Goal: Task Accomplishment & Management: Manage account settings

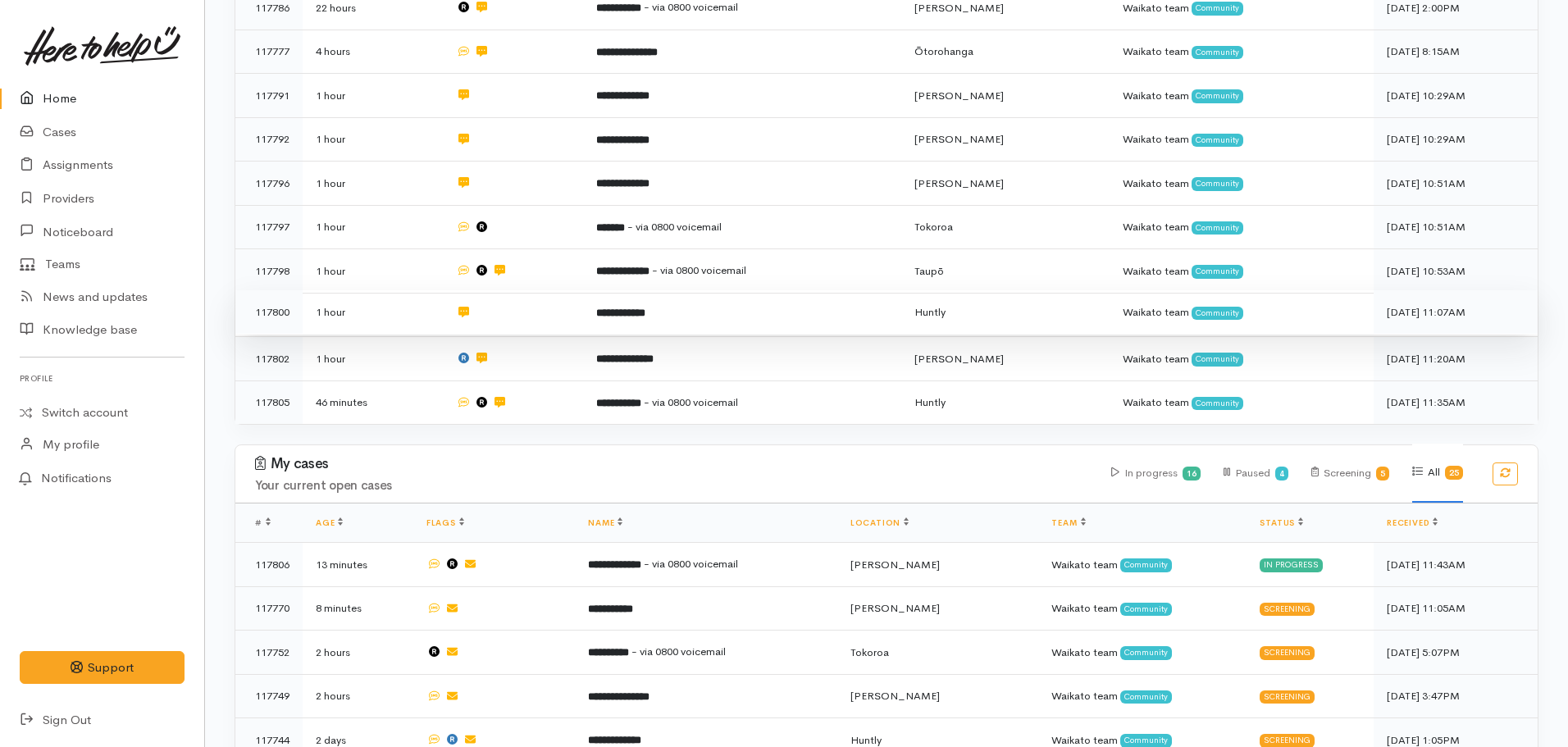
scroll to position [410, 0]
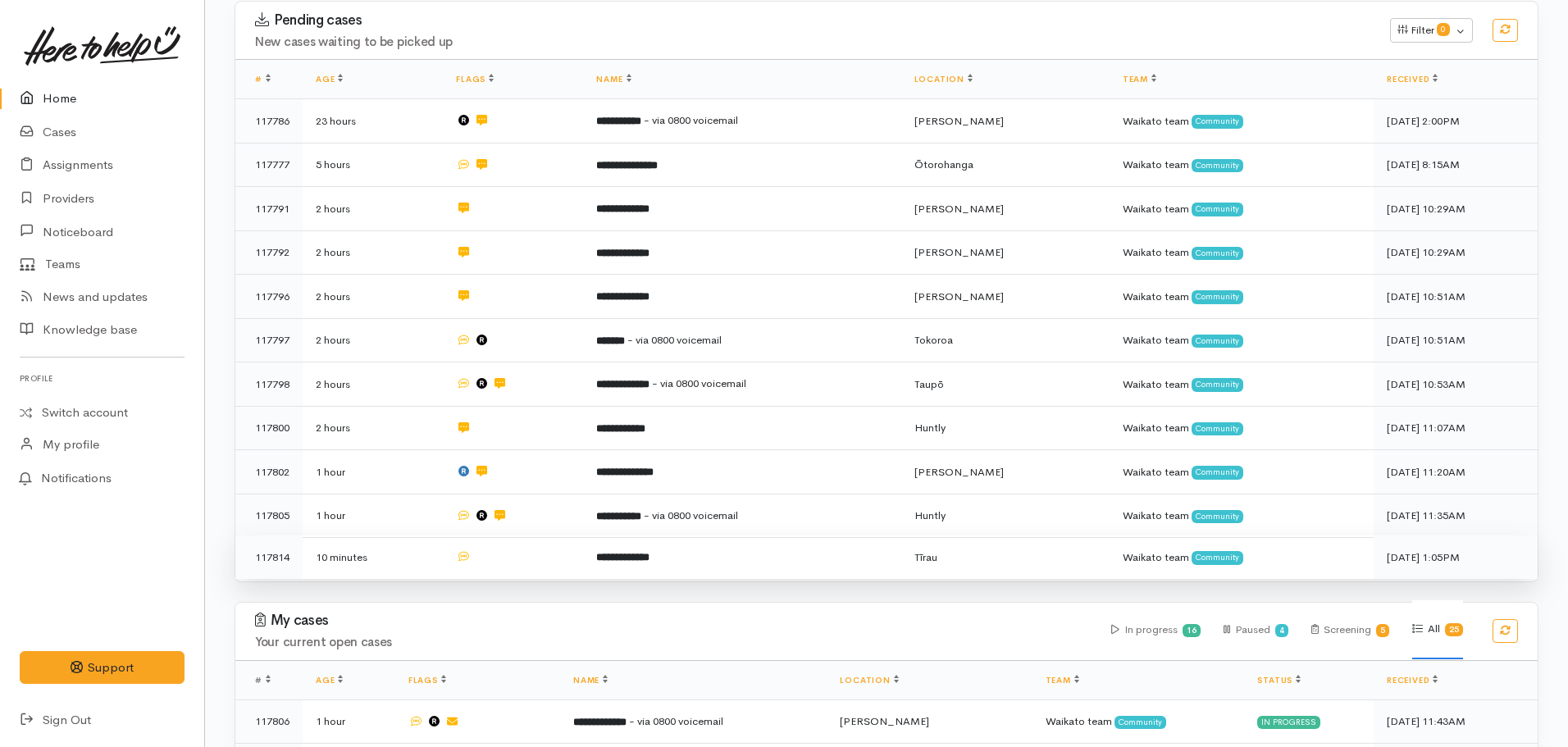
scroll to position [67, 0]
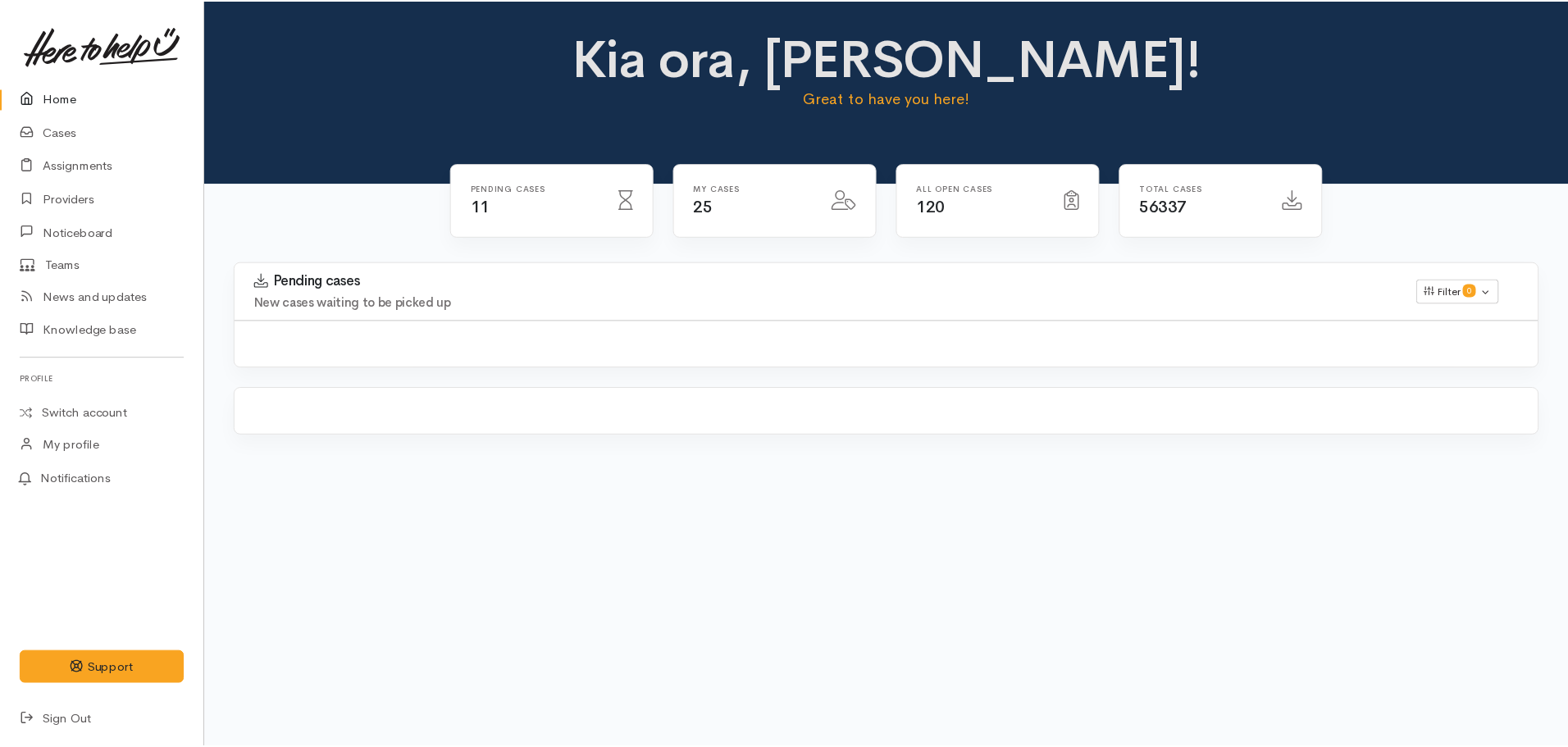
scroll to position [72, 0]
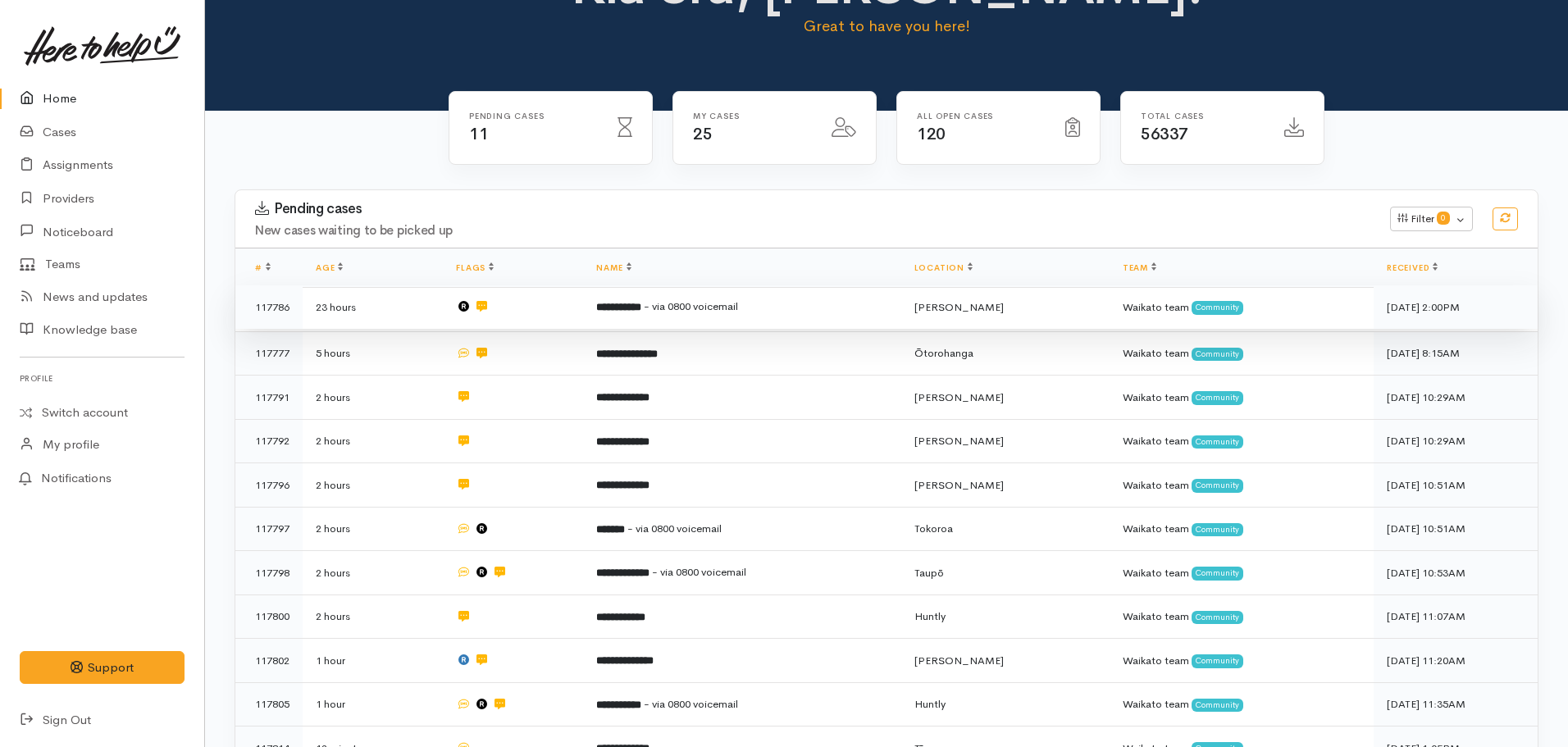
click at [629, 307] on b "**********" at bounding box center [618, 307] width 45 height 11
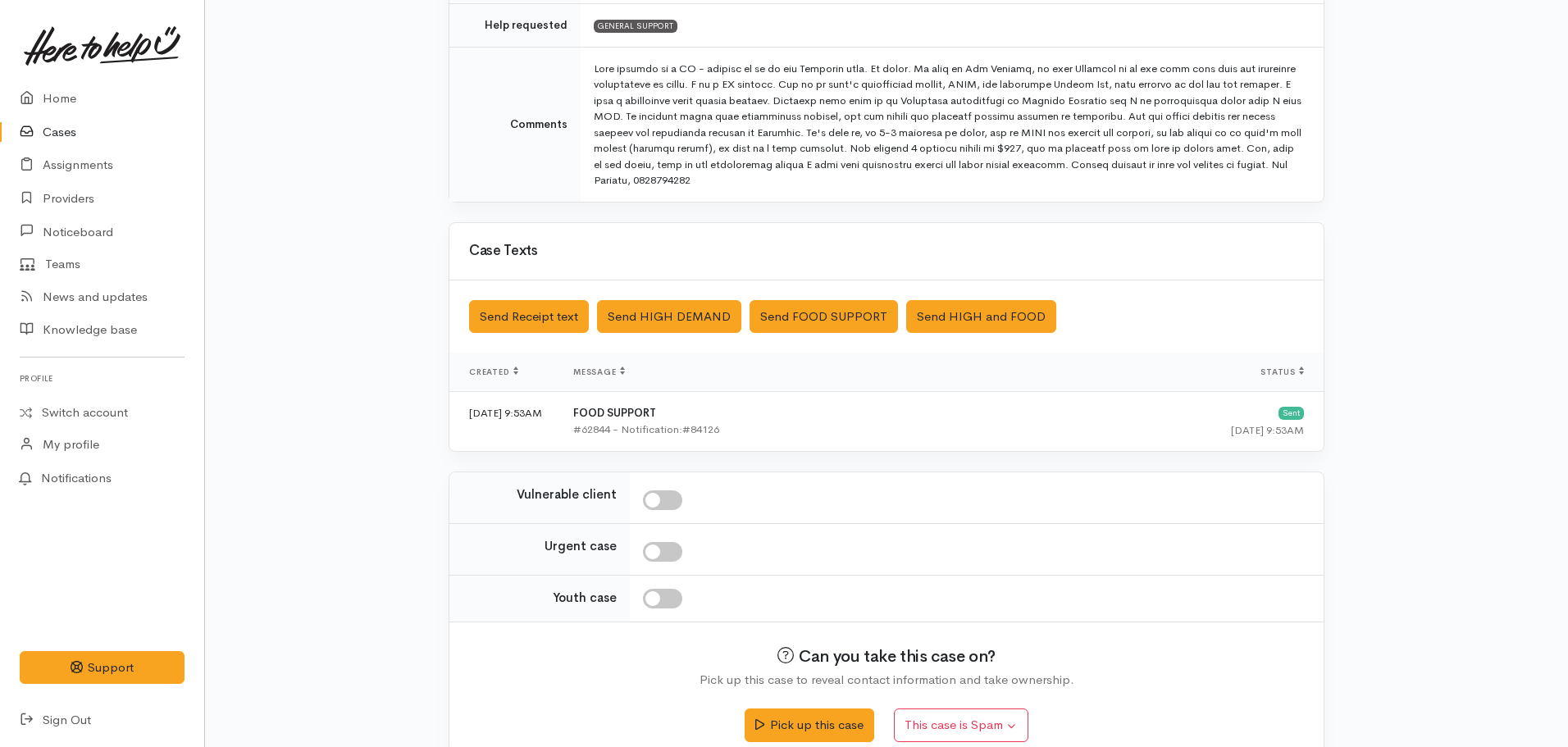
scroll to position [482, 0]
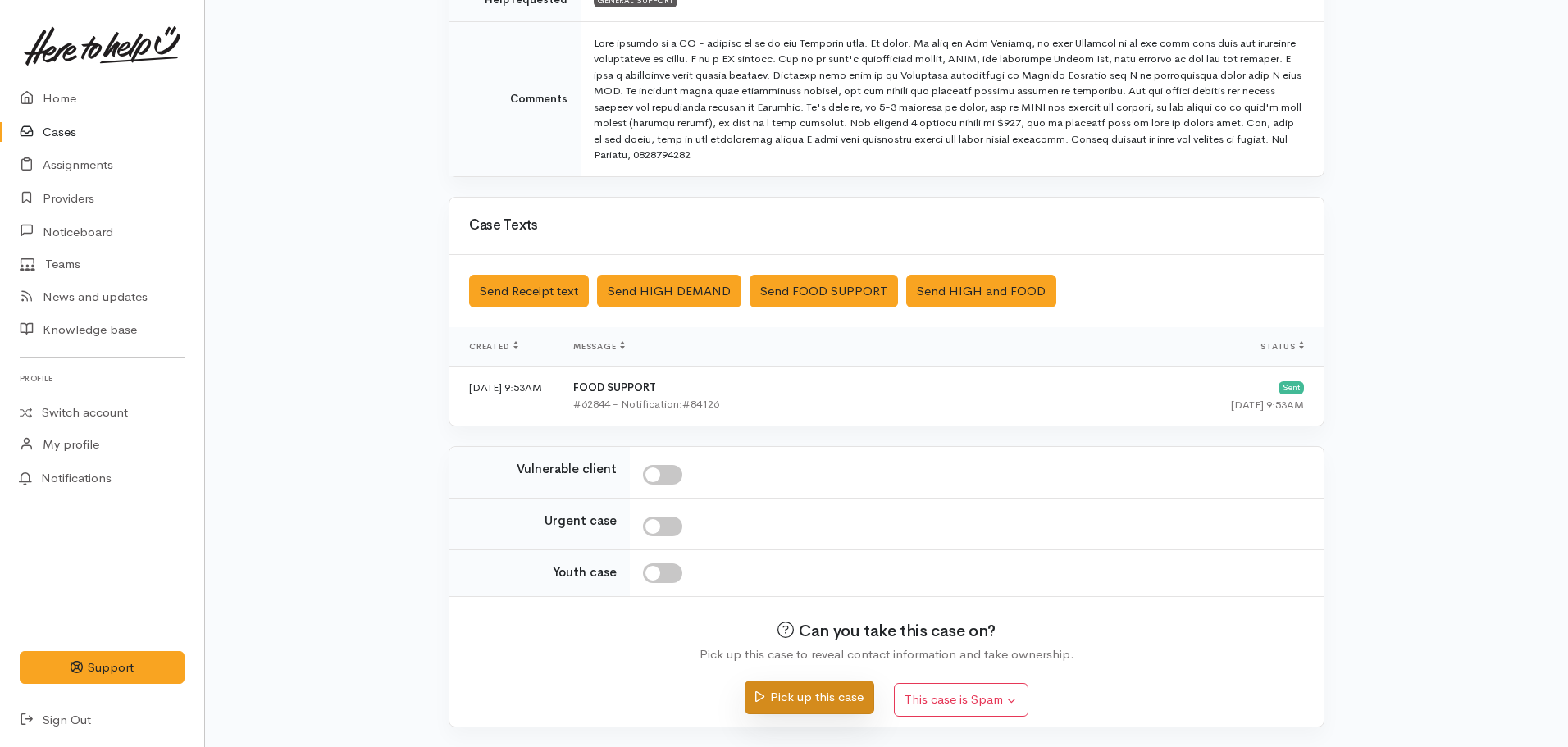
click at [839, 702] on button "Pick up this case" at bounding box center [809, 698] width 129 height 34
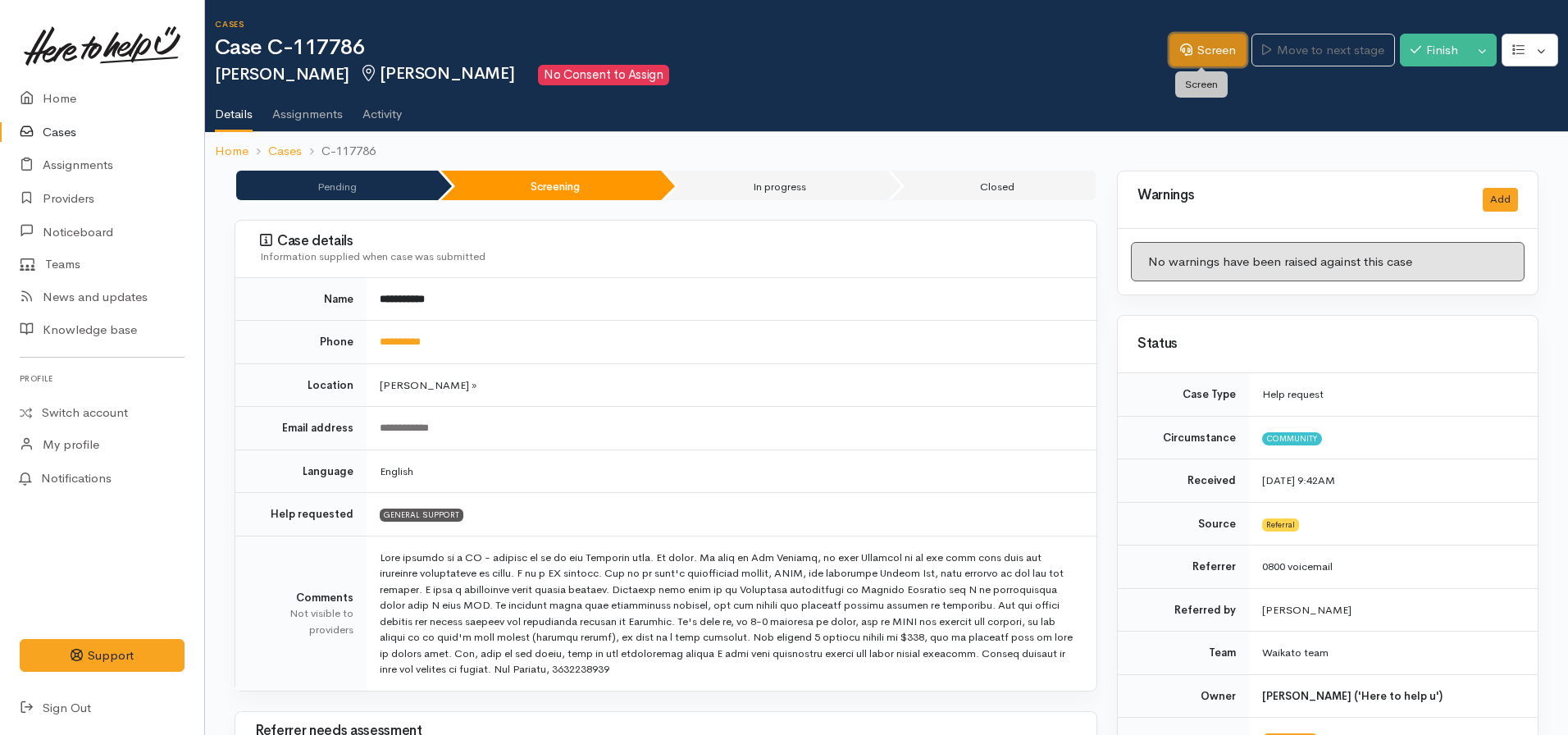
click at [1181, 44] on icon at bounding box center [1185, 49] width 12 height 12
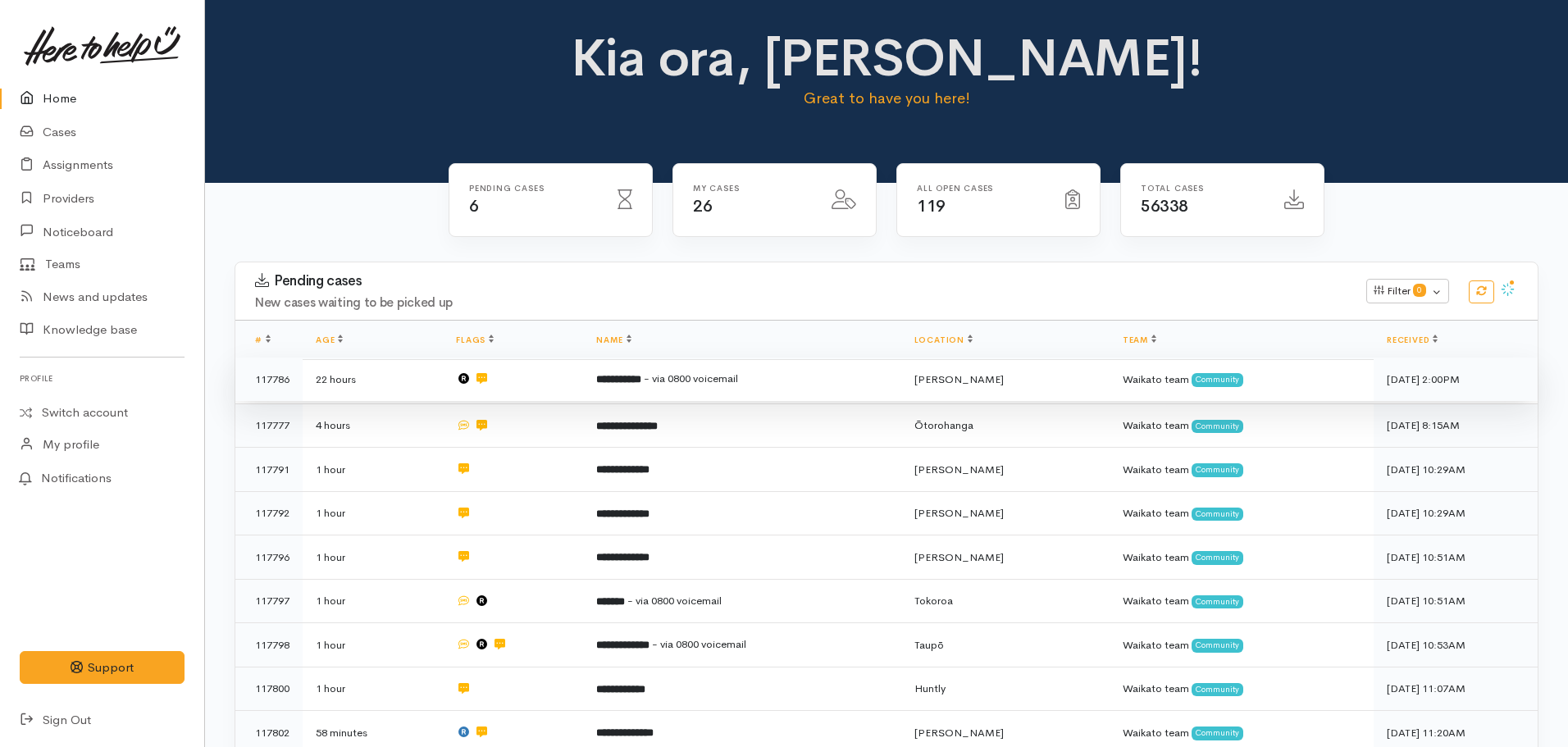
click at [652, 371] on td "**********" at bounding box center [742, 379] width 317 height 45
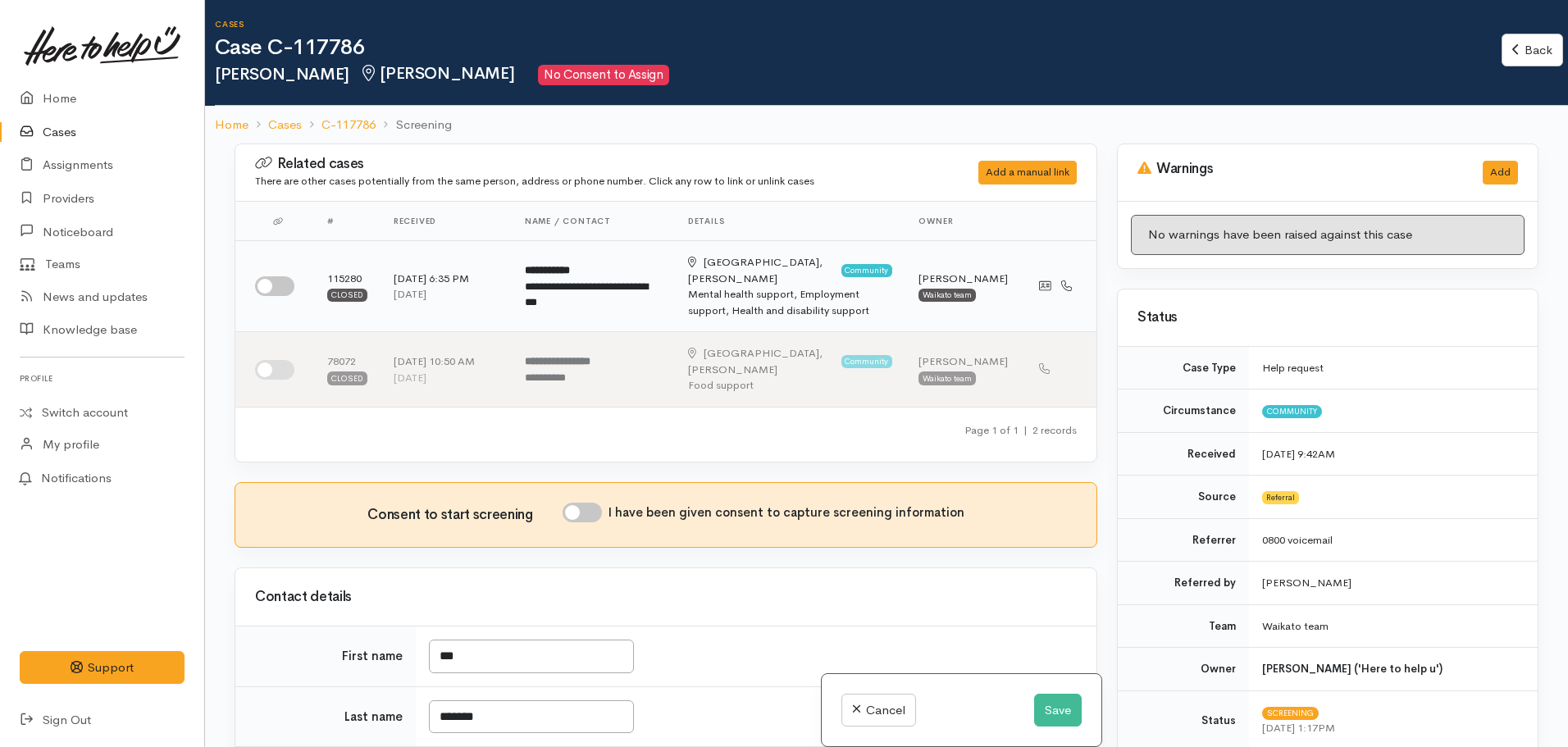
click at [271, 282] on input "checkbox" at bounding box center [274, 286] width 39 height 20
checkbox input "true"
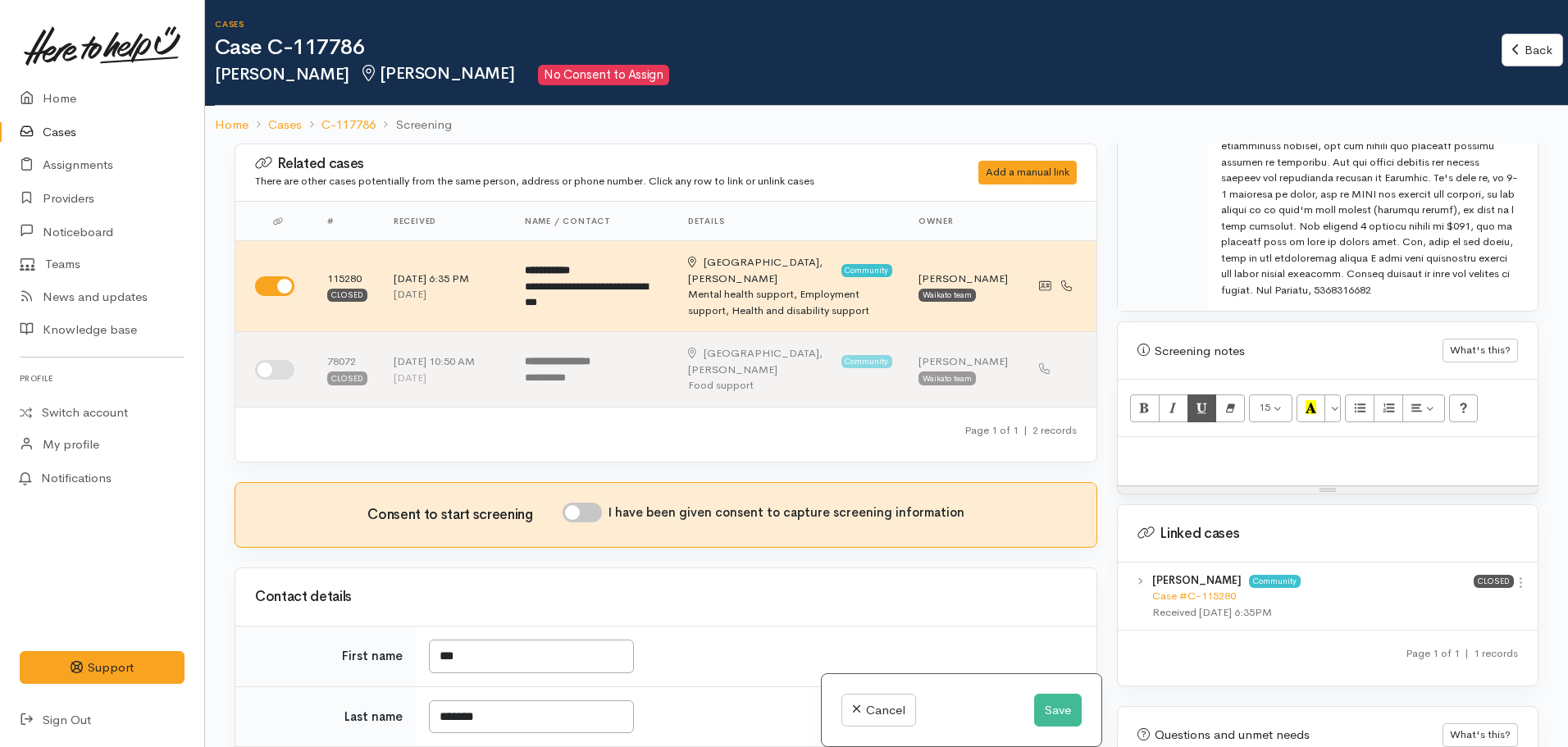
scroll to position [1209, 0]
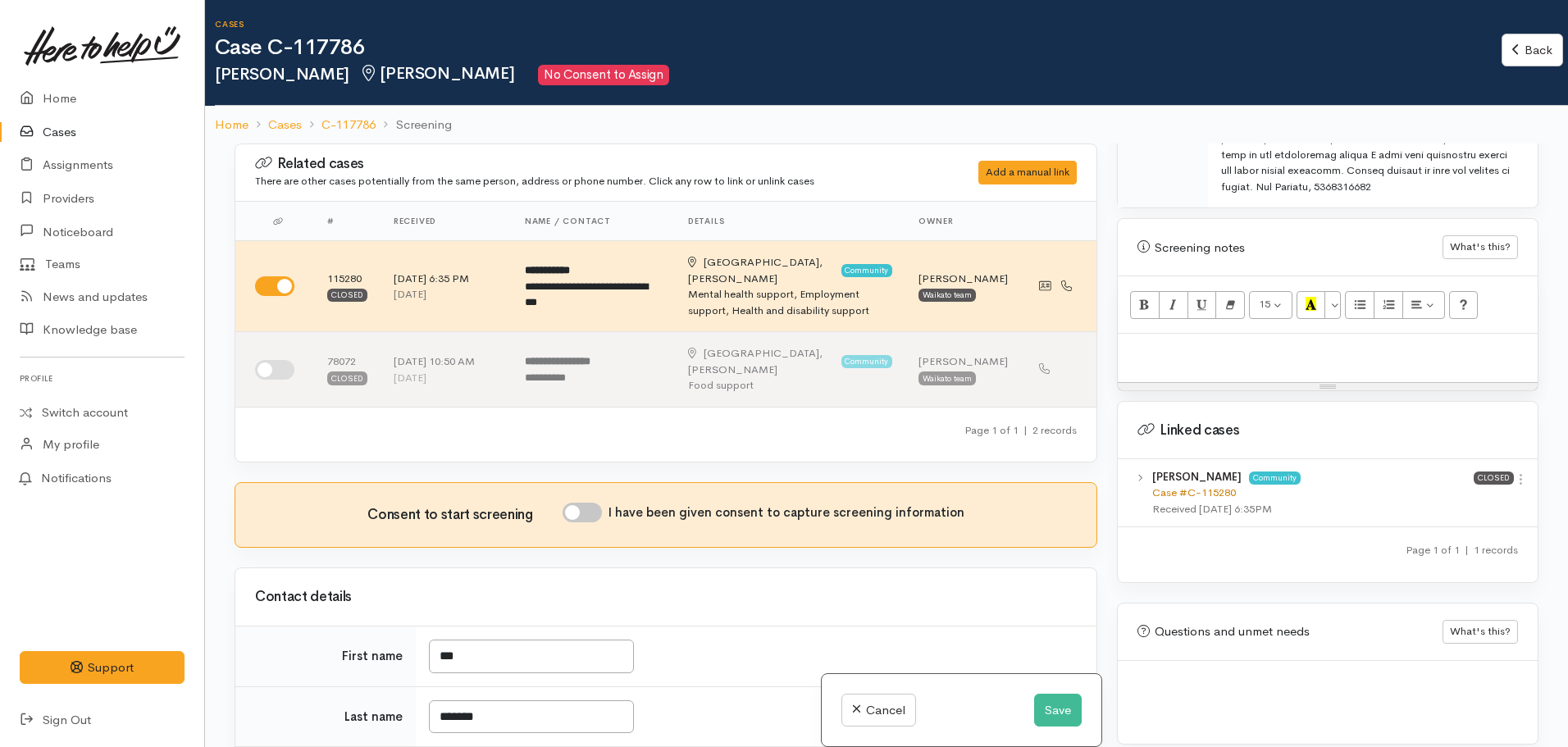
click at [1183, 486] on link "Case #C-115280" at bounding box center [1194, 493] width 84 height 14
click at [1174, 359] on div at bounding box center [1327, 358] width 420 height 48
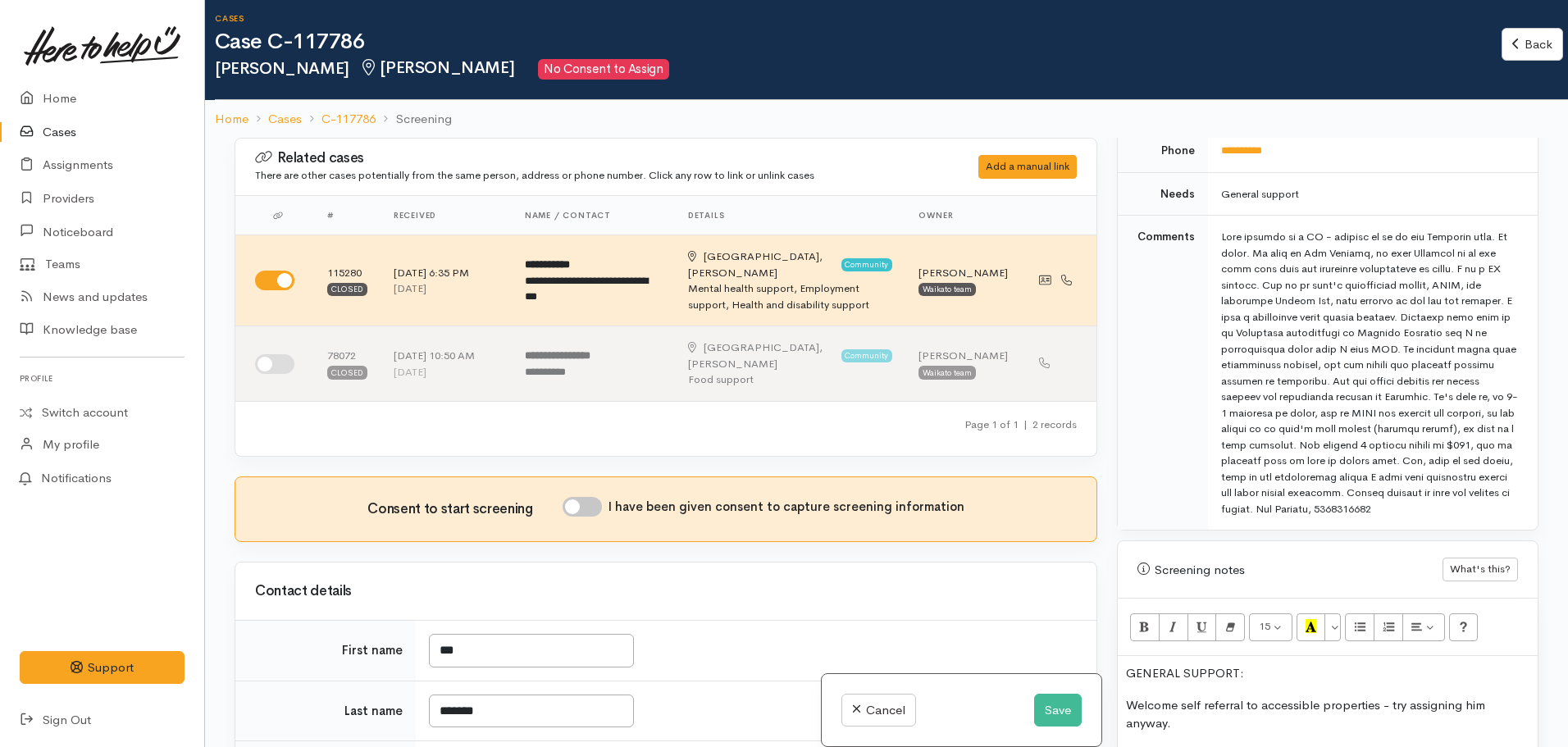
scroll to position [36, 0]
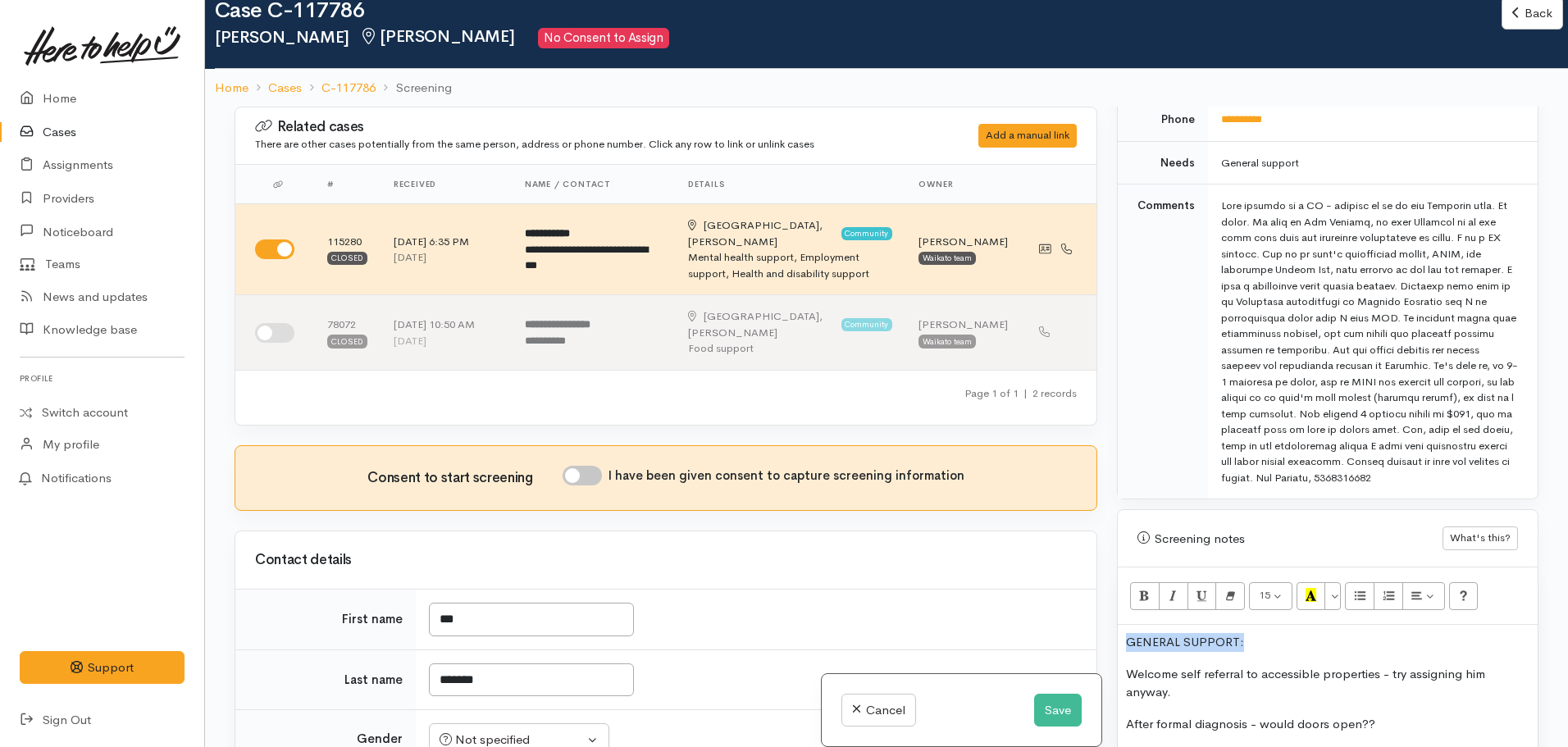
drag, startPoint x: 1252, startPoint y: 617, endPoint x: 1096, endPoint y: 601, distance: 156.8
click at [1096, 601] on div "Related cases There are other cases potentially from the same person, address o…" at bounding box center [886, 480] width 1324 height 747
click at [1310, 588] on icon "Recent Color" at bounding box center [1311, 595] width 11 height 14
click at [1277, 682] on p "Welcome self referral to accessible properties - try assigning him anyway." at bounding box center [1327, 684] width 404 height 36
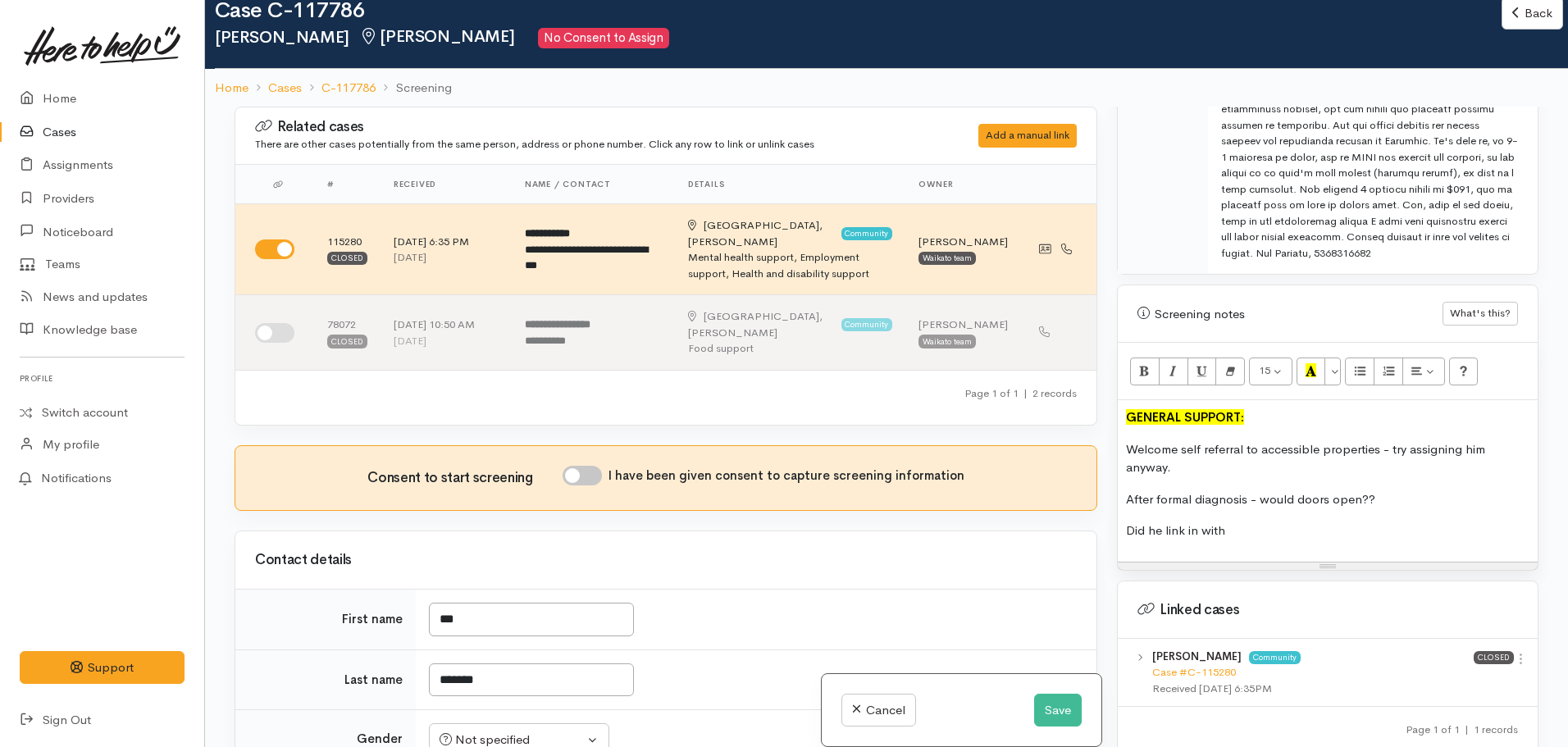
scroll to position [1127, 0]
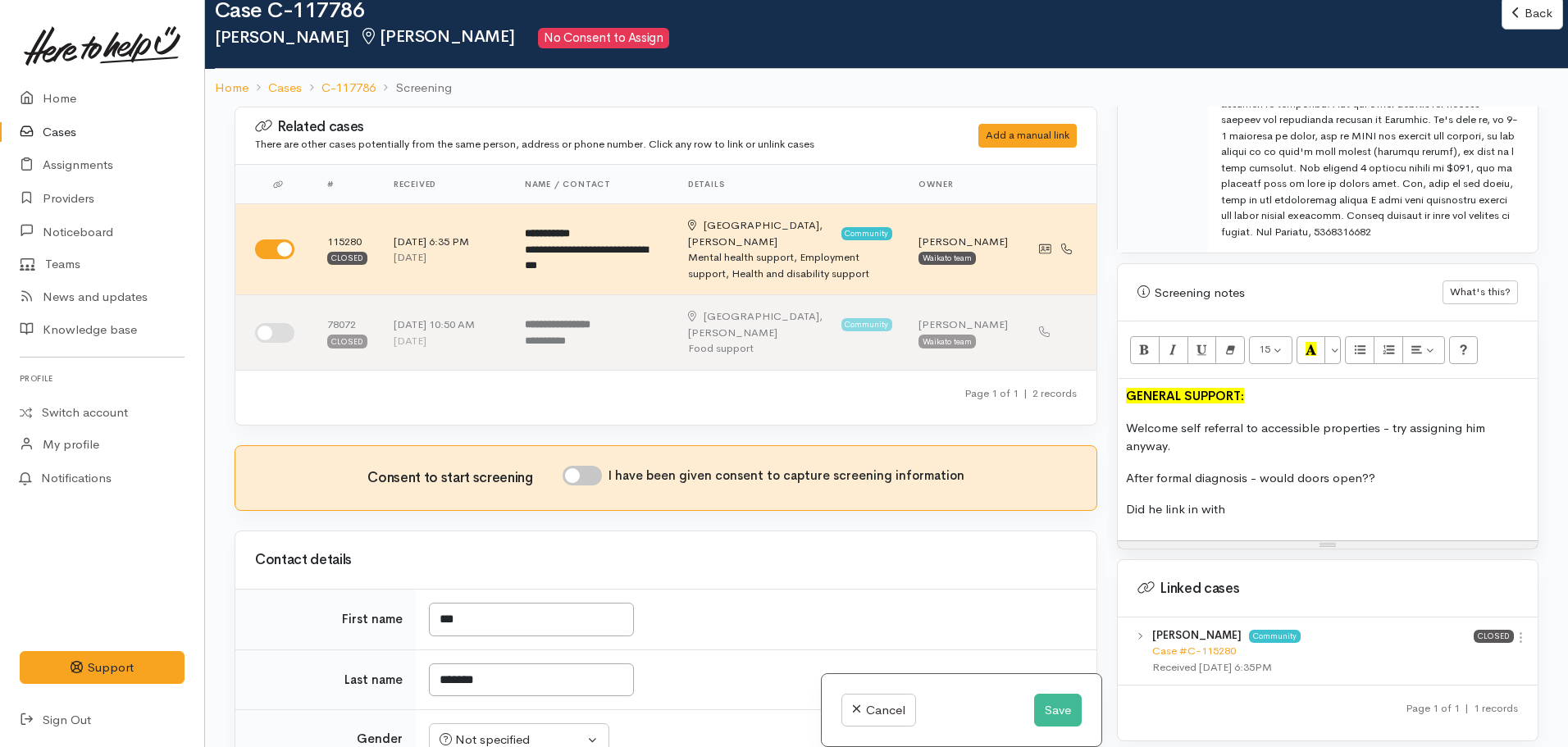
click at [1122, 400] on div "GENERAL SUPPORT: Welcome self referral to accessible properties - try assigning…" at bounding box center [1327, 460] width 420 height 161
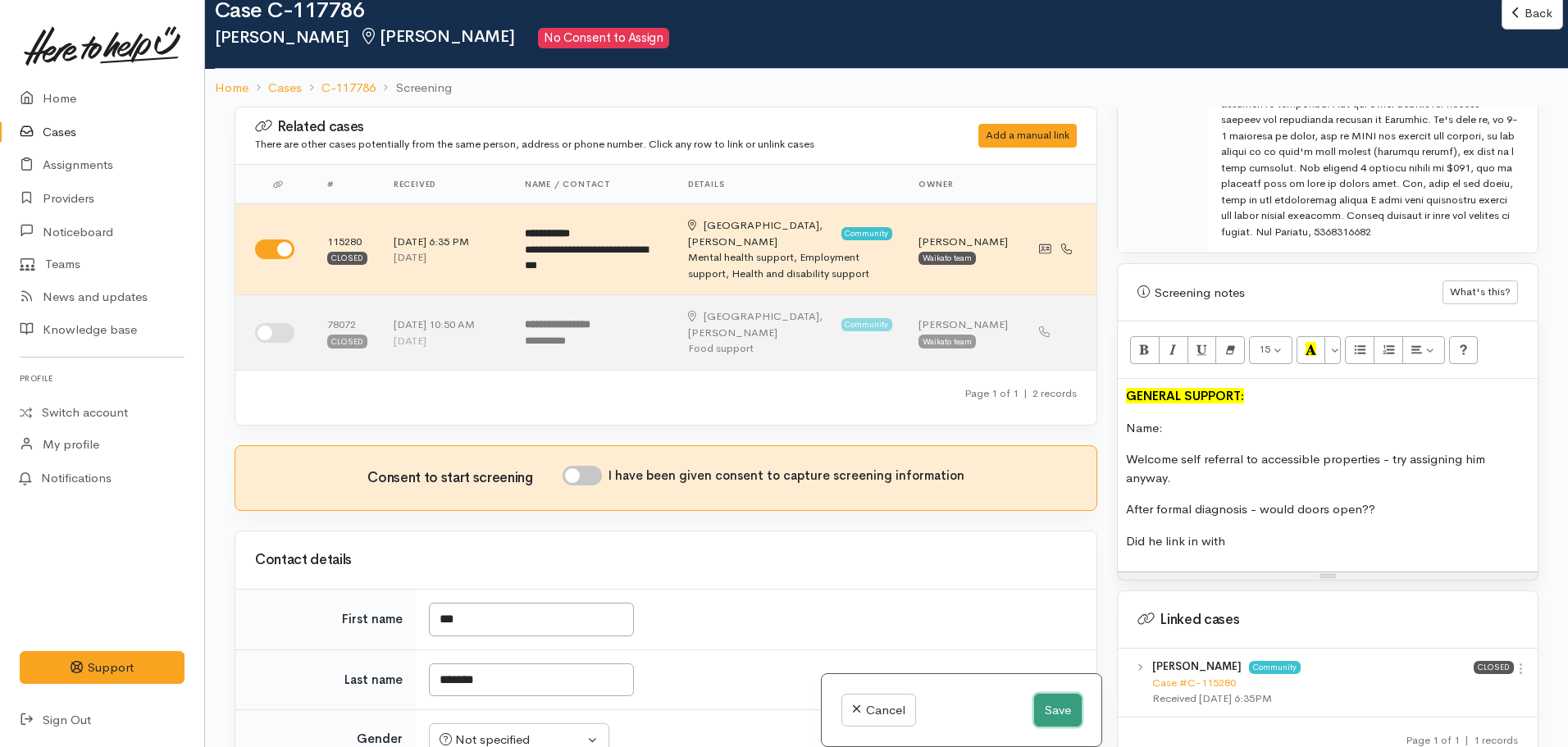
click at [1034, 709] on button "Save" at bounding box center [1057, 711] width 47 height 34
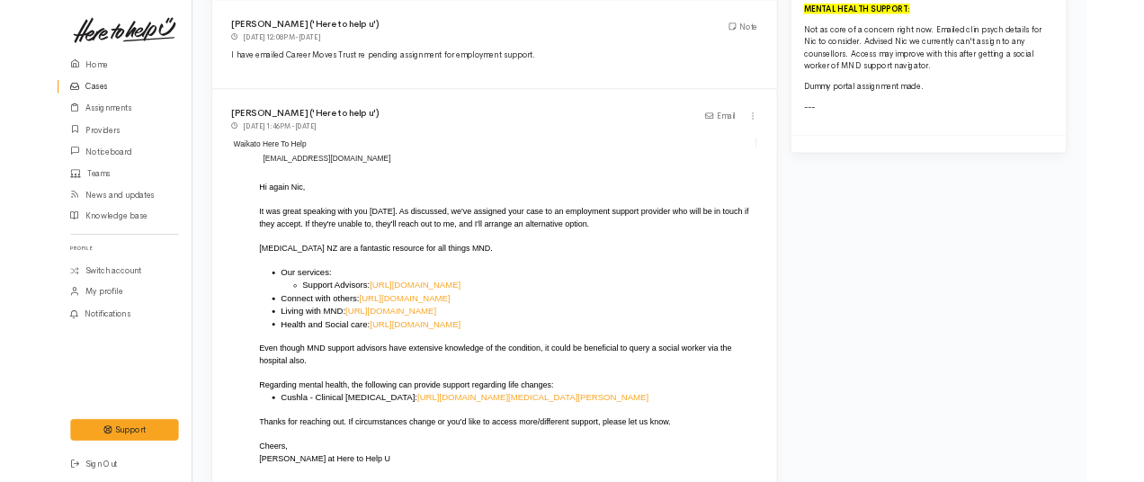
scroll to position [3963, 0]
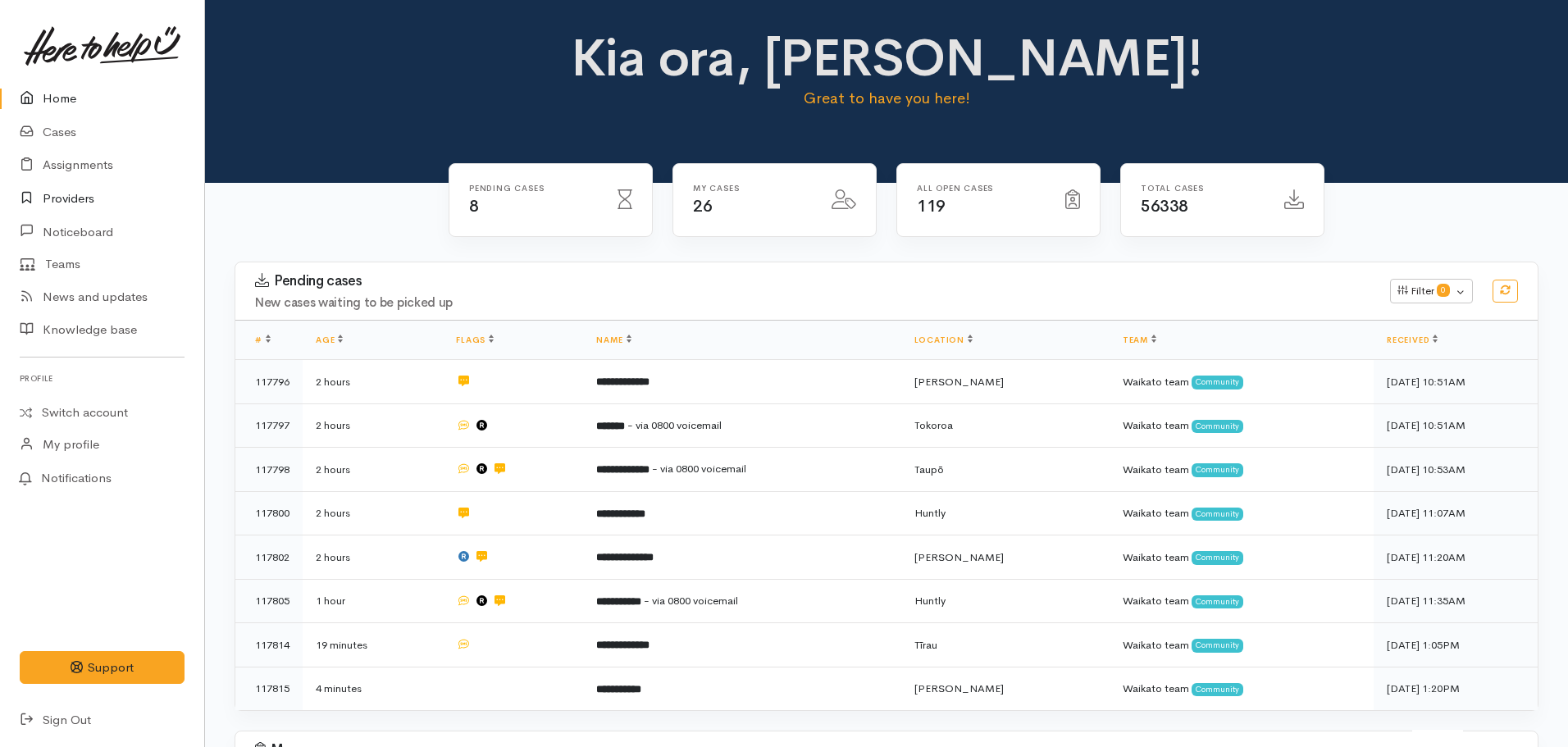
click at [80, 193] on link "Providers" at bounding box center [102, 199] width 204 height 34
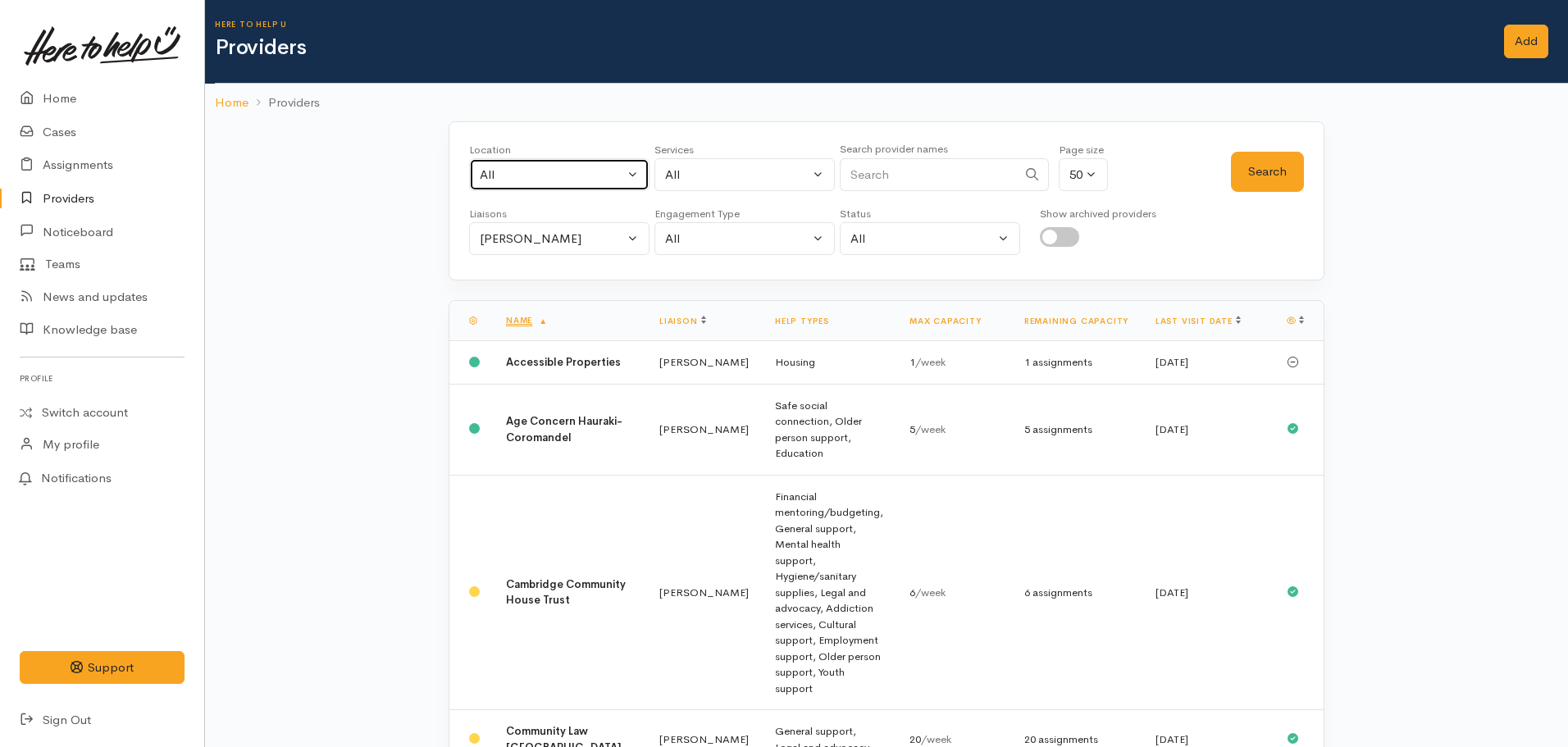
click at [528, 182] on div "All" at bounding box center [552, 175] width 144 height 19
type input "[PERSON_NAME]"
click at [577, 280] on link "[PERSON_NAME]" at bounding box center [559, 283] width 179 height 26
select select "1"
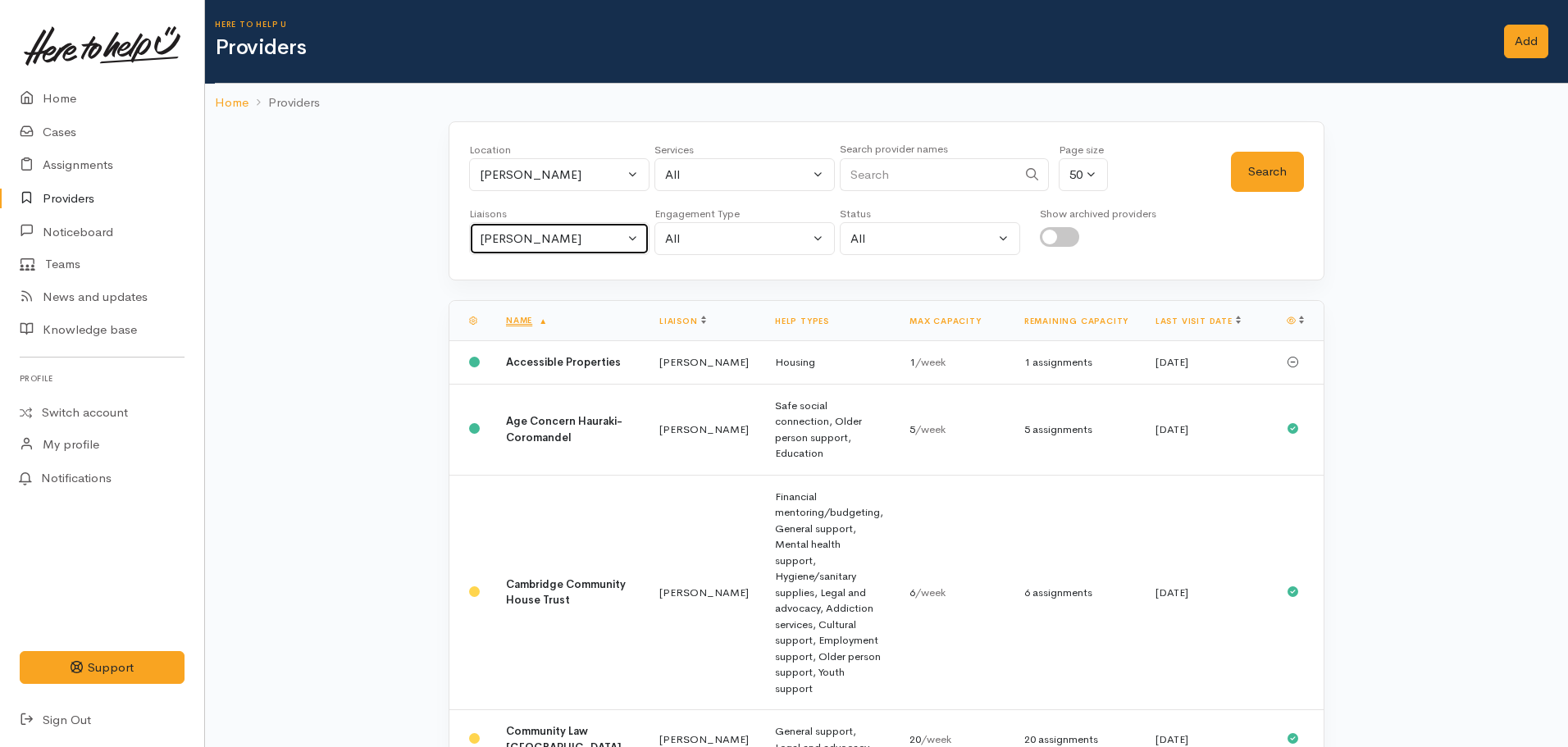
drag, startPoint x: 579, startPoint y: 235, endPoint x: 559, endPoint y: 249, distance: 24.4
click at [577, 235] on div "[PERSON_NAME]" at bounding box center [552, 239] width 144 height 19
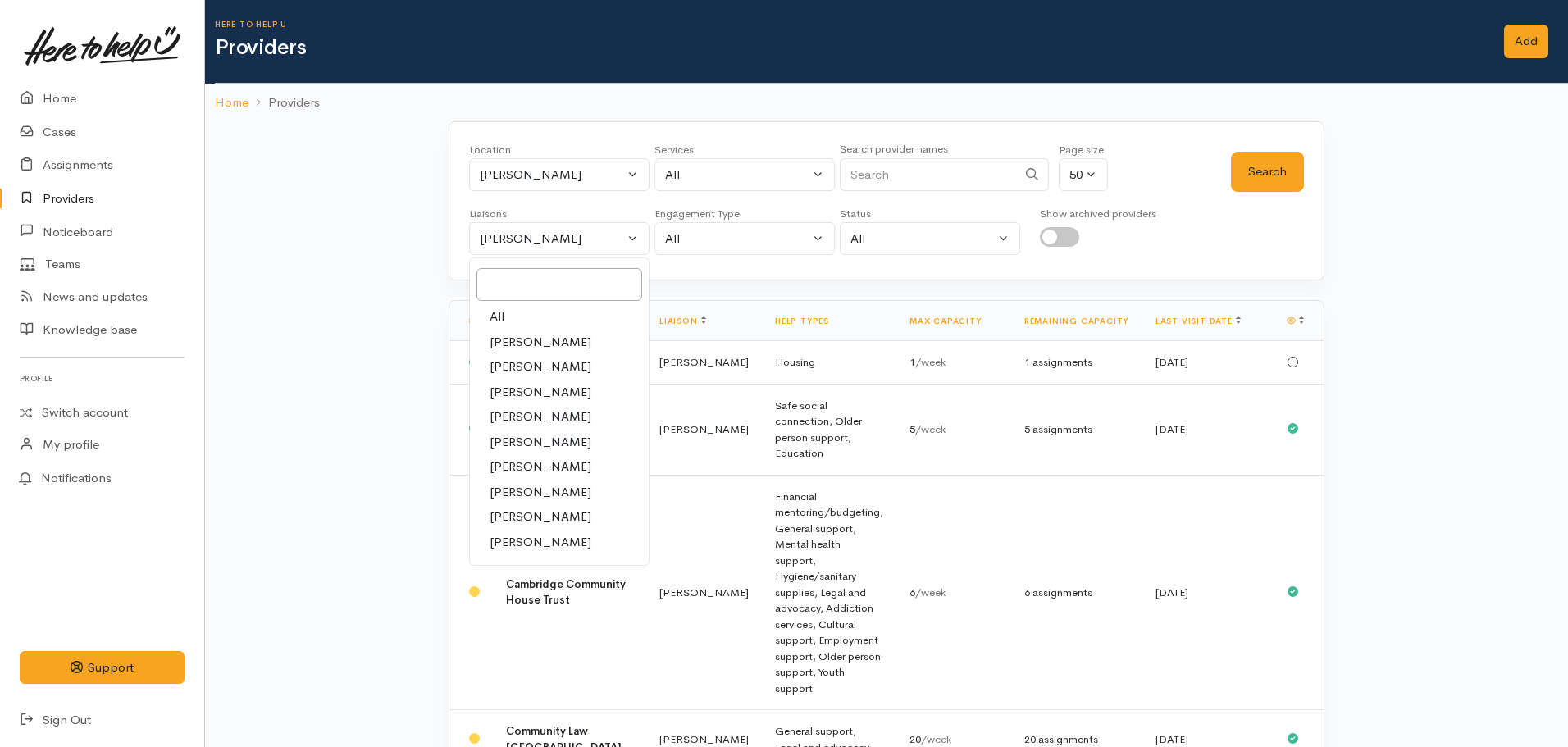
click at [514, 323] on link "All" at bounding box center [559, 317] width 179 height 26
select select "null"
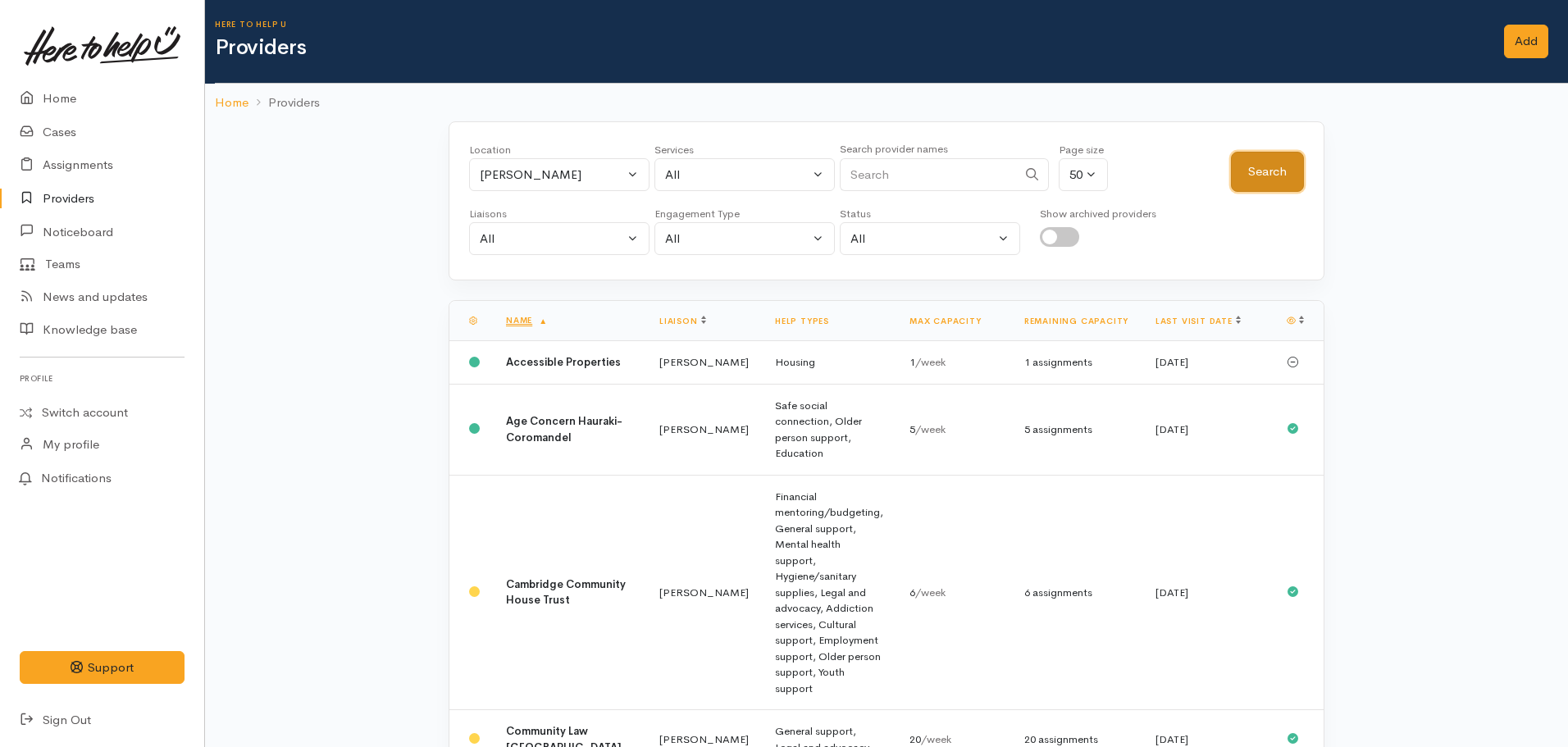
click at [1276, 172] on button "Search" at bounding box center [1267, 171] width 73 height 40
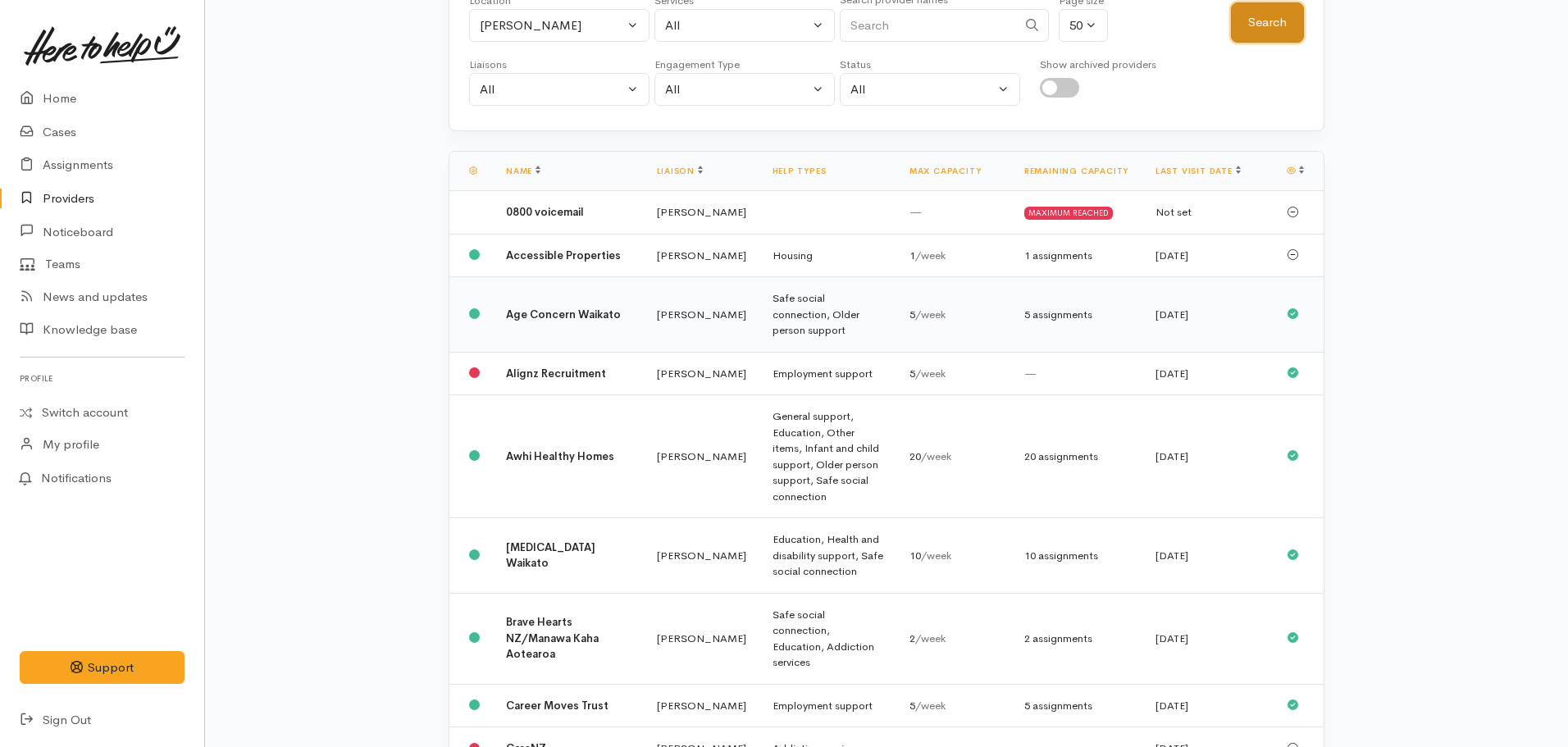
scroll to position [164, 0]
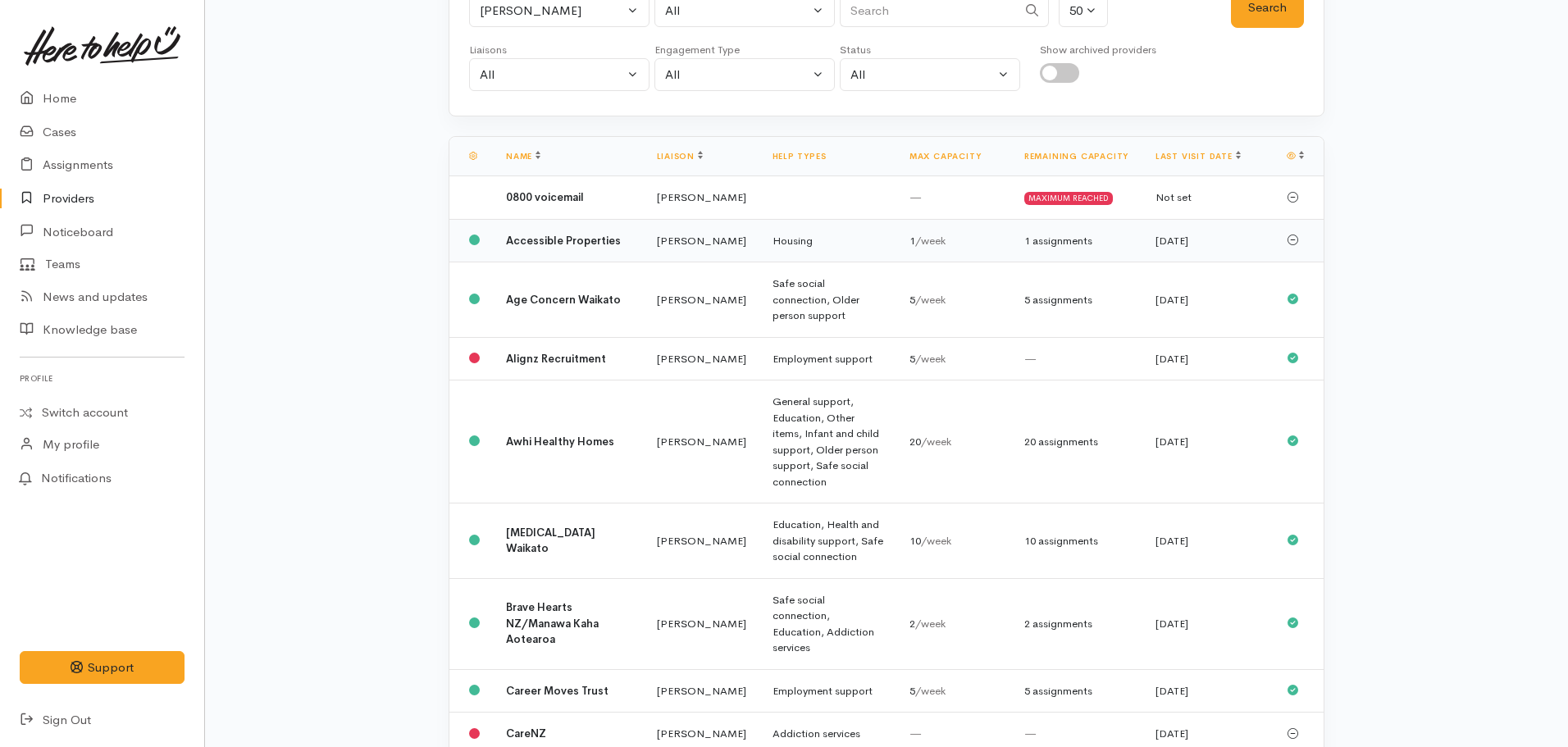
click at [644, 259] on td "[PERSON_NAME]" at bounding box center [701, 241] width 116 height 44
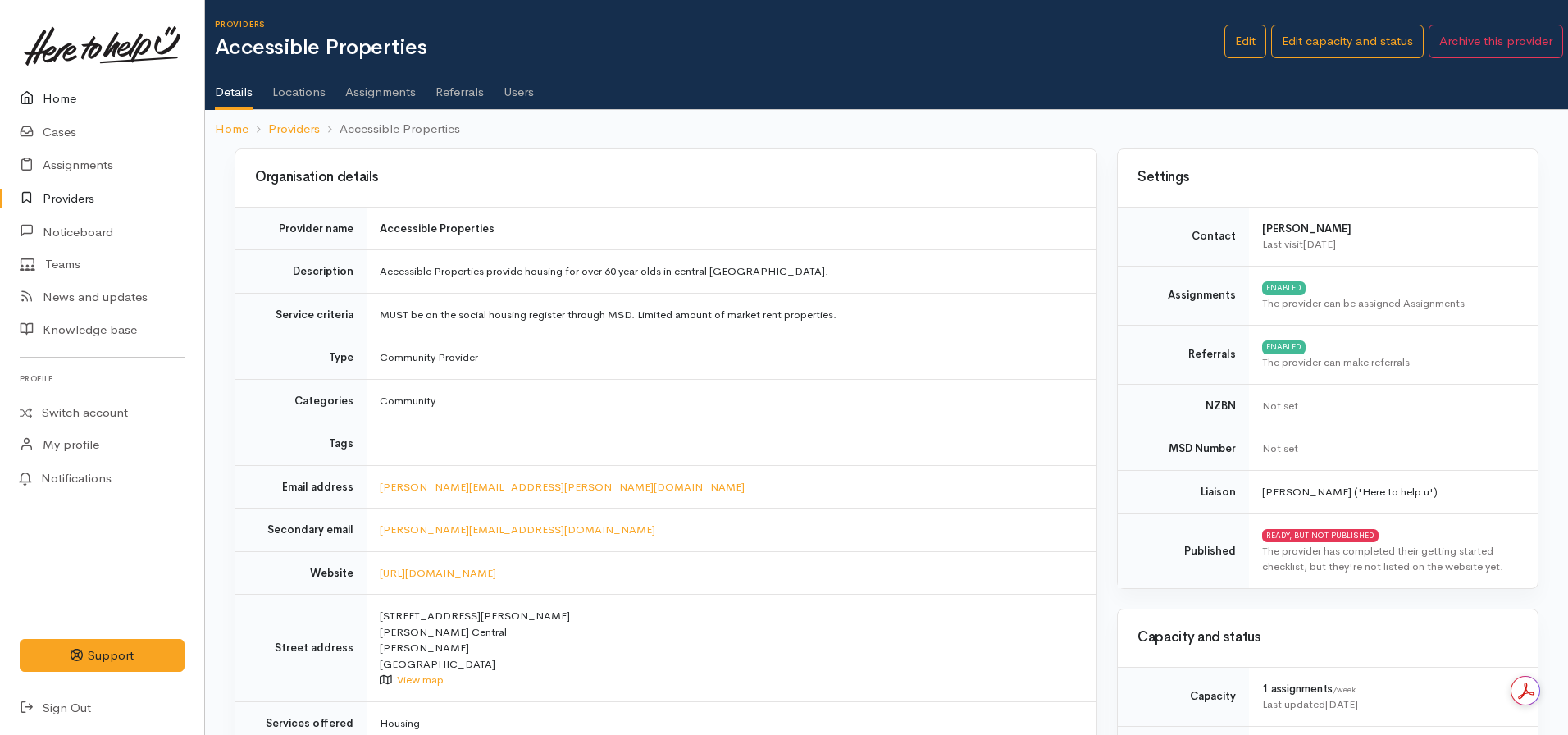
click at [47, 98] on link "Home" at bounding box center [102, 98] width 204 height 34
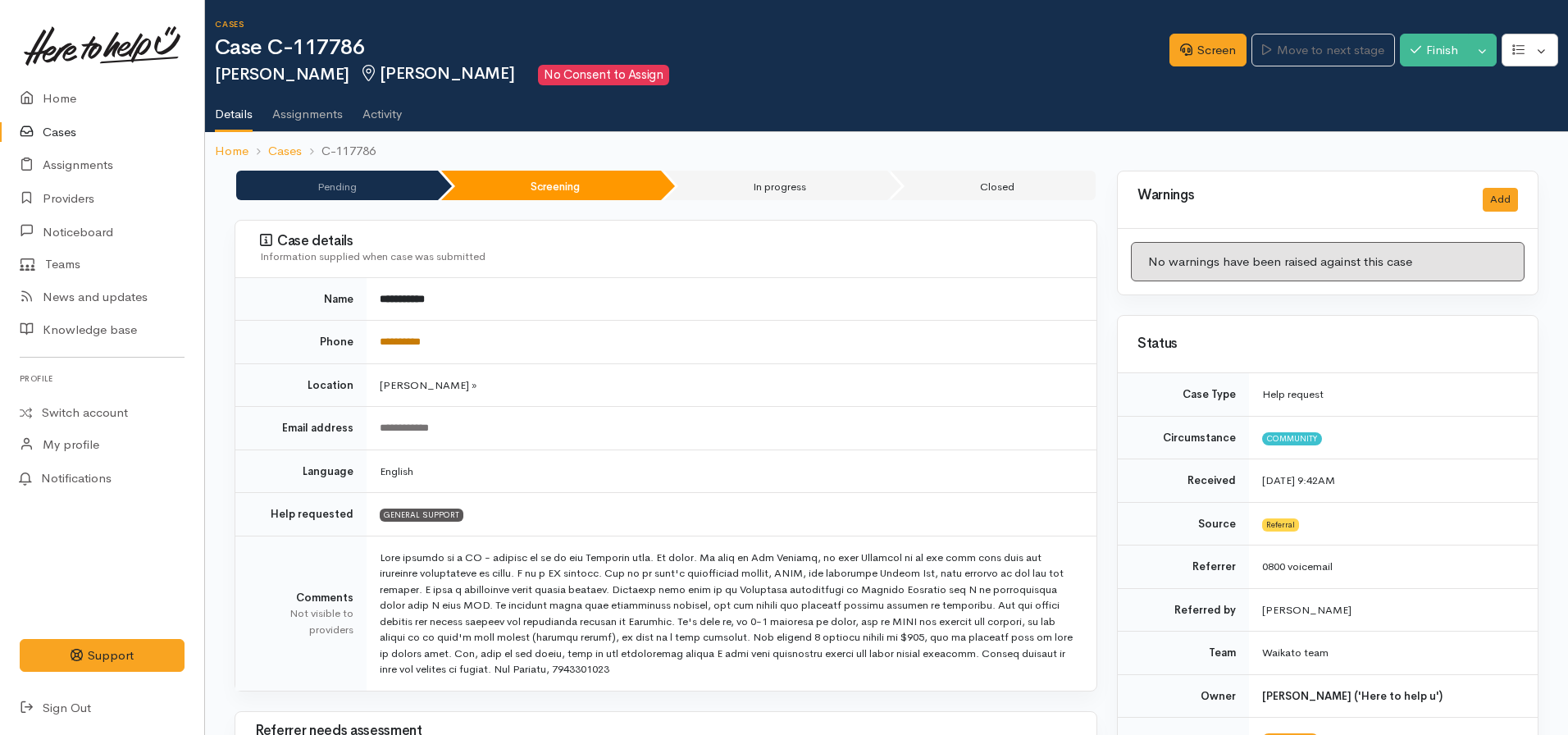
click at [399, 343] on link "**********" at bounding box center [399, 342] width 41 height 11
click at [1186, 54] on link "Screen" at bounding box center [1208, 50] width 77 height 34
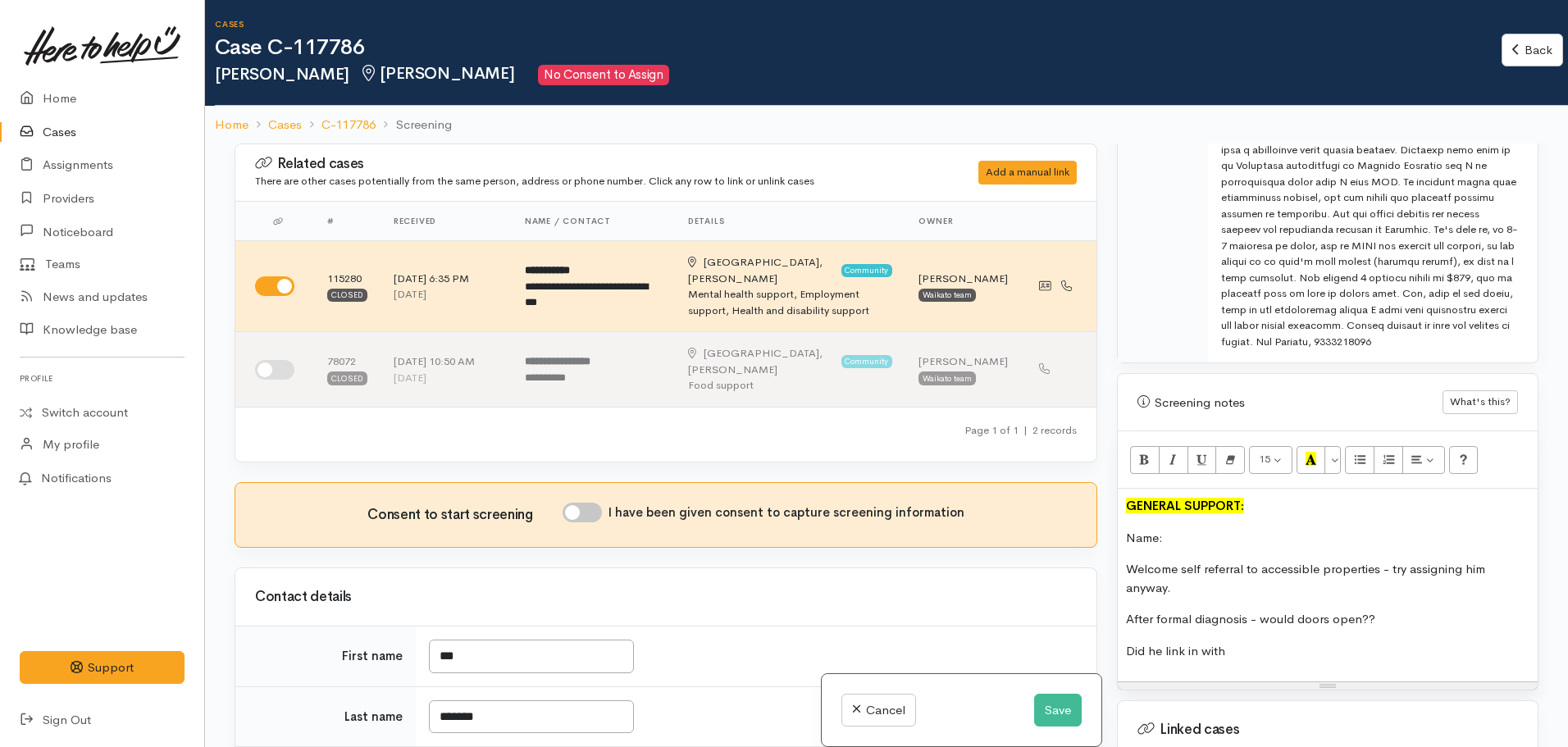
scroll to position [1066, 0]
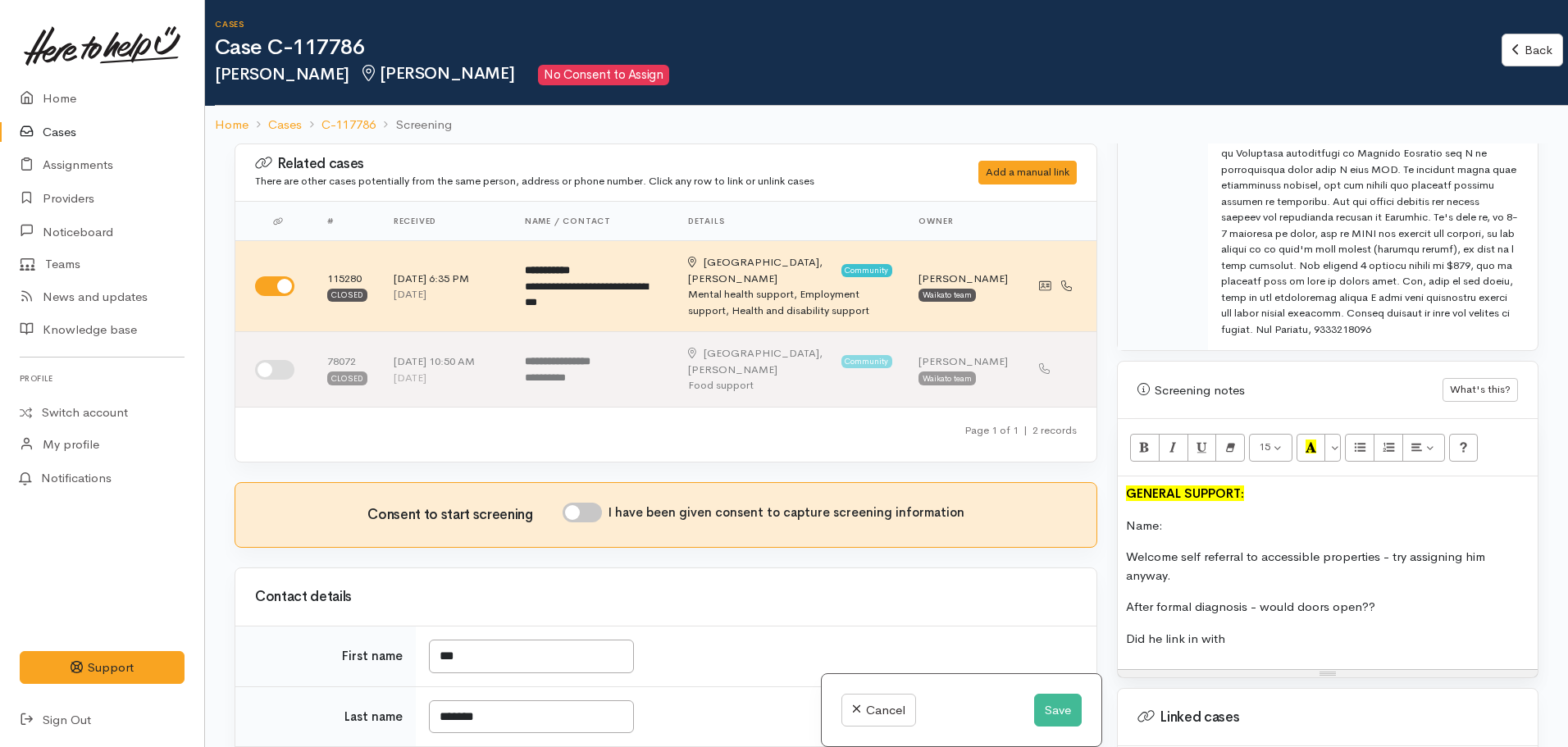
click at [1274, 630] on p "Did he link in with" at bounding box center [1327, 639] width 404 height 19
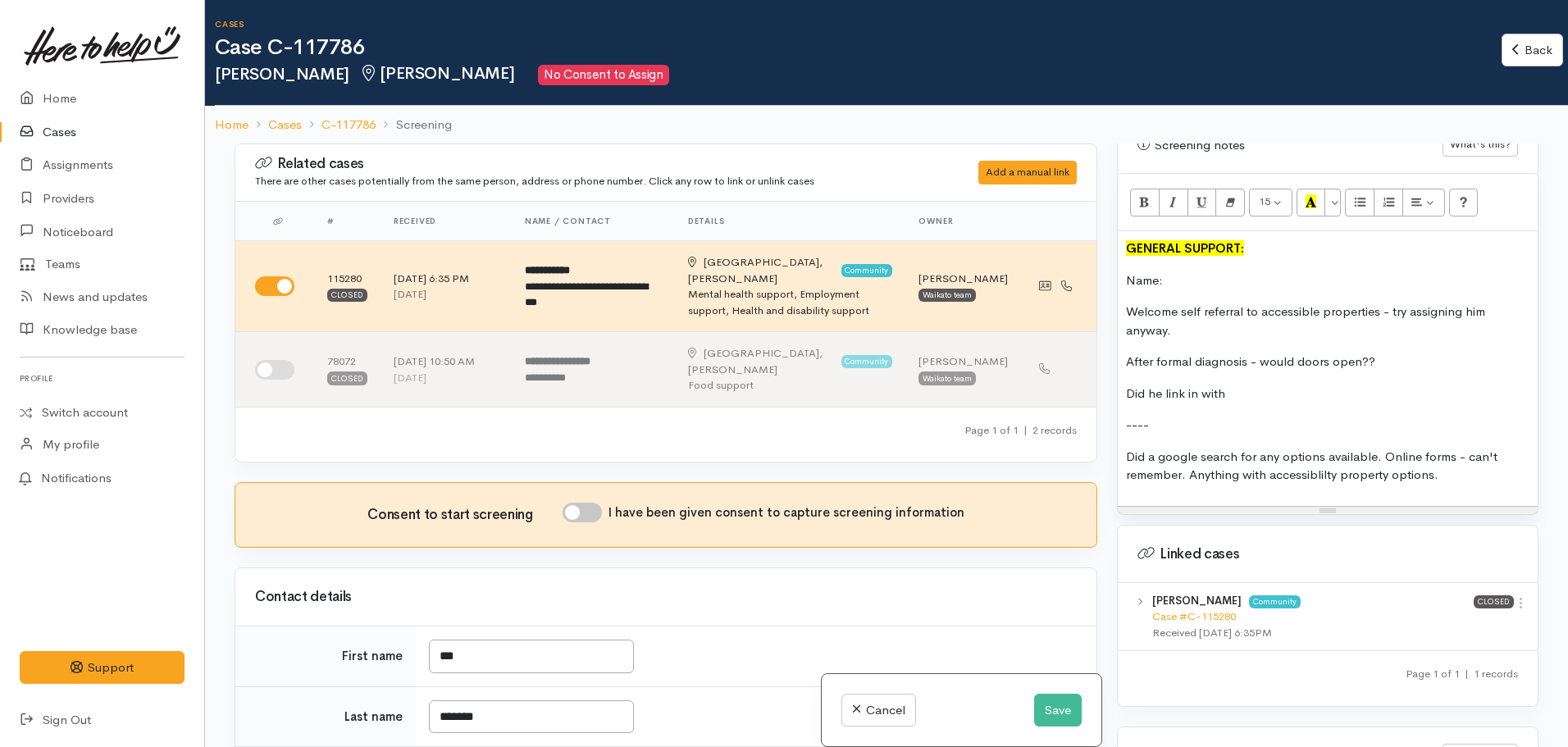
scroll to position [1312, 0]
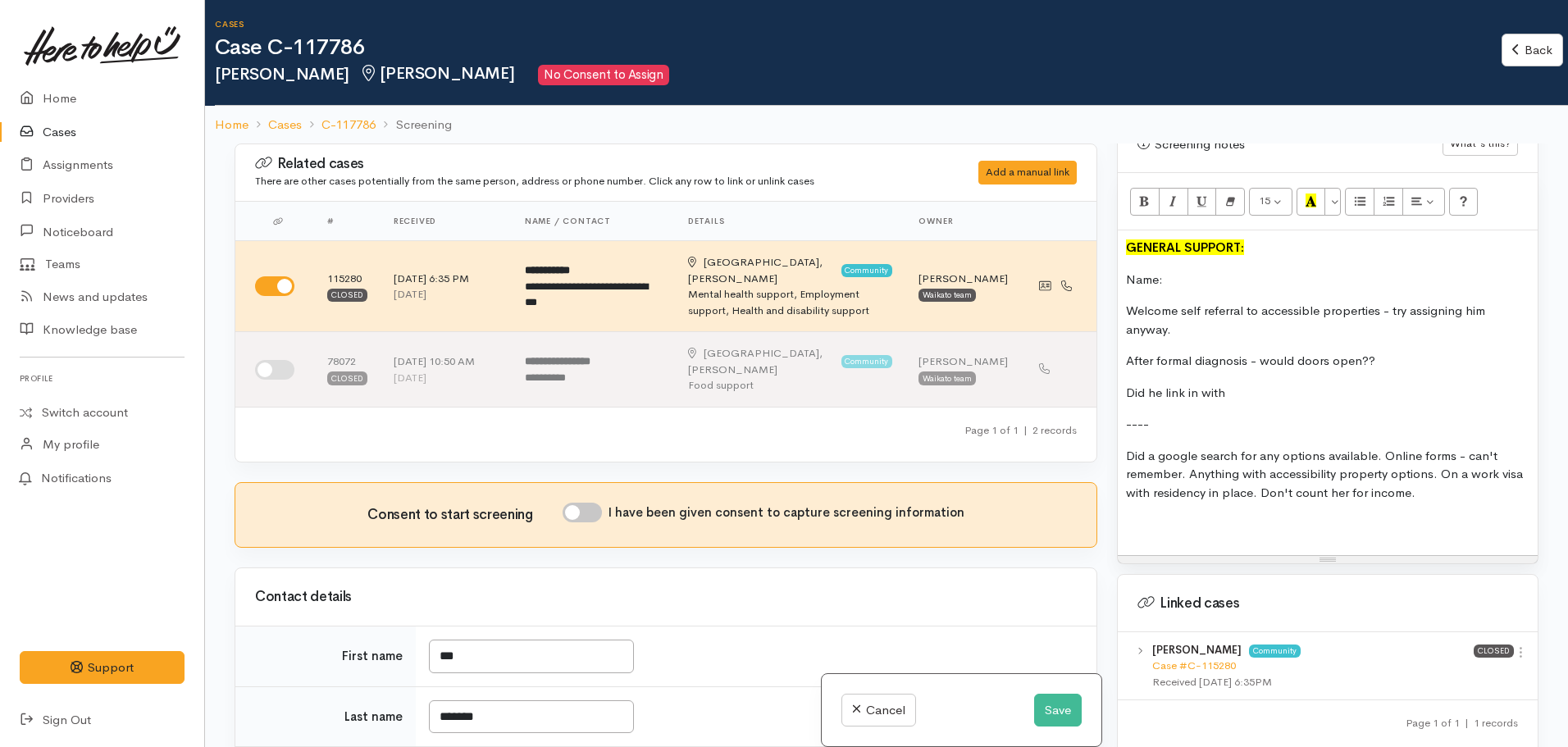
click at [1155, 524] on div "GENERAL SUPPORT: Name: Welcome self referral to accessible properties - try ass…" at bounding box center [1327, 393] width 420 height 325
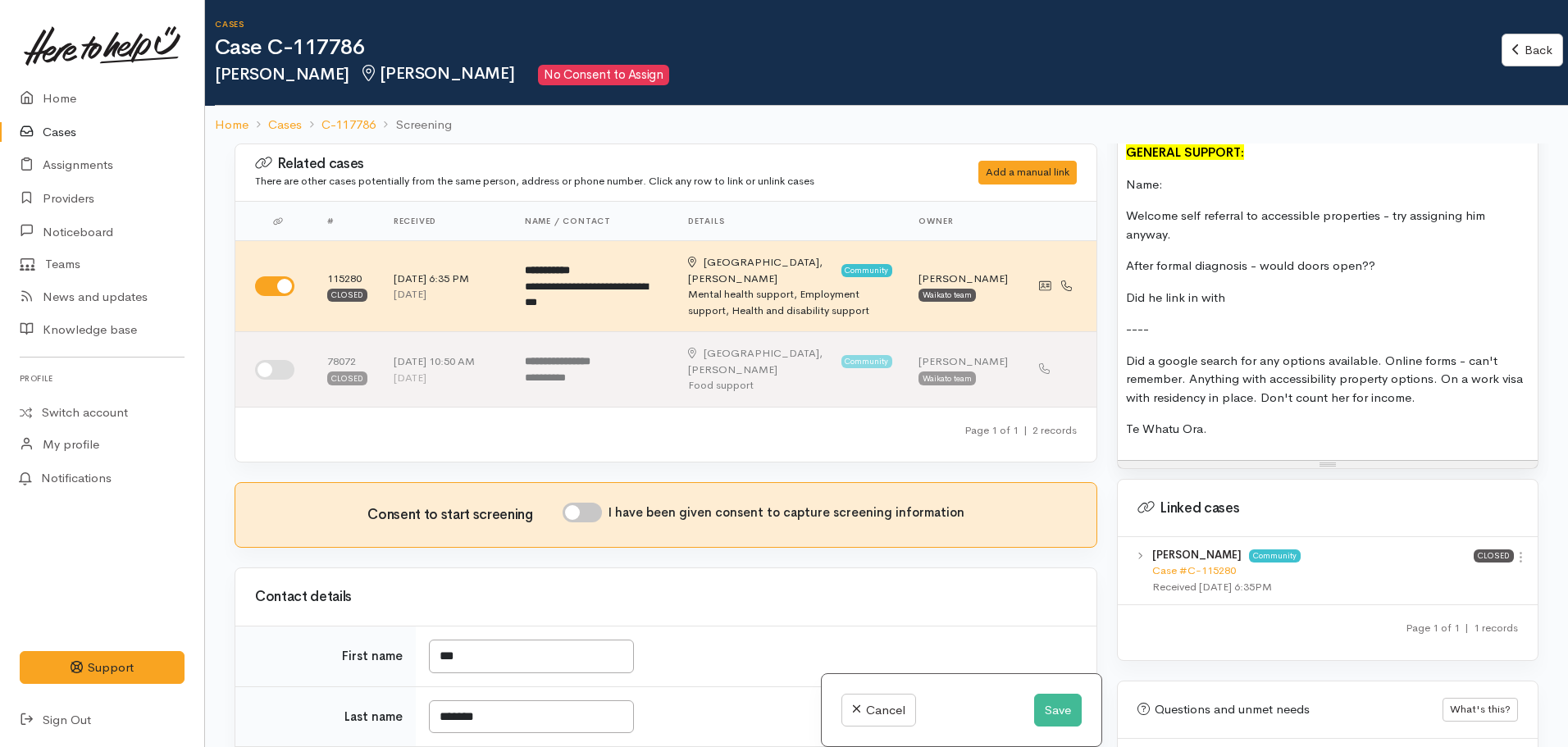
scroll to position [1477, 0]
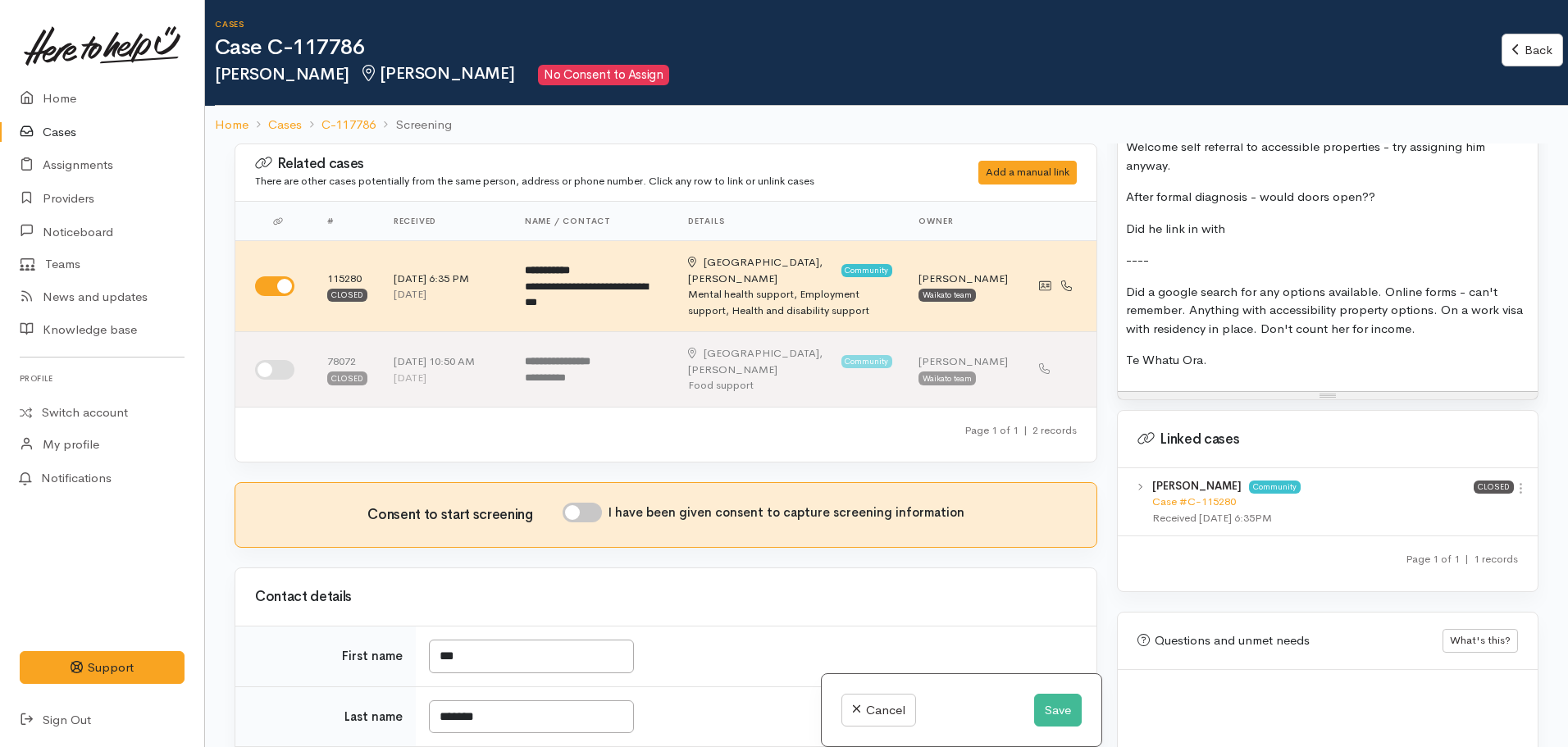
click at [1271, 351] on p "Te Whatu Ora." at bounding box center [1327, 360] width 404 height 19
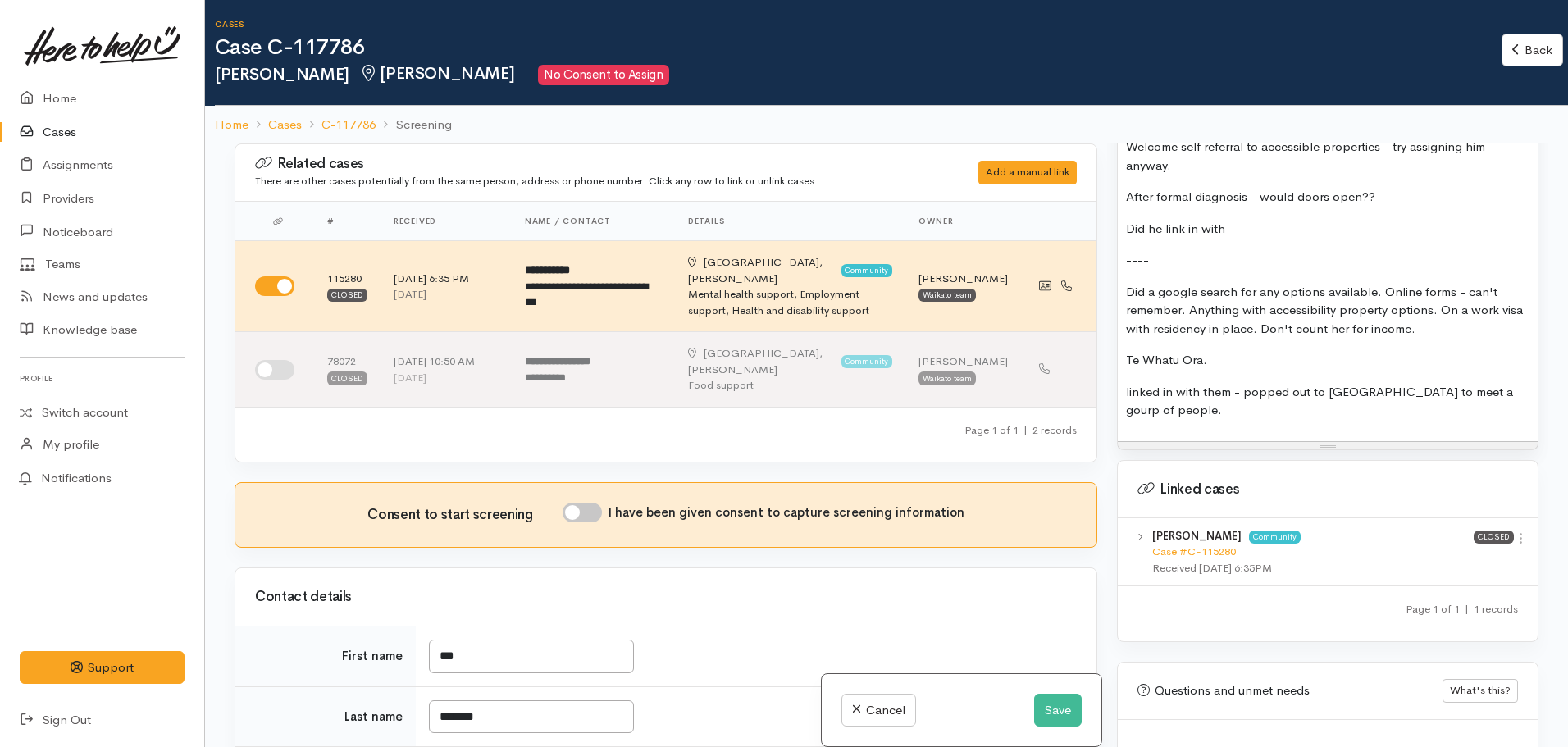
click at [1336, 383] on p "linked in with them - popped out to [GEOGRAPHIC_DATA] to meet a gourp of people." at bounding box center [1327, 401] width 404 height 36
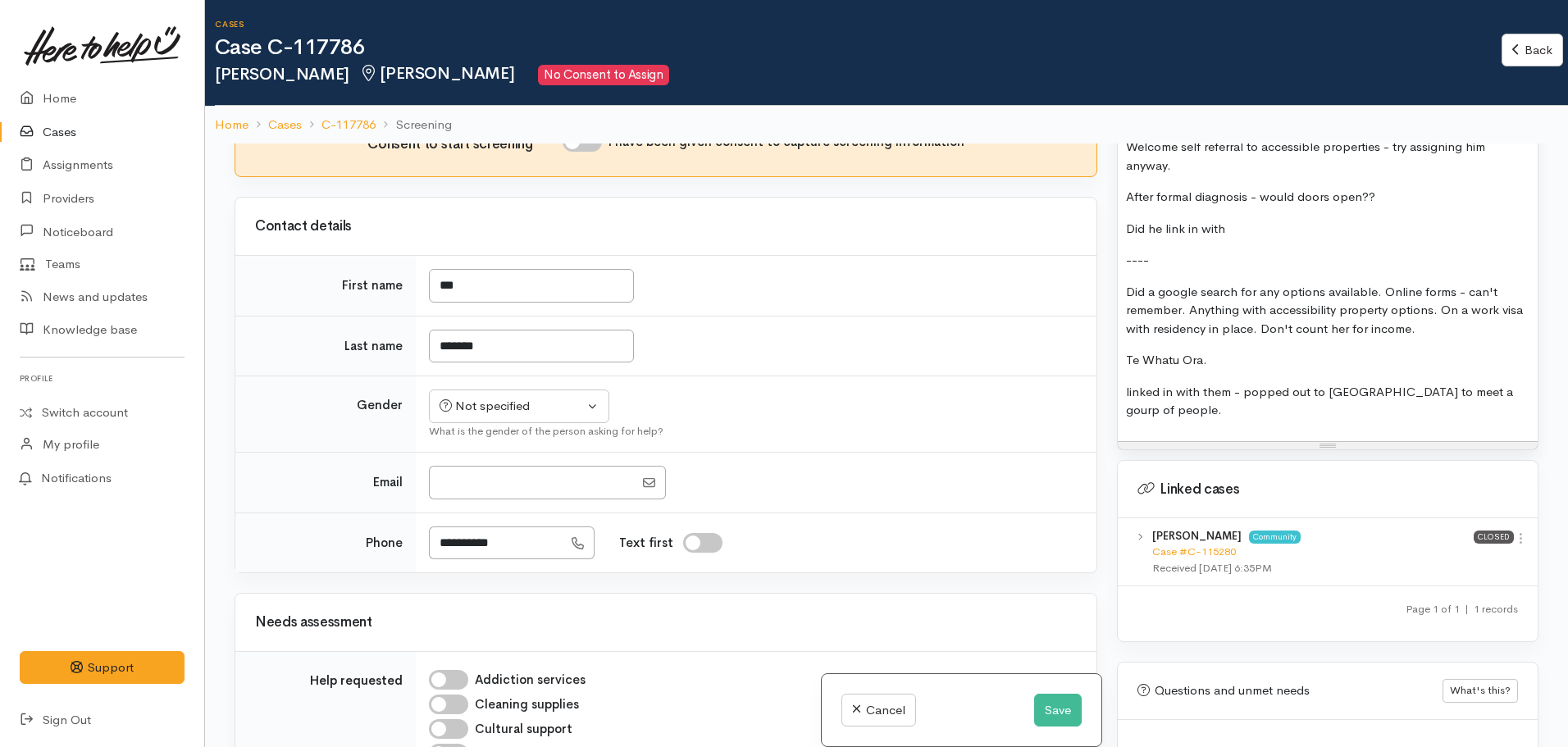
scroll to position [410, 0]
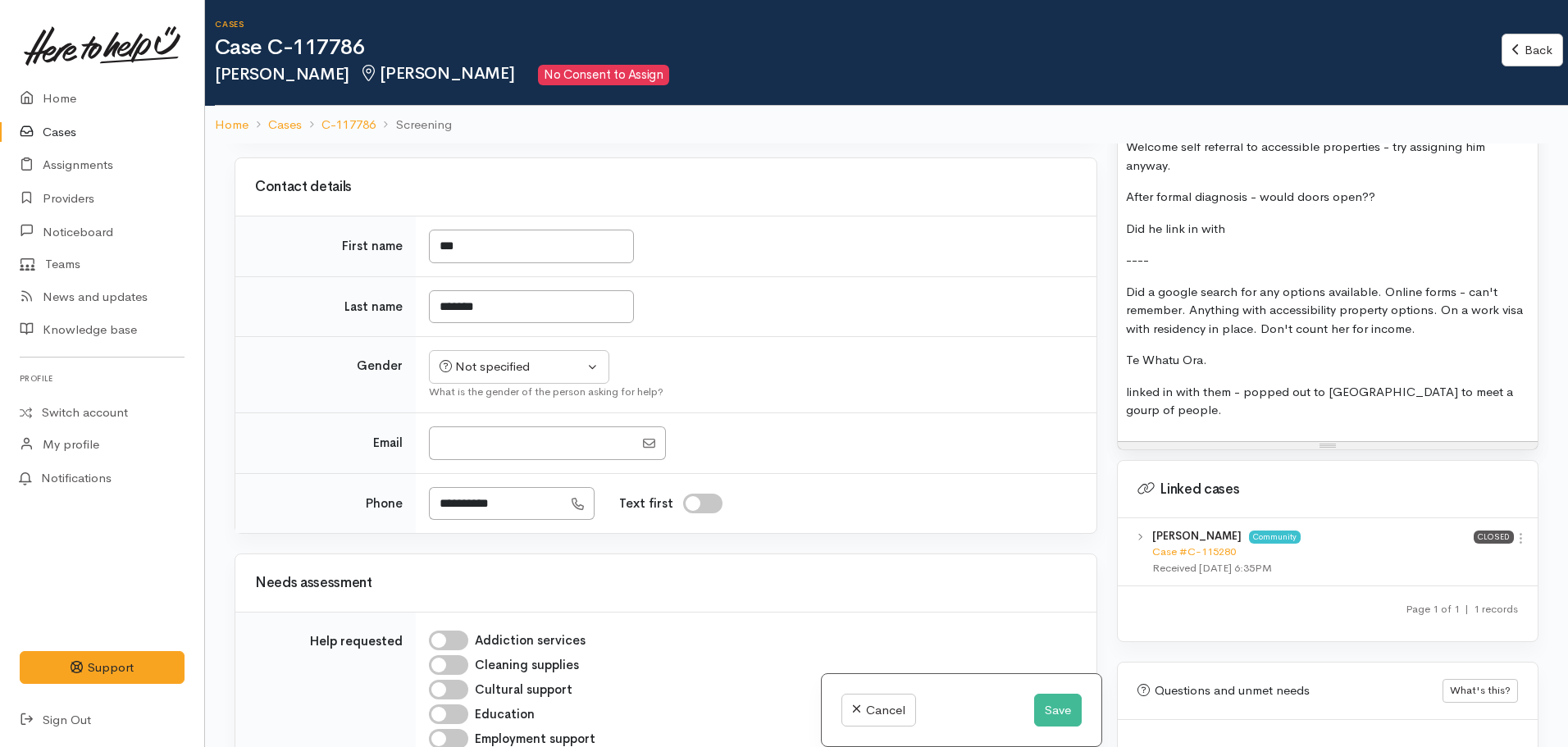
click at [1203, 396] on p "linked in with them - popped out to Cambridge to meet a gourp of people." at bounding box center [1327, 401] width 404 height 36
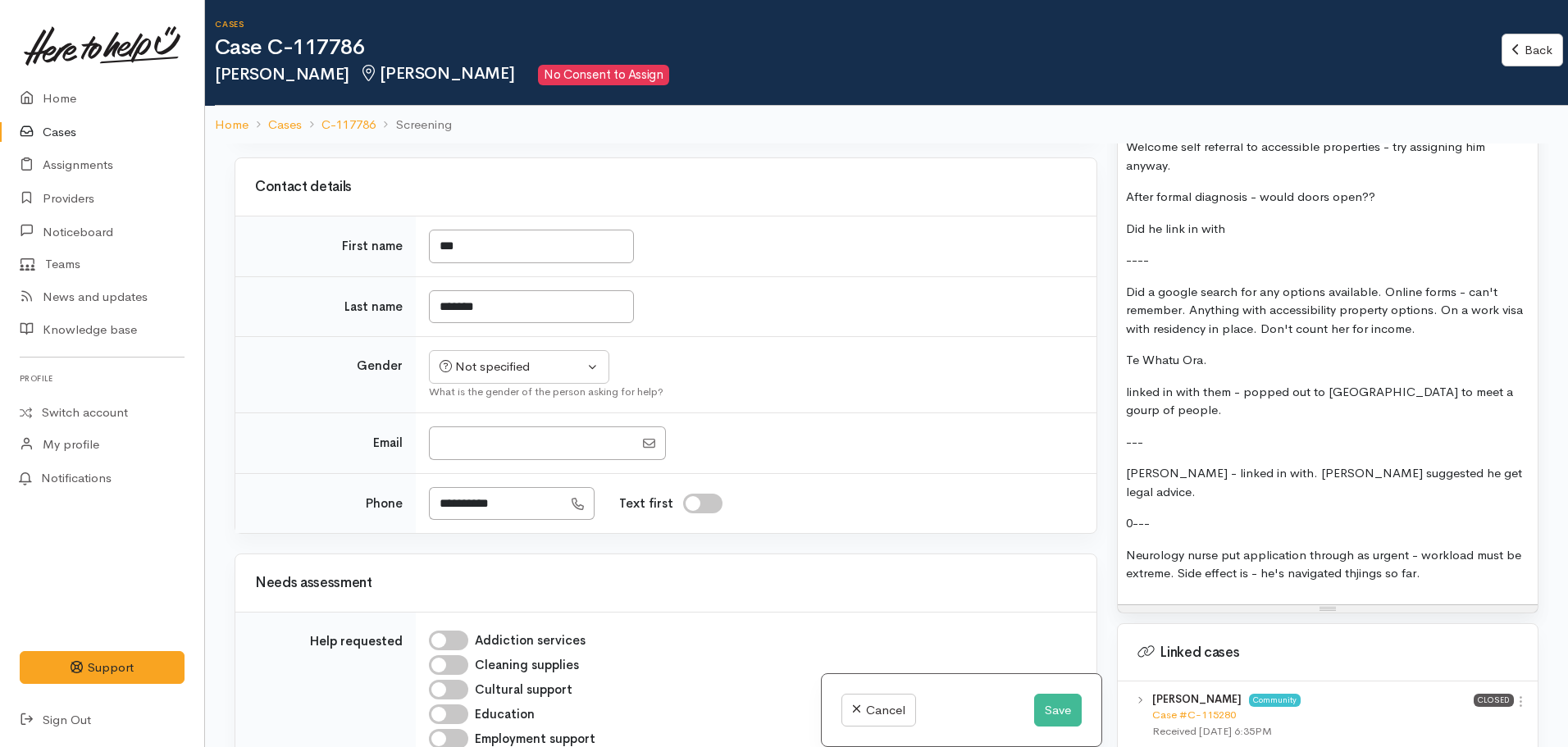
click at [1363, 546] on p "Neurology nurse put application through as urgent - workload must be extreme. S…" at bounding box center [1327, 565] width 404 height 36
click at [1128, 514] on p "0---" at bounding box center [1327, 524] width 404 height 19
click at [1449, 546] on p "Neurology nurse put application through as urgent - workload must be extreme. S…" at bounding box center [1327, 565] width 404 height 36
drag, startPoint x: 1163, startPoint y: 337, endPoint x: 1196, endPoint y: 302, distance: 48.1
click at [1196, 302] on p "Did a google search for any options available. Online forms - can't remember. A…" at bounding box center [1327, 310] width 404 height 56
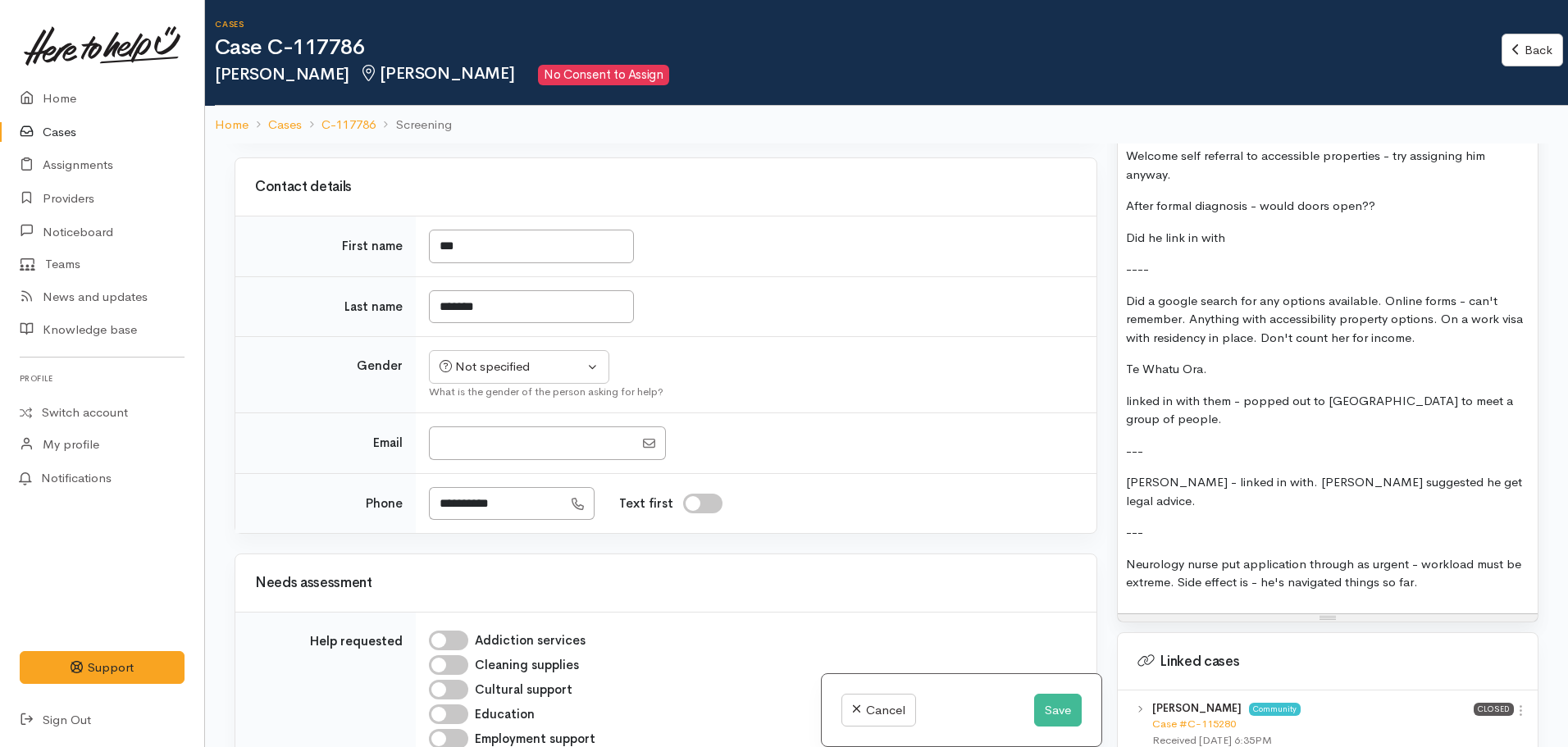
scroll to position [1477, 0]
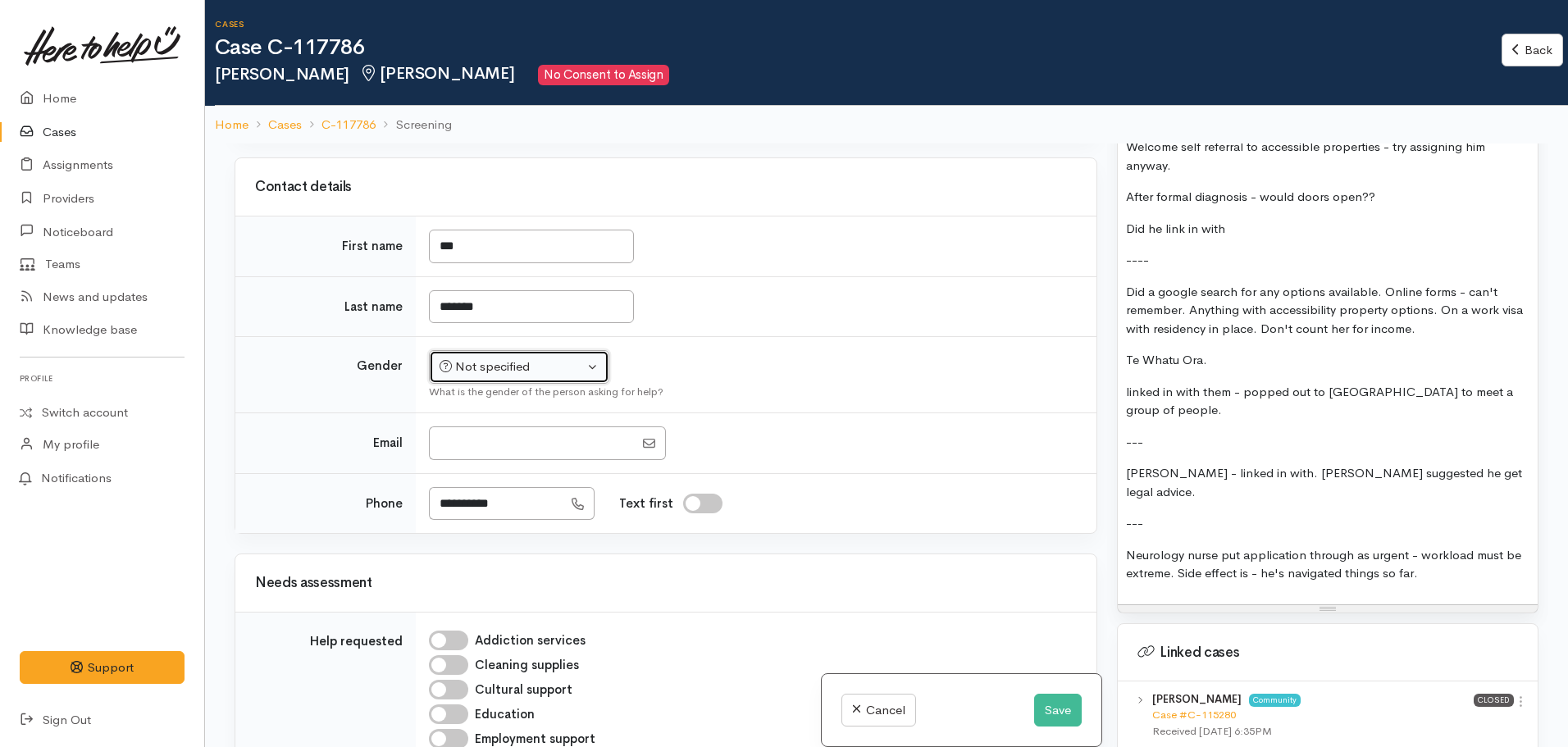
click at [517, 350] on button "Not specified" at bounding box center [519, 367] width 181 height 34
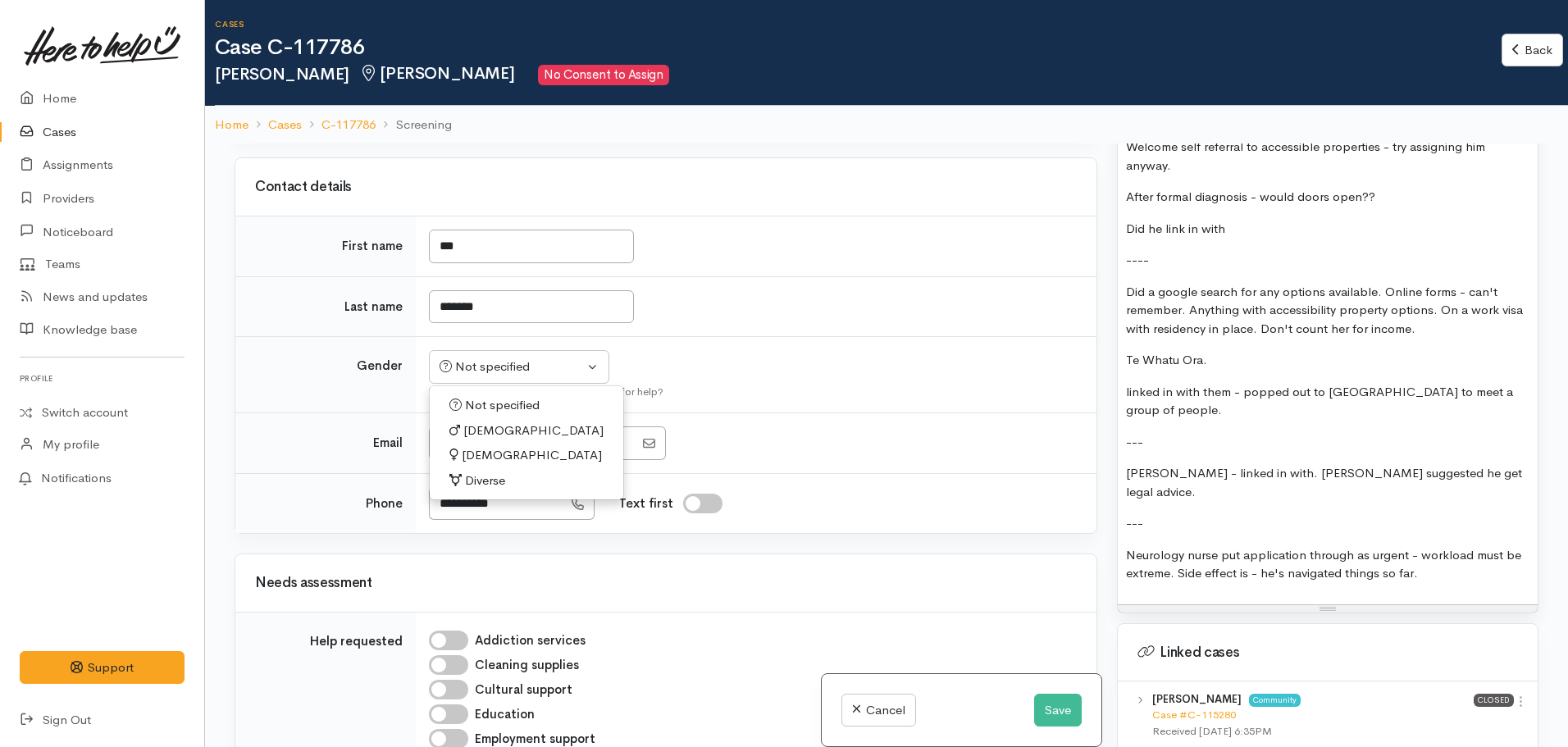
click at [472, 421] on span "Male" at bounding box center [533, 431] width 140 height 19
select select "Male"
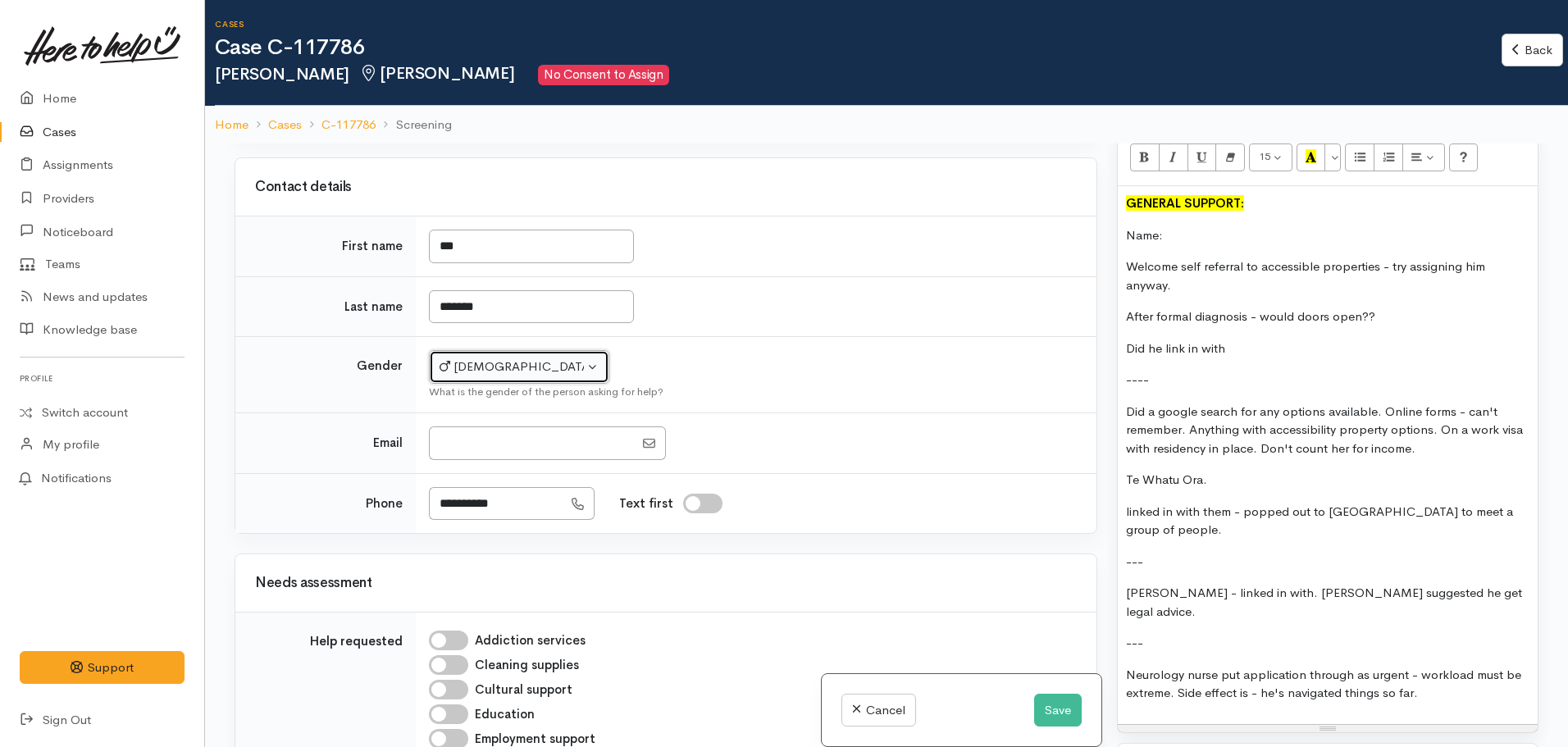
scroll to position [1395, 0]
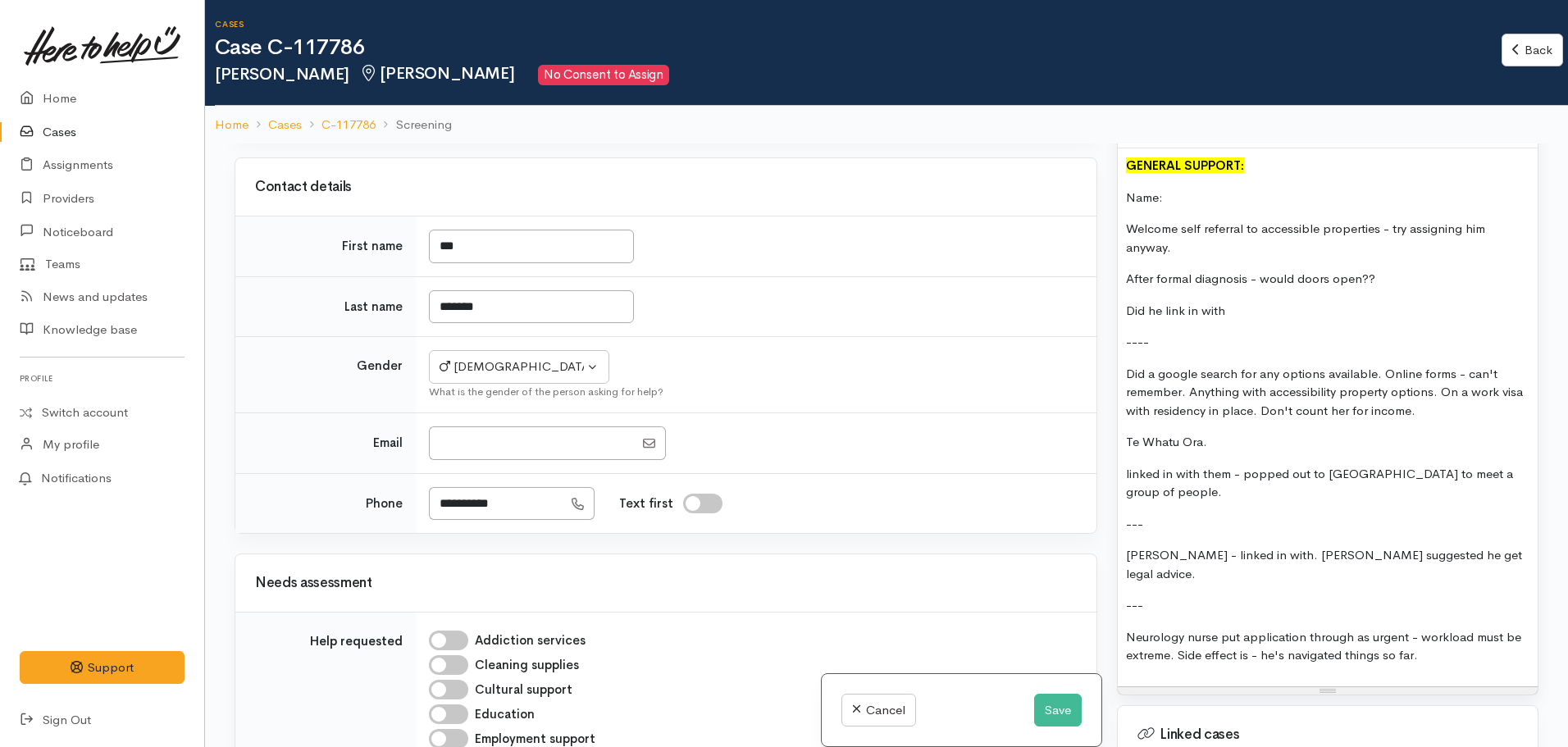
click at [1302, 467] on p "linked in with them - popped out to Cambridge to meet a group of people." at bounding box center [1327, 483] width 404 height 36
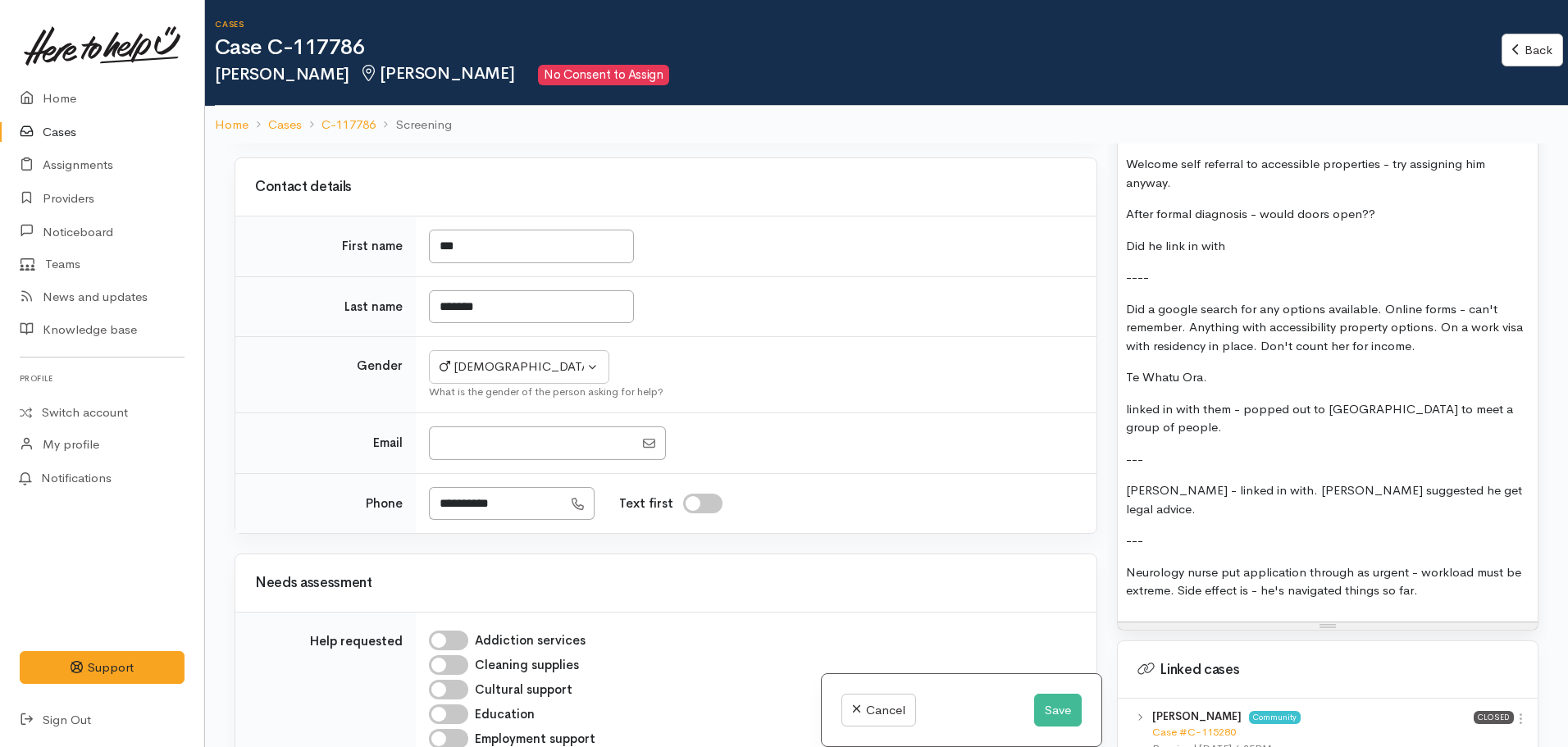
scroll to position [1312, 0]
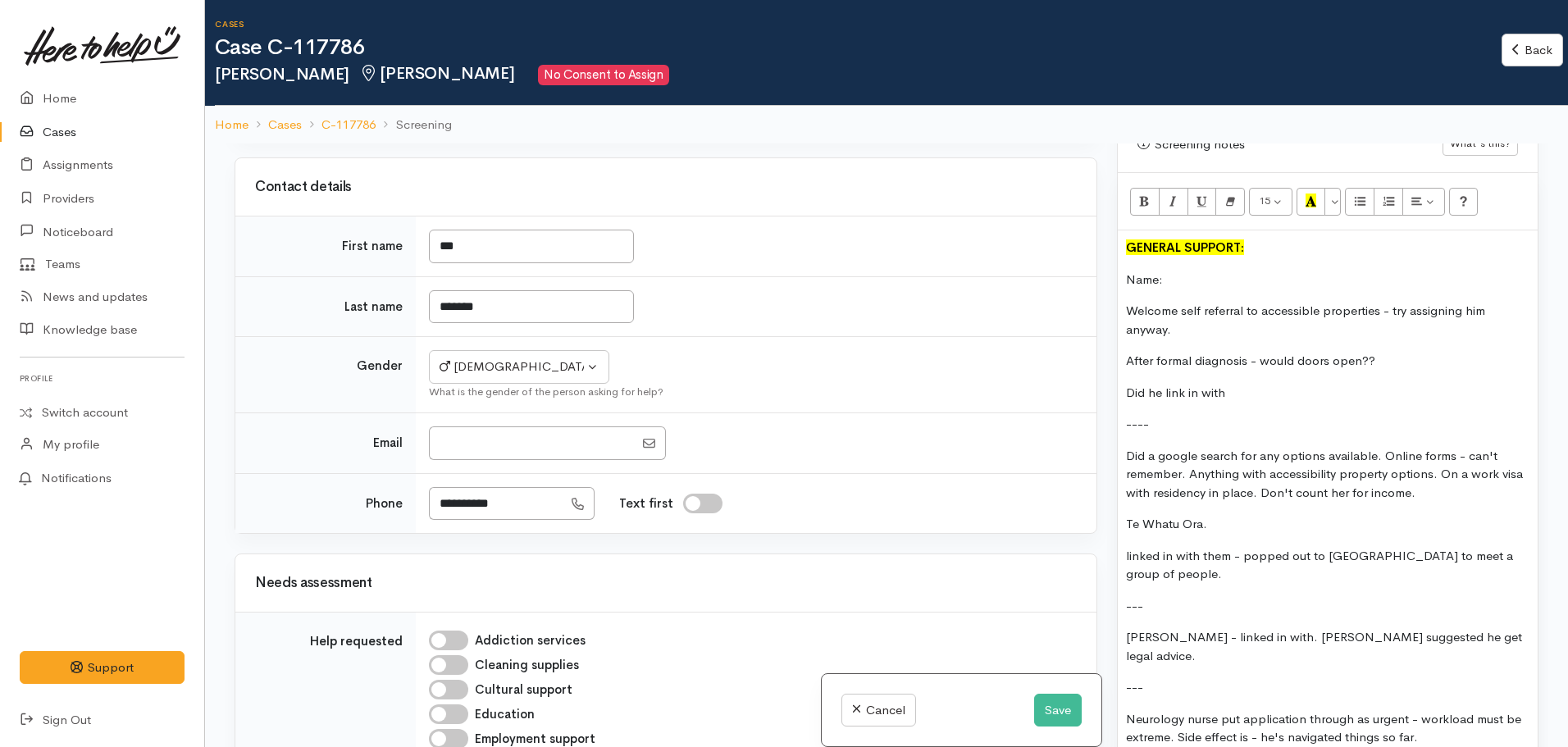
click at [1260, 396] on div "GENERAL SUPPORT: Name: Welcome self referral to accessible properties - try ass…" at bounding box center [1327, 500] width 420 height 538
click at [1253, 515] on p "Te Whatu Ora." at bounding box center [1327, 524] width 404 height 19
copy div "GENERAL SUPPORT: Name: Welcome self referral to accessible properties - try ass…"
click at [1045, 711] on button "Save" at bounding box center [1057, 711] width 47 height 34
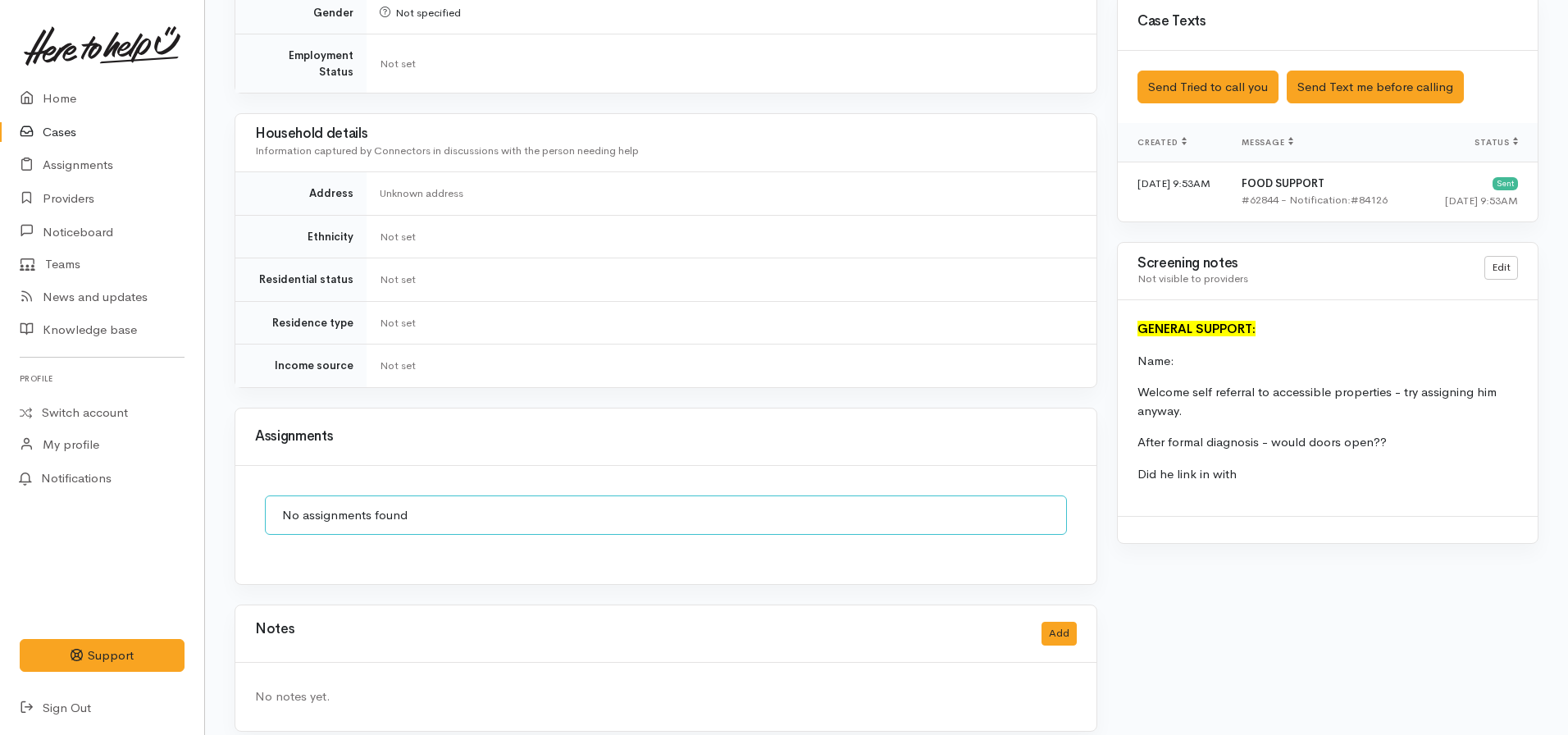
scroll to position [534, 0]
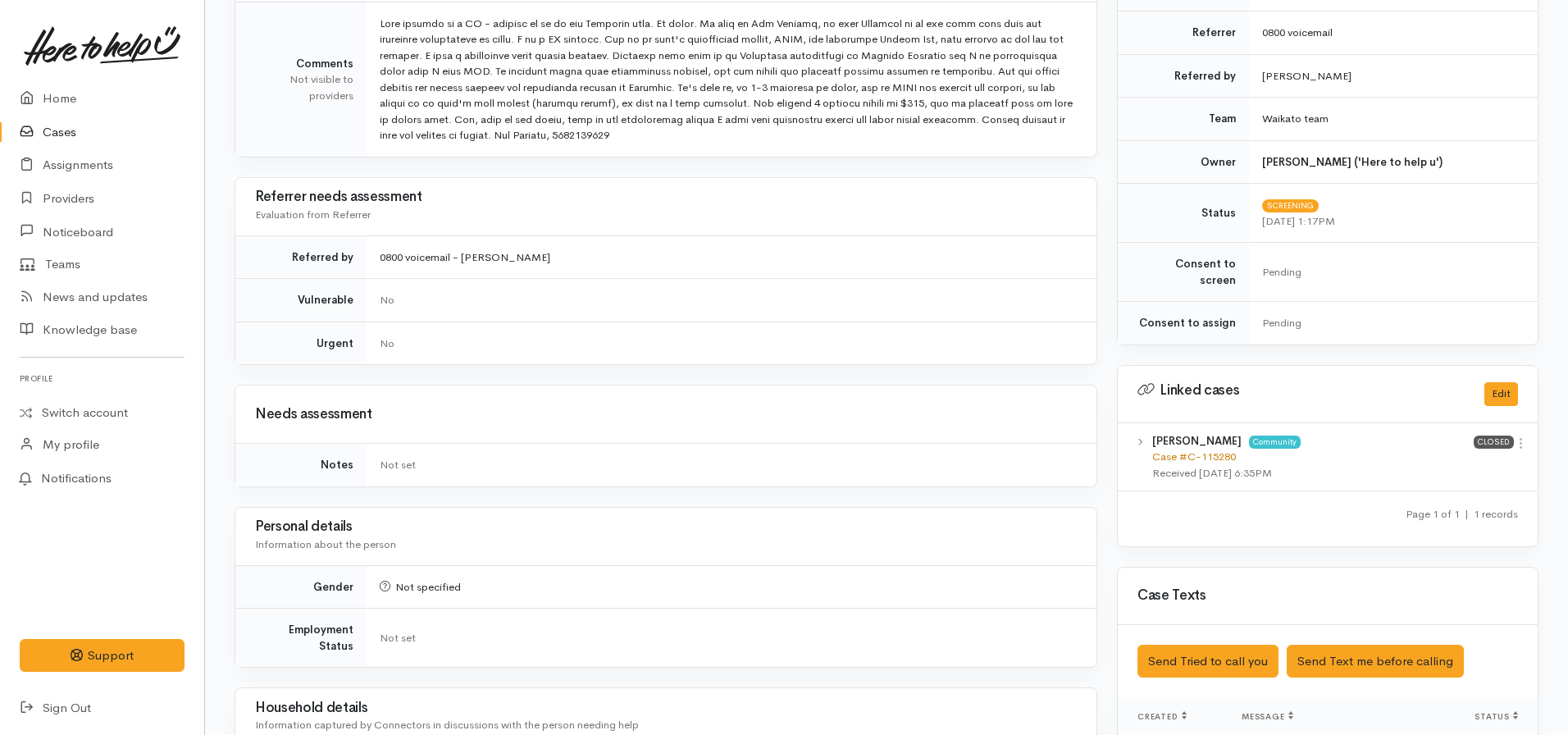
click at [1197, 450] on link "Case #C-115280" at bounding box center [1194, 456] width 84 height 14
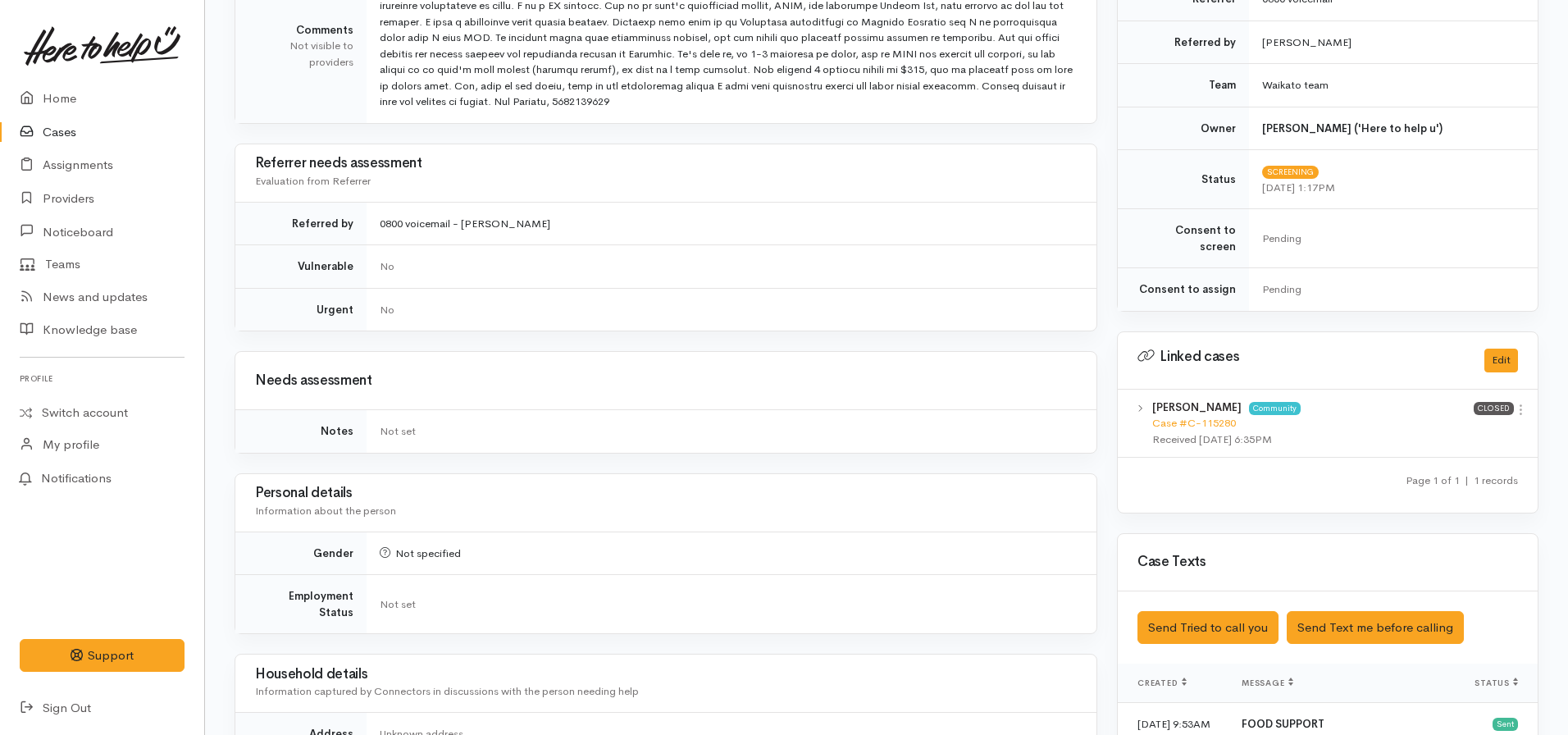
scroll to position [821, 0]
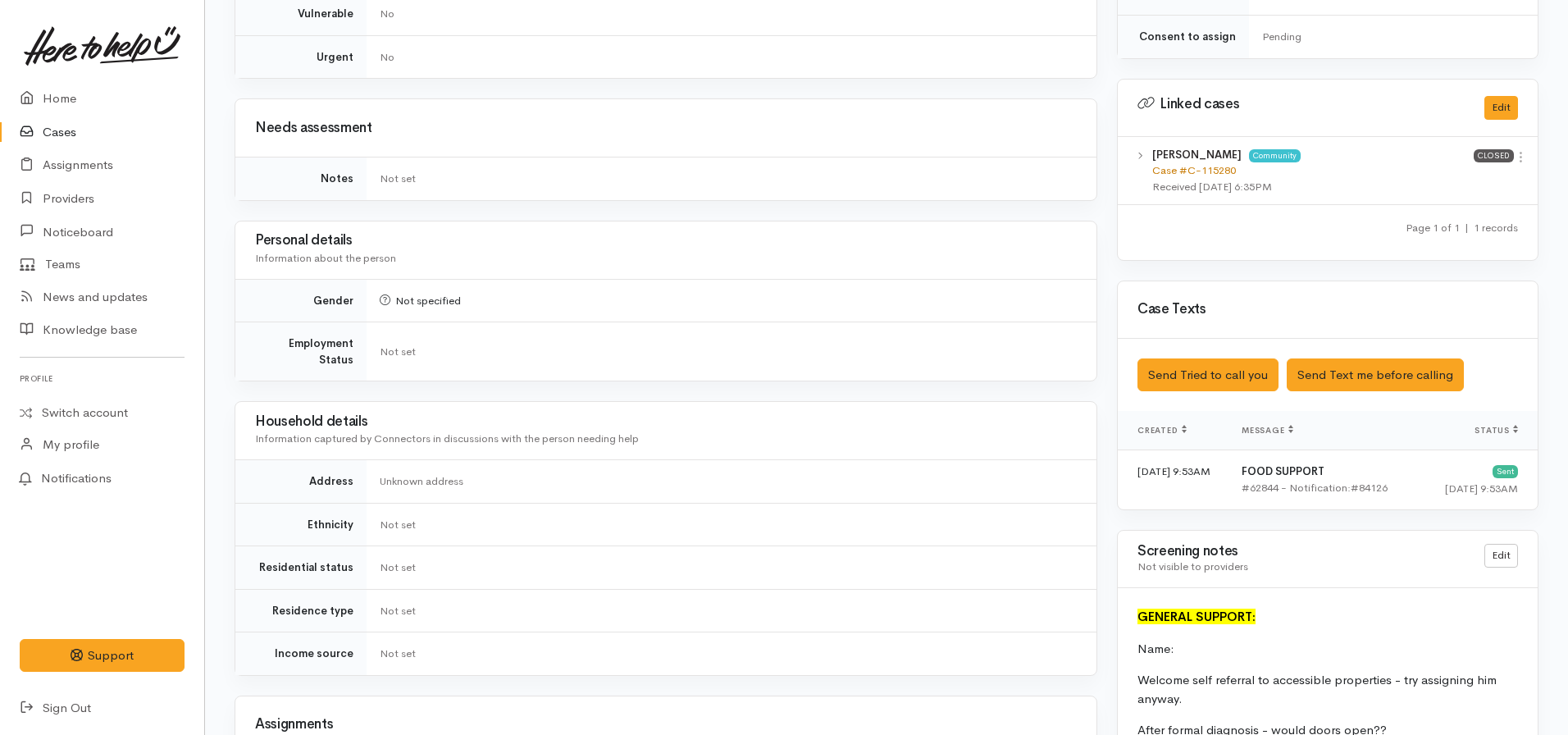
click at [1196, 163] on link "Case #C-115280" at bounding box center [1194, 170] width 84 height 14
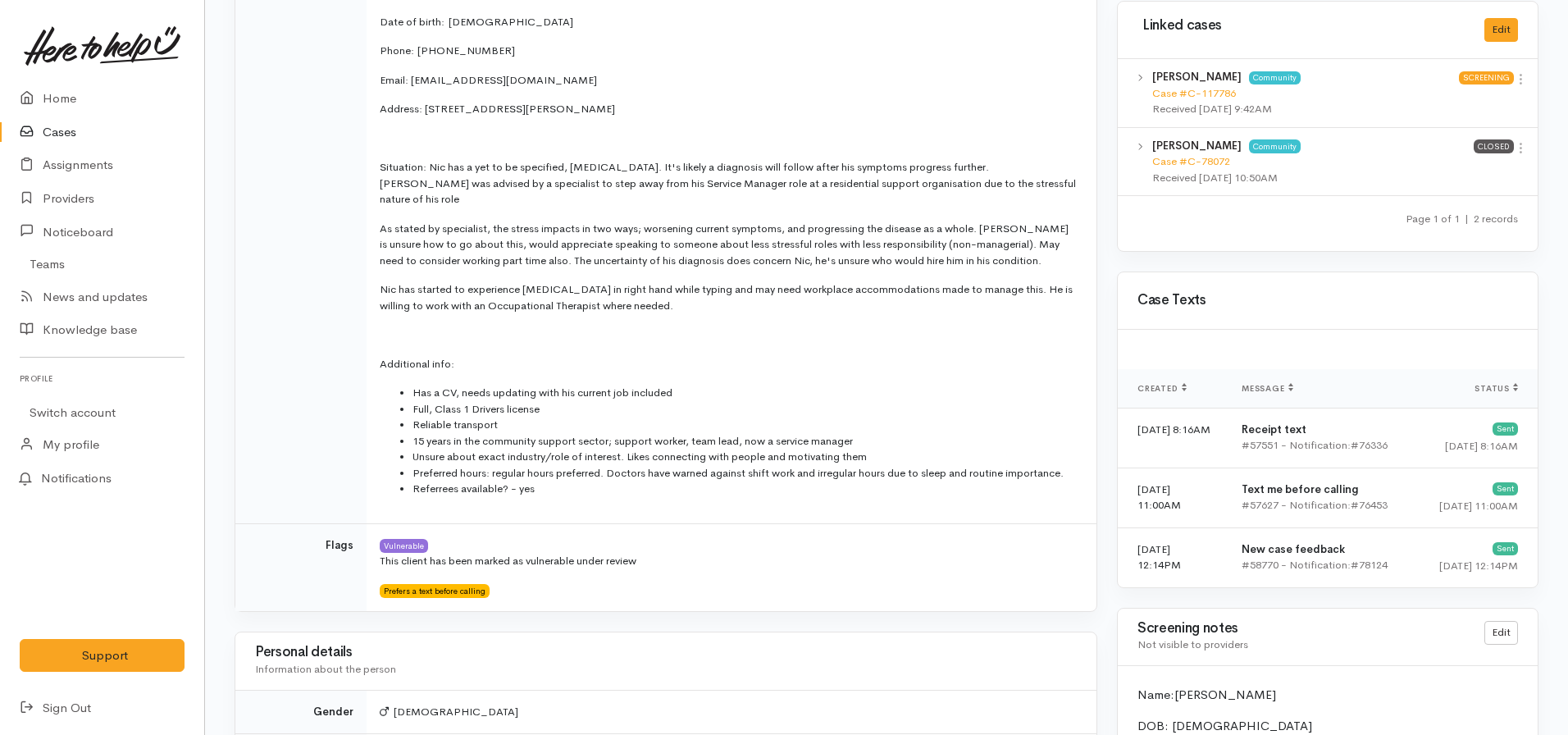
scroll to position [575, 0]
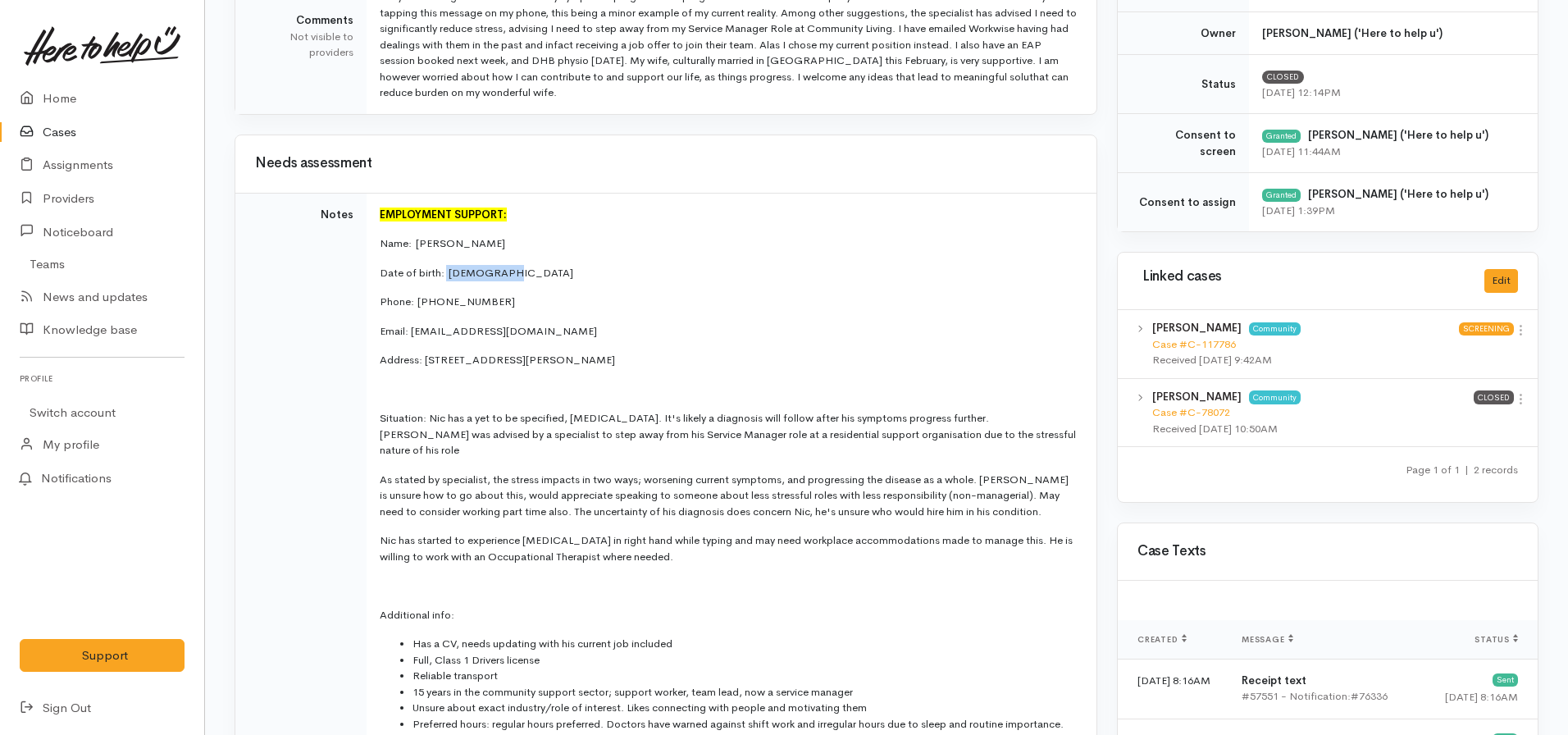
drag, startPoint x: 506, startPoint y: 272, endPoint x: 446, endPoint y: 267, distance: 60.2
click at [446, 267] on p "Date of birth:  30.06.1981" at bounding box center [727, 274] width 697 height 16
copy p "30.06.1981"
click at [629, 266] on p "Date of birth:  30.06.1981" at bounding box center [727, 273] width 697 height 16
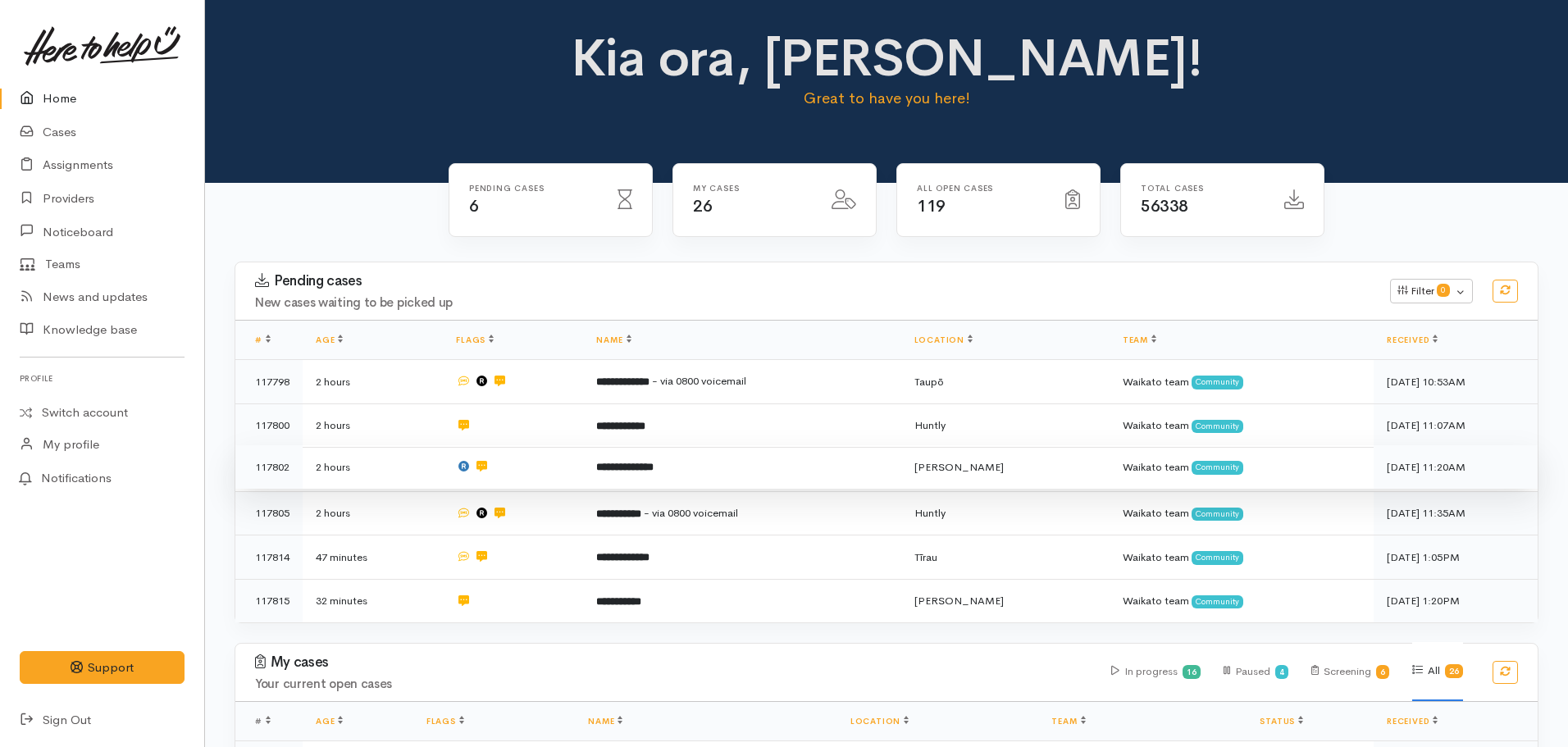
scroll to position [82, 0]
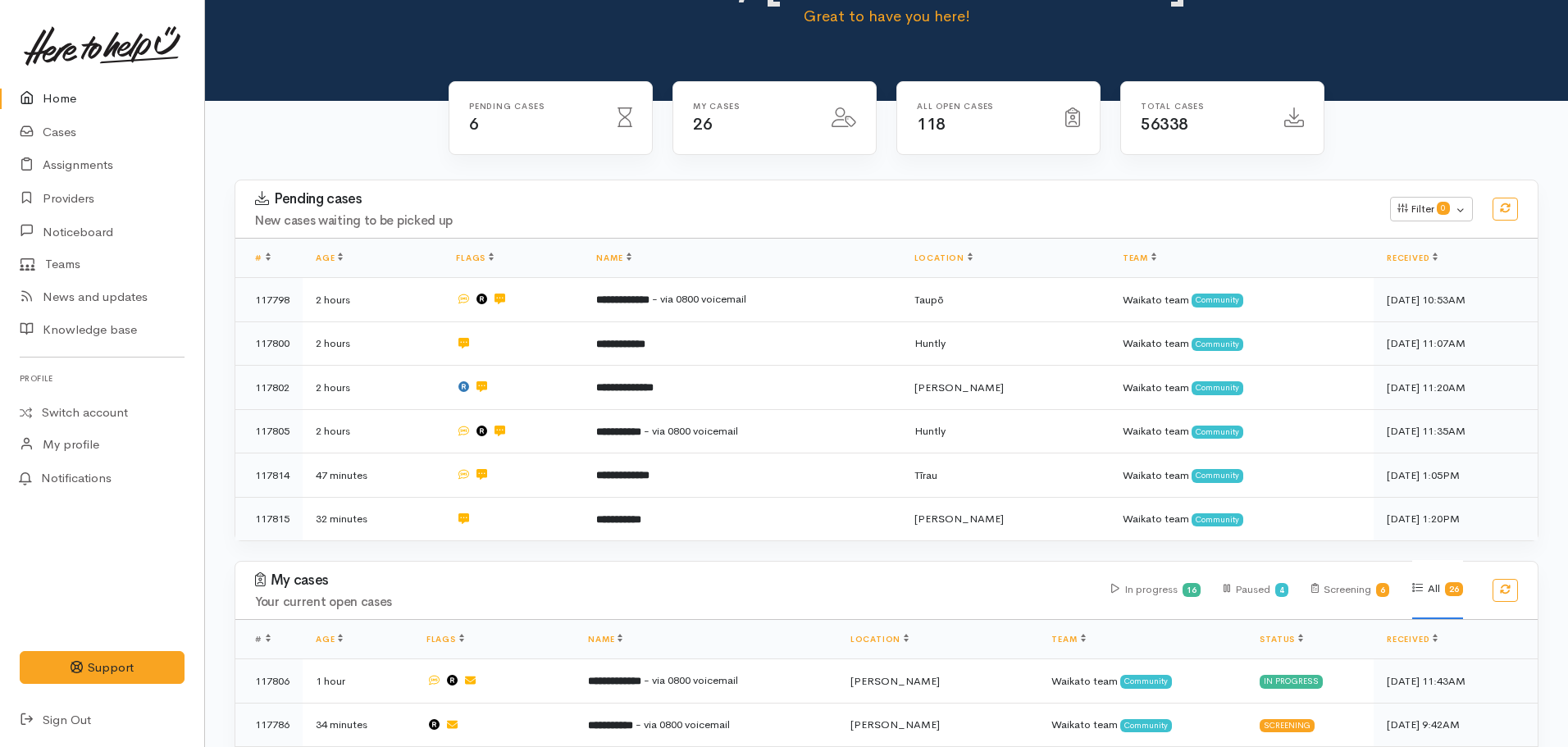
click at [65, 95] on link "Home" at bounding box center [102, 99] width 204 height 34
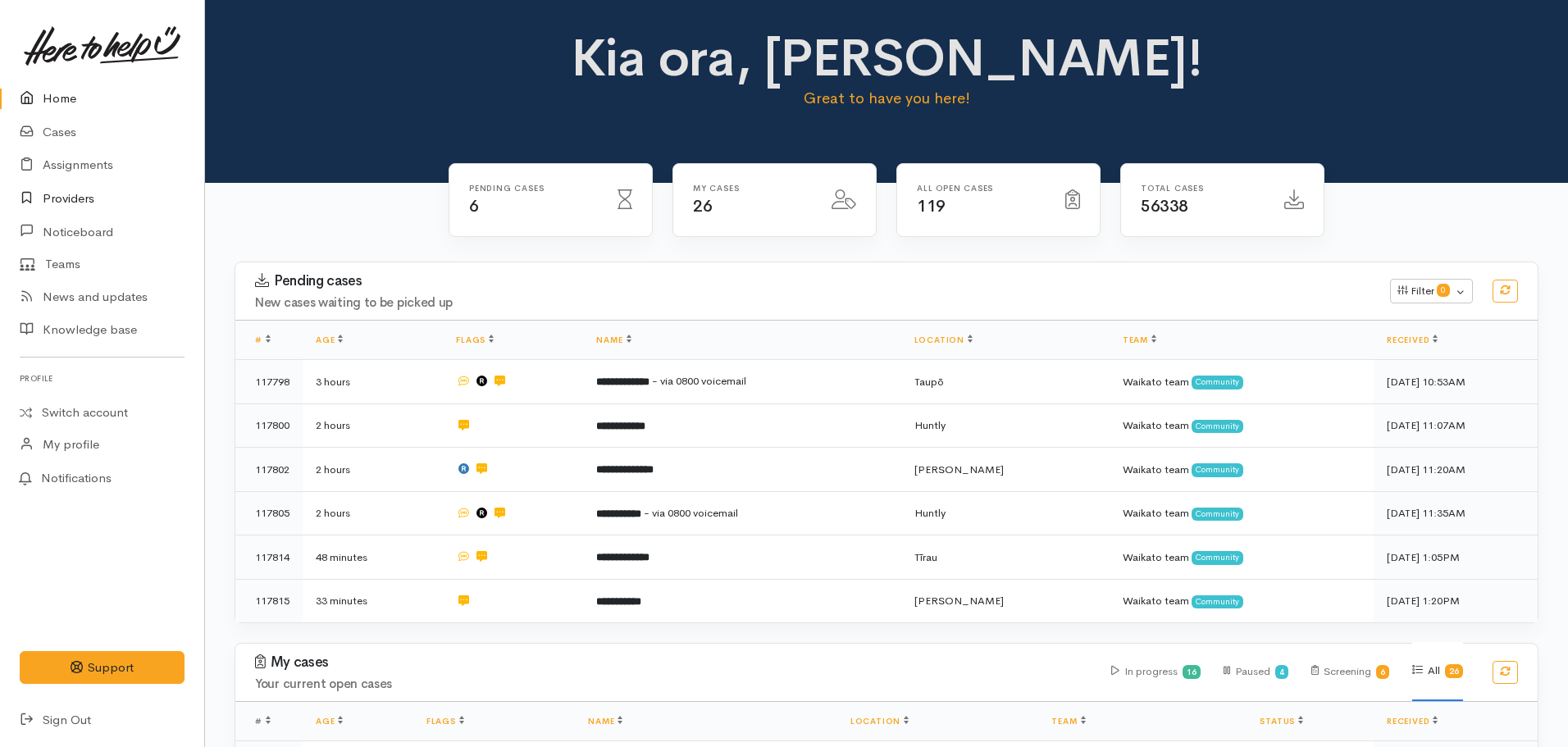
click at [42, 189] on icon at bounding box center [31, 199] width 23 height 20
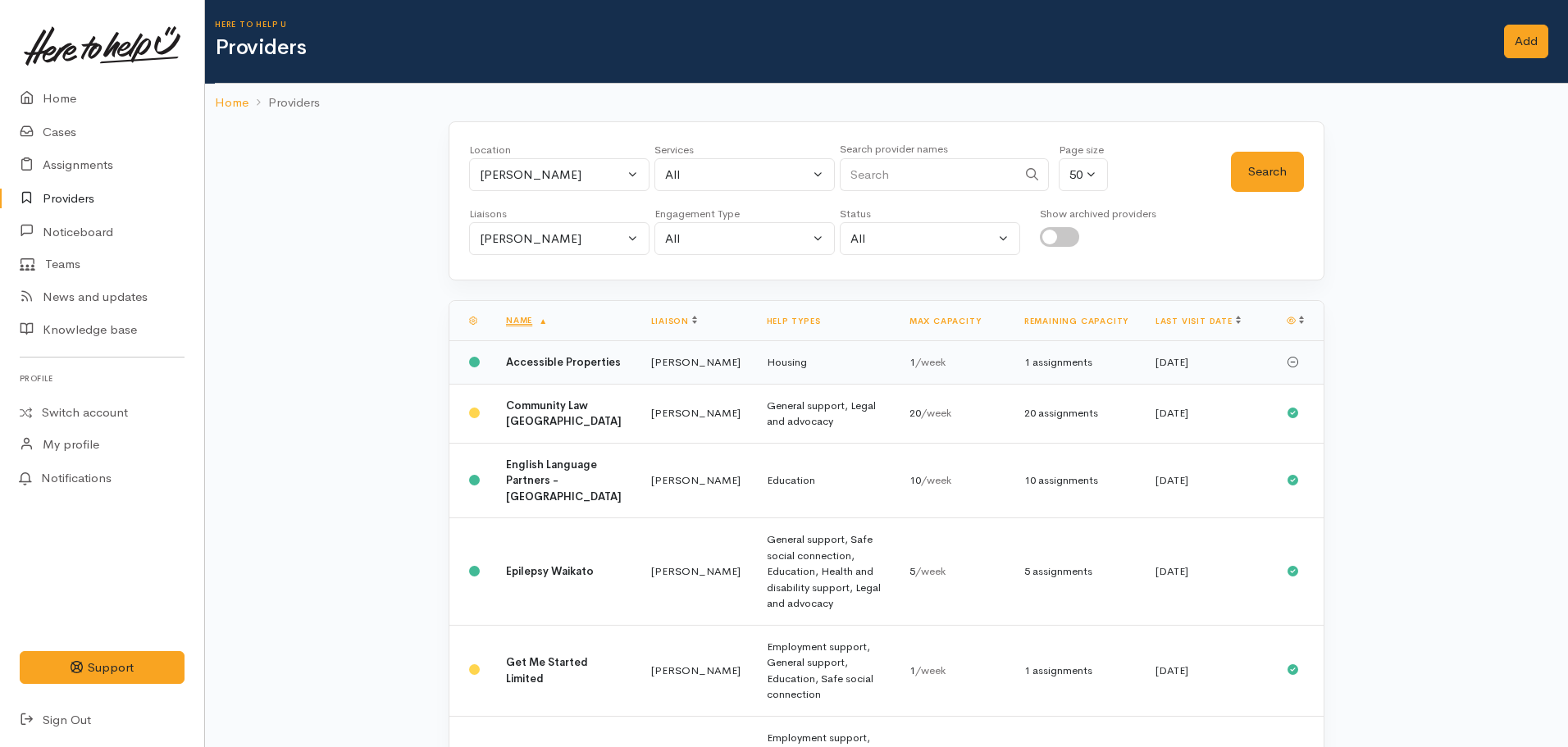
click at [543, 369] on b "Accessible Properties" at bounding box center [563, 362] width 115 height 14
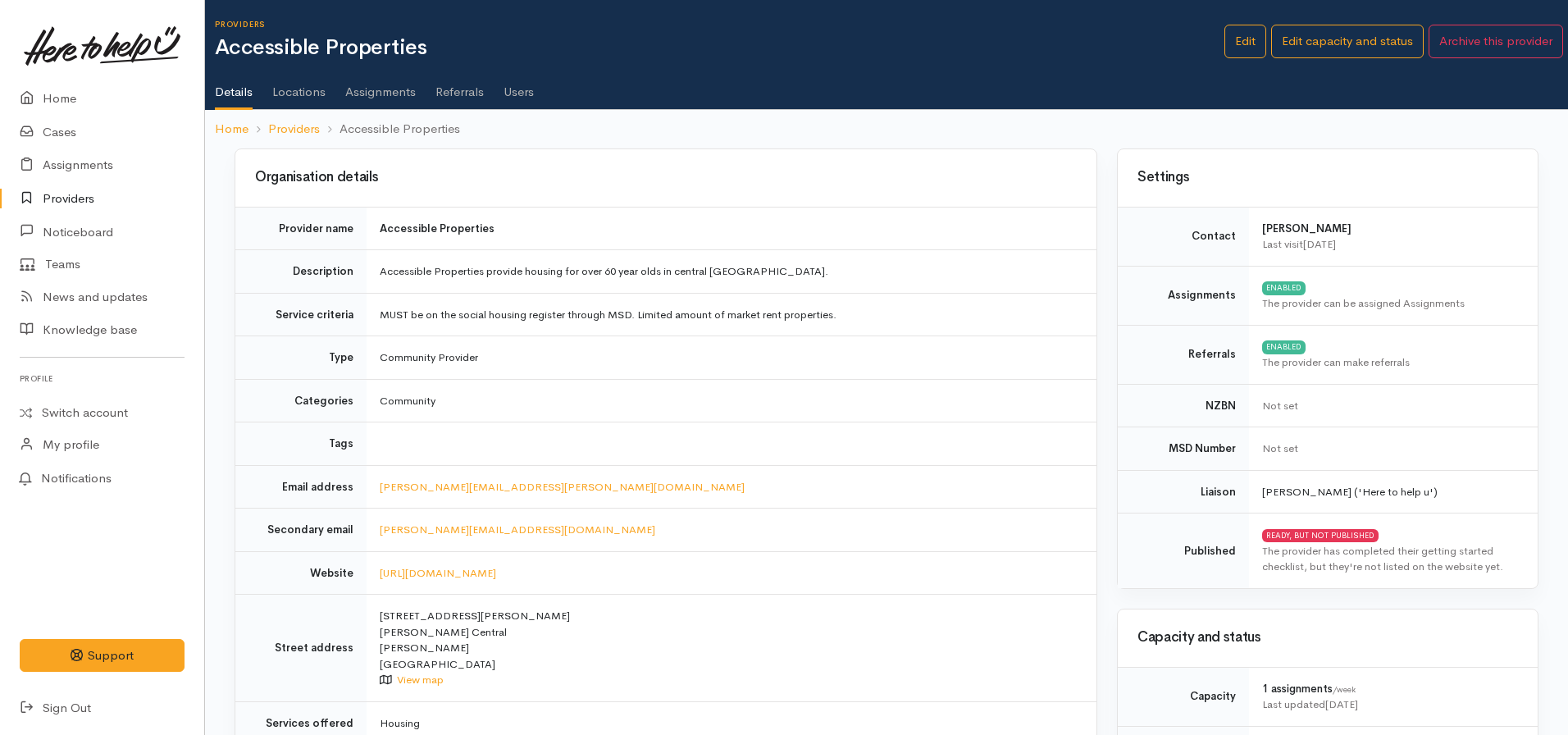
click at [377, 78] on link "Assignments" at bounding box center [380, 86] width 70 height 46
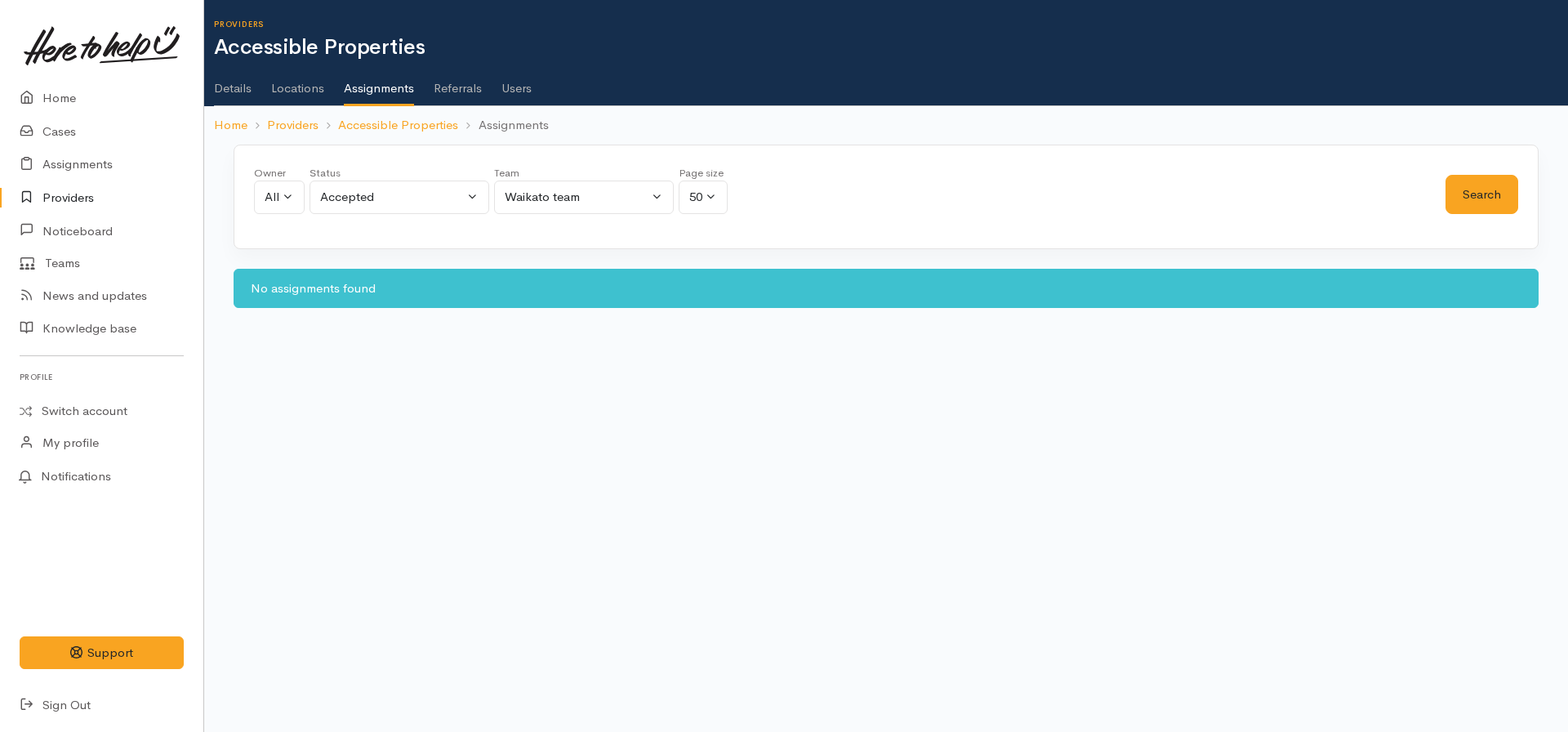
click at [220, 93] on link "Details" at bounding box center [232, 83] width 37 height 45
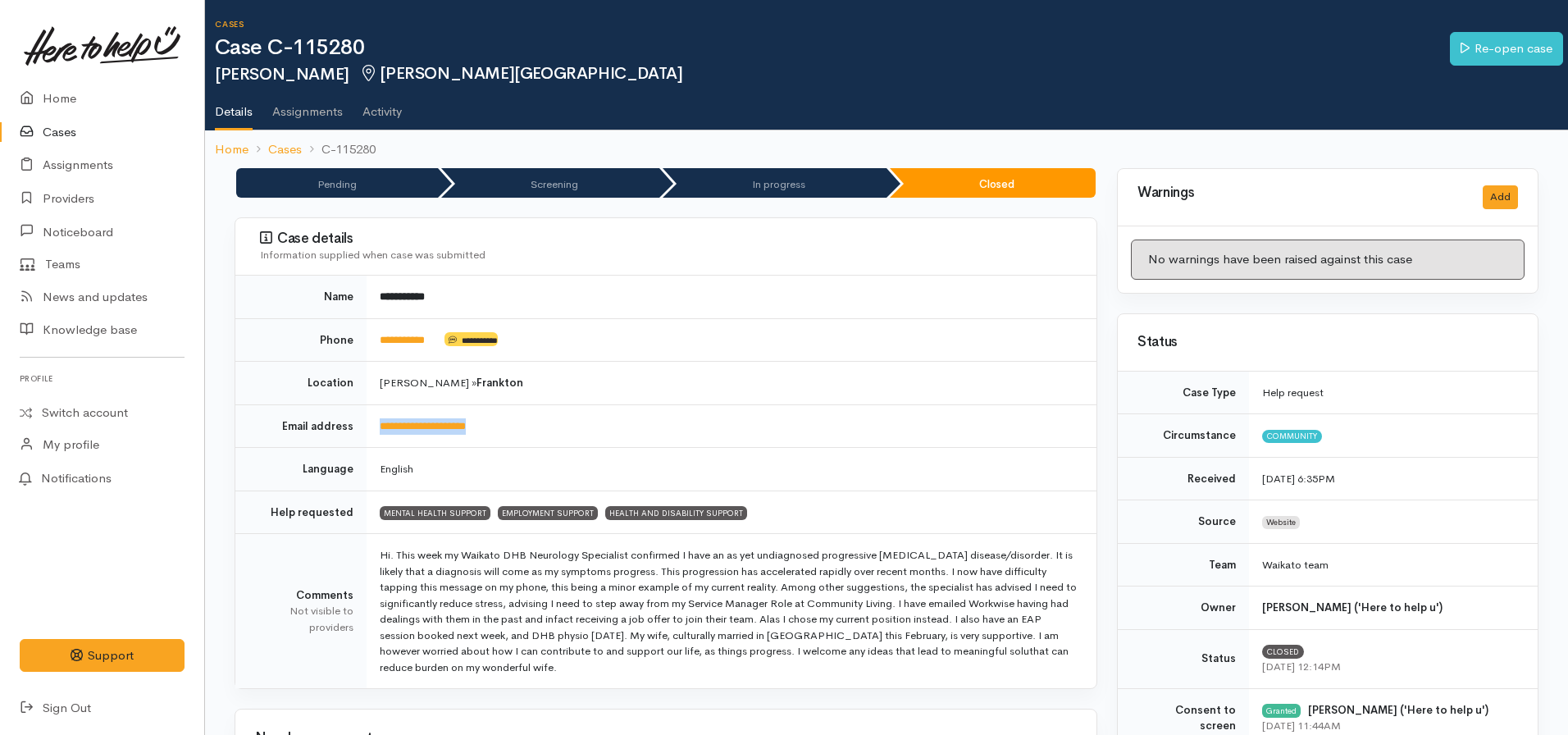
drag, startPoint x: 524, startPoint y: 425, endPoint x: 379, endPoint y: 423, distance: 145.0
click at [371, 423] on td "**********" at bounding box center [731, 426] width 730 height 44
copy link "**********"
drag, startPoint x: 851, startPoint y: 420, endPoint x: 848, endPoint y: 410, distance: 10.4
click at [851, 420] on td "**********" at bounding box center [731, 426] width 730 height 44
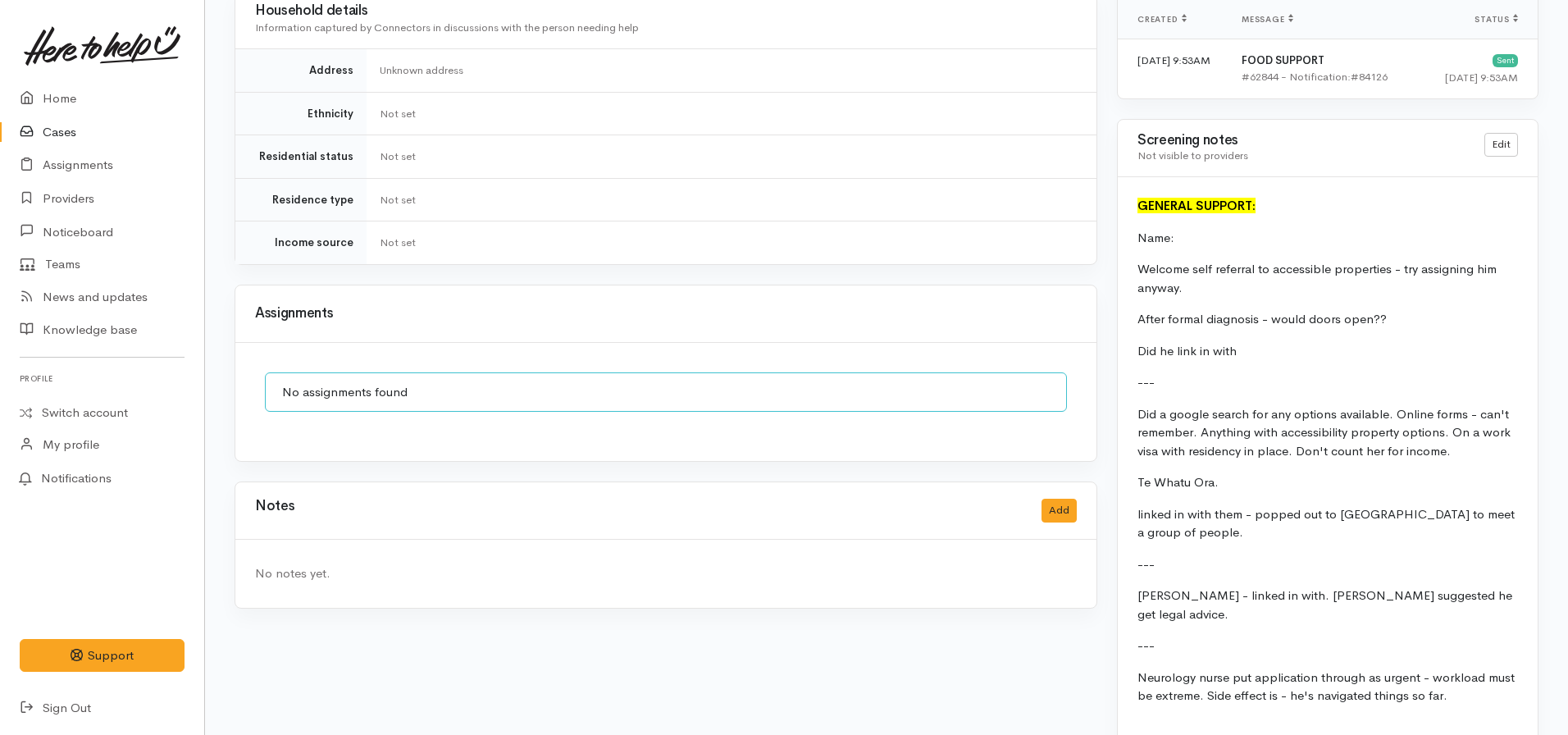
scroll to position [1247, 0]
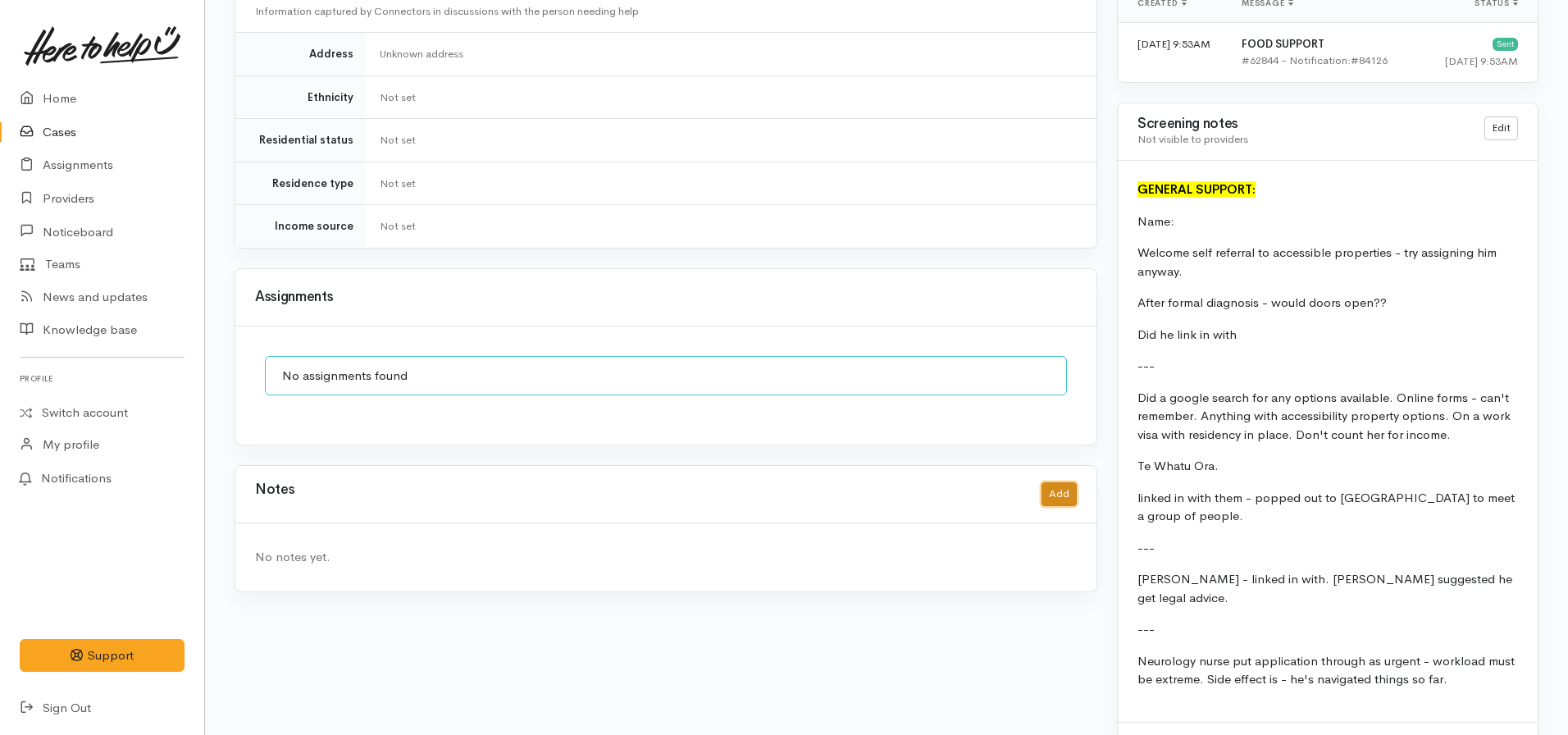
click at [1066, 482] on button "Add" at bounding box center [1058, 494] width 36 height 24
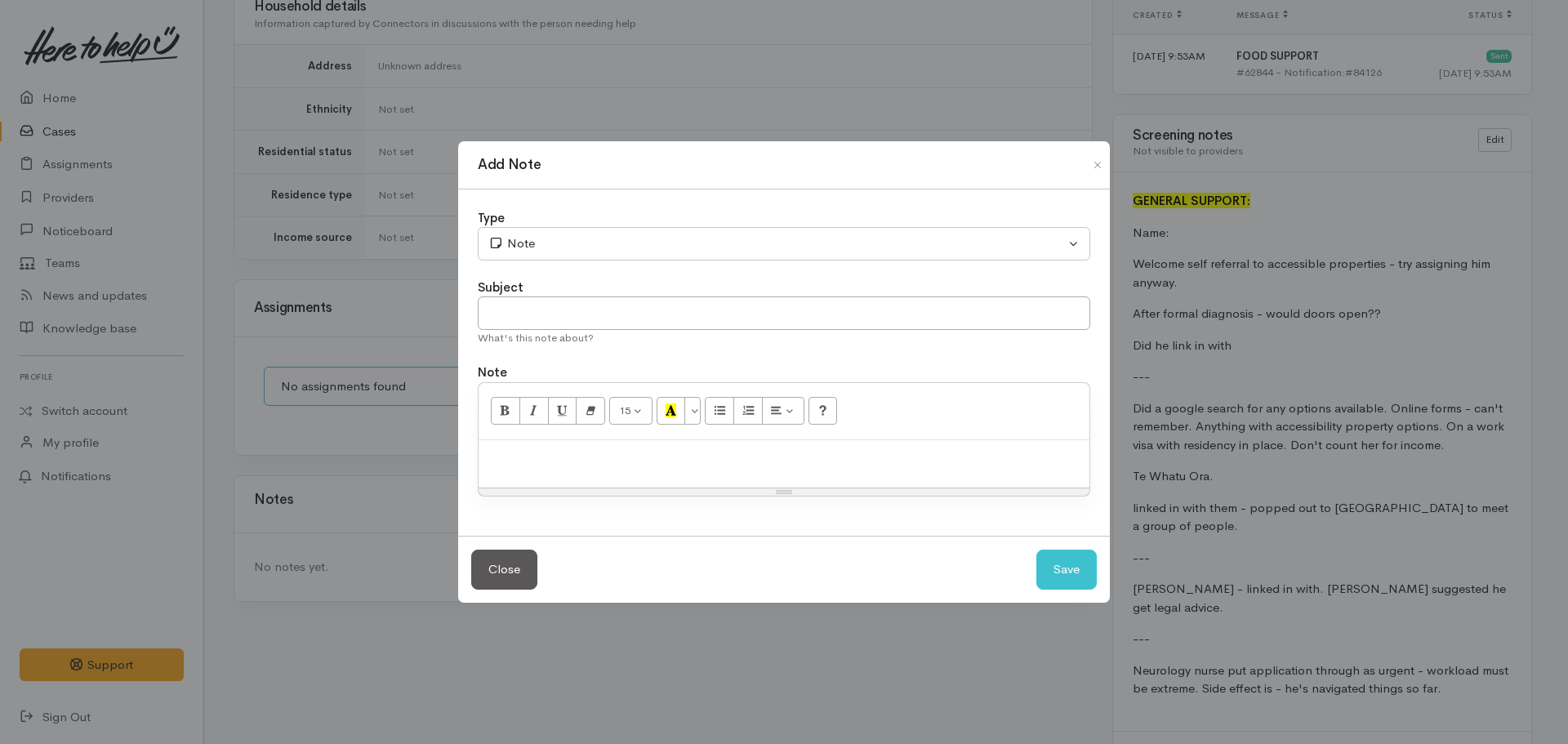
click at [720, 435] on div "15 8 9 10 11 12 14 18 24 36 Background Color Transparent Select #ffff00 Text Co…" at bounding box center [784, 412] width 611 height 57
click at [708, 451] on p at bounding box center [784, 458] width 595 height 19
click at [614, 303] on input "text" at bounding box center [784, 313] width 613 height 34
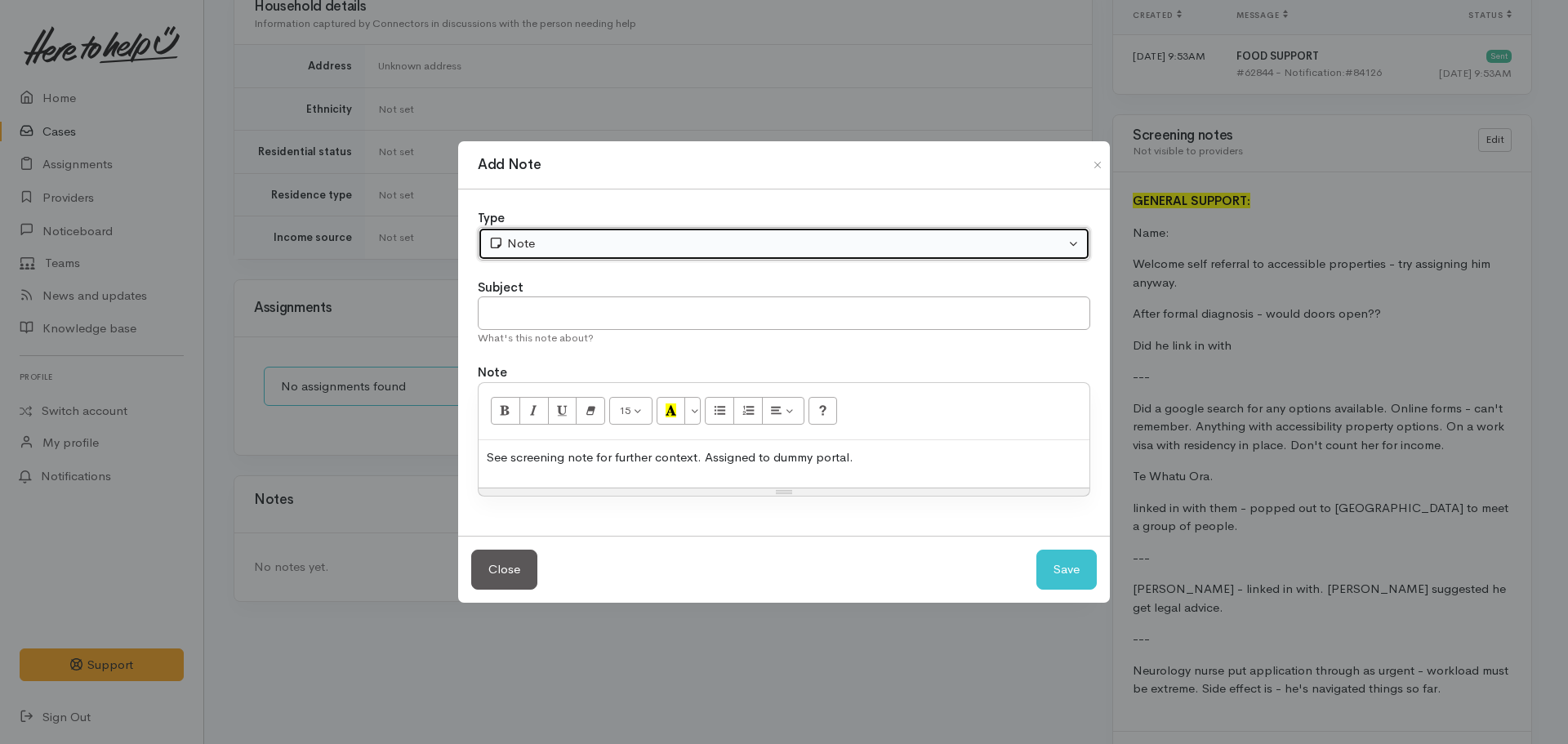
click at [581, 233] on button "Note" at bounding box center [784, 243] width 613 height 34
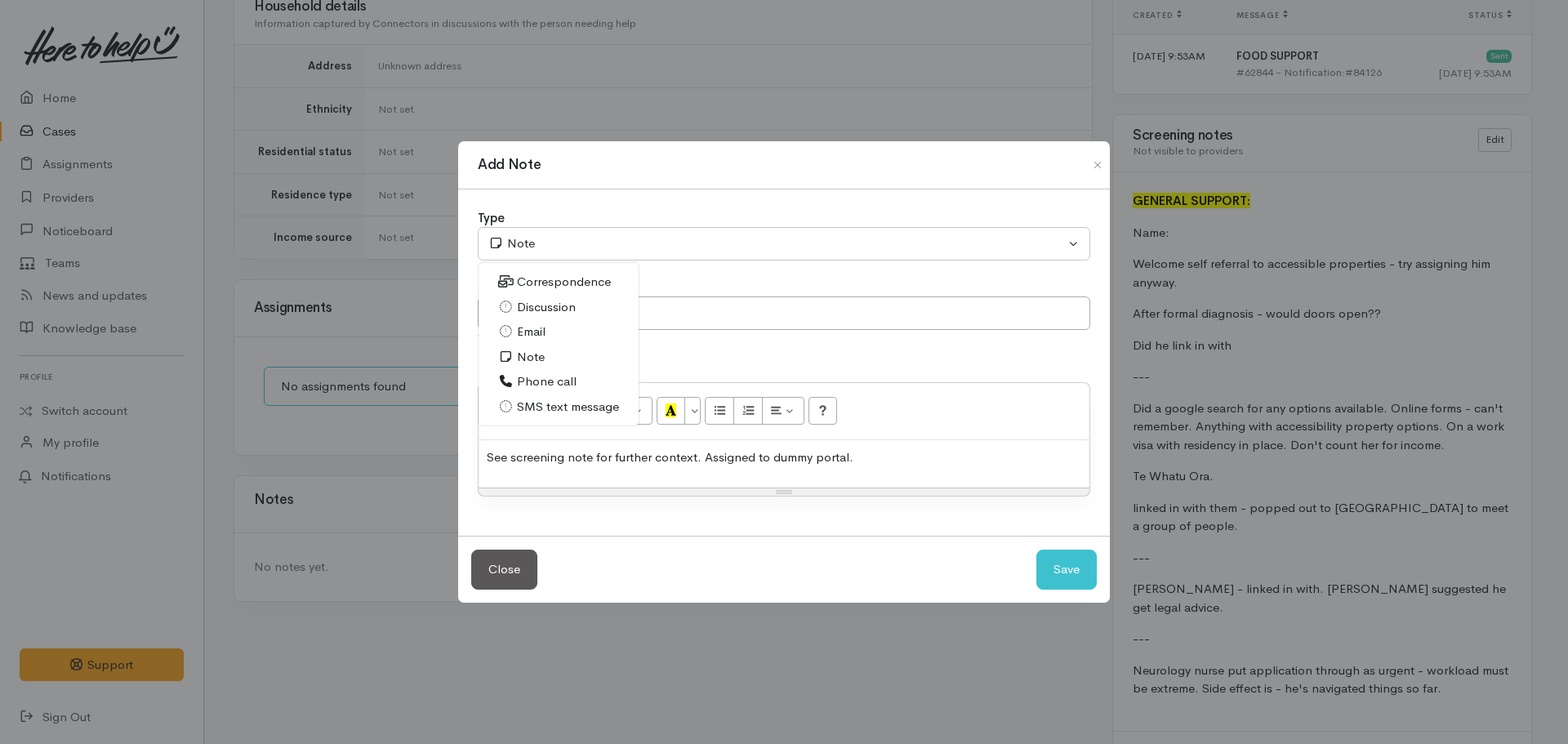
click at [549, 386] on span "Phone call" at bounding box center [547, 382] width 60 height 19
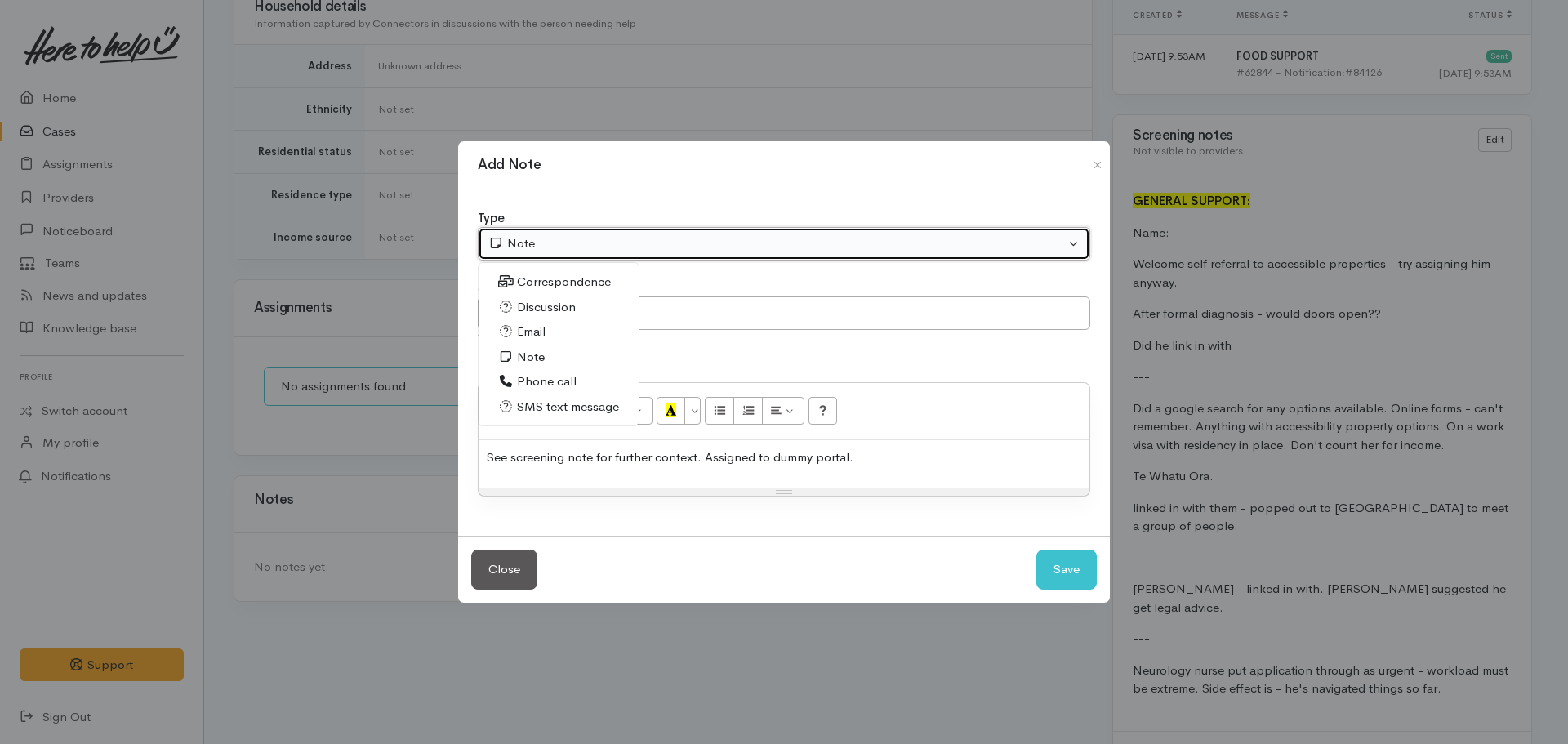
select select "3"
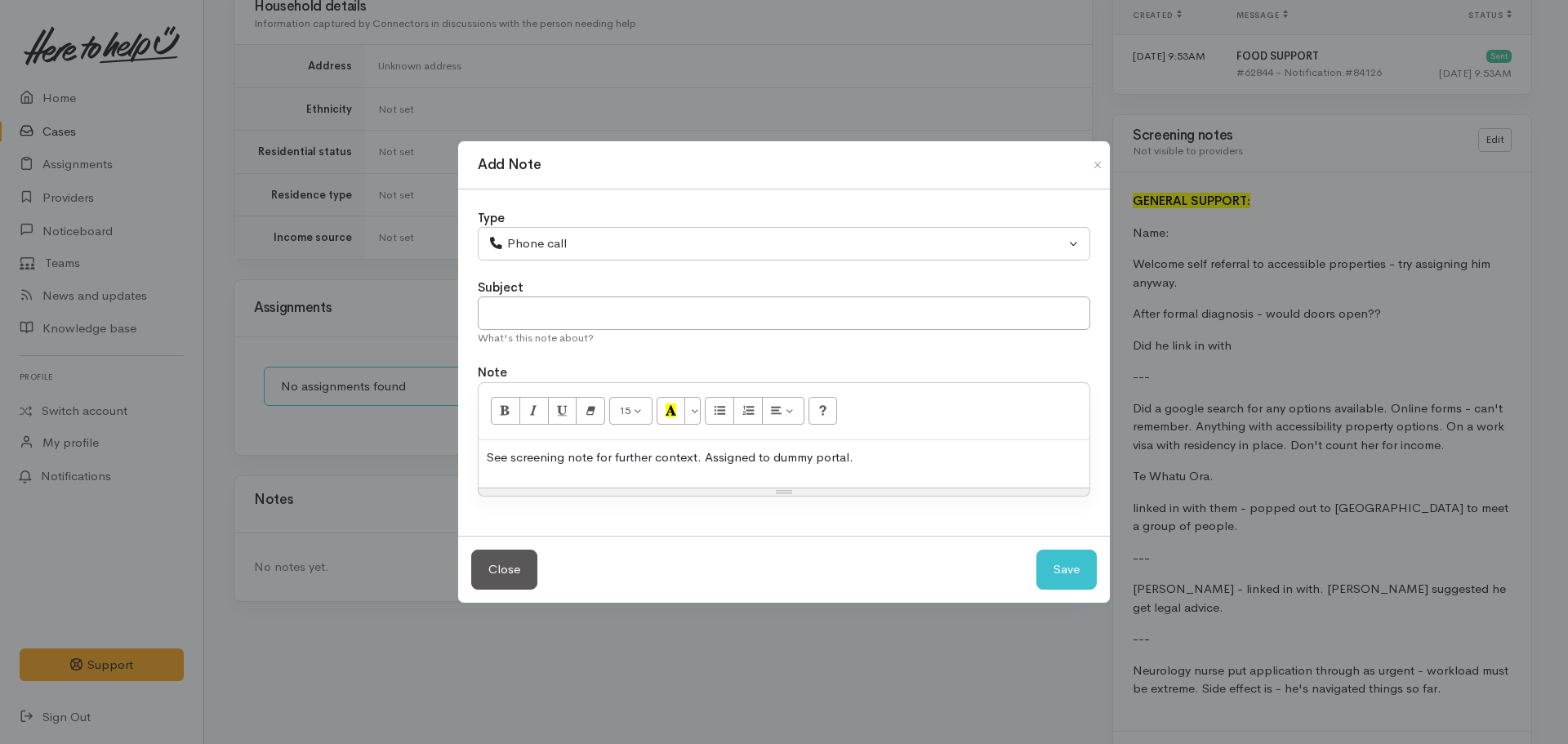
click at [917, 445] on div "See screening note for further context. Assigned to dummy portal." at bounding box center [784, 464] width 611 height 48
click at [616, 309] on input "text" at bounding box center [784, 313] width 613 height 34
click at [912, 456] on p "See screening note for further context. Assigned to dummy portal for housing." at bounding box center [784, 458] width 595 height 19
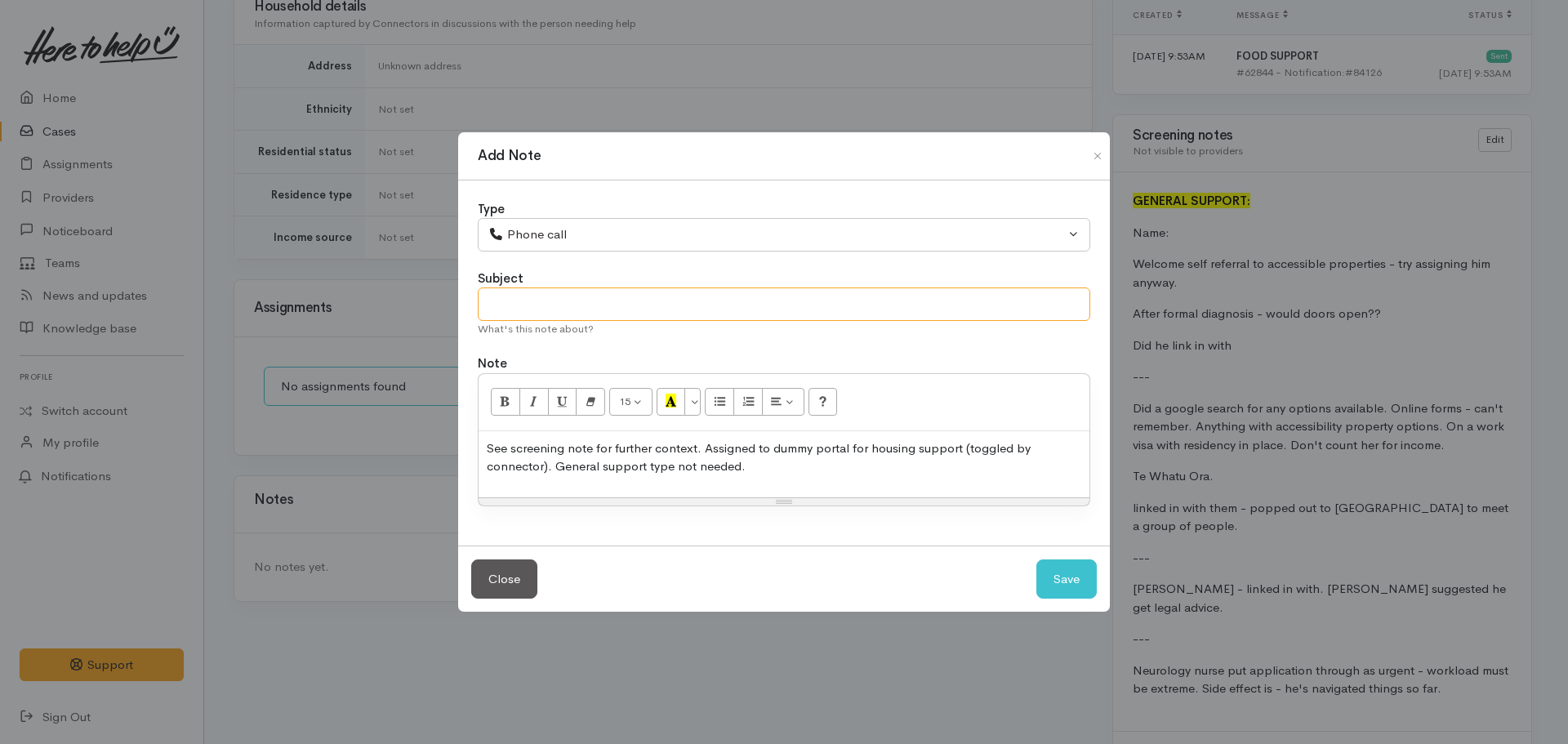
click at [606, 318] on input "text" at bounding box center [784, 304] width 613 height 34
type input "Assigned to dummy portal."
click at [1037, 560] on button "Save" at bounding box center [1067, 580] width 61 height 40
select select "1"
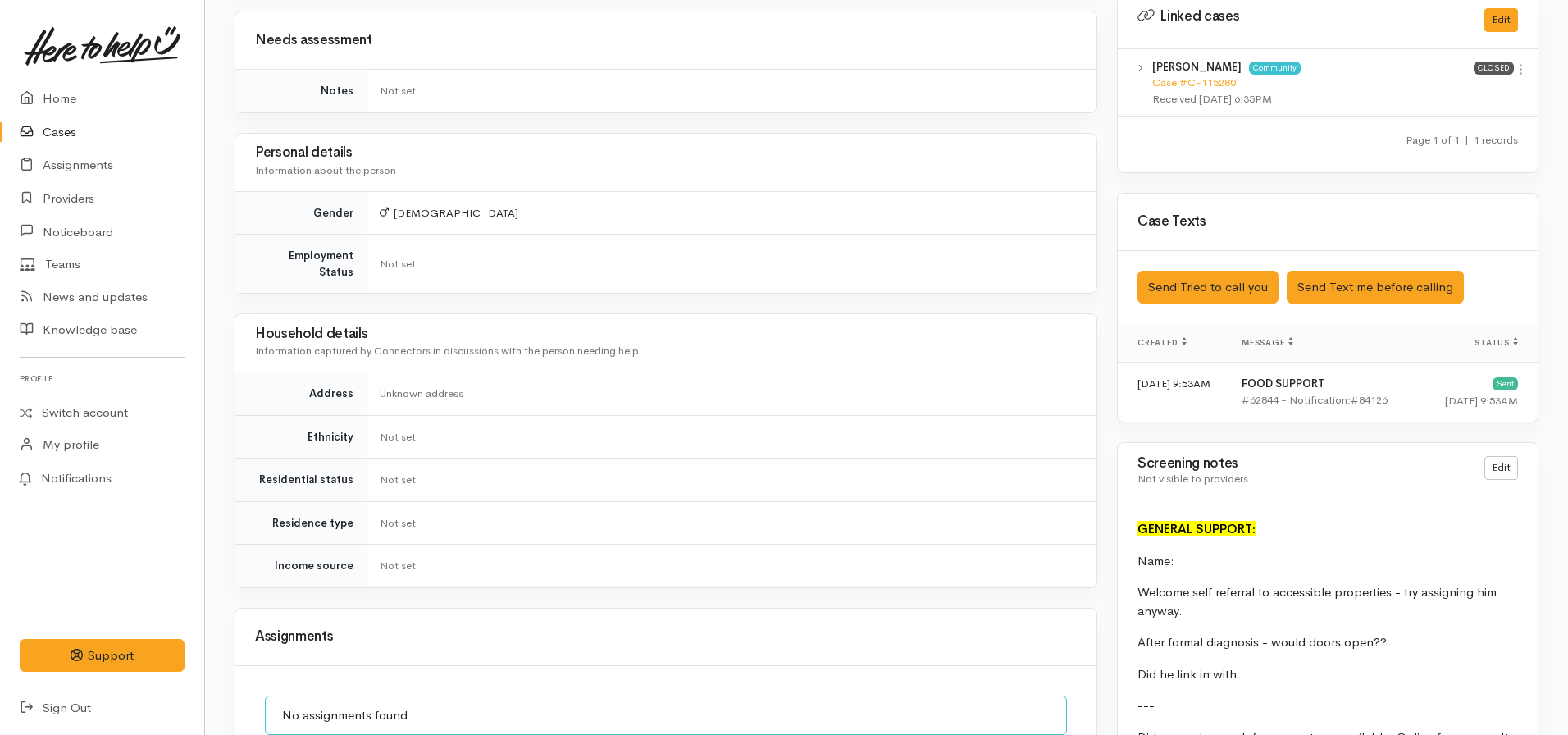
scroll to position [907, 0]
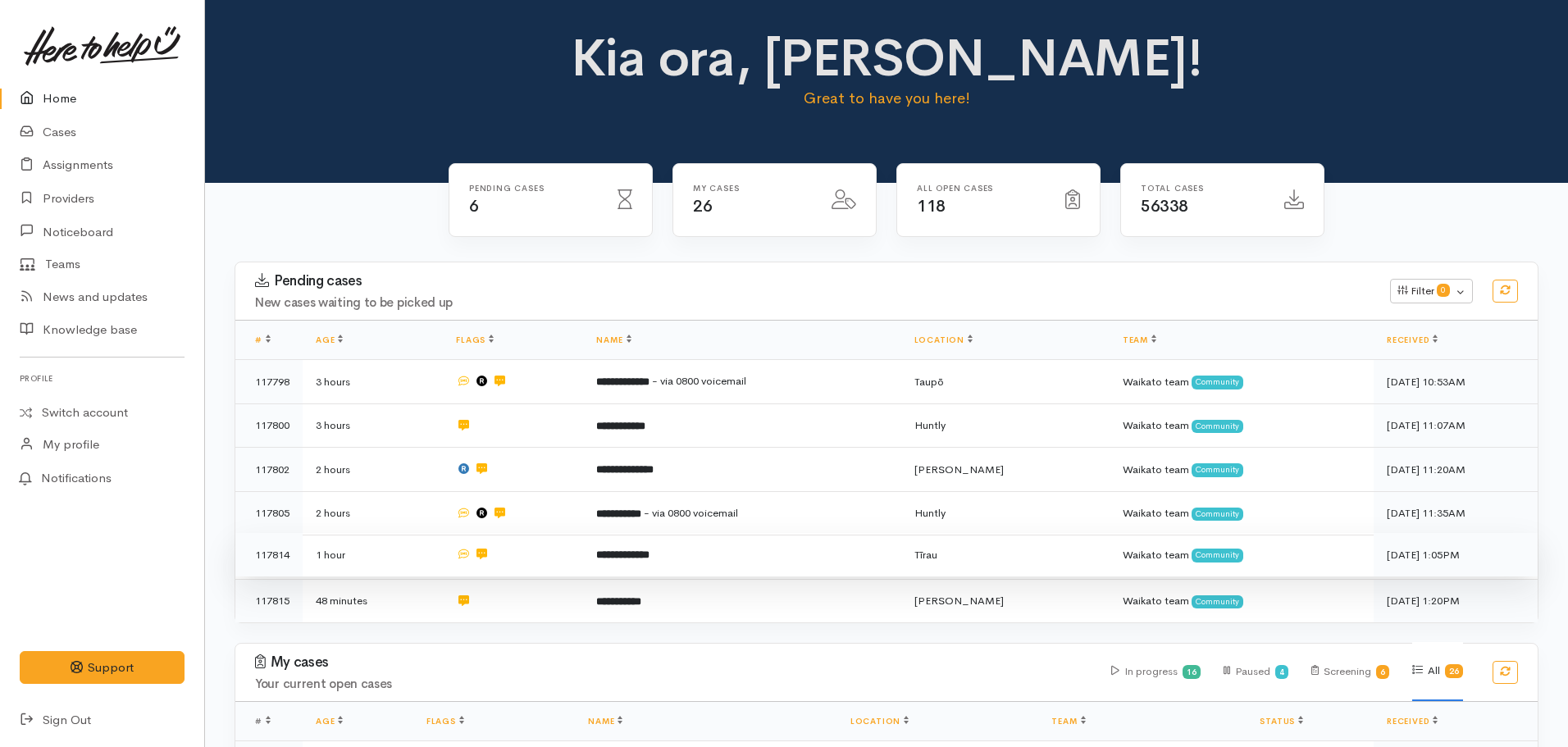
click at [583, 537] on td at bounding box center [513, 555] width 140 height 45
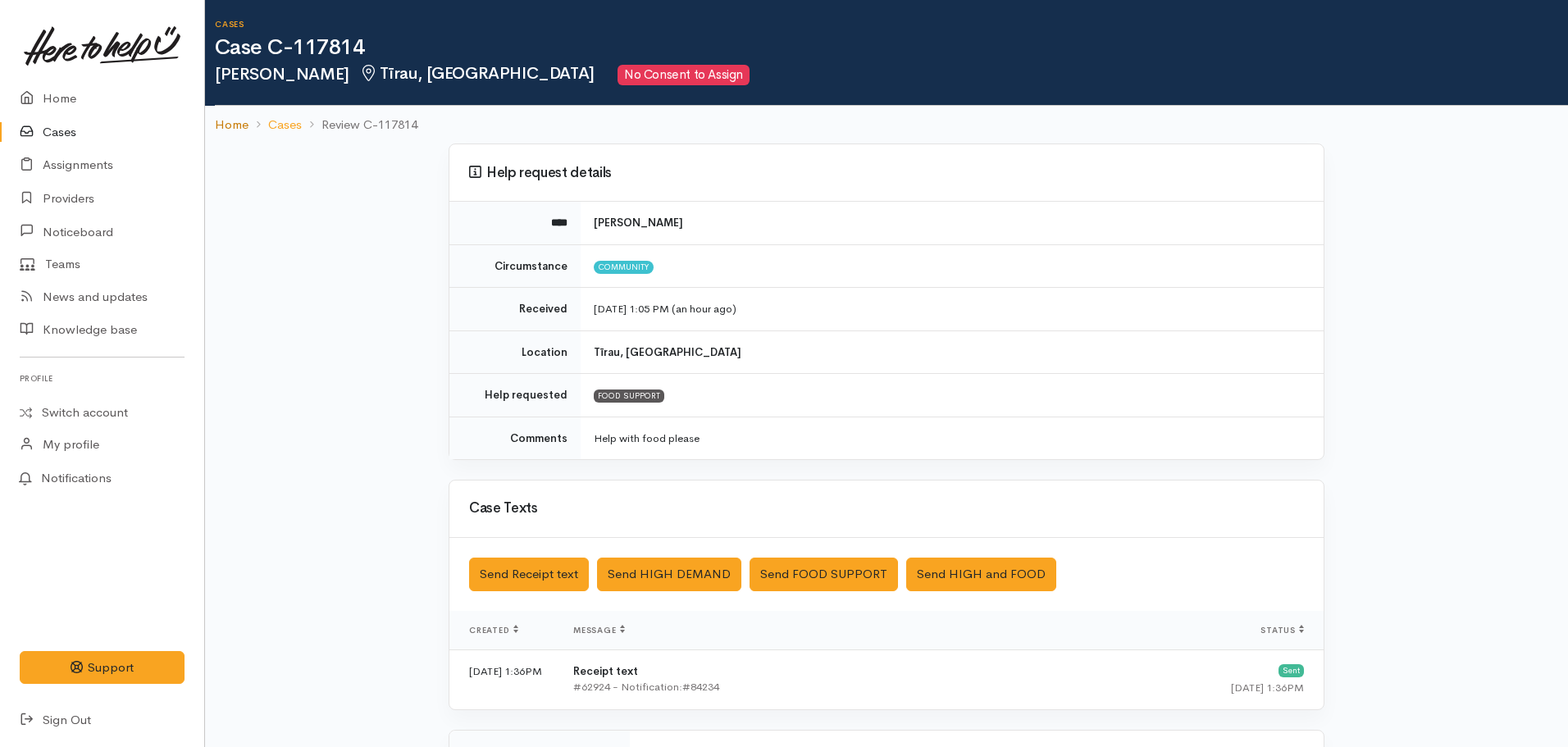
click at [235, 117] on link "Home" at bounding box center [232, 125] width 34 height 19
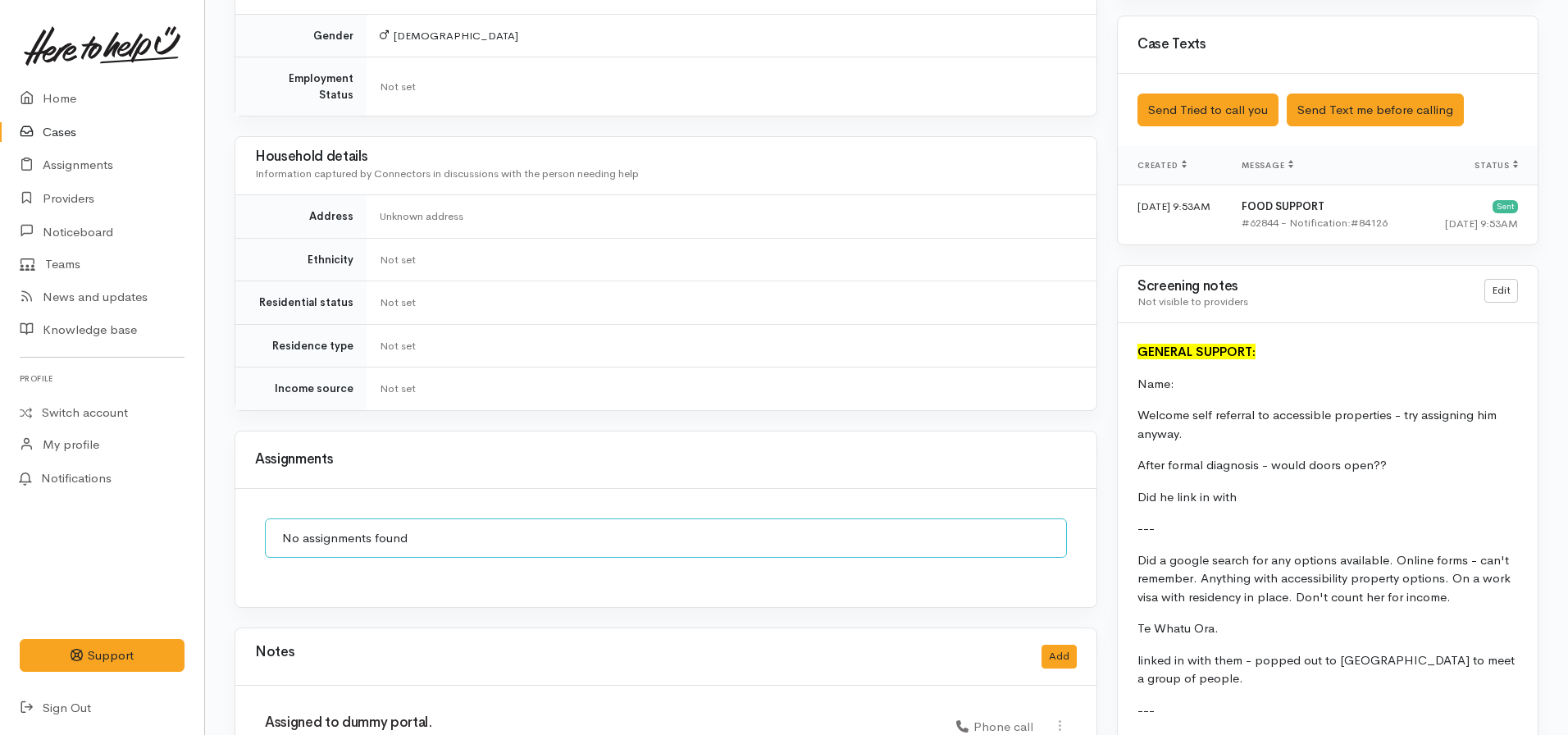
scroll to position [1083, 0]
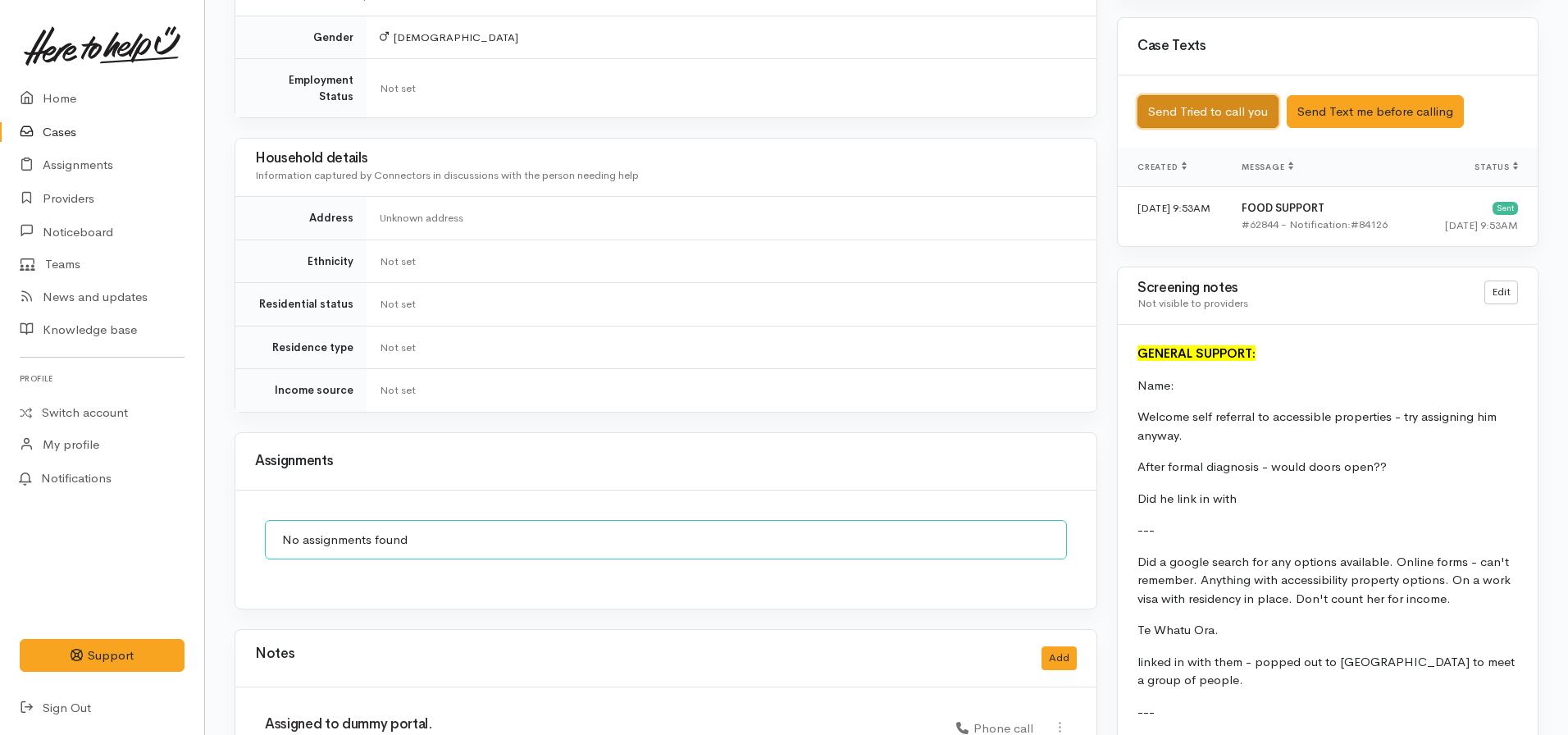
click at [1193, 98] on button "Send Tried to call you" at bounding box center [1208, 111] width 141 height 34
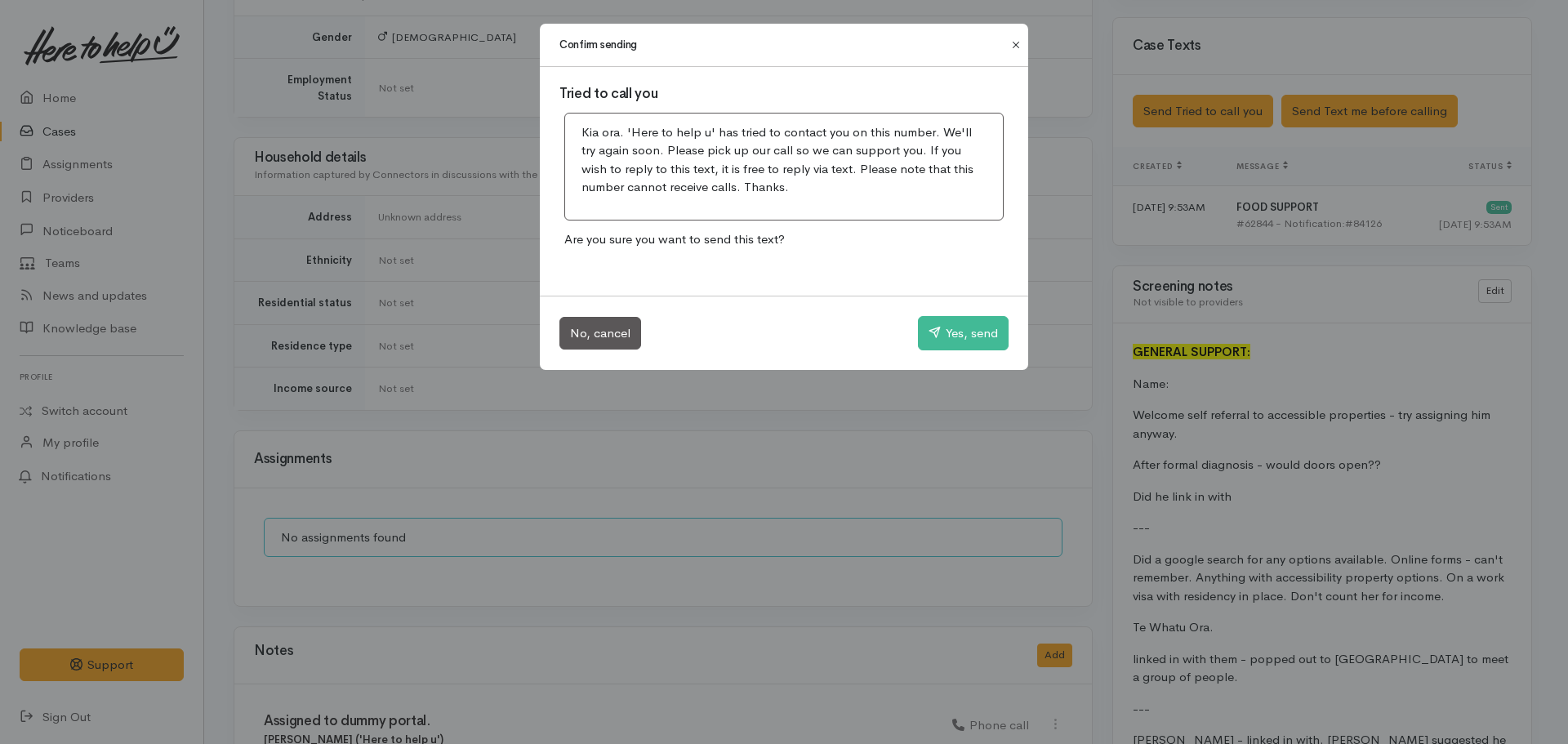
click at [1013, 45] on button "Close" at bounding box center [1016, 45] width 26 height 20
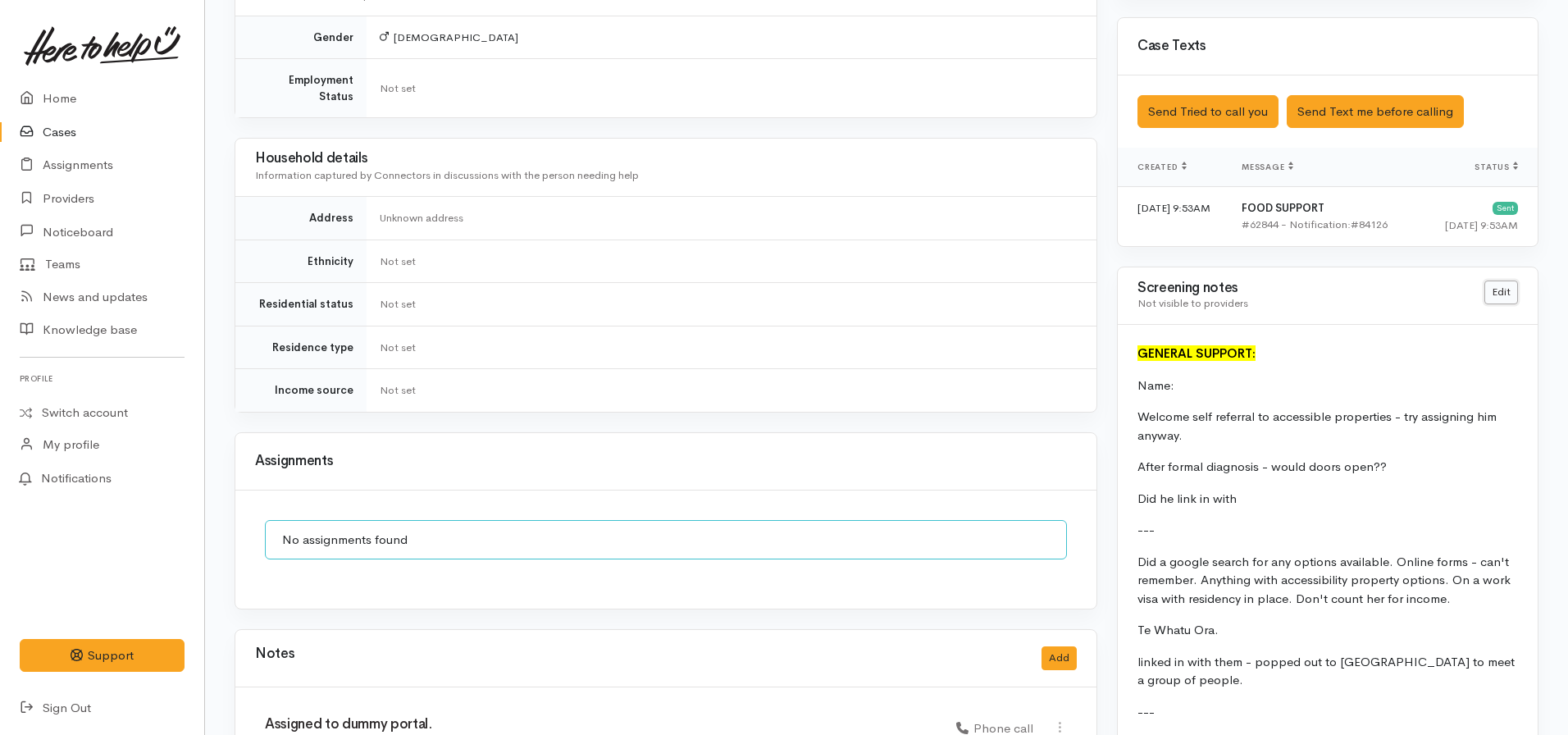
click at [1511, 281] on link "Edit" at bounding box center [1501, 293] width 34 height 24
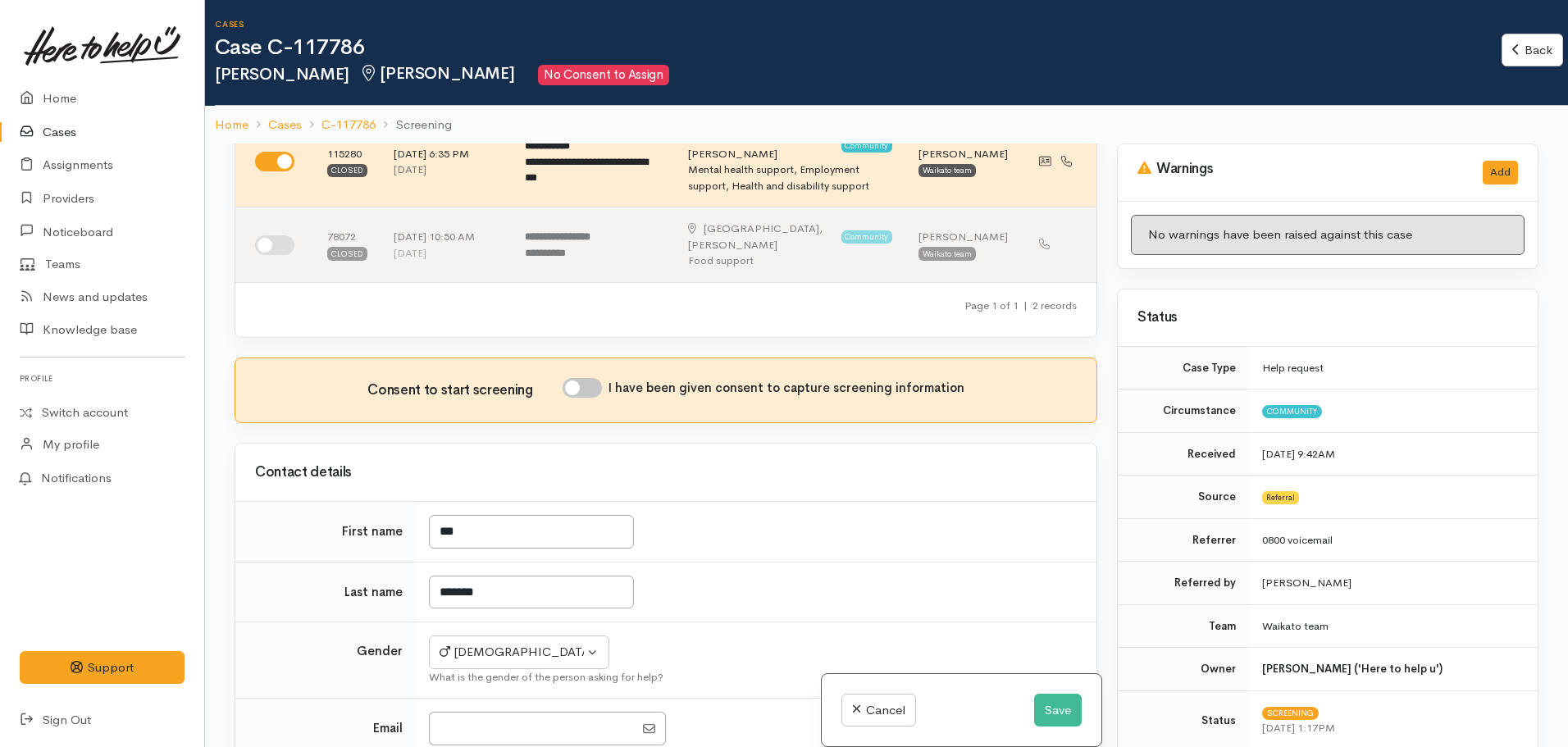
scroll to position [328, 0]
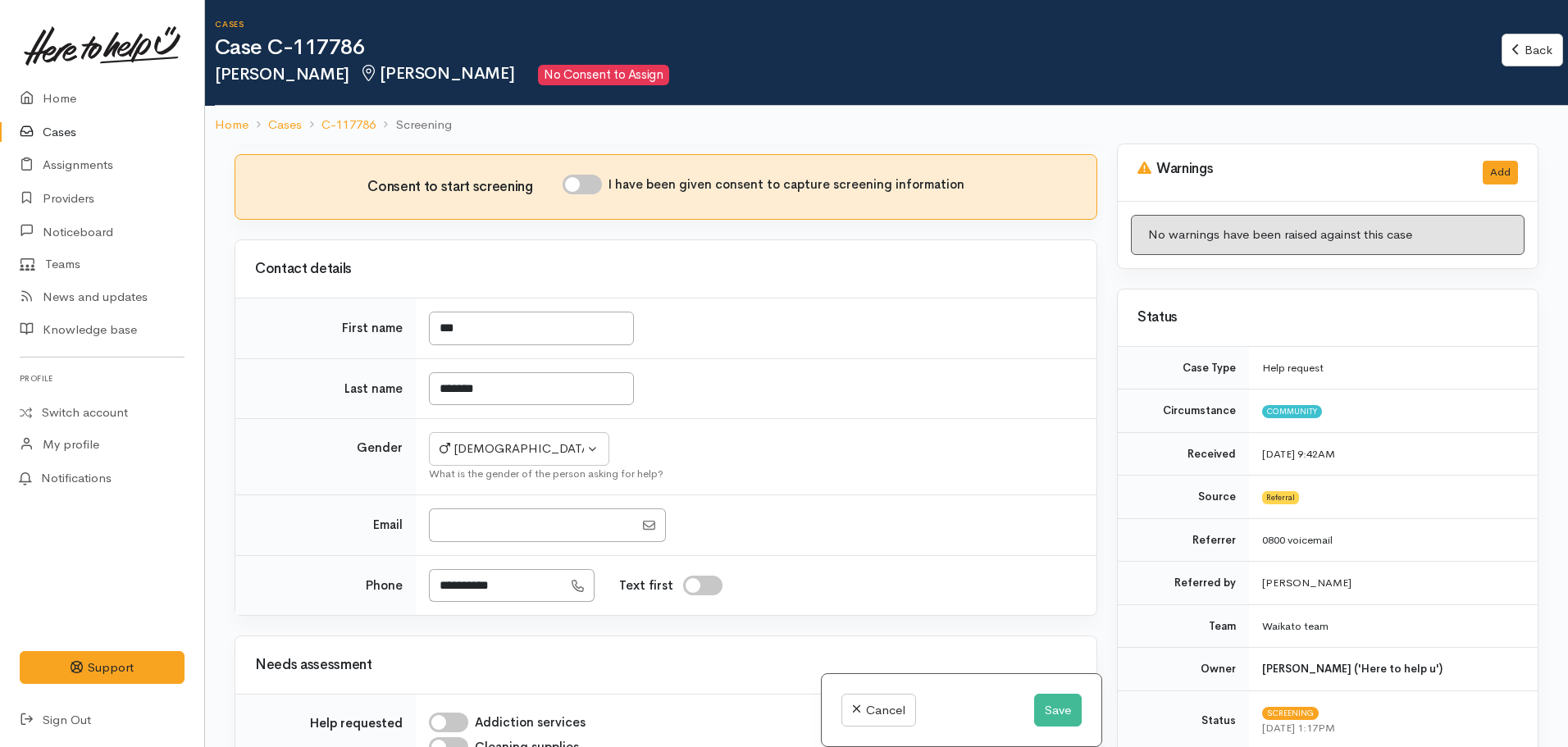
click at [583, 175] on input "I have been given consent to capture screening information" at bounding box center [582, 185] width 39 height 20
checkbox input "true"
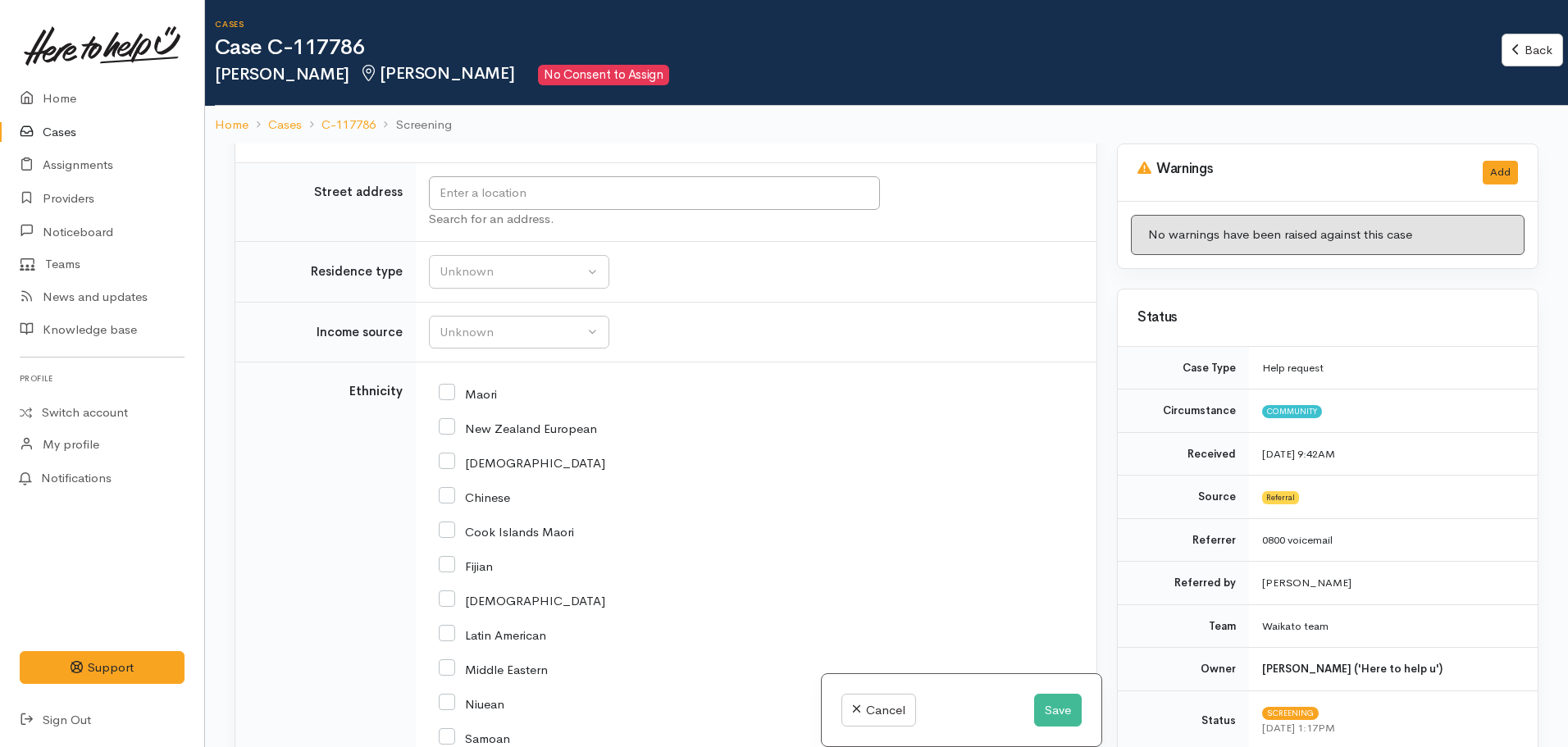
scroll to position [2051, 0]
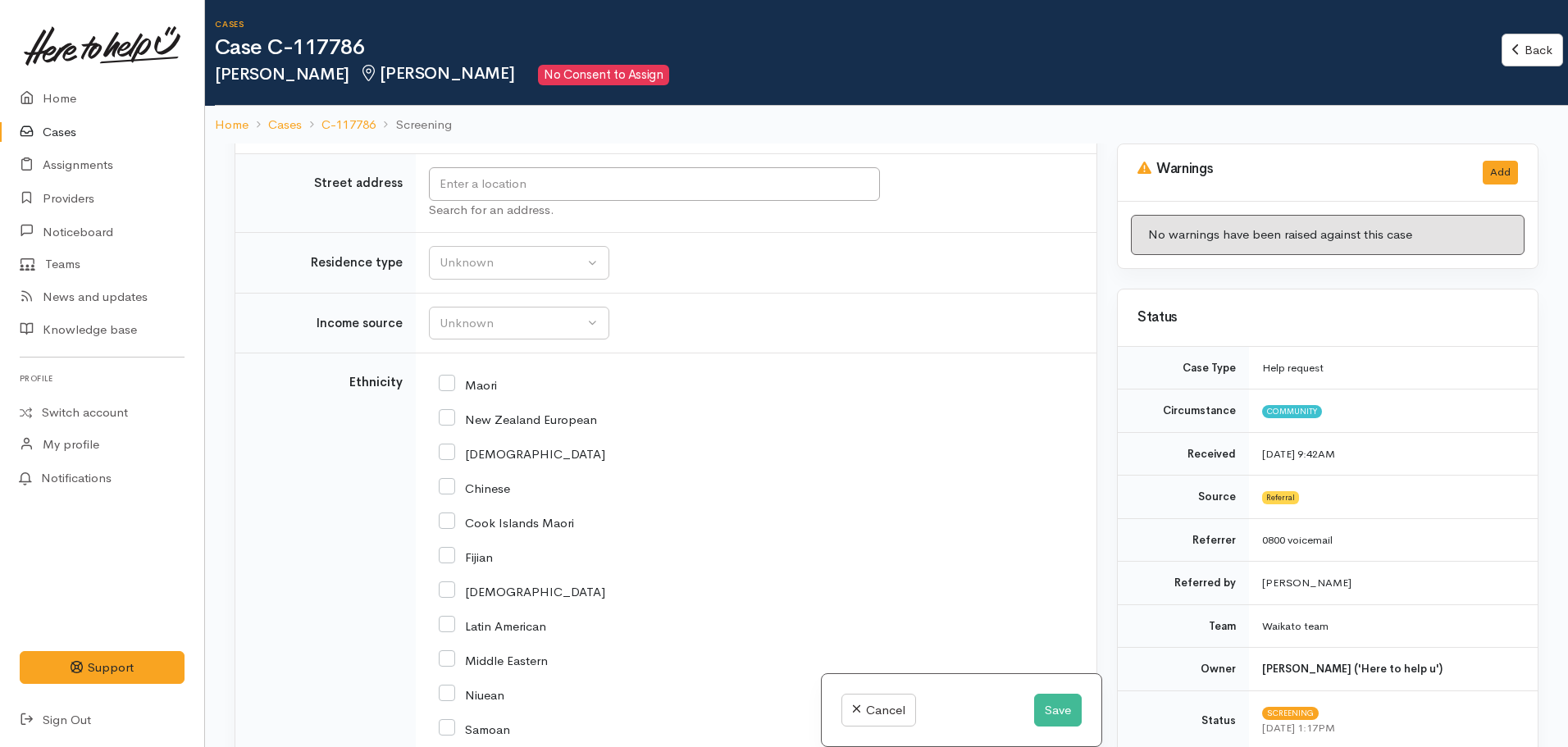
click at [445, 411] on input "New Zealand European" at bounding box center [518, 419] width 159 height 15
checkbox input "true"
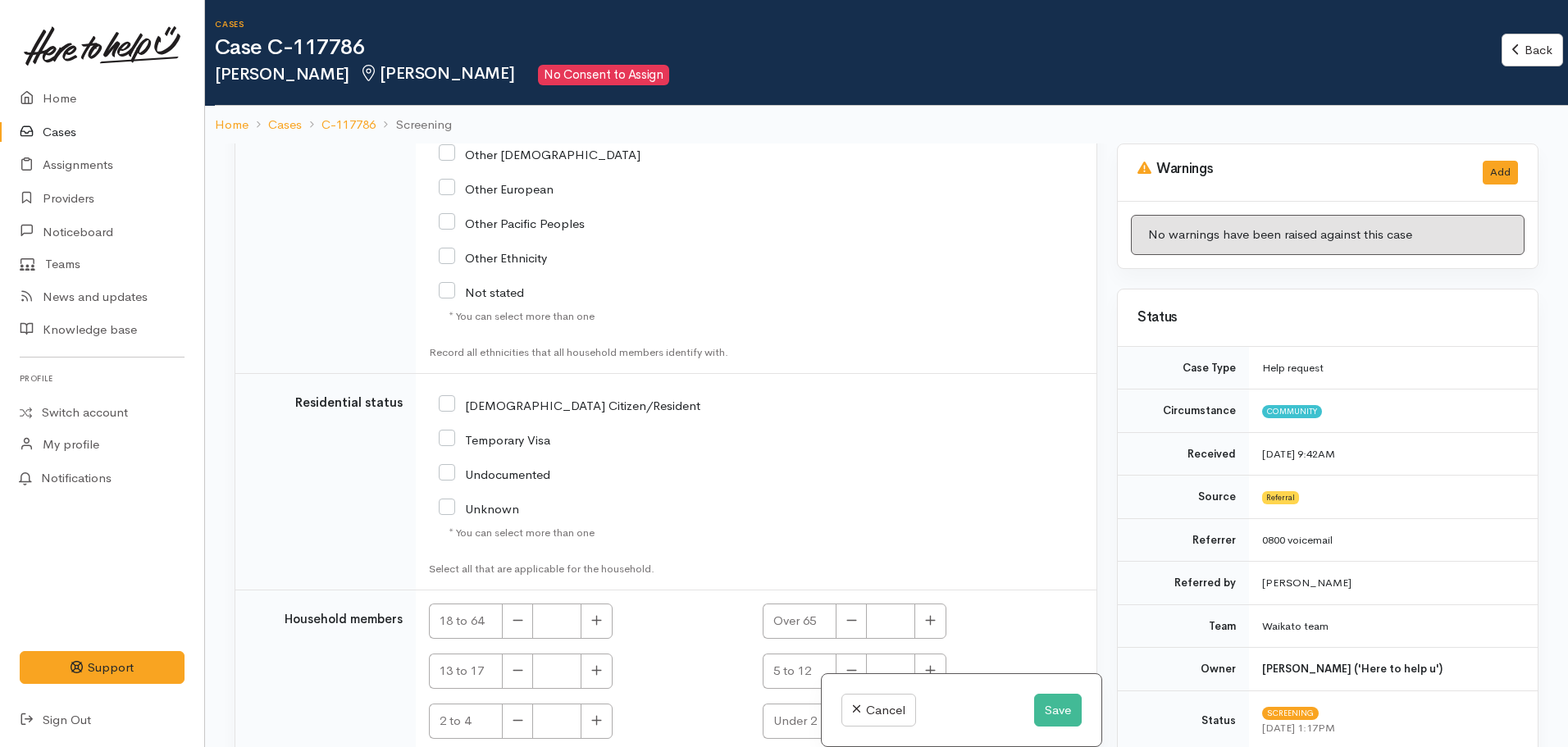
scroll to position [2796, 0]
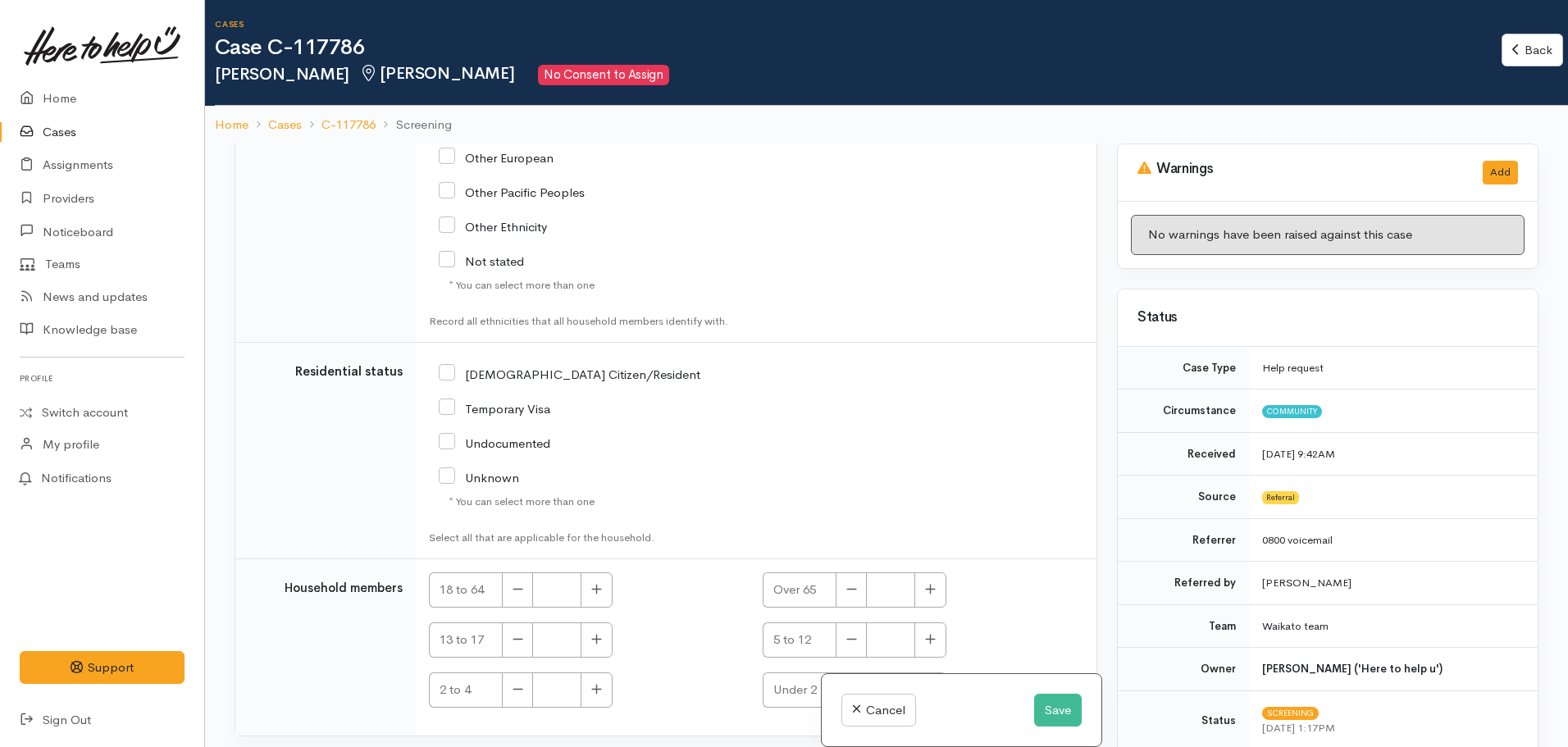
click at [438, 356] on div "[DEMOGRAPHIC_DATA] Citizen/Resident" at bounding box center [645, 442] width 432 height 174
click at [448, 366] on input "[DEMOGRAPHIC_DATA] Citizen/Resident" at bounding box center [569, 373] width 262 height 15
checkbox input "true"
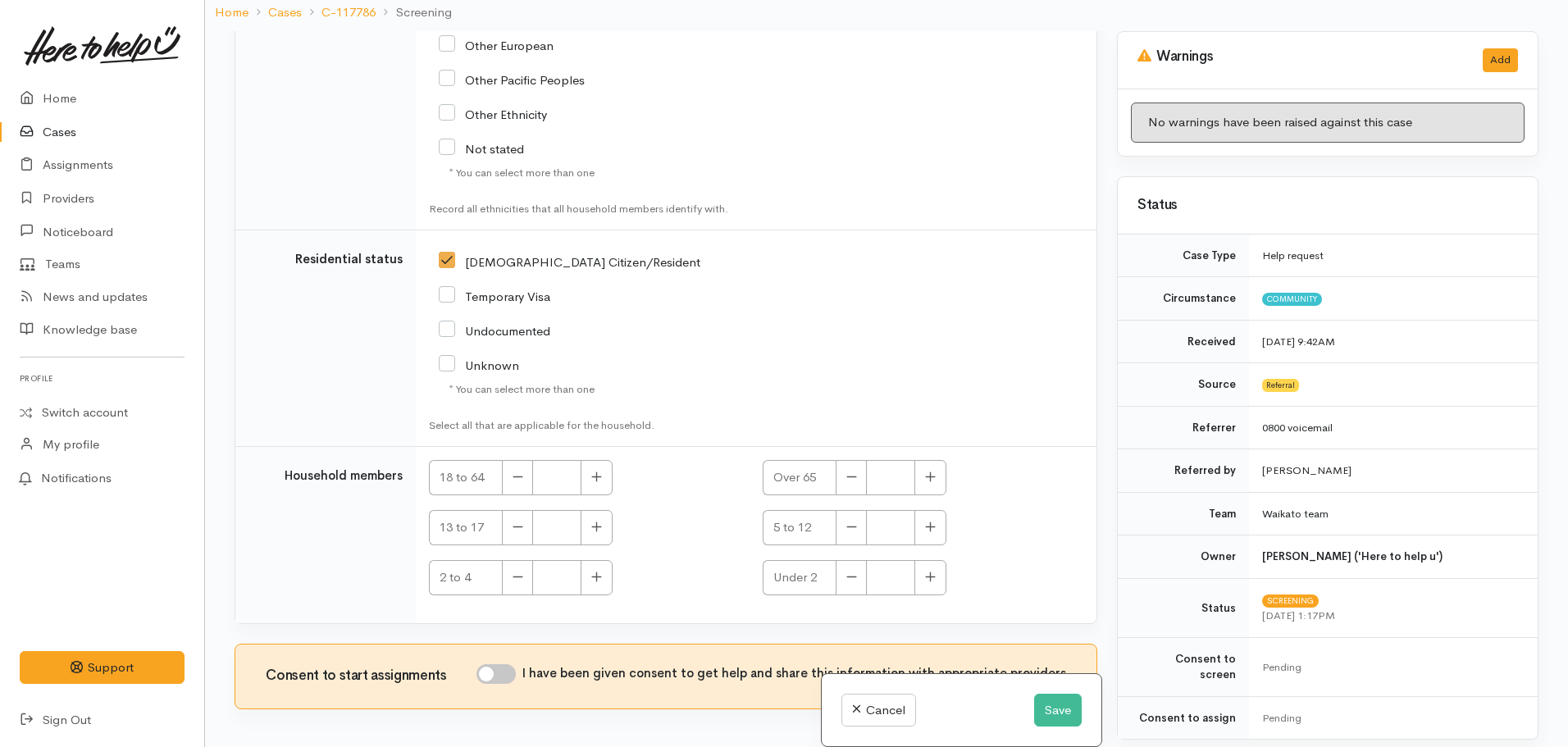
scroll to position [143, 0]
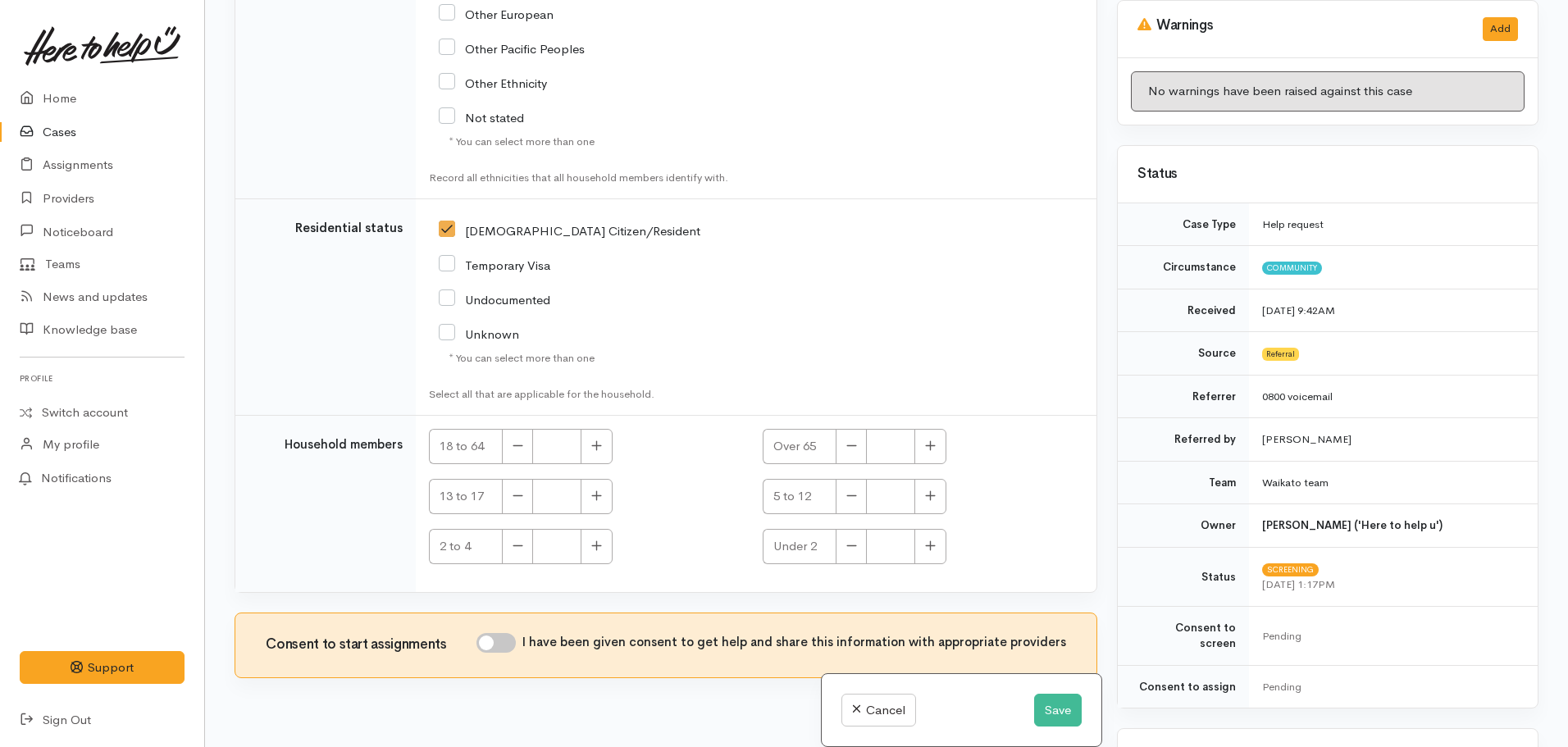
click at [502, 633] on input "I have been given consent to get help and share this information with appropria…" at bounding box center [496, 643] width 39 height 20
checkbox input "true"
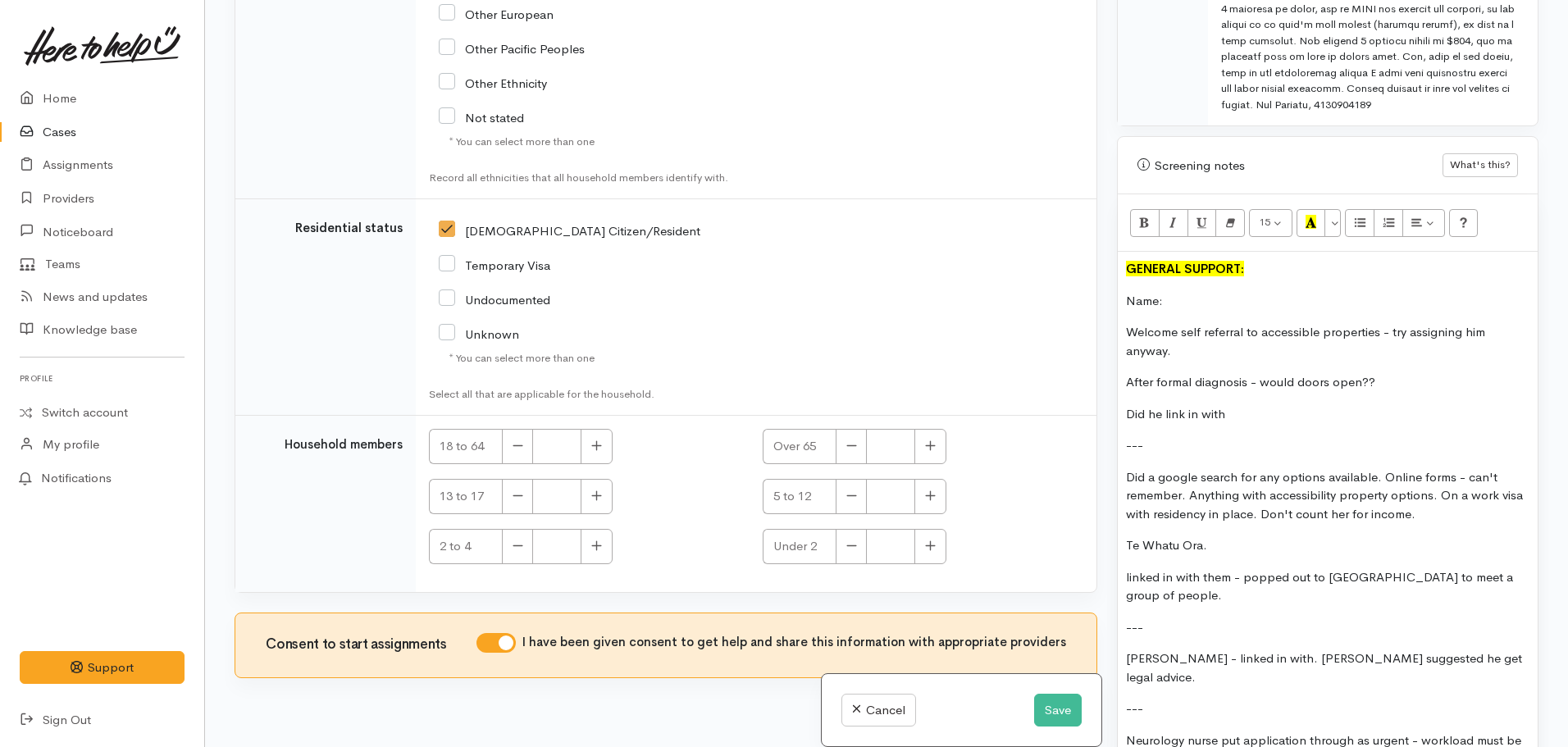
scroll to position [1148, 0]
drag, startPoint x: 1124, startPoint y: 275, endPoint x: 1284, endPoint y: 389, distance: 196.5
click at [1284, 389] on div "GENERAL SUPPORT: Name: Welcome self referral to accessible properties - try ass…" at bounding box center [1327, 520] width 420 height 538
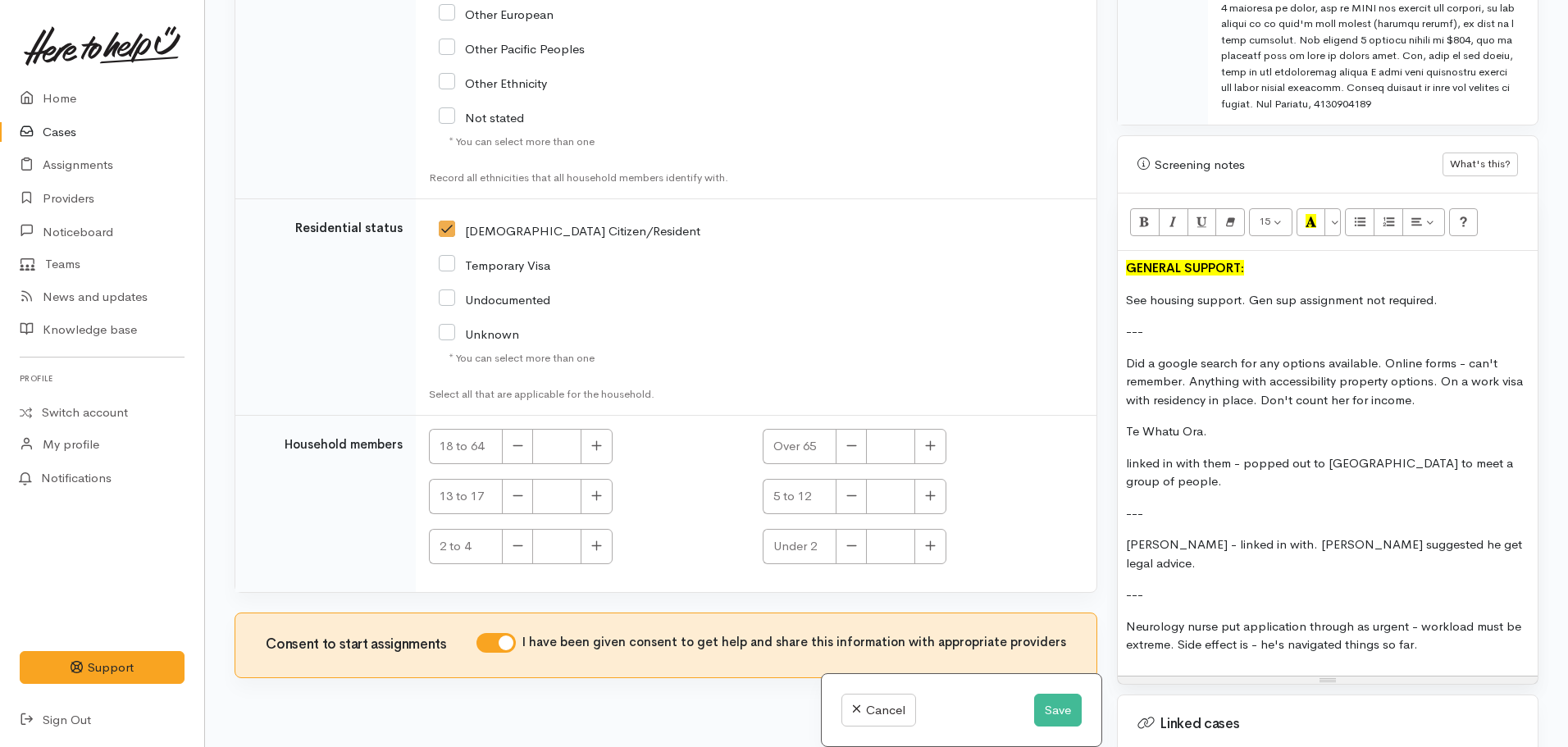
click at [1177, 323] on p "---" at bounding box center [1327, 332] width 404 height 19
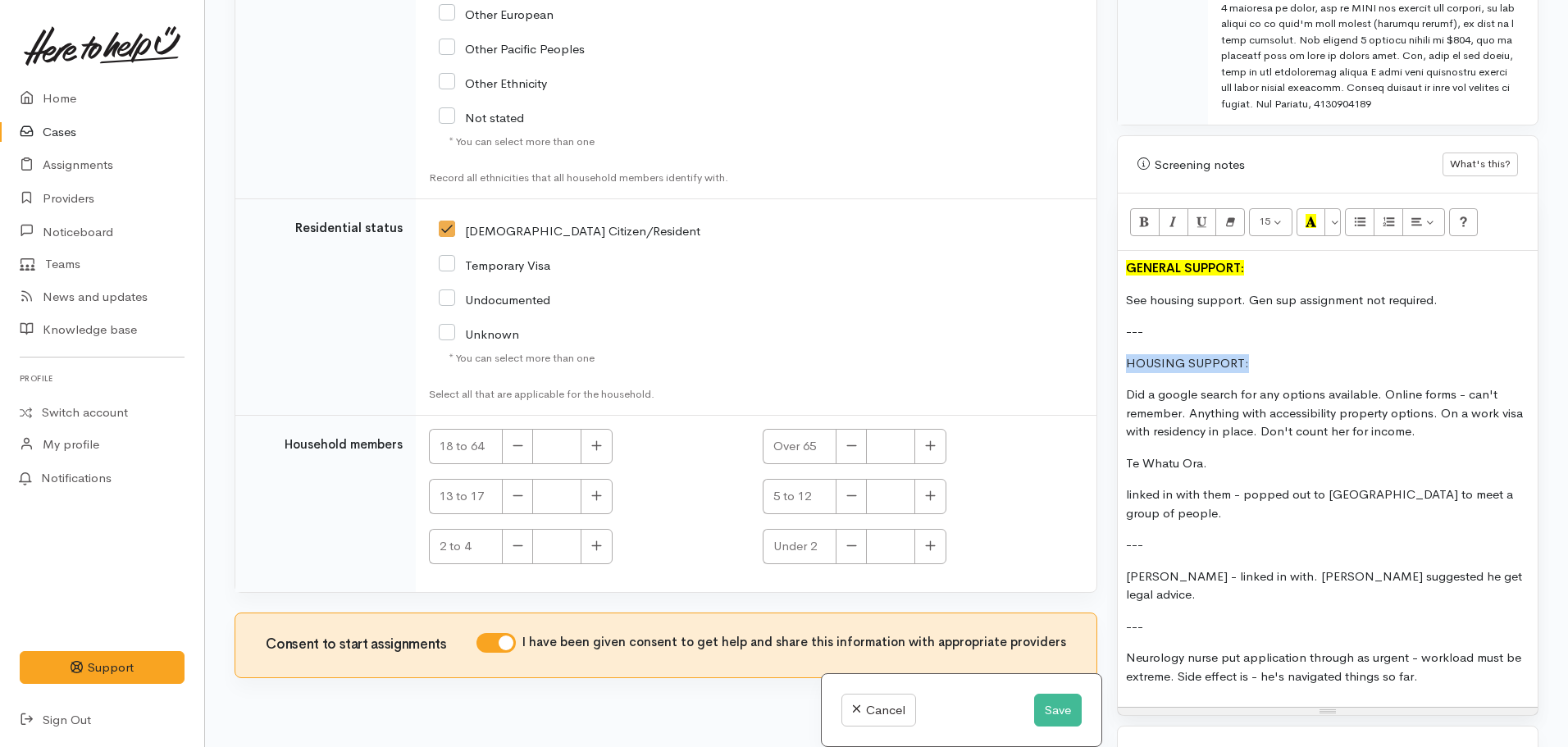
drag, startPoint x: 1258, startPoint y: 330, endPoint x: 1090, endPoint y: 343, distance: 168.5
click at [1090, 343] on div "Related cases There are other cases potentially from the same person, address o…" at bounding box center [886, 373] width 1324 height 747
click at [1305, 214] on icon "Recent Color" at bounding box center [1311, 221] width 11 height 14
click at [1216, 390] on p "Did a google search for any options available. Online forms - can't remember. A…" at bounding box center [1327, 413] width 404 height 56
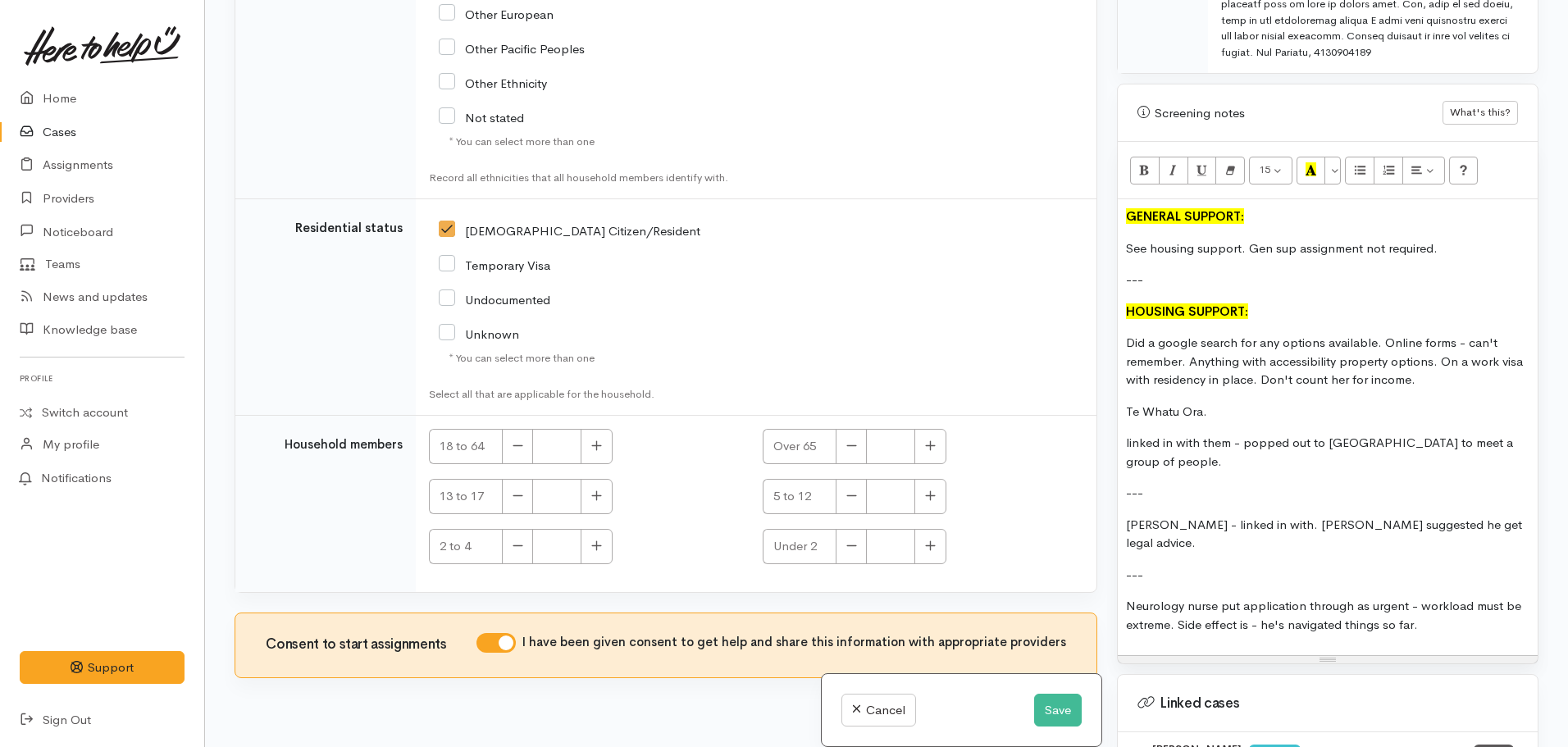
scroll to position [1312, 0]
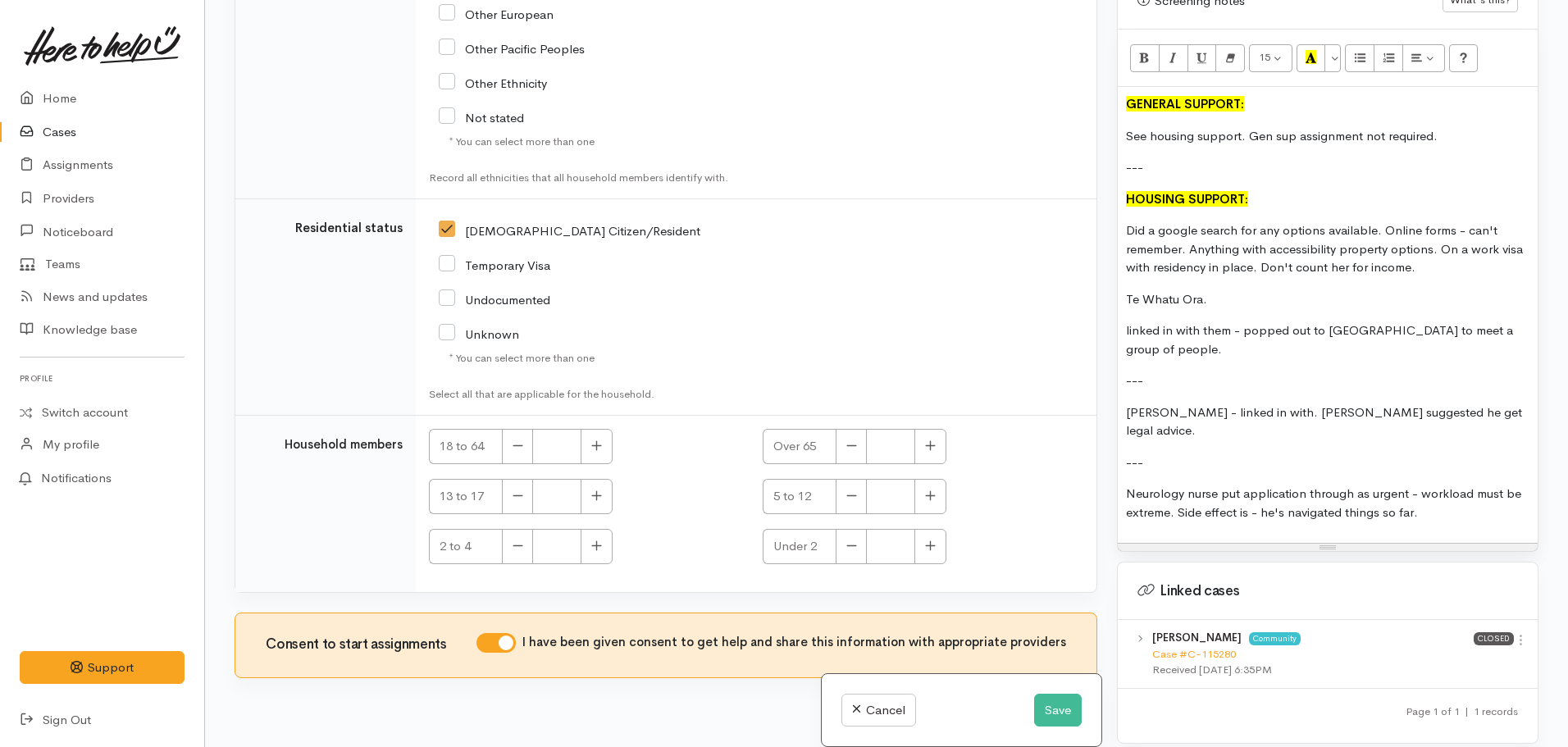
click at [1302, 414] on div "GENERAL SUPPORT: See housing support. Gen sup assignment not required. --- HOUS…" at bounding box center [1327, 315] width 420 height 456
click at [1129, 222] on p "Did a google search for any options available. Online forms - can't remember. A…" at bounding box center [1327, 249] width 404 height 56
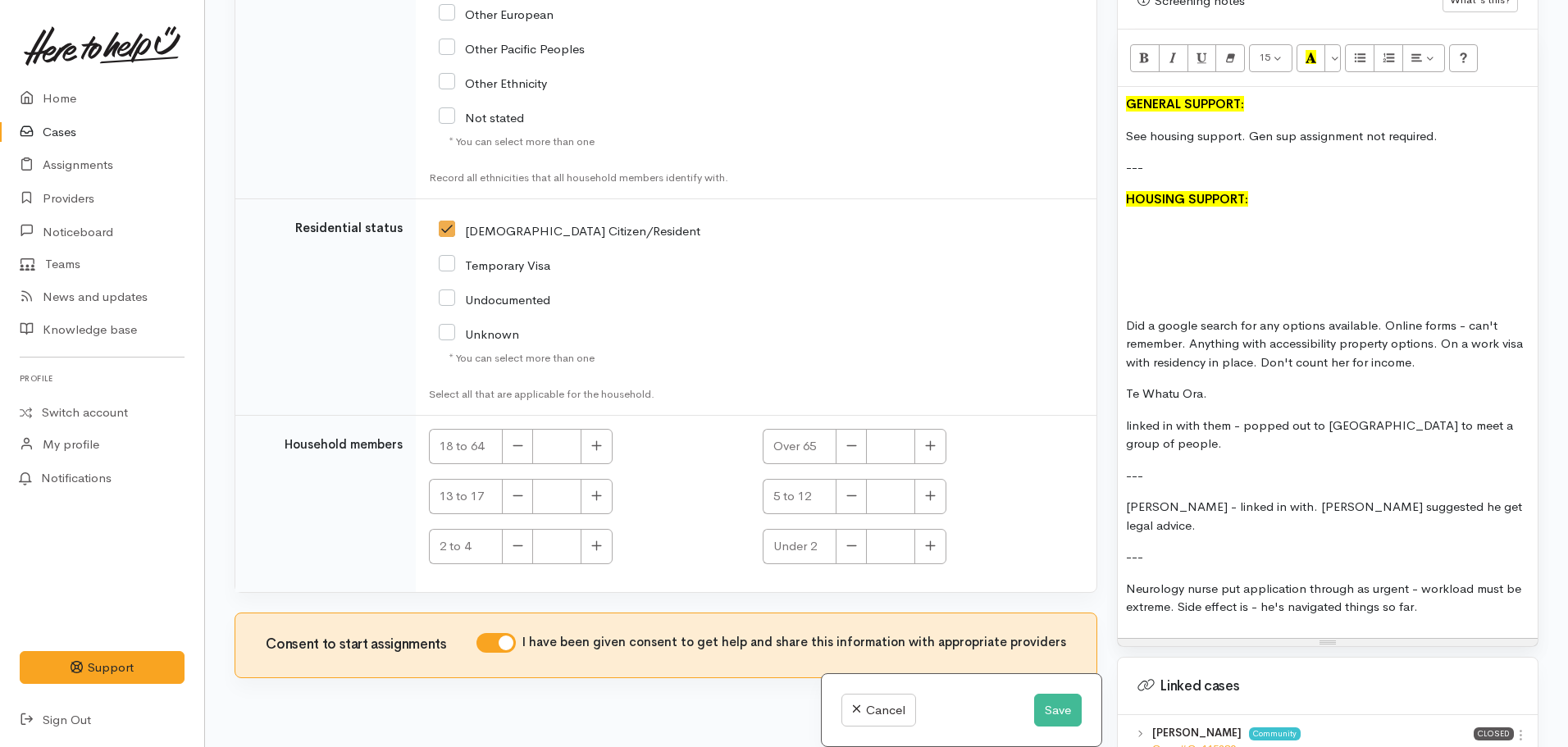
click at [1132, 222] on p at bounding box center [1327, 231] width 404 height 19
click at [1320, 222] on p "[PERSON_NAME] is ineligible to go om" at bounding box center [1327, 231] width 404 height 19
click at [1293, 127] on p "See housing support. Gen sup assignment not required." at bounding box center [1327, 136] width 404 height 19
click at [1173, 235] on div "GENERAL SUPPORT: See housing support. Gen support assignment not required. --- …" at bounding box center [1327, 362] width 420 height 551
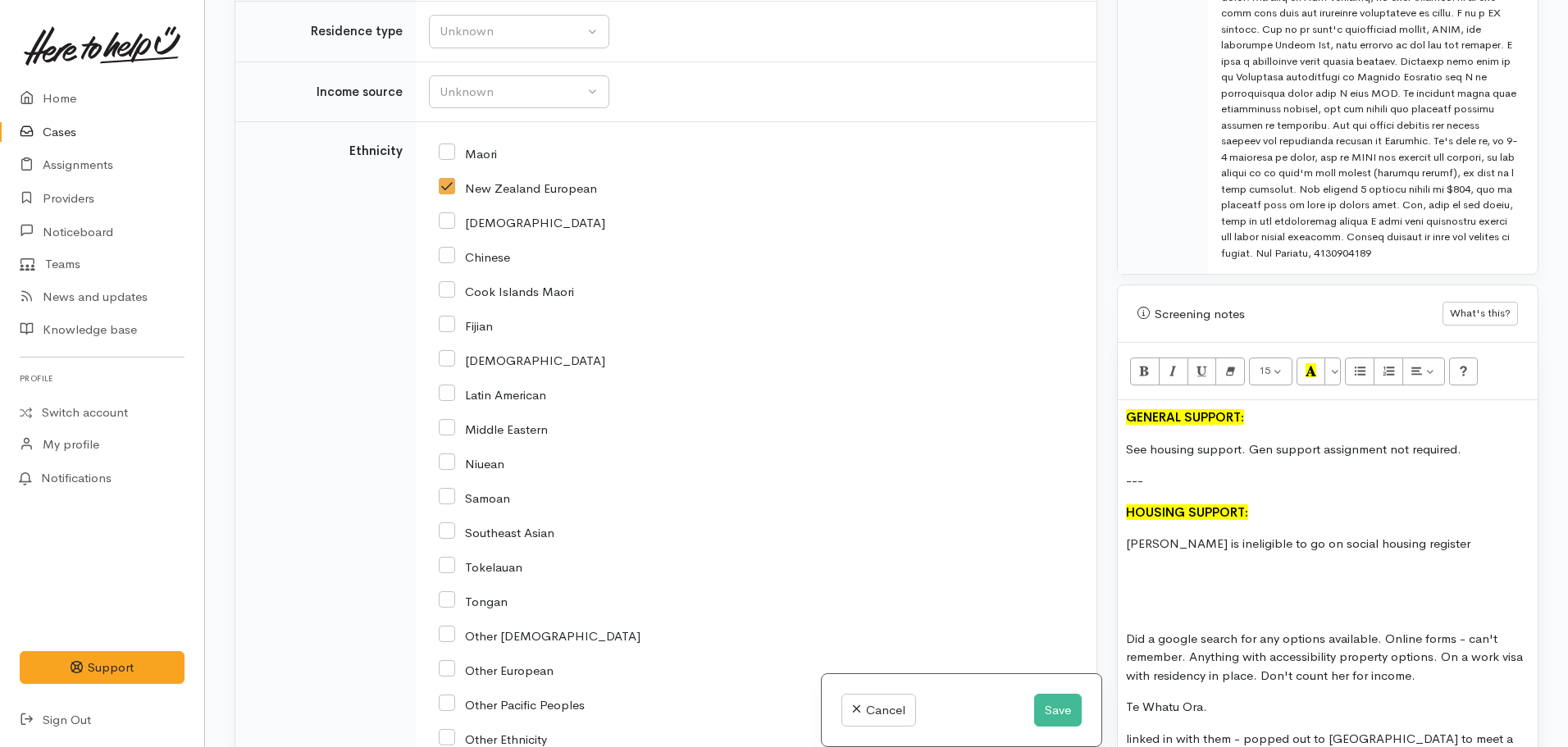
scroll to position [984, 0]
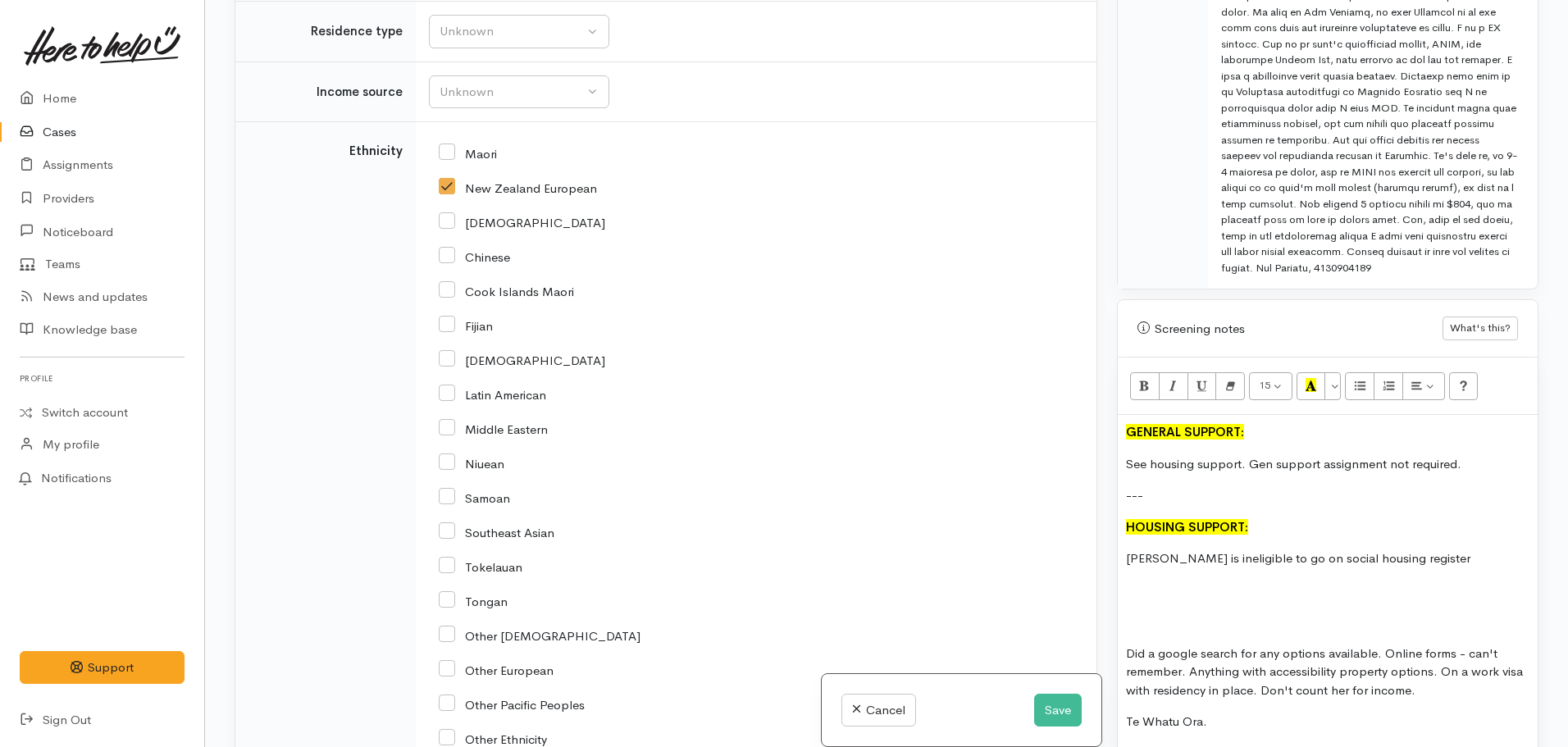
click at [1460, 550] on p "Craig is ineligible to go on social housing register" at bounding box center [1327, 559] width 404 height 19
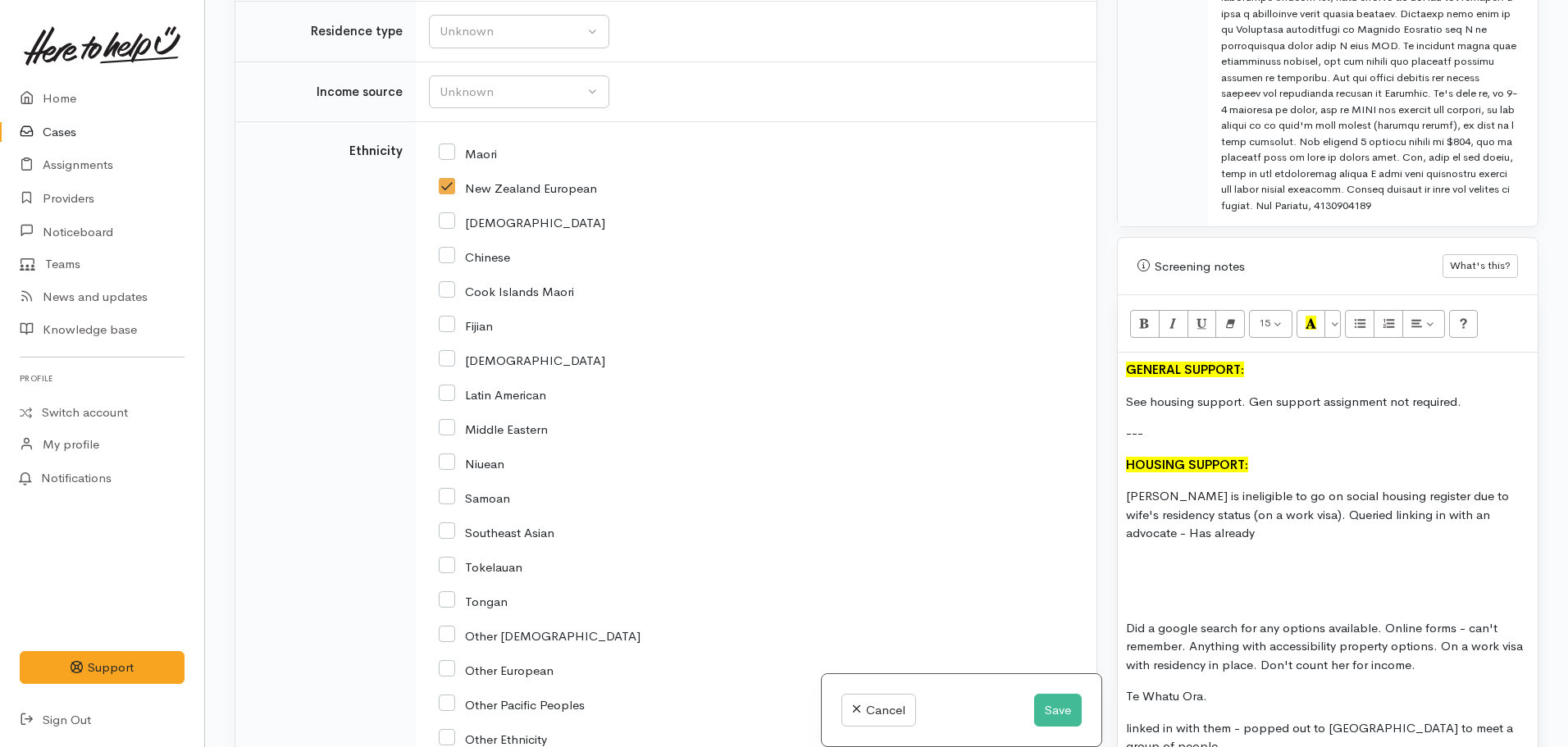
scroll to position [1066, 0]
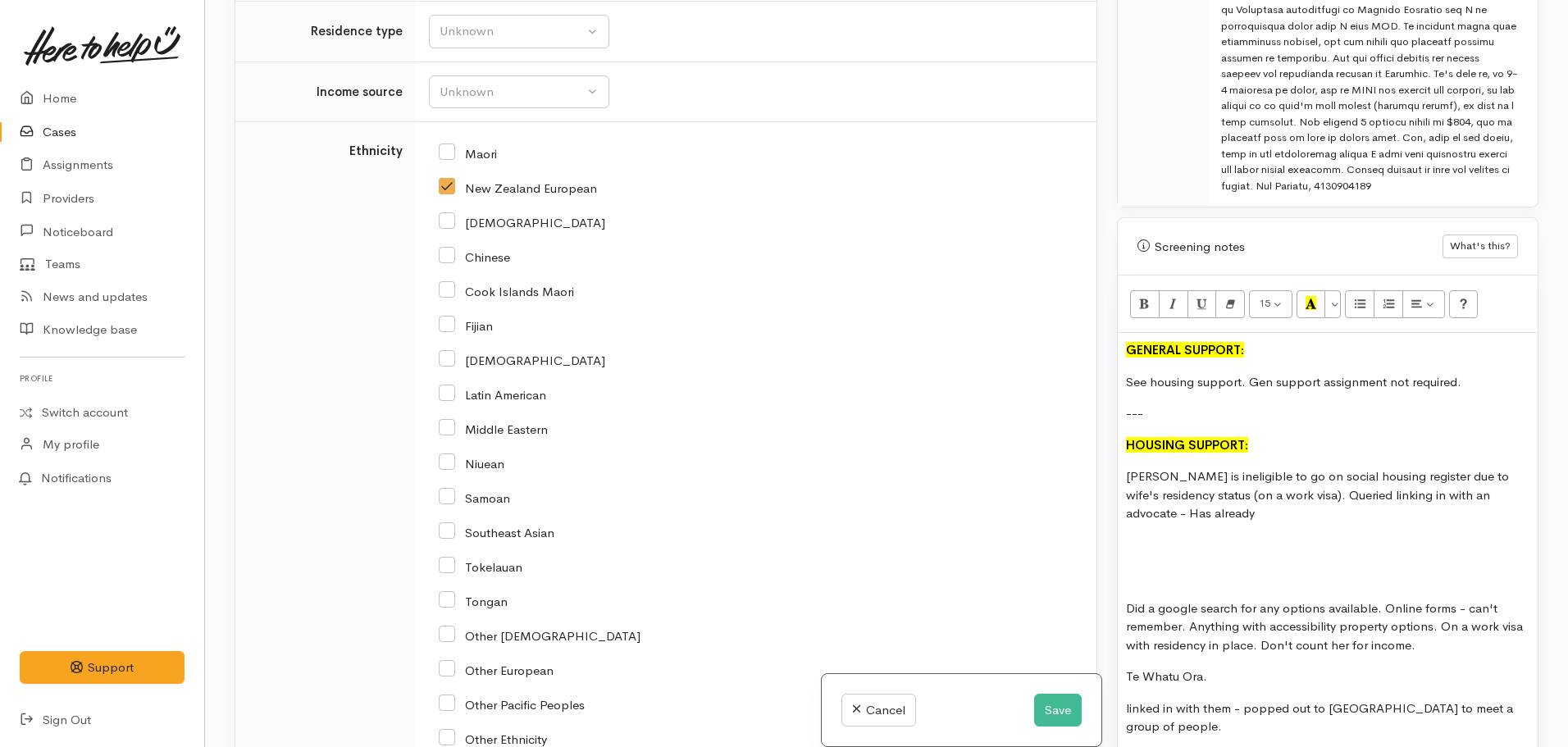
click at [1275, 468] on p "Craig is ineligible to go on social housing register due to wife's residency st…" at bounding box center [1327, 495] width 404 height 56
click at [1295, 493] on p "Craig is ineligible to go on Kainga Ora social housing register due to wife's r…" at bounding box center [1327, 495] width 404 height 56
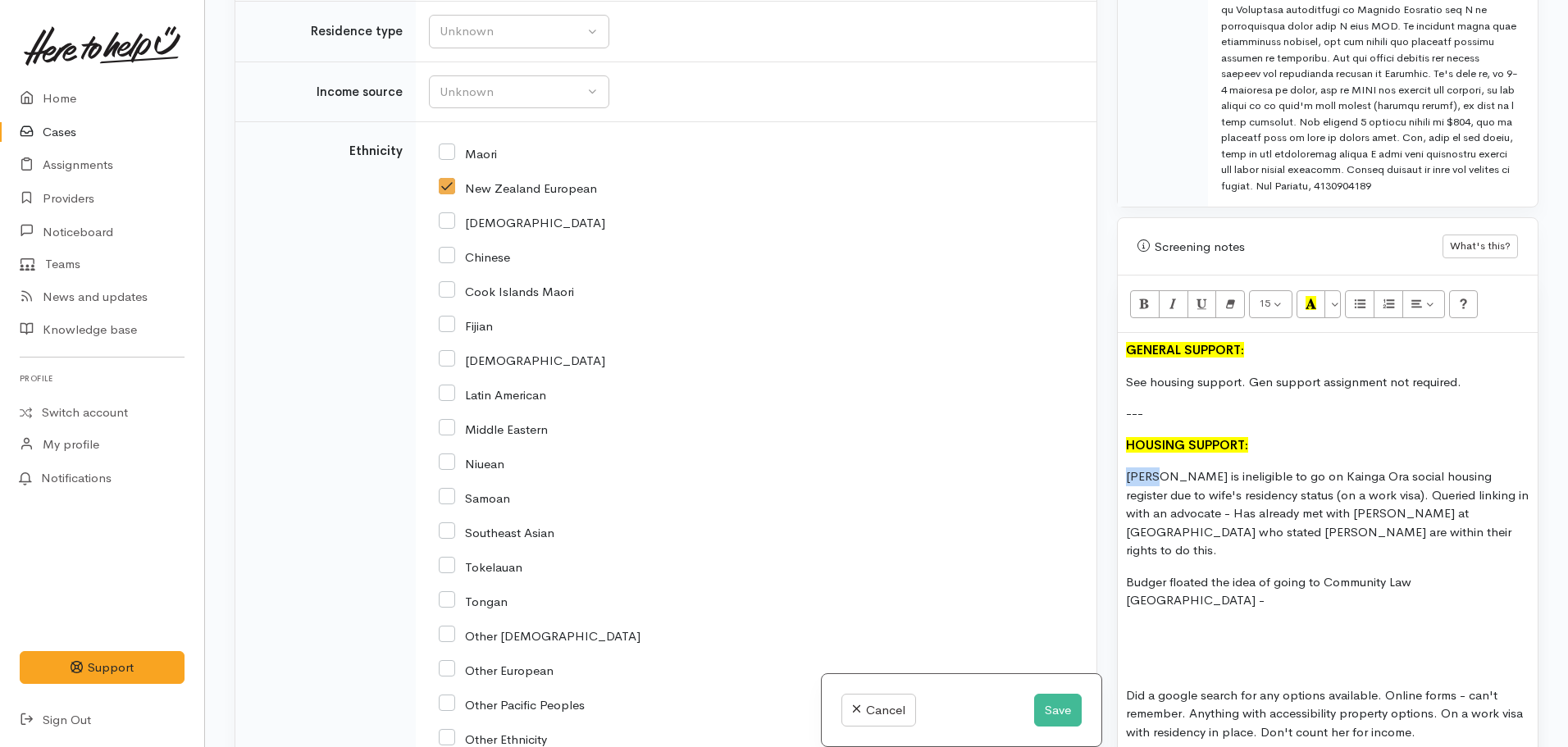
drag, startPoint x: 1153, startPoint y: 462, endPoint x: 1114, endPoint y: 462, distance: 39.0
click at [1114, 462] on div "Warnings Add No warnings have been raised against this case Add Warning Title ●…" at bounding box center [1327, 373] width 441 height 747
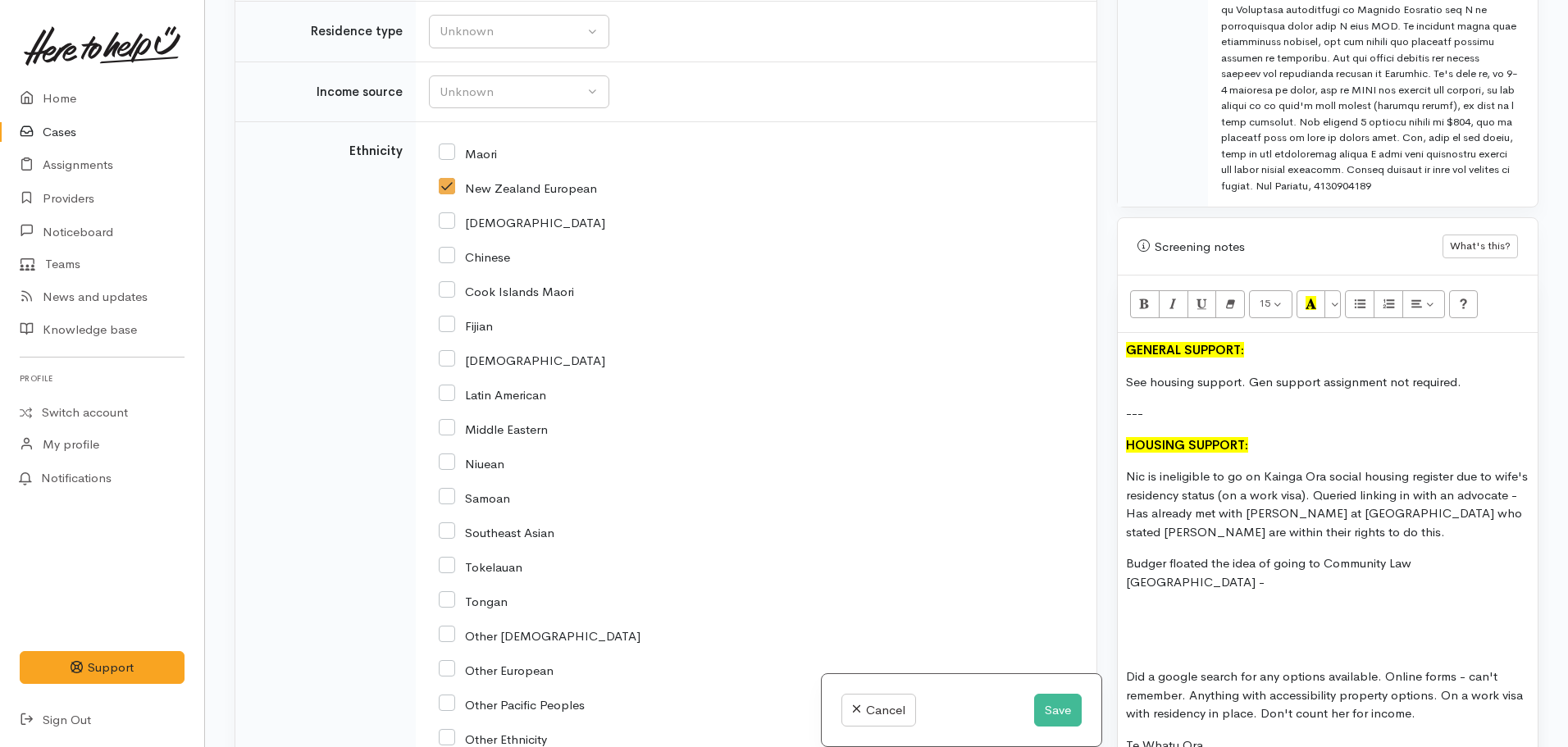
drag, startPoint x: 1143, startPoint y: 547, endPoint x: 1140, endPoint y: 565, distance: 18.2
click at [1140, 565] on div "GENERAL SUPPORT: See housing support. Gen support assignment not required. --- …" at bounding box center [1327, 661] width 420 height 657
click at [1163, 555] on p "Budger floated the idea of going to Community Law Waikato -" at bounding box center [1327, 573] width 404 height 36
click at [1499, 555] on p "Budgeter floated the idea of going to Community Law Waikato -" at bounding box center [1327, 573] width 404 height 36
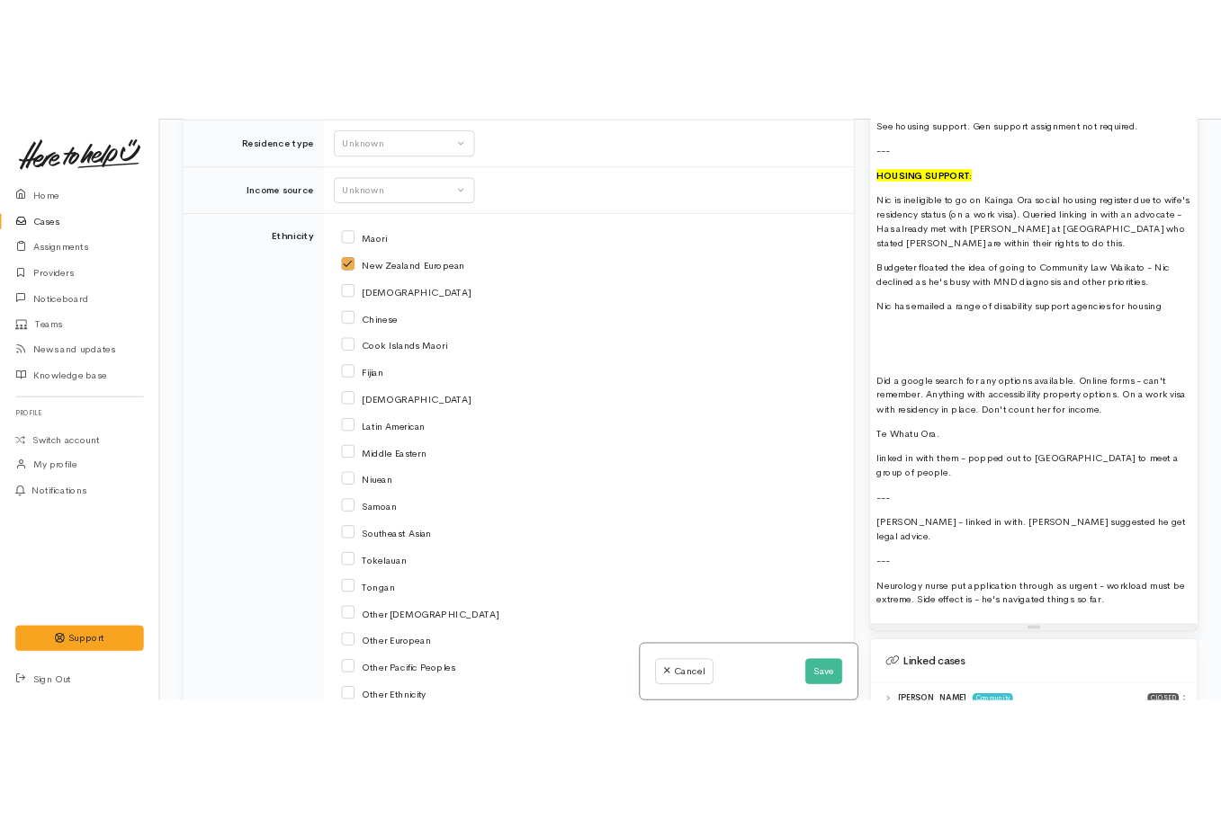
scroll to position [1349, 0]
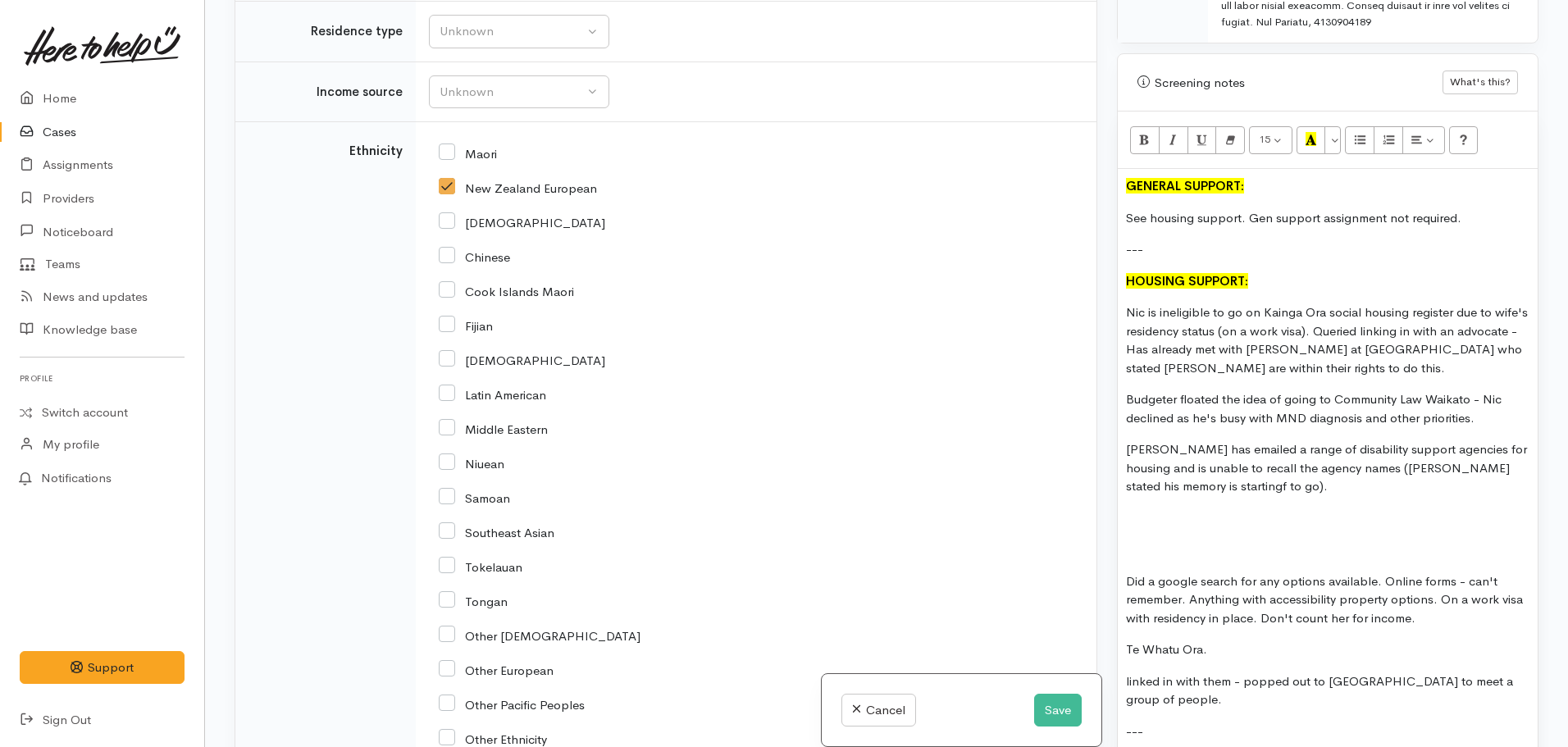
click at [1515, 452] on p "Nic has emailed a range of disability support agencies for housing and is unabl…" at bounding box center [1327, 468] width 404 height 56
click at [1257, 473] on p "Nic has emailed a range of disability support agencies for housing and is unabl…" at bounding box center [1327, 468] width 404 height 56
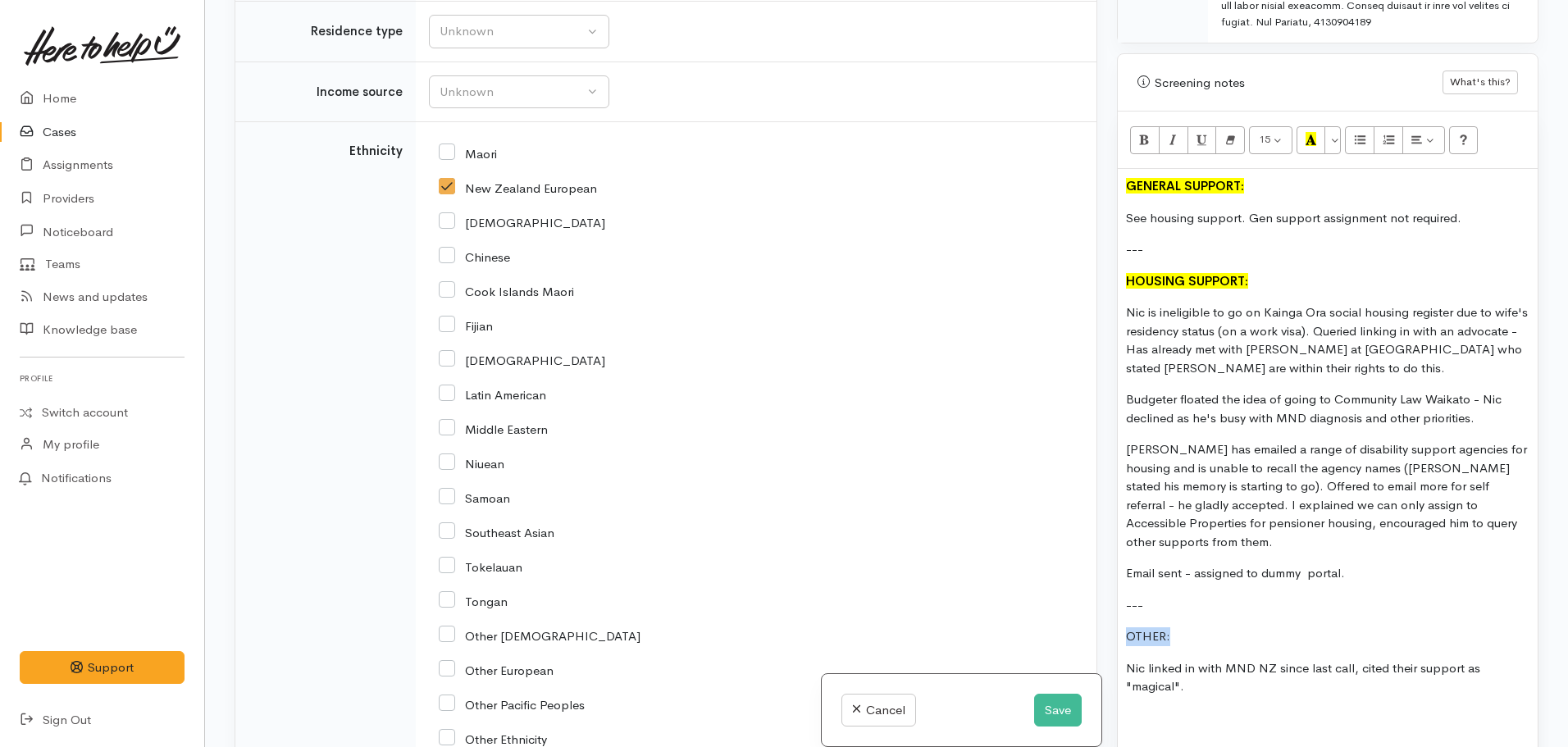
drag, startPoint x: 1171, startPoint y: 601, endPoint x: 1123, endPoint y: 601, distance: 48.0
click at [1123, 601] on div "GENERAL SUPPORT: See housing support. Gen support assignment not required. --- …" at bounding box center [1327, 631] width 420 height 926
click at [1308, 132] on icon "Recent Color" at bounding box center [1311, 139] width 11 height 14
click at [1253, 659] on p "Nic linked in with MND NZ since last call, cited their support as "magical"." at bounding box center [1327, 678] width 404 height 36
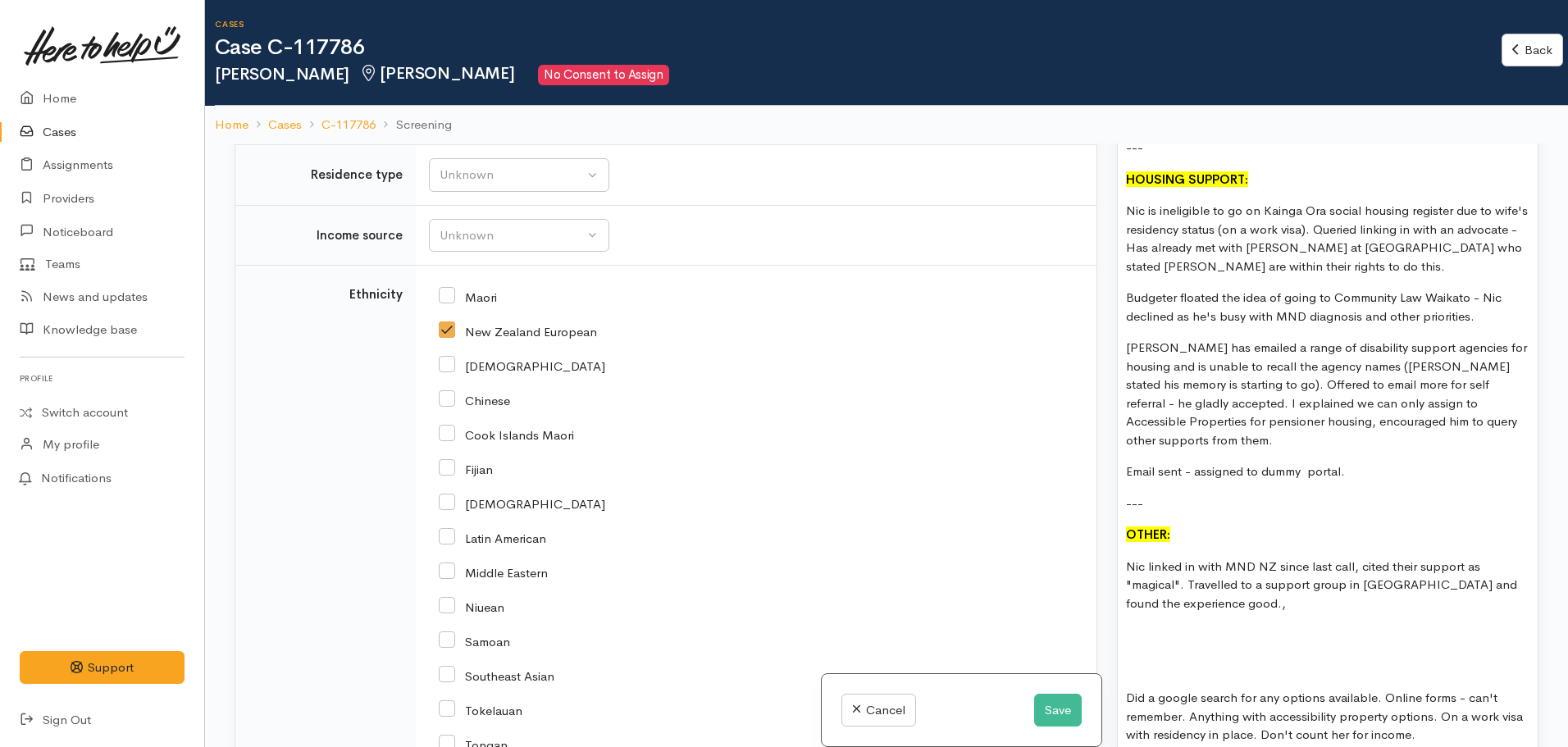
scroll to position [1477, 0]
click at [1260, 581] on div "GENERAL SUPPORT: See housing support. Gen support assignment not required. --- …" at bounding box center [1327, 538] width 420 height 943
click at [1257, 565] on p "Nic linked in with MND NZ since last call, cited their support as "magical". Tr…" at bounding box center [1327, 585] width 404 height 56
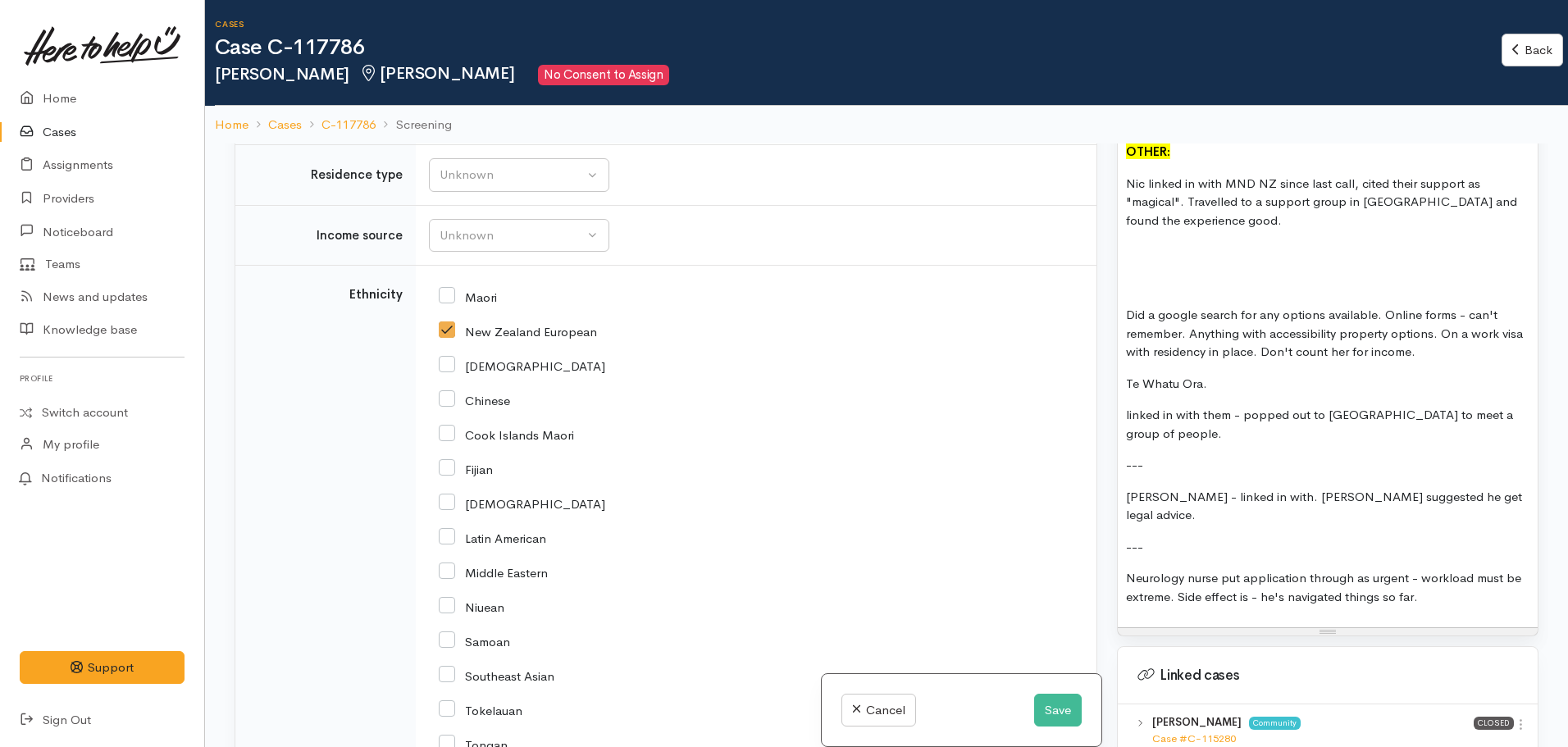
scroll to position [1887, 0]
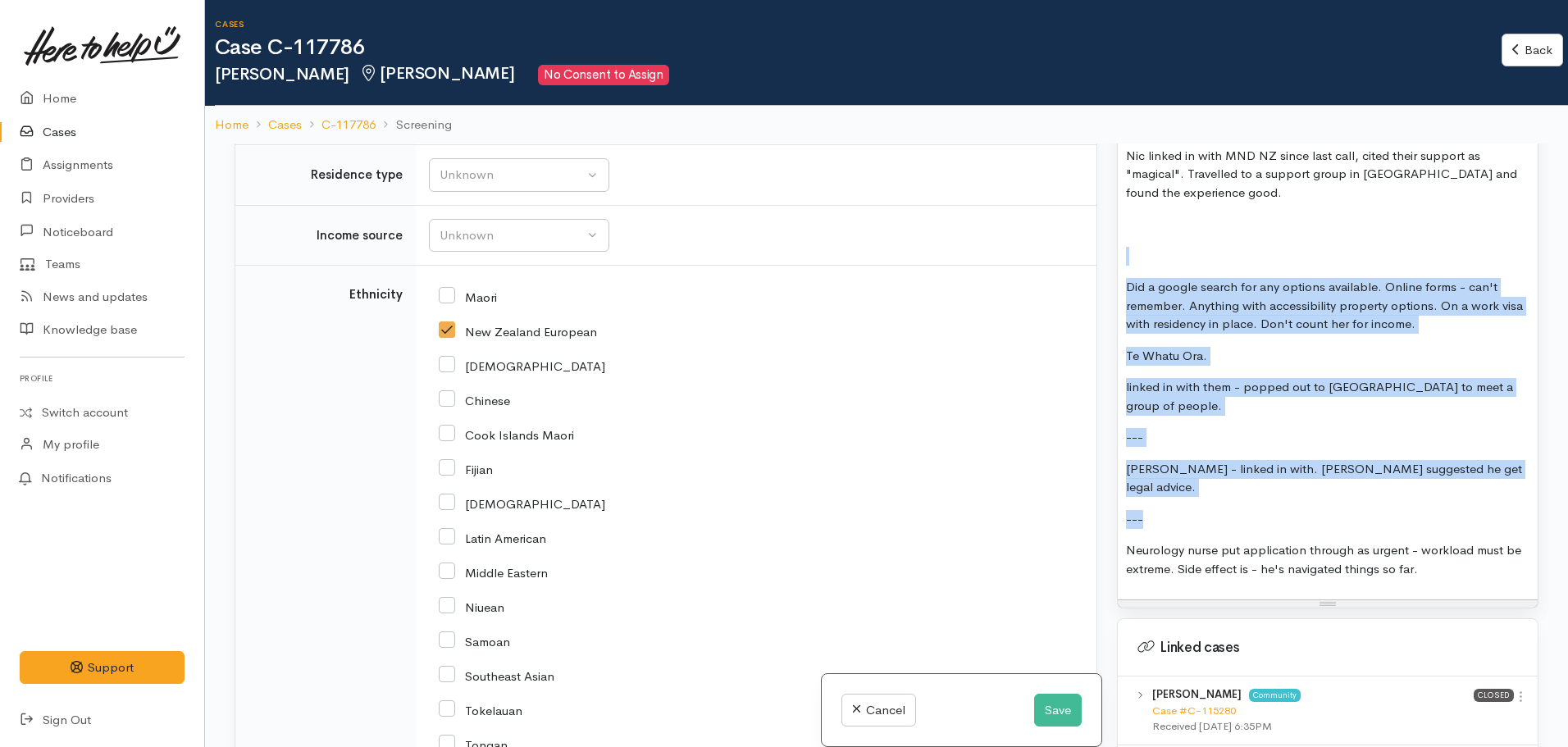
drag, startPoint x: 1178, startPoint y: 455, endPoint x: 1099, endPoint y: 200, distance: 267.0
click at [1099, 200] on div "Related cases There are other cases potentially from the same person, address o…" at bounding box center [886, 516] width 1324 height 747
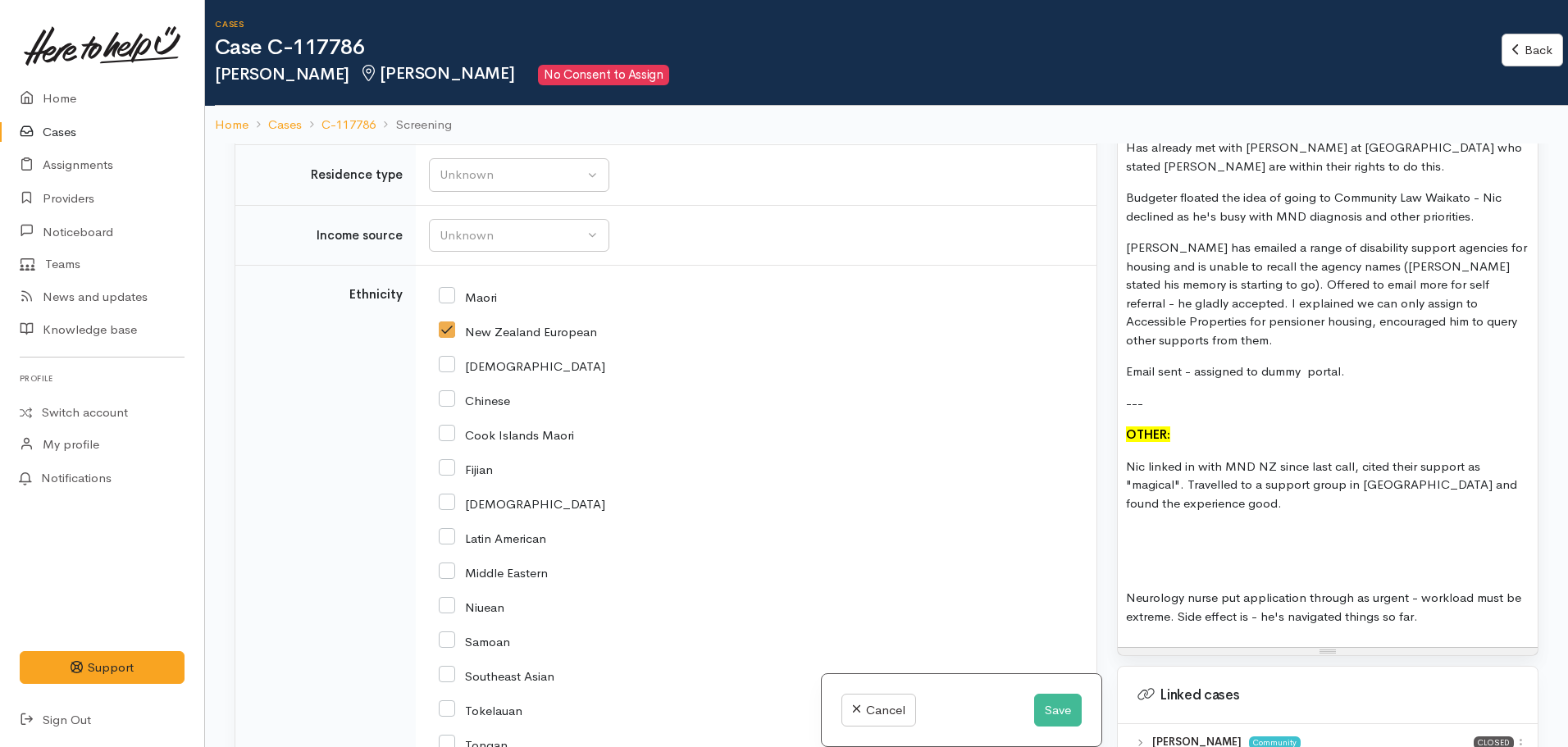
scroll to position [1577, 0]
click at [1140, 525] on p at bounding box center [1327, 534] width 404 height 19
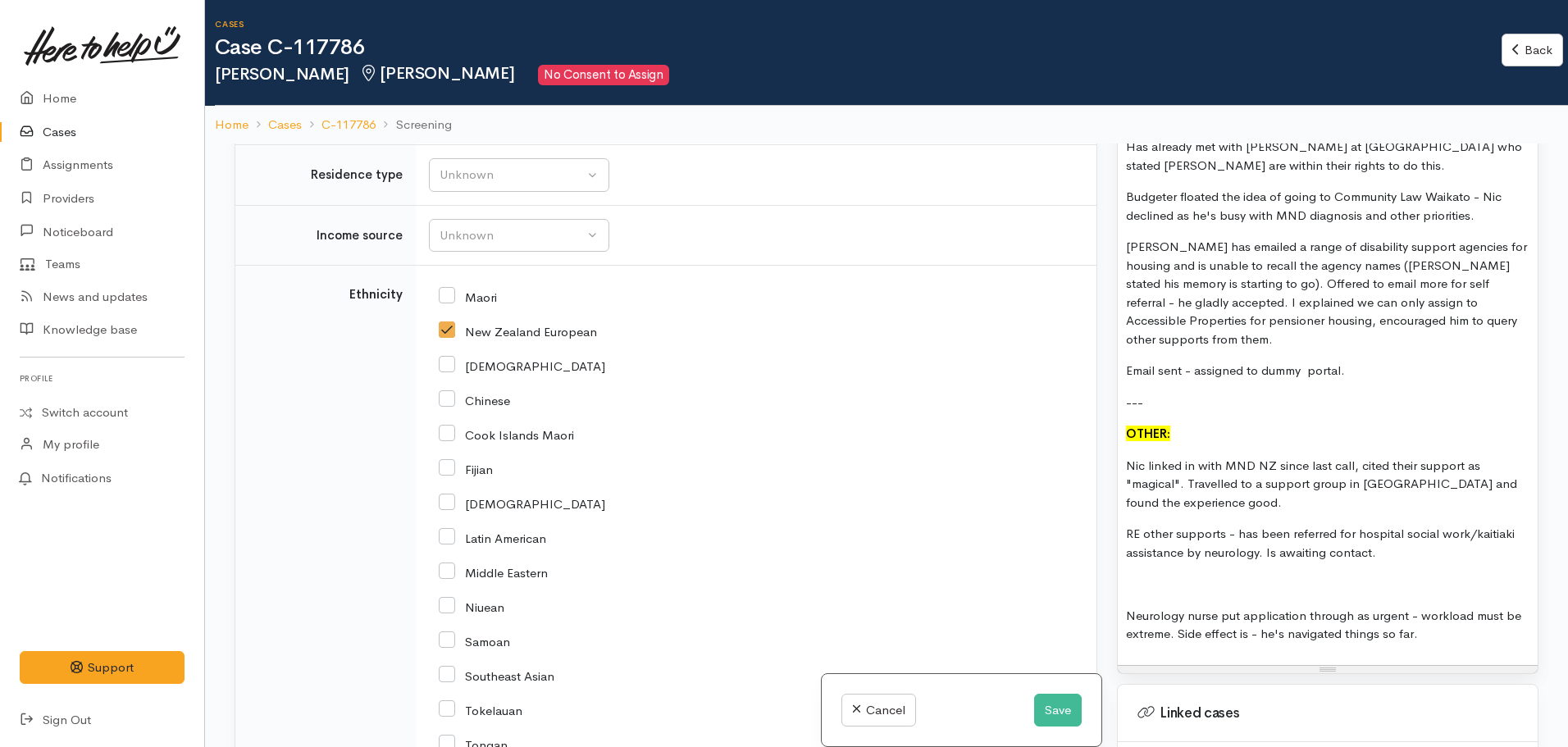
drag, startPoint x: 1453, startPoint y: 603, endPoint x: 1093, endPoint y: 540, distance: 365.5
click at [1093, 540] on div "Related cases There are other cases potentially from the same person, address o…" at bounding box center [886, 516] width 1324 height 747
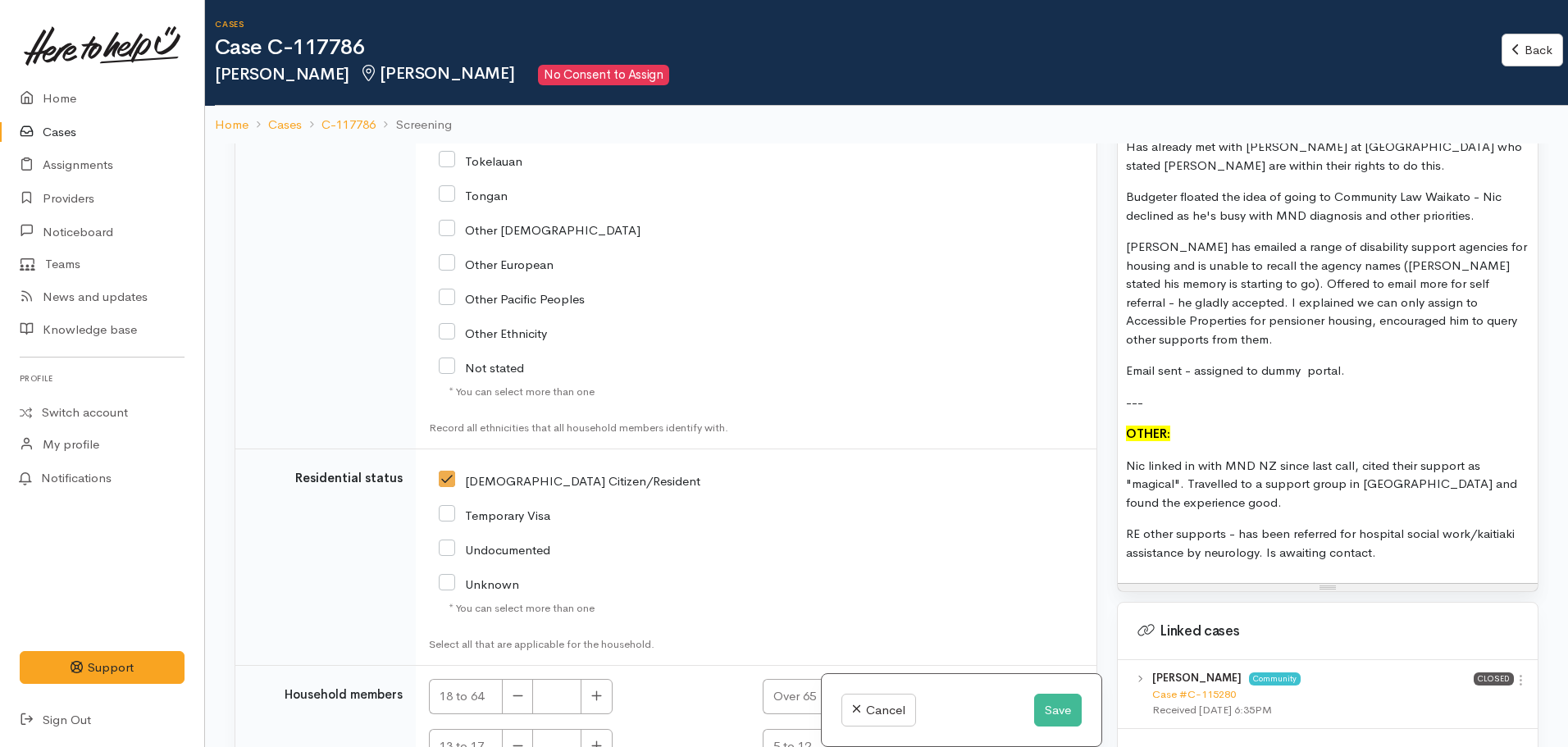
scroll to position [2796, 0]
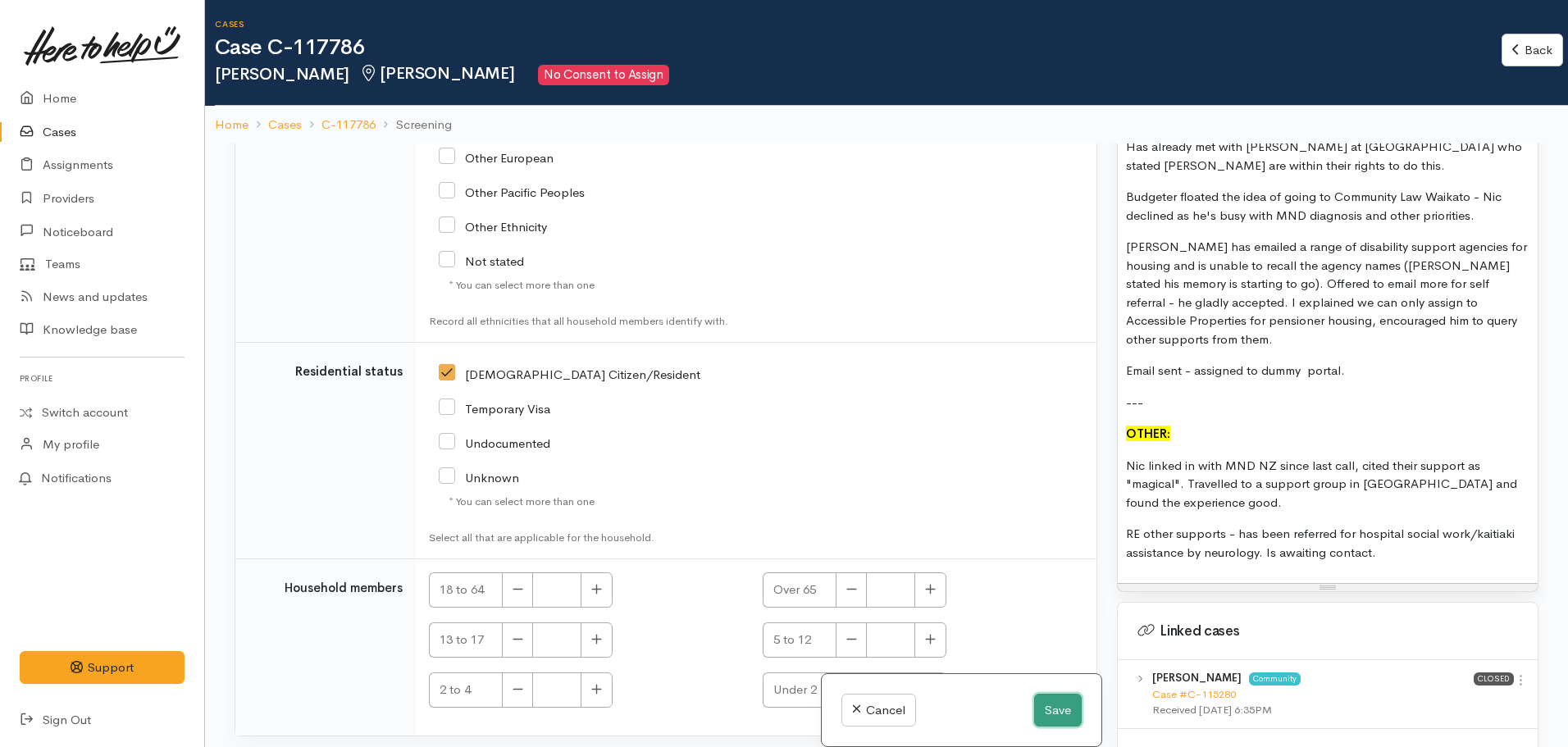
click at [1049, 703] on button "Save" at bounding box center [1057, 711] width 47 height 34
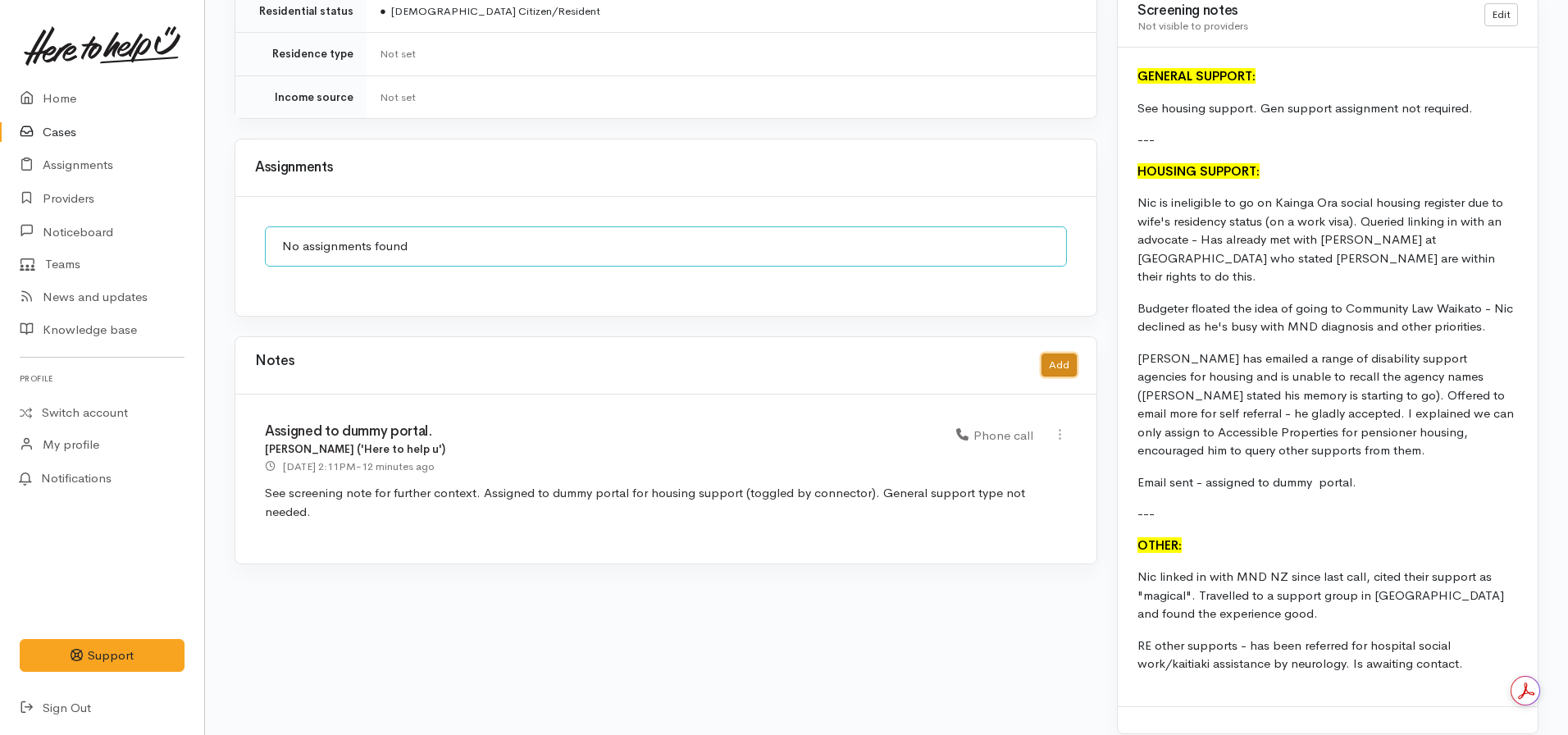
click at [1055, 354] on button "Add" at bounding box center [1058, 366] width 36 height 24
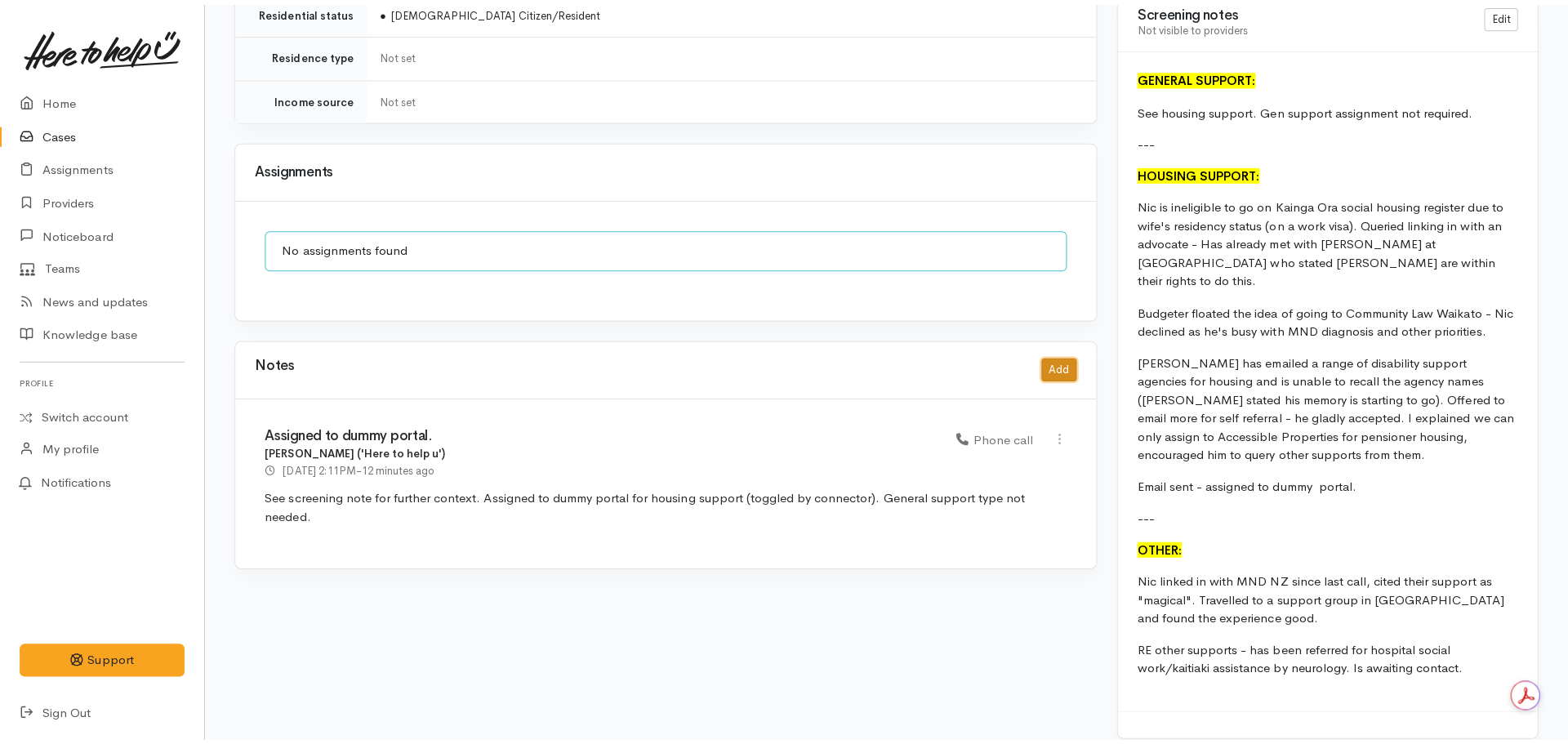
scroll to position [1357, 0]
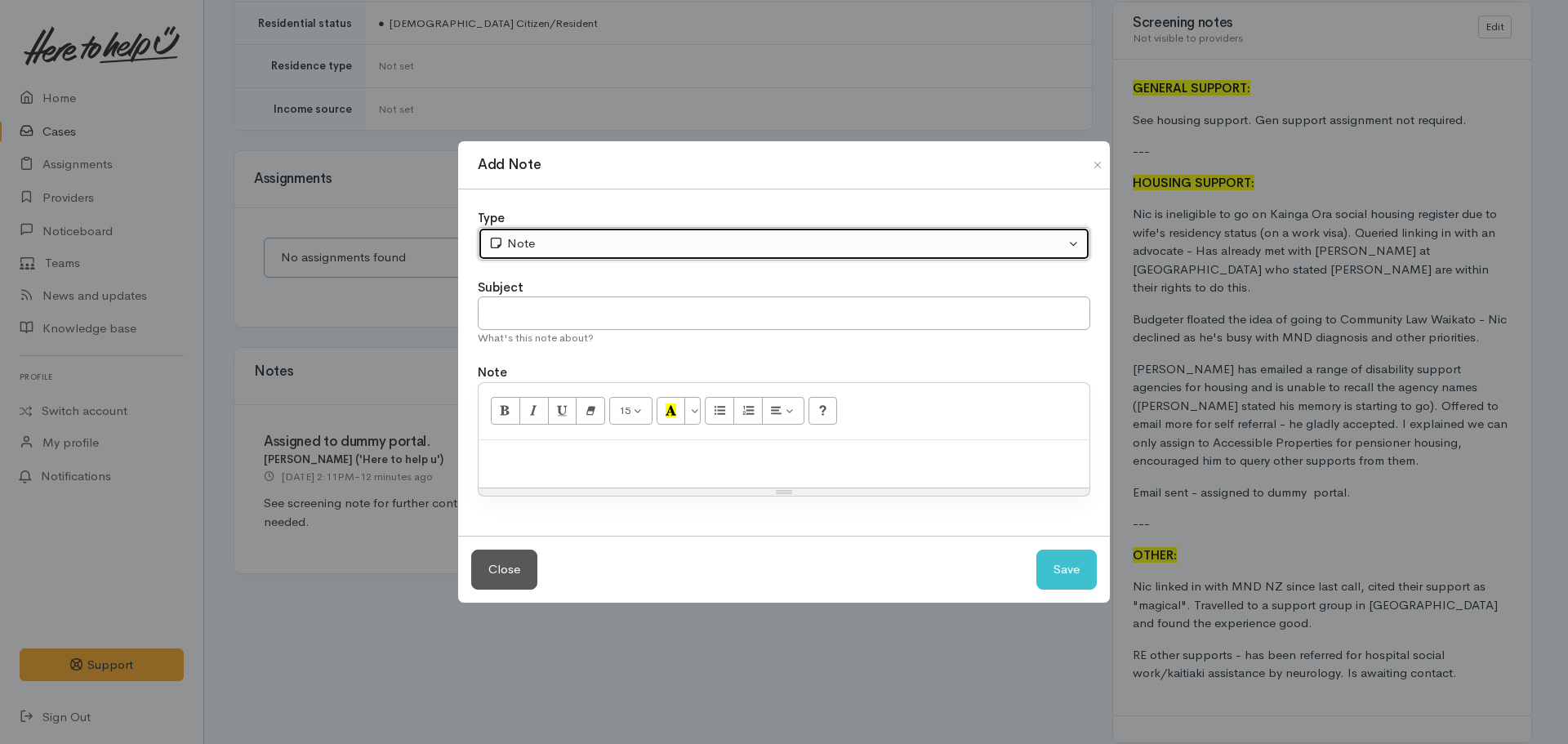
click at [681, 248] on div "Note" at bounding box center [776, 243] width 577 height 19
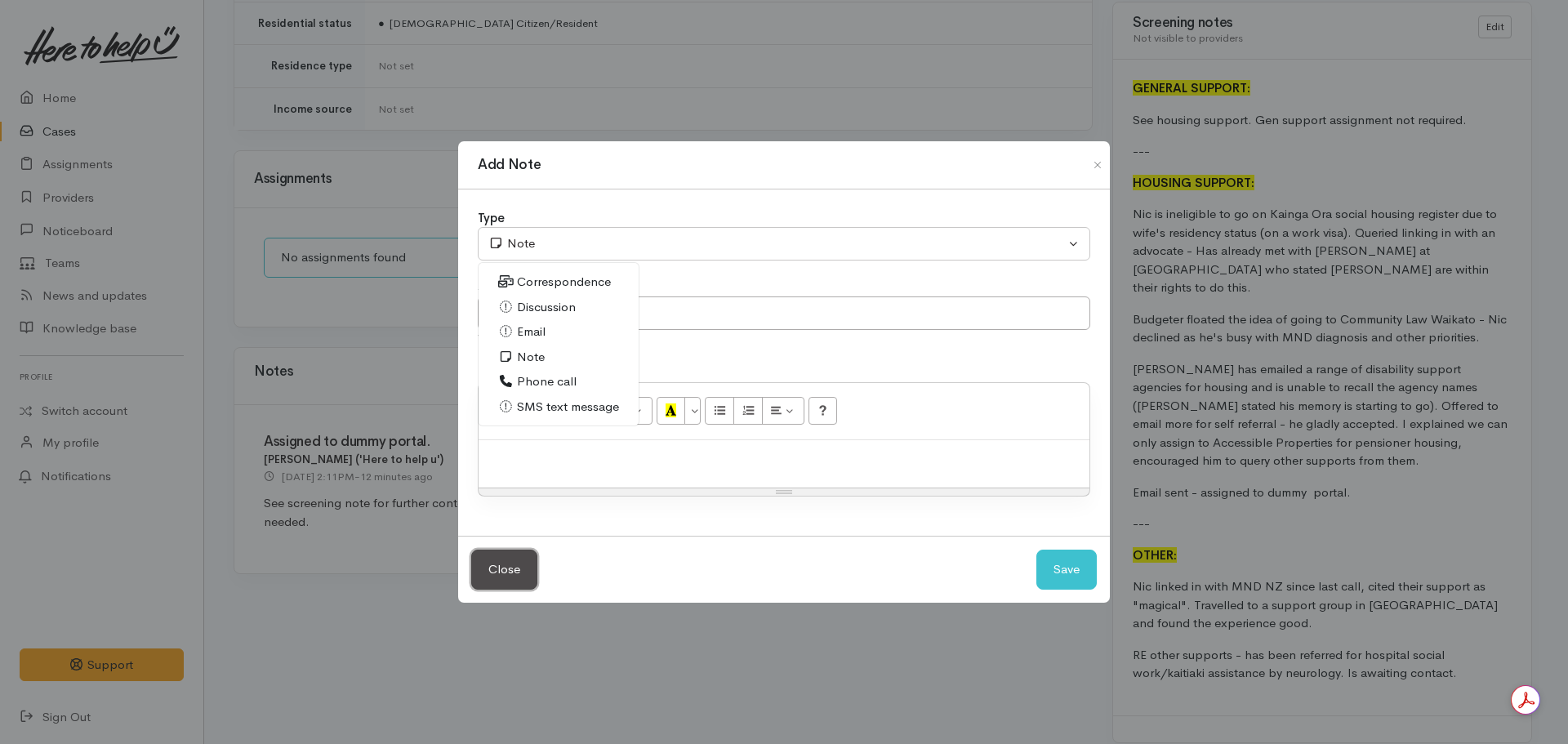
click at [498, 579] on button "Close" at bounding box center [504, 570] width 66 height 40
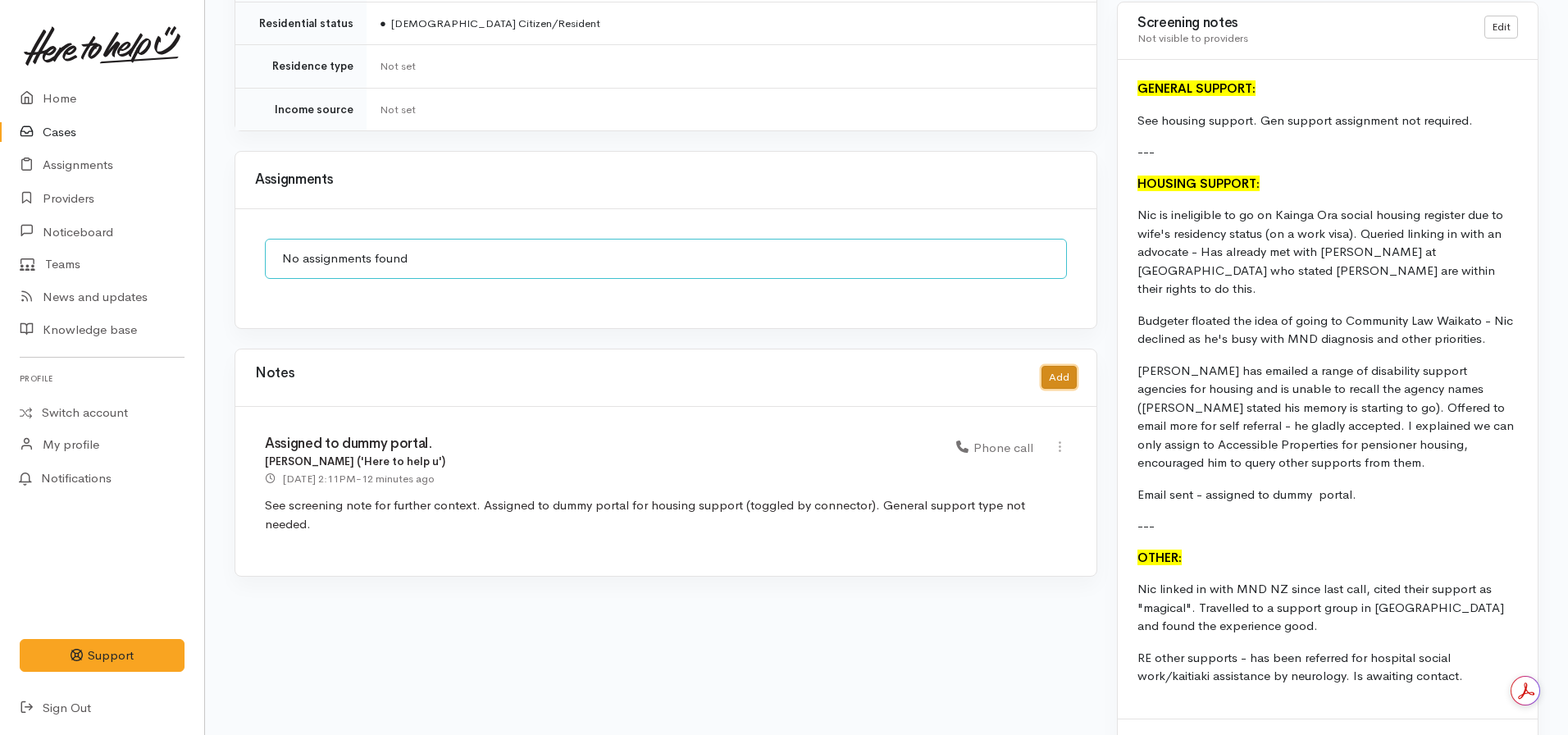
click at [1057, 366] on button "Add" at bounding box center [1058, 378] width 36 height 24
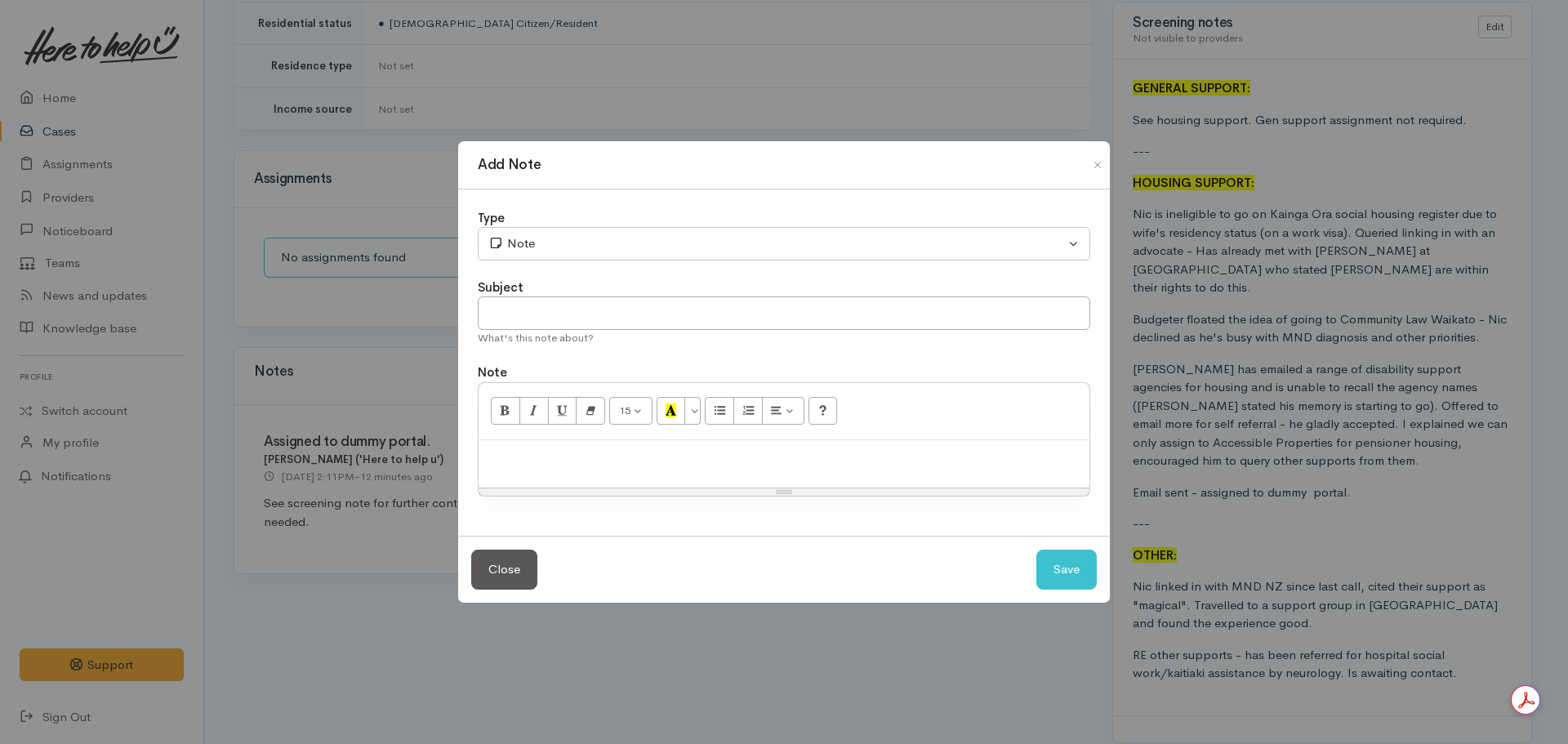
click at [581, 467] on p at bounding box center [784, 458] width 595 height 19
paste div
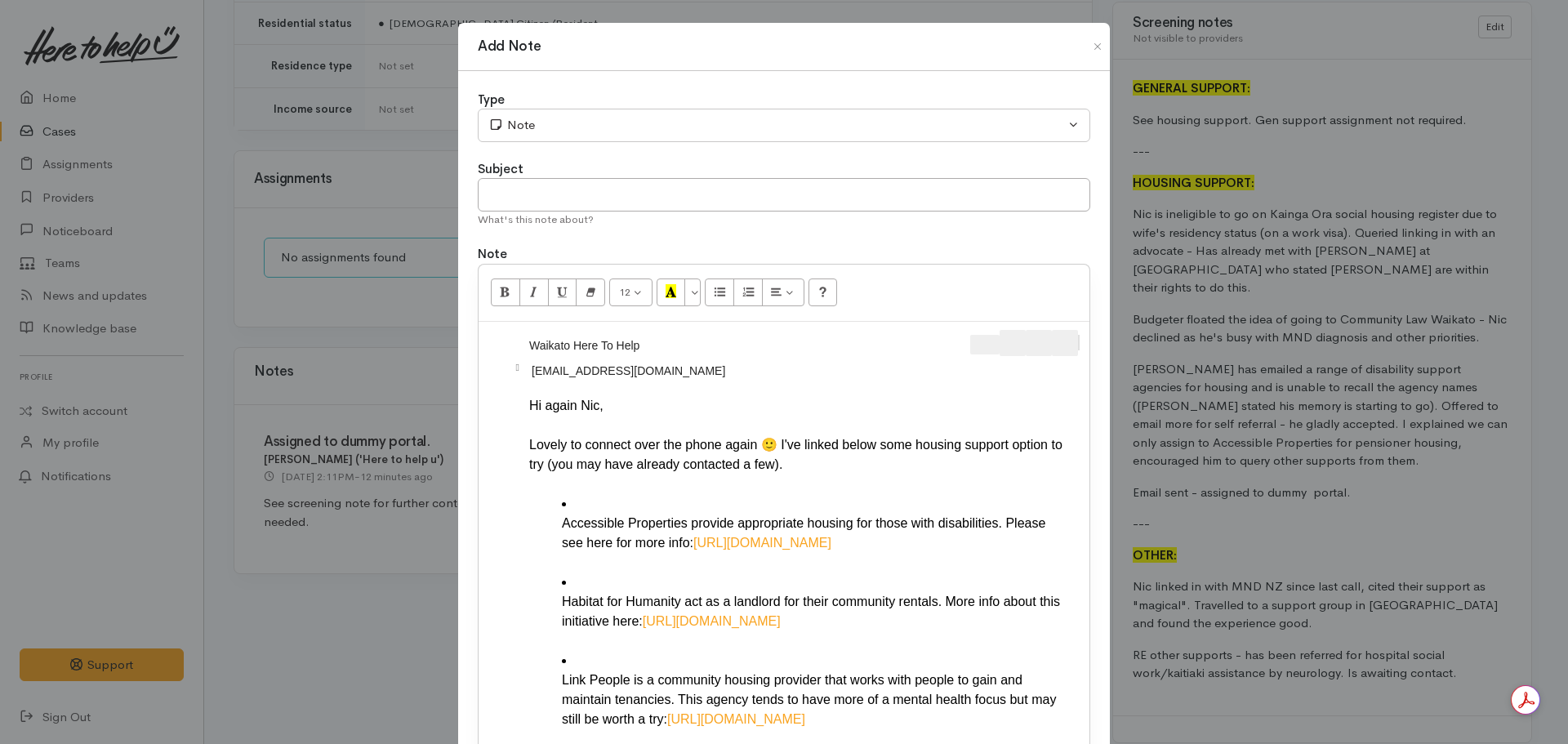
scroll to position [0, 0]
click at [1081, 334] on div " Waikato Here To Help U ​ niccolemanz@gmail.com ​ Hi again Nic, Lovely to conn…" at bounding box center [784, 727] width 611 height 809
click at [520, 362] on div " Waikato Here To Help U \ ​ niccolemanz@gmail.com ​" at bounding box center [784, 359] width 595 height 56
click at [517, 363] on span "" at bounding box center [518, 367] width 4 height 10
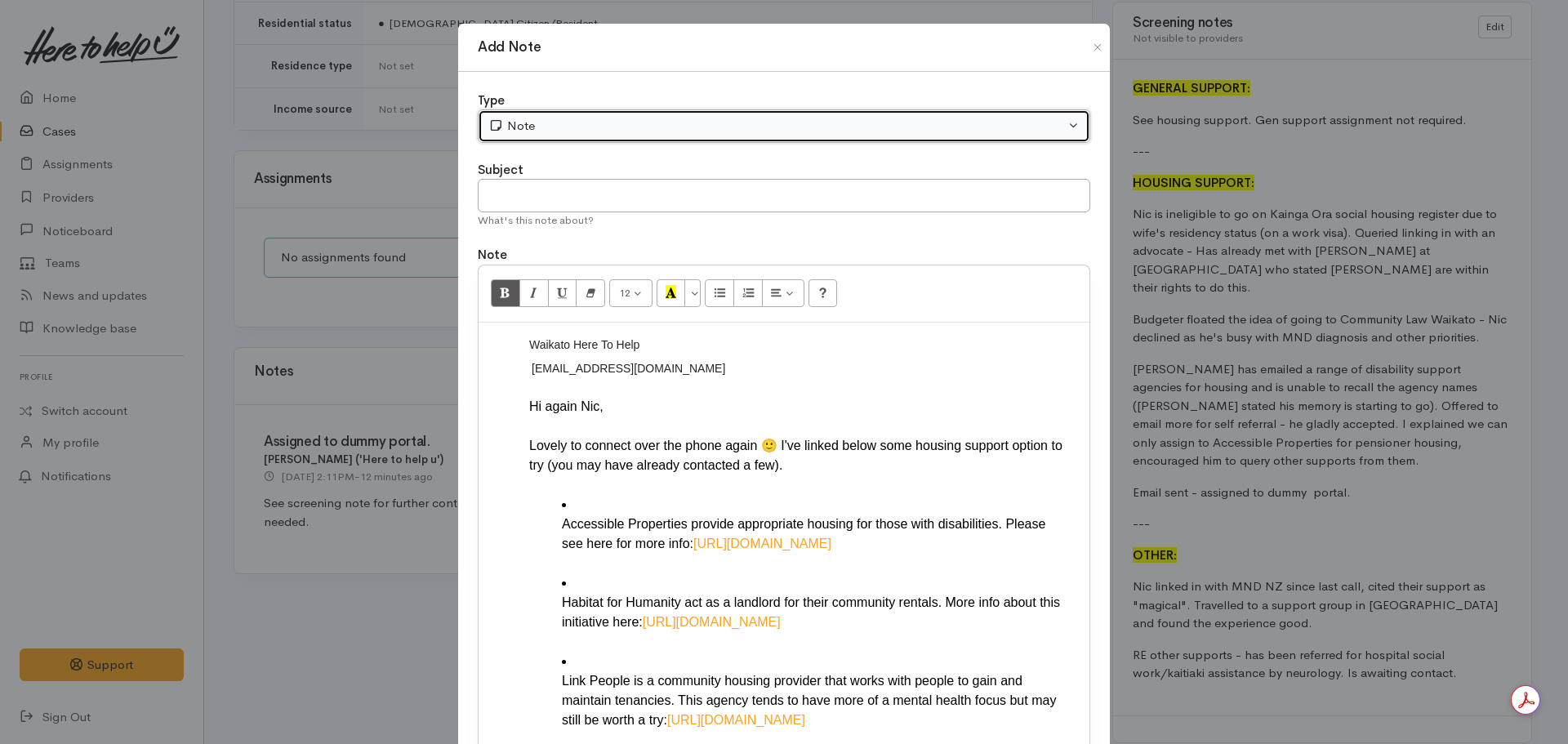
click at [547, 117] on div "Note" at bounding box center [776, 126] width 577 height 19
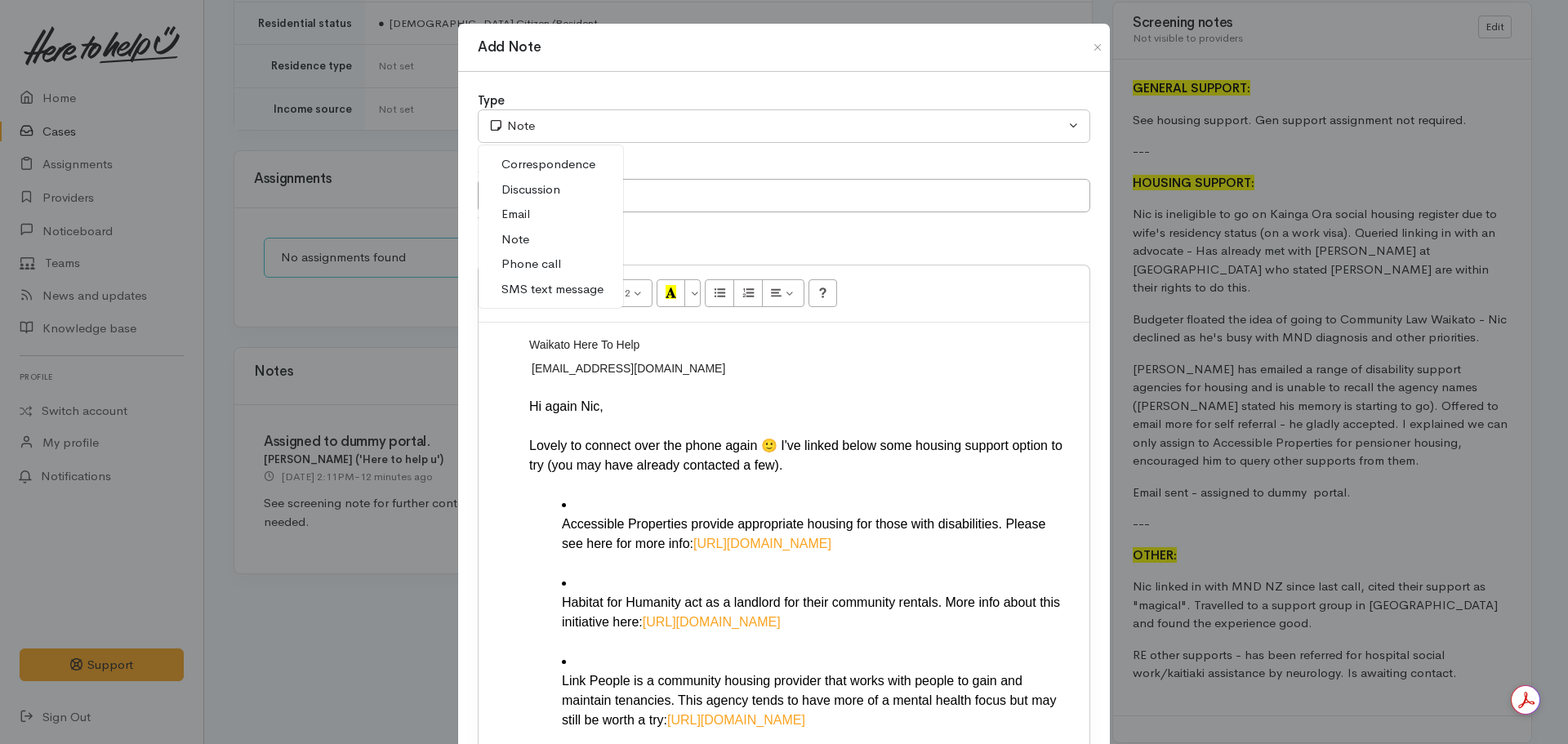
click at [528, 214] on link "Email" at bounding box center [550, 214] width 144 height 25
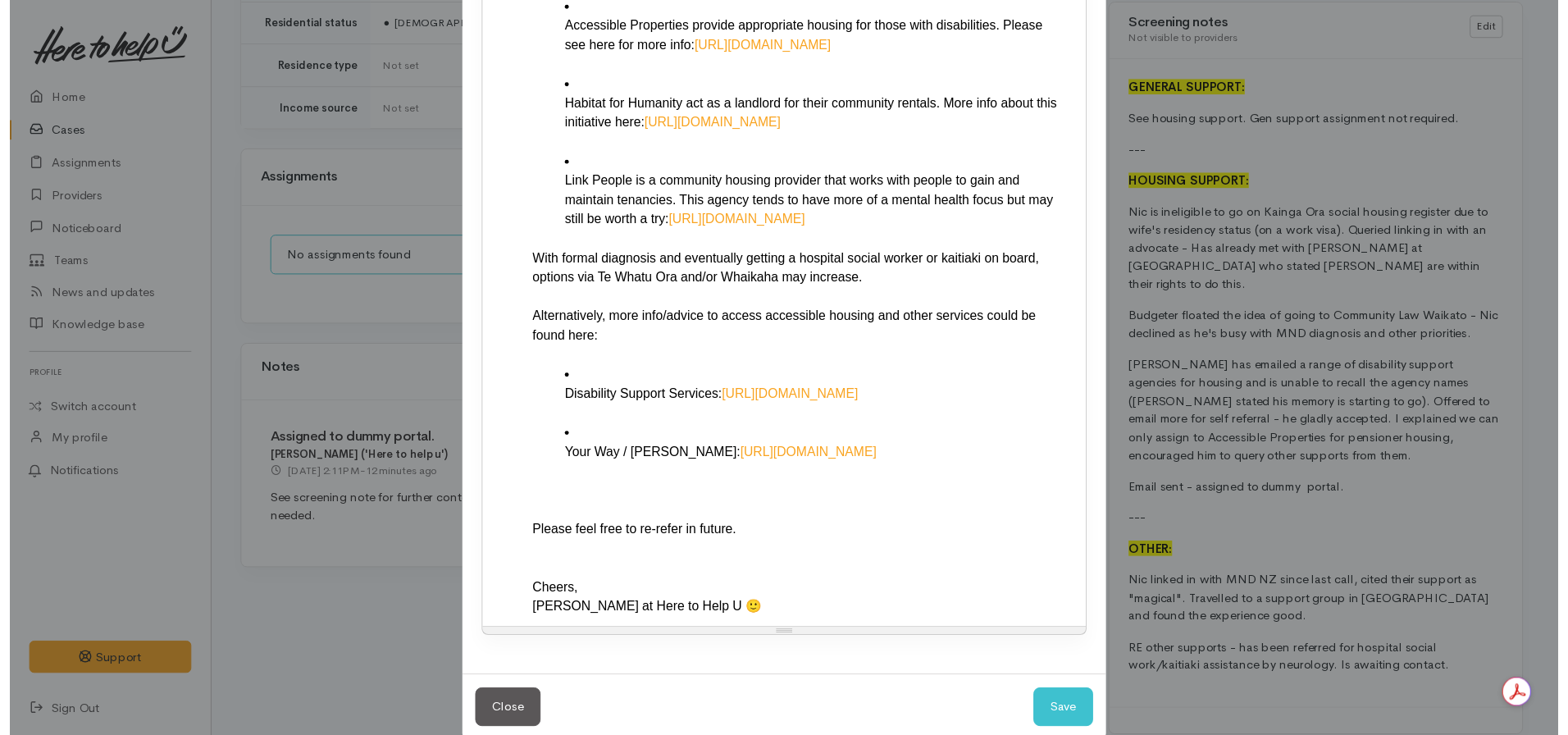
scroll to position [509, 0]
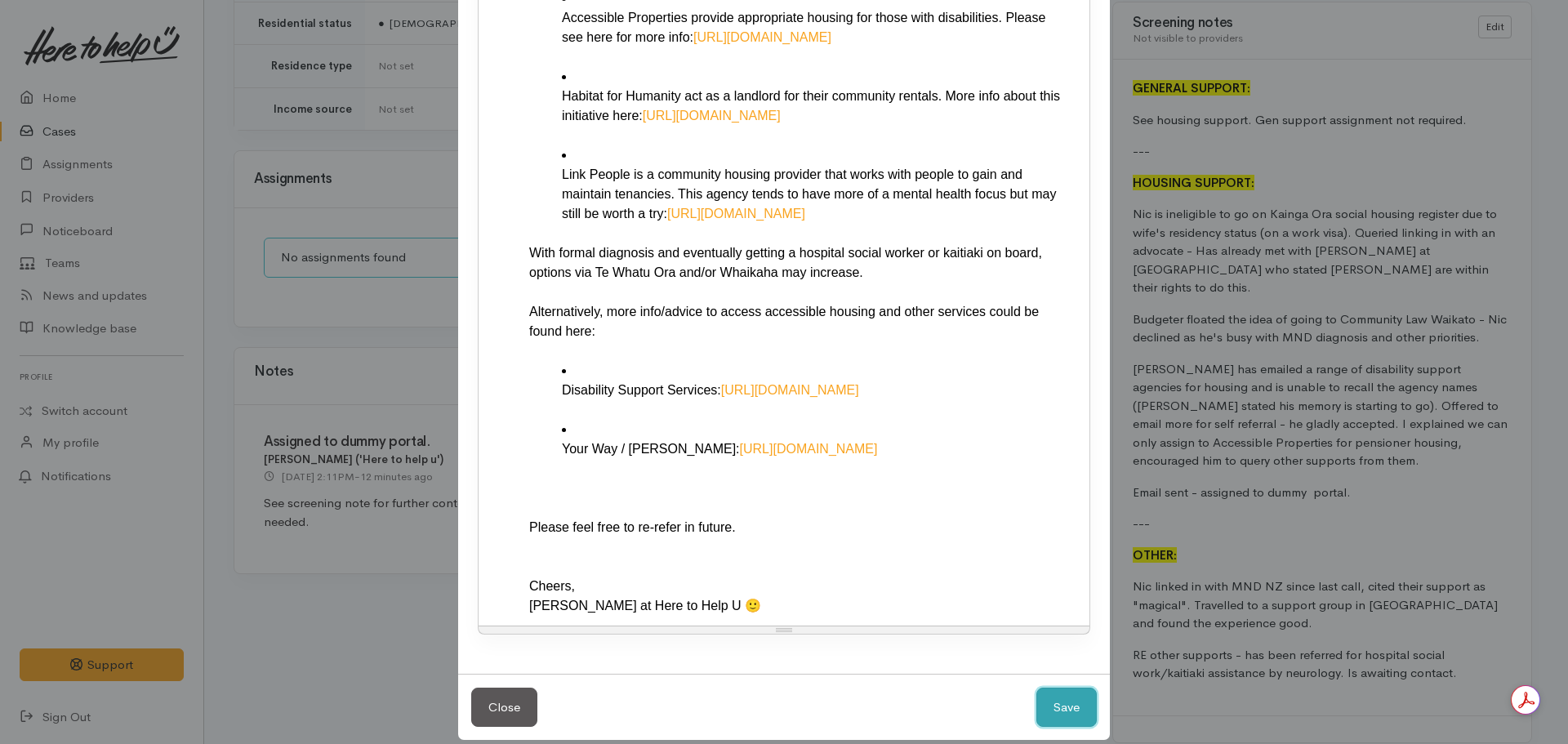
click at [1050, 688] on button "Save" at bounding box center [1067, 708] width 61 height 40
select select "1"
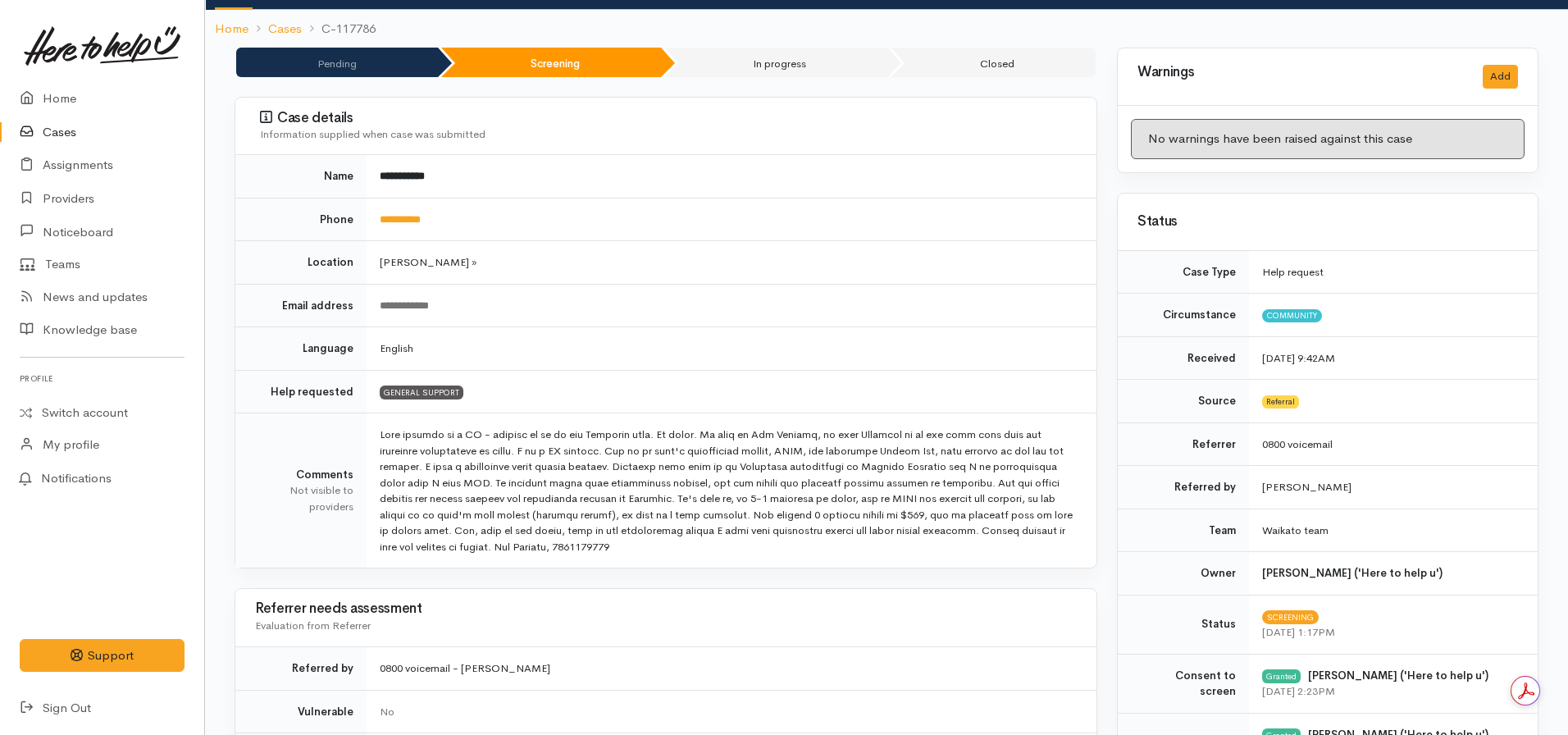
scroll to position [0, 0]
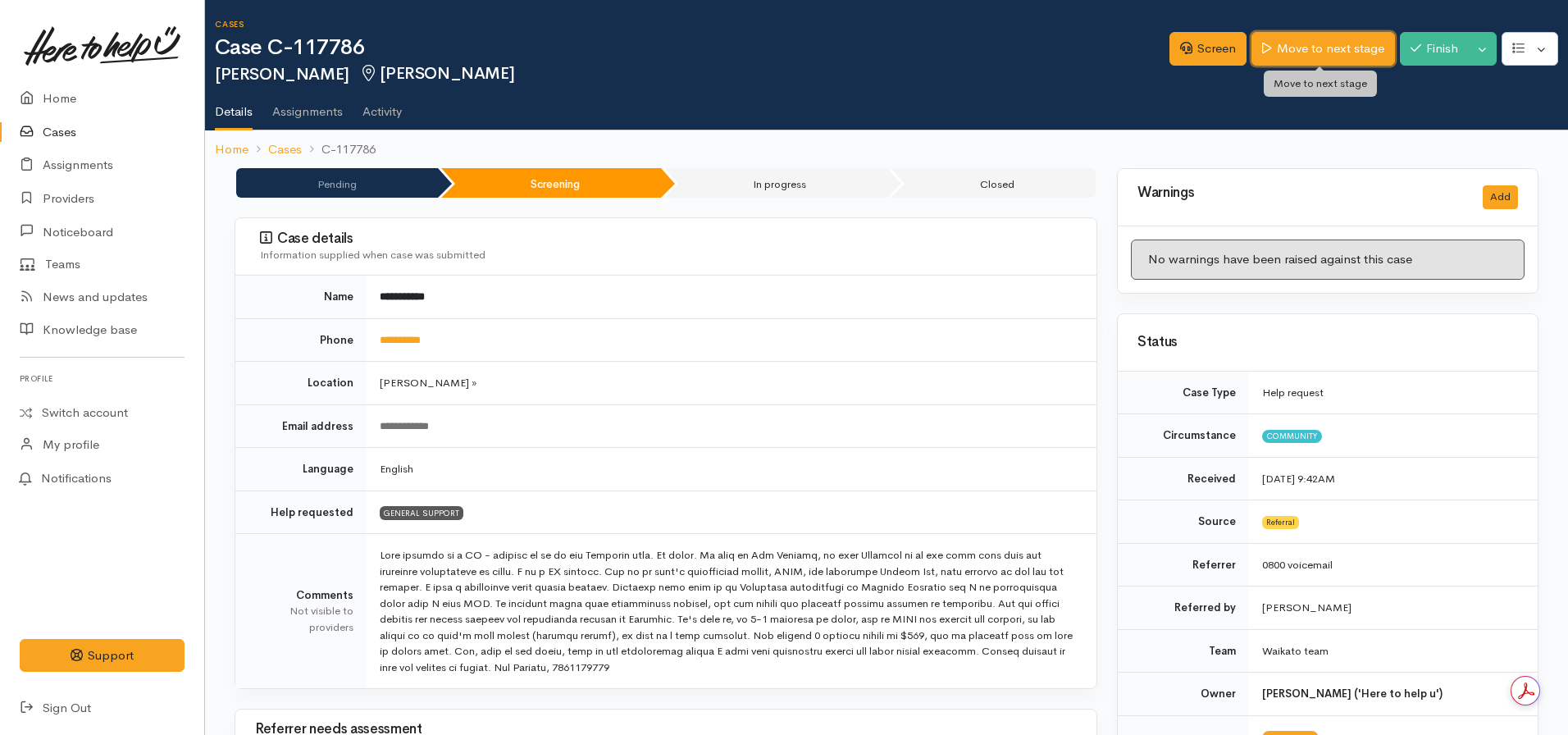
click at [1315, 52] on link "Move to next stage" at bounding box center [1323, 48] width 143 height 34
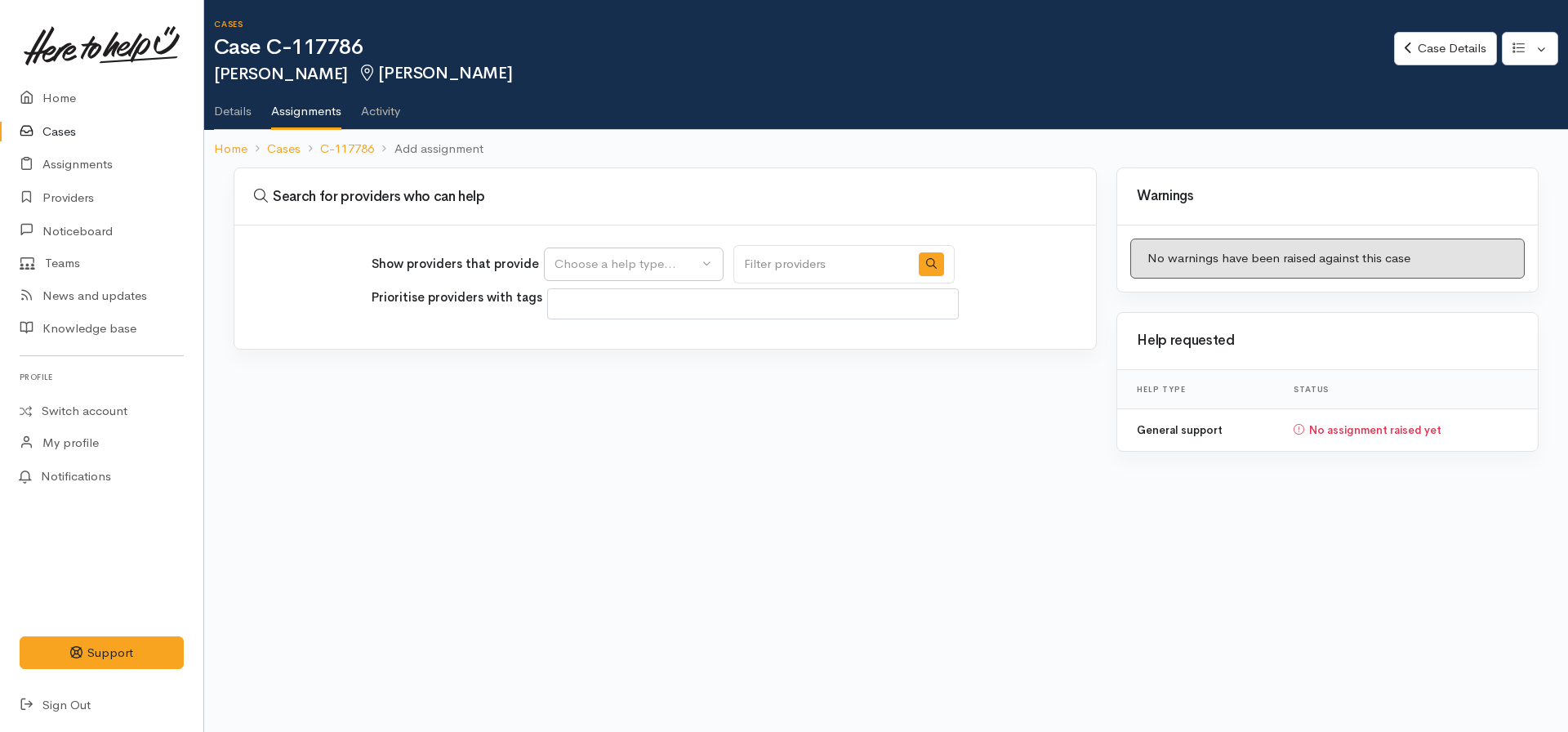
select select
click at [653, 255] on div "Choose a help type..." at bounding box center [626, 264] width 143 height 19
click at [638, 336] on span "General support" at bounding box center [610, 342] width 92 height 19
select select "4"
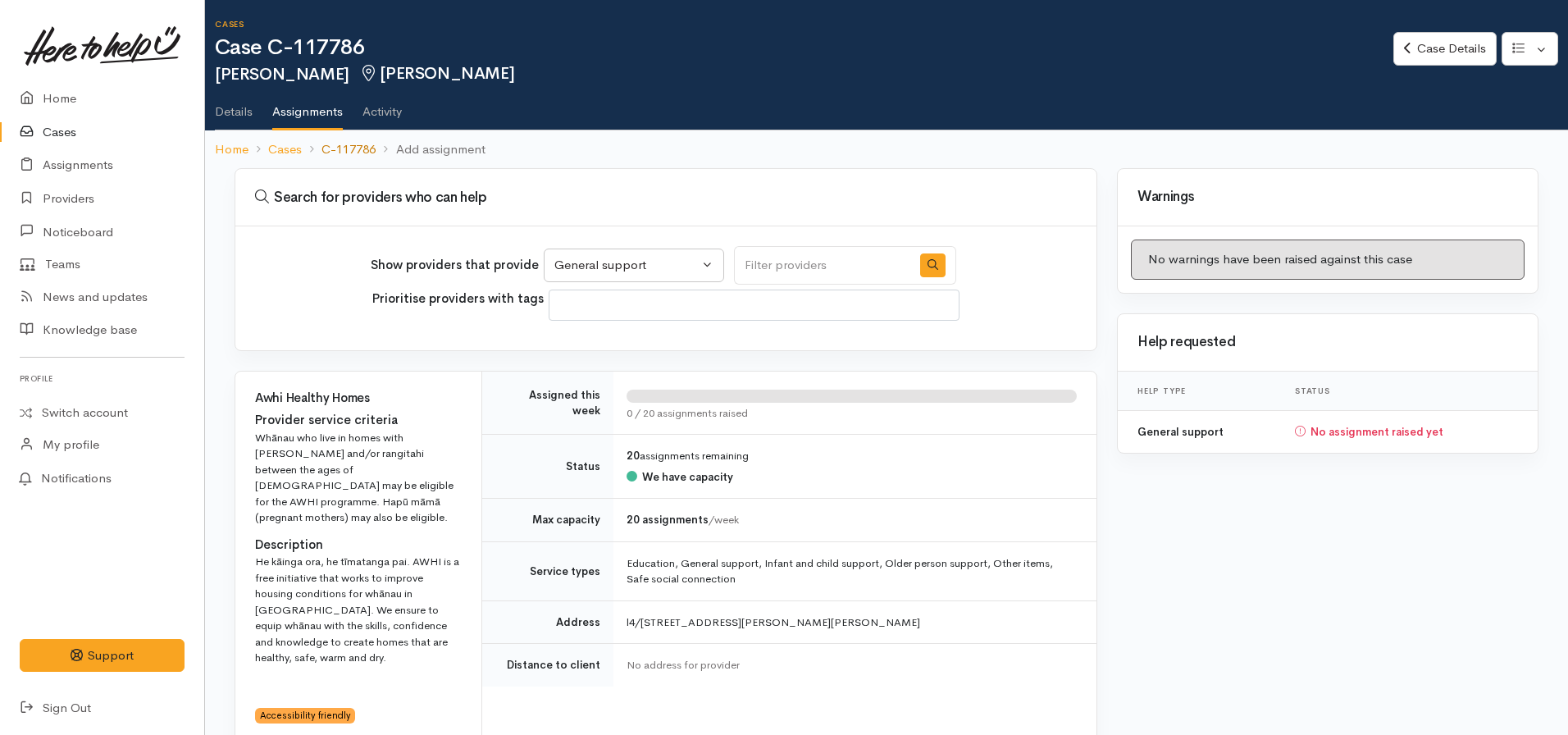
click at [364, 151] on link "C-117786" at bounding box center [348, 150] width 54 height 19
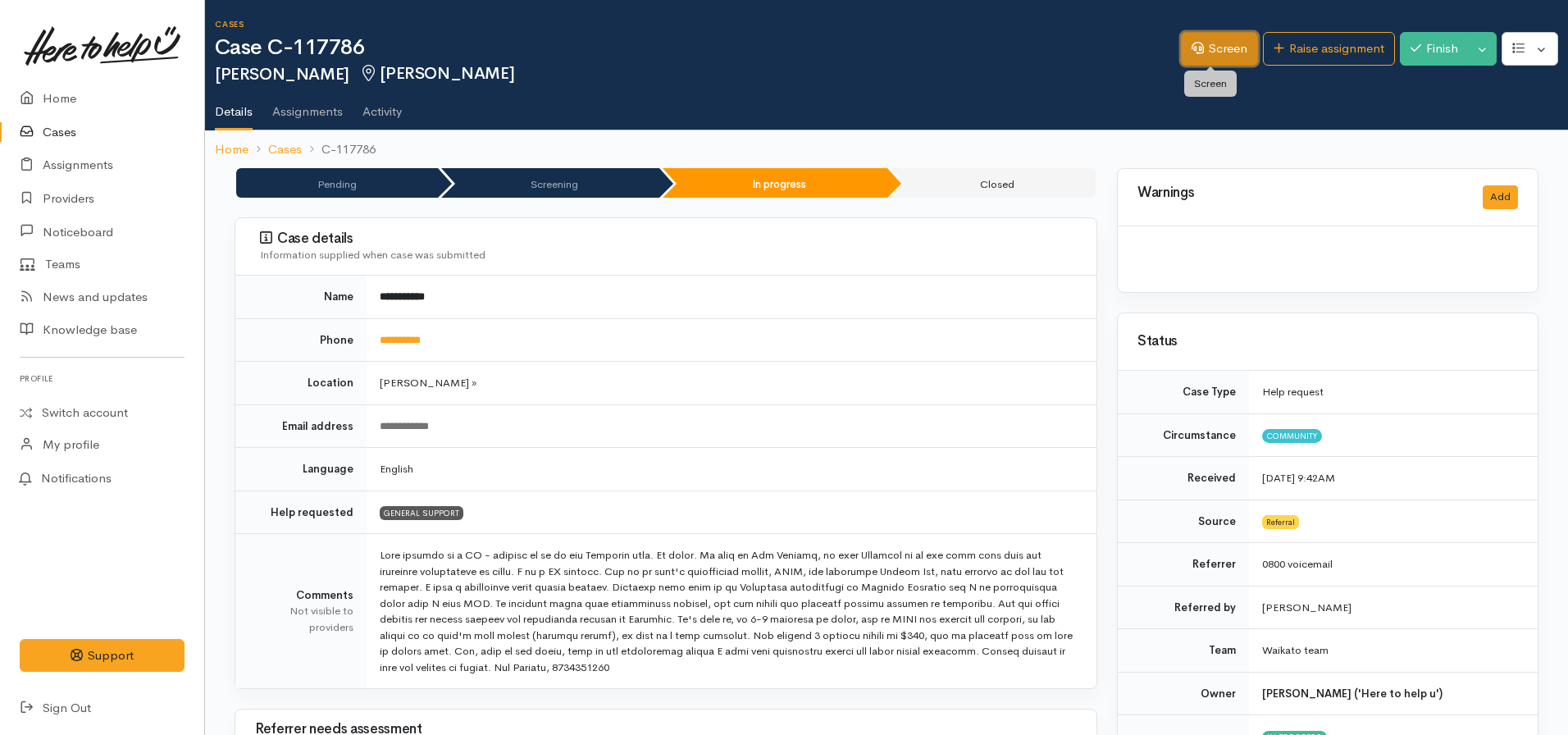
click at [1191, 45] on icon at bounding box center [1197, 47] width 12 height 12
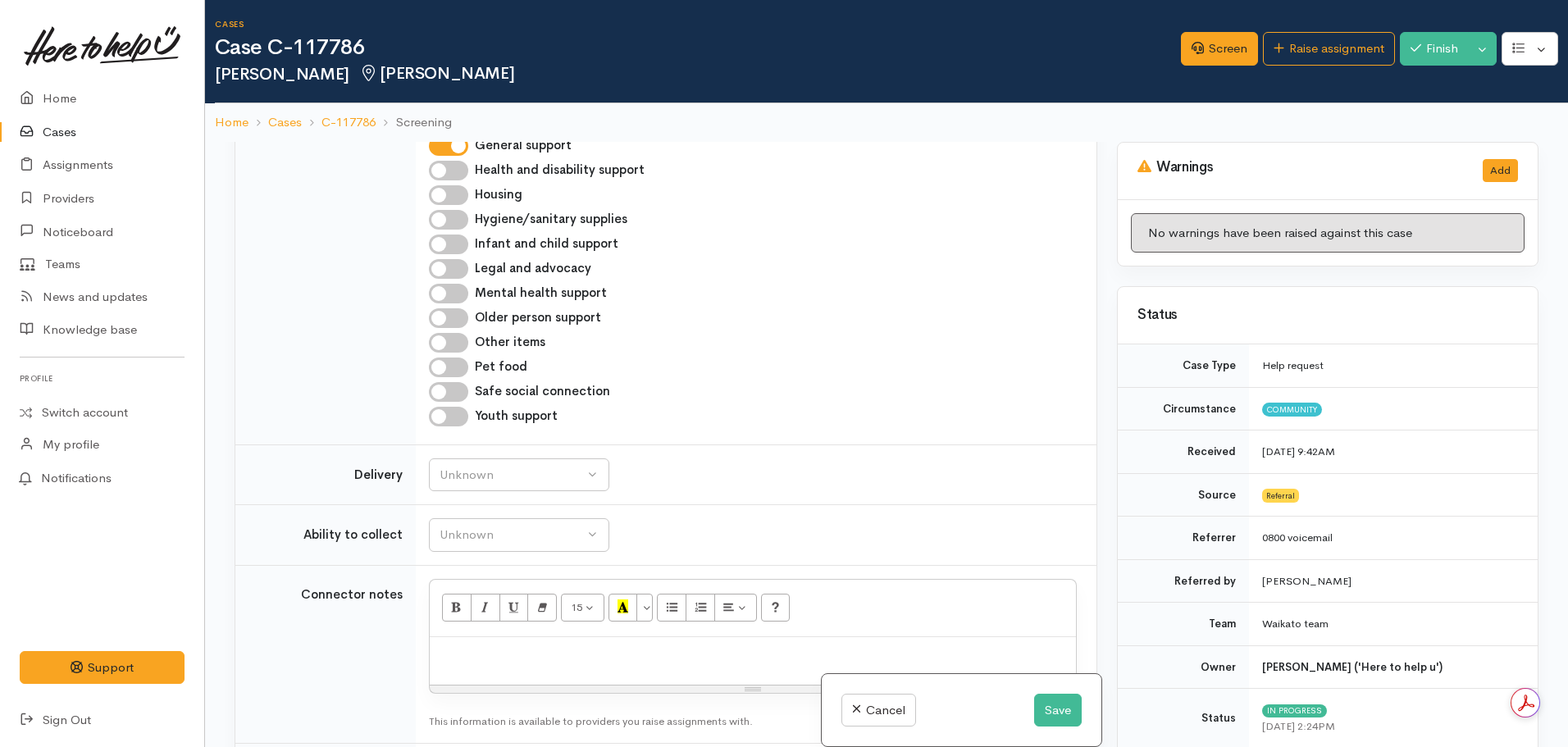
scroll to position [897, 0]
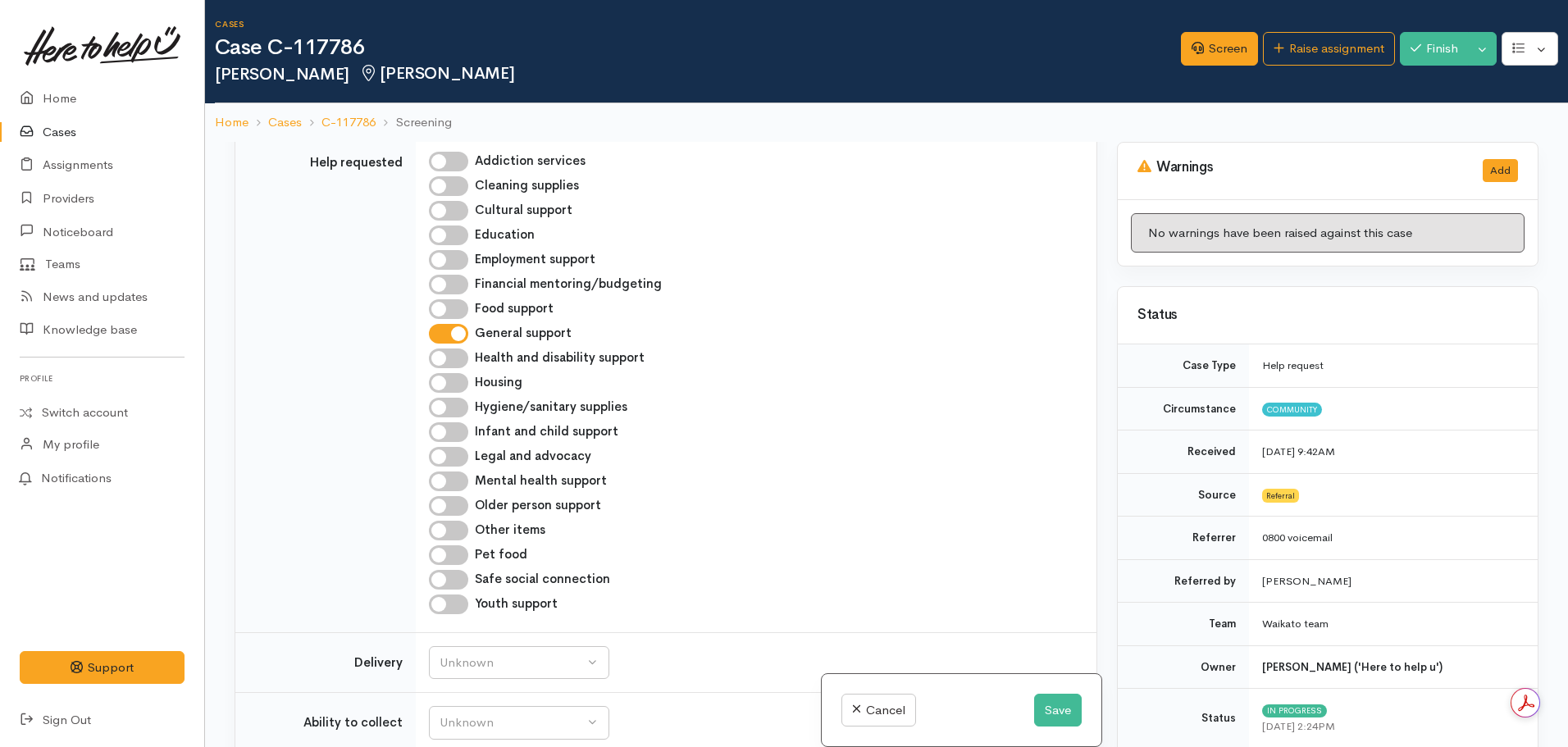
click at [459, 373] on input "Housing" at bounding box center [448, 383] width 39 height 20
checkbox input "true"
click at [1045, 707] on button "Save" at bounding box center [1057, 711] width 47 height 34
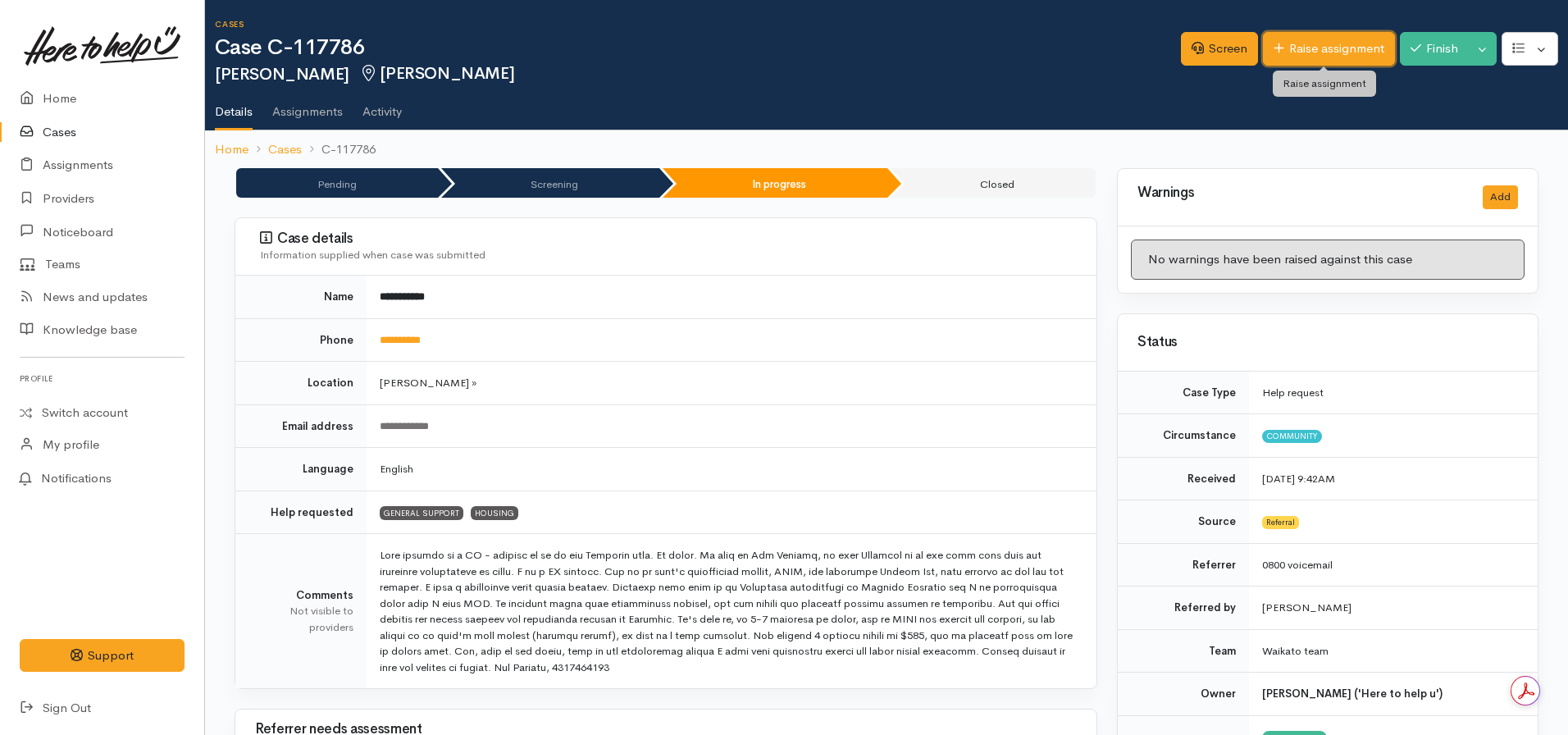
click at [1291, 45] on link "Raise assignment" at bounding box center [1328, 48] width 132 height 34
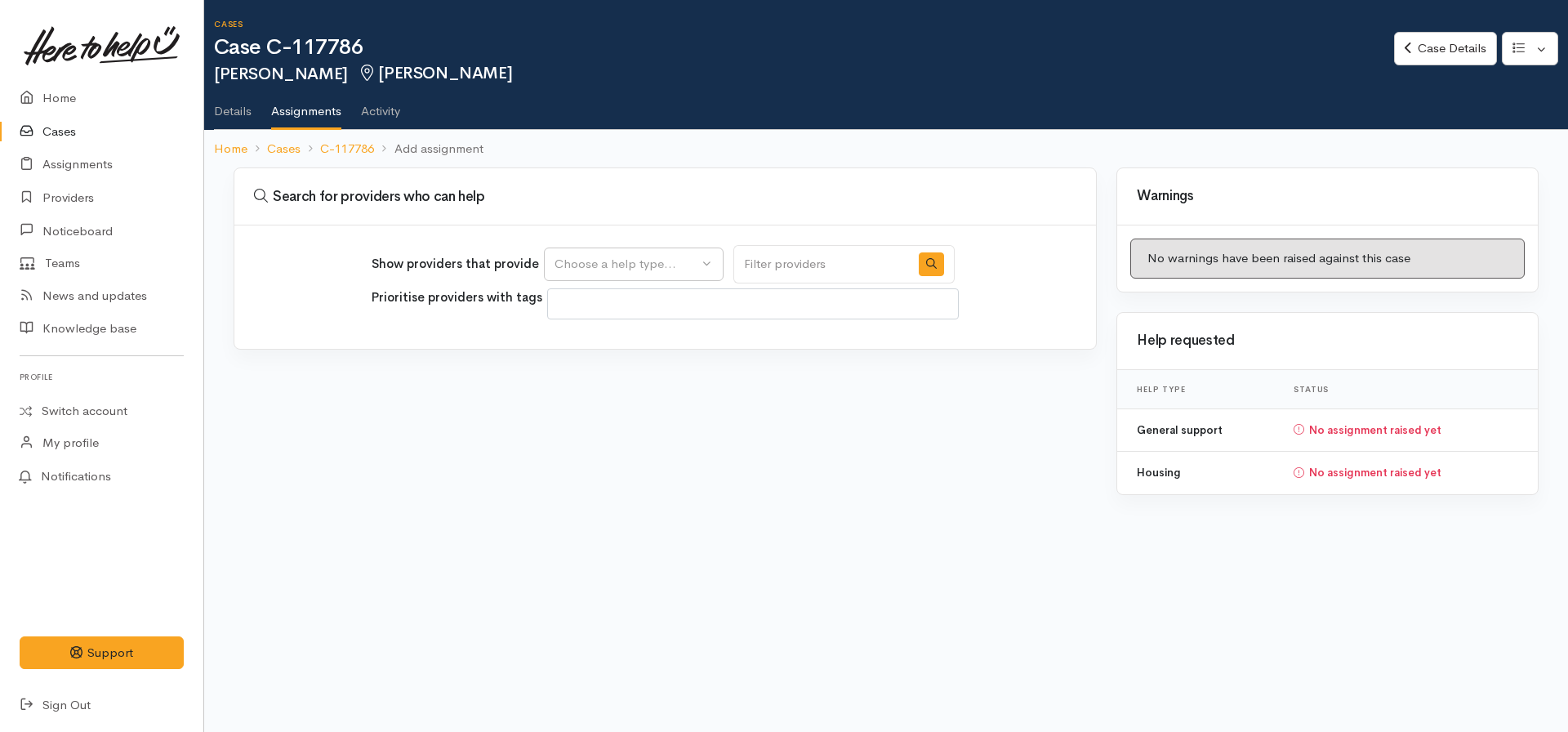
select select
click at [647, 270] on div "Choose a help type..." at bounding box center [626, 264] width 143 height 19
click at [603, 368] on span "Housing" at bounding box center [587, 367] width 46 height 19
select select "11"
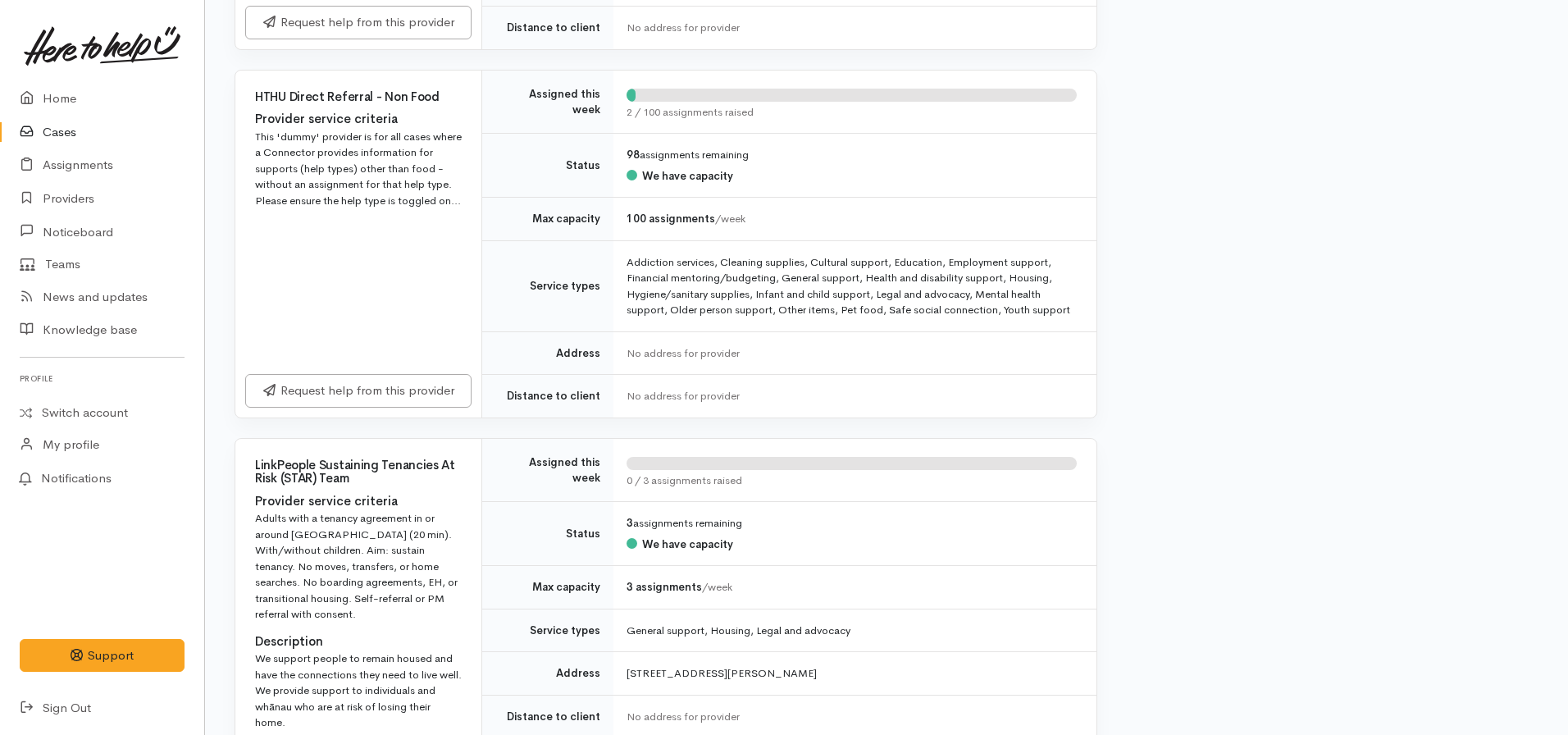
scroll to position [1723, 0]
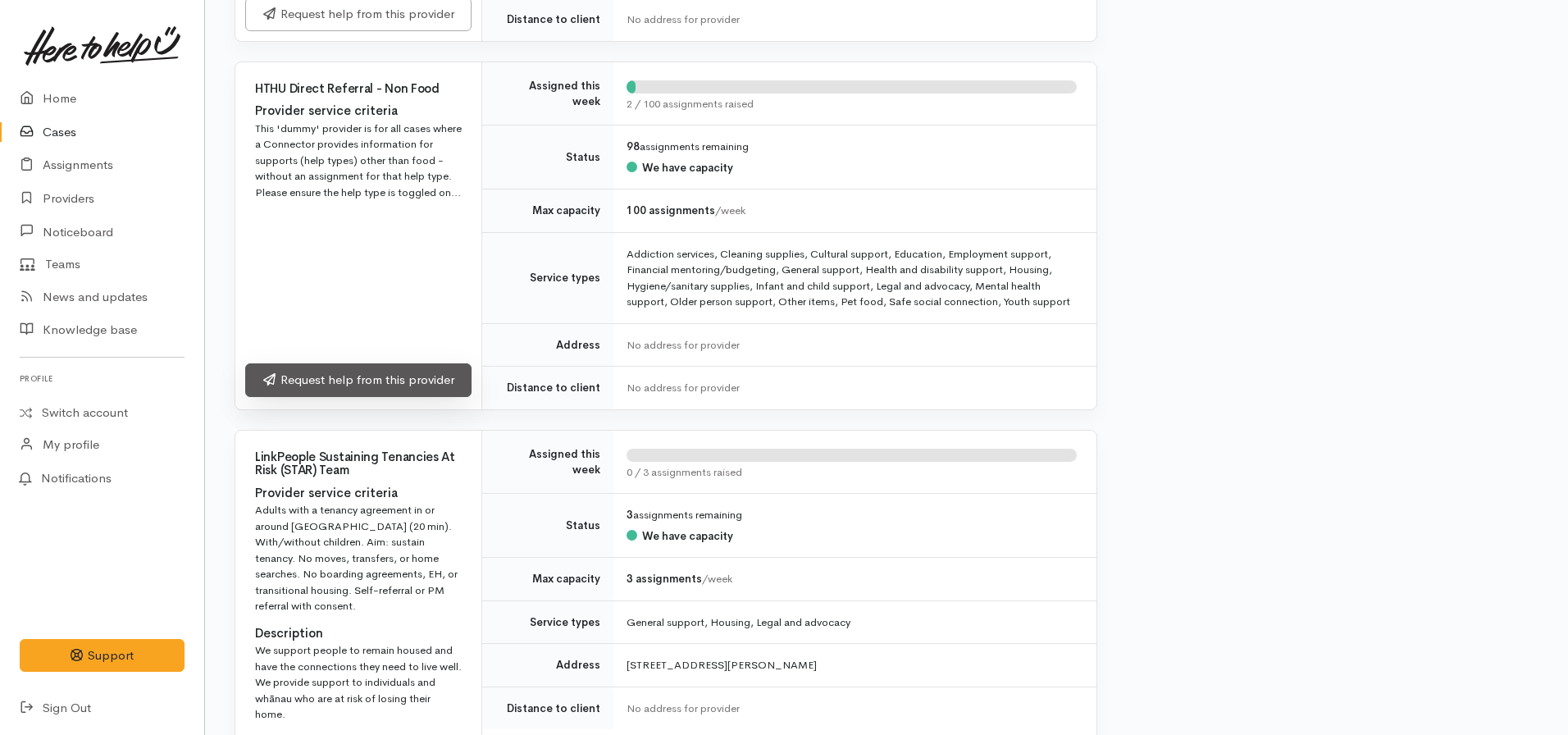
click at [397, 364] on link "Request help from this provider" at bounding box center [358, 380] width 226 height 34
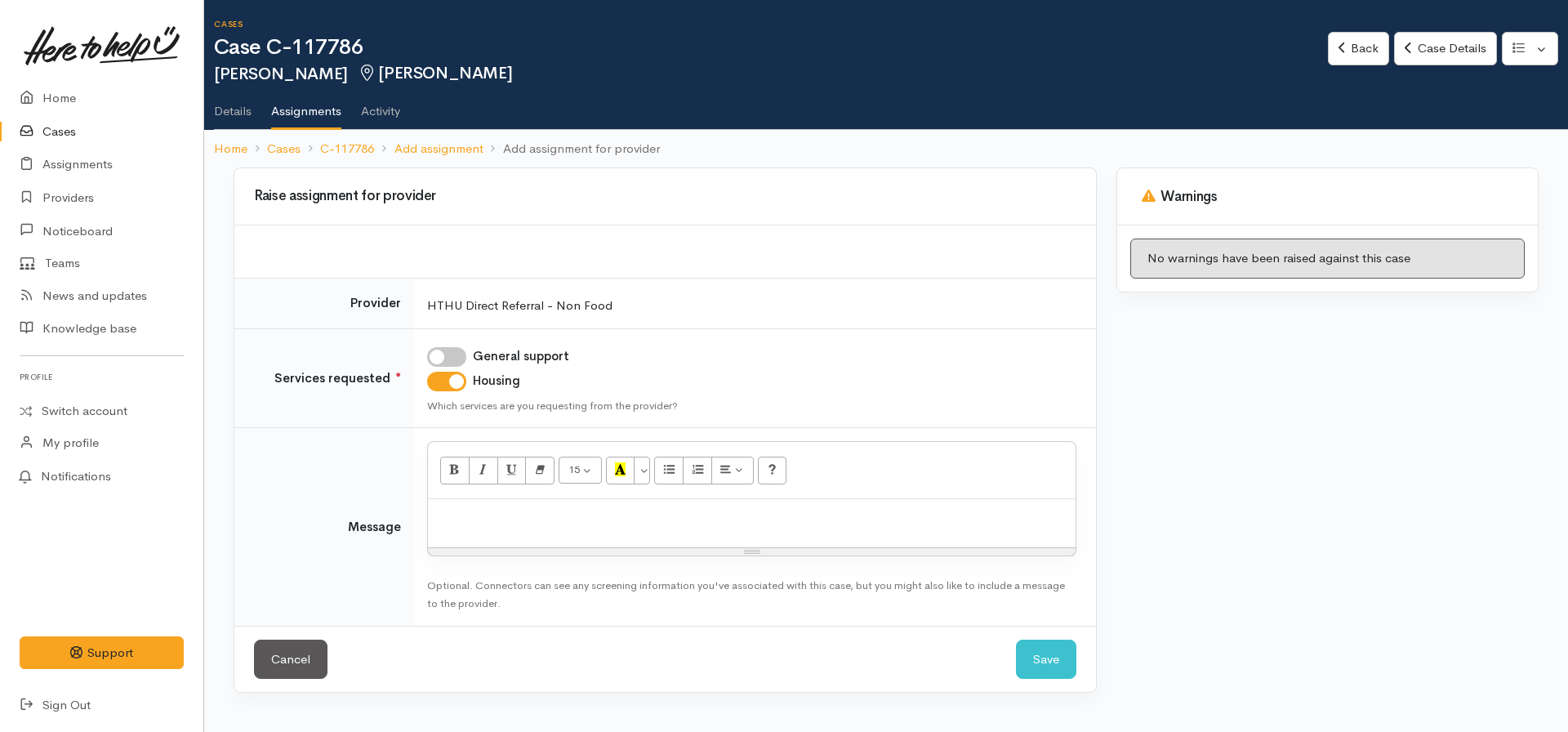
click at [481, 509] on p at bounding box center [751, 517] width 631 height 19
click at [1067, 655] on button "Save" at bounding box center [1046, 659] width 61 height 40
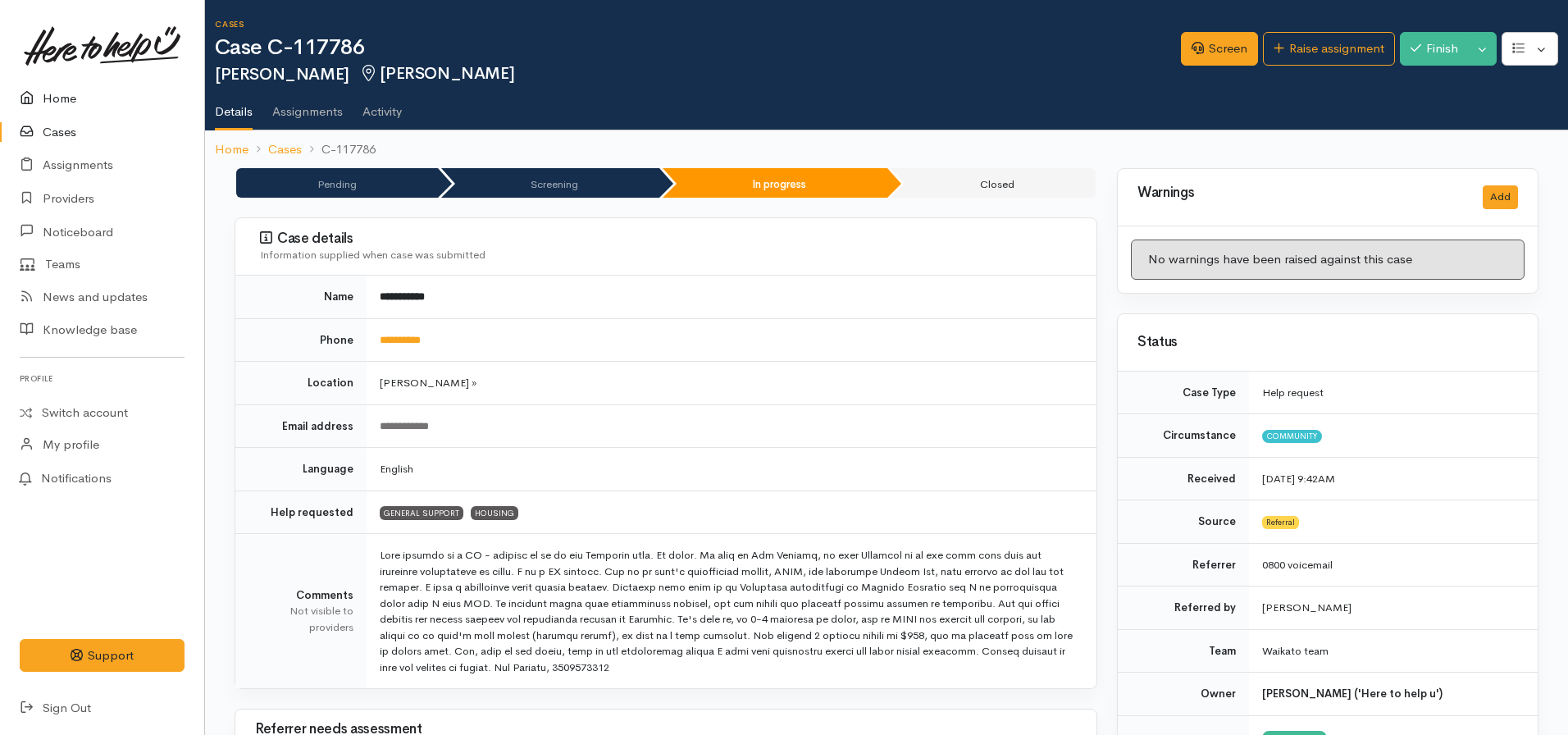
click at [58, 95] on link "Home" at bounding box center [102, 98] width 204 height 34
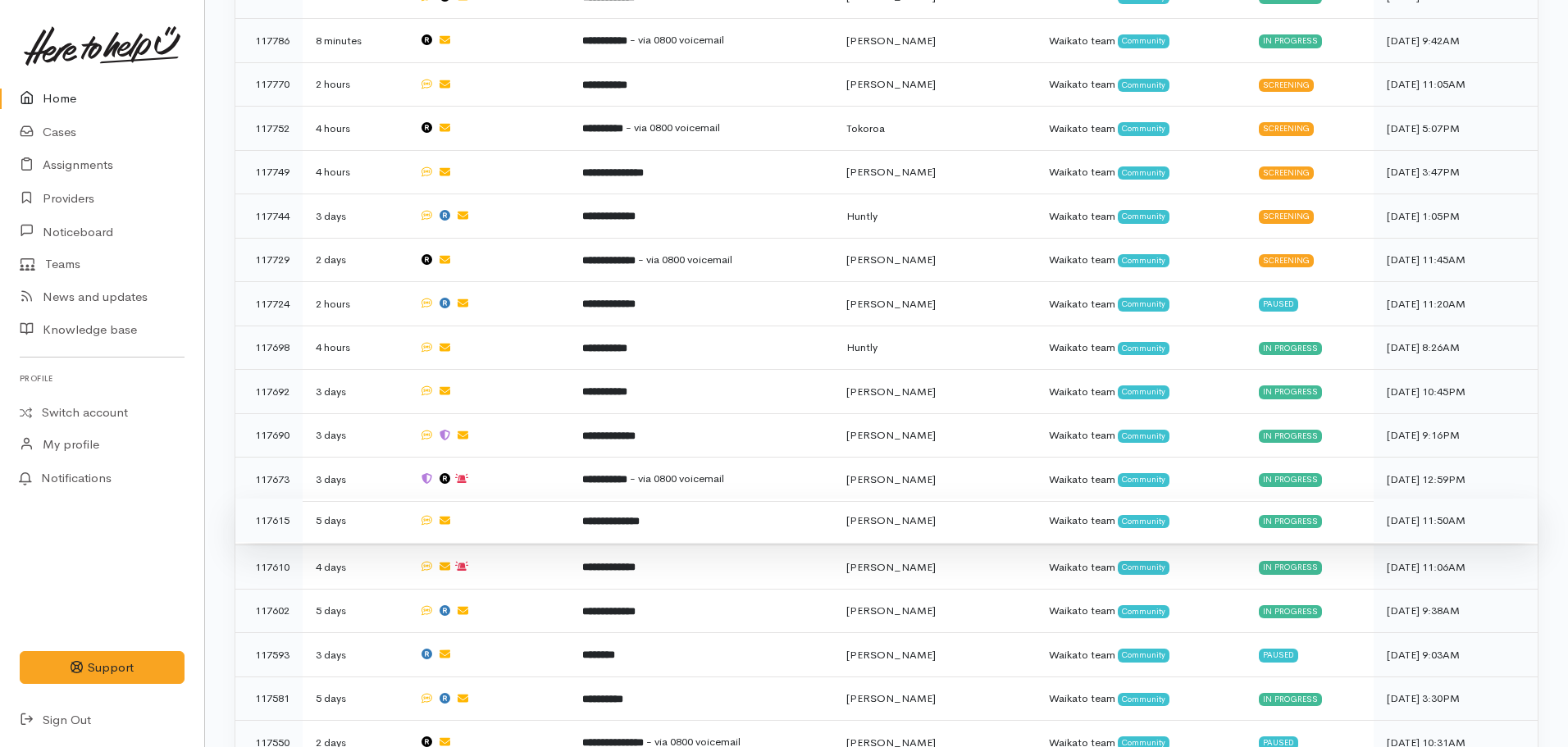
scroll to position [657, 0]
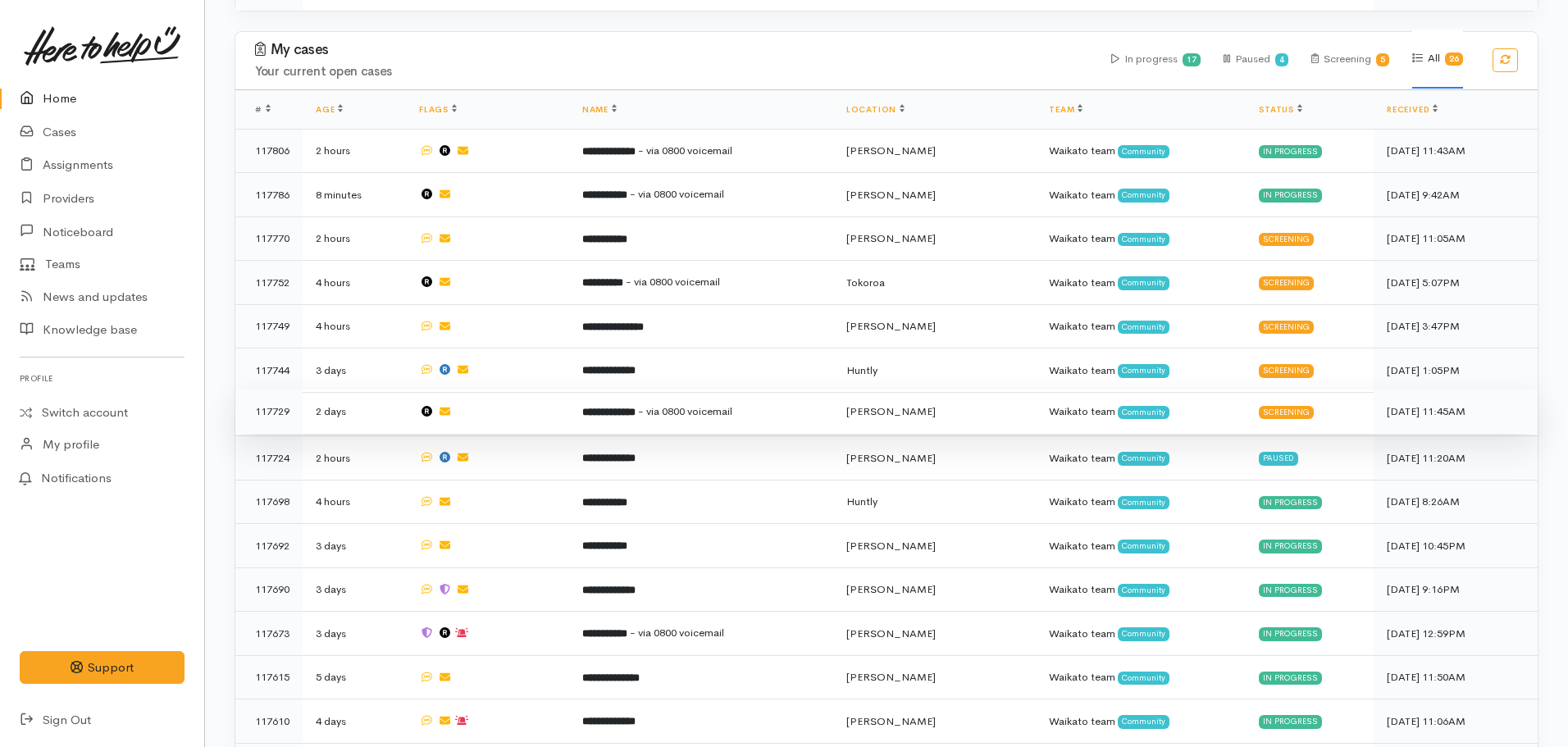
click at [635, 407] on b "**********" at bounding box center [609, 412] width 53 height 11
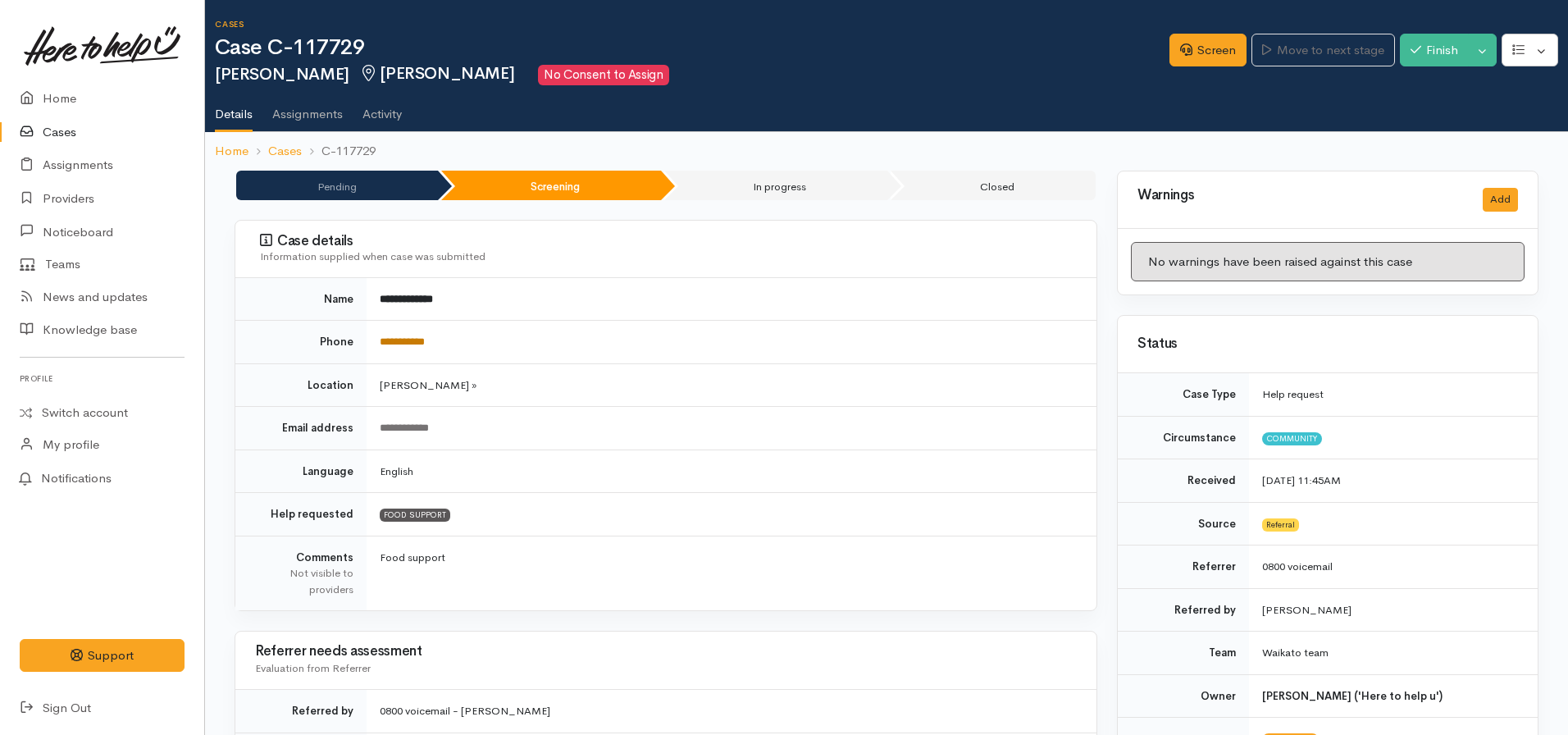
click at [425, 344] on link "**********" at bounding box center [401, 342] width 45 height 11
click at [1180, 54] on icon at bounding box center [1185, 49] width 12 height 12
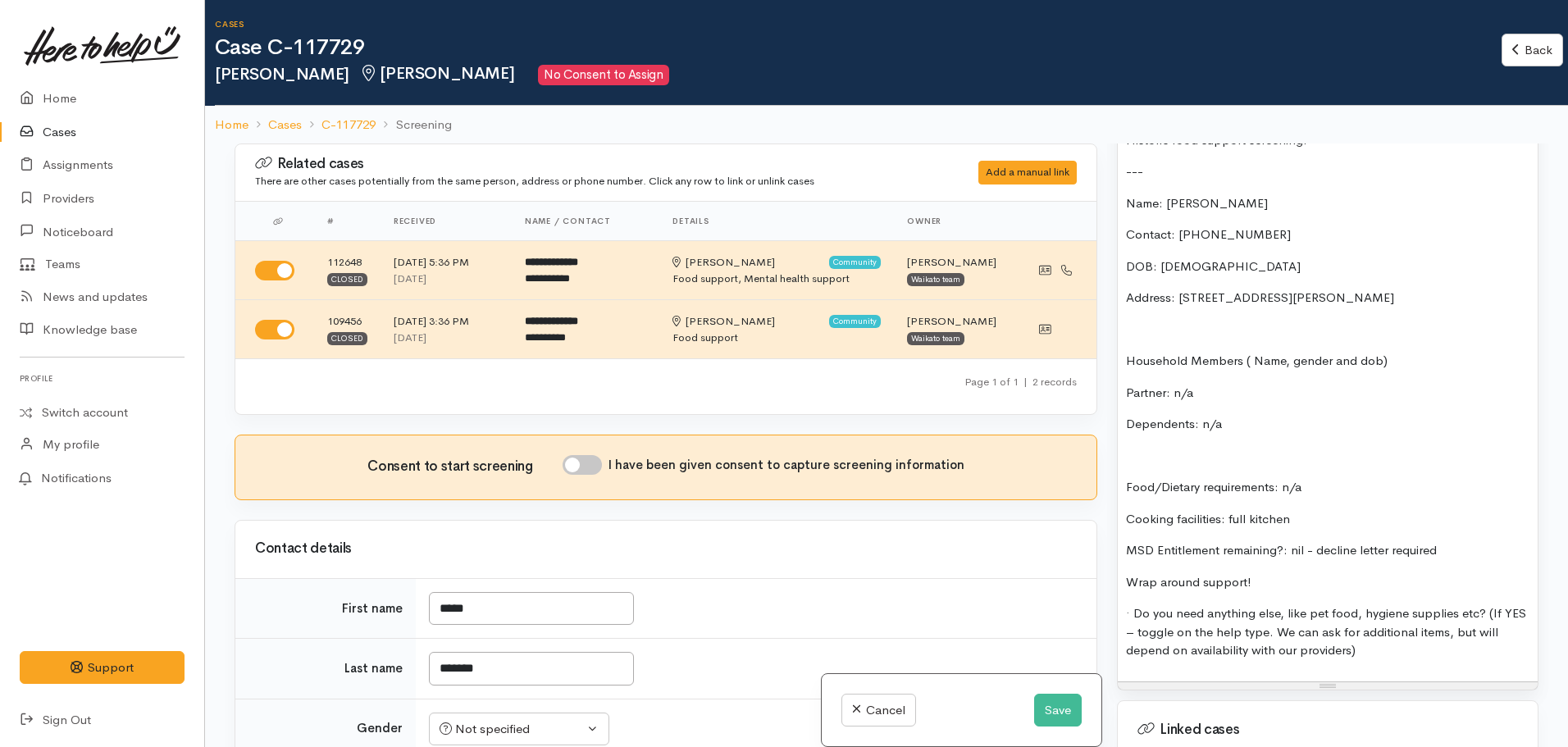
scroll to position [903, 0]
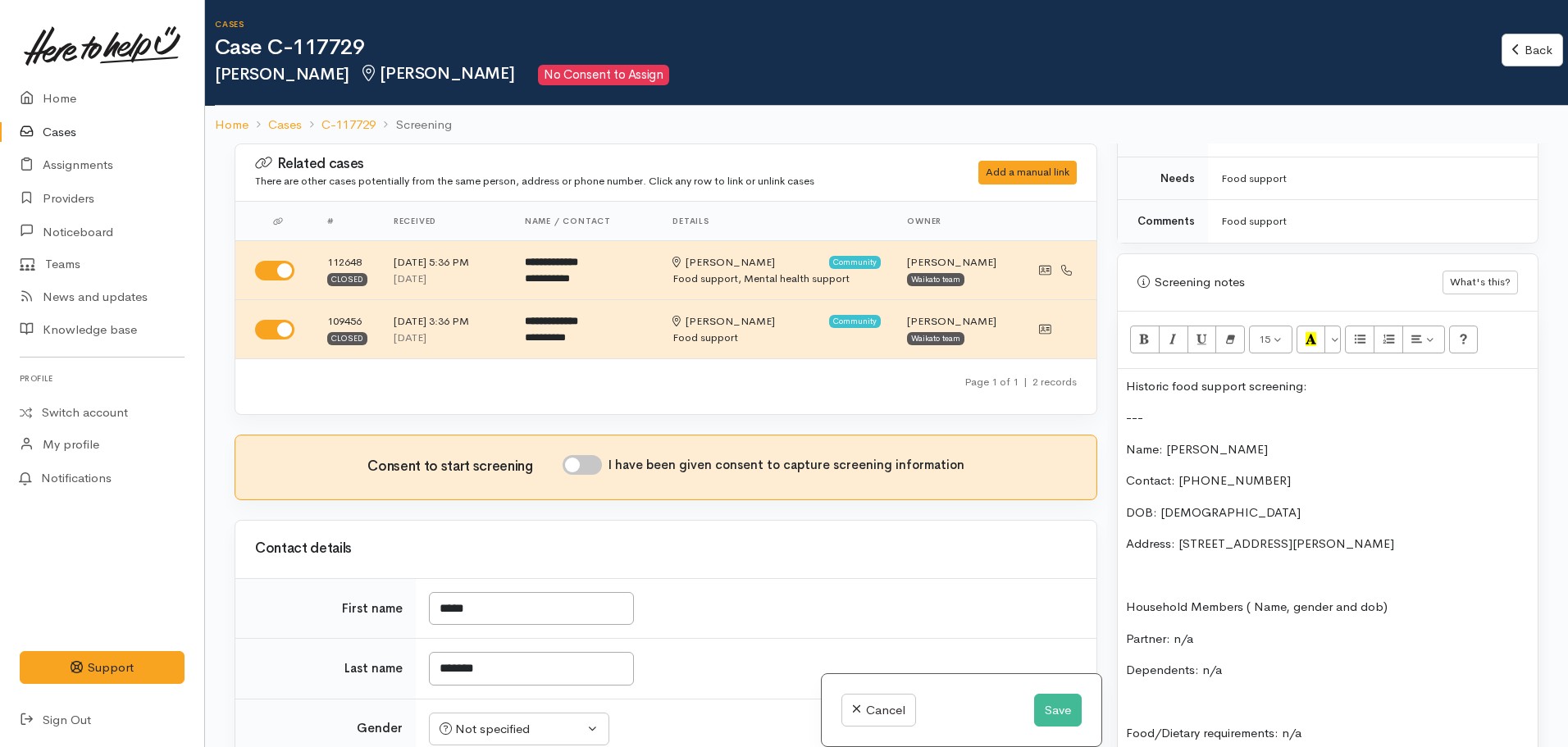
click at [1123, 434] on div "Historic food support screening: --- Name: Nadia Masters Contact: 02108212165 D…" at bounding box center [1327, 648] width 420 height 559
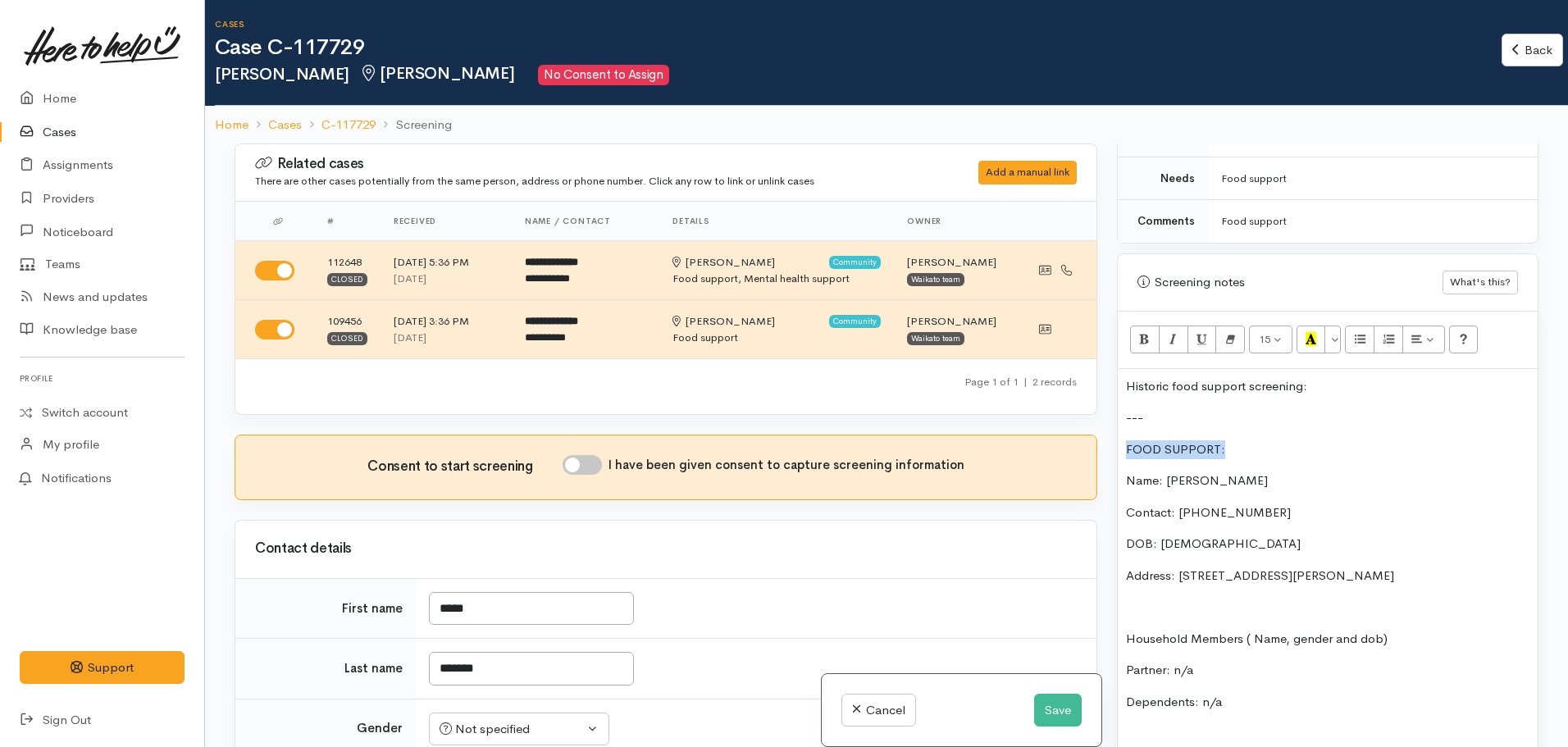
drag, startPoint x: 1238, startPoint y: 426, endPoint x: 1099, endPoint y: 432, distance: 139.1
click at [1099, 432] on div "Related cases There are other cases potentially from the same person, address o…" at bounding box center [886, 516] width 1324 height 747
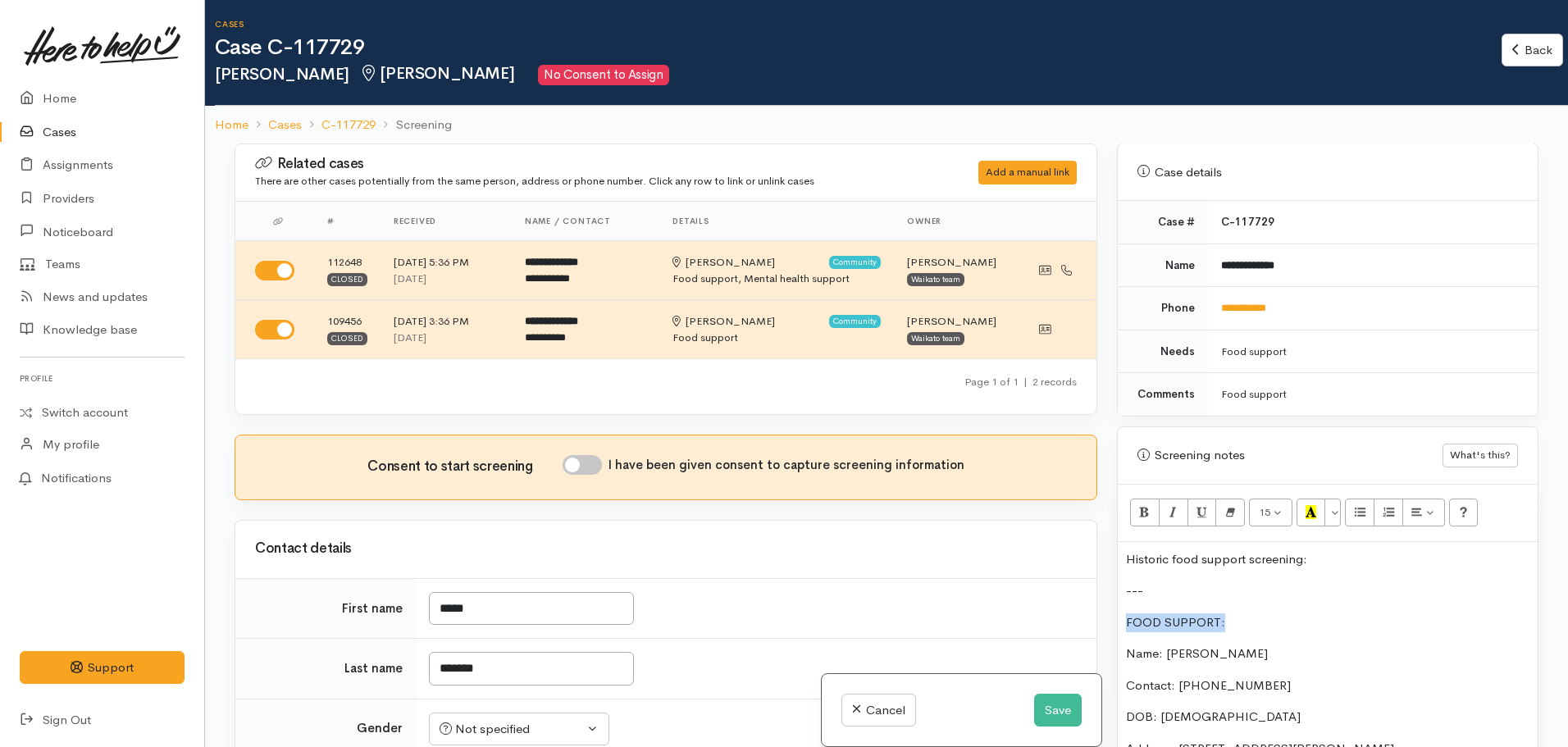
scroll to position [739, 0]
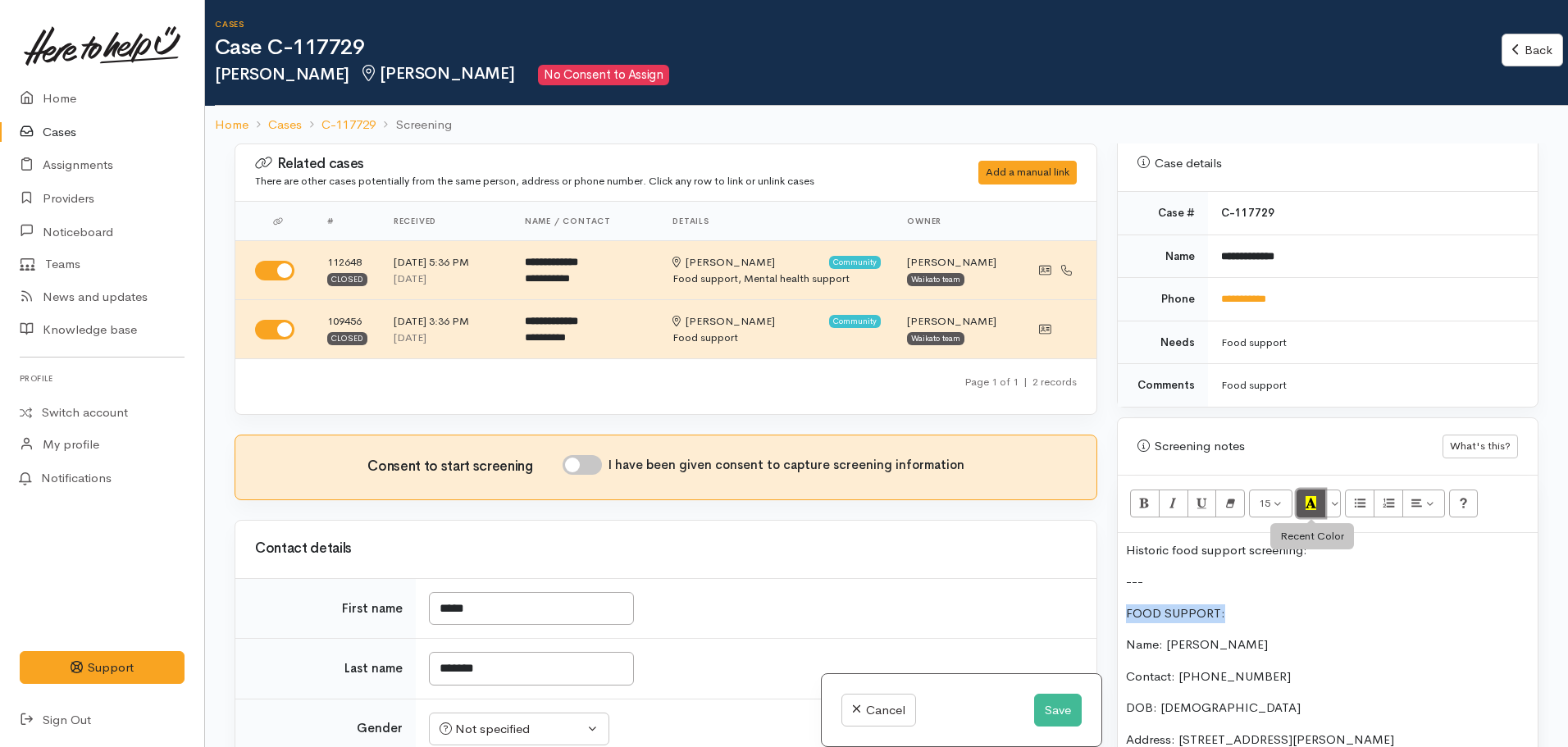
click at [1315, 496] on icon "Recent Color" at bounding box center [1311, 503] width 11 height 14
click at [1145, 496] on icon "Bold (CTRL+B)" at bounding box center [1144, 503] width 11 height 14
click at [1254, 636] on p "Name: [PERSON_NAME]" at bounding box center [1327, 645] width 404 height 19
click at [568, 475] on div "Consent to start screening I have been given consent to capture screening infor…" at bounding box center [665, 467] width 821 height 25
click at [572, 471] on input "I have been given consent to capture screening information" at bounding box center [582, 465] width 39 height 20
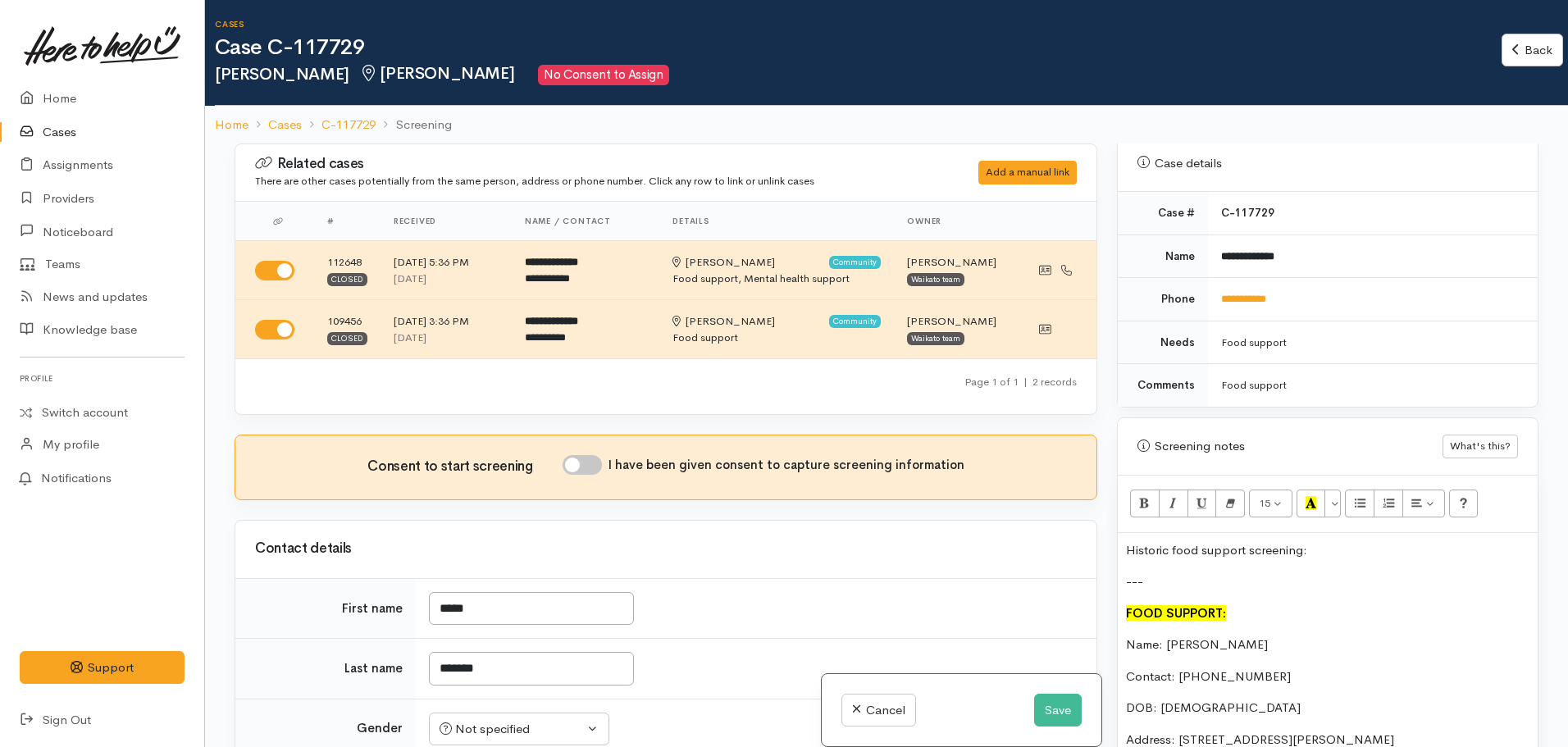
checkbox input "true"
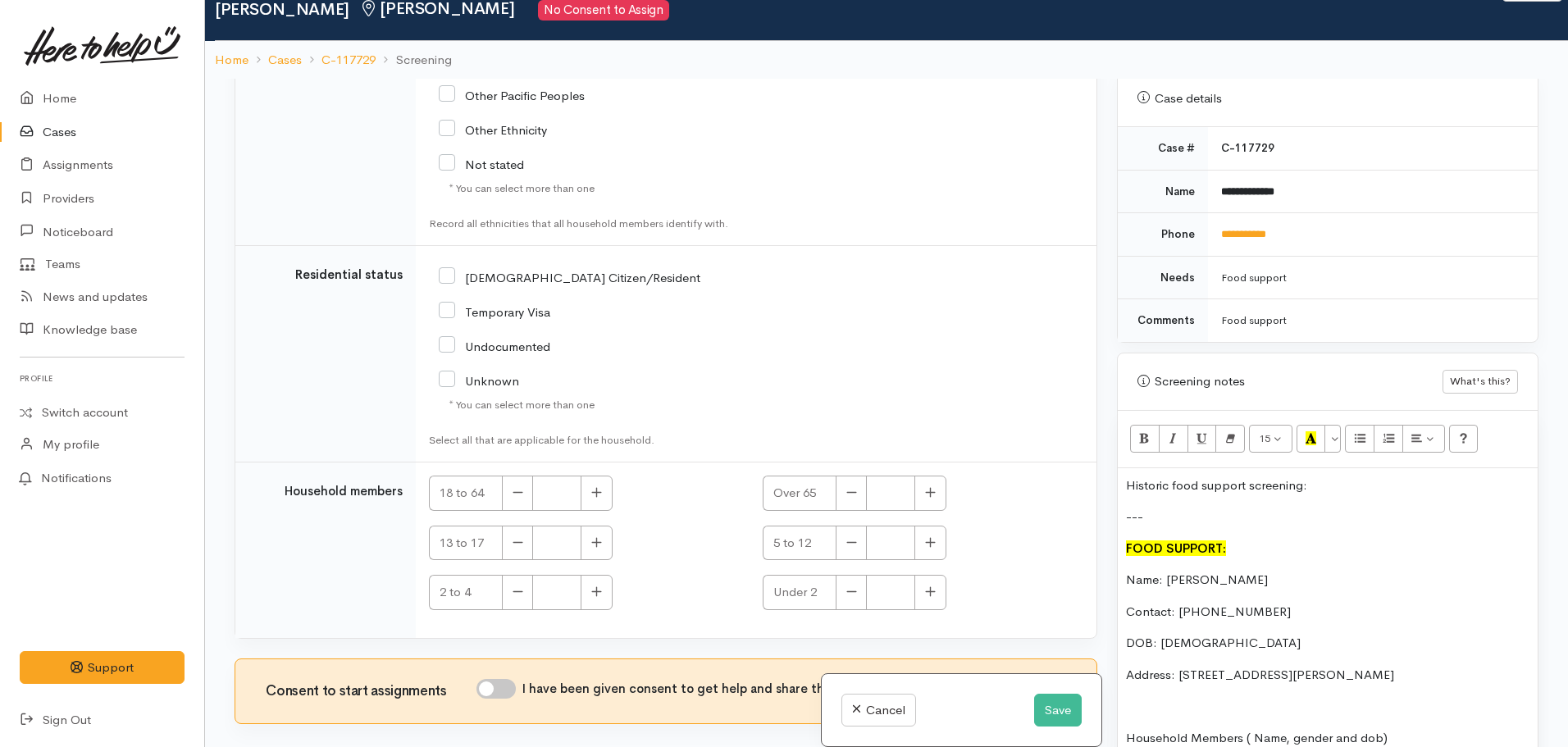
scroll to position [143, 0]
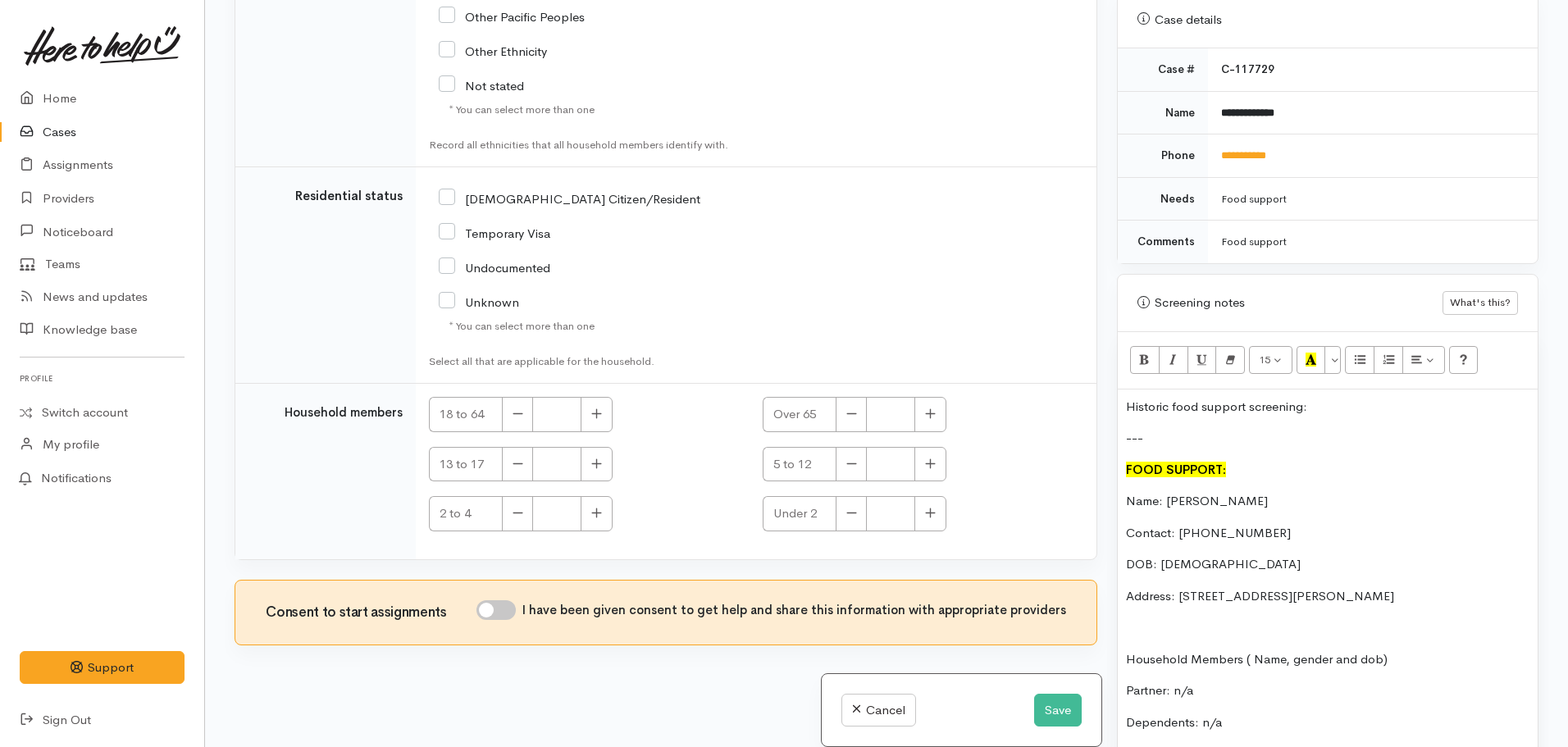
click at [488, 607] on input "I have been given consent to get help and share this information with appropria…" at bounding box center [496, 610] width 39 height 20
checkbox input "true"
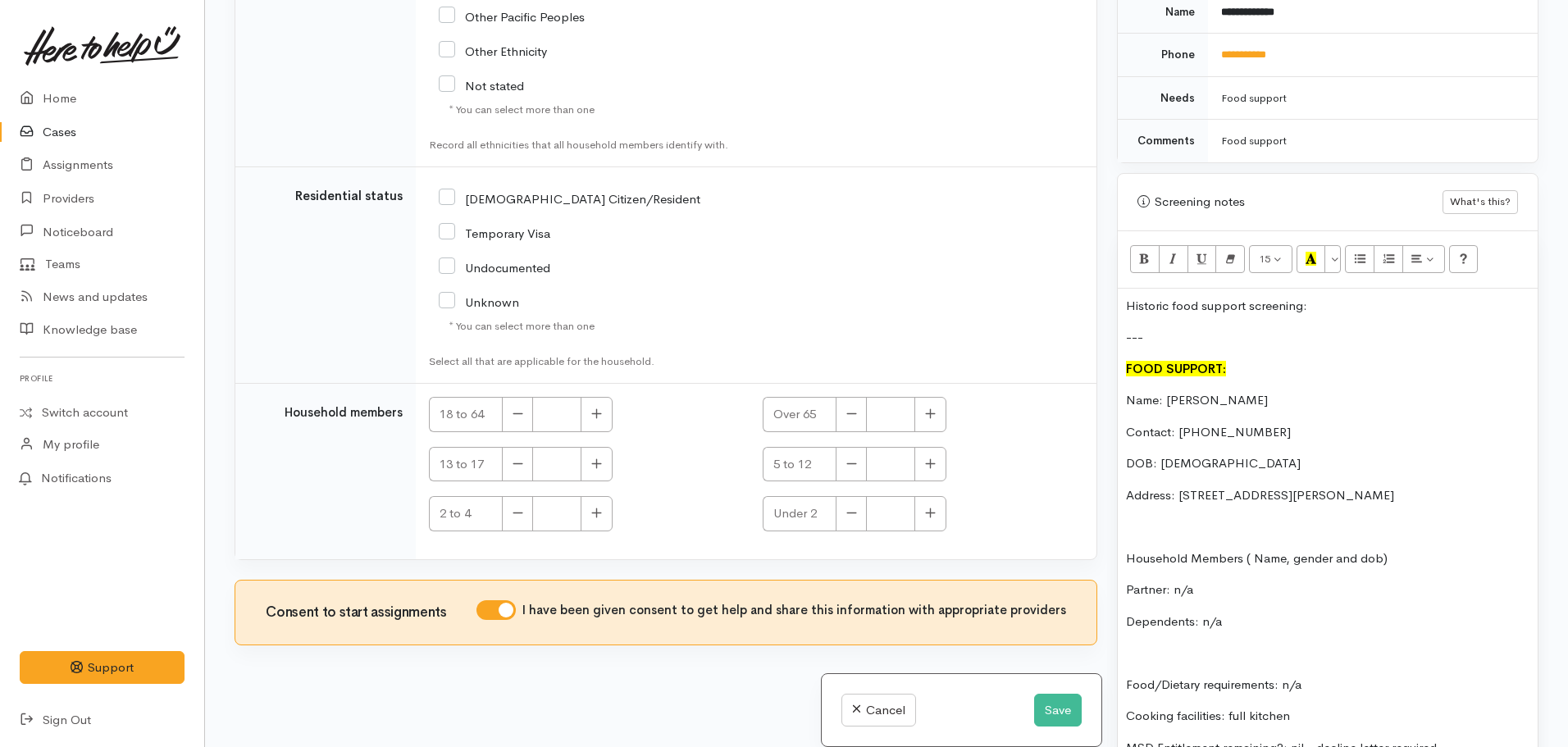
scroll to position [984, 0]
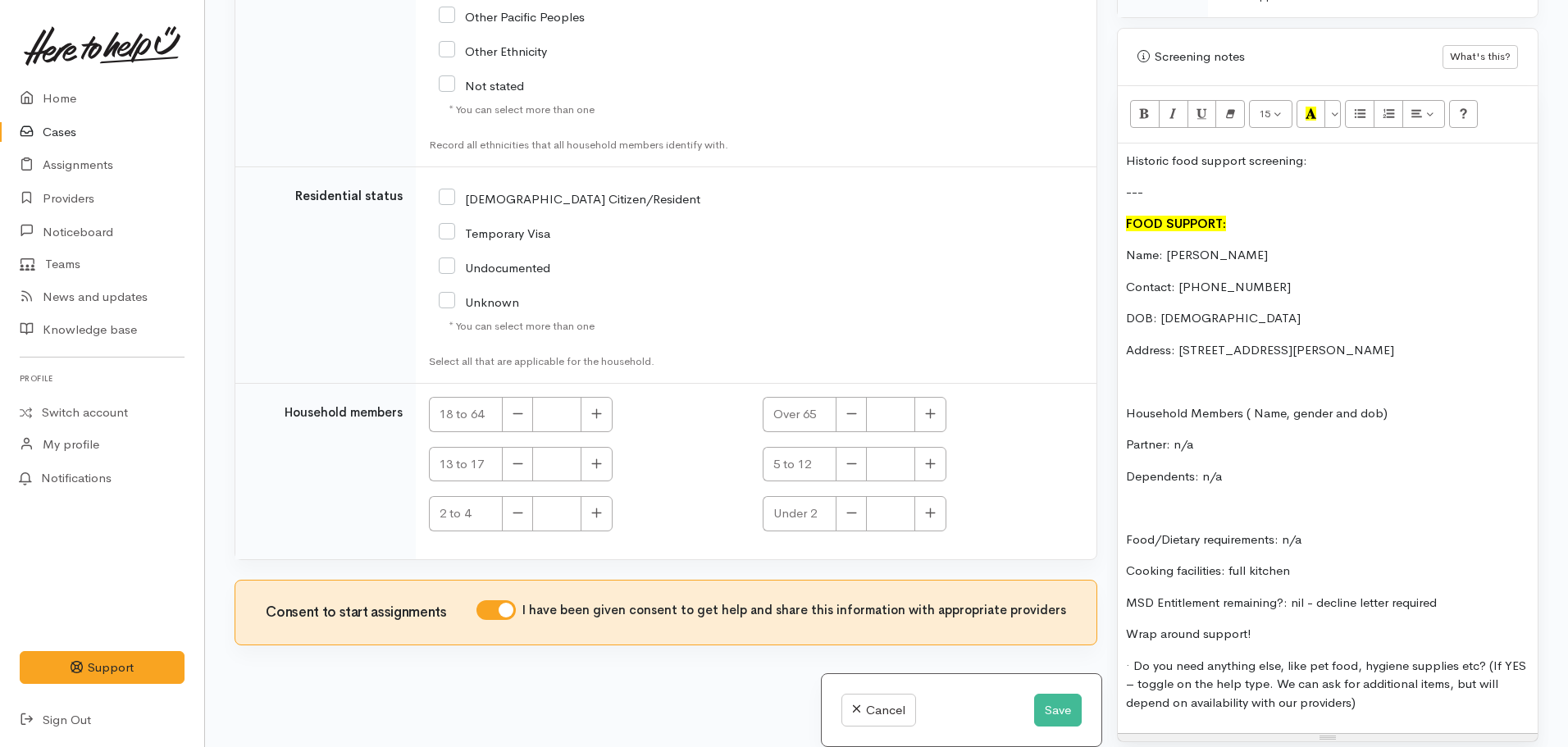
click at [1520, 341] on p "Address: 181 Ulster Street, Whitiora, Hamilton, New Zealand, Room 11" at bounding box center [1327, 350] width 404 height 19
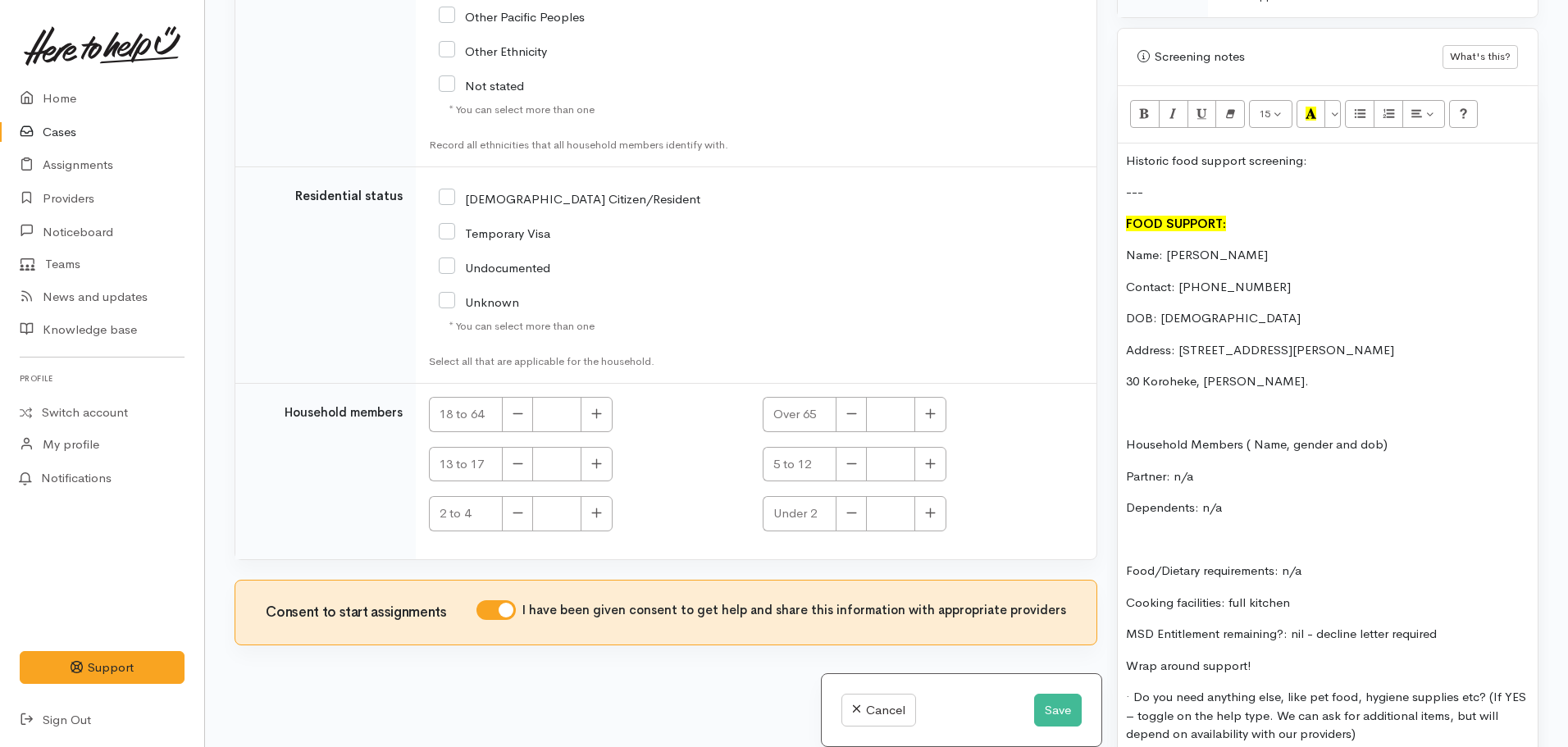
click at [1192, 372] on p "30 Koroheke, Frankton Hamilton." at bounding box center [1327, 381] width 404 height 19
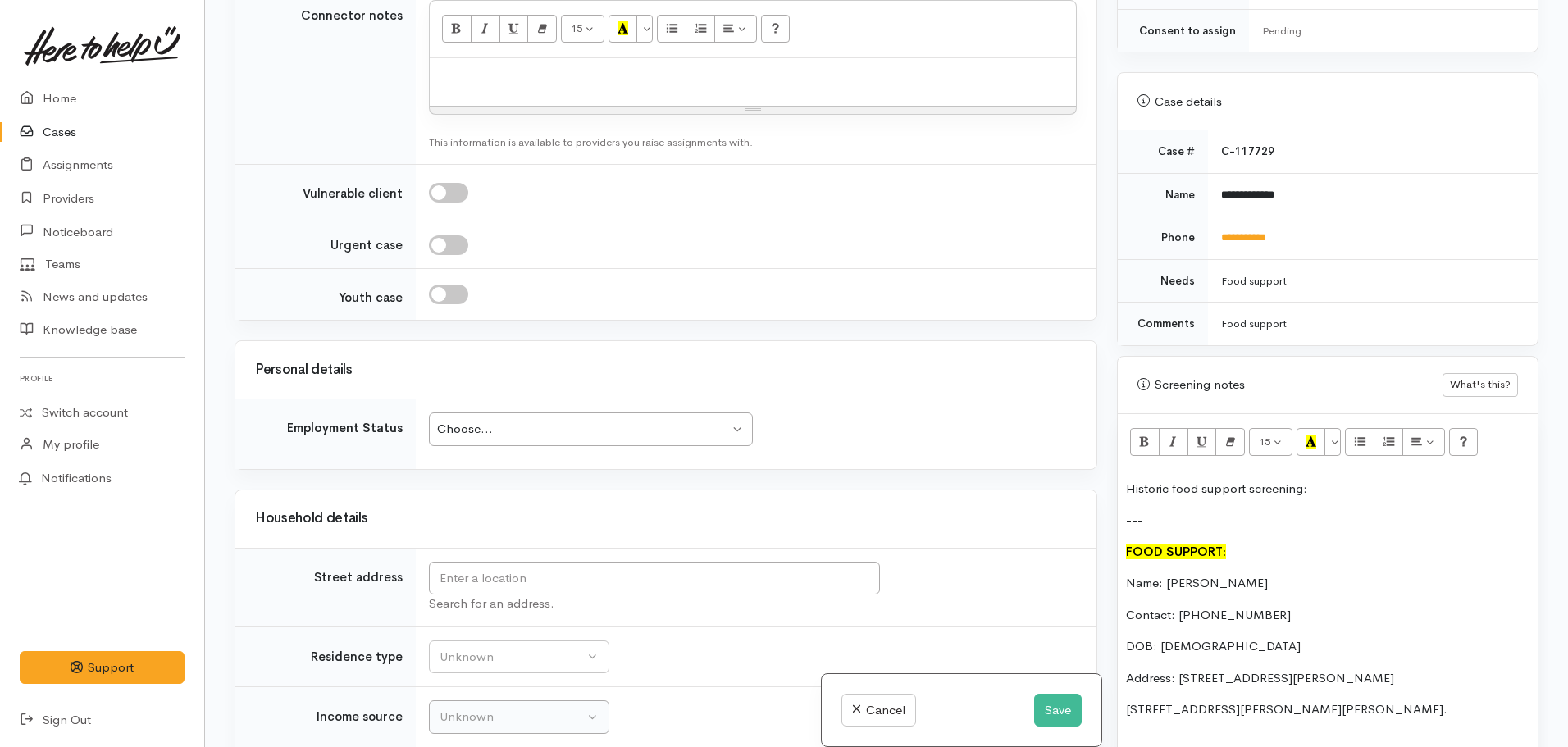
scroll to position [1467, 0]
click at [544, 576] on input "text" at bounding box center [654, 576] width 451 height 34
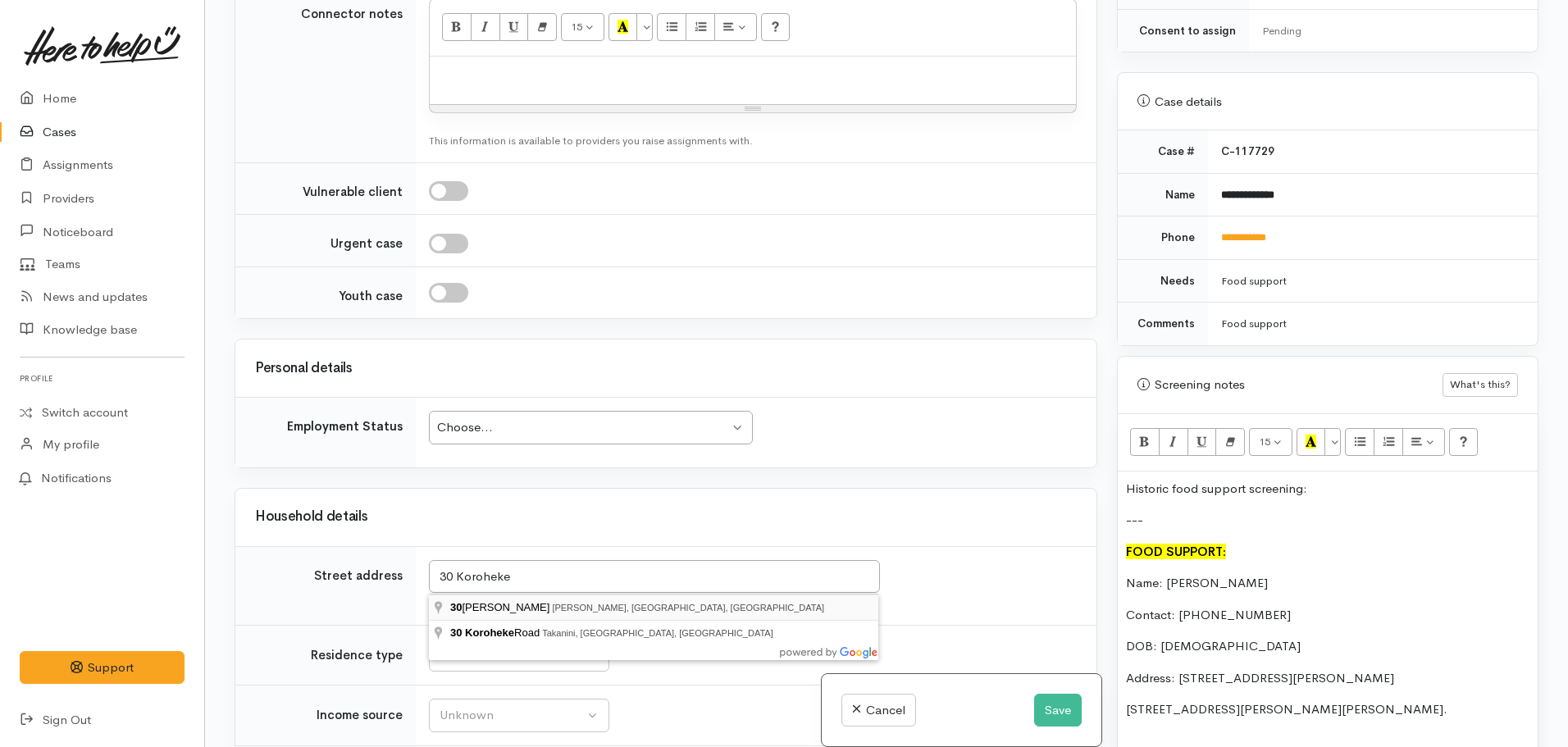
type input "30 Koroheke Ln, Frankton, Hamilton, New Zealand"
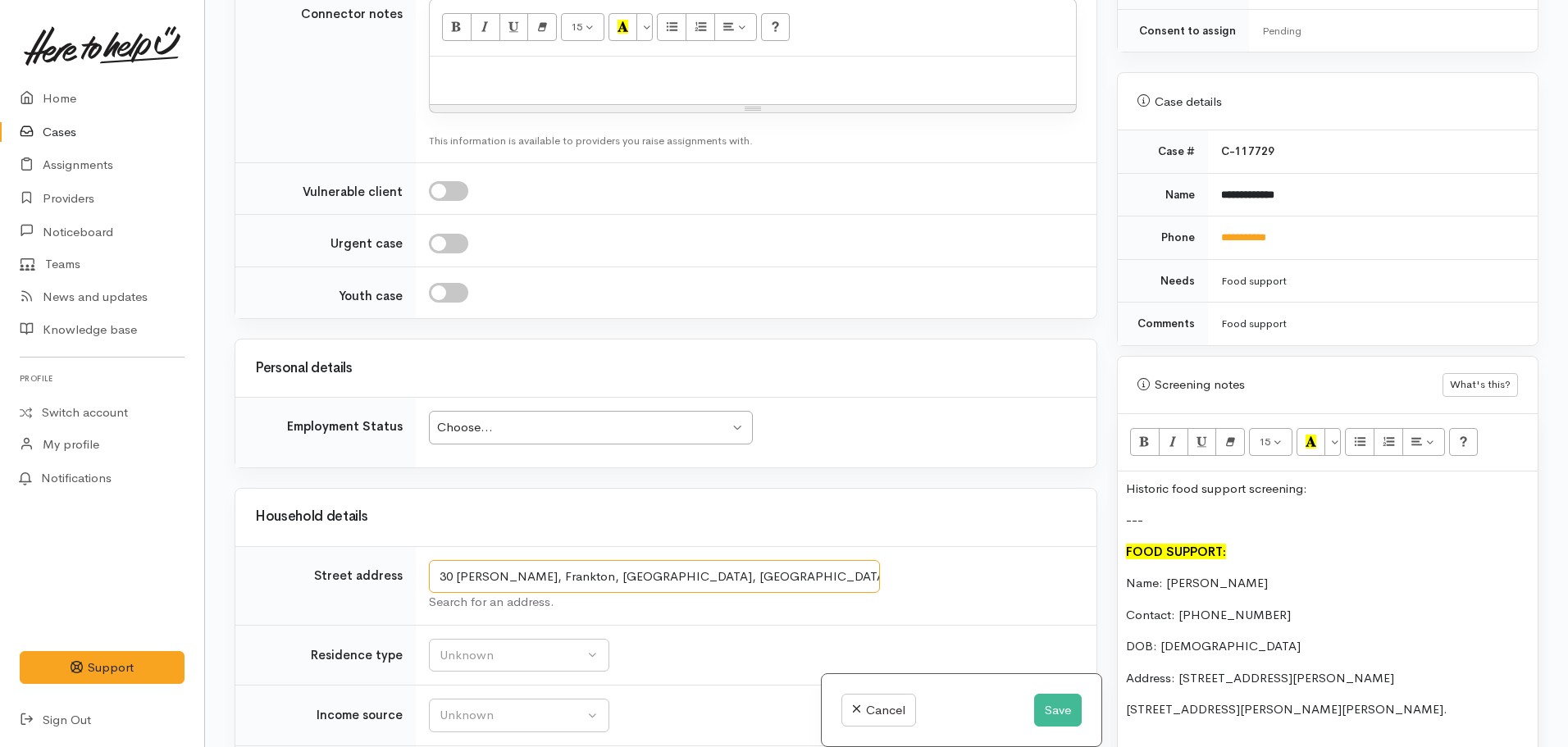
click at [556, 584] on input "30 Koroheke Ln, Frankton, Hamilton, New Zealand" at bounding box center [654, 576] width 451 height 34
click at [480, 570] on input "30 Koroheke Ln, Frankton, Hamilton, New Zealand" at bounding box center [654, 576] width 451 height 34
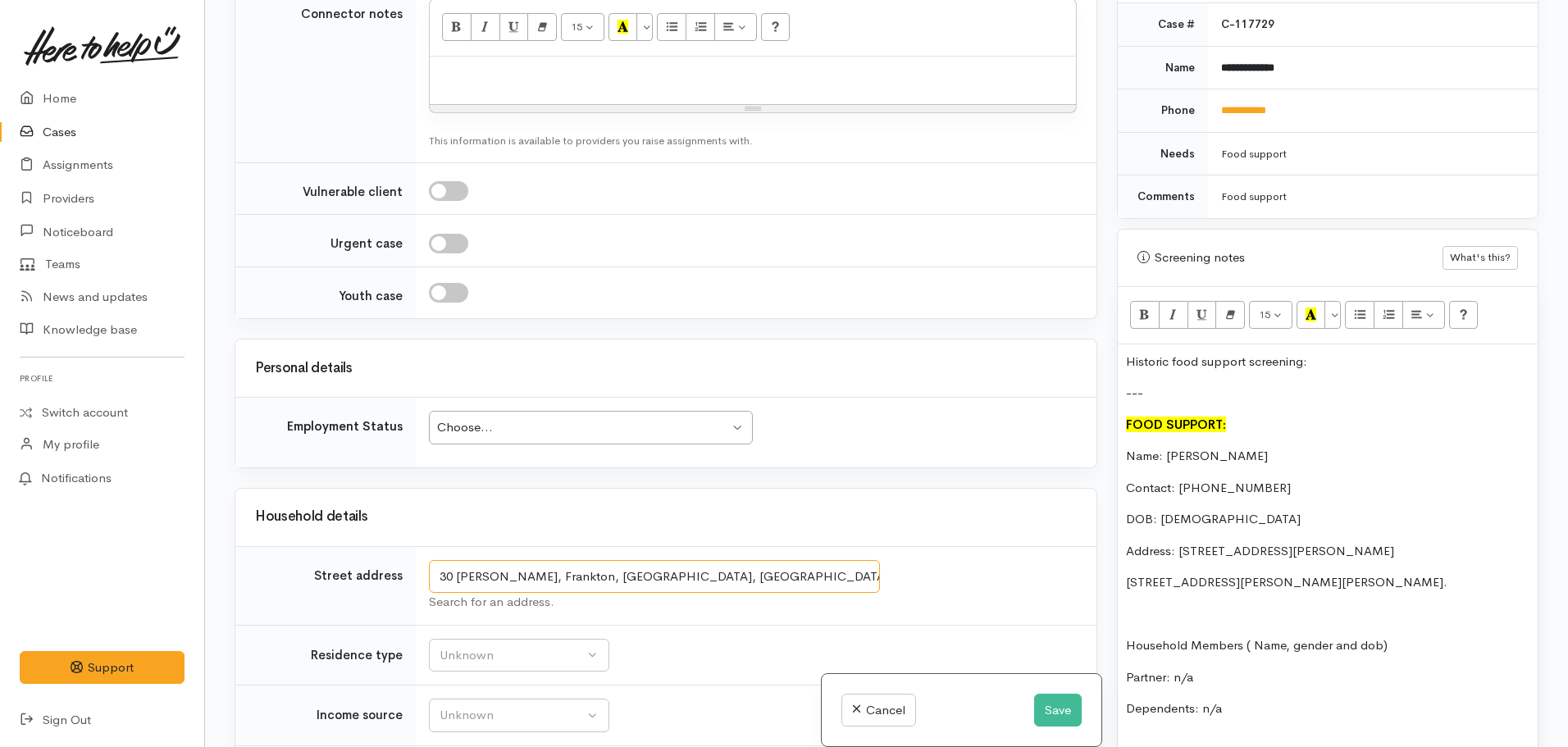
scroll to position [1148, 0]
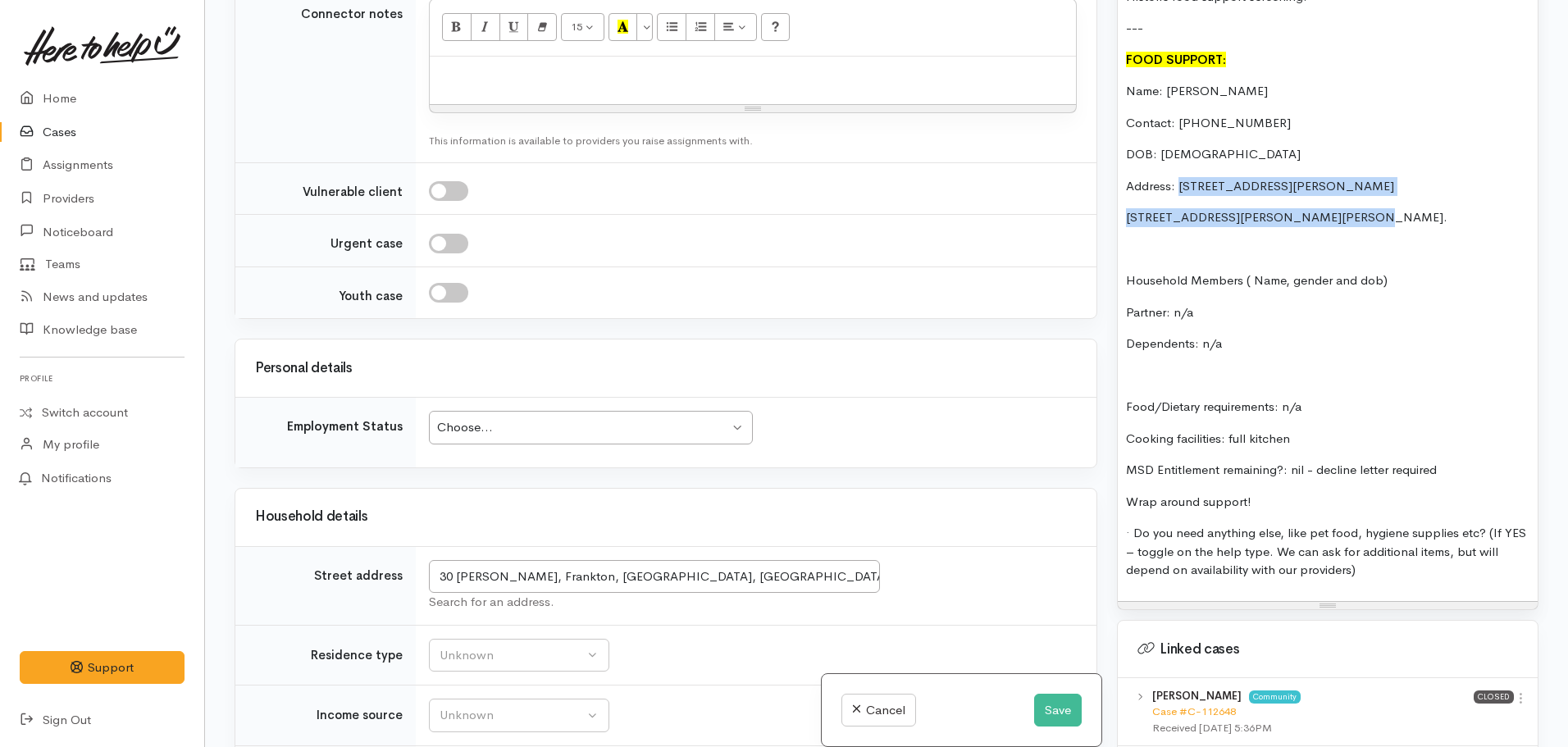
drag, startPoint x: 1336, startPoint y: 202, endPoint x: 1177, endPoint y: 171, distance: 162.0
click at [1177, 171] on div "Historic food support screening: --- FOOD SUPPORT: Name: Nadia Masters Contact:…" at bounding box center [1327, 291] width 420 height 622
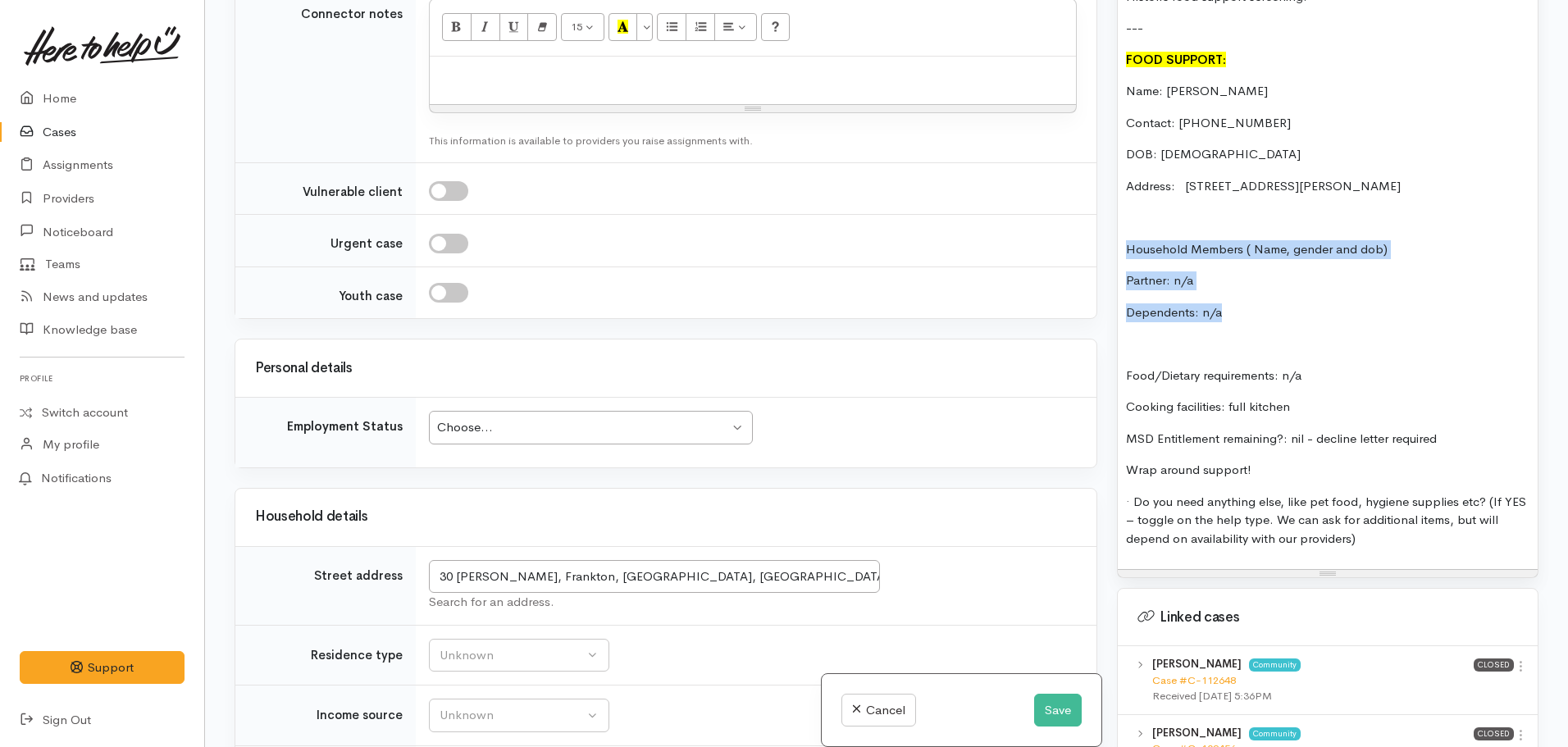
drag, startPoint x: 1219, startPoint y: 277, endPoint x: 1088, endPoint y: 223, distance: 141.7
click at [1085, 223] on div "Related cases There are other cases potentially from the same person, address o…" at bounding box center [886, 373] width 1324 height 747
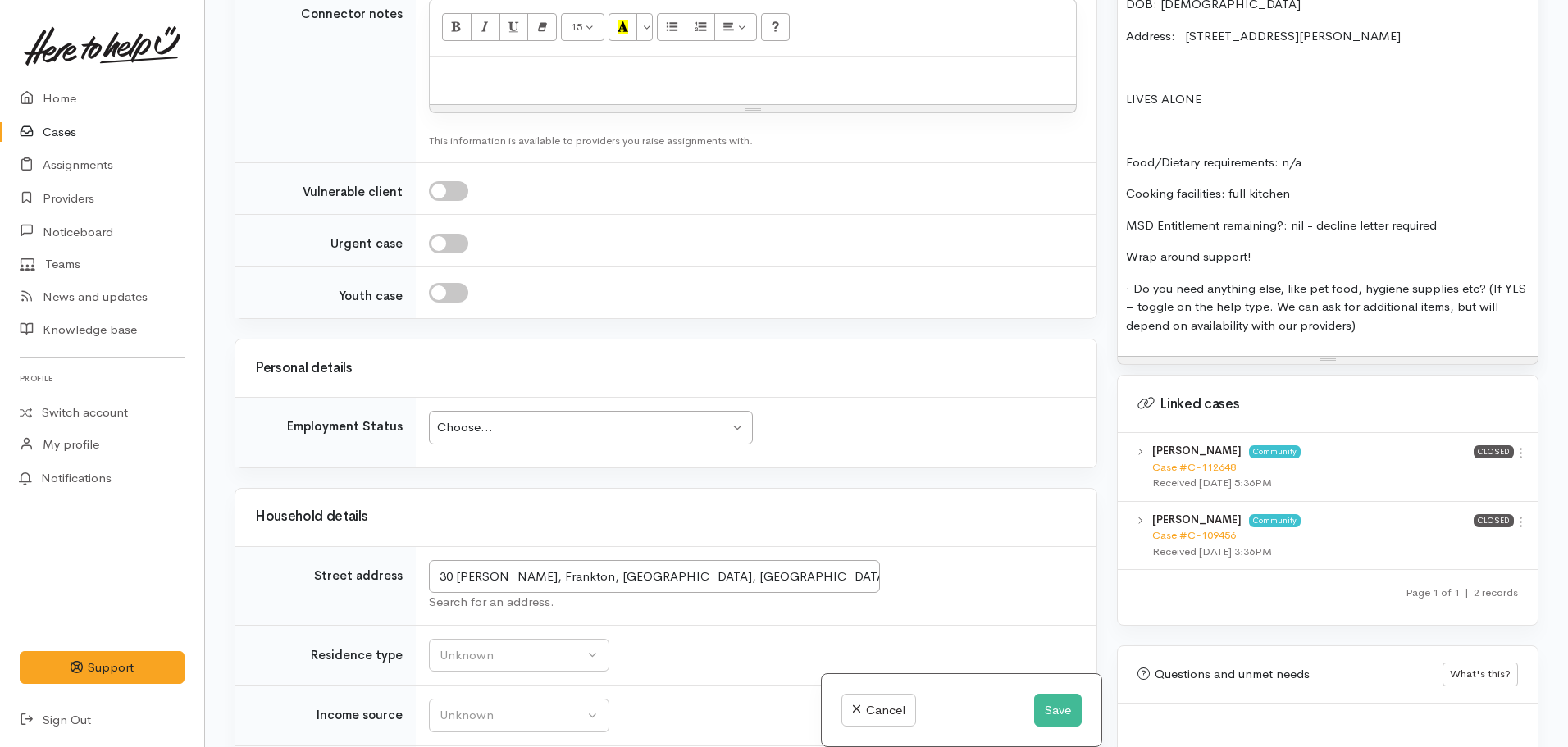
scroll to position [1312, 0]
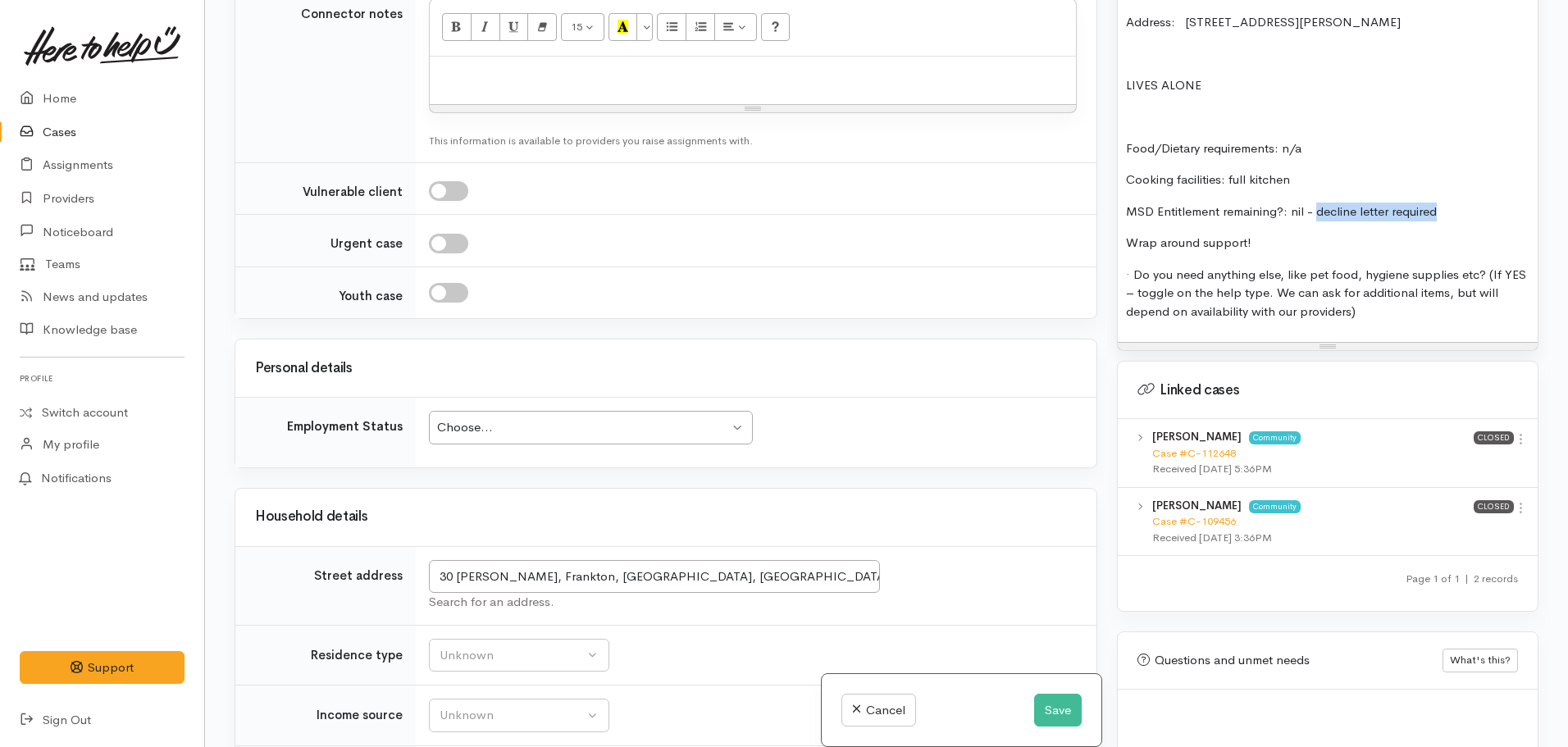
drag, startPoint x: 1450, startPoint y: 192, endPoint x: 1319, endPoint y: 198, distance: 131.1
click at [1319, 202] on p "MSD Entitlement remaining?: nil - decline letter required" at bounding box center [1327, 212] width 404 height 19
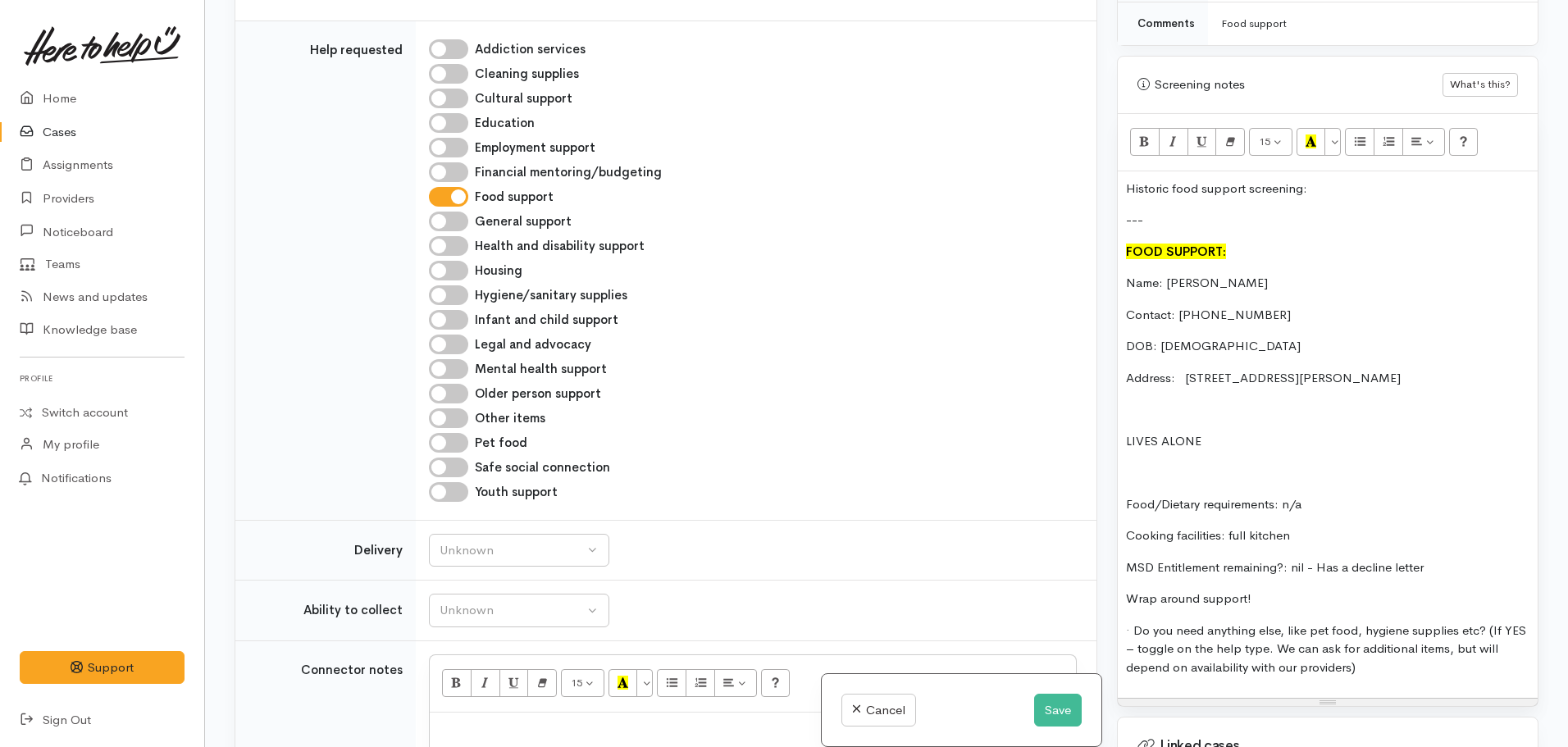
scroll to position [1230, 0]
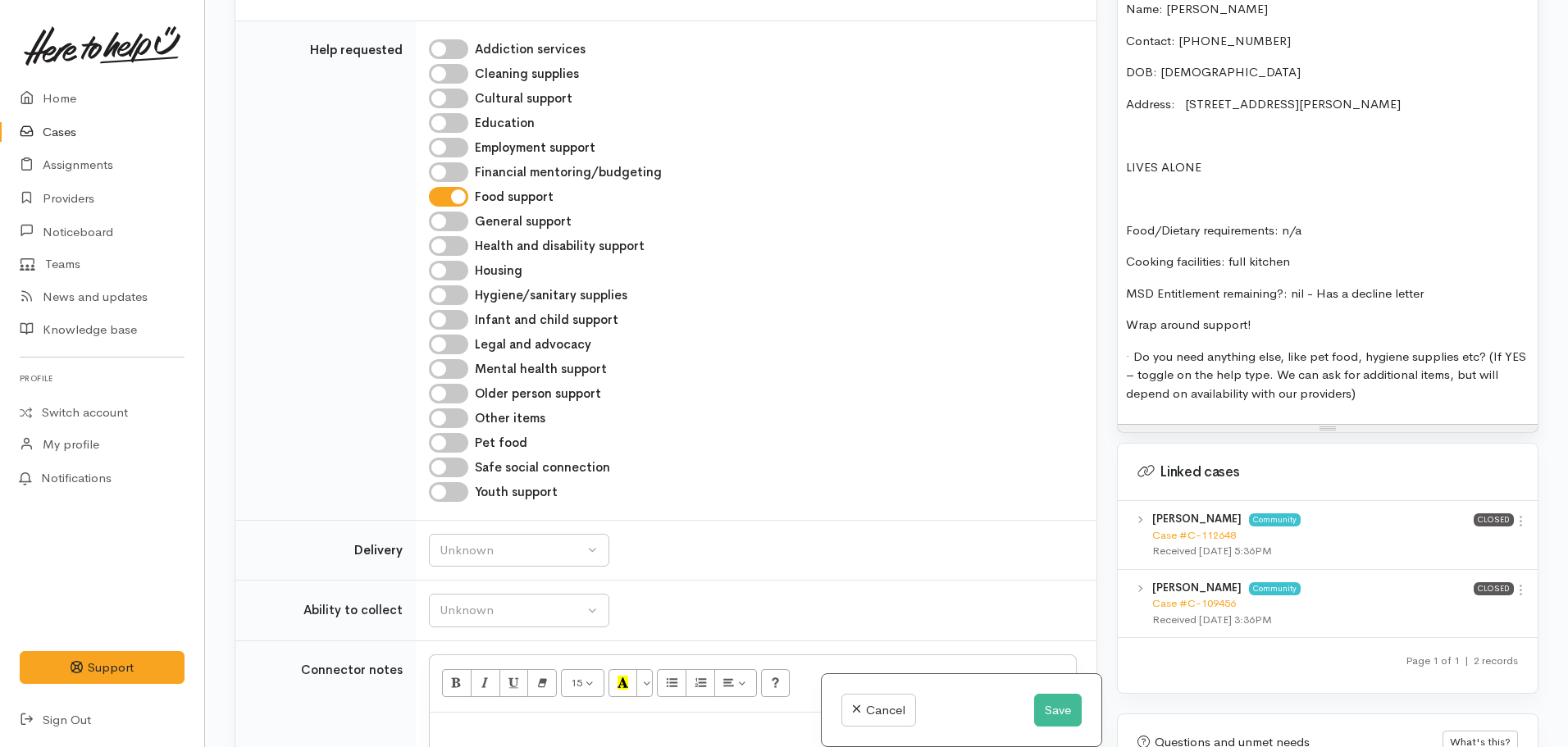
click at [1396, 365] on p "· Do you need anything else, like pet food, hygiene supplies etc? (If YES – tog…" at bounding box center [1327, 375] width 404 height 56
click at [1405, 375] on p "· Do you need anything else, like pet food, hygiene supplies etc? (If YES – tog…" at bounding box center [1327, 375] width 404 height 56
click at [1124, 309] on div "Historic food support screening: --- FOOD SUPPORT: Name: Nadia Masters Contact:…" at bounding box center [1327, 161] width 420 height 527
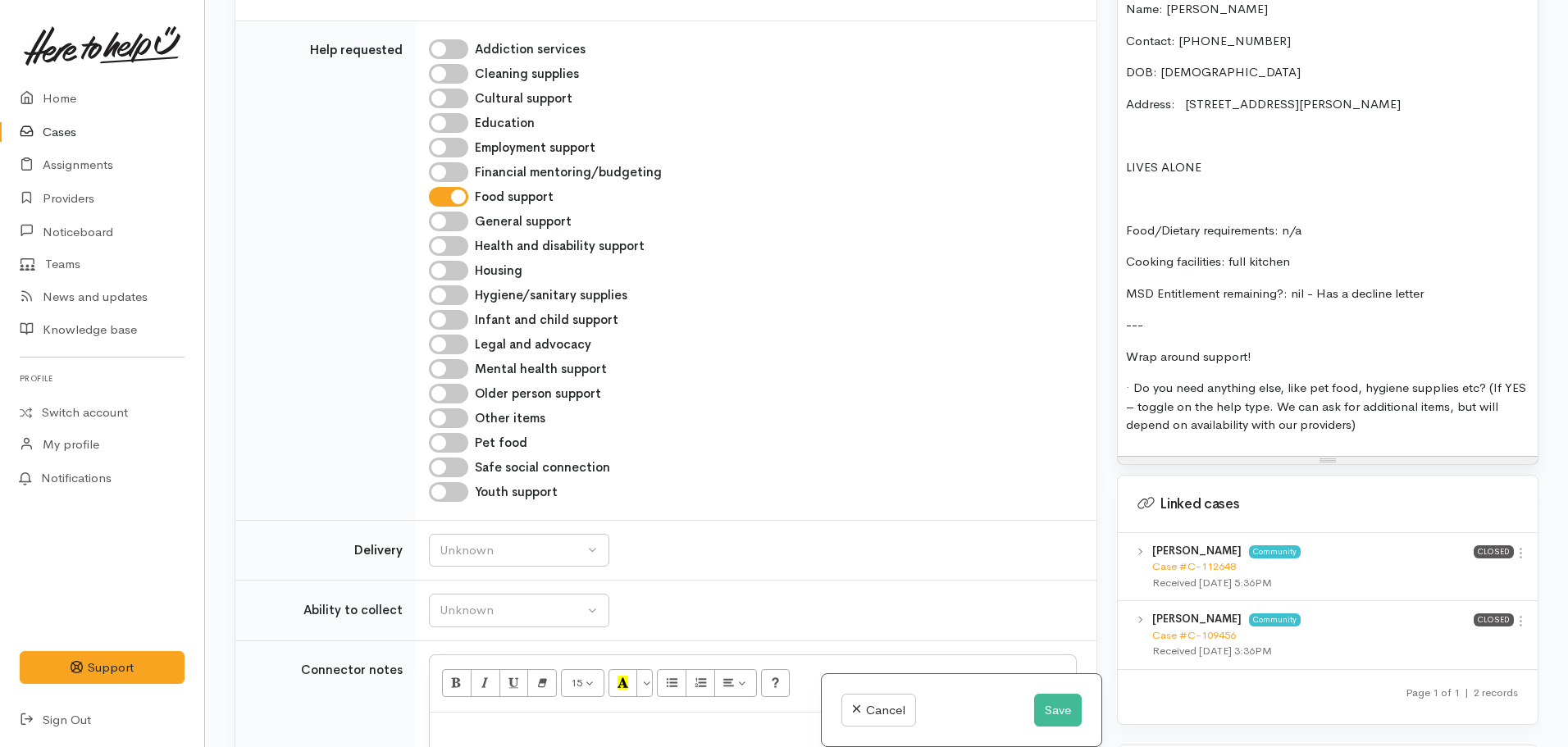
click at [1384, 410] on p "· Do you need anything else, like pet food, hygiene supplies etc? (If YES – tog…" at bounding box center [1327, 407] width 404 height 56
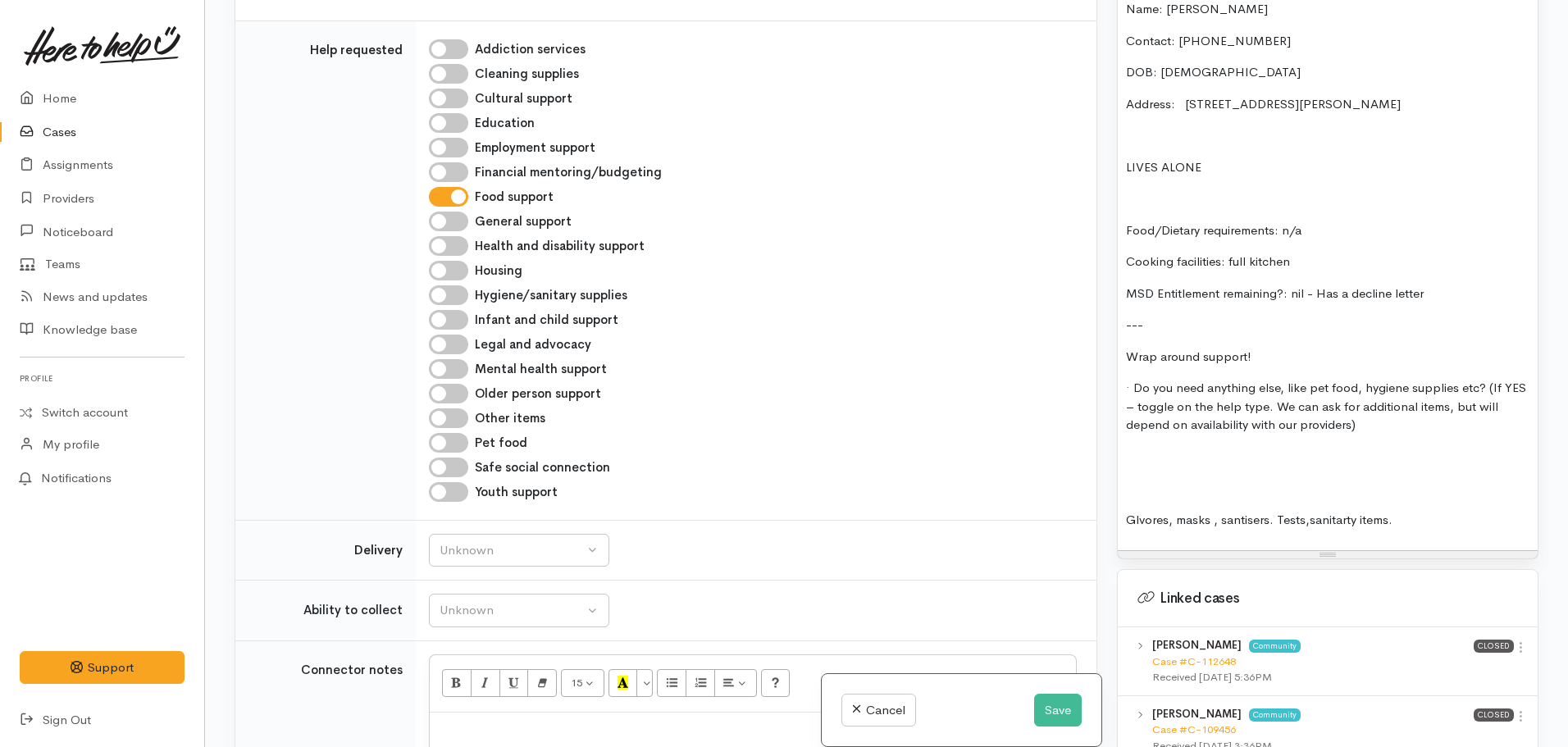
click at [1204, 479] on p at bounding box center [1327, 488] width 404 height 19
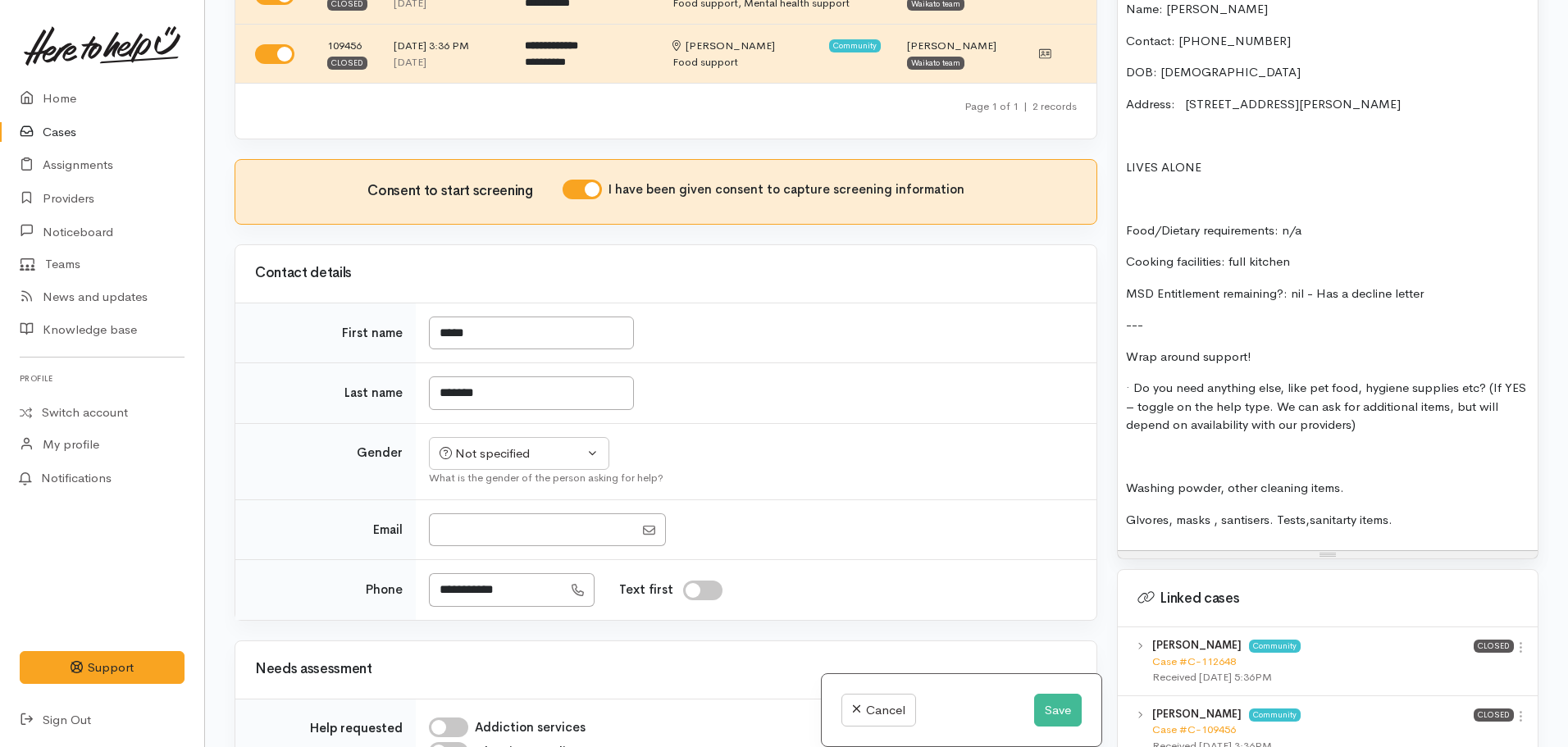
scroll to position [0, 0]
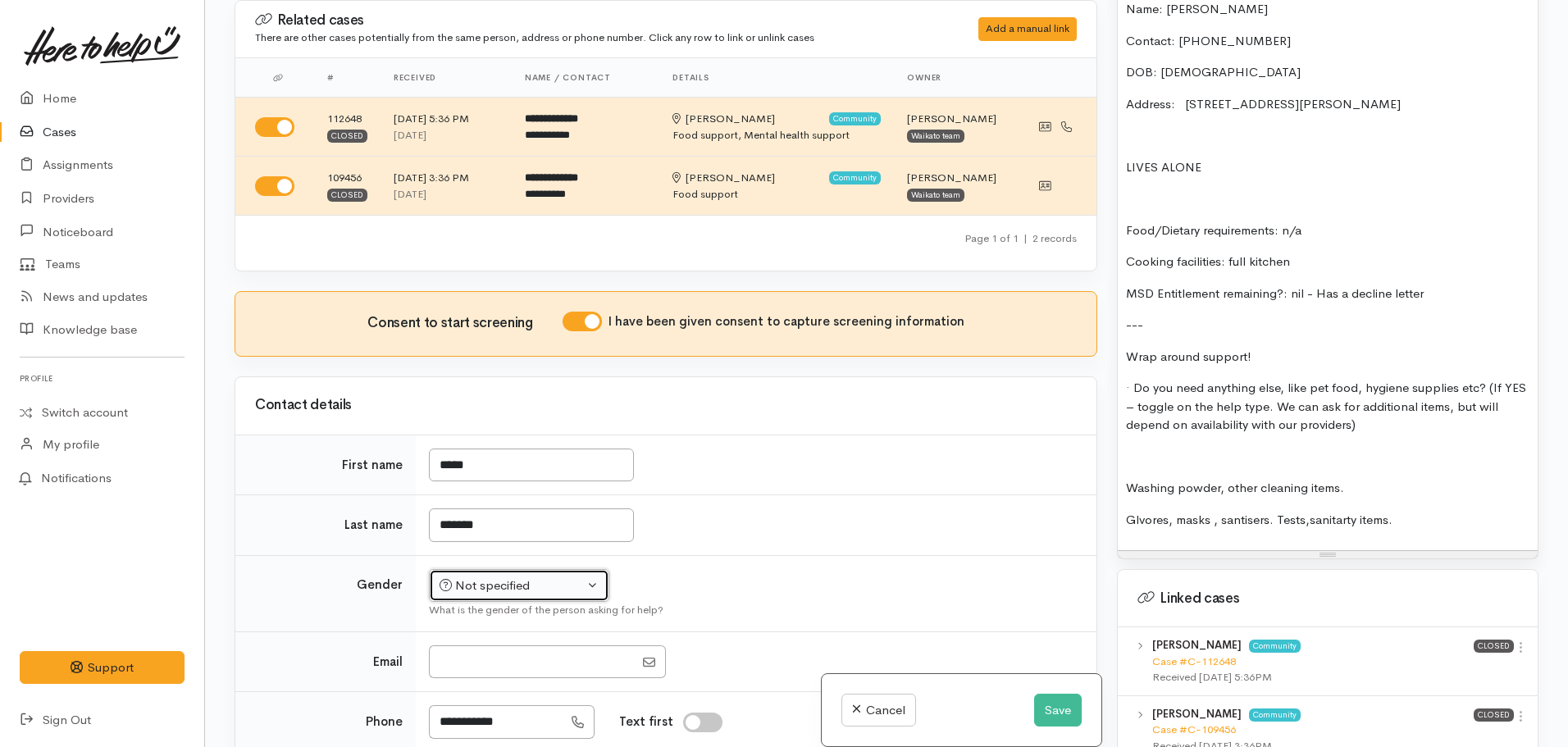
click at [508, 582] on div "Not specified" at bounding box center [511, 586] width 144 height 19
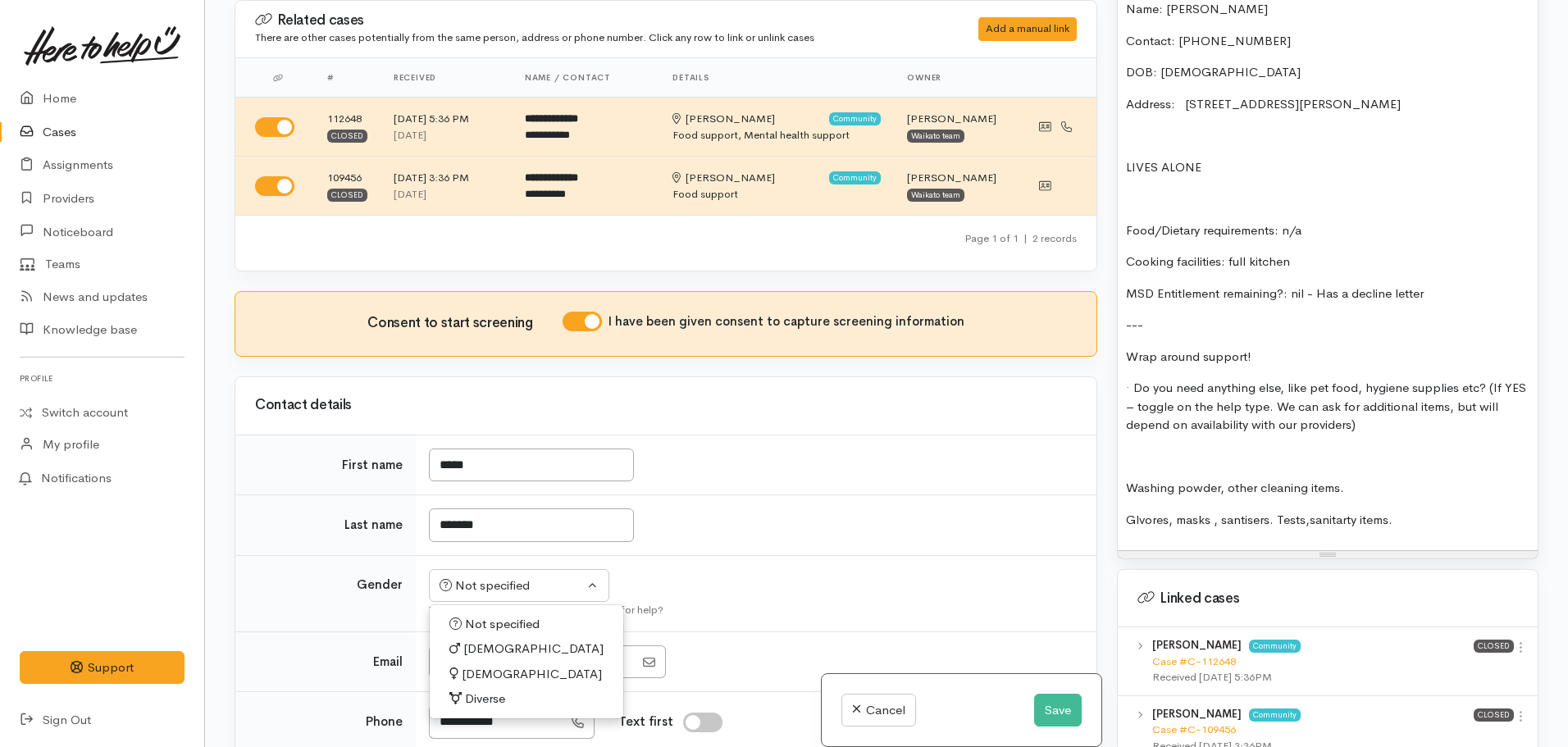
click at [487, 672] on span "Female" at bounding box center [531, 675] width 140 height 19
select select "Female"
click at [1304, 511] on p "Glvores, masks , santisers. Tests,sanitarty items." at bounding box center [1327, 520] width 404 height 19
click at [1305, 511] on p "Glvores, masks , santisers. Tests,sanitarty items." at bounding box center [1327, 520] width 404 height 19
click at [1428, 511] on p "Glvores, masks , santisers. Tests, sanitarty items." at bounding box center [1327, 520] width 404 height 19
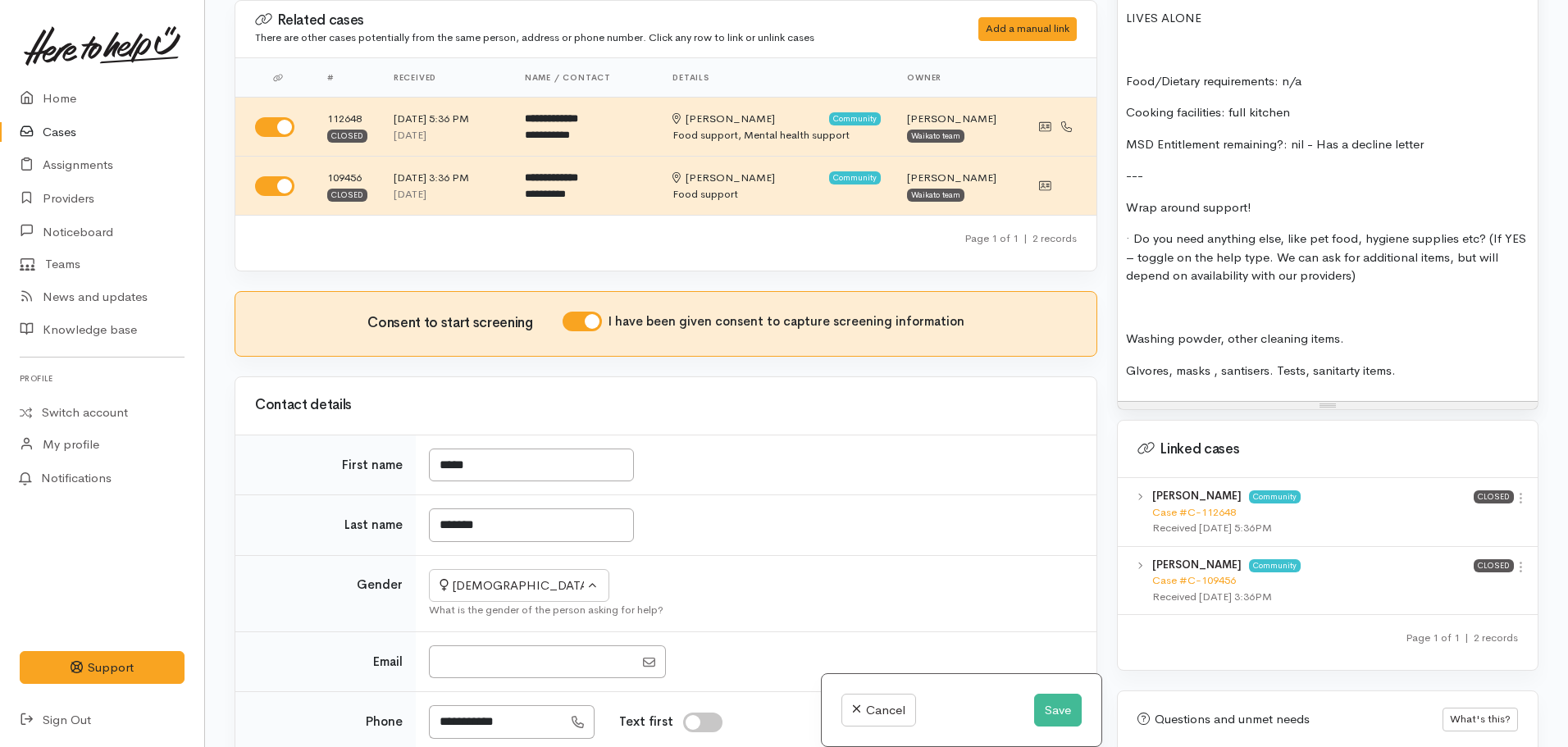
scroll to position [1395, 0]
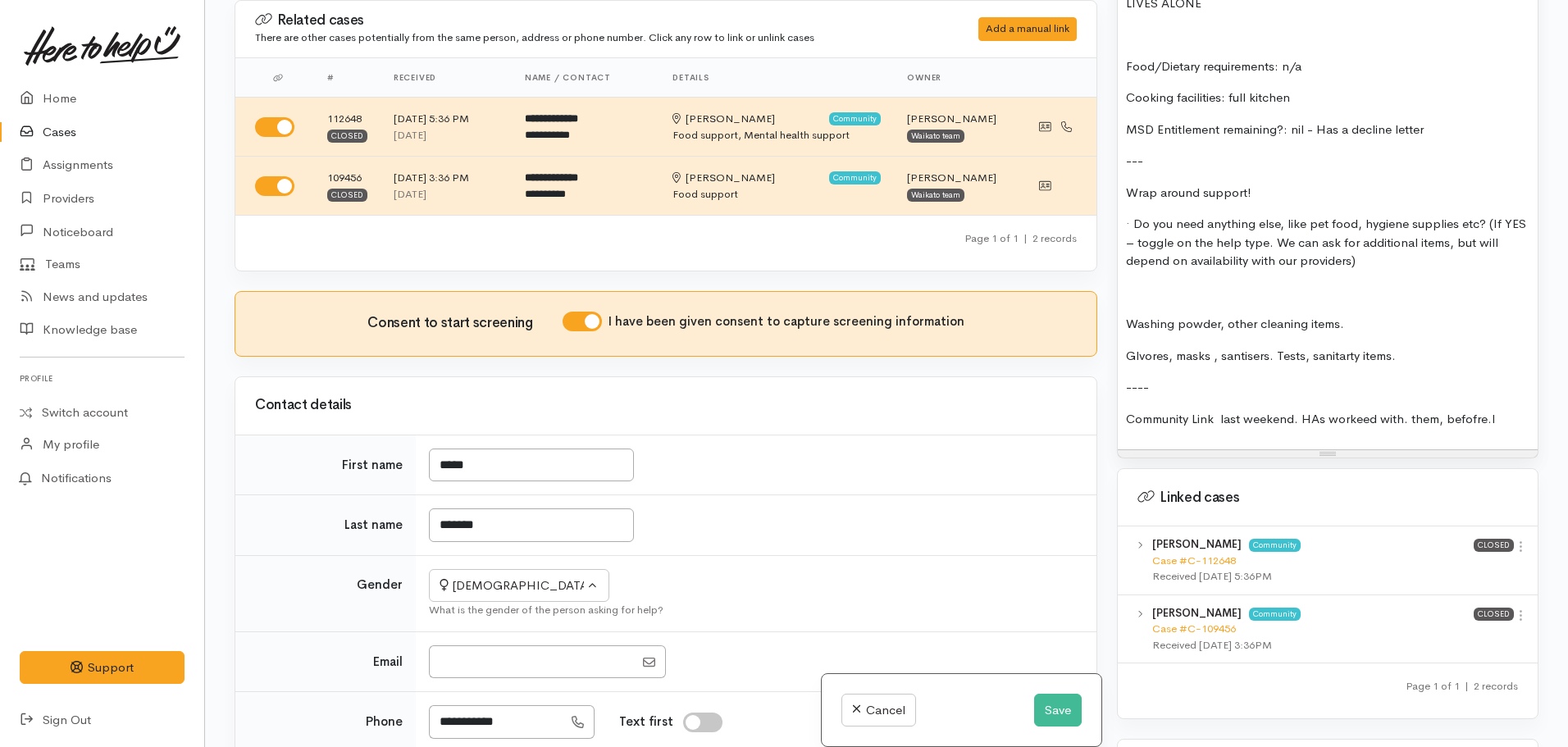
click at [1357, 410] on p "Community Link last weekend. HAs workeed with. them, befofre.l" at bounding box center [1327, 420] width 404 height 19
click at [1357, 410] on p "Community Link last weekend. HAs workeed with. them, befofre.l" at bounding box center [1327, 420] width 404 height 19
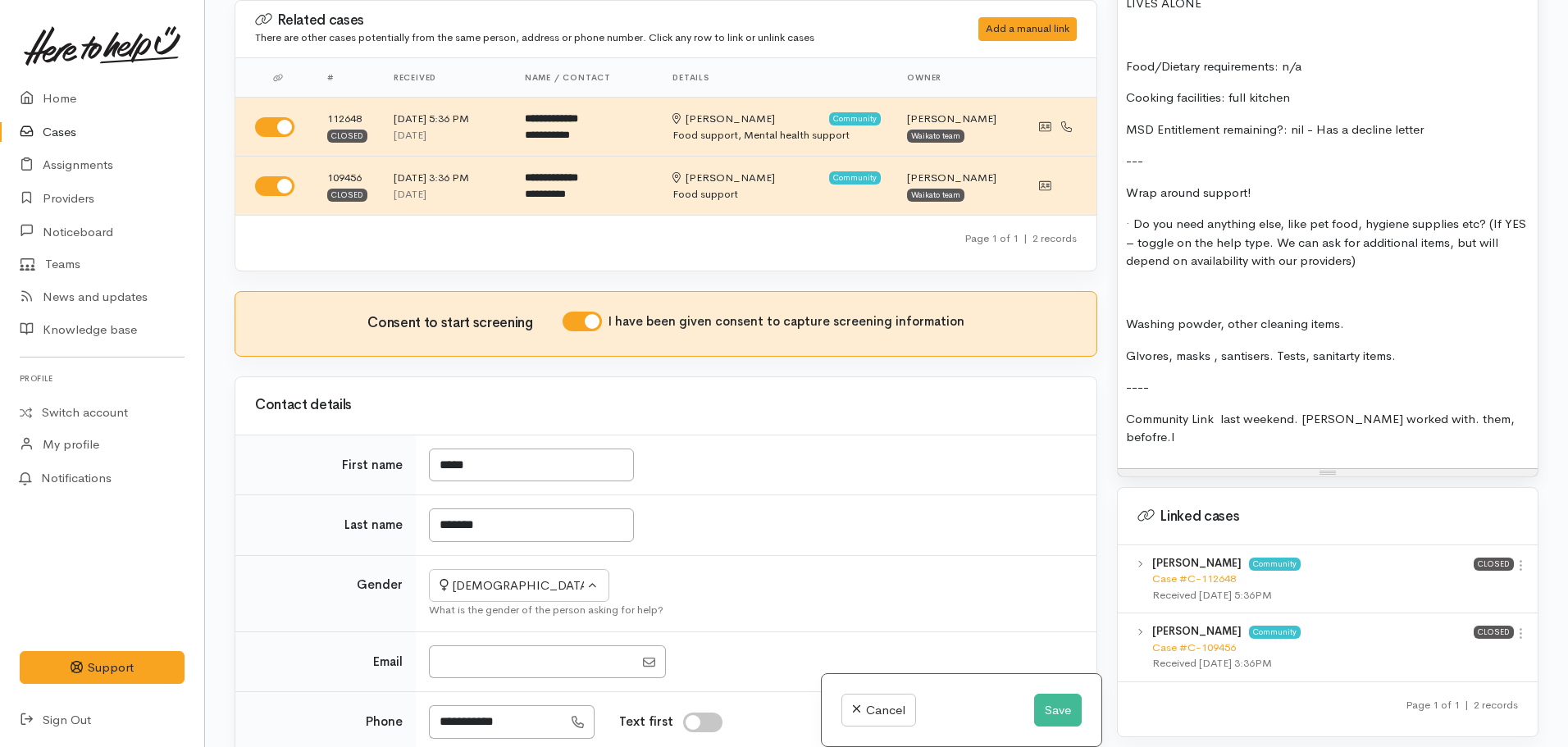
click at [1314, 410] on p "Community Link last weekend. HAs worked with. them, befofre.l" at bounding box center [1327, 429] width 404 height 36
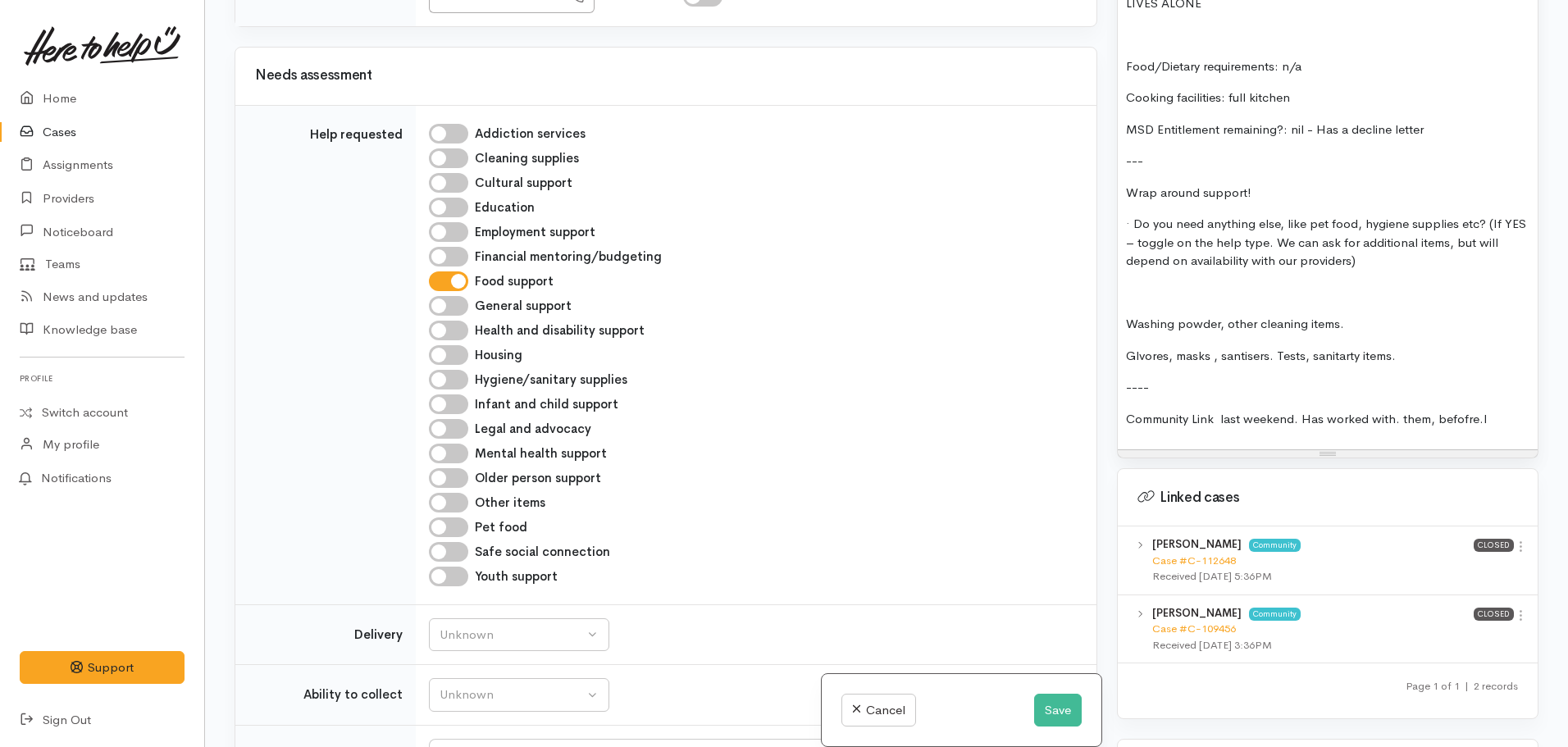
scroll to position [739, 0]
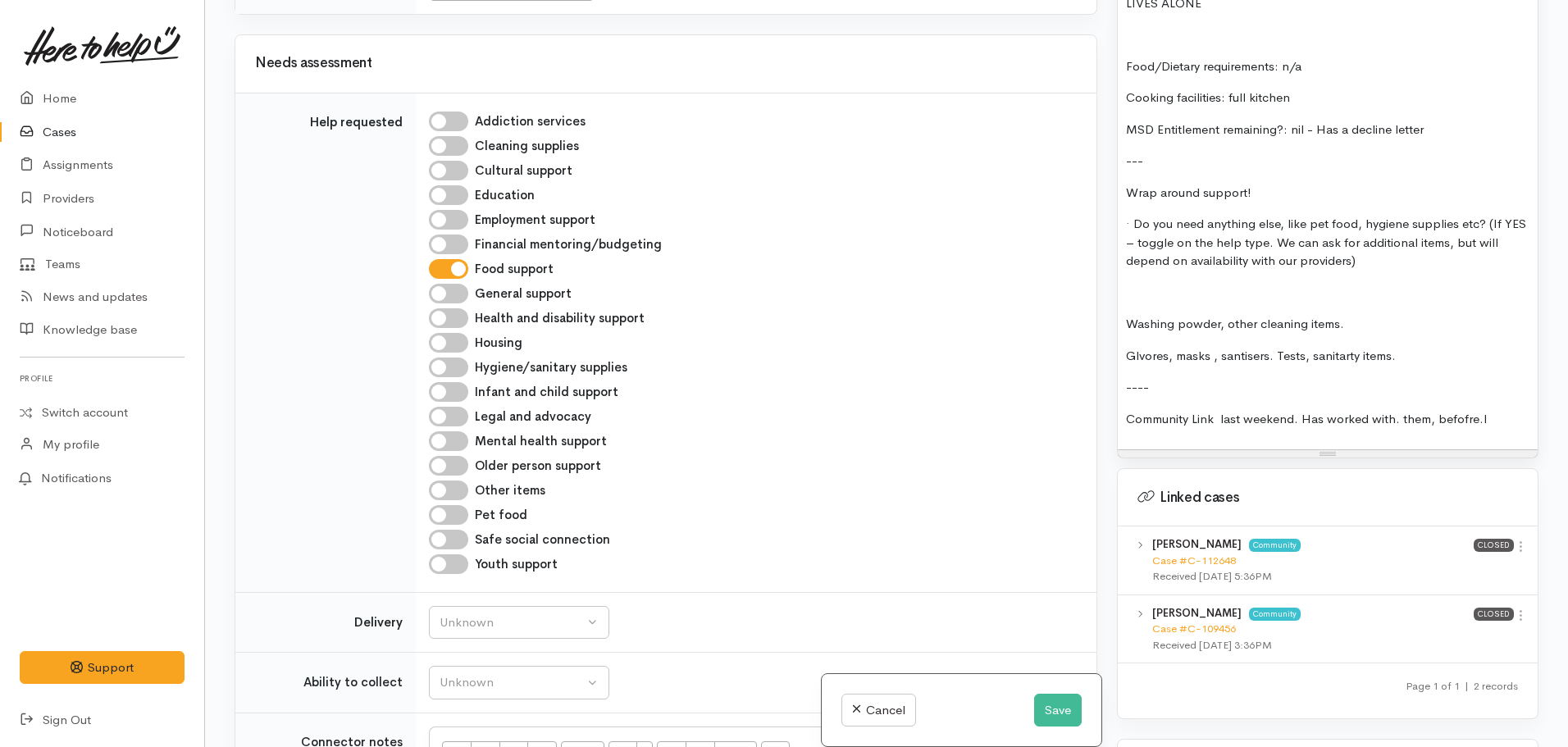
click at [445, 140] on input "Cleaning supplies" at bounding box center [448, 146] width 39 height 20
checkbox input "true"
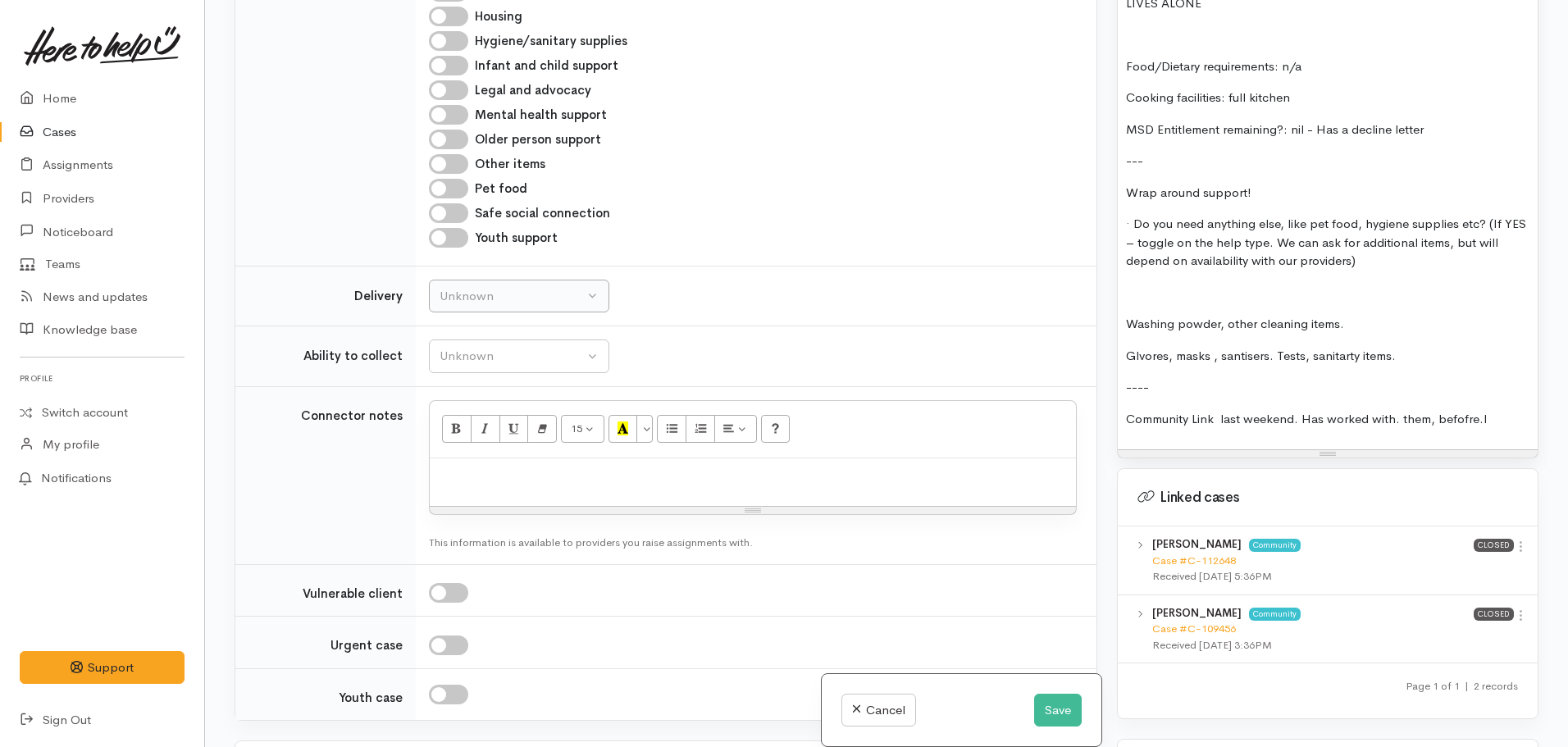
scroll to position [1066, 0]
click at [501, 292] on div "Unknown" at bounding box center [511, 295] width 144 height 19
drag, startPoint x: 471, startPoint y: 451, endPoint x: 500, endPoint y: 390, distance: 67.5
click at [471, 446] on link "No" at bounding box center [519, 449] width 179 height 26
select select "1"
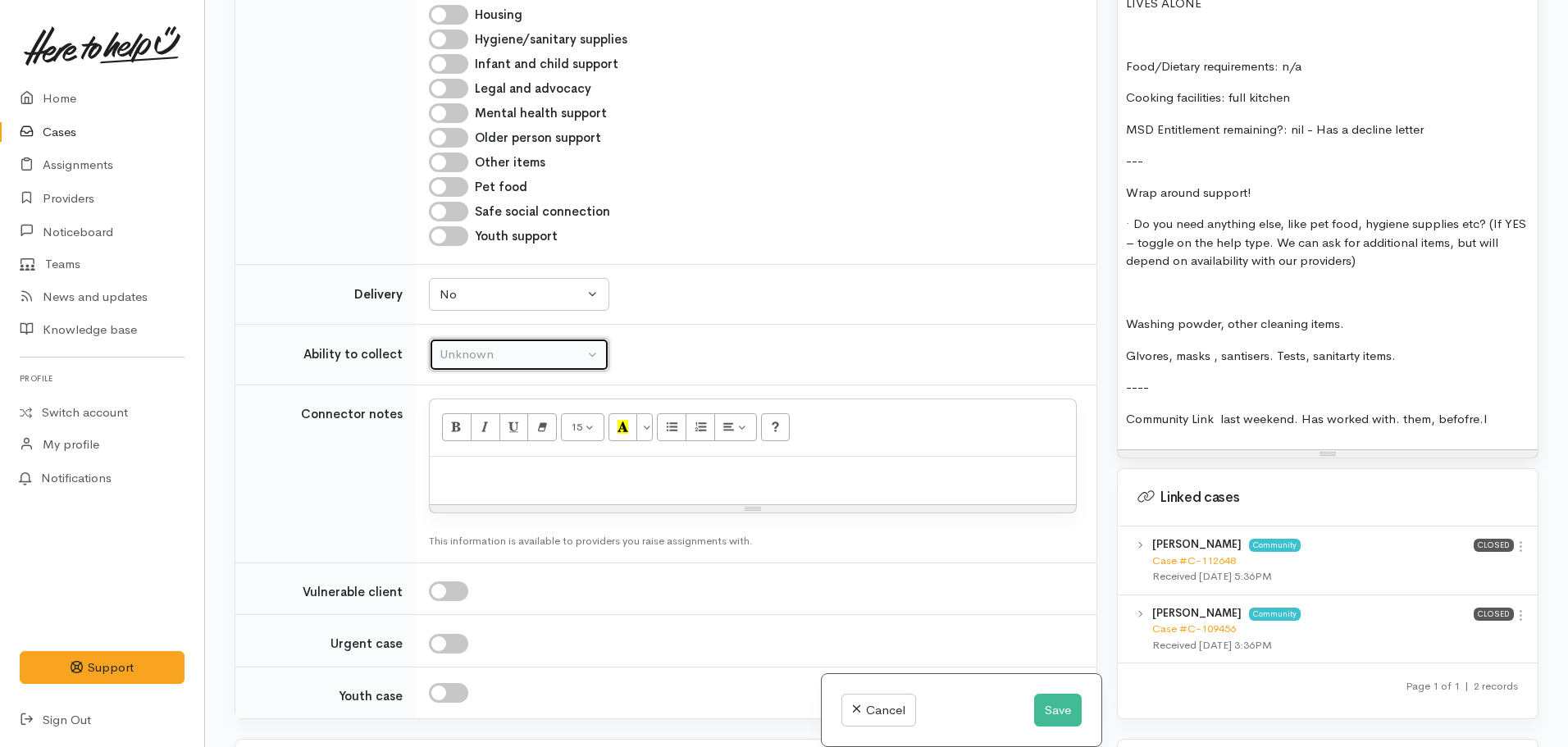
click at [519, 354] on div "Unknown" at bounding box center [511, 355] width 144 height 19
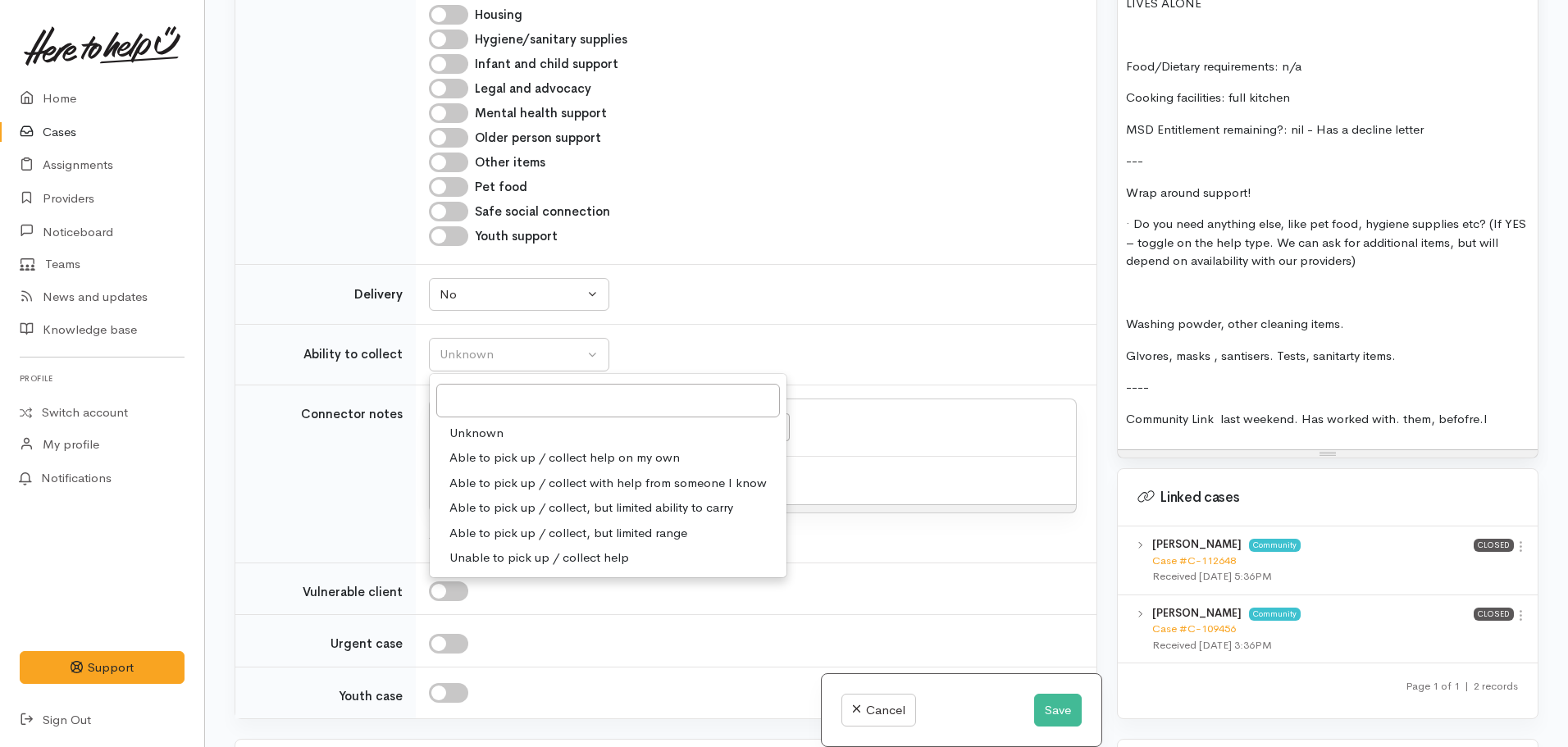
click at [524, 457] on span "Able to pick up / collect help on my own" at bounding box center [564, 458] width 231 height 19
select select "2"
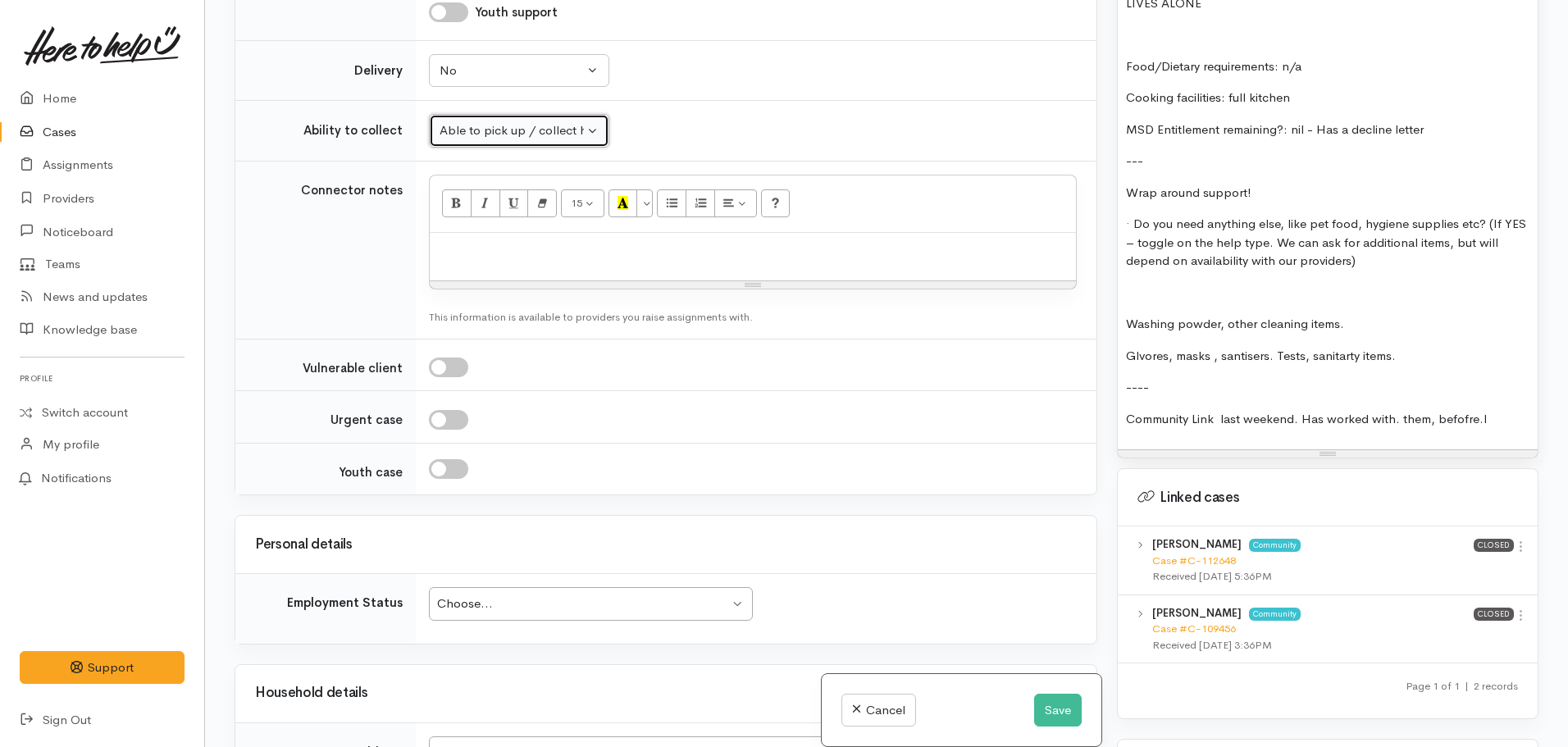
scroll to position [1312, 0]
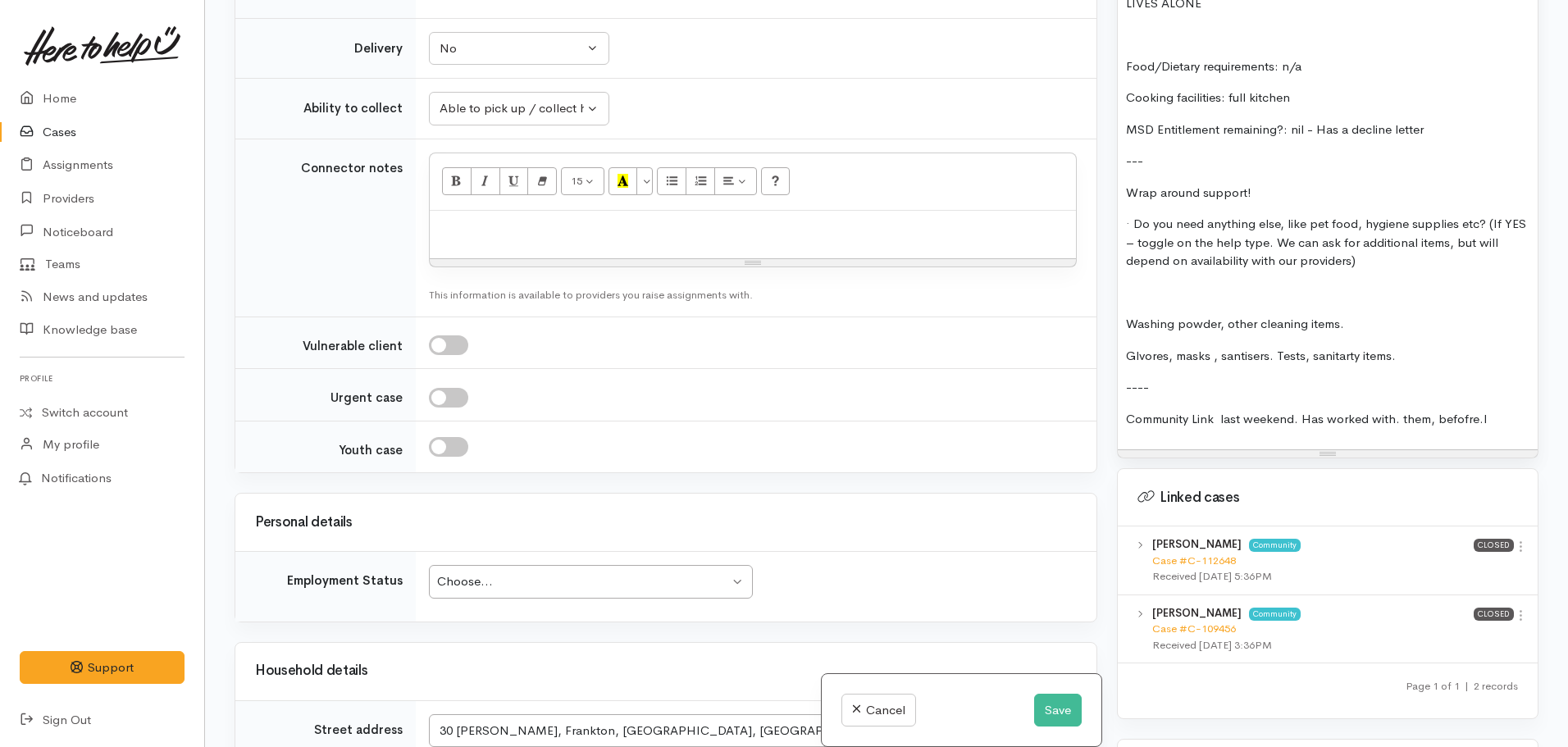
click at [606, 244] on div at bounding box center [752, 234] width 646 height 48
click at [1323, 315] on p "Washing powder, other cleaning items." at bounding box center [1327, 324] width 404 height 19
copy div "Historic food support screening: --- FOOD SUPPORT: Name: Nadia Masters Contact:…"
click at [1044, 713] on button "Save" at bounding box center [1057, 711] width 47 height 34
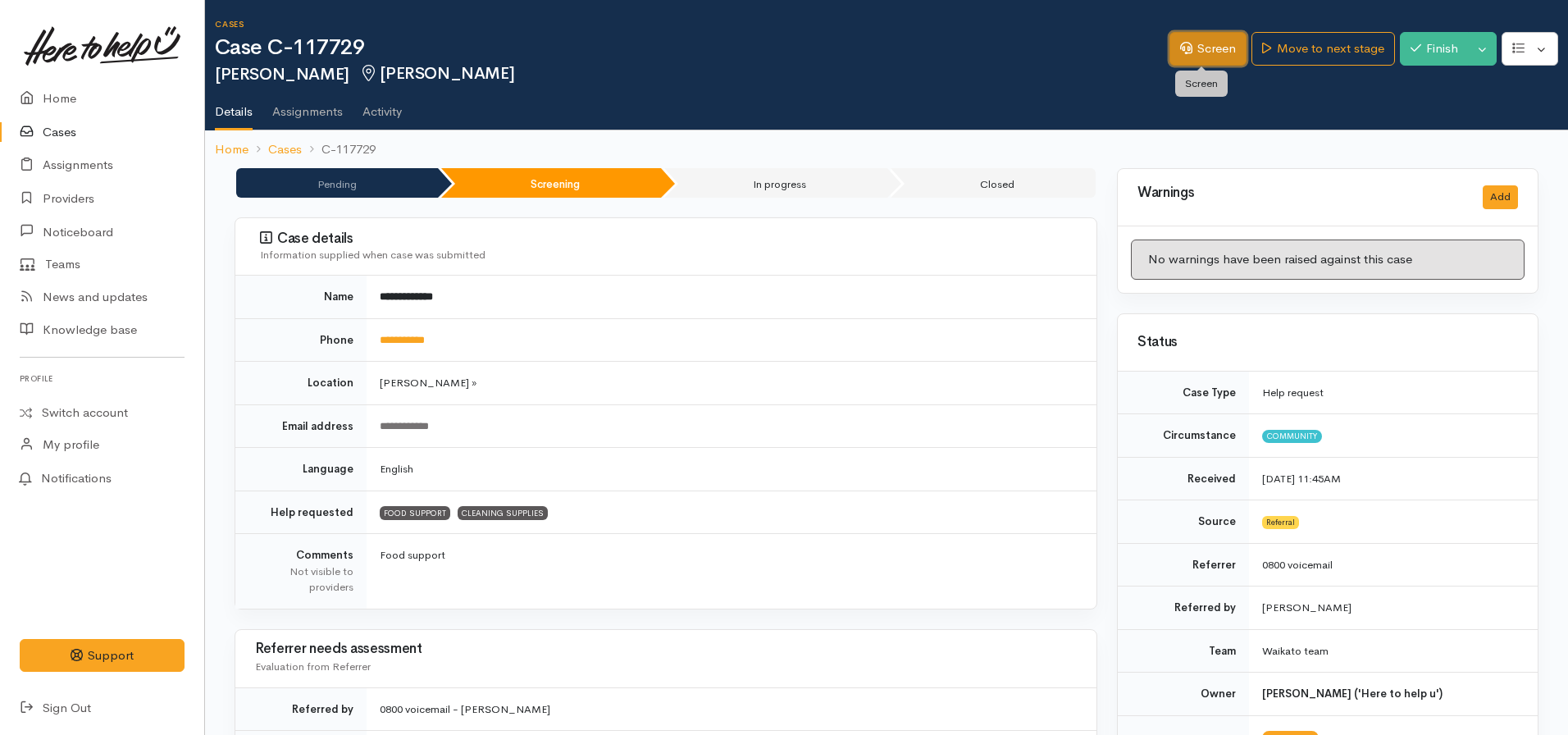
click at [1207, 47] on link "Screen" at bounding box center [1208, 48] width 77 height 34
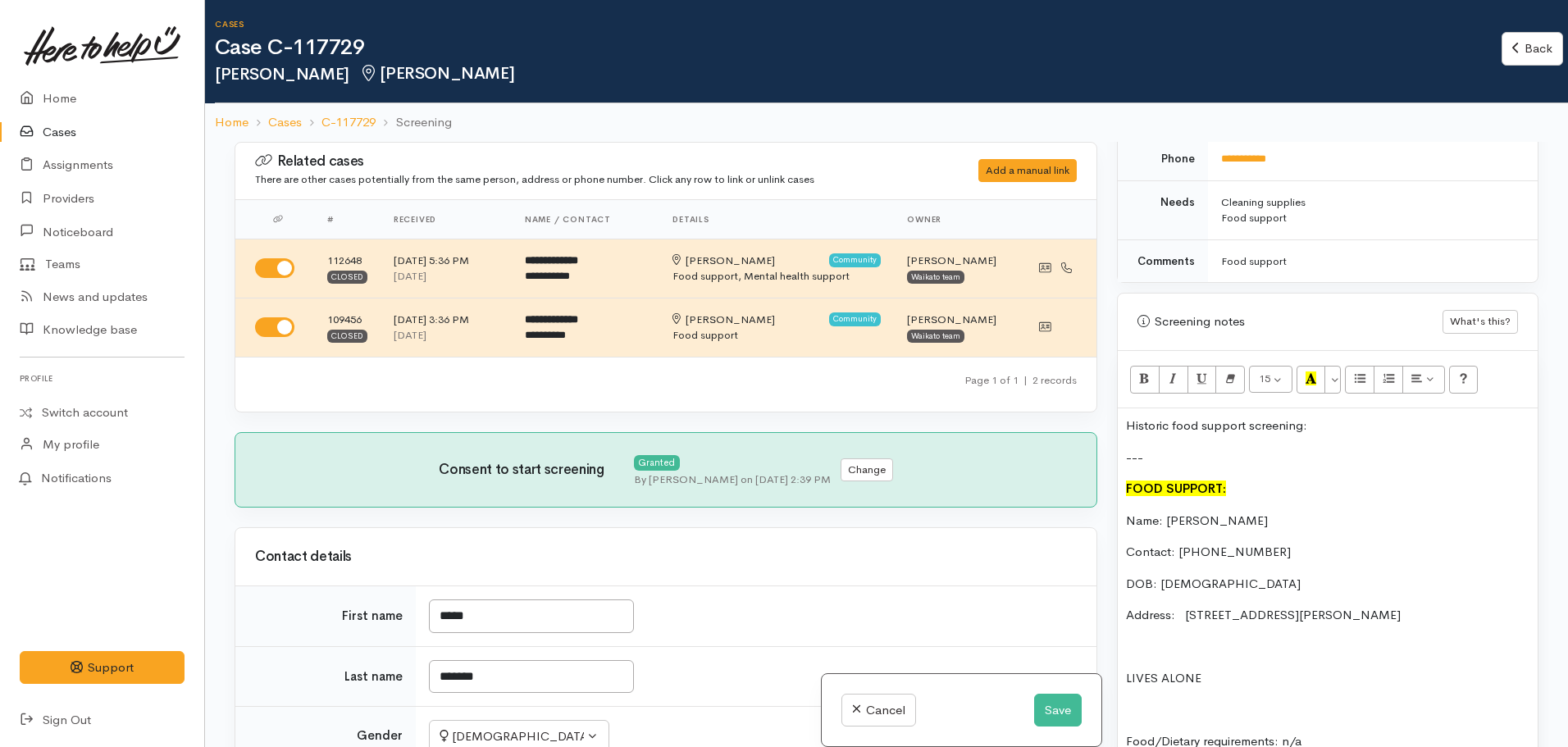
scroll to position [903, 0]
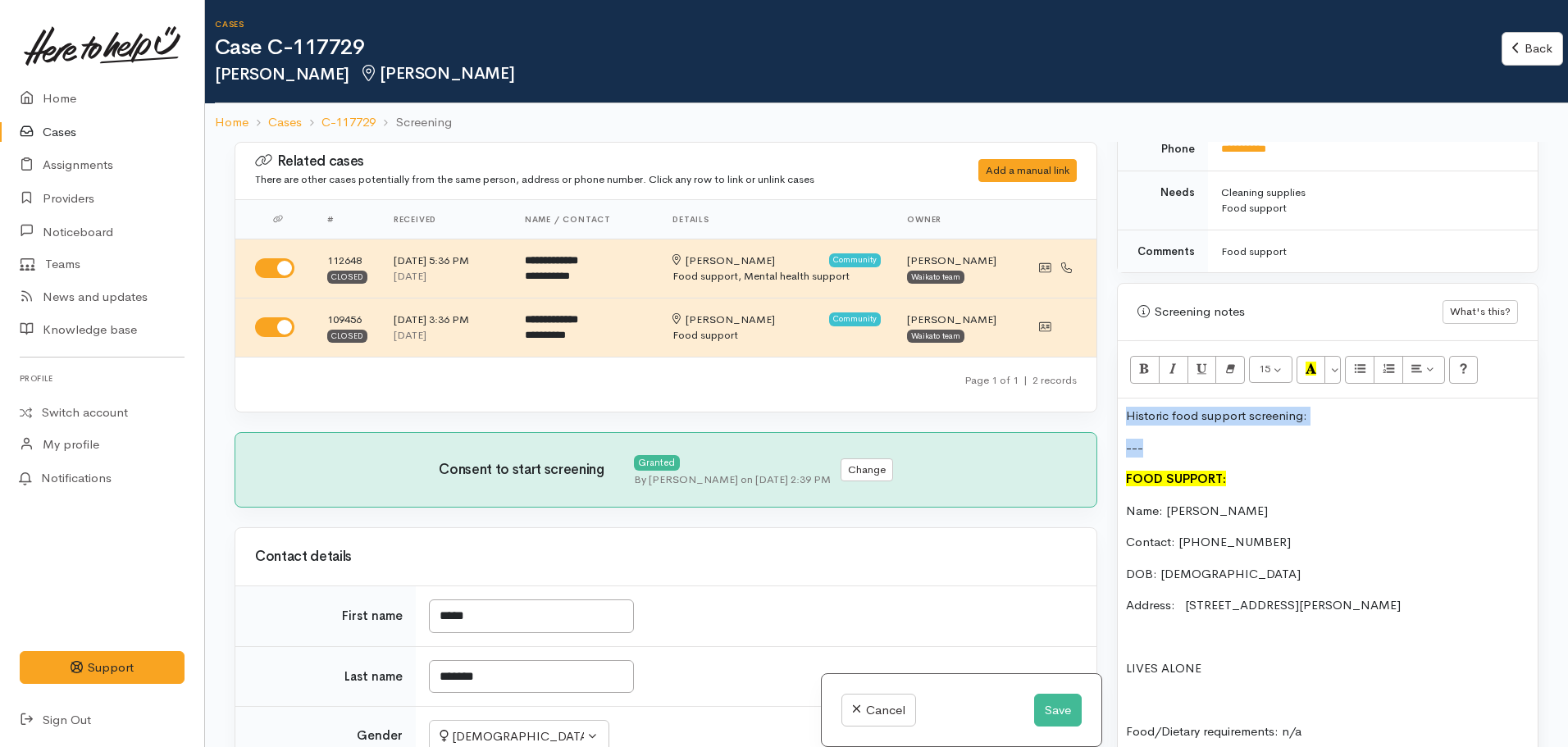
drag, startPoint x: 1157, startPoint y: 452, endPoint x: 1086, endPoint y: 384, distance: 98.3
click at [1086, 384] on div "Related cases There are other cases potentially from the same person, address o…" at bounding box center [886, 515] width 1324 height 747
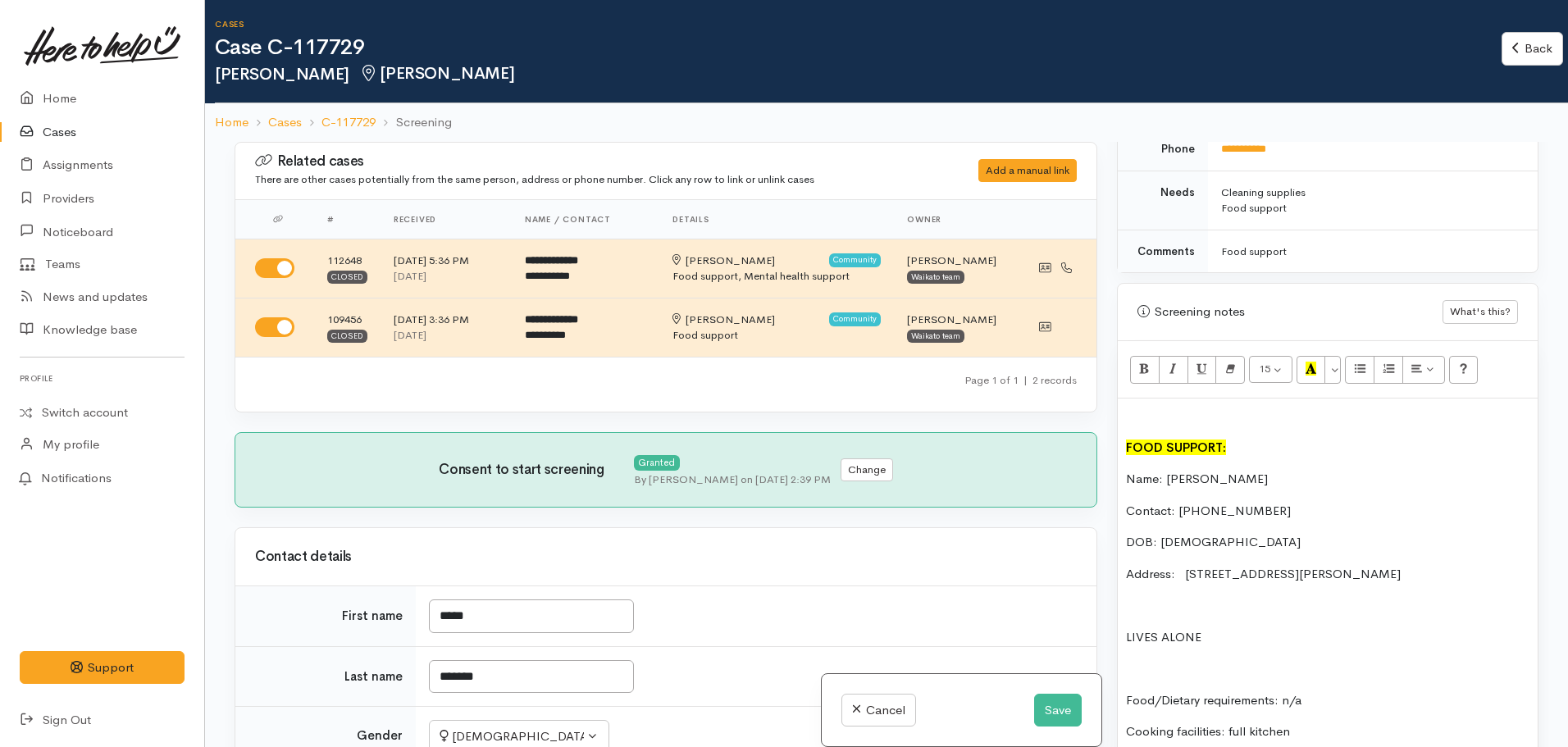
click at [1127, 445] on b "FOOD SUPPORT:" at bounding box center [1176, 447] width 100 height 16
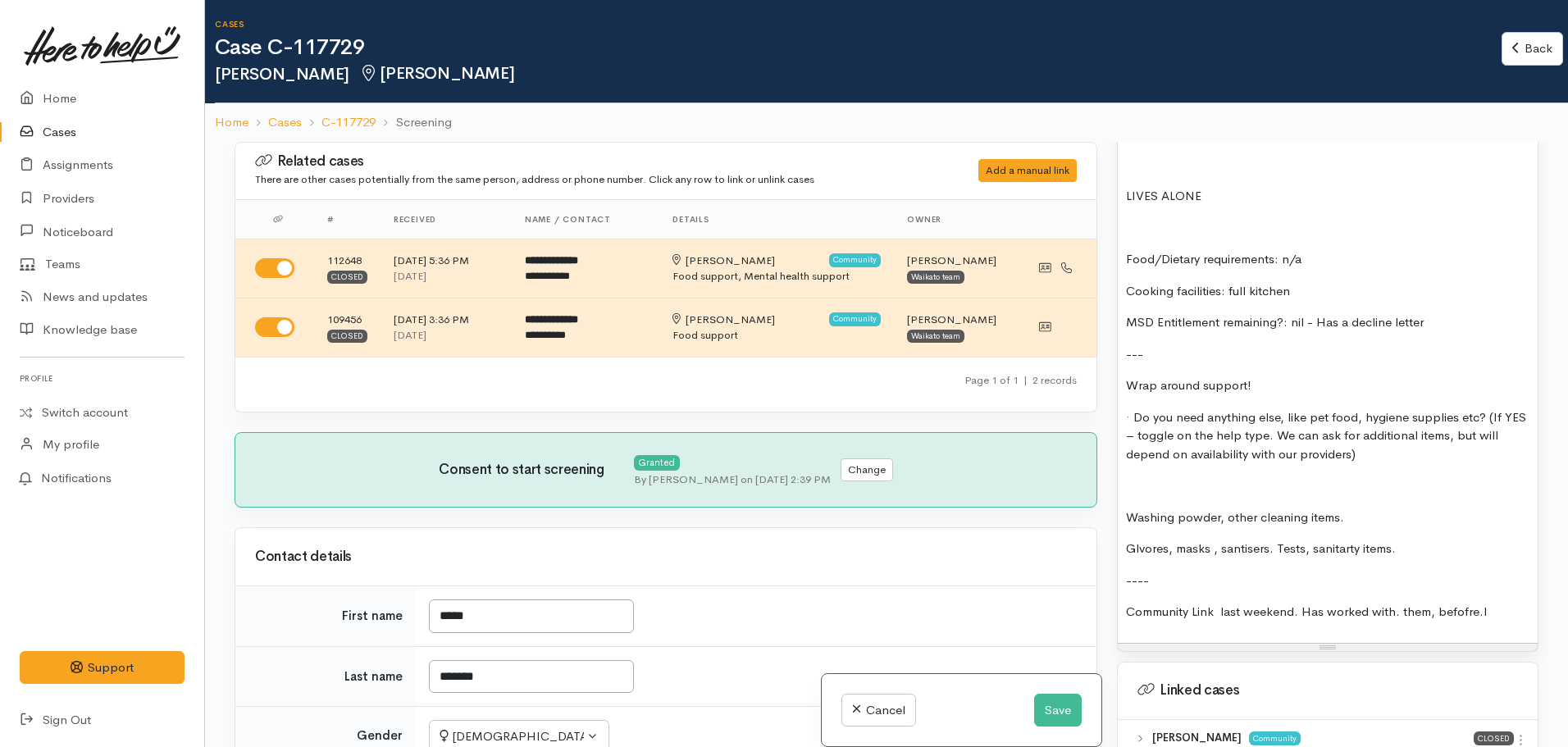
scroll to position [1312, 0]
click at [1430, 331] on p "MSD Entitlement remaining?: nil - Has a decline letter" at bounding box center [1327, 322] width 404 height 19
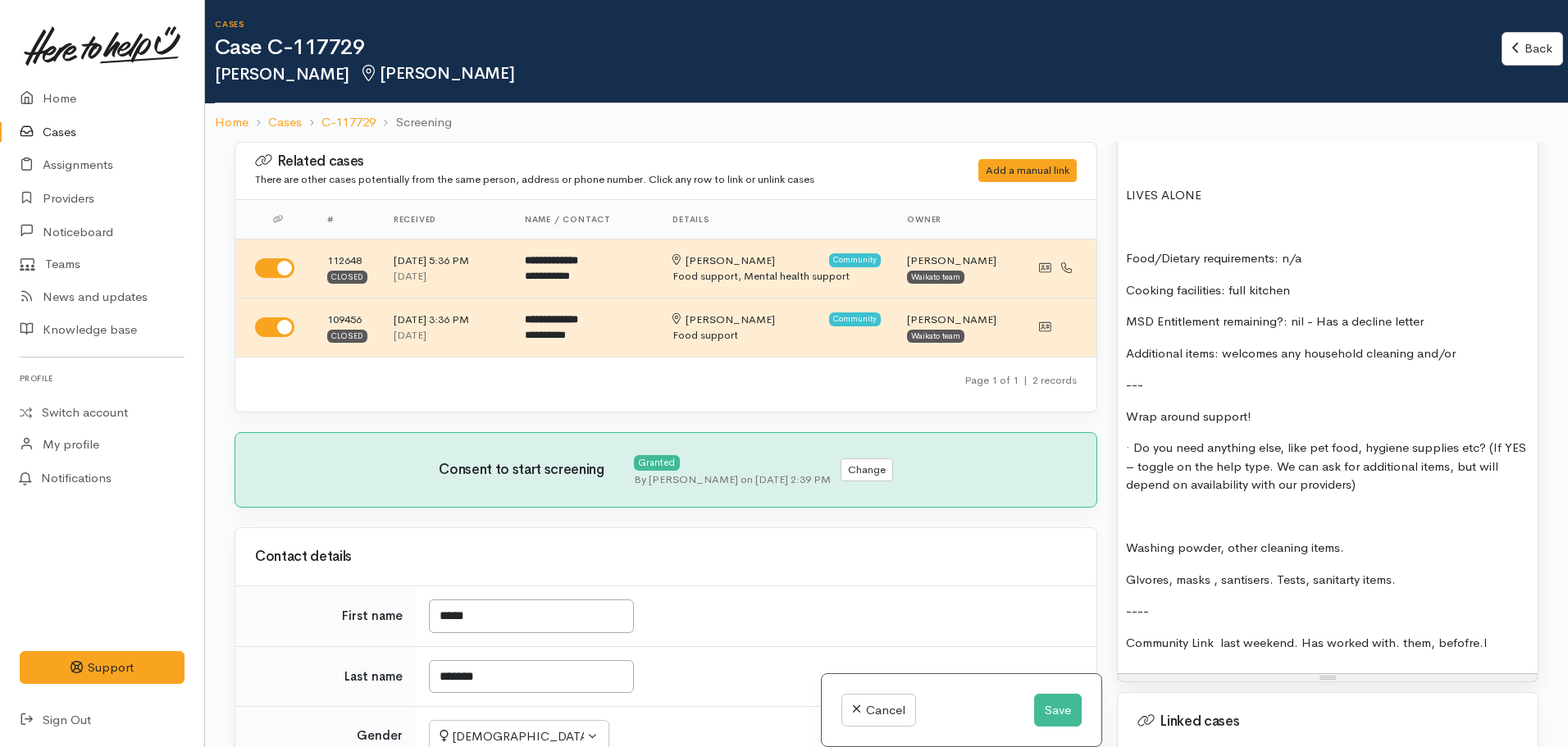
click at [1470, 356] on p "Additional items: welcomes any household cleaning and/or" at bounding box center [1327, 354] width 404 height 19
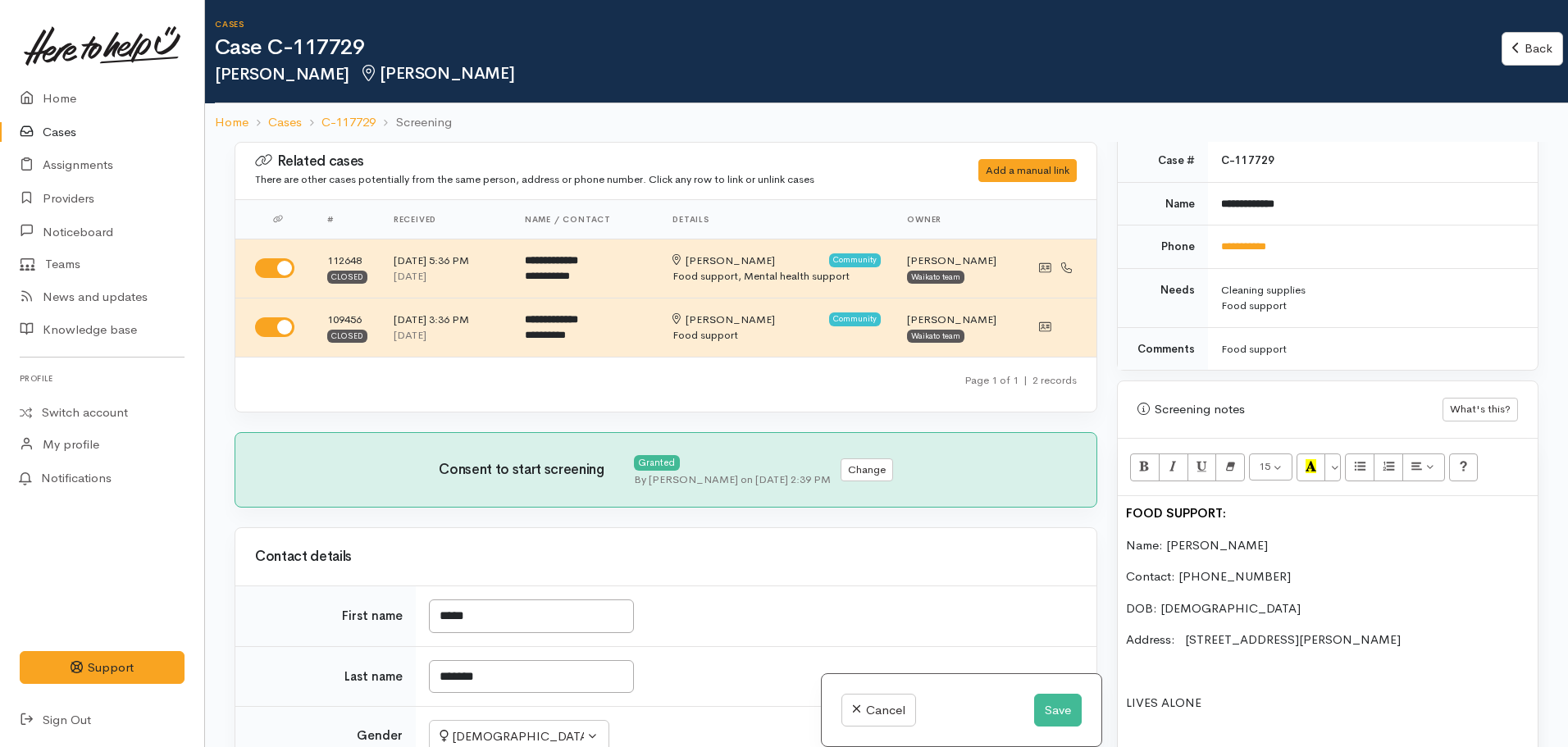
scroll to position [1066, 0]
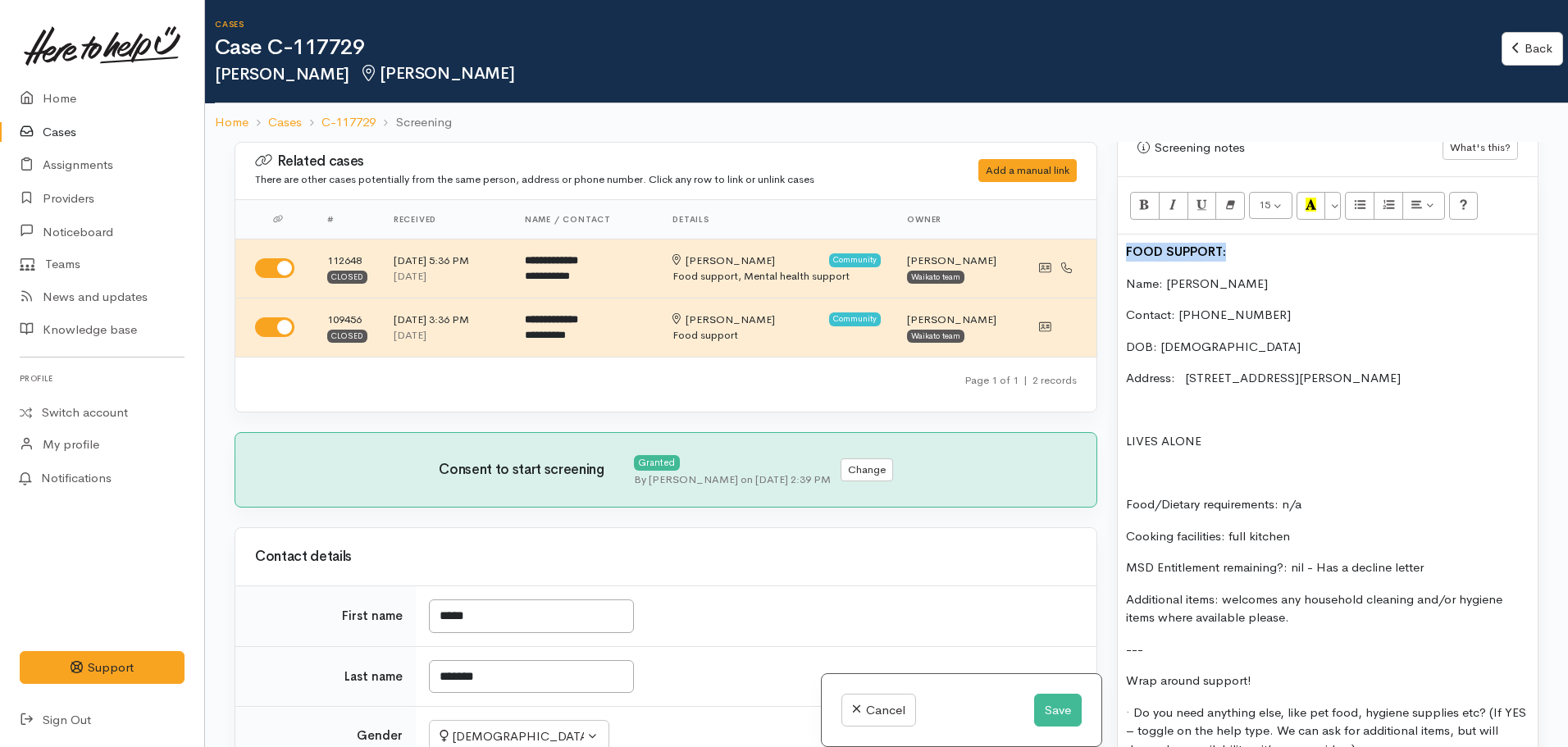
drag, startPoint x: 1235, startPoint y: 242, endPoint x: 1224, endPoint y: 220, distance: 24.6
click at [1088, 237] on div "Related cases There are other cases potentially from the same person, address o…" at bounding box center [886, 515] width 1324 height 747
click at [1315, 198] on icon "Recent Color" at bounding box center [1311, 204] width 11 height 14
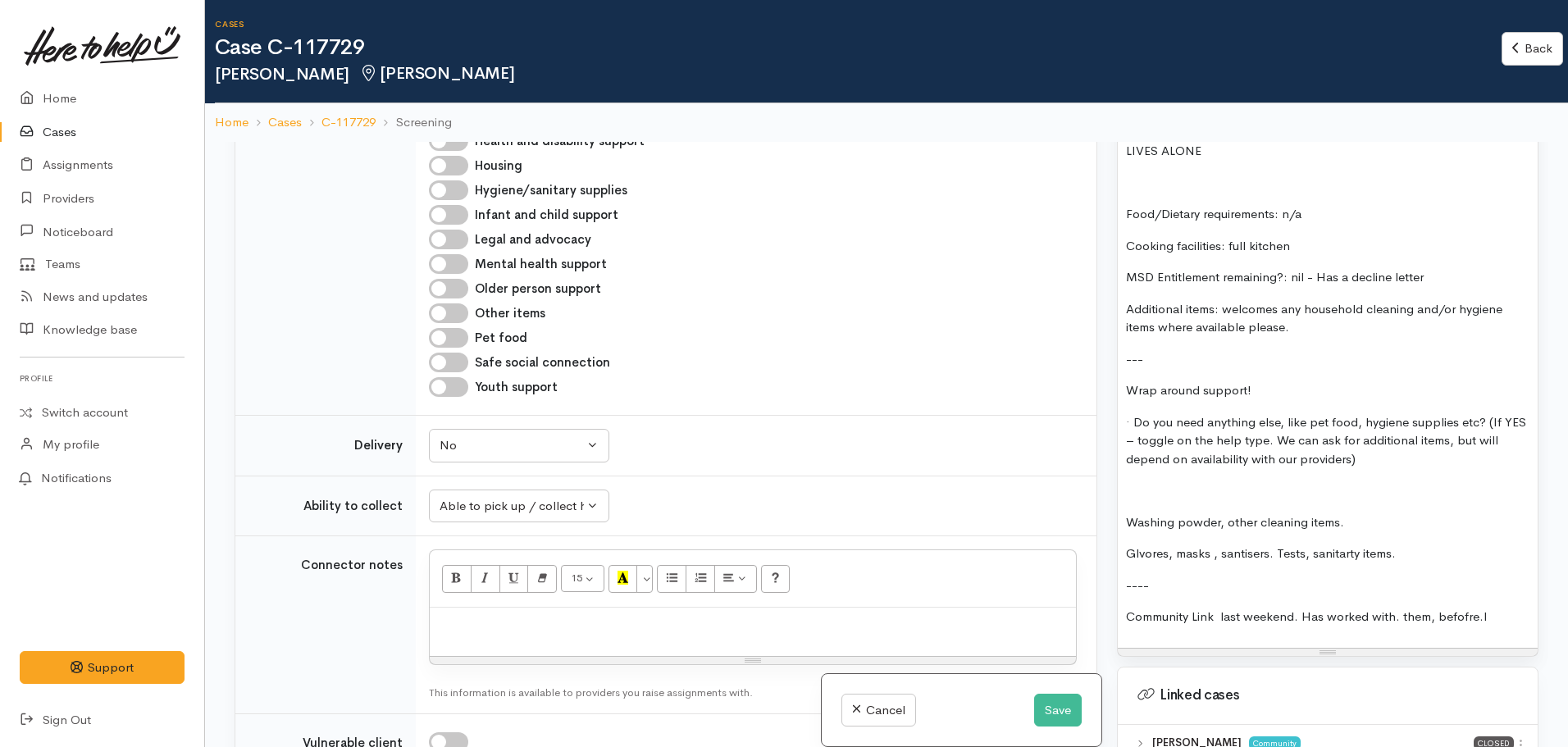
scroll to position [1395, 0]
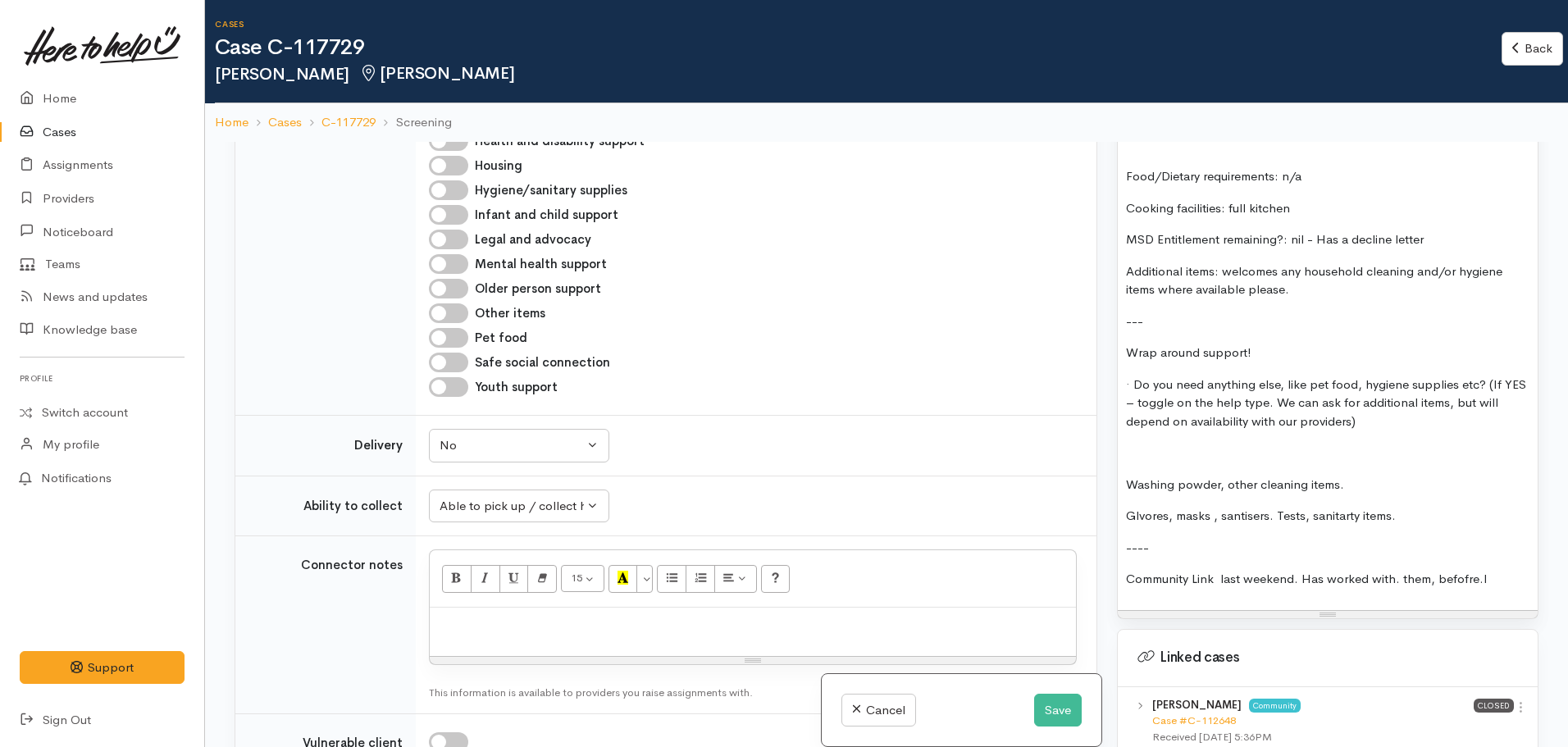
click at [1314, 287] on p "Additional items: welcomes any household cleaning and/or hygiene items where av…" at bounding box center [1327, 281] width 404 height 36
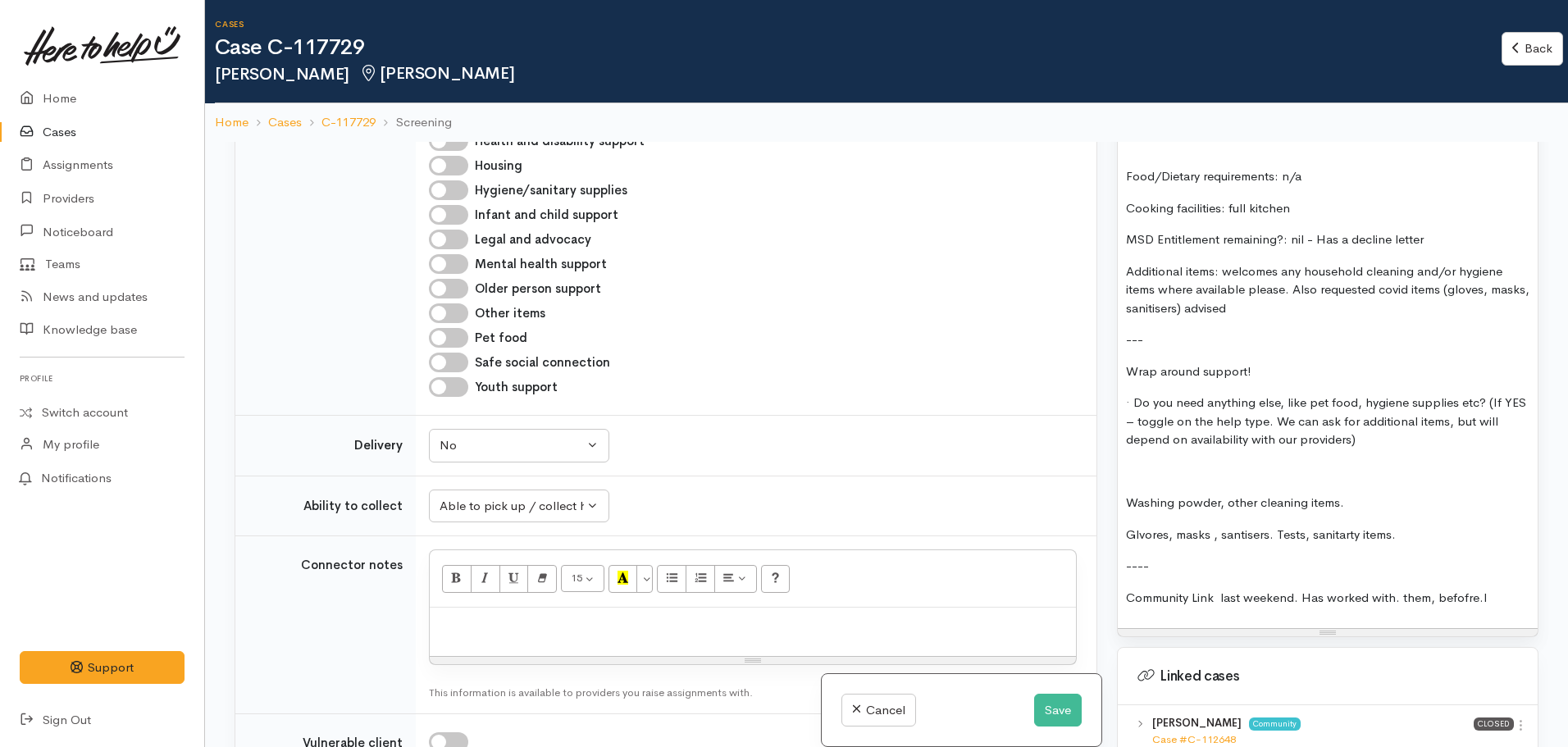
drag, startPoint x: 1269, startPoint y: 308, endPoint x: 1229, endPoint y: 313, distance: 40.3
click at [1229, 313] on p "Additional items: welcomes any household cleaning and/or hygiene items where av…" at bounding box center [1327, 290] width 404 height 56
click at [1459, 314] on p "Additional items: welcomes any household cleaning and/or hygiene items where av…" at bounding box center [1327, 290] width 404 height 56
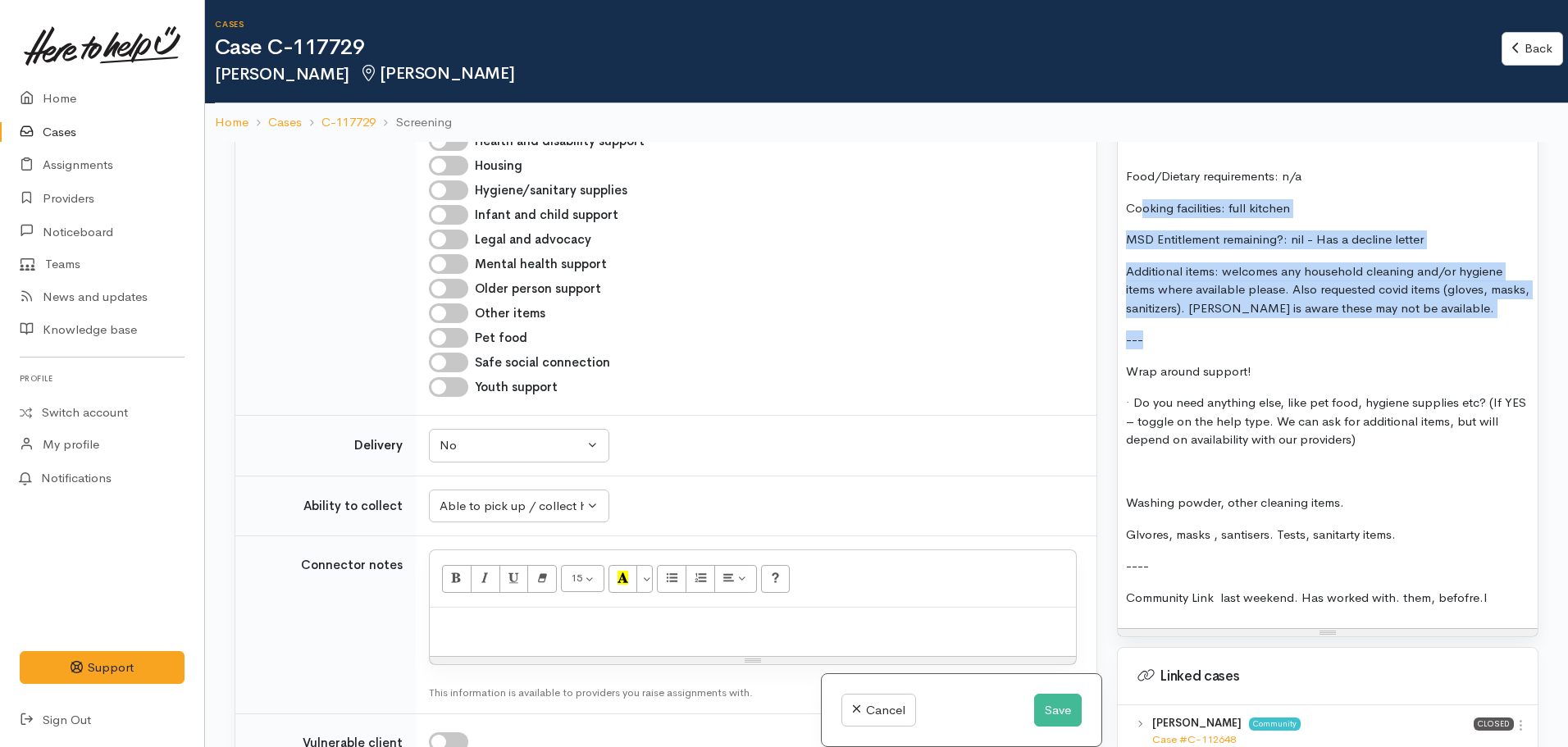
drag, startPoint x: 1506, startPoint y: 321, endPoint x: 1149, endPoint y: 241, distance: 365.9
click at [1139, 218] on div "FOOD SUPPORT: Name: Nadia Masters Contact: 02108212165 DOB: 05.08.1998 Address:…" at bounding box center [1327, 267] width 420 height 722
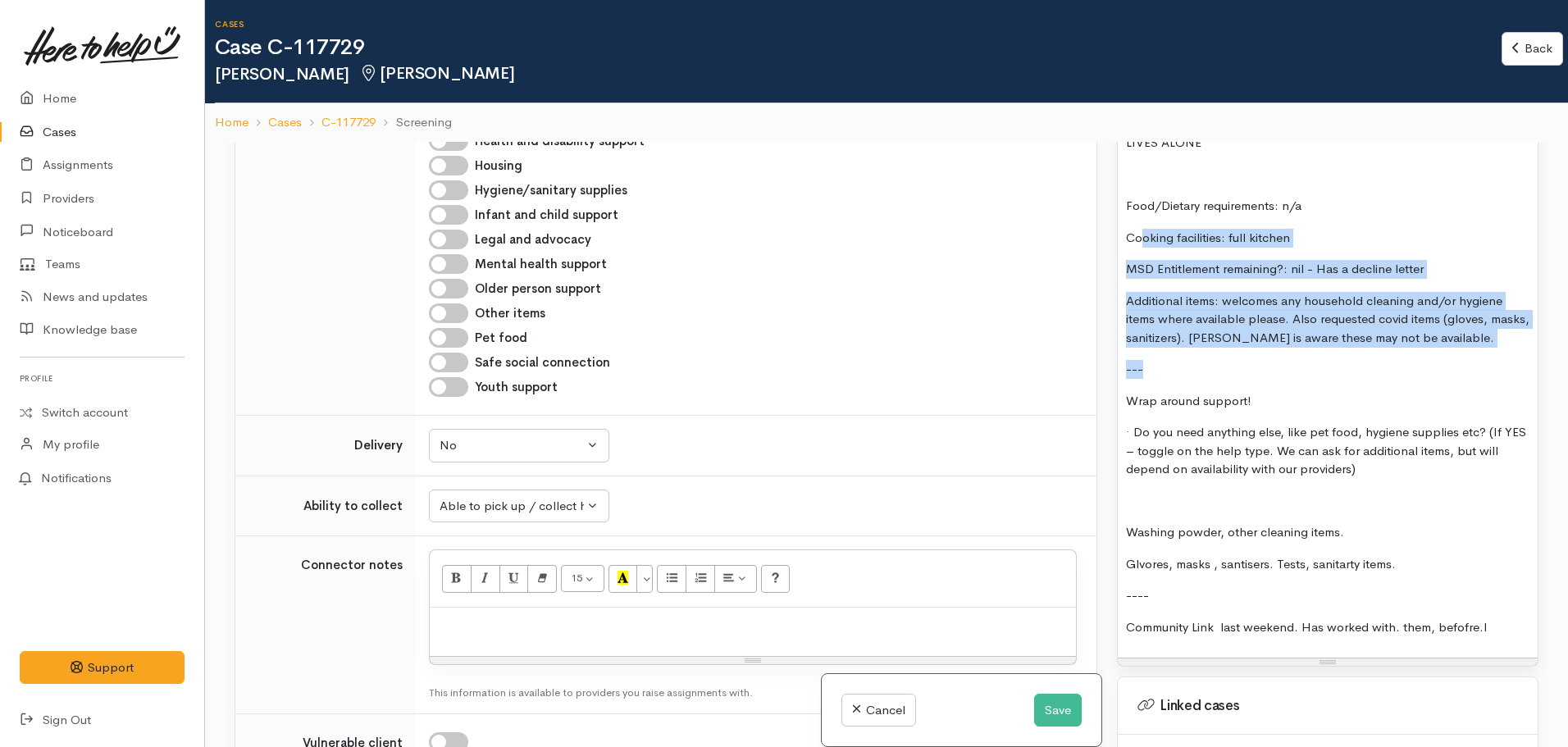
scroll to position [1312, 0]
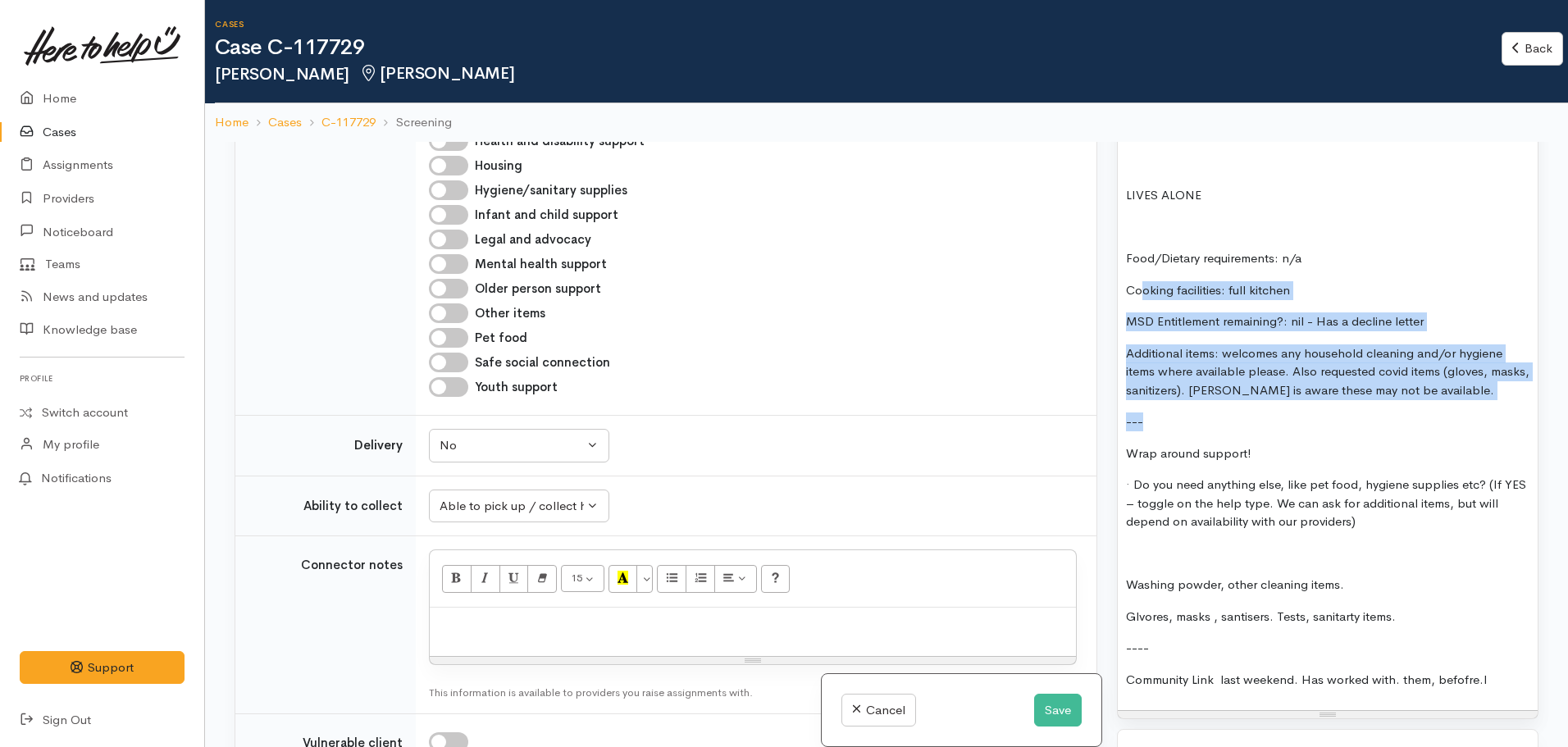
click at [1324, 341] on div "FOOD SUPPORT: Name: Nadia Masters Contact: 02108212165 DOB: 05.08.1998 Address:…" at bounding box center [1327, 349] width 420 height 722
click at [1514, 402] on div "FOOD SUPPORT: Name: Nadia Masters Contact: 02108212165 DOB: 05.08.1998 Address:…" at bounding box center [1327, 349] width 420 height 722
click at [1490, 399] on p "Additional items: welcomes any household cleaning and/or hygiene items where av…" at bounding box center [1327, 372] width 404 height 56
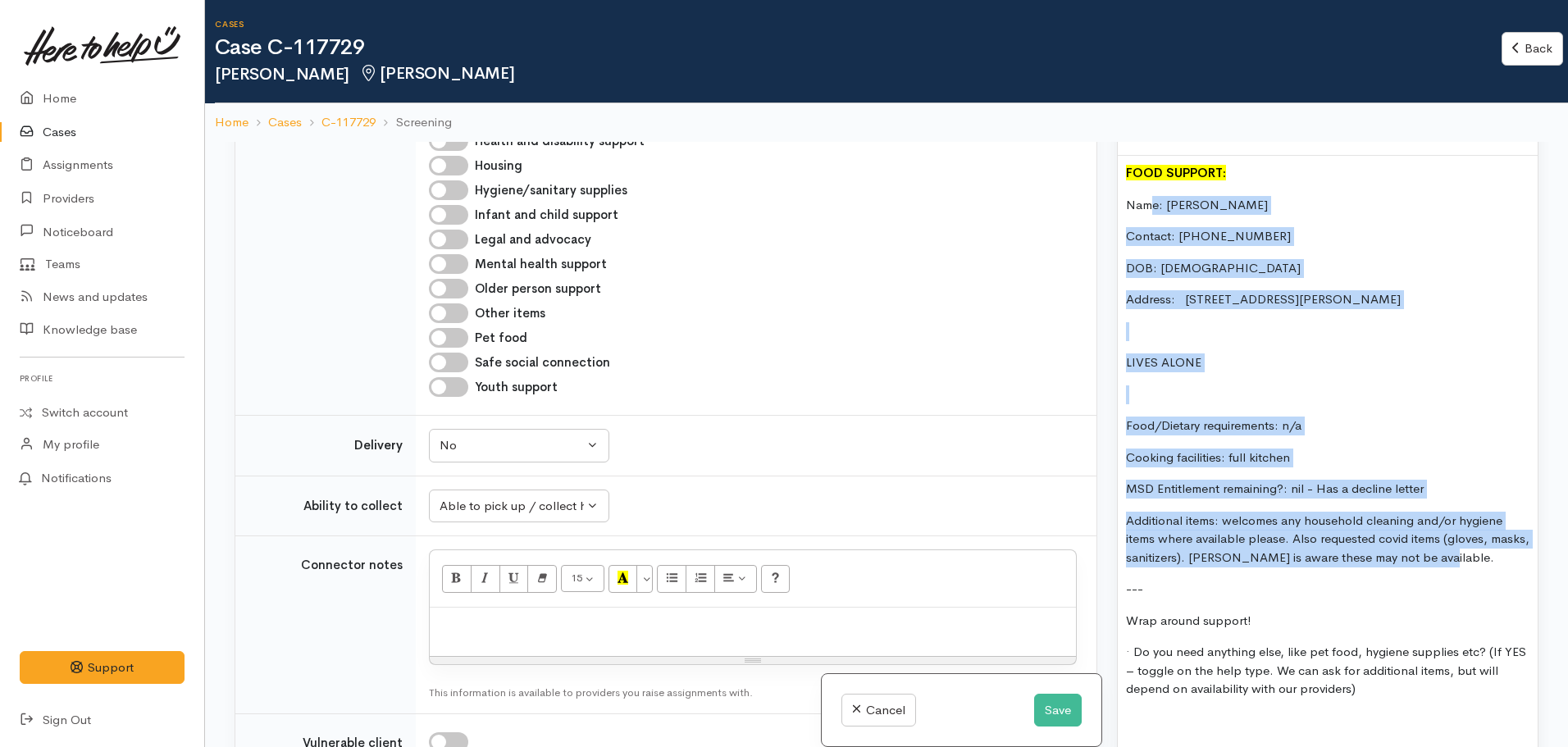
scroll to position [1066, 0]
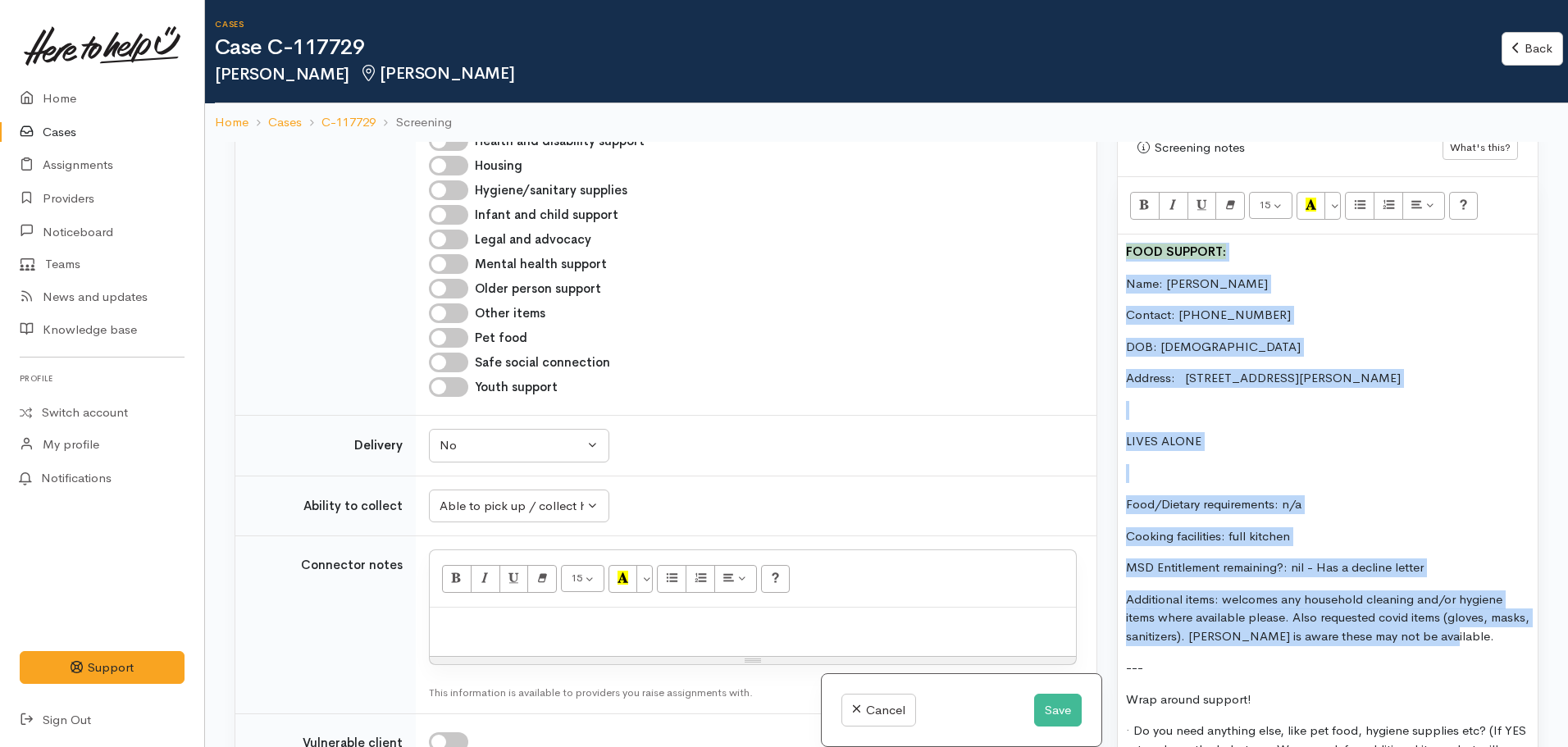
drag, startPoint x: 1484, startPoint y: 396, endPoint x: 1186, endPoint y: 278, distance: 320.5
click at [1086, 224] on div "Related cases There are other cases potentially from the same person, address o…" at bounding box center [886, 515] width 1324 height 747
copy div "FOOD SUPPORT: Name: Nadia Masters Contact: 02108212165 DOB: 05.08.1998 Address:…"
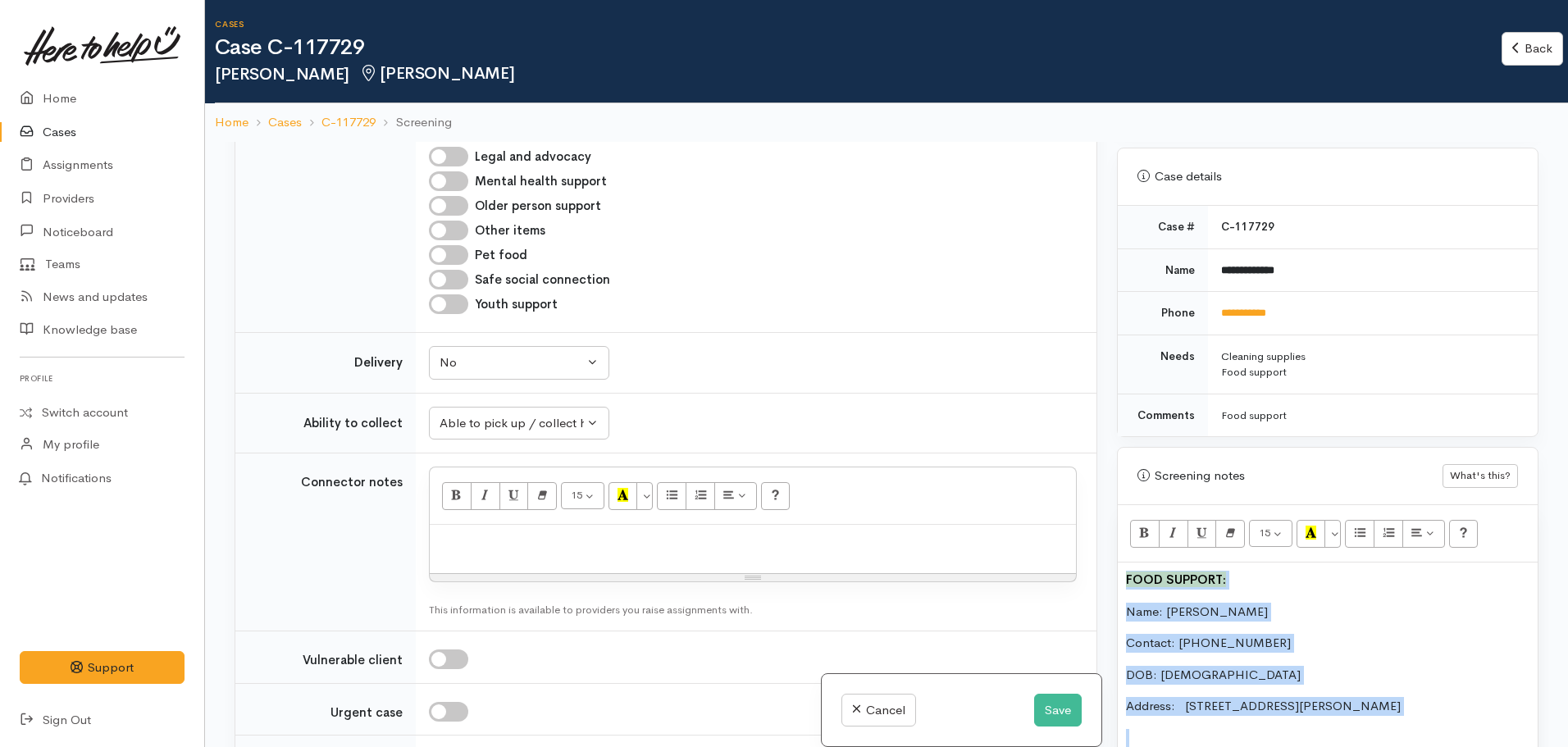
scroll to position [1477, 0]
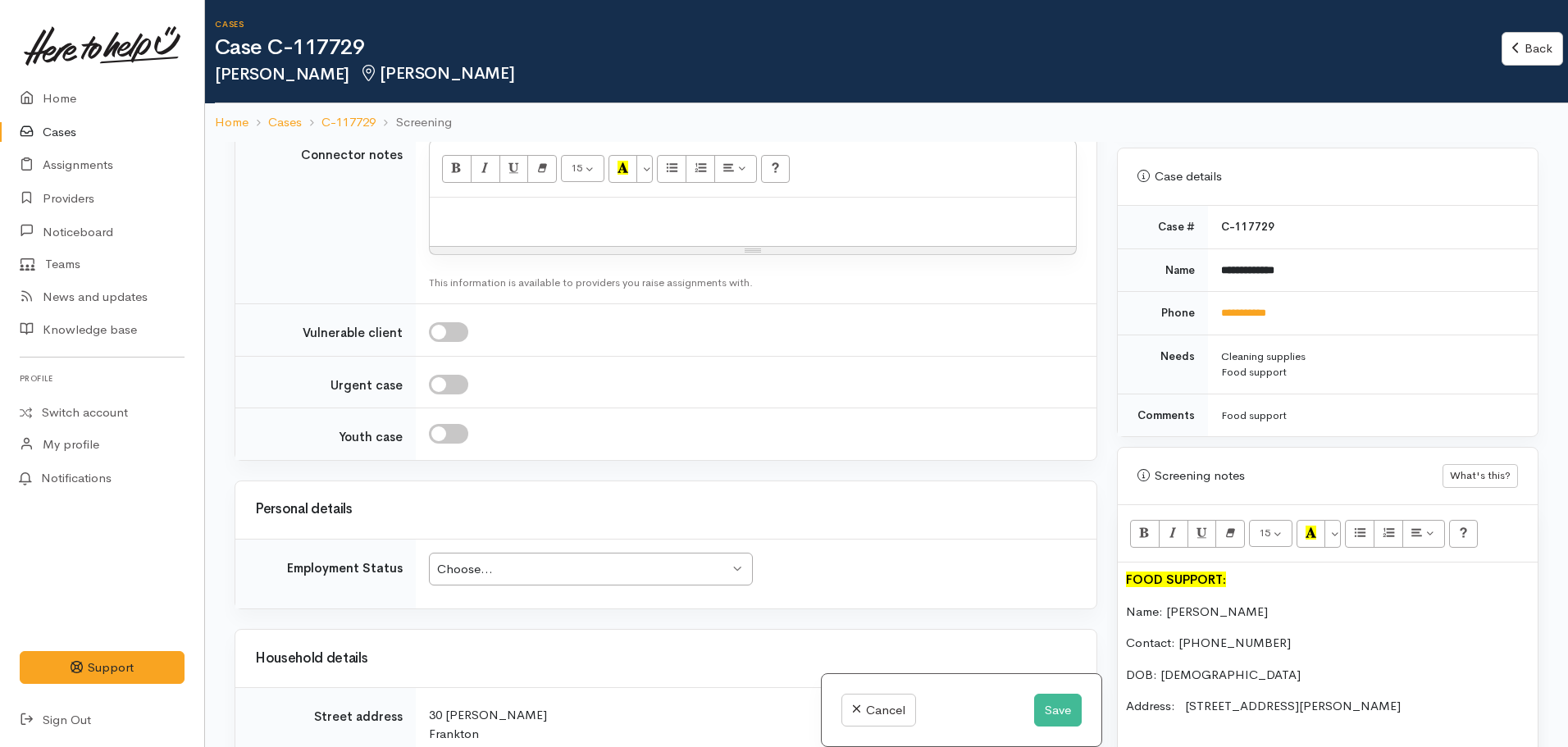
click at [489, 191] on div "15 8 9 10 11 12 14 18 24 36 Background Color Transparent Select #ffff00 Text Co…" at bounding box center [752, 169] width 646 height 57
click at [483, 228] on div at bounding box center [752, 222] width 646 height 48
paste div
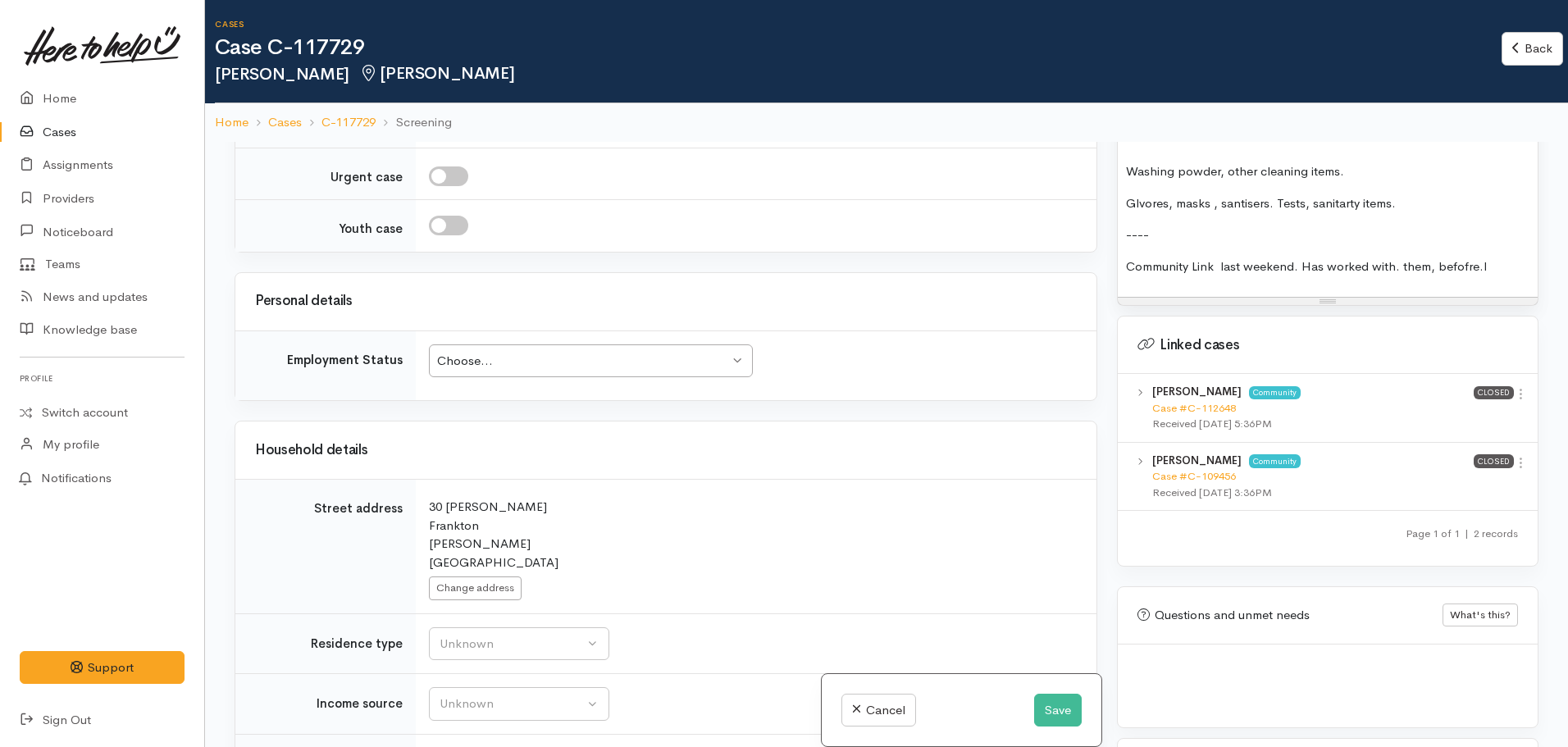
scroll to position [1727, 0]
click at [1188, 402] on link "Case #C-112648" at bounding box center [1194, 406] width 84 height 14
click at [641, 362] on div "Choose..." at bounding box center [583, 361] width 292 height 19
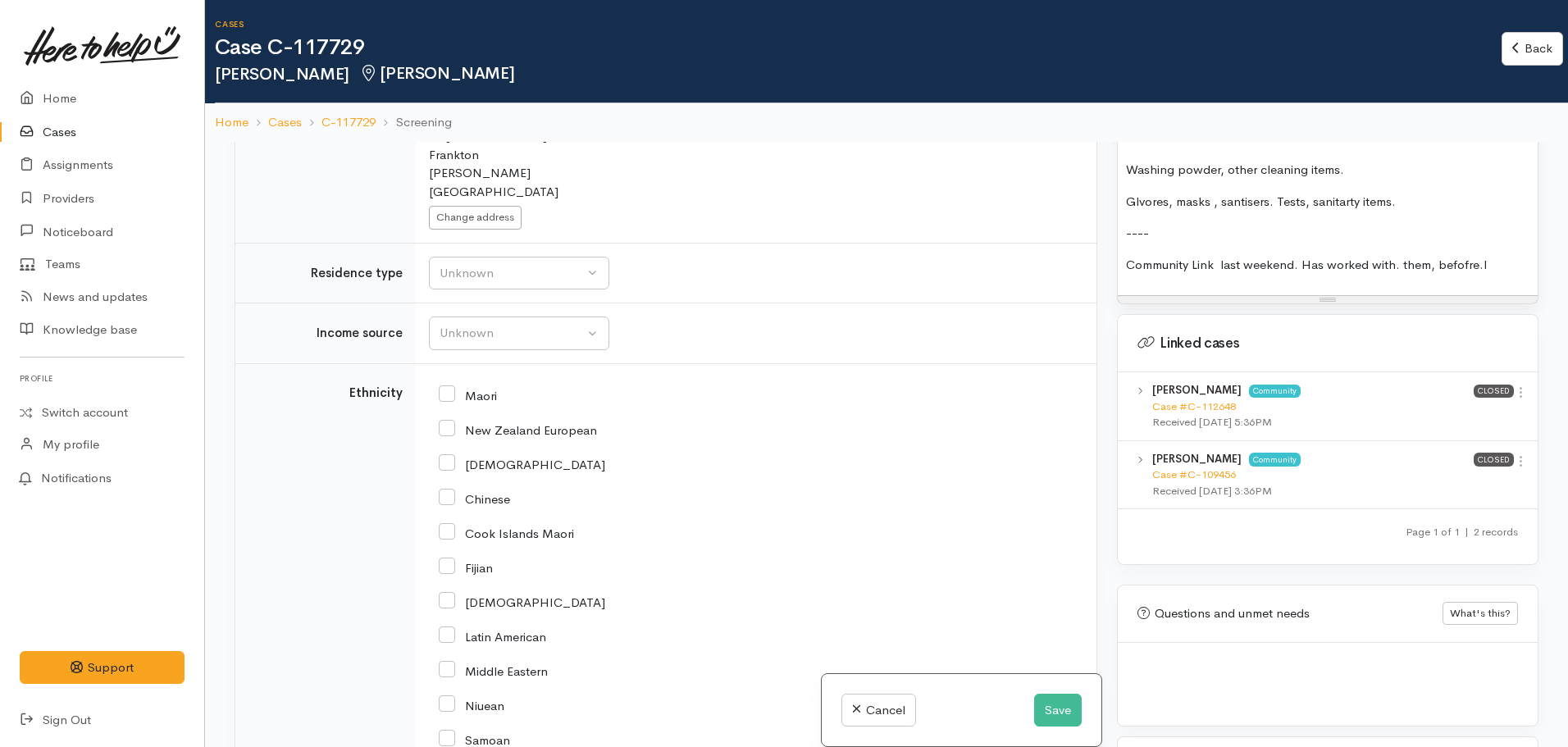
scroll to position [2462, 0]
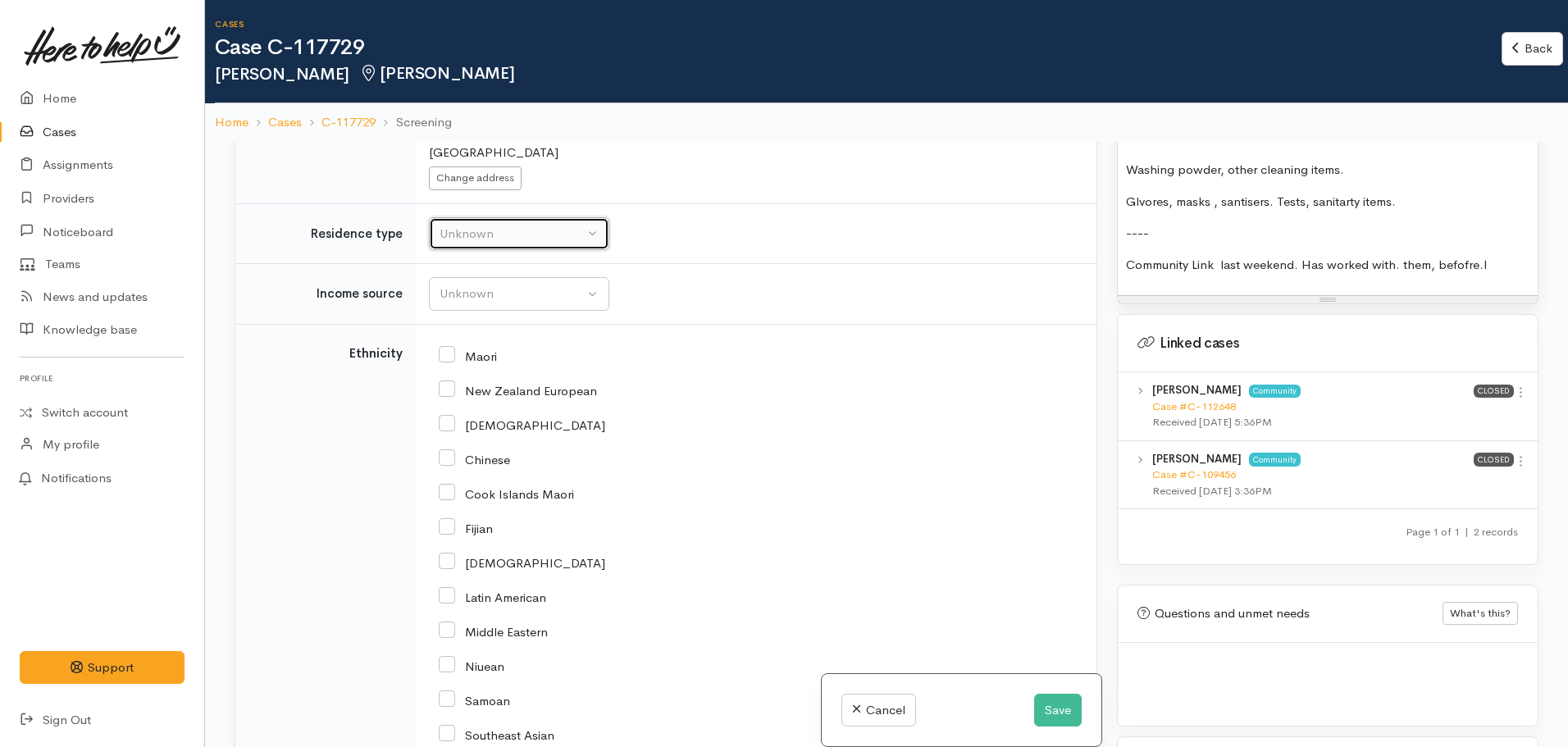
click at [543, 242] on div "Unknown" at bounding box center [511, 233] width 144 height 19
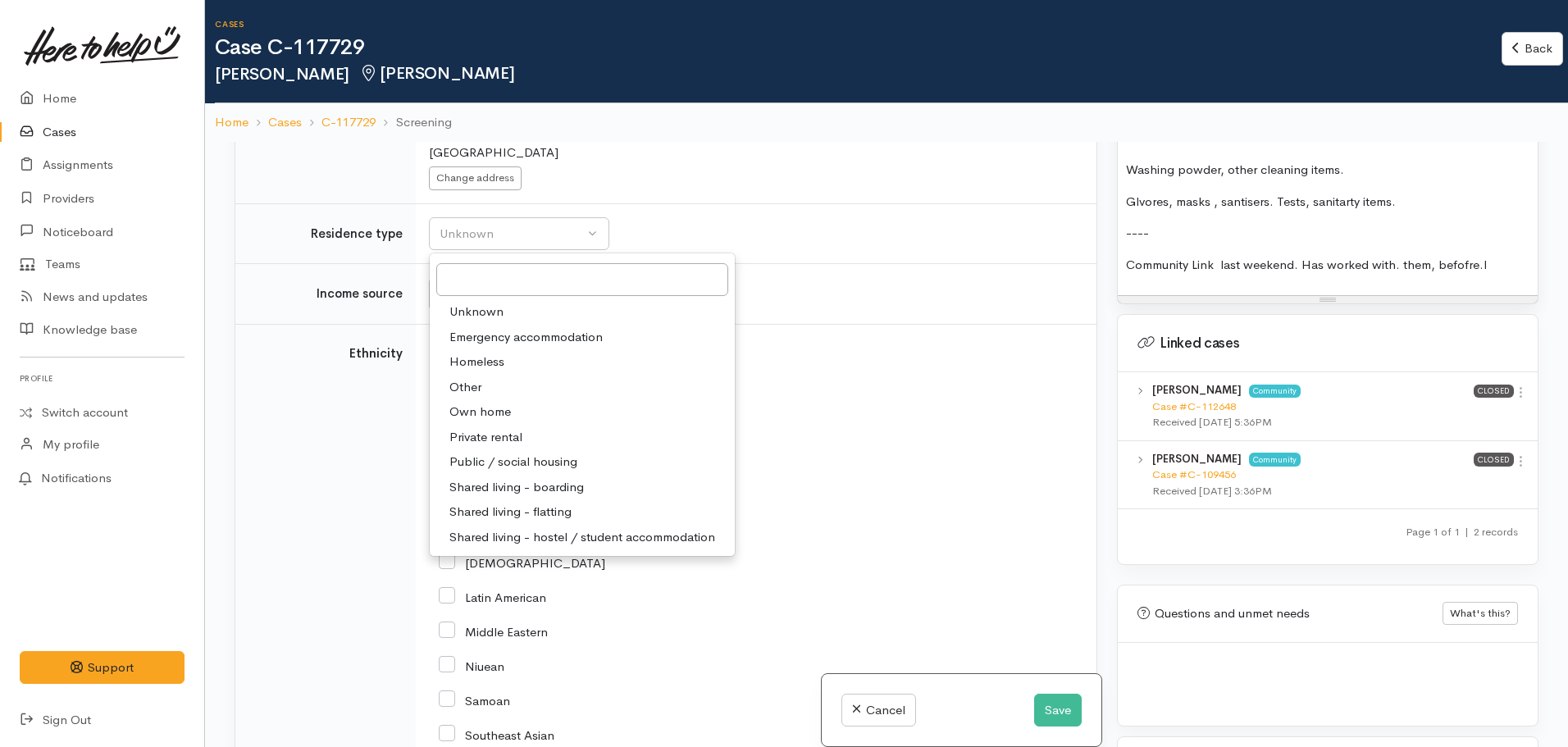
click at [519, 462] on span "Public / social housing" at bounding box center [513, 462] width 128 height 19
select select "3"
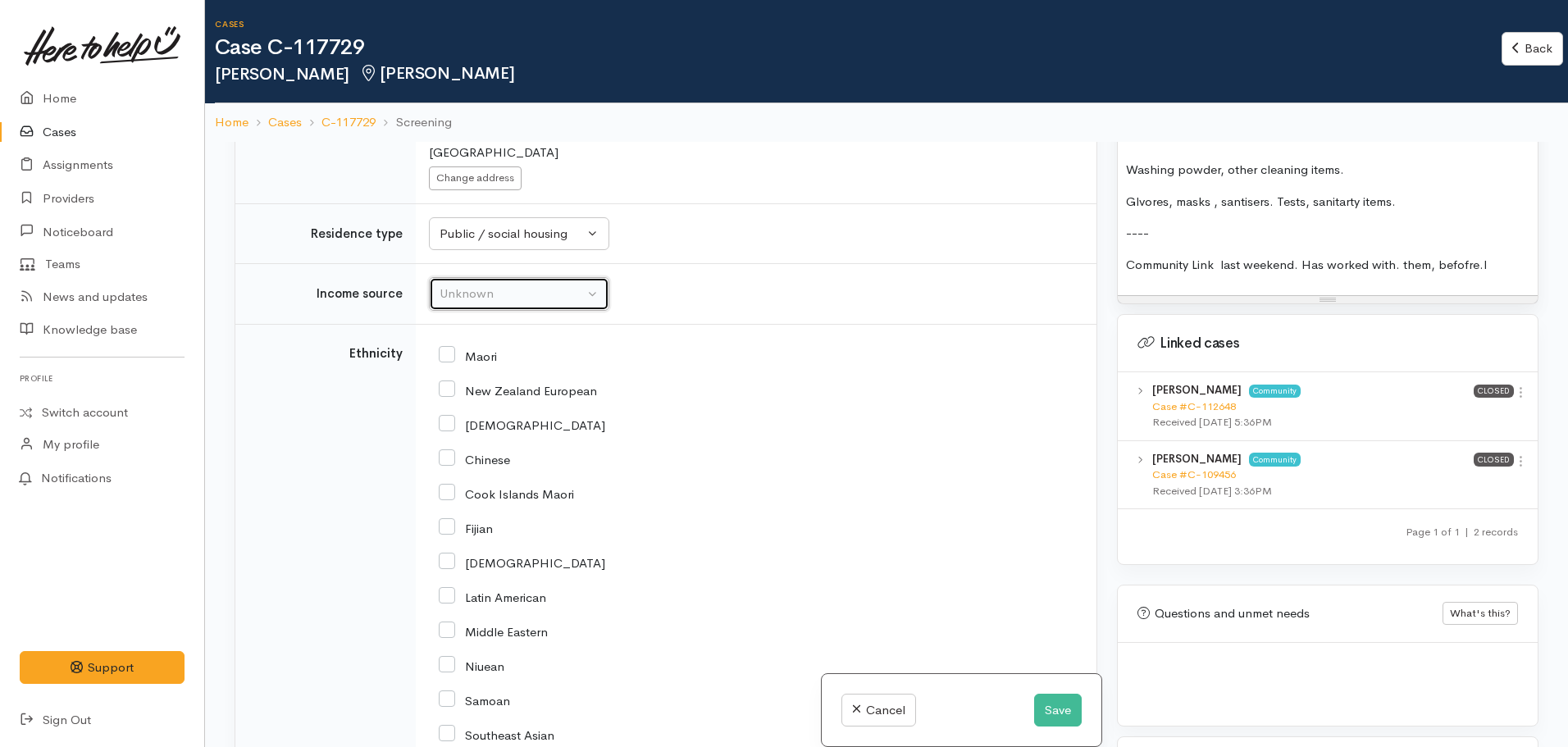
click at [508, 305] on button "Unknown" at bounding box center [519, 294] width 181 height 34
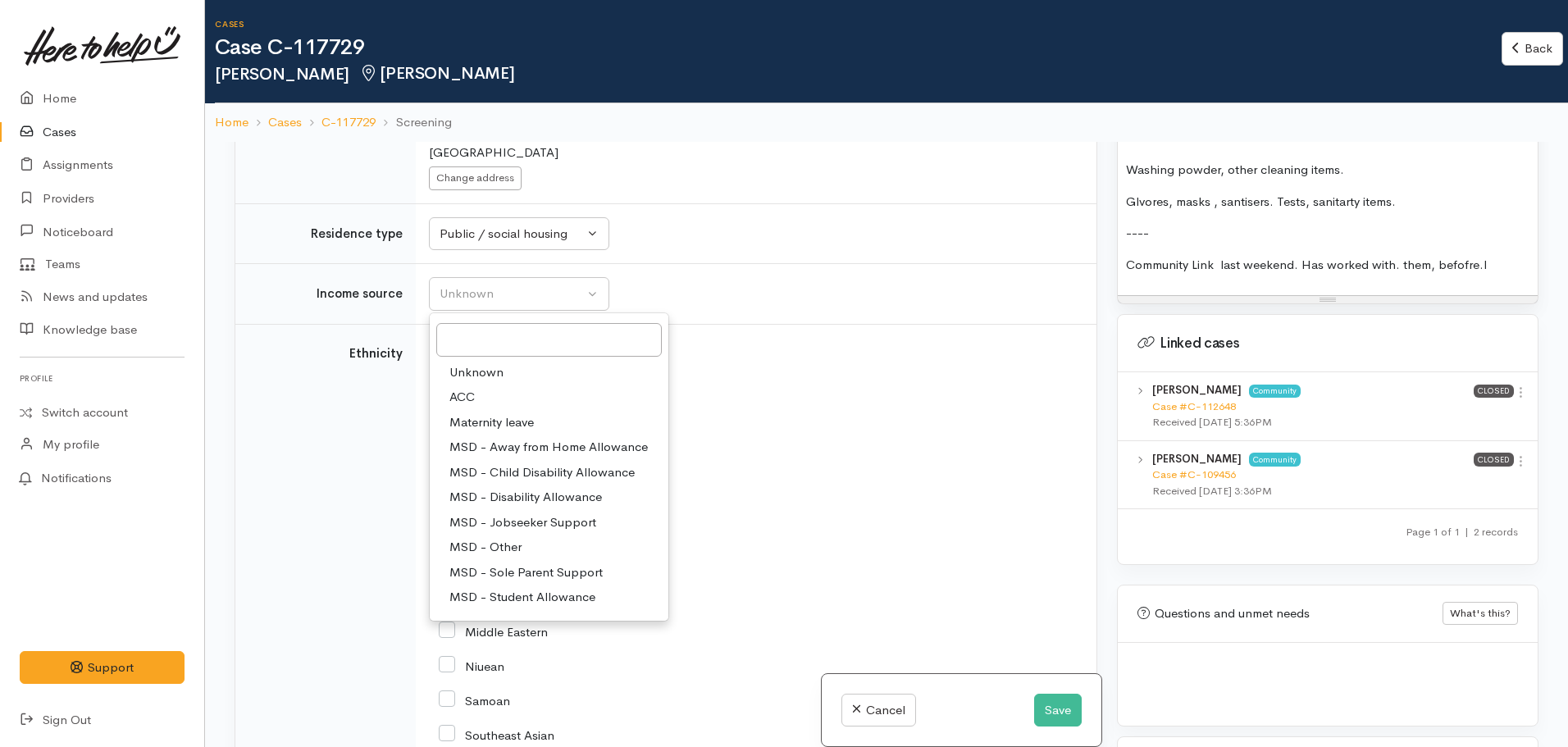
click at [540, 524] on span "MSD - Jobseeker Support" at bounding box center [522, 523] width 147 height 19
select select "4"
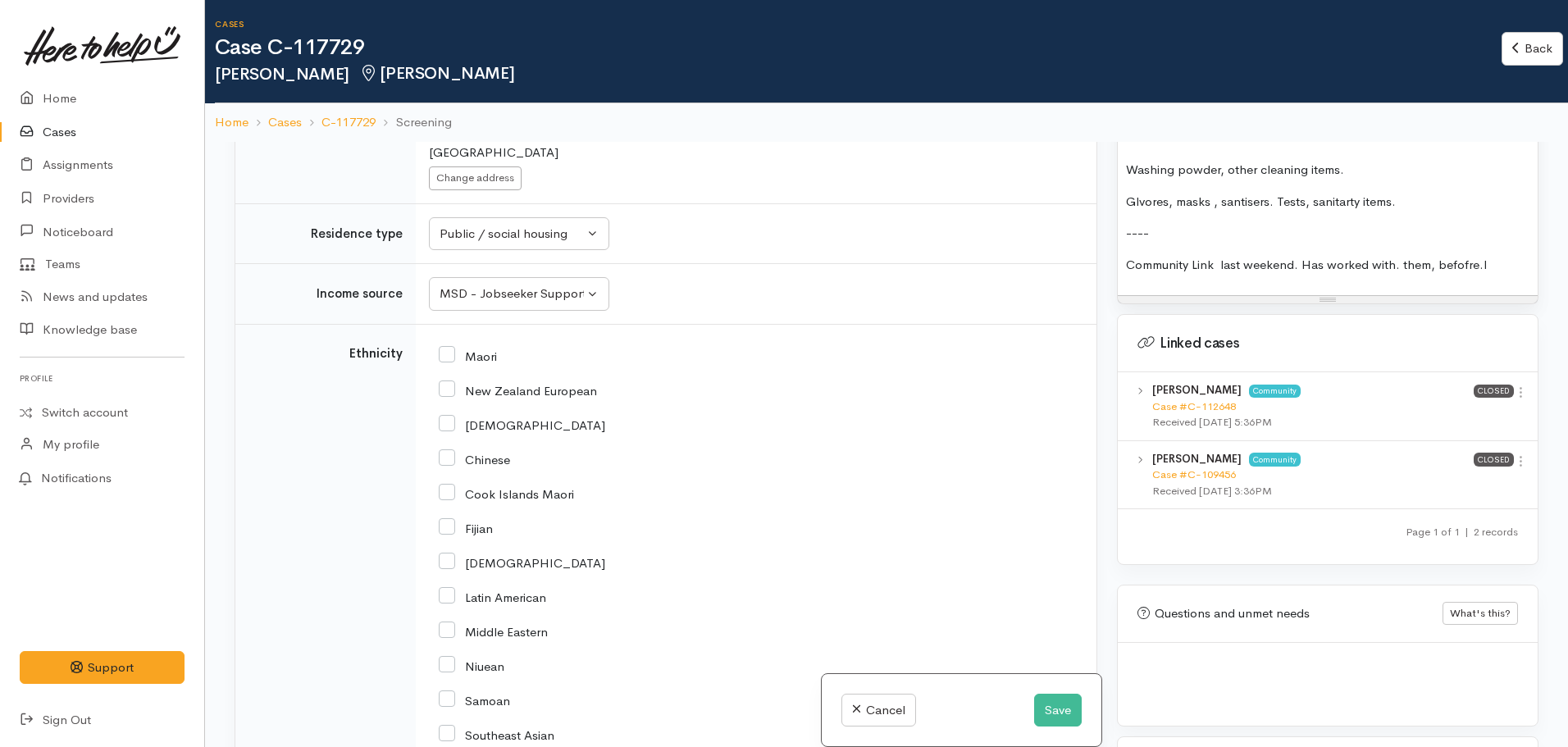
click at [459, 357] on input "Maori" at bounding box center [468, 355] width 58 height 15
checkbox input "true"
click at [445, 493] on input "Cook Islands Maori" at bounding box center [506, 493] width 135 height 15
checkbox input "true"
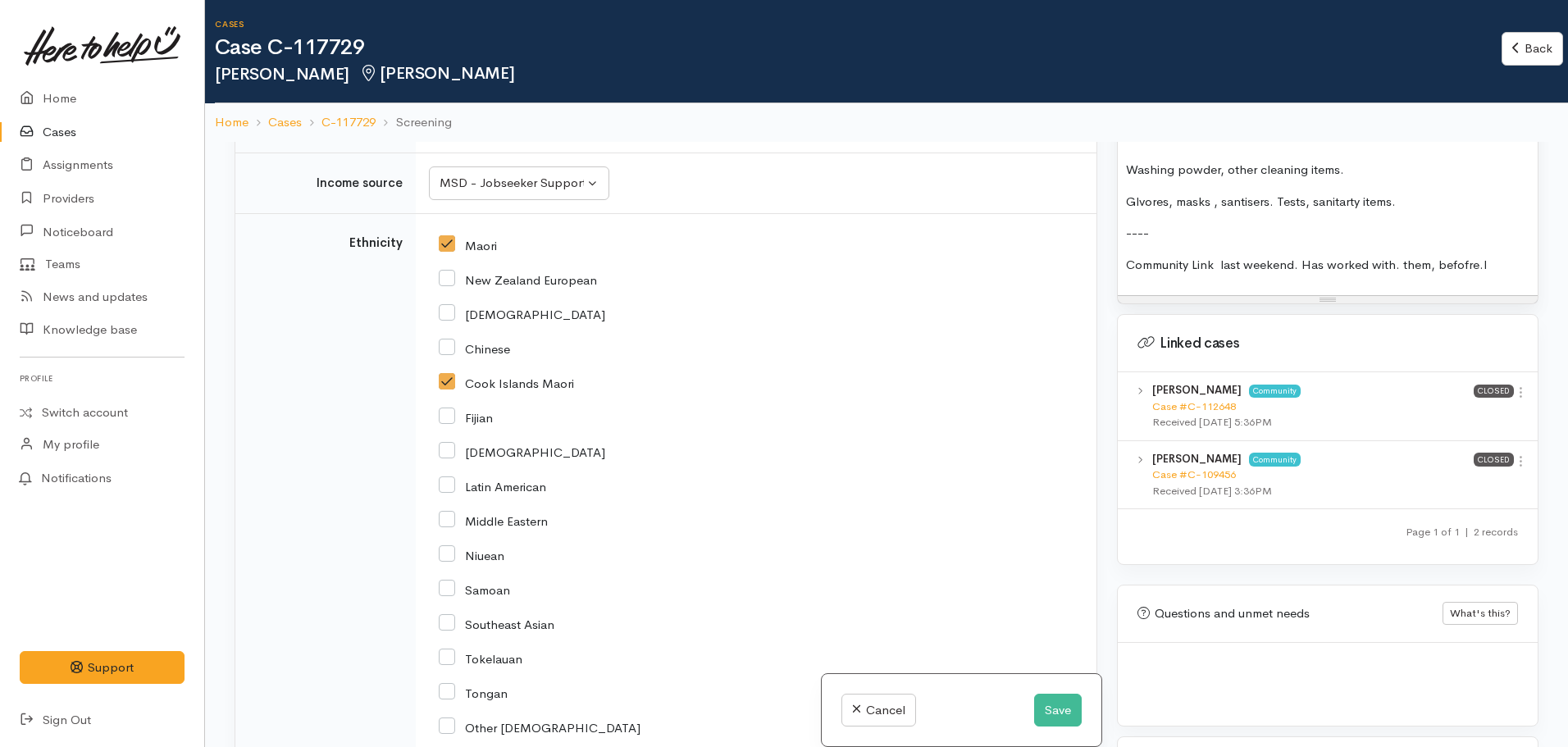
scroll to position [3035, 0]
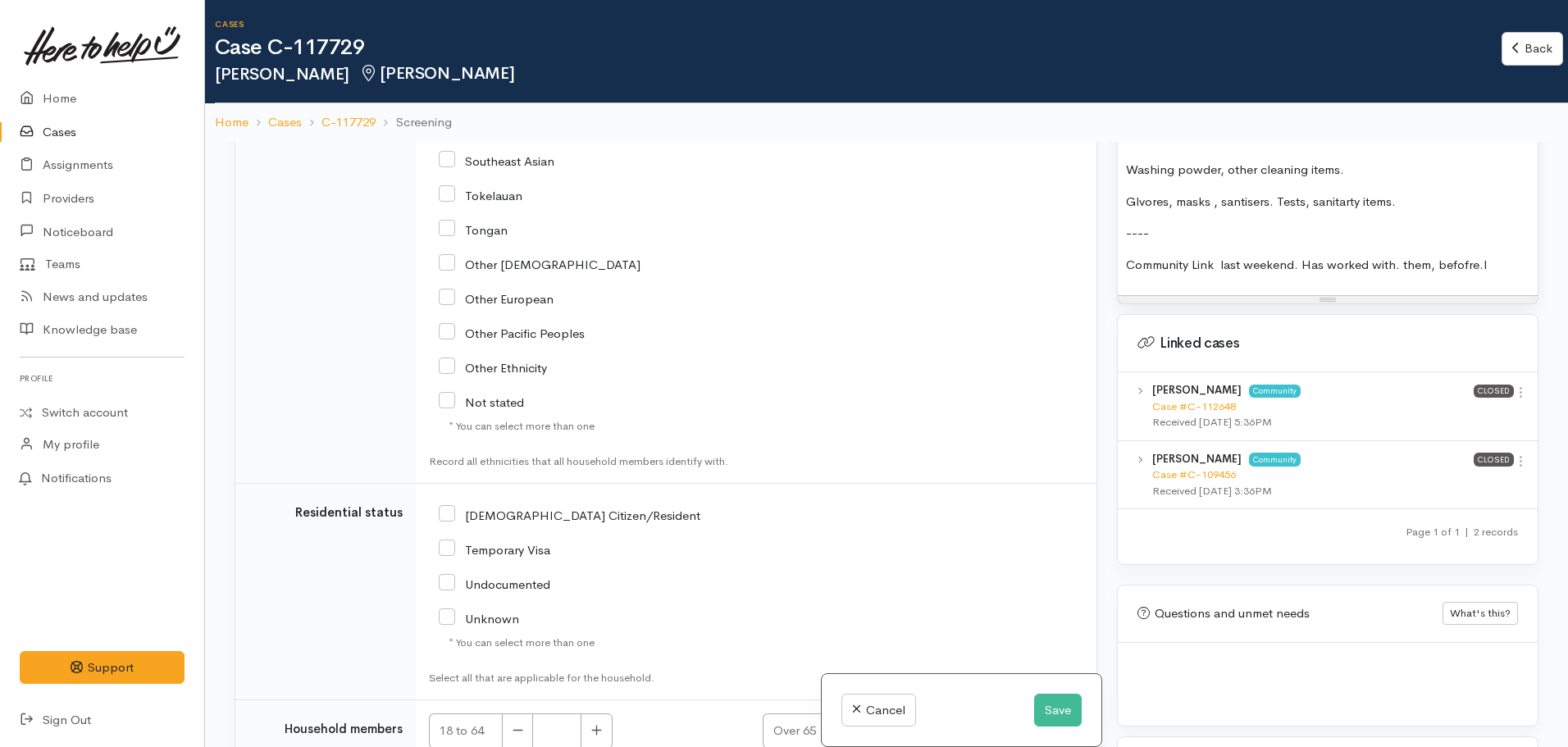
click at [442, 514] on input "[DEMOGRAPHIC_DATA] Citizen/Resident" at bounding box center [569, 514] width 262 height 15
checkbox input "true"
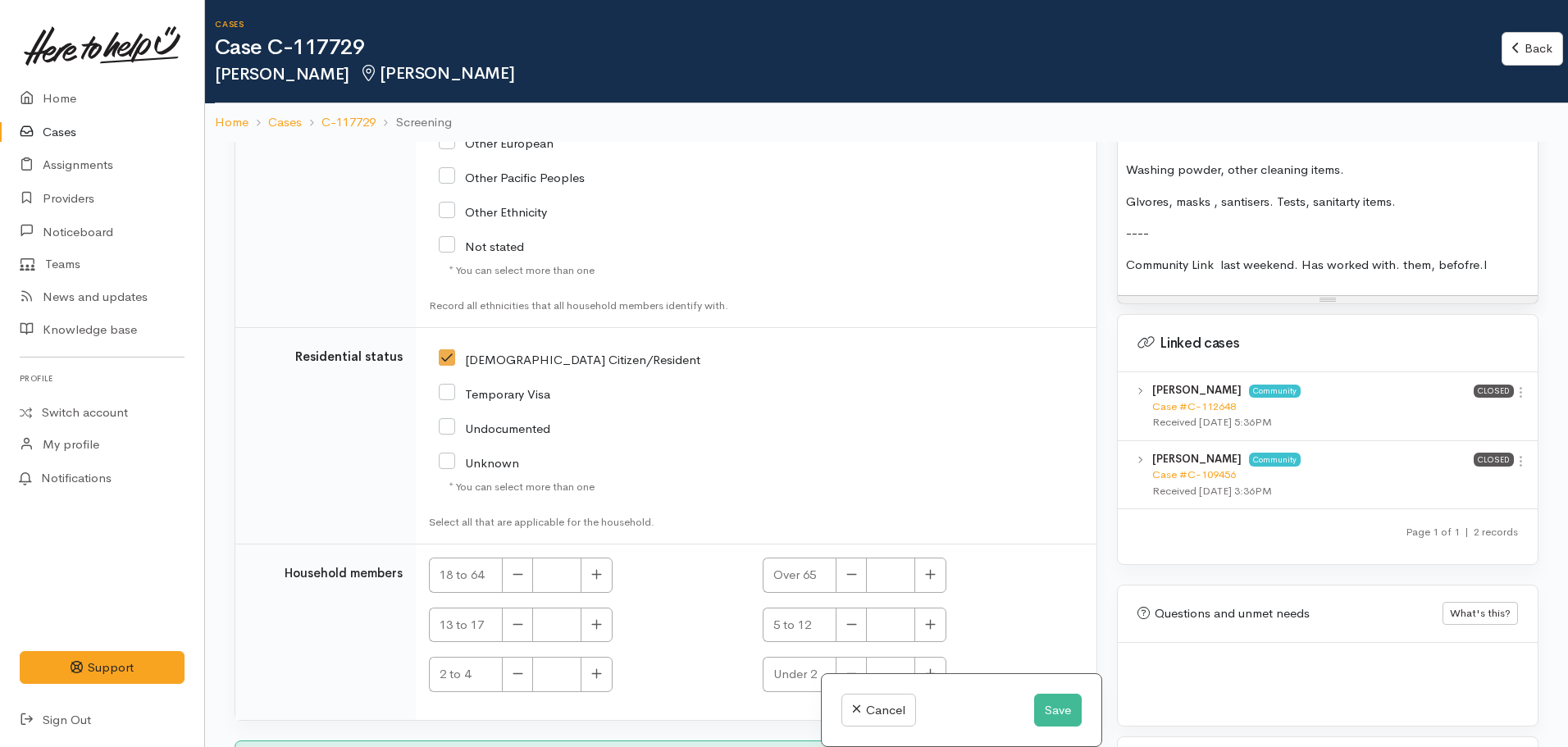
scroll to position [3221, 0]
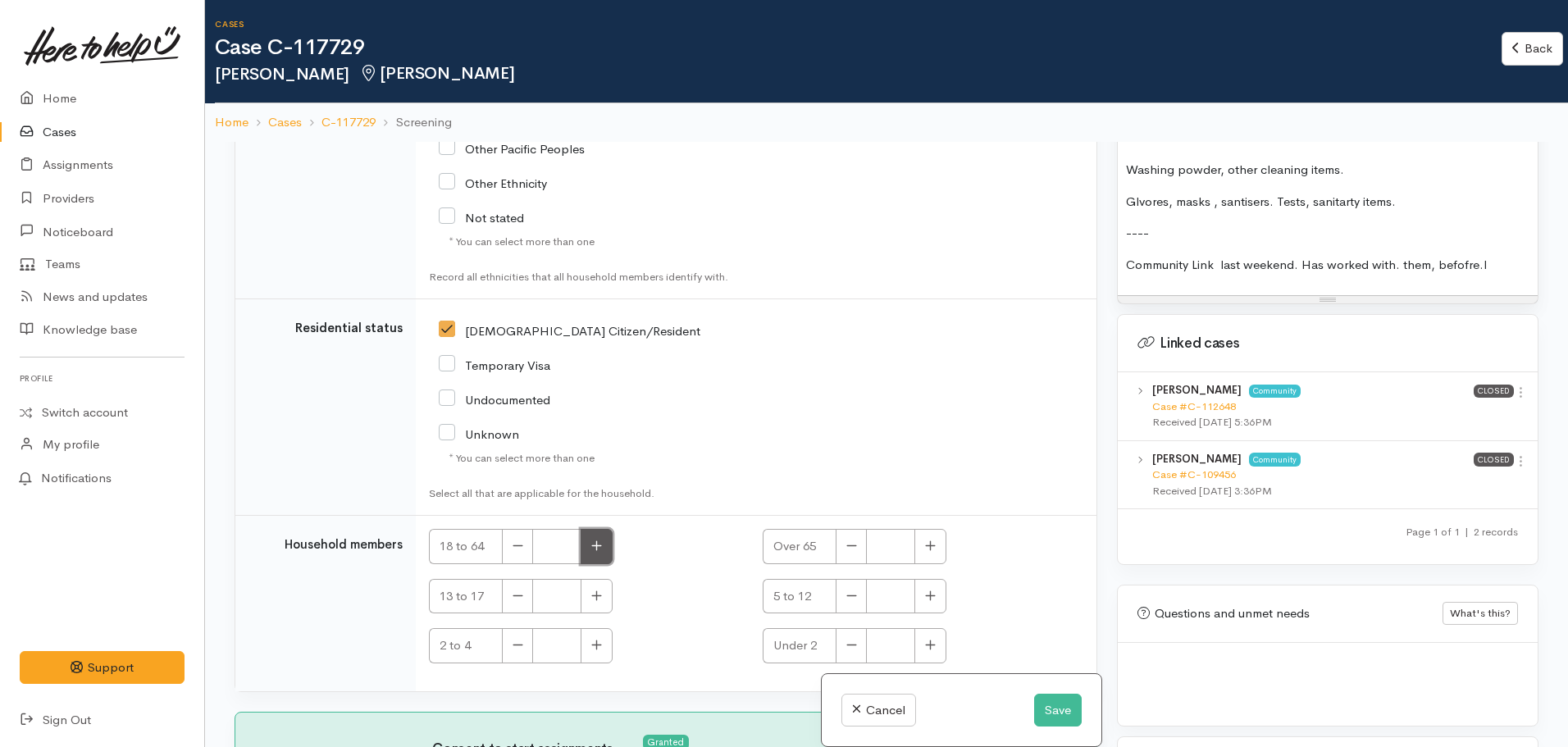
click at [605, 539] on button "button" at bounding box center [596, 546] width 32 height 36
type input "1"
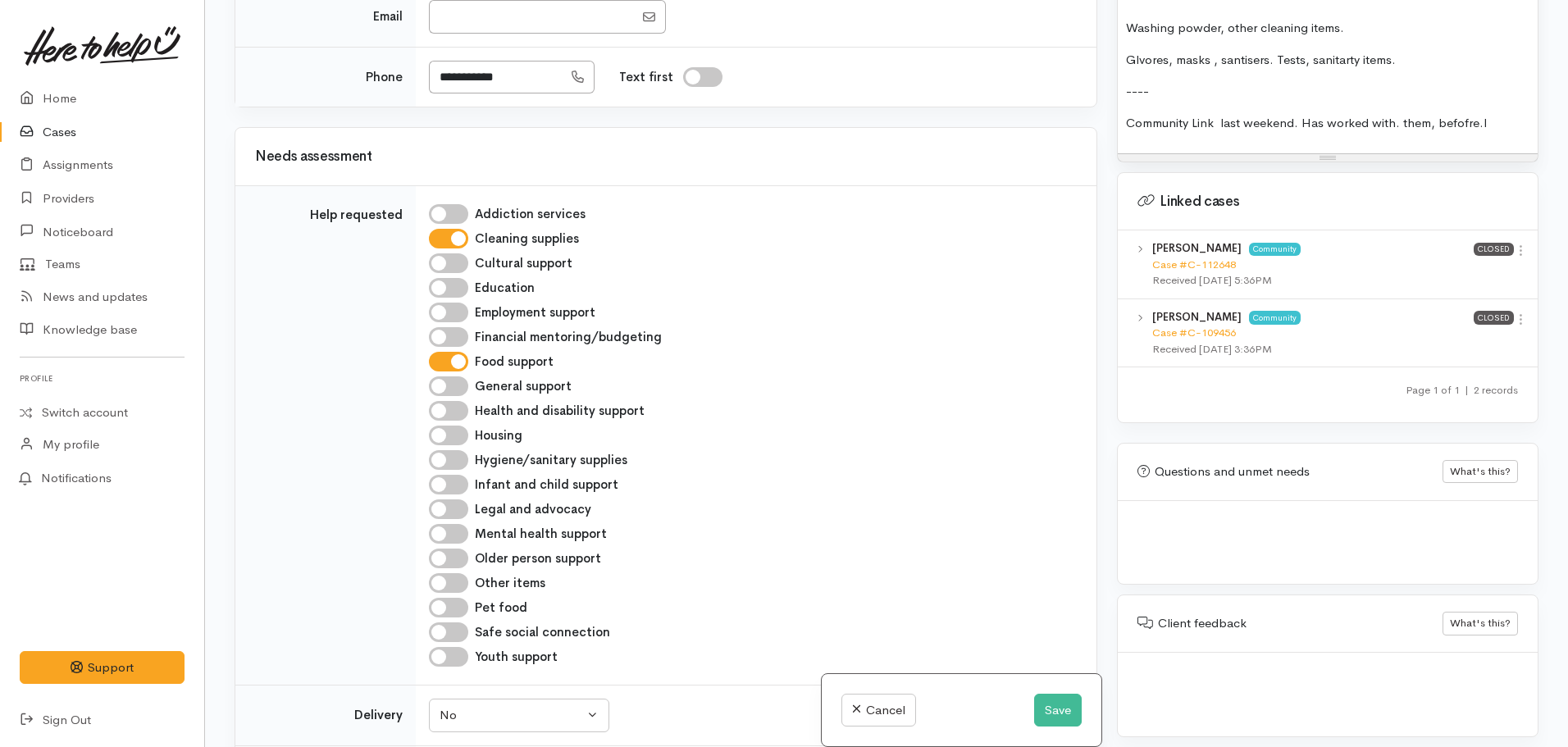
scroll to position [677, 0]
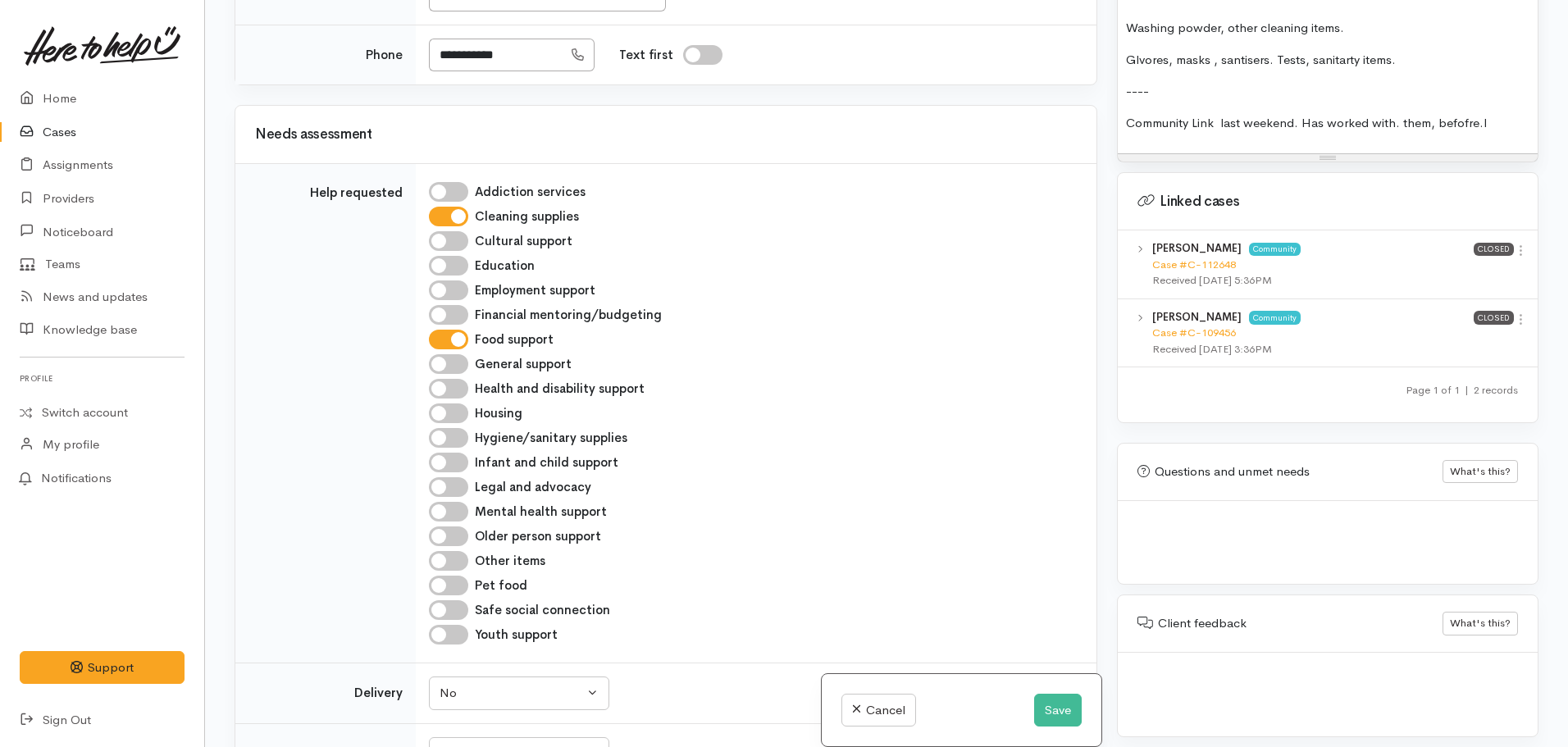
click at [442, 442] on input "Hygiene/sanitary supplies" at bounding box center [448, 439] width 39 height 20
checkbox input "true"
click at [1041, 702] on button "Save" at bounding box center [1057, 711] width 47 height 34
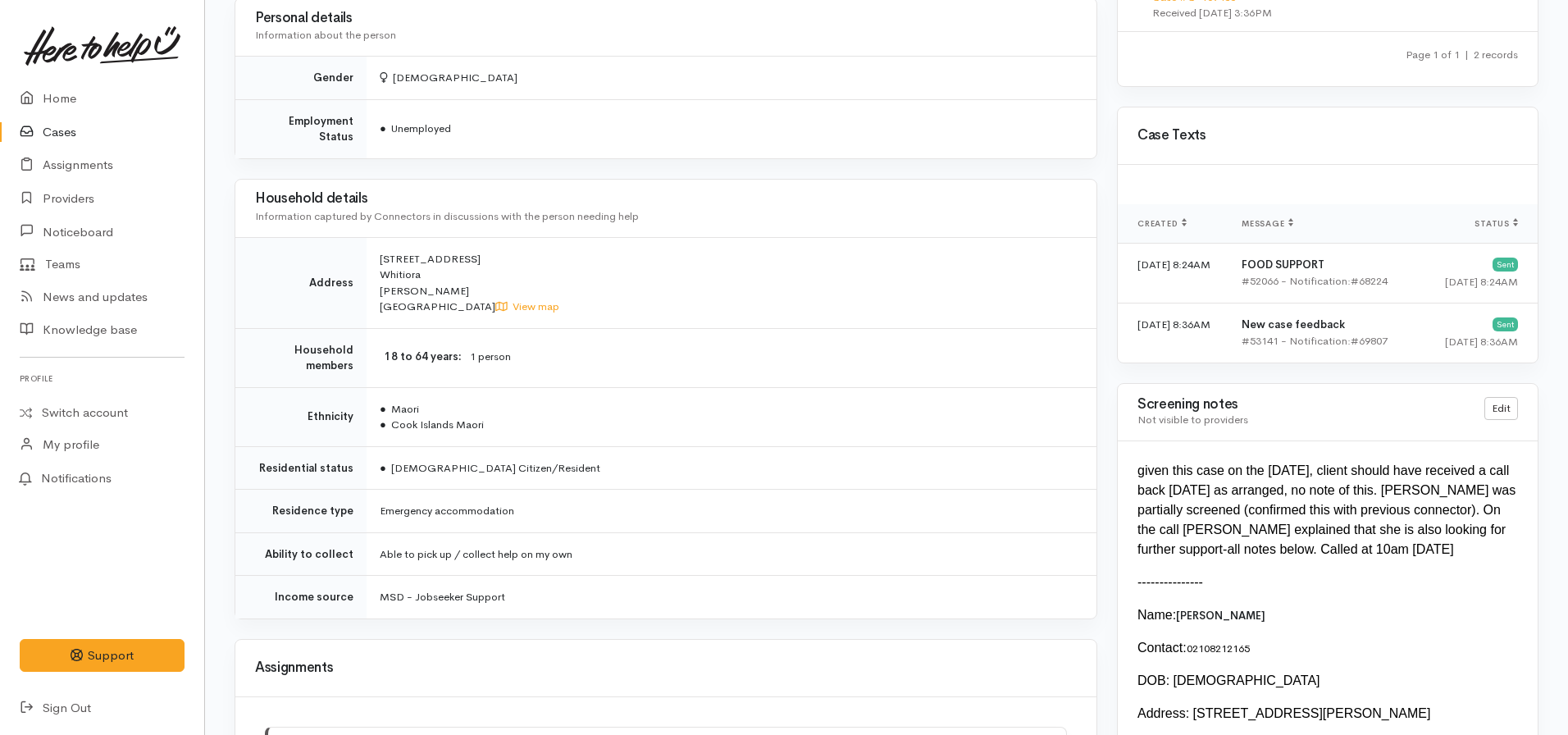
scroll to position [1148, 0]
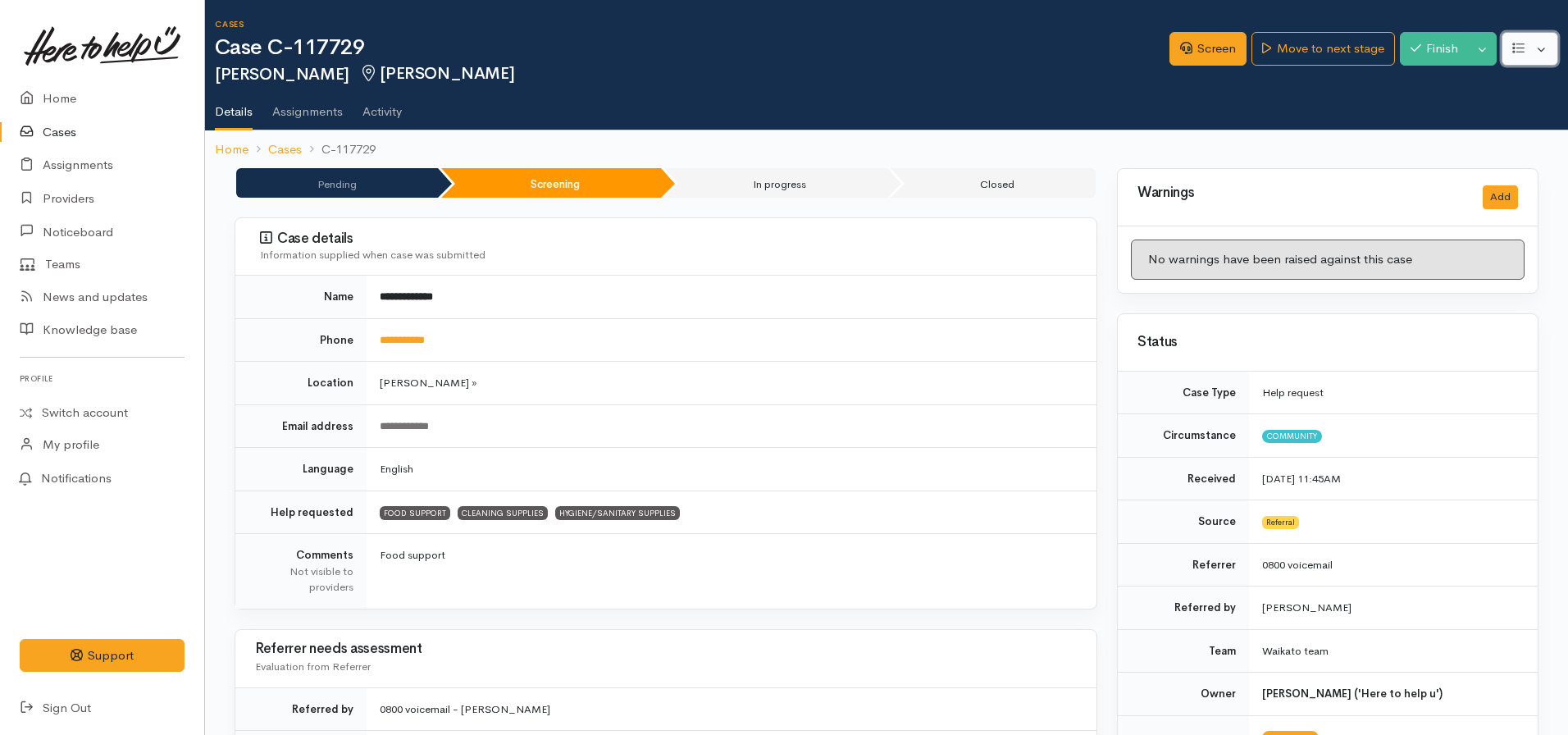
click at [1521, 47] on icon "button" at bounding box center [1518, 47] width 12 height 12
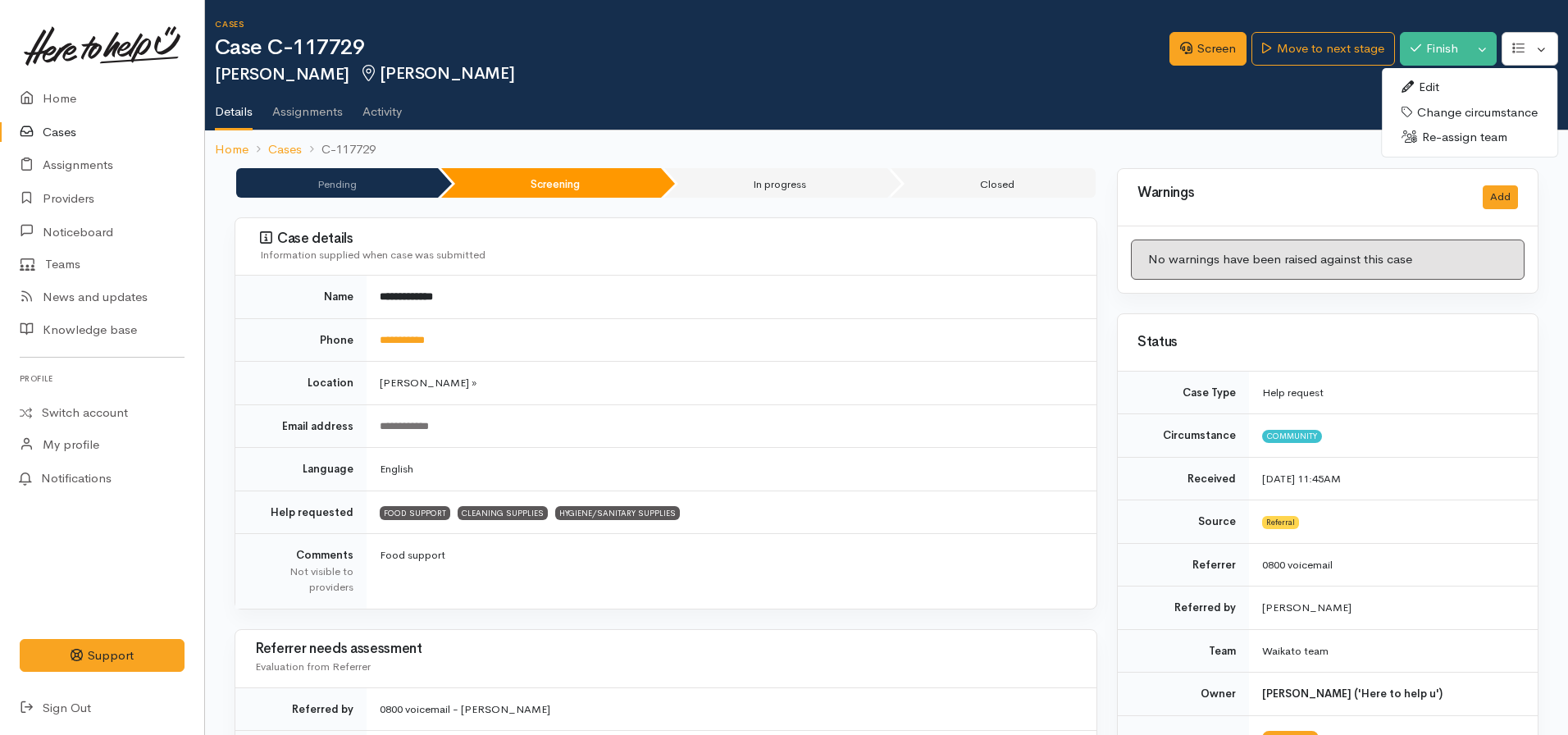
click at [1431, 78] on link "Edit" at bounding box center [1470, 88] width 176 height 26
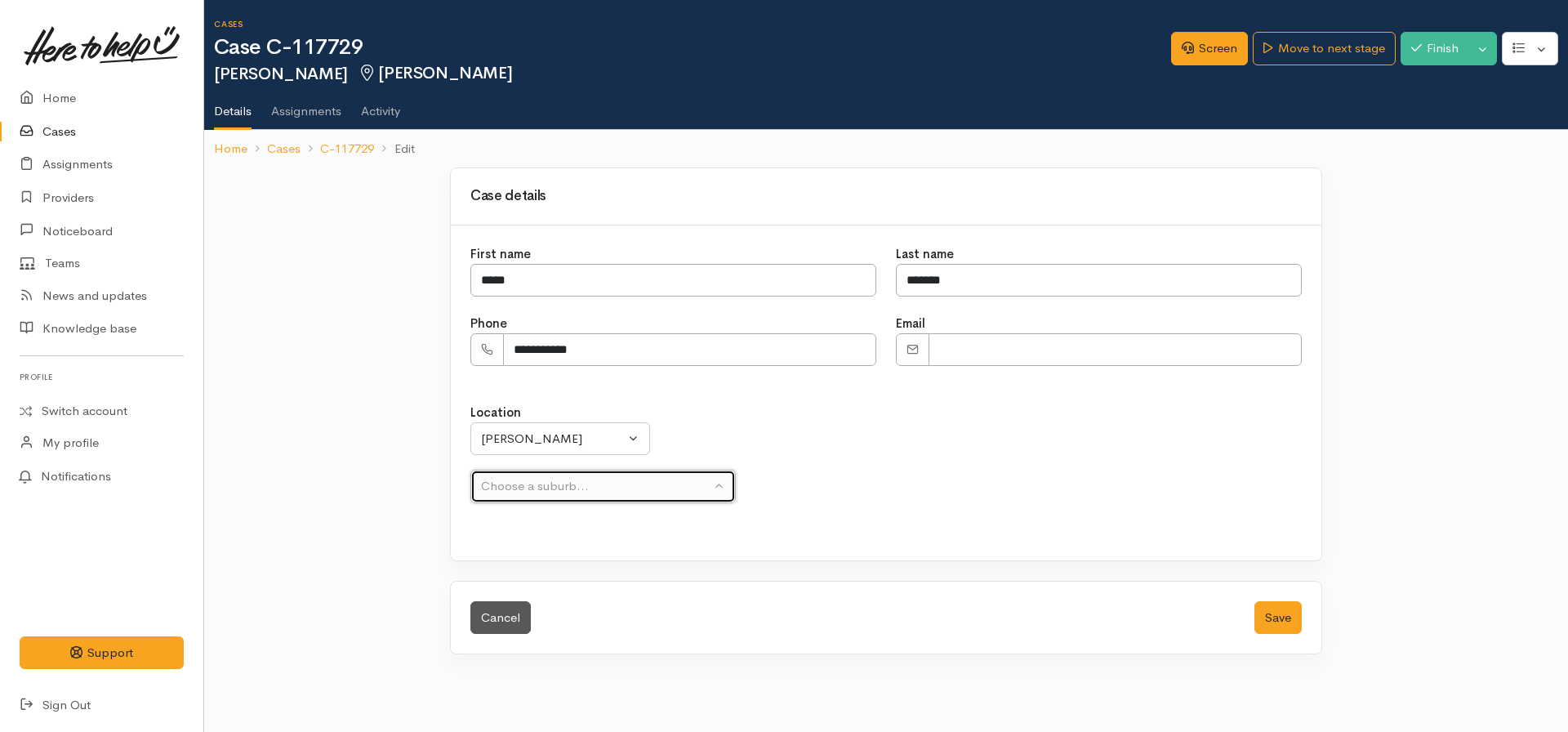
click at [506, 471] on button "Choose a suburb..." at bounding box center [603, 486] width 265 height 34
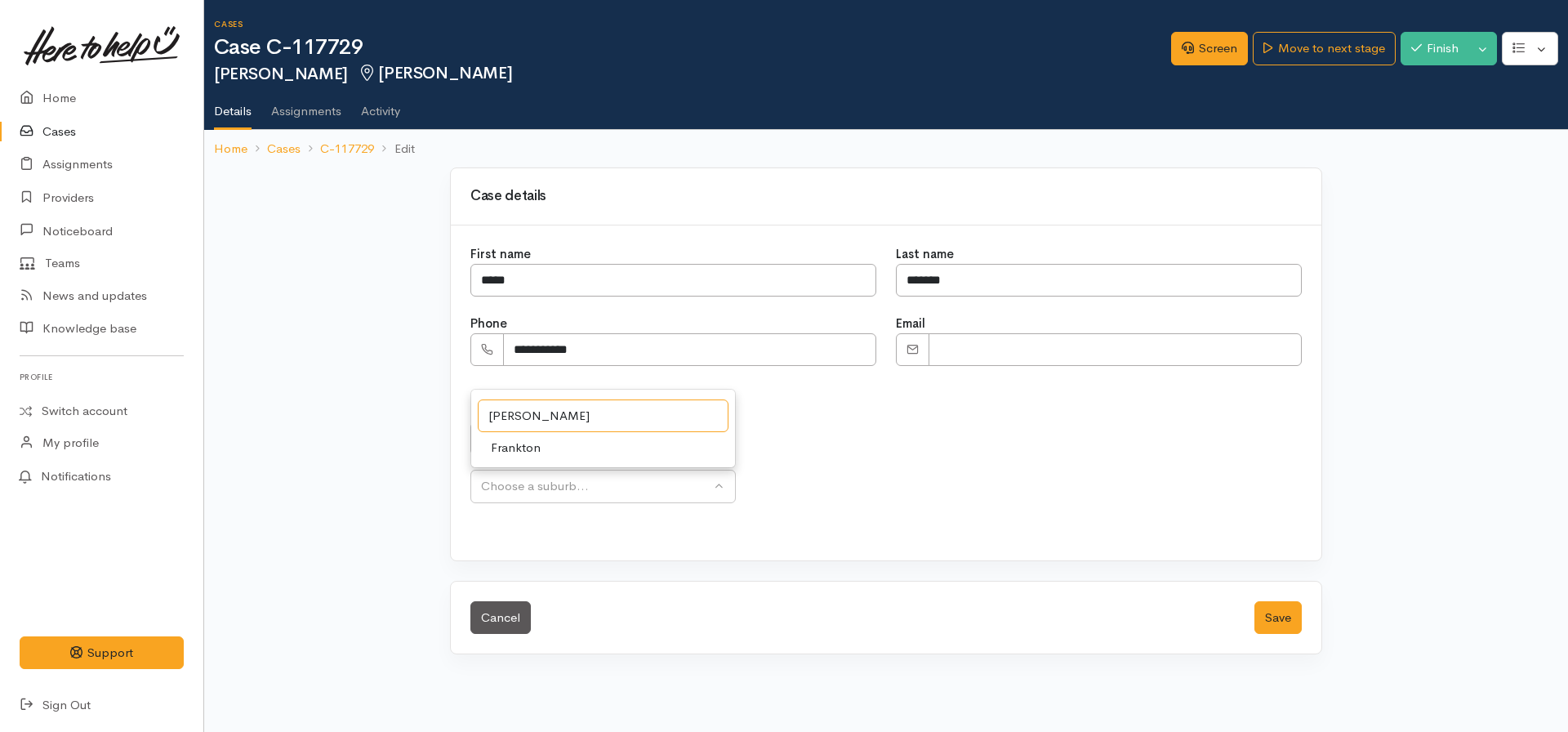
type input "[PERSON_NAME]"
click at [597, 443] on link "Frankton" at bounding box center [603, 448] width 264 height 25
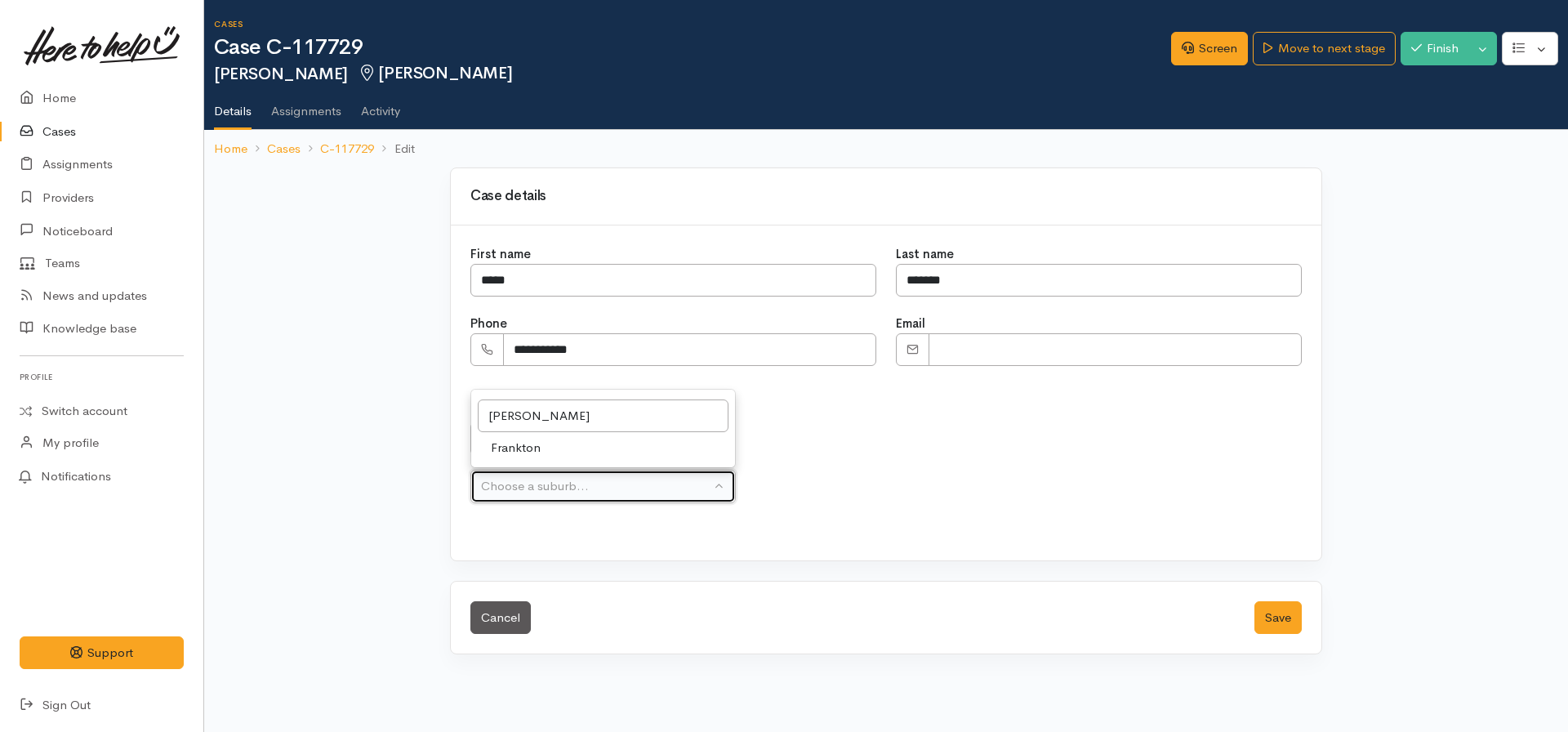
select select "17"
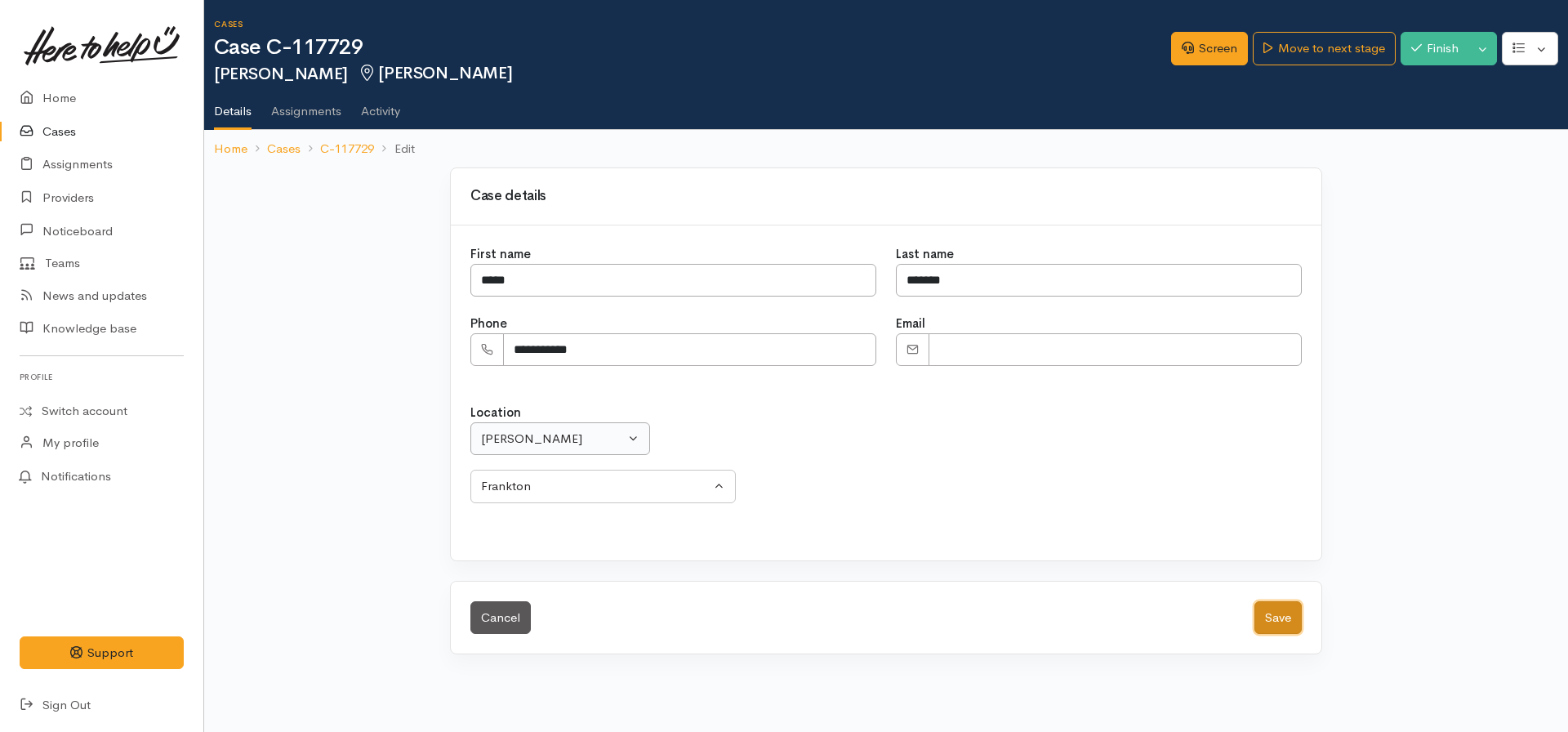
click at [1255, 601] on button "Save" at bounding box center [1278, 618] width 47 height 34
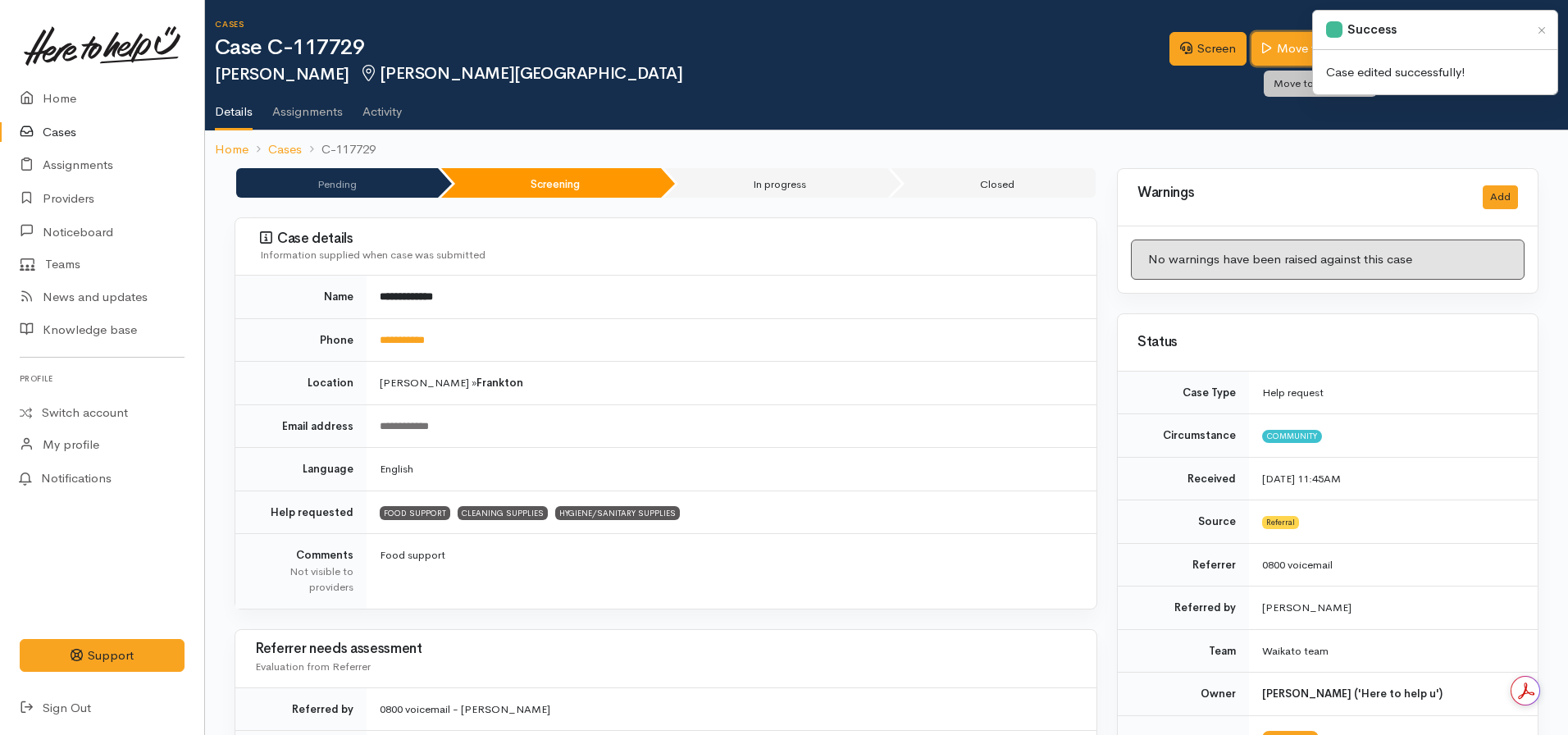
click at [1272, 45] on link "Move to next stage" at bounding box center [1323, 48] width 143 height 34
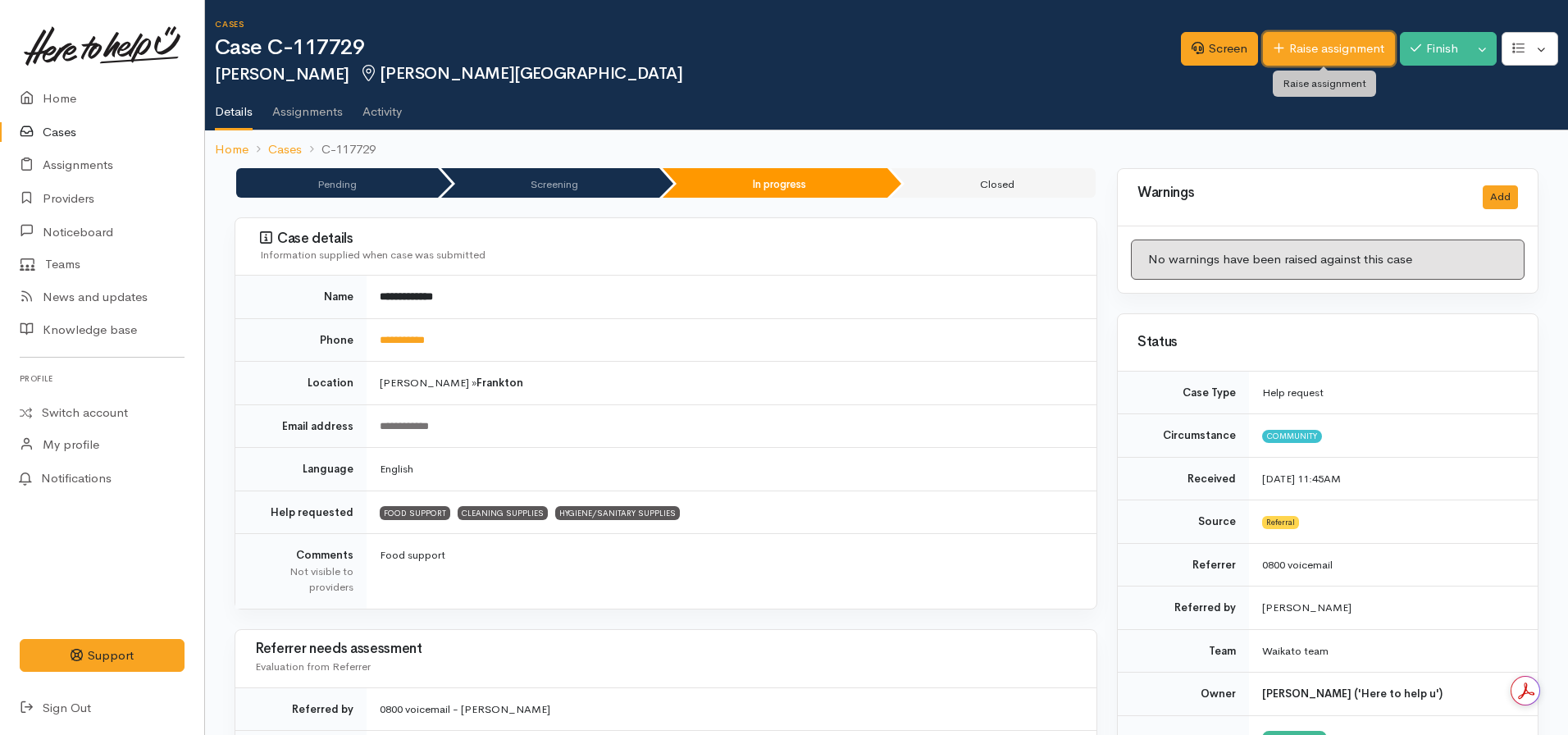
click at [1301, 52] on link "Raise assignment" at bounding box center [1328, 48] width 132 height 34
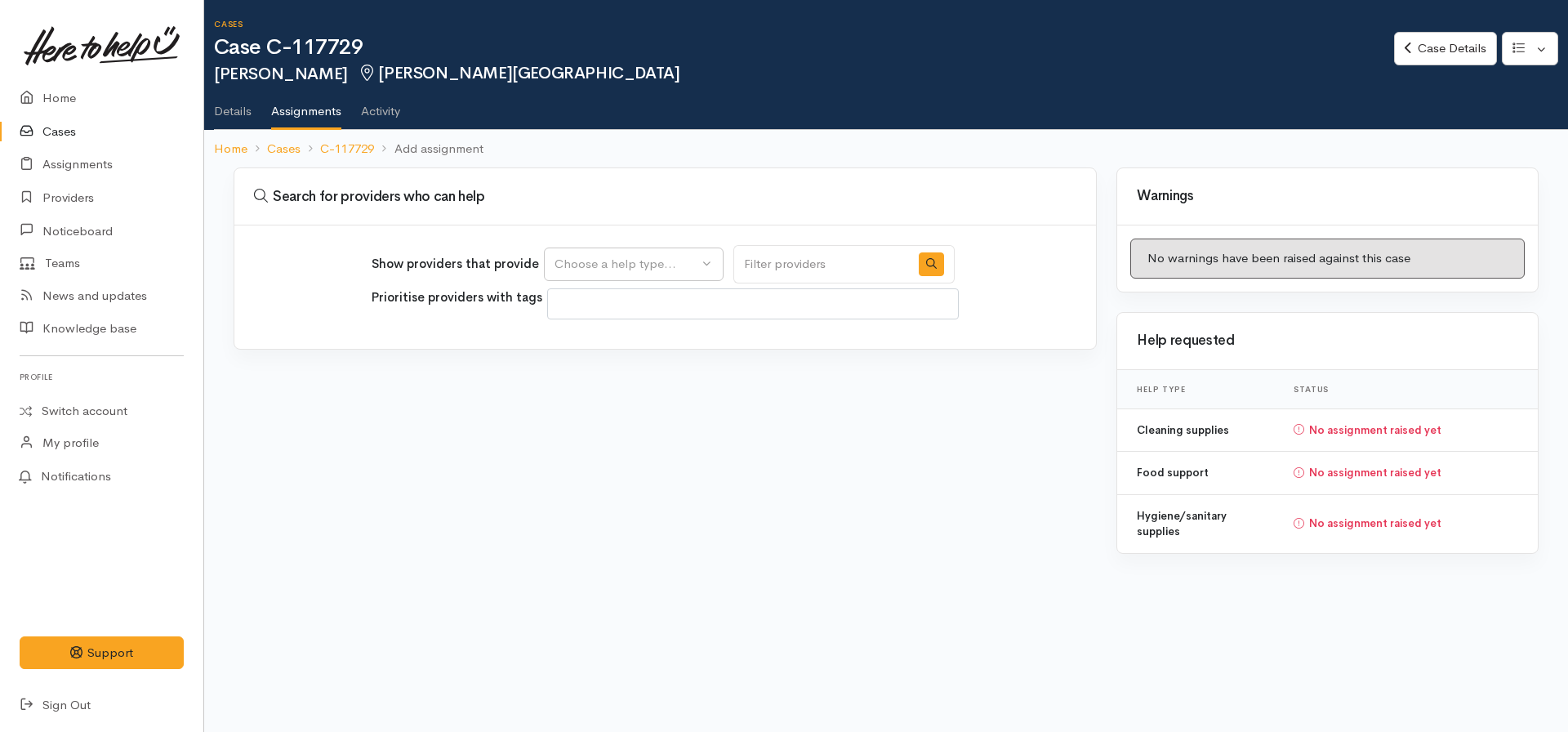
select select
click at [581, 260] on div "Choose a help type..." at bounding box center [626, 264] width 143 height 19
click at [613, 337] on span "Food support" at bounding box center [603, 342] width 76 height 19
select select "3"
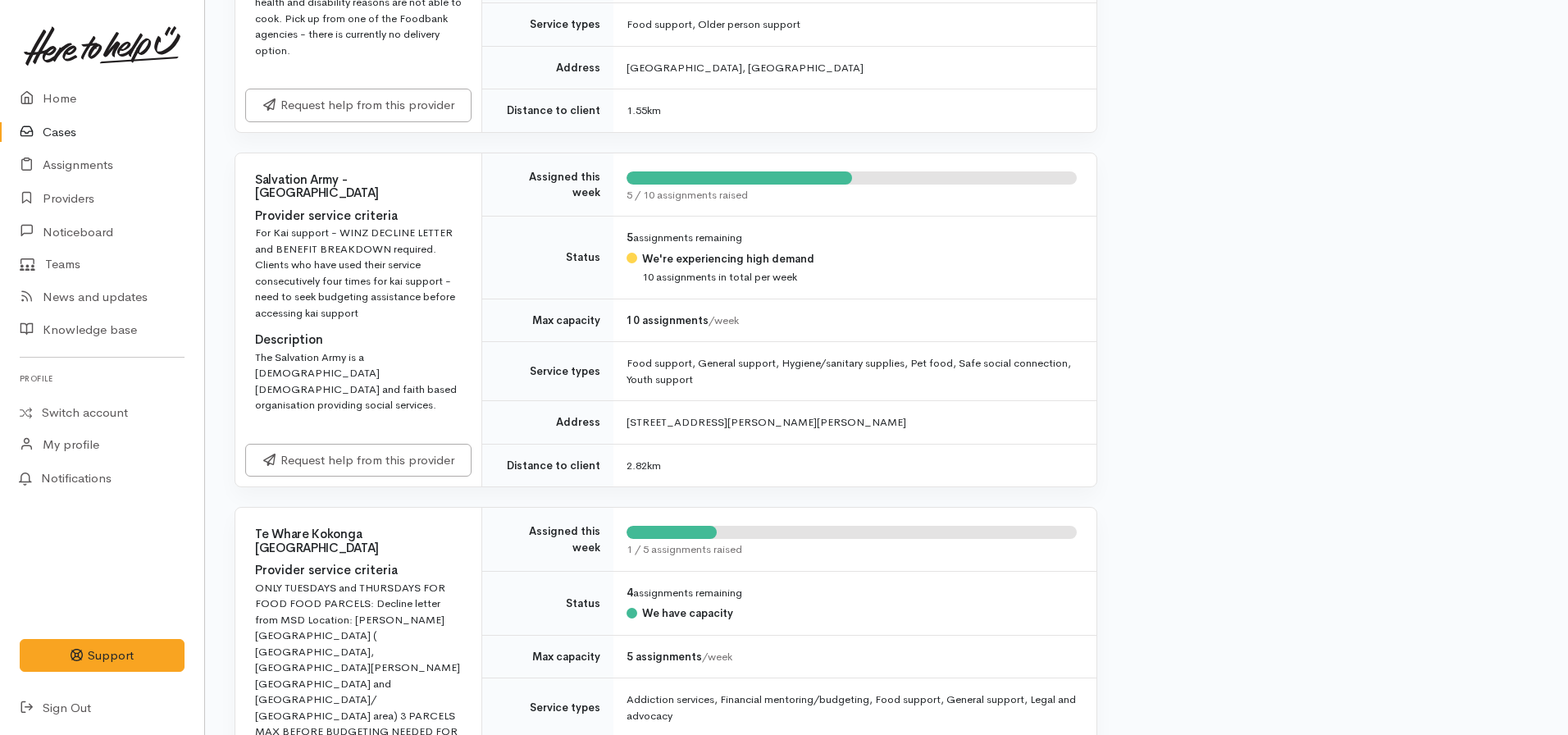
scroll to position [1394, 0]
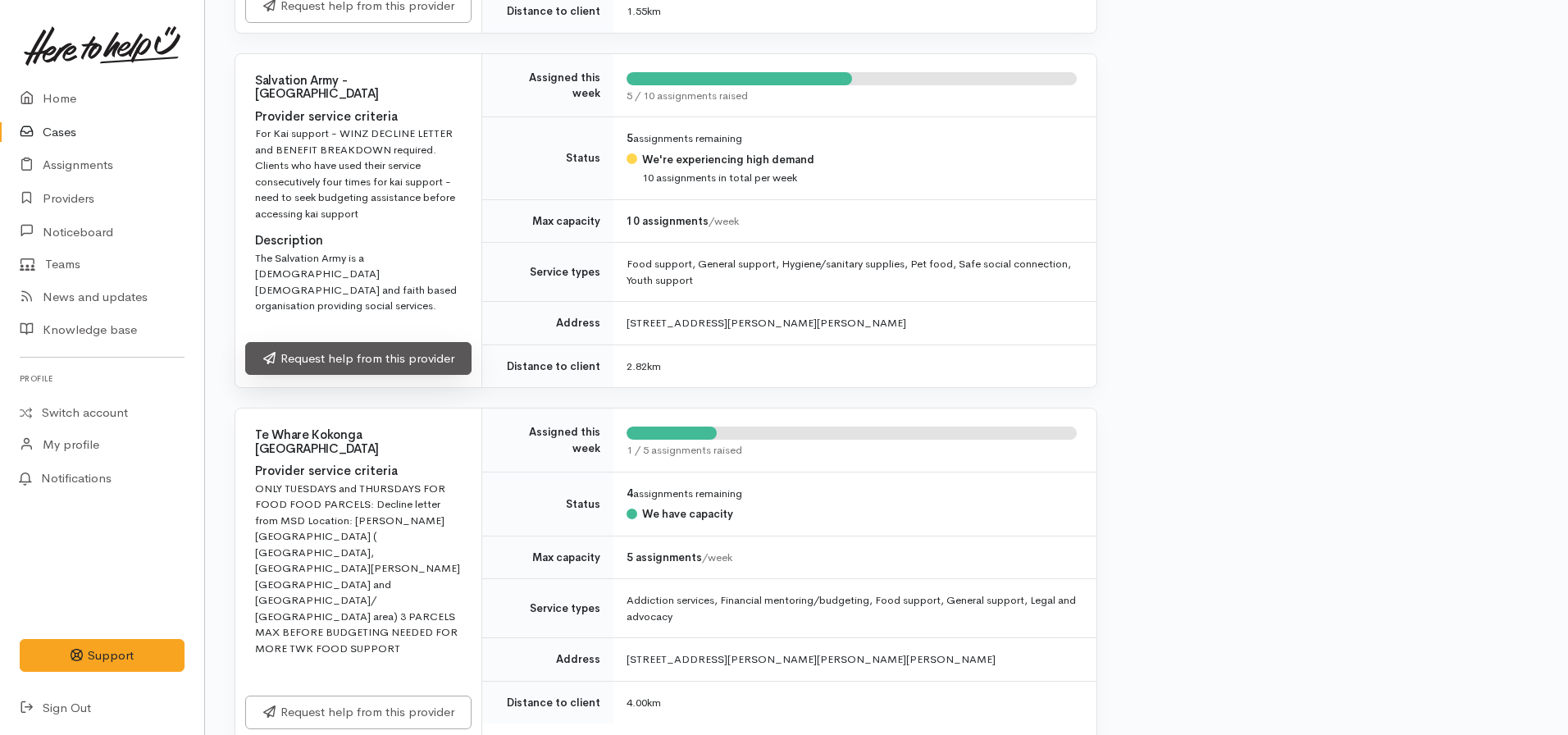
click at [315, 342] on link "Request help from this provider" at bounding box center [358, 358] width 226 height 34
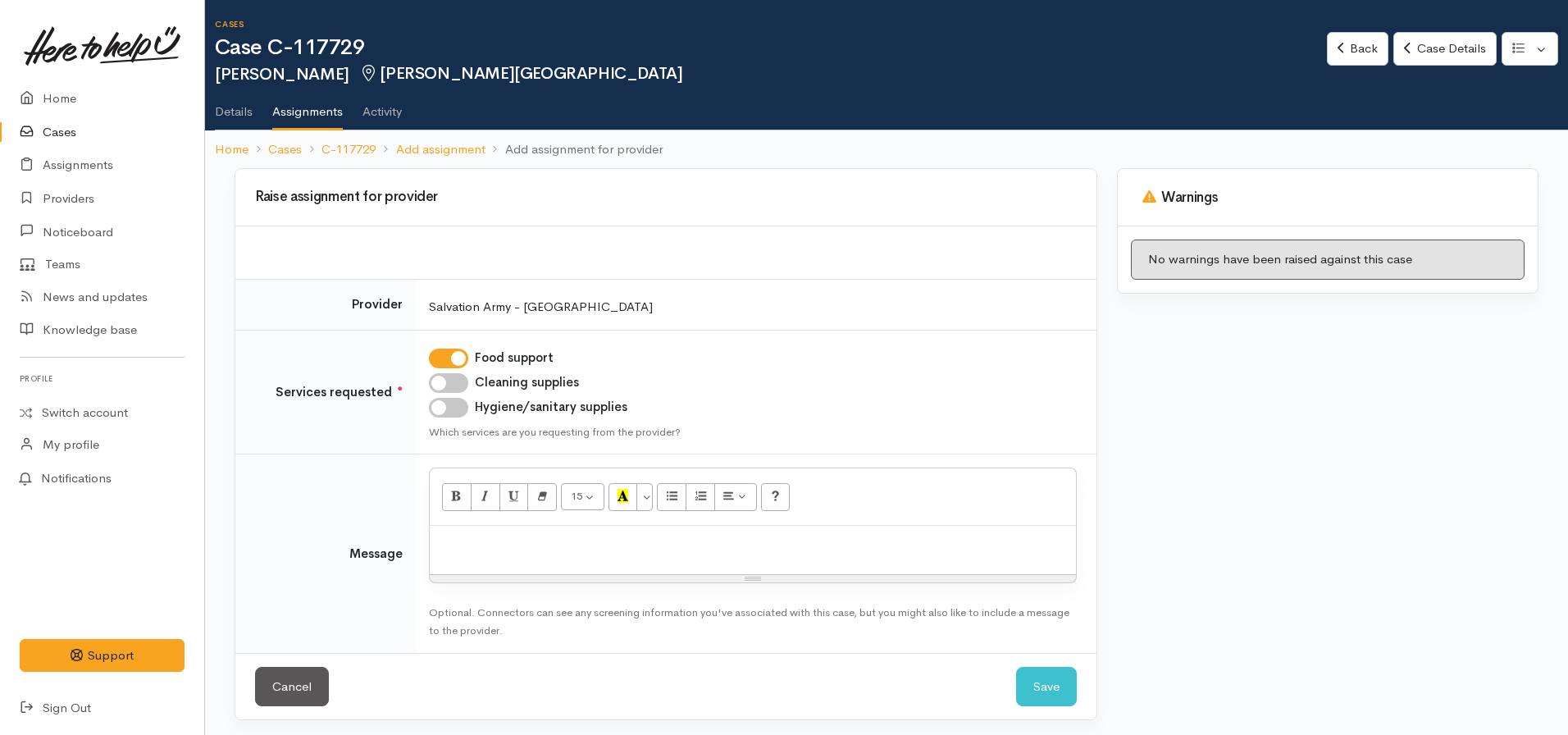
click at [447, 378] on input "Cleaning supplies" at bounding box center [448, 383] width 39 height 20
checkbox input "true"
click at [442, 409] on input "Hygiene/sanitary supplies" at bounding box center [448, 408] width 39 height 20
checkbox input "true"
click at [482, 545] on p at bounding box center [752, 543] width 630 height 19
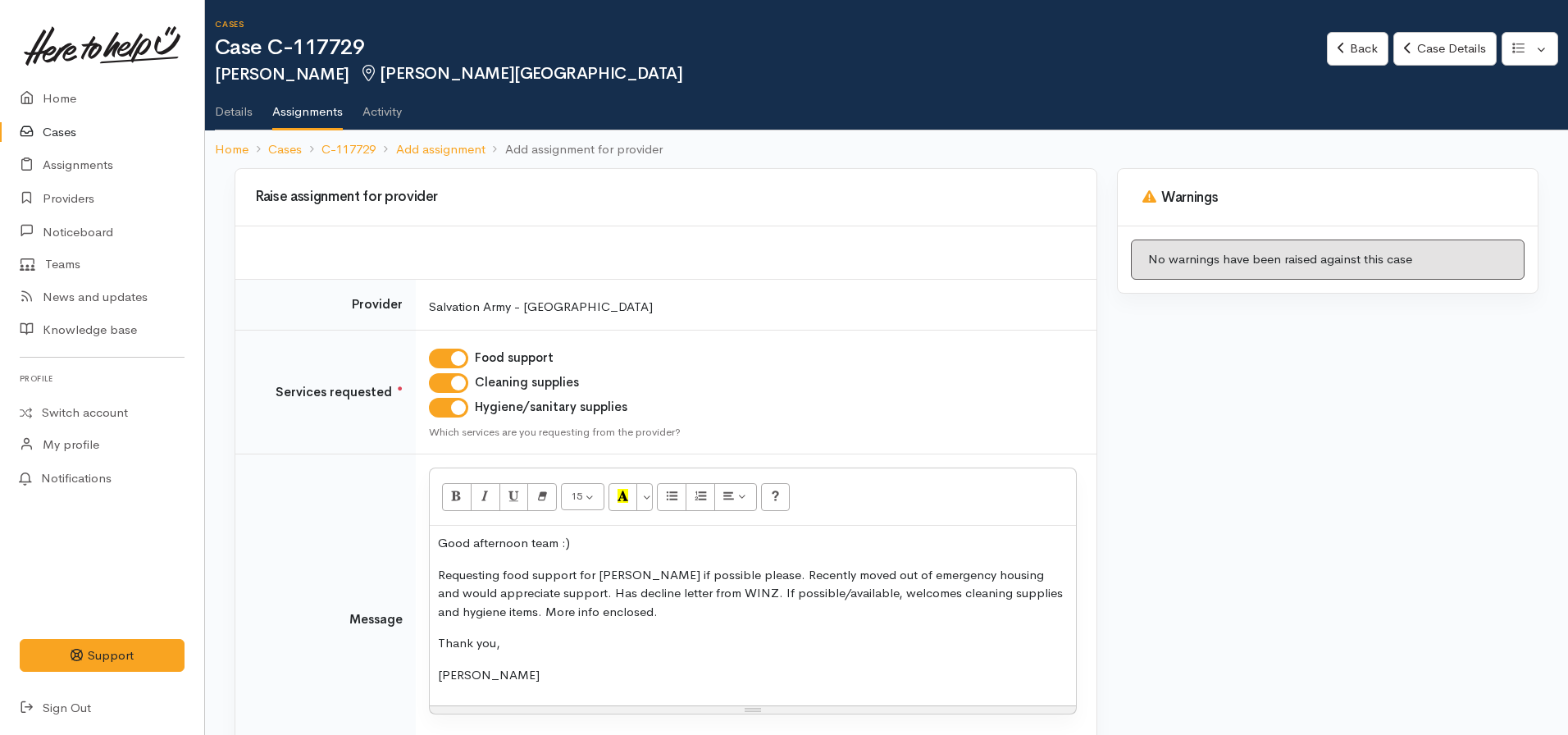
scroll to position [137, 0]
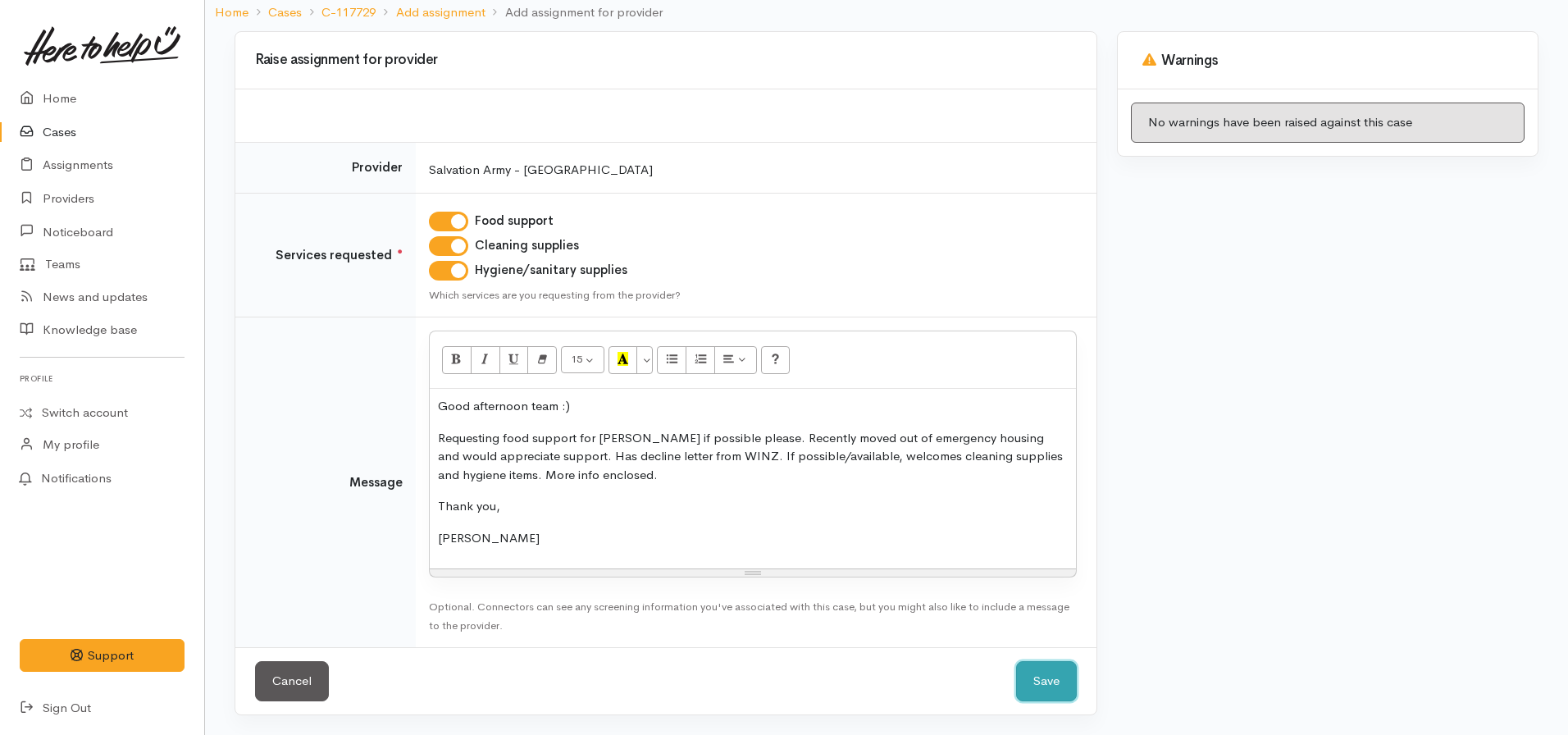
click button "Save" at bounding box center [1047, 681] width 61 height 40
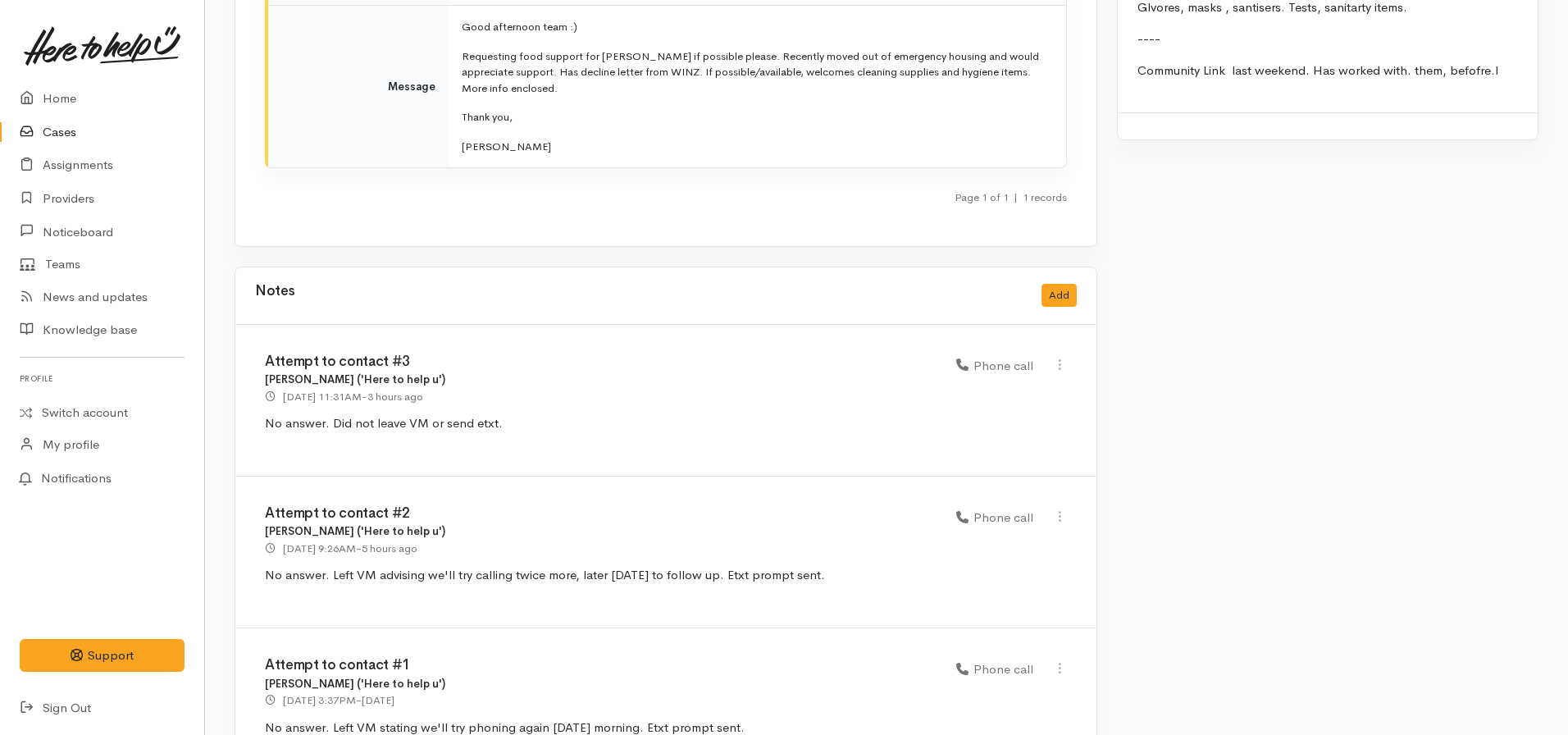
scroll to position [2311, 0]
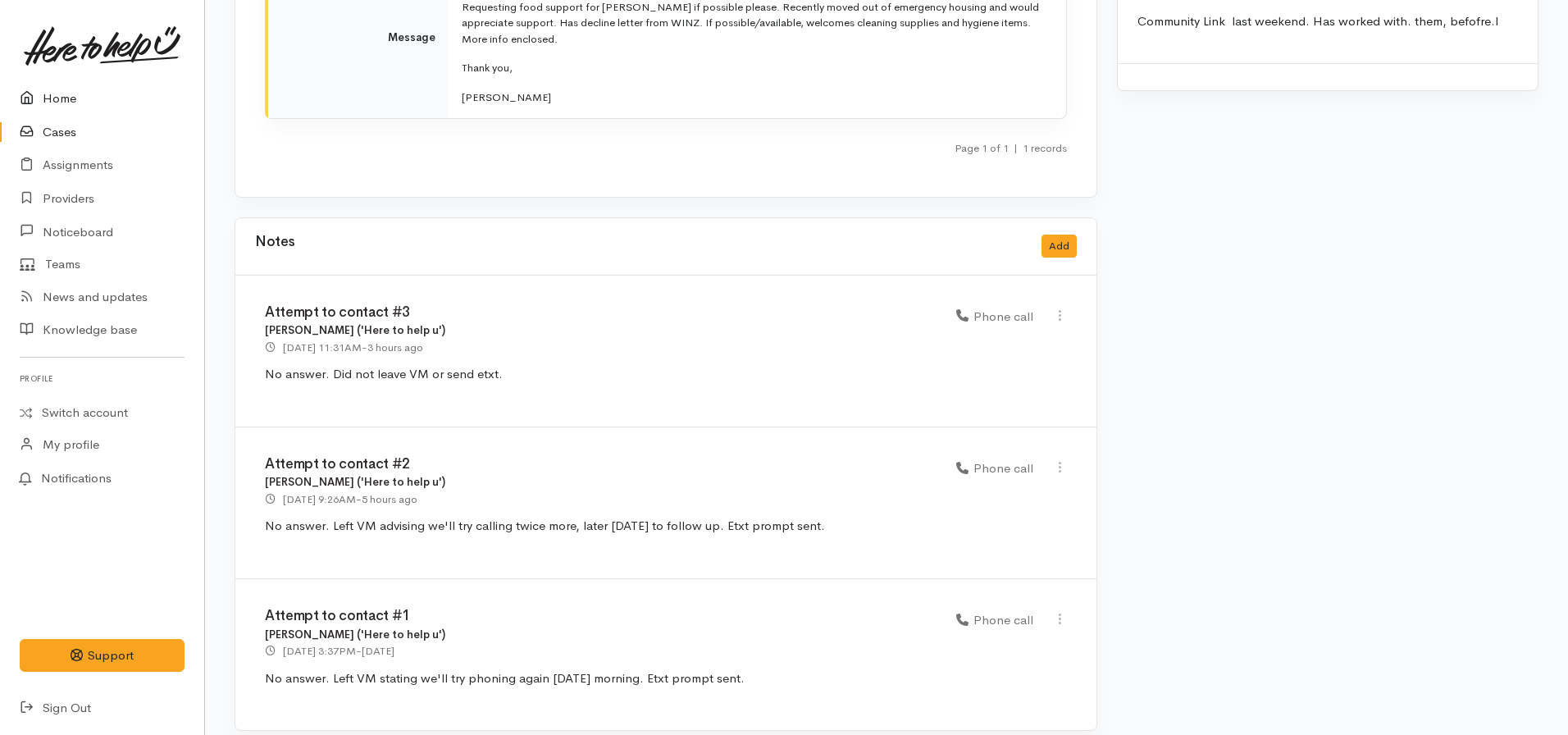
click at [77, 102] on link "Home" at bounding box center [102, 98] width 204 height 34
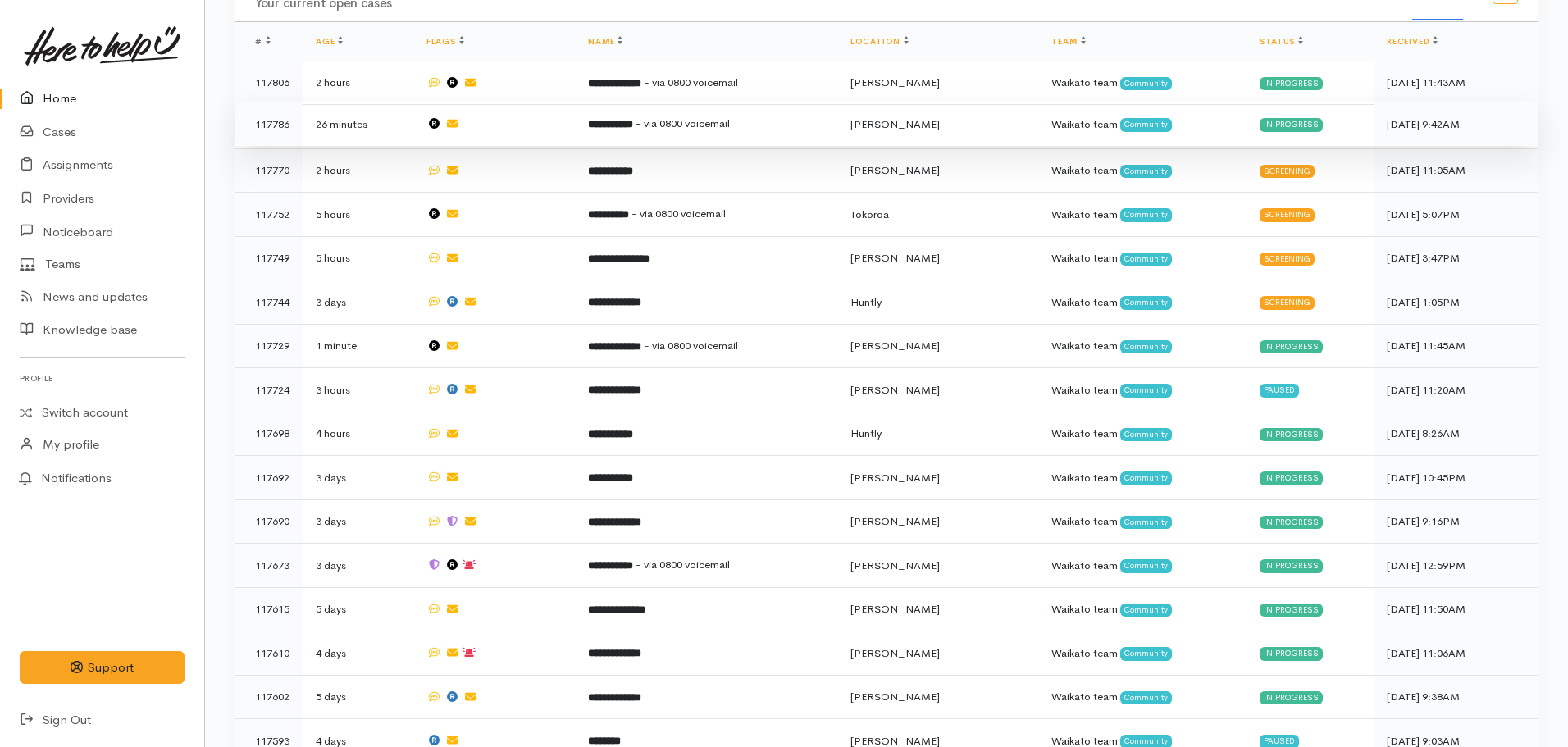
scroll to position [821, 0]
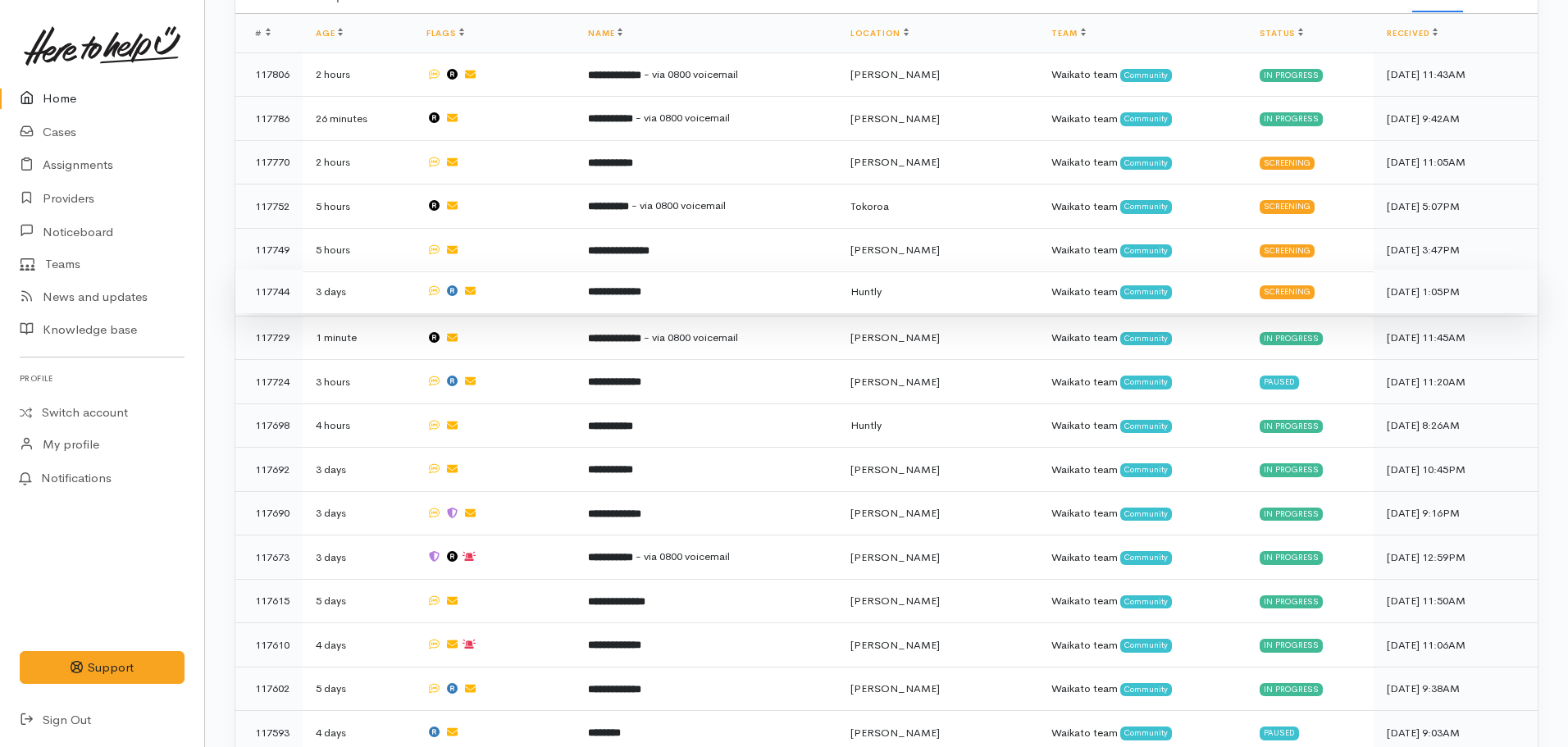
click at [617, 286] on b "**********" at bounding box center [614, 292] width 53 height 11
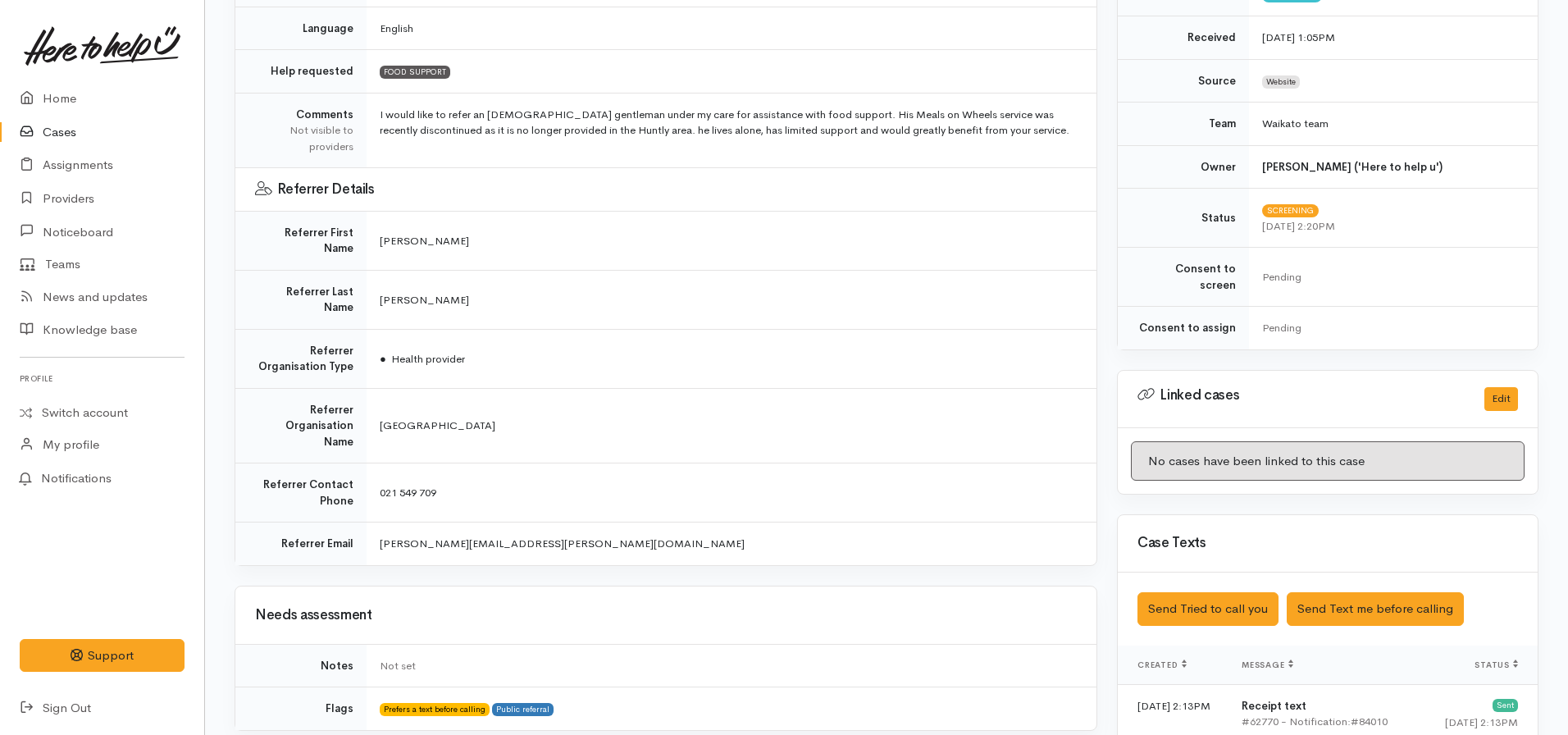
scroll to position [246, 0]
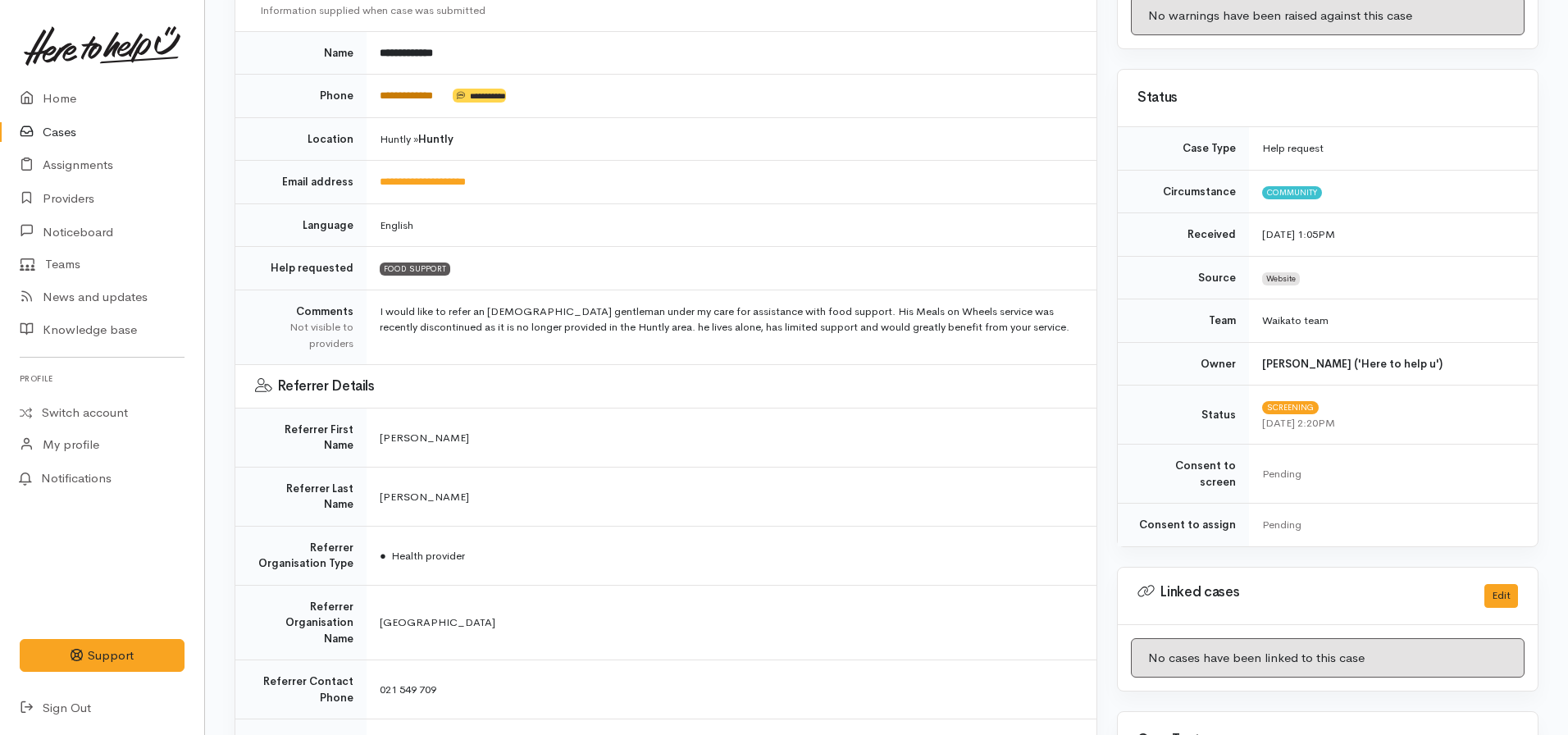
click at [409, 93] on link "**********" at bounding box center [406, 96] width 53 height 11
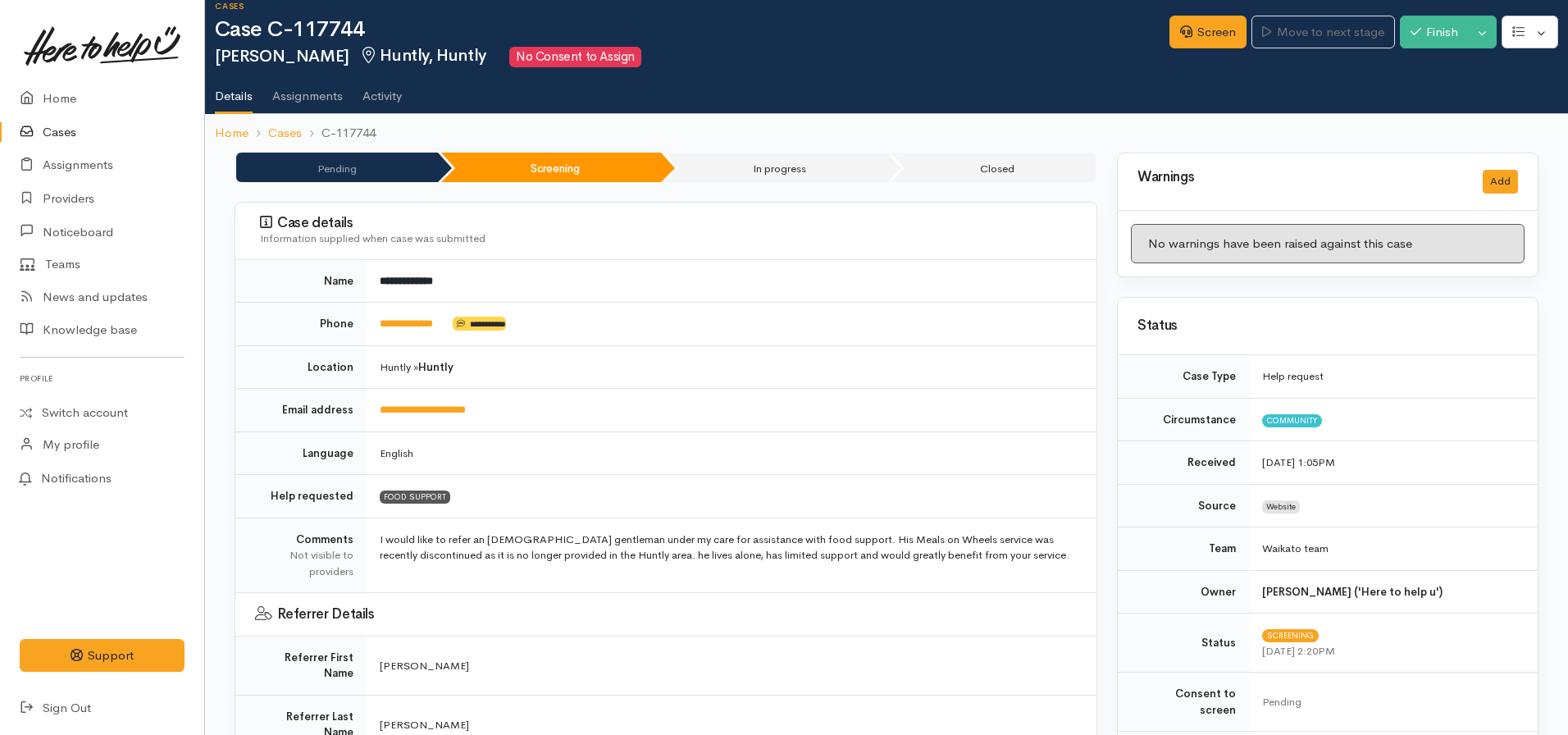
scroll to position [0, 0]
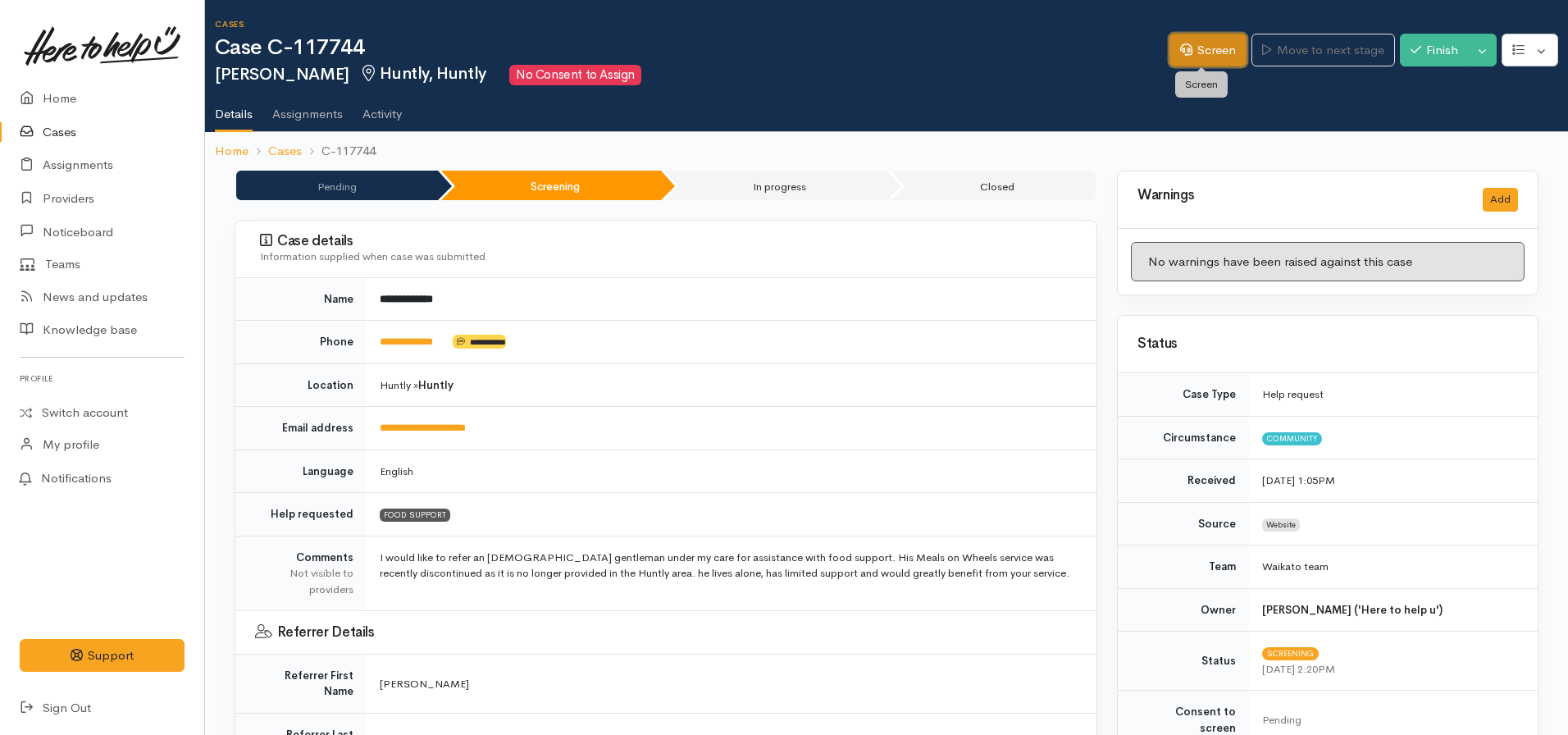
click at [1189, 59] on link "Screen" at bounding box center [1208, 50] width 77 height 34
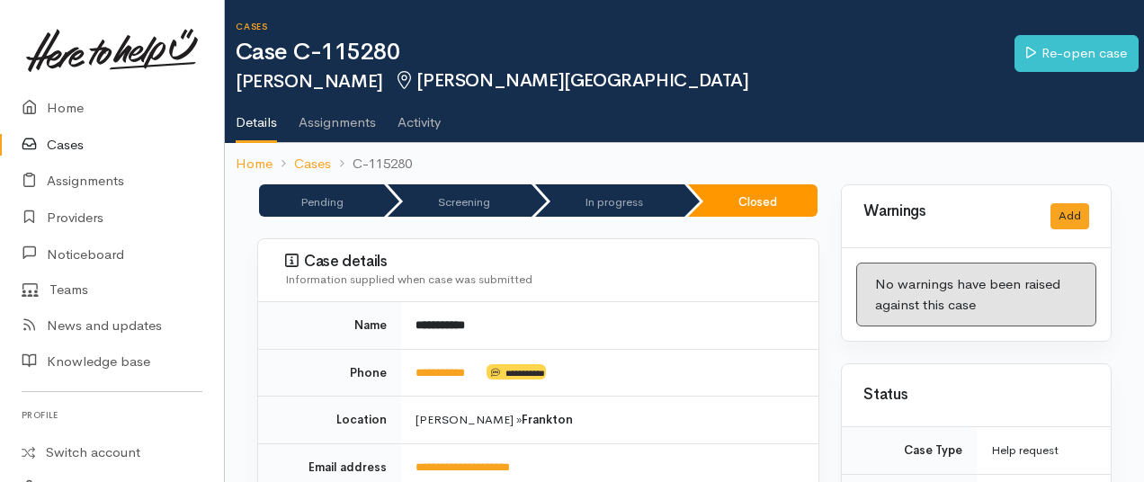
scroll to position [709, 0]
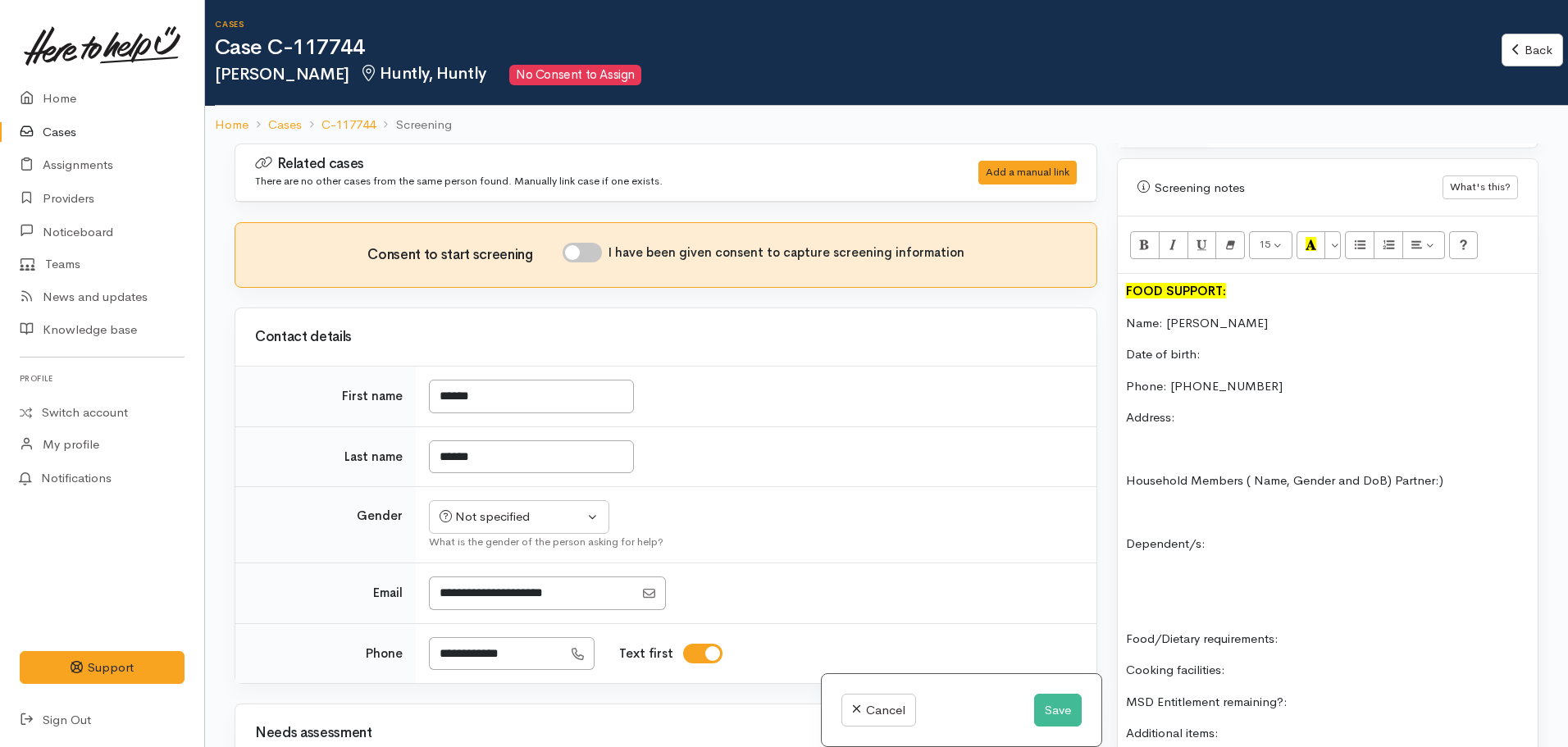
scroll to position [1066, 0]
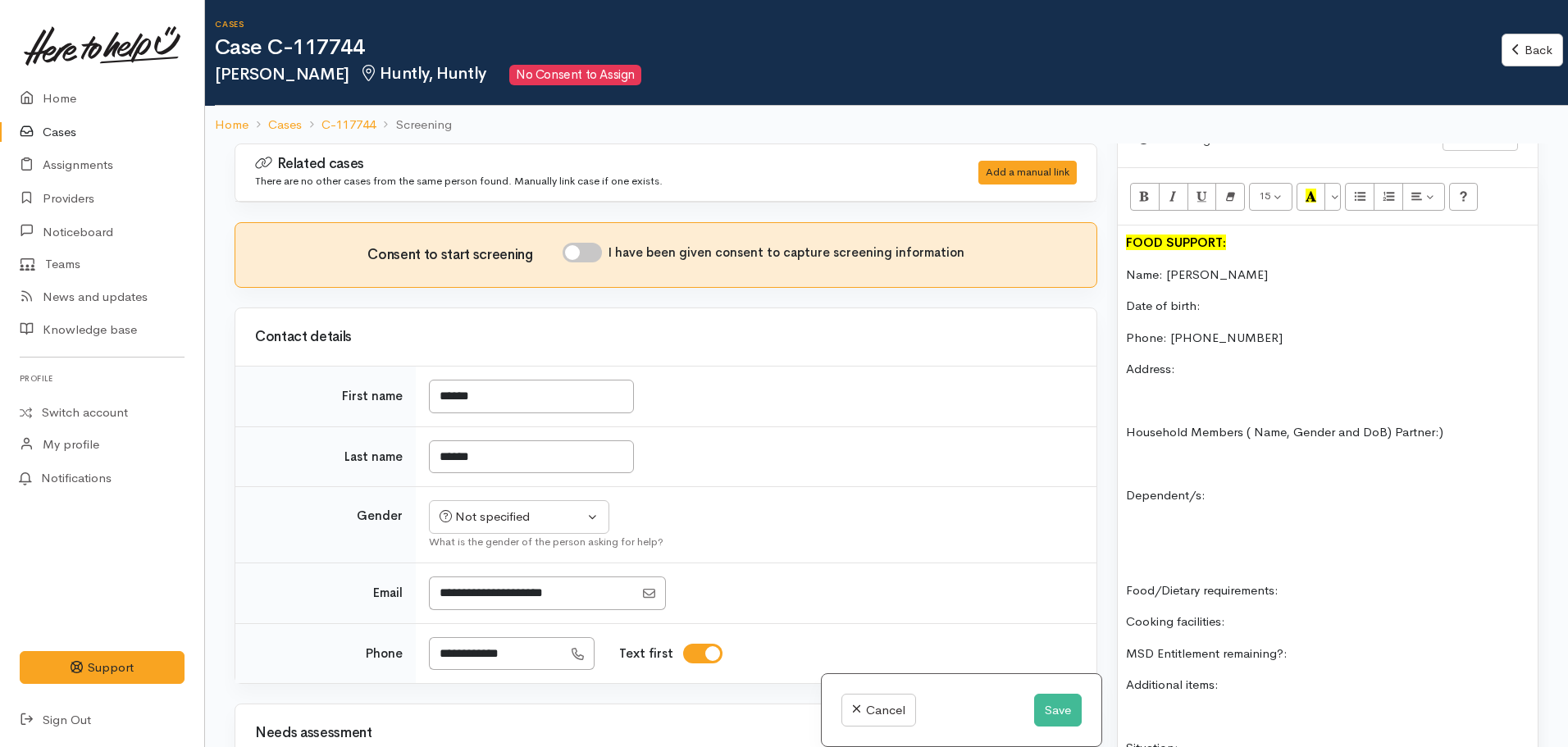
click at [1204, 360] on p "Address:" at bounding box center [1327, 369] width 404 height 19
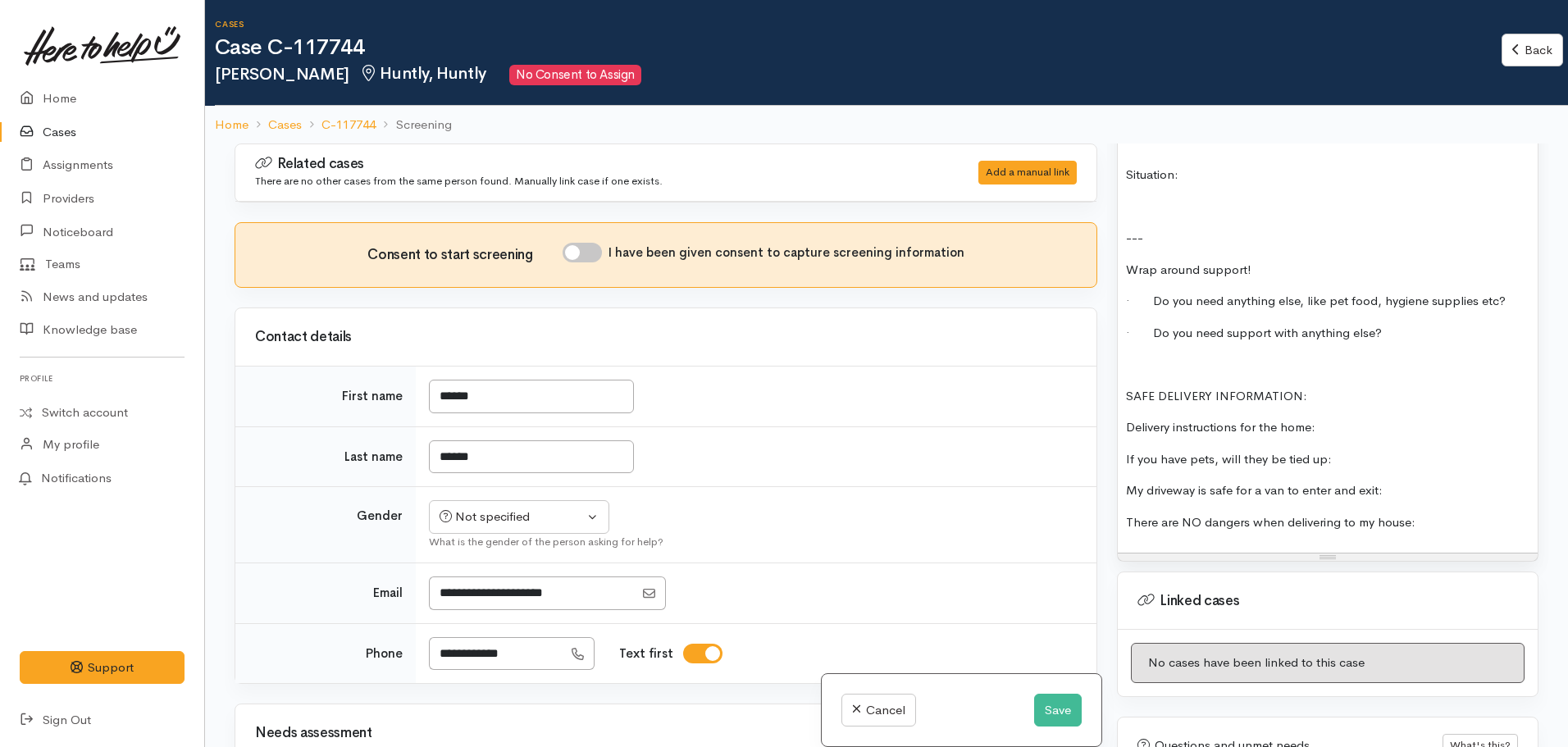
scroll to position [1641, 0]
click at [1441, 513] on p "There are NO dangers when delivering to my house:" at bounding box center [1327, 522] width 404 height 19
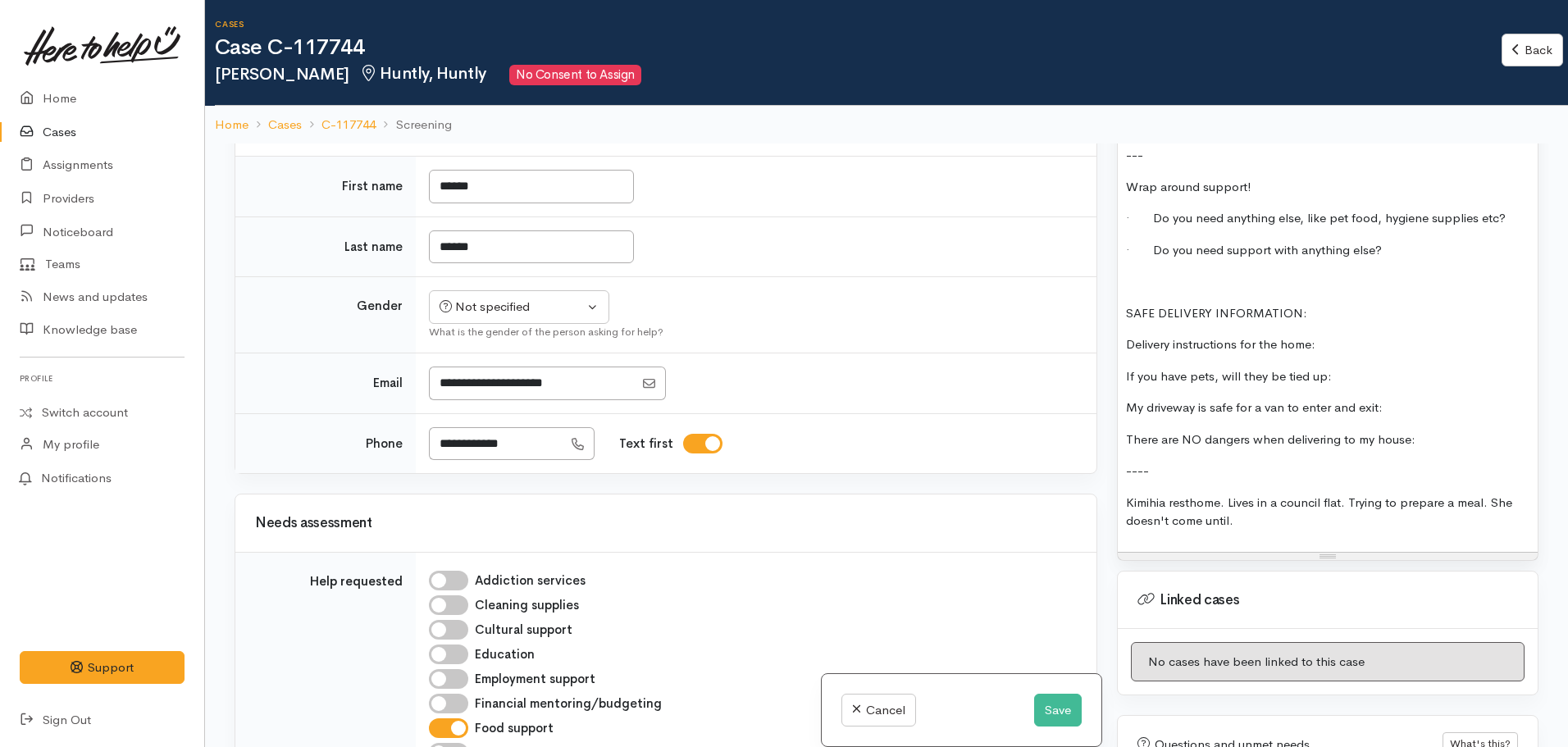
scroll to position [246, 0]
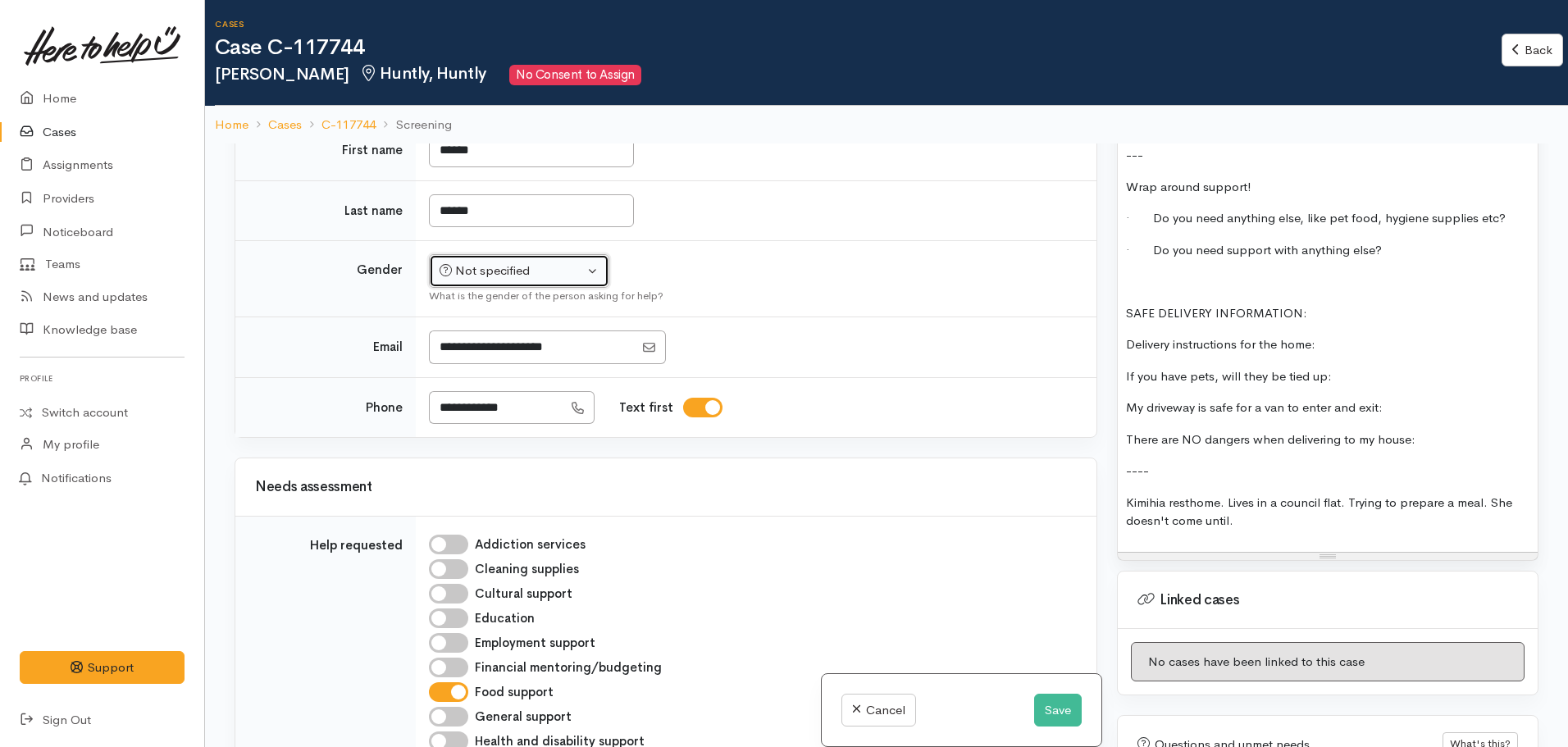
click at [510, 271] on div "Not specified" at bounding box center [511, 271] width 144 height 19
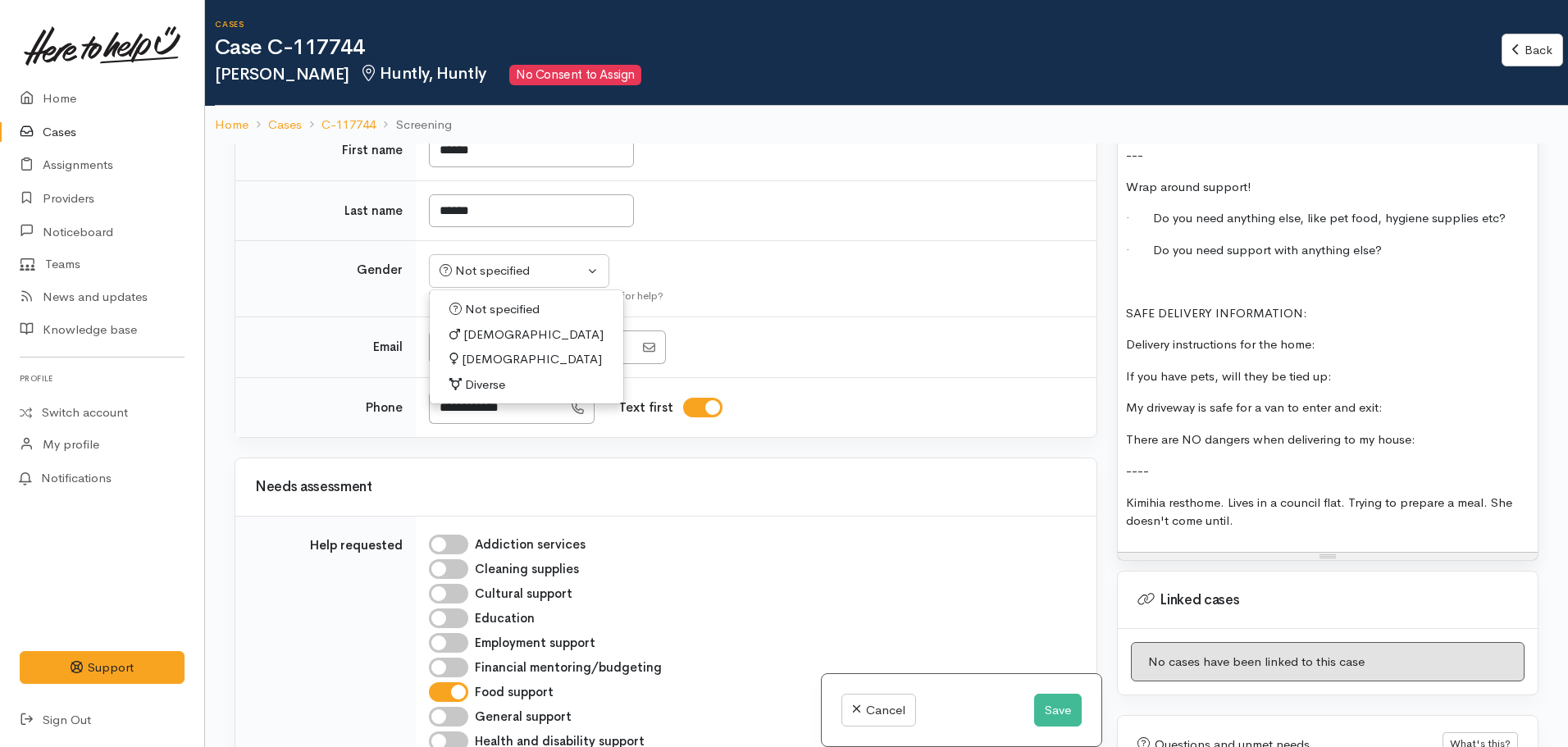
click at [474, 339] on span "[DEMOGRAPHIC_DATA]" at bounding box center [533, 335] width 140 height 19
select select "[DEMOGRAPHIC_DATA]"
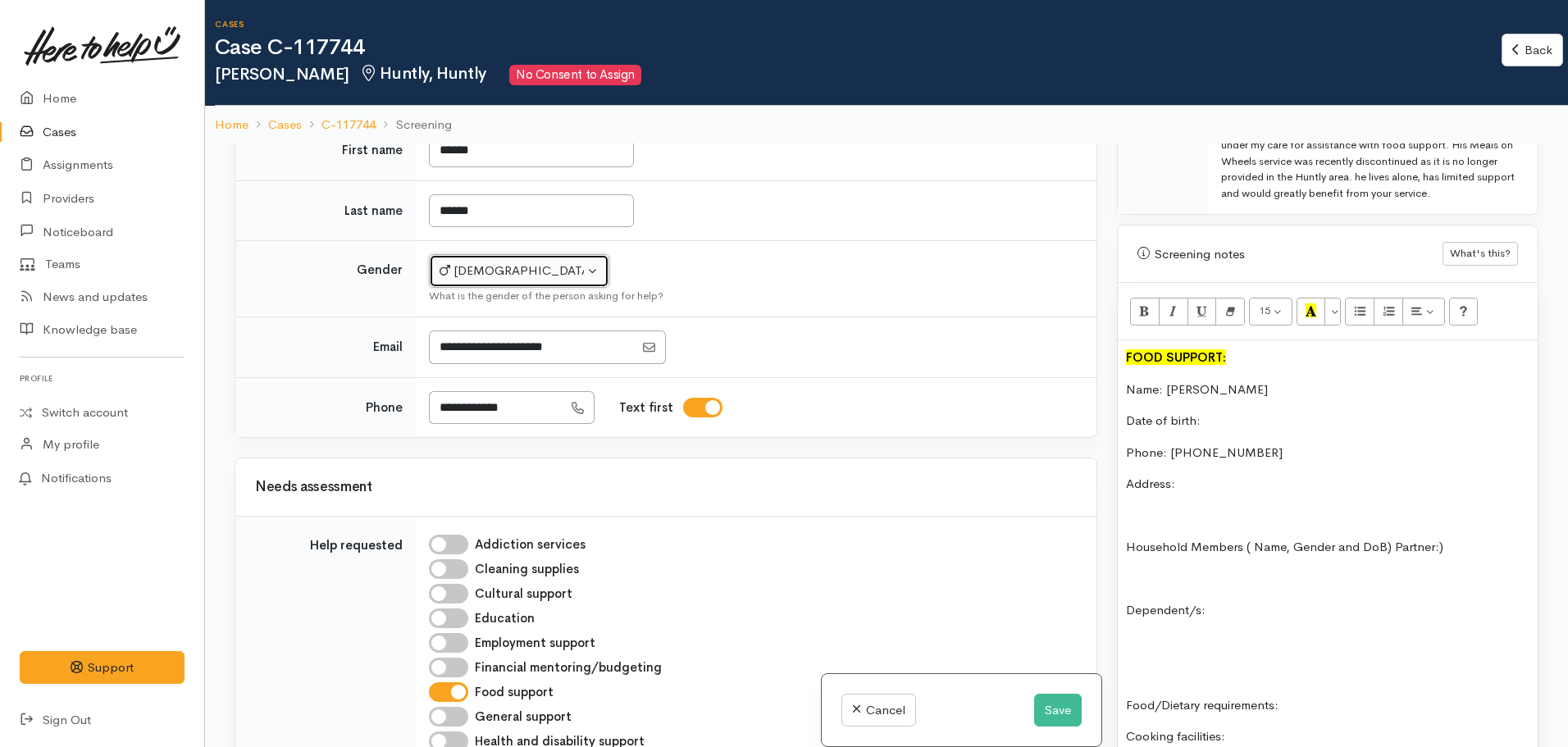
scroll to position [1148, 0]
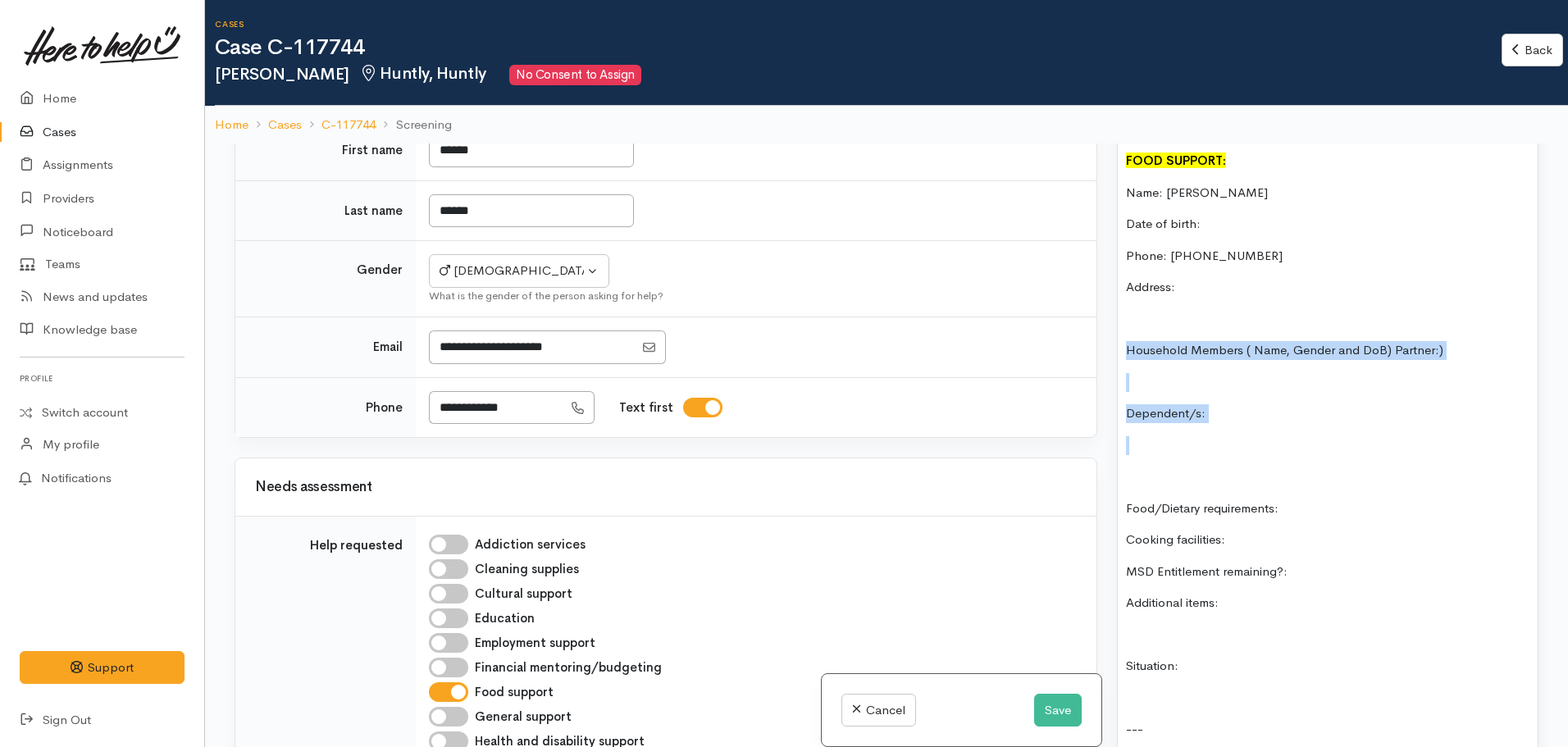
drag, startPoint x: 1245, startPoint y: 429, endPoint x: 1113, endPoint y: 339, distance: 159.8
click at [1111, 337] on div "Warnings Add No warnings have been raised against this case Add Warning Title ●…" at bounding box center [1327, 516] width 441 height 747
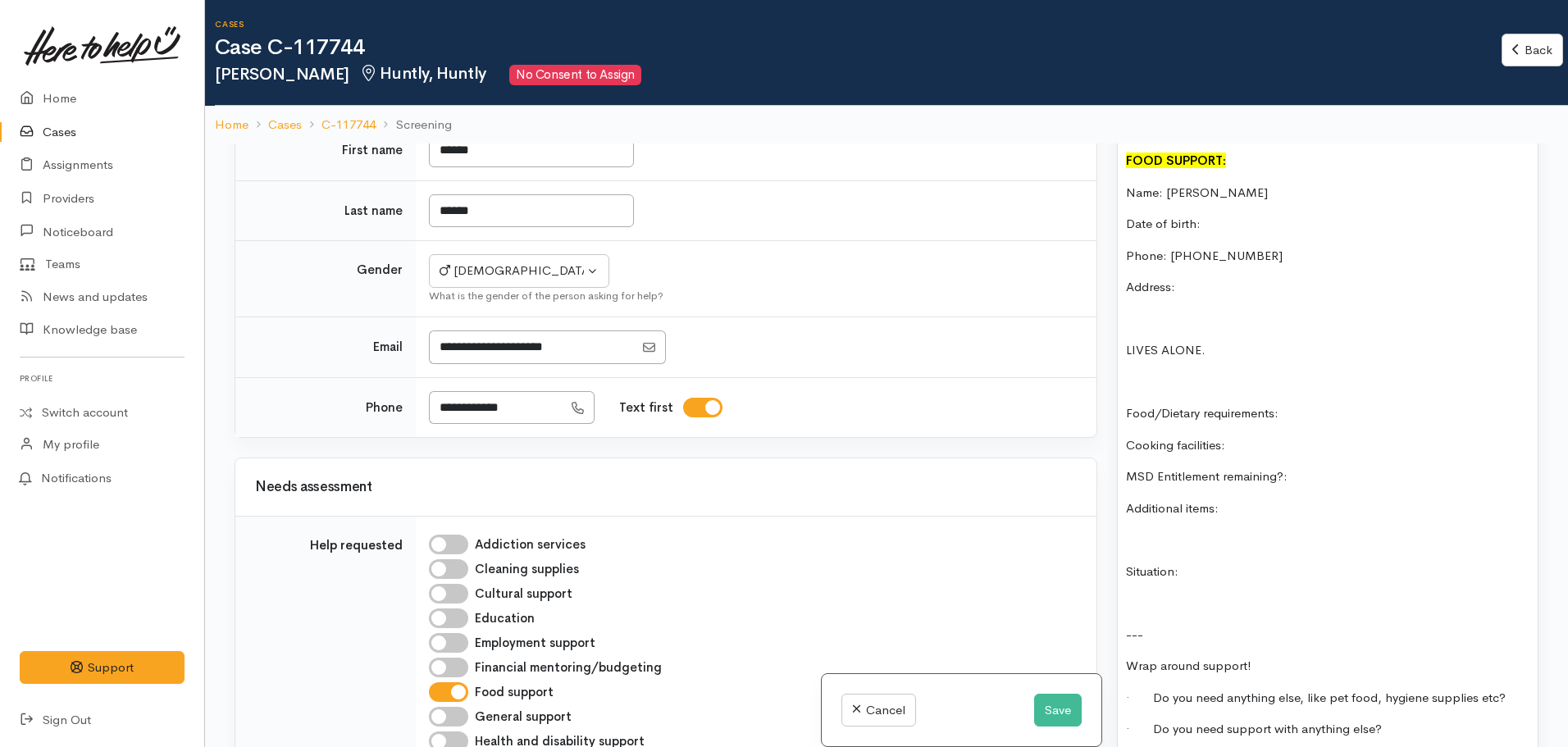
click at [1222, 278] on p "Address:" at bounding box center [1327, 287] width 404 height 19
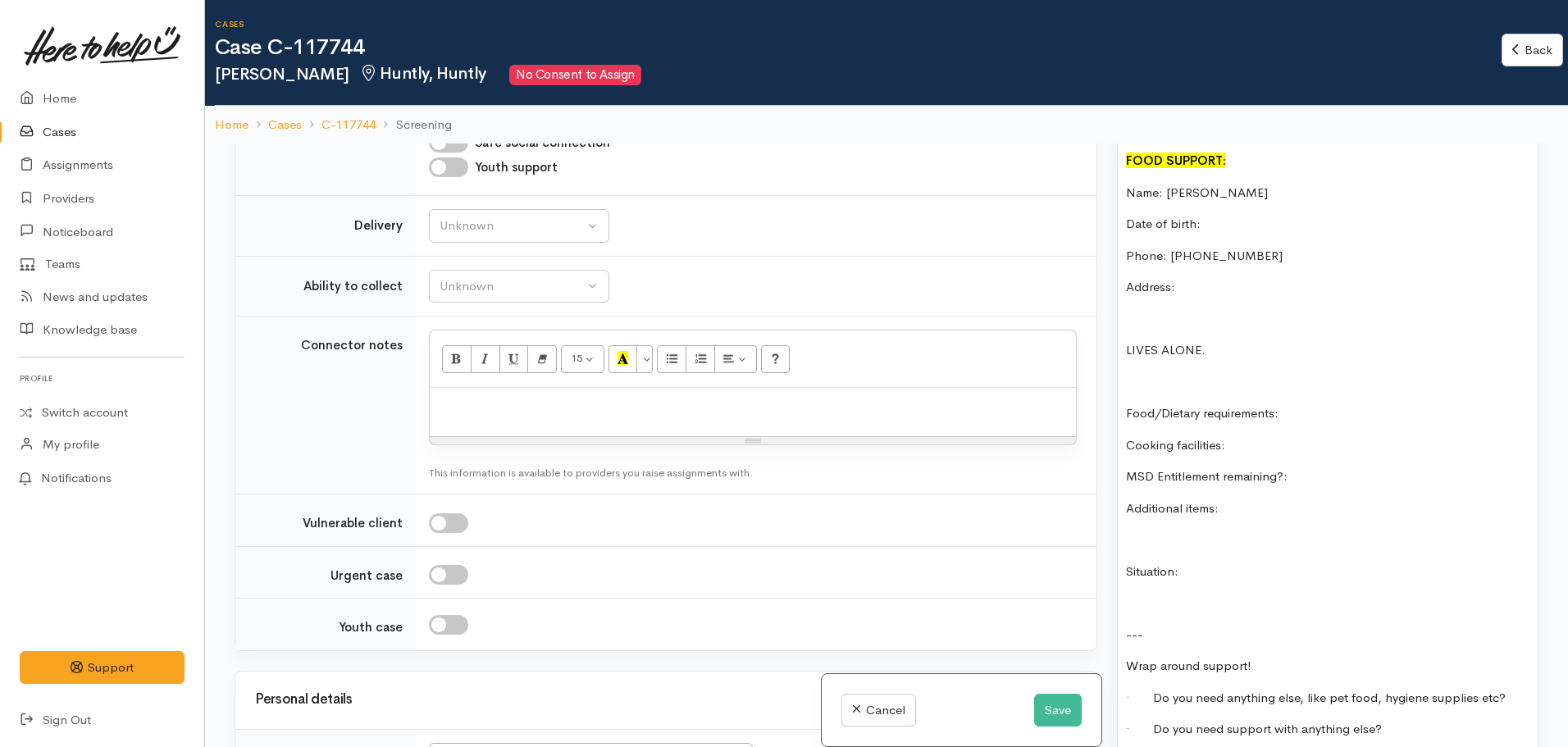
click at [1199, 215] on p "Date of birth:" at bounding box center [1327, 224] width 404 height 19
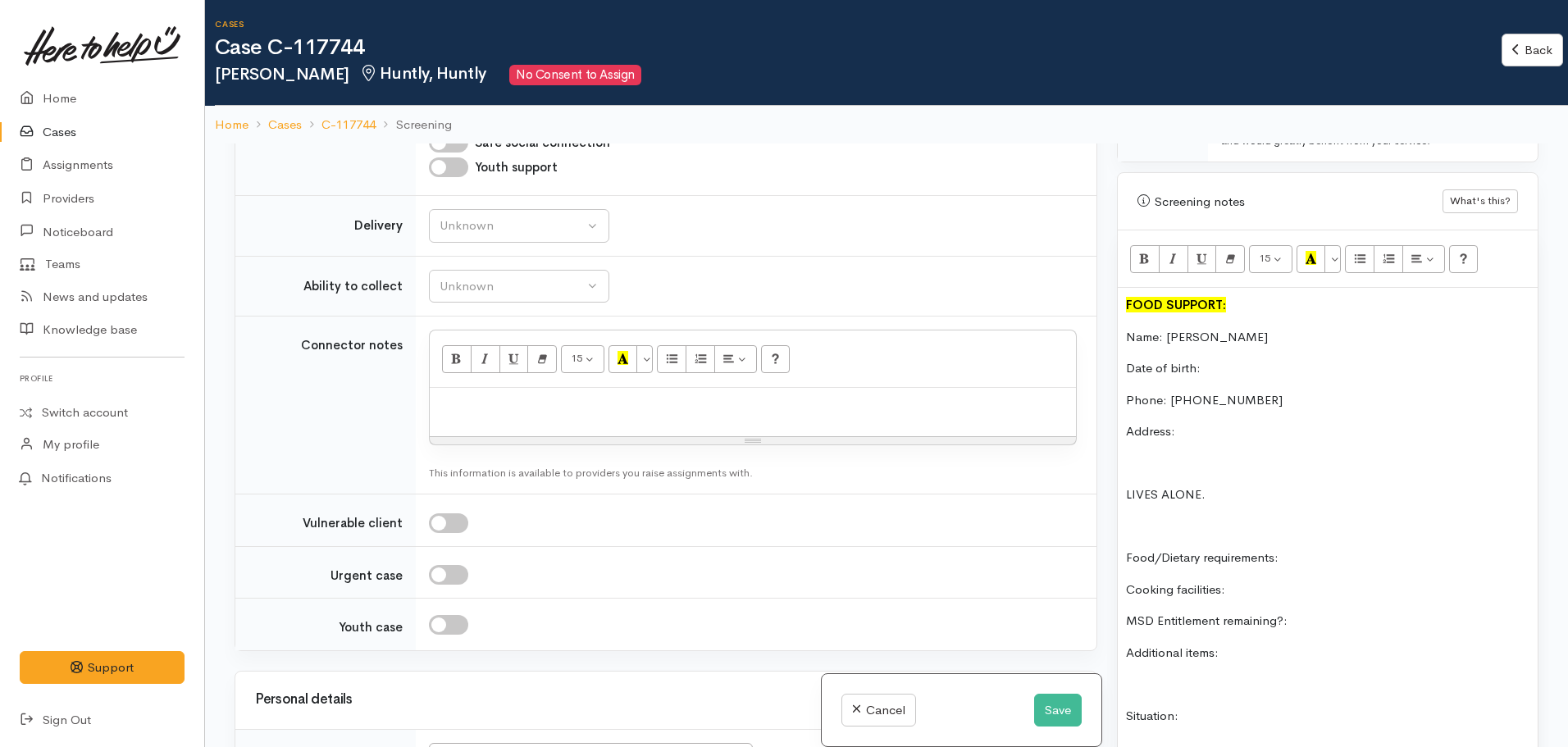
scroll to position [821, 0]
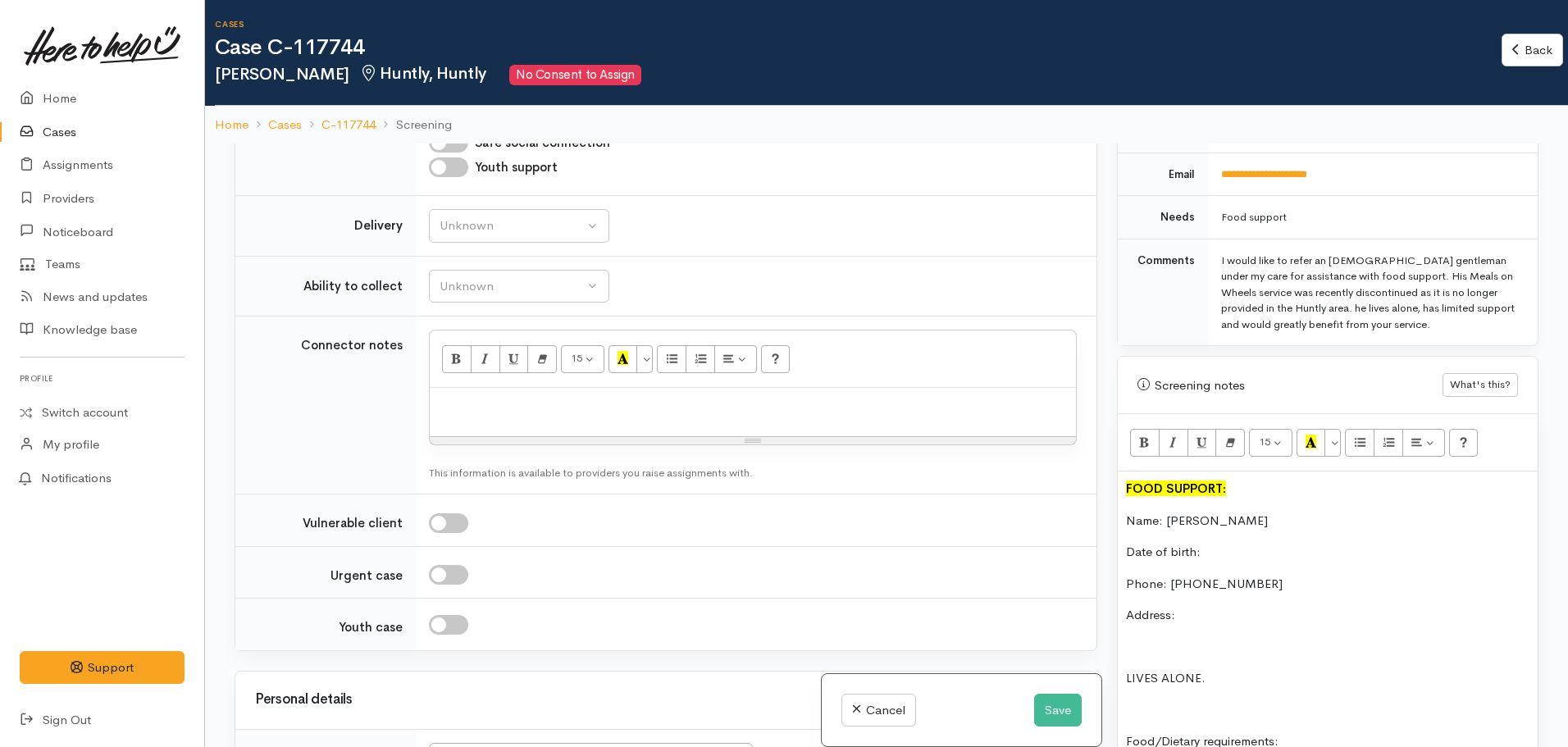
click at [1216, 607] on p "Address:" at bounding box center [1327, 616] width 404 height 19
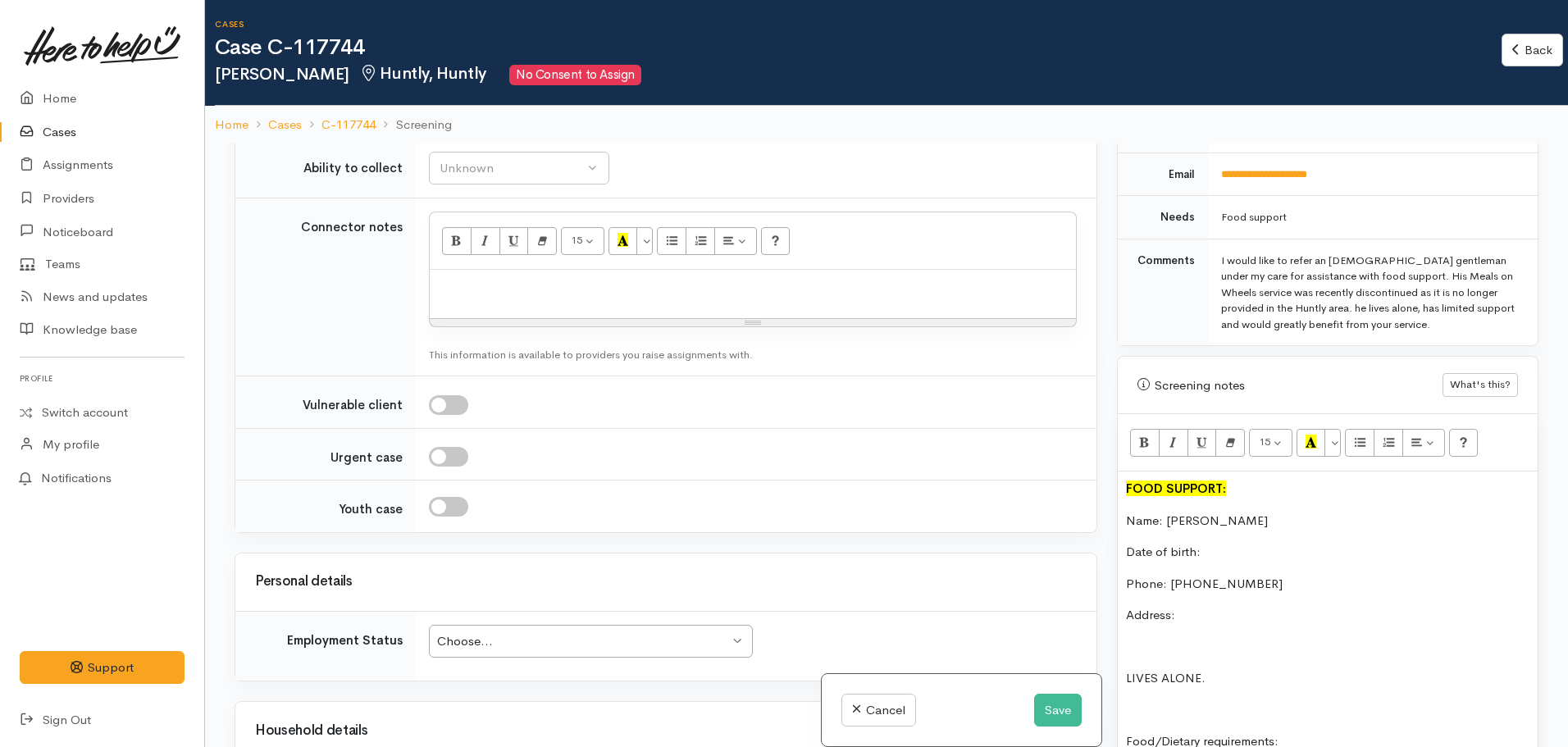
scroll to position [1641, 0]
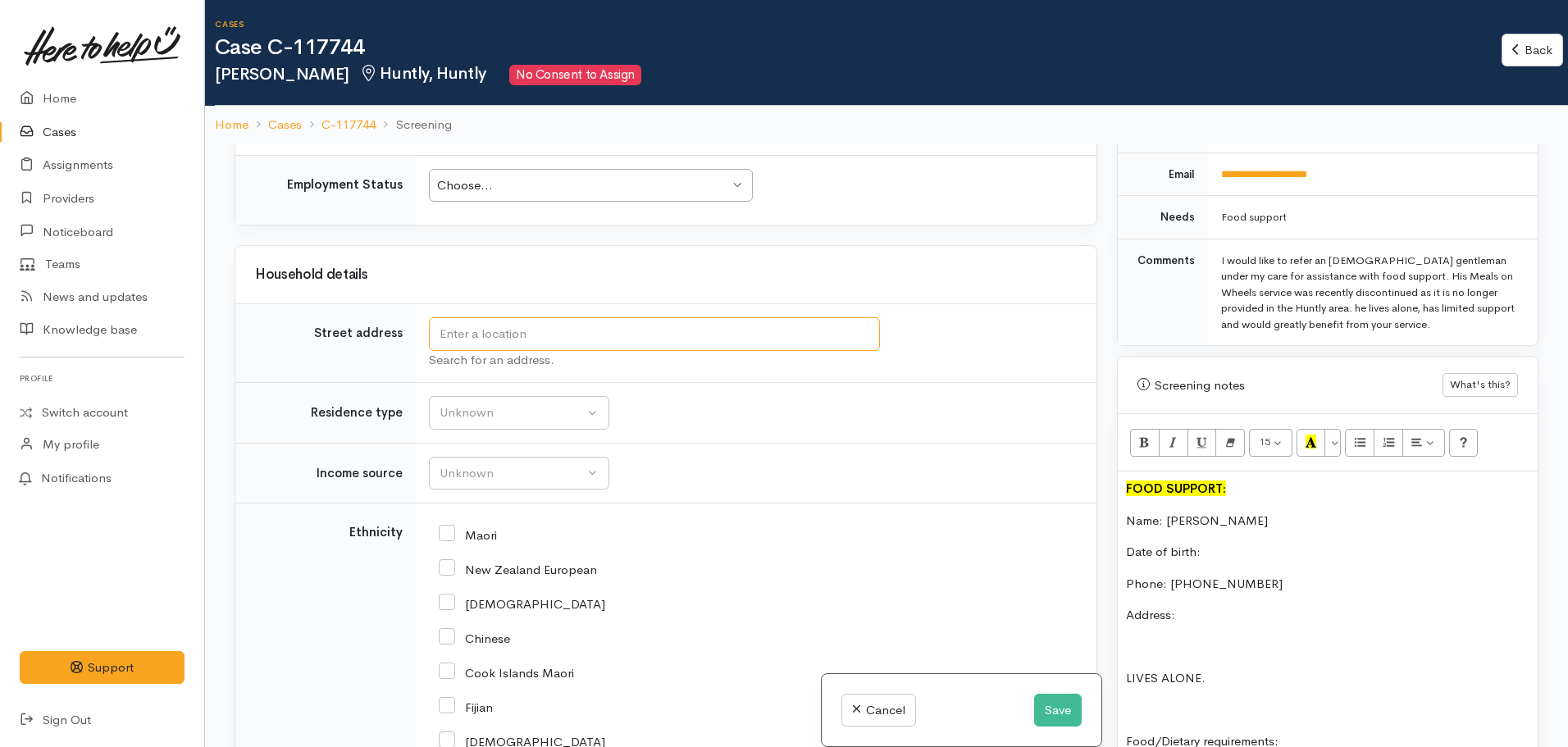
click at [523, 344] on input "text" at bounding box center [654, 334] width 451 height 34
click at [649, 327] on input "text" at bounding box center [654, 334] width 451 height 34
click at [1243, 608] on p "Address:" at bounding box center [1327, 616] width 404 height 19
click at [1239, 544] on p "Date of birth:" at bounding box center [1327, 553] width 404 height 19
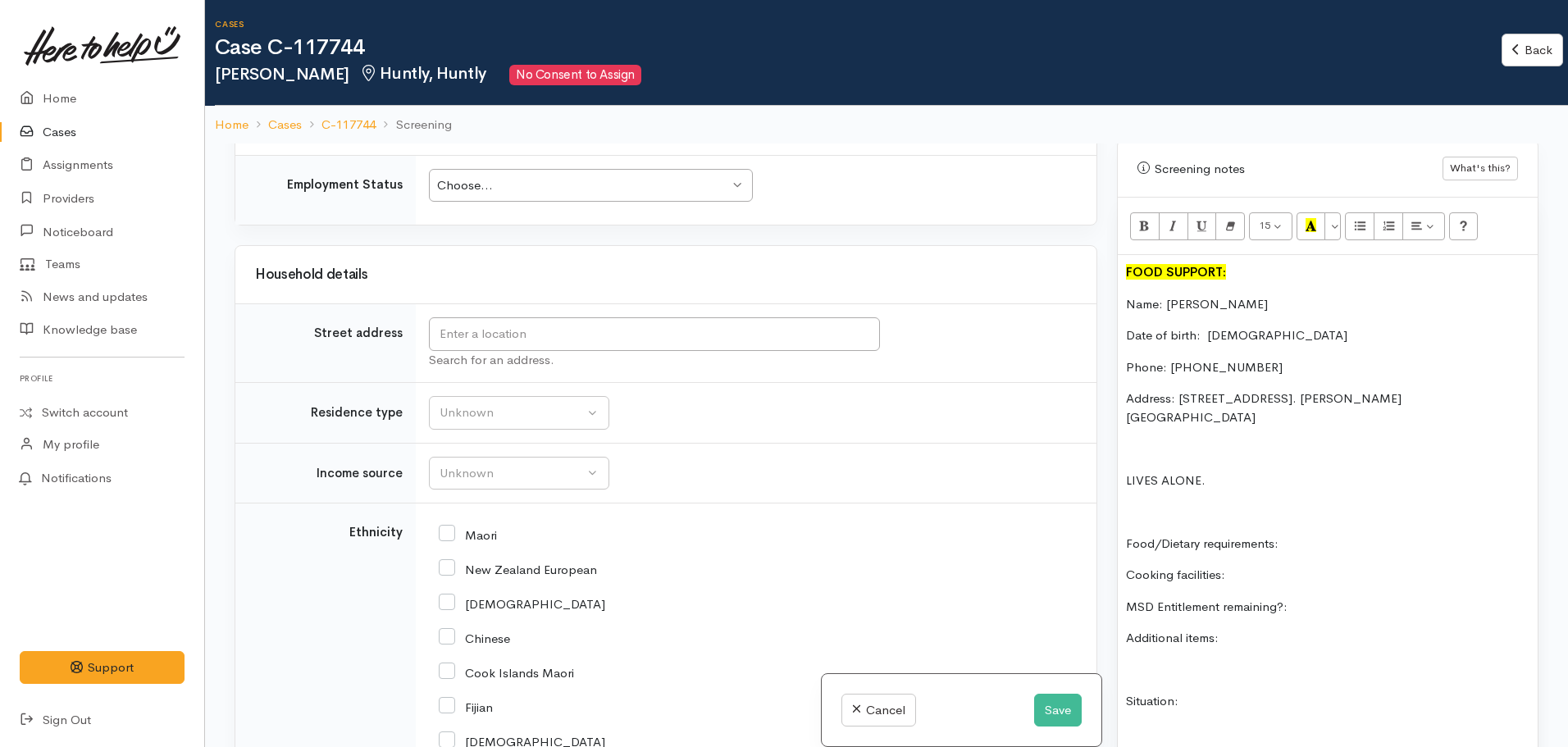
scroll to position [1066, 0]
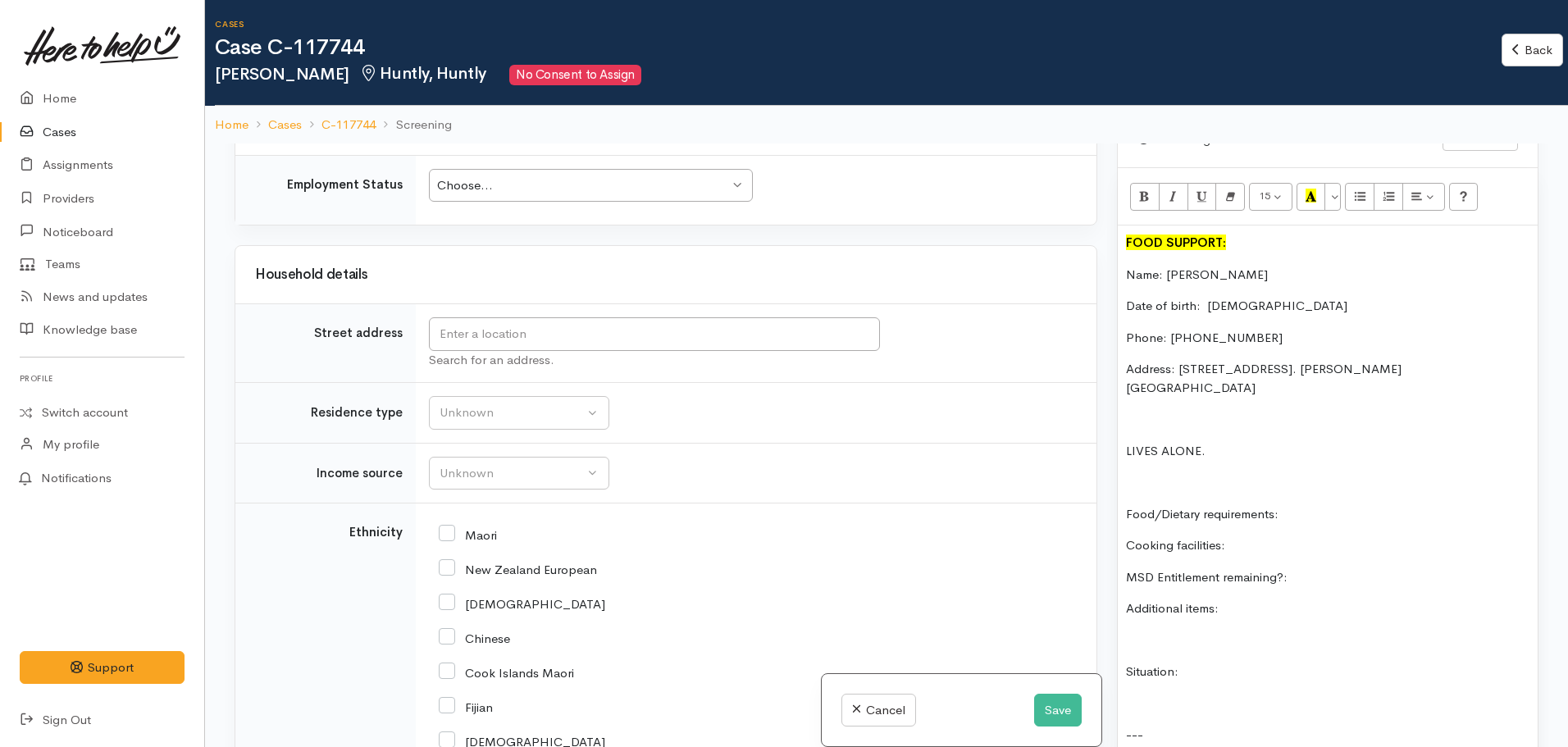
click at [1297, 505] on p "Food/Dietary requirements:" at bounding box center [1327, 514] width 404 height 19
click at [1265, 536] on p "Cooking facilities:" at bounding box center [1327, 545] width 404 height 19
click at [1237, 360] on p "Address: flat 5.61 hakanoa St, Huntly. Willoughby Flats" at bounding box center [1327, 379] width 404 height 36
click at [1234, 360] on p "Address: flat 5.61 hHakanoa St, Huntly. Willoughby Flats" at bounding box center [1327, 379] width 404 height 36
click at [1233, 536] on p "Cooking facilities:" at bounding box center [1327, 545] width 404 height 19
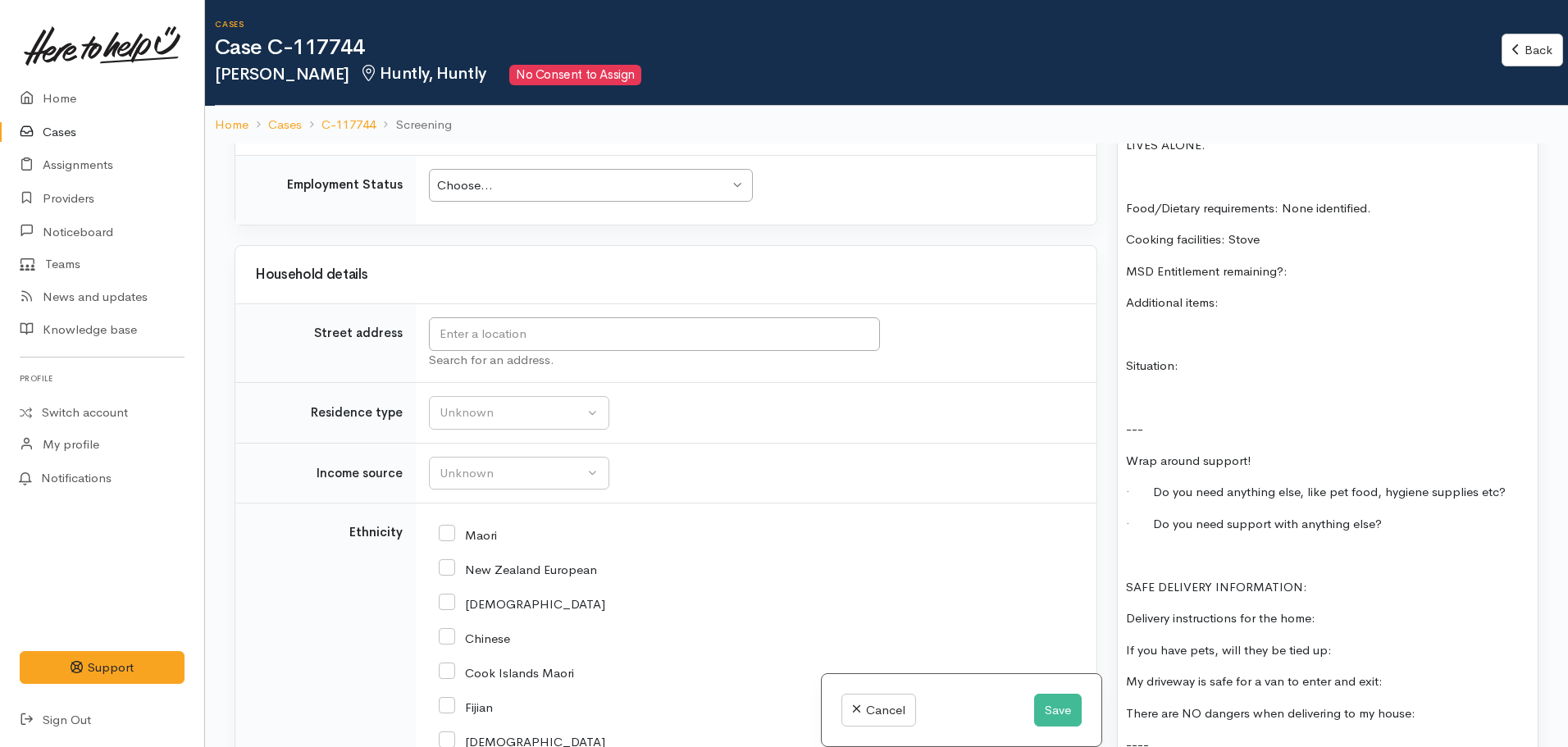
scroll to position [1723, 0]
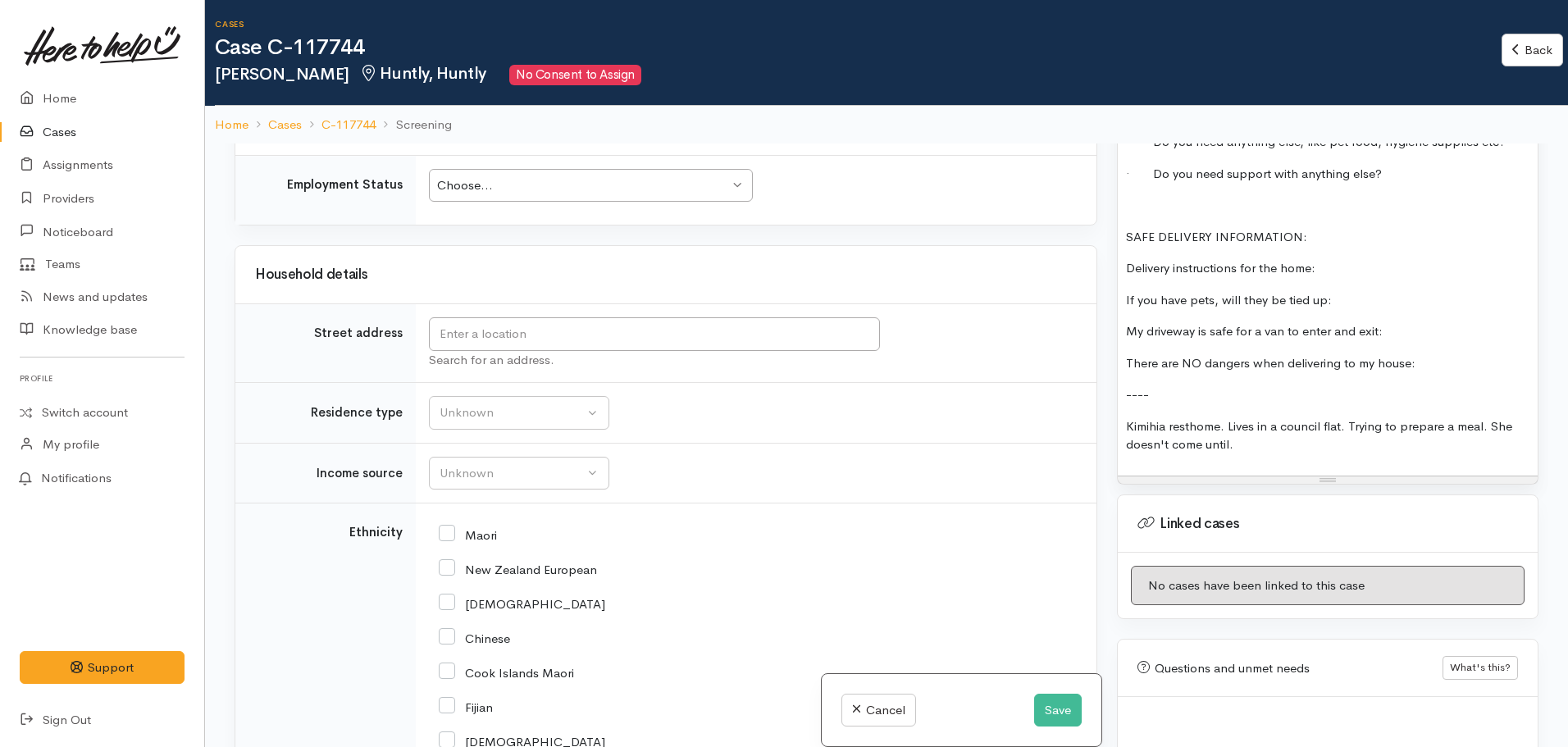
click at [1280, 418] on p "Kimihia resthome. Lives in a council flat. Trying to prepare a meal. She doesn'…" at bounding box center [1327, 436] width 404 height 36
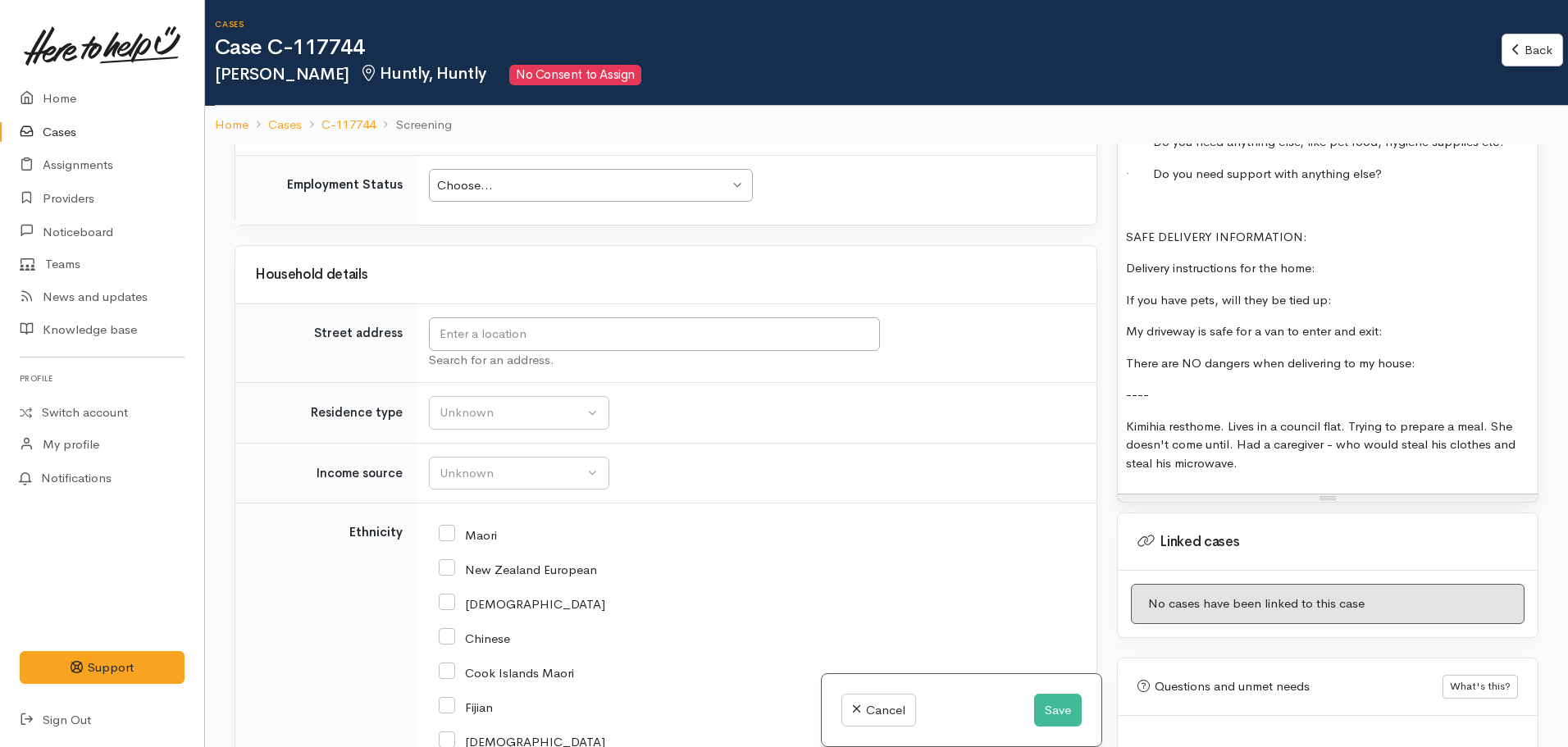
click at [1270, 432] on p "Kimihia resthome. Lives in a council flat. Trying to prepare a meal. She doesn'…" at bounding box center [1327, 445] width 404 height 56
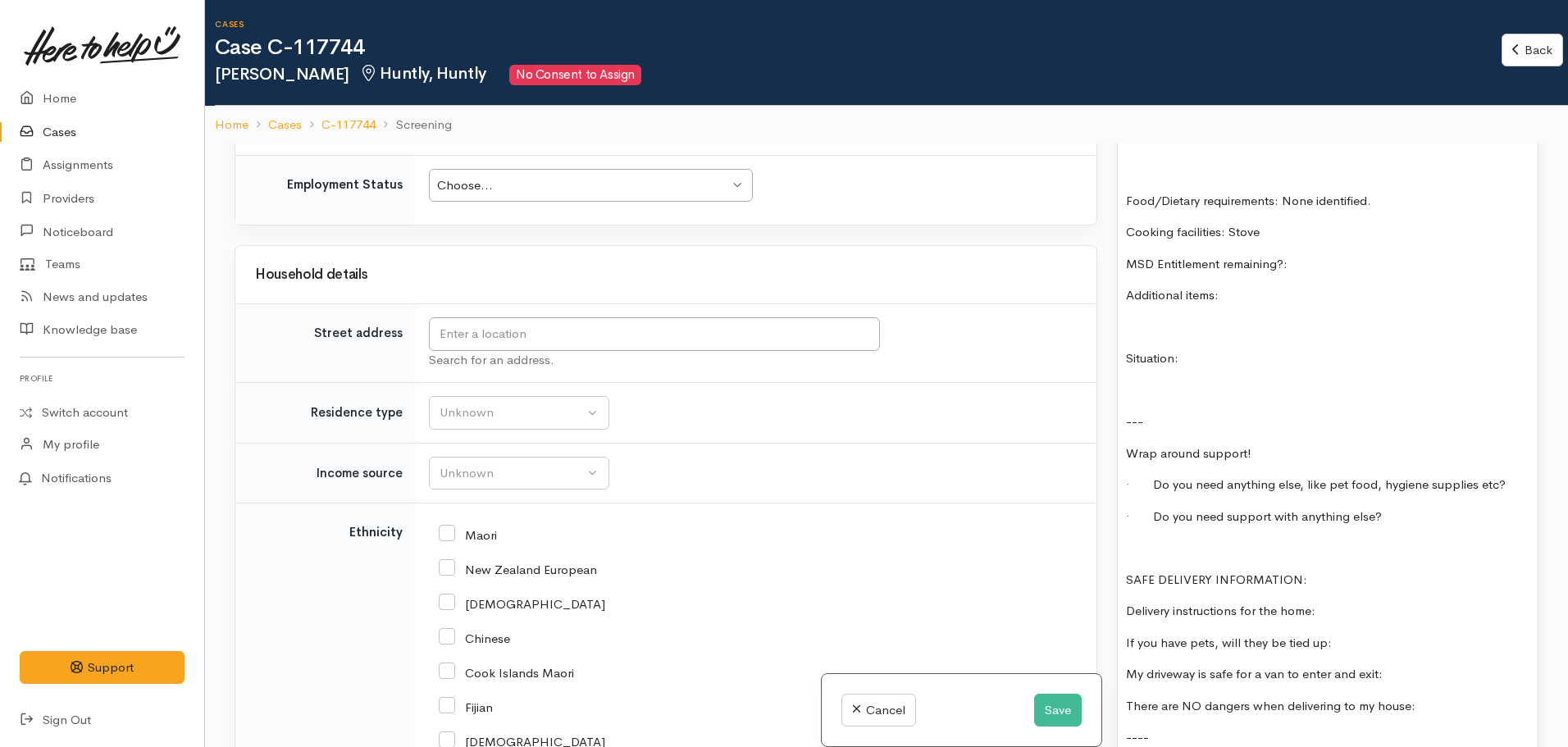
scroll to position [1312, 0]
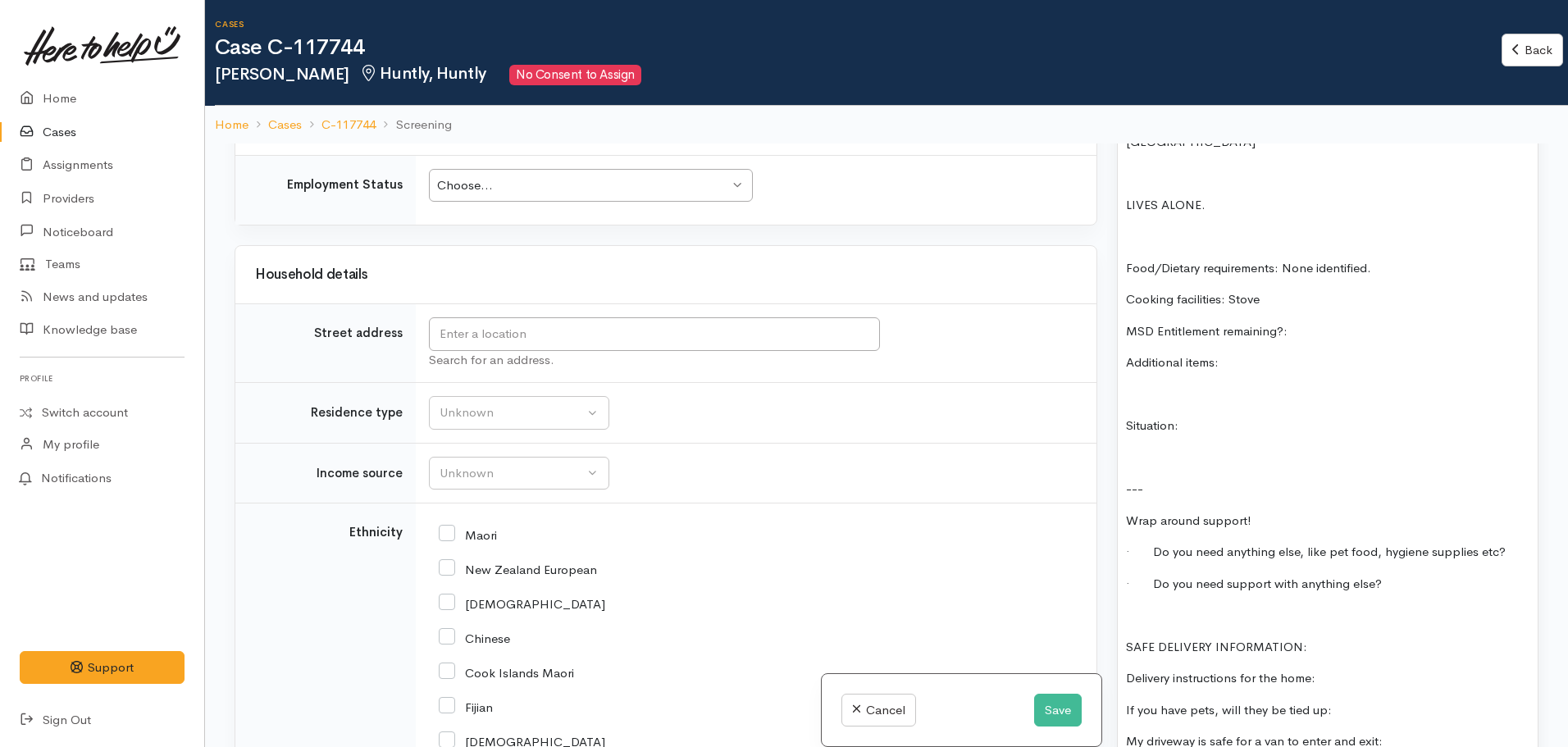
click at [1271, 290] on p "Cooking facilities: Stove" at bounding box center [1327, 299] width 404 height 19
click at [1334, 323] on p "MSD Entitlement remaining?:" at bounding box center [1327, 332] width 404 height 19
click at [1270, 354] on p "Additional items:" at bounding box center [1327, 363] width 404 height 19
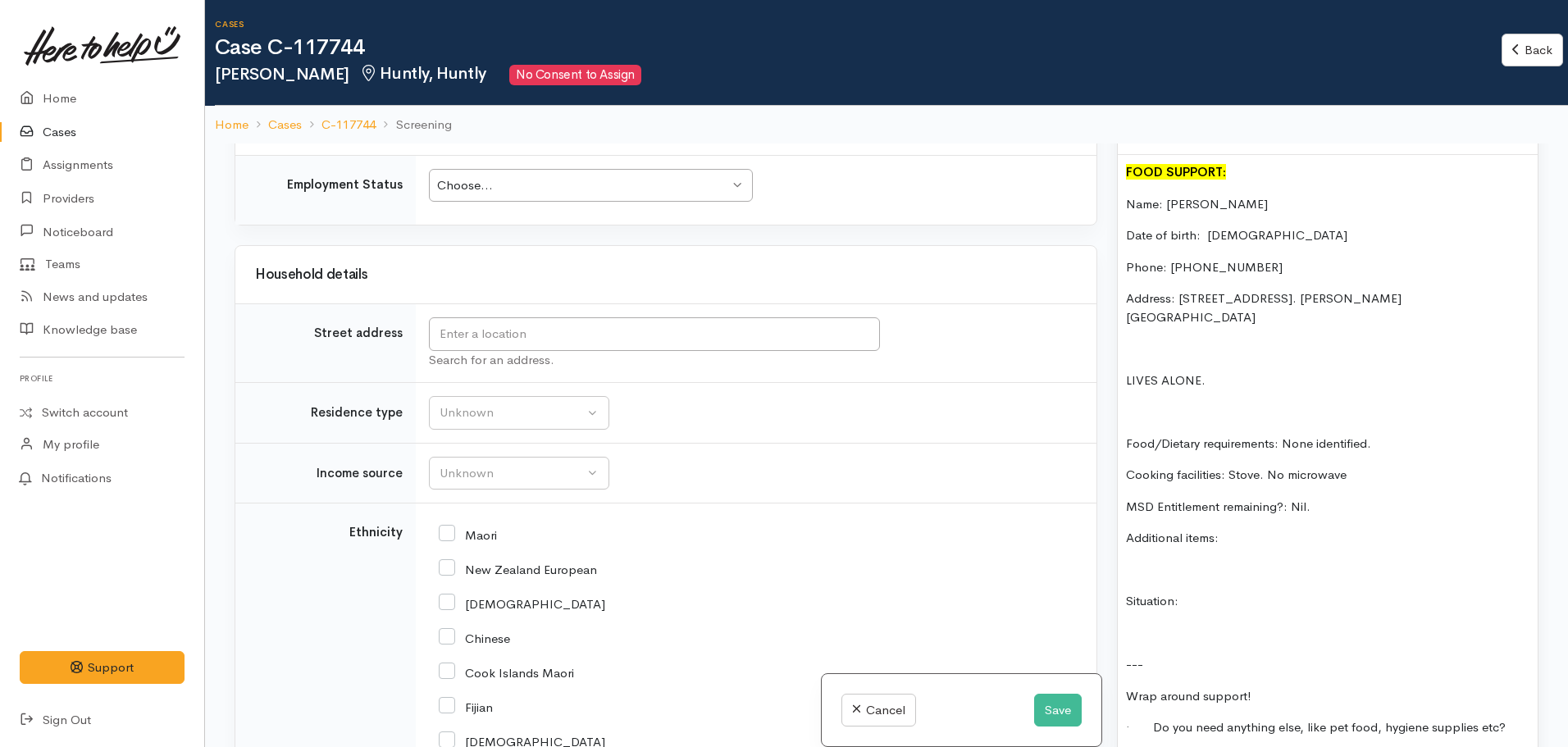
scroll to position [1230, 0]
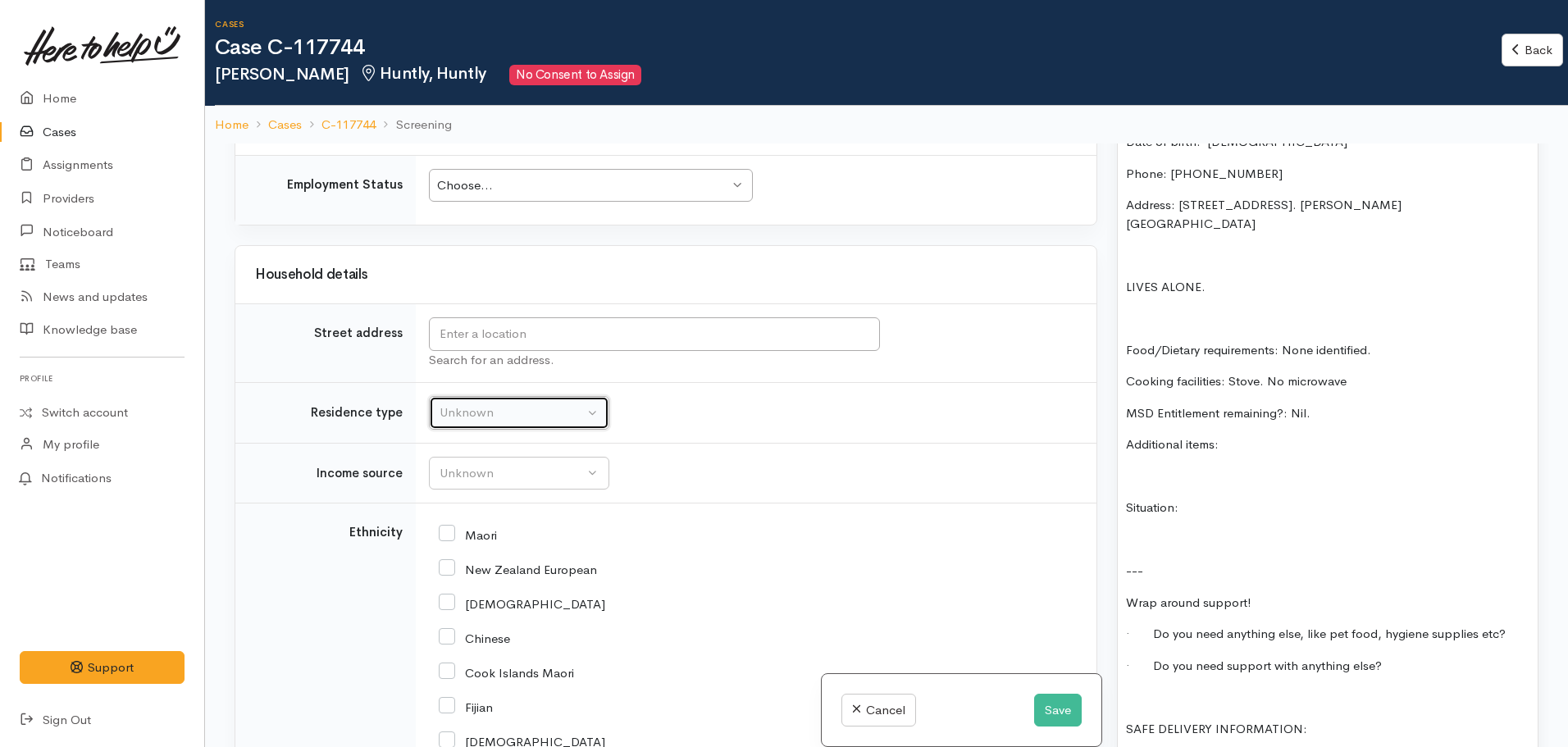
click at [496, 401] on button "Unknown" at bounding box center [519, 412] width 181 height 34
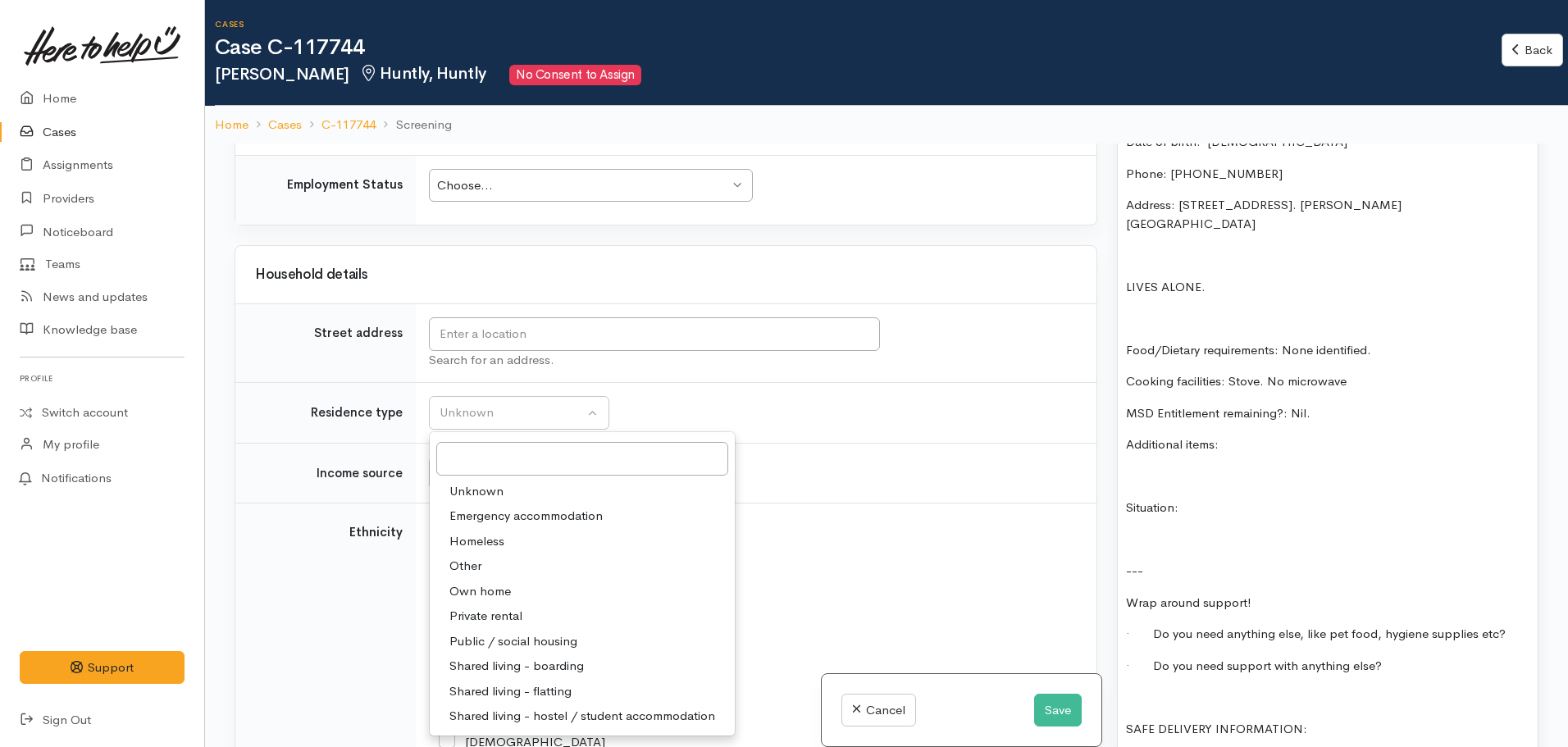
drag, startPoint x: 493, startPoint y: 642, endPoint x: 508, endPoint y: 625, distance: 22.7
click at [493, 643] on span "Public / social housing" at bounding box center [513, 642] width 128 height 19
select select "3"
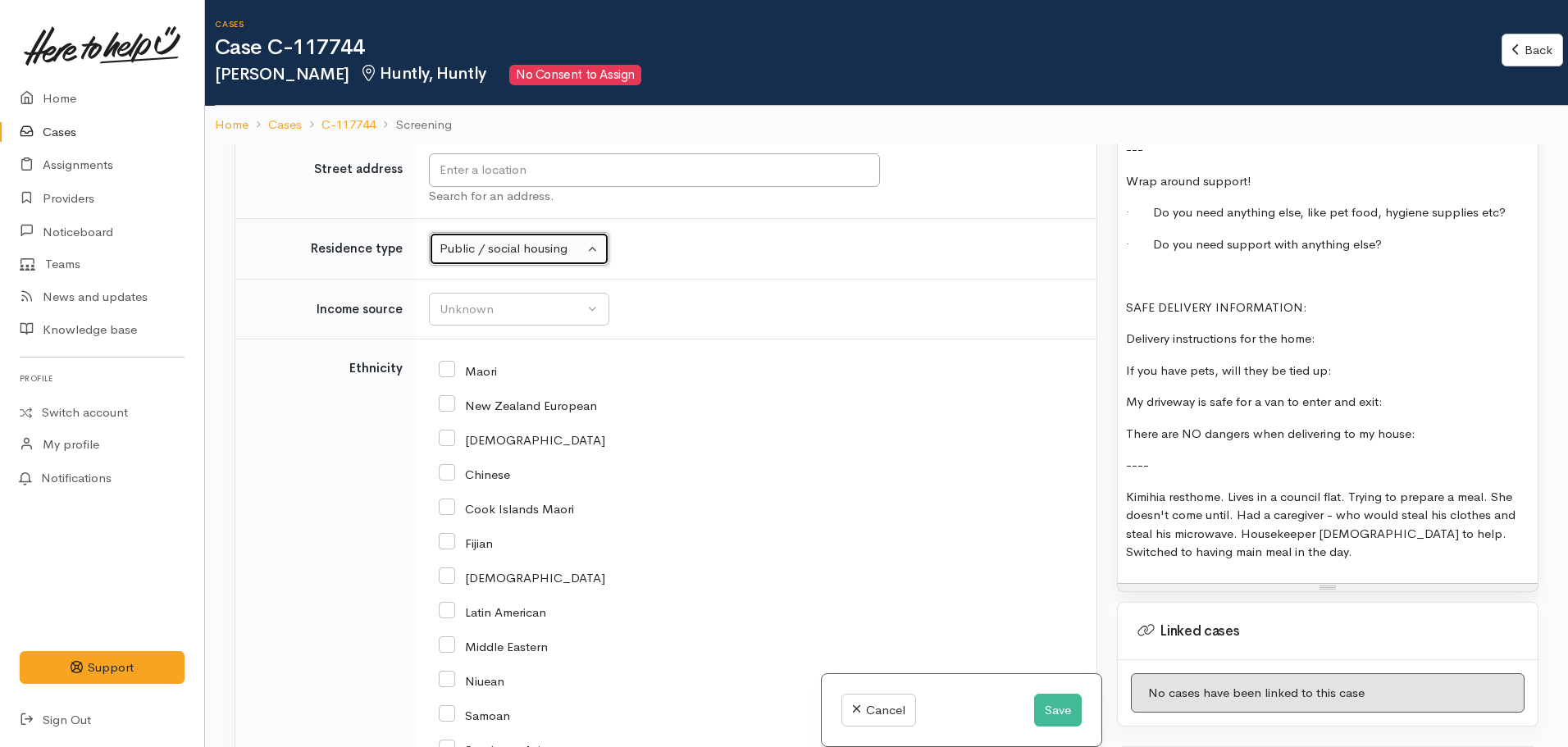
scroll to position [1778, 0]
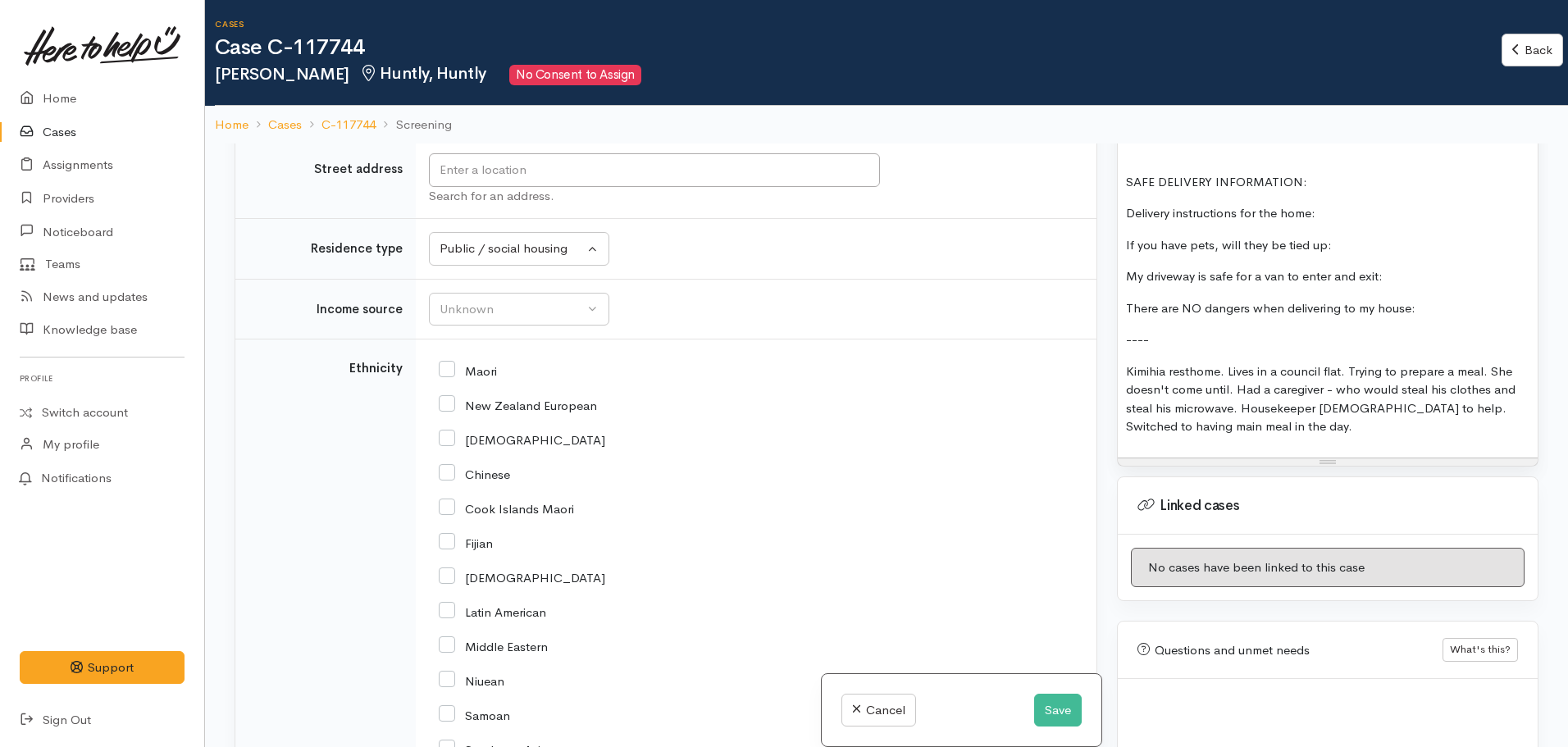
click at [1277, 396] on p "Kimihia resthome. Lives in a council flat. Trying to prepare a meal. She doesn'…" at bounding box center [1327, 399] width 404 height 74
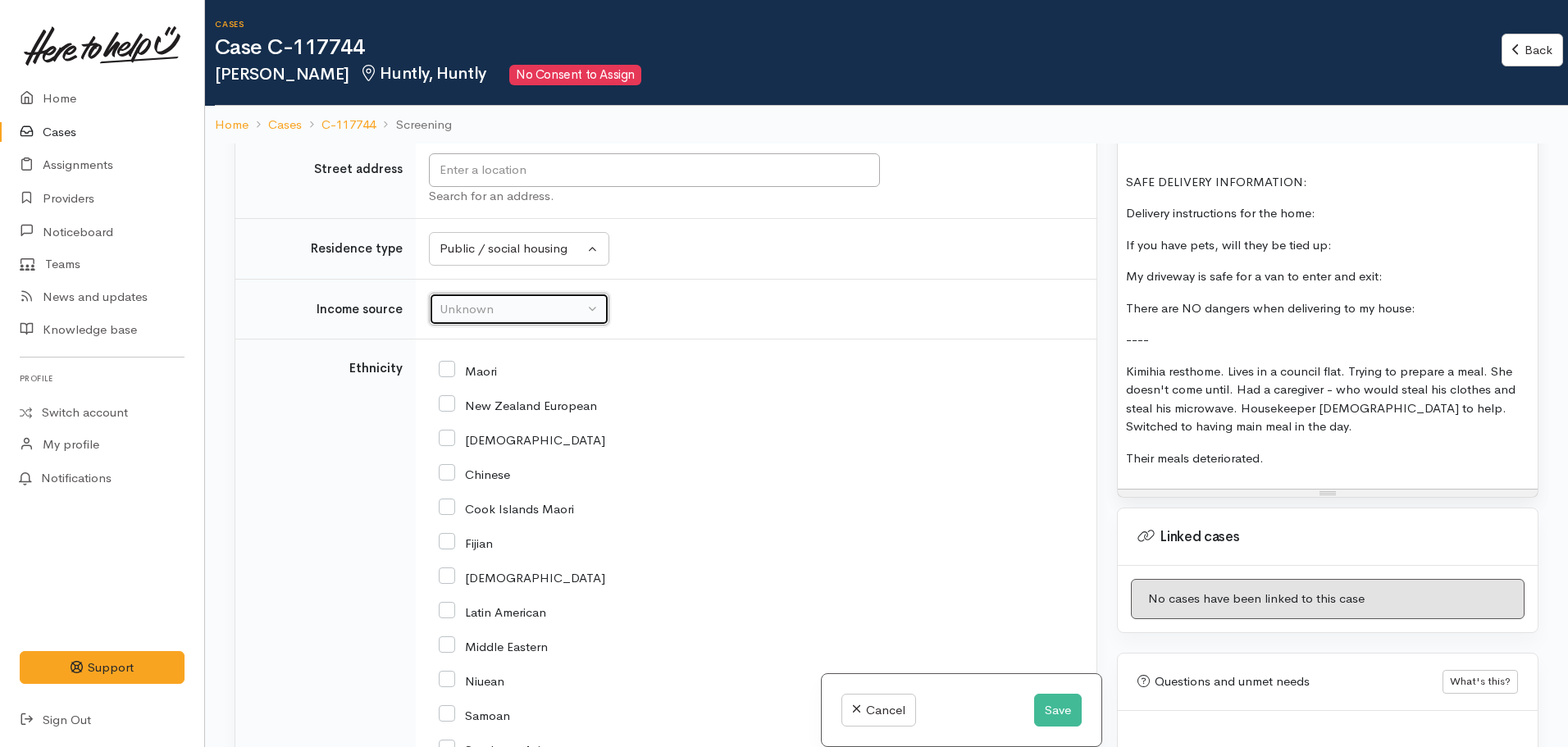
click at [534, 314] on div "Unknown" at bounding box center [511, 309] width 144 height 19
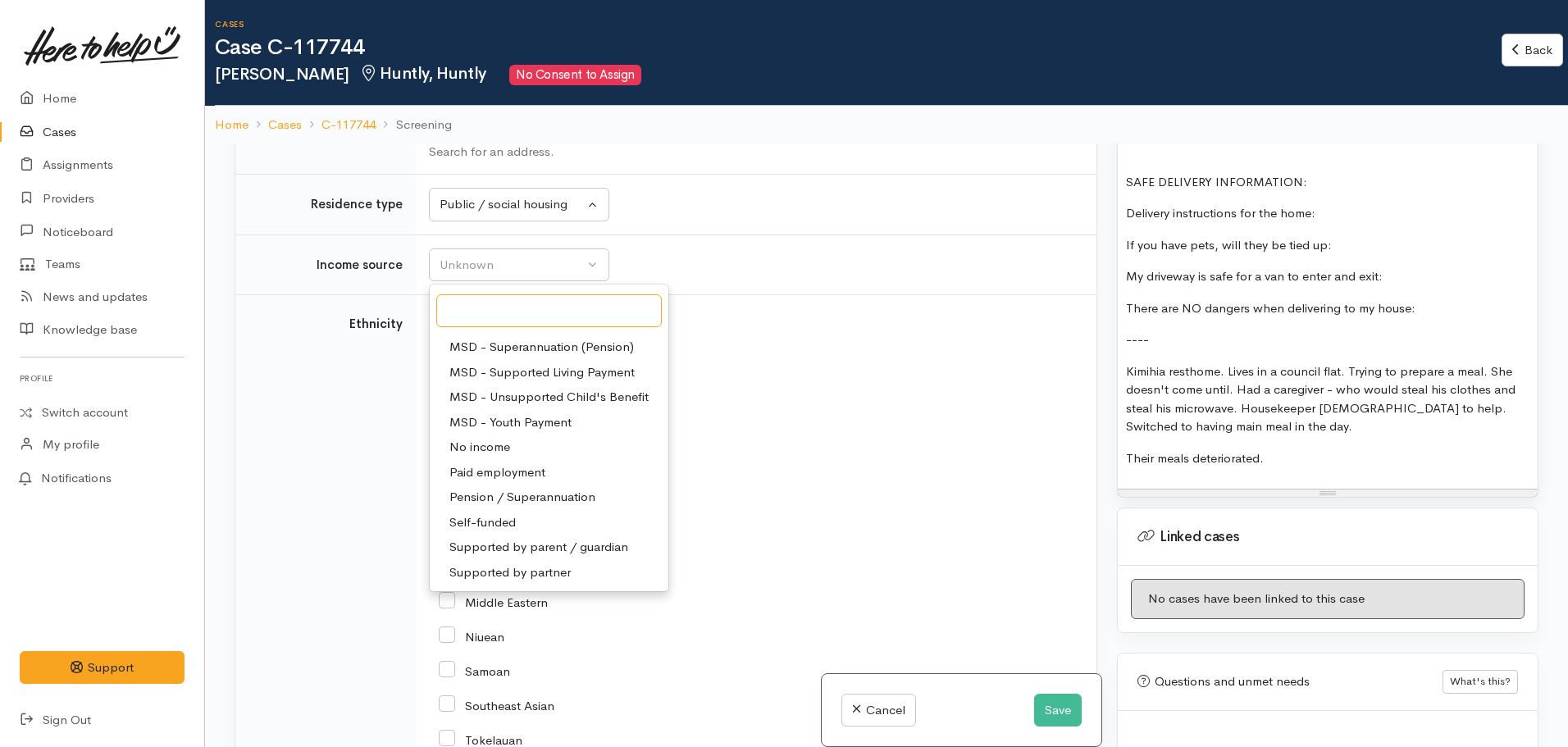
scroll to position [1887, 0]
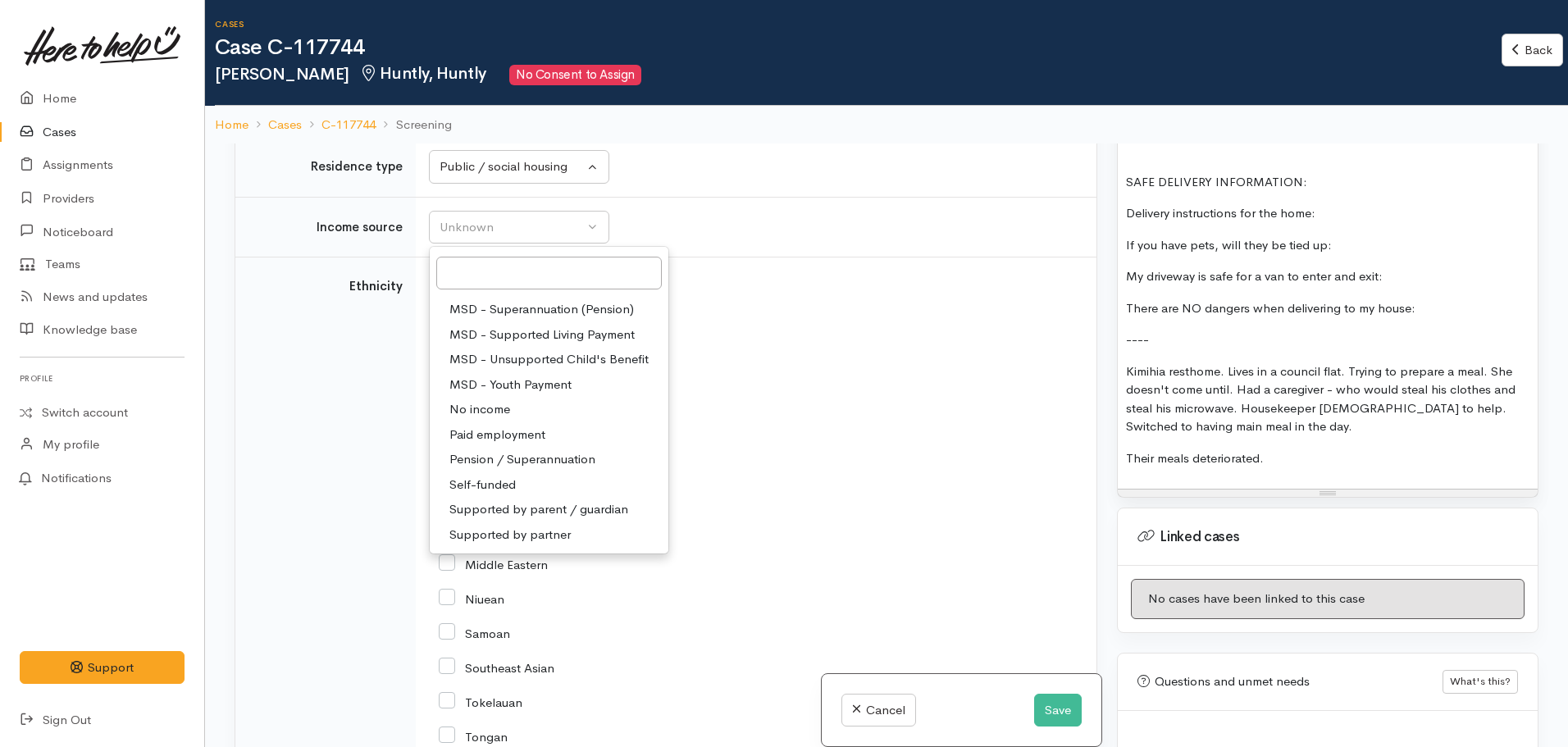
click at [562, 460] on span "Pension / Superannuation" at bounding box center [522, 460] width 146 height 19
select select "19"
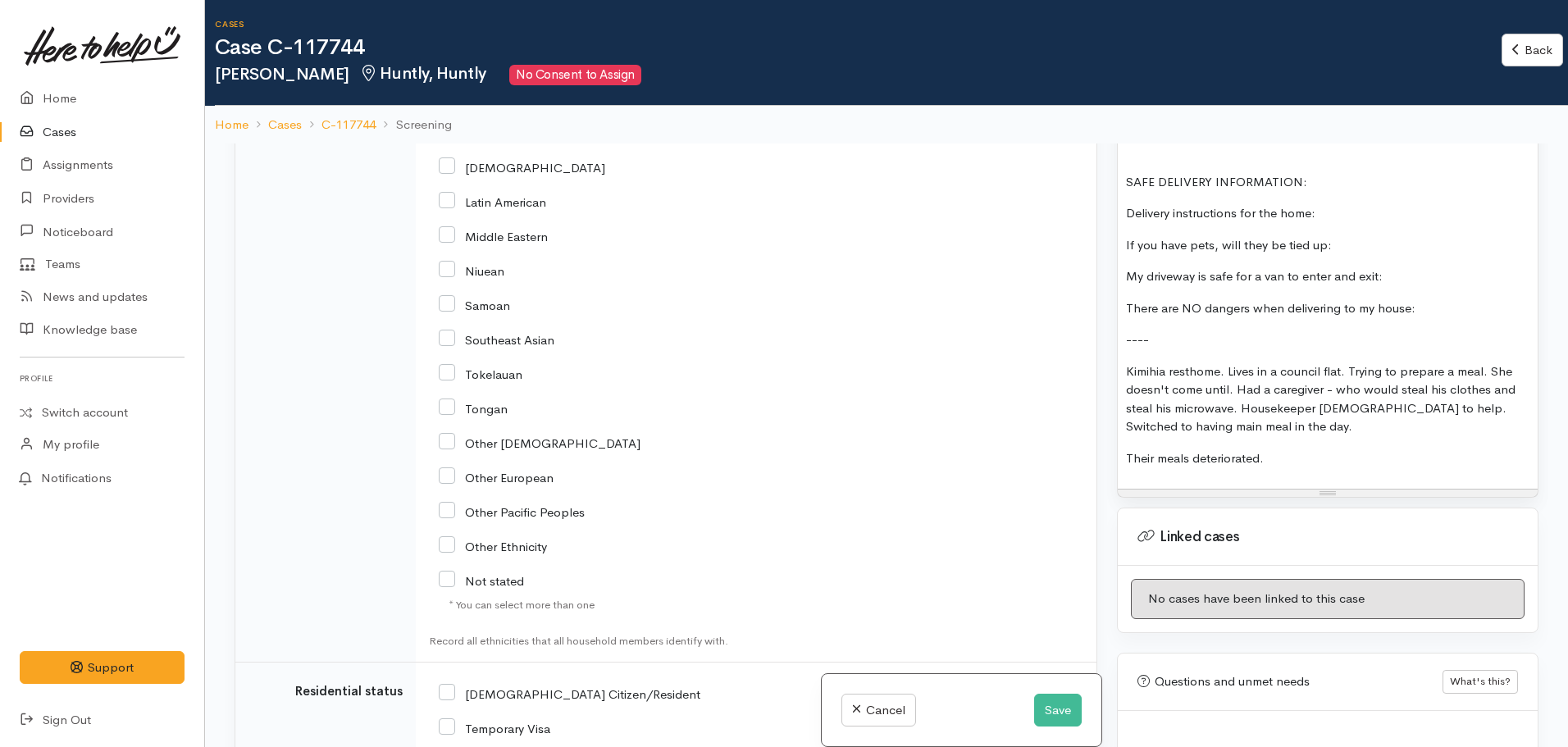
scroll to position [2462, 0]
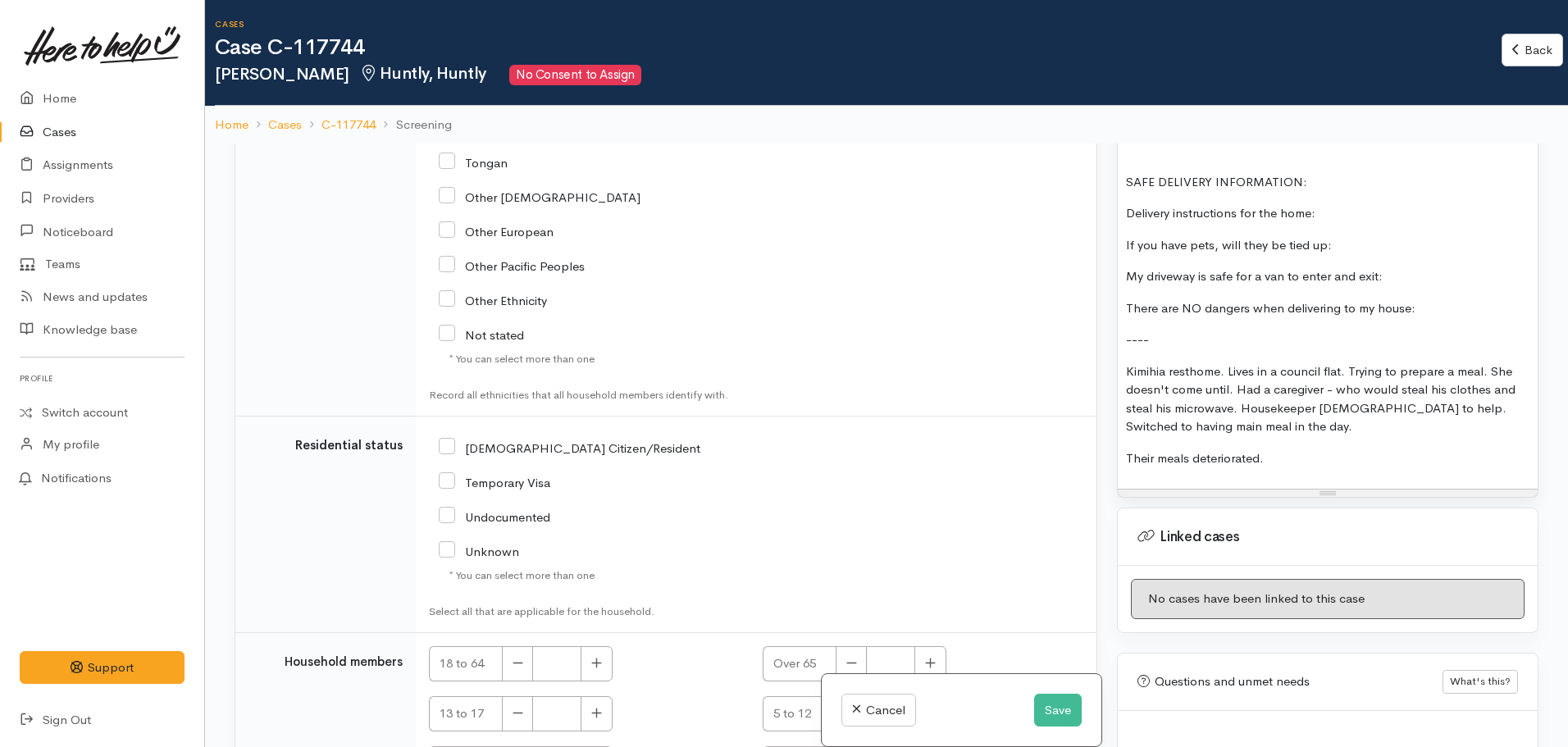
click at [454, 451] on input "[DEMOGRAPHIC_DATA] Citizen/Resident" at bounding box center [569, 447] width 262 height 15
checkbox input "true"
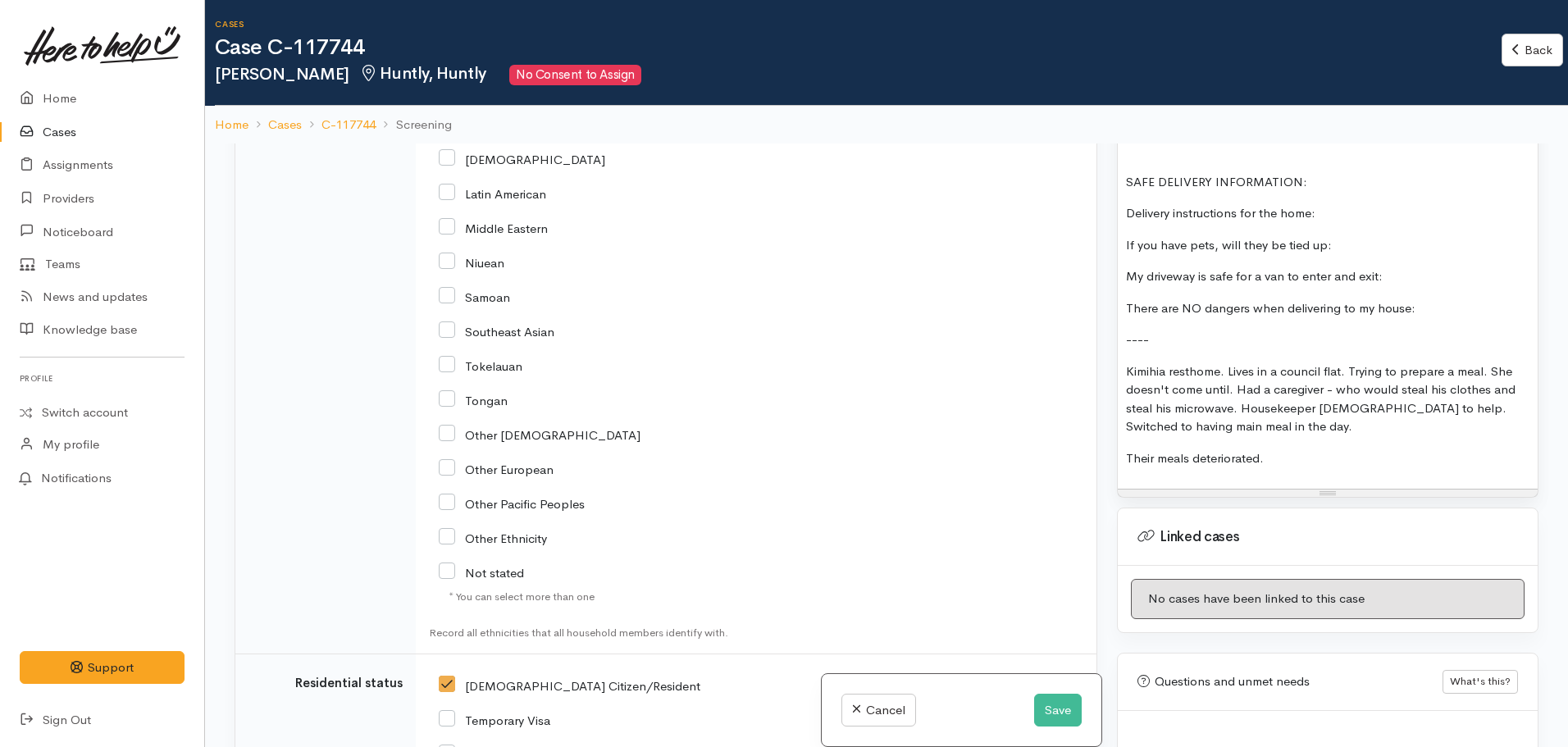
scroll to position [2051, 0]
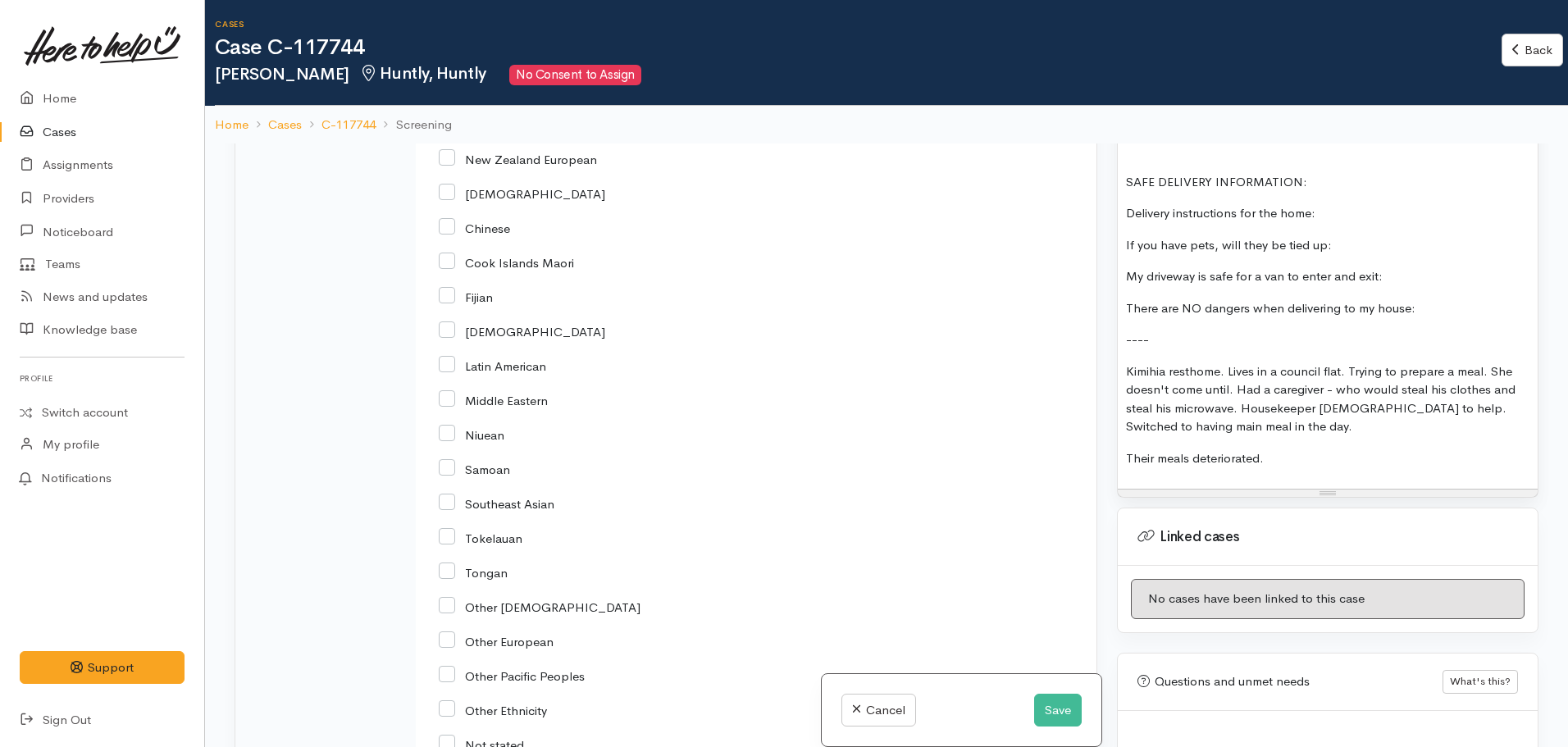
click at [453, 165] on input "New Zealand European" at bounding box center [518, 159] width 159 height 15
checkbox input "true"
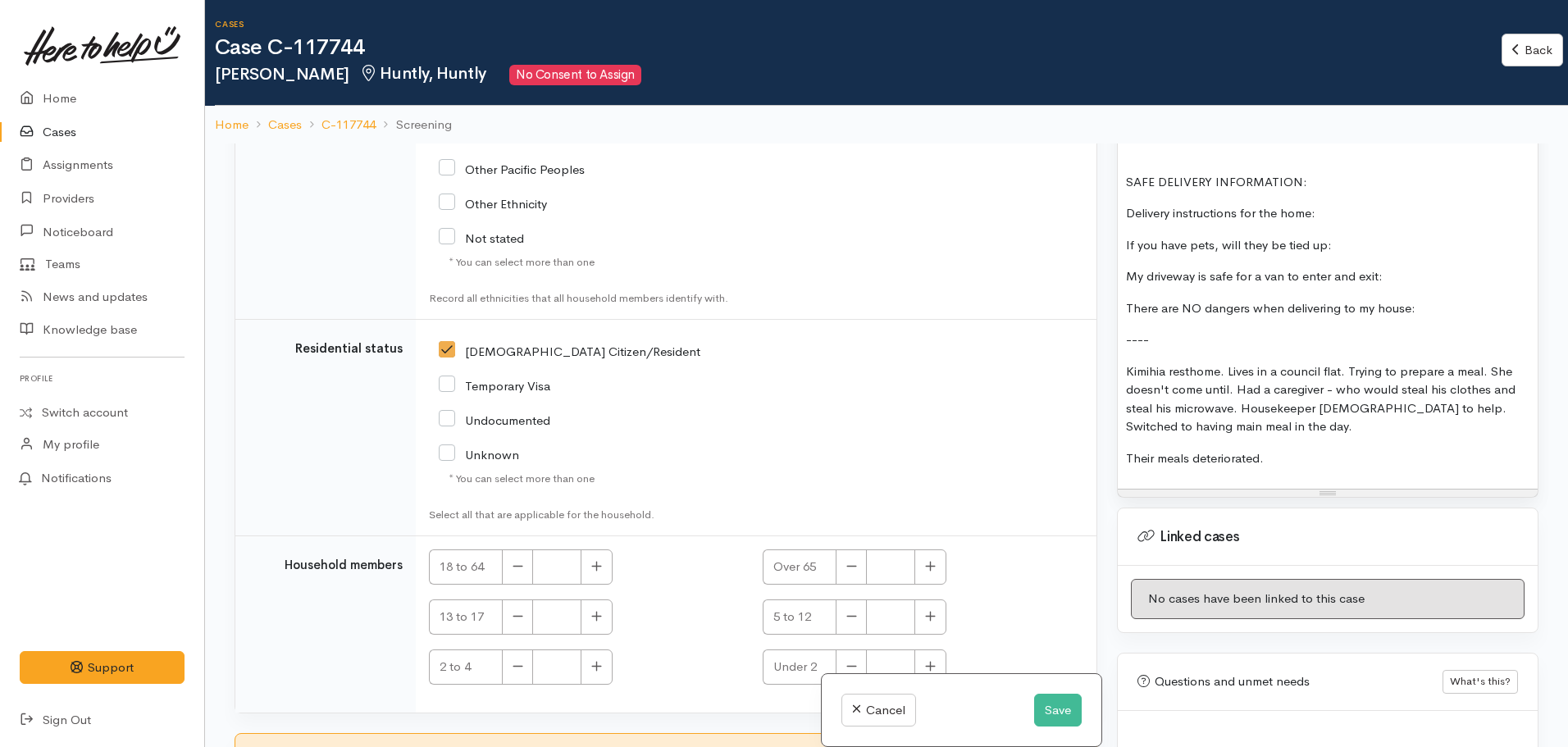
scroll to position [2568, 0]
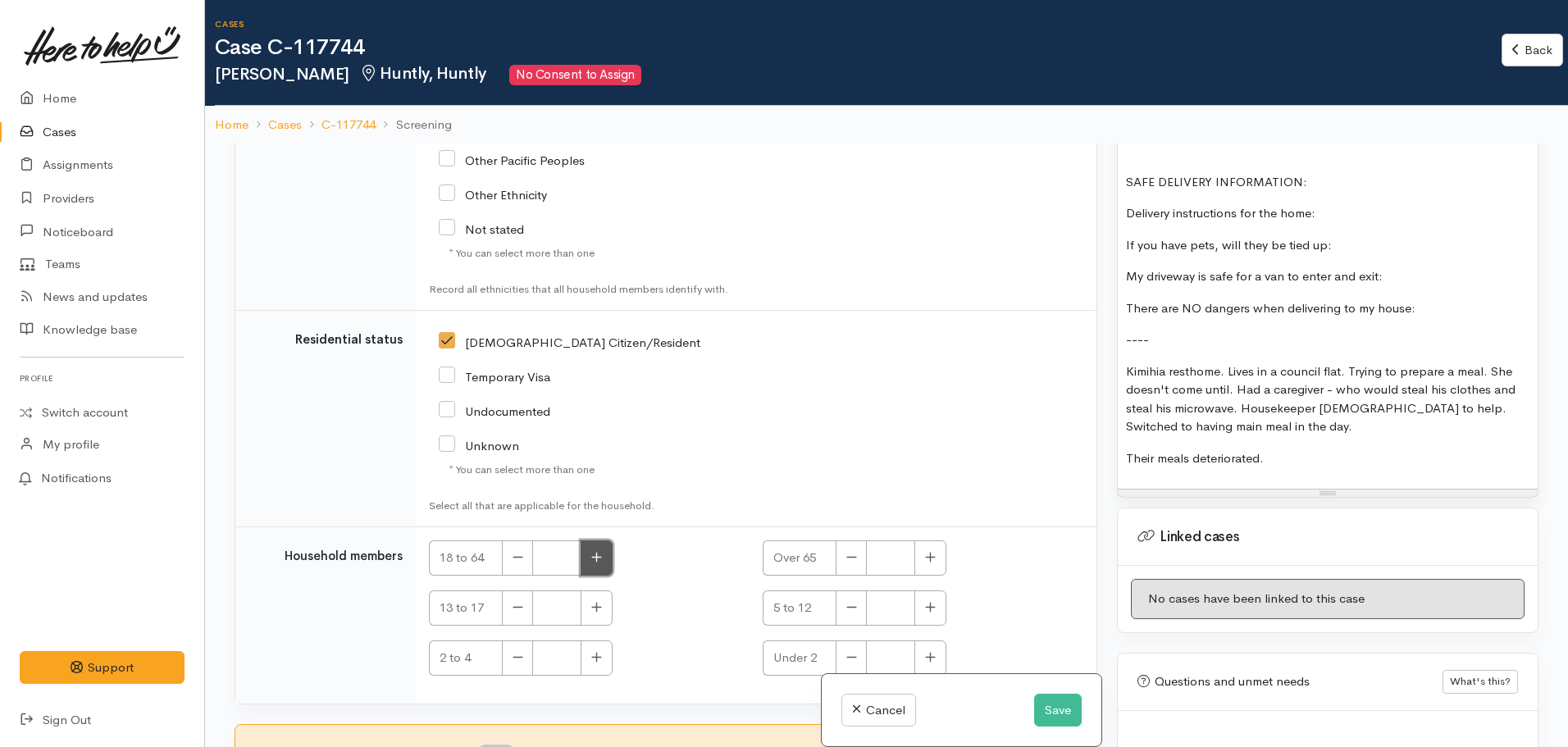
click at [604, 555] on button "button" at bounding box center [596, 558] width 32 height 36
type input "1"
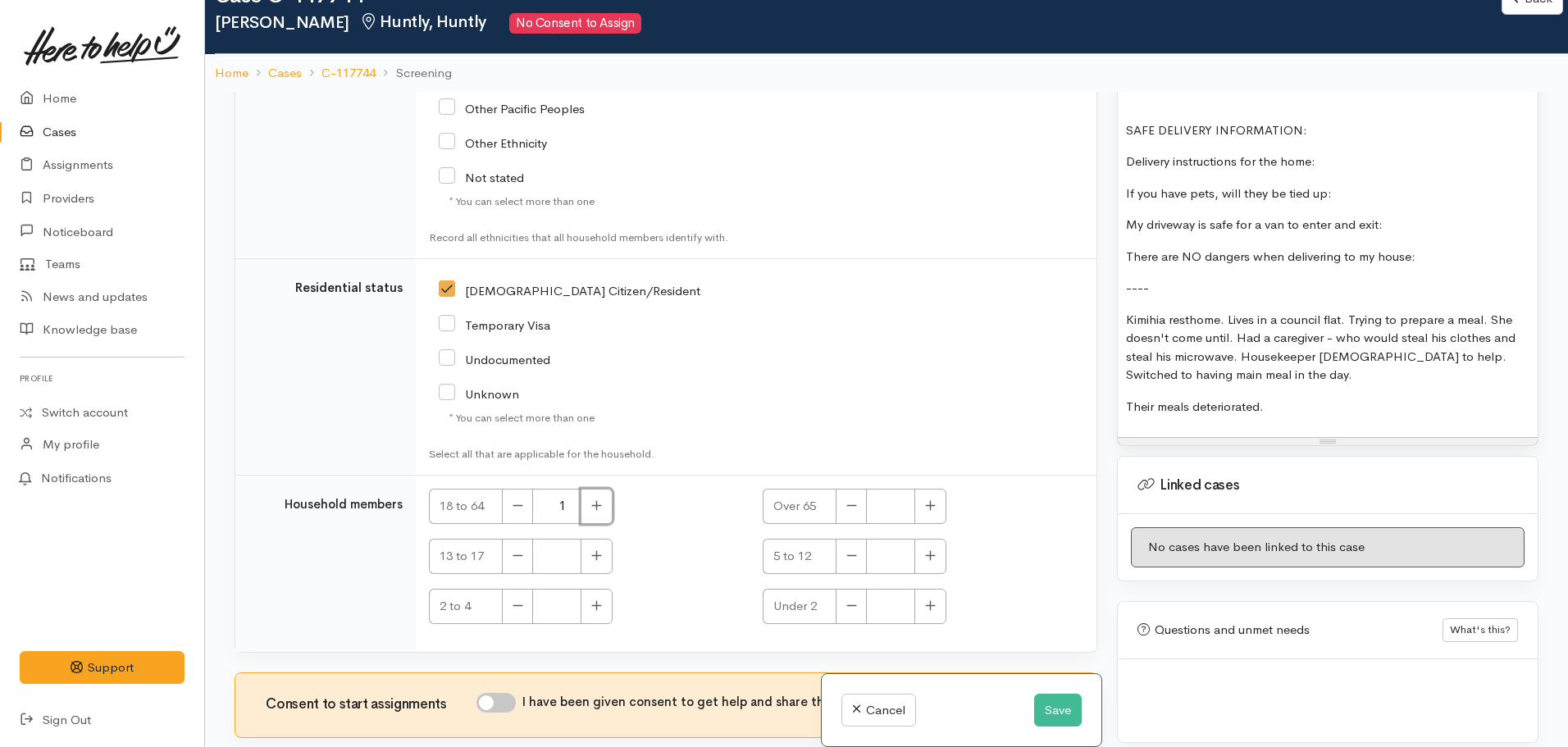
scroll to position [143, 0]
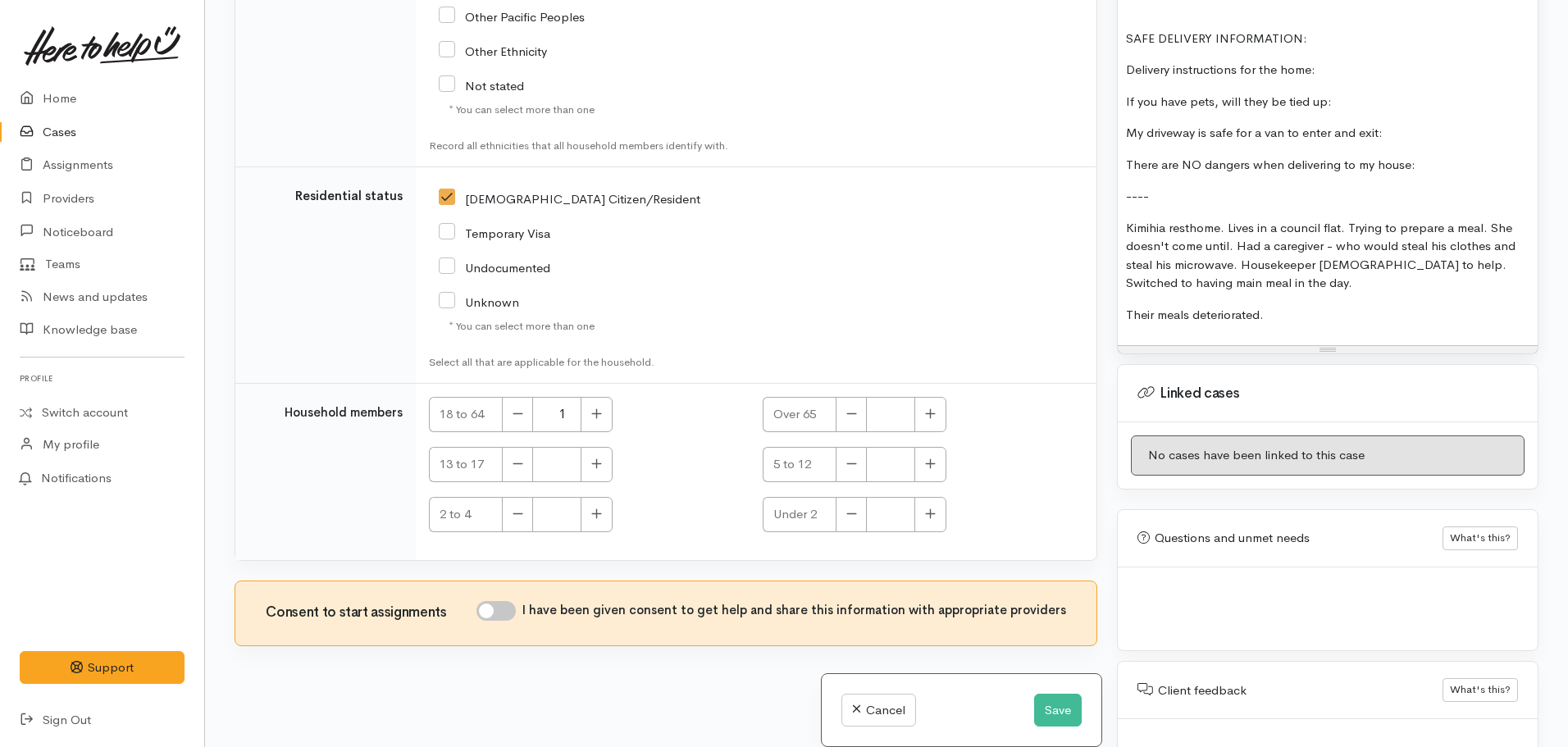
click at [511, 610] on input "I have been given consent to get help and share this information with appropria…" at bounding box center [496, 611] width 39 height 20
checkbox input "true"
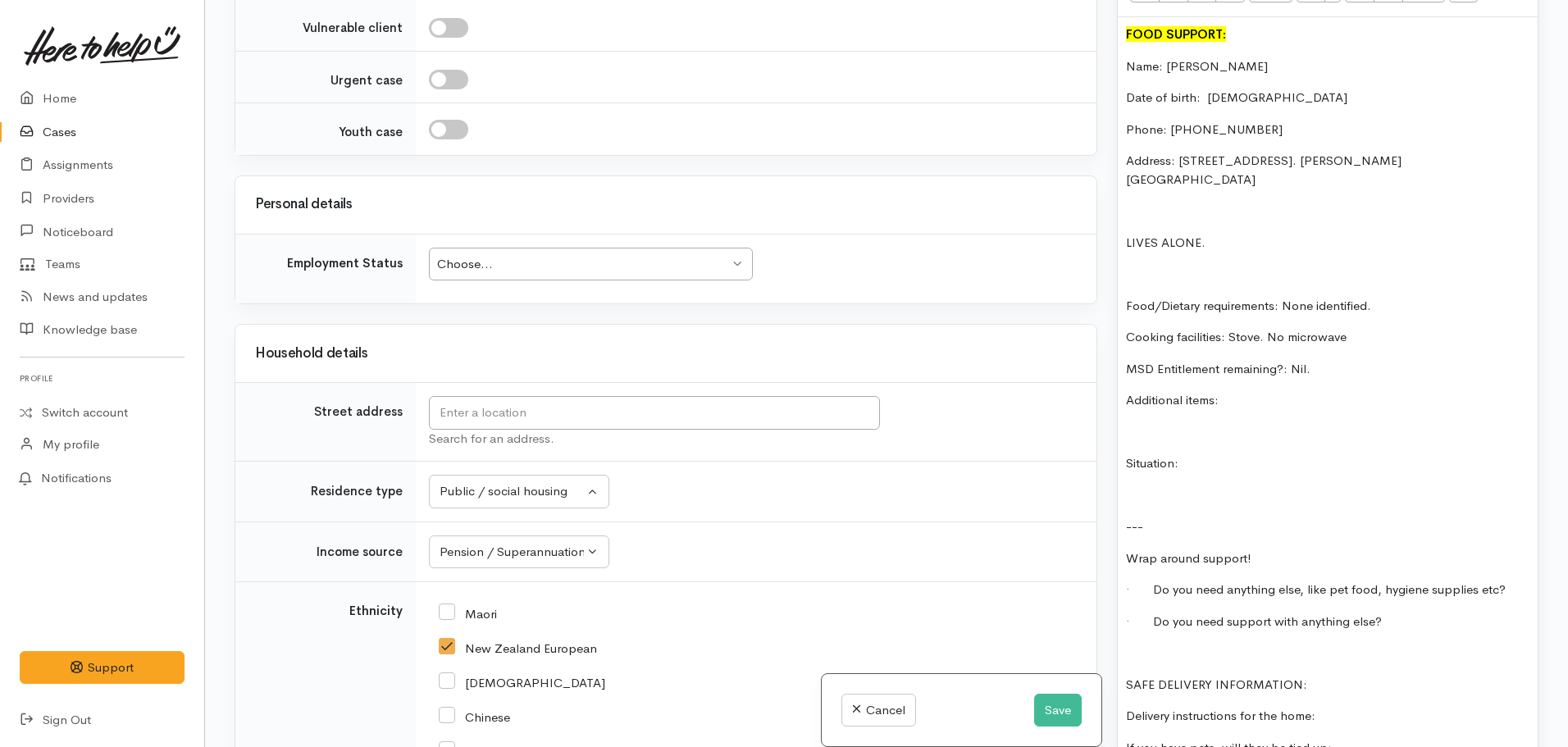
scroll to position [958, 0]
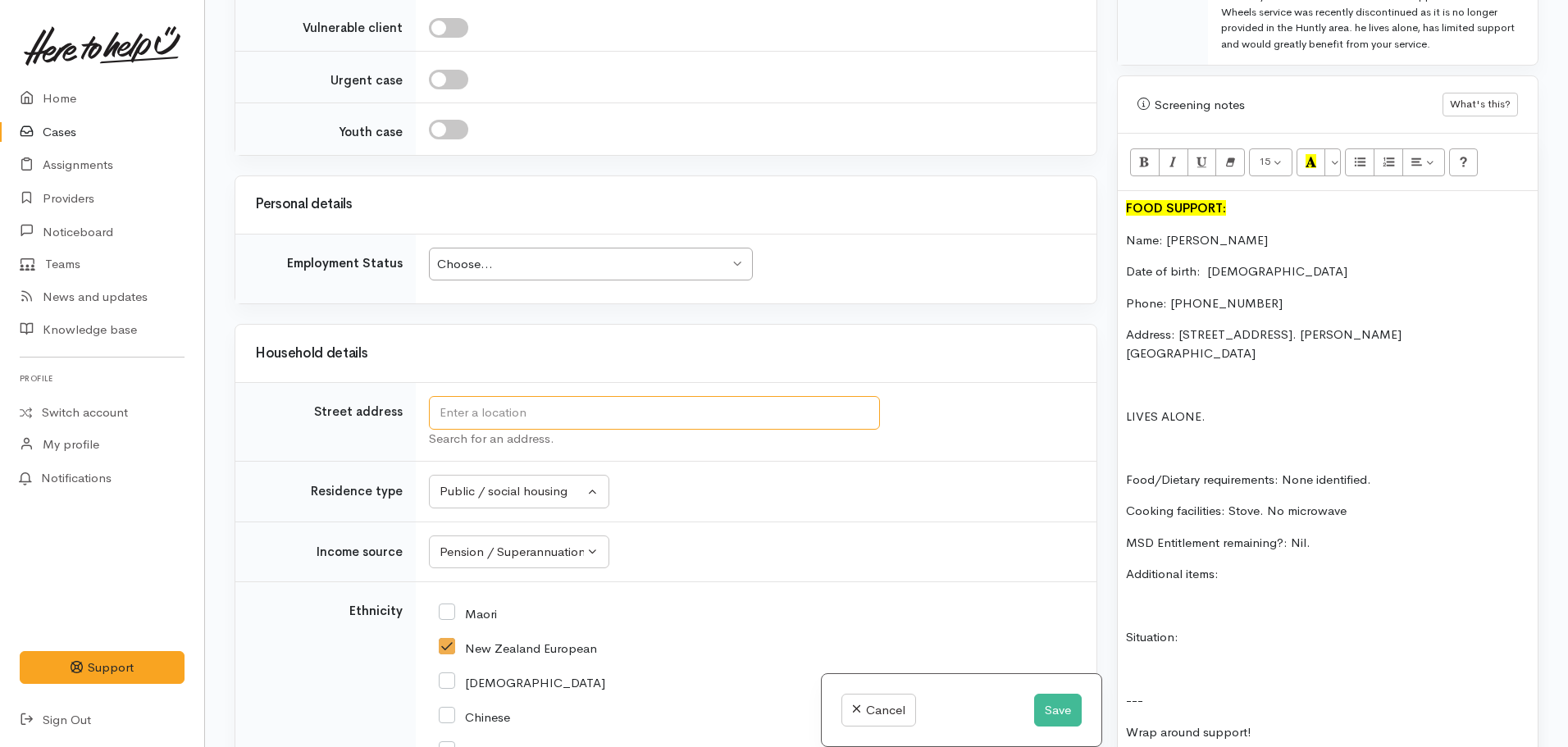
click at [475, 413] on input "text" at bounding box center [654, 412] width 451 height 34
click at [1437, 326] on p "Address: flat 5.61 Hakanoa St, Huntly. Willoughby Flats" at bounding box center [1327, 344] width 404 height 36
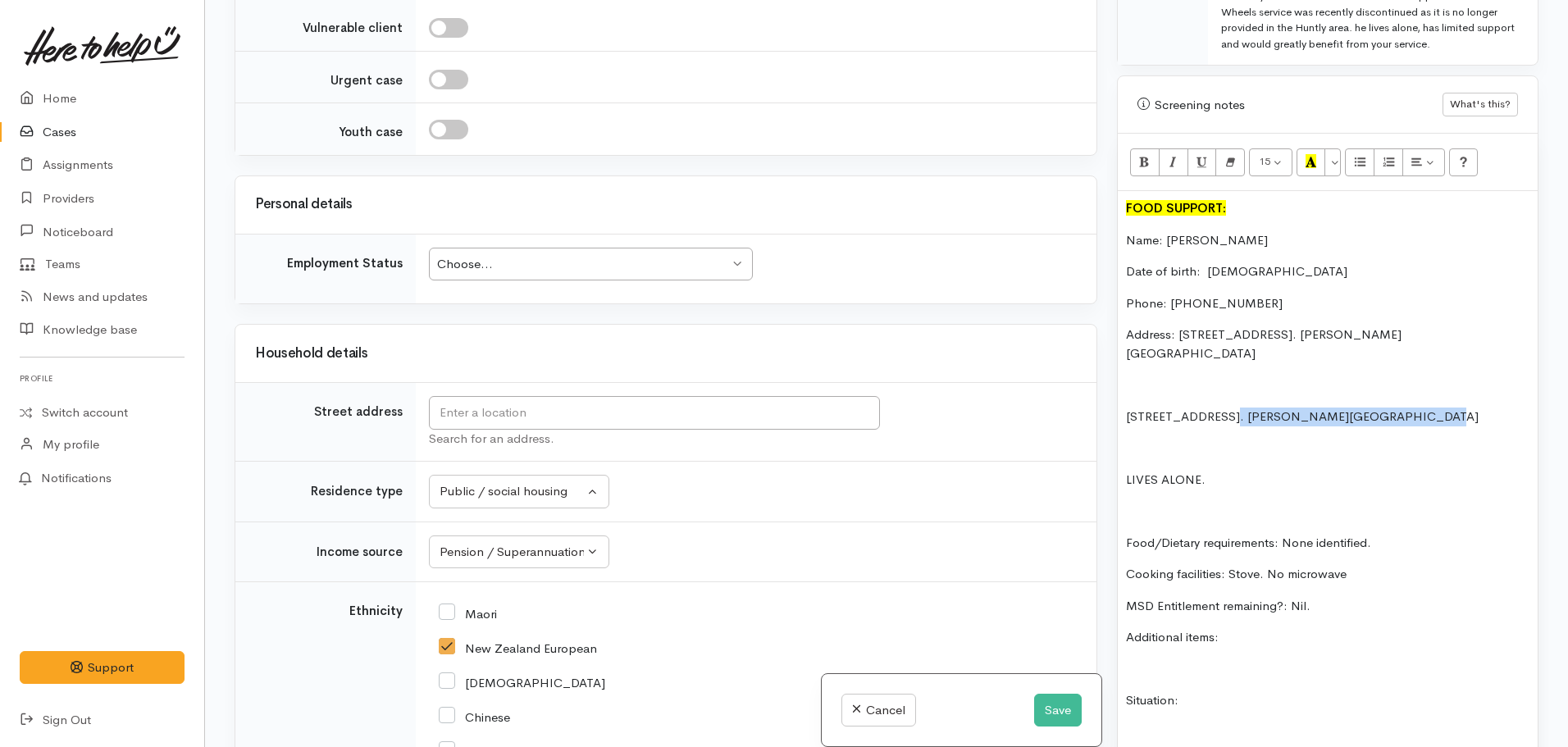
drag, startPoint x: 1418, startPoint y: 378, endPoint x: 1222, endPoint y: 380, distance: 196.0
click at [1222, 408] on p "Flat 5/61 Hakanoa St, Huntly. Willoughby Flats" at bounding box center [1327, 417] width 404 height 19
click at [1426, 408] on p "Flat 5/61 Hakanoa St, Huntly. Willoughby Flats" at bounding box center [1327, 417] width 404 height 19
drag, startPoint x: 1374, startPoint y: 375, endPoint x: 1091, endPoint y: 382, distance: 283.1
click at [1091, 382] on div "Related cases There are no other cases from the same person found. Manually lin…" at bounding box center [886, 373] width 1324 height 747
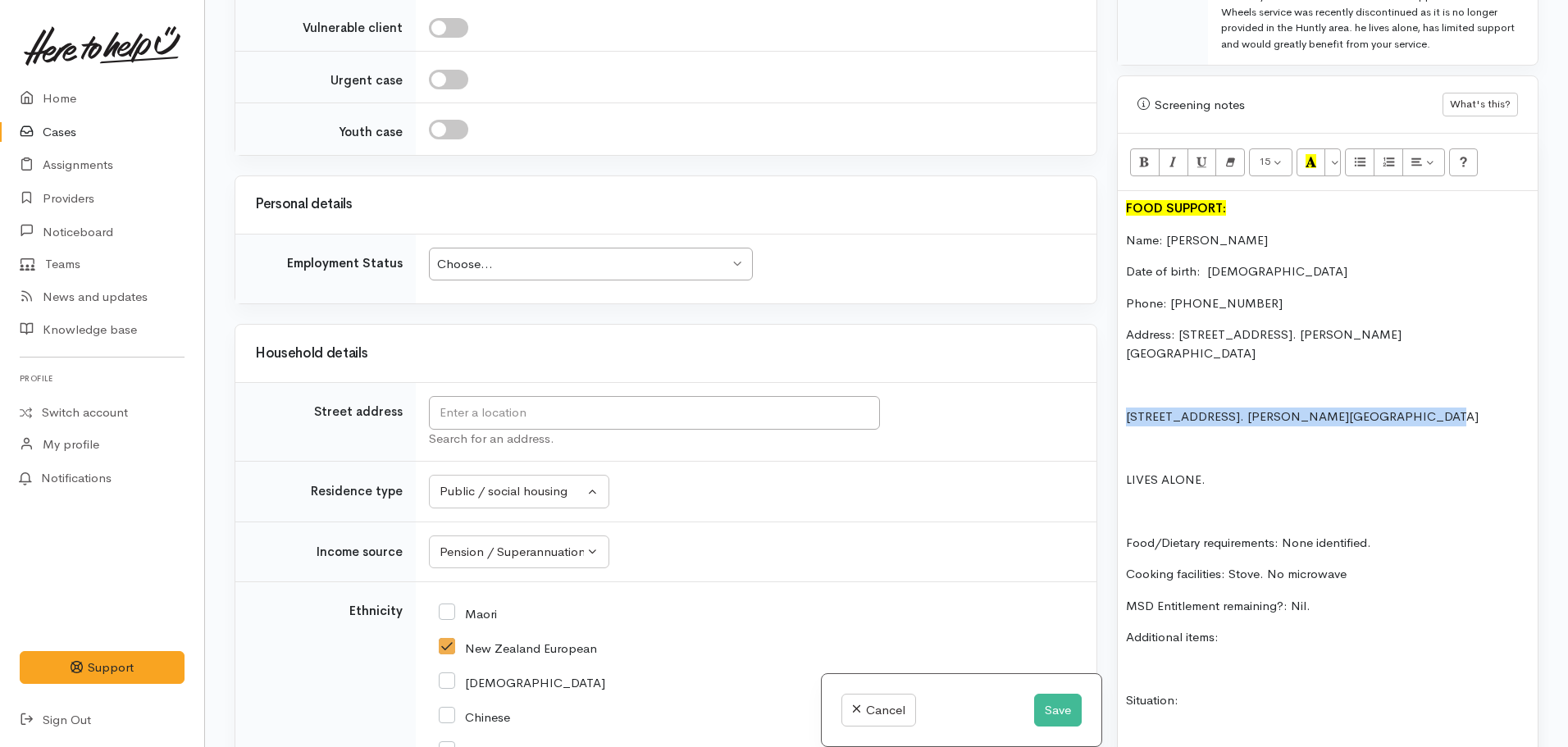
copy p "Flat 5/61 Hakanoa St, Huntly. Willoughby Flats"
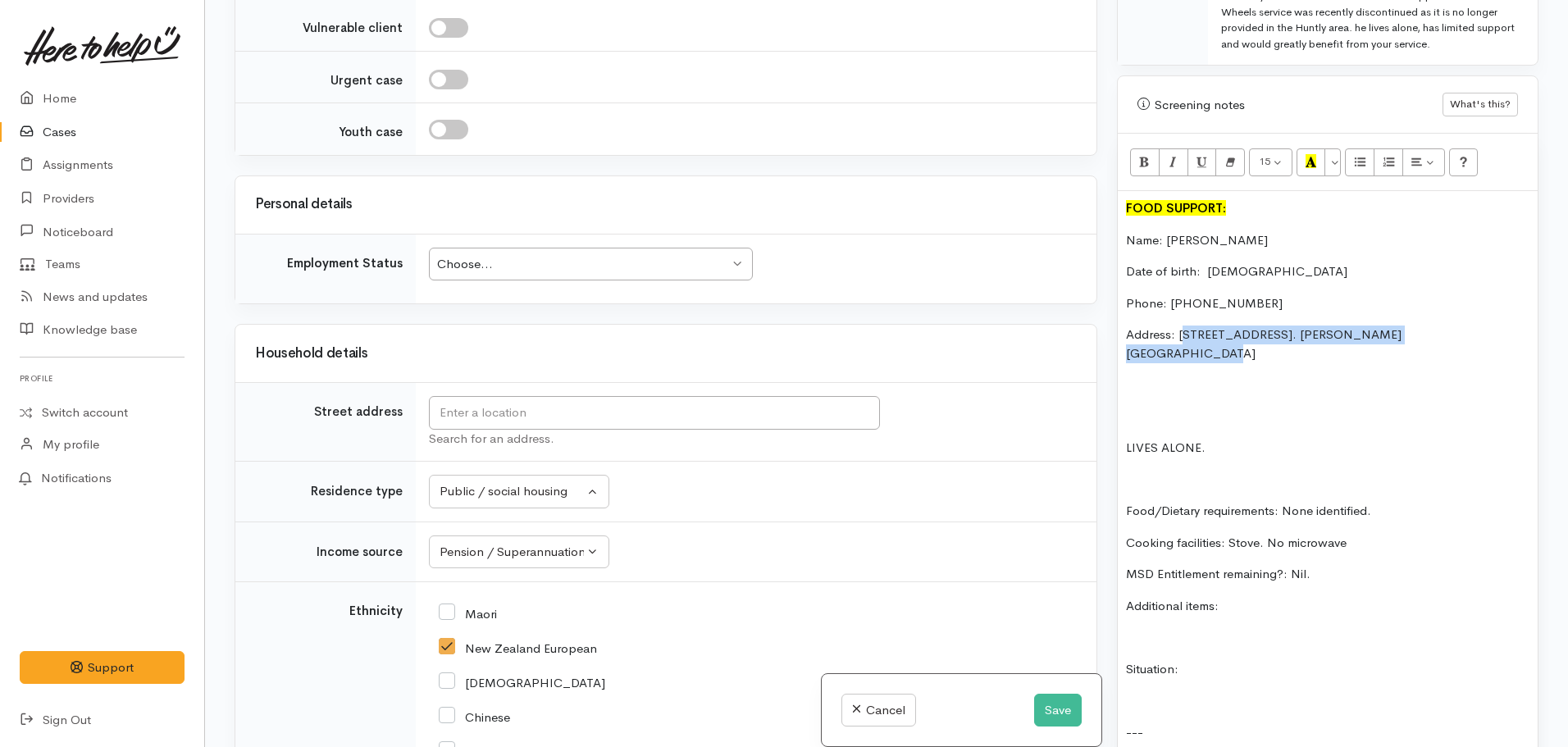
drag, startPoint x: 1451, startPoint y: 318, endPoint x: 1181, endPoint y: 319, distance: 270.0
click at [1181, 326] on p "Address: flat 5.61 Hakanoa St, Huntly. Willoughby Flats" at bounding box center [1327, 344] width 404 height 36
click at [746, 420] on input "text" at bounding box center [654, 412] width 451 height 34
paste input "Flat 5/61 Hakanoa St, Huntly. Willoughby Flats"
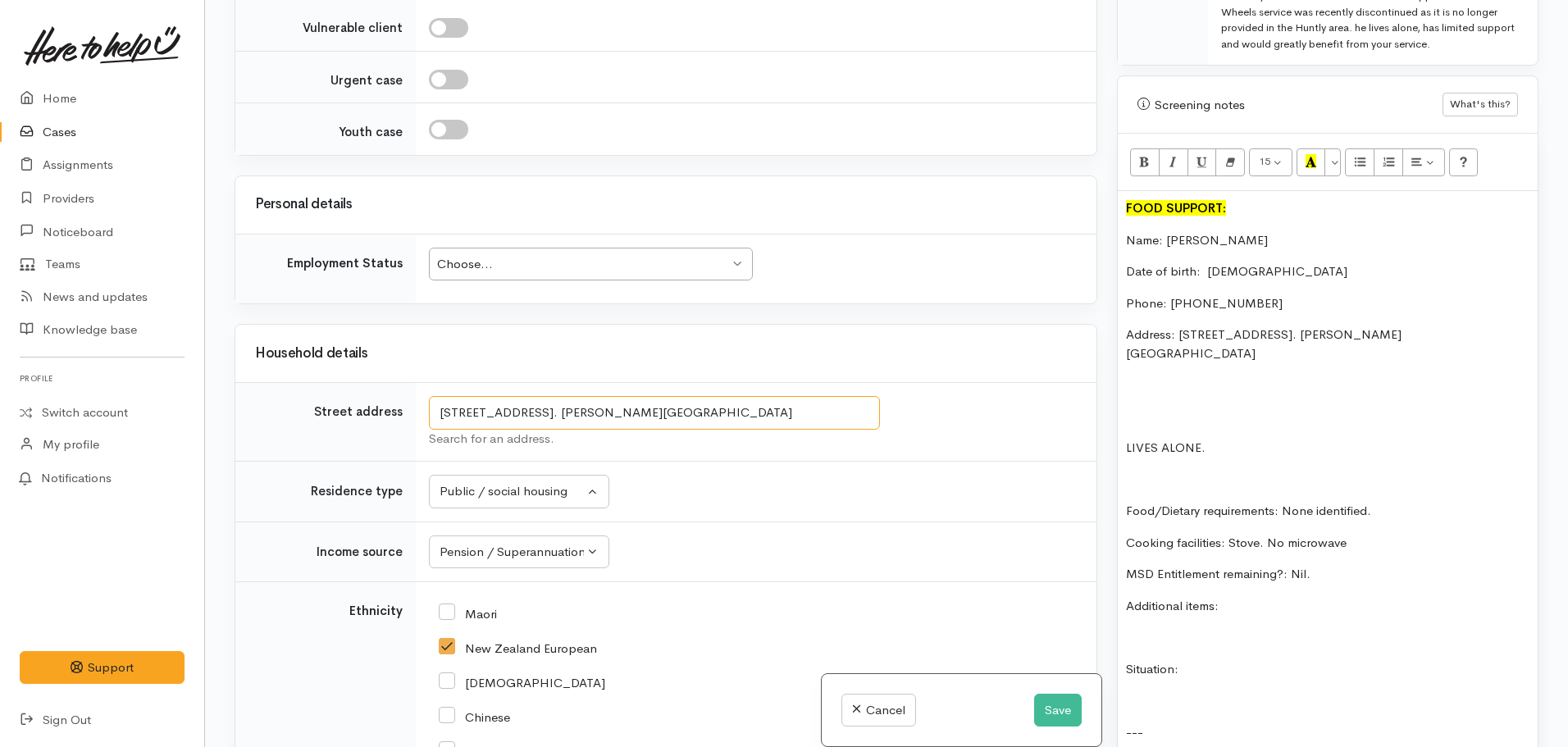
drag, startPoint x: 721, startPoint y: 408, endPoint x: 559, endPoint y: 407, distance: 162.0
click at [559, 407] on input "Flat 5/61 Hakanoa St, Huntly. Willoughby Flats" at bounding box center [654, 412] width 451 height 34
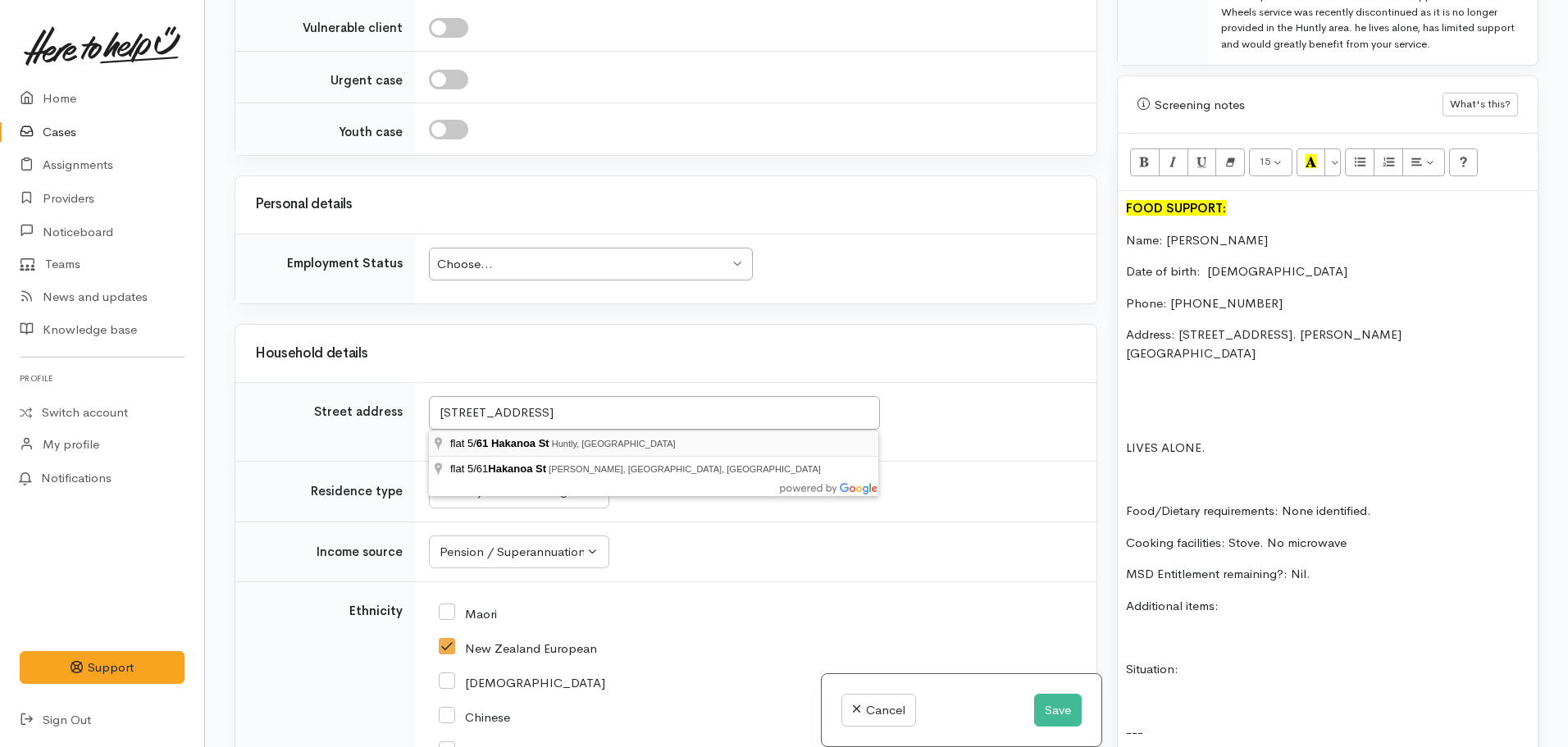
type input "flat 5/61 Hakanoa St, Huntly, New Zealand"
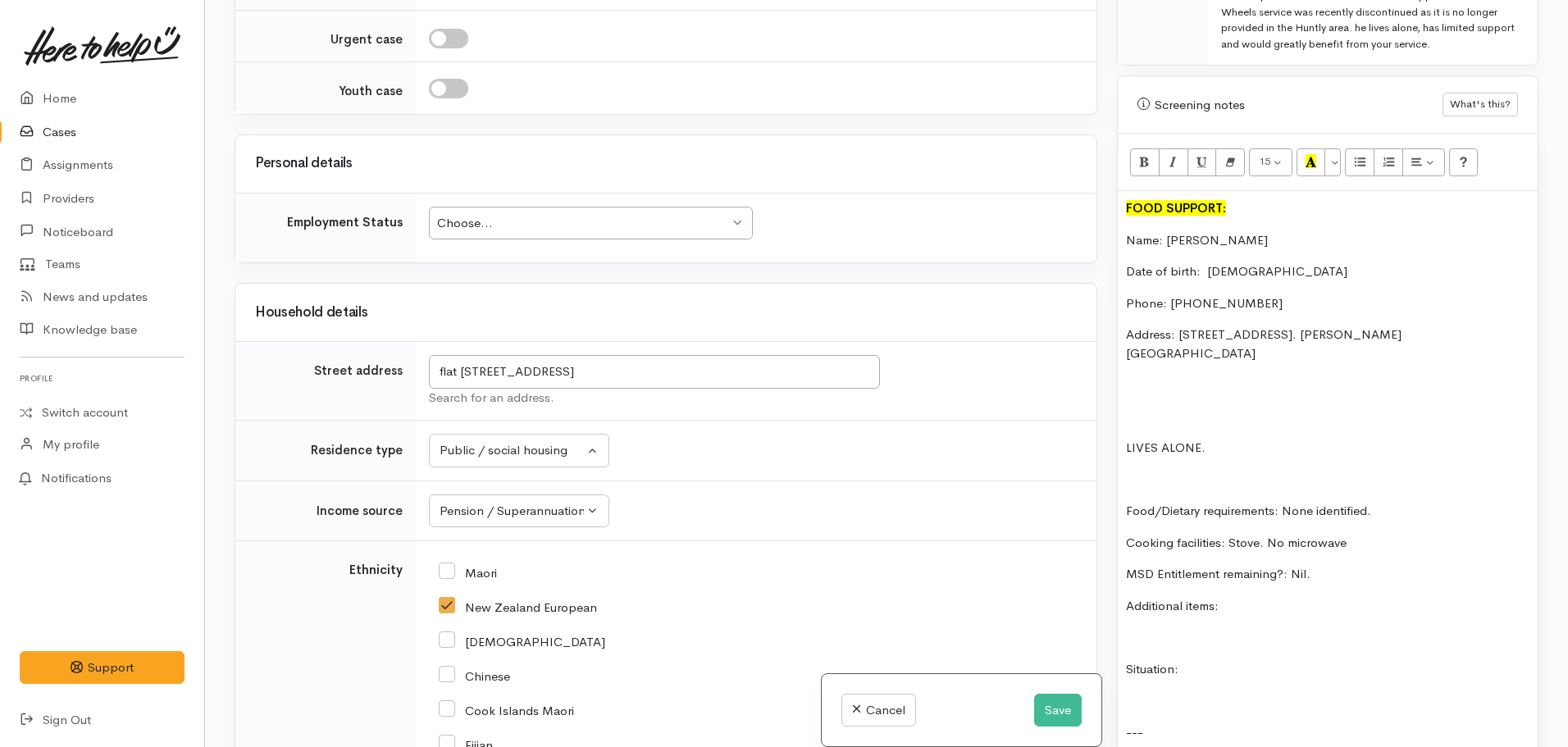
scroll to position [1500, 0]
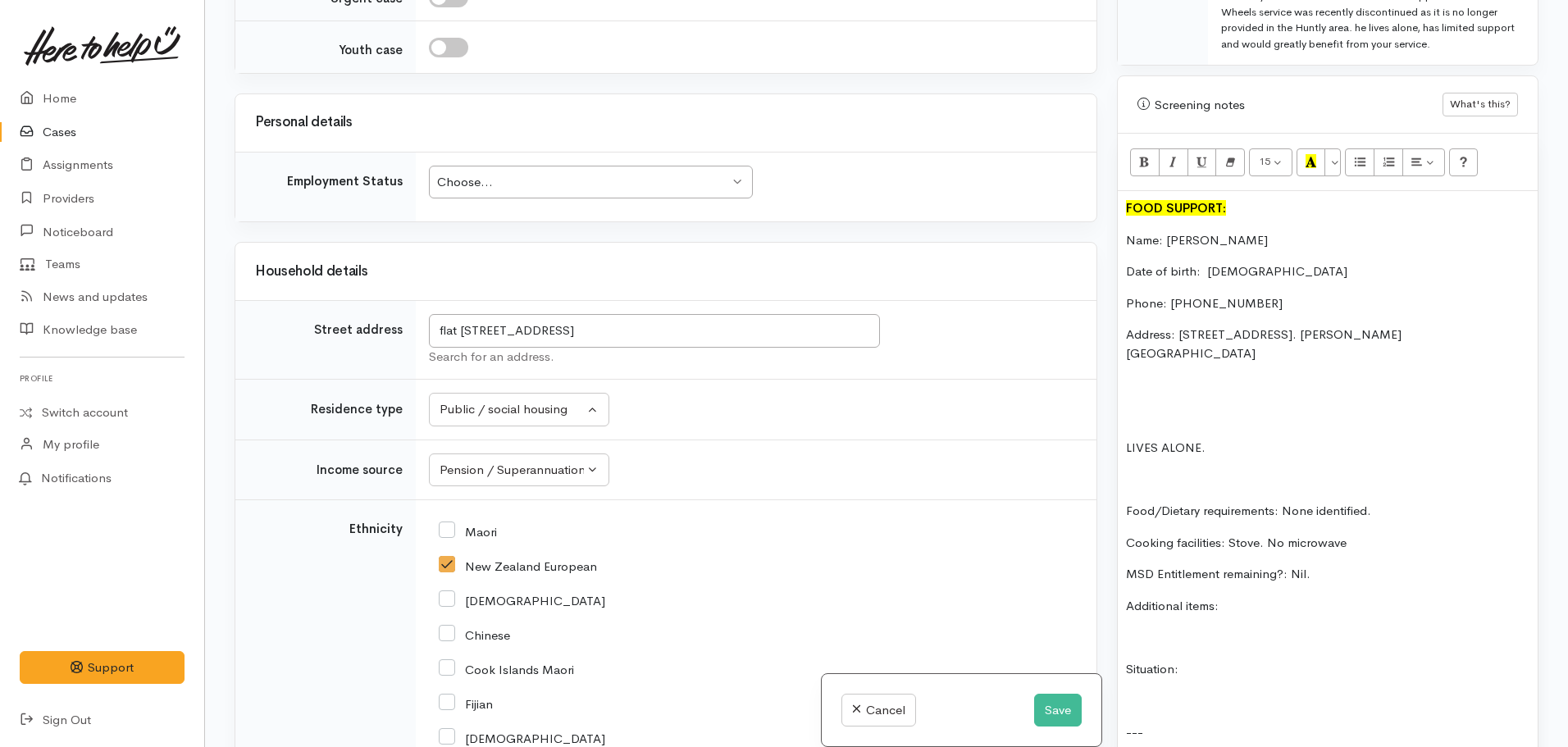
click at [562, 179] on div "Choose..." at bounding box center [583, 182] width 292 height 19
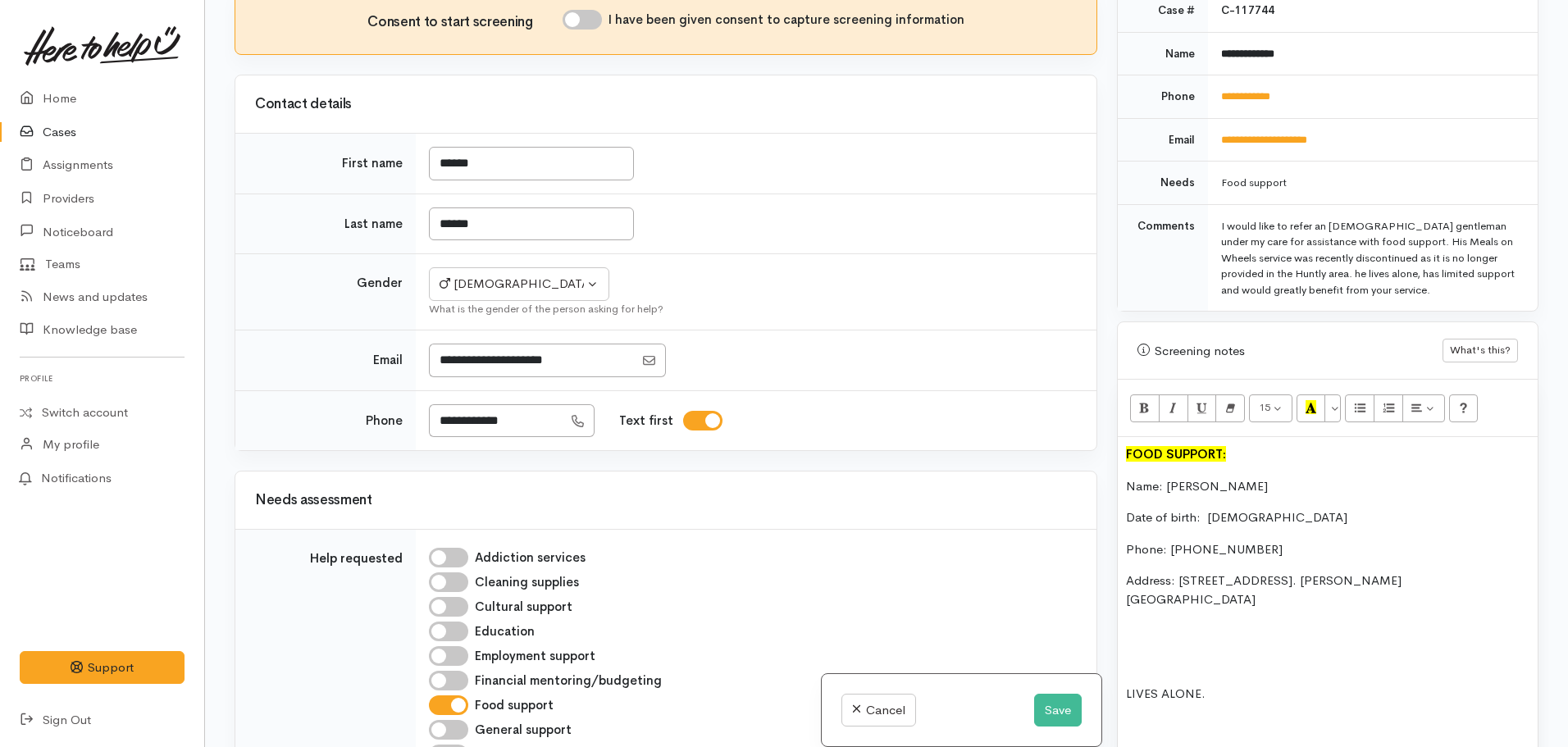
scroll to position [0, 0]
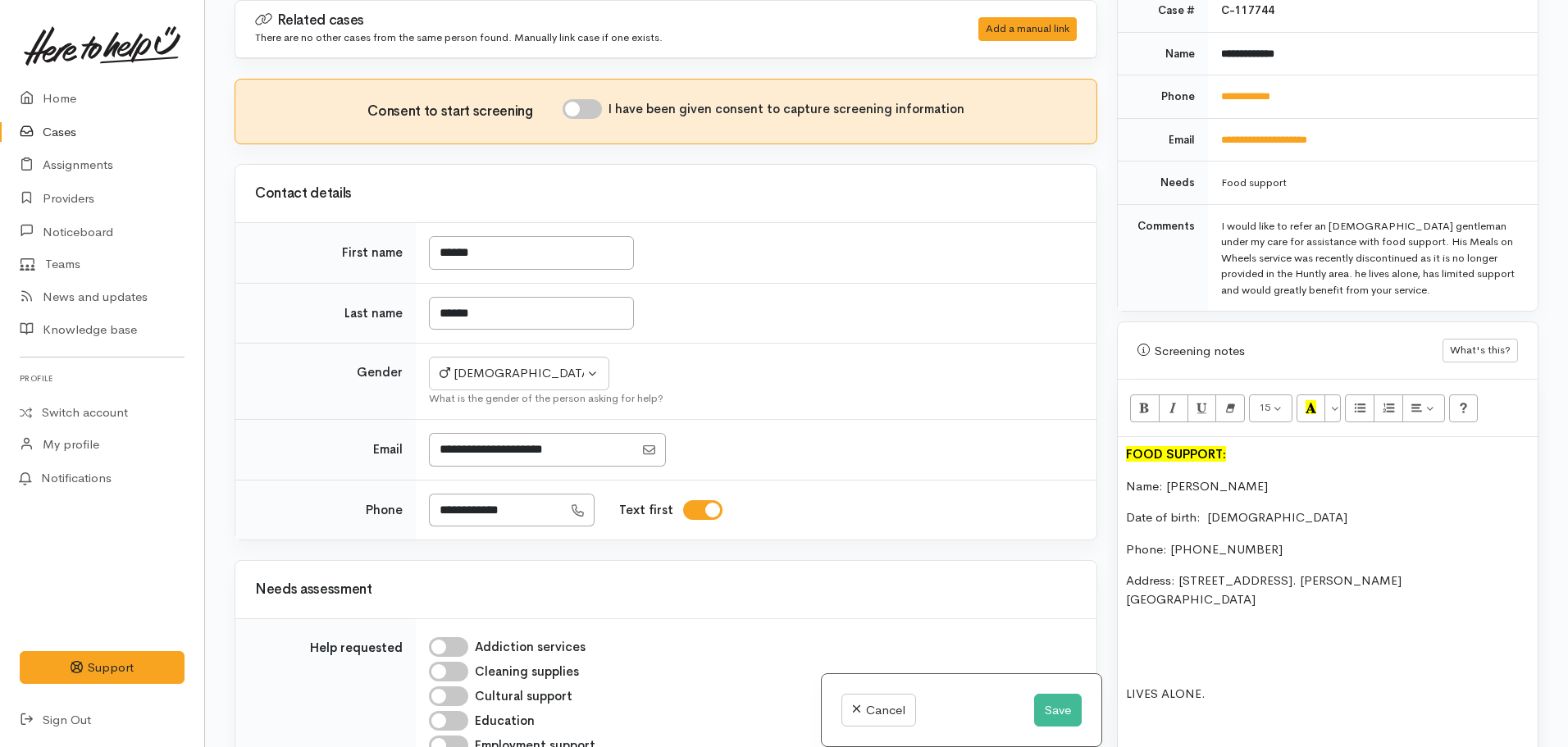
click at [586, 109] on input "I have been given consent to capture screening information" at bounding box center [582, 109] width 39 height 20
checkbox input "true"
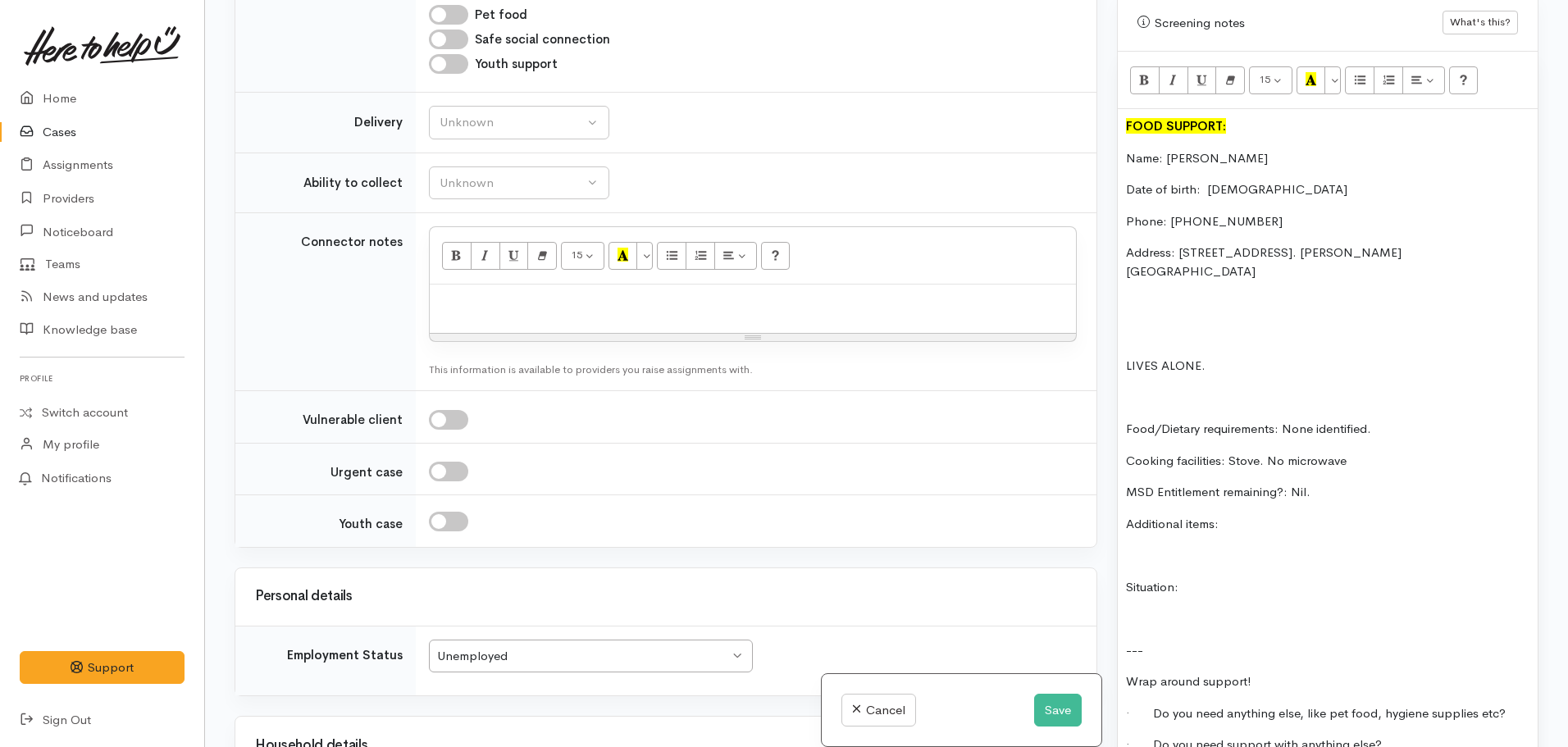
scroll to position [1066, 0]
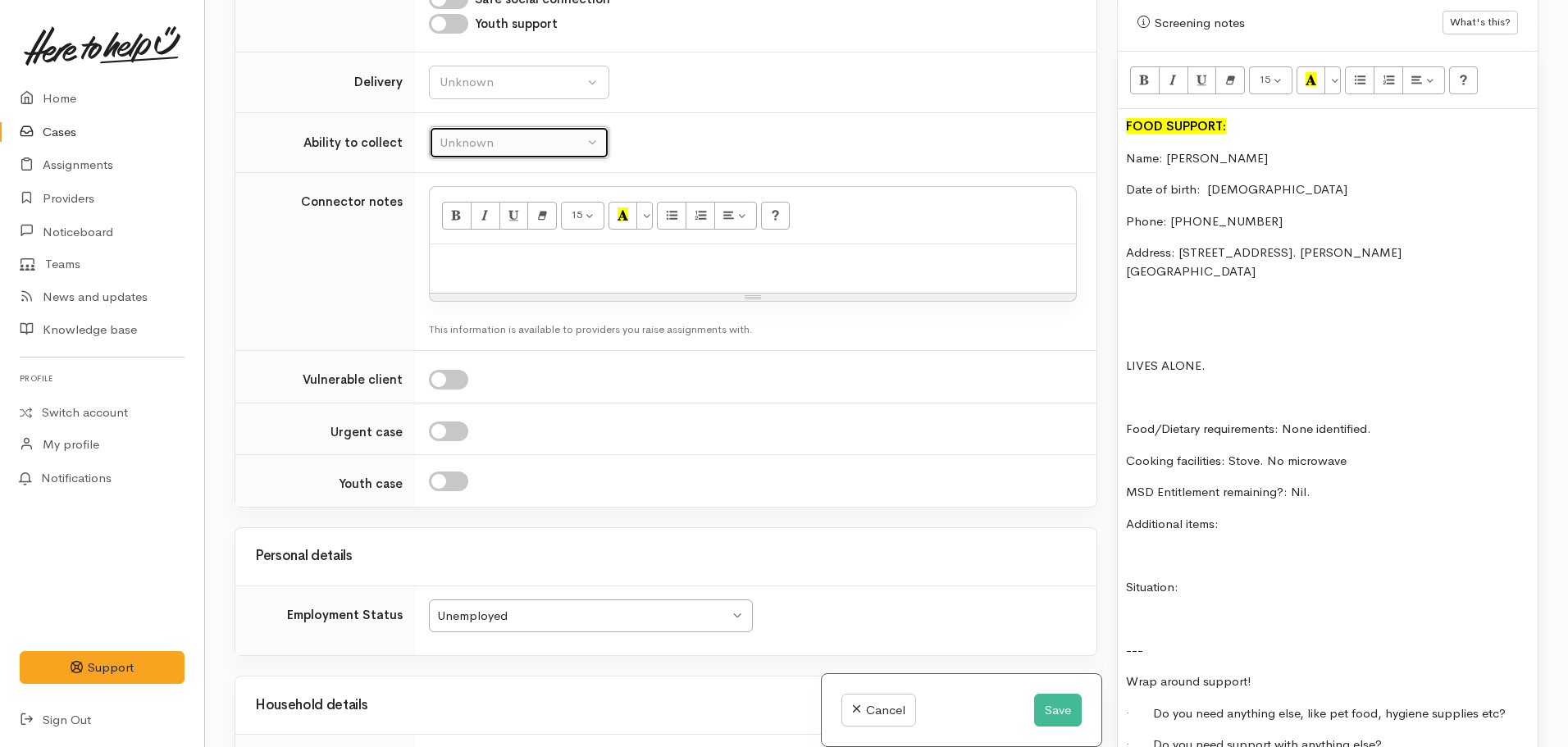
click at [512, 140] on div "Unknown" at bounding box center [511, 143] width 144 height 19
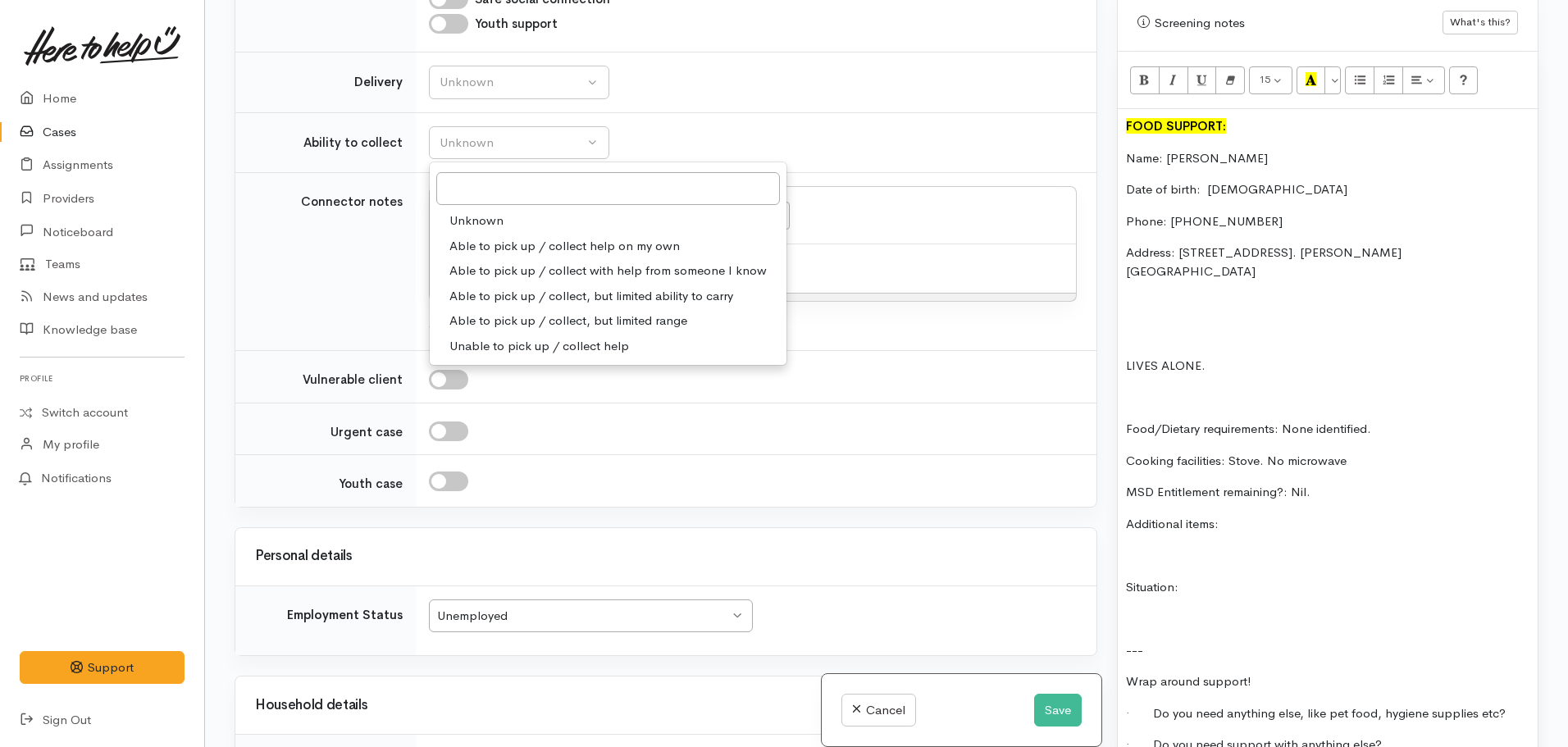
click at [927, 107] on td "Unknown Delivery needed Delivery preferred No Unknown" at bounding box center [756, 83] width 681 height 61
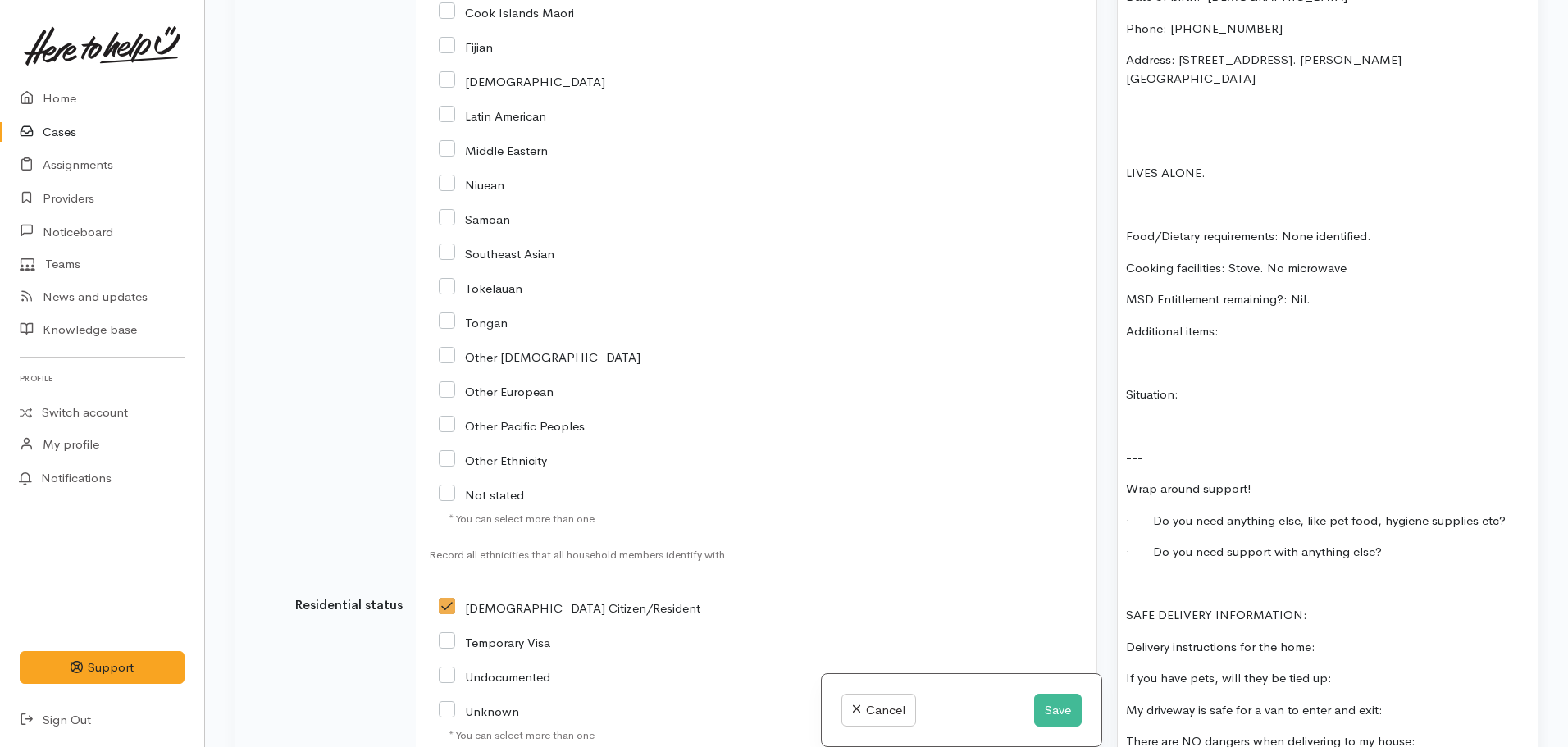
scroll to position [1122, 0]
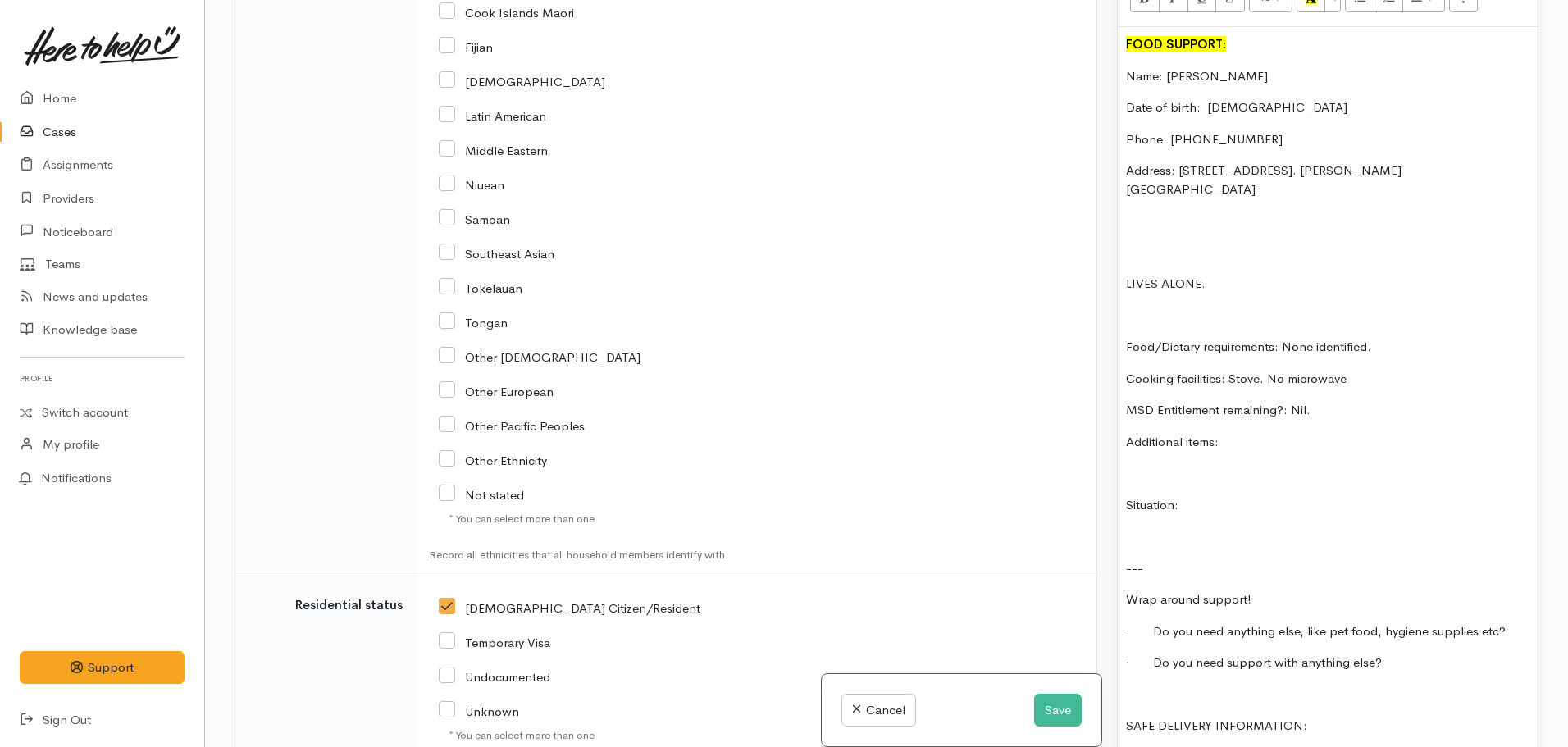
click at [1218, 496] on p "Situation:" at bounding box center [1327, 505] width 404 height 19
click at [1291, 433] on p "Additional items:" at bounding box center [1327, 442] width 404 height 19
click at [1130, 244] on p at bounding box center [1327, 253] width 404 height 19
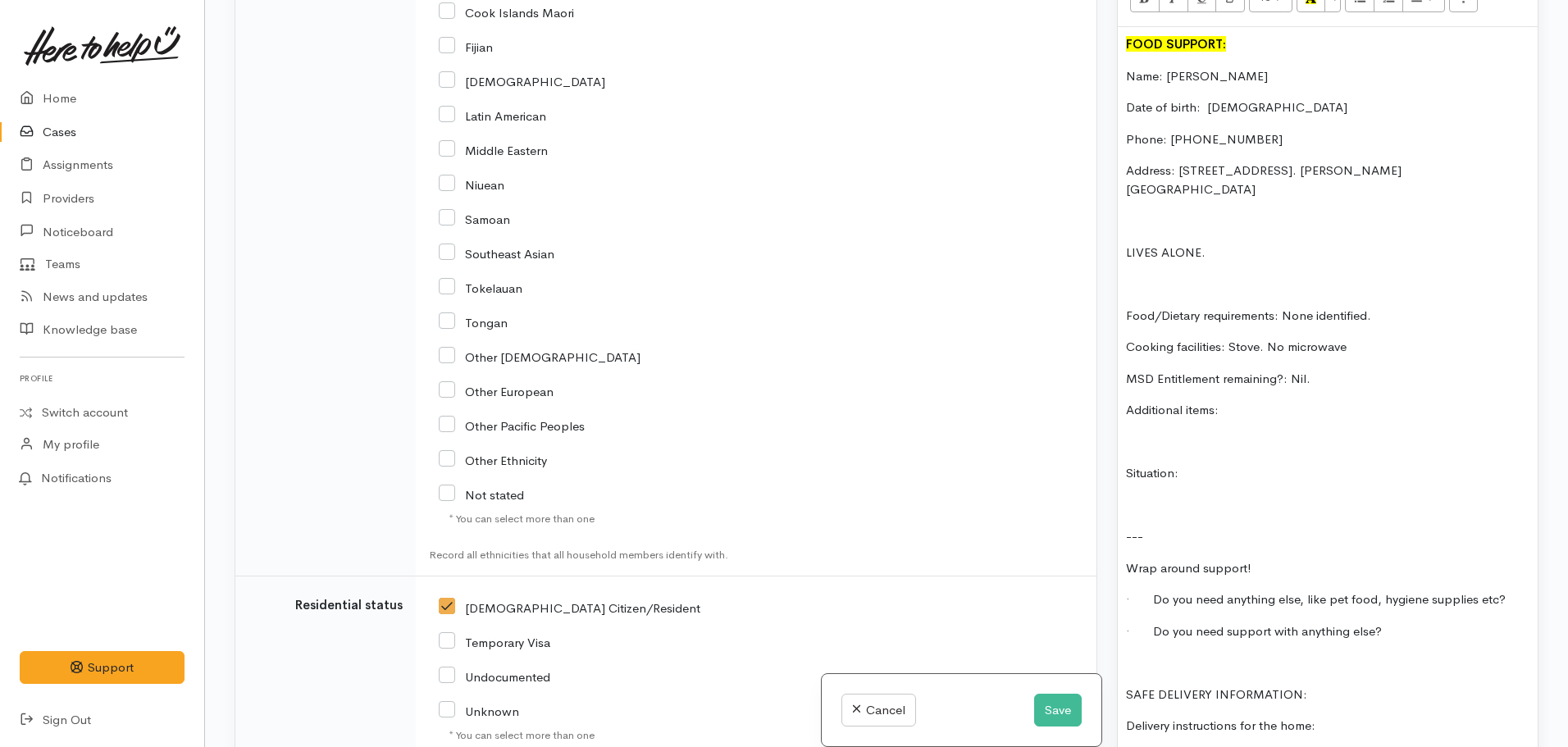
click at [1259, 401] on p "Additional items:" at bounding box center [1327, 410] width 404 height 19
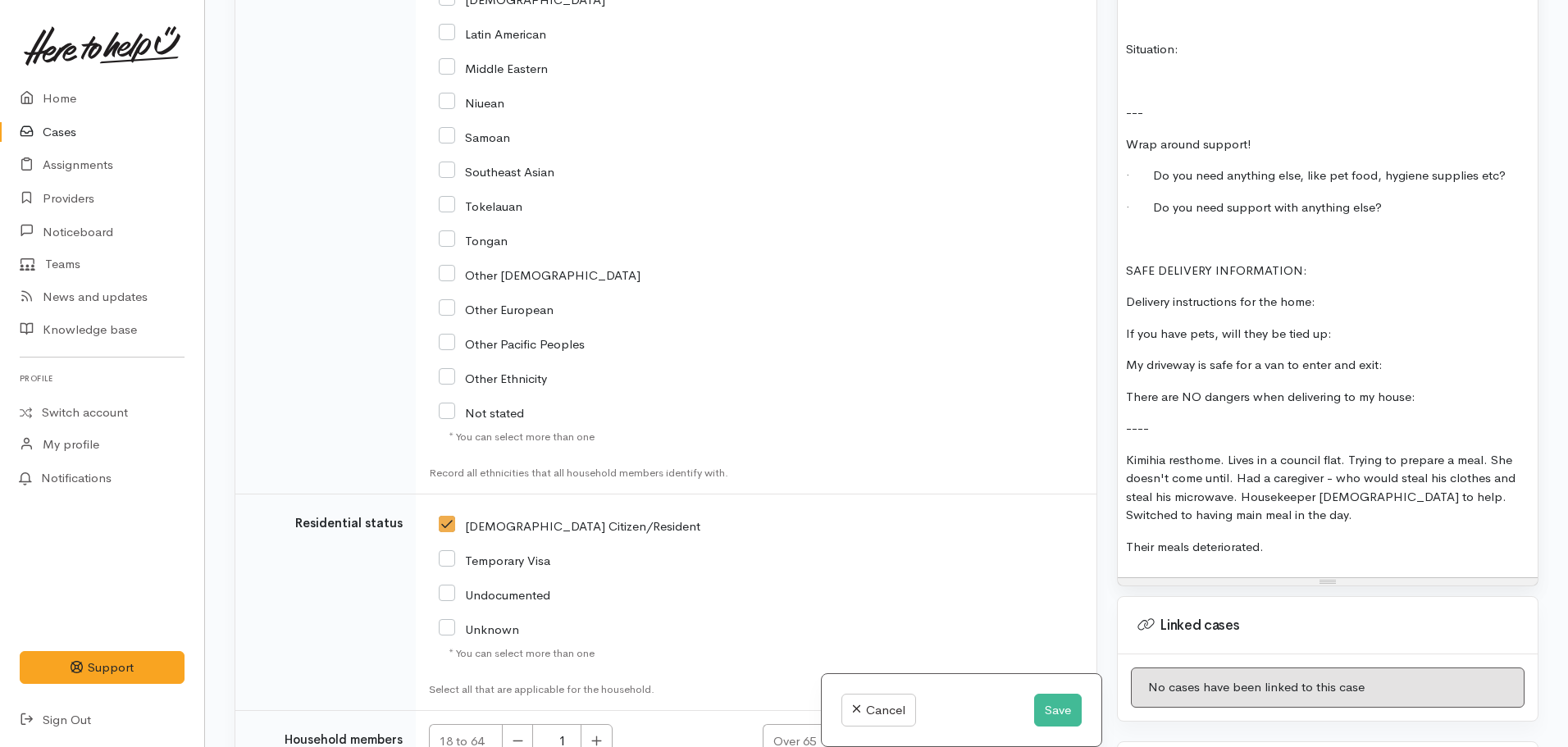
scroll to position [1559, 0]
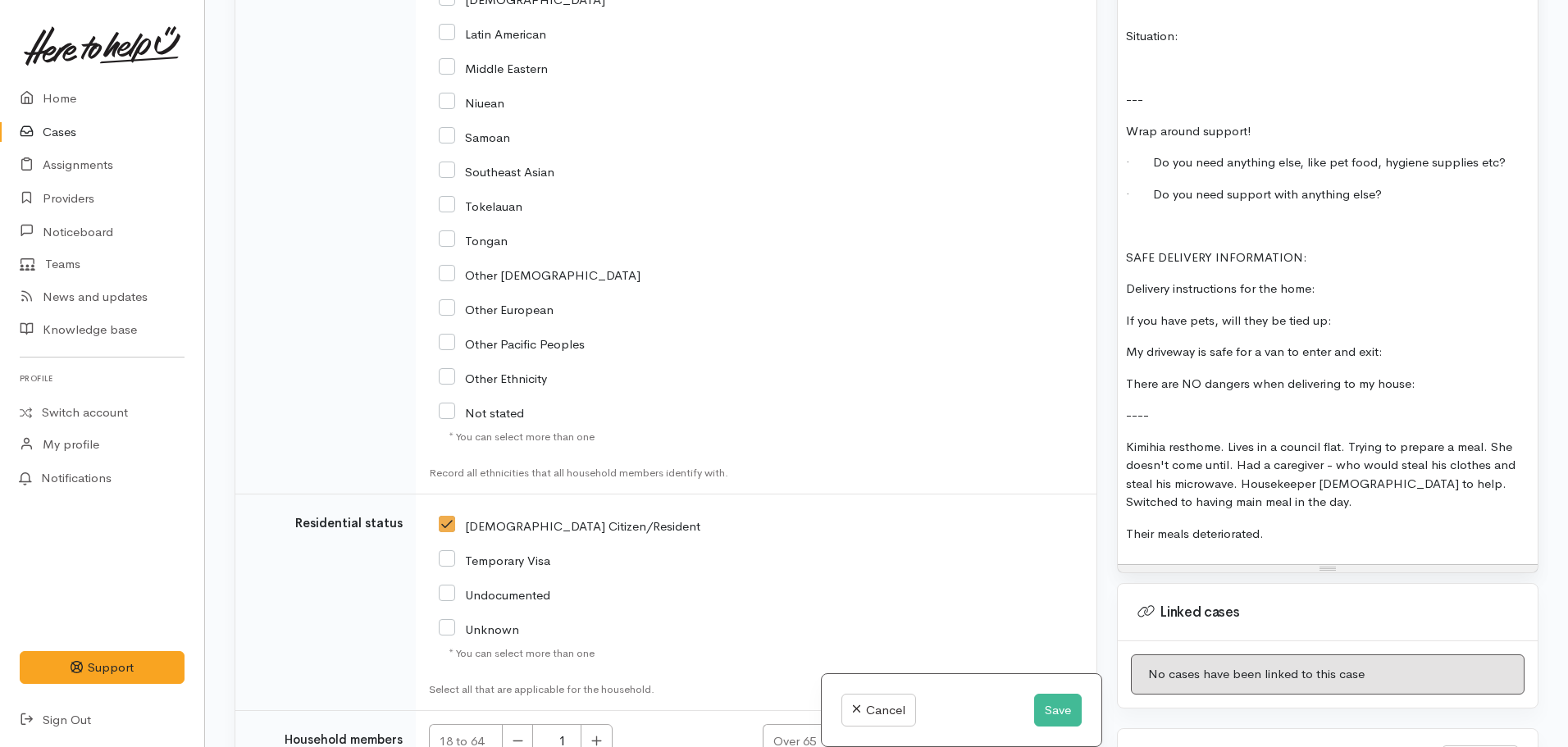
click at [1312, 525] on p "Their meals deteriorated." at bounding box center [1327, 534] width 404 height 19
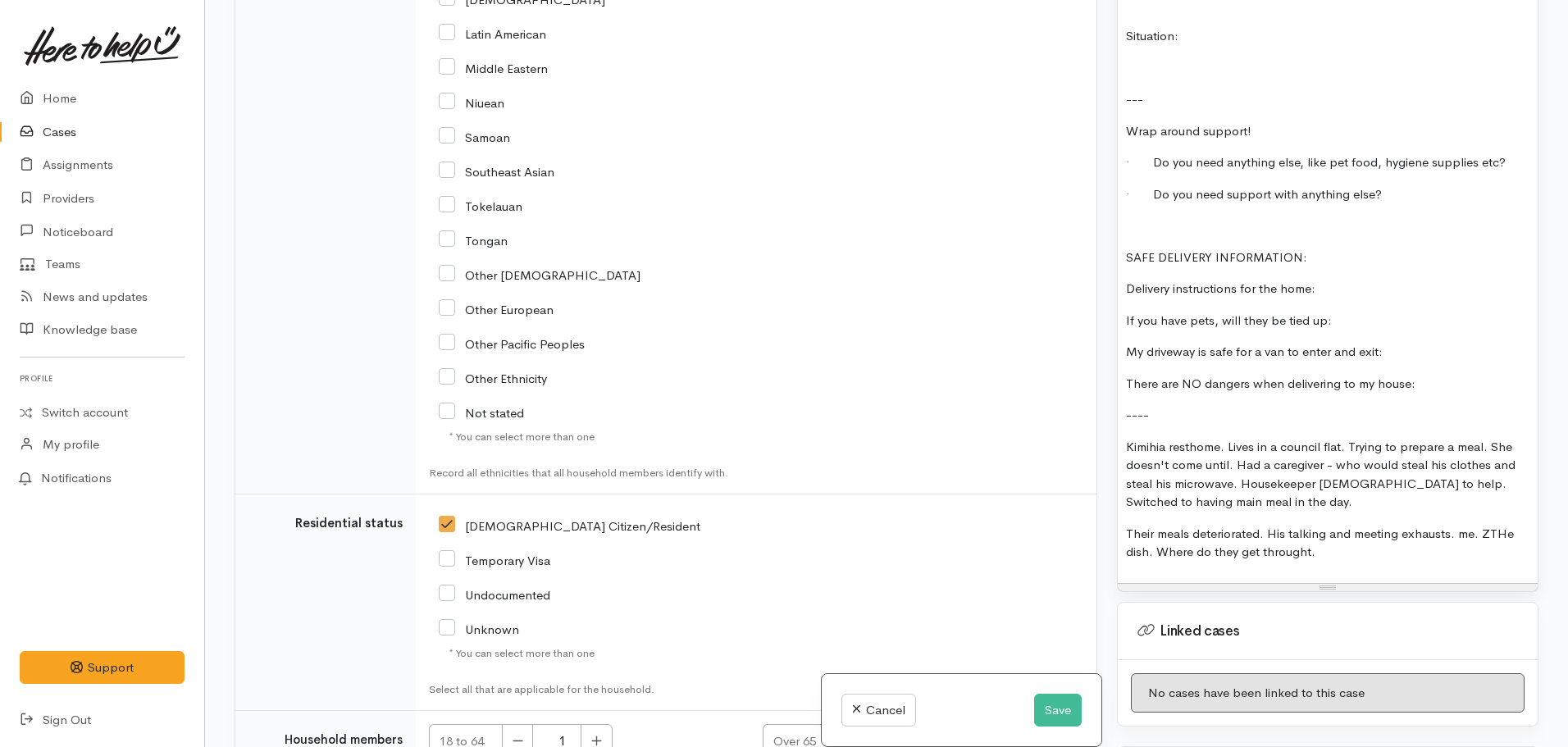
click at [1130, 216] on p at bounding box center [1327, 225] width 404 height 19
click at [1372, 312] on p "If you have pets, will they be tied up:" at bounding box center [1327, 321] width 404 height 19
click at [1439, 343] on p "My driveway is safe for a van to enter and exit:" at bounding box center [1327, 352] width 404 height 19
click at [1443, 375] on p "There are NO dangers when delivering to my house:" at bounding box center [1327, 384] width 404 height 19
drag, startPoint x: 1347, startPoint y: 215, endPoint x: 1092, endPoint y: 223, distance: 255.1
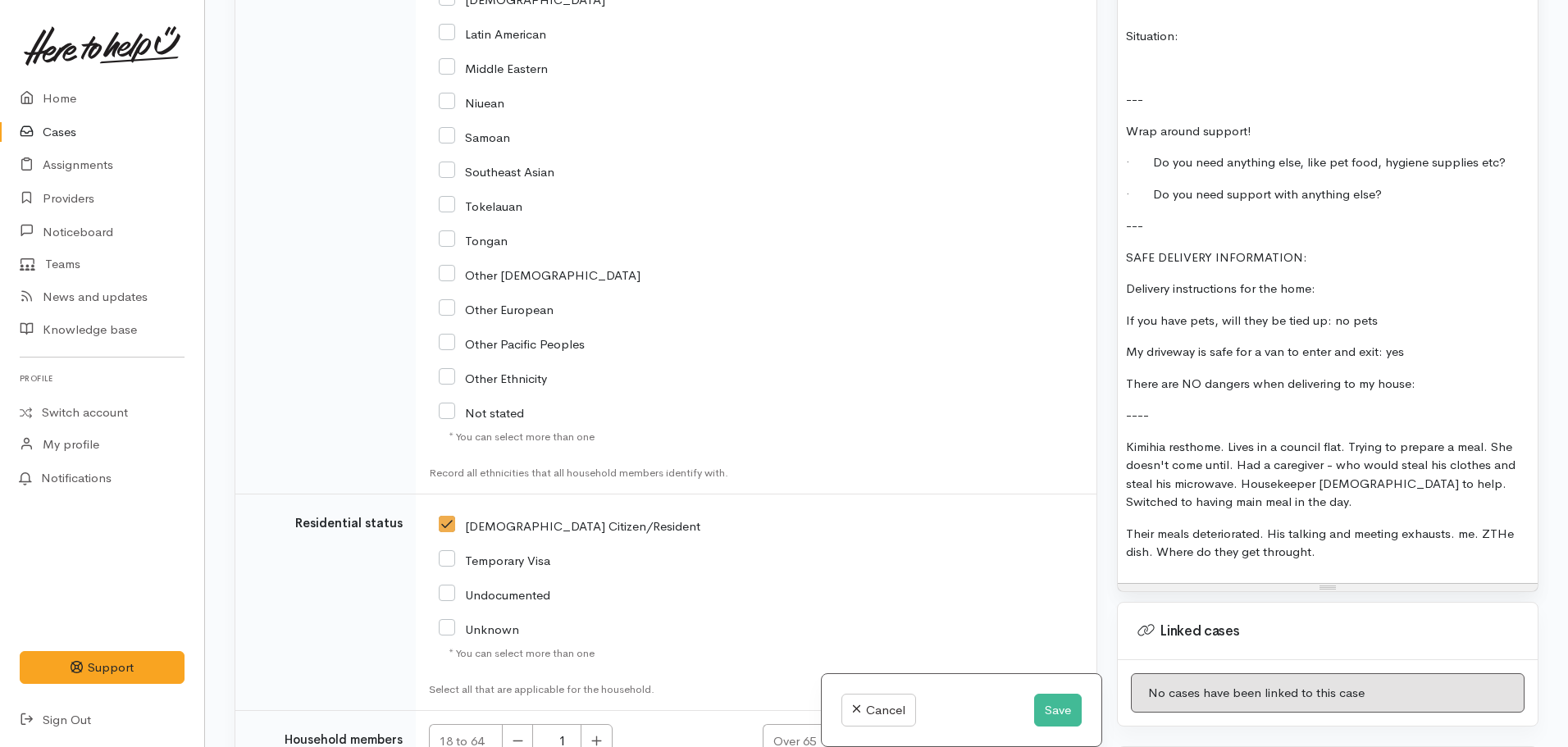
click at [1095, 224] on div "Related cases There are no other cases from the same person found. Manually lin…" at bounding box center [886, 373] width 1324 height 747
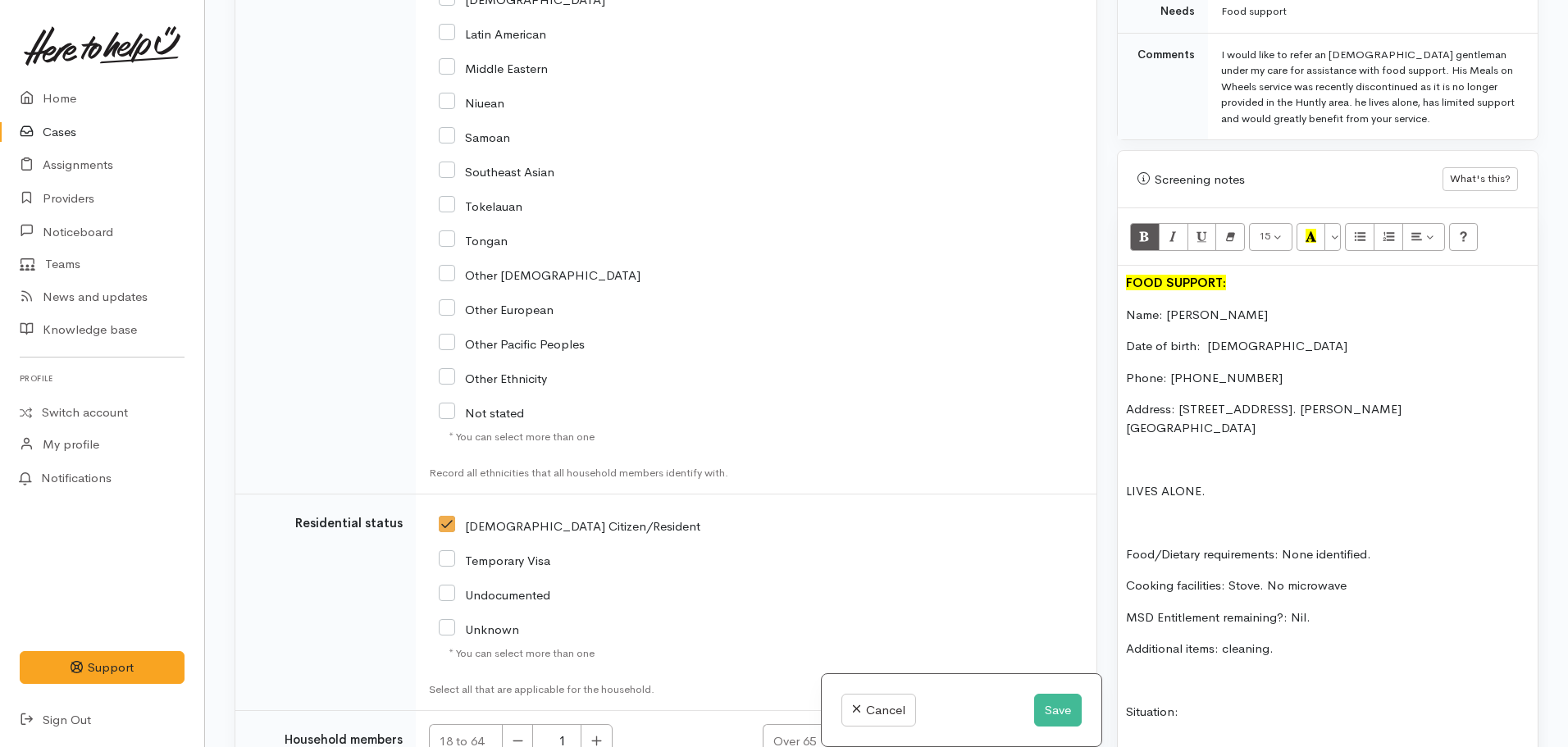
scroll to position [657, 0]
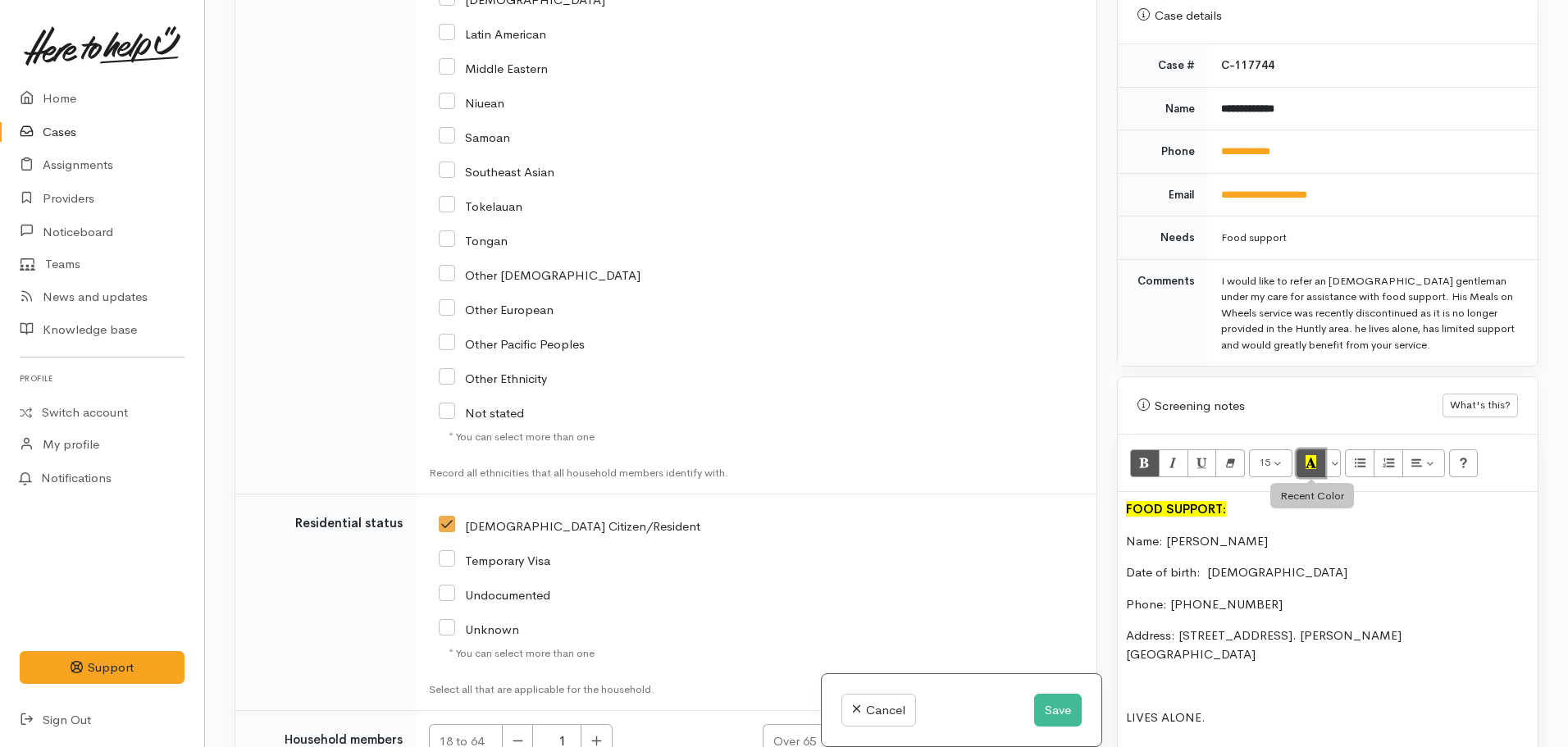
click at [1310, 455] on icon "Recent Color" at bounding box center [1311, 462] width 11 height 14
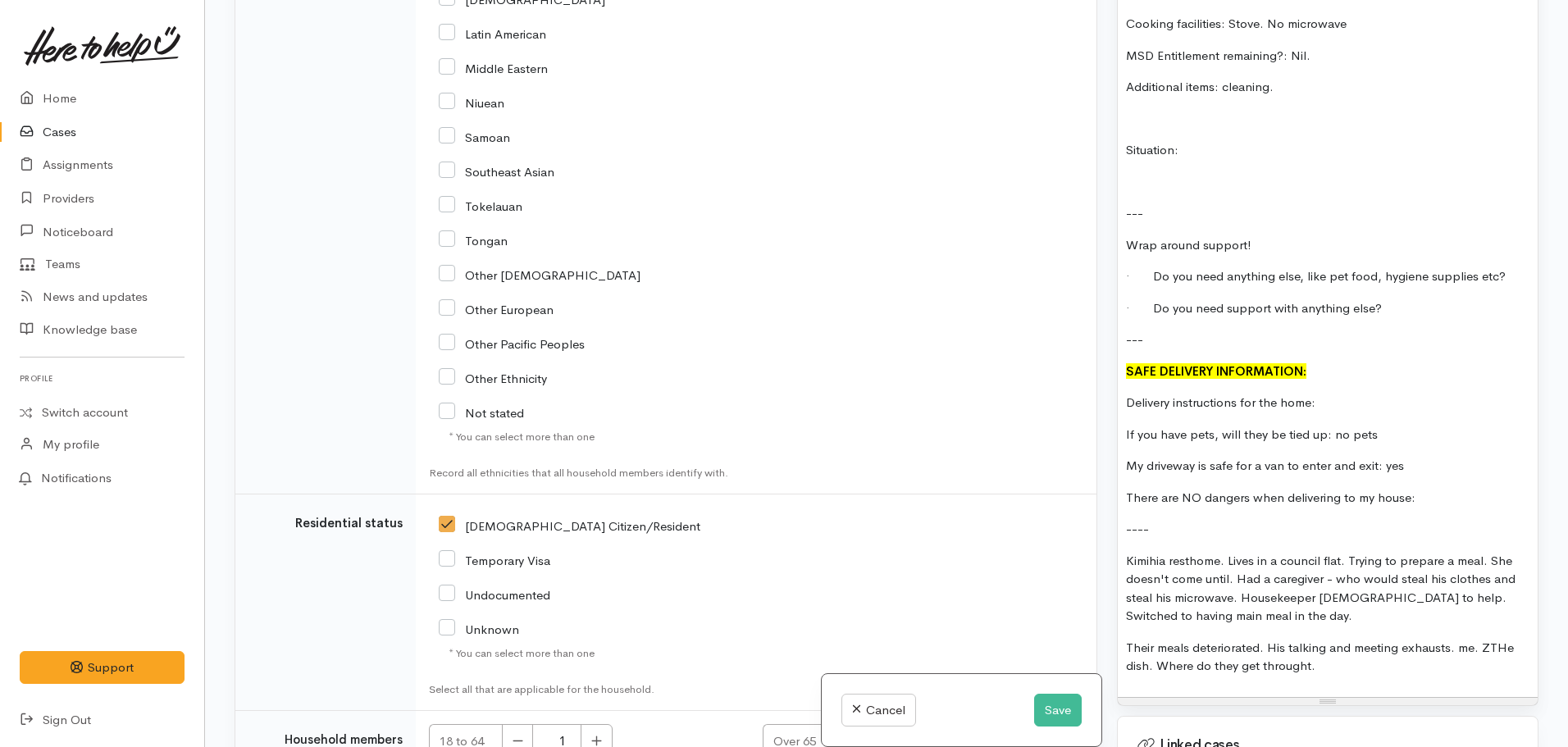
scroll to position [1477, 0]
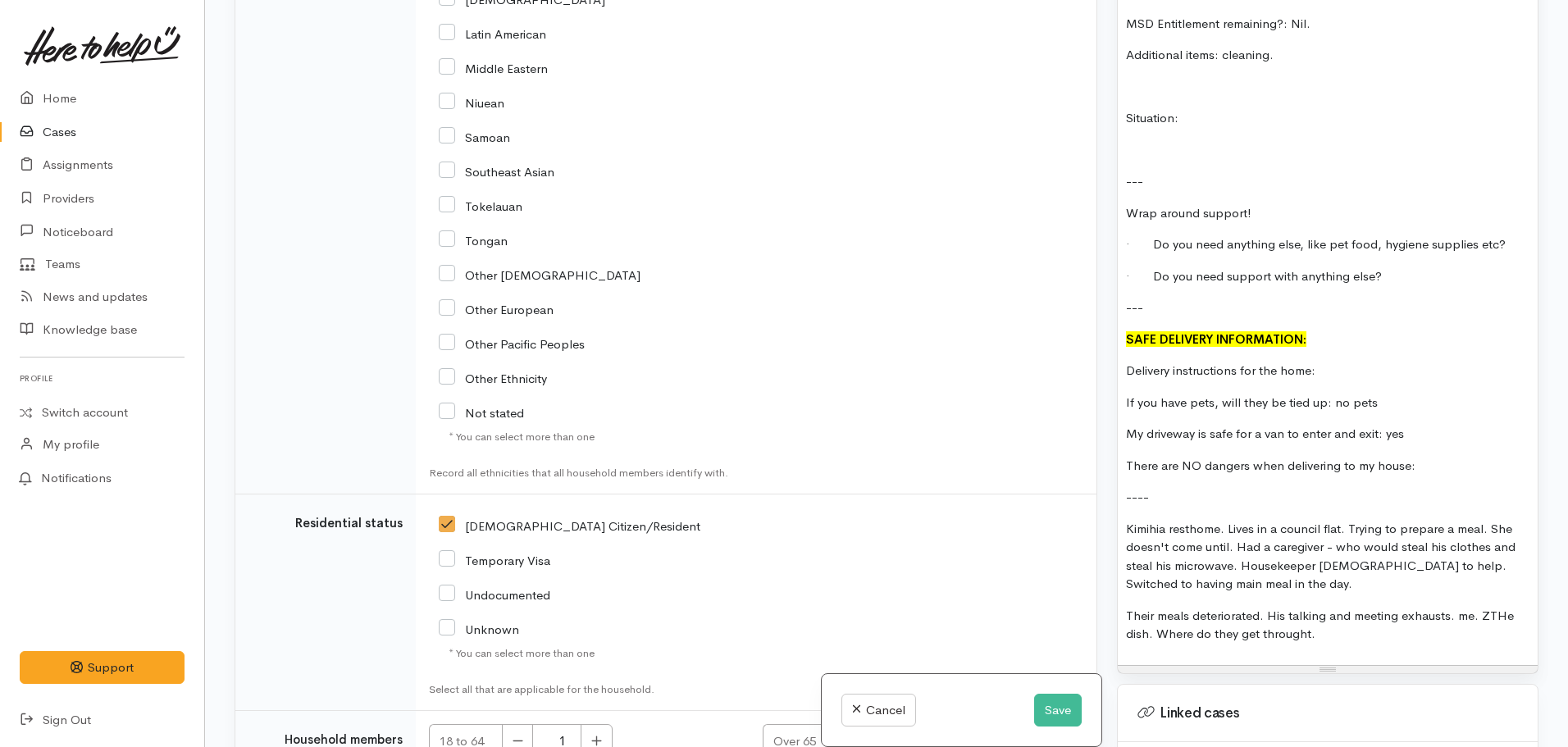
click at [1453, 457] on p "There are NO dangers when delivering to my house:" at bounding box center [1327, 466] width 404 height 19
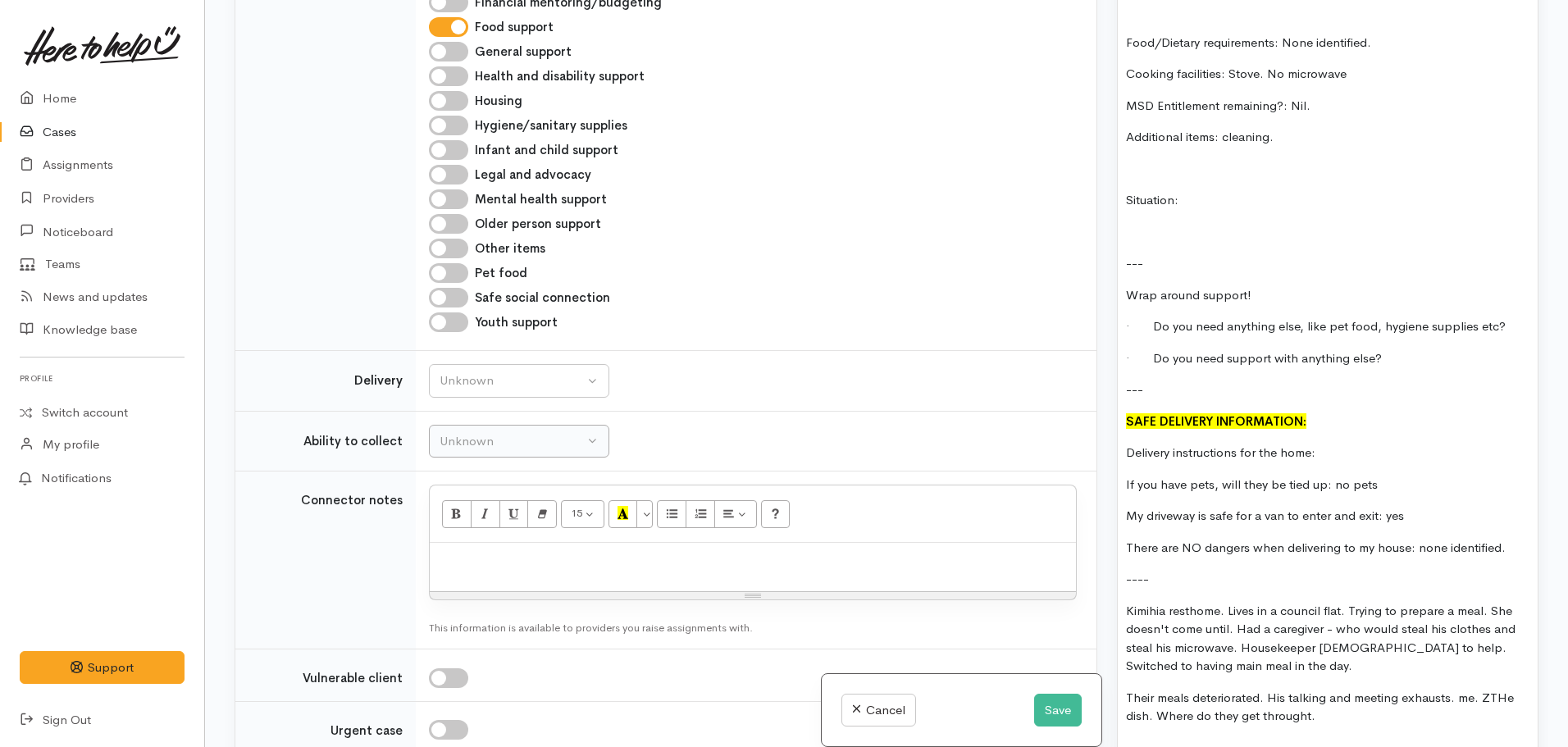
scroll to position [763, 0]
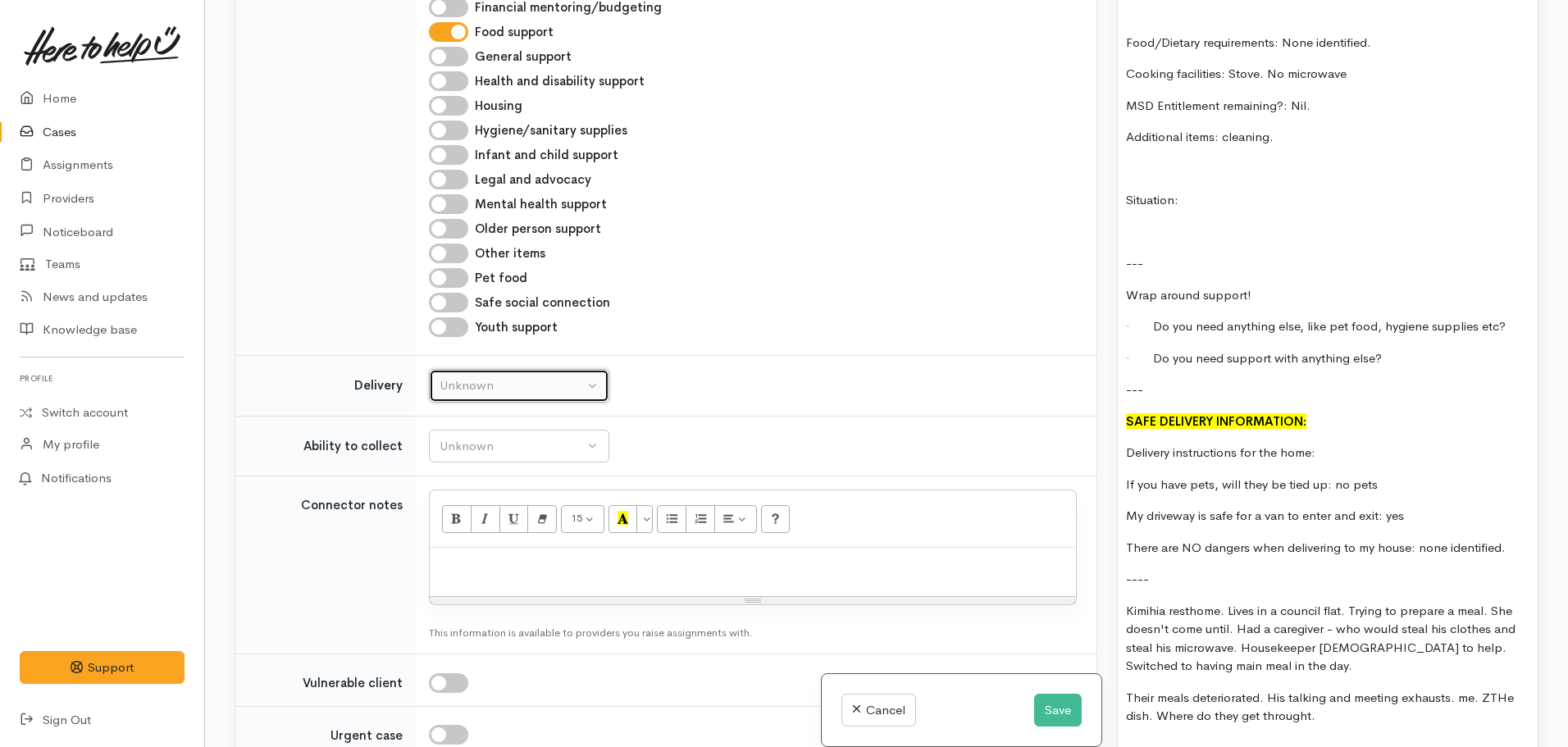
click at [519, 394] on div "Unknown" at bounding box center [511, 386] width 144 height 19
click at [771, 379] on div "Unknown Delivery needed Delivery preferred No Unknown Unknown Delivery needed D…" at bounding box center [752, 386] width 648 height 34
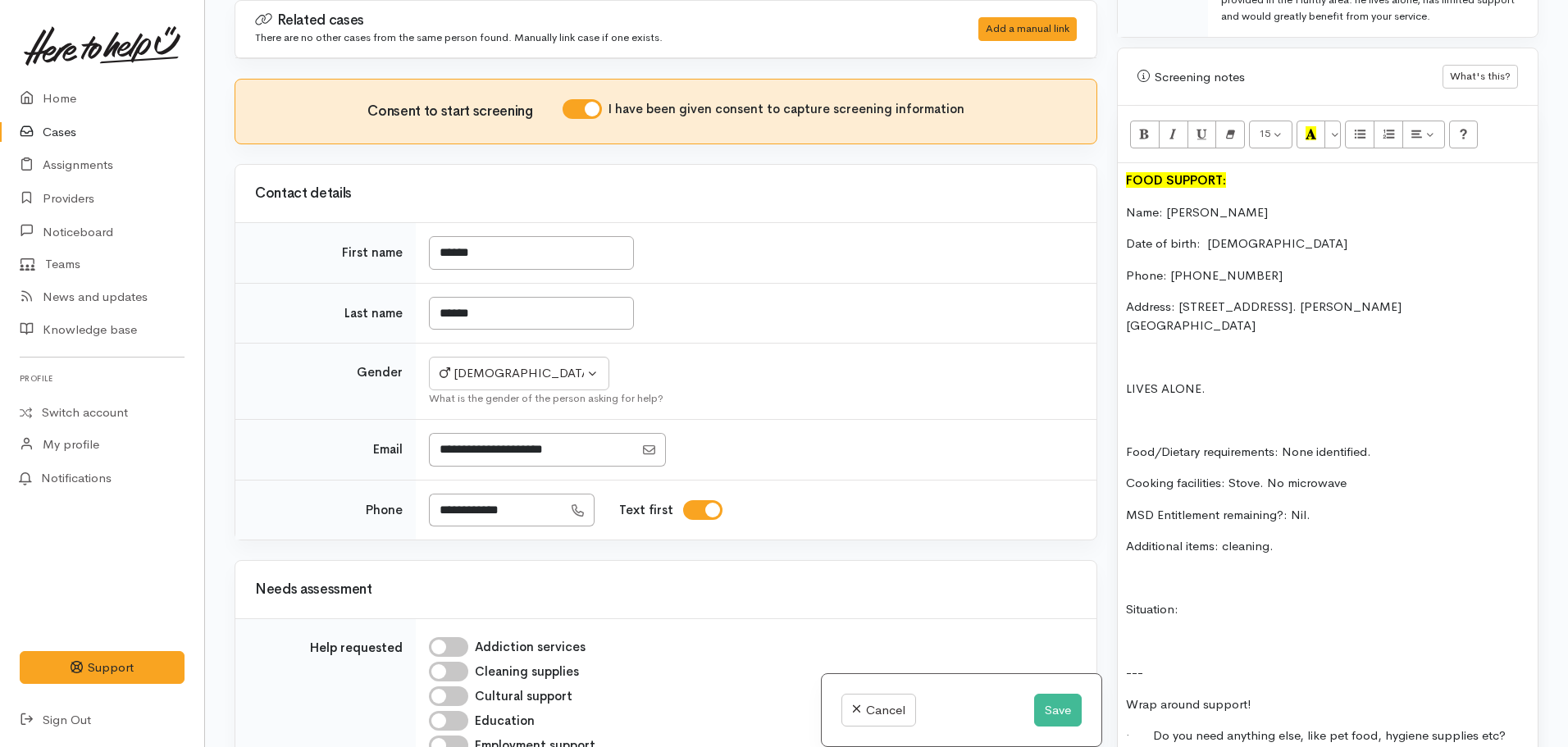
scroll to position [984, 0]
click at [1253, 565] on div "FOOD SUPPORT: Name: Melvyn Ouston Date of birth: 05.10.1941 Phone: 027 370 0315…" at bounding box center [1327, 660] width 420 height 993
click at [1293, 380] on p "LIVES ALONE." at bounding box center [1327, 389] width 404 height 19
click at [1316, 538] on p "Additional items: cleaning." at bounding box center [1327, 547] width 404 height 19
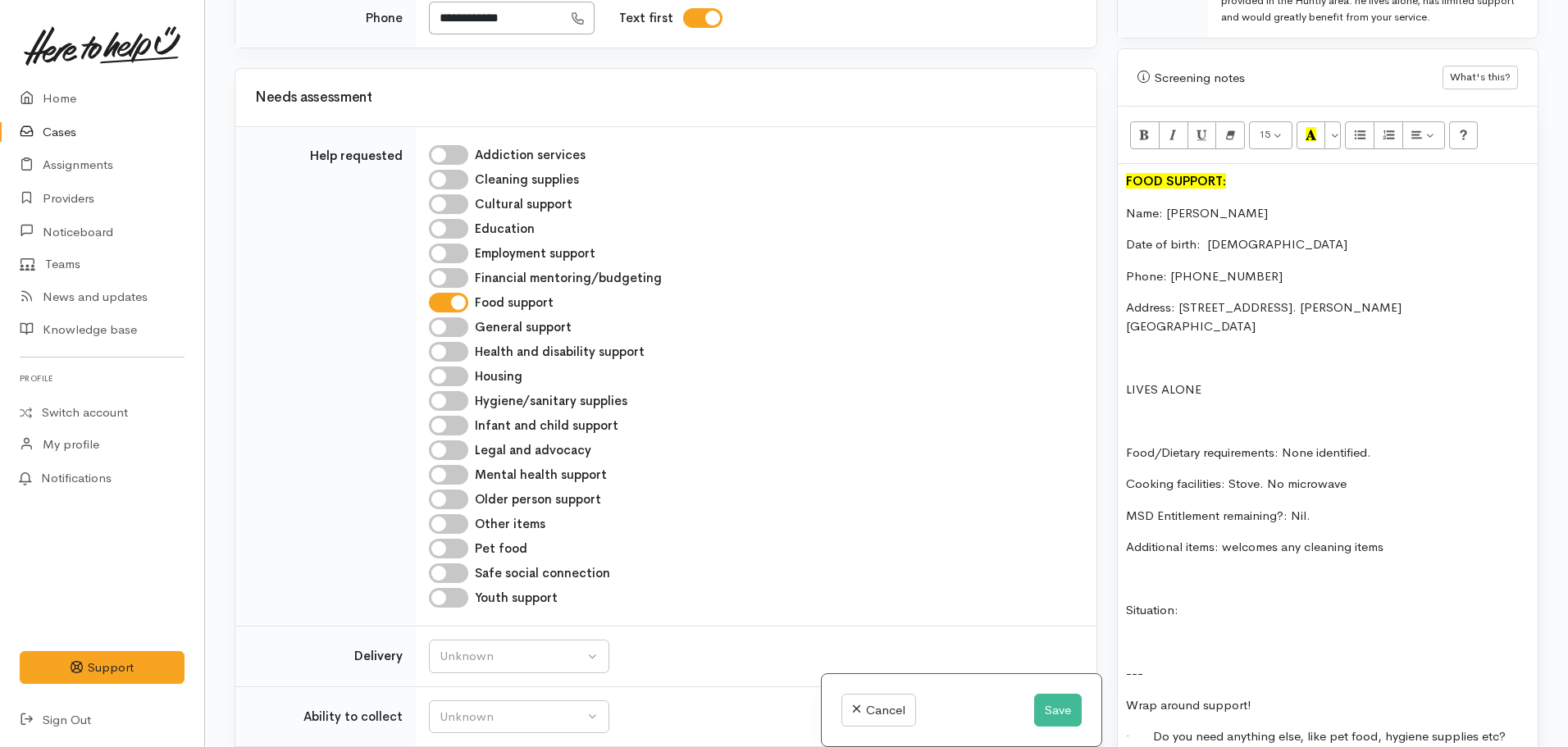
click at [1324, 235] on p "Date of birth: 05.10.1941" at bounding box center [1327, 244] width 404 height 19
drag, startPoint x: 1268, startPoint y: 227, endPoint x: 1209, endPoint y: 225, distance: 59.0
click at [1209, 235] on p "Date of birth: 05.10.1941 - aged" at bounding box center [1327, 244] width 404 height 19
copy p "05.10.1941"
click at [1320, 235] on p "Date of birth: 05.10.1941 - aged" at bounding box center [1327, 244] width 404 height 19
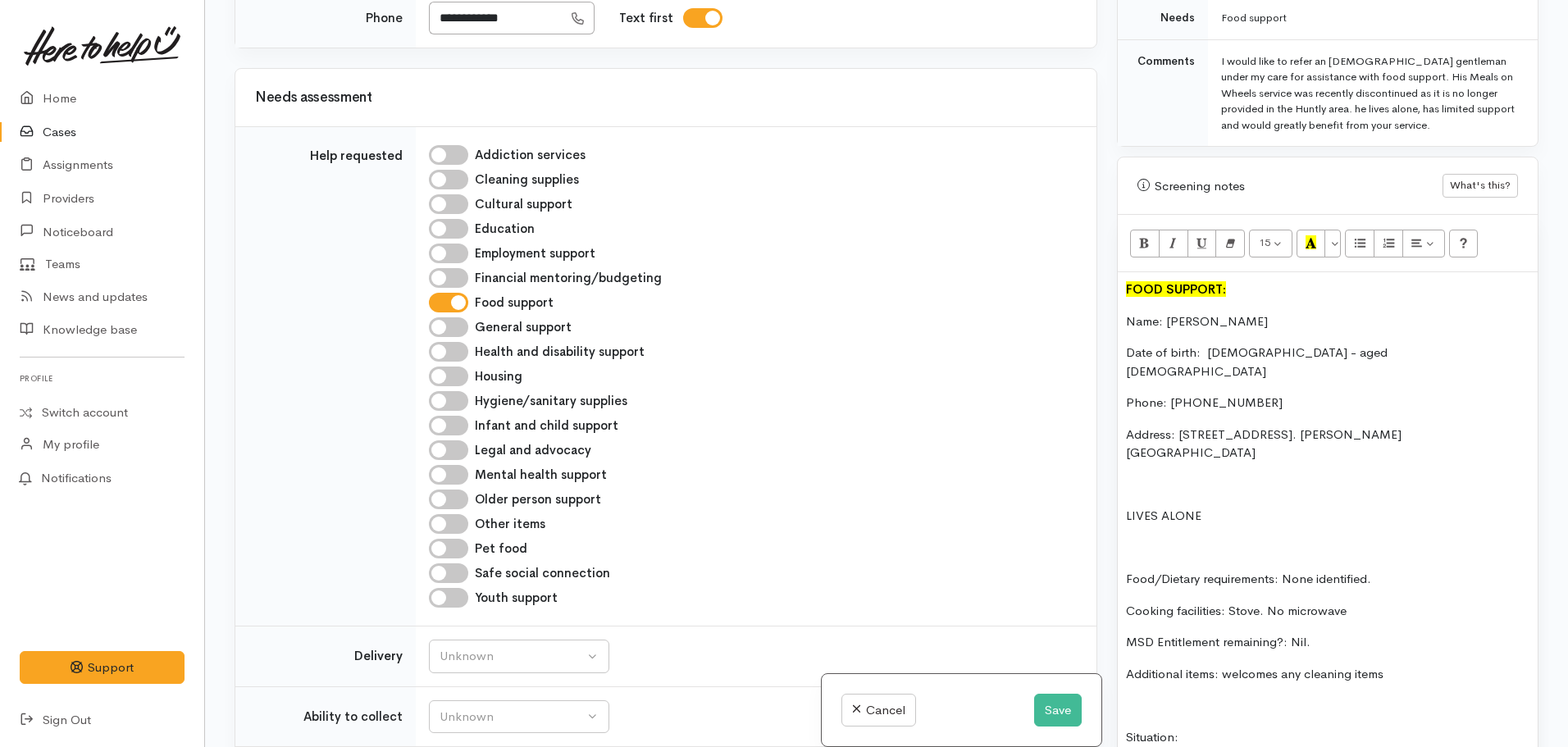
scroll to position [903, 0]
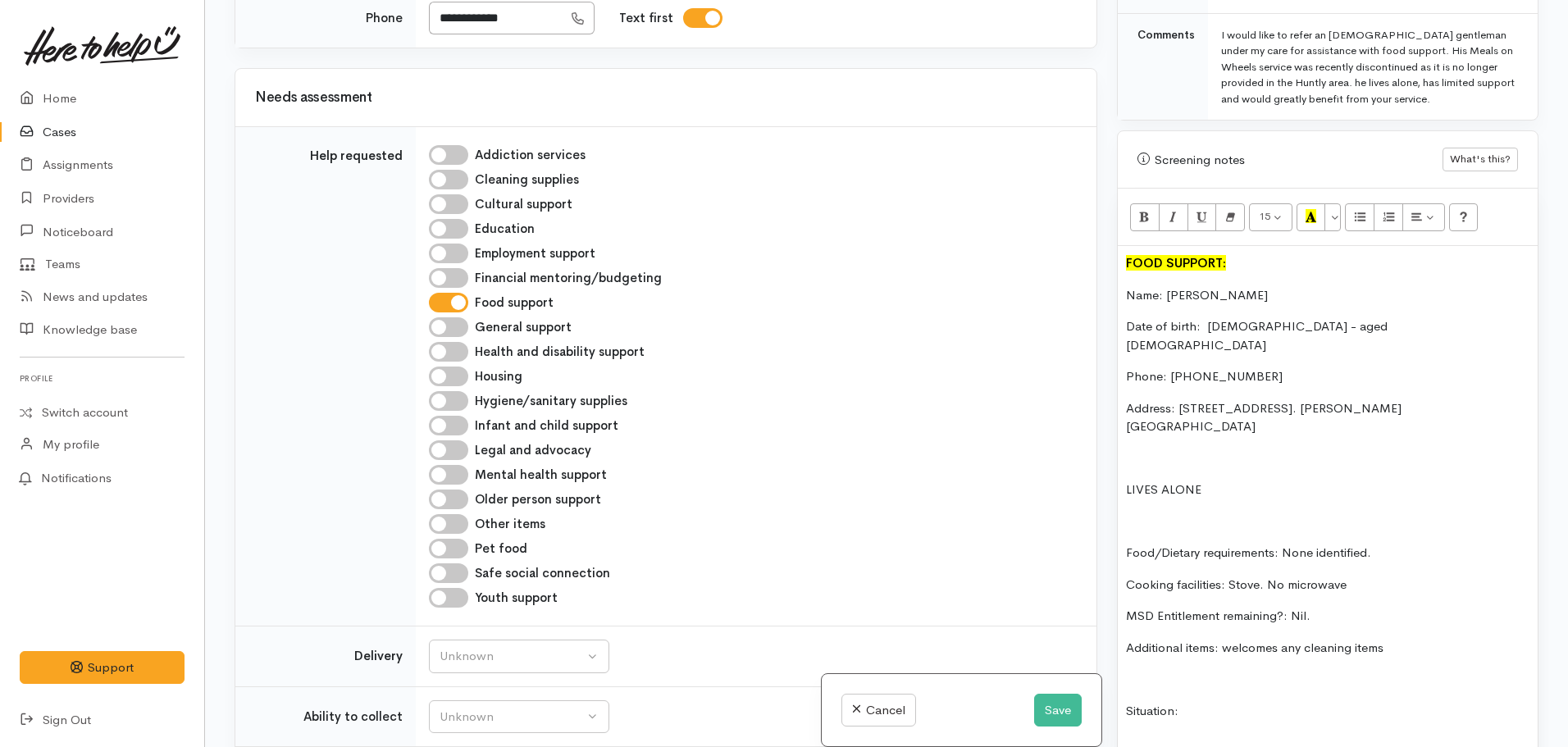
click at [1212, 702] on p "Situation:" at bounding box center [1327, 711] width 404 height 19
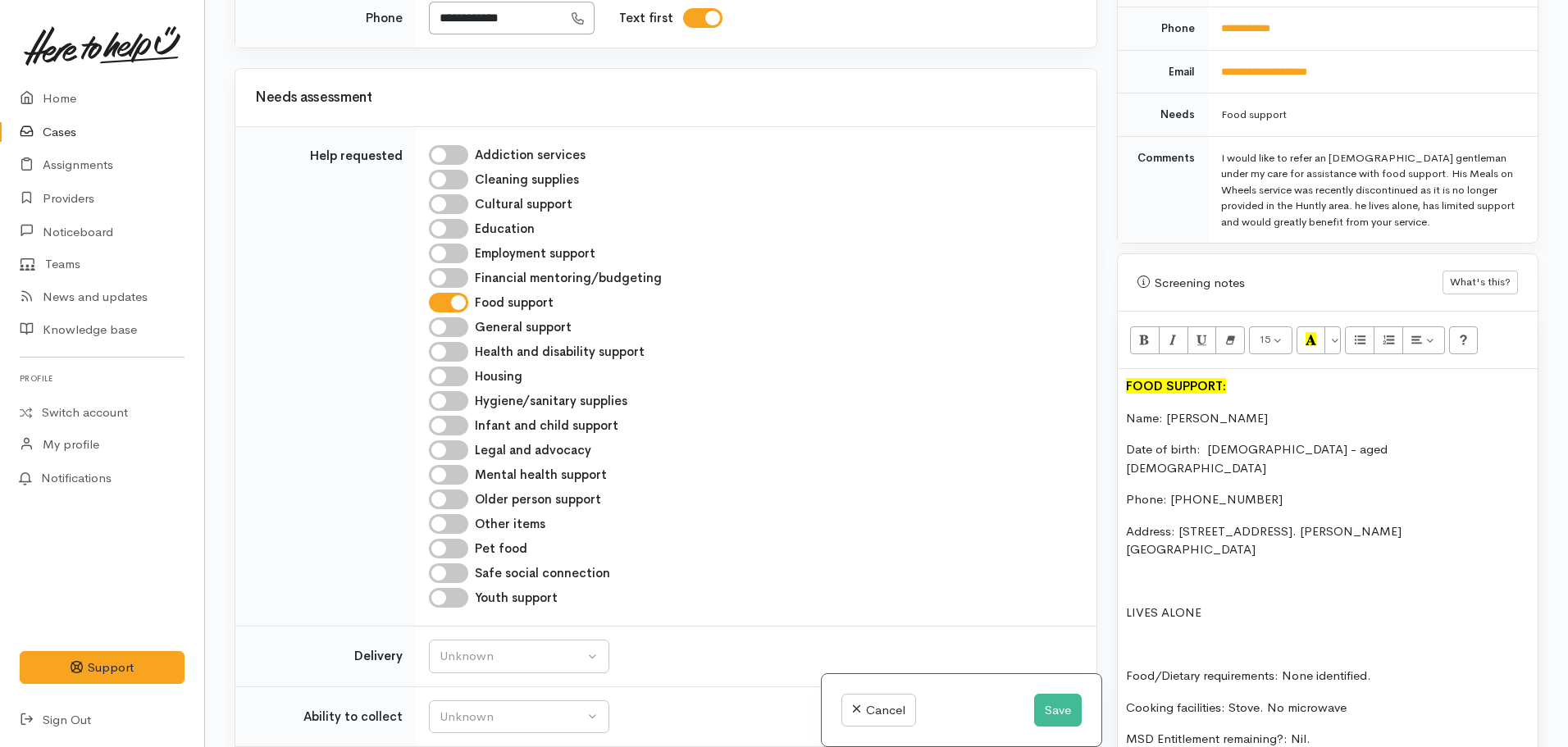
scroll to position [575, 0]
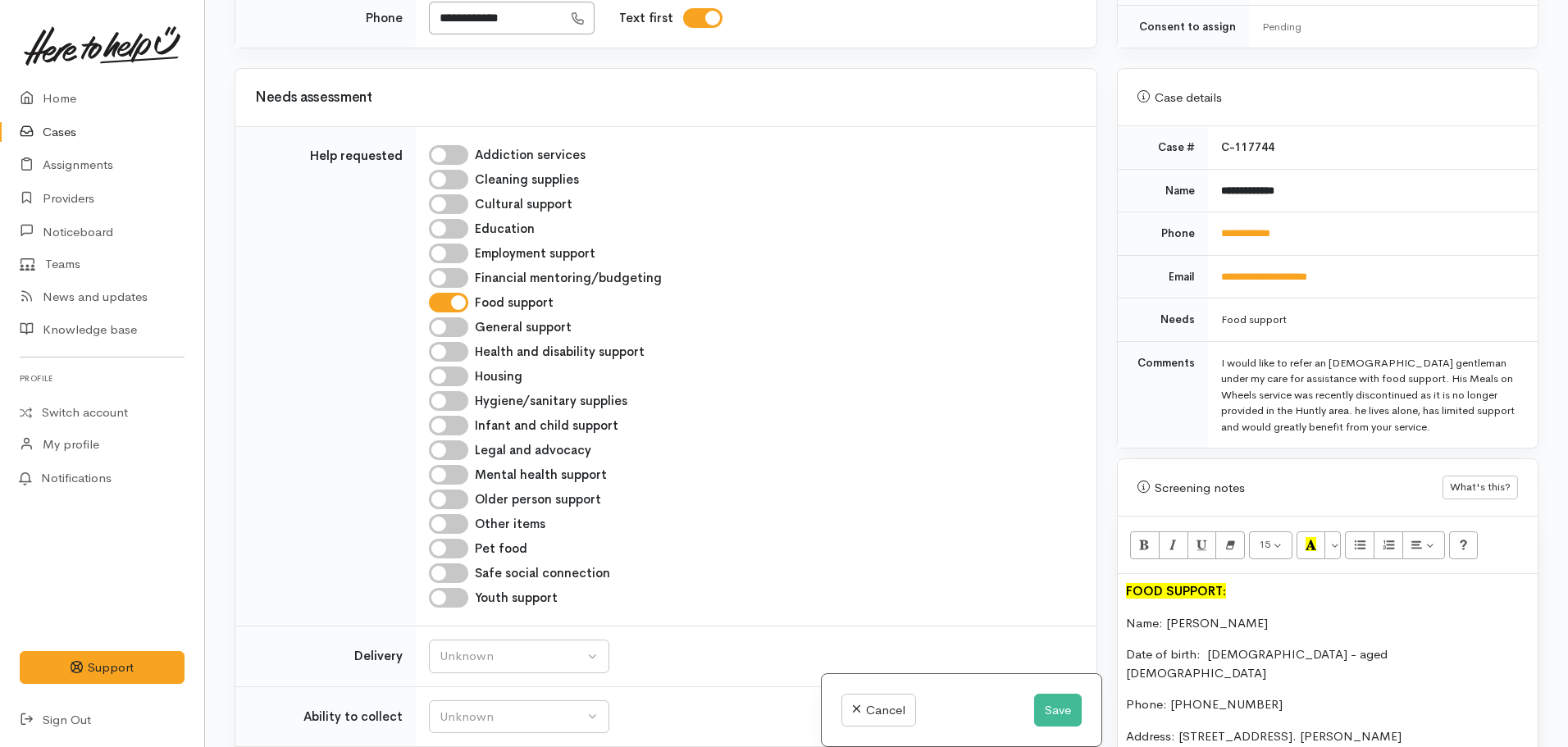
drag, startPoint x: 1215, startPoint y: 384, endPoint x: 1344, endPoint y: 412, distance: 132.0
click at [1344, 412] on td "I would like to refer an 83 year old gentleman under my care for assistance wit…" at bounding box center [1373, 394] width 330 height 107
copy div "service was recently discontinued as it is no longer provided in the Huntly are…"
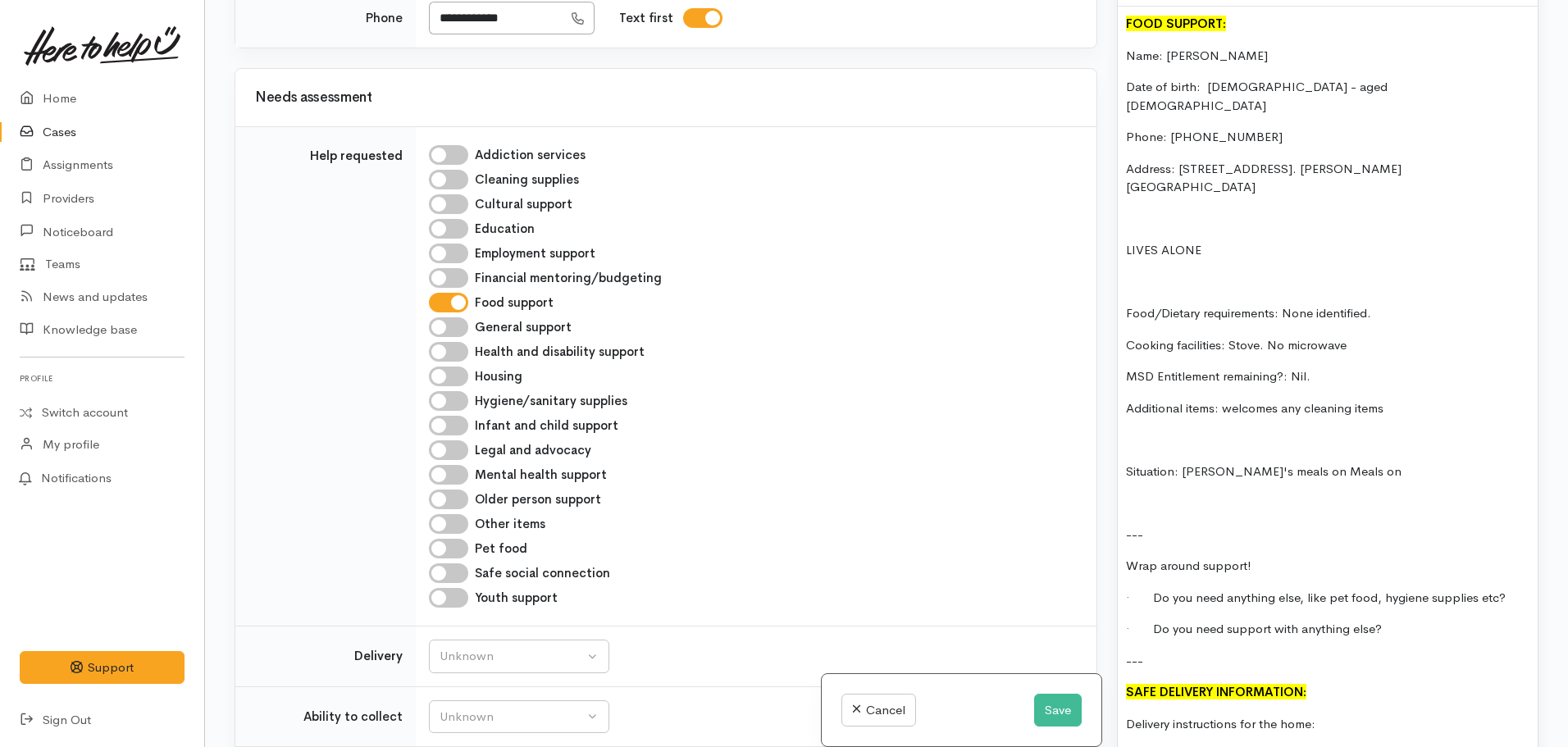
scroll to position [1312, 0]
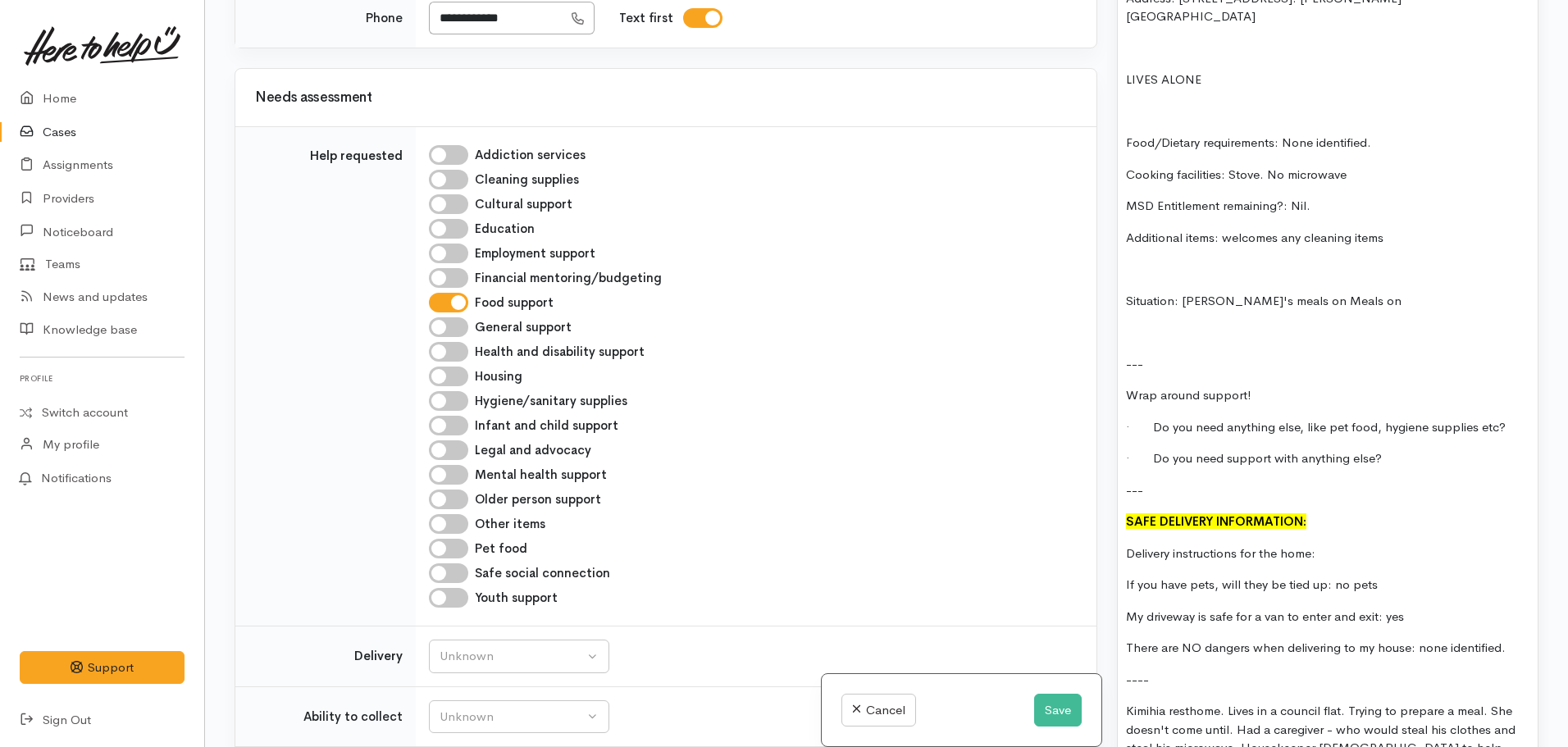
click at [1343, 292] on p "Situation: Mel's meals on Meals on" at bounding box center [1327, 301] width 404 height 19
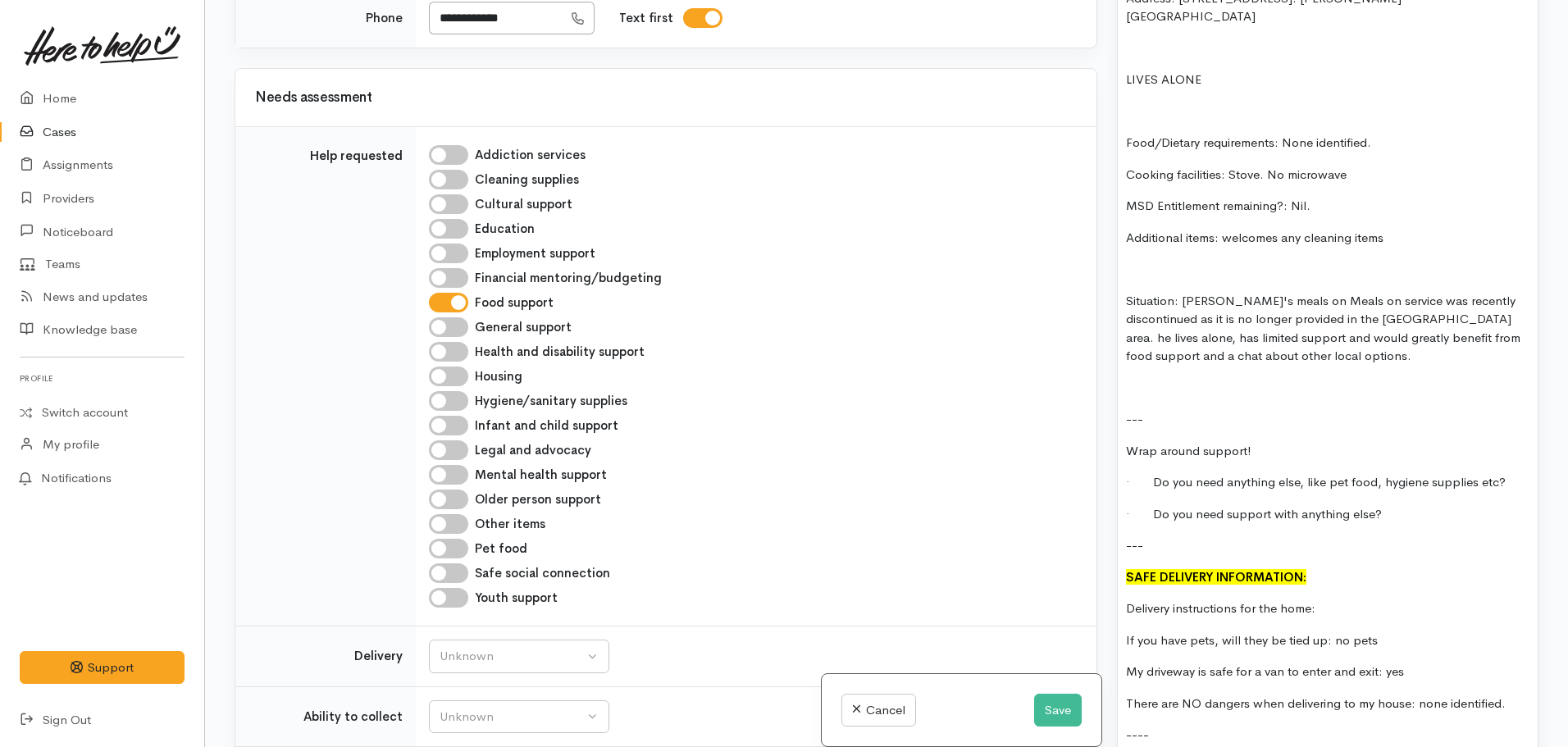
click at [1122, 339] on div "FOOD SUPPORT: Name: Melvyn Ouston Date of birth: 05.10.1941 - aged 83 Phone: 02…" at bounding box center [1327, 369] width 420 height 1067
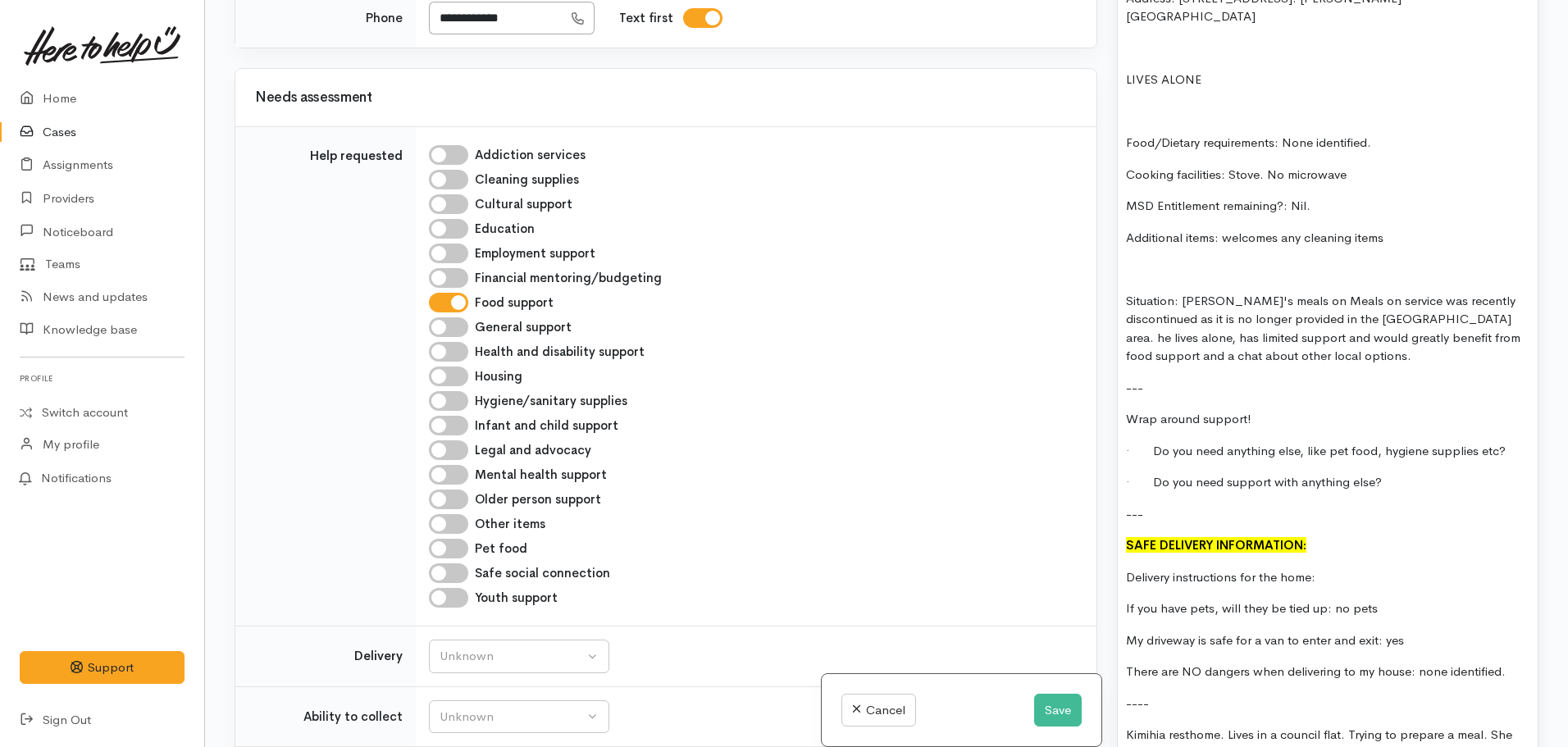
click at [1188, 306] on p "Situation: Mel's meals on Meals on service was recently discontinued as it is n…" at bounding box center [1327, 328] width 404 height 74
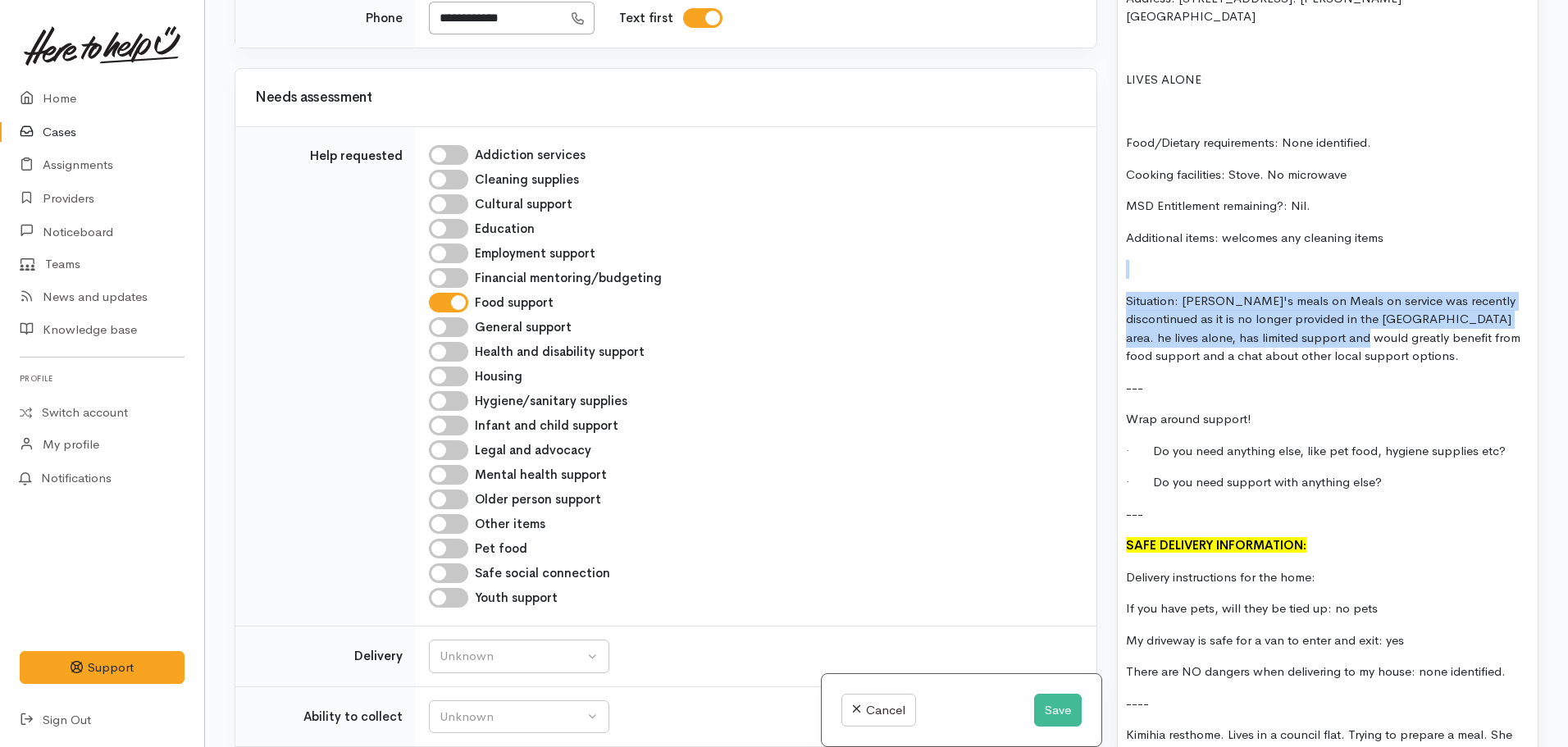
drag, startPoint x: 1311, startPoint y: 290, endPoint x: 1263, endPoint y: 256, distance: 58.8
click at [1252, 224] on div "FOOD SUPPORT: Name: Melvyn Ouston Date of birth: 05.10.1941 - aged 83 Phone: 02…" at bounding box center [1327, 353] width 420 height 1035
click at [1293, 292] on p "Situation: Mel's meals on Meals on service was recently discontinued as it is n…" at bounding box center [1327, 328] width 404 height 74
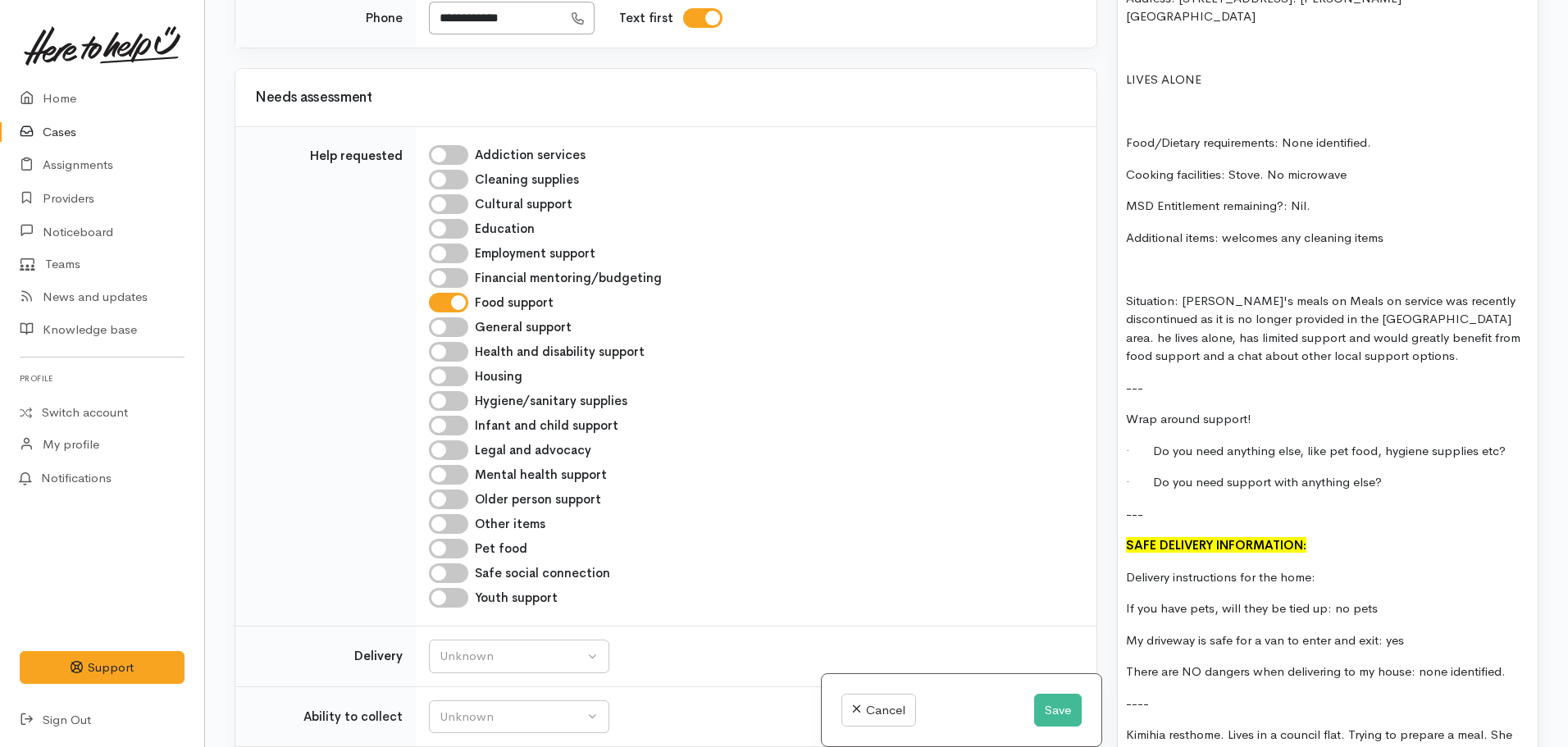
click at [1417, 229] on p "Additional items: welcomes any cleaning items" at bounding box center [1327, 238] width 404 height 19
click at [447, 175] on input "Cleaning supplies" at bounding box center [448, 180] width 39 height 20
checkbox input "true"
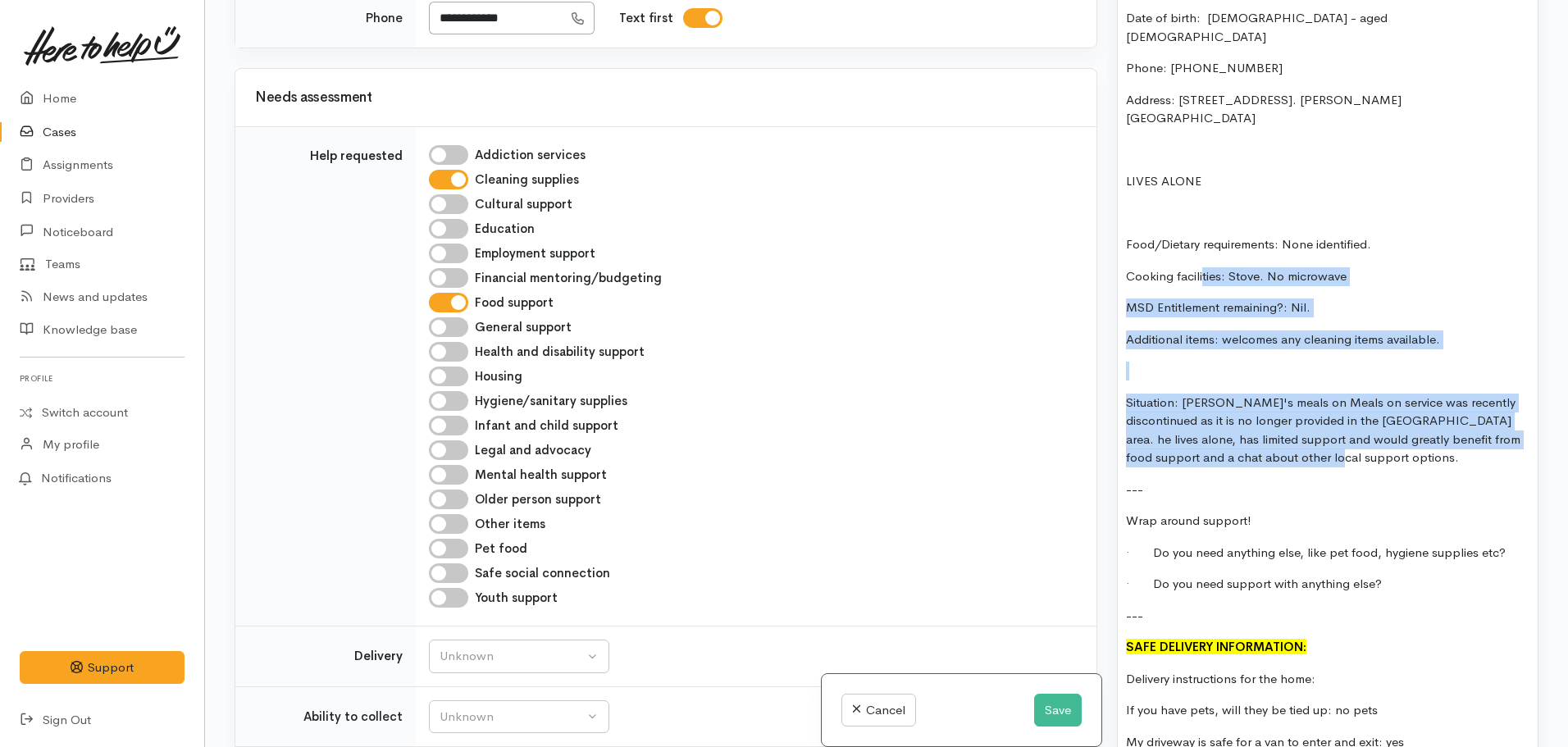
scroll to position [1066, 0]
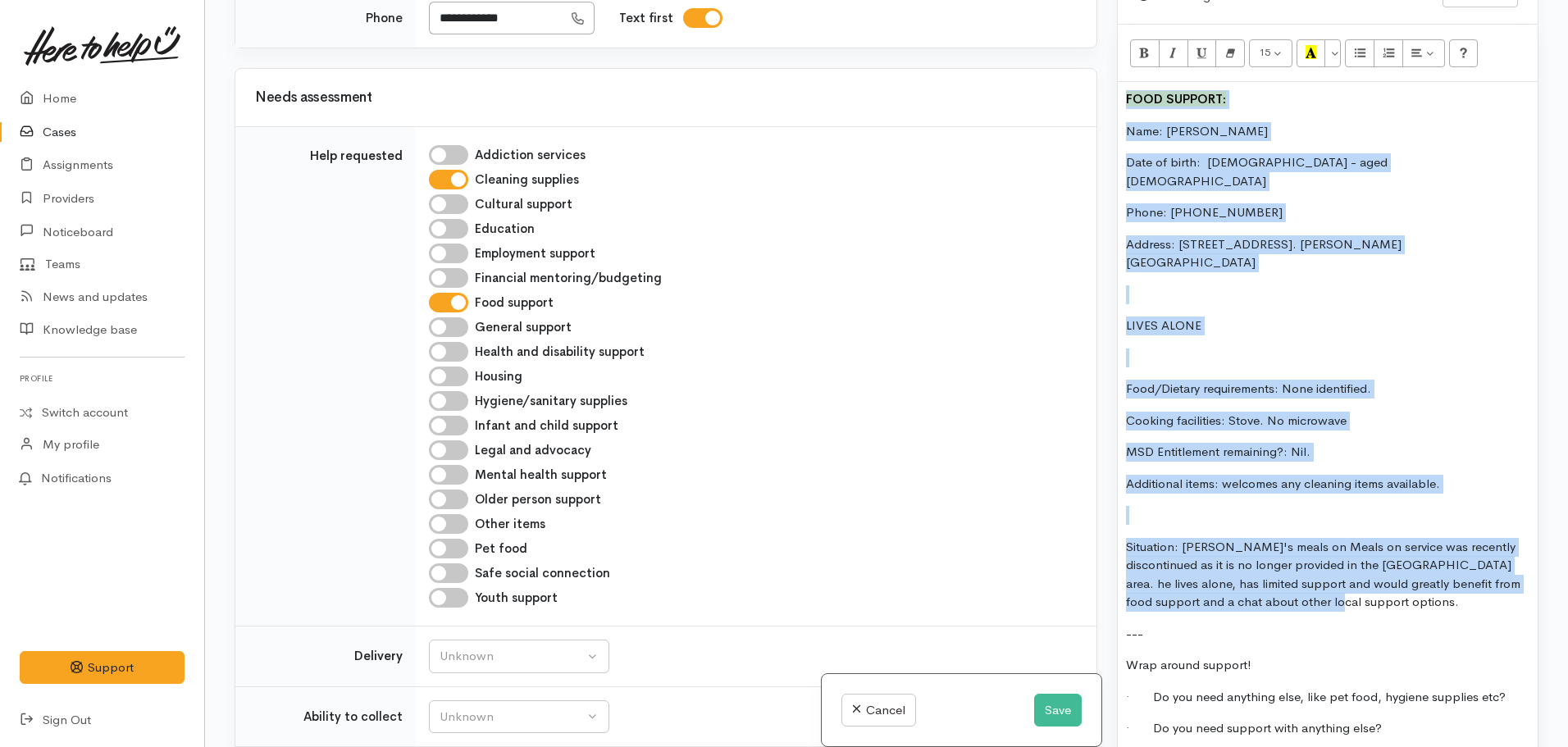
drag, startPoint x: 1226, startPoint y: 239, endPoint x: 1090, endPoint y: 61, distance: 224.0
click at [1090, 61] on div "Related cases There are no other cases from the same person found. Manually lin…" at bounding box center [886, 373] width 1324 height 747
copy div "FOOD SUPPORT: Name: Melvyn Ouston Date of birth: 05.10.1941 - aged 83 Phone: 02…"
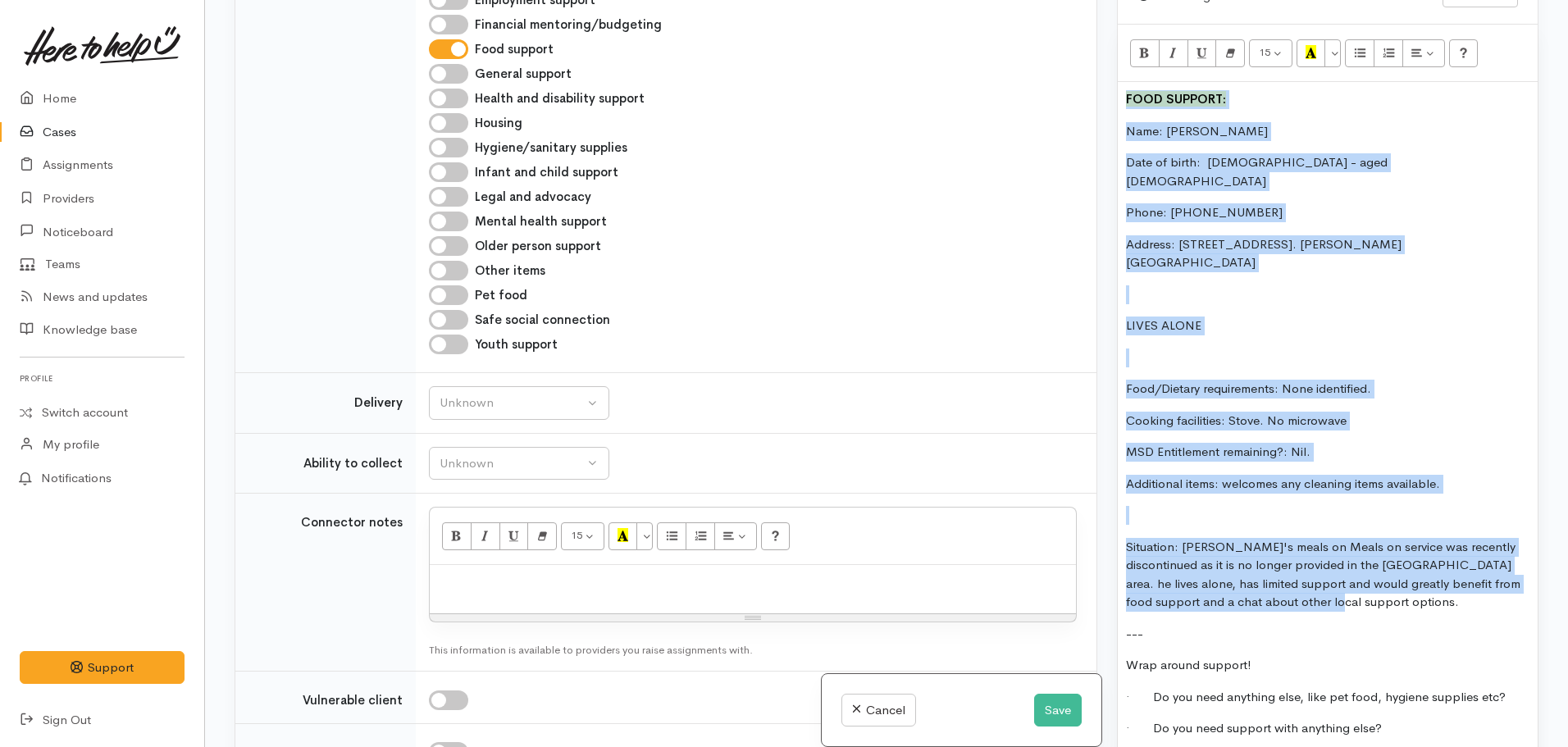
scroll to position [903, 0]
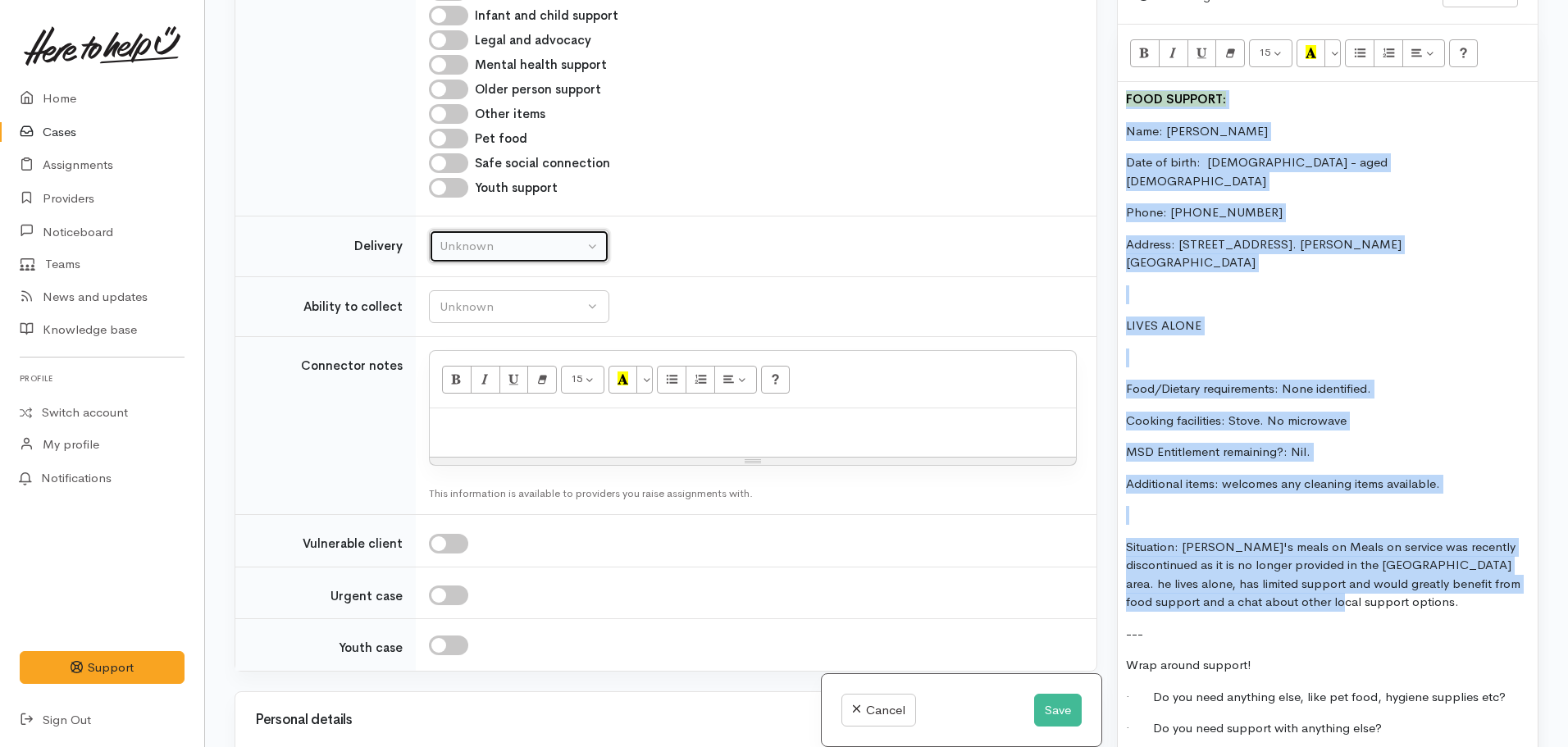
click at [476, 244] on div "Unknown" at bounding box center [511, 246] width 144 height 19
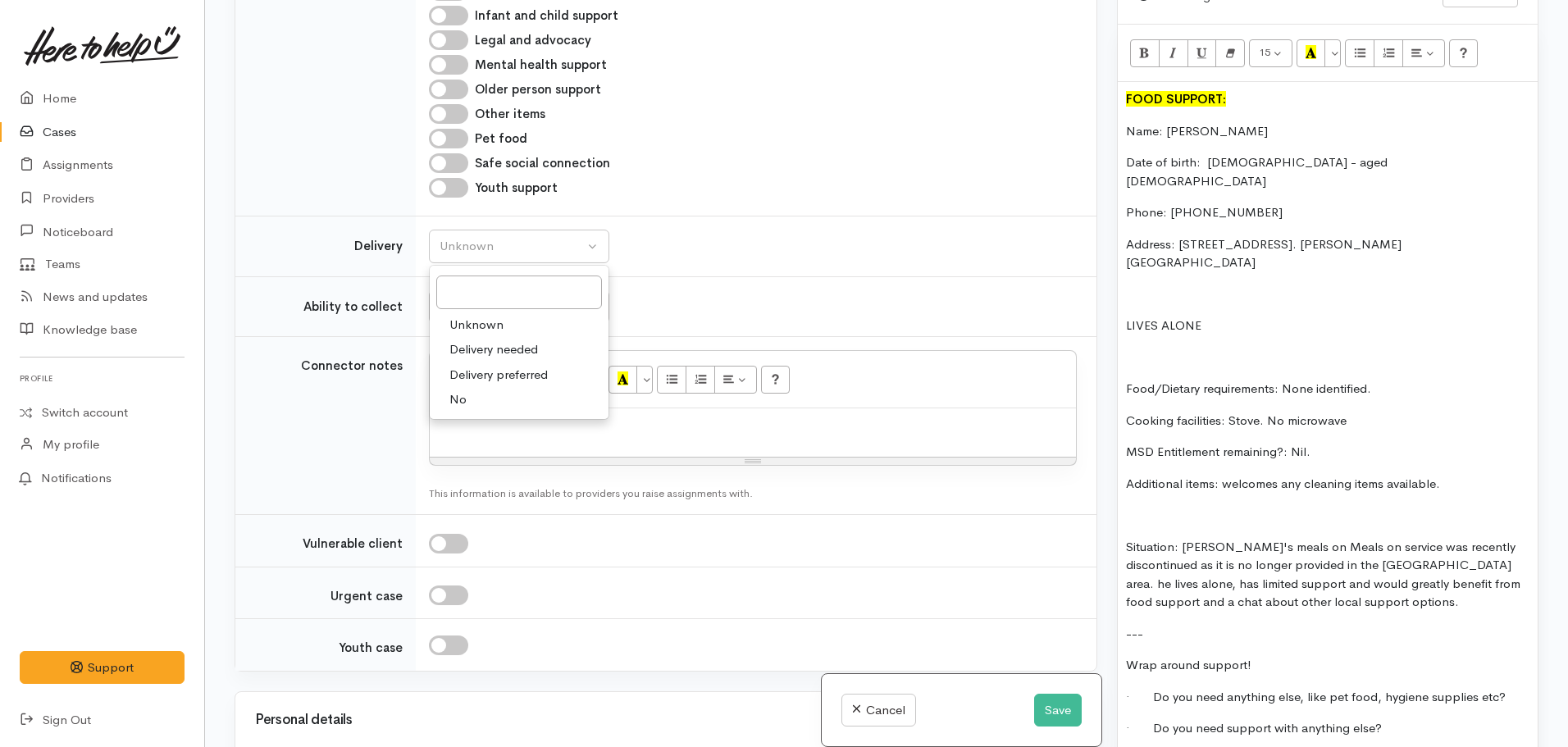
click at [510, 379] on span "Delivery preferred" at bounding box center [499, 375] width 98 height 19
select select "2"
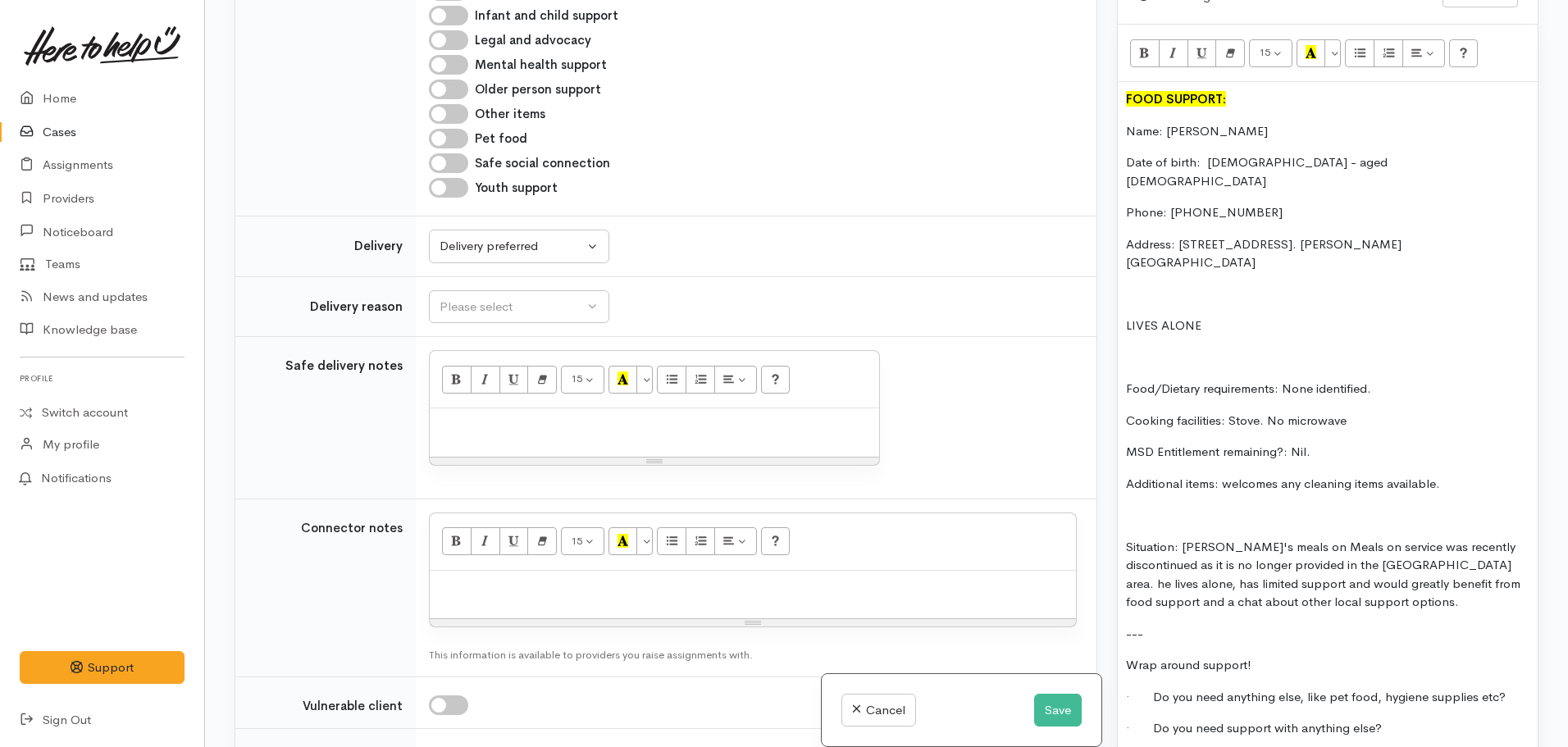
click at [502, 325] on td "Please select Elderly In self isolation Needing mental health support No transp…" at bounding box center [756, 306] width 681 height 61
click at [501, 311] on div "Please select" at bounding box center [511, 307] width 144 height 19
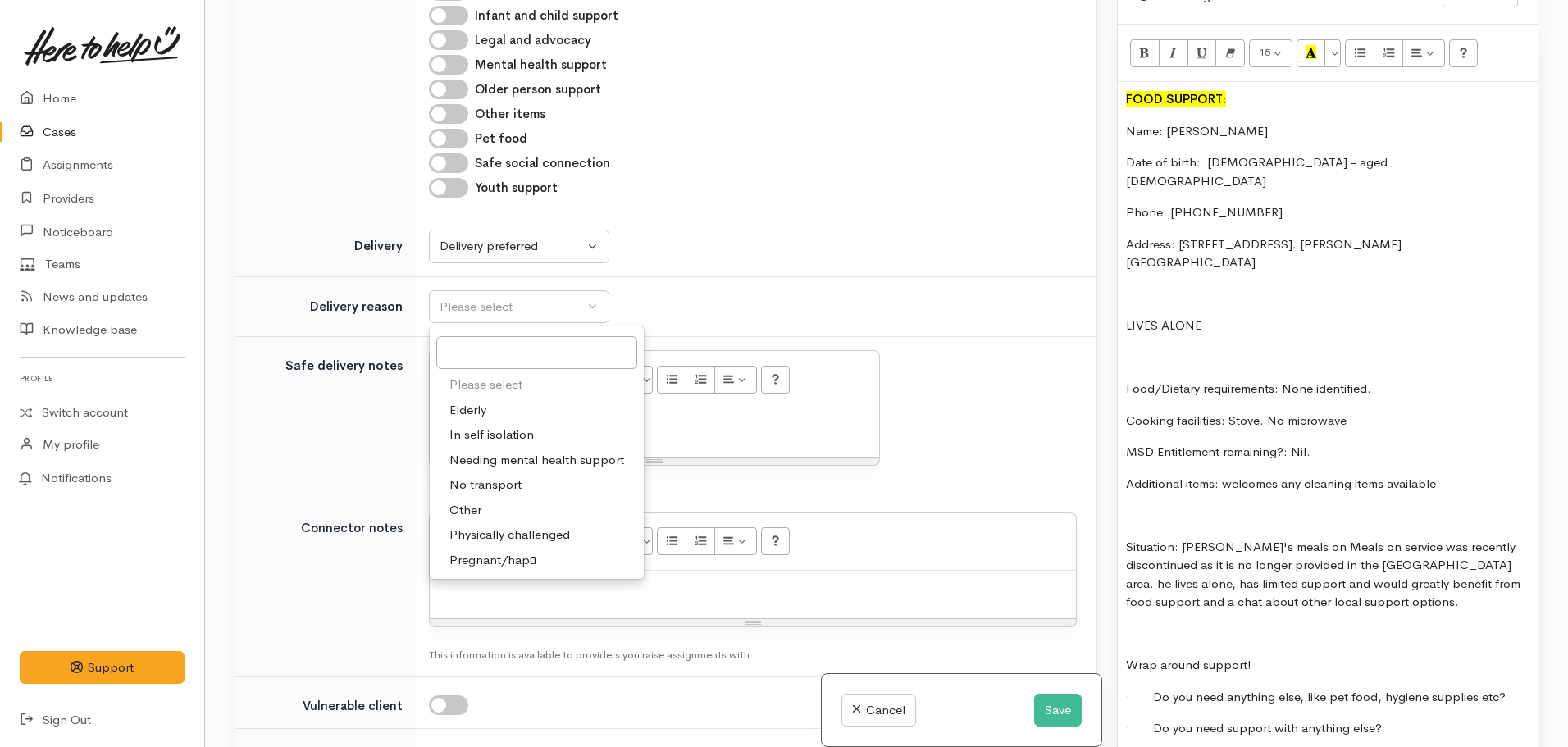
click at [460, 410] on span "Elderly" at bounding box center [468, 410] width 36 height 19
select select "6"
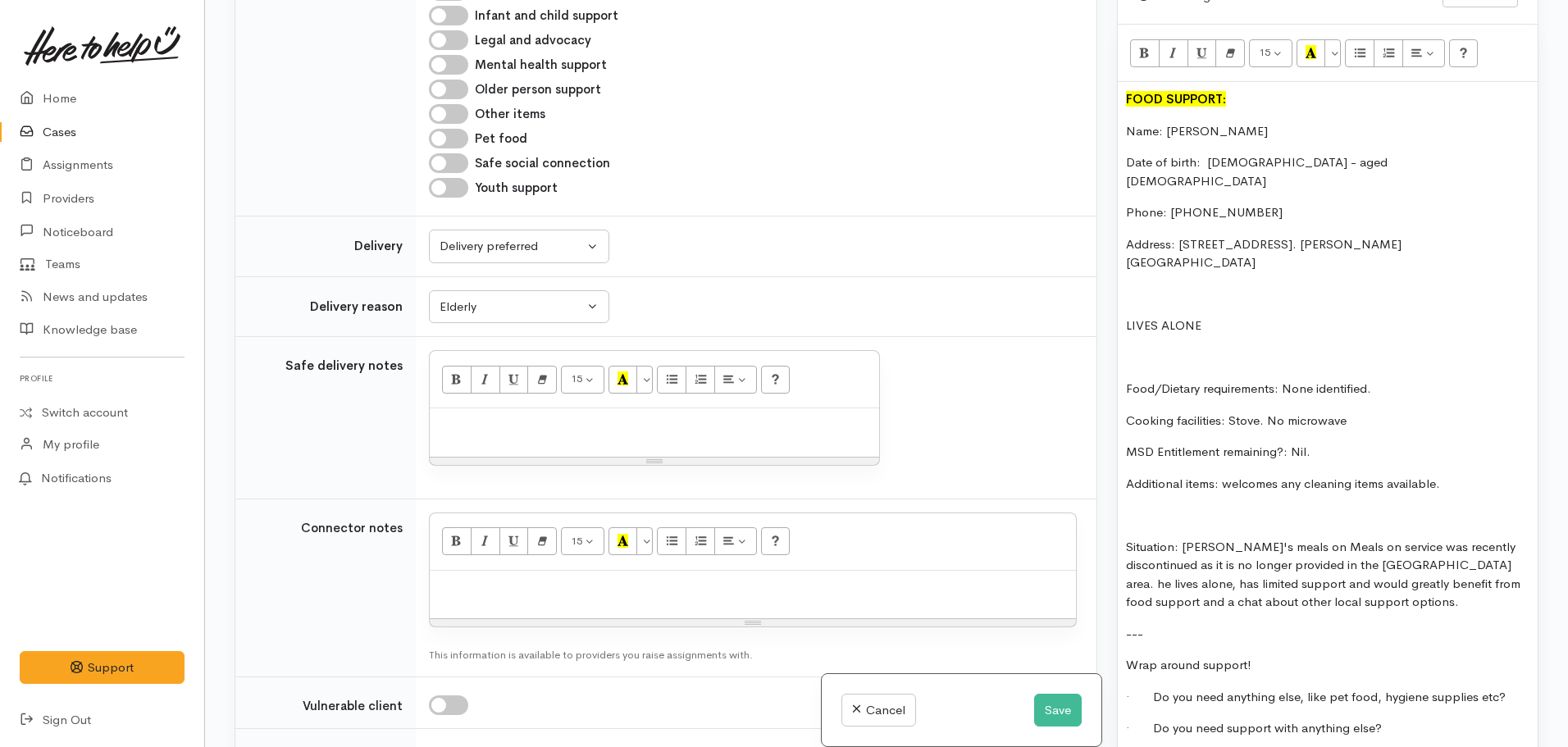
click at [449, 592] on p at bounding box center [752, 588] width 630 height 19
click at [446, 593] on p at bounding box center [752, 588] width 630 height 19
paste div
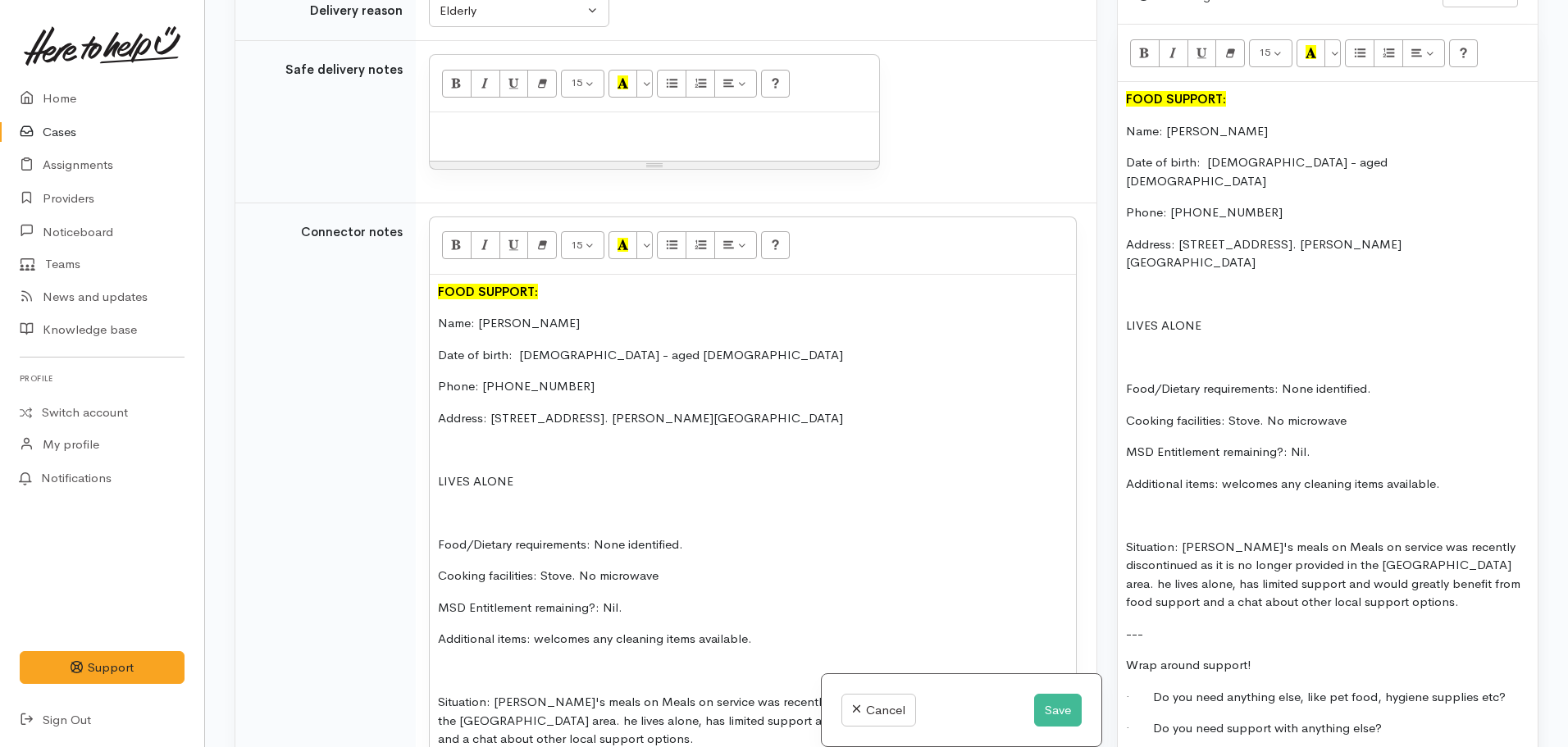
drag, startPoint x: 506, startPoint y: 126, endPoint x: 654, endPoint y: 151, distance: 150.1
click at [508, 124] on p at bounding box center [654, 130] width 433 height 19
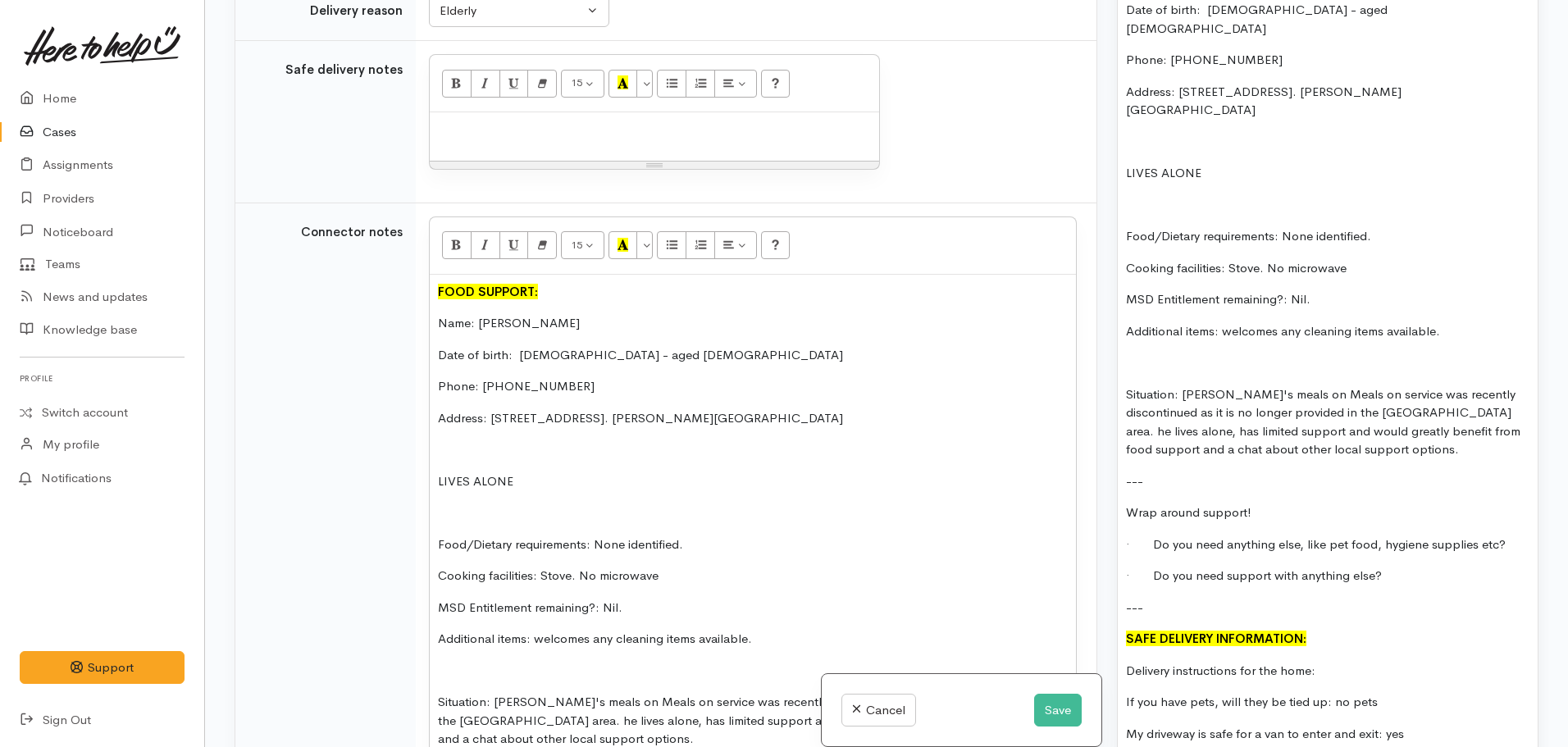
scroll to position [1395, 0]
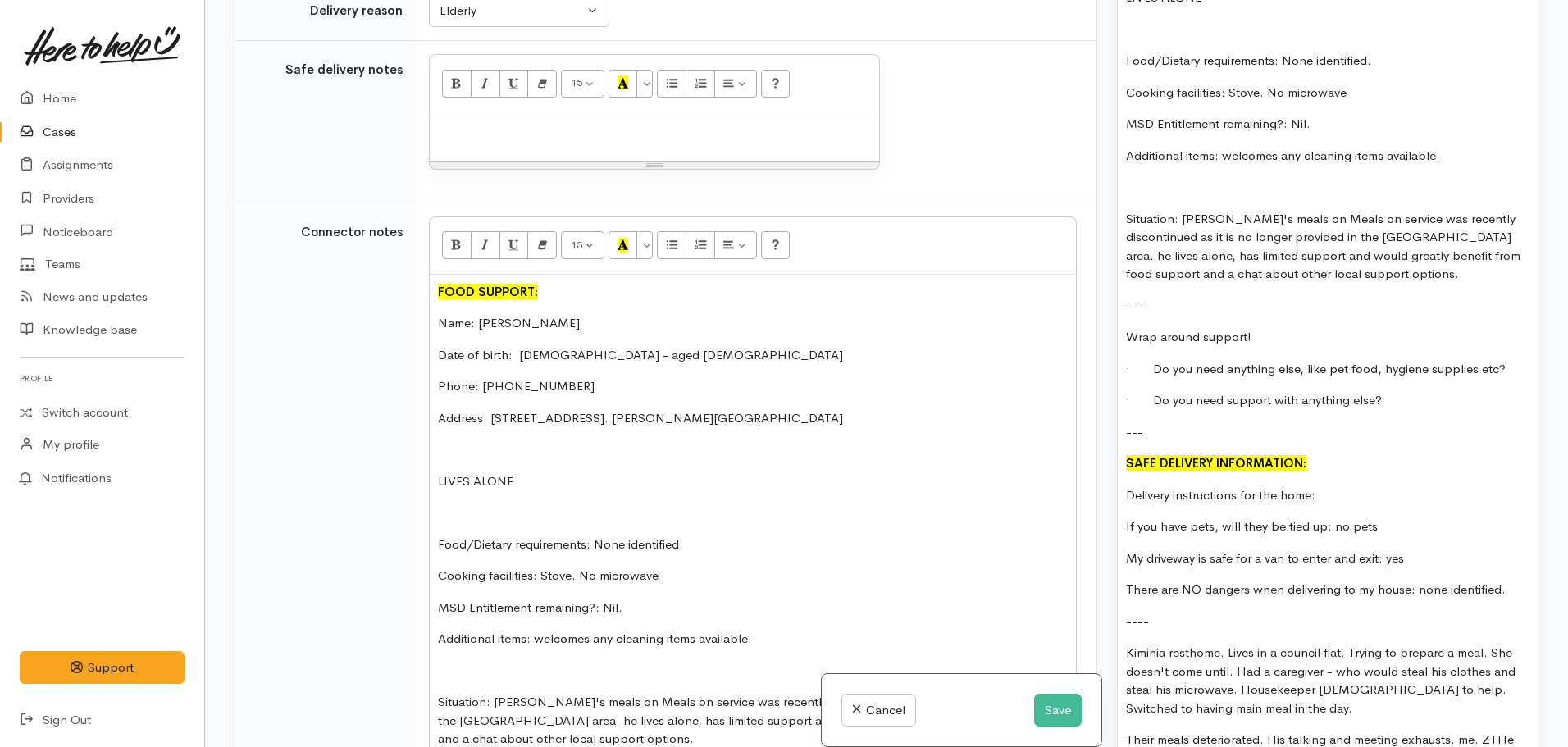
drag, startPoint x: 1351, startPoint y: 440, endPoint x: 1088, endPoint y: 449, distance: 263.2
click at [1088, 449] on div "Related cases There are no other cases from the same person found. Manually lin…" at bounding box center [886, 373] width 1324 height 747
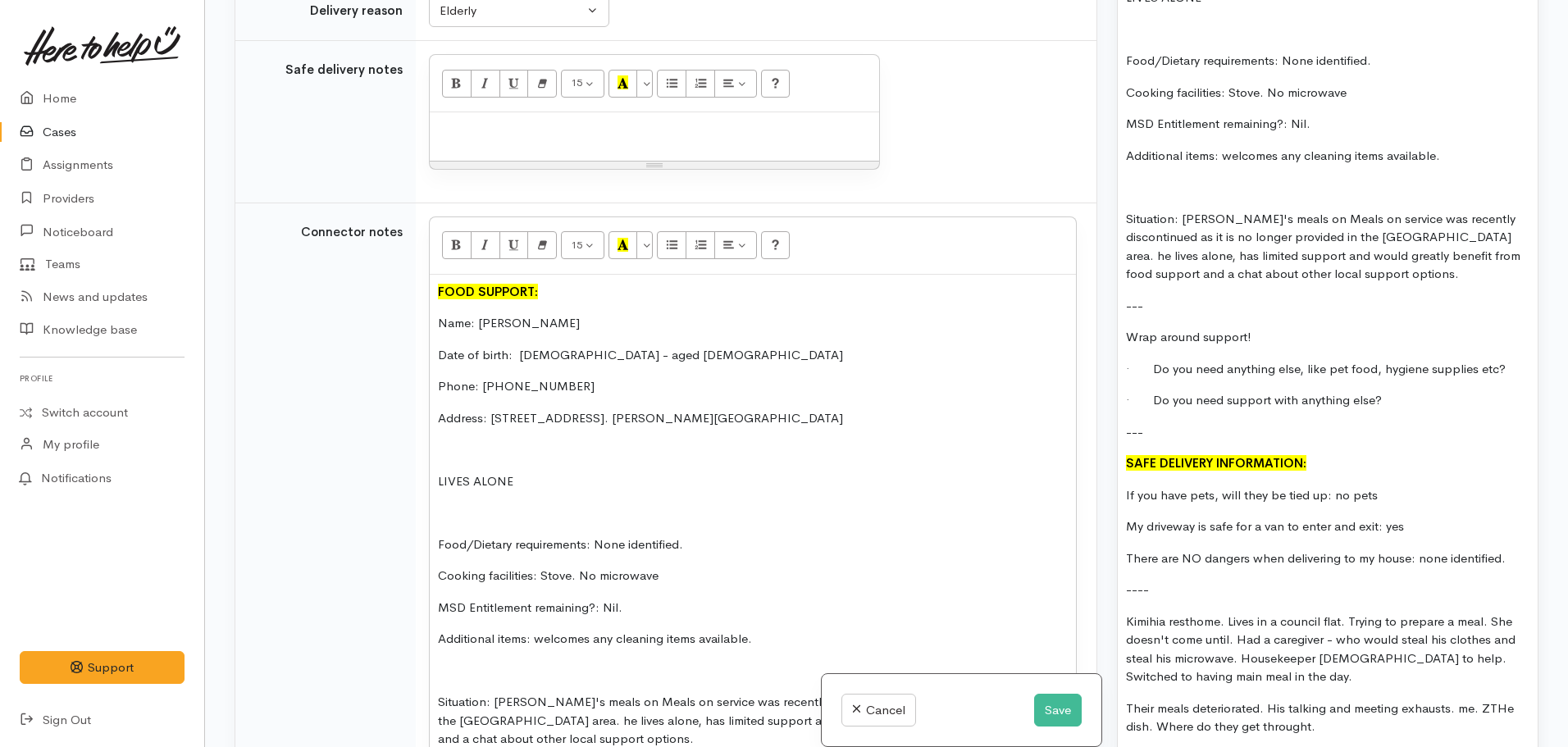
drag, startPoint x: 1527, startPoint y: 505, endPoint x: 1114, endPoint y: 394, distance: 427.7
click at [1114, 394] on div "Warnings Add No warnings have been raised against this case Add Warning Title ●…" at bounding box center [1327, 373] width 441 height 747
copy div "SAFE DELIVERY INFORMATION: If you have pets, will they be tied up: no pets My d…"
click at [435, 119] on div at bounding box center [654, 136] width 449 height 48
paste div
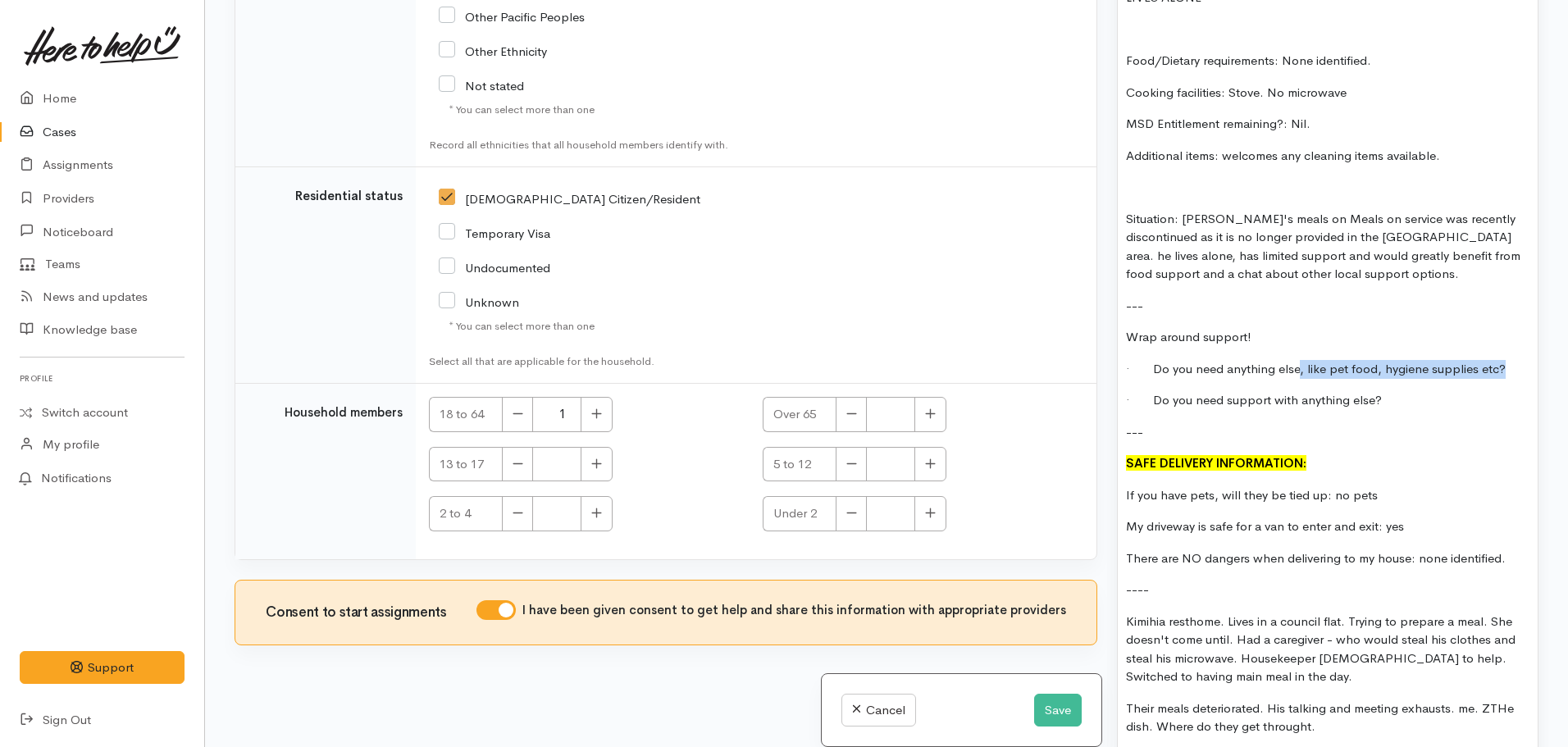
drag, startPoint x: 1295, startPoint y: 316, endPoint x: 1541, endPoint y: 306, distance: 246.2
click at [1540, 306] on div "Warnings Add No warnings have been raised against this case Add Warning Title ●…" at bounding box center [1327, 373] width 441 height 747
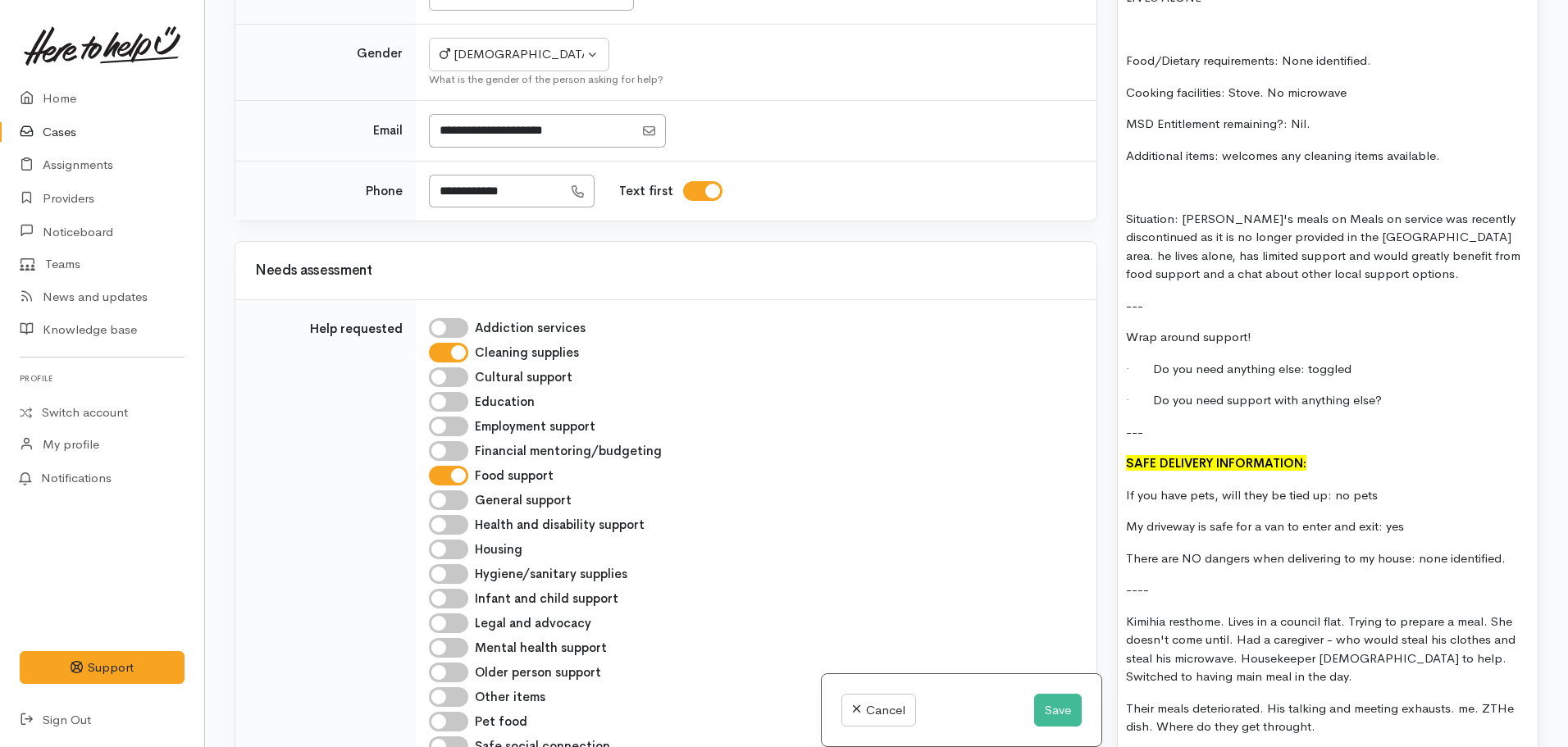
scroll to position [318, 0]
click at [1039, 714] on button "Save" at bounding box center [1057, 711] width 47 height 34
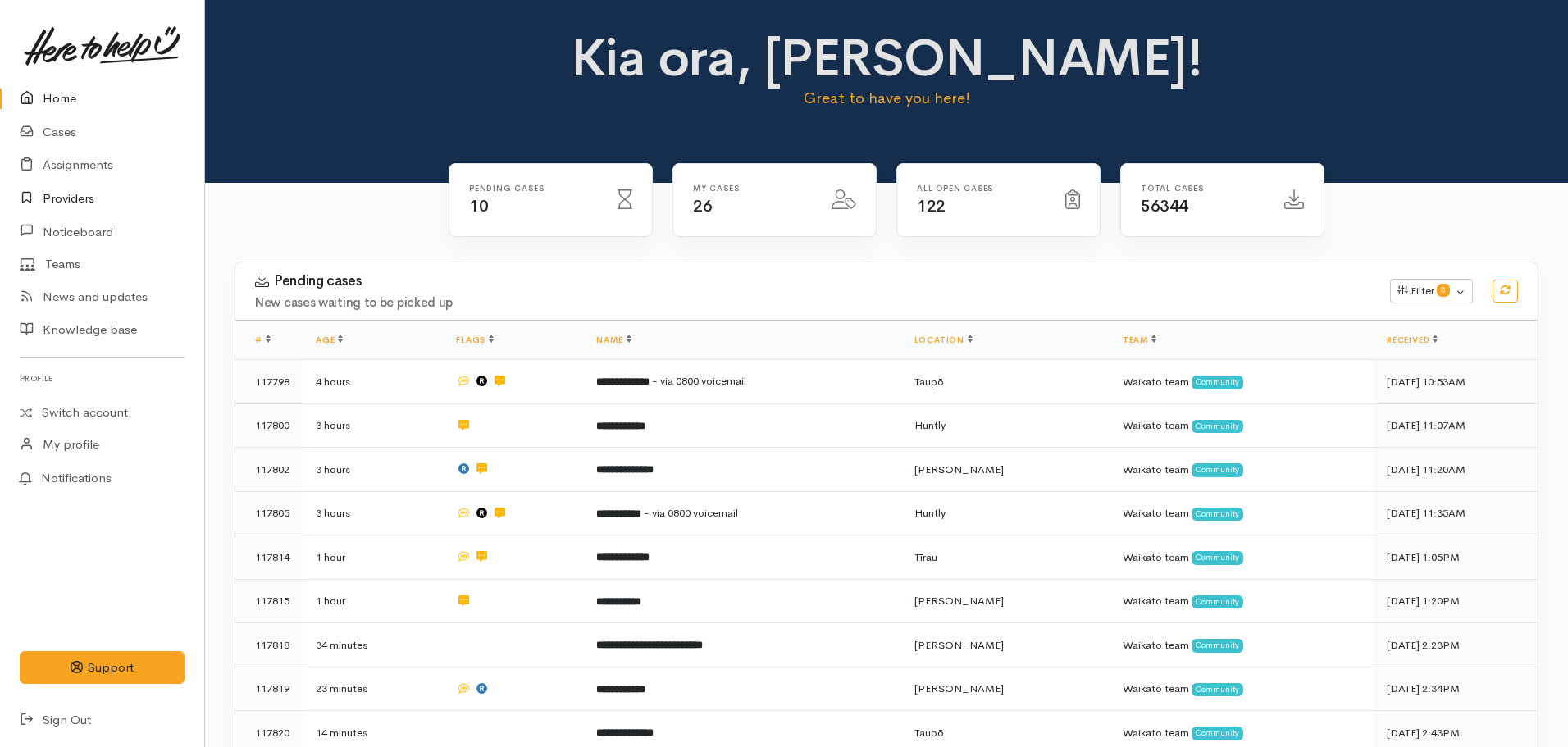
click at [88, 198] on link "Providers" at bounding box center [102, 199] width 204 height 34
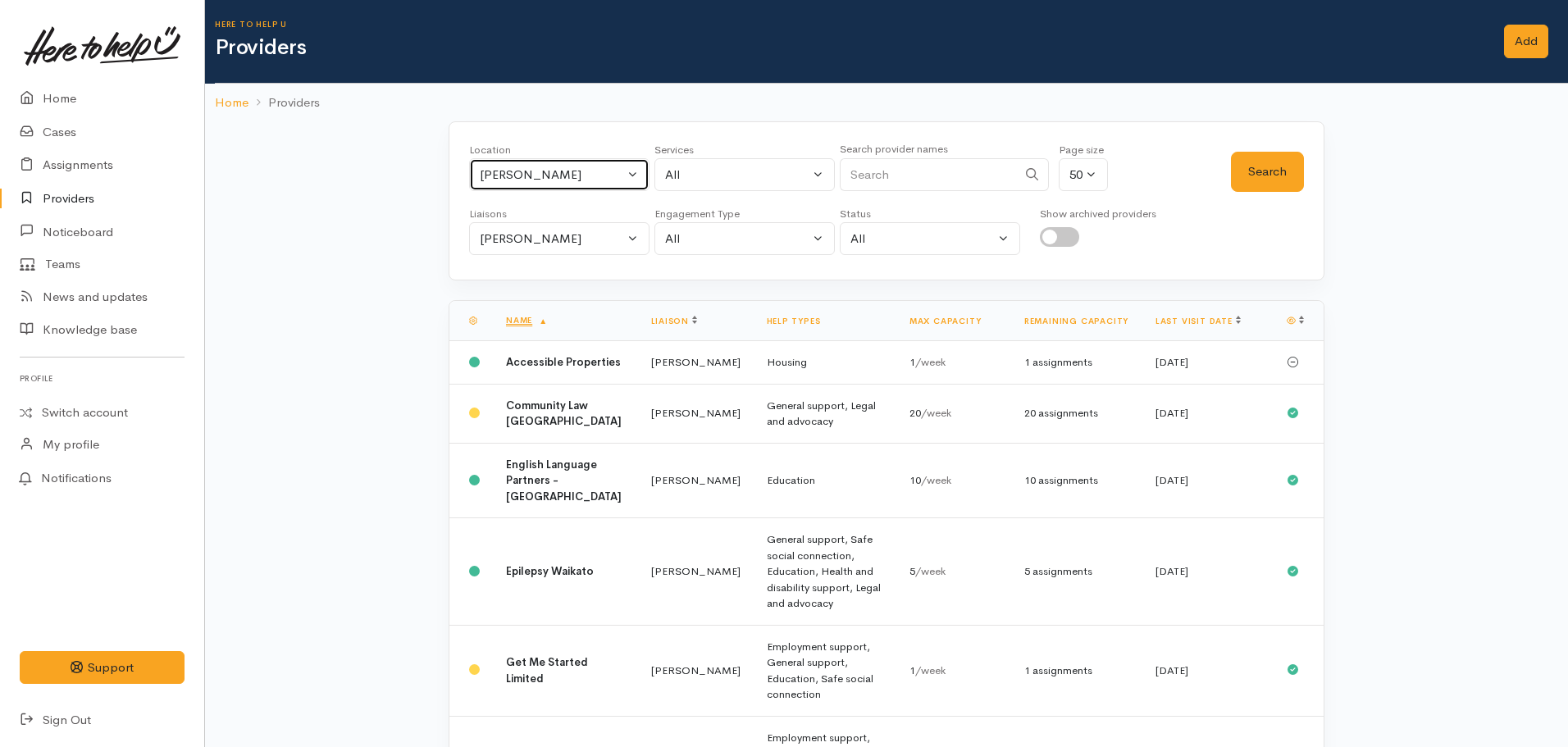
click at [517, 168] on div "Hamilton" at bounding box center [552, 175] width 144 height 19
type input "te kau"
click at [520, 288] on span "Te Kauwhata" at bounding box center [533, 283] width 72 height 19
select select "130"
click at [510, 237] on div "[PERSON_NAME]" at bounding box center [552, 239] width 144 height 19
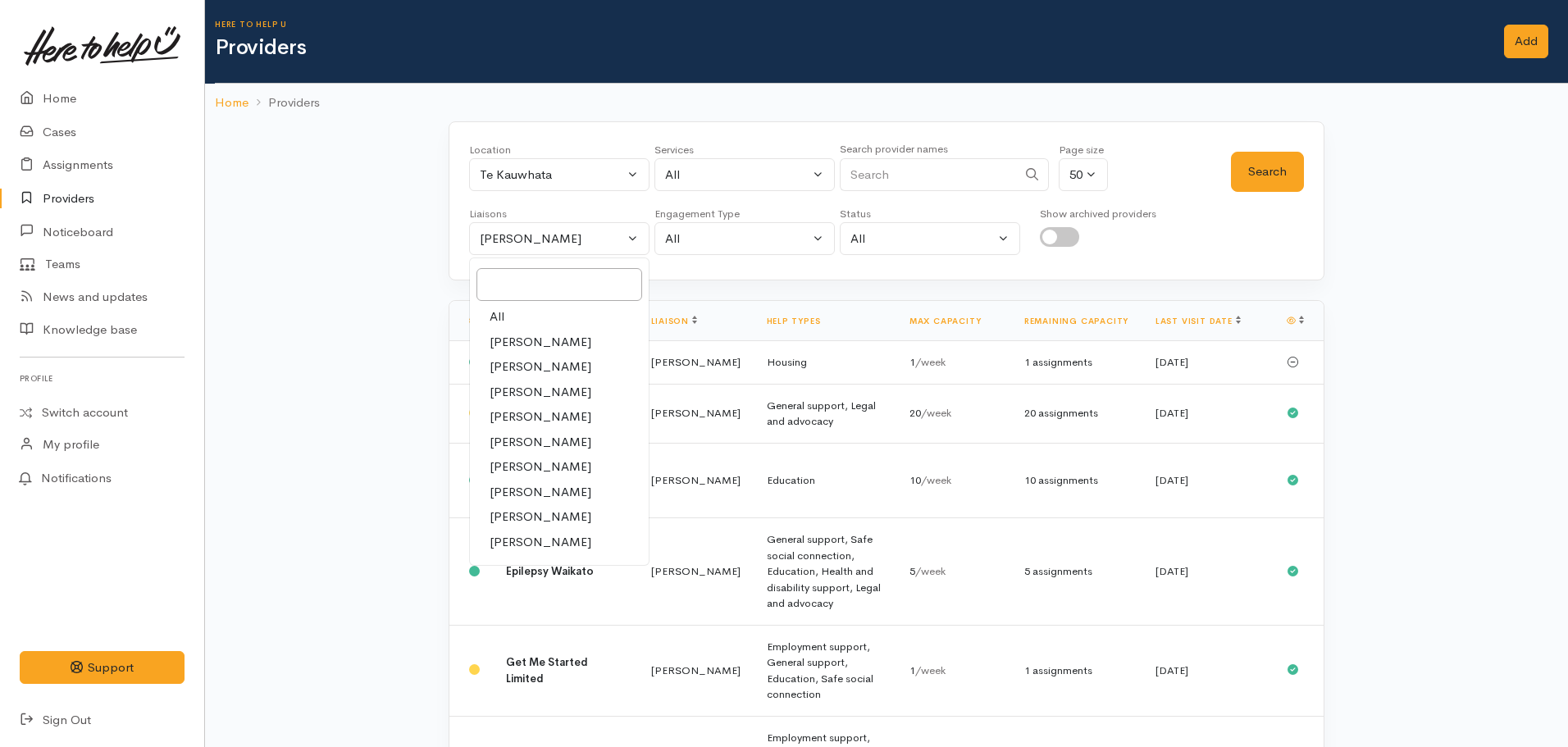
click at [513, 305] on link "All" at bounding box center [559, 317] width 179 height 26
select select "null"
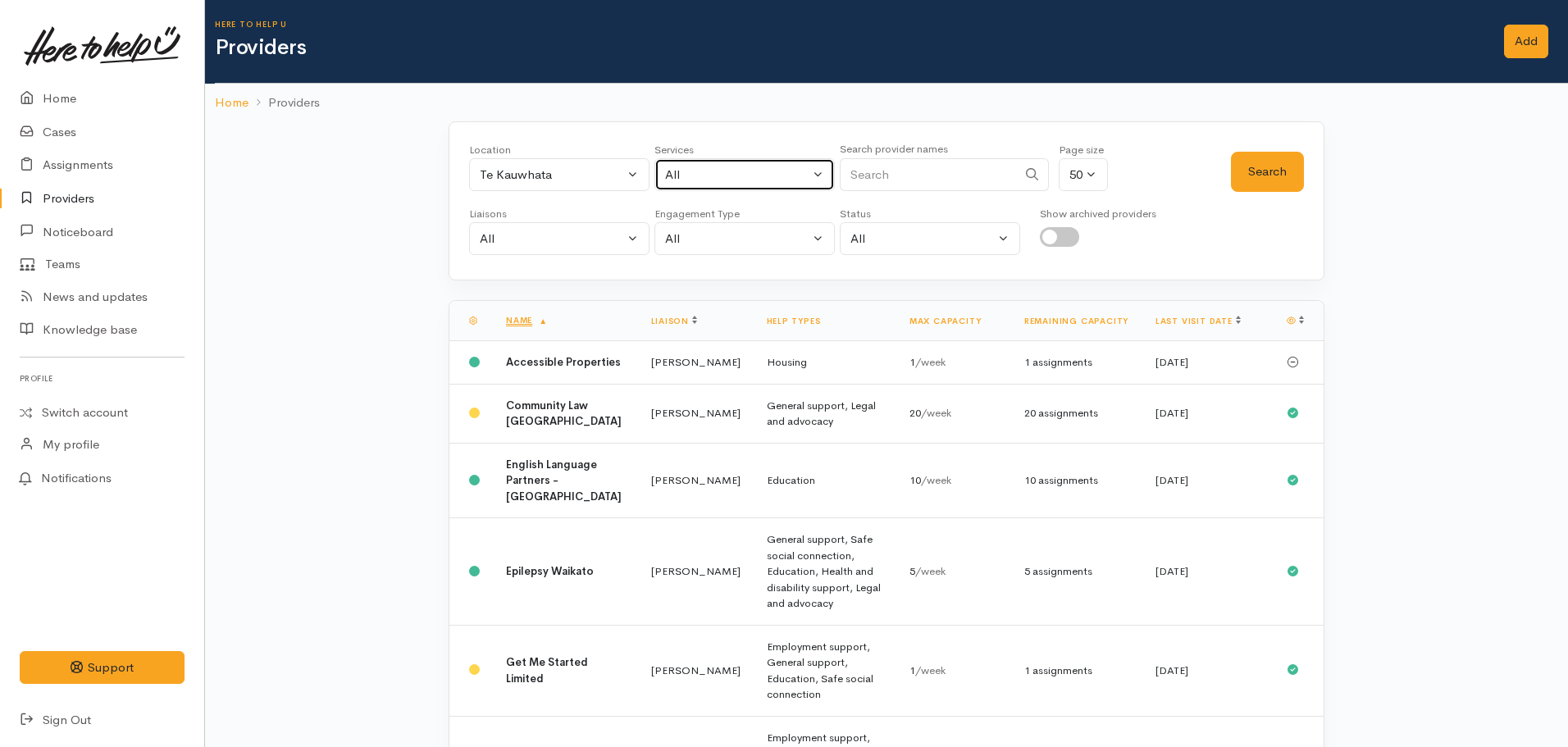
click at [718, 184] on button "All" at bounding box center [745, 175] width 181 height 34
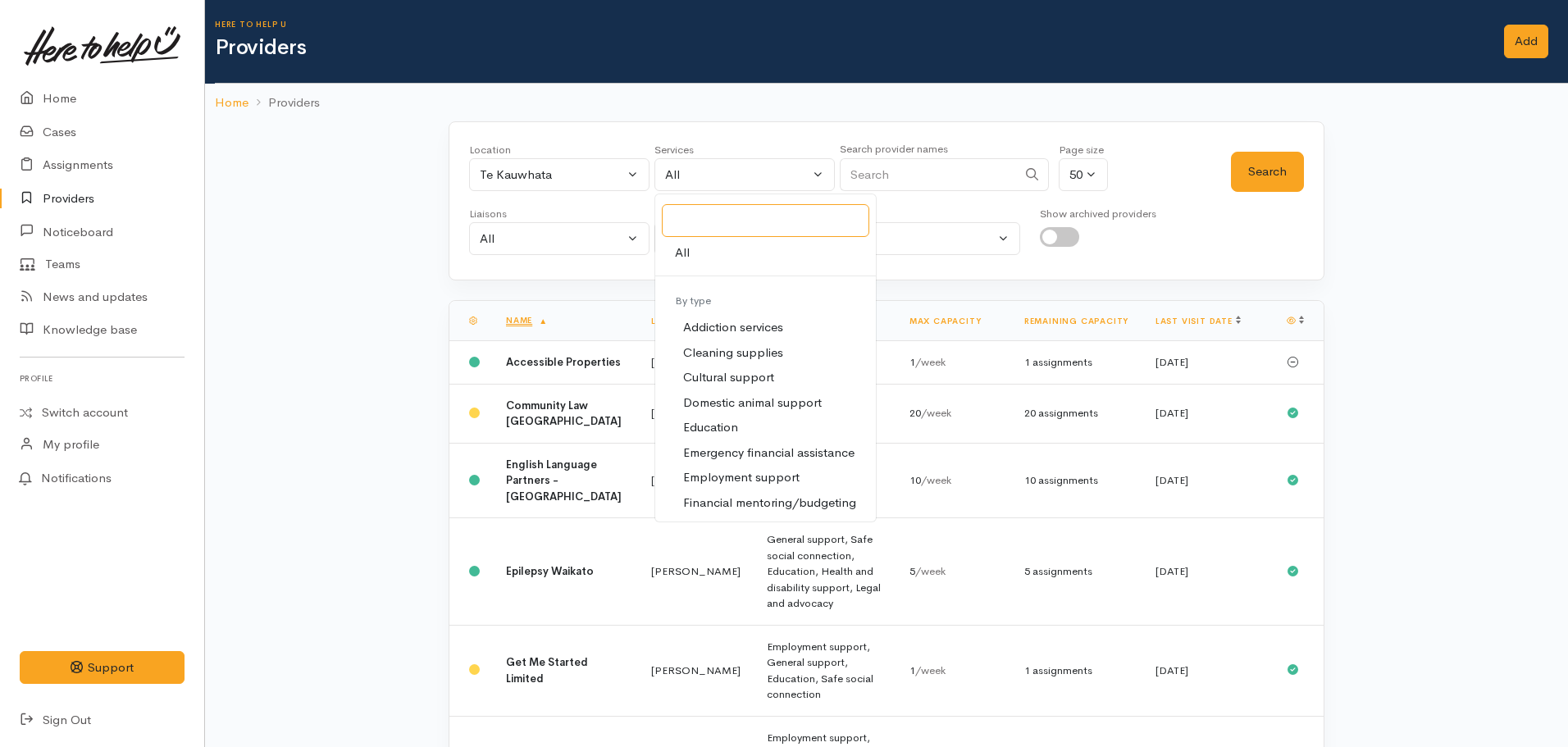
type input "g"
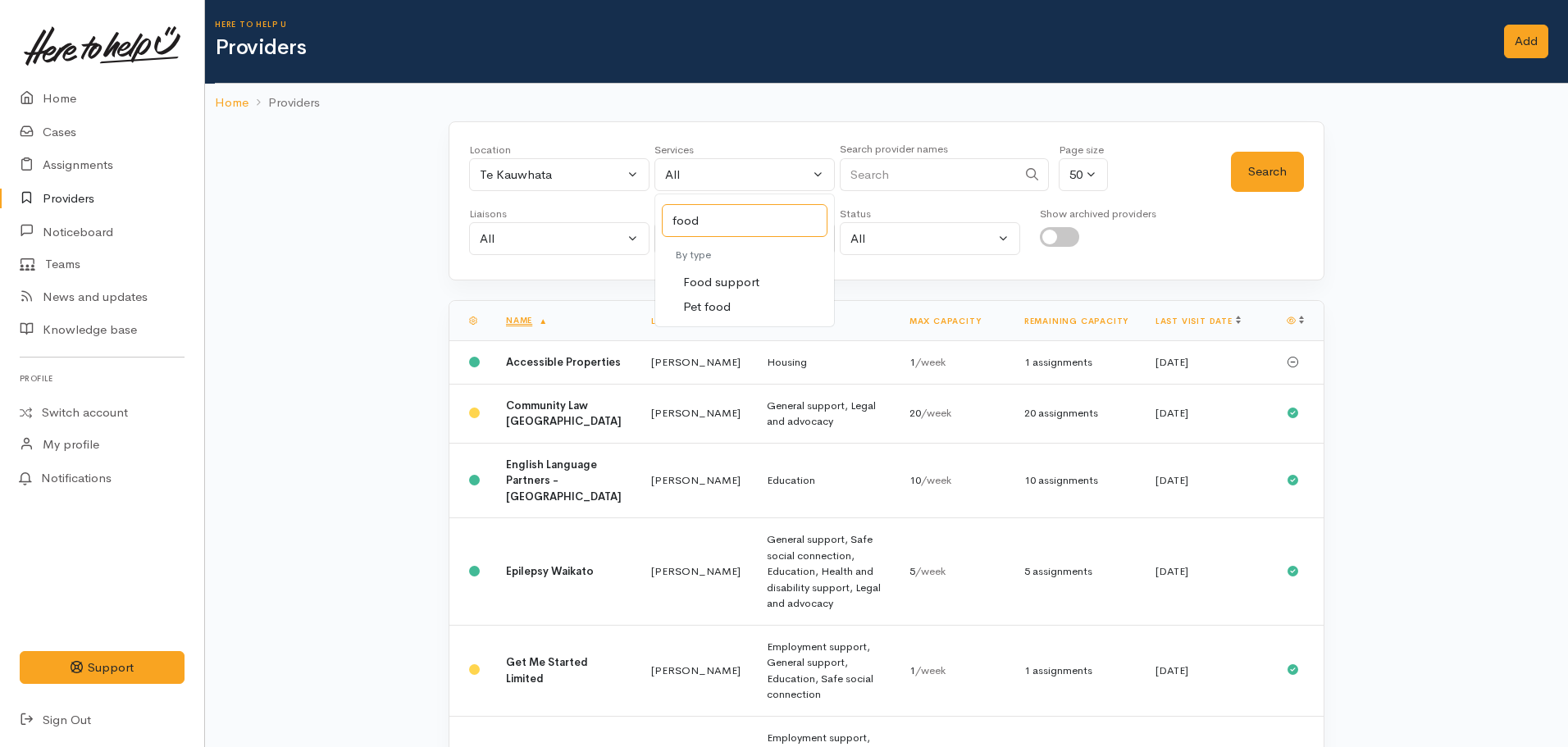
type input "food"
select select "3"
click at [1289, 168] on button "Search" at bounding box center [1267, 171] width 73 height 40
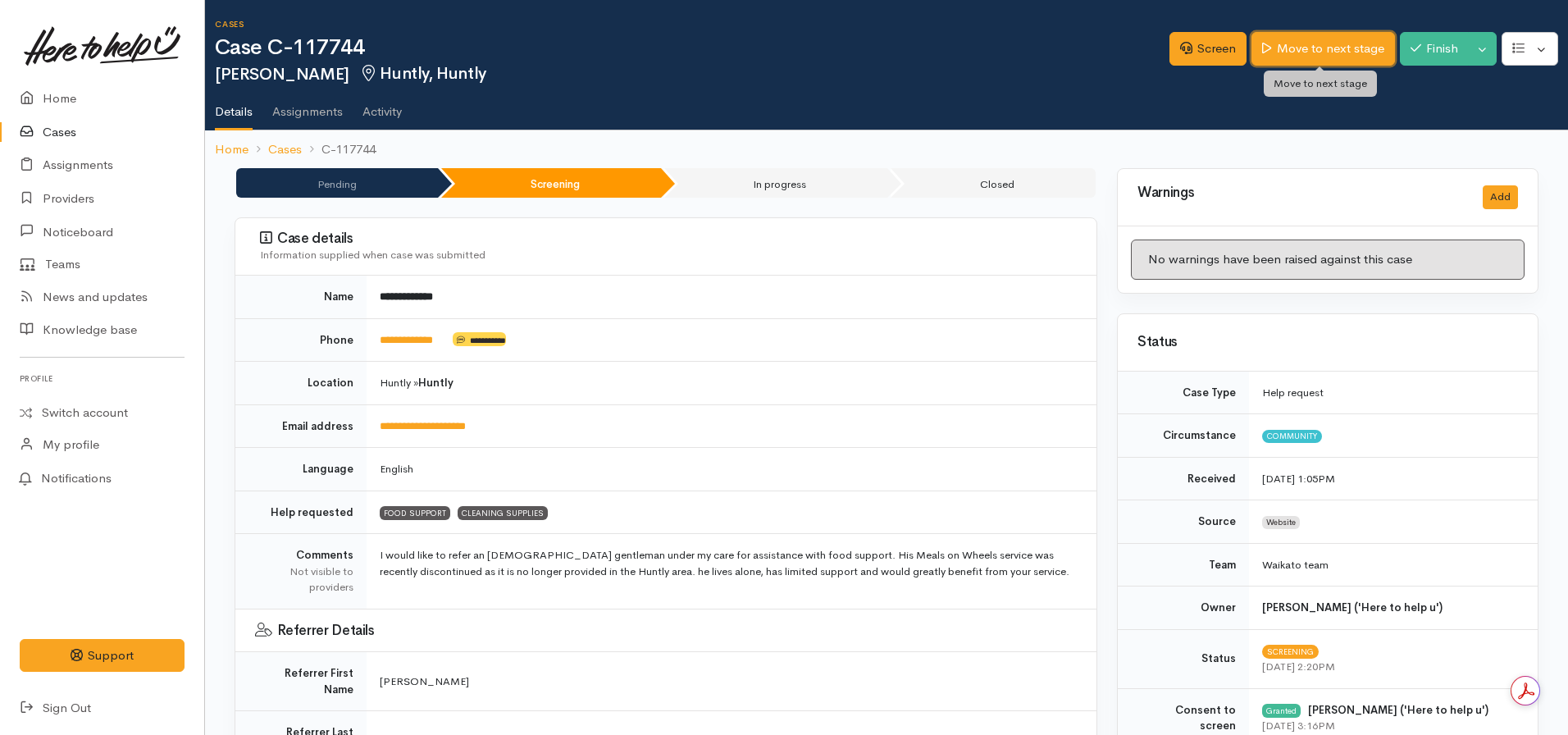
click at [1313, 45] on link "Move to next stage" at bounding box center [1323, 48] width 143 height 34
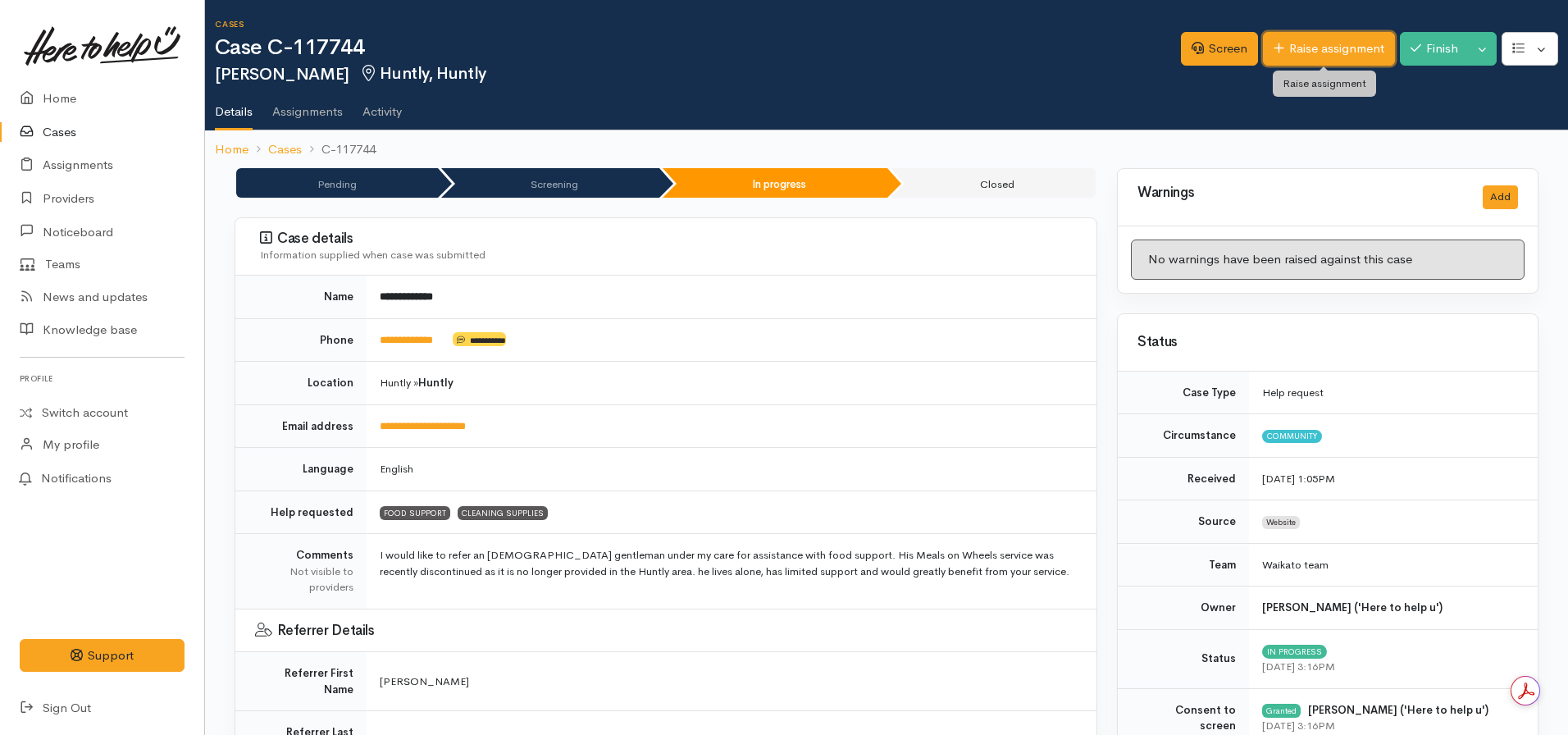
click at [1284, 48] on link "Raise assignment" at bounding box center [1328, 48] width 132 height 34
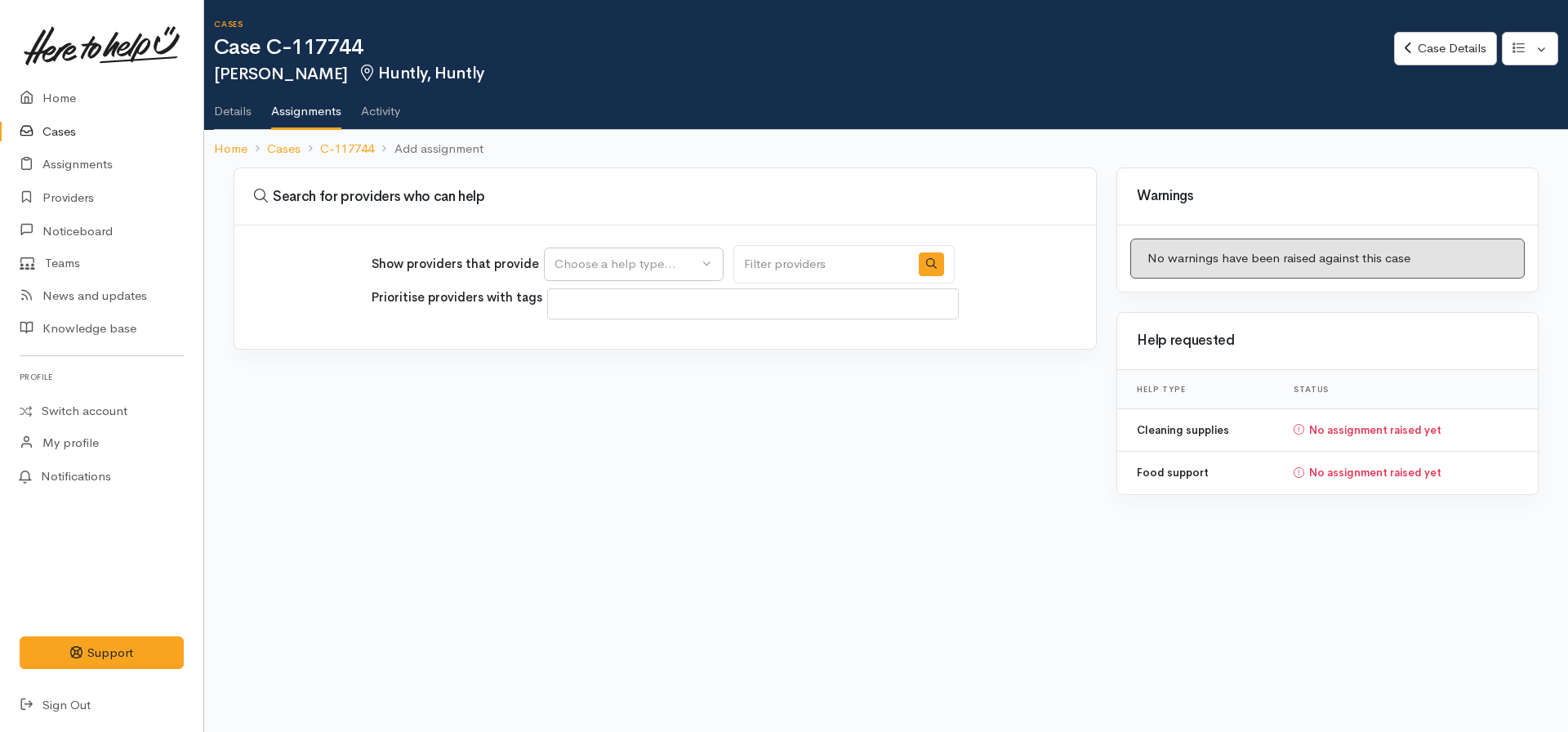
select select
click at [679, 275] on button "Choose a help type..." at bounding box center [634, 264] width 180 height 34
click at [1431, 38] on link "Case Details" at bounding box center [1445, 48] width 102 height 34
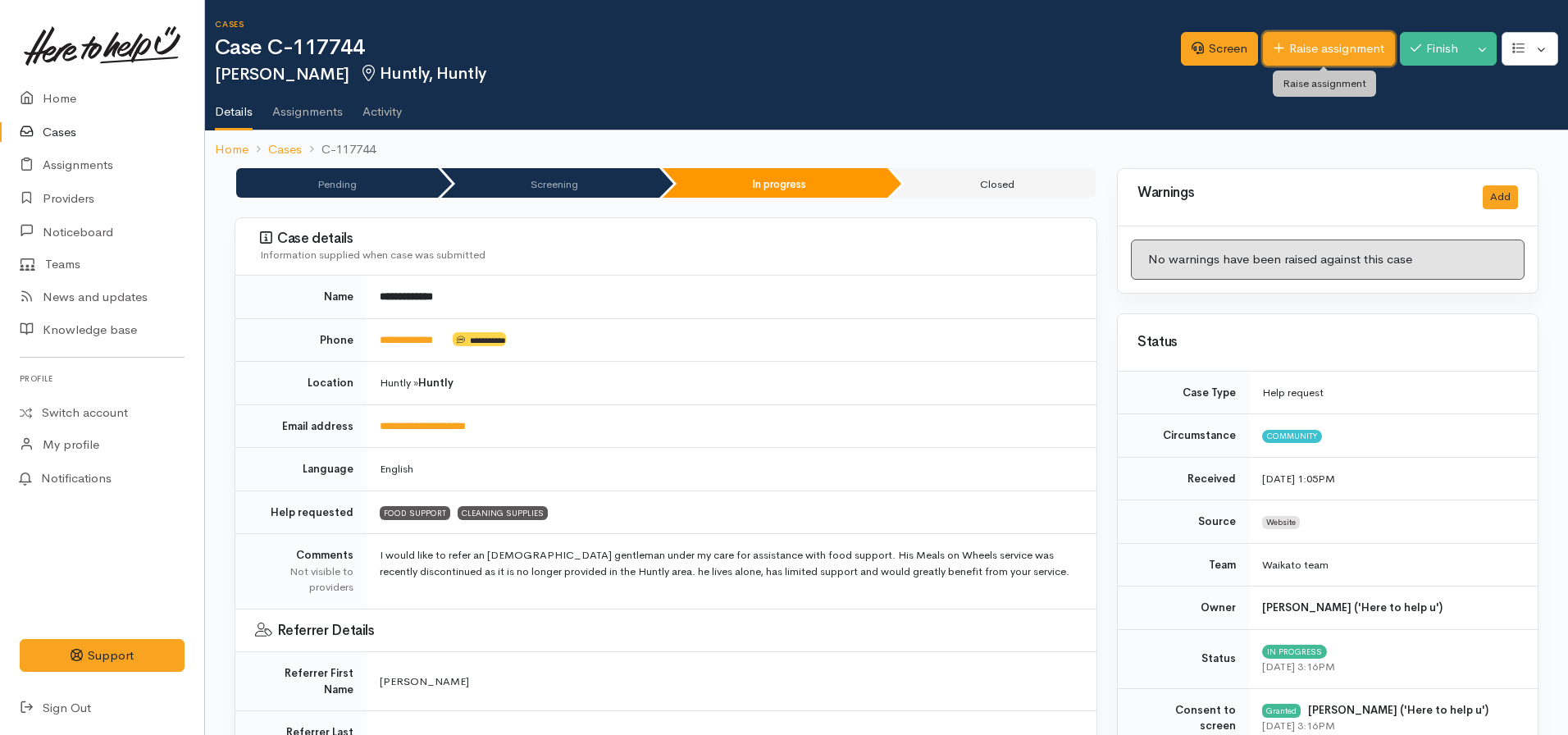
click at [1314, 47] on link "Raise assignment" at bounding box center [1328, 48] width 132 height 34
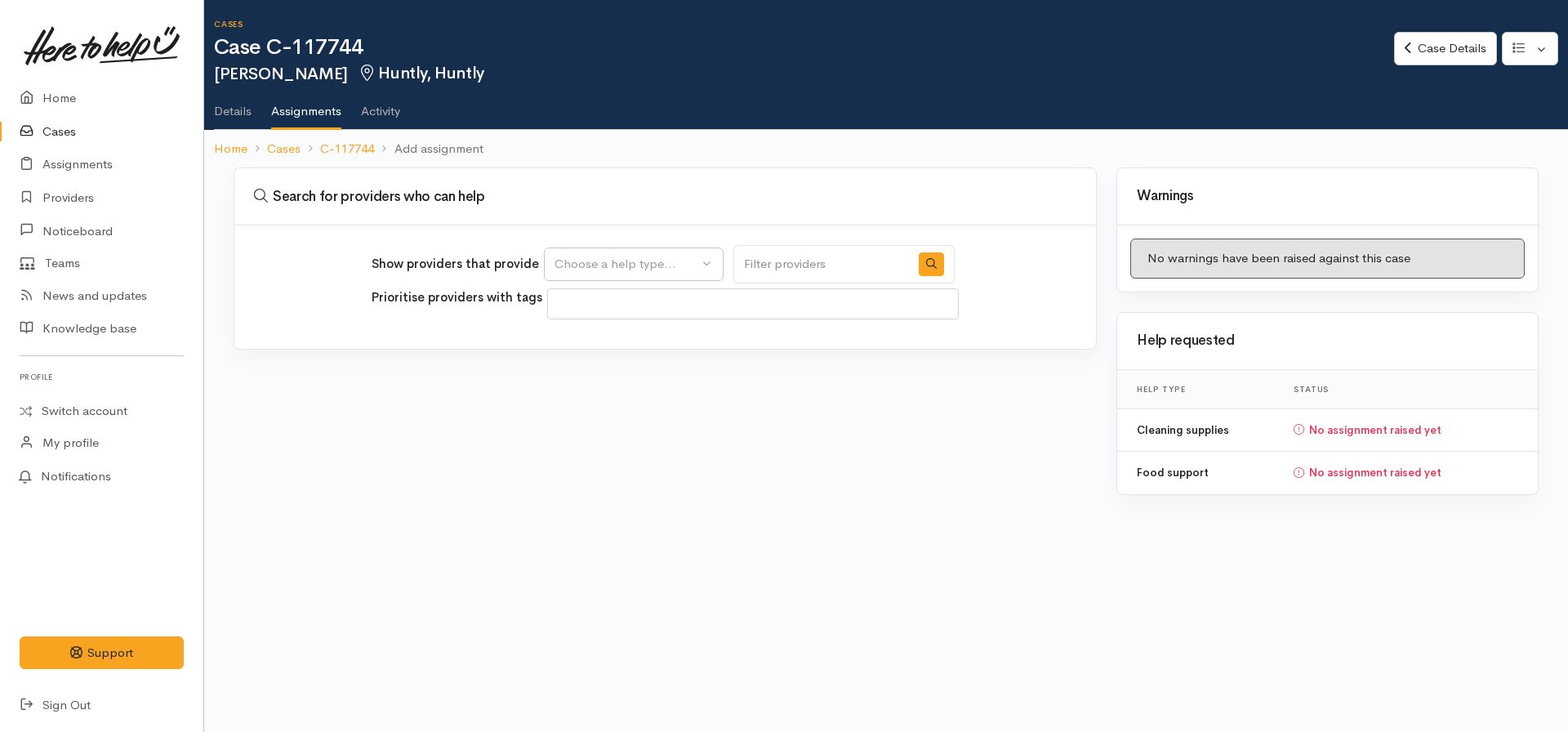
select select
click at [664, 269] on div "Choose a help type..." at bounding box center [626, 264] width 143 height 19
click at [633, 330] on link "Food support" at bounding box center [634, 342] width 178 height 25
select select "3"
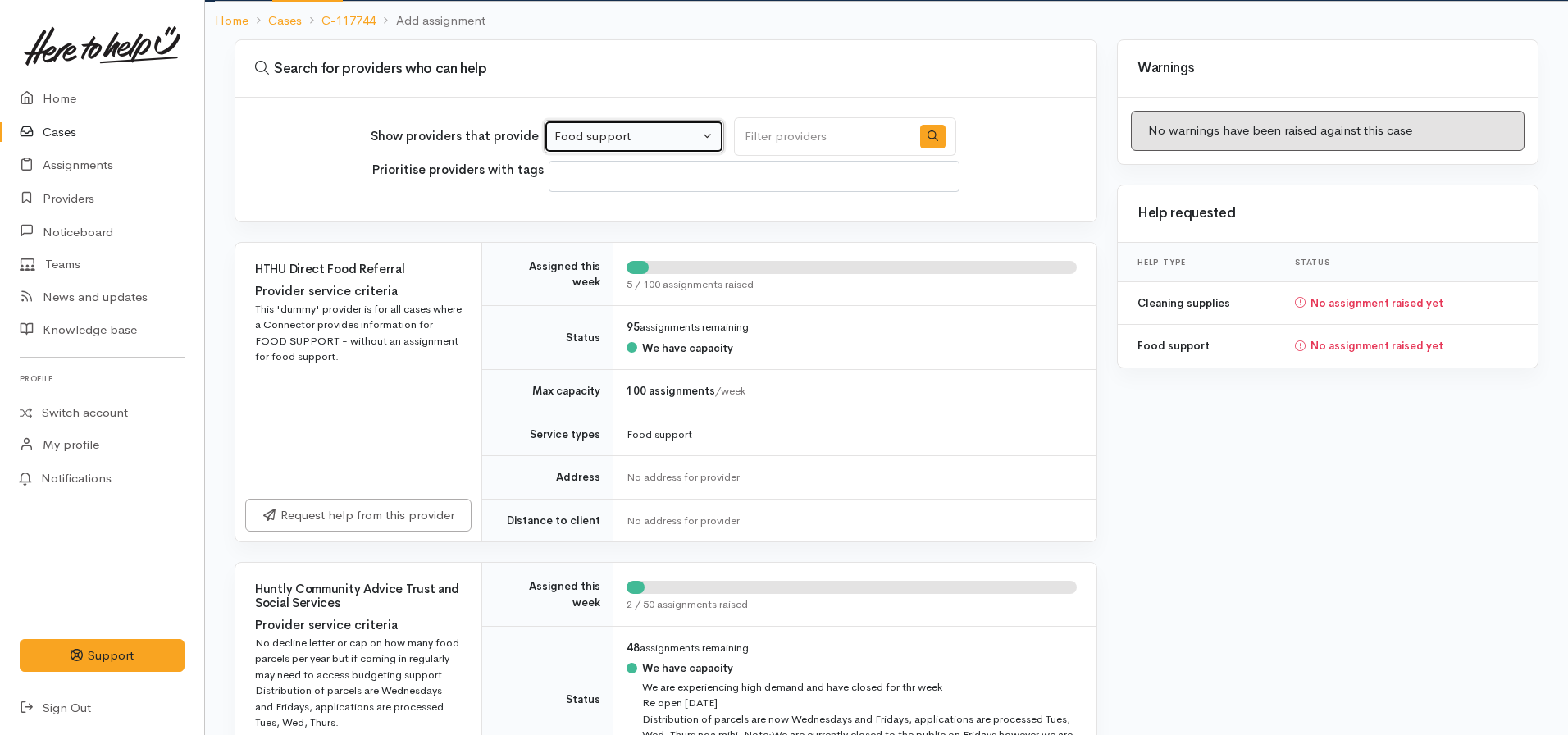
scroll to position [410, 0]
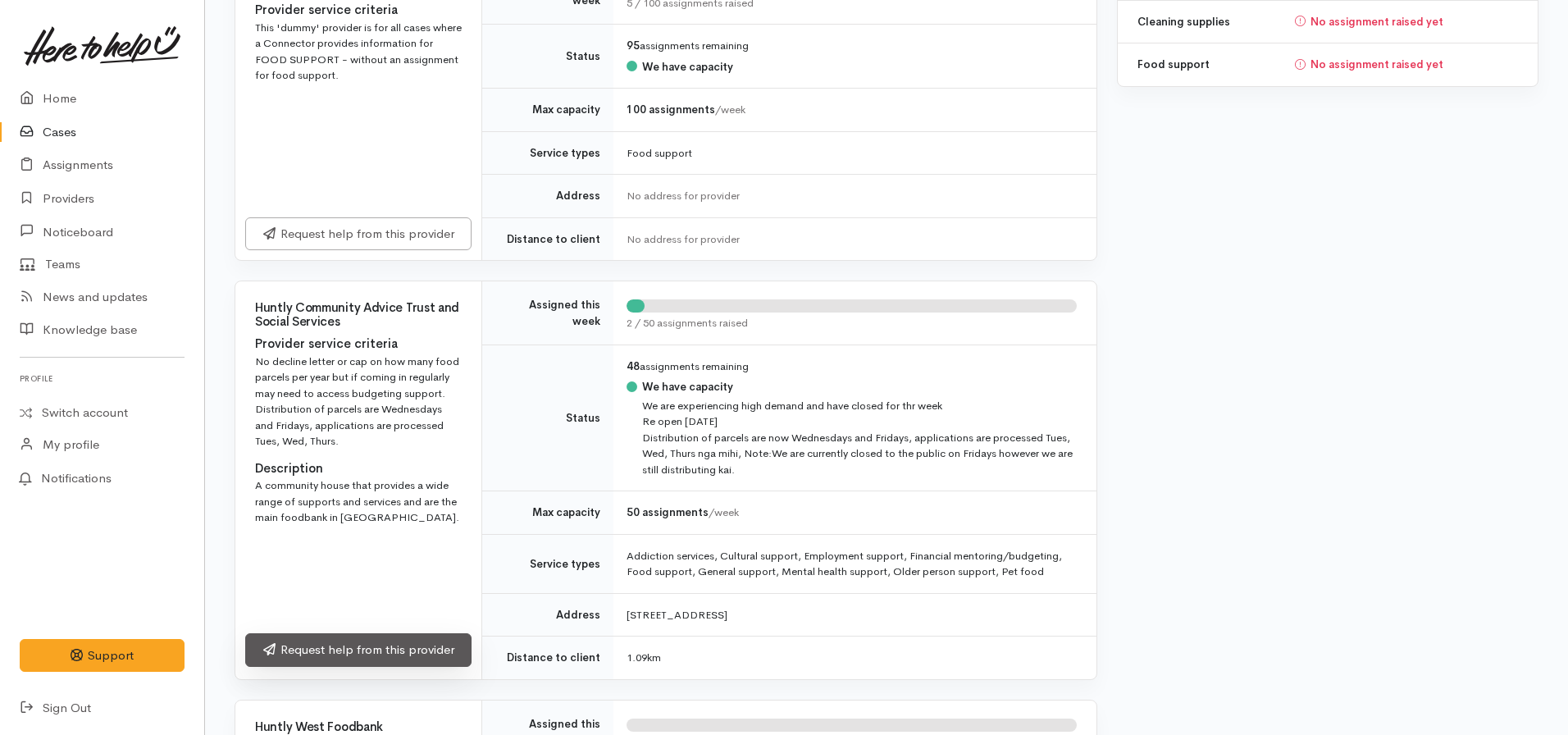
click at [318, 642] on link "Request help from this provider" at bounding box center [358, 649] width 226 height 34
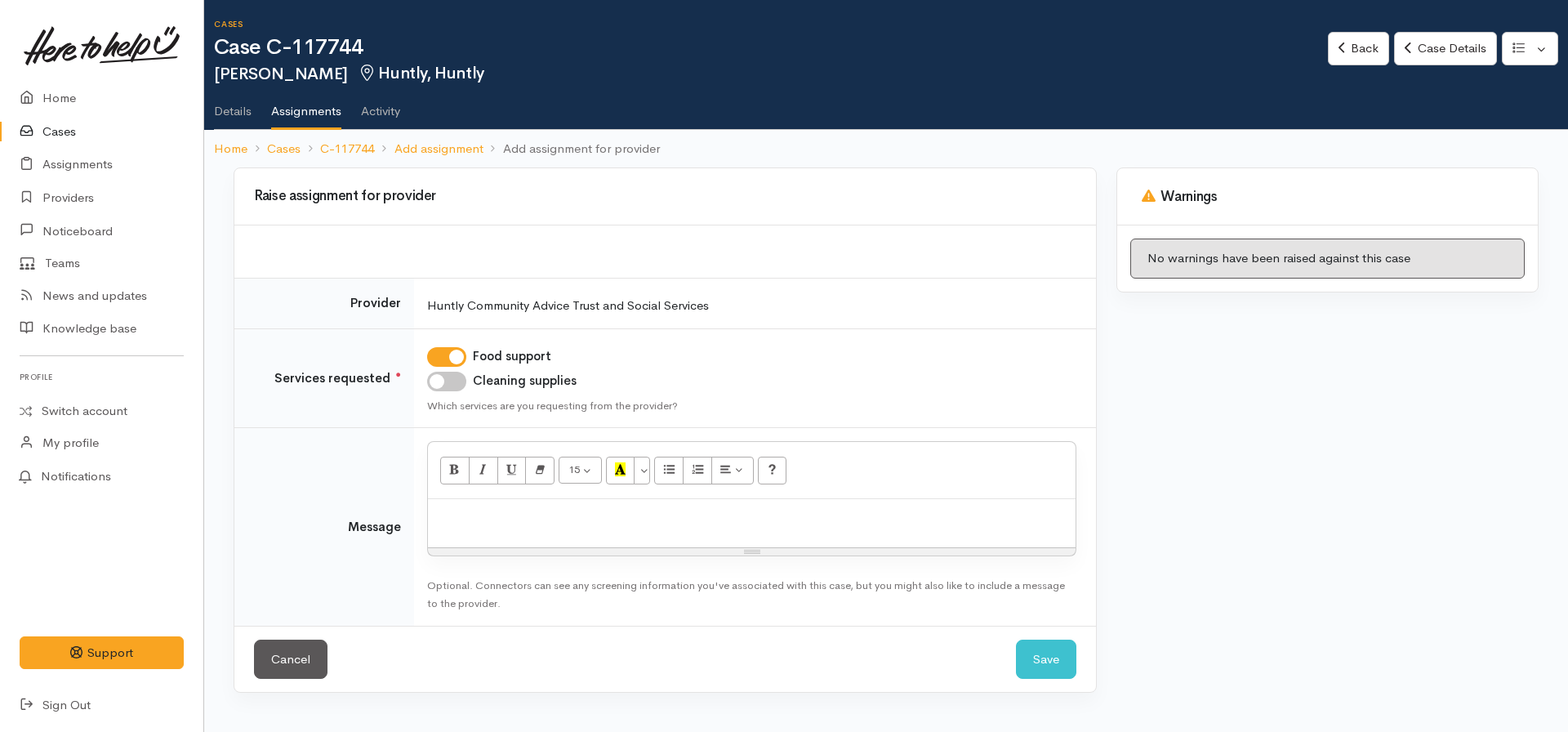
click at [449, 370] on td "Food support Cleaning supplies Which services are you requesting from the provi…" at bounding box center [754, 379] width 682 height 100
click at [439, 381] on input "Cleaning supplies" at bounding box center [446, 381] width 39 height 20
checkbox input "true"
click at [512, 502] on div at bounding box center [751, 523] width 647 height 48
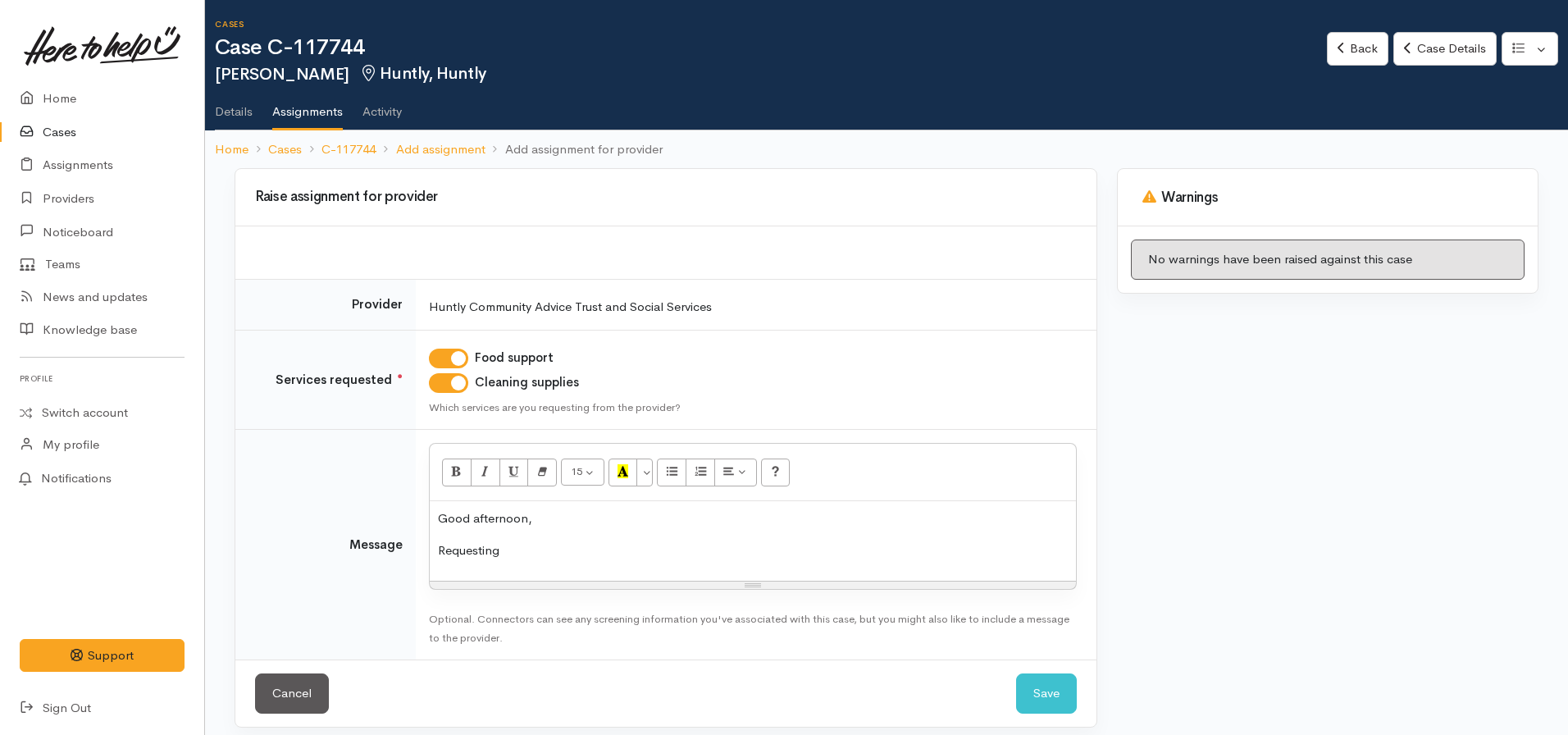
click at [637, 510] on p "Good afternoon," at bounding box center [752, 519] width 630 height 19
click at [538, 544] on p "Requesting" at bounding box center [752, 551] width 630 height 19
click at [883, 559] on p "Requesting food support for [PERSON_NAME] if possible please. He's" at bounding box center [752, 551] width 630 height 19
click at [845, 543] on p "Requesting food support for [PERSON_NAME] if possible please. He's 83 and his" at bounding box center [752, 551] width 630 height 19
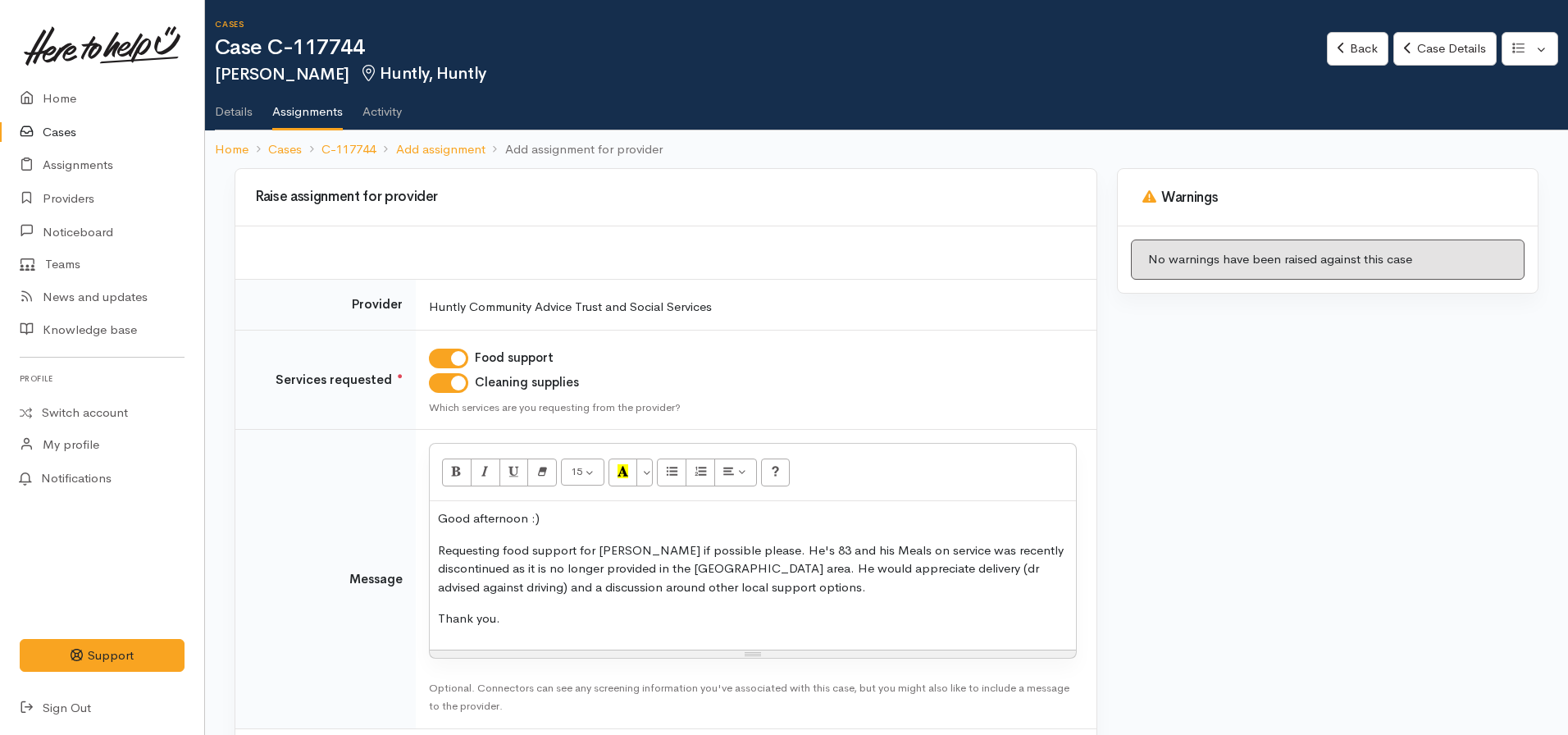
click at [786, 588] on p "Requesting food support for [PERSON_NAME] if possible please. He's 83 and his M…" at bounding box center [752, 569] width 630 height 56
click at [945, 567] on p "Requesting food support for [PERSON_NAME] if possible please. He's 83 and his M…" at bounding box center [752, 569] width 630 height 56
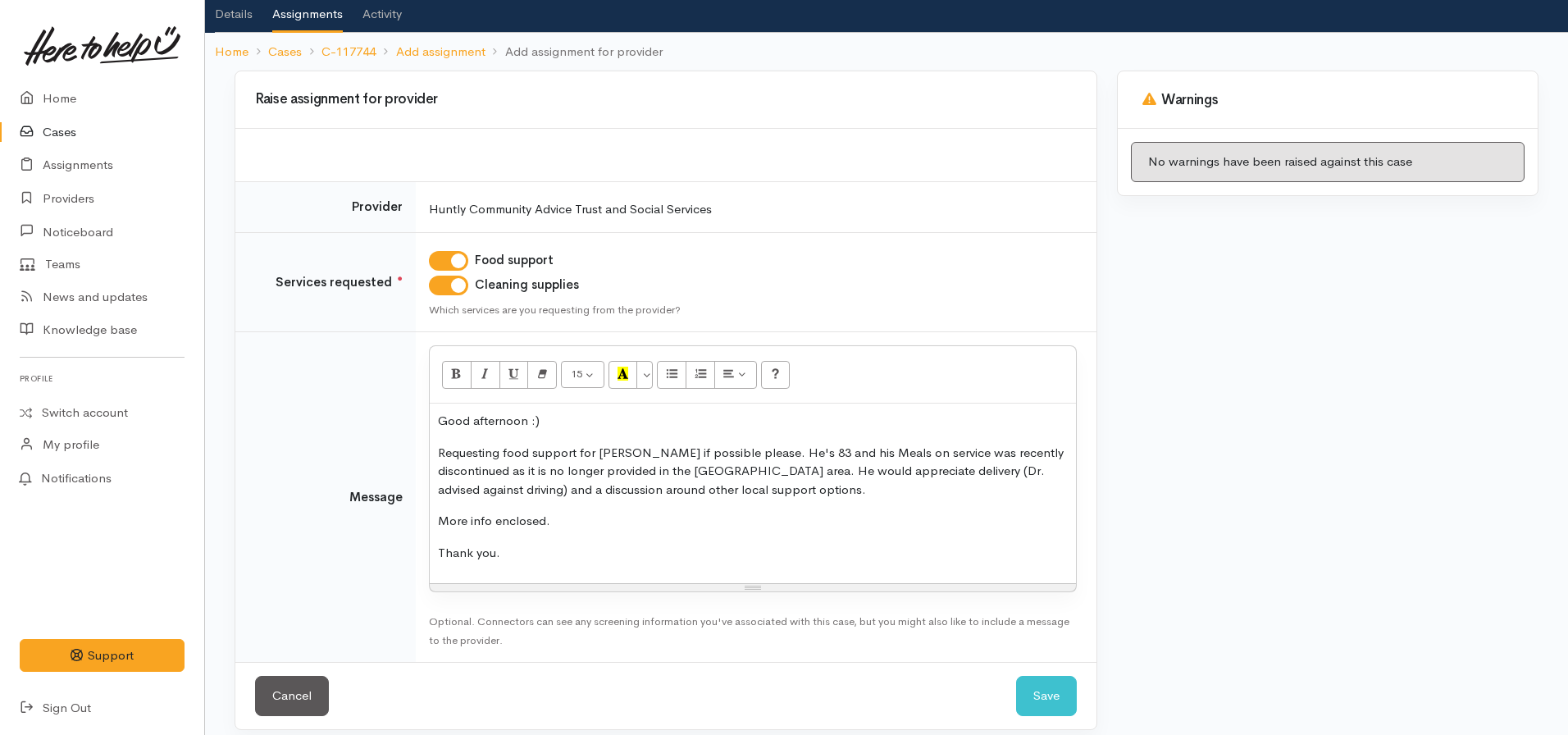
scroll to position [112, 0]
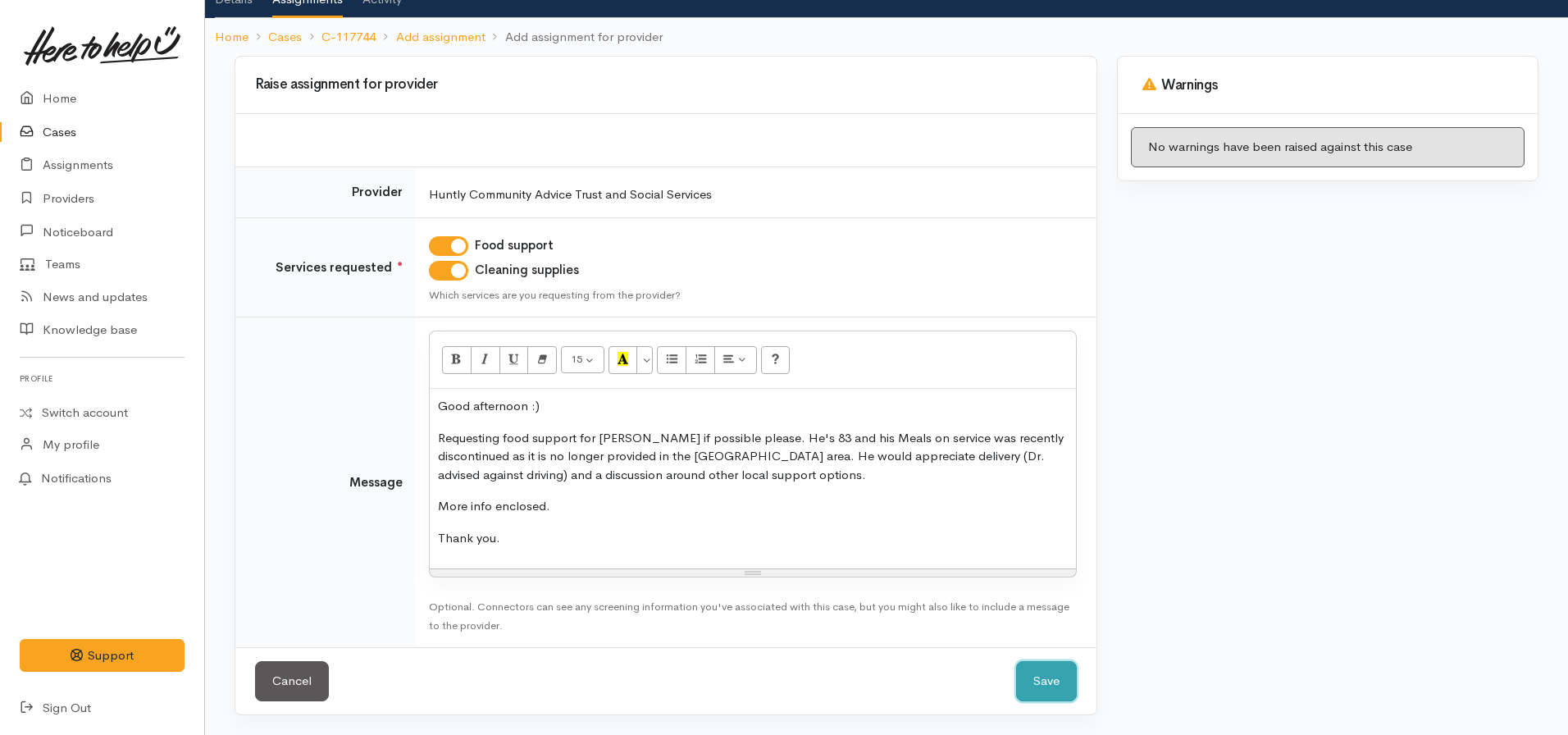
click at [1022, 671] on button "Save" at bounding box center [1047, 681] width 61 height 40
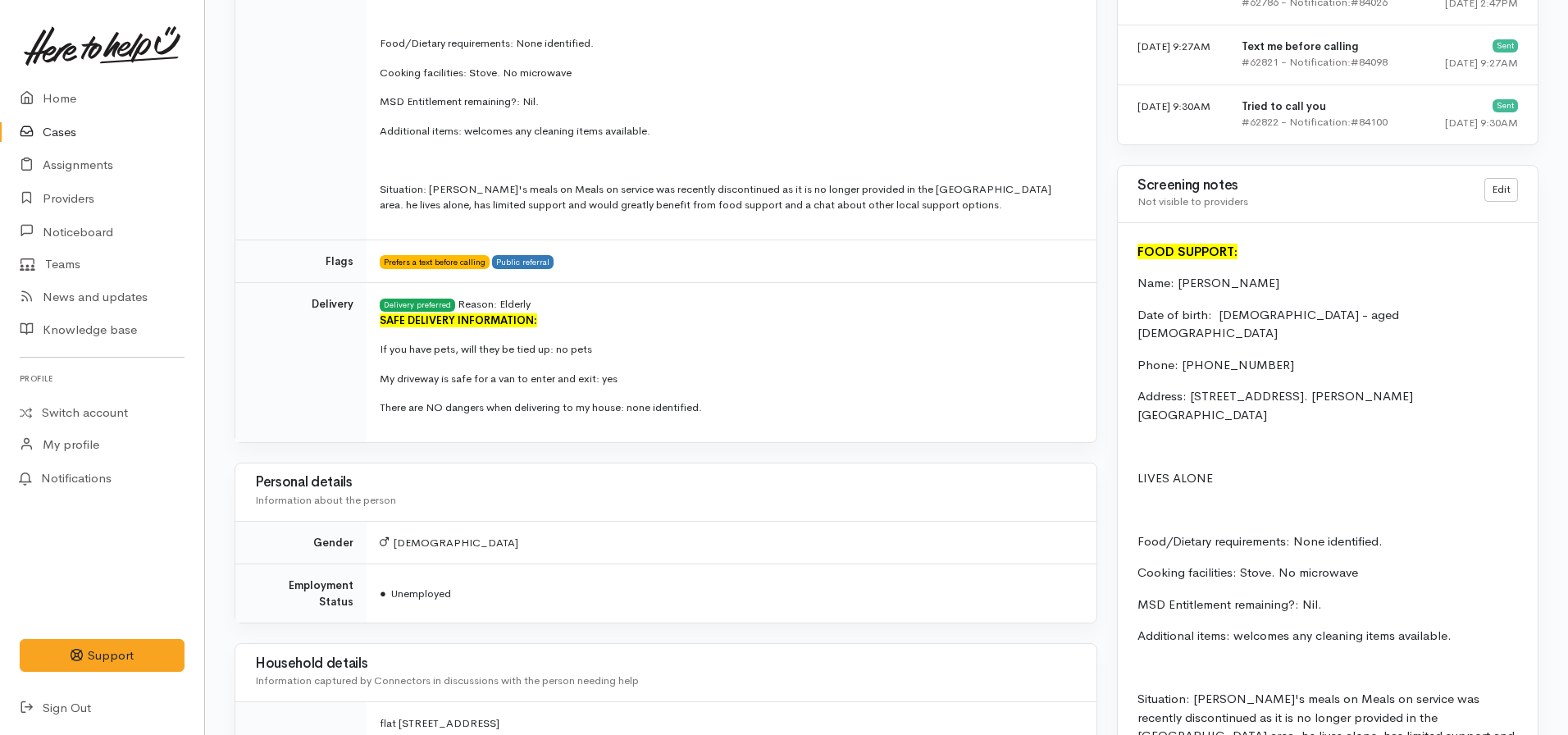
scroll to position [1312, 0]
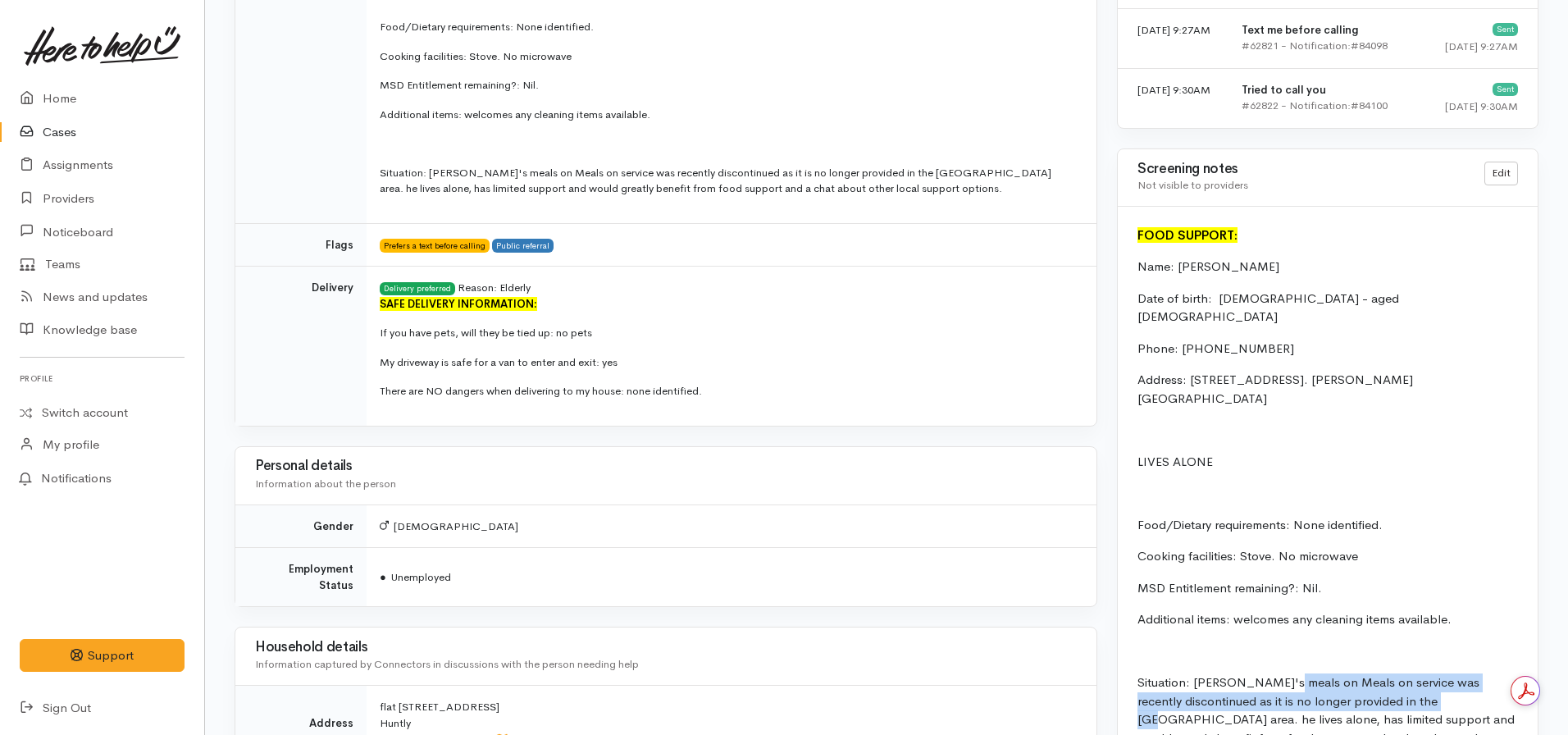
drag, startPoint x: 1288, startPoint y: 647, endPoint x: 1464, endPoint y: 668, distance: 177.2
click at [1464, 674] on p "Situation: [PERSON_NAME]'s meals on Meals on service was recently discontinued …" at bounding box center [1327, 720] width 380 height 93
copy p "Meals on service was recently discontinued as it is no longer provided in the […"
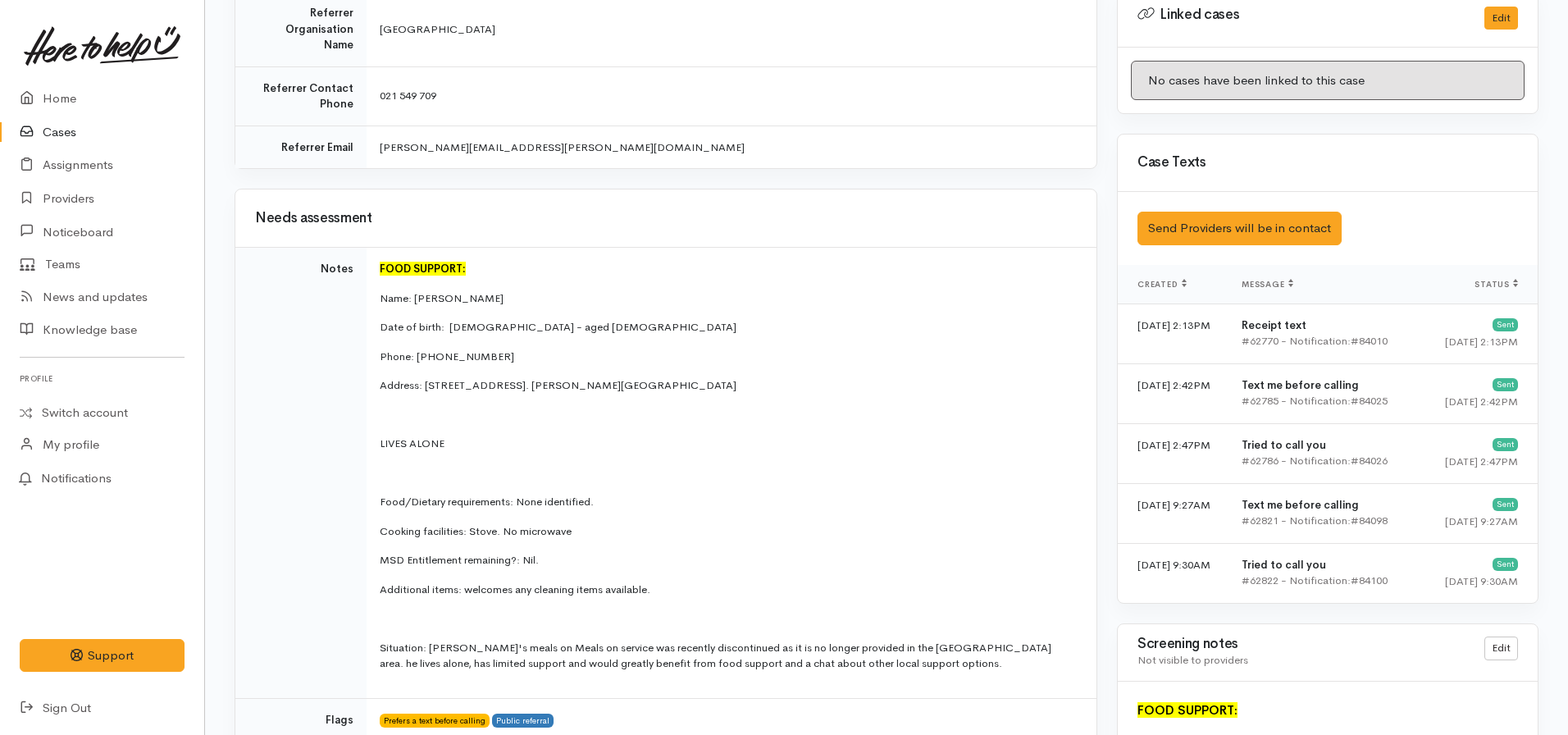
scroll to position [821, 0]
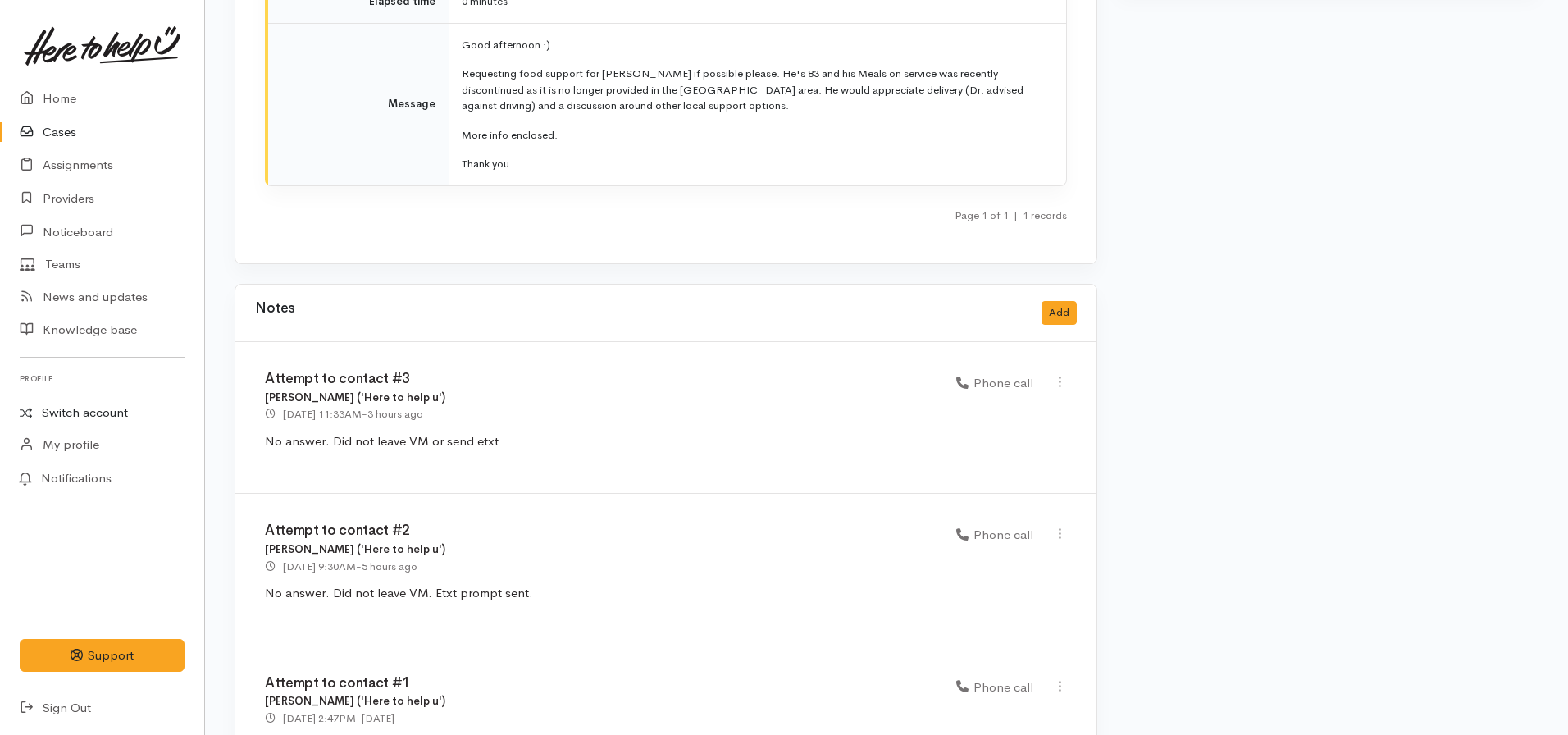
scroll to position [2625, 0]
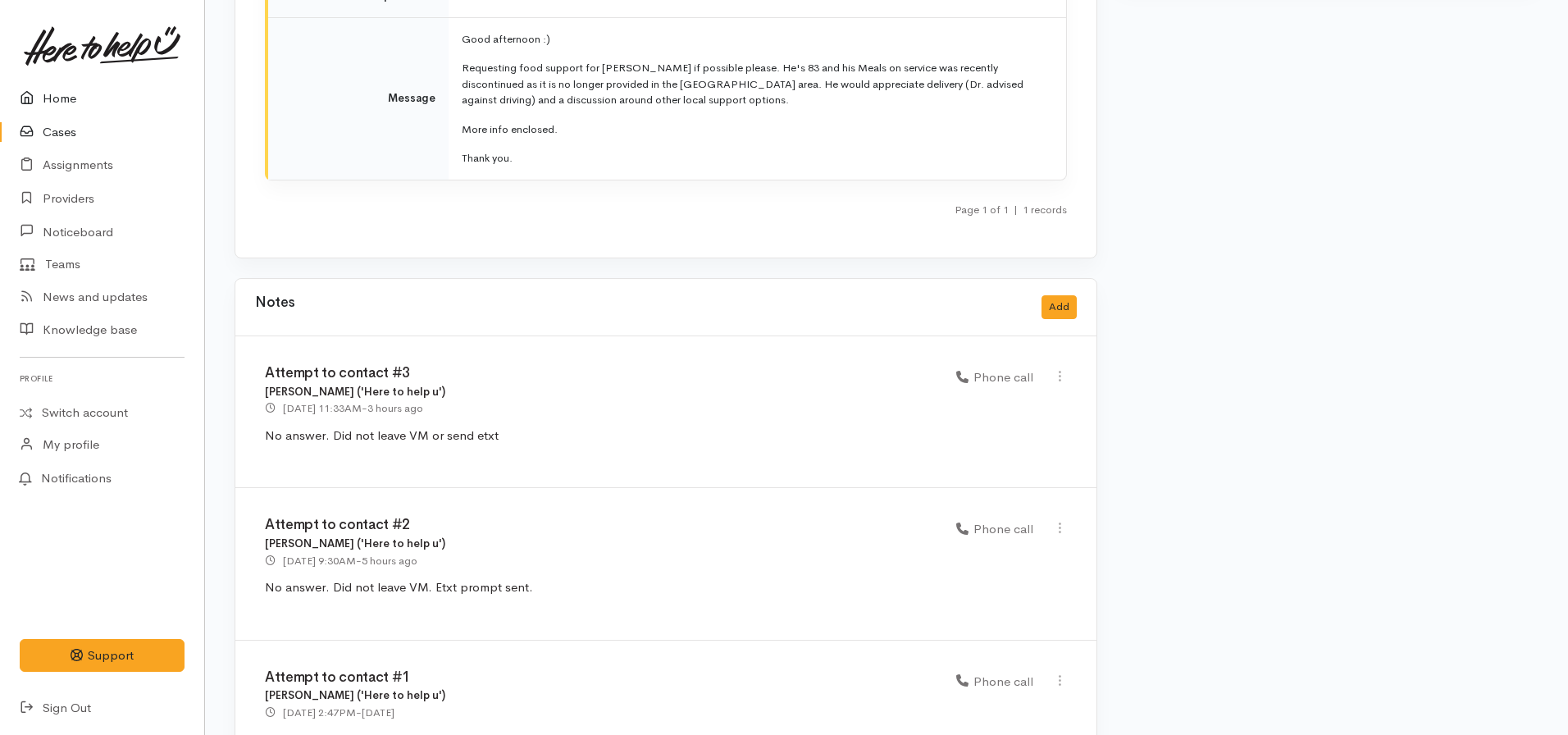
click at [51, 97] on link "Home" at bounding box center [102, 98] width 204 height 34
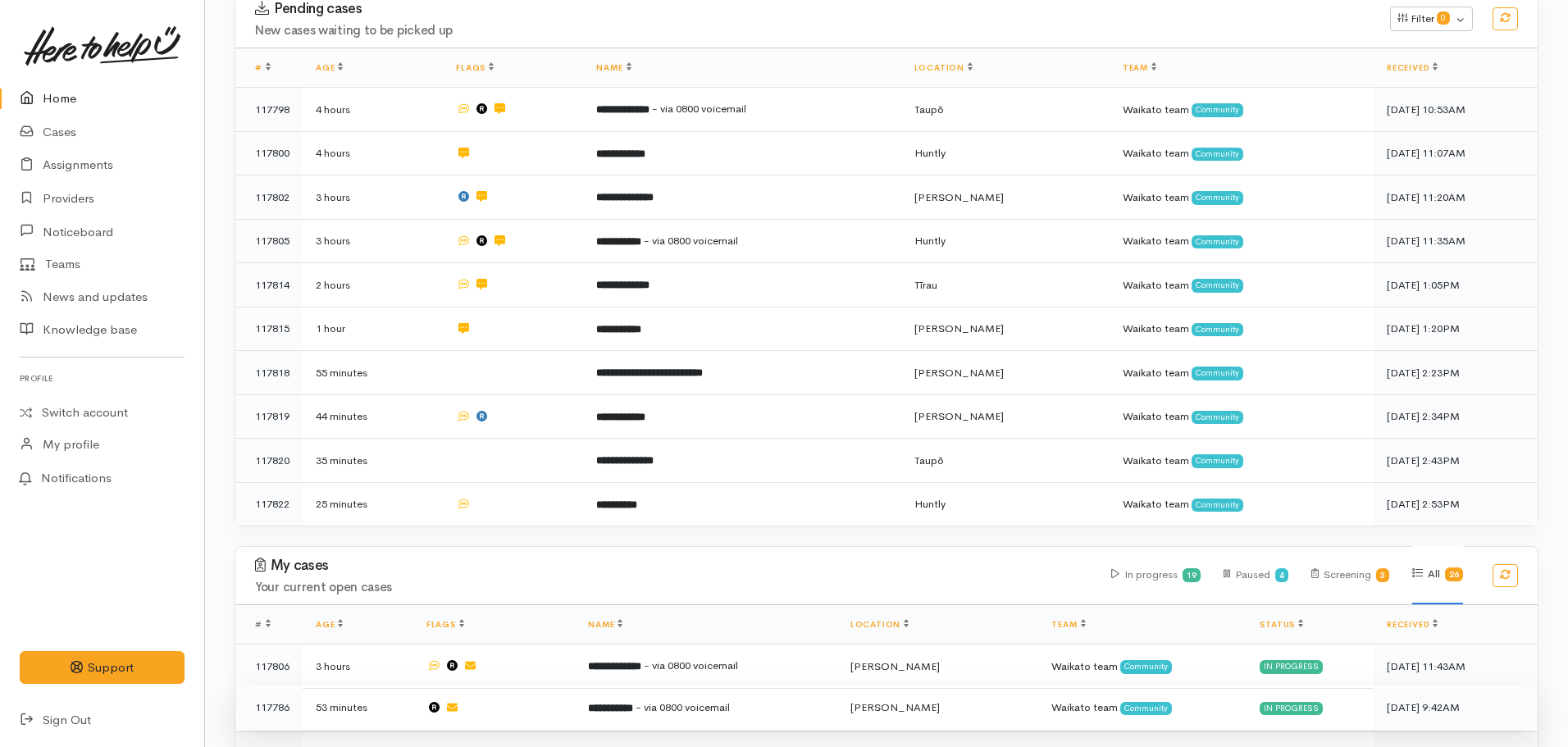
scroll to position [657, 0]
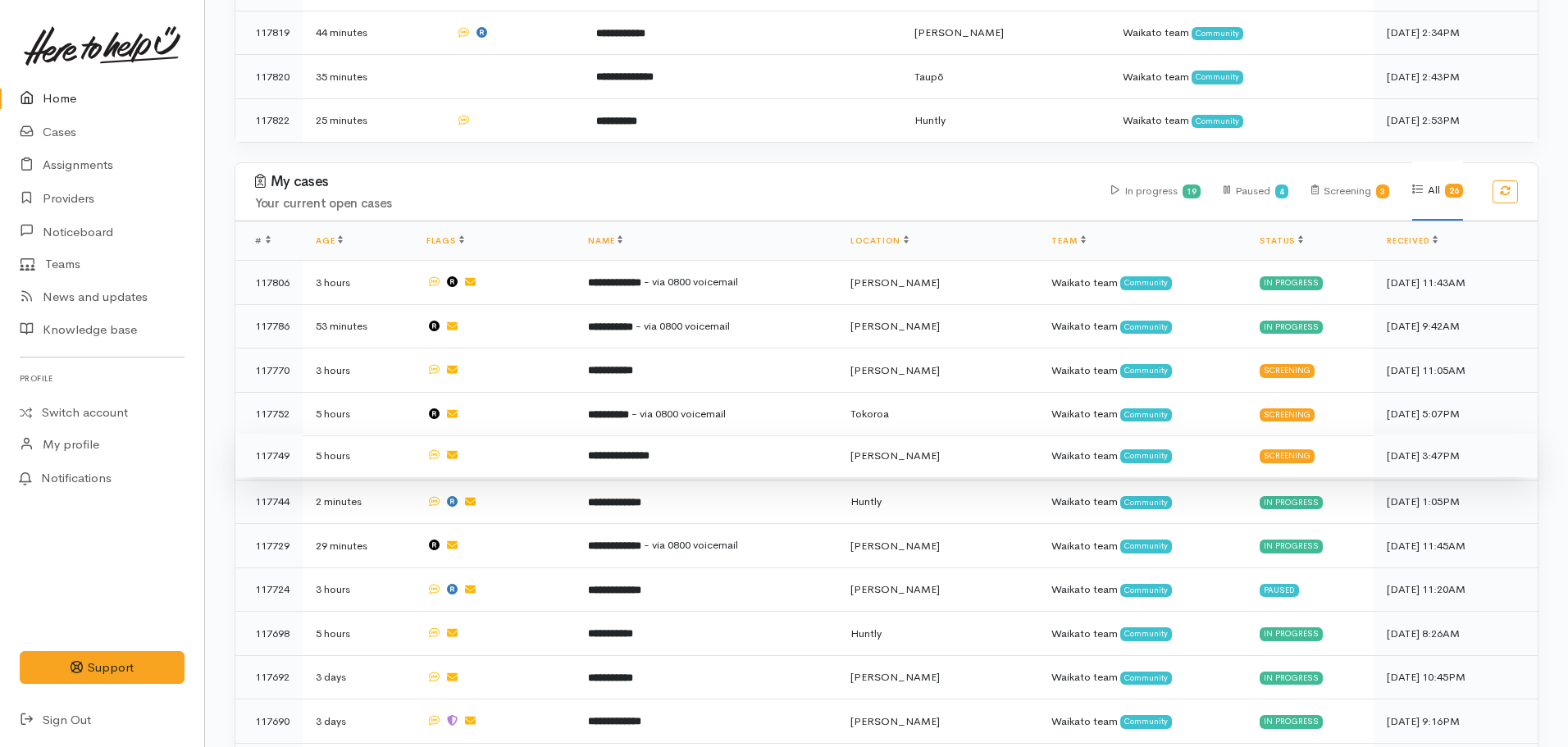
click at [665, 453] on td "**********" at bounding box center [706, 456] width 262 height 45
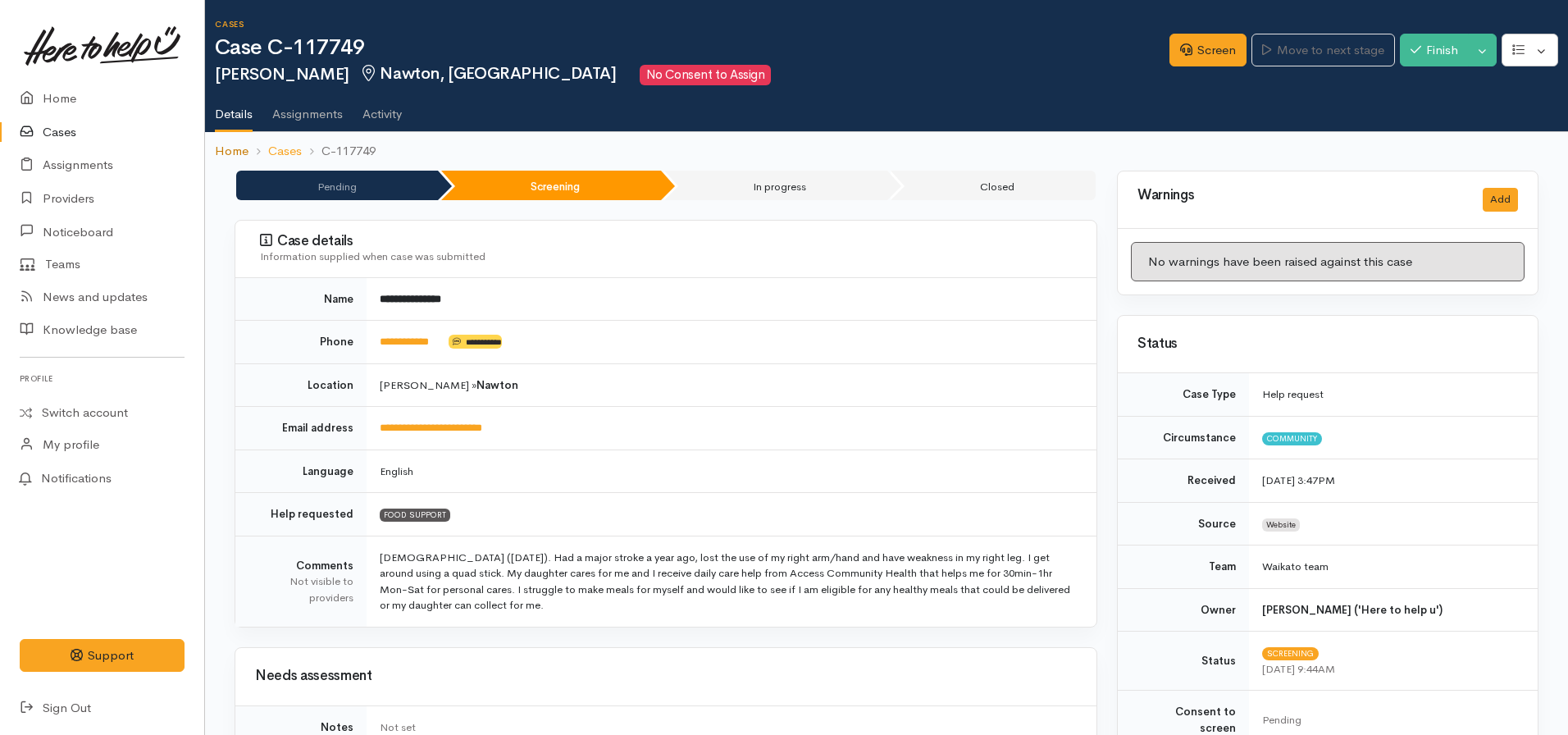
click at [230, 160] on link "Home" at bounding box center [232, 151] width 34 height 19
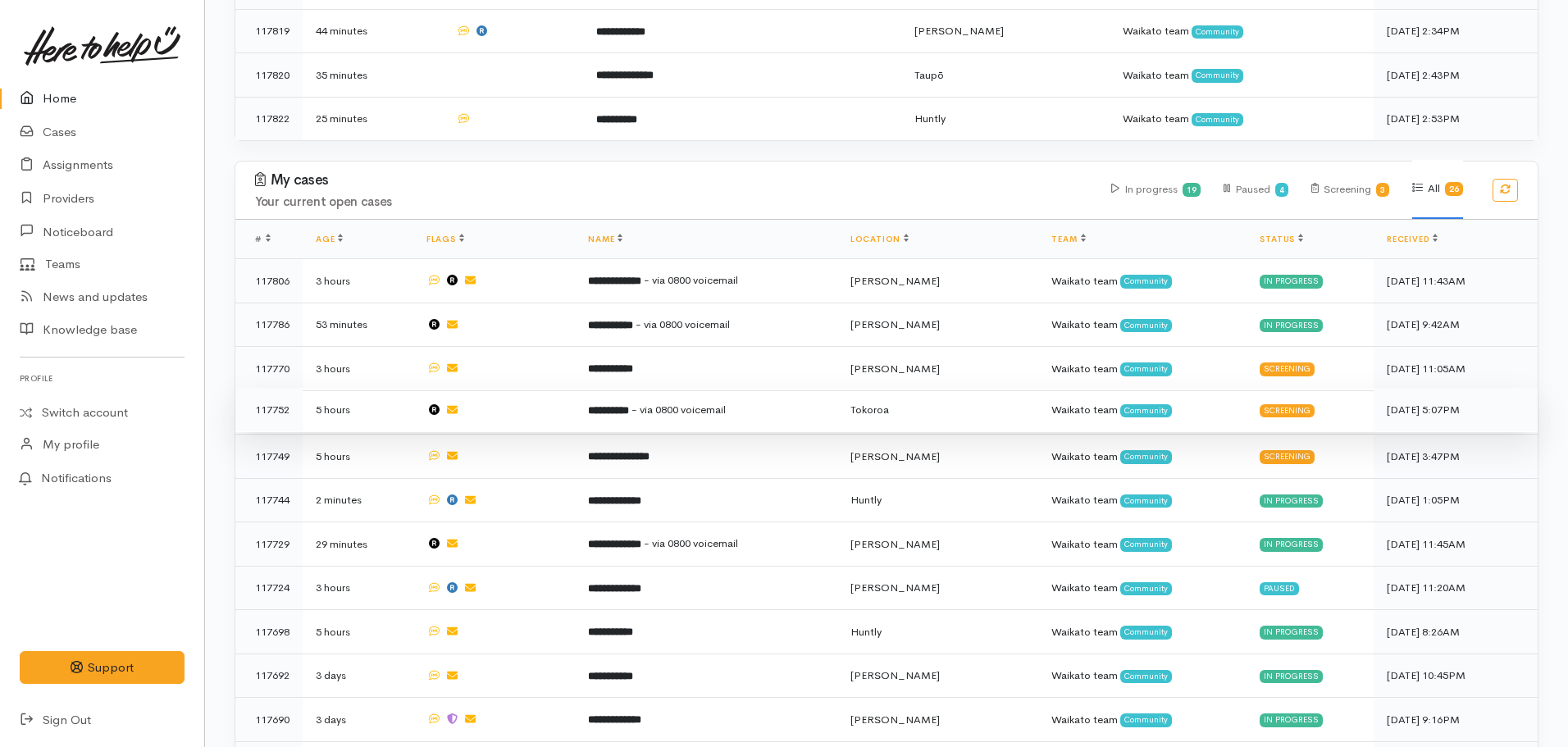
scroll to position [657, 0]
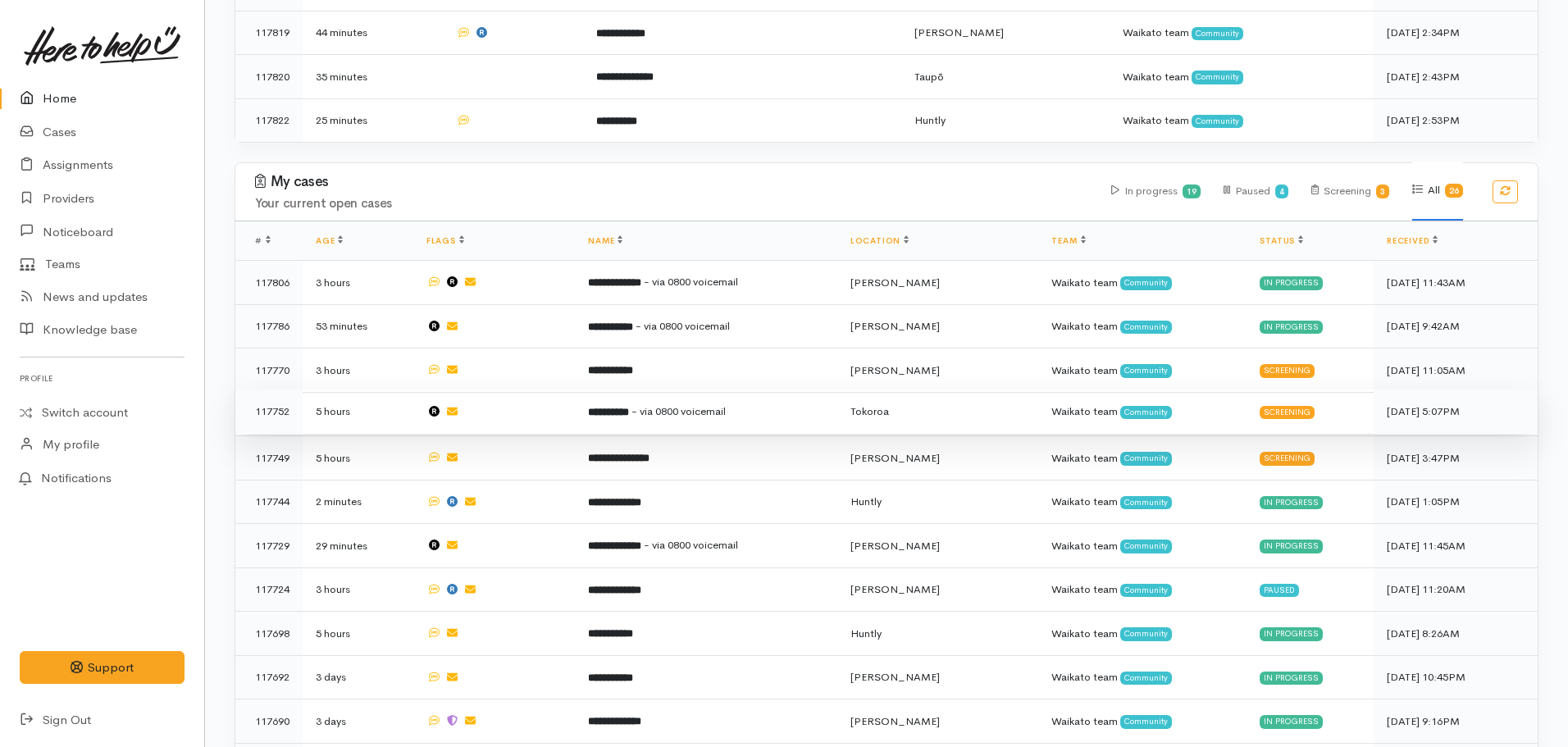
click at [629, 407] on b "**********" at bounding box center [608, 412] width 41 height 11
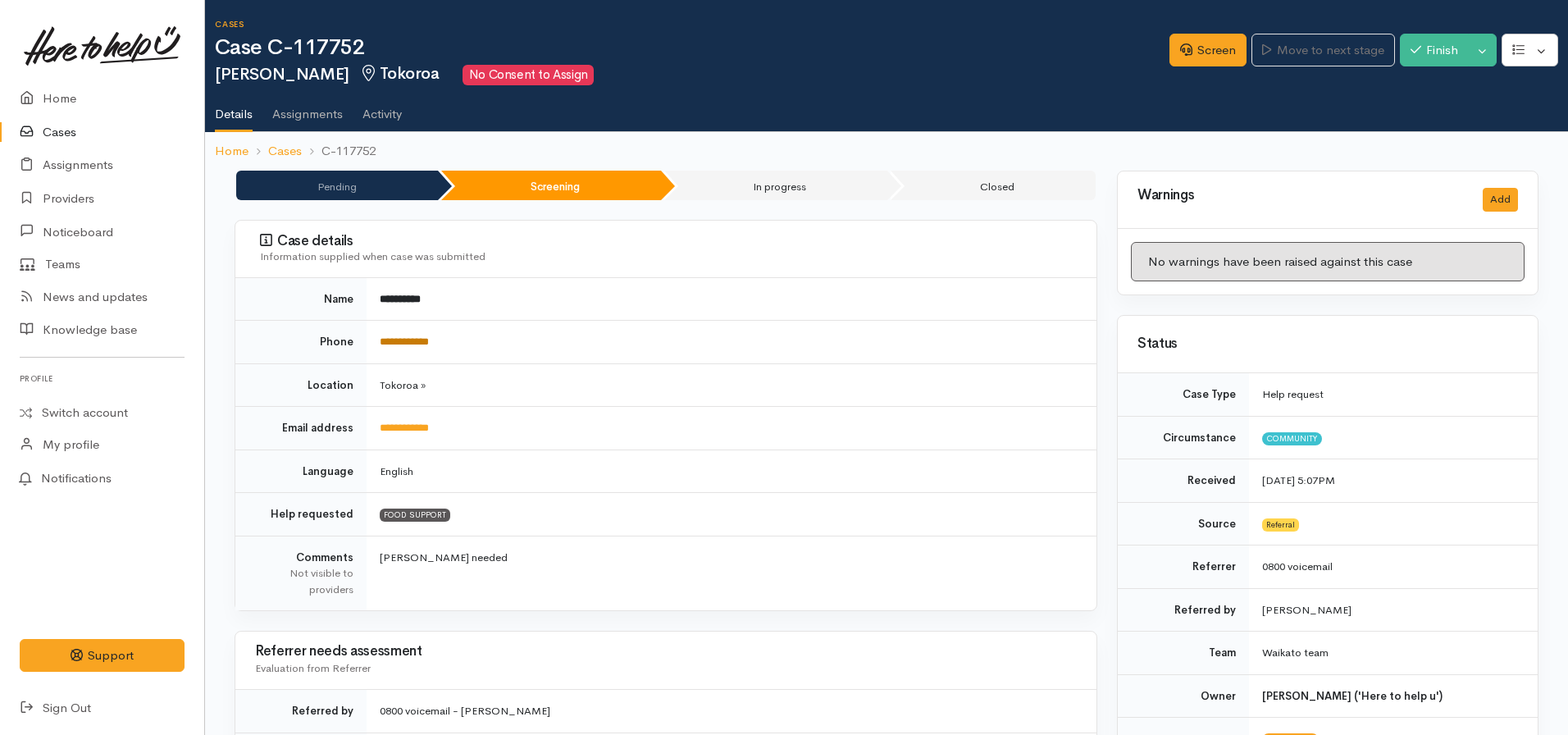
click at [413, 340] on link "**********" at bounding box center [404, 342] width 49 height 11
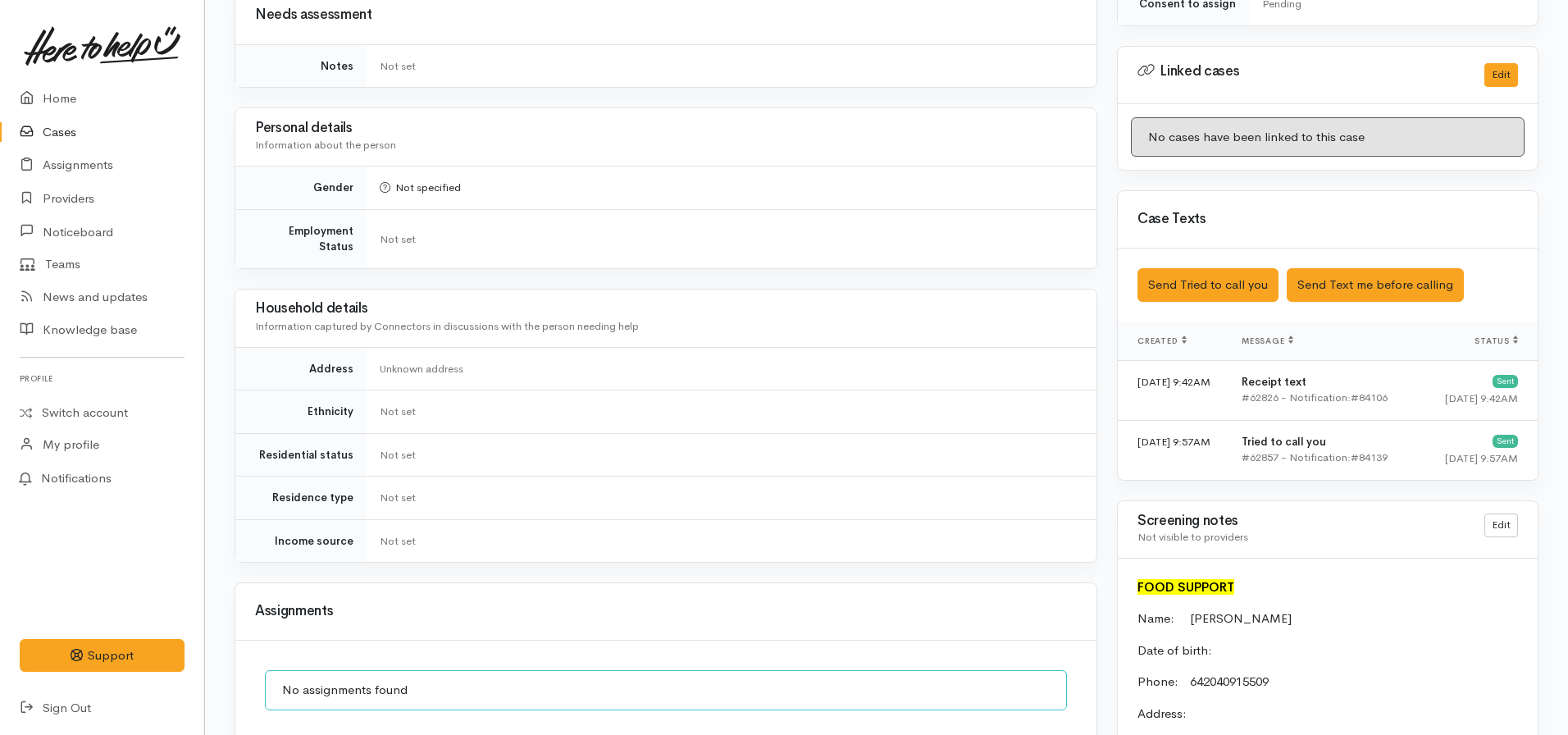
scroll to position [1148, 0]
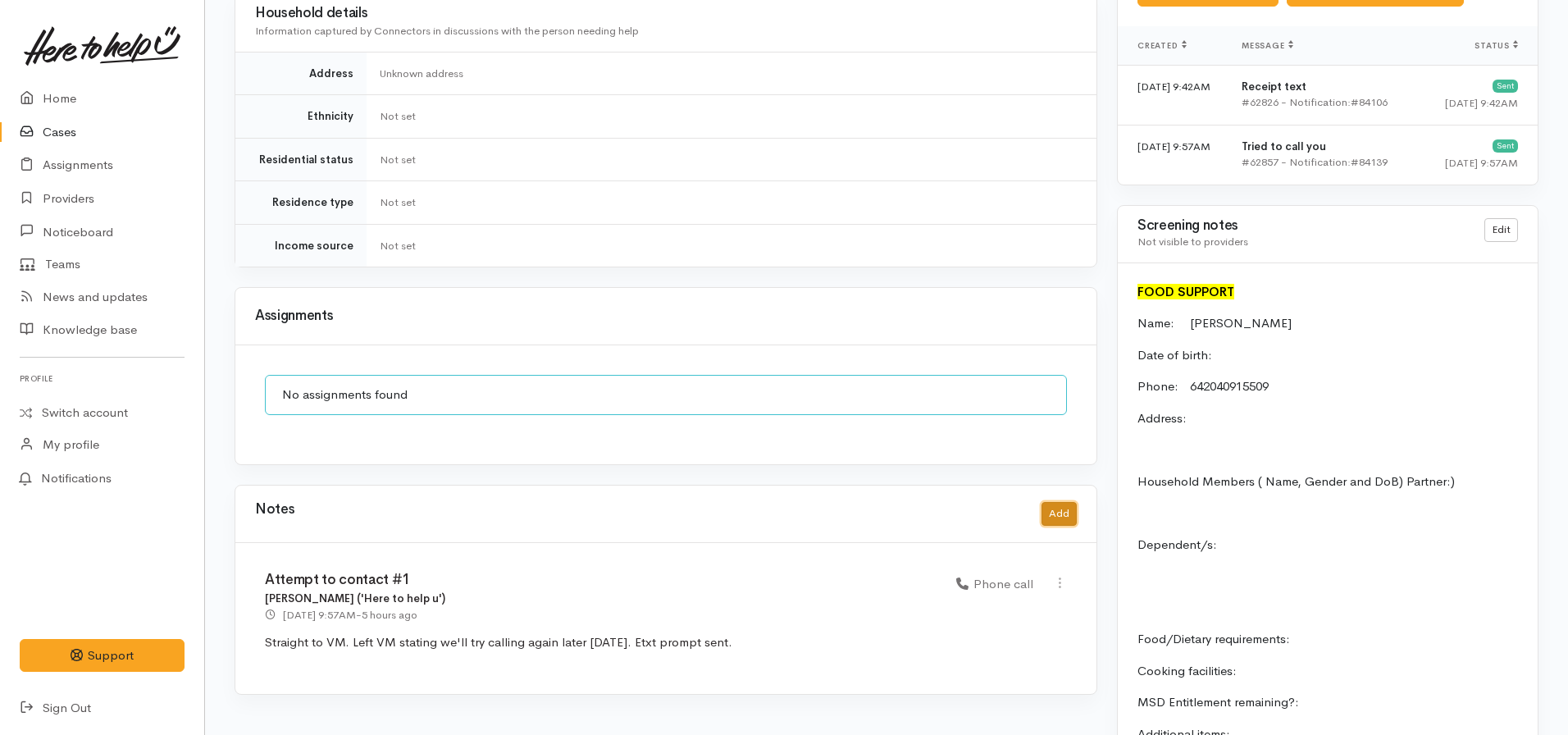
click at [1050, 502] on button "Add" at bounding box center [1058, 514] width 36 height 24
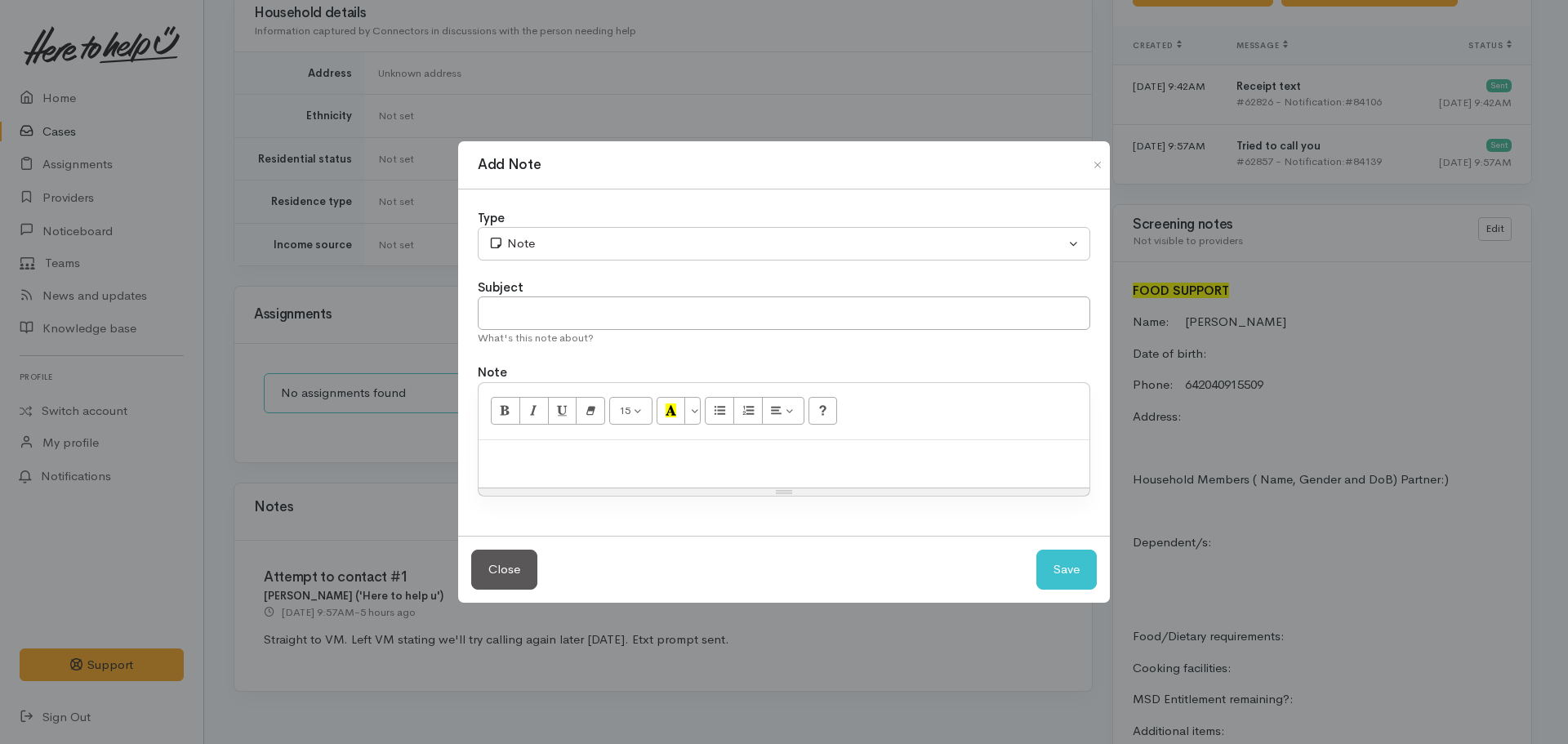
click at [557, 475] on div at bounding box center [784, 464] width 611 height 48
click at [488, 560] on button "Close" at bounding box center [504, 570] width 66 height 40
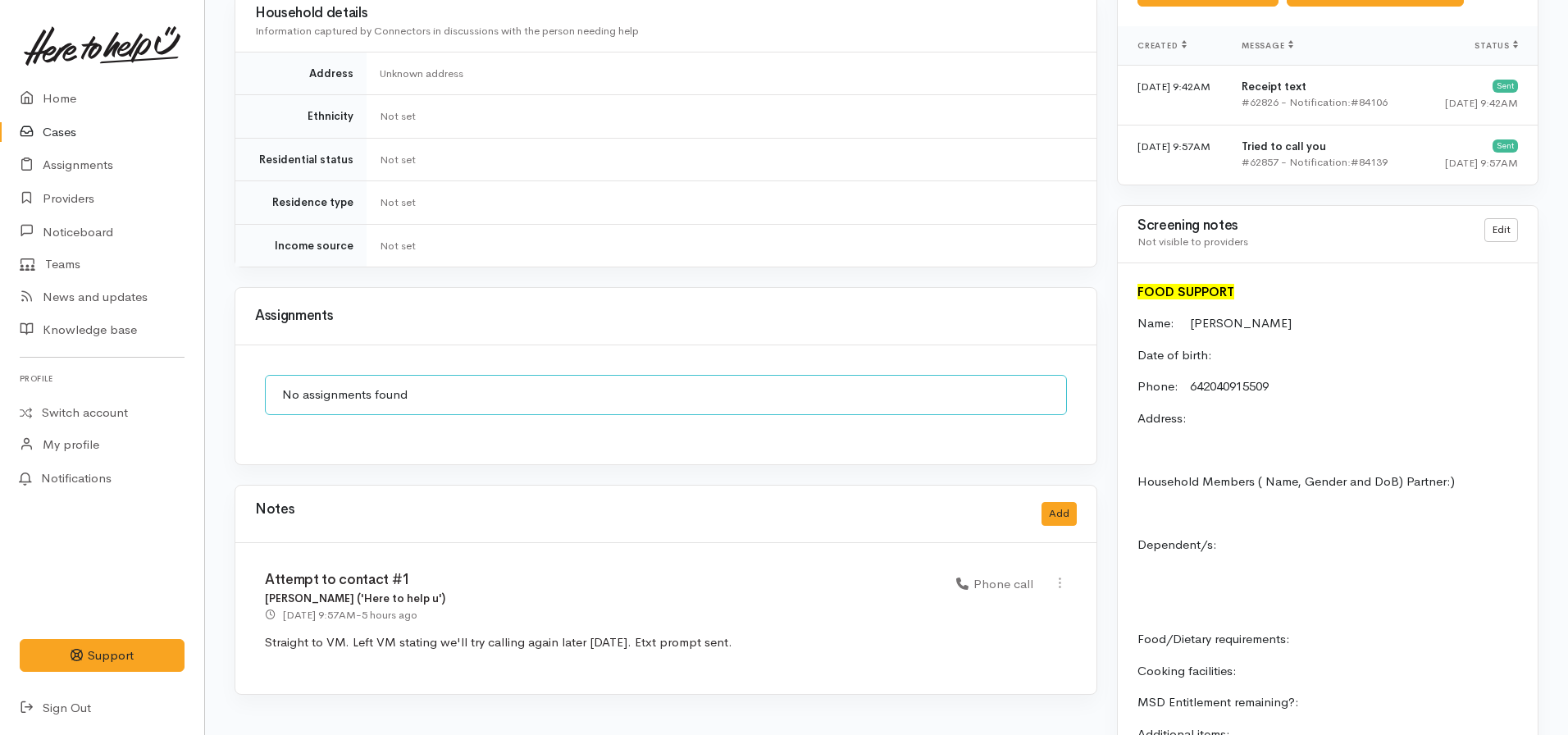
click at [746, 638] on div "Attempt to contact #1 Nicole Rusk ('Here to help u') 15 Sep 2025 9:57AM - 5 hou…" at bounding box center [665, 619] width 861 height 151
drag, startPoint x: 745, startPoint y: 627, endPoint x: 310, endPoint y: 626, distance: 435.0
click at [230, 633] on div "**********" at bounding box center [665, 129] width 882 height 2212
copy p "Straight to VM. Left VM stating we'll try calling again later today. Etxt promp…"
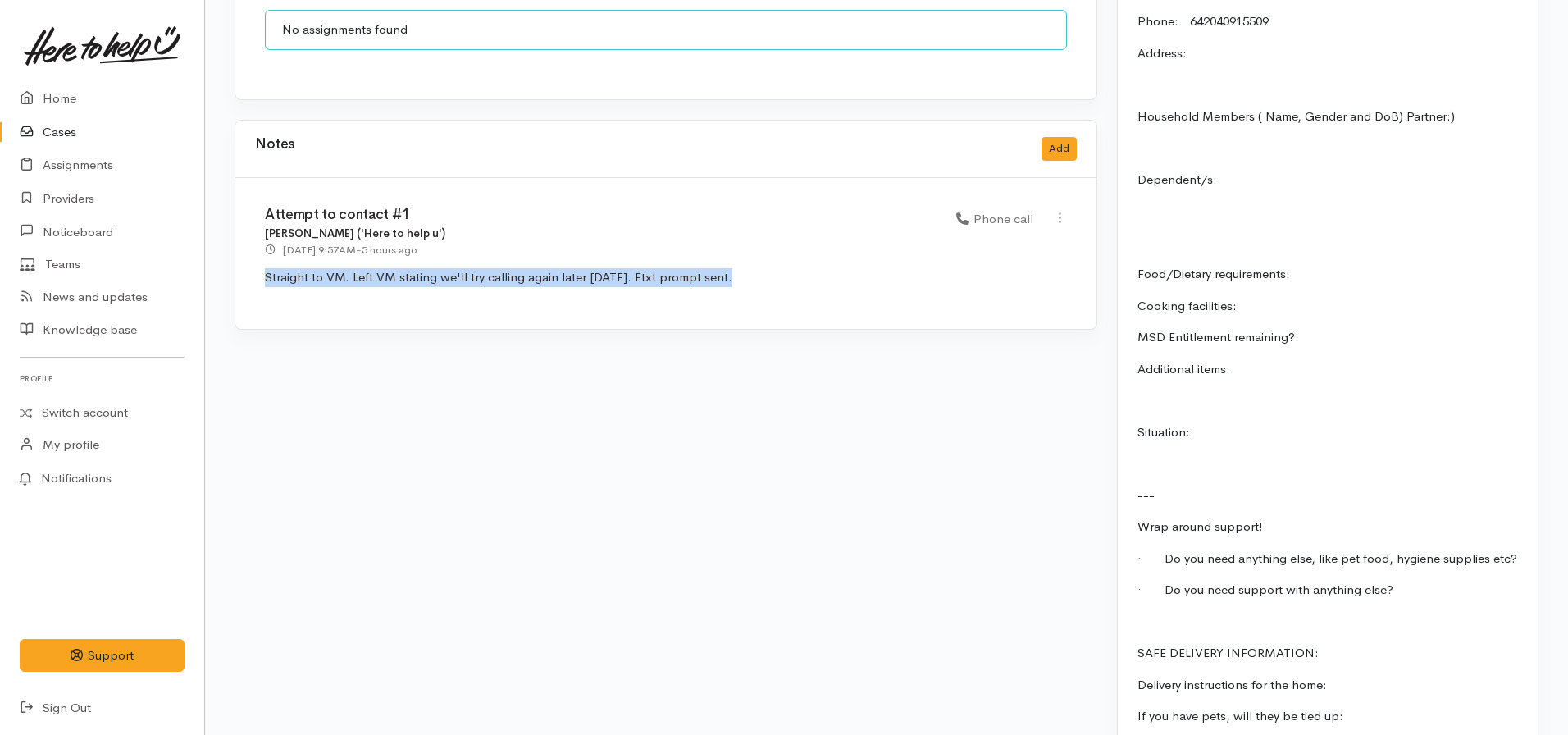
scroll to position [1631, 0]
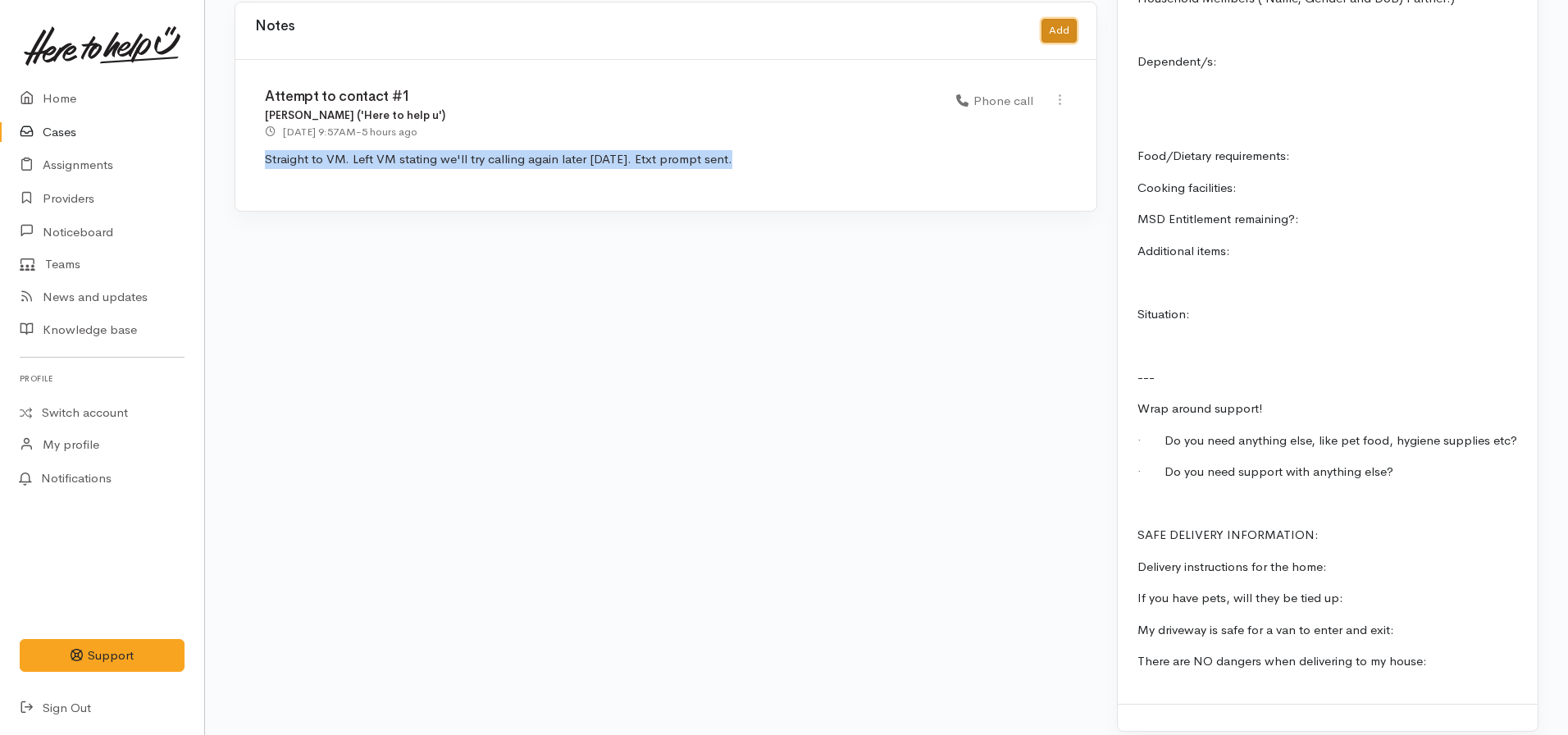
click at [1057, 19] on button "Add" at bounding box center [1058, 31] width 36 height 24
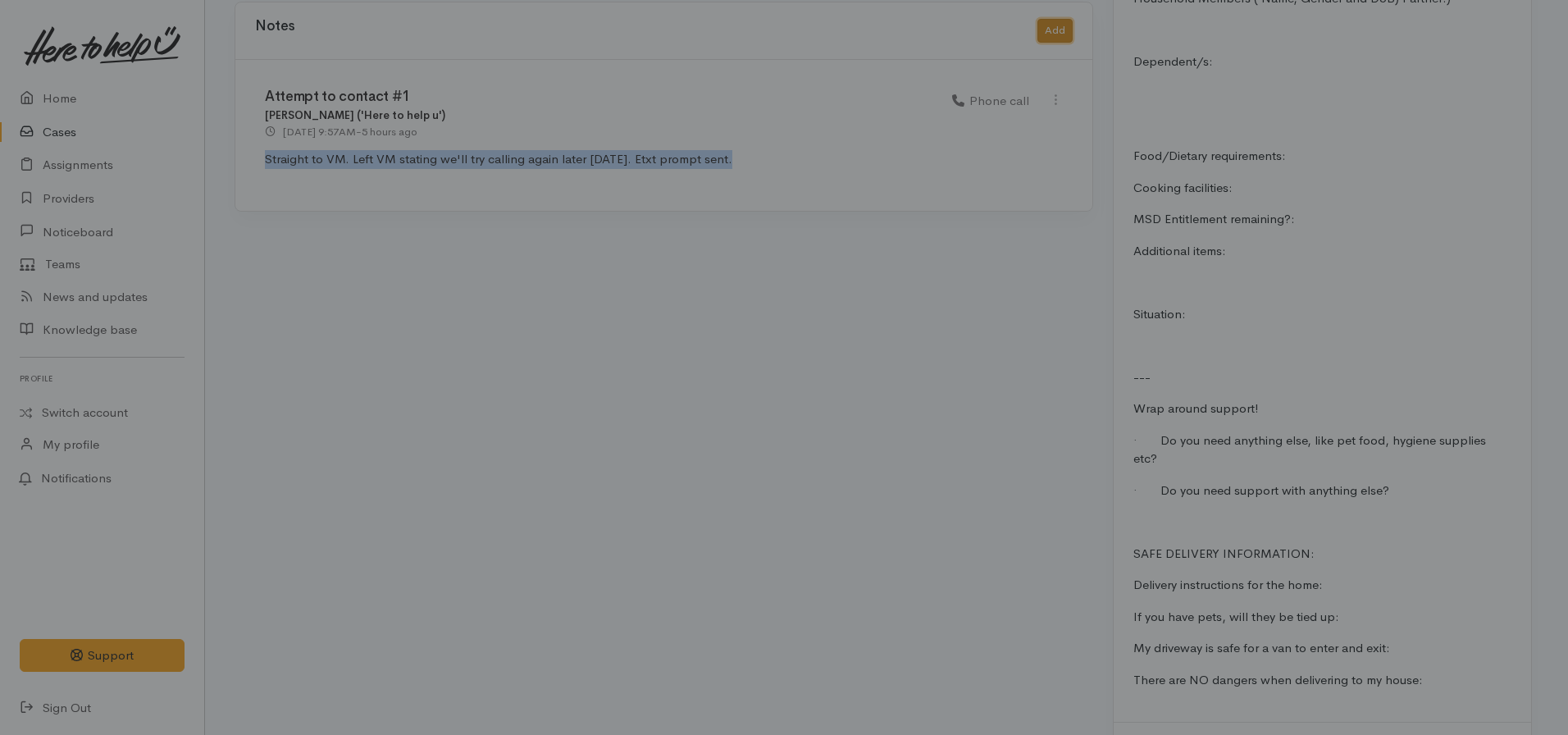
scroll to position [1620, 0]
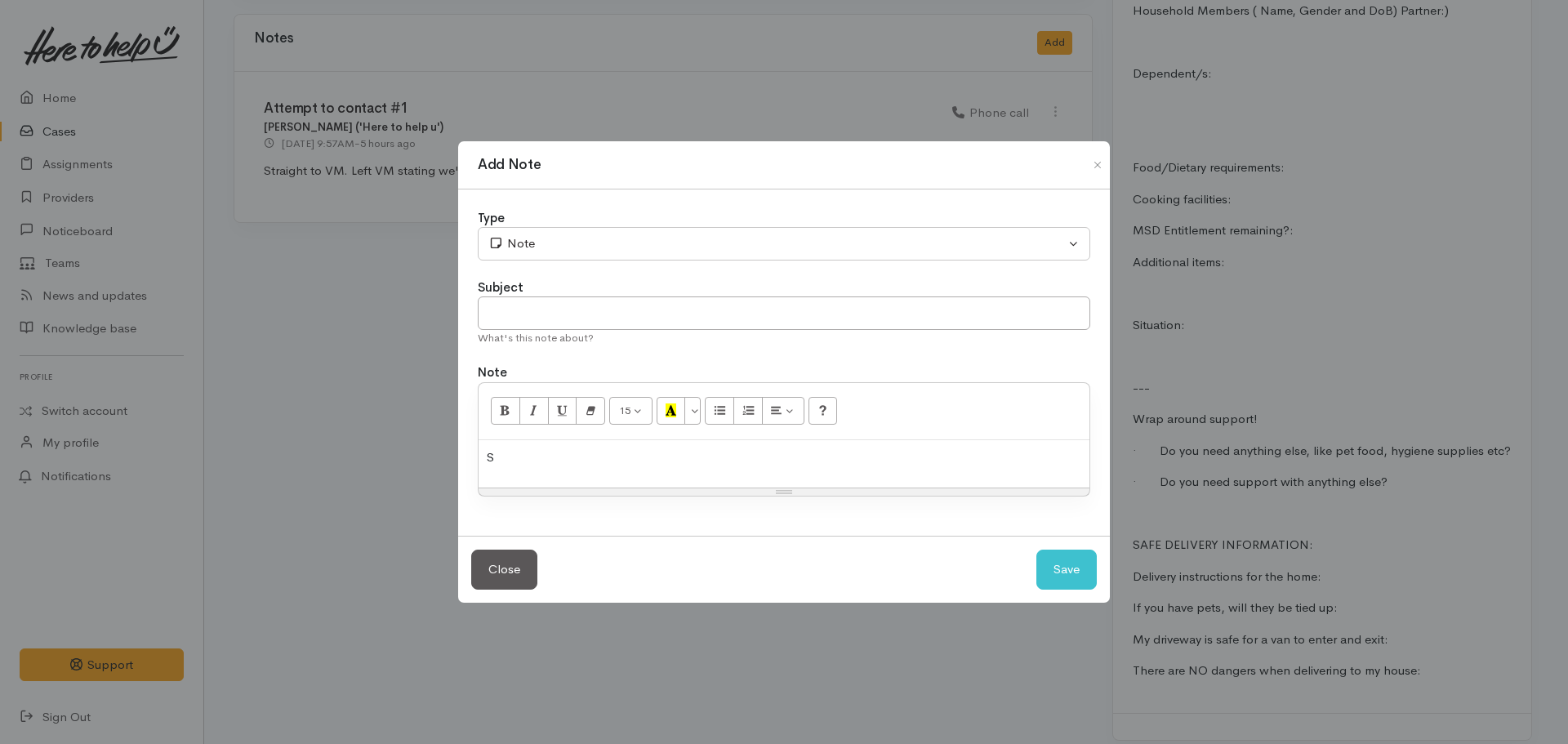
click at [601, 470] on div "S" at bounding box center [784, 464] width 611 height 48
click at [492, 461] on p "S Straight to VM. Left VM stating we'll try calling again later today. Etxt pro…" at bounding box center [784, 458] width 595 height 19
drag, startPoint x: 842, startPoint y: 454, endPoint x: 569, endPoint y: 455, distance: 273.0
click at [569, 455] on span "Straight to VM. Left VM stating we'll try calling again later today. Etxt promp…" at bounding box center [719, 457] width 466 height 15
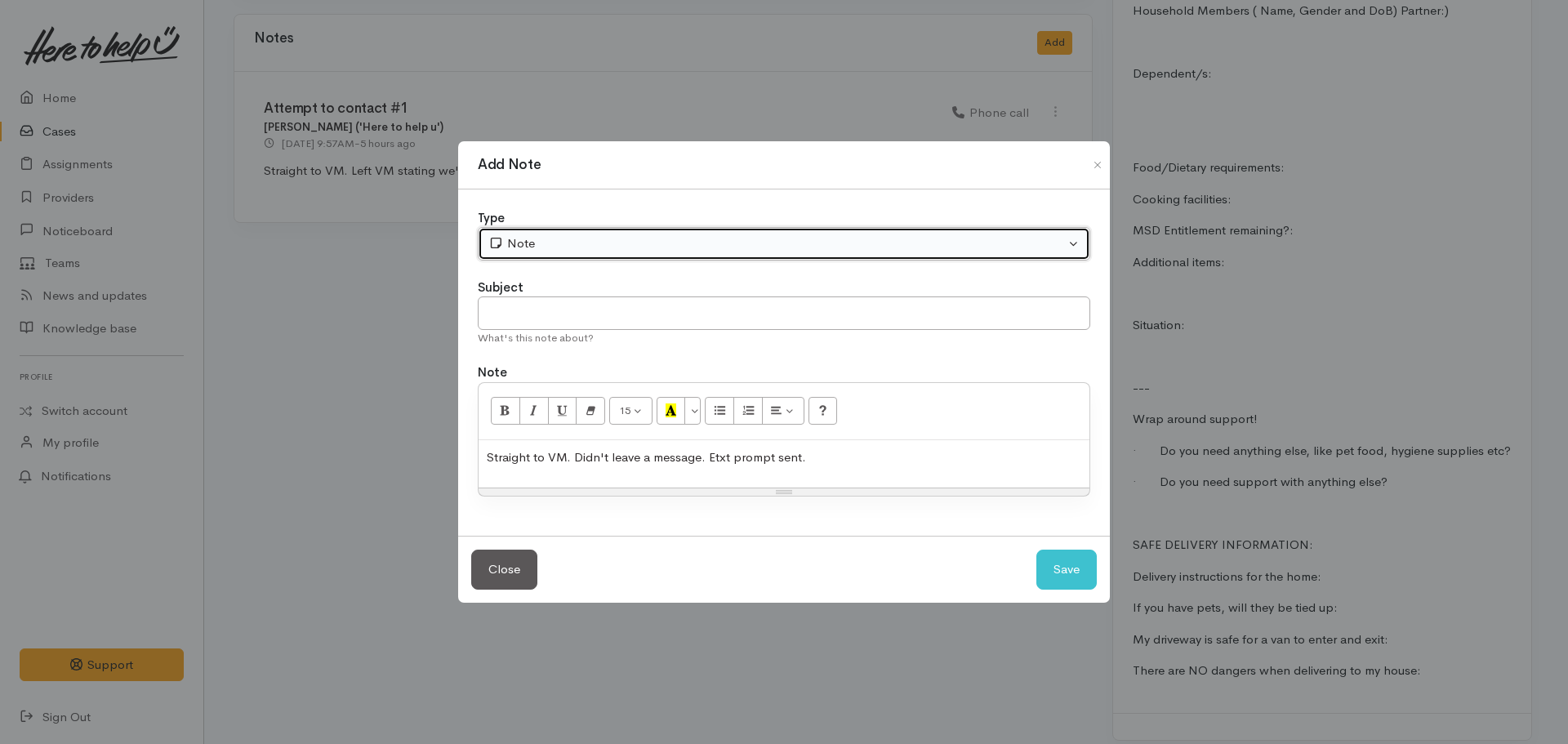
click at [608, 252] on div "Note" at bounding box center [776, 243] width 577 height 19
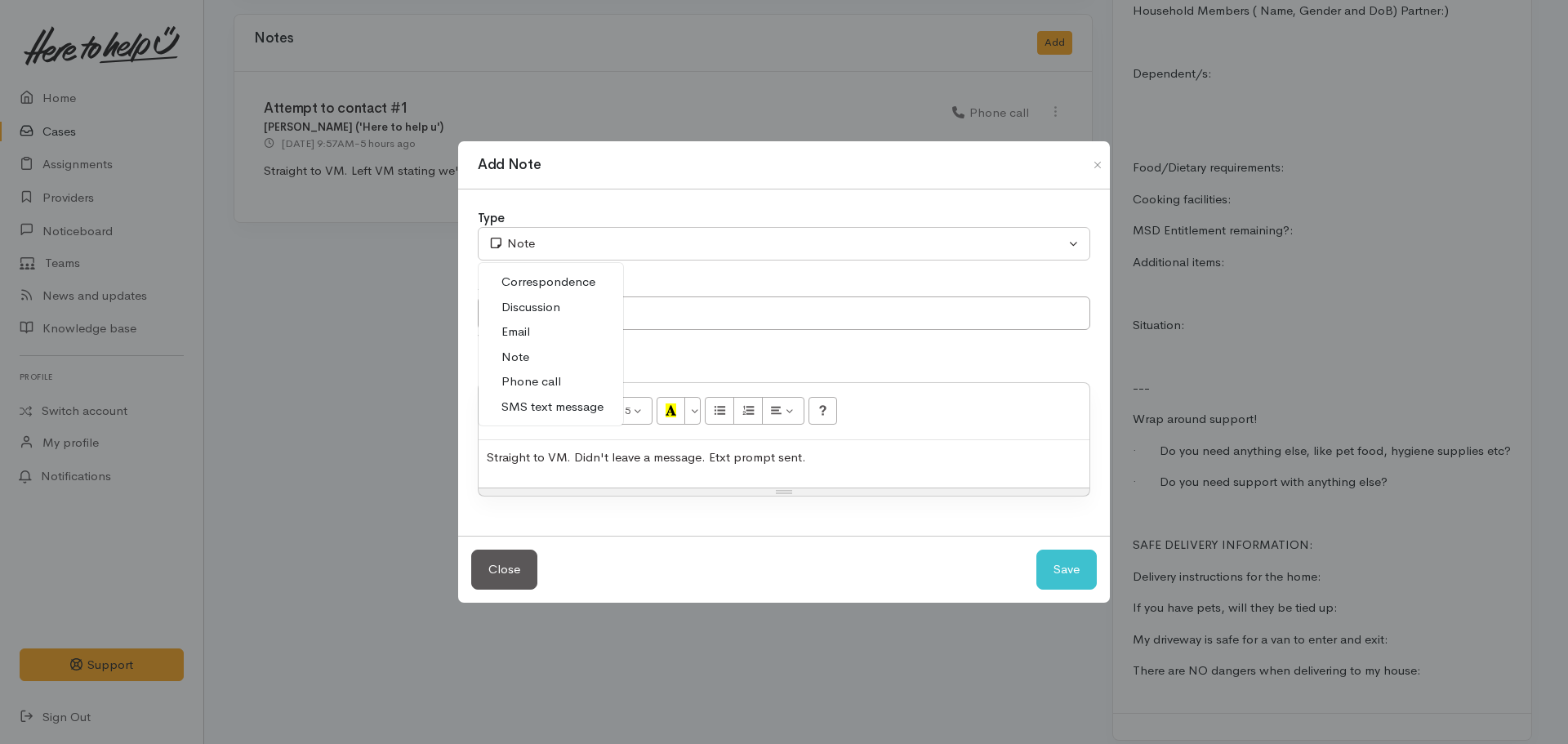
click at [543, 378] on span "Phone call" at bounding box center [531, 382] width 60 height 19
select select "3"
click at [571, 313] on input "text" at bounding box center [784, 313] width 613 height 34
type input "Attempt to contact #2"
click at [1037, 550] on button "Save" at bounding box center [1067, 570] width 61 height 40
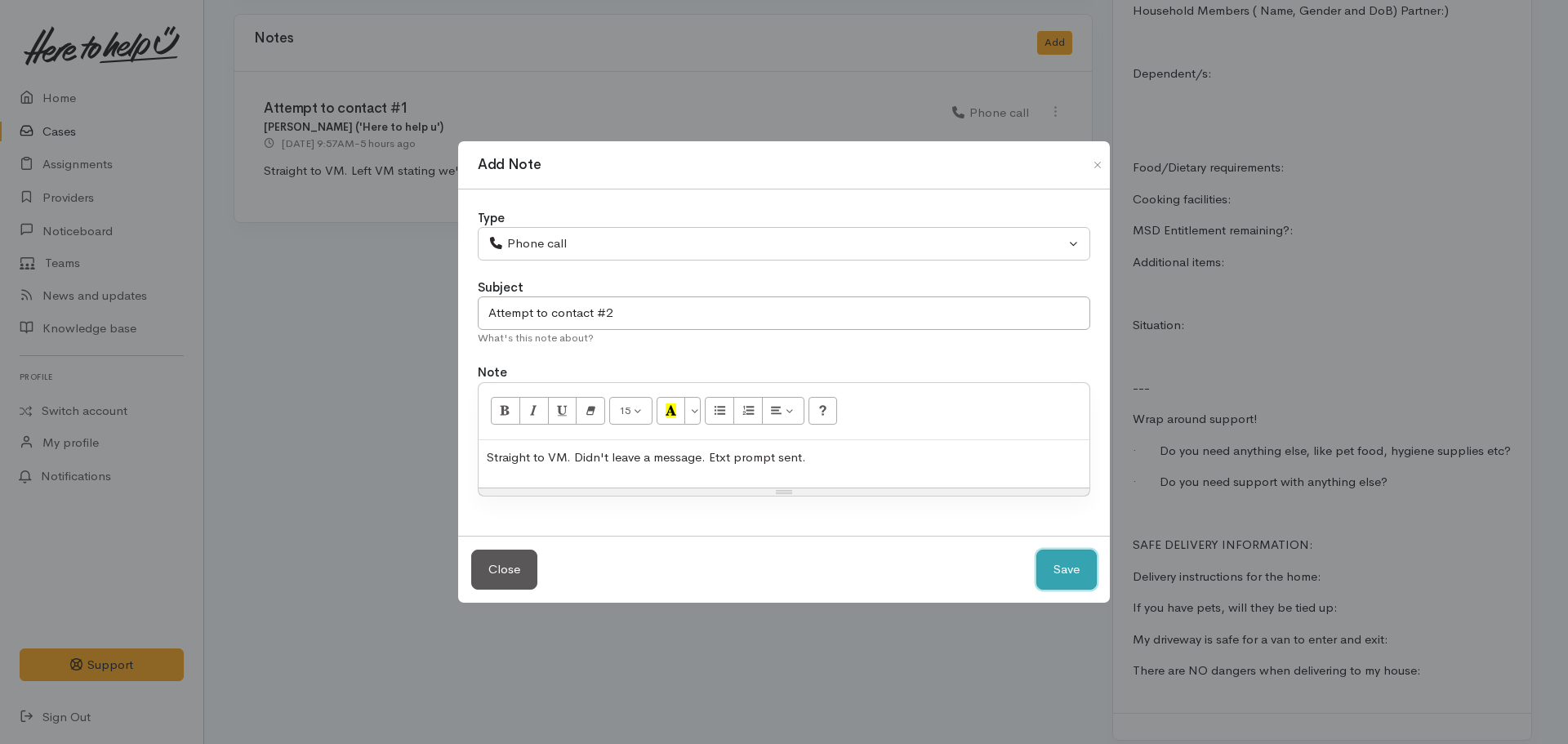
select select "1"
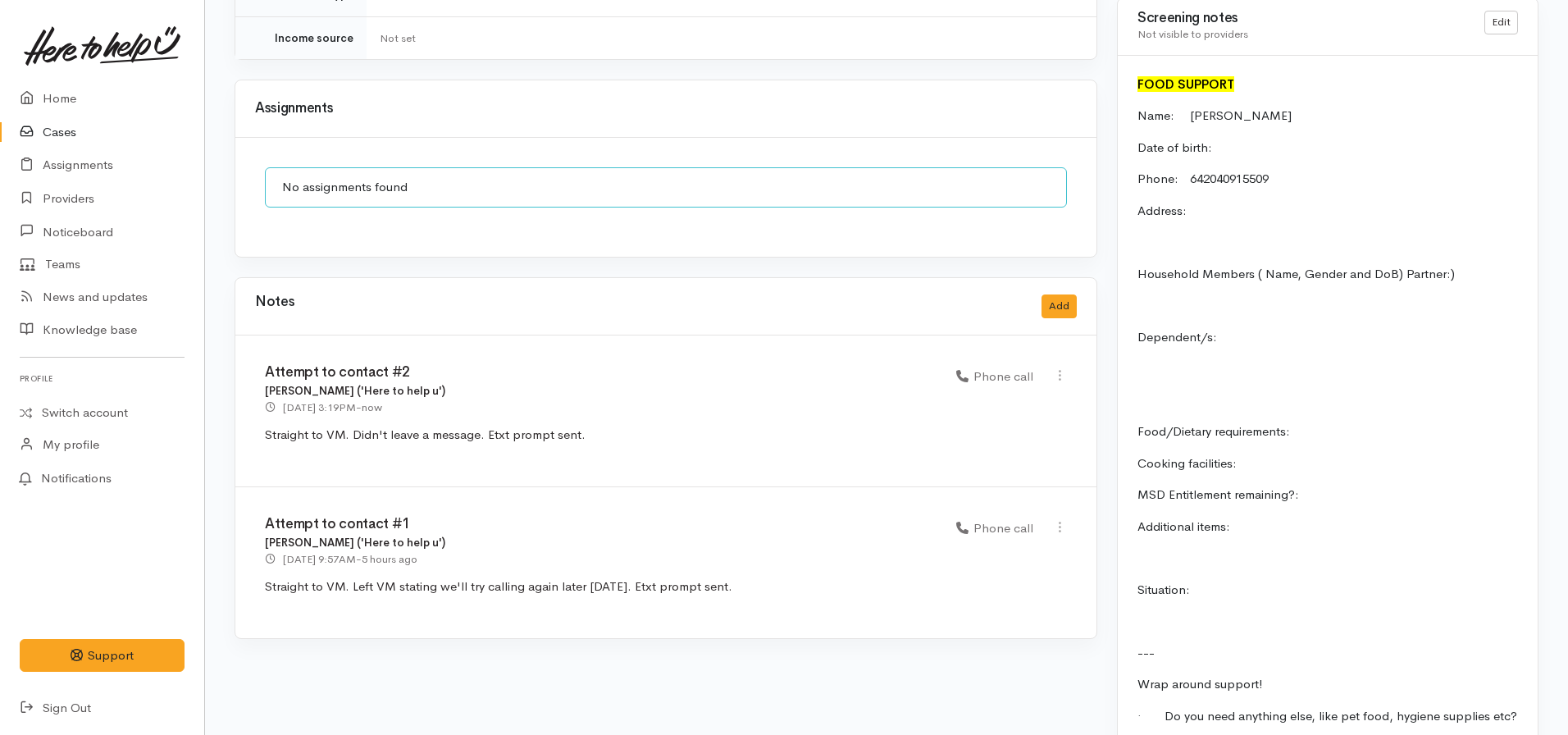
scroll to position [1291, 0]
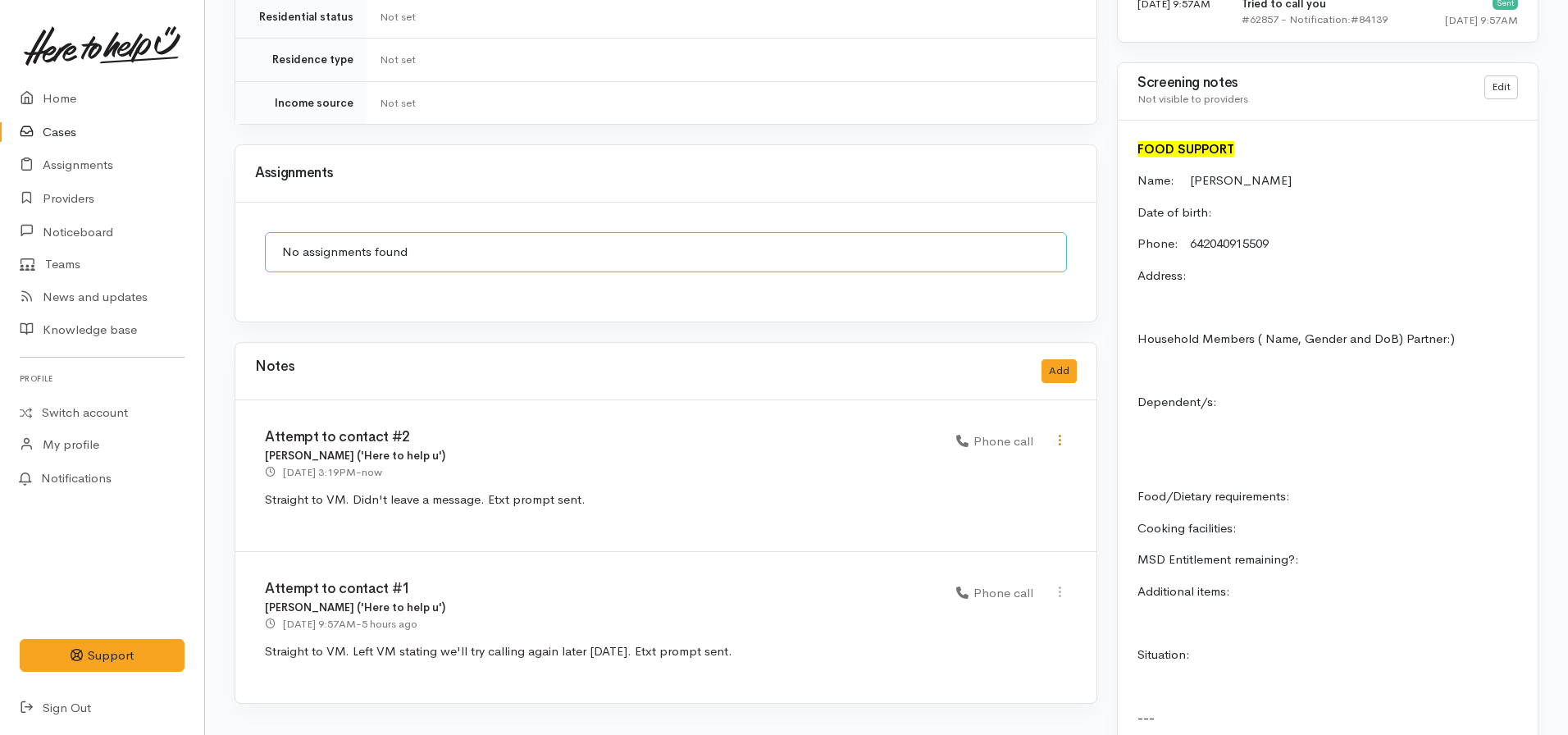
click at [1063, 433] on icon at bounding box center [1059, 440] width 14 height 14
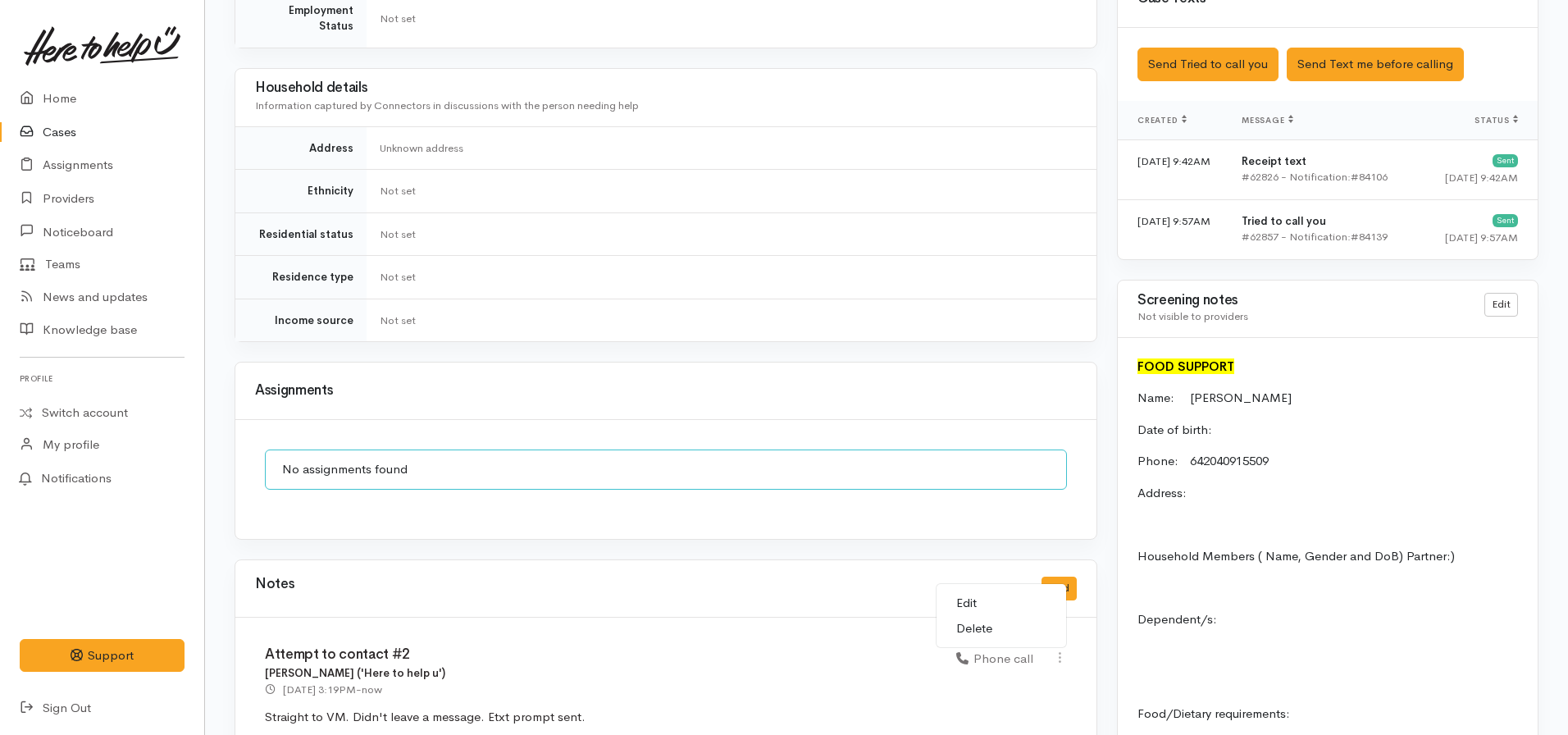
scroll to position [799, 0]
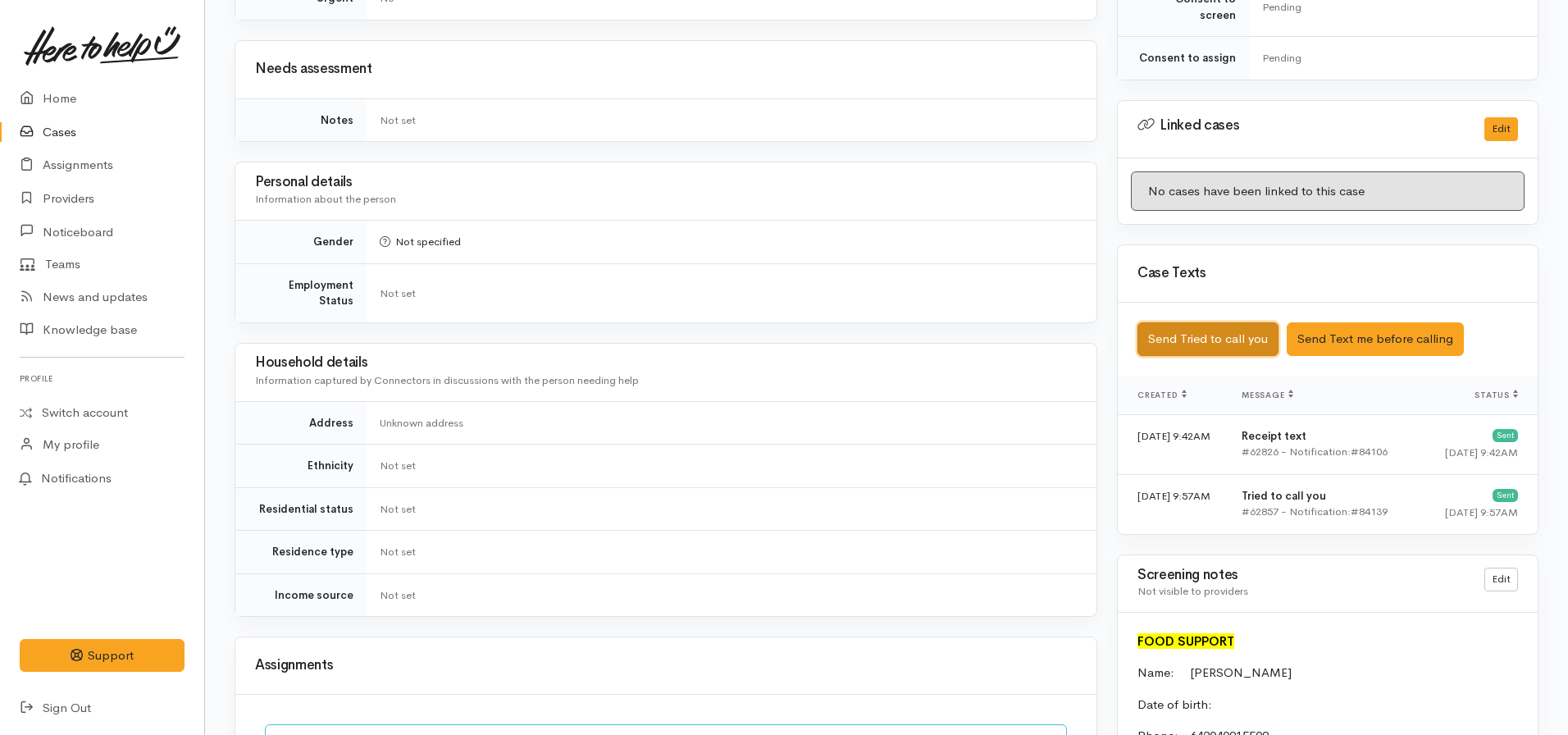
click at [1222, 323] on button "Send Tried to call you" at bounding box center [1208, 339] width 141 height 34
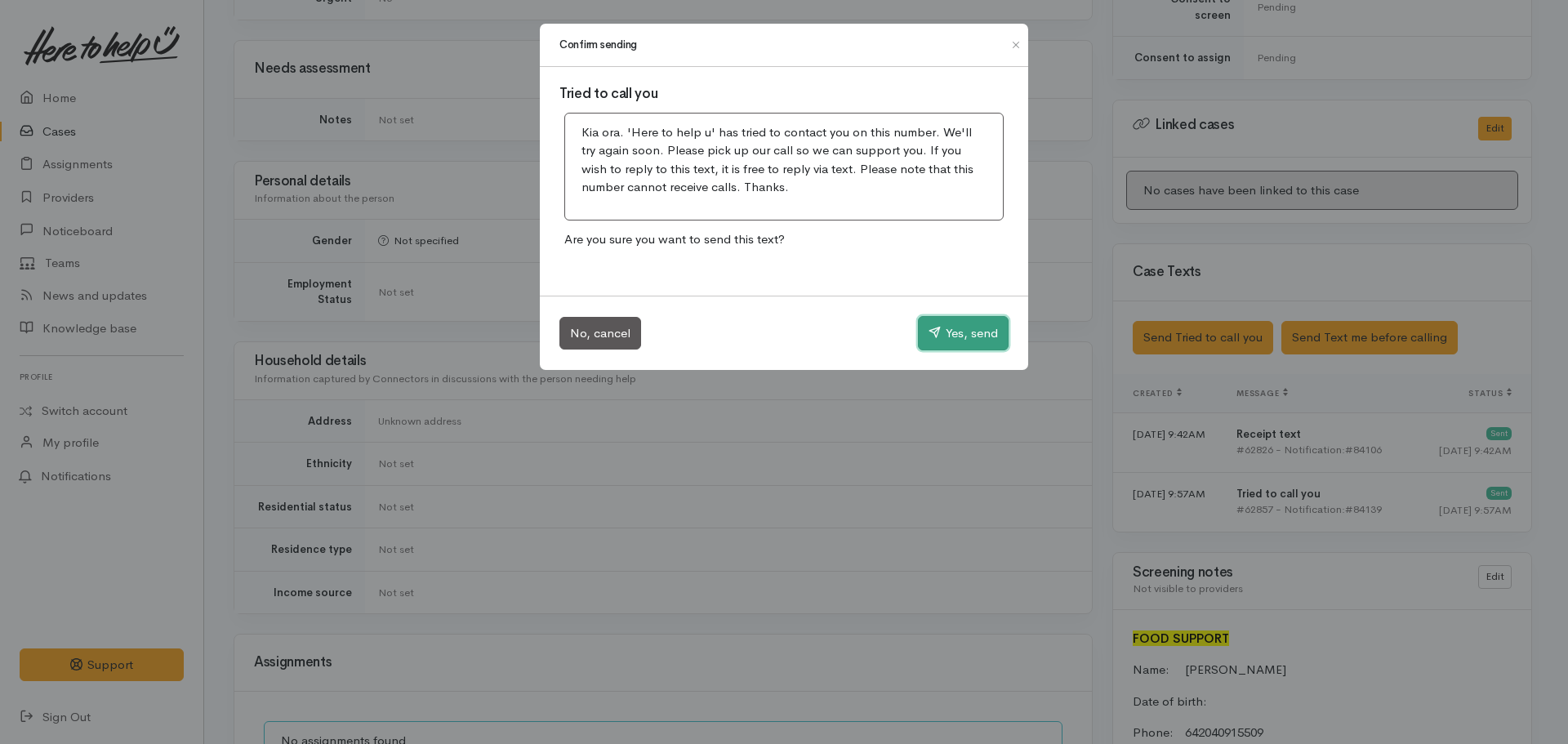
click at [972, 330] on button "Yes, send" at bounding box center [963, 333] width 91 height 35
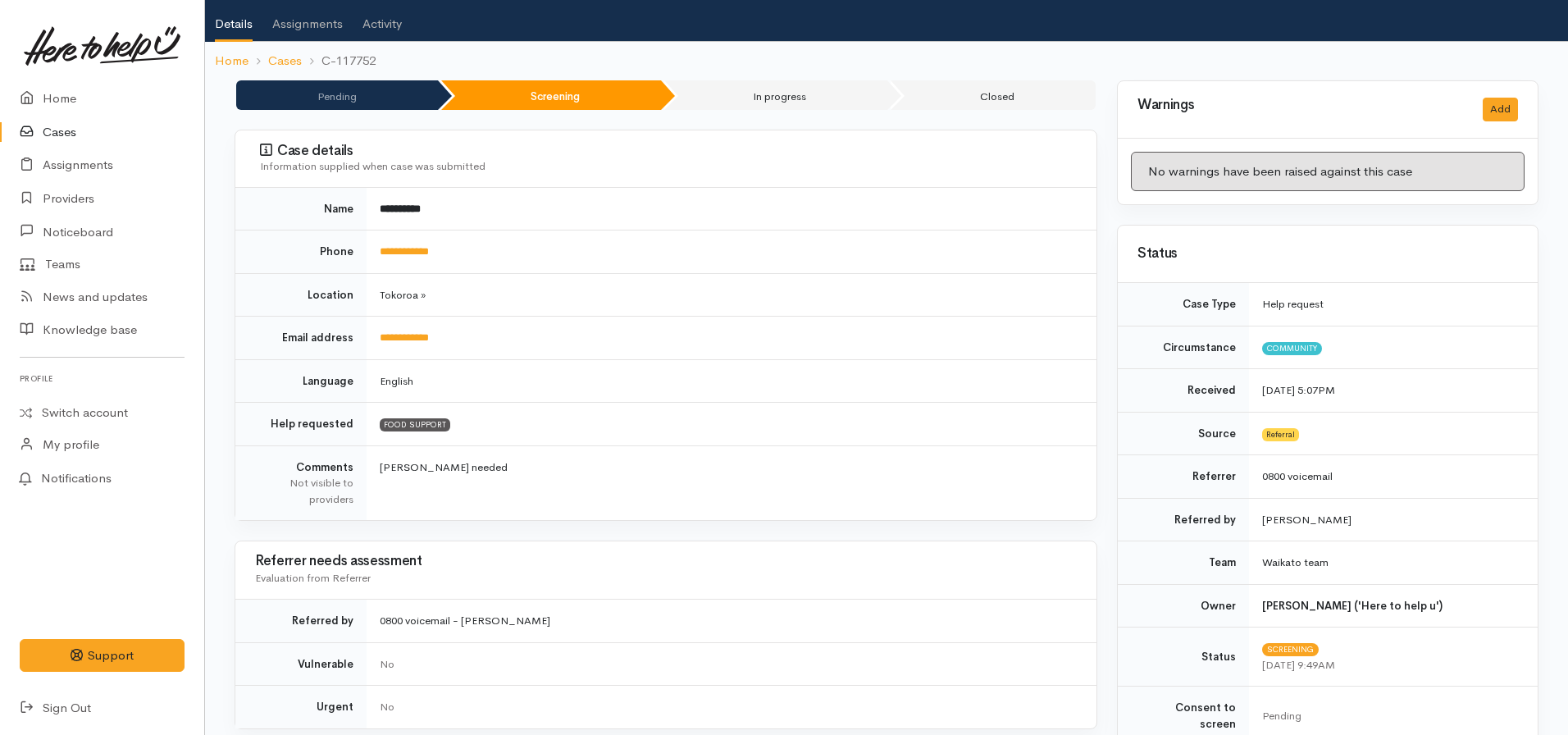
scroll to position [0, 0]
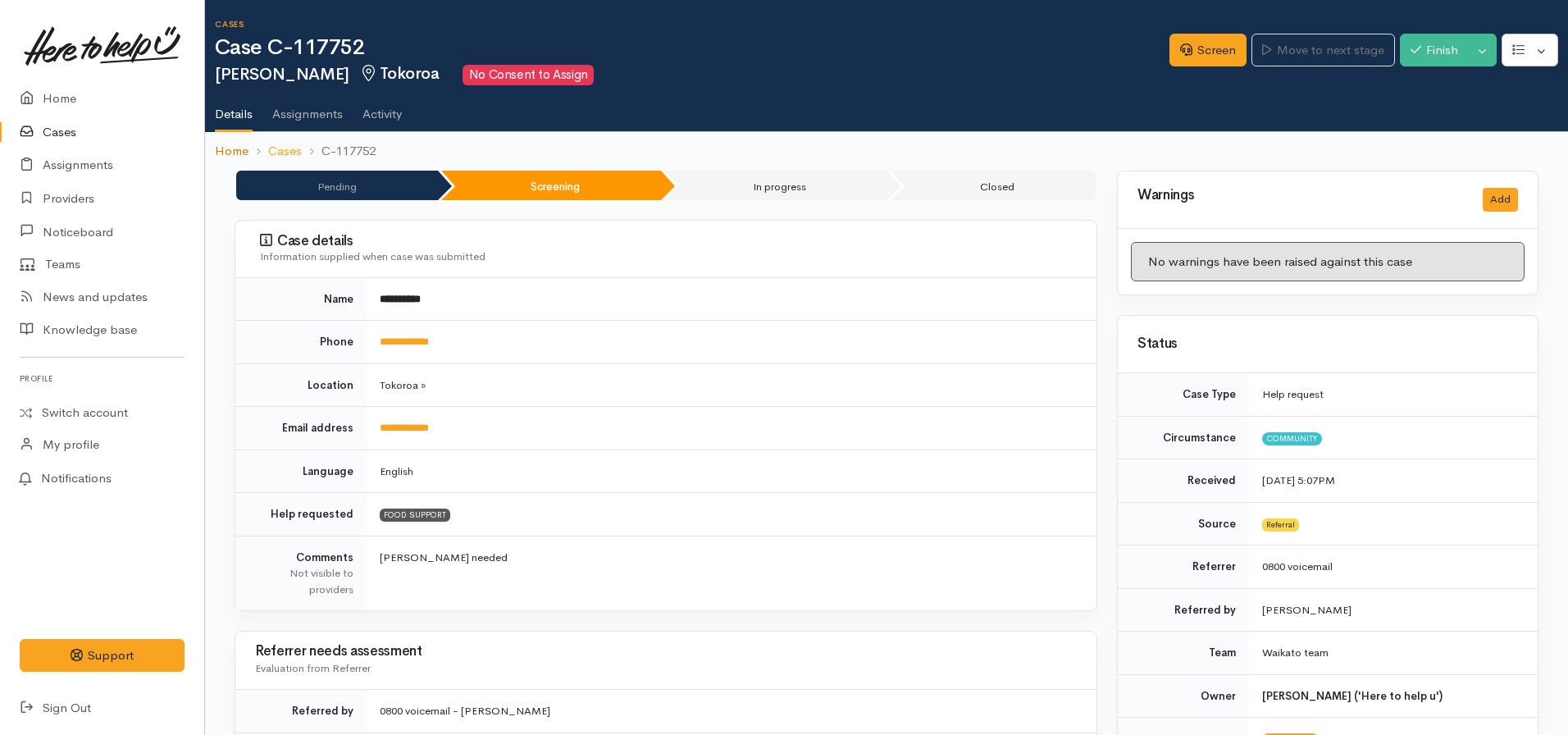
click at [220, 153] on link "Home" at bounding box center [232, 151] width 34 height 19
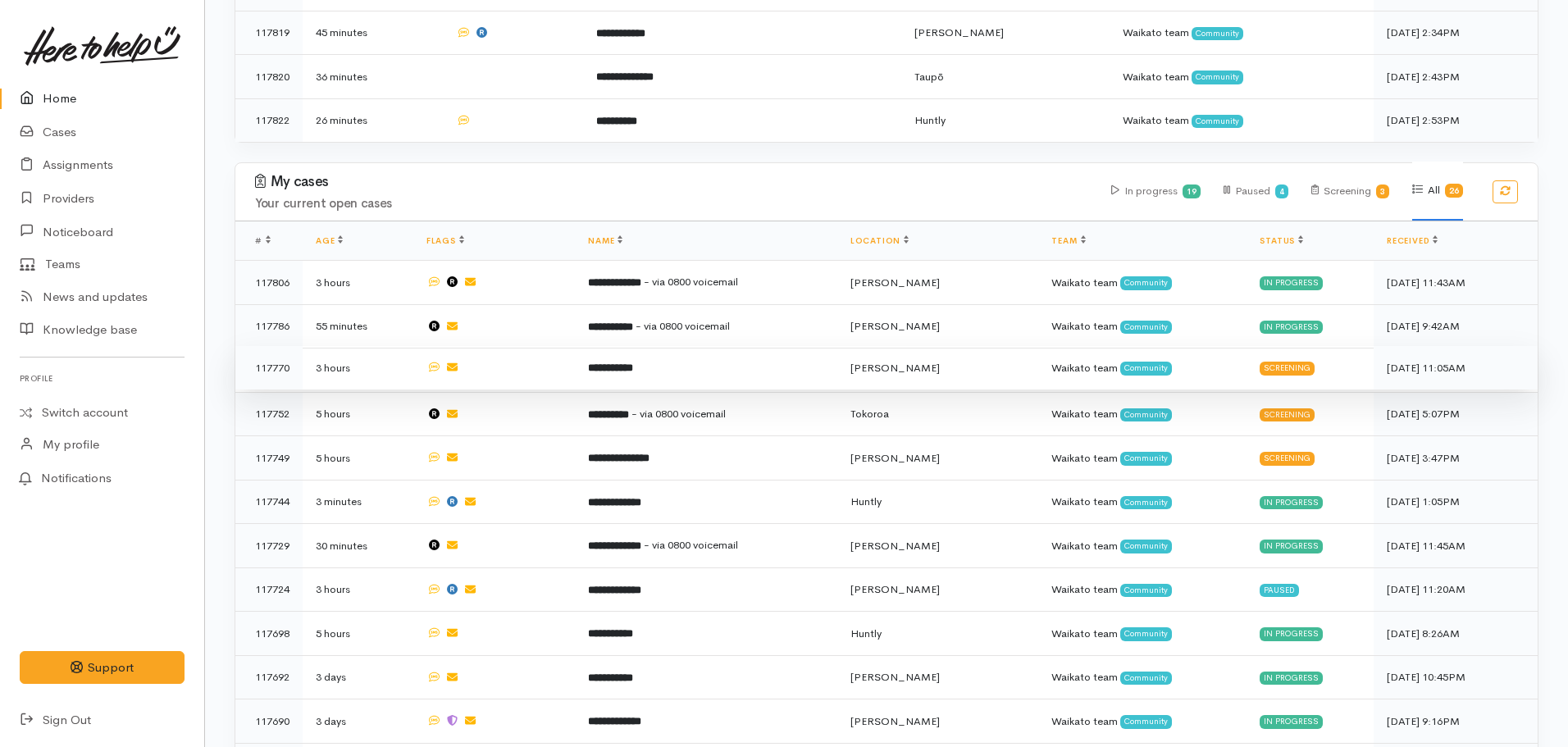
scroll to position [821, 0]
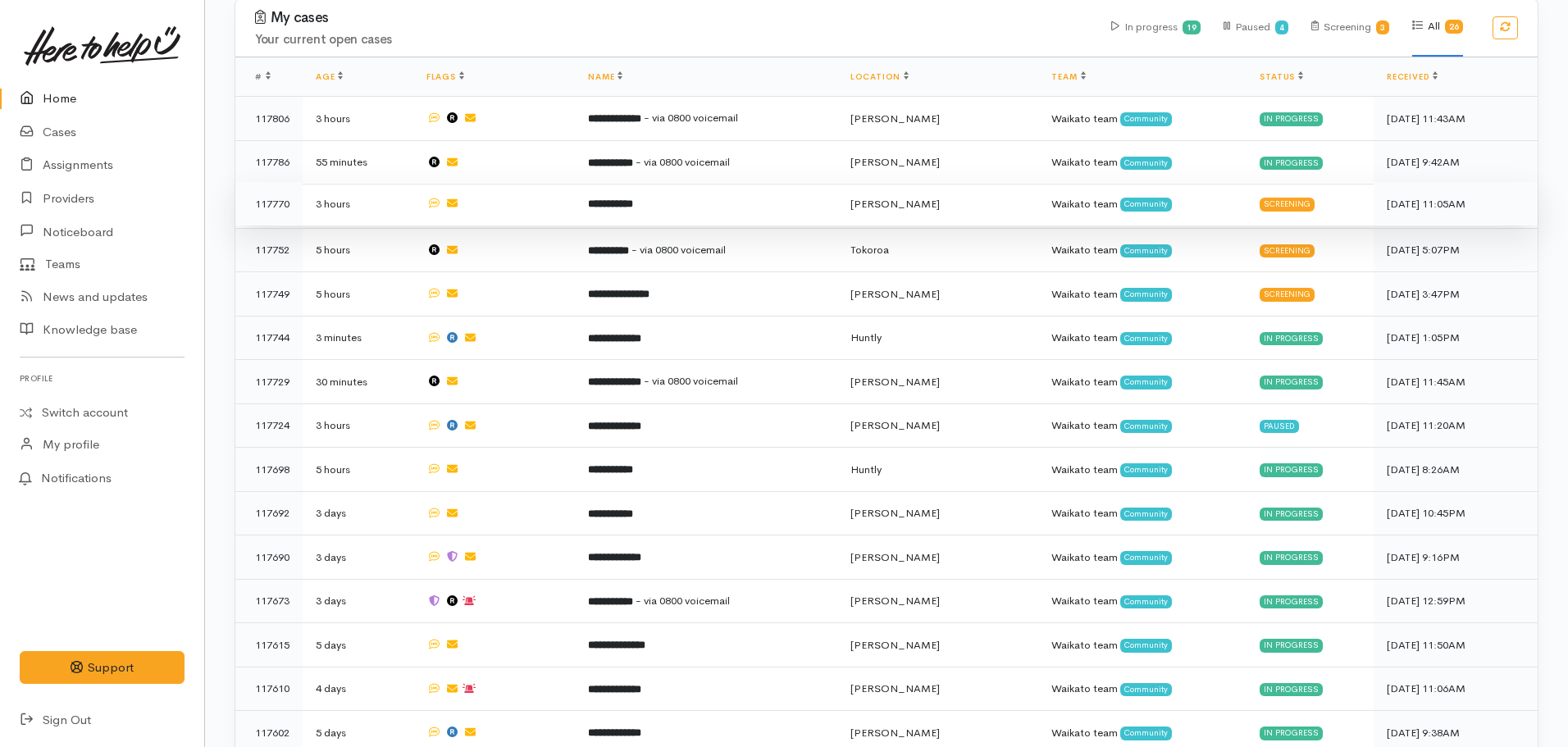
click at [636, 185] on td "**********" at bounding box center [706, 204] width 262 height 45
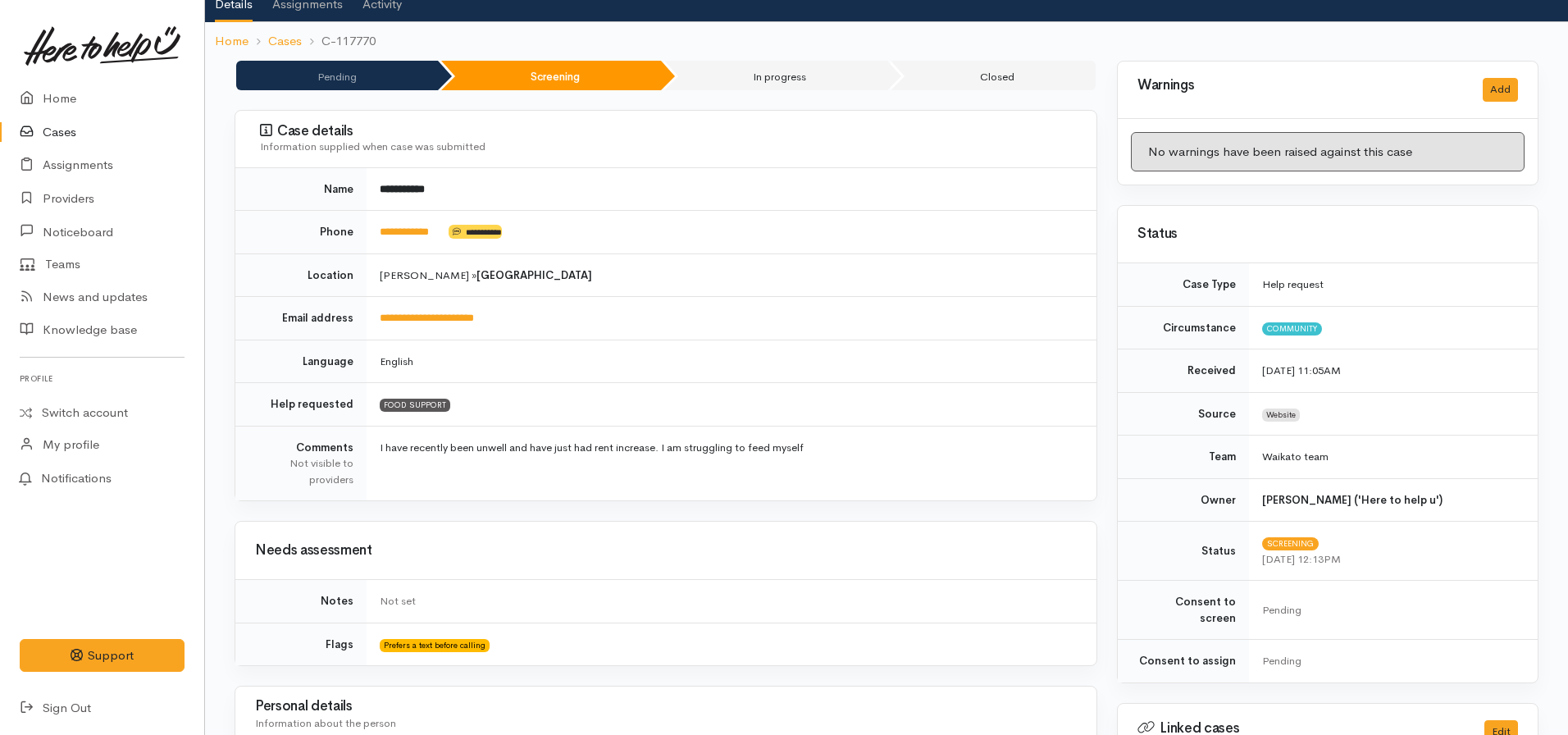
scroll to position [492, 0]
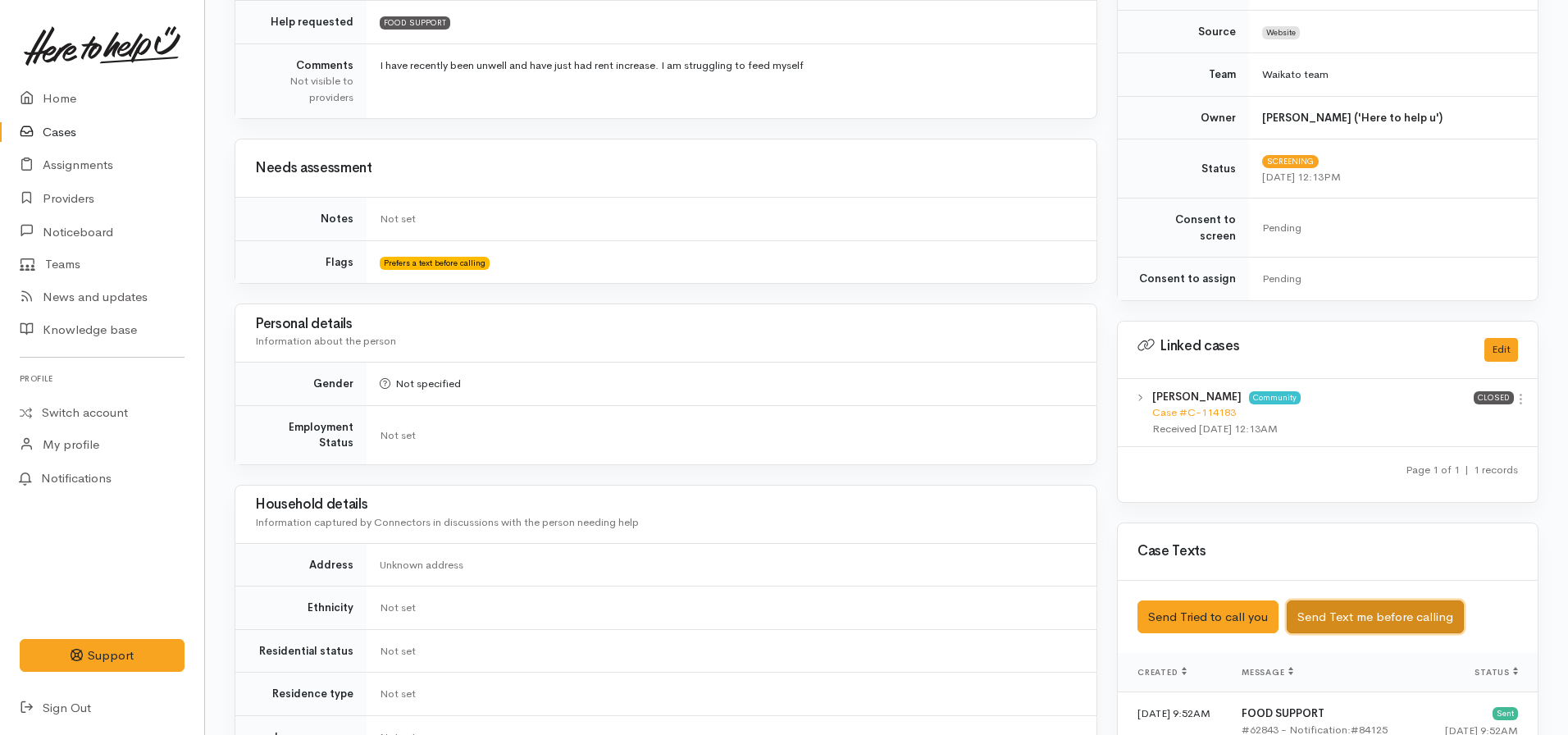
click at [1377, 608] on button "Send Text me before calling" at bounding box center [1375, 616] width 177 height 34
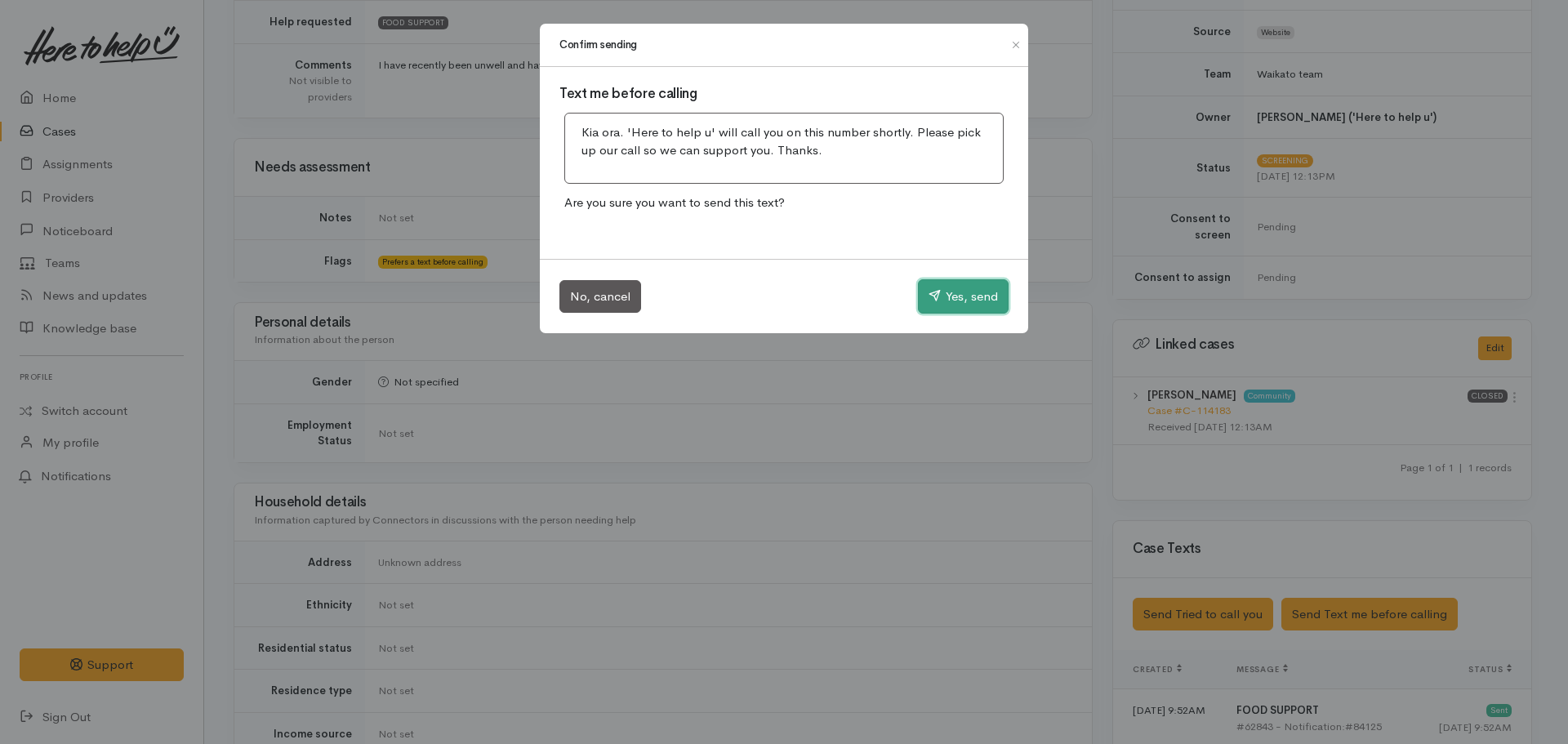
click at [969, 303] on button "Yes, send" at bounding box center [963, 297] width 91 height 35
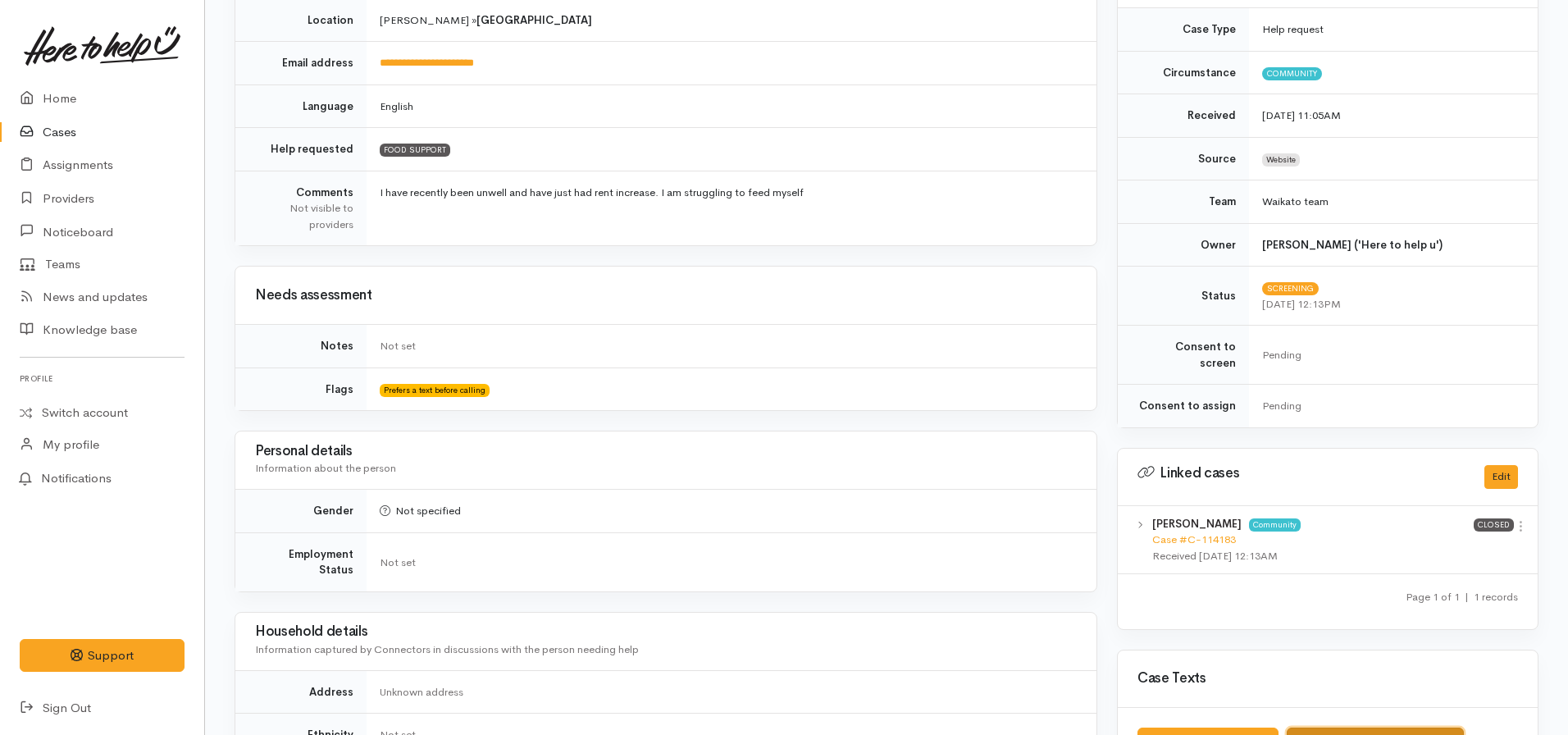
scroll to position [164, 0]
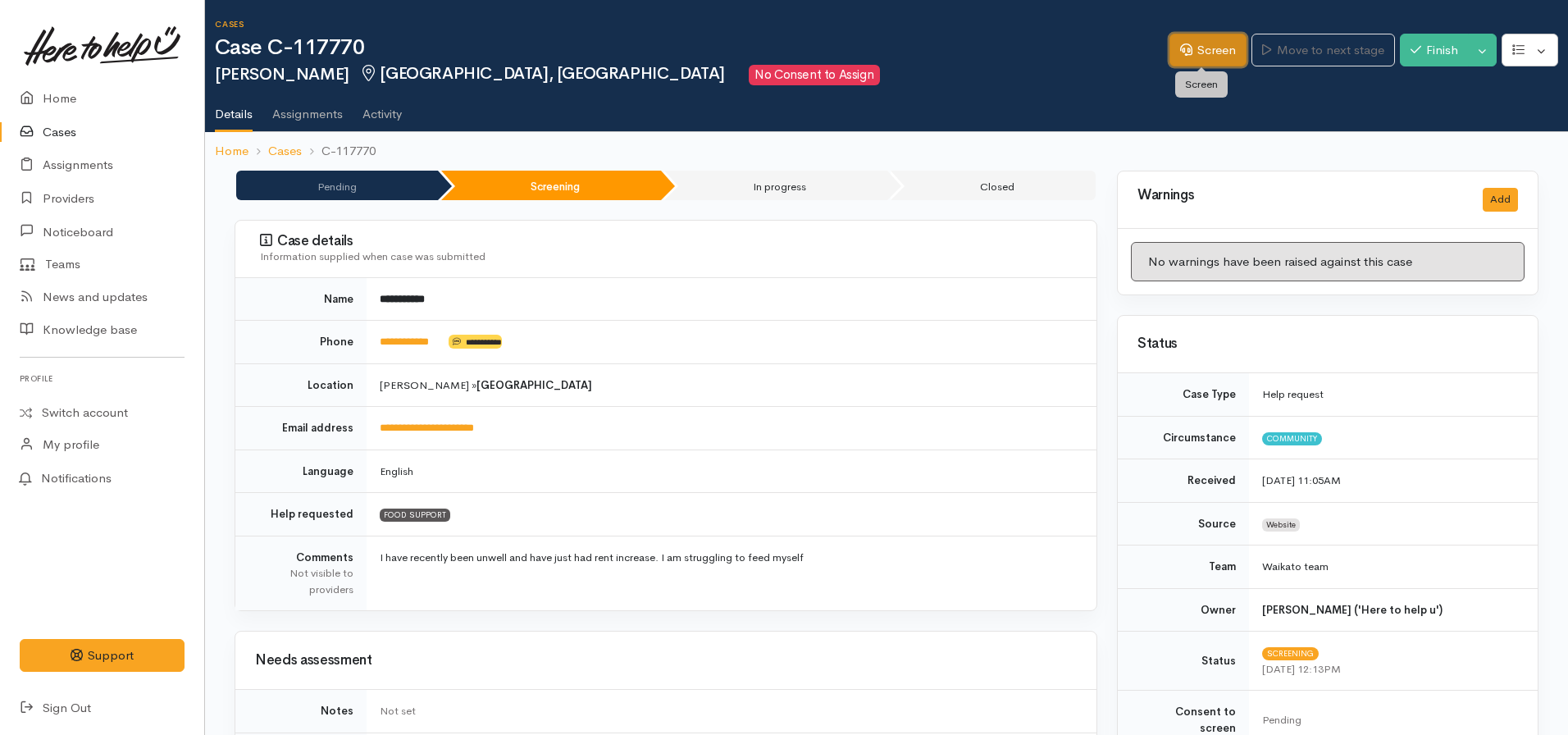
click at [1181, 44] on icon at bounding box center [1185, 49] width 12 height 12
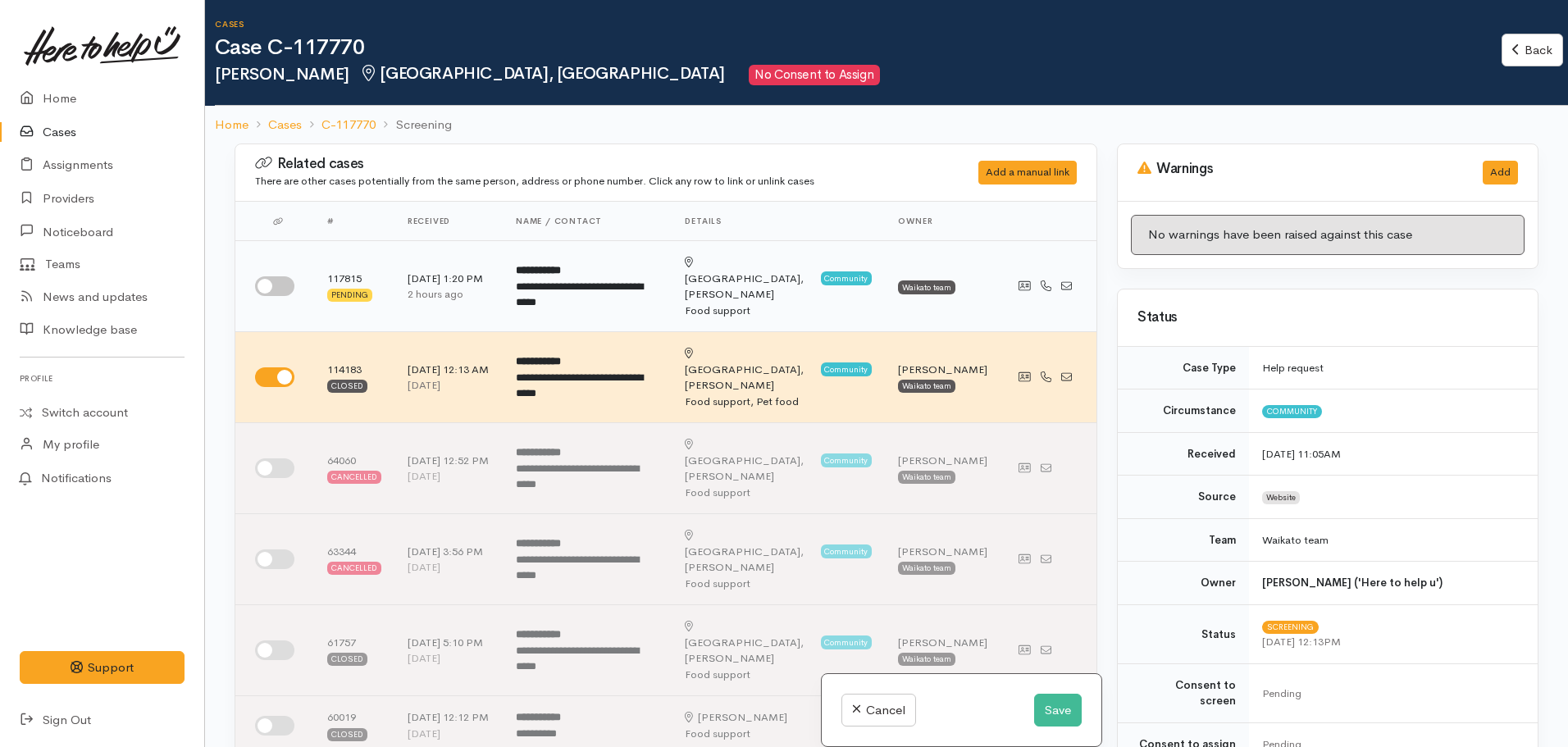
click at [258, 276] on div at bounding box center [278, 286] width 46 height 20
click at [276, 277] on input "checkbox" at bounding box center [274, 286] width 39 height 20
checkbox input "true"
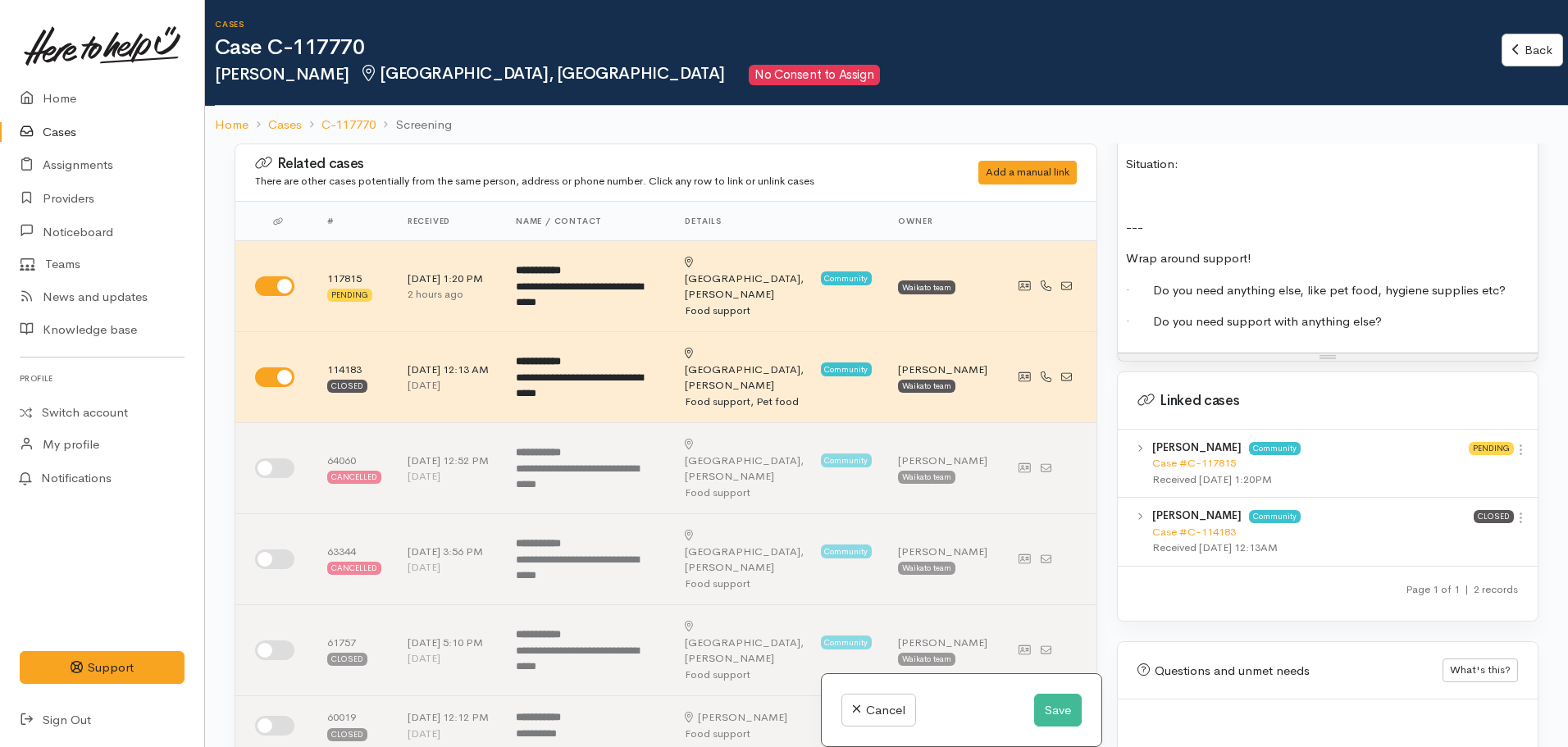
scroll to position [1641, 0]
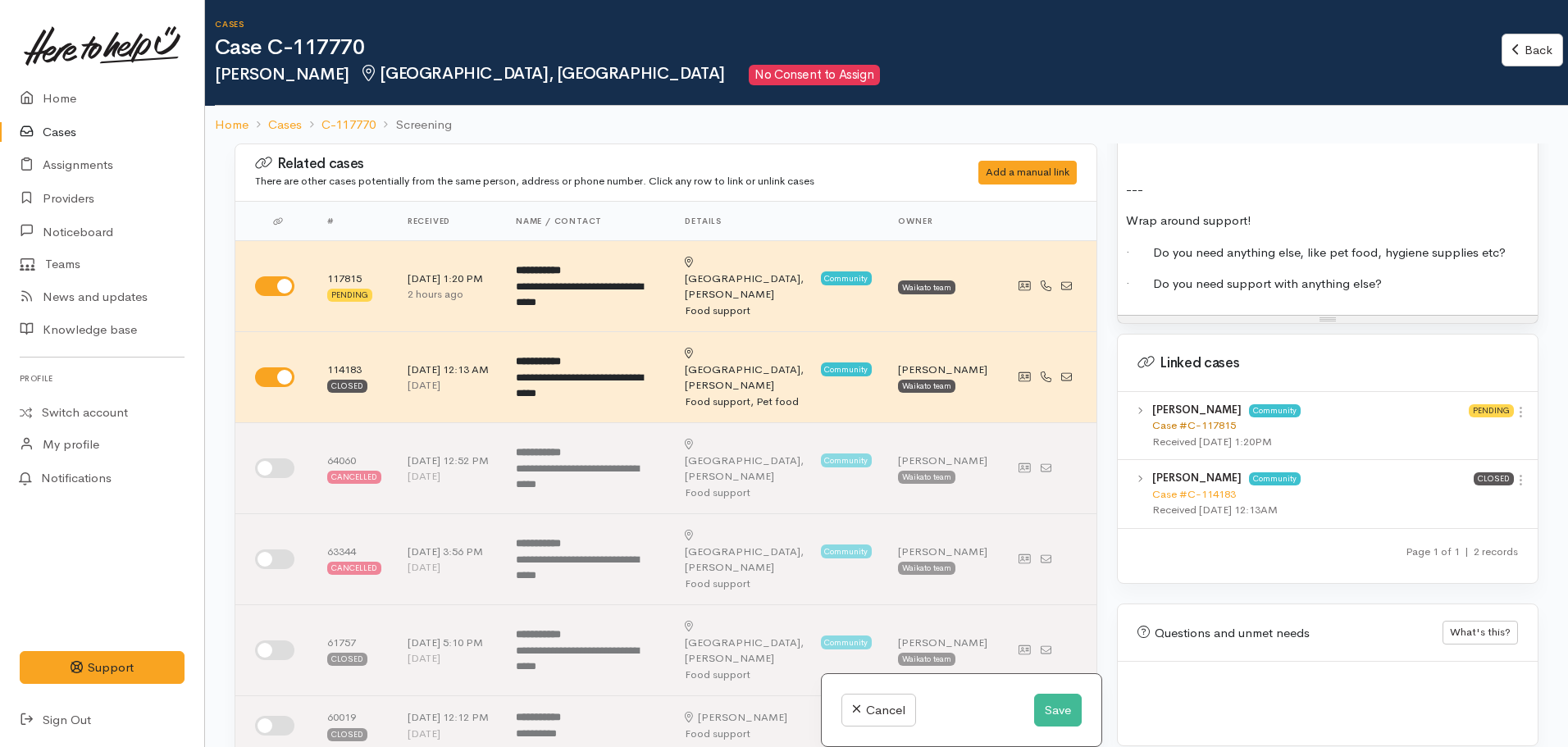
click at [1202, 419] on link "Case #C-117815" at bounding box center [1194, 425] width 84 height 14
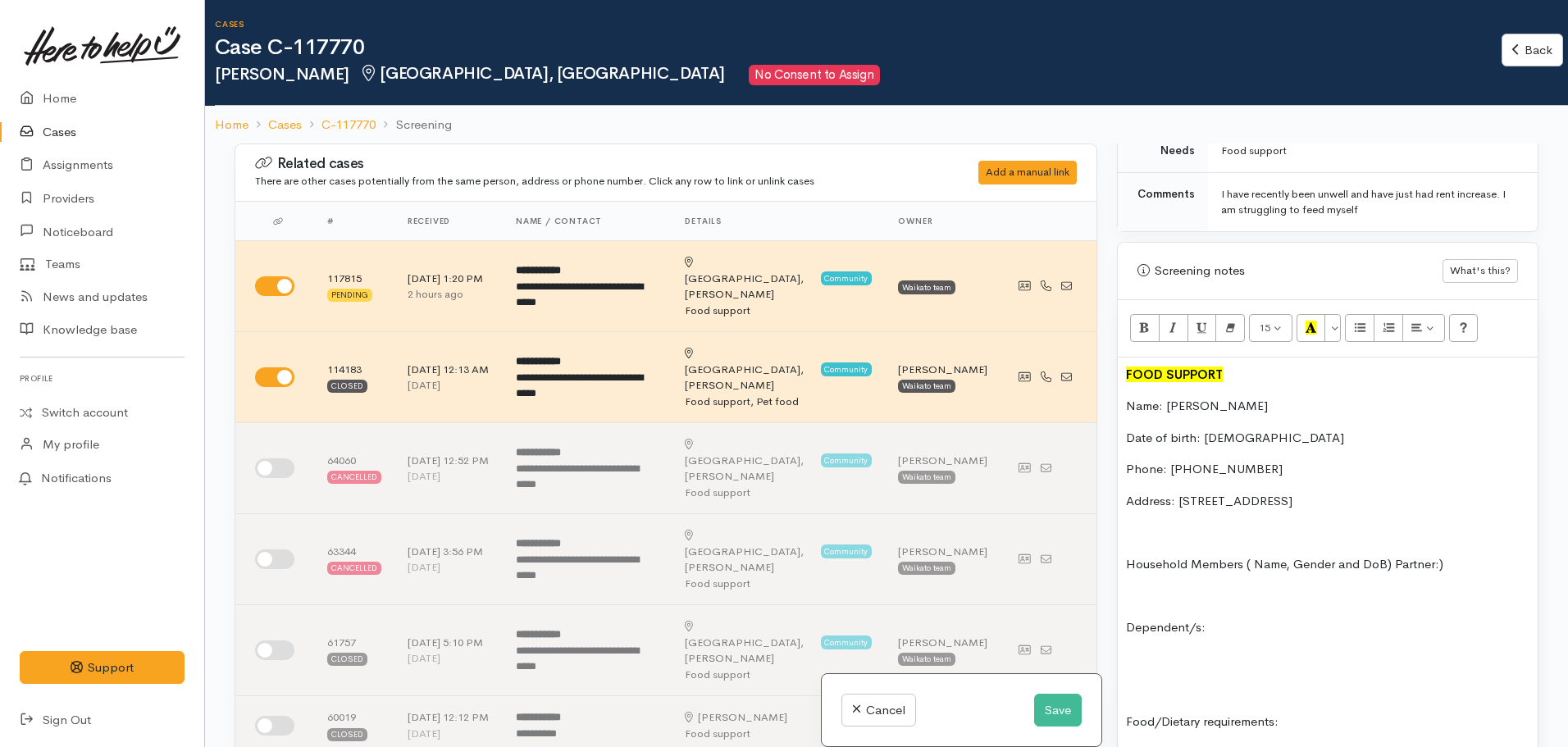
scroll to position [657, 0]
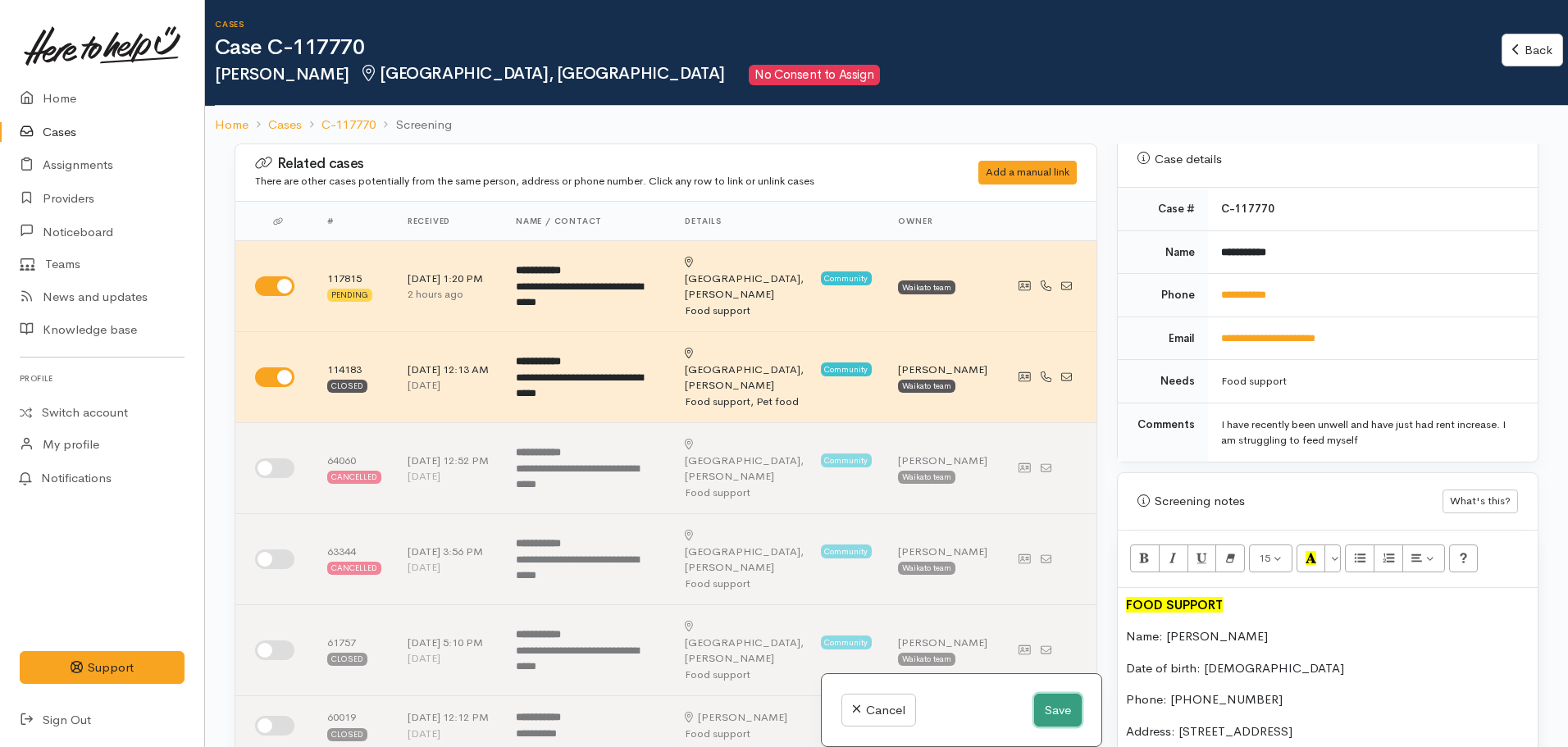
click at [1042, 717] on button "Save" at bounding box center [1057, 711] width 47 height 34
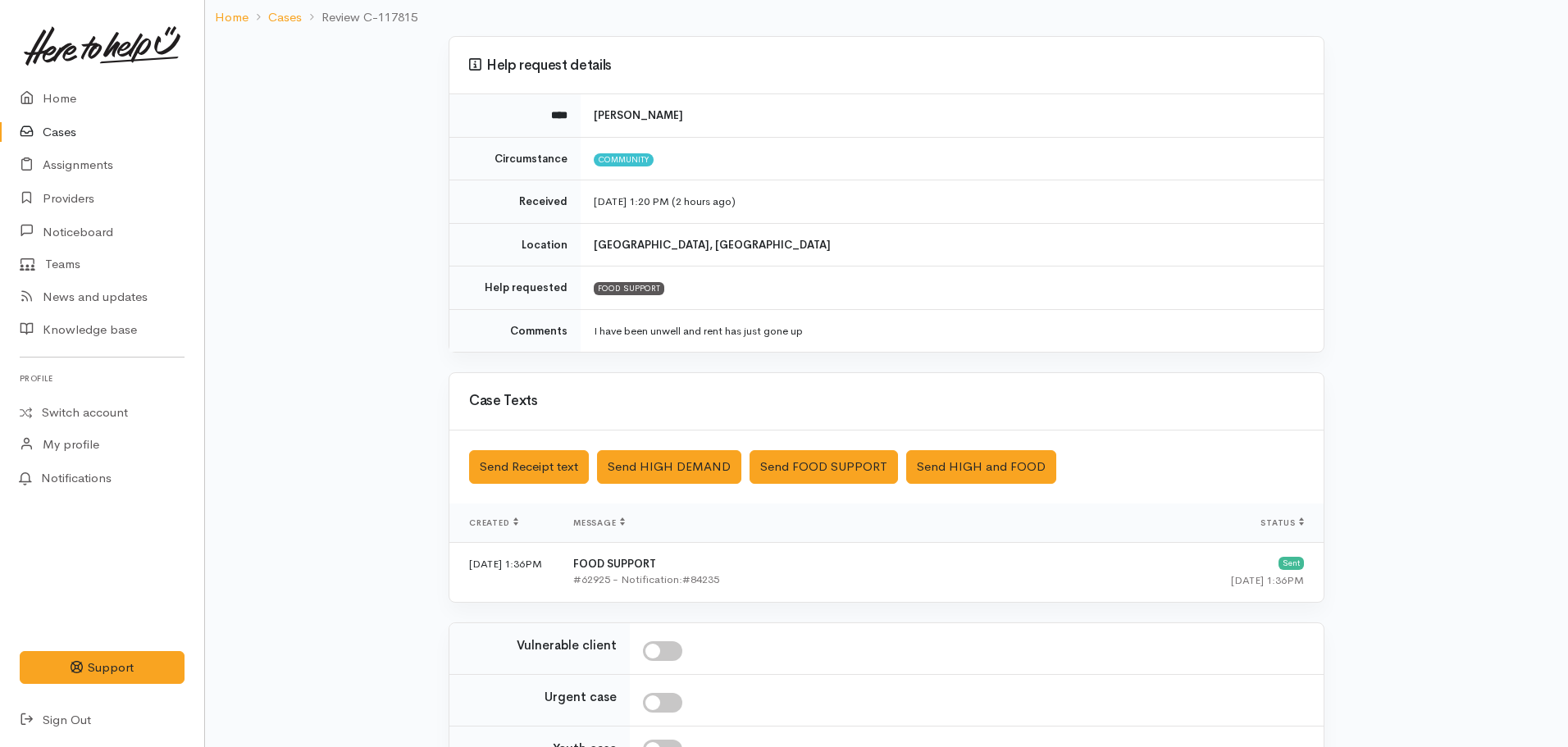
scroll to position [283, 0]
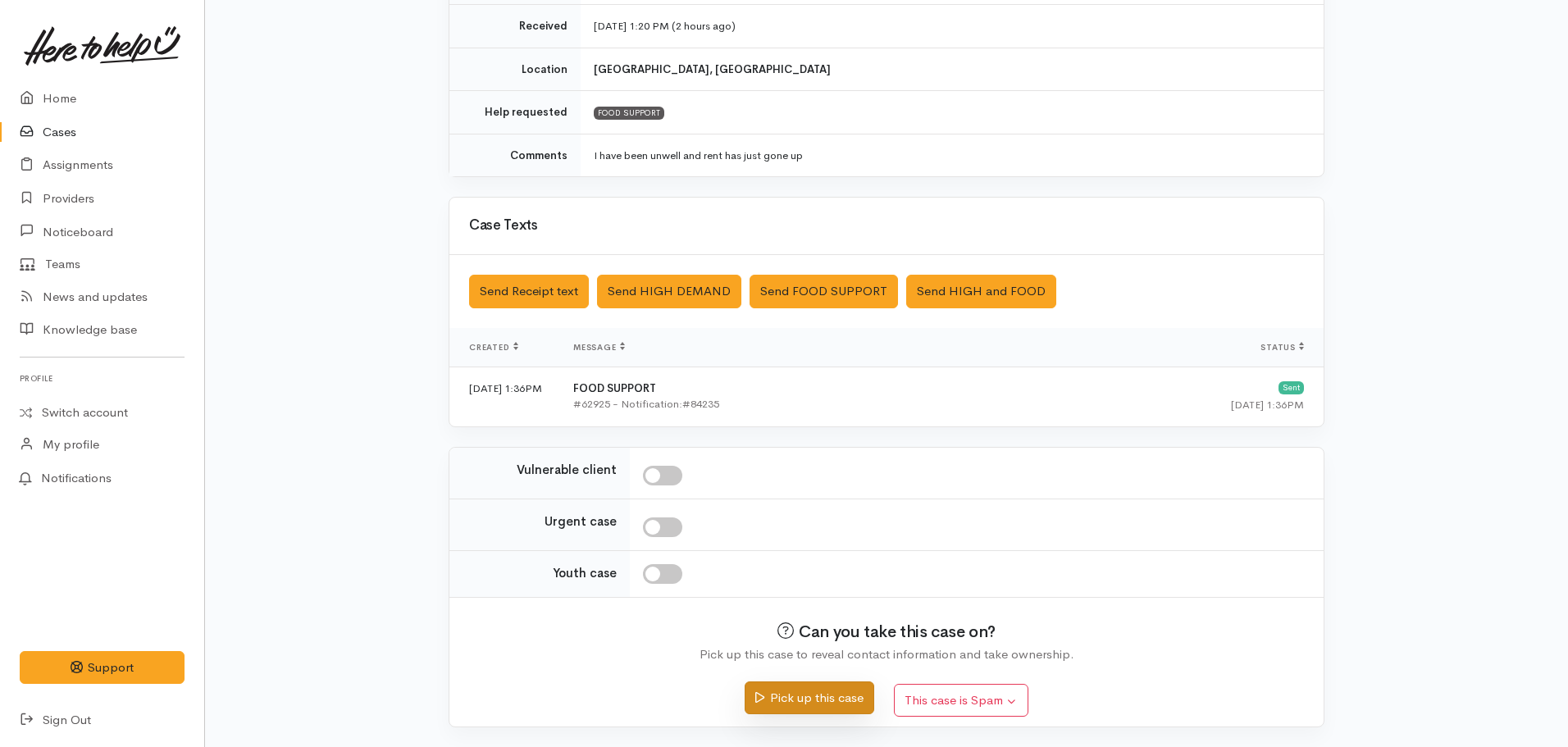
click at [805, 702] on button "Pick up this case" at bounding box center [809, 699] width 129 height 34
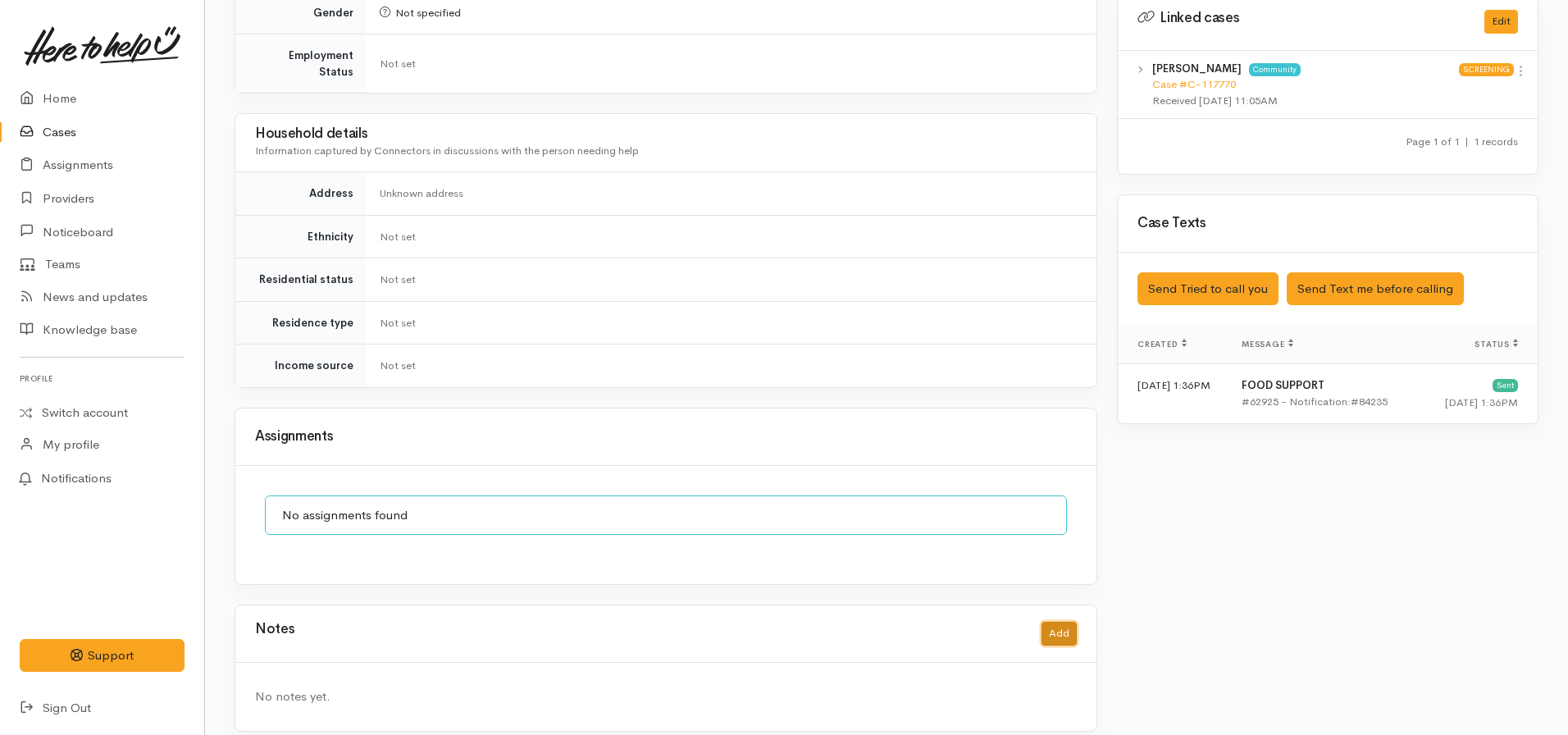
click at [1057, 622] on button "Add" at bounding box center [1058, 634] width 36 height 24
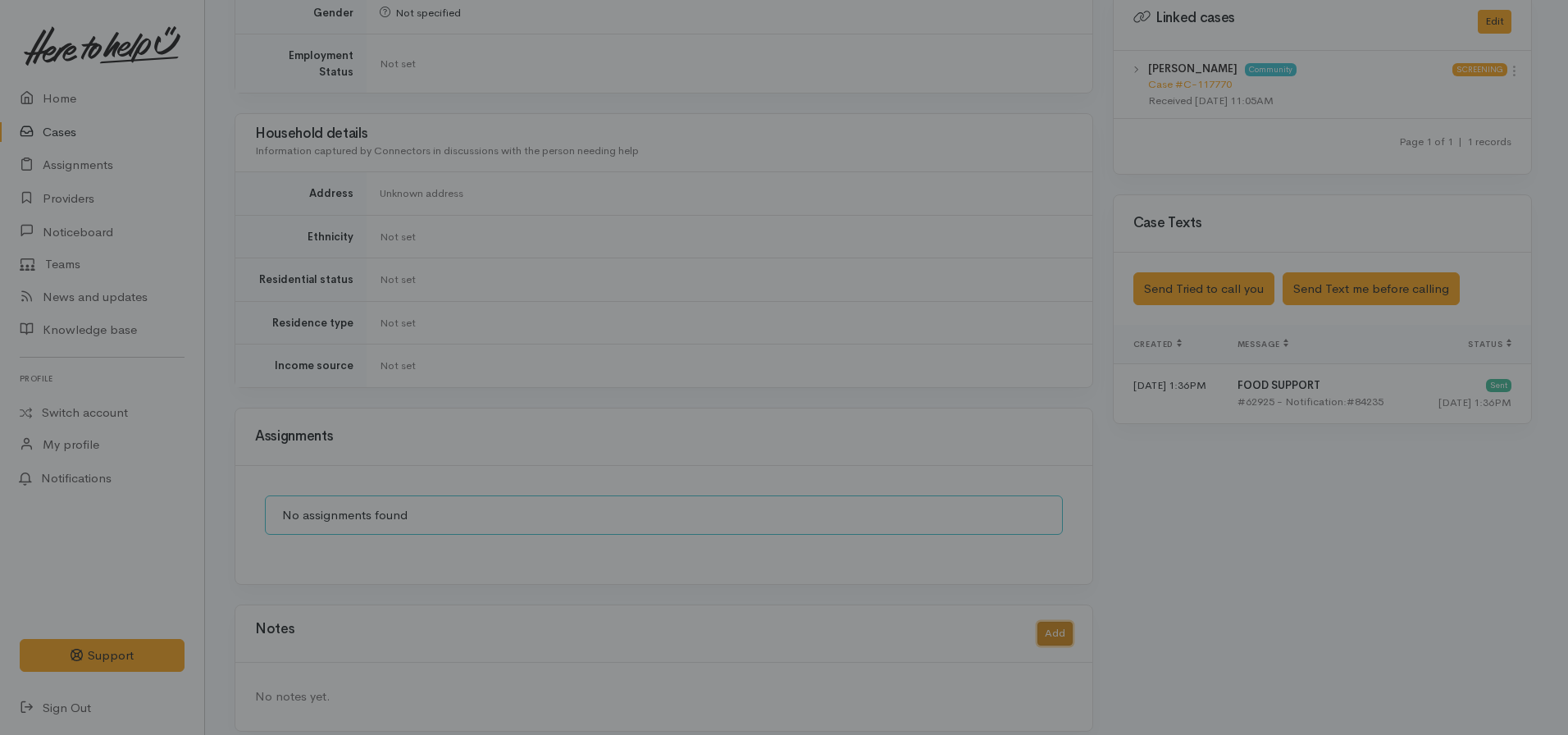
scroll to position [808, 0]
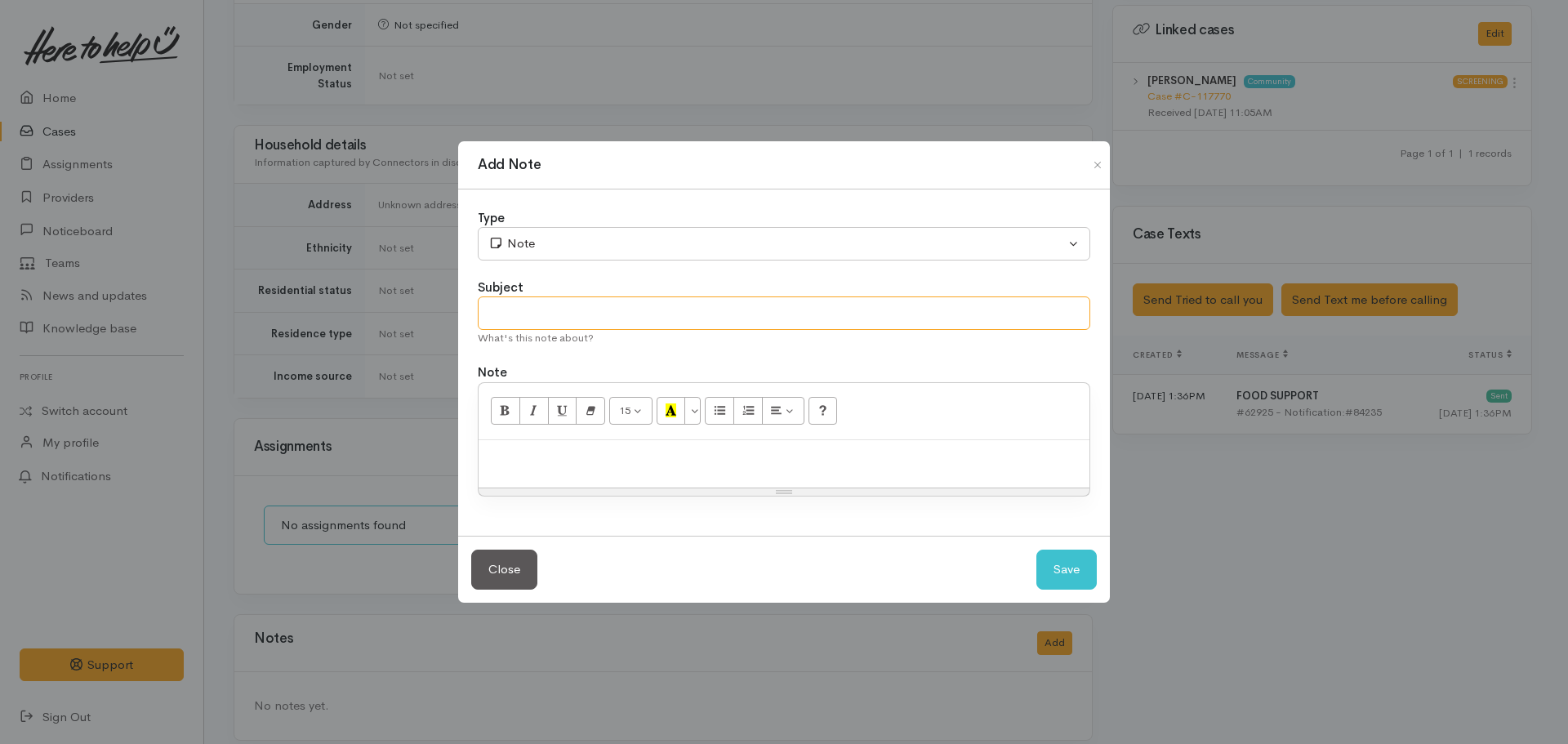
click at [578, 312] on input "text" at bounding box center [784, 313] width 613 height 34
type input "X"
type input "DUPLICATE CASE"
click at [663, 455] on p "Cancelled as duplicate for:" at bounding box center [784, 458] width 595 height 19
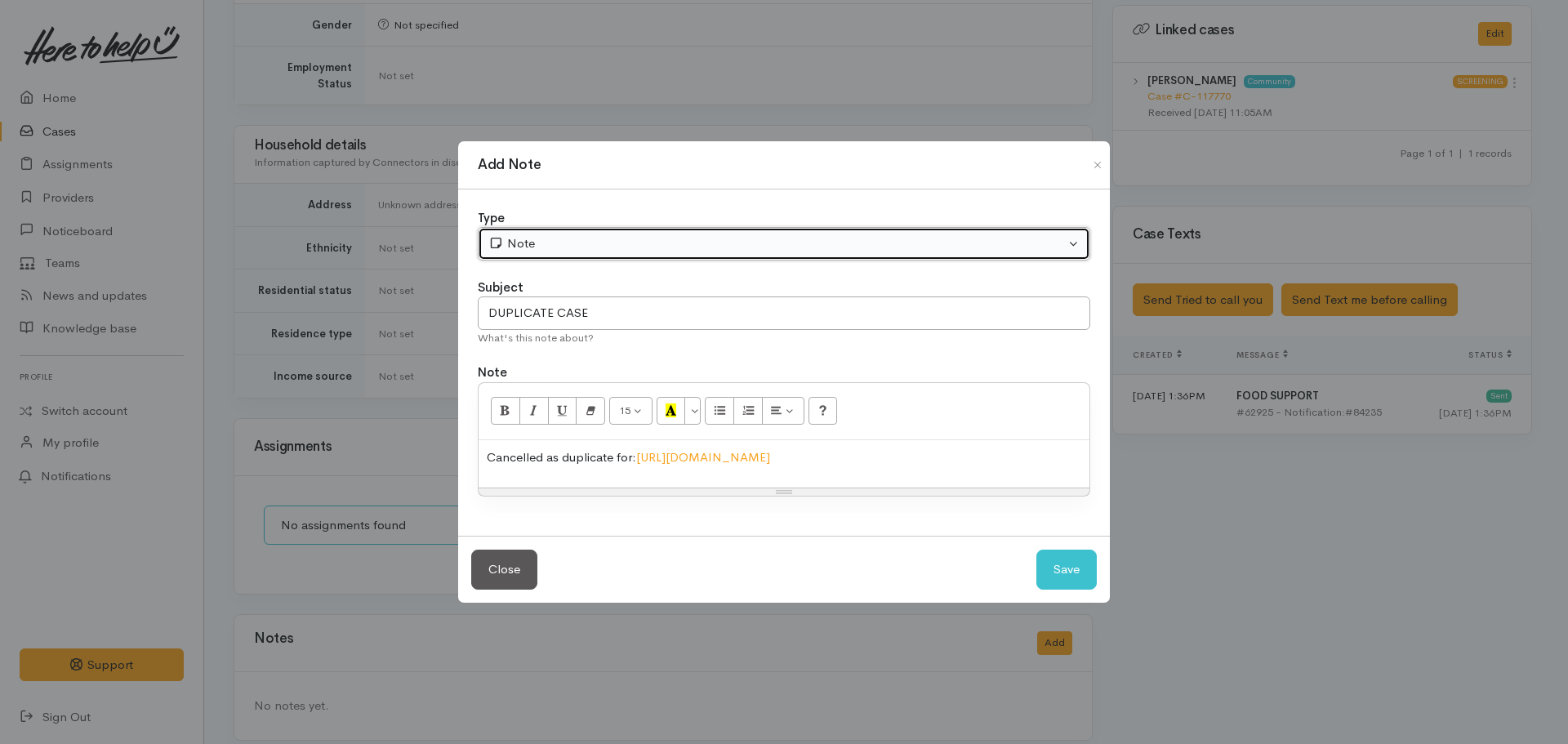
click at [606, 240] on div "Note" at bounding box center [776, 243] width 577 height 19
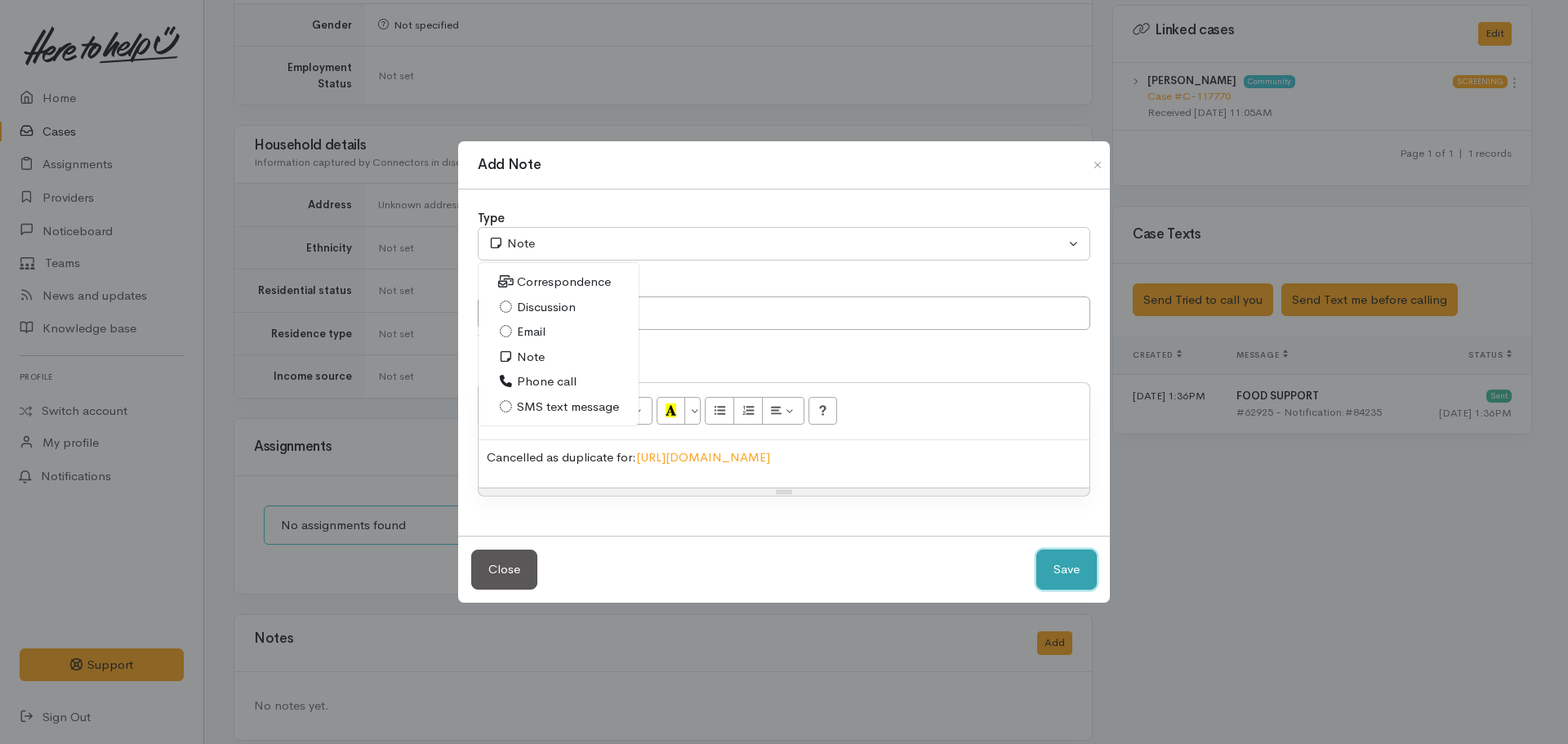
click at [1060, 559] on button "Save" at bounding box center [1067, 570] width 61 height 40
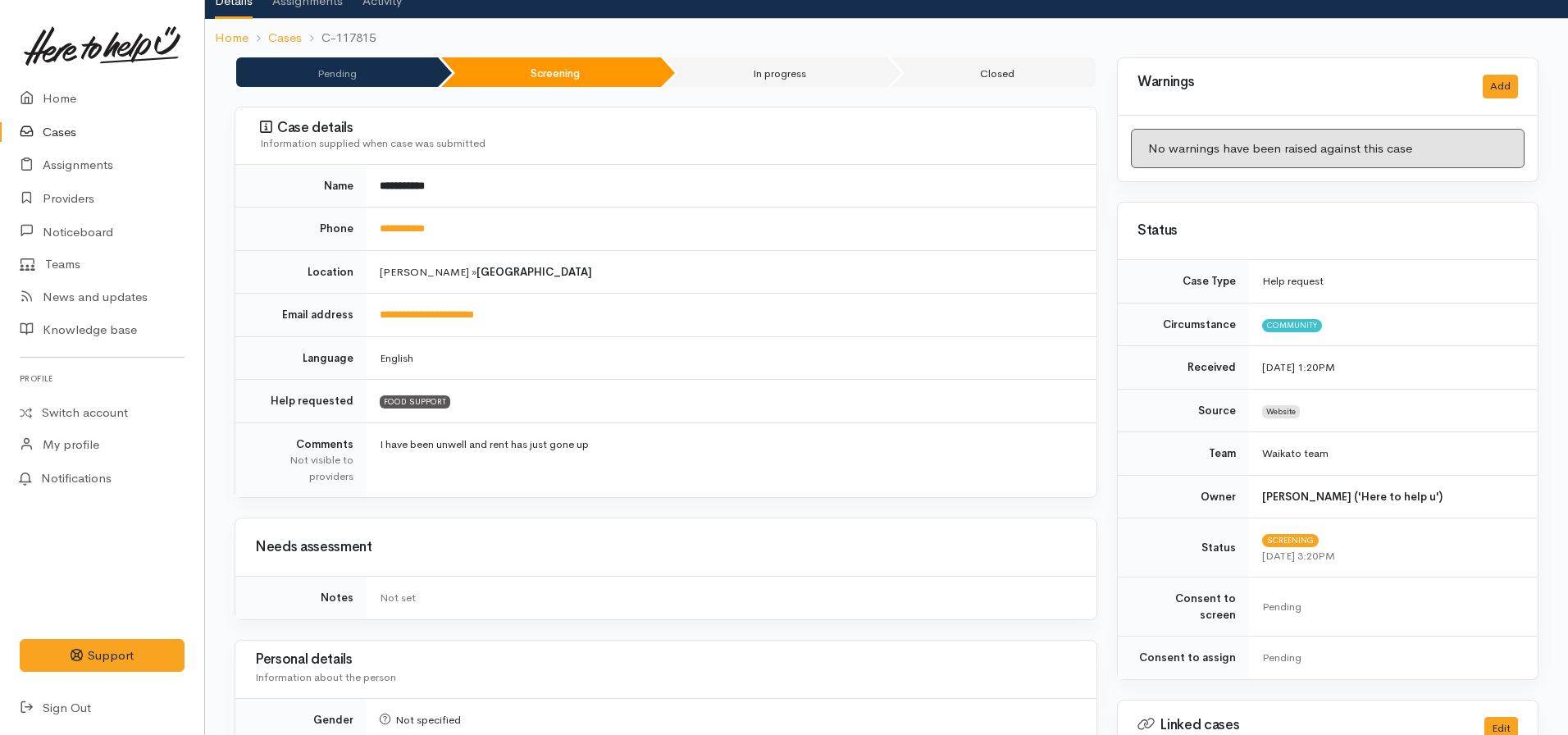
scroll to position [0, 0]
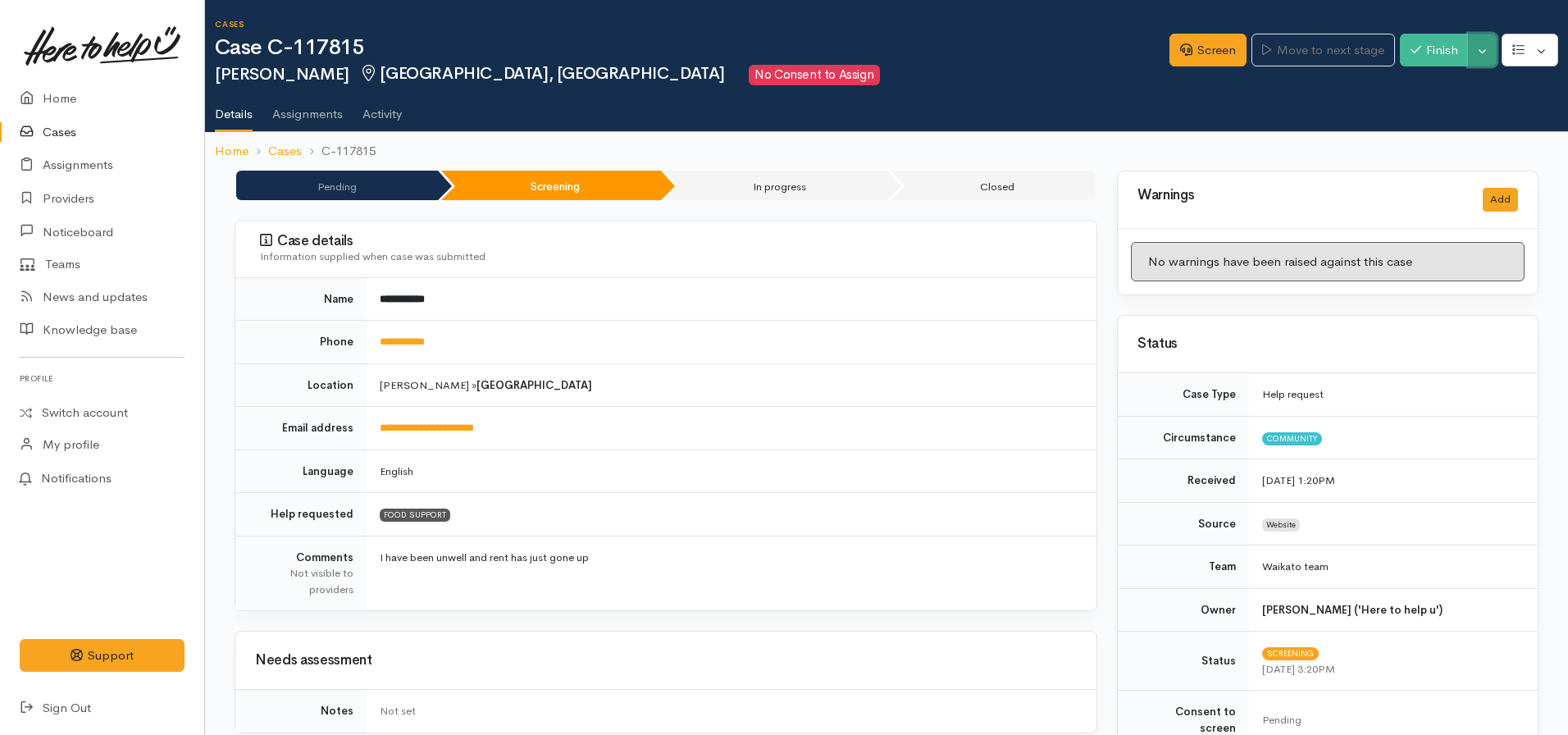
click at [1480, 43] on button "Toggle Dropdown" at bounding box center [1481, 50] width 28 height 34
click at [1439, 118] on link "Cancel" at bounding box center [1431, 114] width 129 height 26
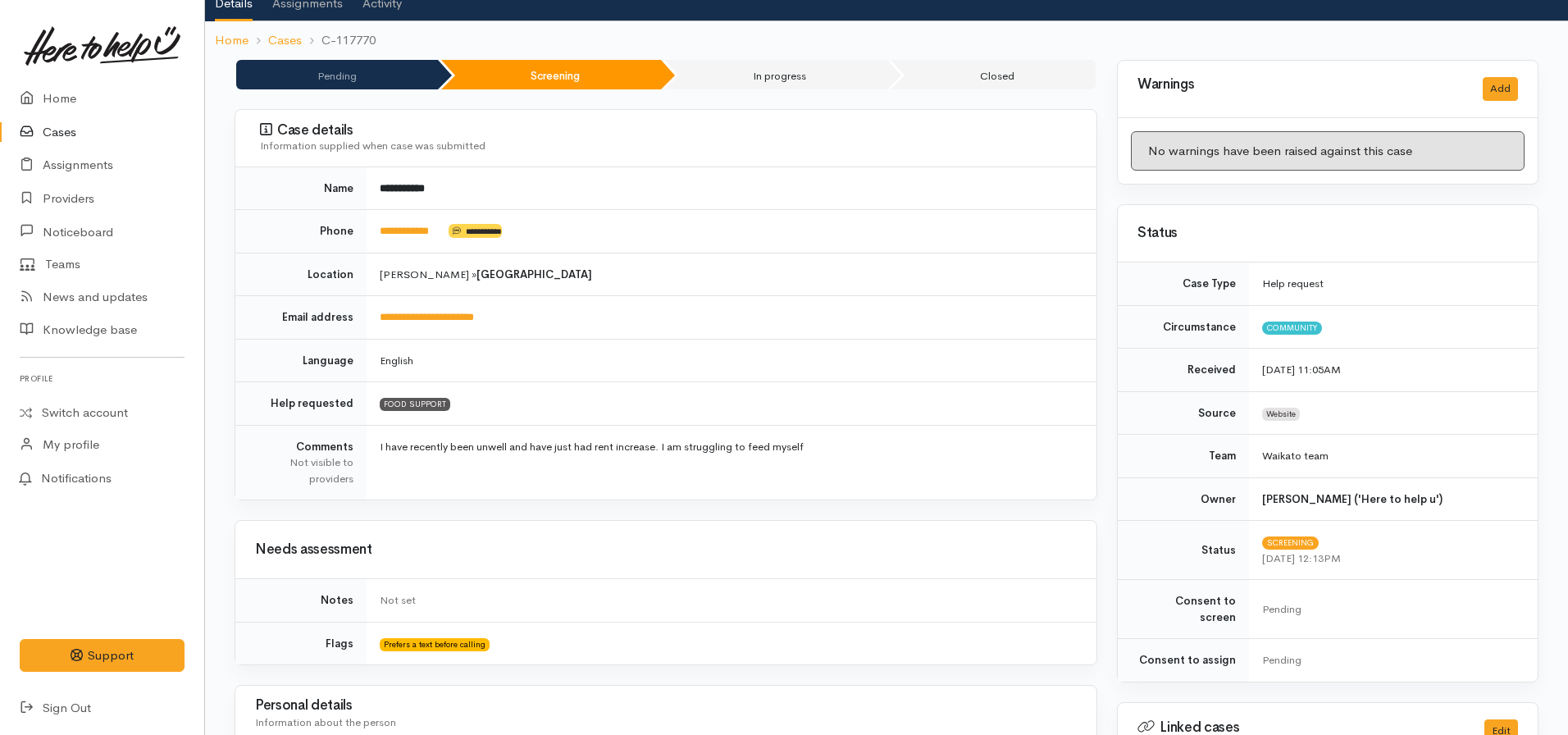
scroll to position [82, 0]
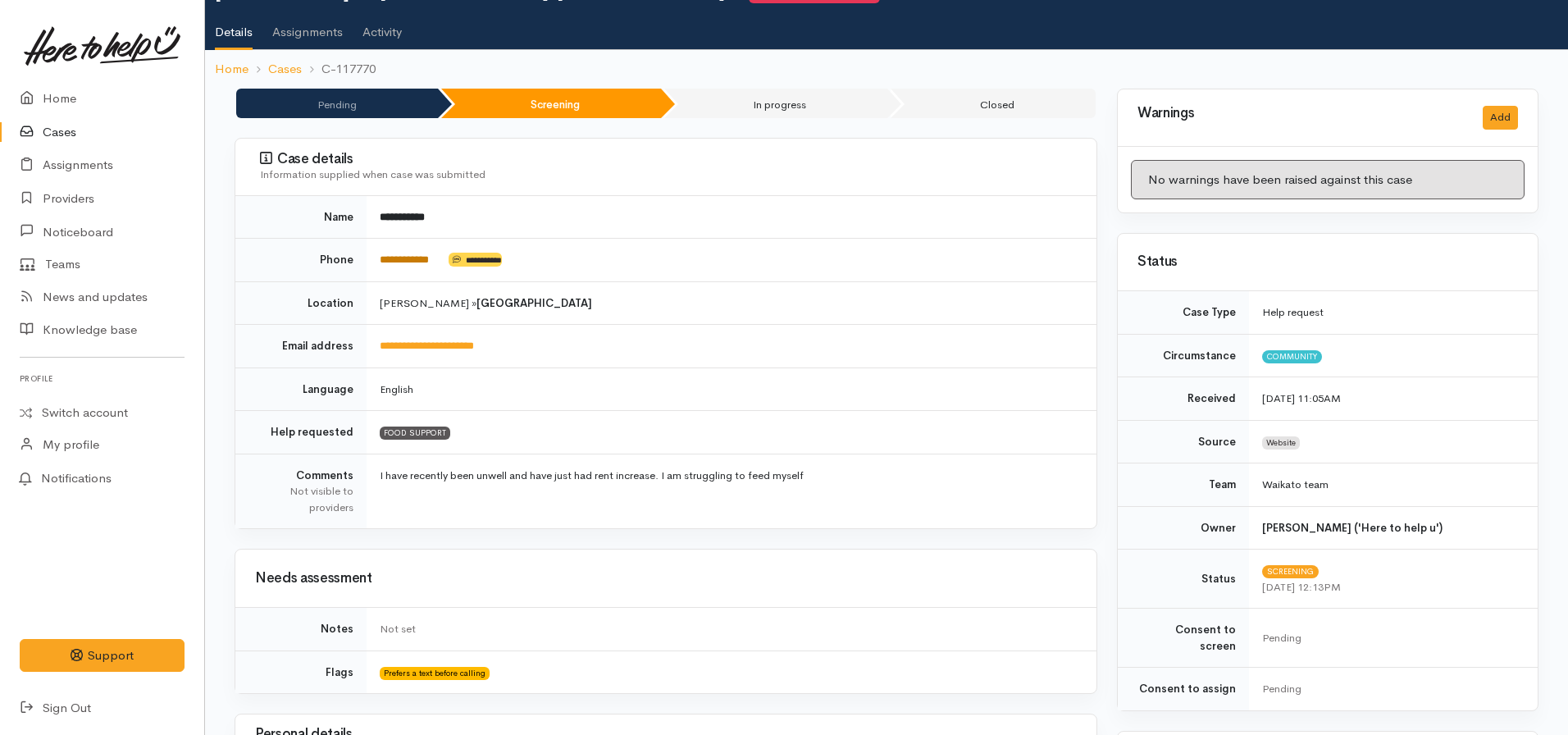
click at [422, 263] on link "**********" at bounding box center [404, 260] width 49 height 11
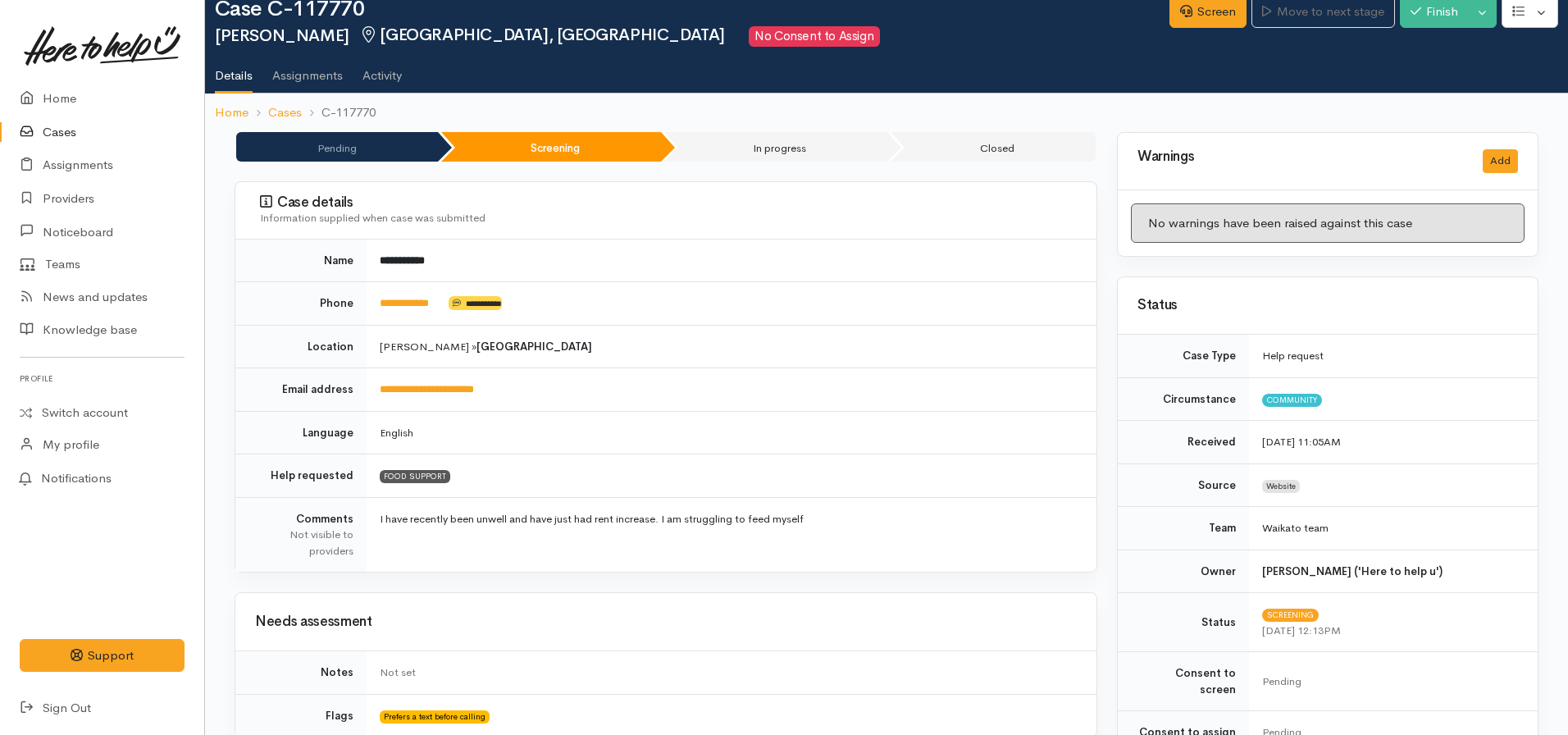
scroll to position [0, 0]
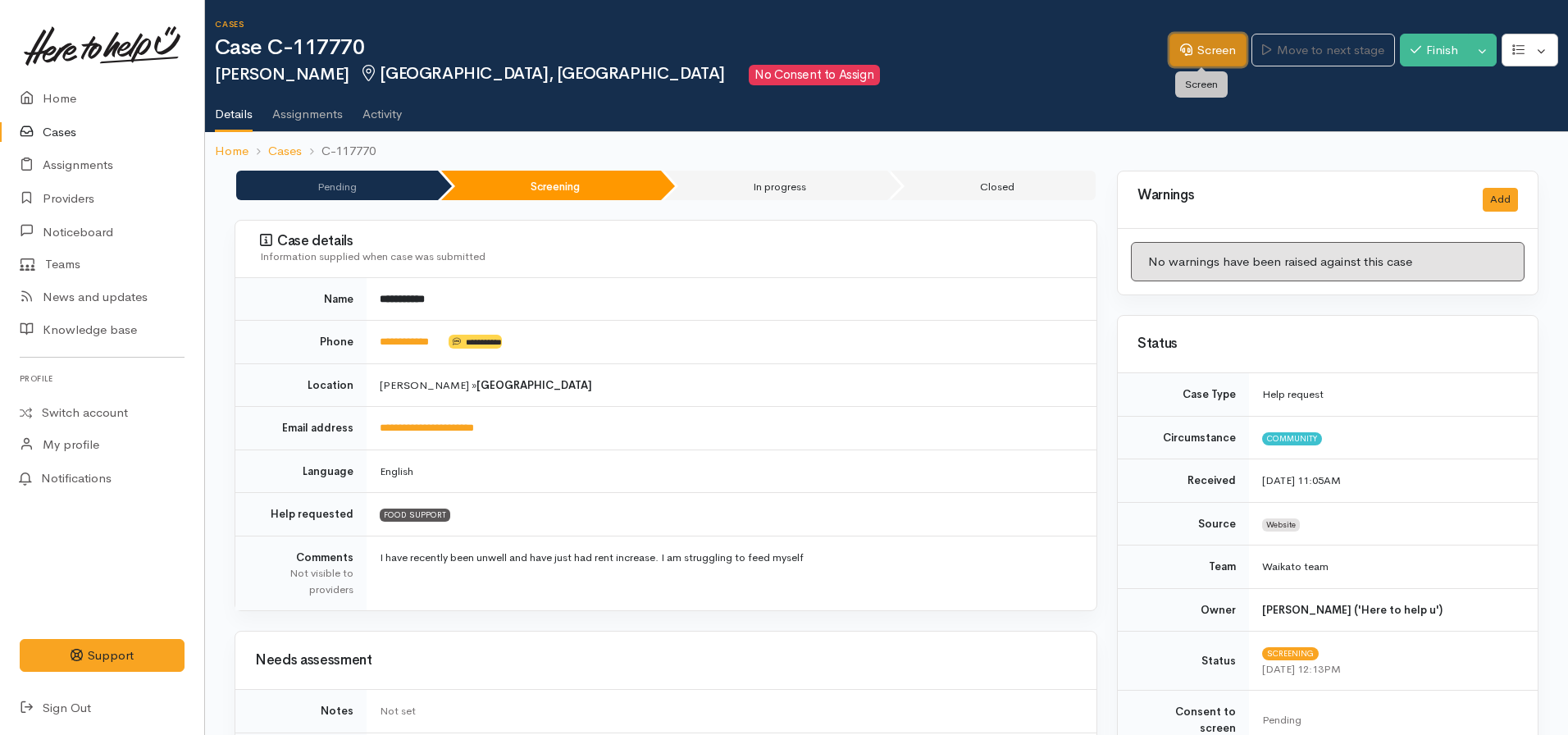
click at [1179, 62] on link "Screen" at bounding box center [1208, 50] width 77 height 34
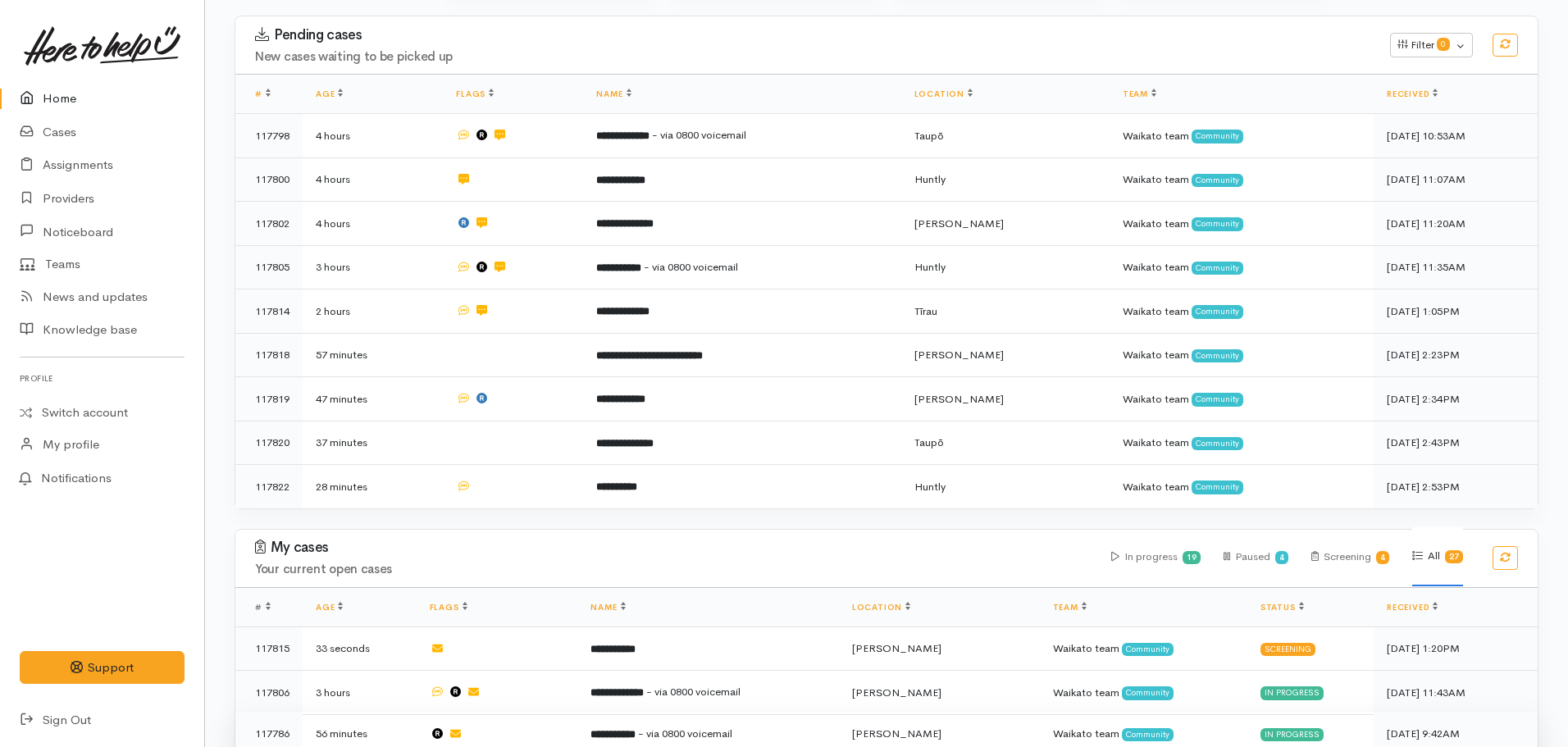
scroll to position [410, 0]
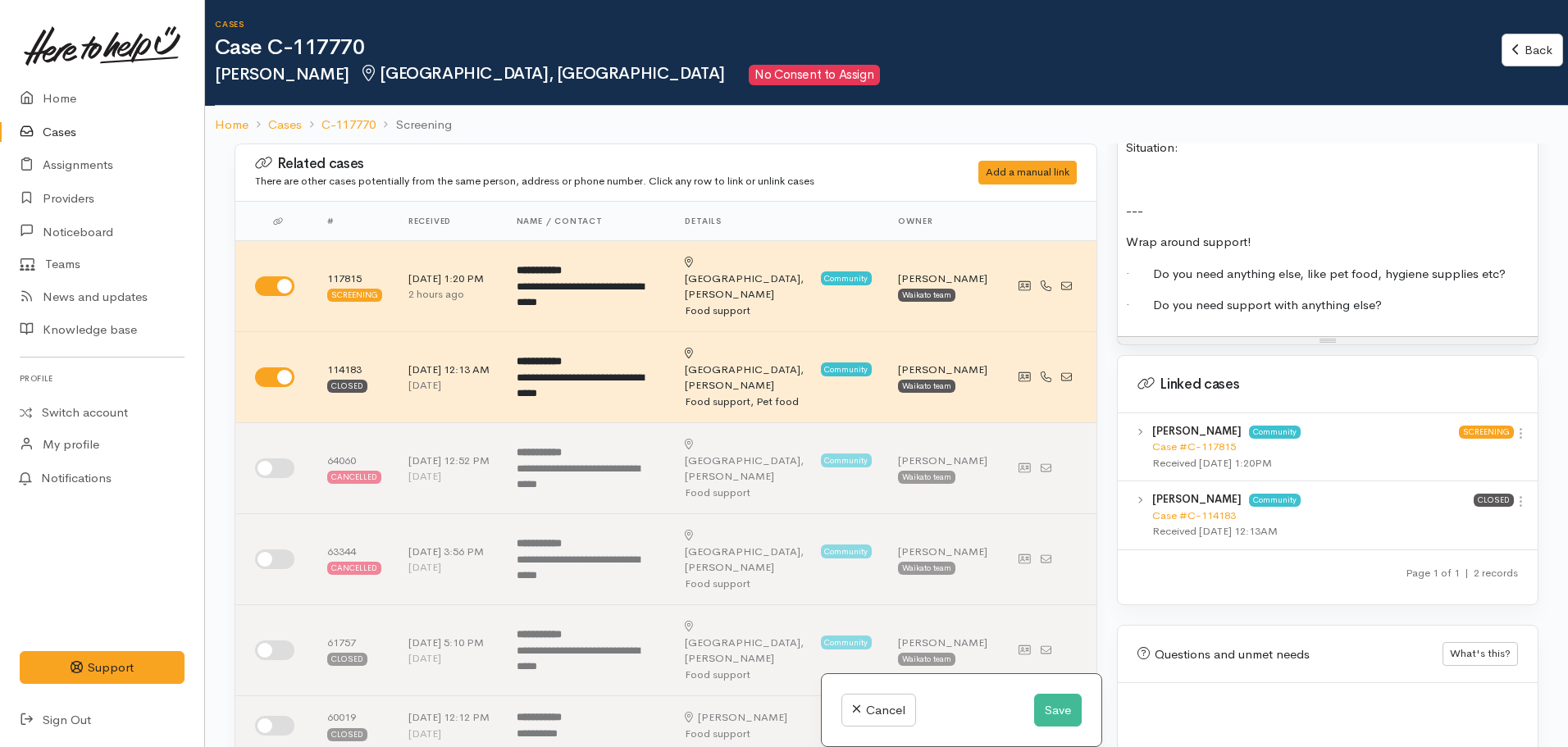
scroll to position [1641, 0]
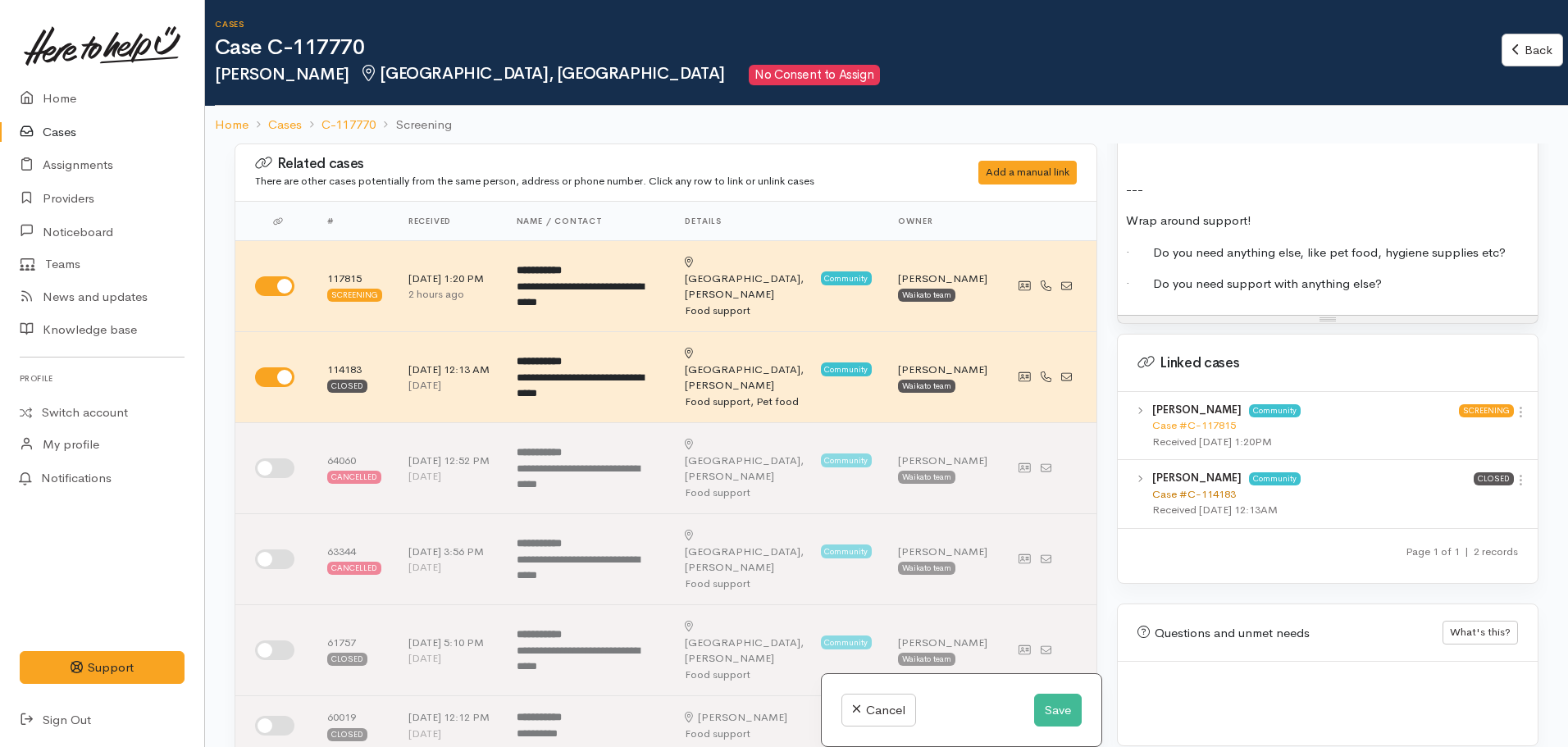
click at [1180, 487] on link "Case #C-114183" at bounding box center [1194, 493] width 84 height 14
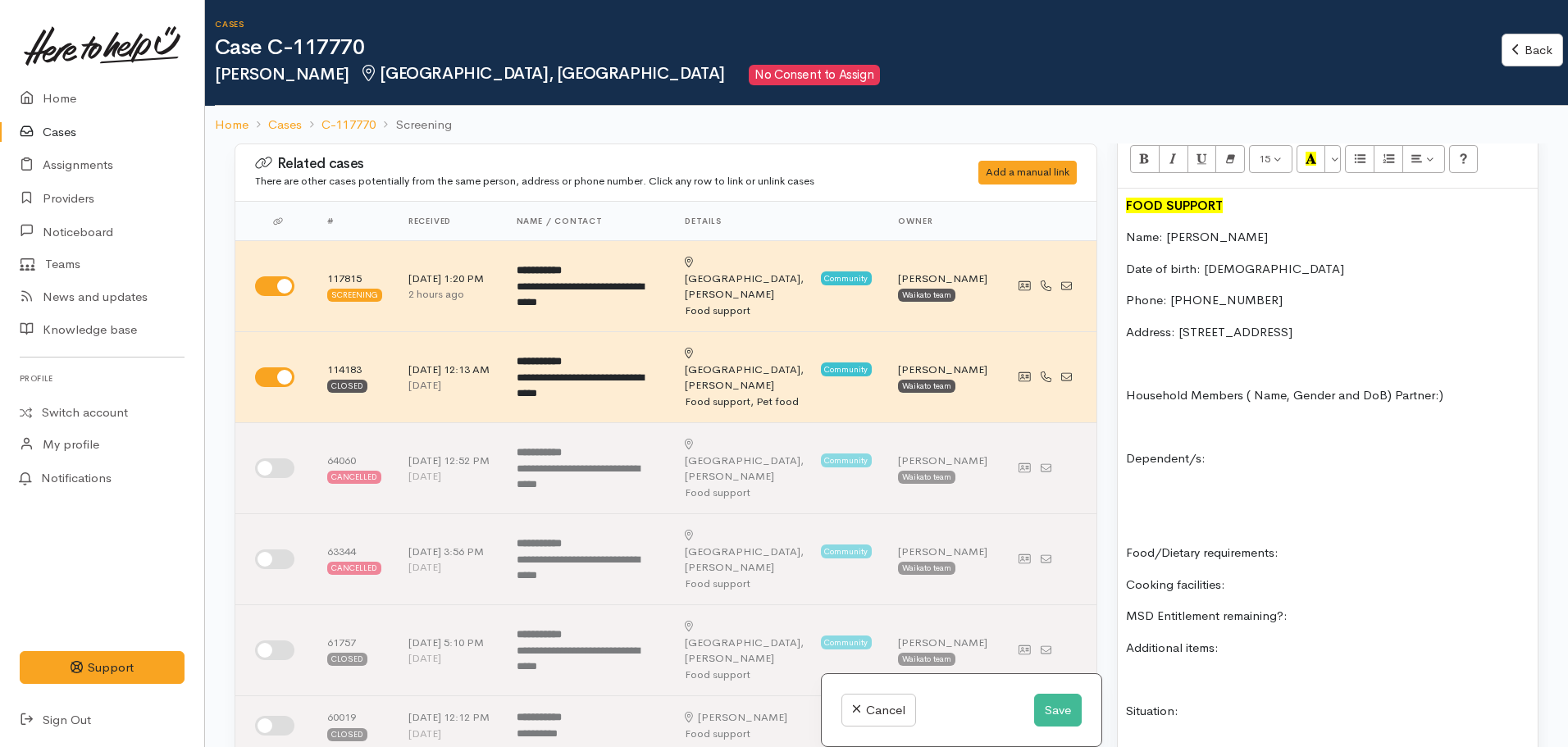
scroll to position [1068, 0]
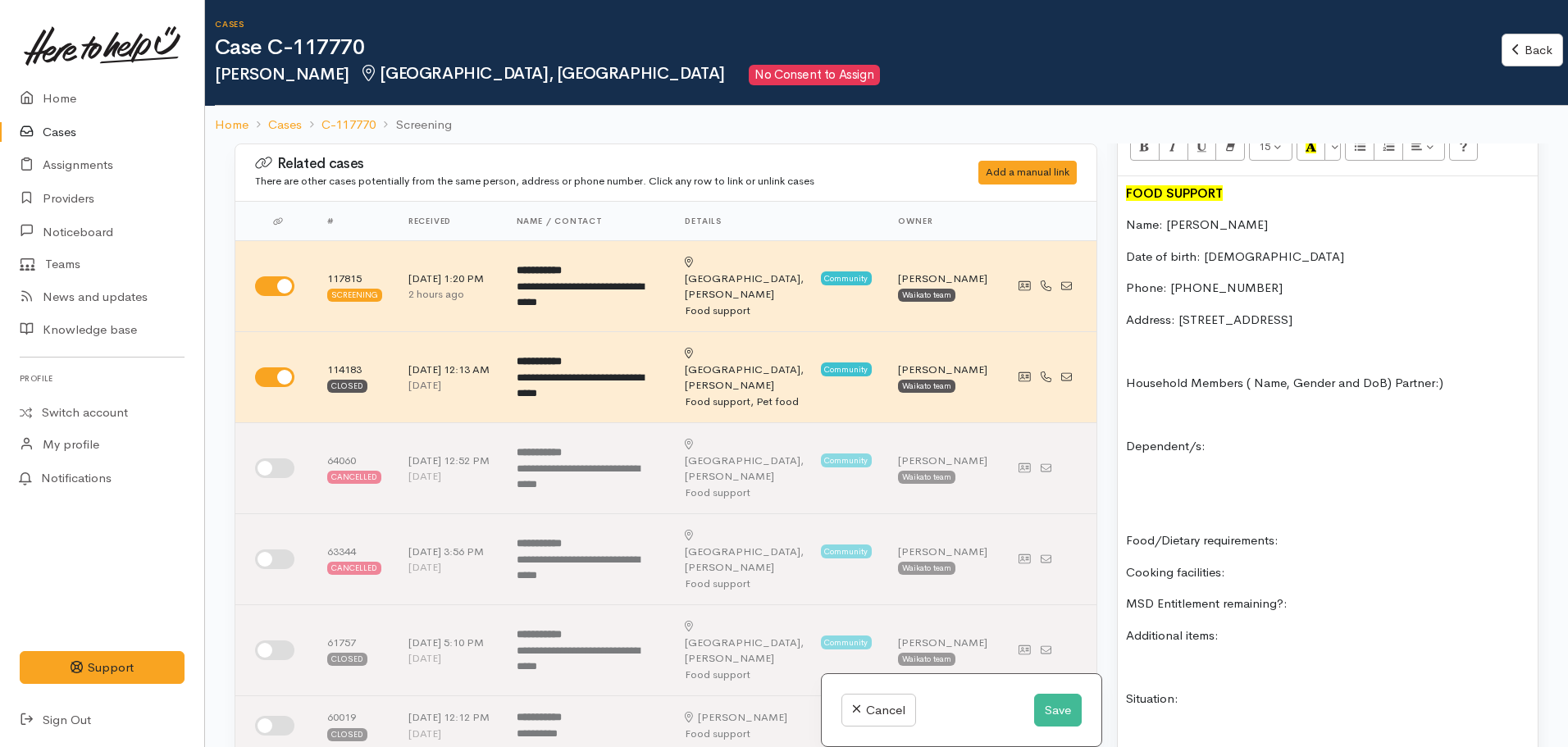
click at [1332, 513] on div "FOOD SUPPORT Name: Janene Mann Date of birth: 22/05/1963 Phone: 02108193613 Add…" at bounding box center [1327, 532] width 420 height 711
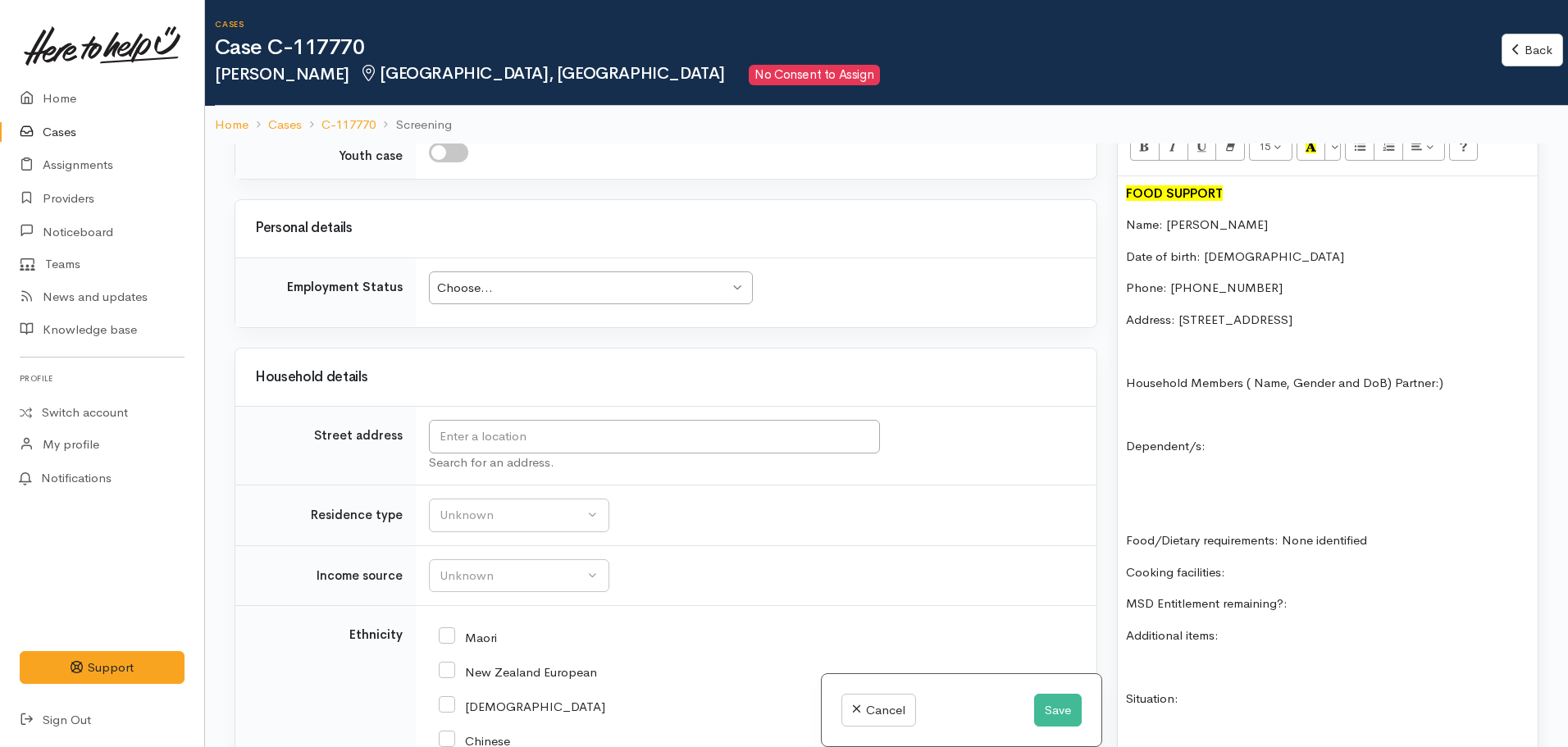
scroll to position [2626, 0]
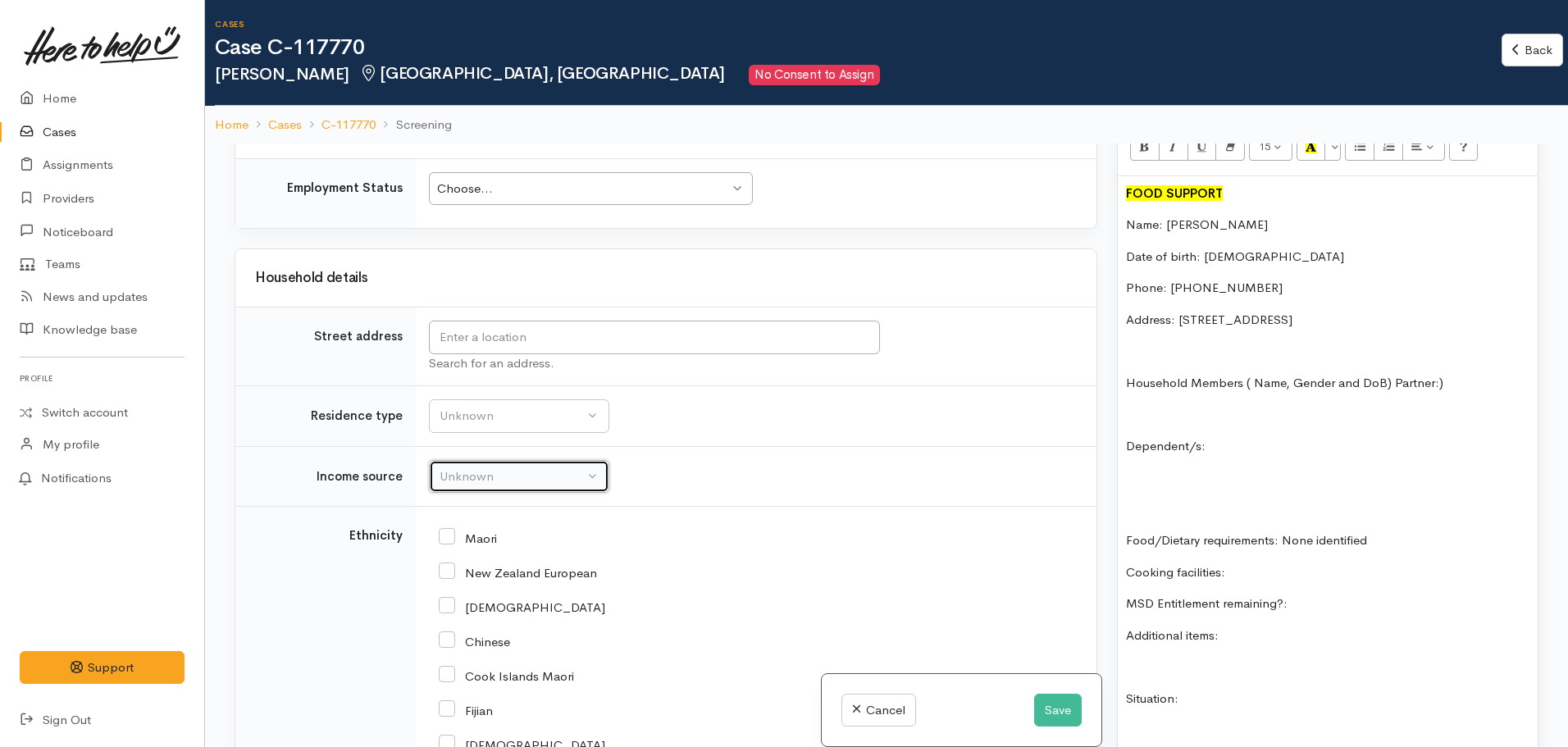
click at [448, 468] on div "Unknown" at bounding box center [511, 477] width 144 height 19
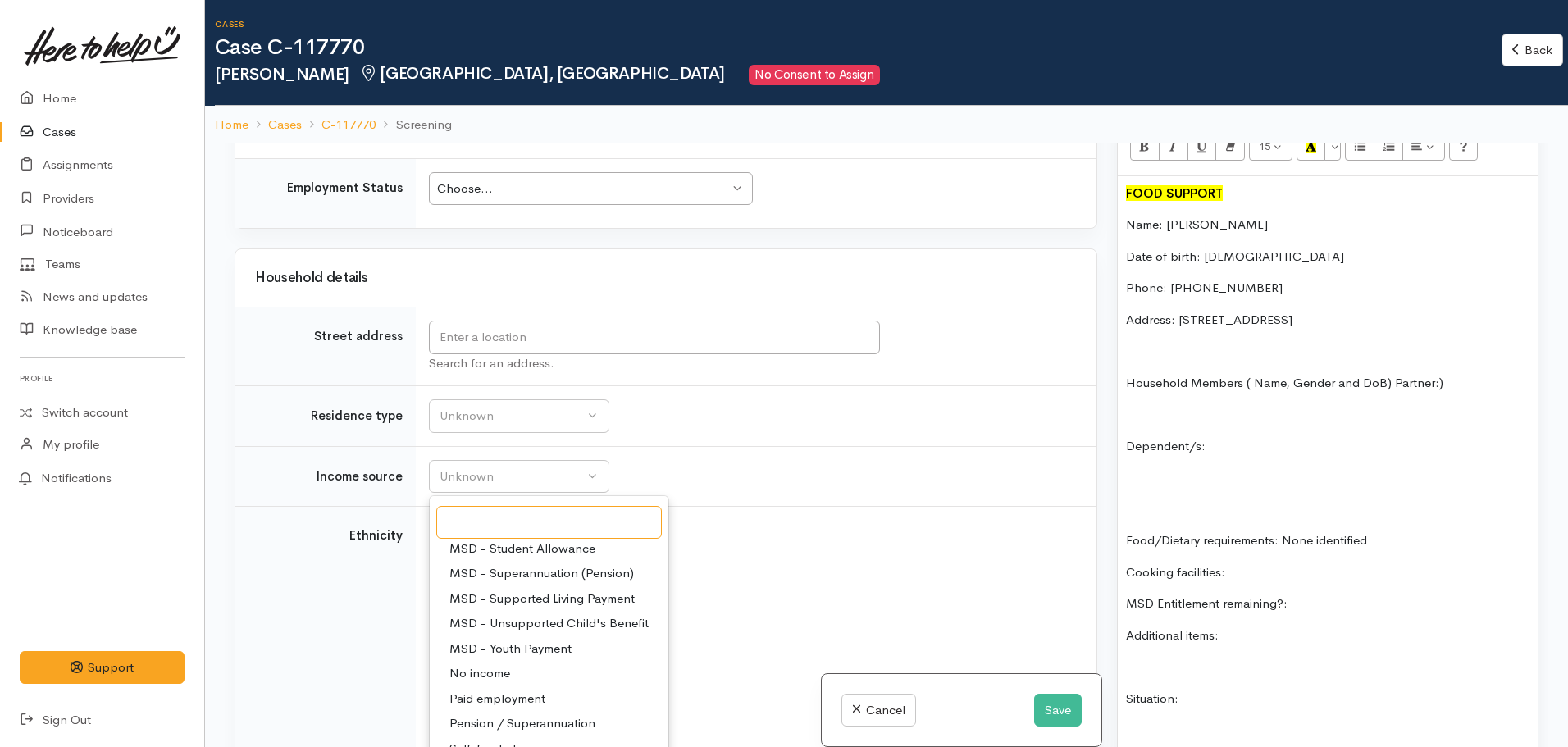
scroll to position [246, 0]
click at [573, 576] on span "MSD - Supported Living Payment" at bounding box center [542, 585] width 185 height 19
select select "3"
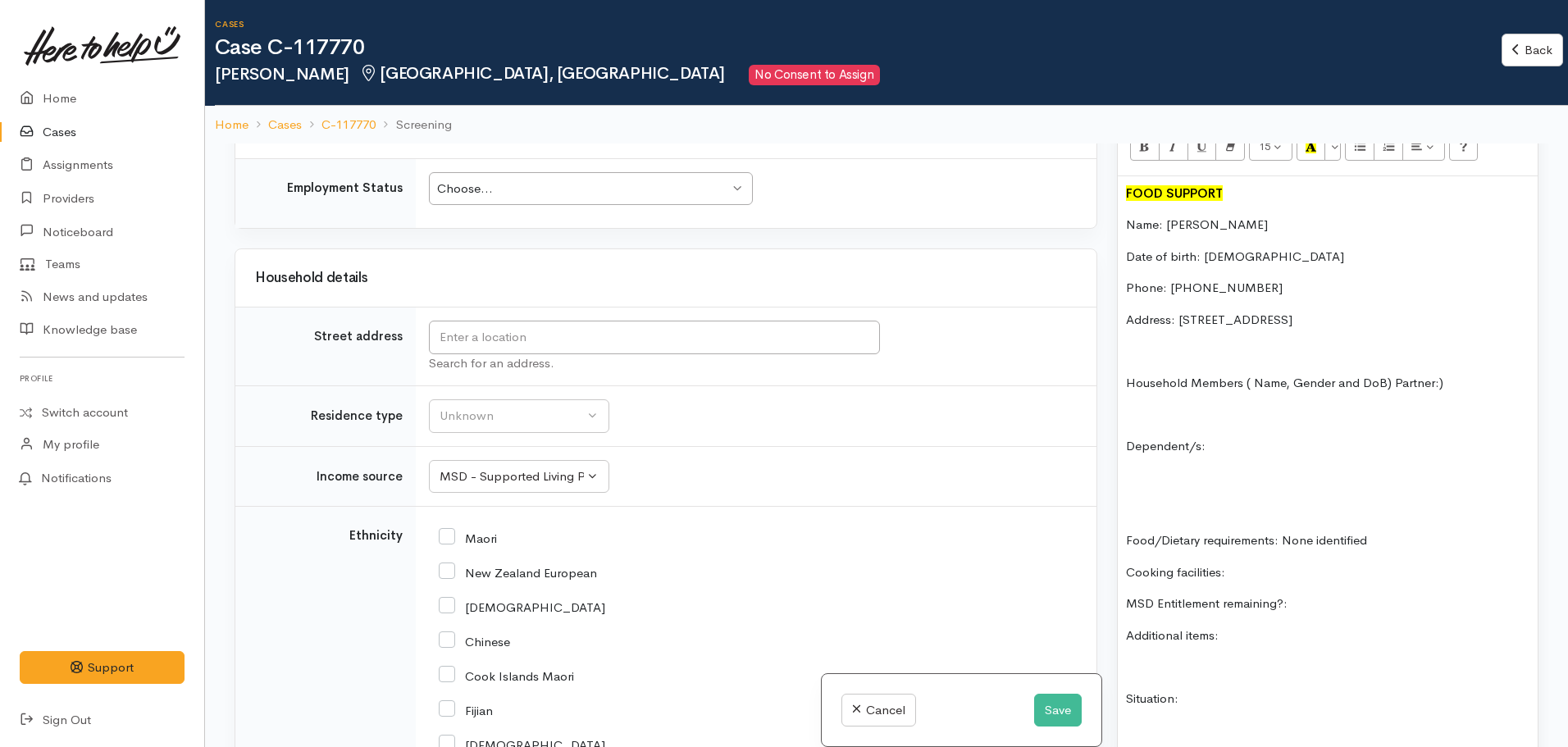
click at [1312, 595] on p "MSD Entitlement remaining?:" at bounding box center [1327, 604] width 404 height 19
click at [1261, 564] on p "Cooking facilities:" at bounding box center [1327, 573] width 404 height 19
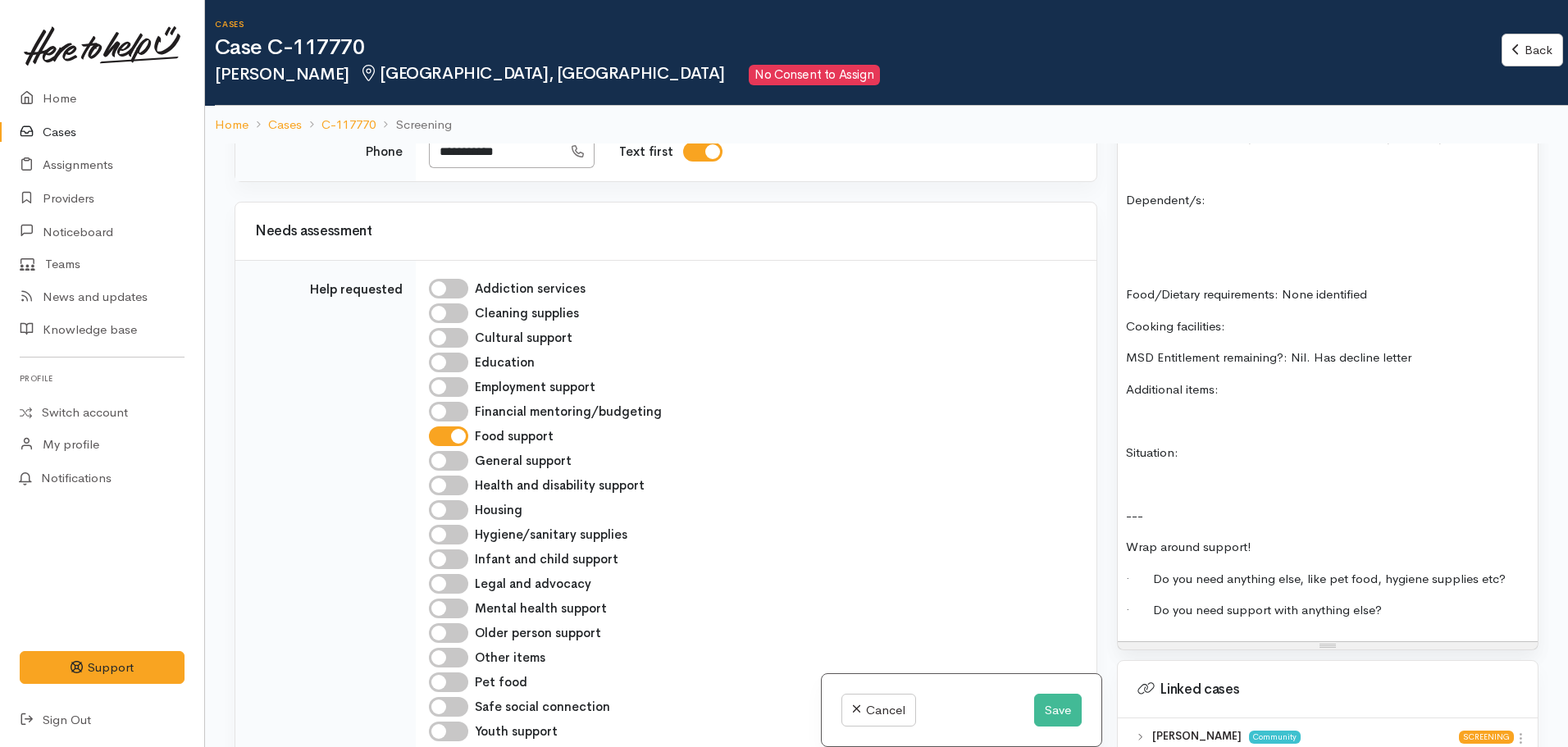
scroll to position [1395, 0]
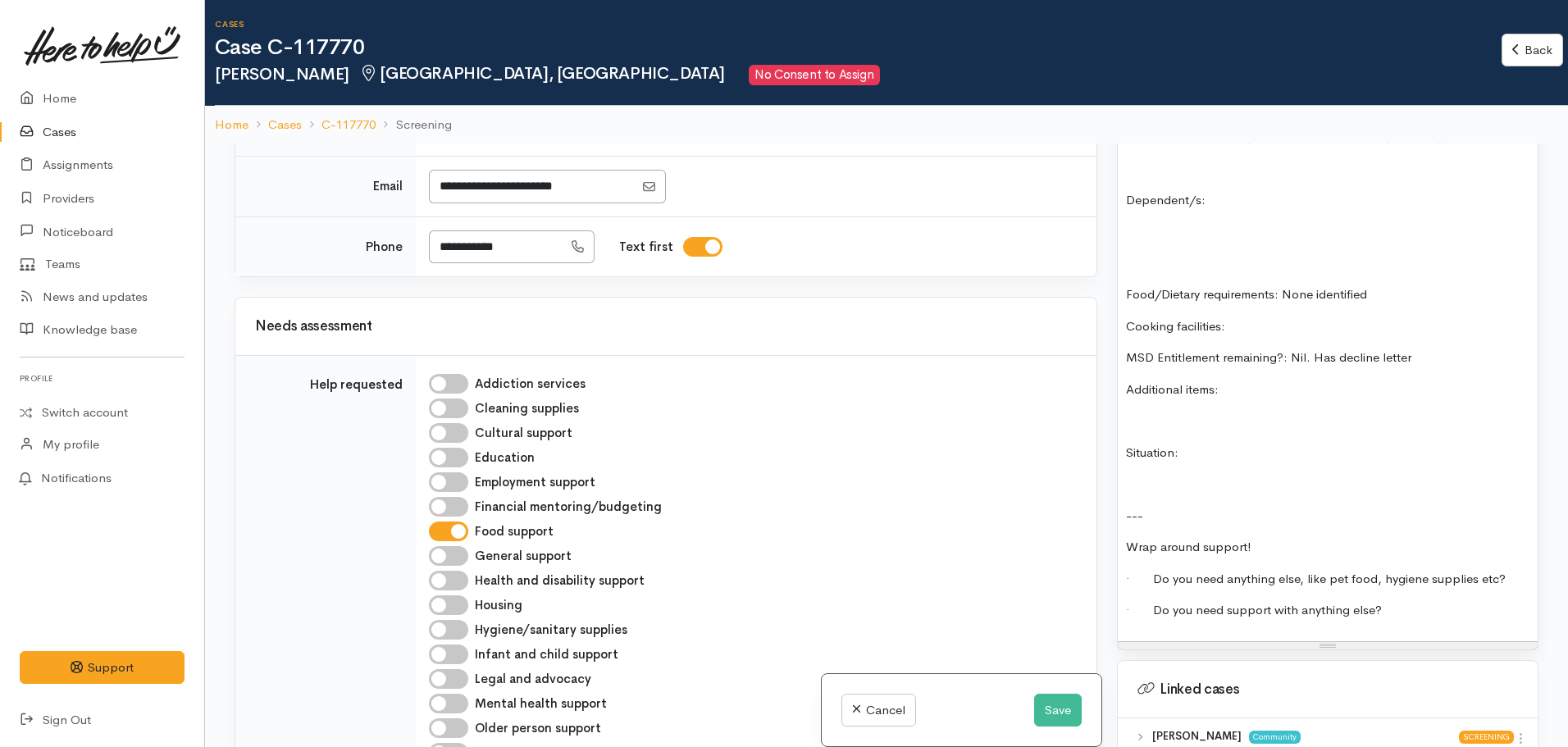
click at [1262, 380] on p "Additional items:" at bounding box center [1327, 389] width 404 height 19
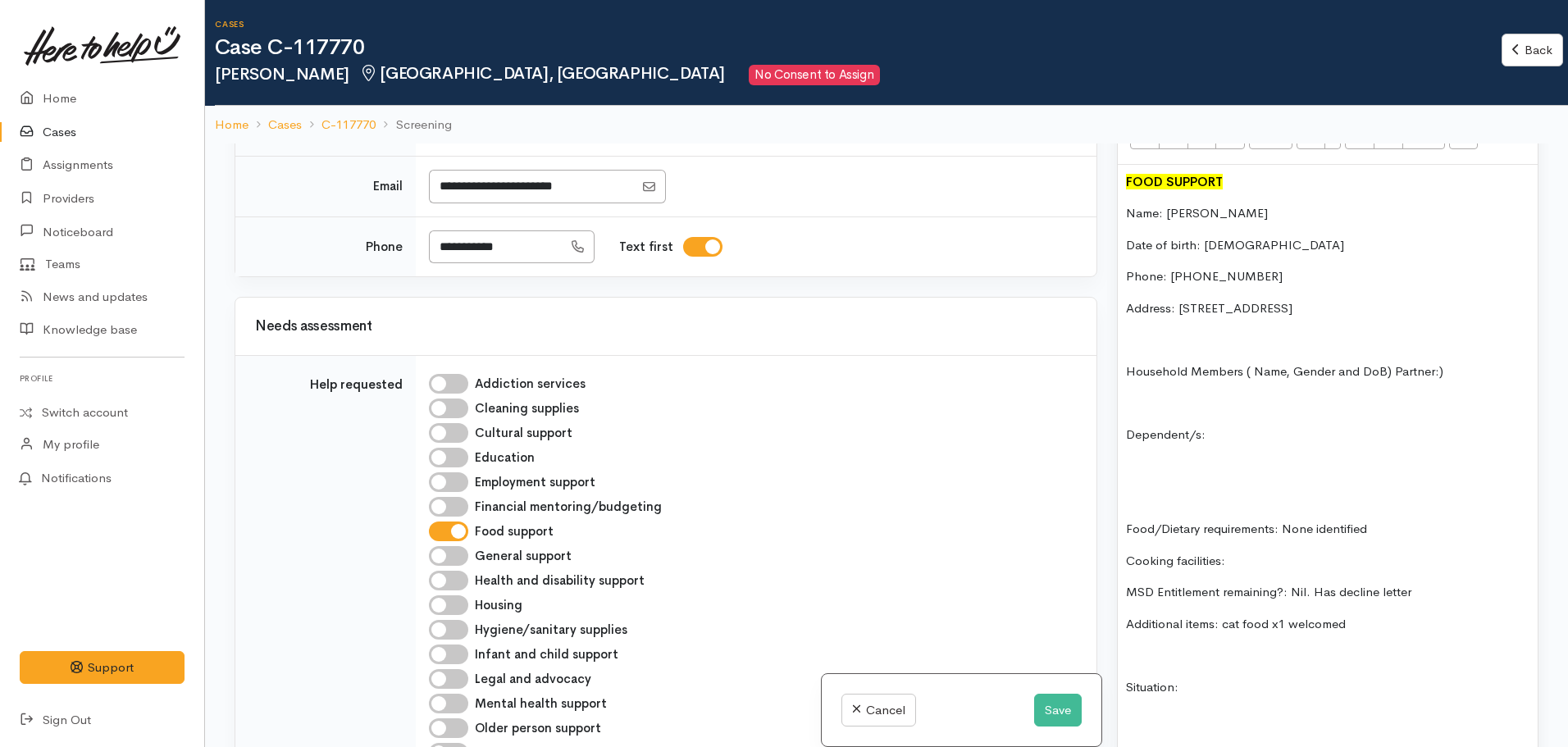
scroll to position [1314, 0]
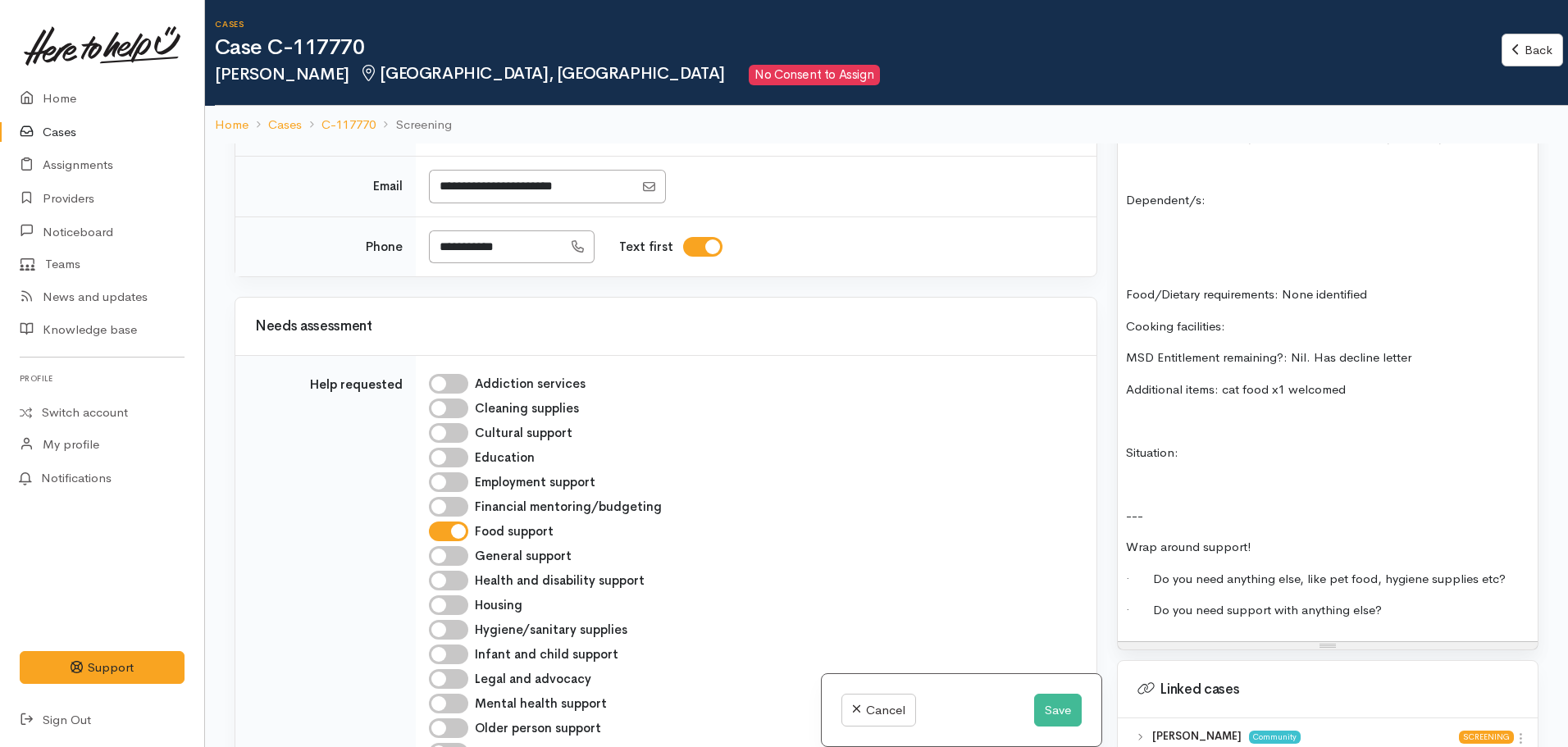
click at [1261, 453] on div "FOOD SUPPORT Name: Janene Mann Date of birth: 22/05/1963 Phone: 02108193613 Add…" at bounding box center [1327, 286] width 420 height 711
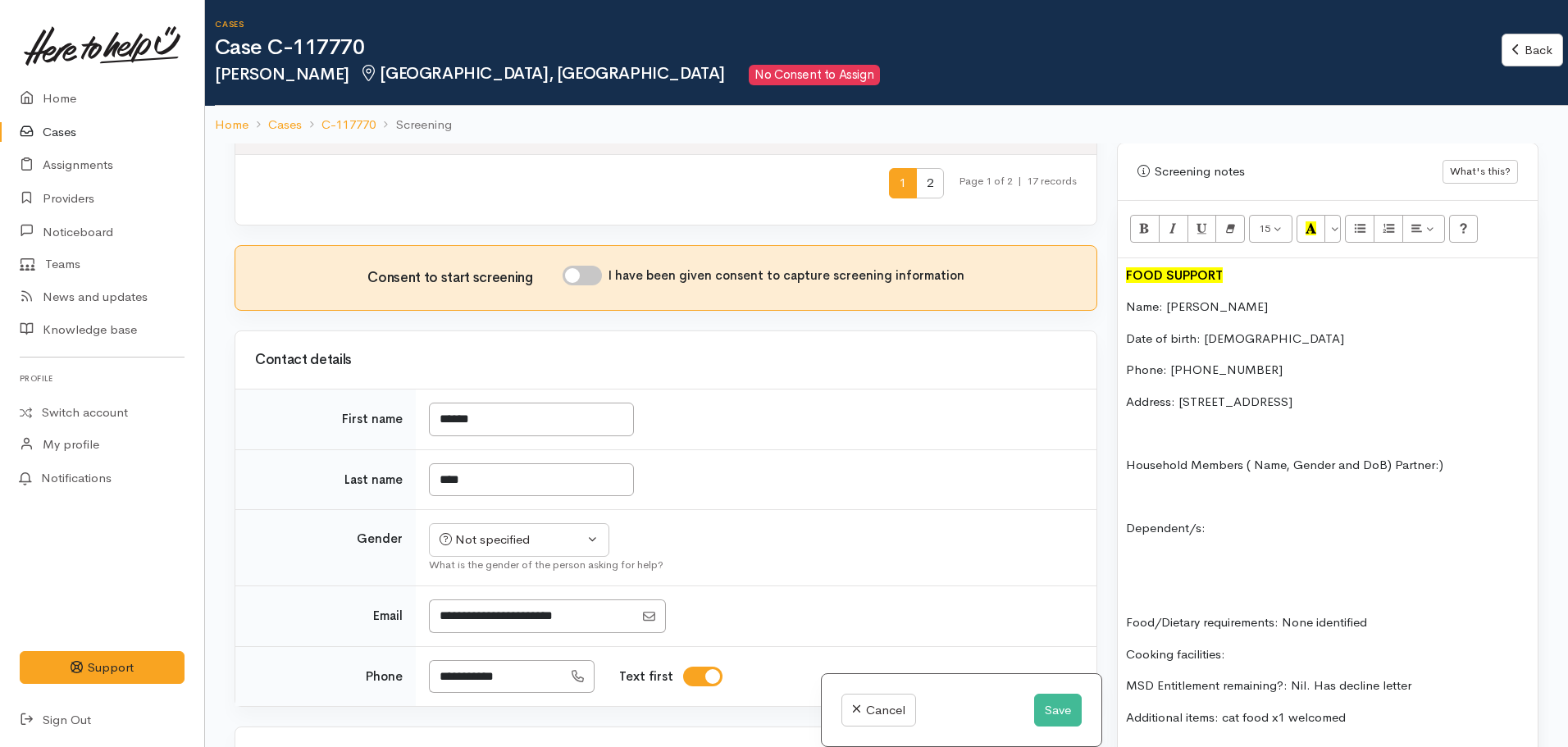
scroll to position [984, 0]
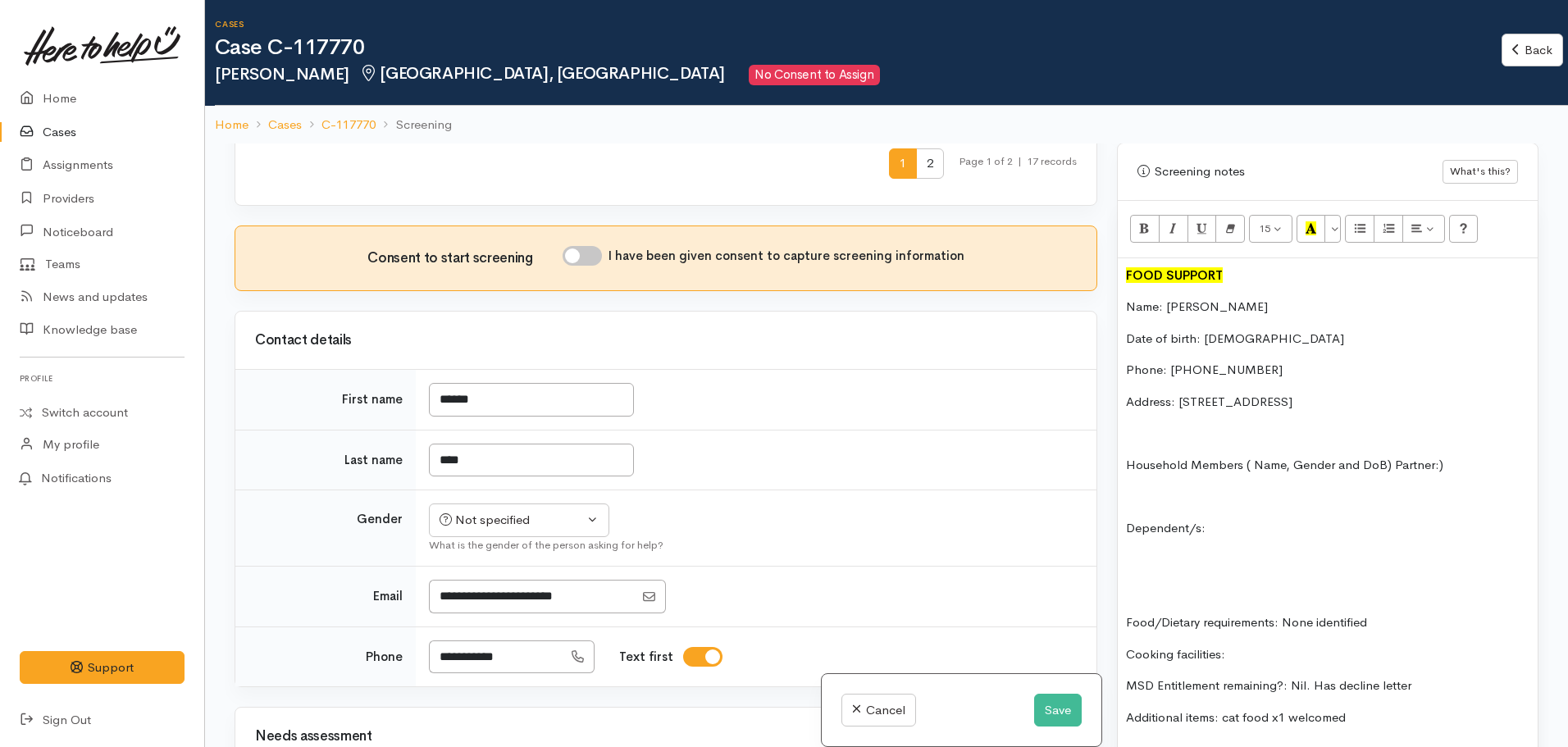
drag, startPoint x: 1451, startPoint y: 446, endPoint x: 1239, endPoint y: 447, distance: 212.0
click at [1239, 456] on p "Household Members ( Name, Gender and DoB) Partner:)" at bounding box center [1327, 465] width 404 height 19
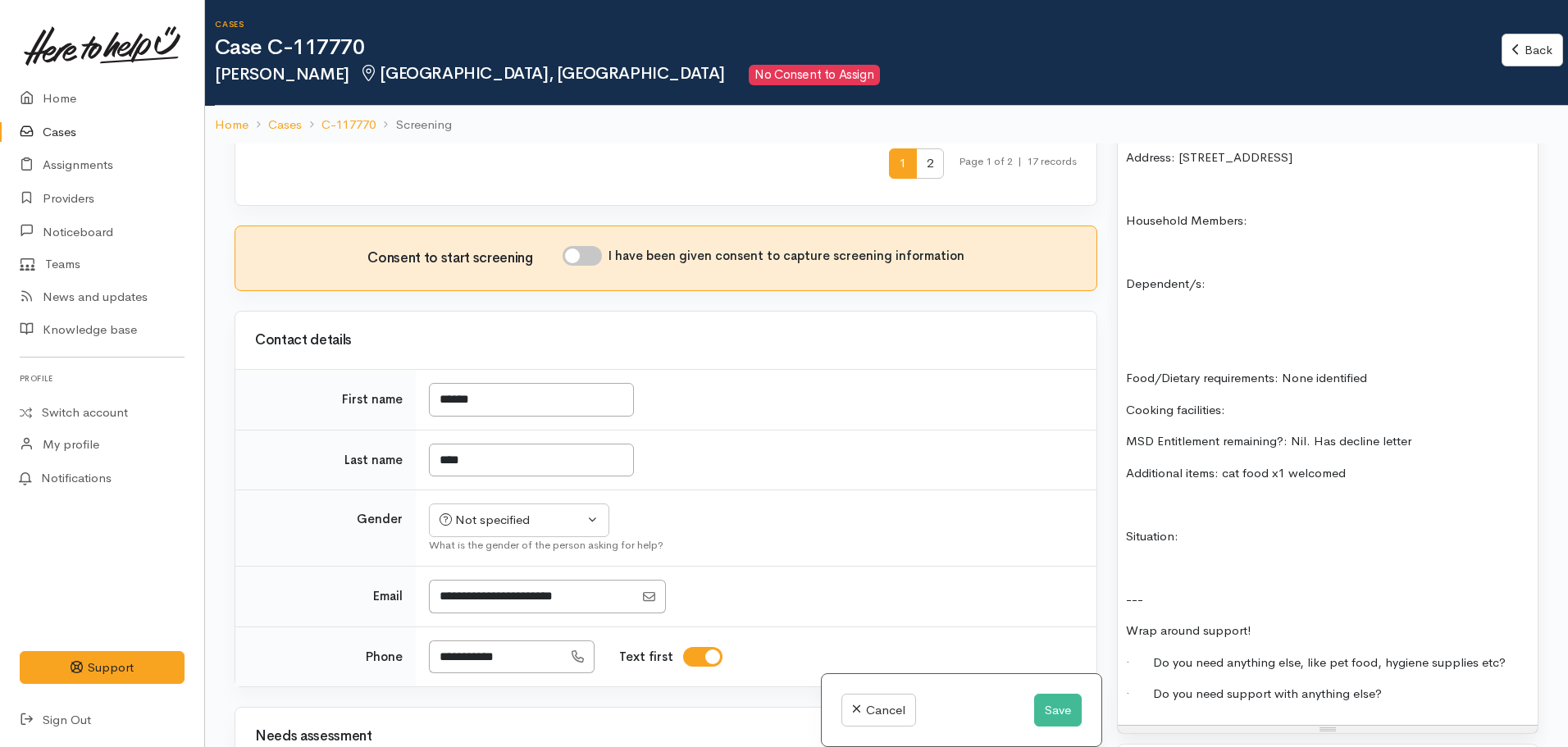
scroll to position [1232, 0]
click at [1400, 689] on div "FOOD SUPPORT Name: Janene Mann Date of birth: 22/05/1963 Phone: 02108193613 Add…" at bounding box center [1327, 368] width 420 height 711
drag, startPoint x: 496, startPoint y: 528, endPoint x: 417, endPoint y: 528, distance: 79.0
click at [417, 627] on td "**********" at bounding box center [756, 657] width 681 height 60
click at [811, 491] on td "Not specified Male Female Diverse Not specified What is the gender of the perso…" at bounding box center [756, 529] width 681 height 77
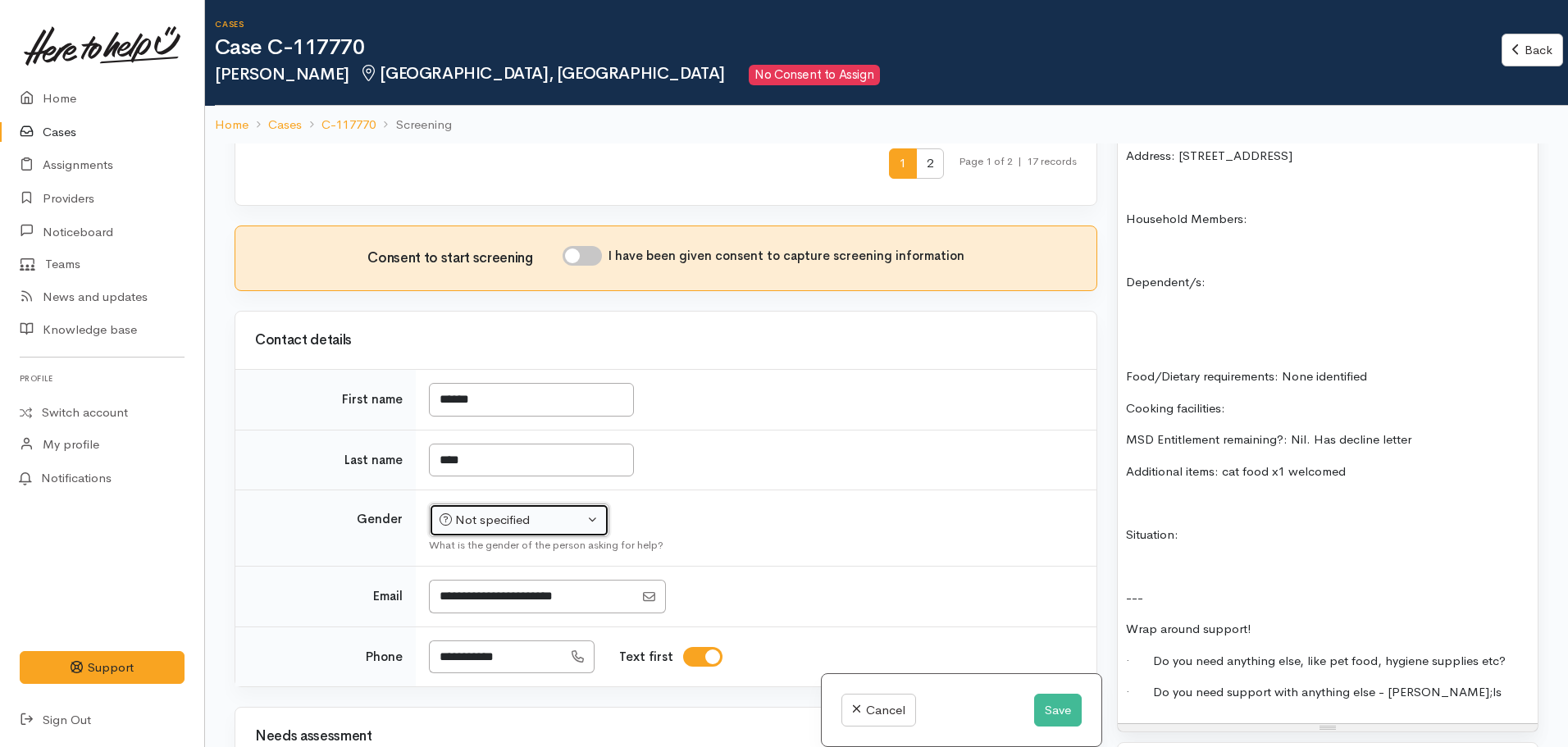
click at [478, 511] on div "Not specified" at bounding box center [511, 520] width 144 height 19
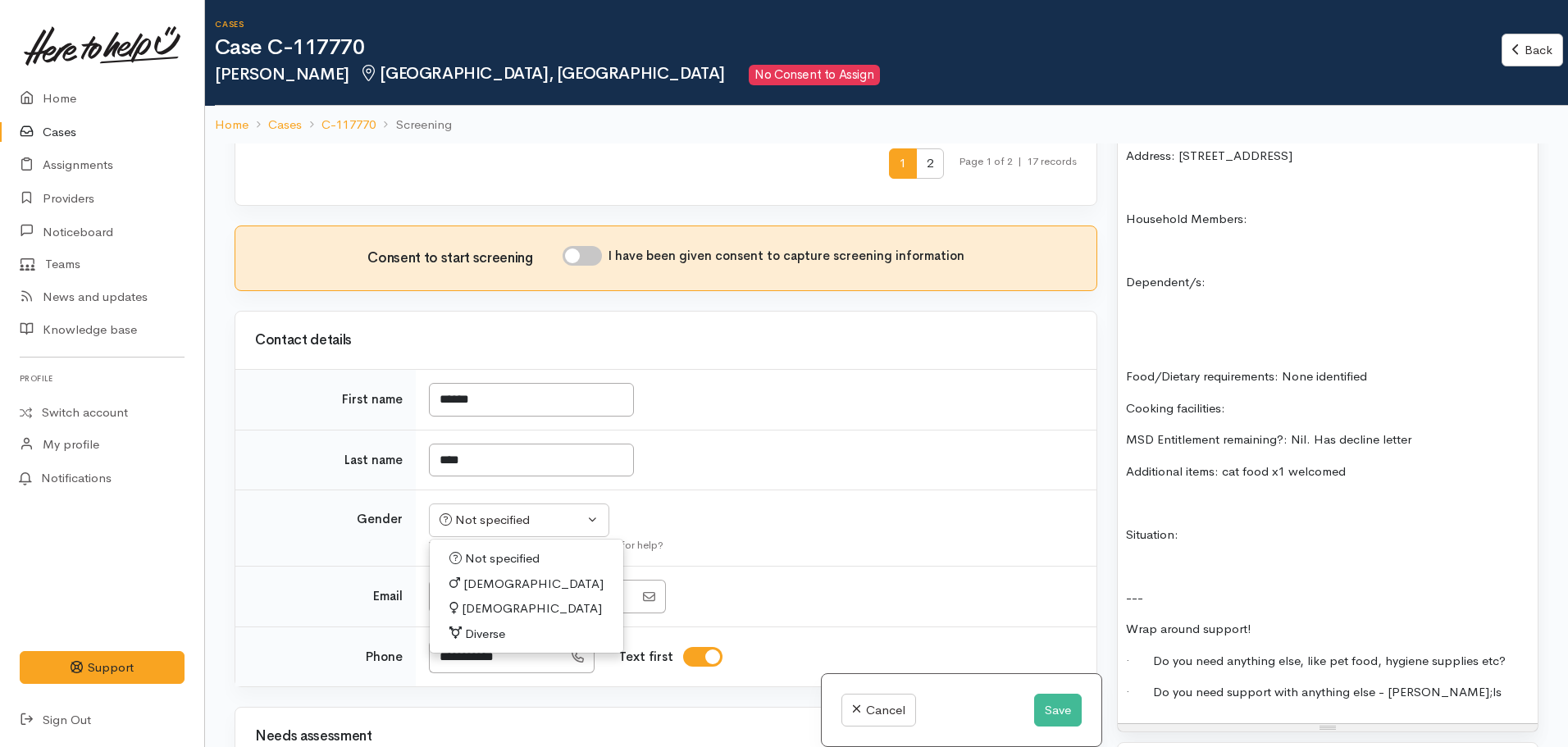
drag, startPoint x: 476, startPoint y: 479, endPoint x: 622, endPoint y: 467, distance: 146.5
click at [478, 600] on span "Female" at bounding box center [531, 609] width 140 height 19
select select "[DEMOGRAPHIC_DATA]"
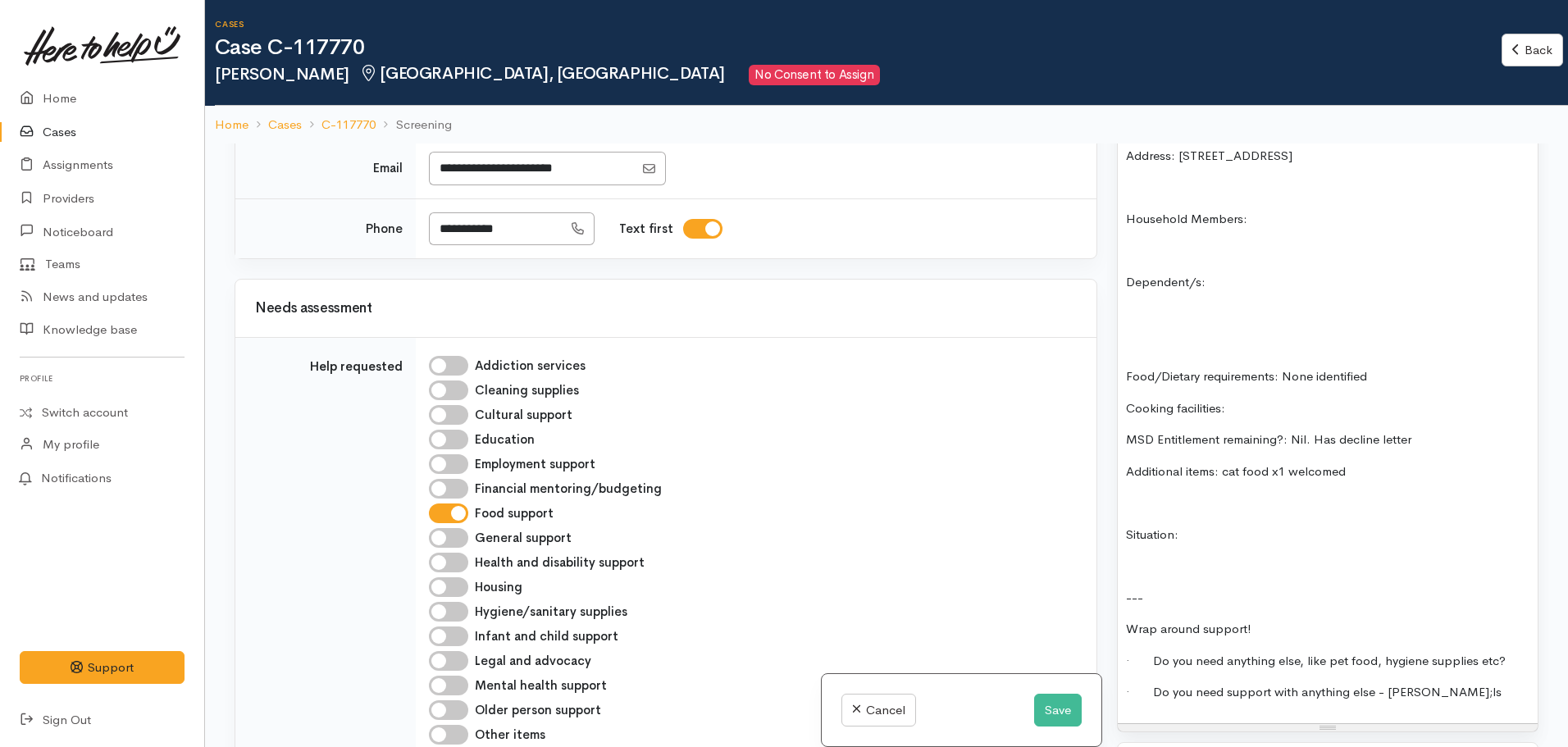
scroll to position [1395, 0]
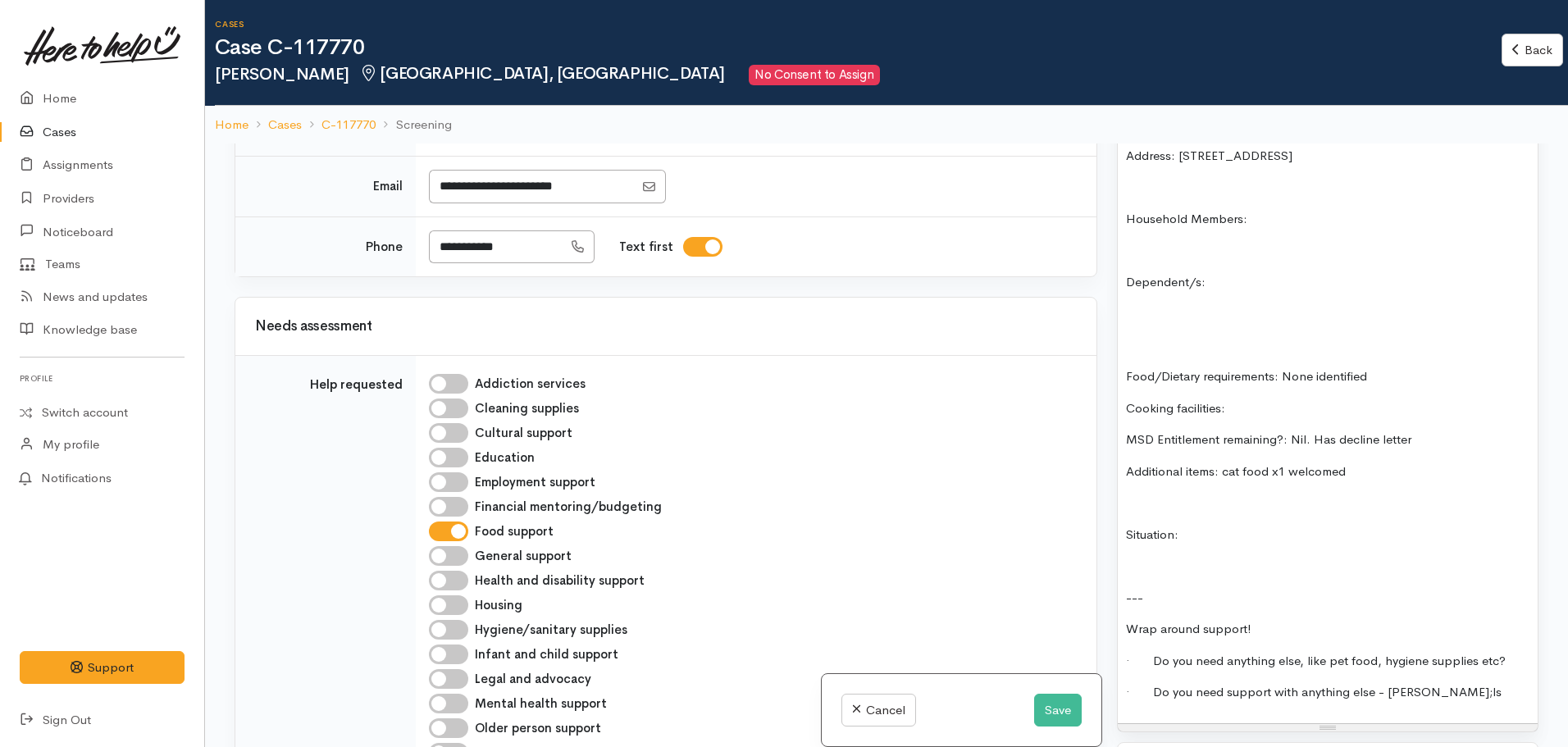
click at [447, 669] on input "Legal and advocacy" at bounding box center [448, 680] width 39 height 20
checkbox input "true"
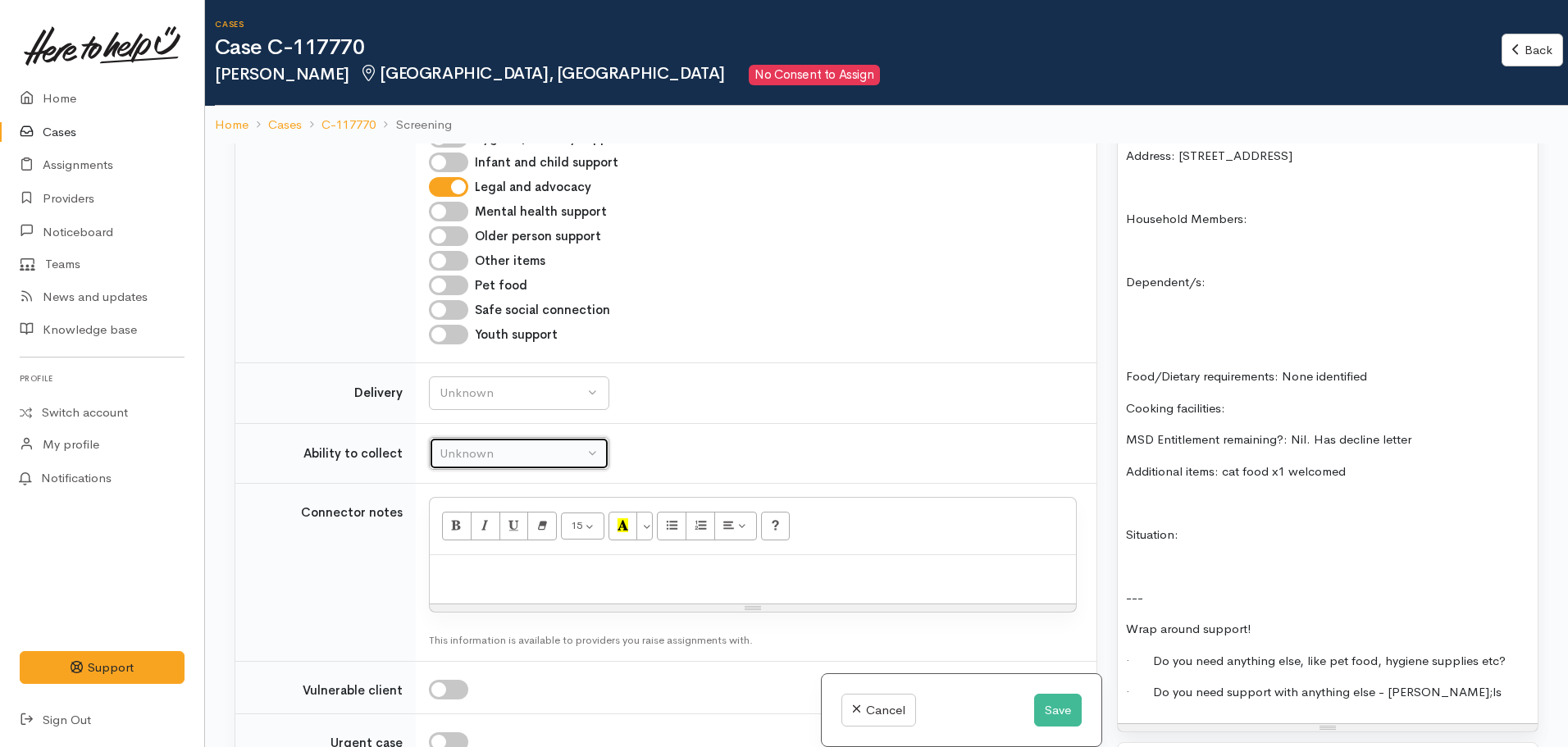
click at [520, 445] on div "Unknown" at bounding box center [511, 454] width 144 height 19
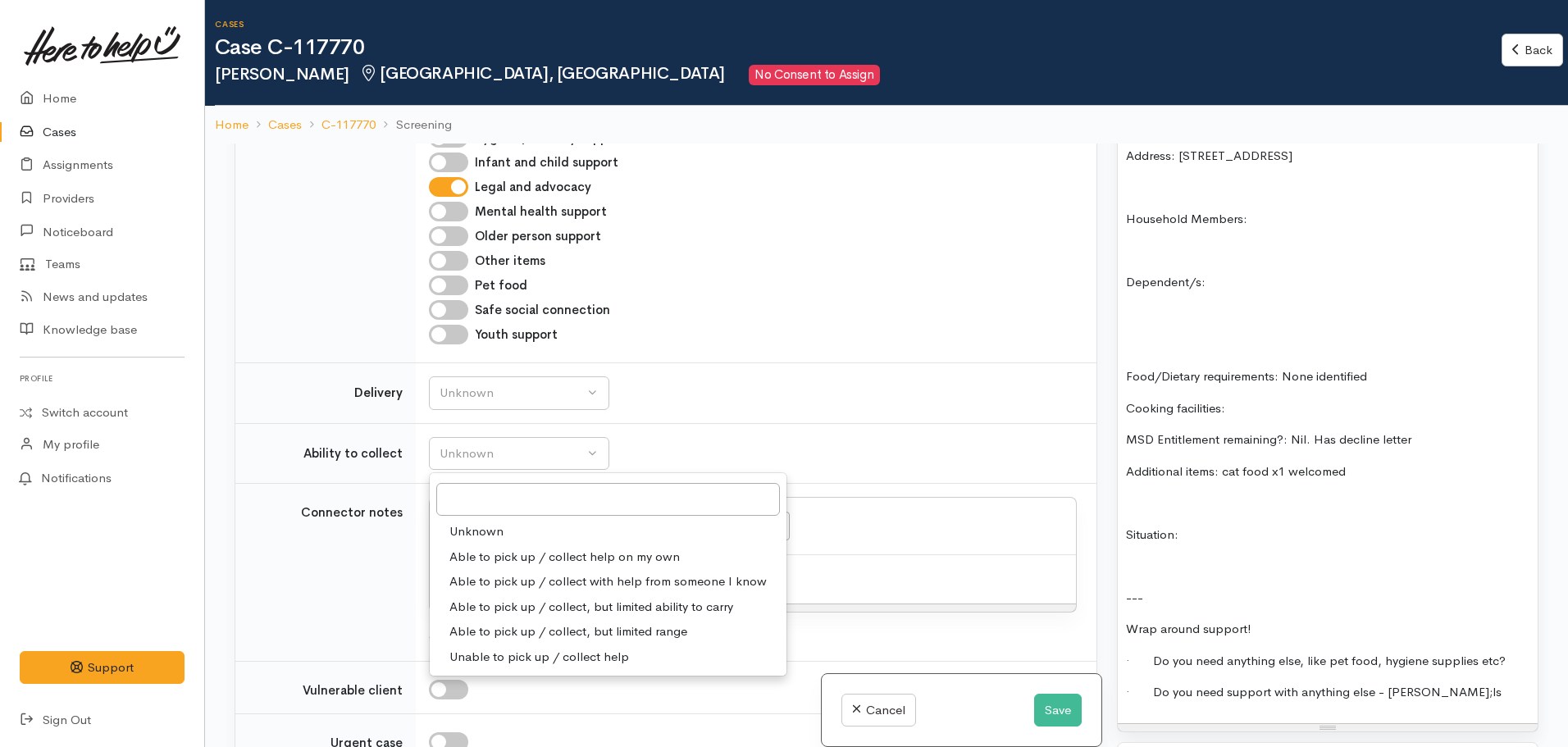
click at [462, 548] on span "Able to pick up / collect help on my own" at bounding box center [564, 557] width 231 height 19
select select "2"
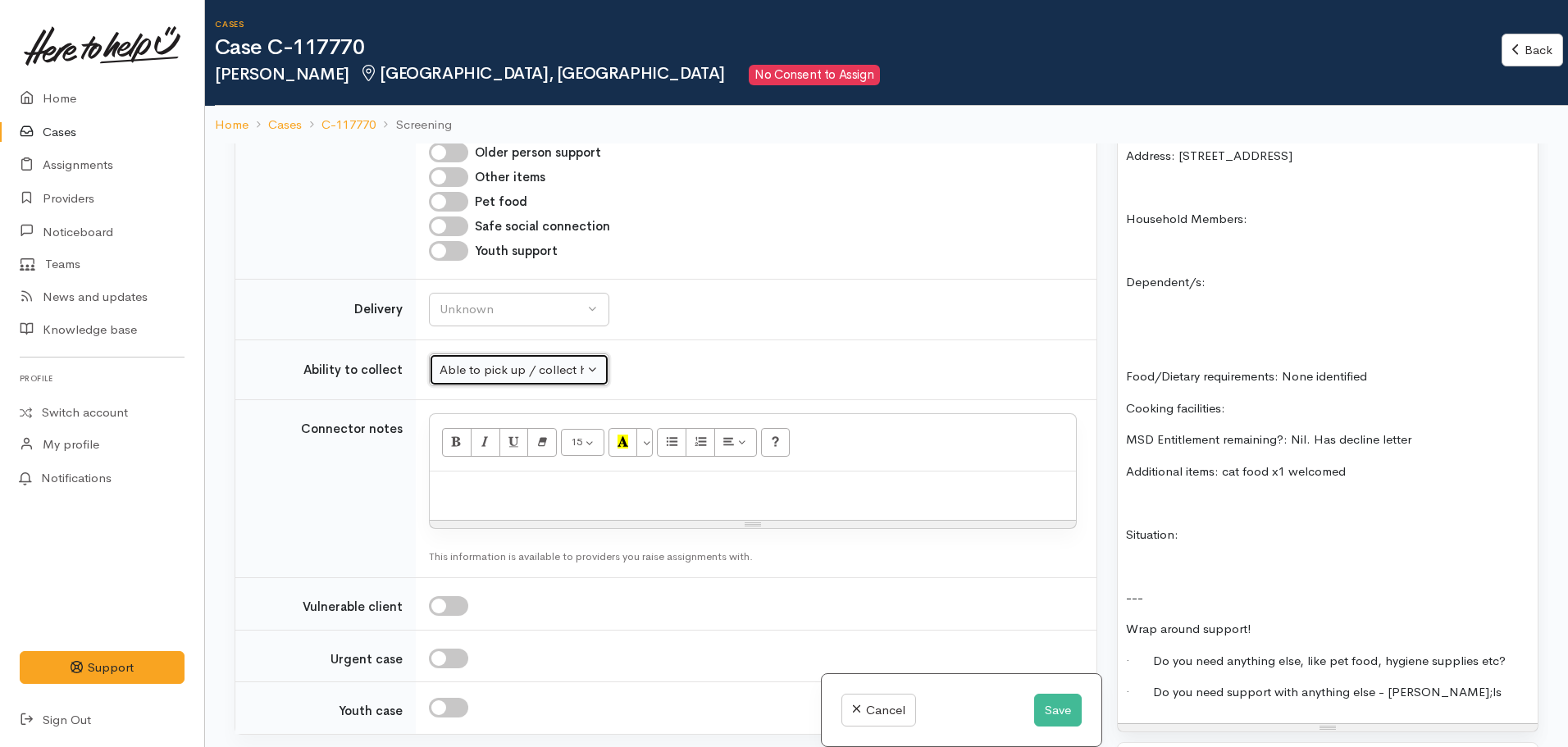
scroll to position [2380, 0]
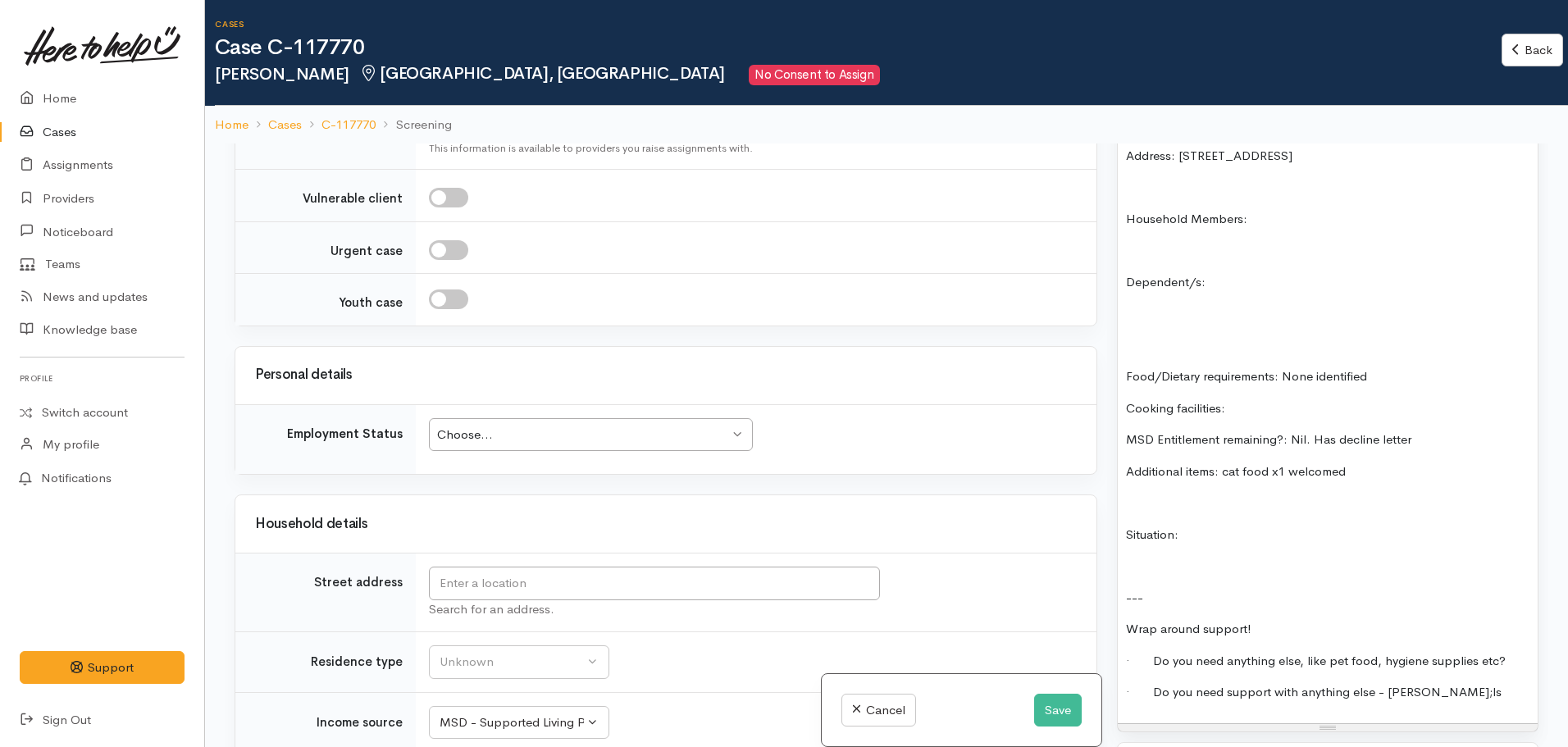
click at [479, 426] on div "Choose..." at bounding box center [583, 435] width 292 height 19
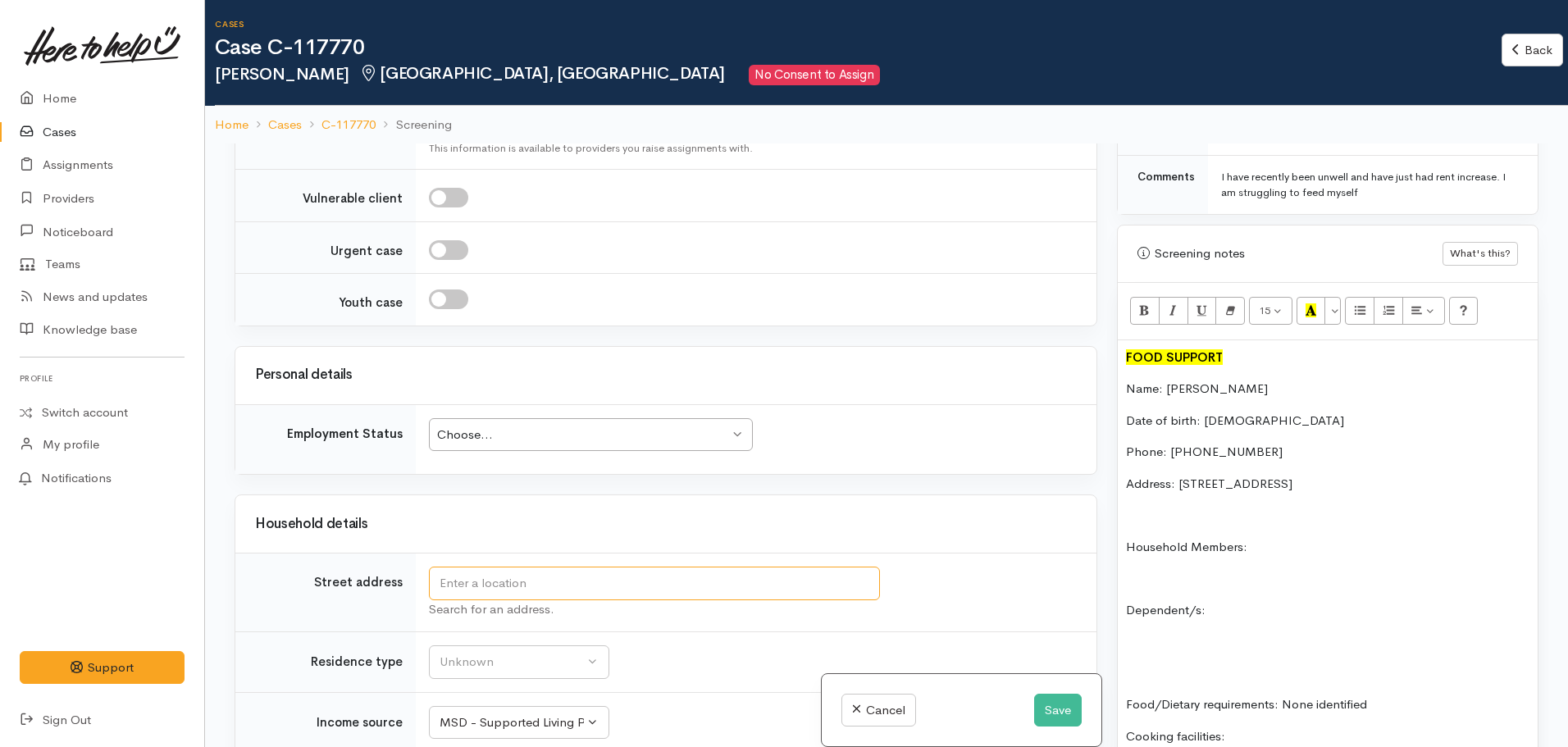
click at [605, 567] on input "text" at bounding box center [654, 584] width 451 height 34
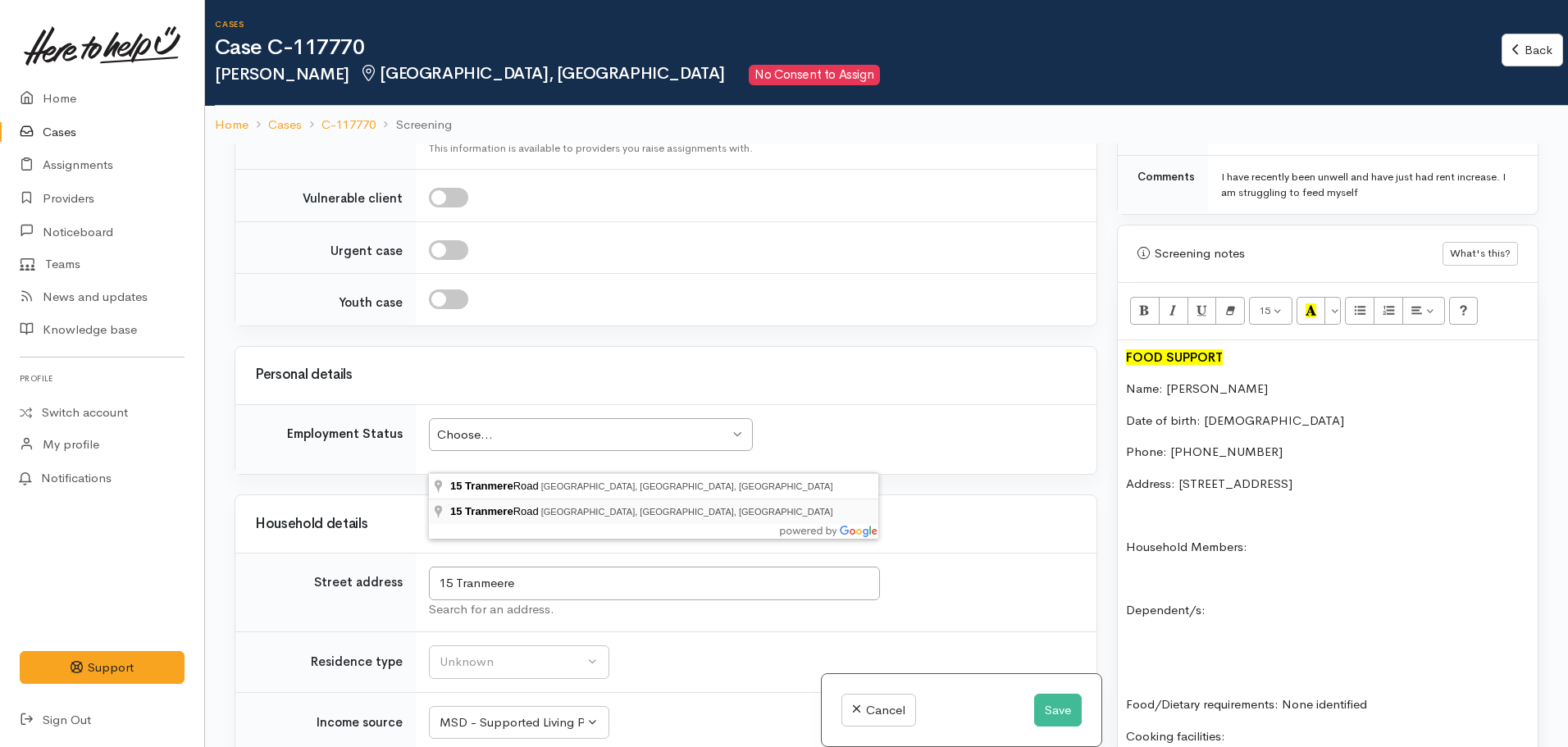
type input "15 Tranmere Road, Fairfield, Hamilton, New Zealand"
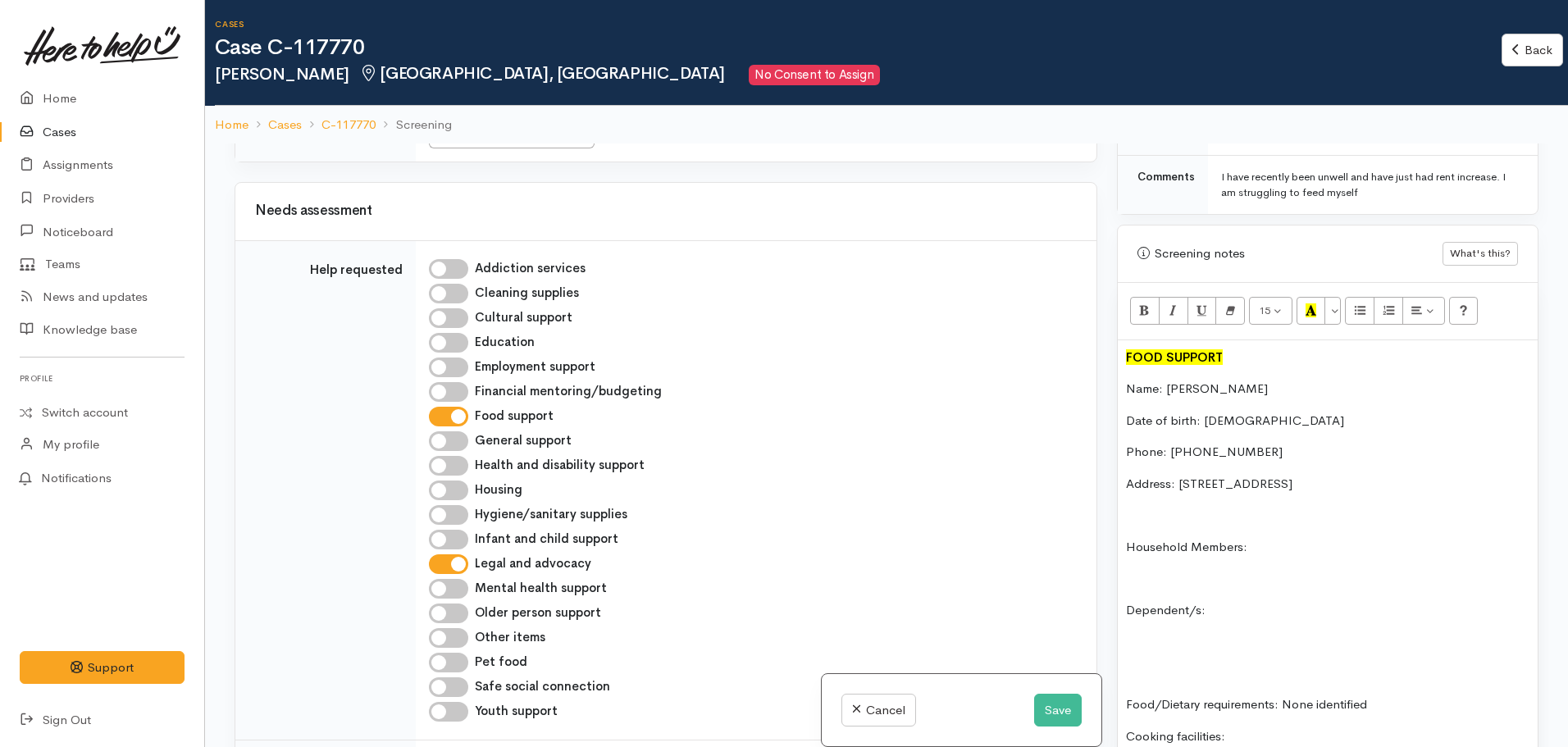
scroll to position [2380, 0]
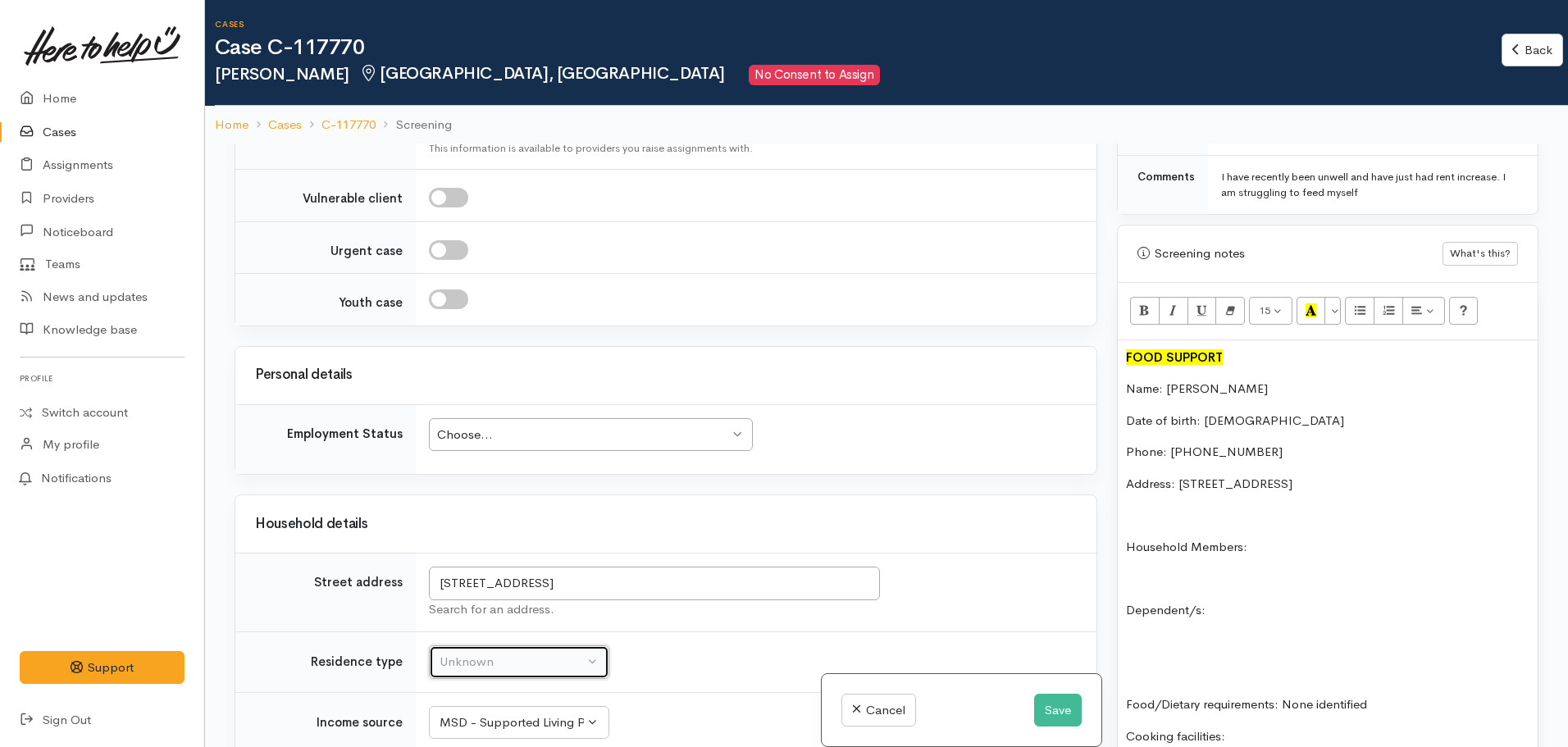
click at [507, 653] on div "Unknown" at bounding box center [511, 662] width 144 height 19
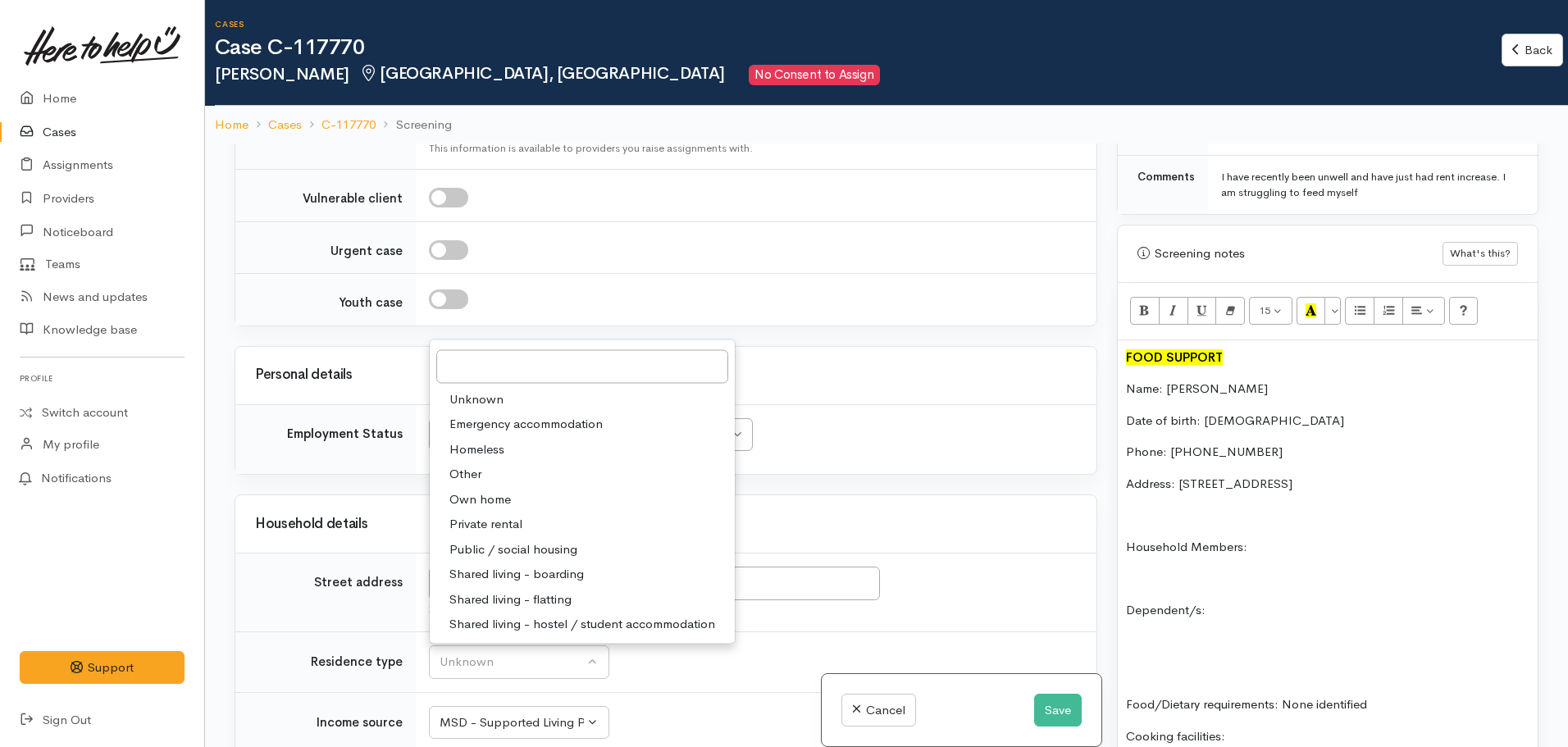
click at [474, 515] on span "Private rental" at bounding box center [486, 524] width 73 height 19
select select "2"
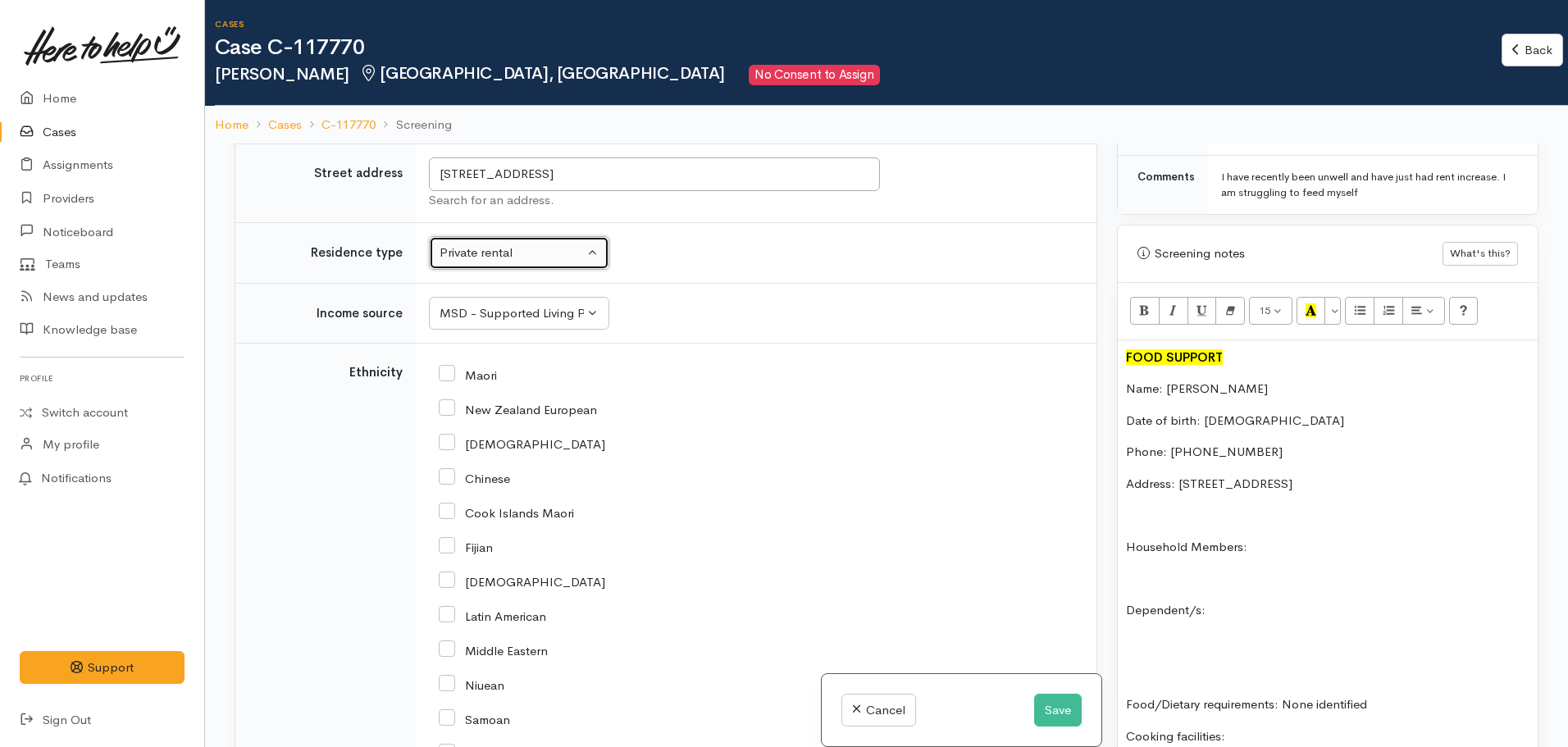
scroll to position [2789, 0]
click at [459, 366] on input "Maori" at bounding box center [468, 373] width 58 height 15
checkbox input "true"
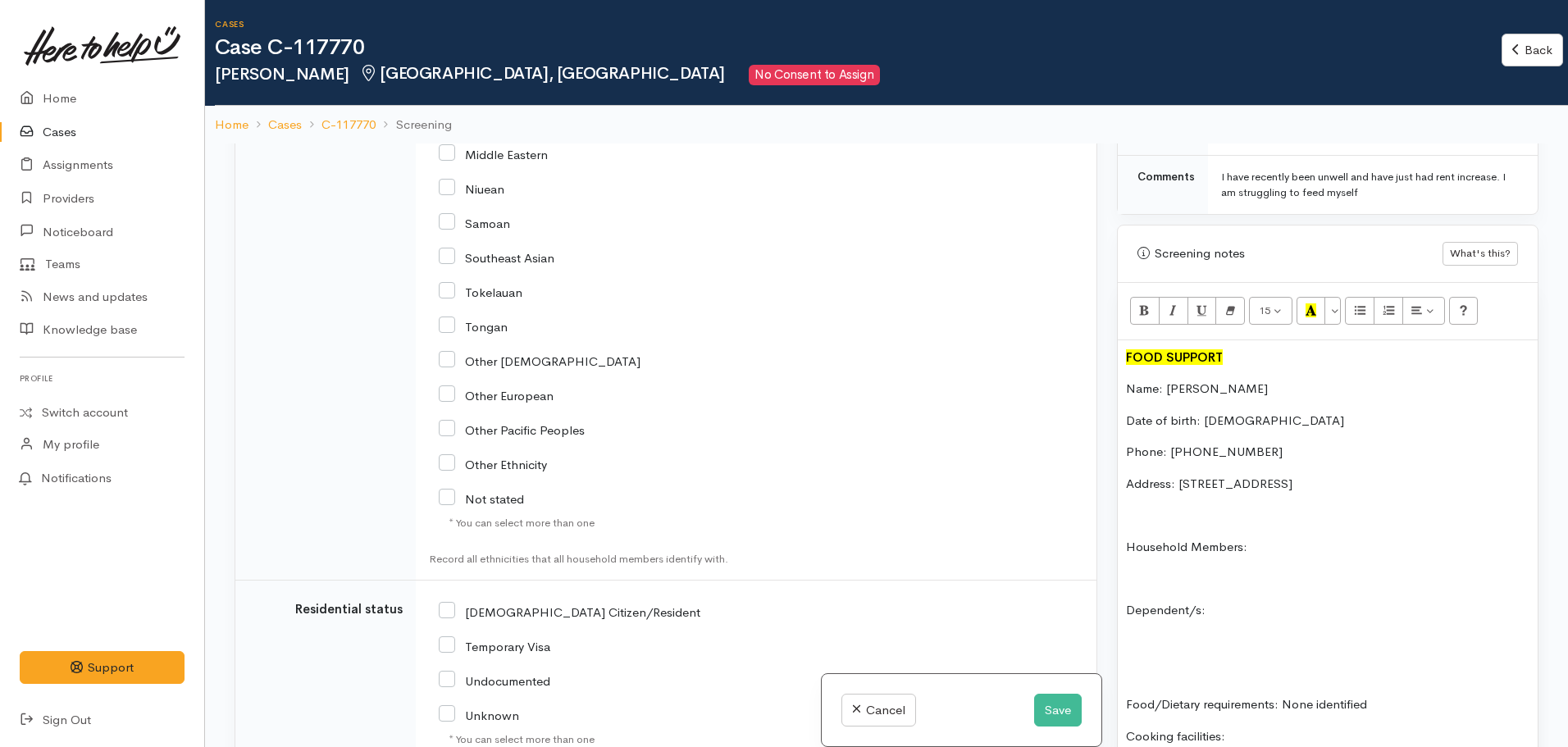
scroll to position [3427, 0]
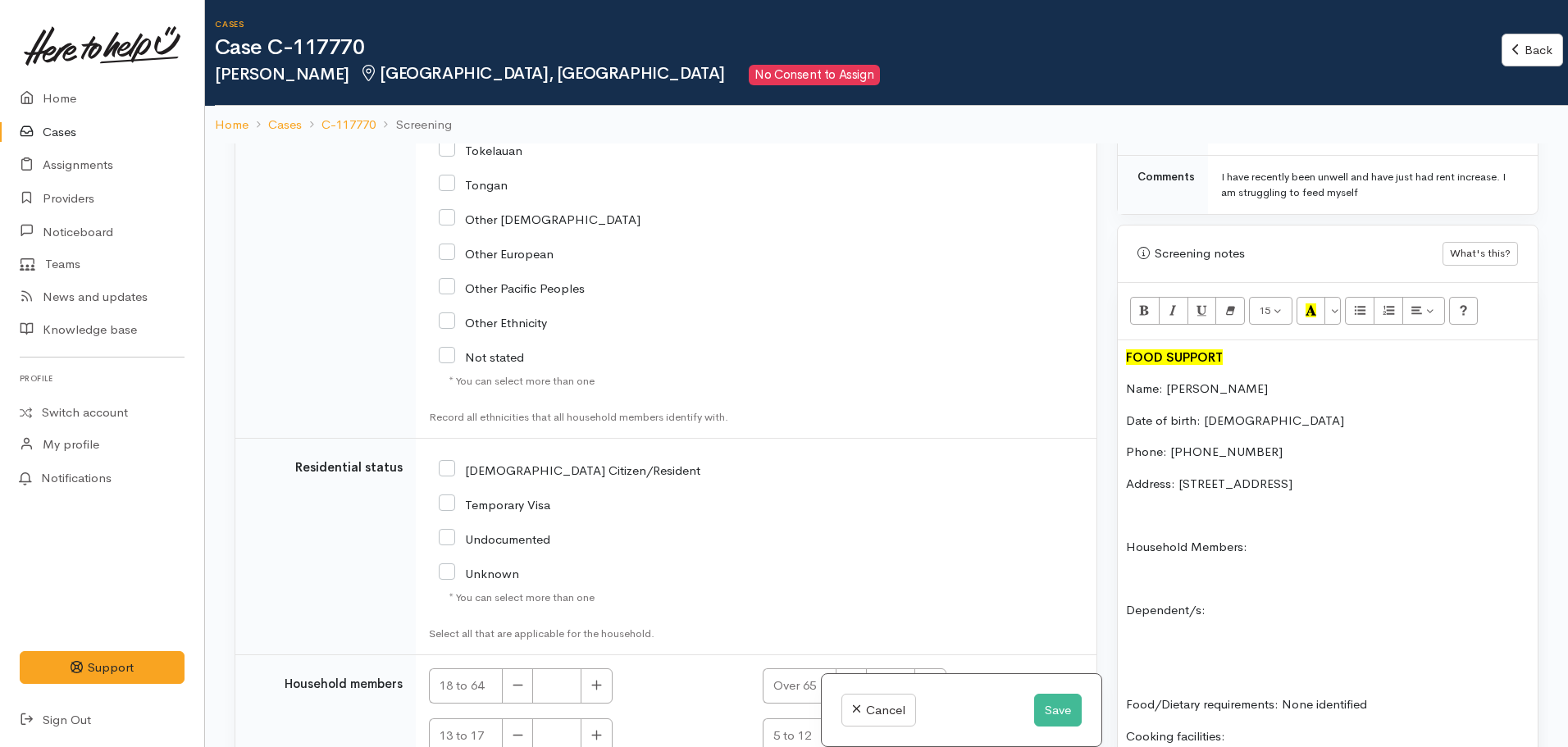
click at [453, 462] on input "NZ Citizen/Resident" at bounding box center [569, 469] width 262 height 15
checkbox input "true"
click at [606, 669] on button "button" at bounding box center [596, 686] width 32 height 36
type input "1"
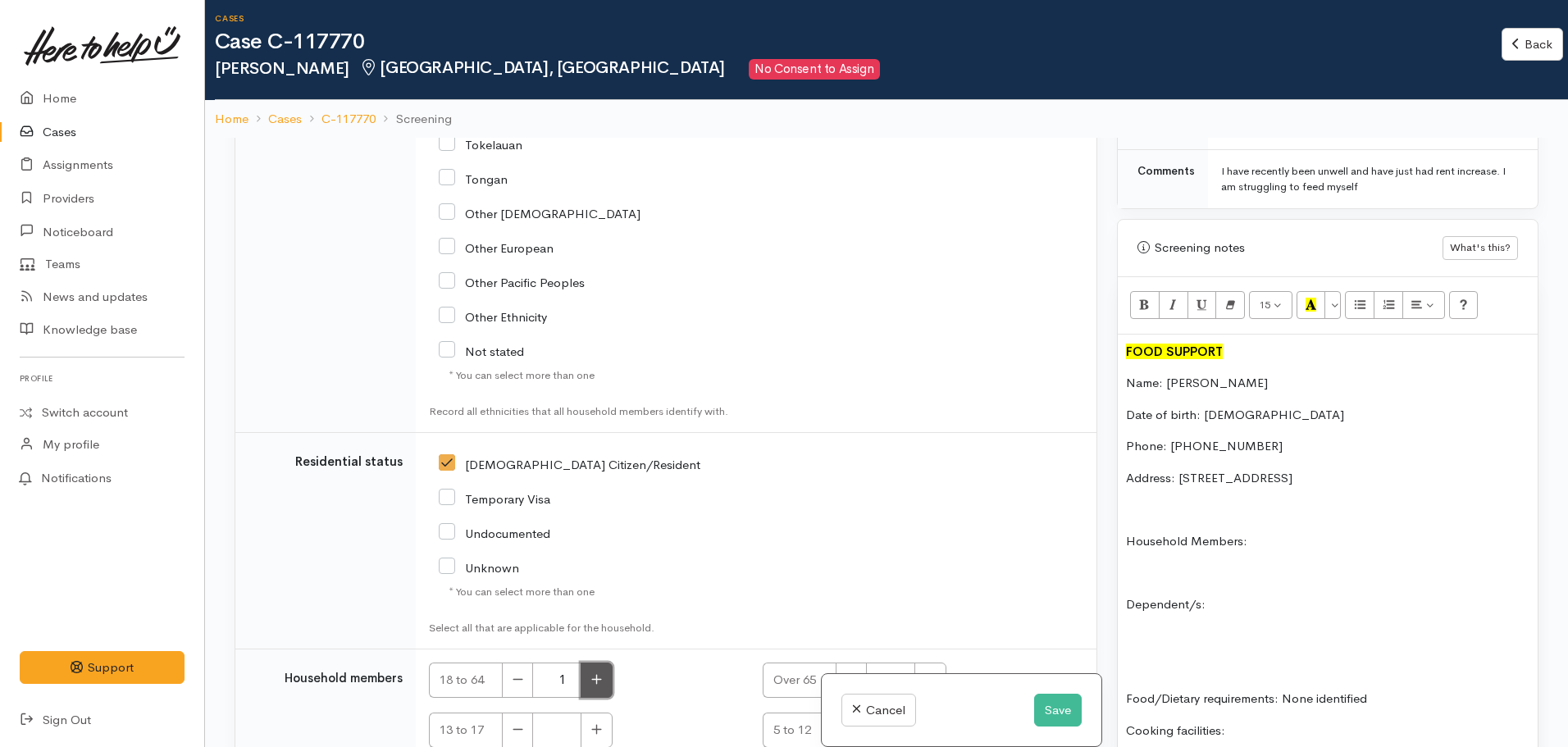
scroll to position [143, 0]
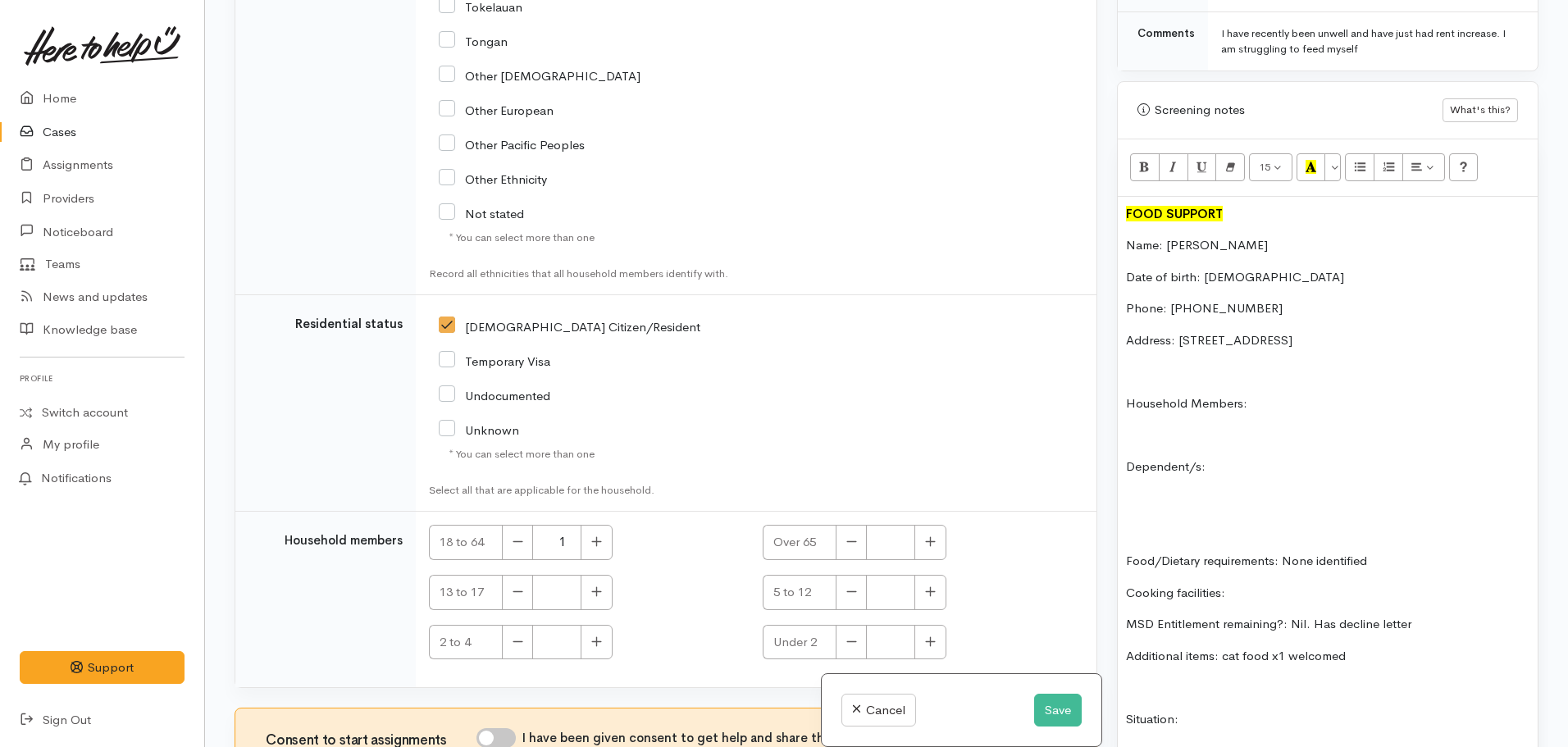
click at [502, 729] on input "I have been given consent to get help and share this information with appropria…" at bounding box center [496, 739] width 39 height 20
checkbox input "true"
drag, startPoint x: 1231, startPoint y: 436, endPoint x: 1121, endPoint y: 378, distance: 124.4
click at [1121, 378] on div "FOOD SUPPORT Name: Janene Mann Date of birth: 22/05/1963 Phone: 02108193613 Add…" at bounding box center [1327, 553] width 420 height 711
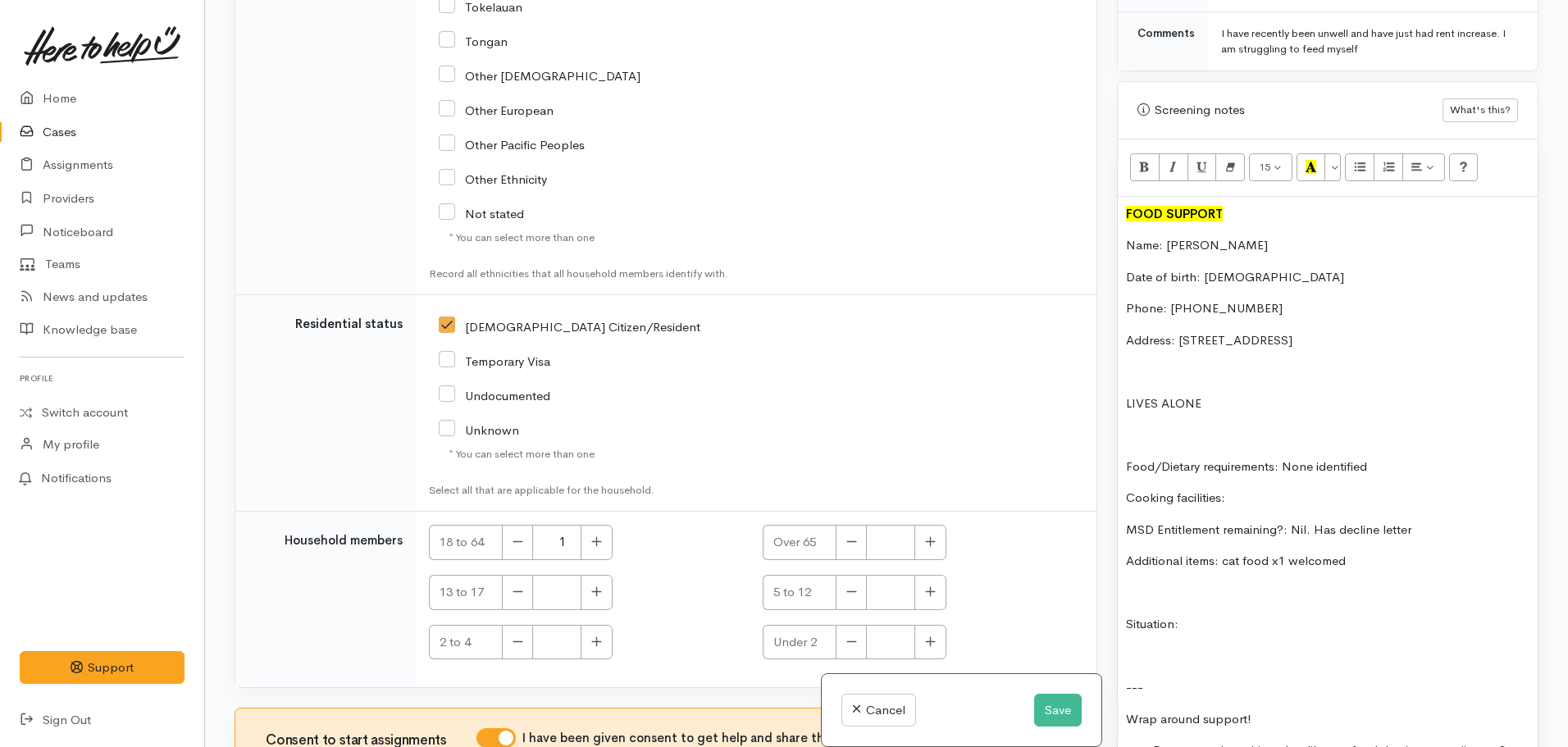
click at [1274, 492] on p "Cooking facilities:" at bounding box center [1327, 498] width 404 height 19
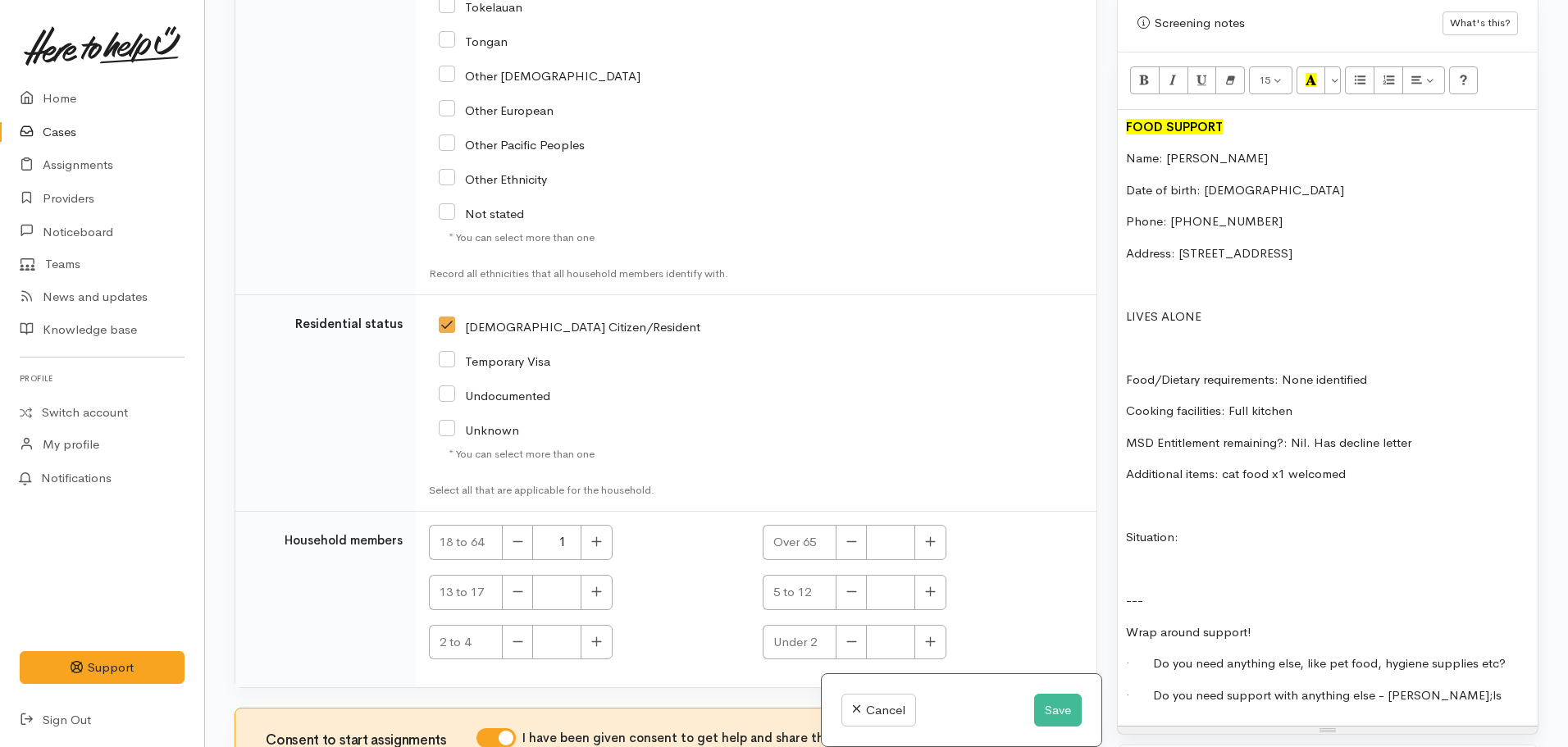
scroll to position [986, 0]
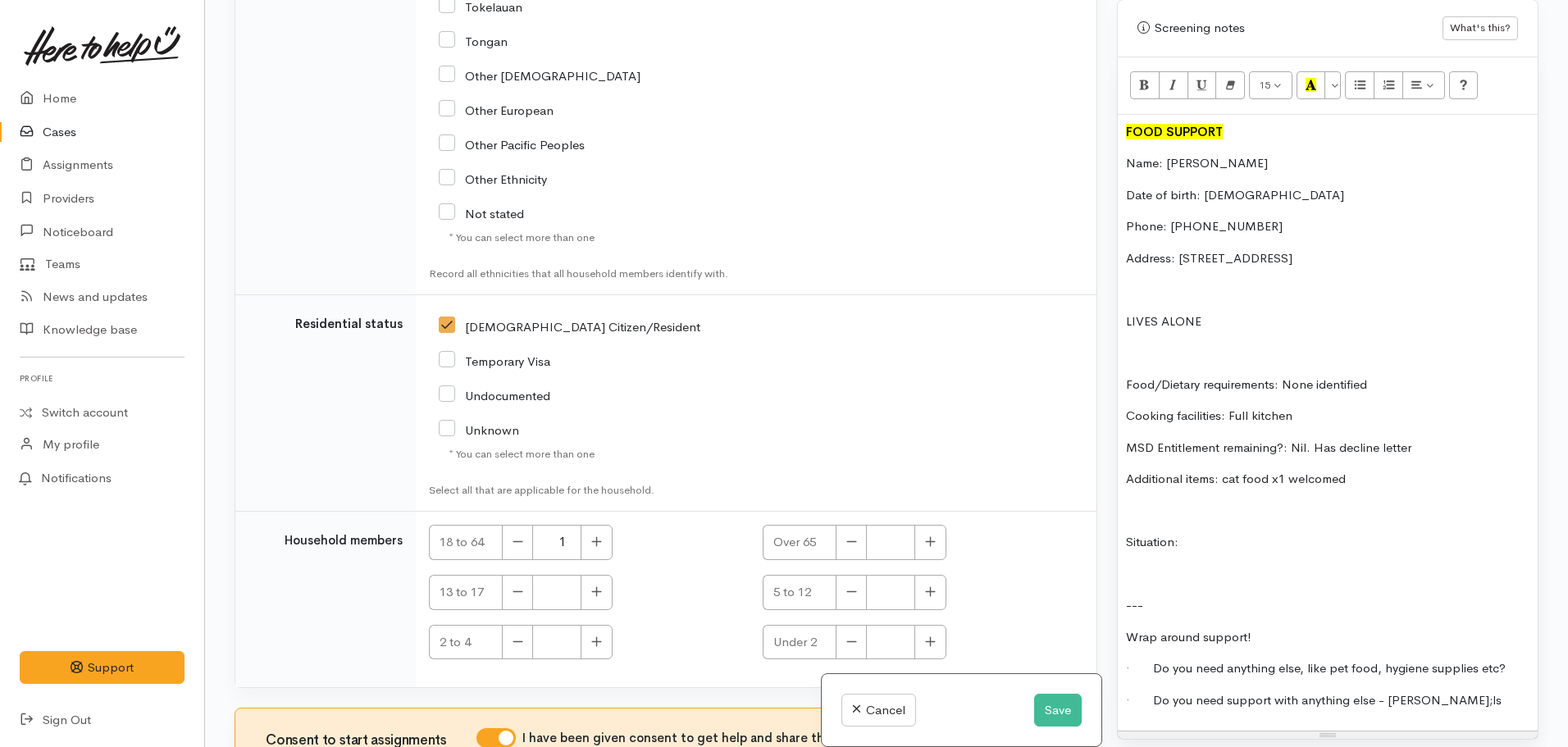
click at [1202, 534] on p "Situation:" at bounding box center [1327, 543] width 404 height 19
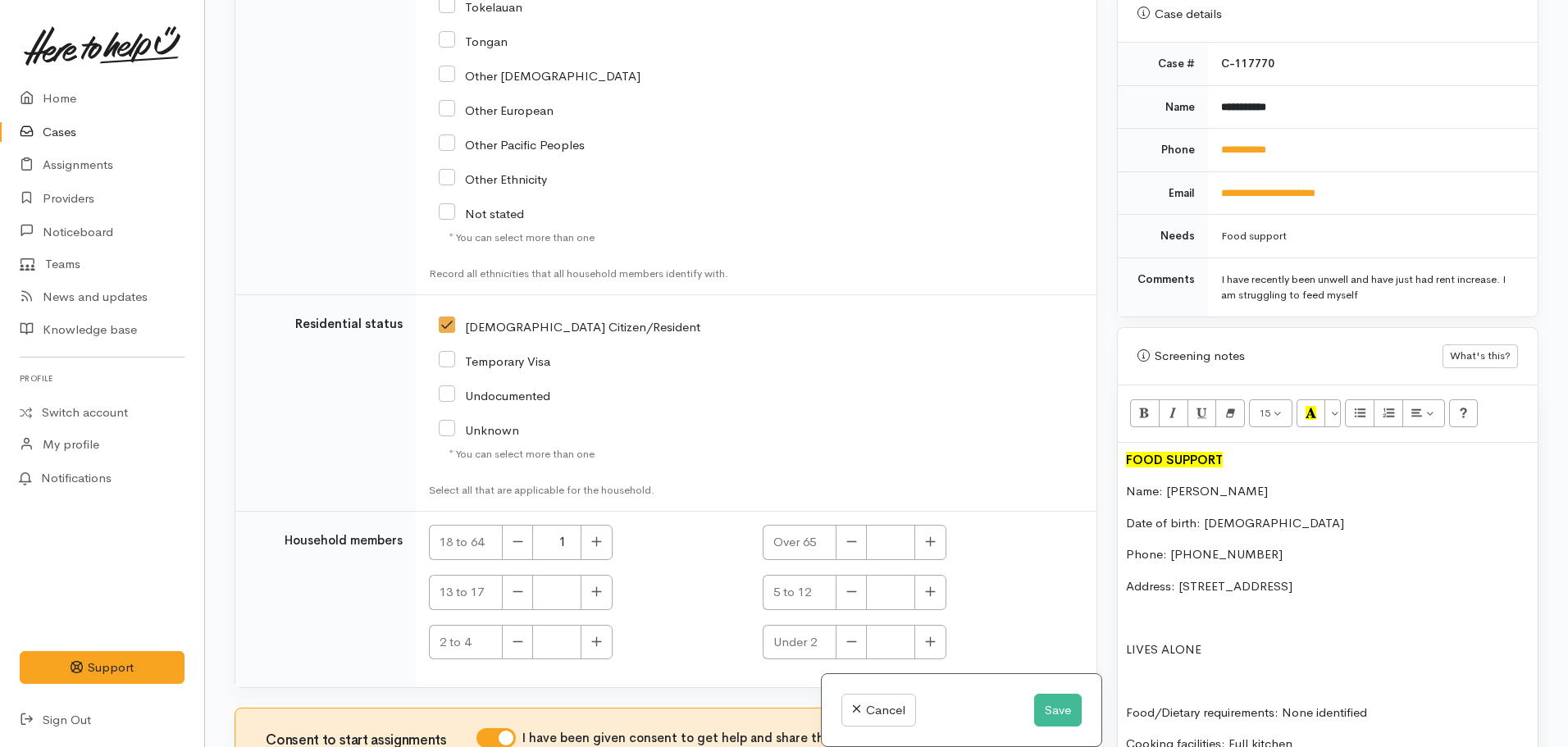
drag, startPoint x: 1376, startPoint y: 278, endPoint x: 1314, endPoint y: 264, distance: 63.6
click at [1314, 272] on div "I have recently been unwell and have just had rent increase. I am struggling to…" at bounding box center [1369, 287] width 297 height 32
copy div "unwell and have just had rent increase. I am struggling to feed myself"
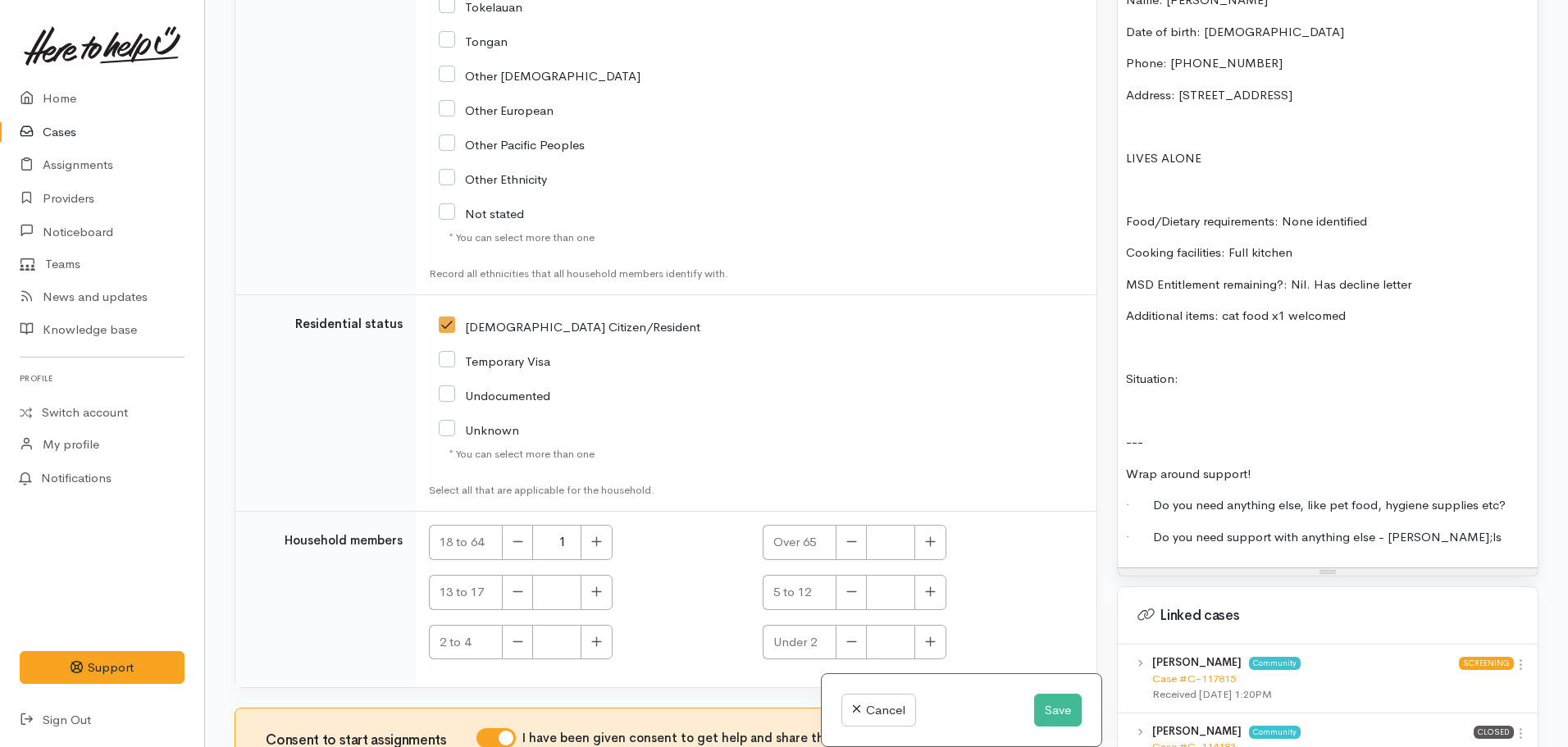
scroll to position [1150, 0]
click at [1220, 372] on div "FOOD SUPPORT Name: Janene Mann Date of birth: 22/05/1963 Phone: 02108193613 Add…" at bounding box center [1327, 259] width 420 height 617
click at [1218, 369] on p "Situation:" at bounding box center [1327, 379] width 404 height 19
drag, startPoint x: 1202, startPoint y: 368, endPoint x: 1187, endPoint y: 358, distance: 18.0
click at [1187, 369] on p "Situation:" at bounding box center [1327, 379] width 404 height 19
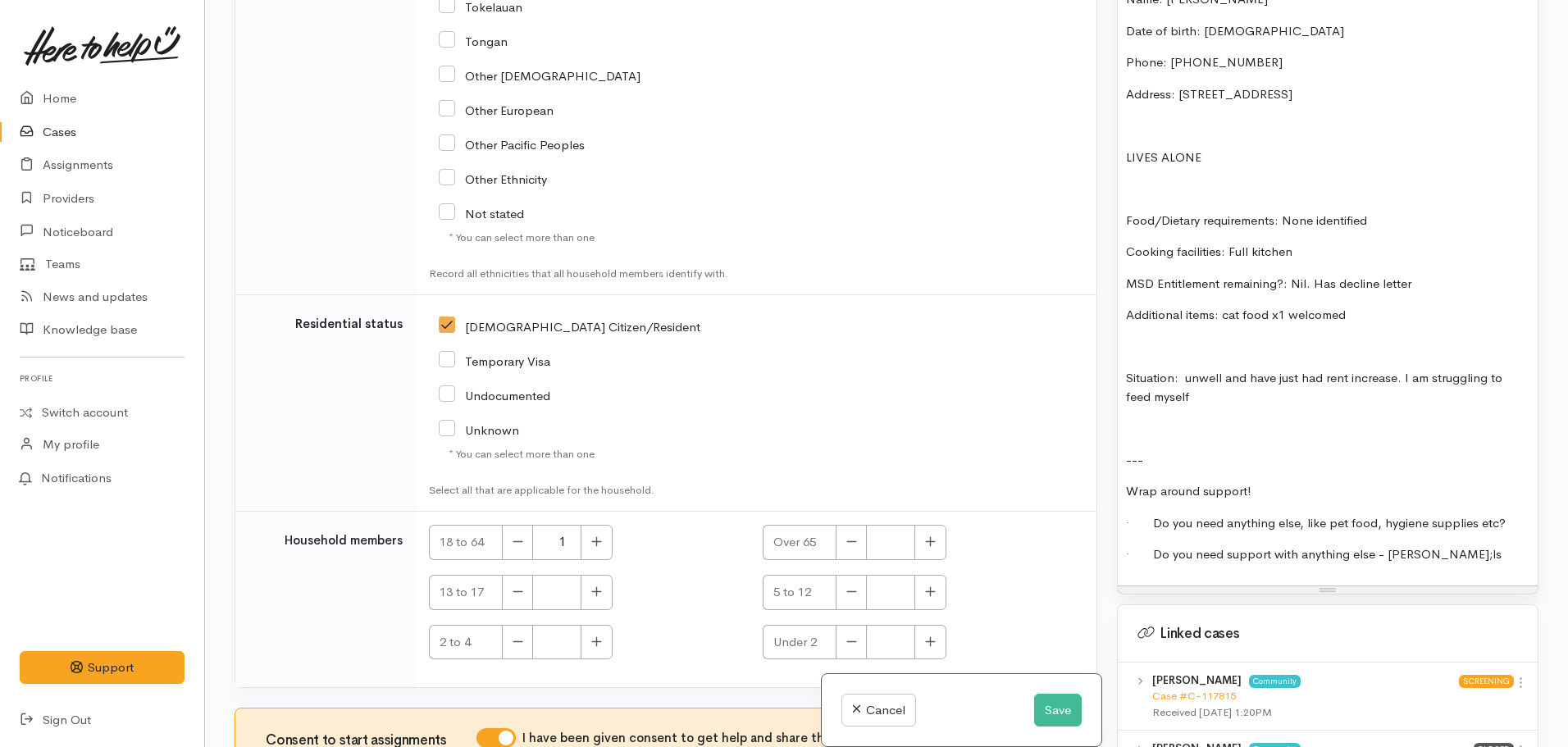
click at [1188, 369] on p "Situation: unwell and have just had rent increase. I am struggling to feed myse…" at bounding box center [1327, 388] width 404 height 36
drag, startPoint x: 1453, startPoint y: 359, endPoint x: 1493, endPoint y: 376, distance: 43.5
click at [1493, 376] on p "Situation: has been unwell and have just had rent increase. I am struggling to …" at bounding box center [1327, 388] width 404 height 36
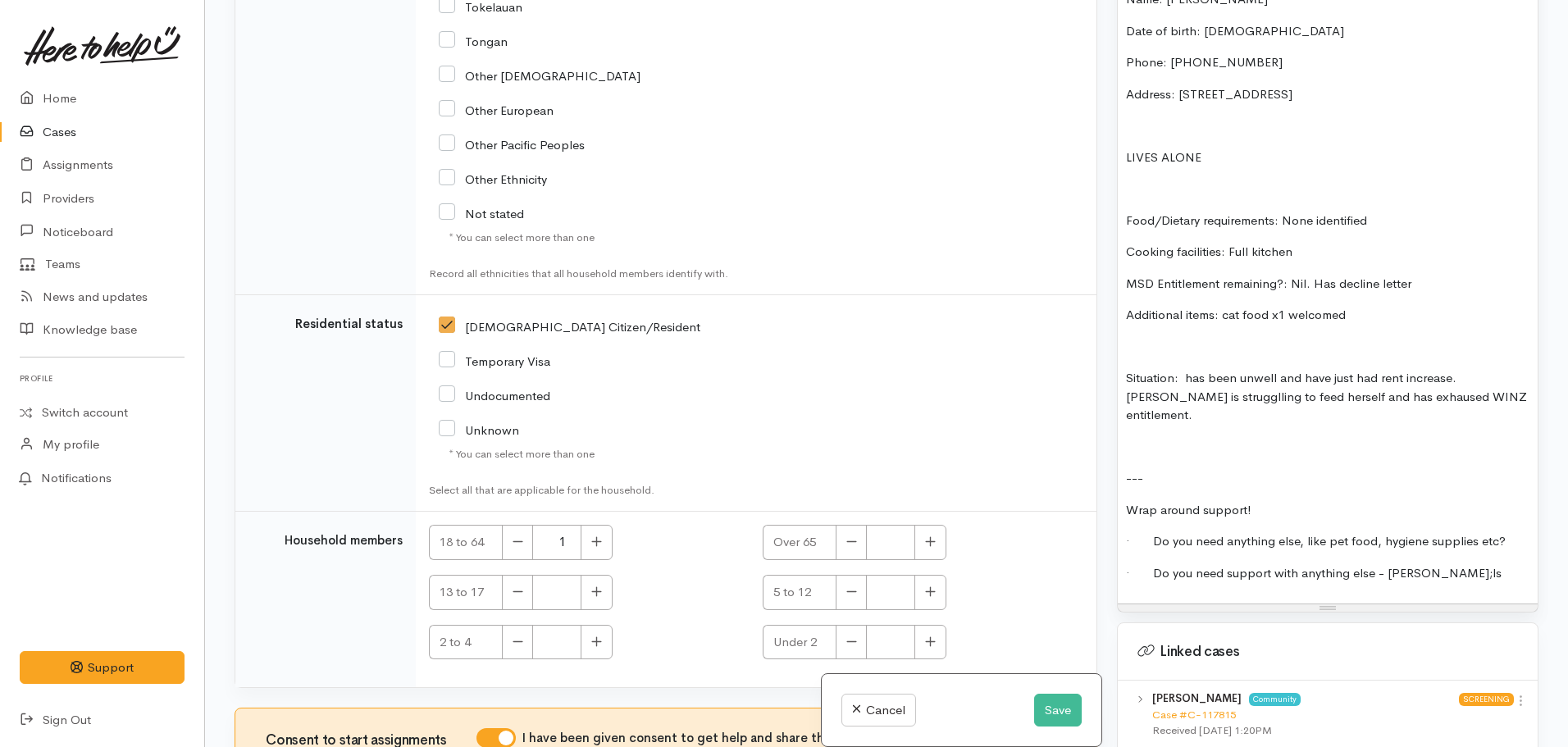
click at [1184, 438] on p at bounding box center [1327, 447] width 404 height 19
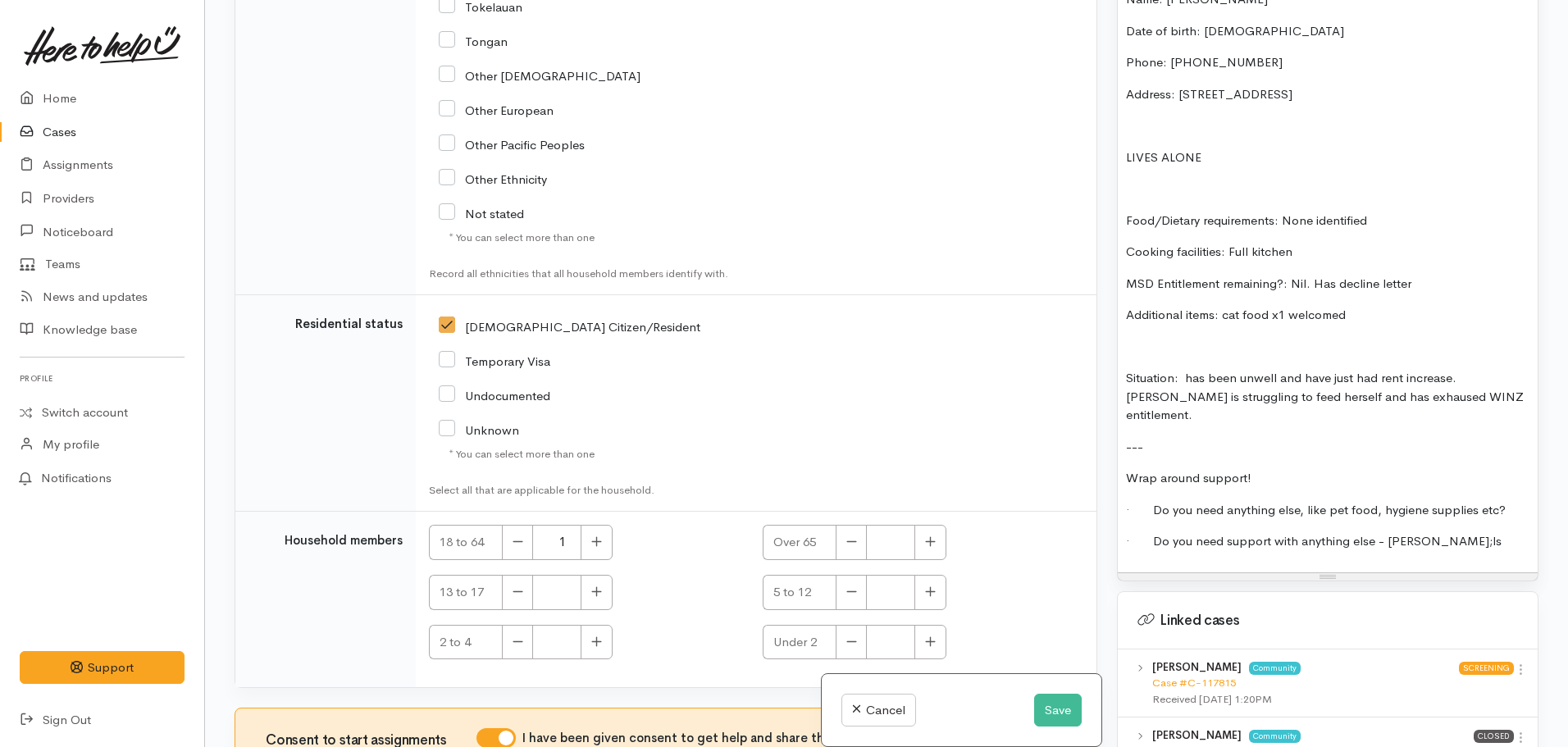
click at [1456, 369] on p "Situation: has been unwell and have just had rent increase.Janene is struggling…" at bounding box center [1327, 397] width 404 height 56
drag, startPoint x: 1180, startPoint y: 364, endPoint x: 1099, endPoint y: 359, distance: 81.2
click at [1099, 359] on div "Related cases There are other cases potentially from the same person, address o…" at bounding box center [886, 373] width 1324 height 747
click at [1188, 369] on p "Situation: has been unwell and have just had rent increase. Janene is strugglin…" at bounding box center [1327, 397] width 404 height 56
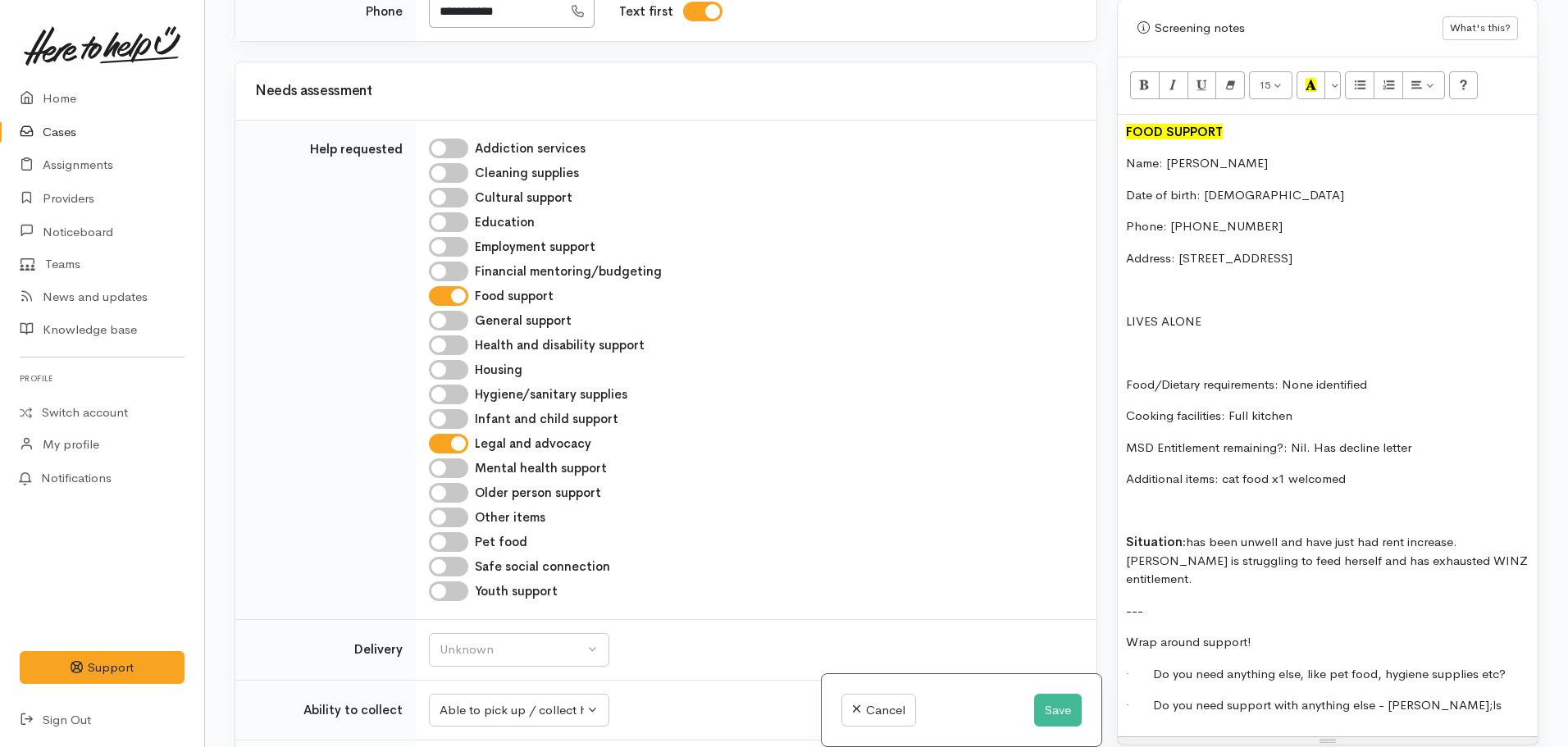
scroll to position [1458, 0]
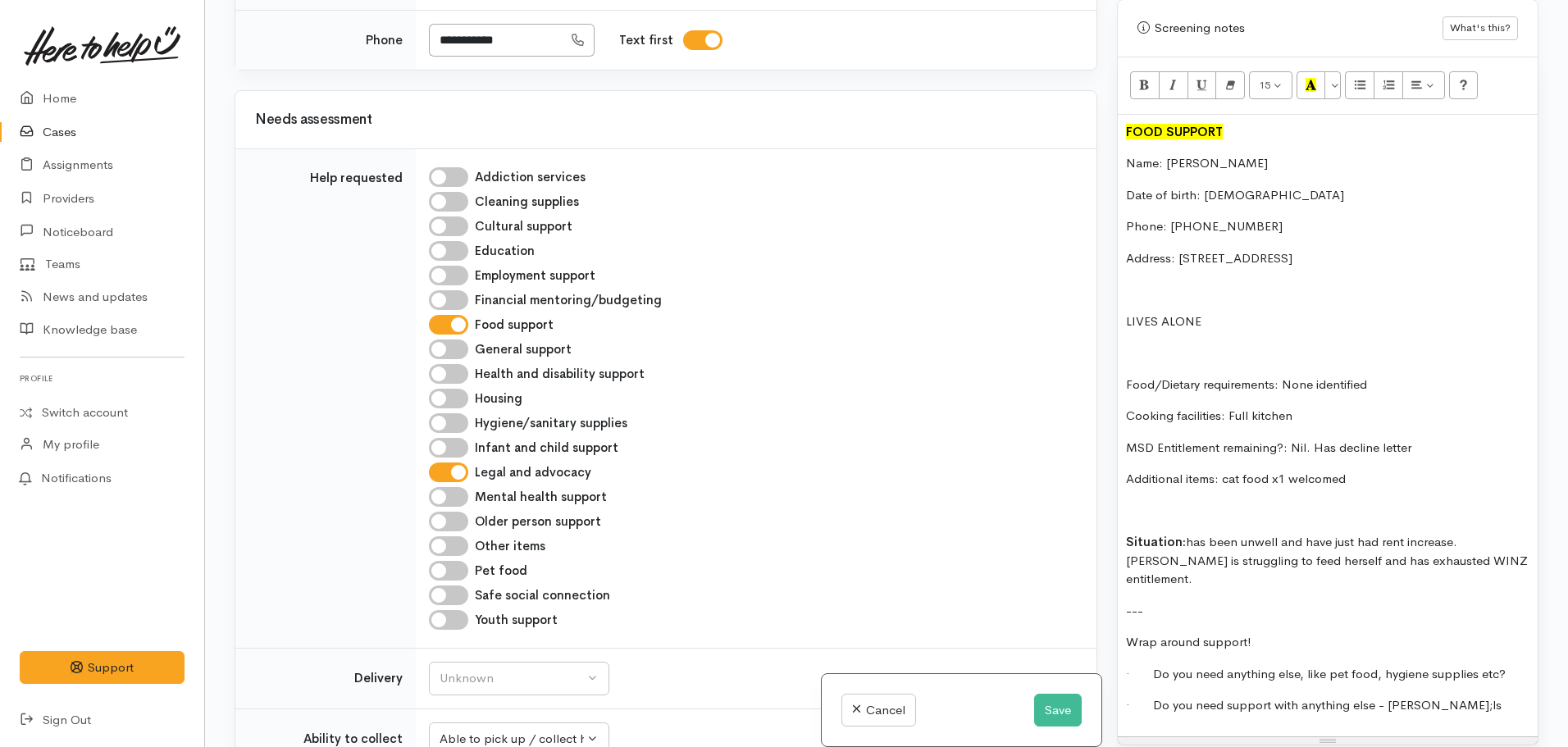
click at [460, 561] on input "Pet food" at bounding box center [448, 571] width 39 height 20
checkbox input "true"
drag, startPoint x: 1296, startPoint y: 641, endPoint x: 1514, endPoint y: 638, distance: 218.0
click at [1514, 666] on p "· Do you need anything else, like pet food, hygiene supplies etc?" at bounding box center [1327, 675] width 404 height 19
click at [522, 669] on div "Unknown" at bounding box center [511, 679] width 144 height 19
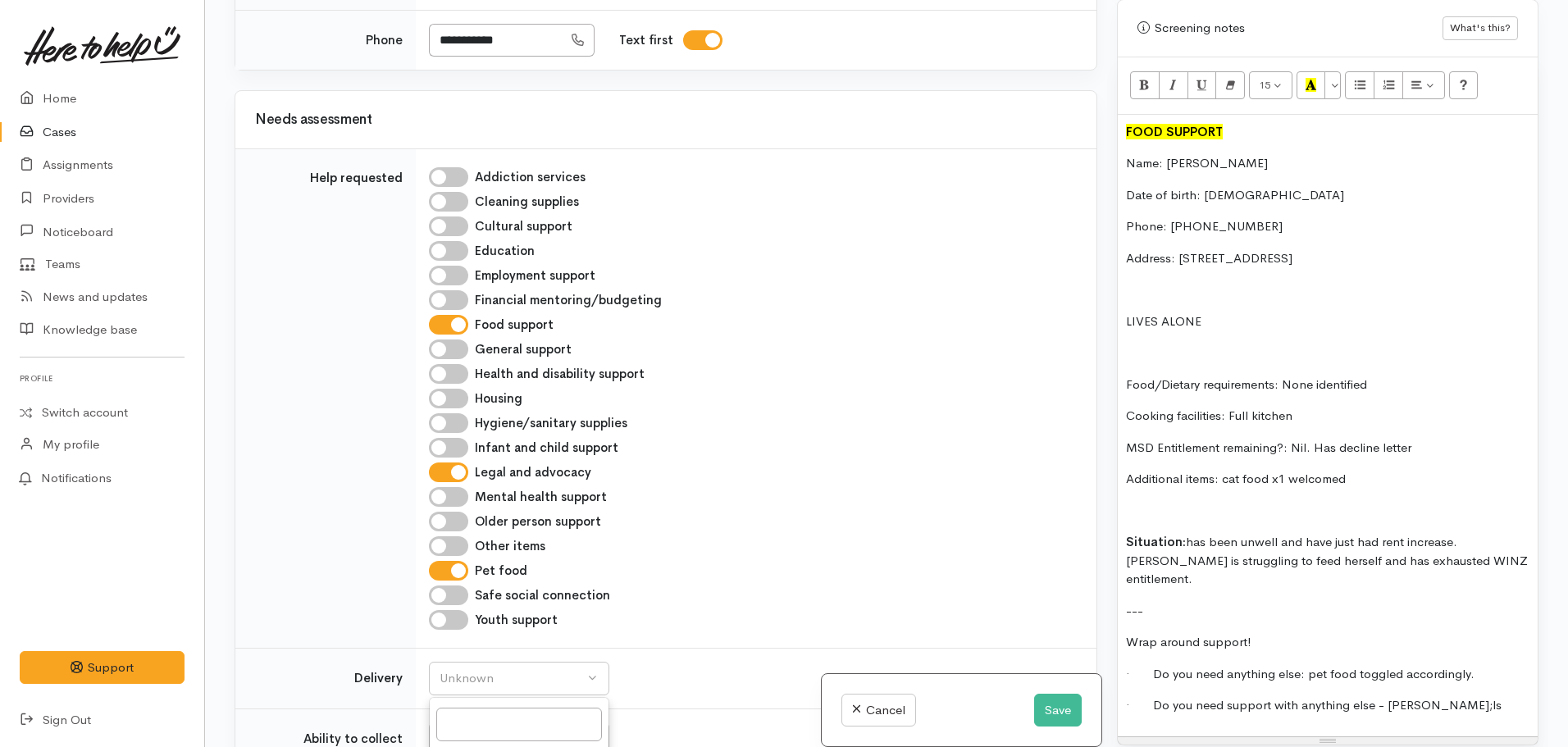
select select "1"
click at [1056, 709] on button "Save" at bounding box center [1057, 711] width 47 height 34
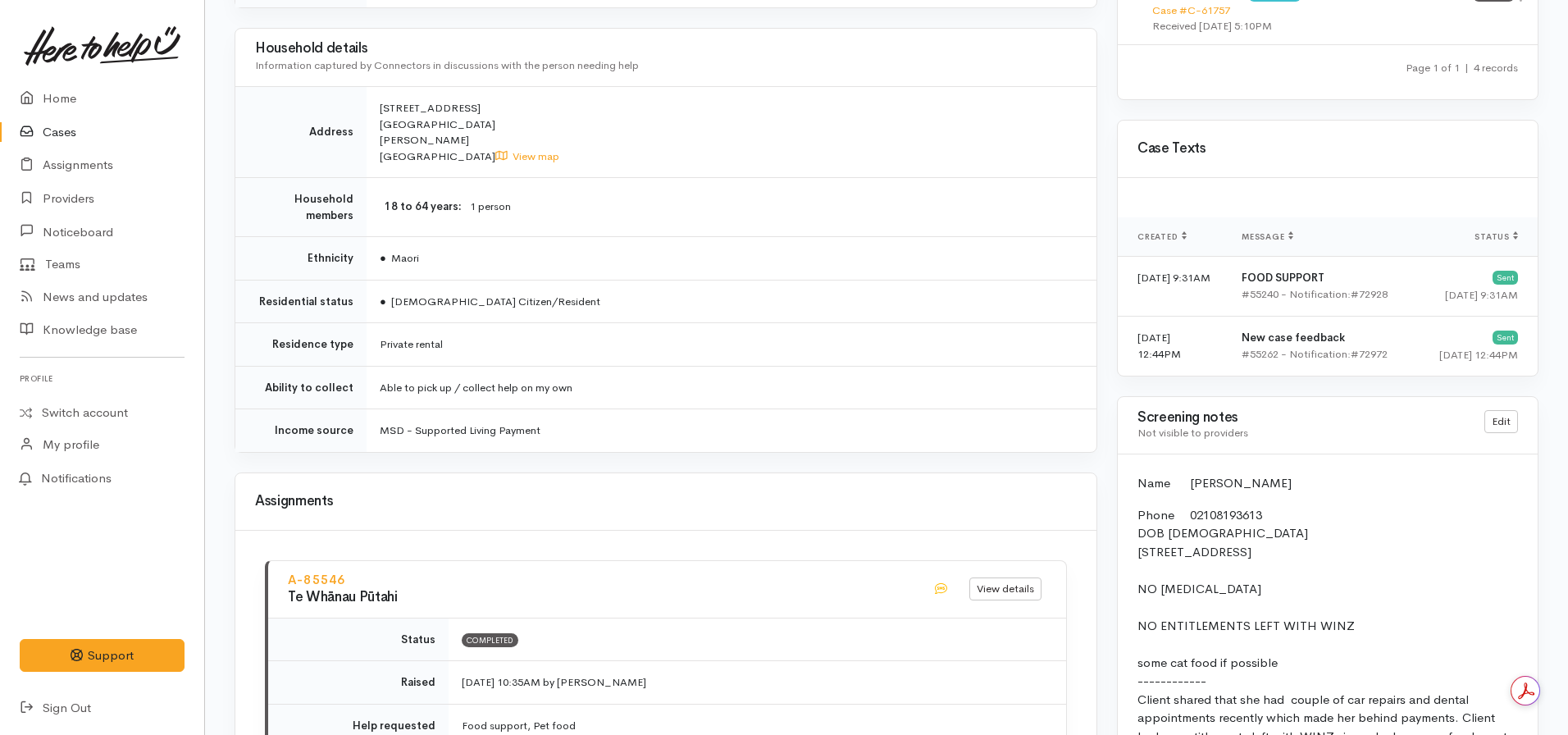
scroll to position [1114, 0]
drag, startPoint x: 1277, startPoint y: 730, endPoint x: 1351, endPoint y: 773, distance: 85.6
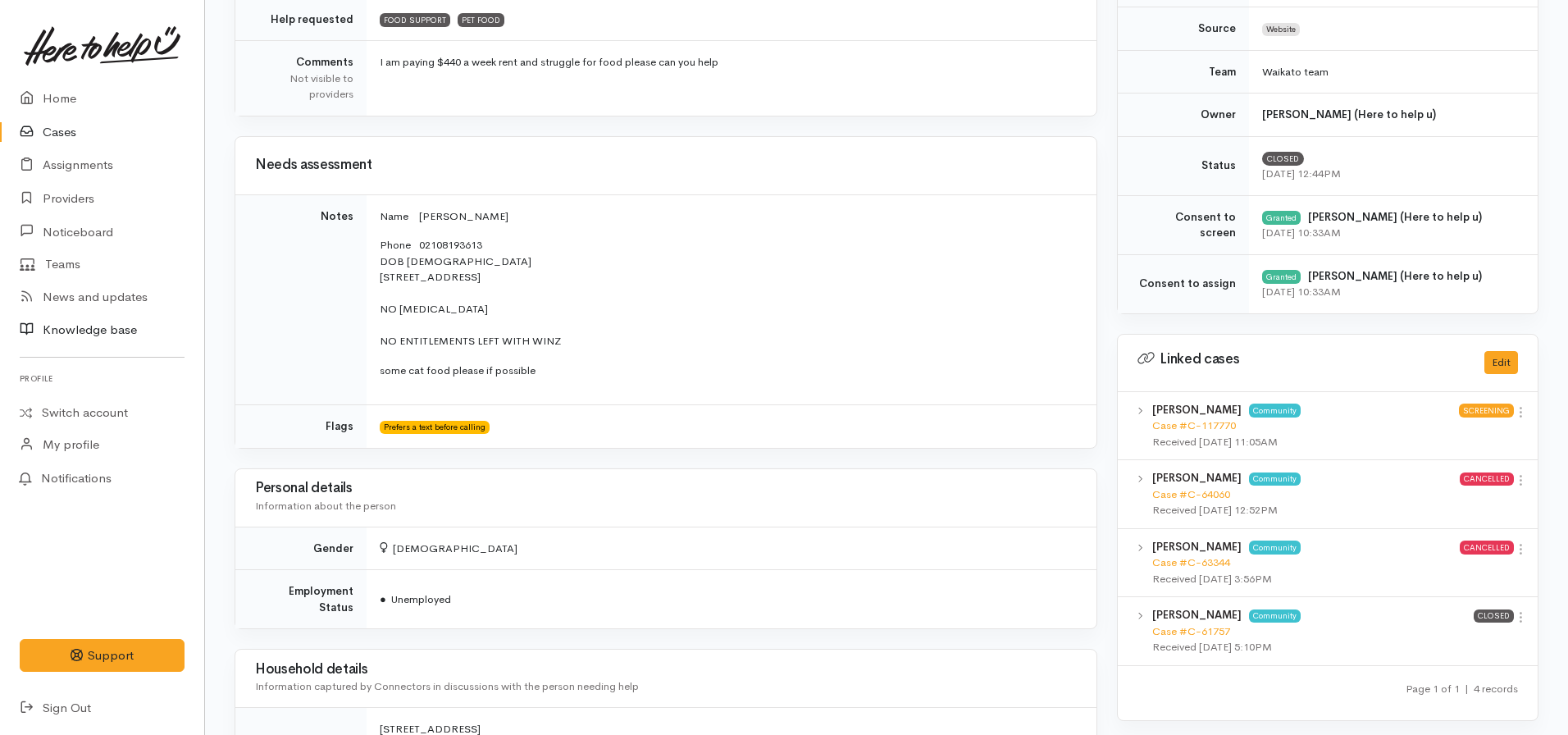
scroll to position [575, 0]
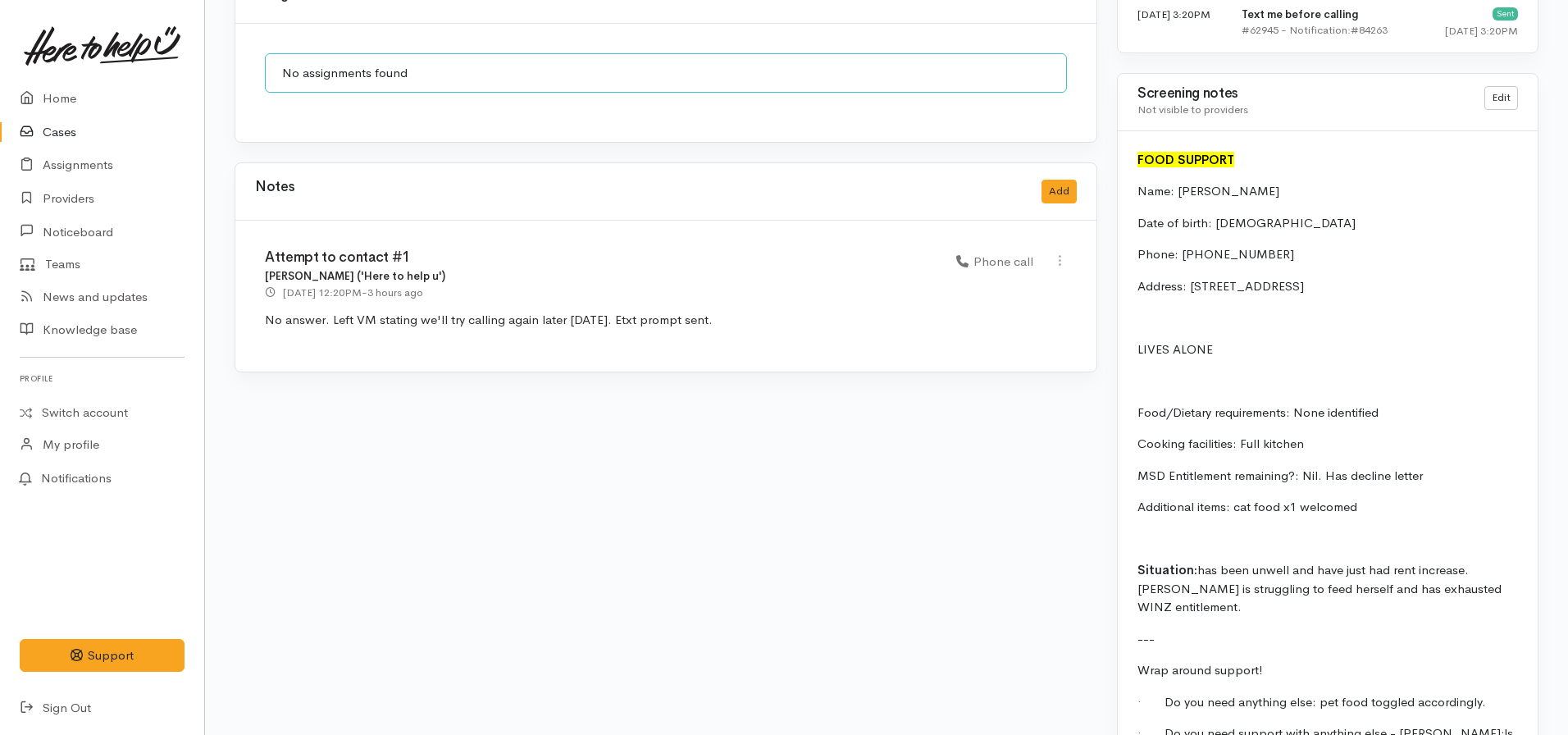
scroll to position [1507, 0]
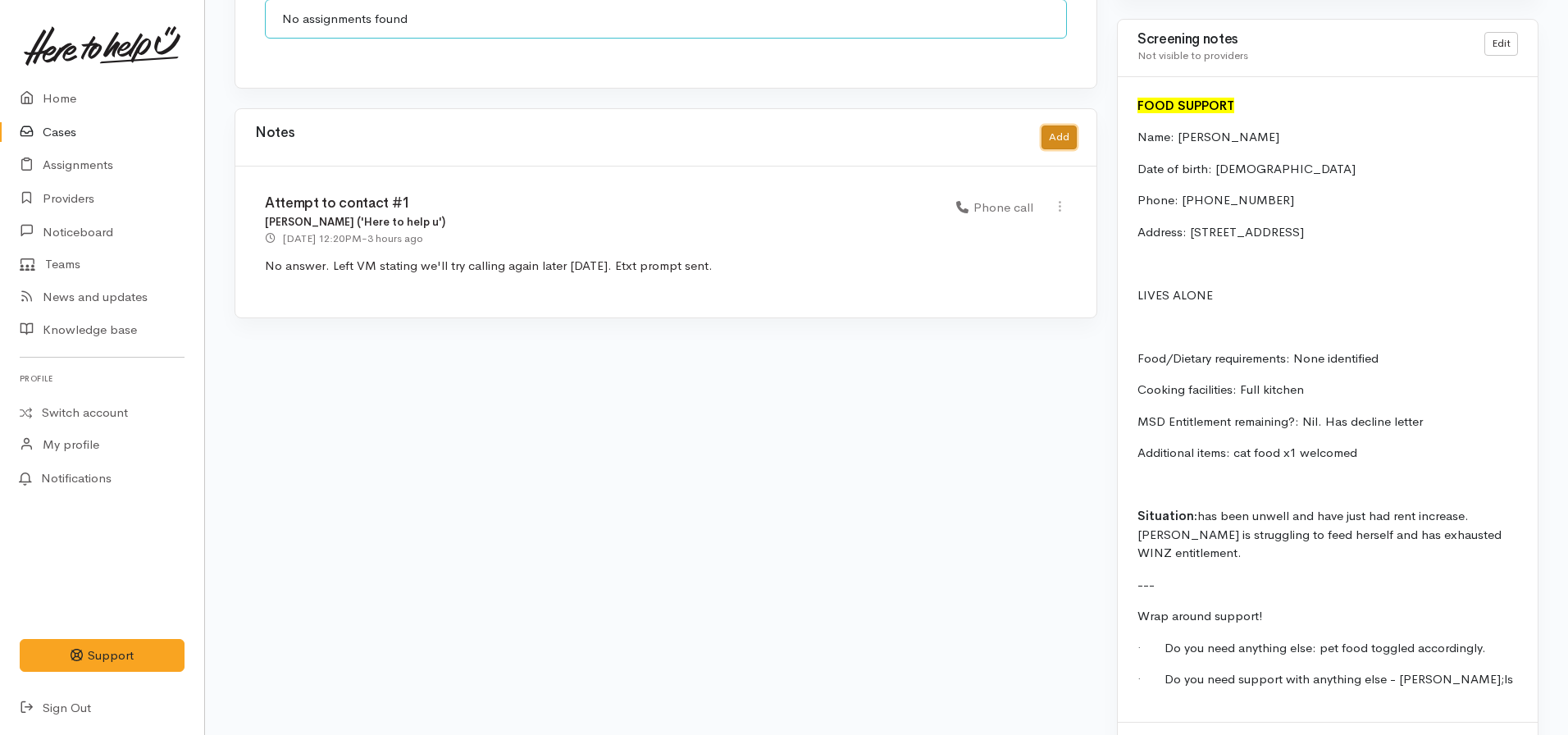
click at [1069, 126] on button "Add" at bounding box center [1058, 138] width 36 height 24
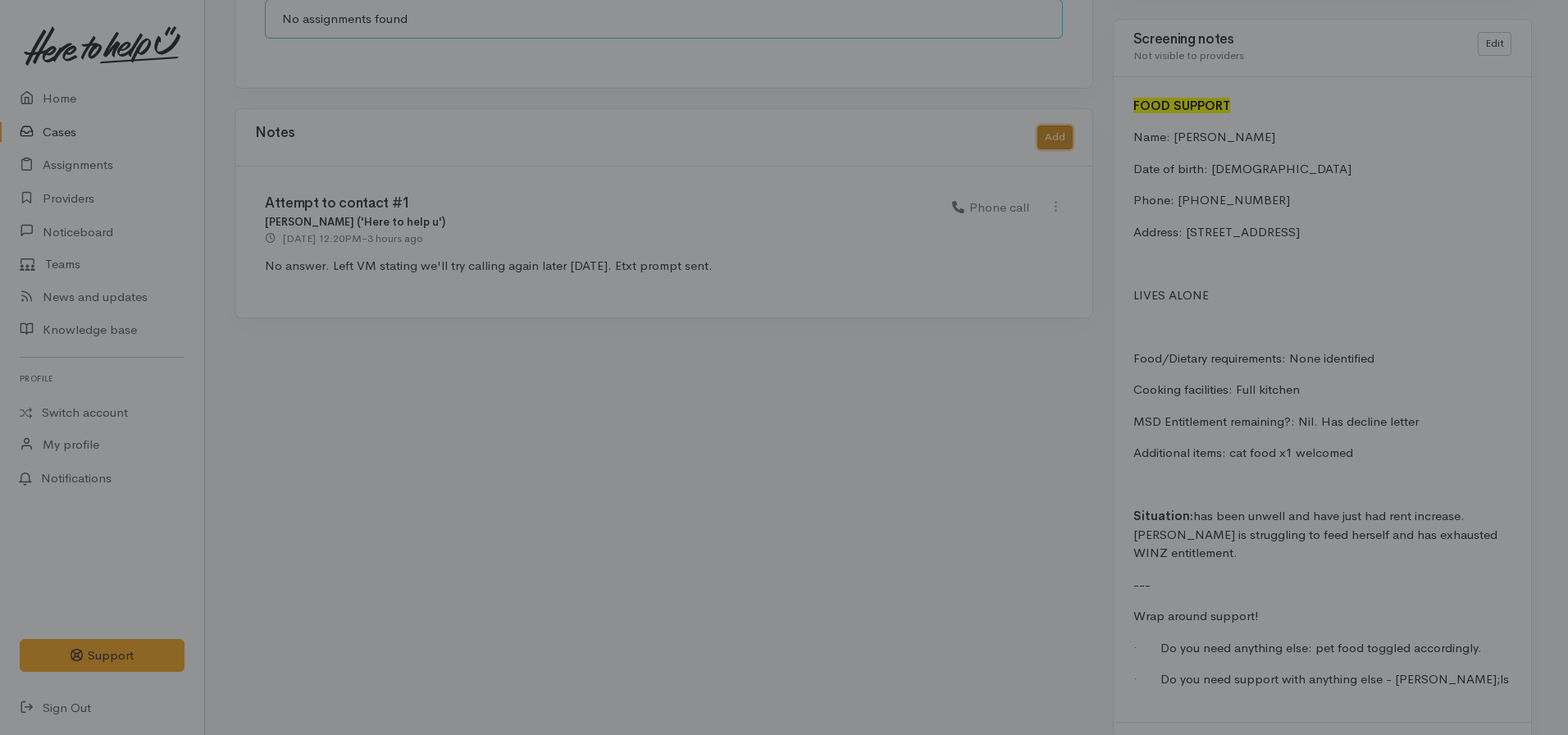
scroll to position [1496, 0]
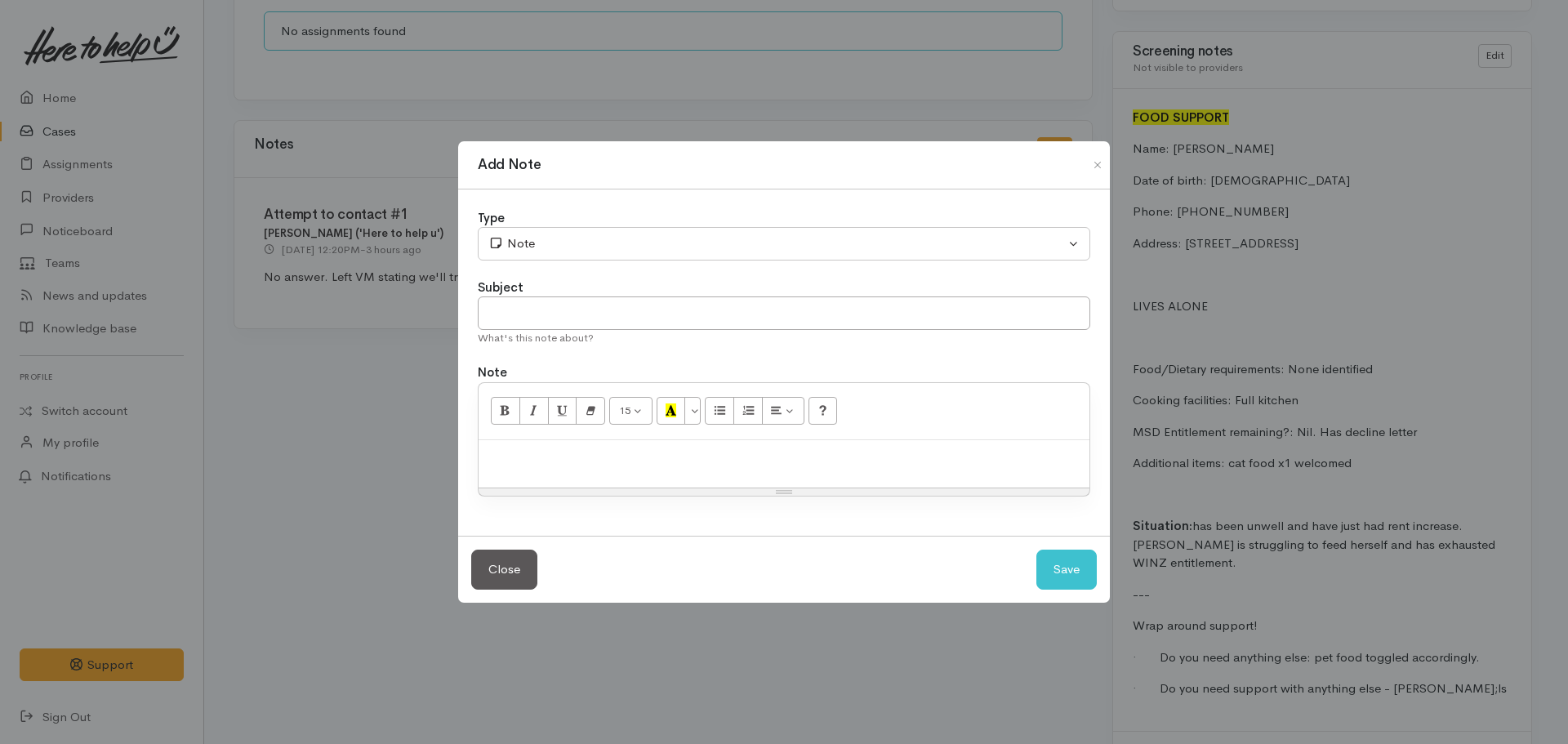
click at [594, 468] on div at bounding box center [784, 464] width 611 height 48
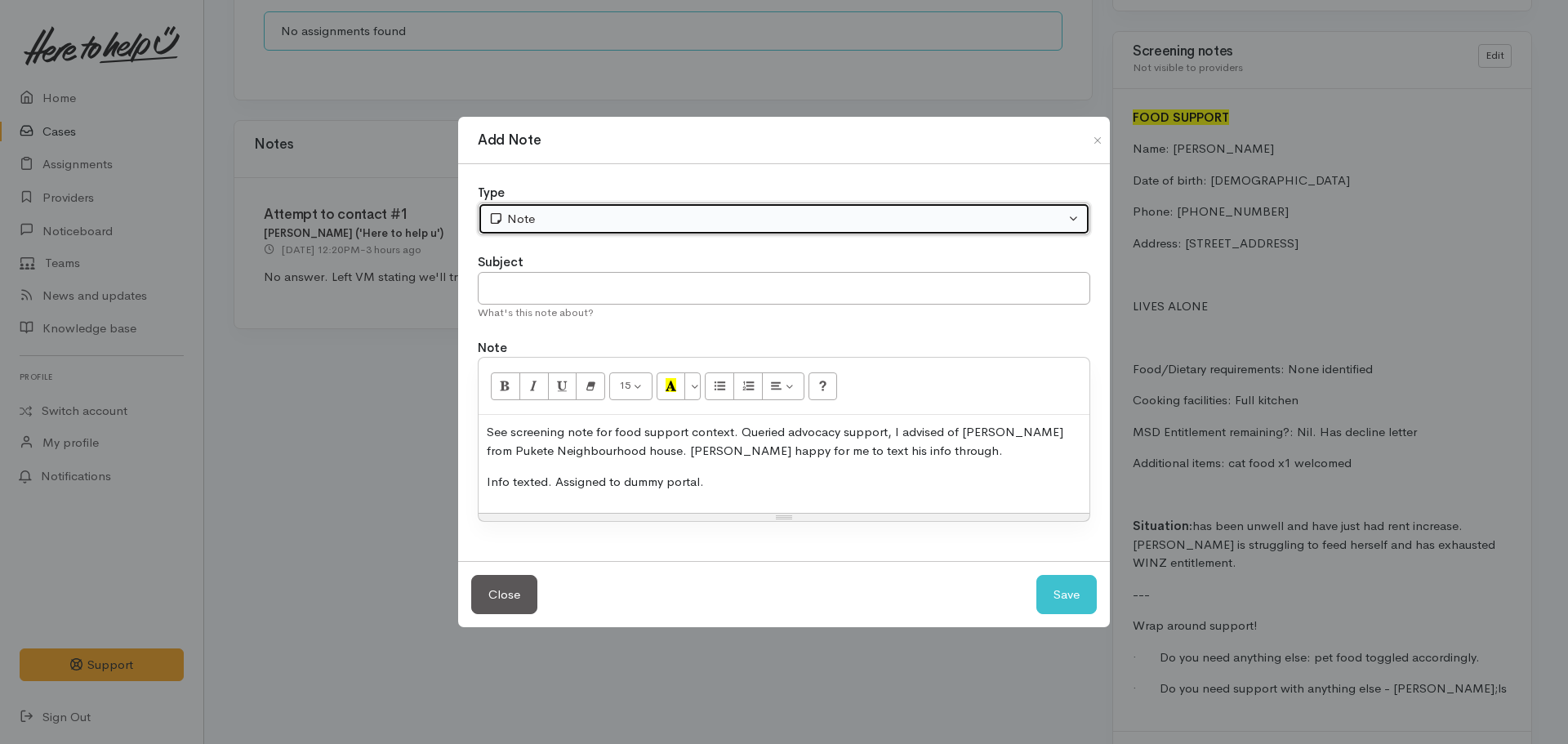
click at [523, 214] on div "Note" at bounding box center [776, 219] width 577 height 19
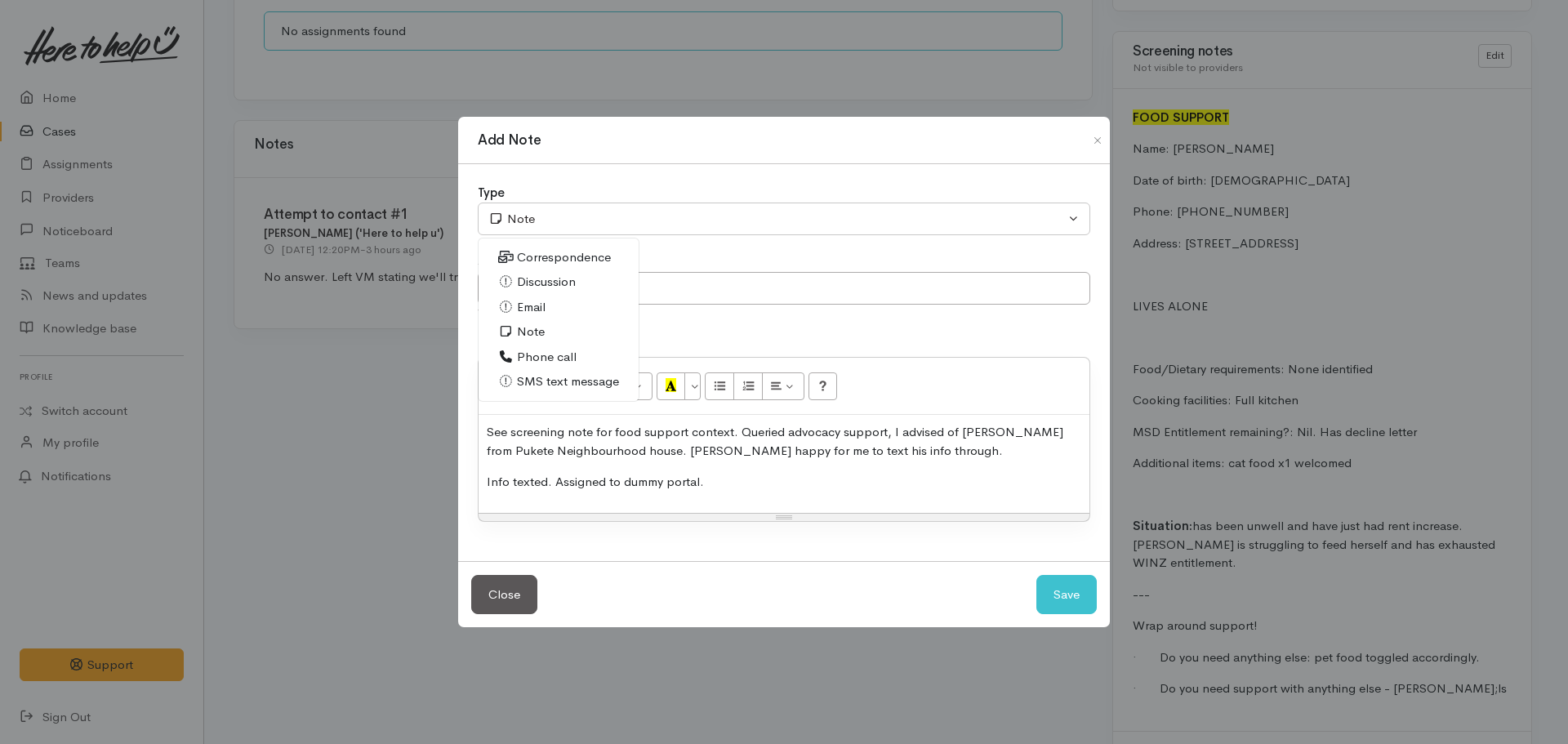
click at [541, 352] on span "Phone call" at bounding box center [547, 357] width 60 height 19
select select "3"
click at [568, 300] on input "text" at bounding box center [784, 289] width 613 height 34
type input "Advice given"
click at [1037, 575] on button "Save" at bounding box center [1067, 595] width 61 height 40
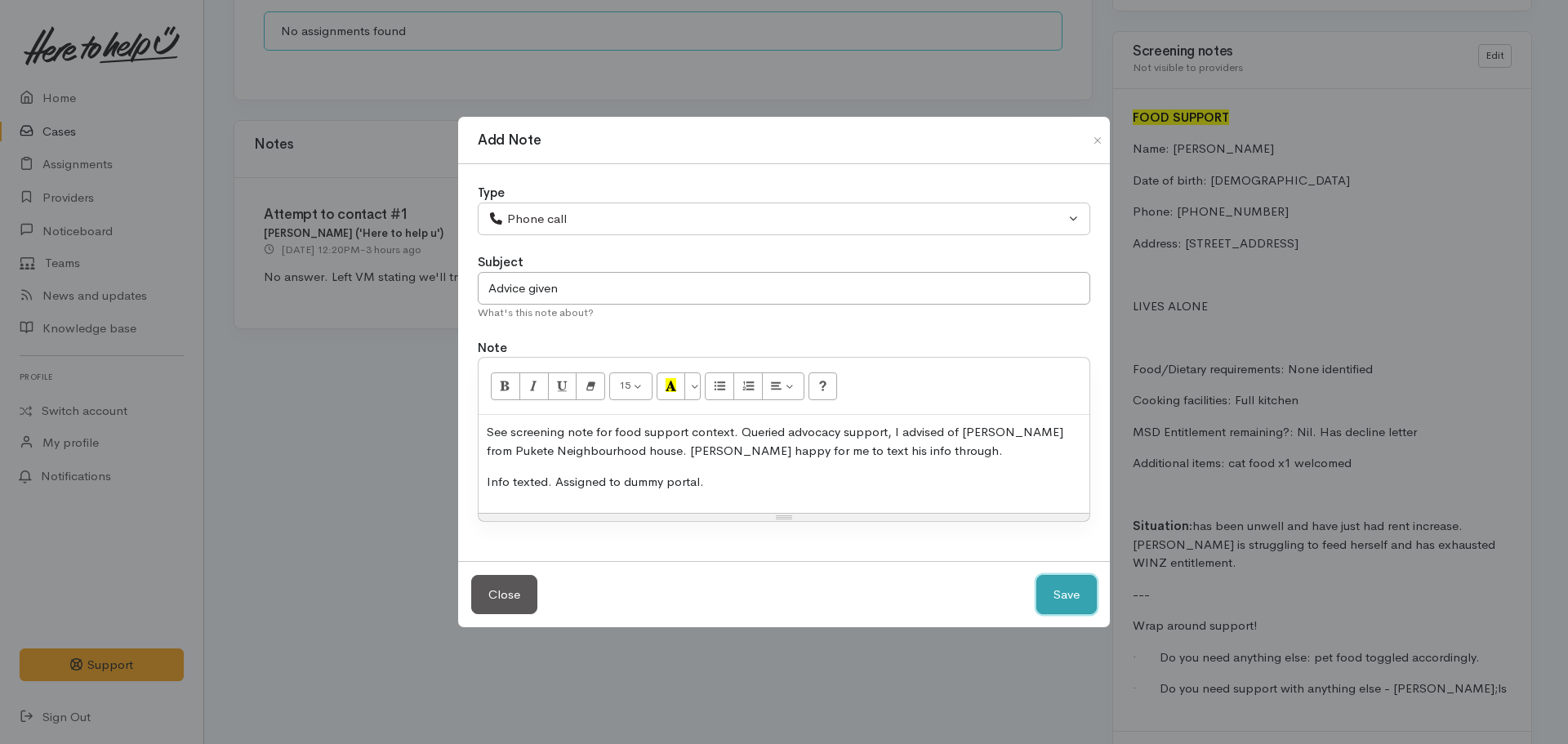
select select "1"
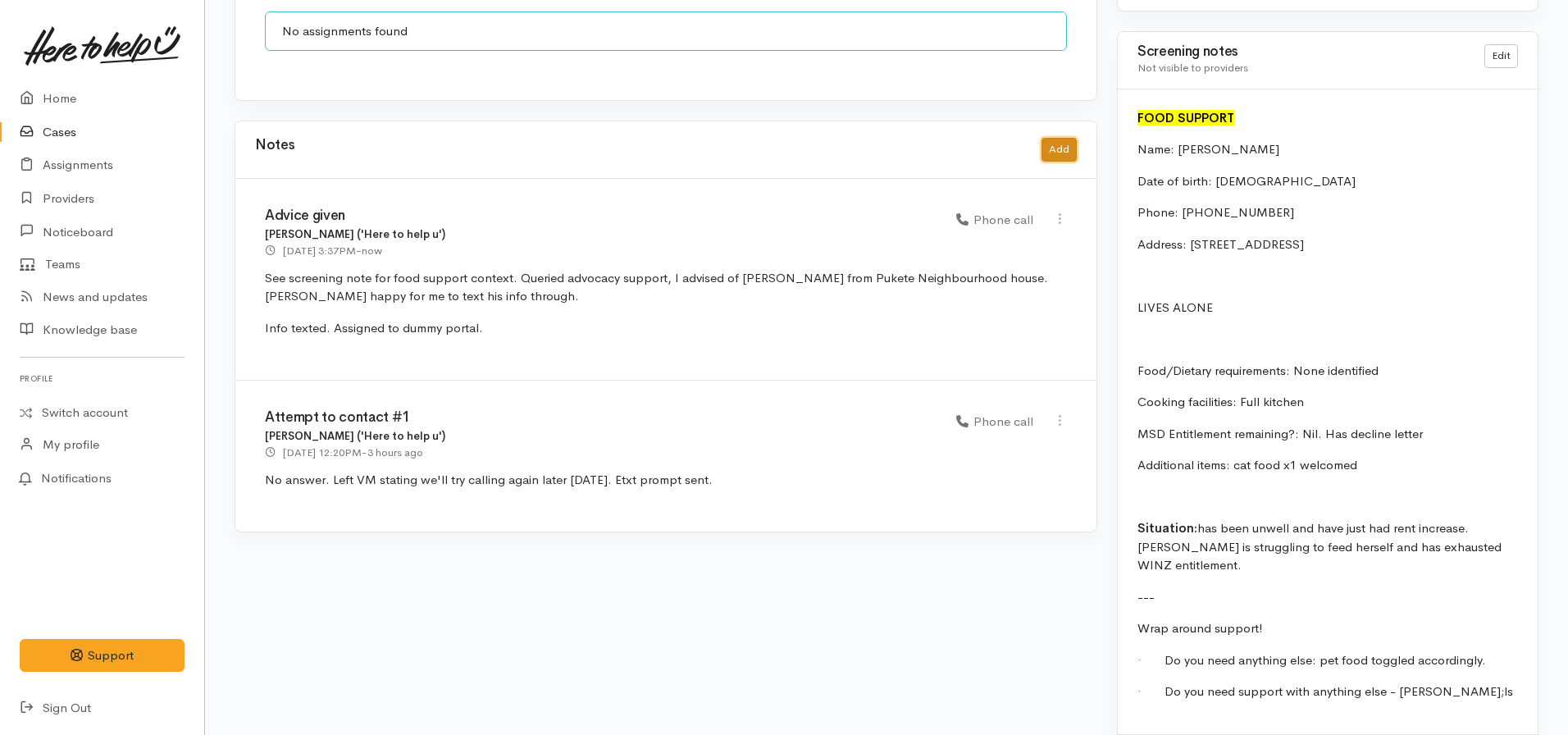
click at [1046, 138] on button "Add" at bounding box center [1058, 150] width 36 height 24
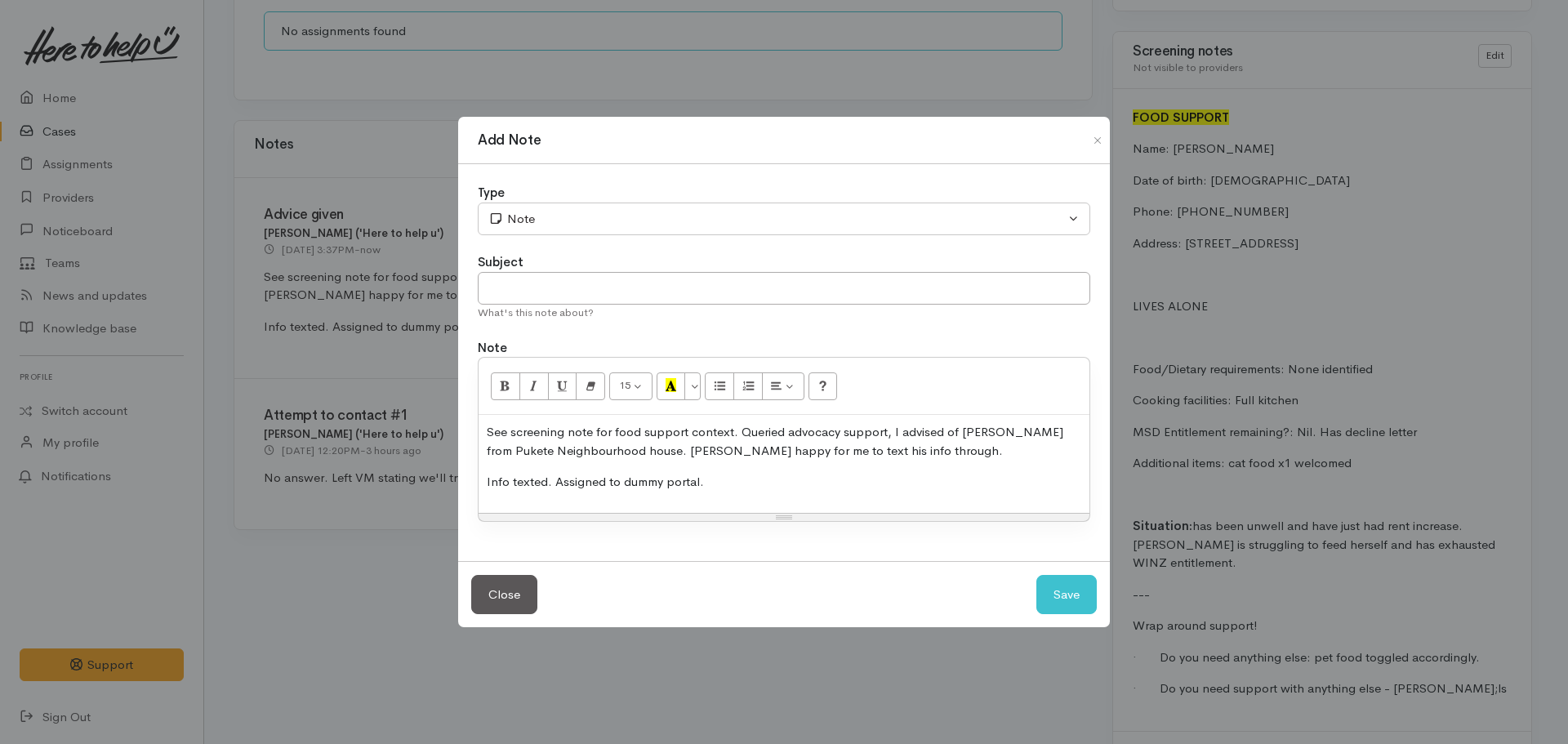
click at [655, 416] on div "See screening note for food support context. Queried advocacy support, I advise…" at bounding box center [784, 464] width 611 height 98
click at [646, 427] on p "See screening note for food support context. Queried advocacy support, I advise…" at bounding box center [784, 441] width 595 height 36
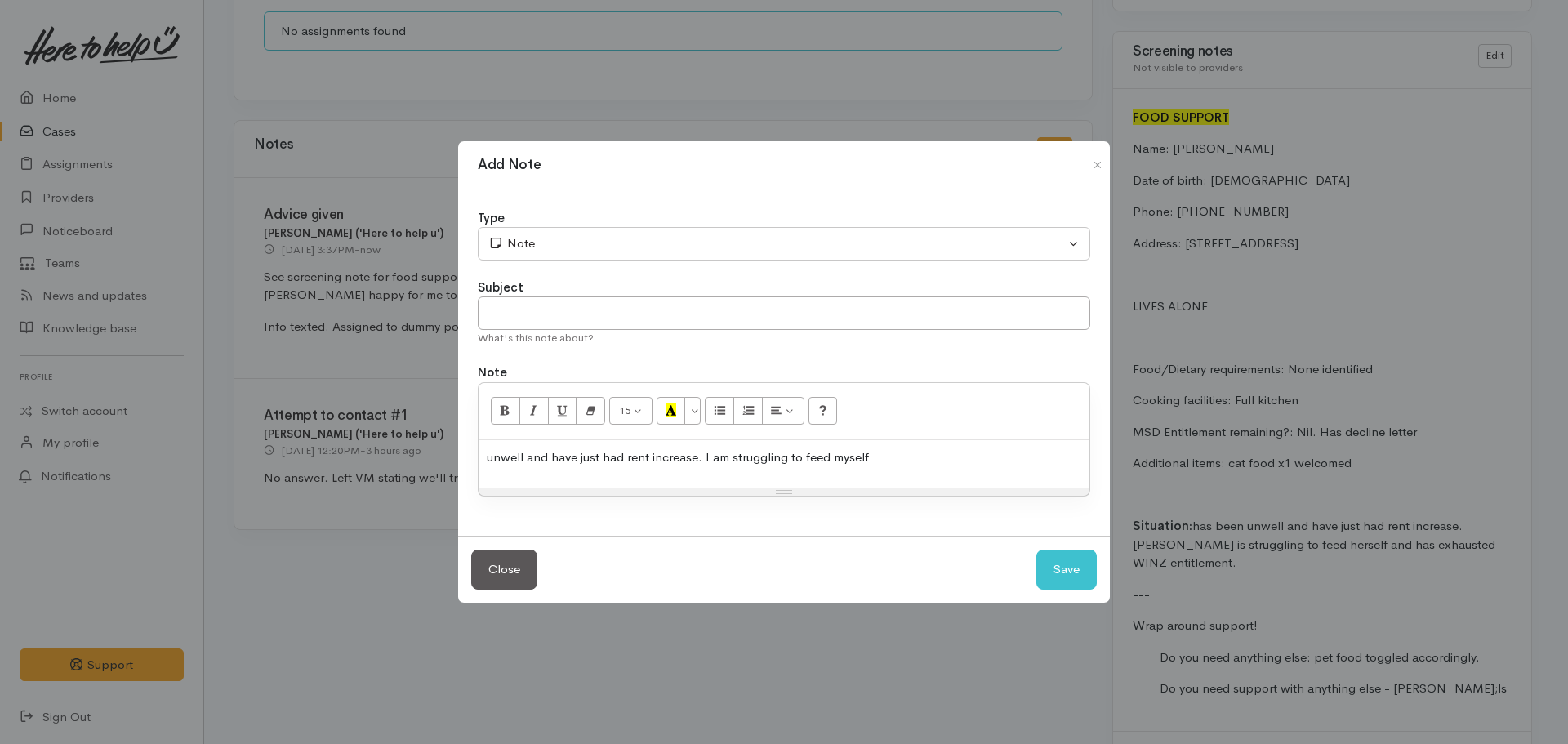
click at [766, 457] on p "unwell and have just had rent increase. I am struggling to feed myself" at bounding box center [784, 458] width 595 height 19
click at [604, 480] on div at bounding box center [784, 464] width 611 height 48
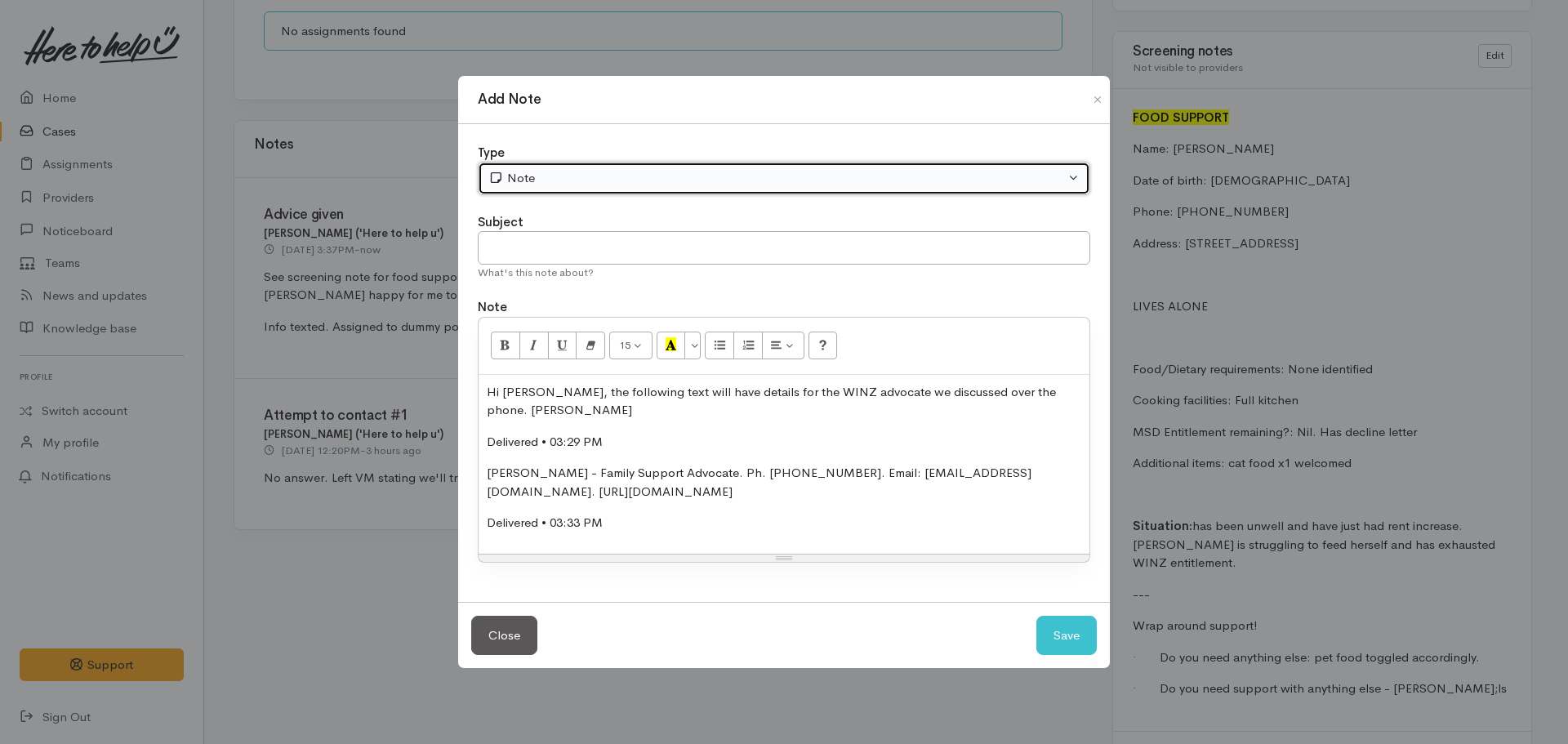
click at [518, 177] on div "Note" at bounding box center [776, 178] width 577 height 19
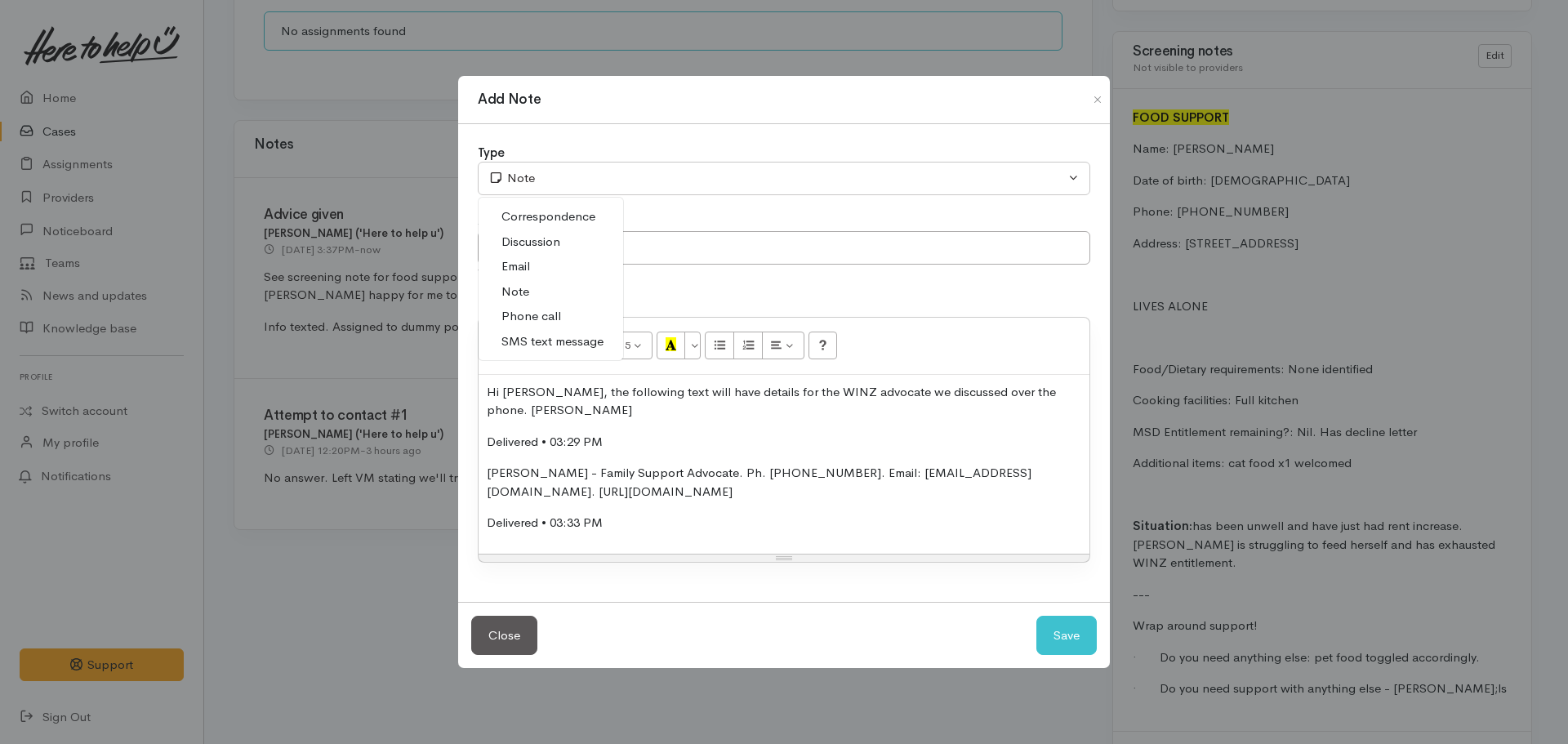
click at [547, 339] on span "SMS text message" at bounding box center [552, 342] width 102 height 19
click at [1063, 623] on button "Save" at bounding box center [1067, 636] width 61 height 40
select select "1"
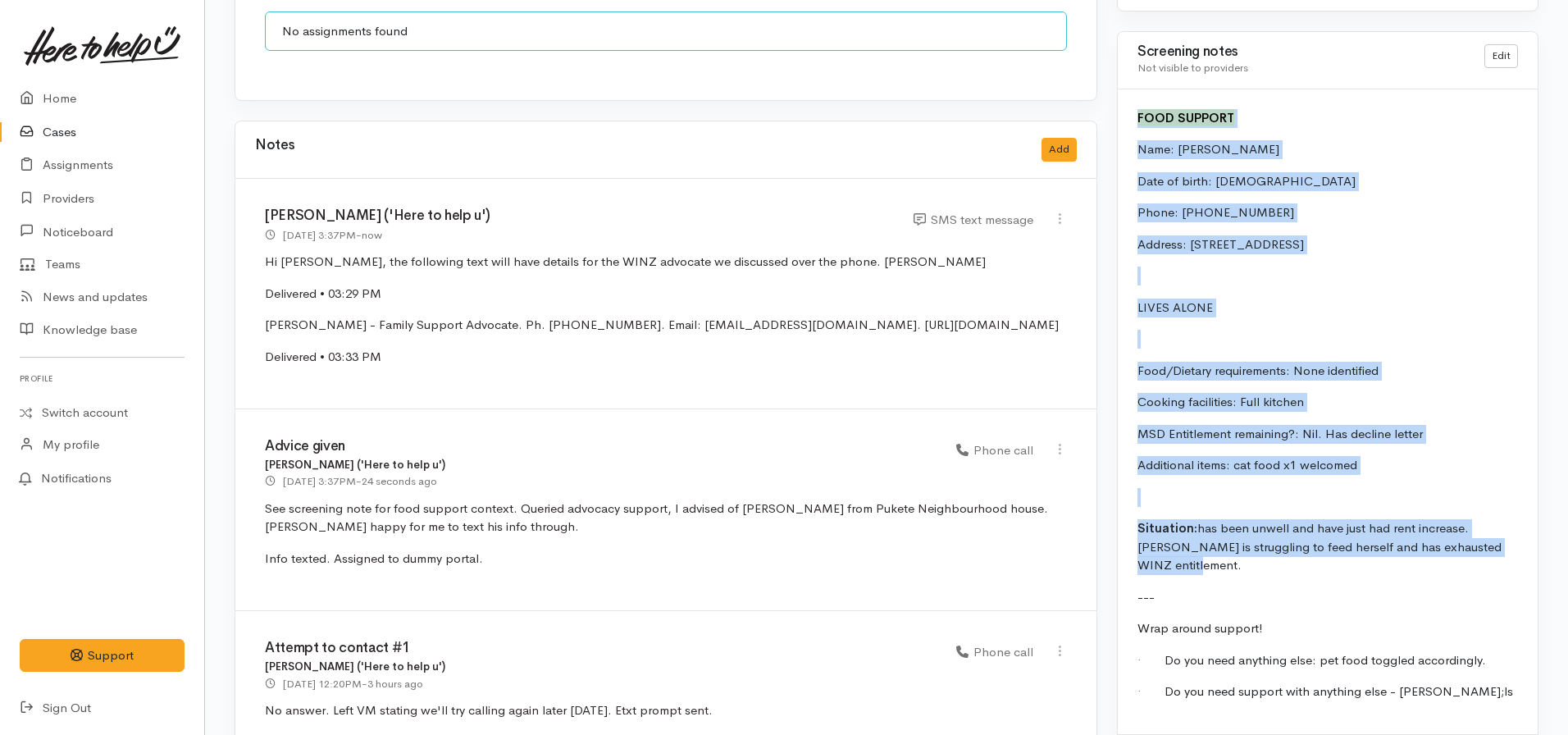
drag, startPoint x: 1501, startPoint y: 533, endPoint x: 1138, endPoint y: 95, distance: 568.9
click at [1138, 95] on div "FOOD SUPPORT Name: Janene Mann Date of birth: 22/05/1963 Phone: 02108193613 Add…" at bounding box center [1327, 411] width 420 height 645
copy div "FOOD SUPPORT Name: Janene Mann Date of birth: 22/05/1963 Phone: 02108193613 Add…"
click at [1505, 45] on link "Edit" at bounding box center [1501, 57] width 34 height 24
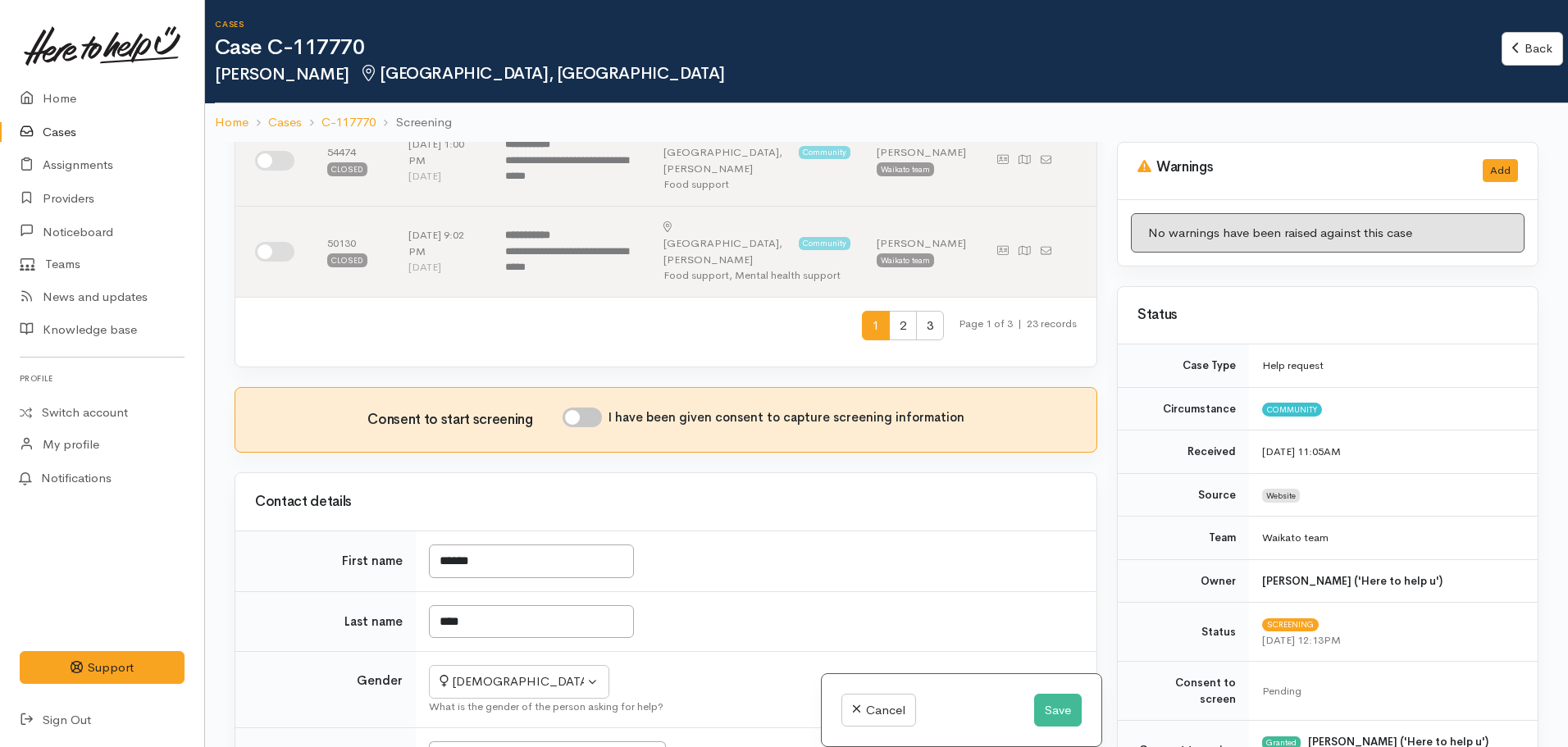
click at [583, 408] on input "I have been given consent to capture screening information" at bounding box center [582, 418] width 39 height 20
checkbox input "true"
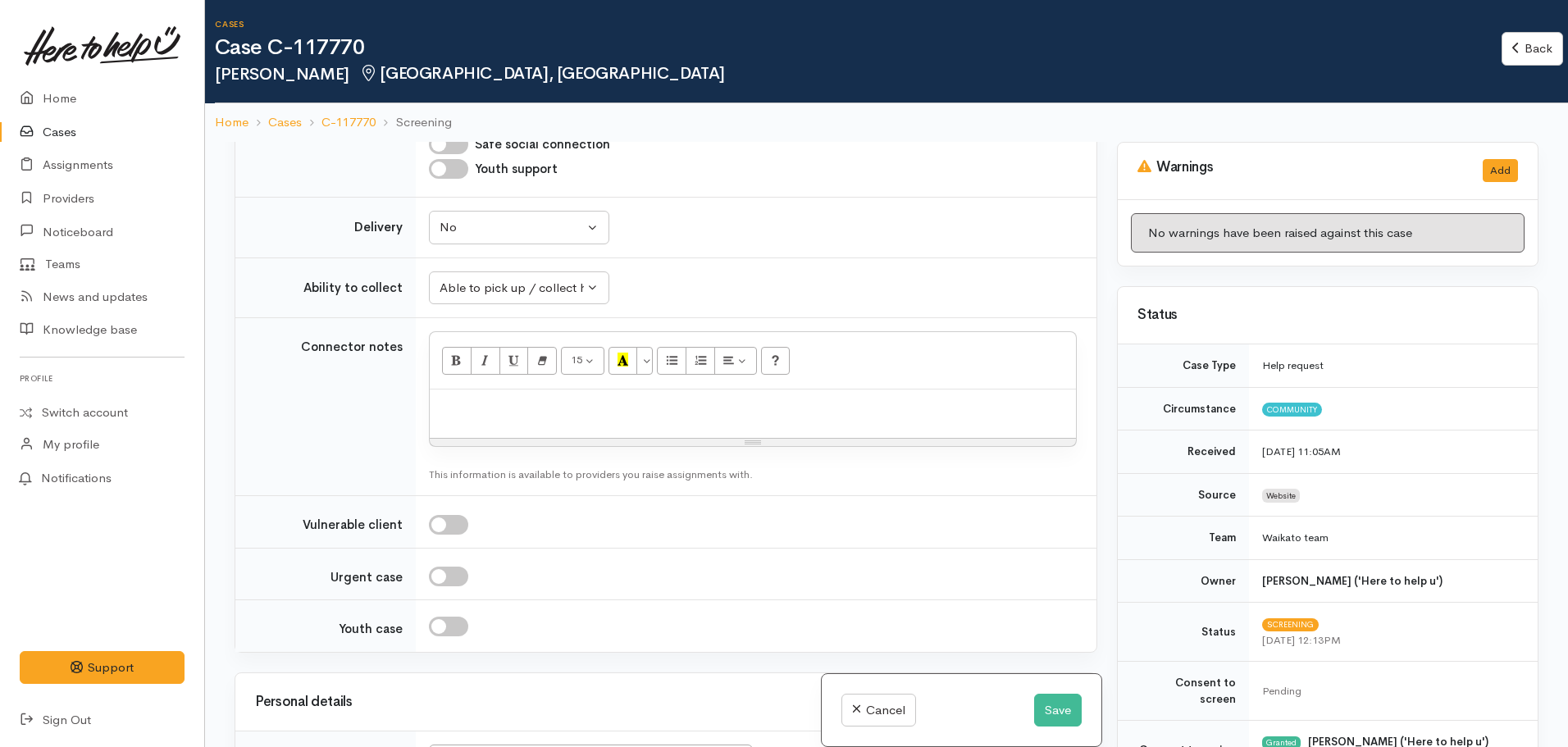
scroll to position [2051, 0]
click at [484, 397] on p at bounding box center [752, 406] width 630 height 19
paste div
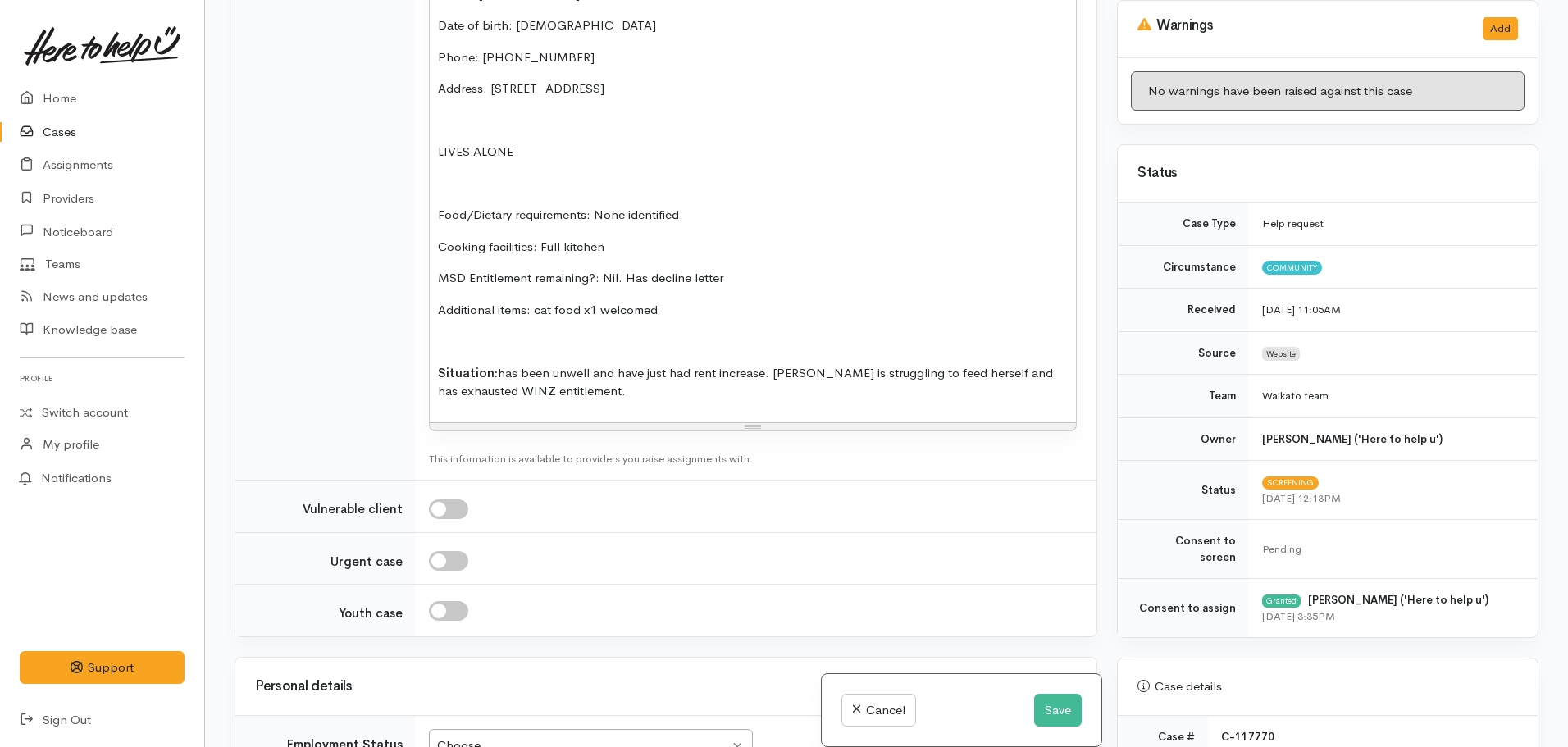
scroll to position [2616, 0]
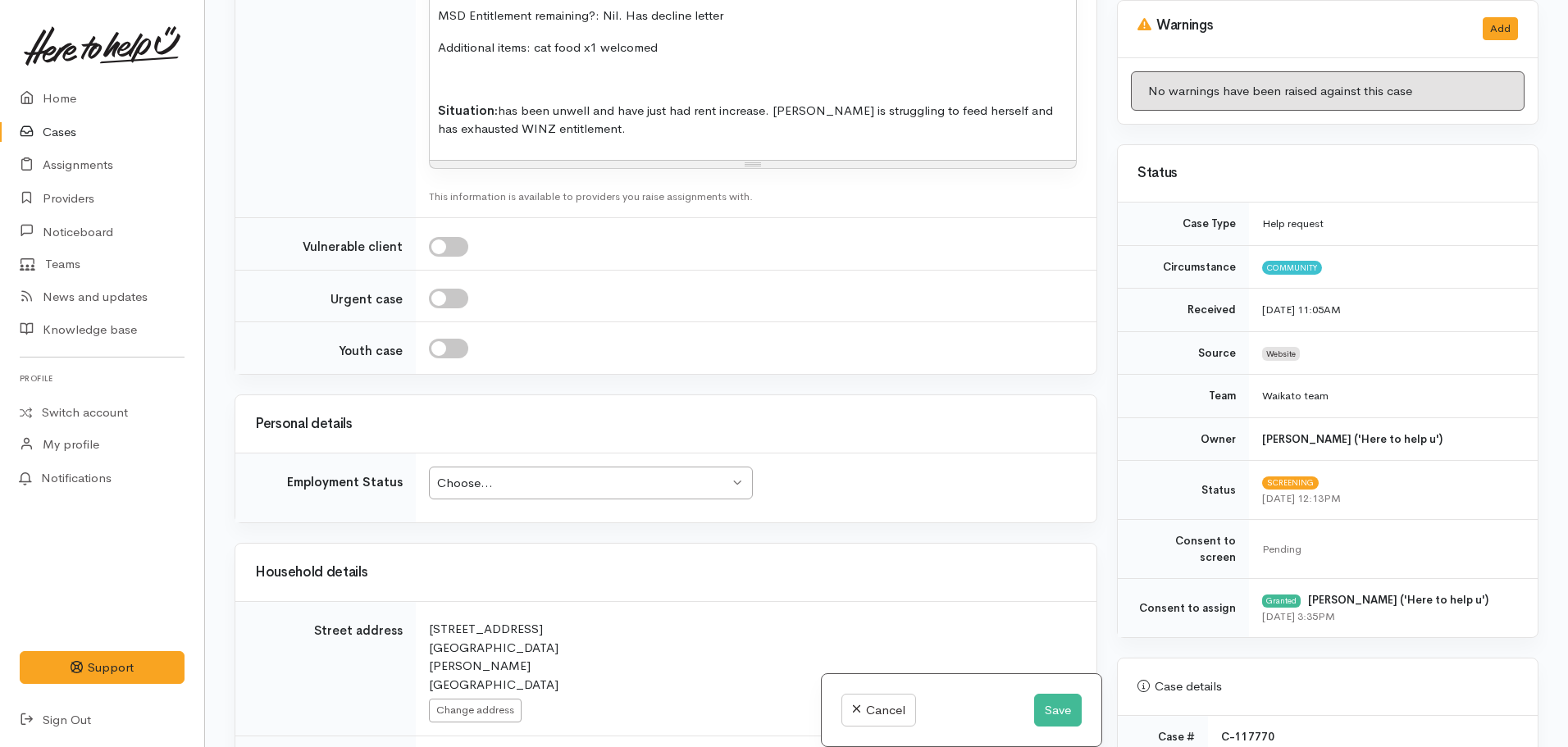
click at [484, 474] on div "Choose..." at bounding box center [583, 483] width 292 height 19
drag, startPoint x: 482, startPoint y: 556, endPoint x: 519, endPoint y: 501, distance: 66.3
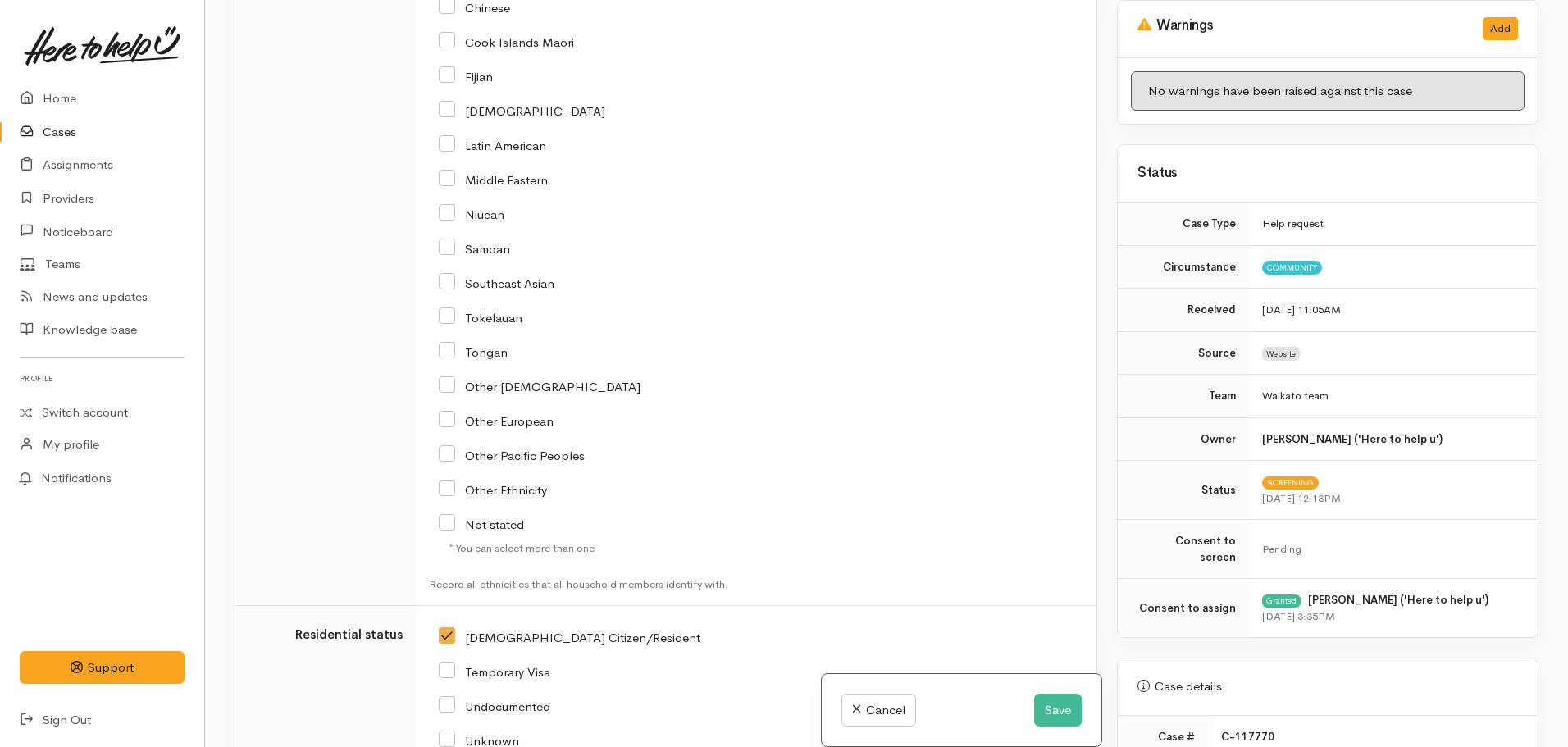
scroll to position [3921, 0]
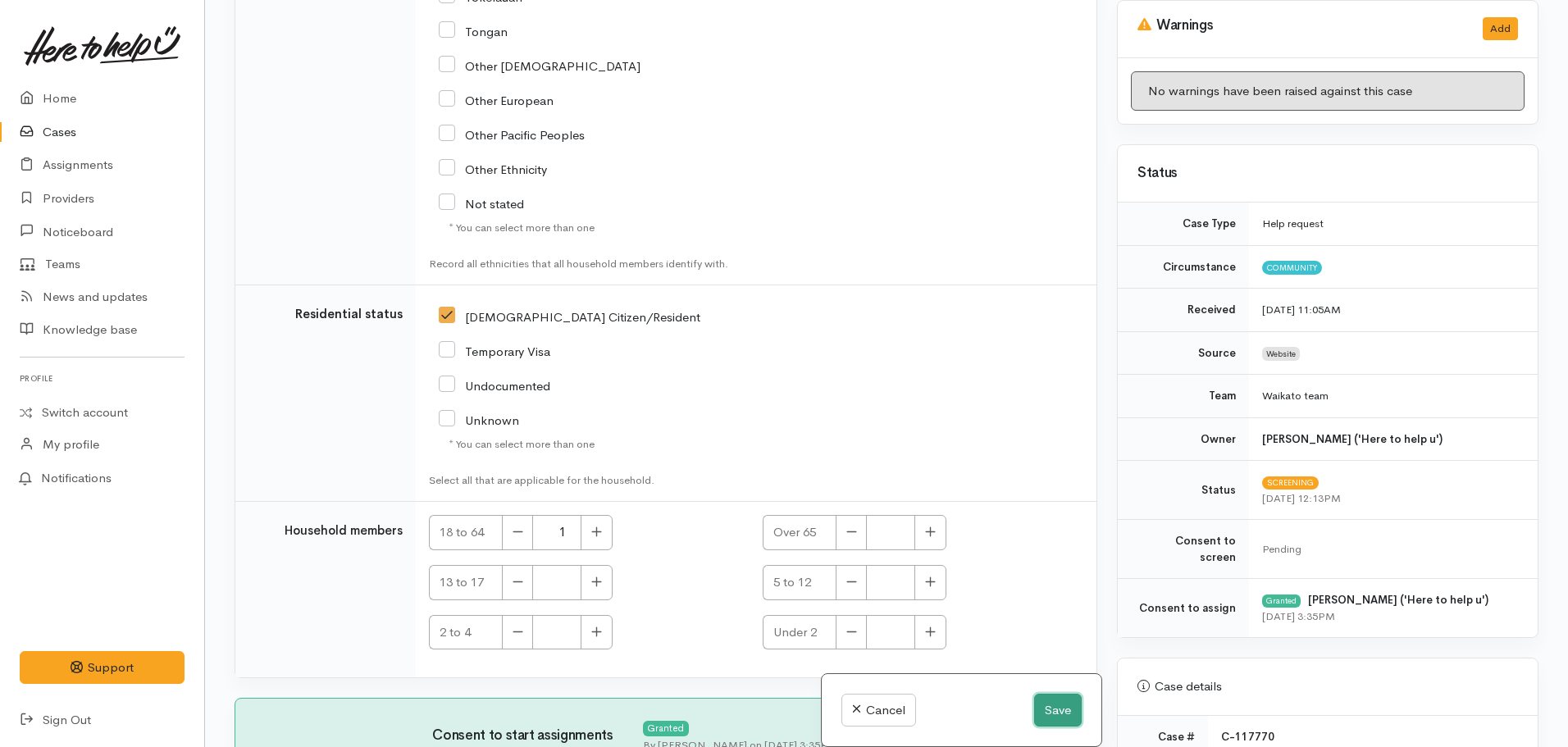
click at [1045, 706] on button "Save" at bounding box center [1057, 711] width 47 height 34
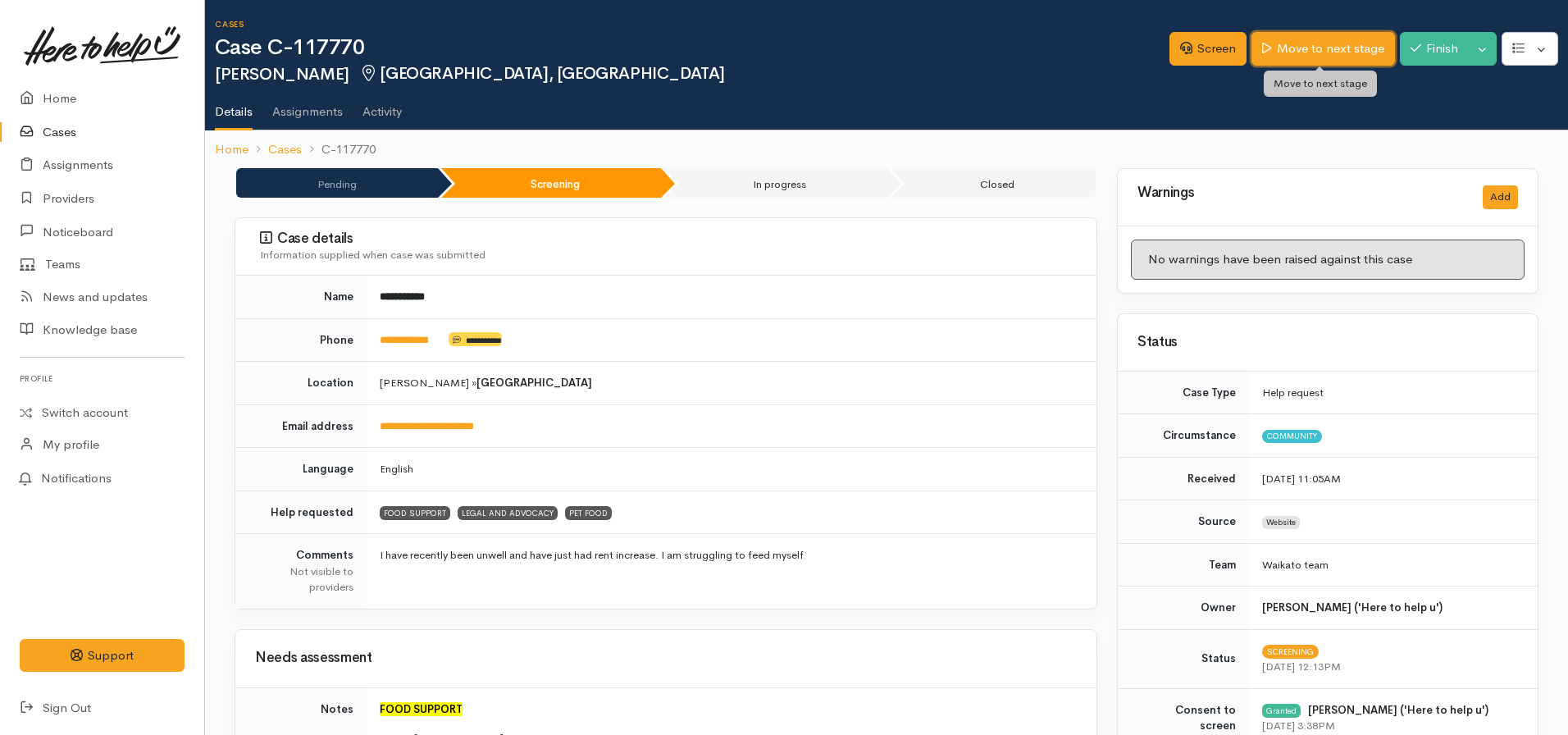
click at [1307, 47] on link "Move to next stage" at bounding box center [1323, 48] width 143 height 34
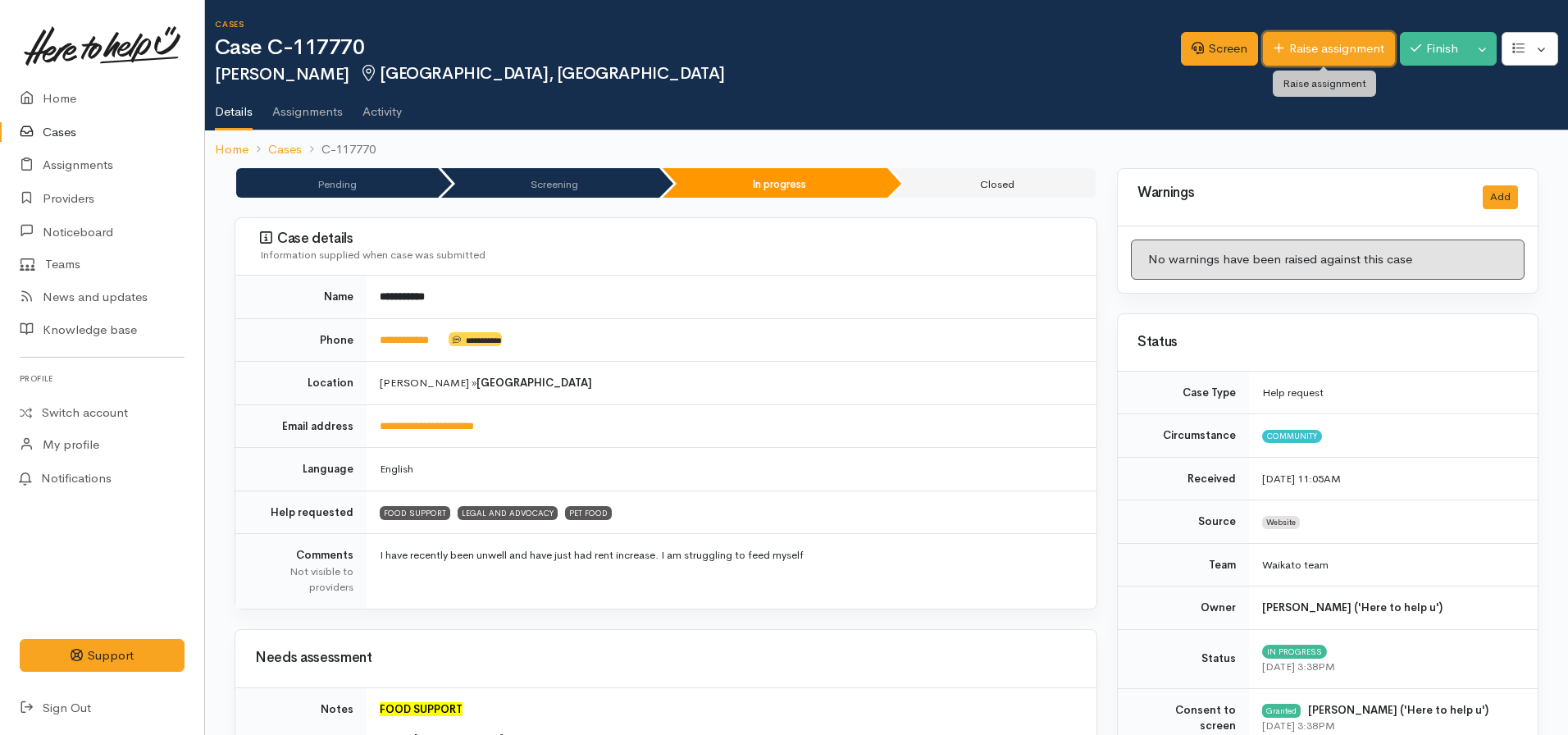
click at [1293, 49] on link "Raise assignment" at bounding box center [1328, 48] width 132 height 34
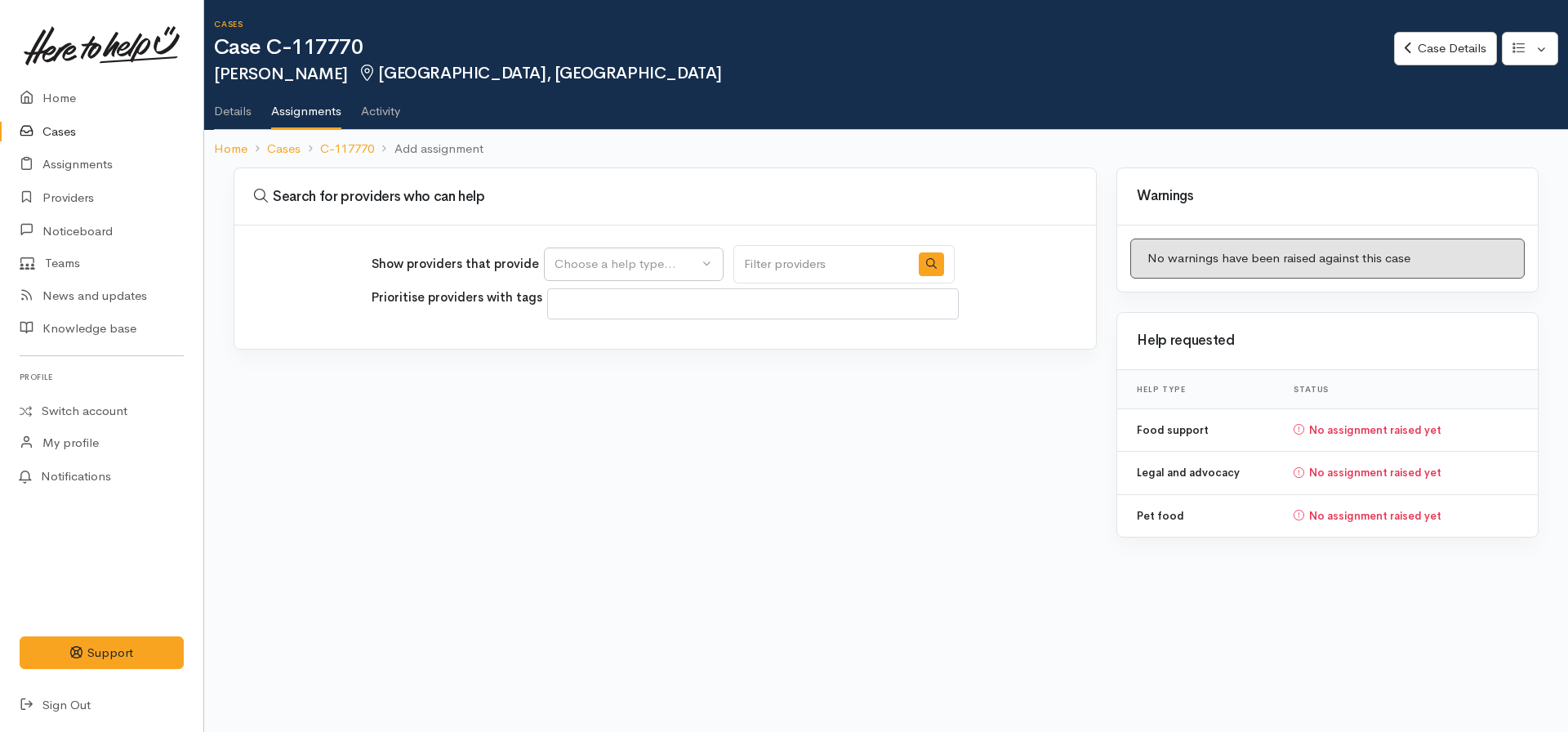
select select
click at [602, 267] on div "Choose a help type..." at bounding box center [626, 264] width 143 height 19
click at [606, 343] on span "Food support" at bounding box center [603, 342] width 76 height 19
select select "3"
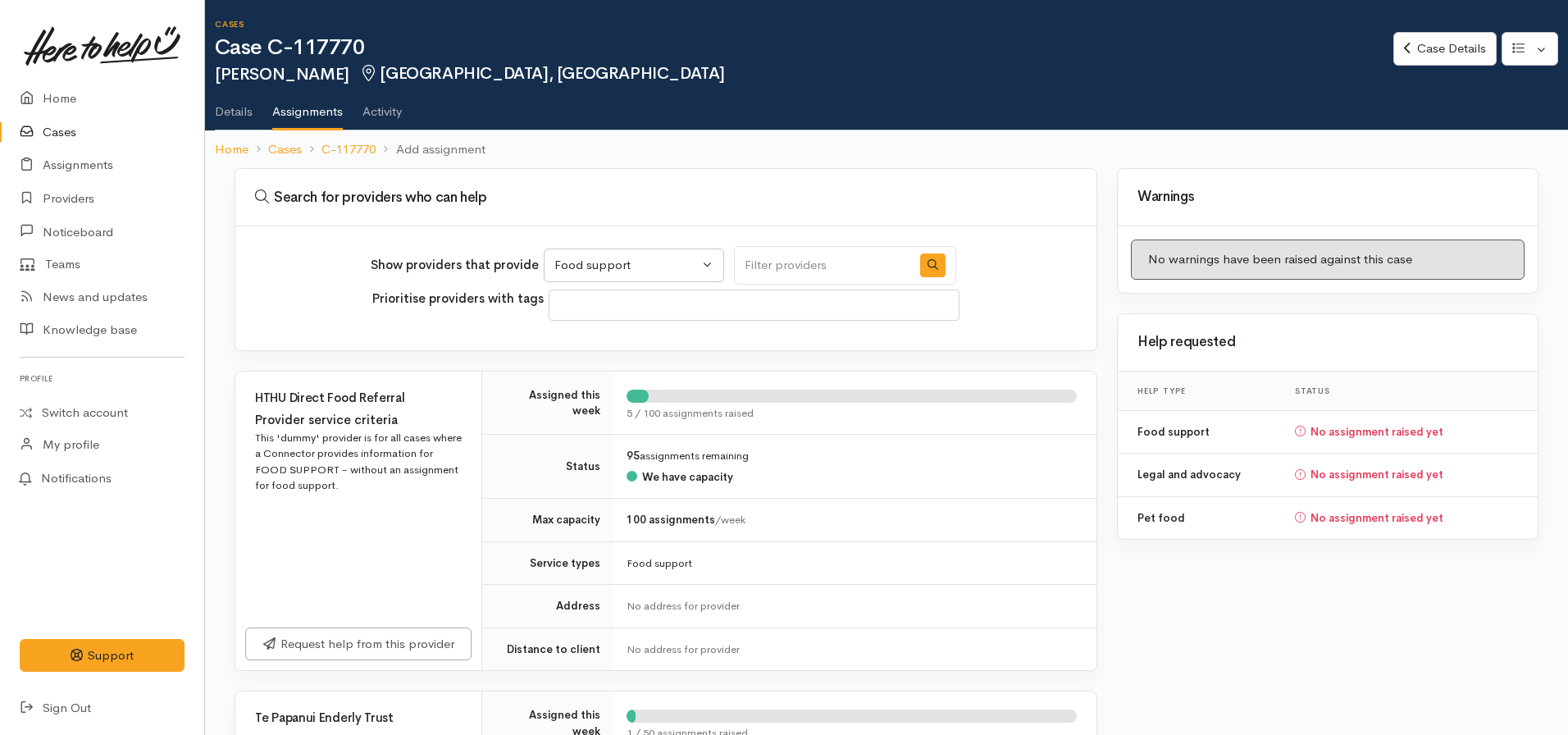
click at [1429, 68] on div "Case Details Edit Change circumstance Re-assign team" at bounding box center [1480, 51] width 175 height 53
click at [1429, 59] on link "Case Details" at bounding box center [1444, 48] width 102 height 34
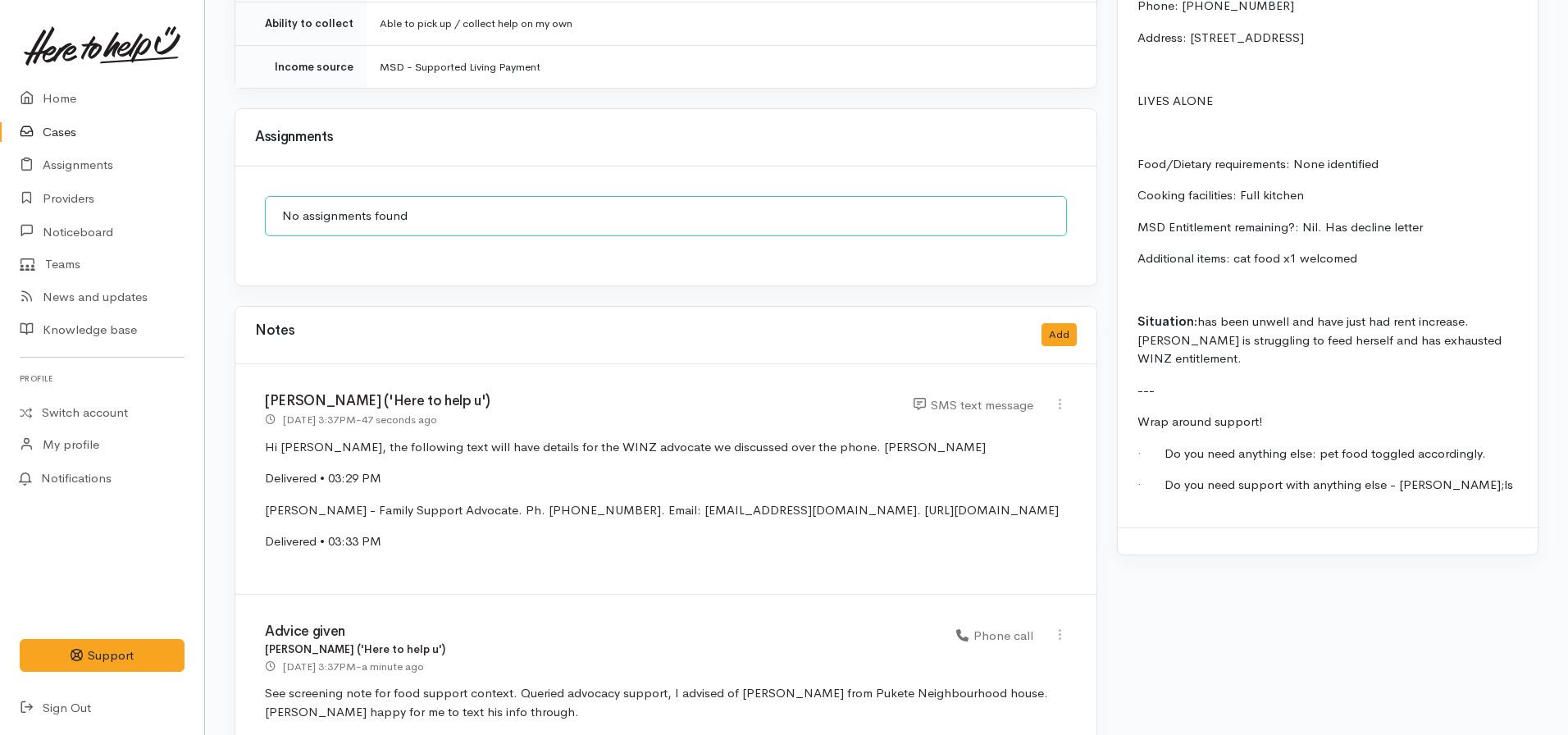
scroll to position [1445, 0]
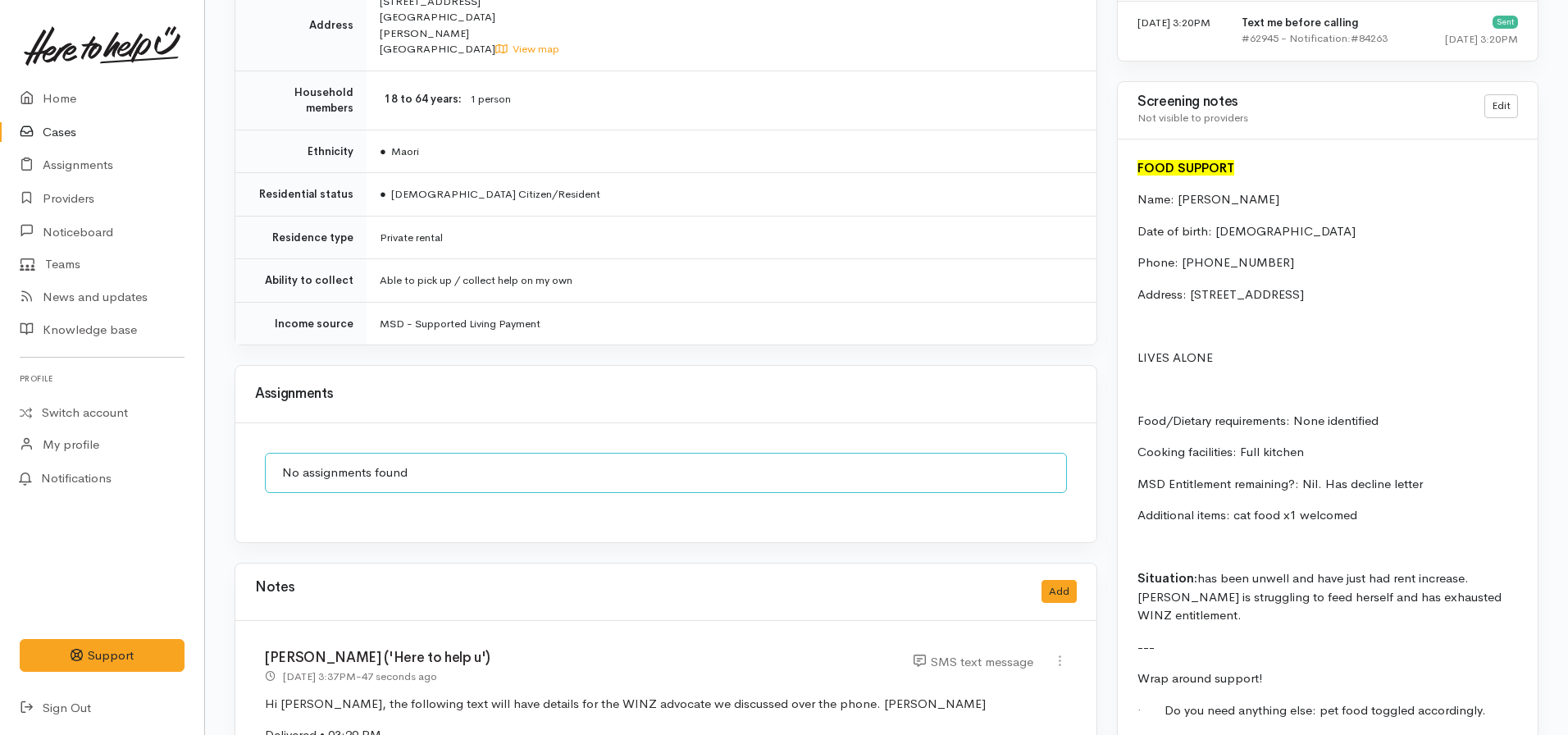
click at [1057, 575] on div "Notes Add" at bounding box center [665, 592] width 821 height 34
click at [1042, 580] on button "Add" at bounding box center [1058, 592] width 36 height 24
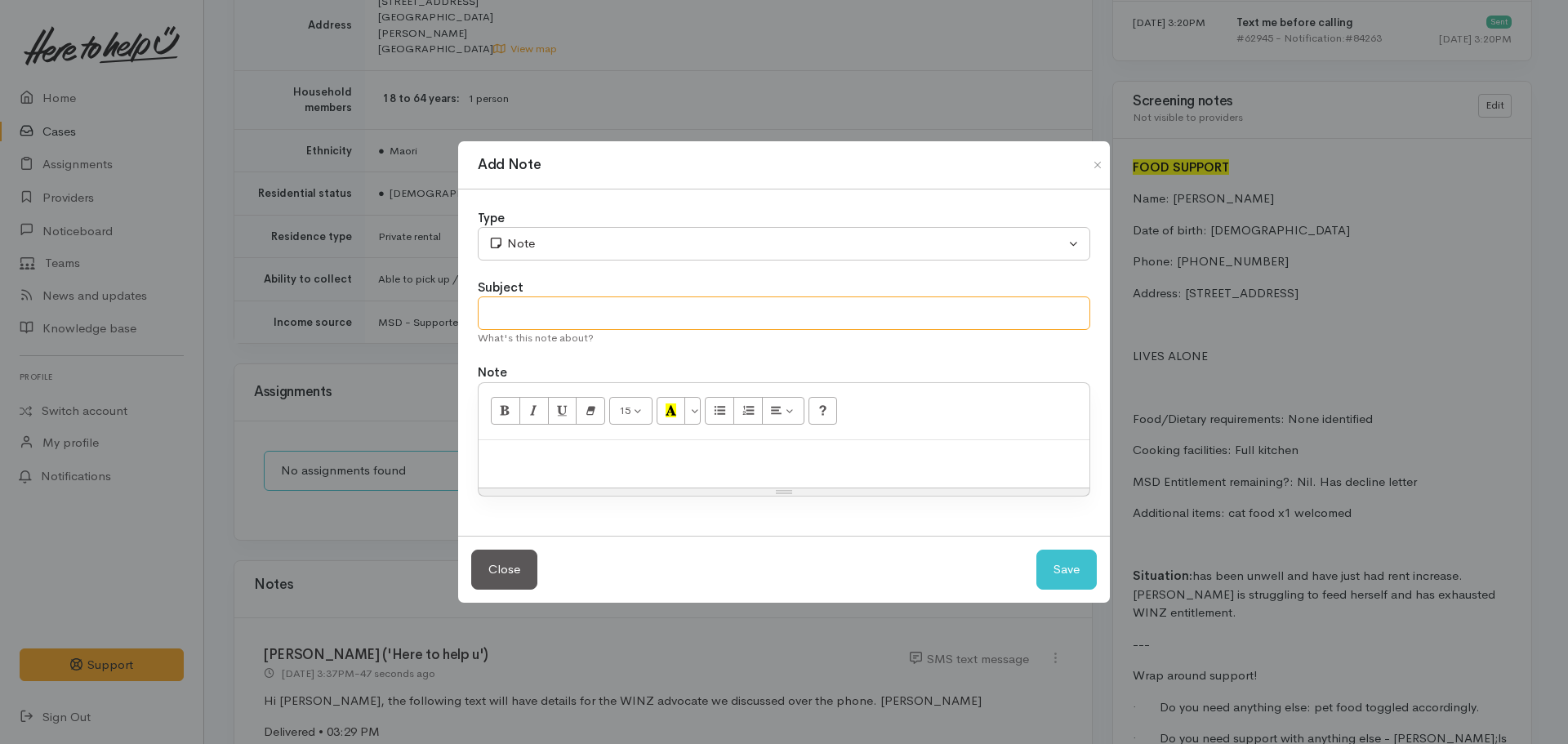
click at [558, 328] on input "text" at bounding box center [784, 313] width 613 height 34
type input "ASSIGN TO TWP on [DATE]"
drag, startPoint x: 588, startPoint y: 277, endPoint x: 586, endPoint y: 260, distance: 17.1
click at [588, 273] on div "Type Correspondence Discussion Email Note Phone call SMS text message Note Subj…" at bounding box center [784, 363] width 652 height 347
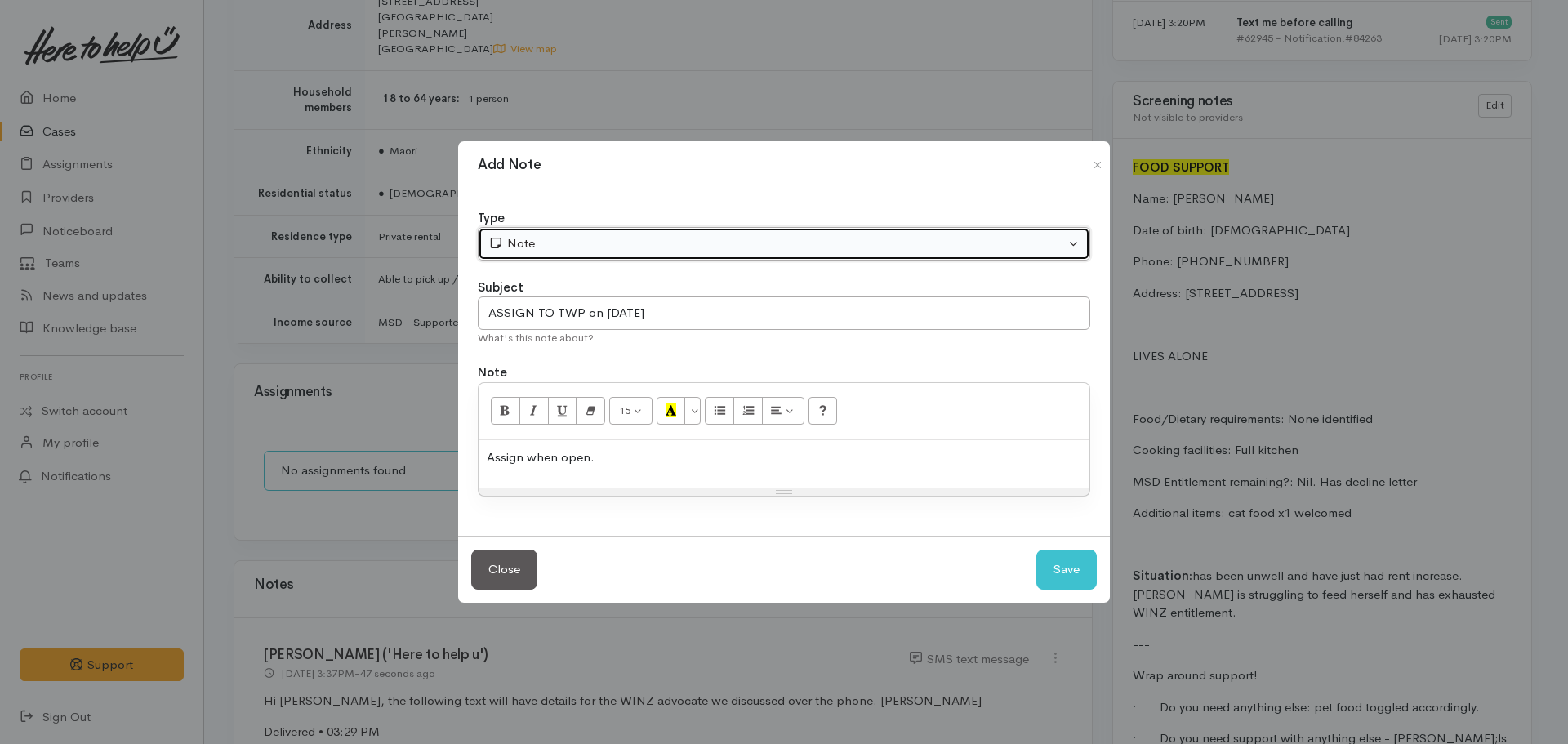
click at [586, 256] on button "Note" at bounding box center [784, 243] width 613 height 34
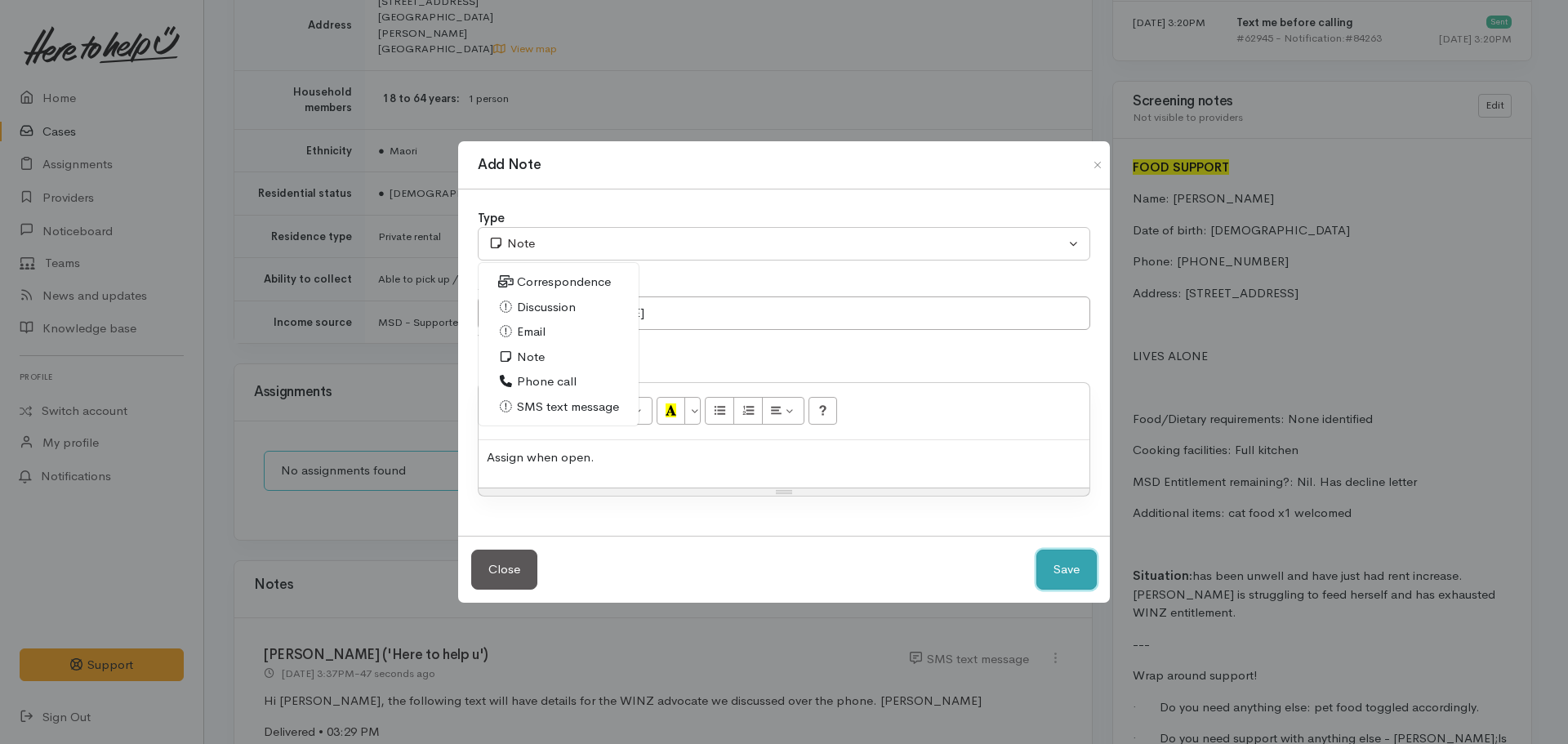
click at [1075, 558] on button "Save" at bounding box center [1067, 570] width 61 height 40
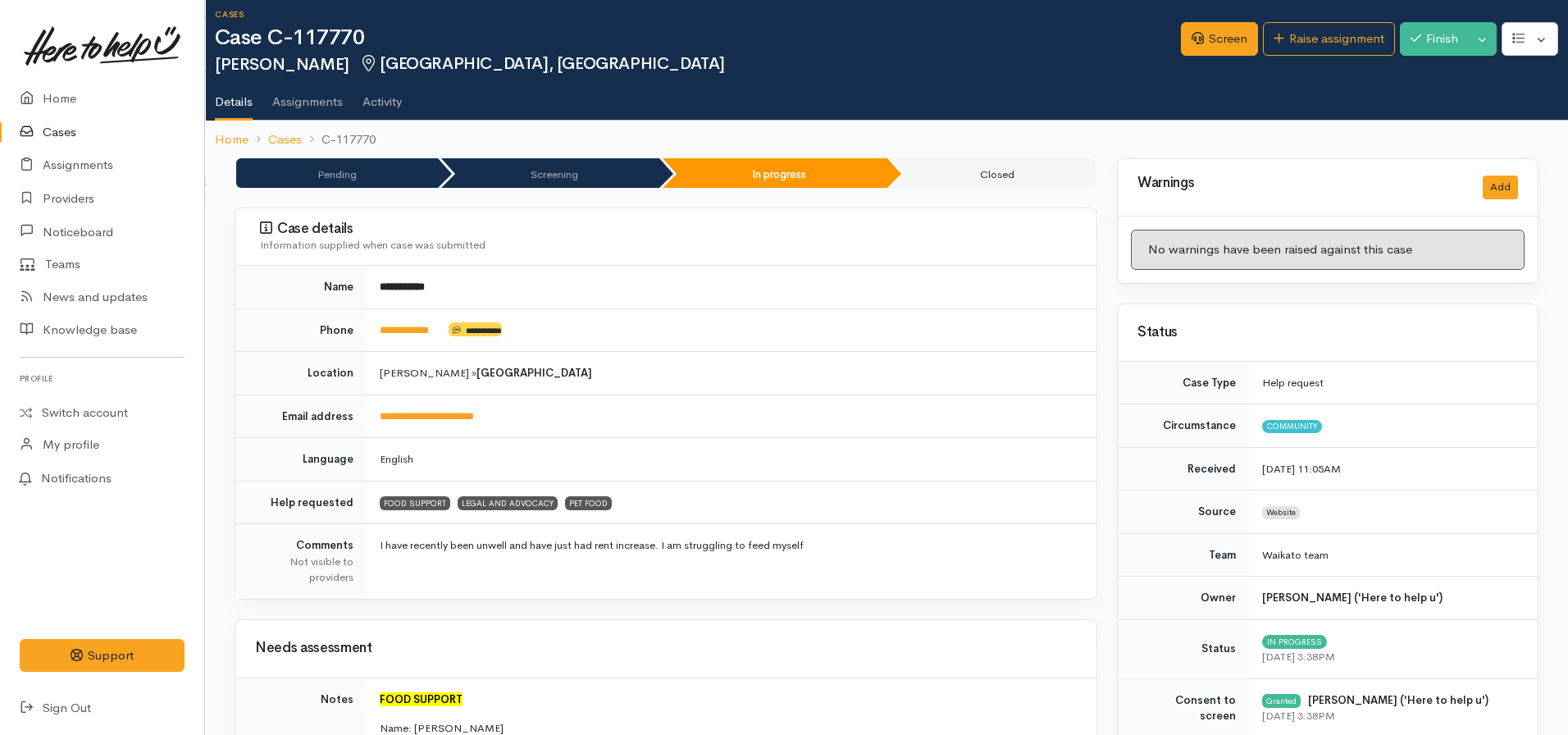
scroll to position [0, 0]
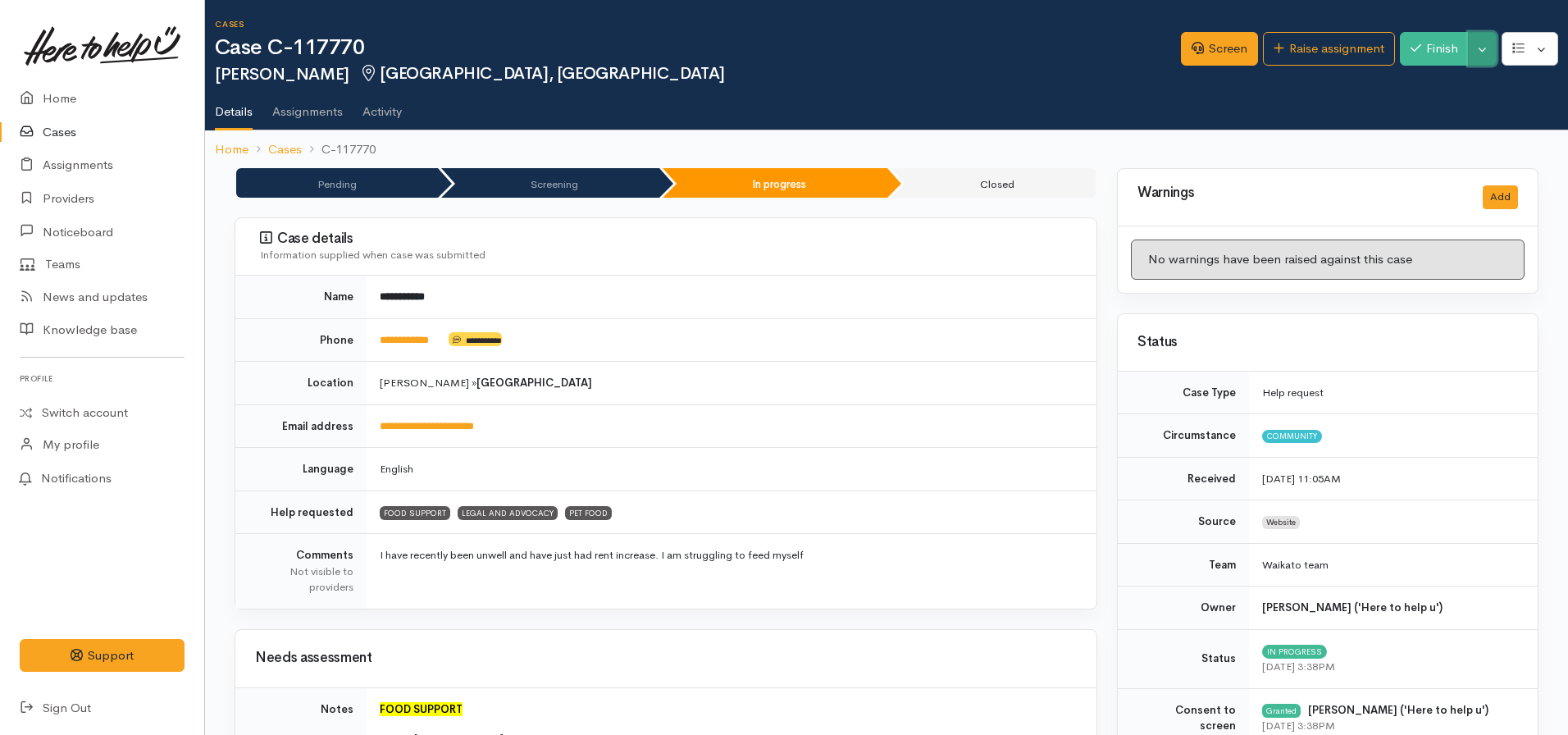
click at [1484, 47] on button "Toggle Dropdown" at bounding box center [1481, 48] width 28 height 34
click at [1407, 82] on link "Pause" at bounding box center [1431, 88] width 129 height 26
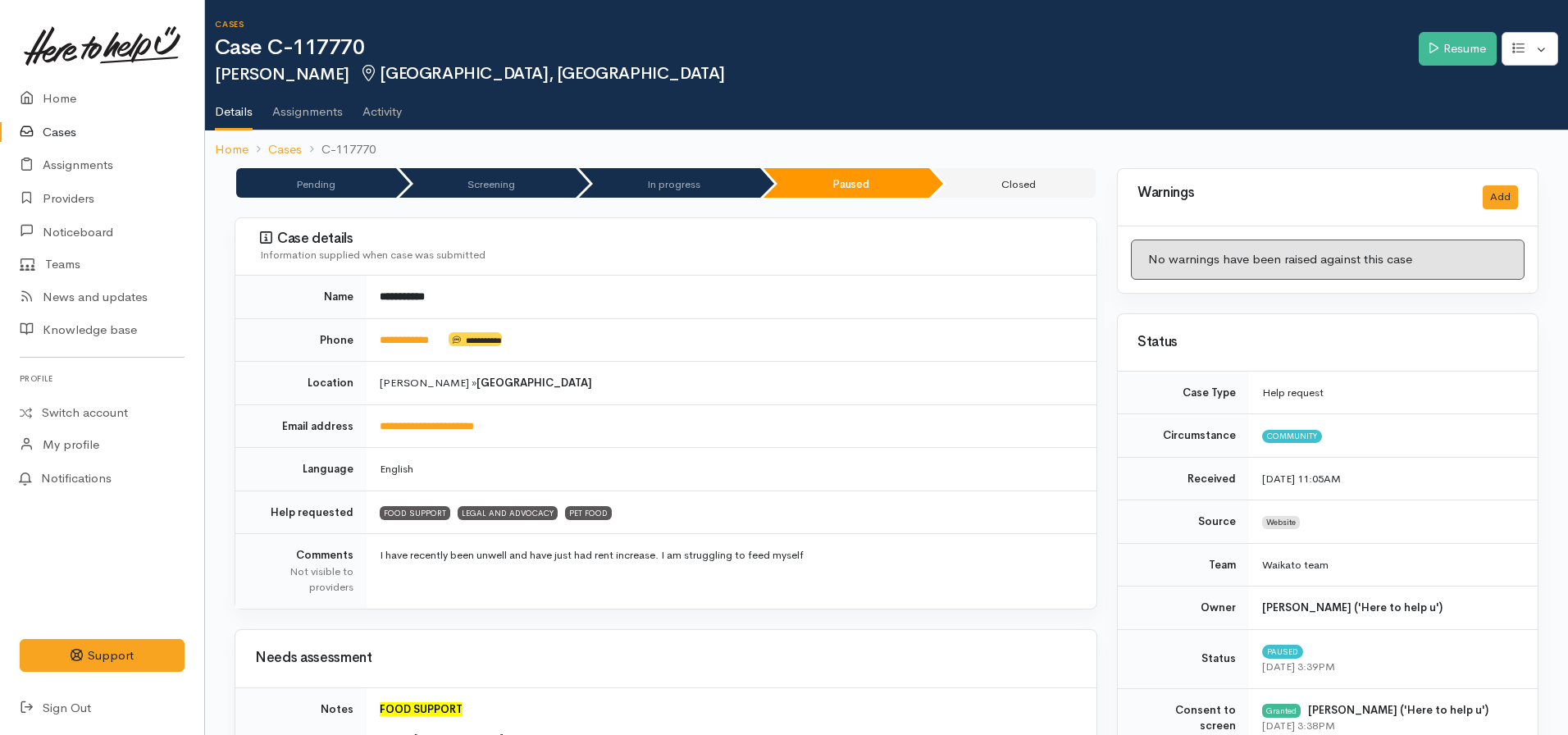
click at [211, 140] on nav "Home Cases C-117770" at bounding box center [886, 150] width 1363 height 38
click at [232, 150] on link "Home" at bounding box center [232, 150] width 34 height 19
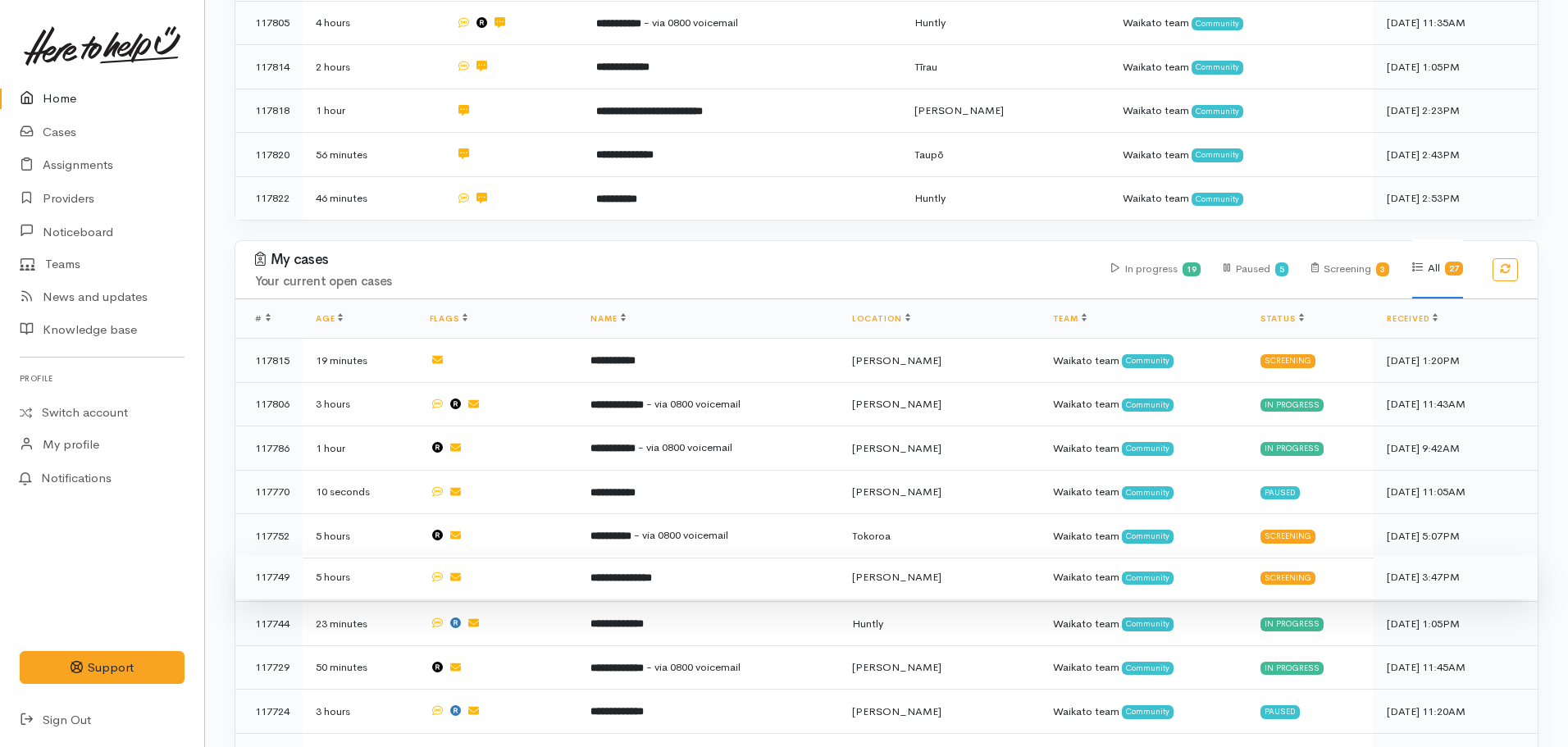
scroll to position [493, 0]
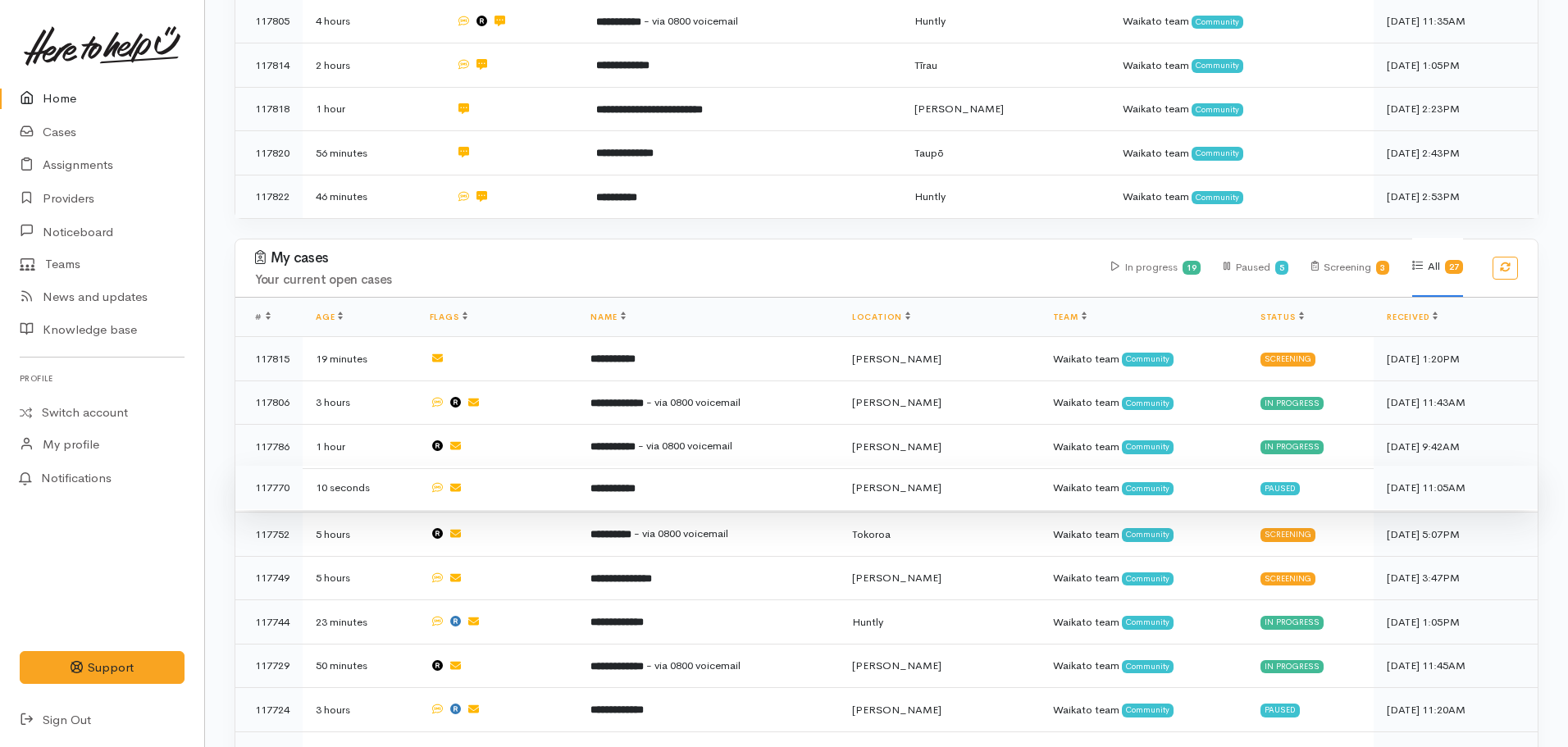
click at [652, 492] on td "**********" at bounding box center [707, 488] width 261 height 45
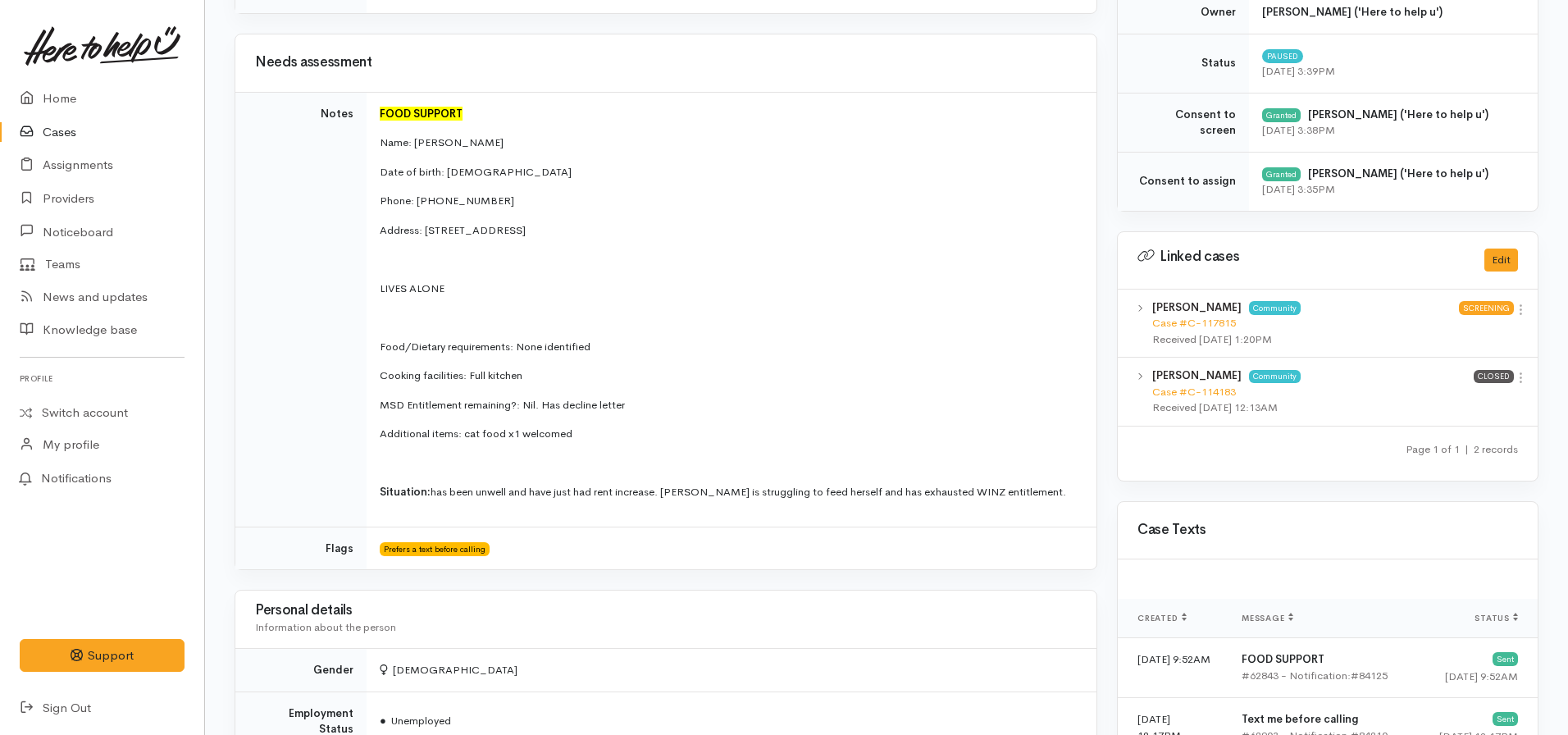
scroll to position [449, 0]
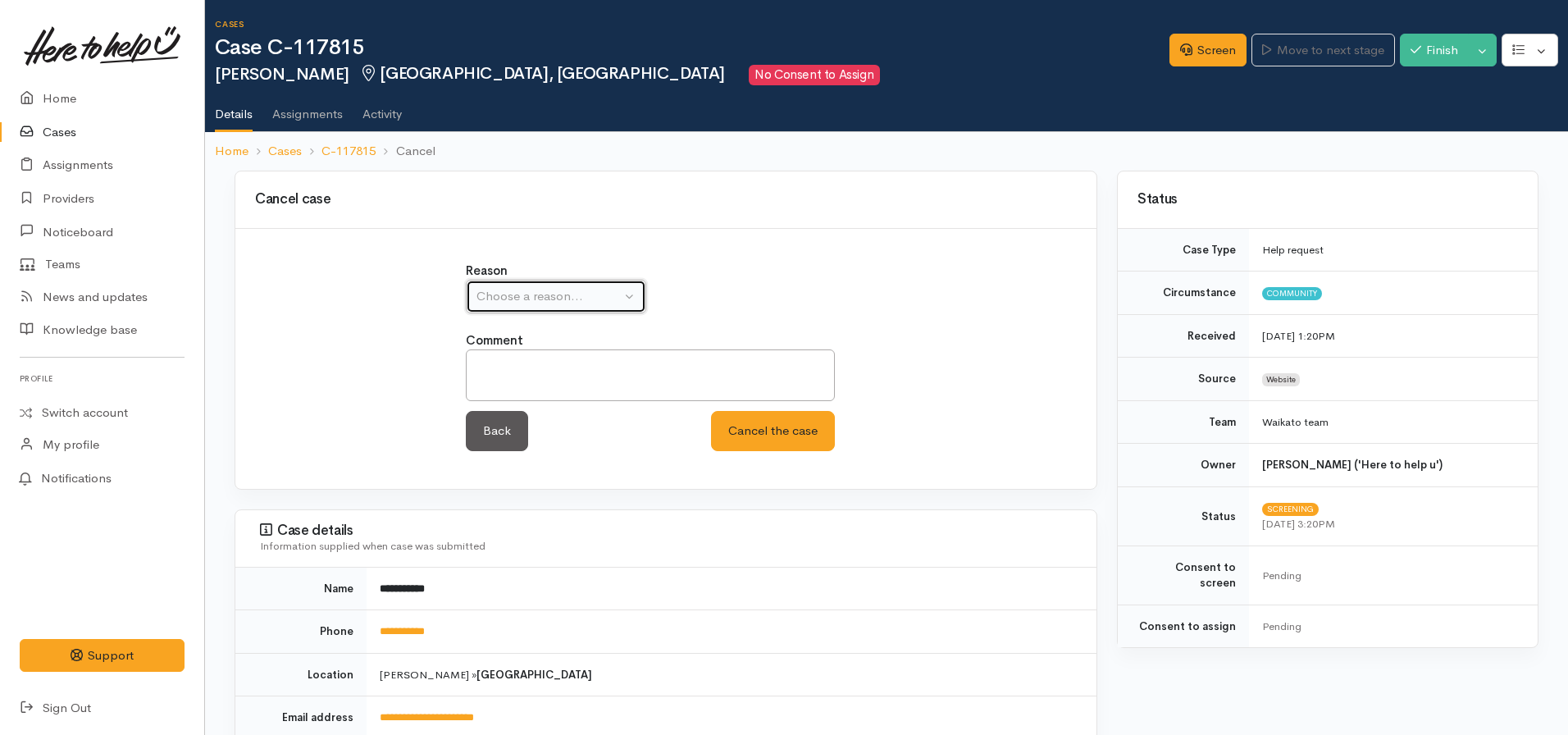
click at [548, 293] on div "Choose a reason..." at bounding box center [549, 296] width 144 height 19
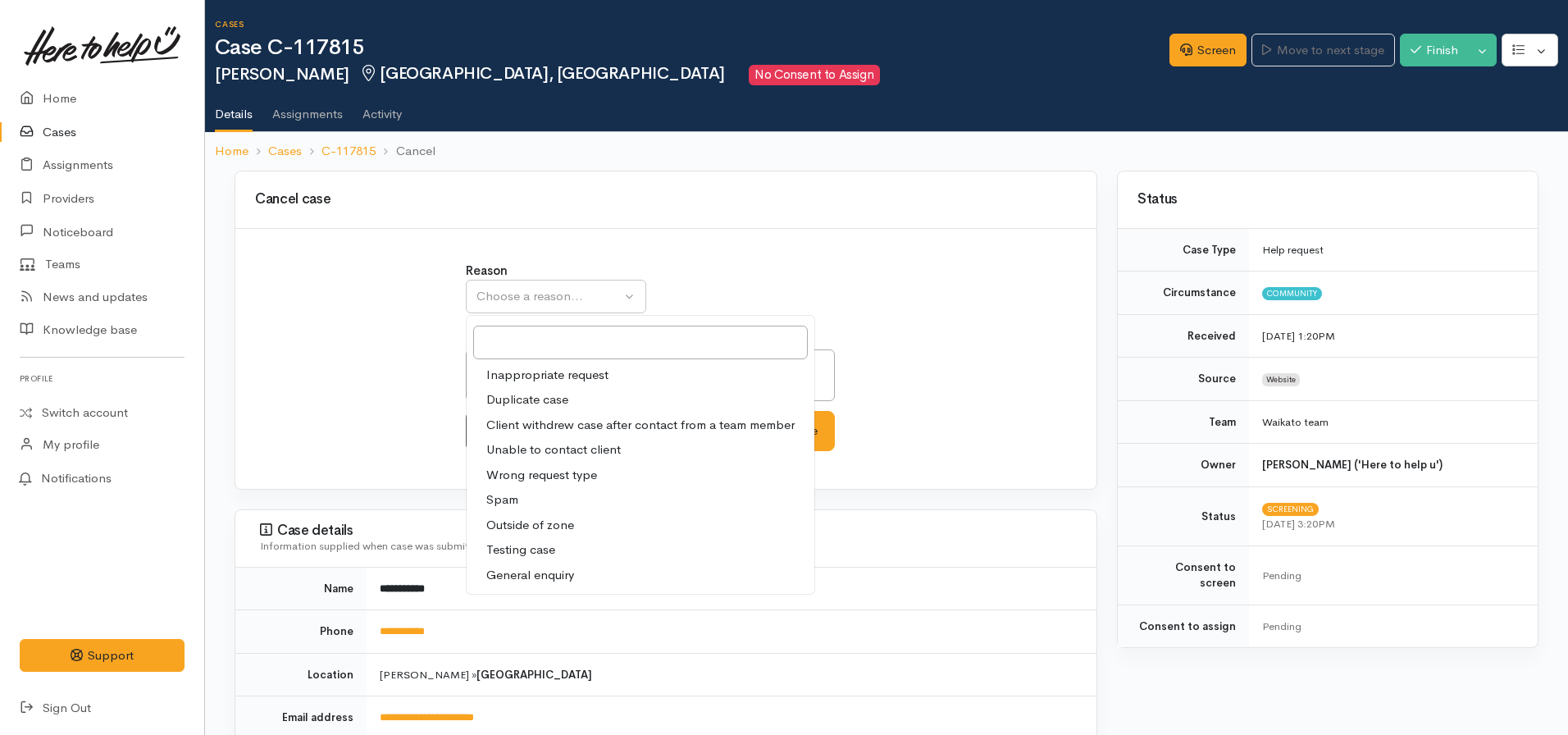
drag, startPoint x: 559, startPoint y: 401, endPoint x: 700, endPoint y: 427, distance: 143.4
click at [561, 398] on span "Duplicate case" at bounding box center [527, 399] width 82 height 19
select select "2"
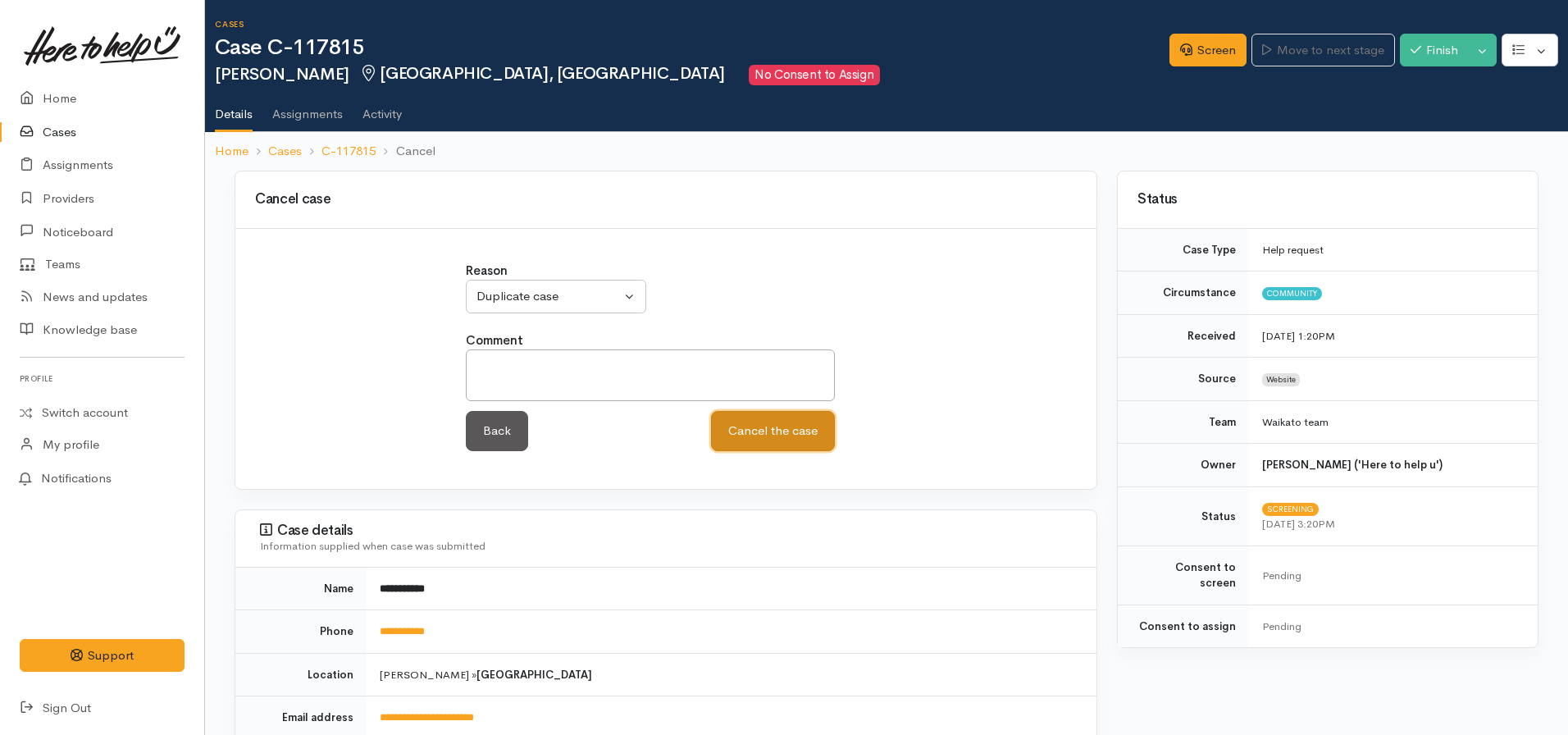
click at [785, 431] on button "Cancel the case" at bounding box center [773, 431] width 124 height 40
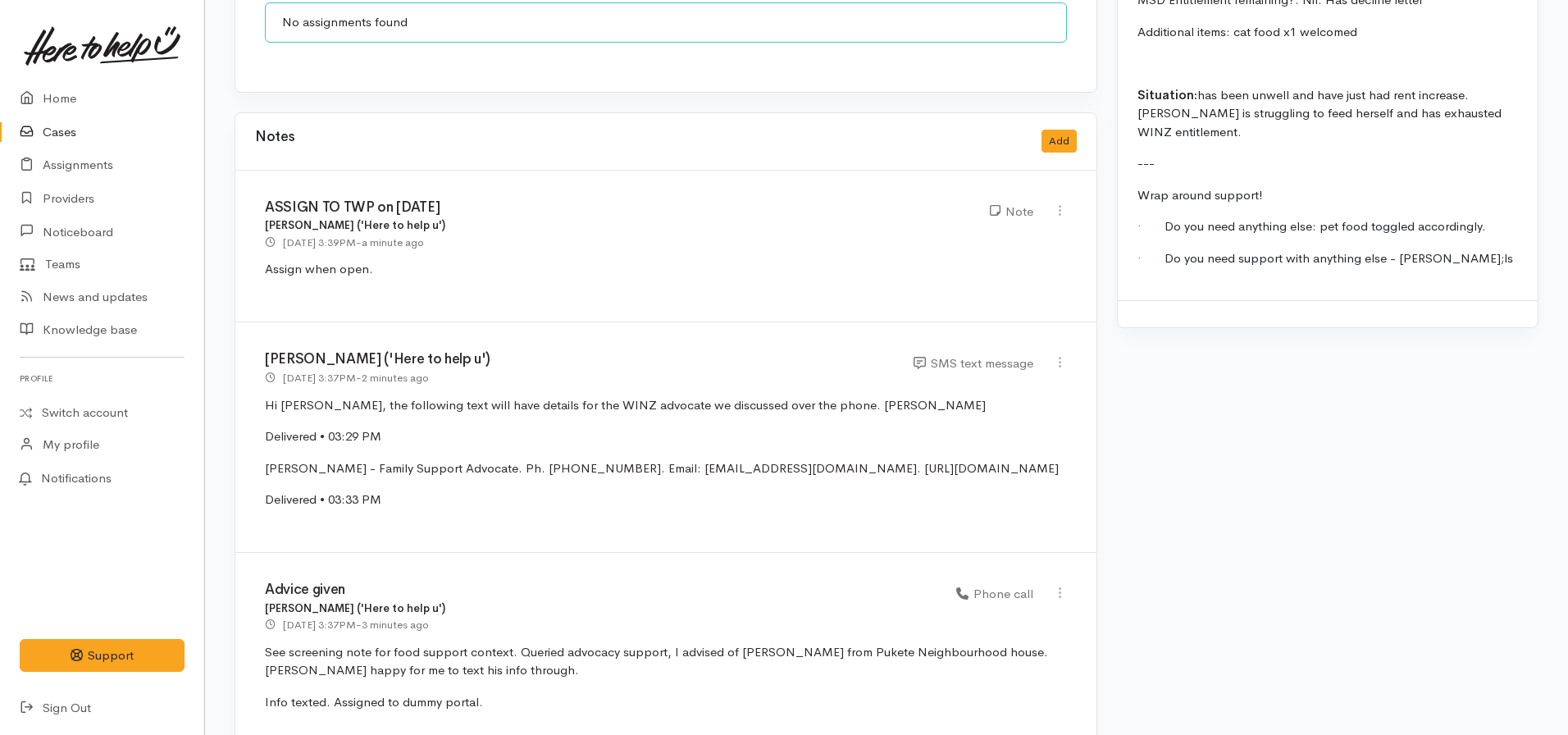
scroll to position [2051, 0]
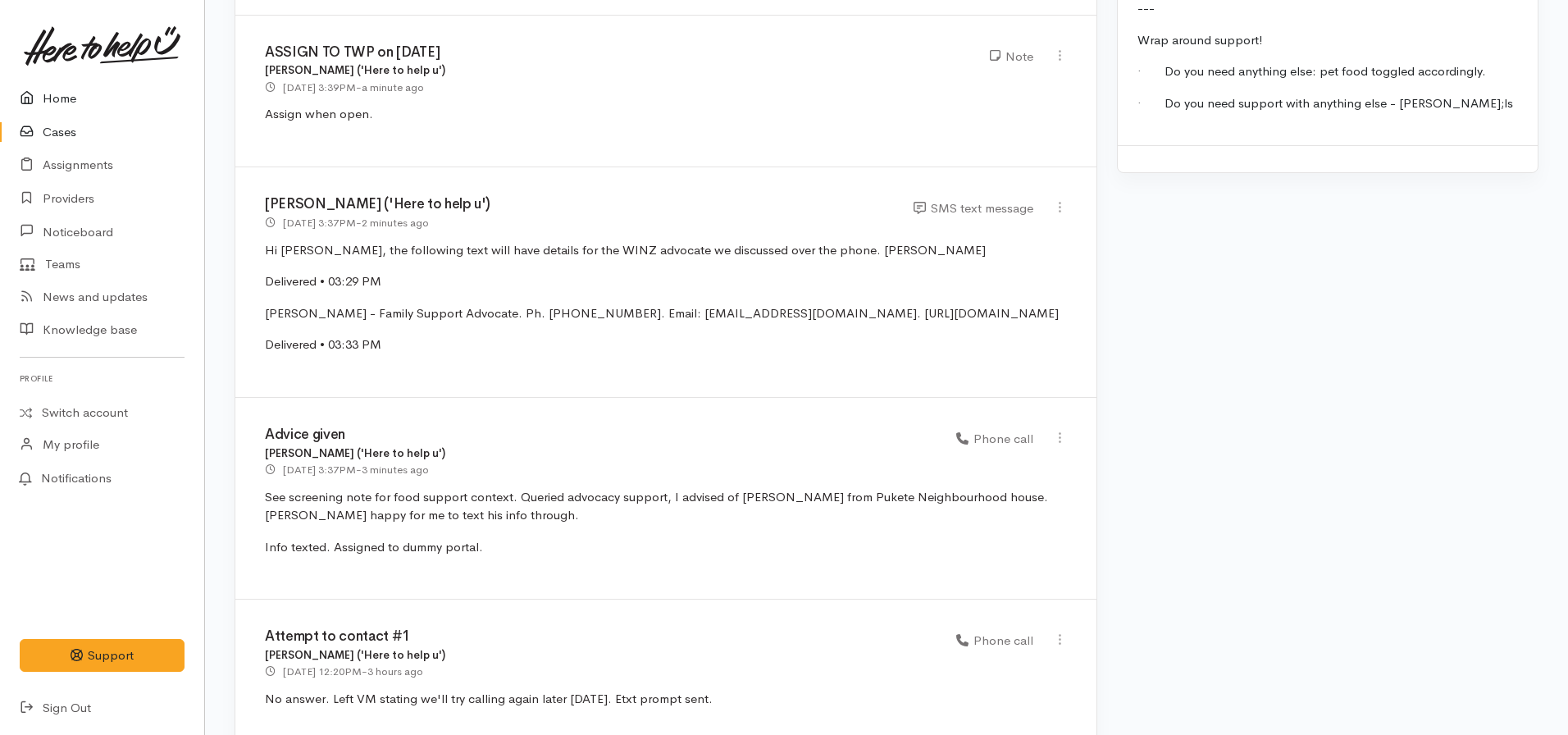
click at [53, 114] on link "Home" at bounding box center [102, 98] width 204 height 34
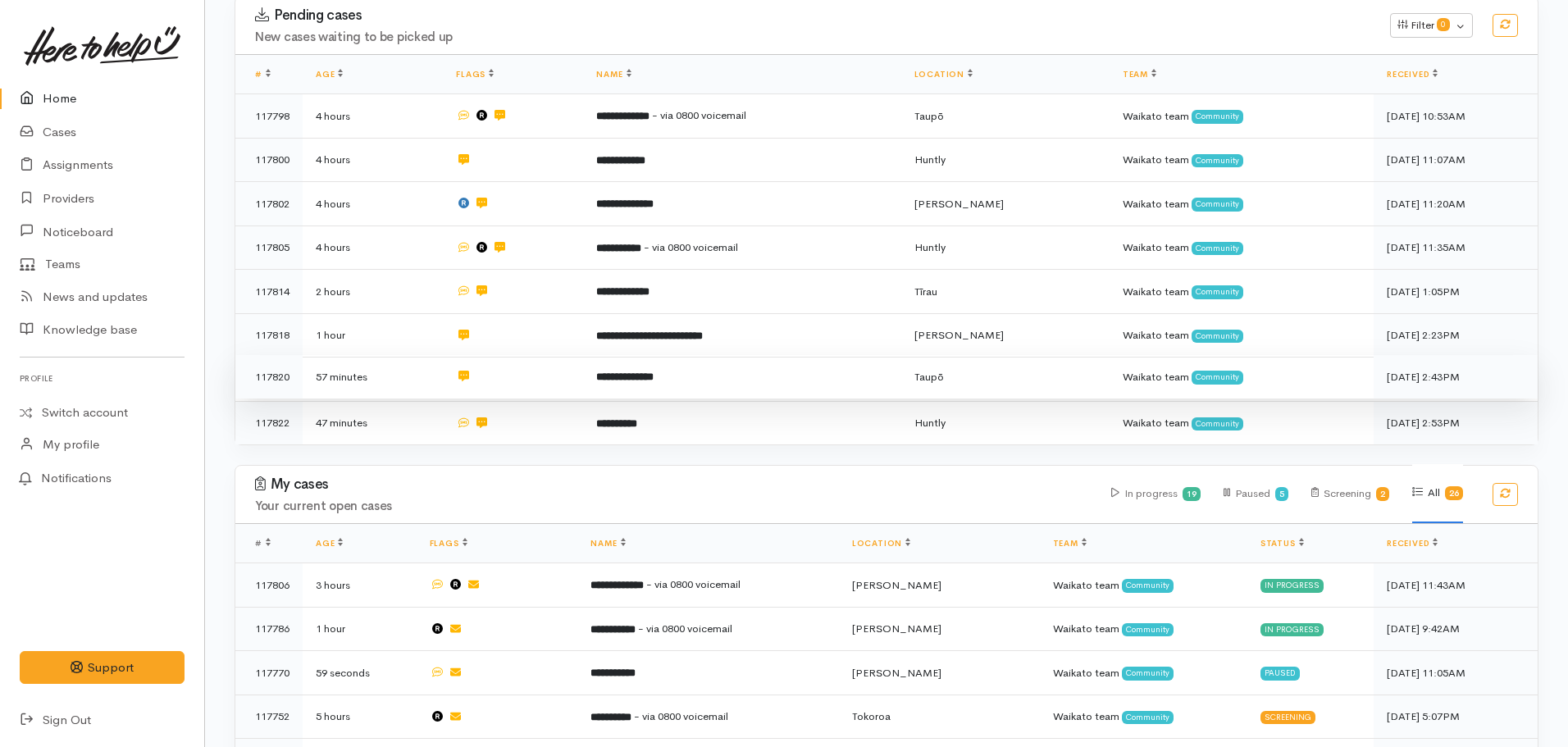
scroll to position [246, 0]
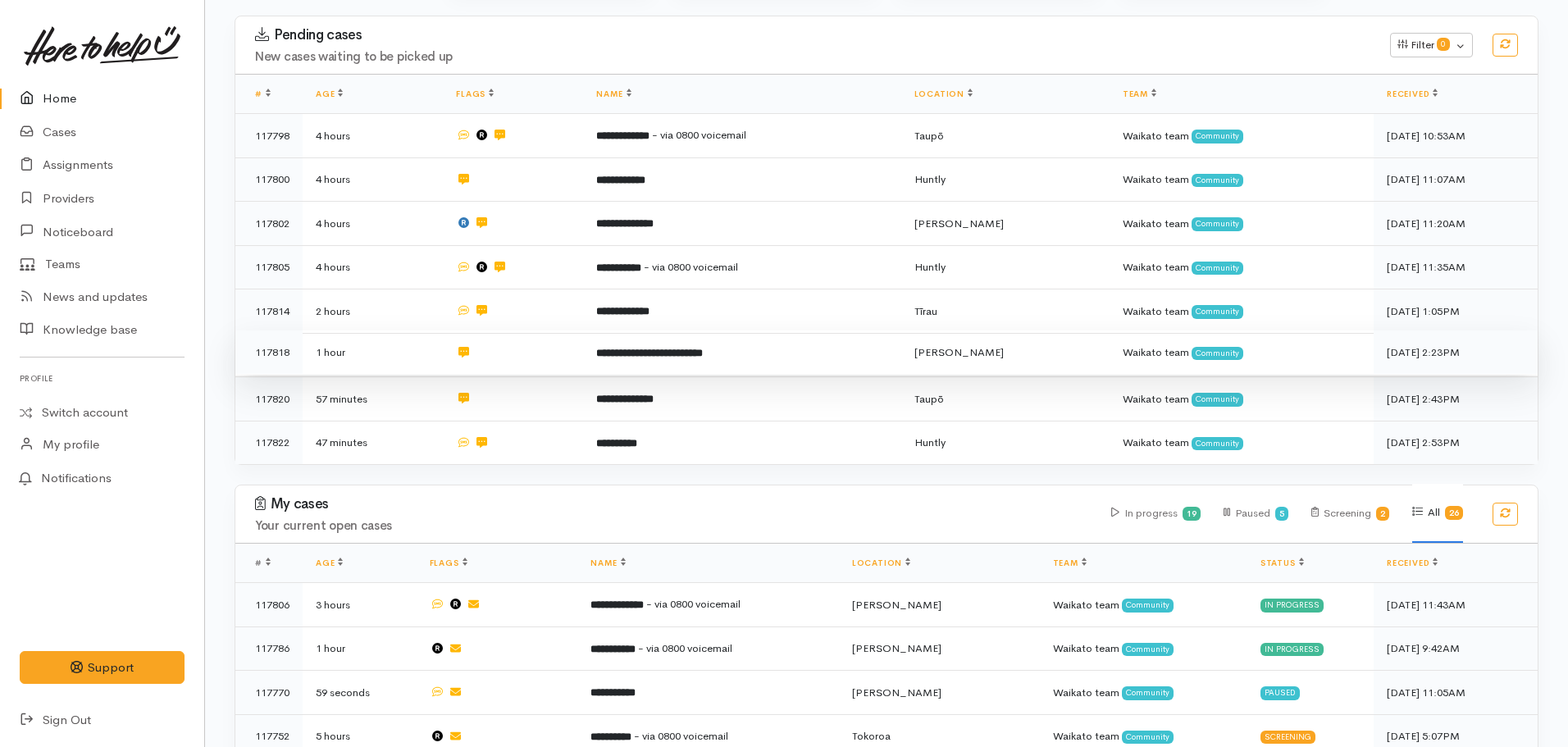
click at [698, 360] on td "**********" at bounding box center [742, 353] width 317 height 45
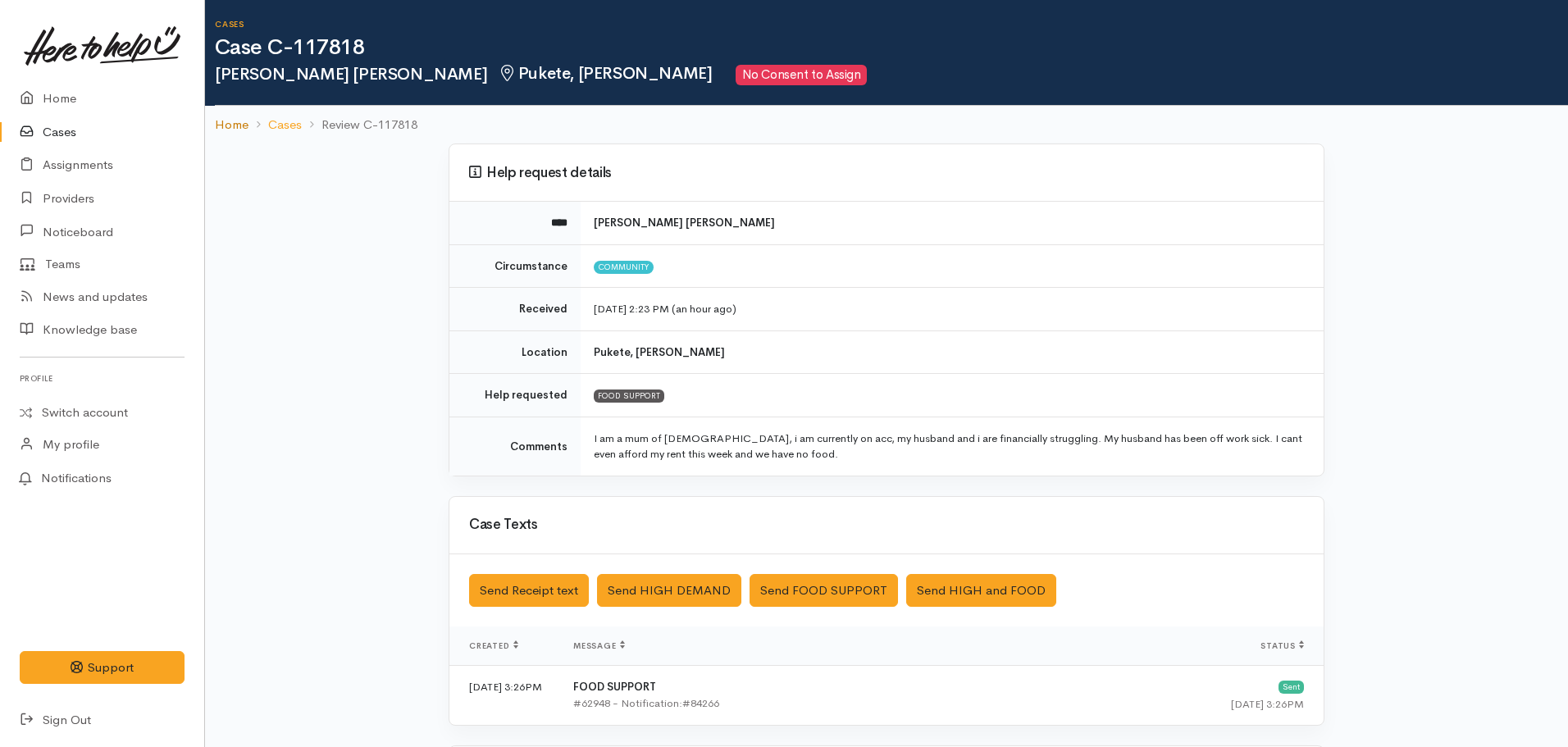
click at [224, 127] on link "Home" at bounding box center [232, 125] width 34 height 19
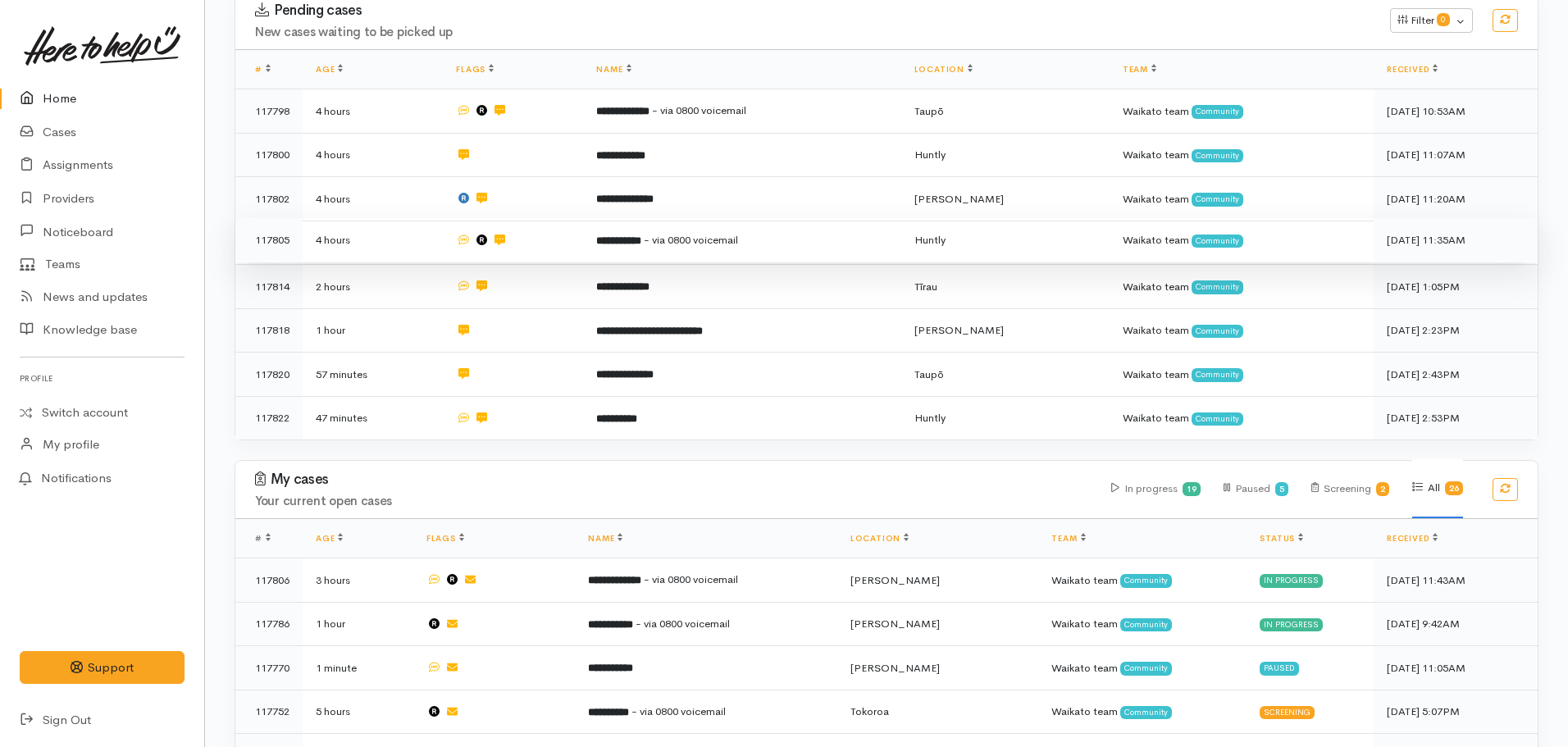
scroll to position [575, 0]
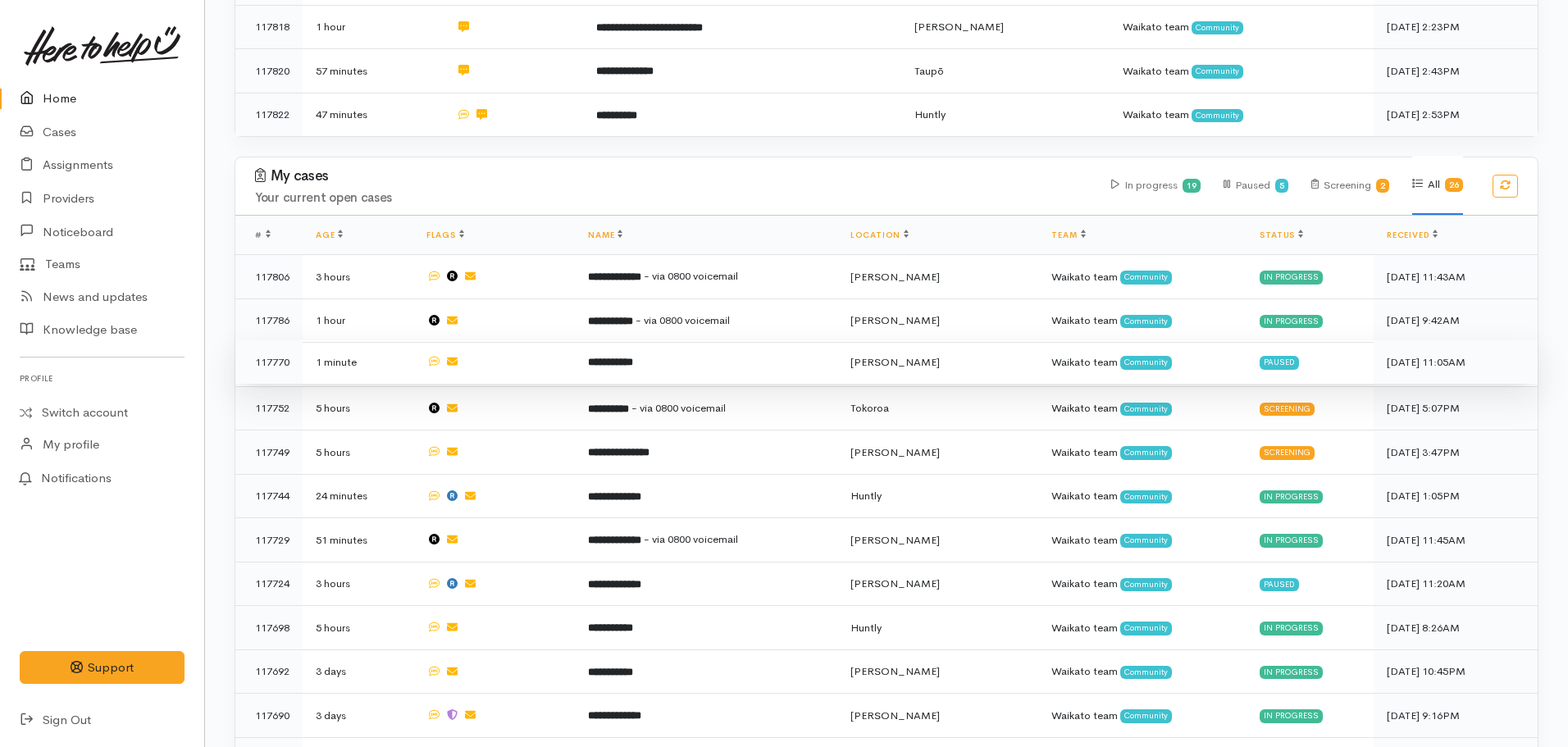
click at [633, 357] on b "**********" at bounding box center [610, 362] width 45 height 11
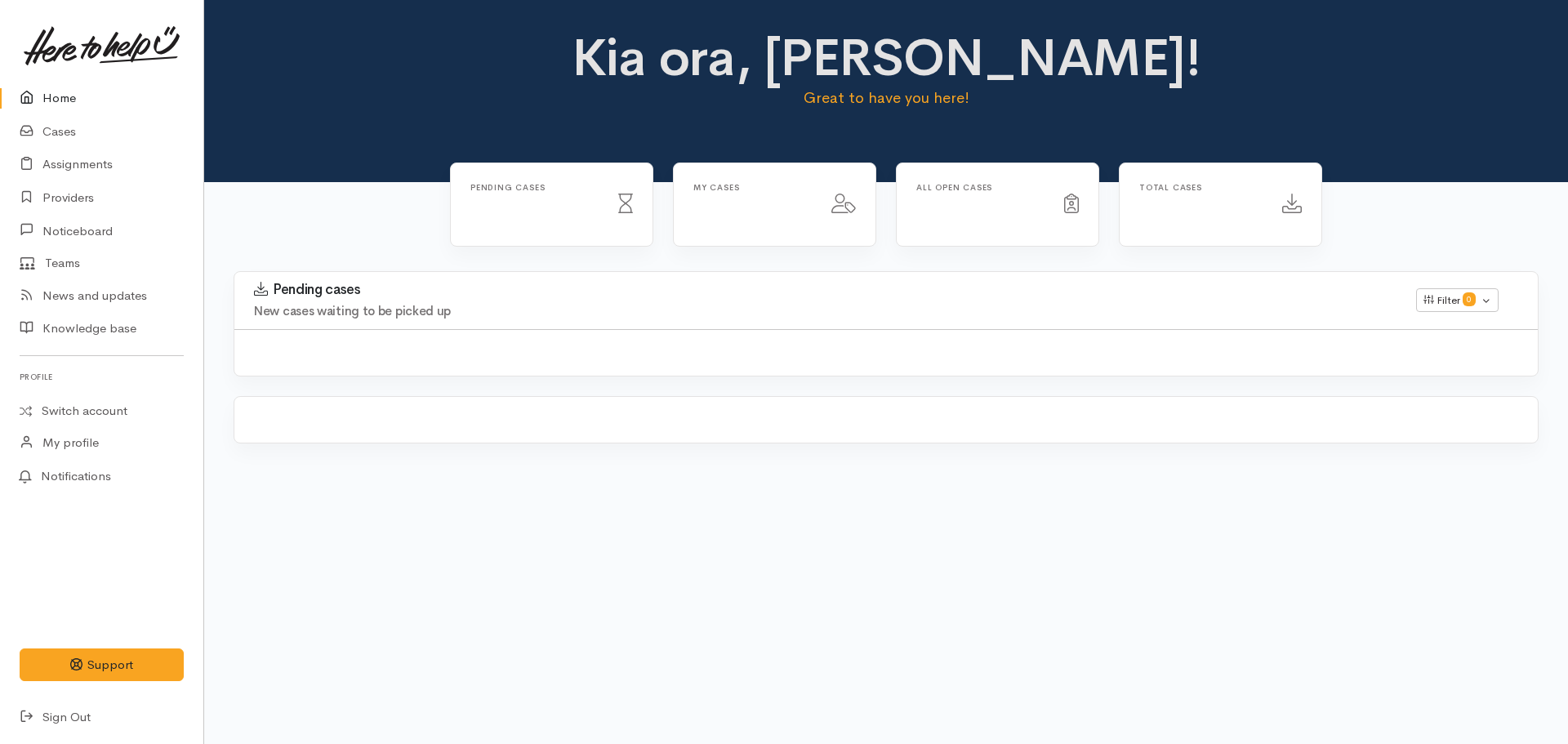
click at [54, 97] on link "Home" at bounding box center [102, 98] width 203 height 34
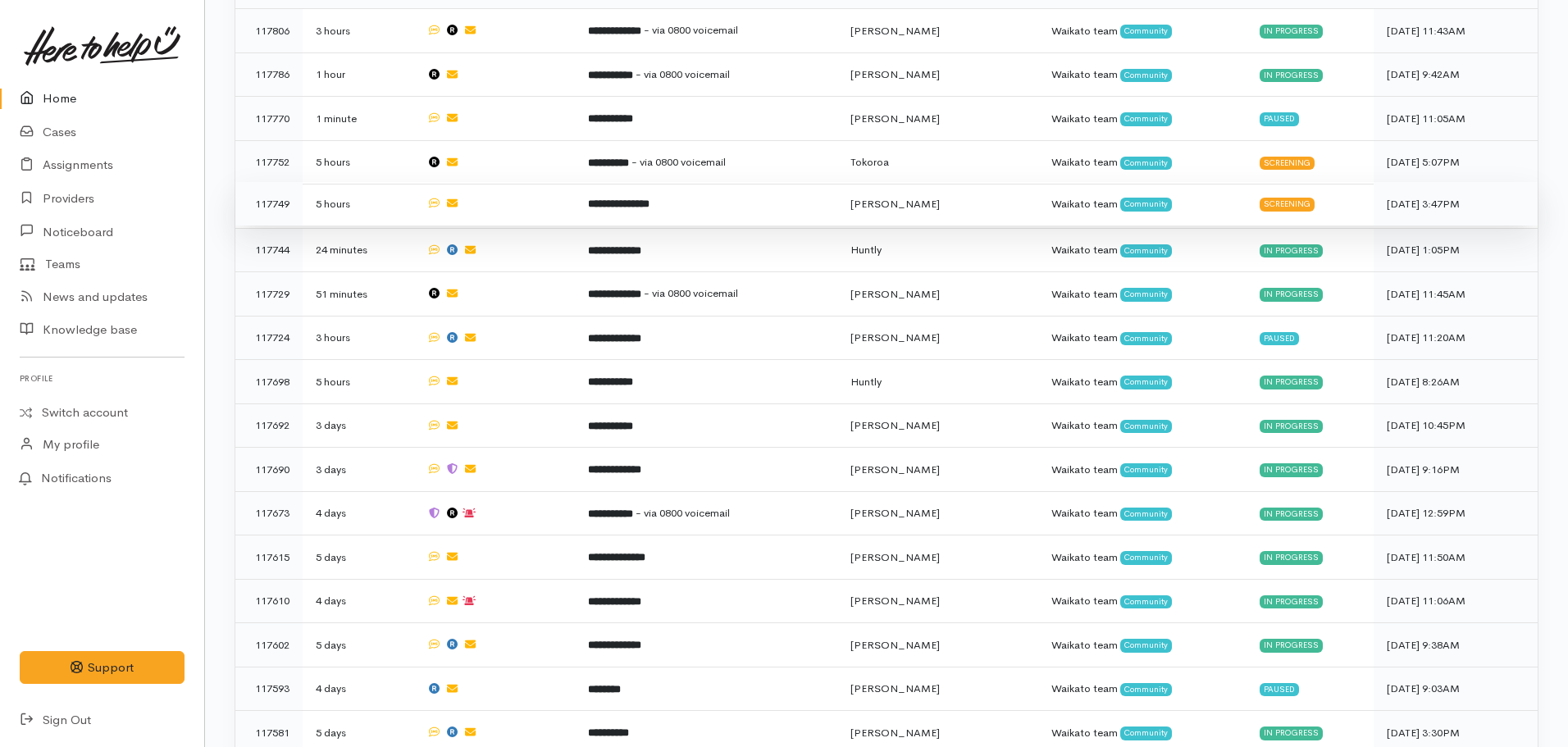
scroll to position [657, 0]
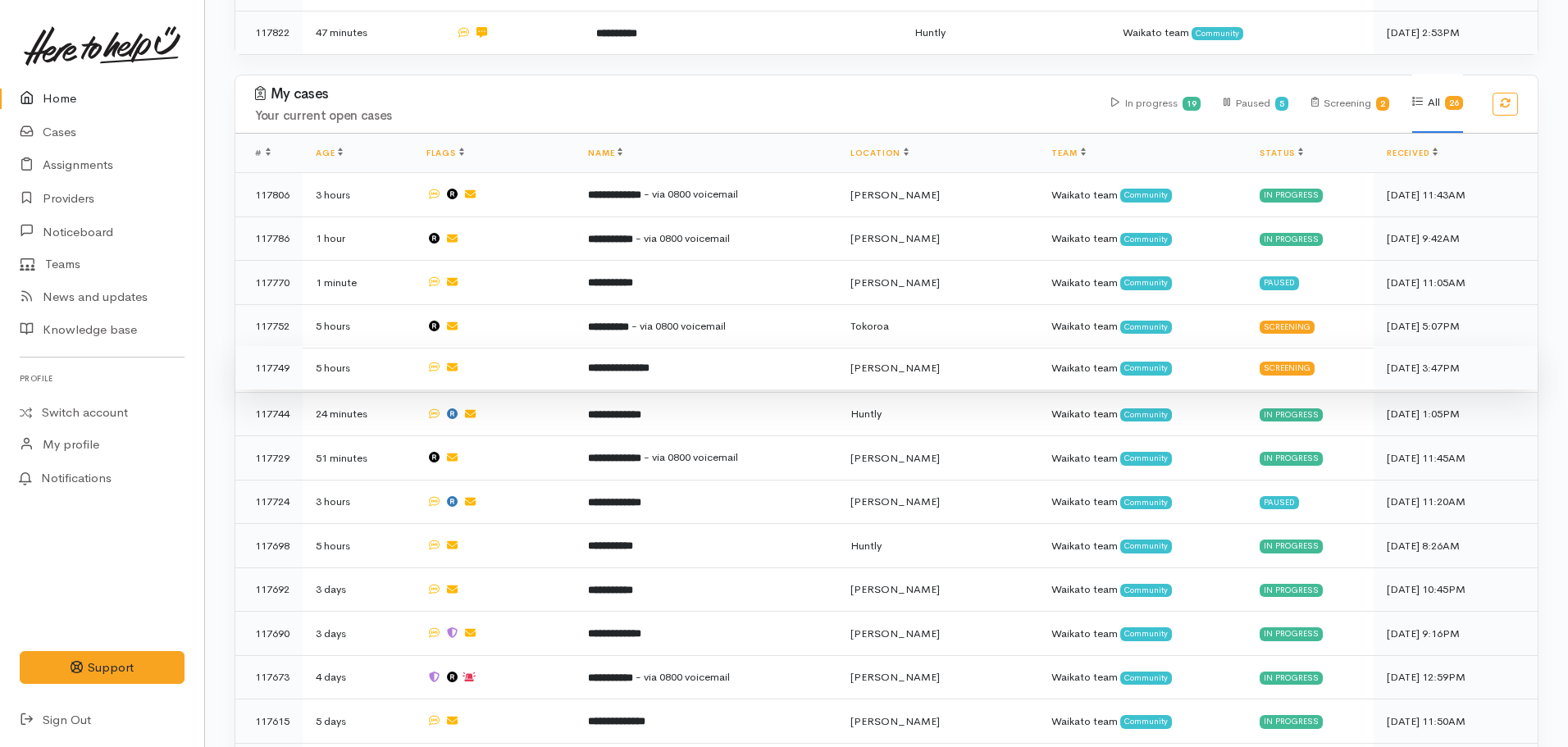
click at [674, 365] on td "**********" at bounding box center [706, 368] width 262 height 45
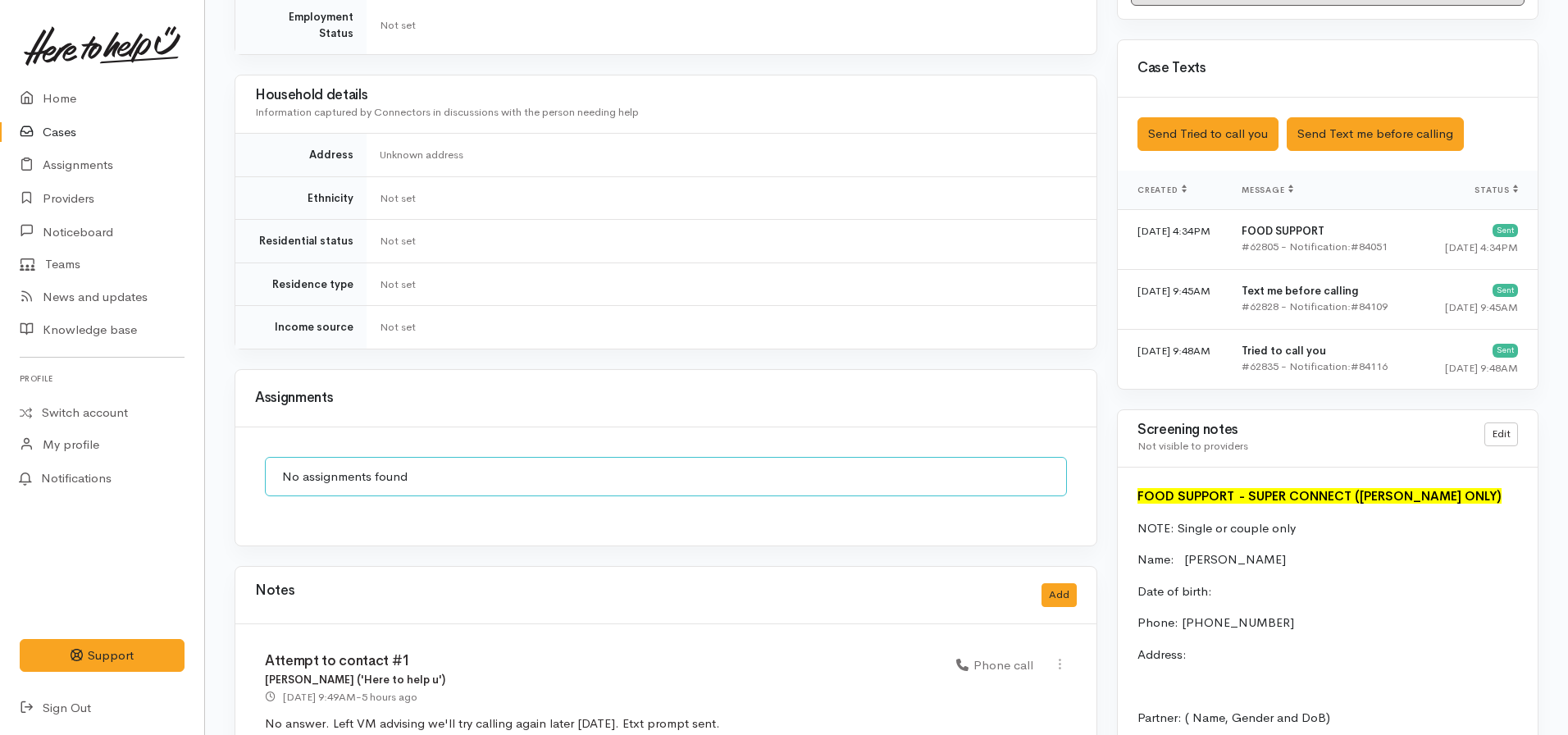
scroll to position [739, 0]
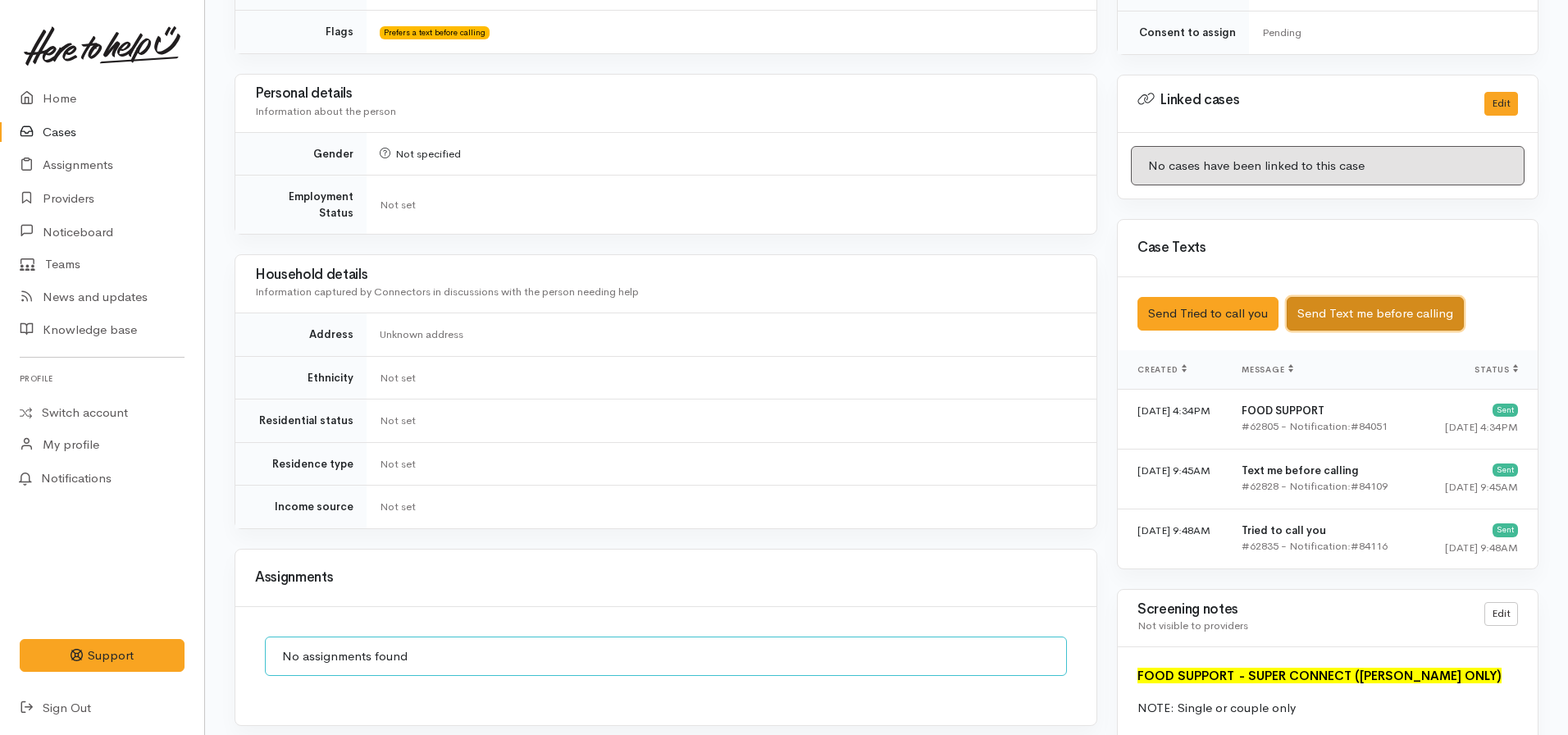
click at [1378, 306] on button "Send Text me before calling" at bounding box center [1375, 314] width 177 height 34
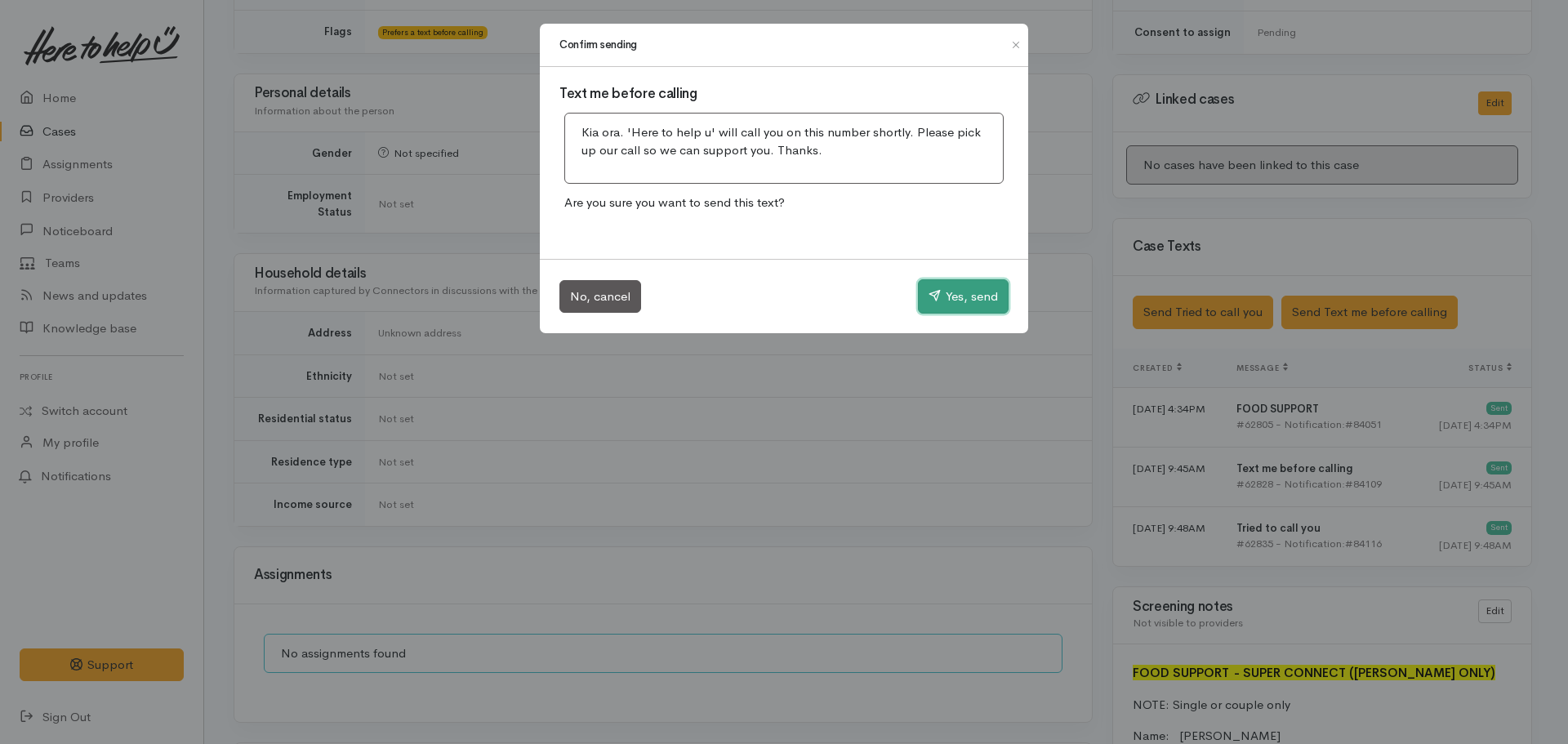
click at [940, 283] on button "Yes, send" at bounding box center [963, 297] width 91 height 35
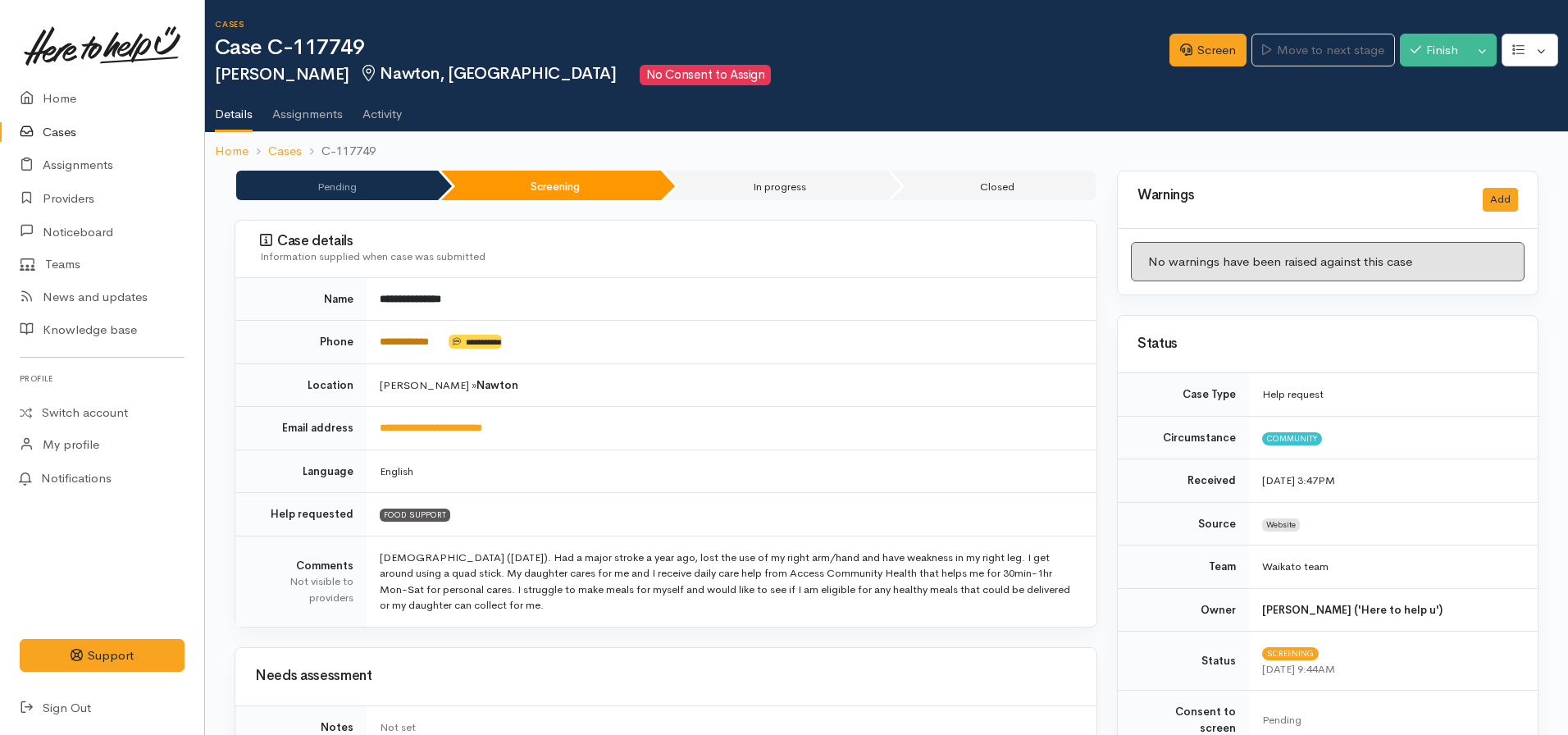
click at [407, 346] on link "**********" at bounding box center [404, 342] width 49 height 11
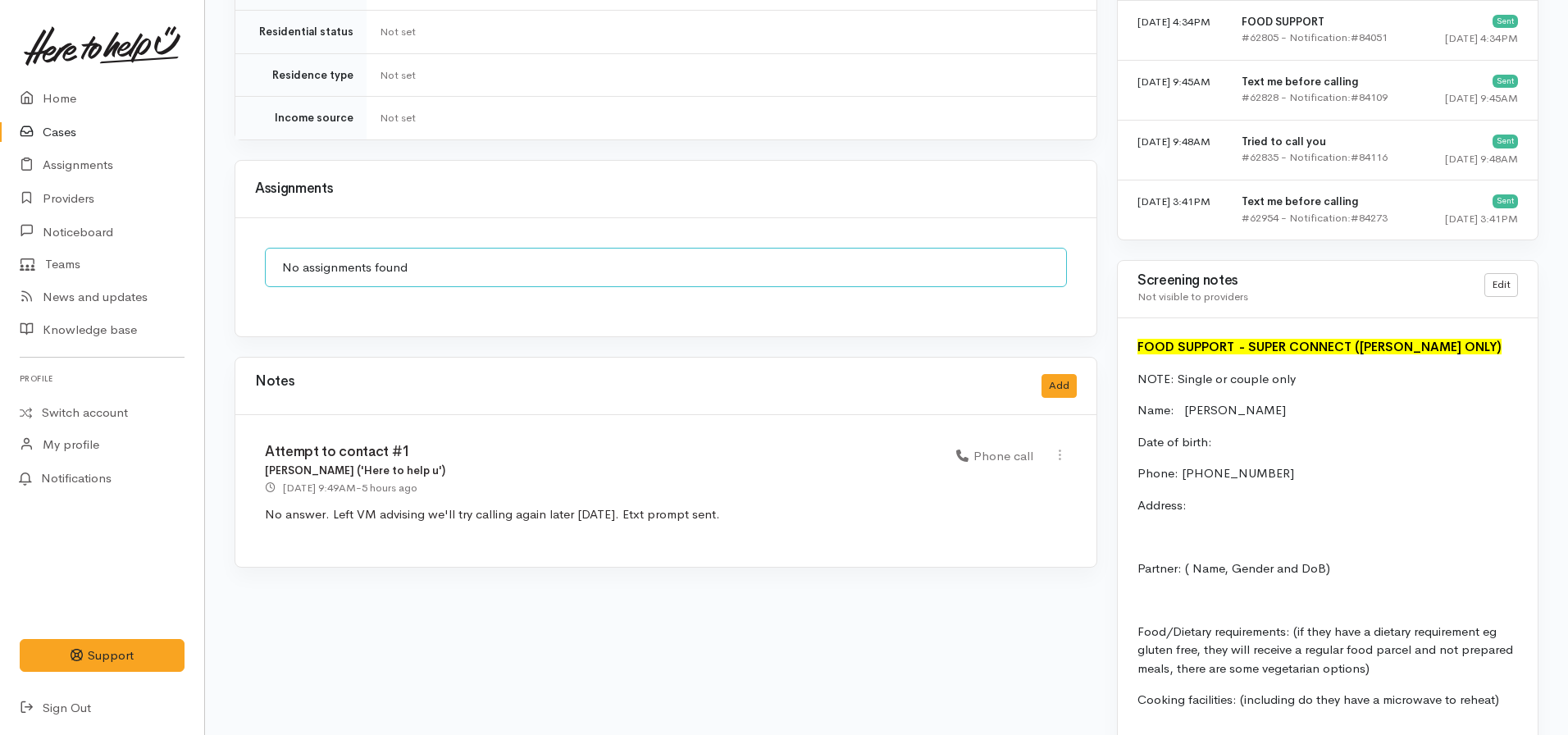
scroll to position [821, 0]
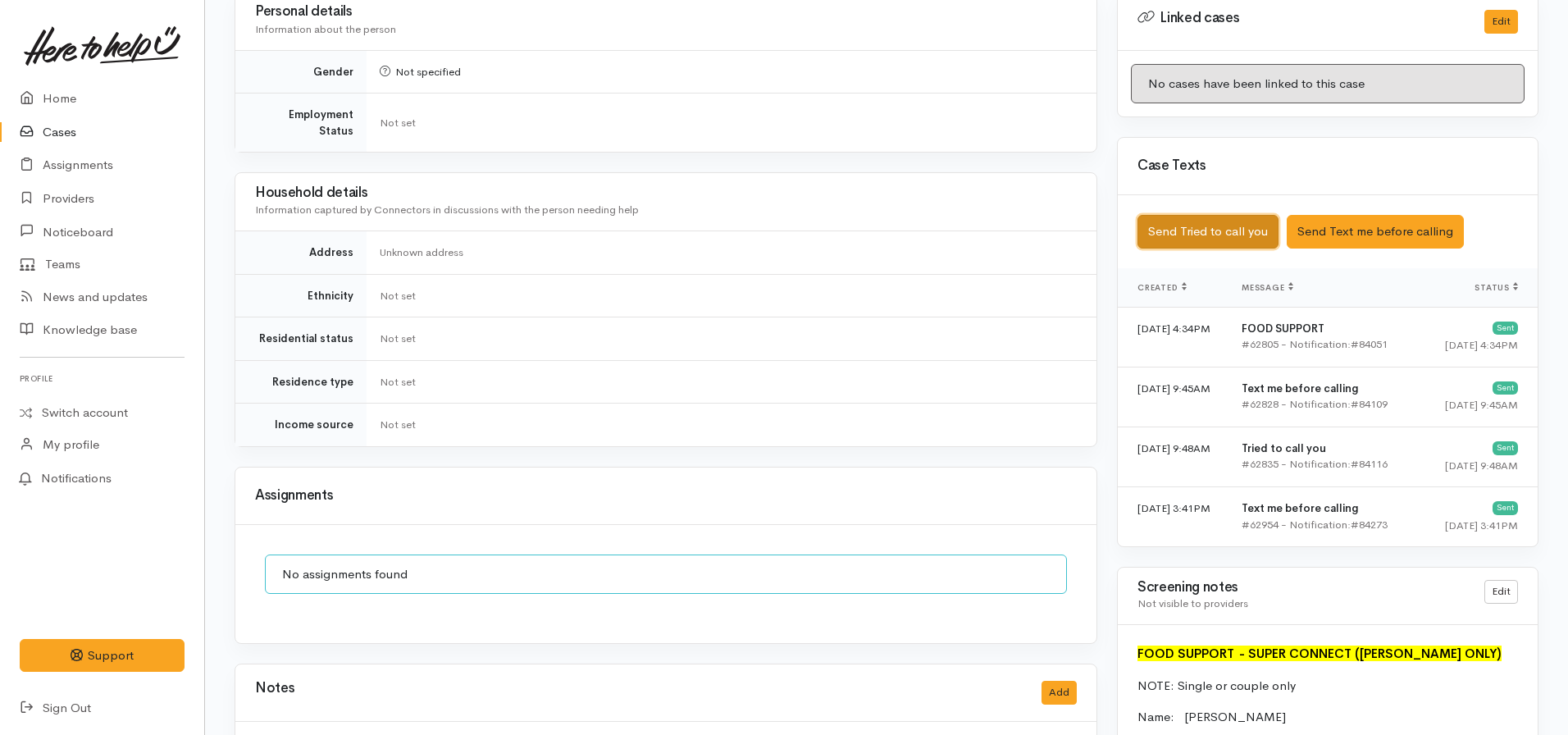
click at [1141, 215] on button "Send Tried to call you" at bounding box center [1208, 232] width 141 height 34
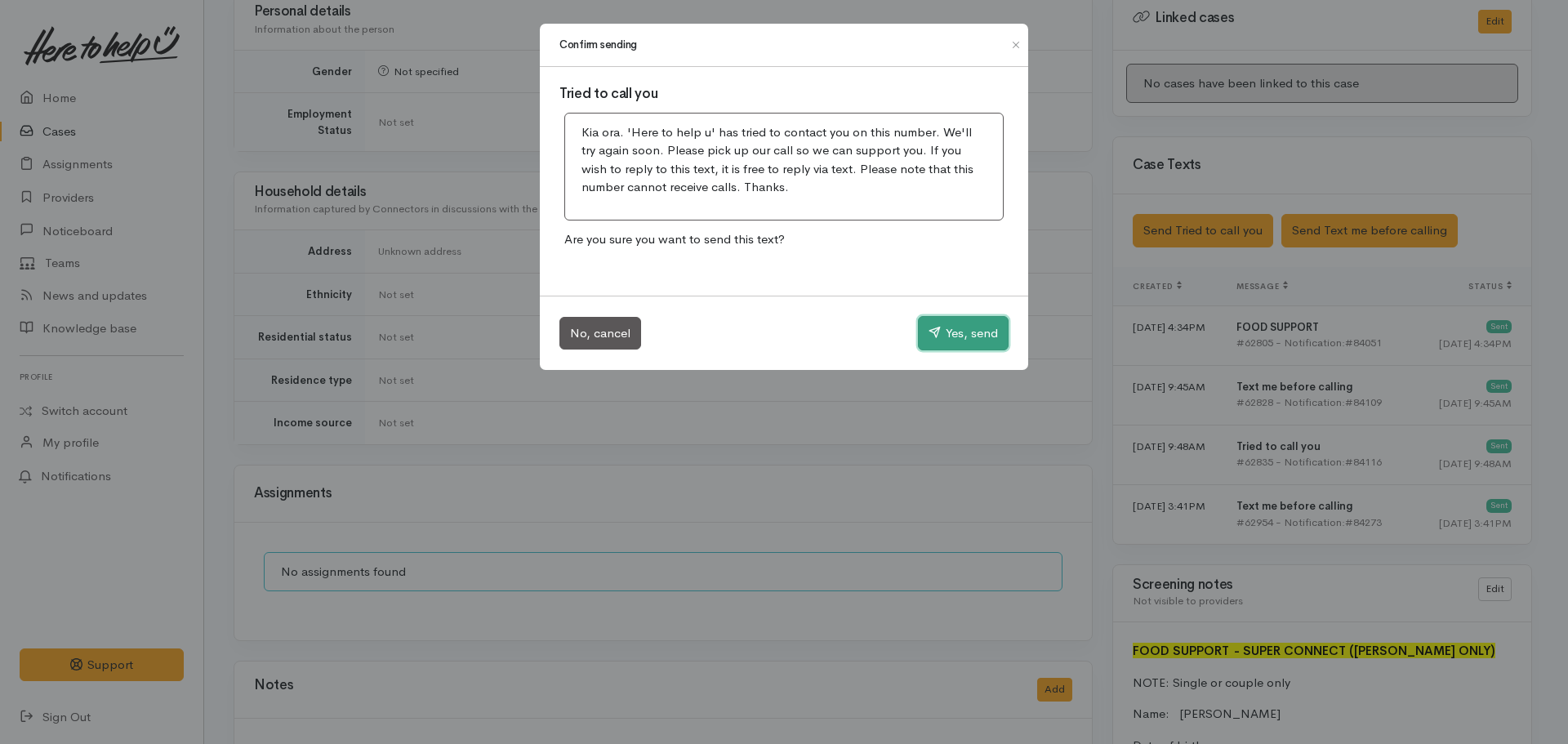
click at [979, 324] on button "Yes, send" at bounding box center [963, 333] width 91 height 35
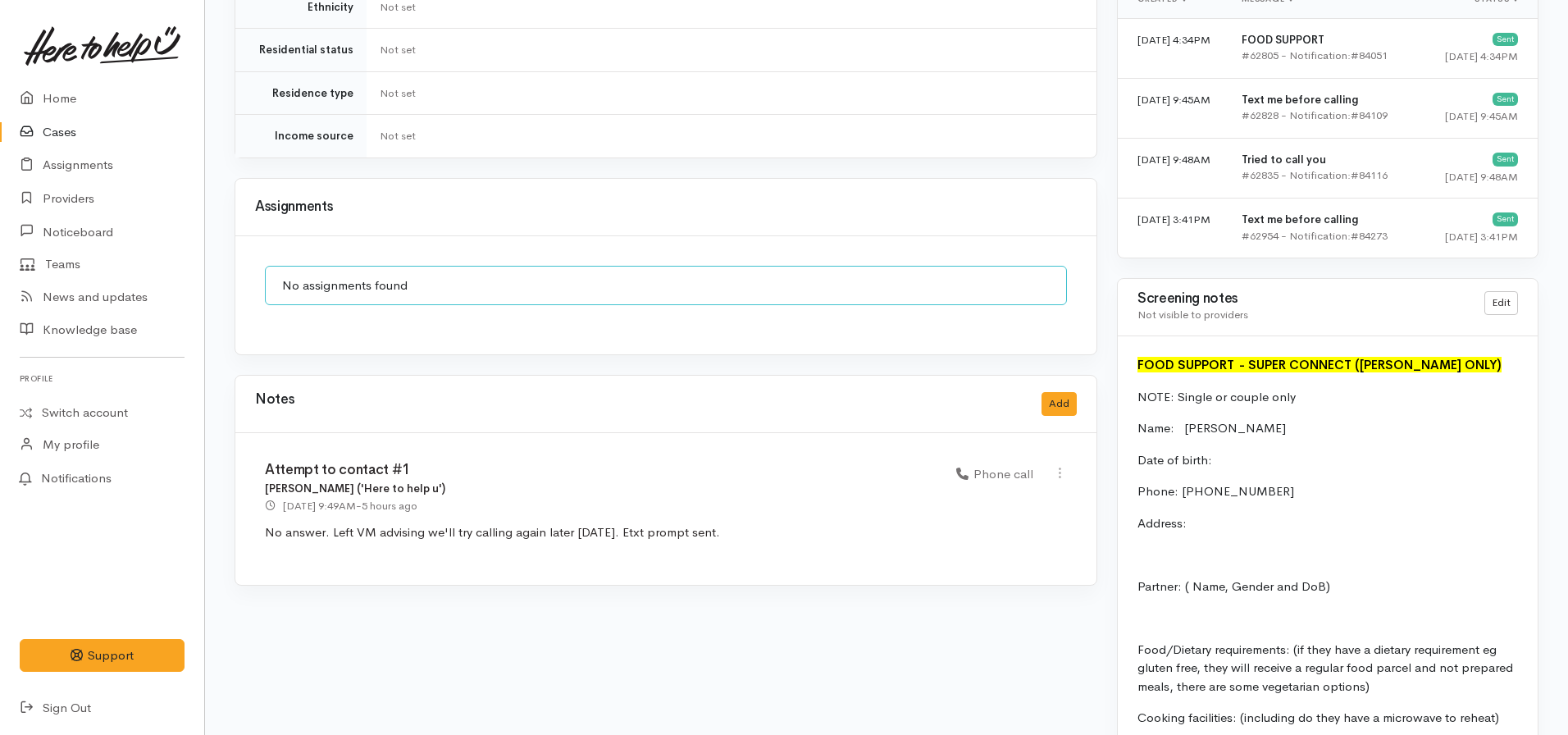
scroll to position [1148, 0]
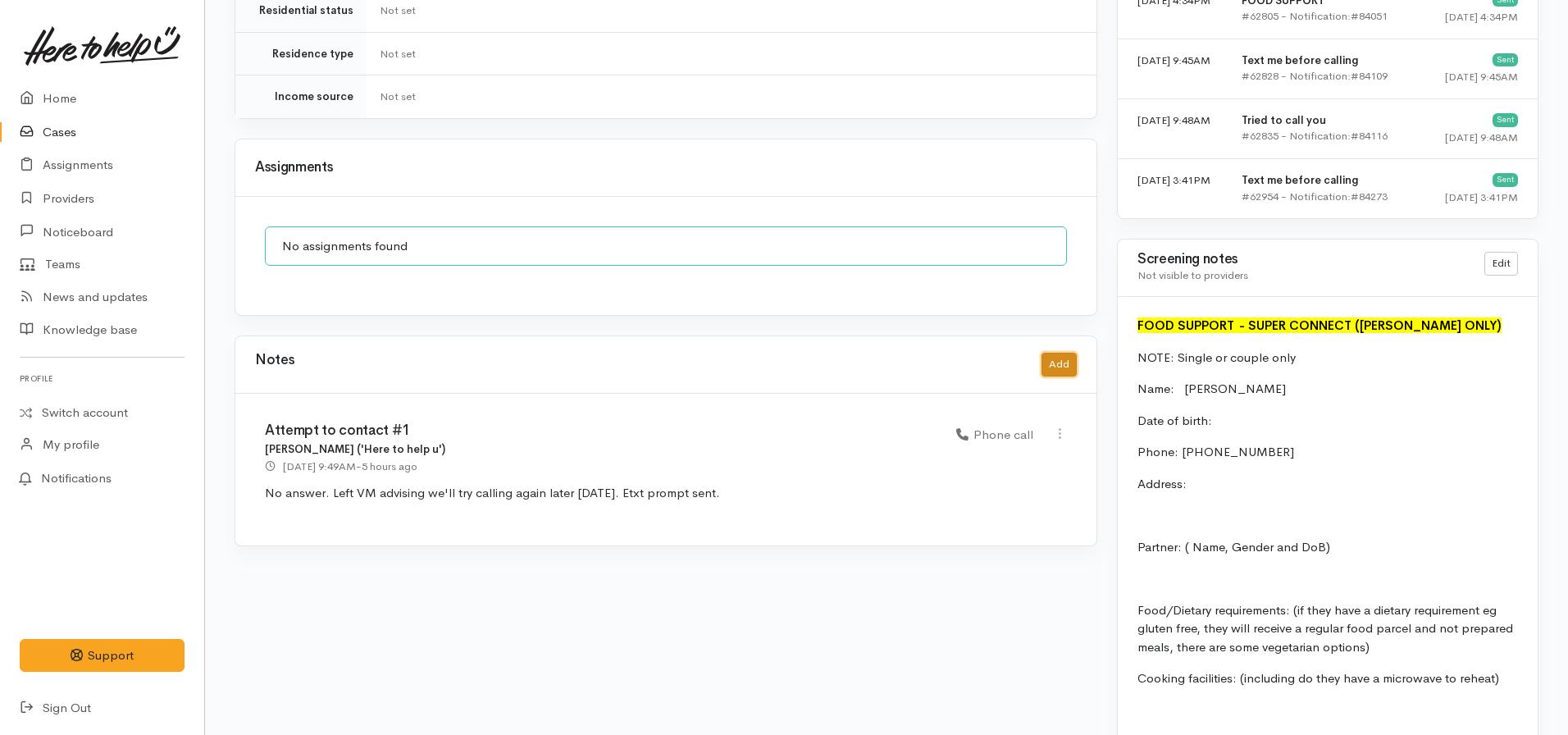
click at [1063, 353] on button "Add" at bounding box center [1058, 365] width 36 height 24
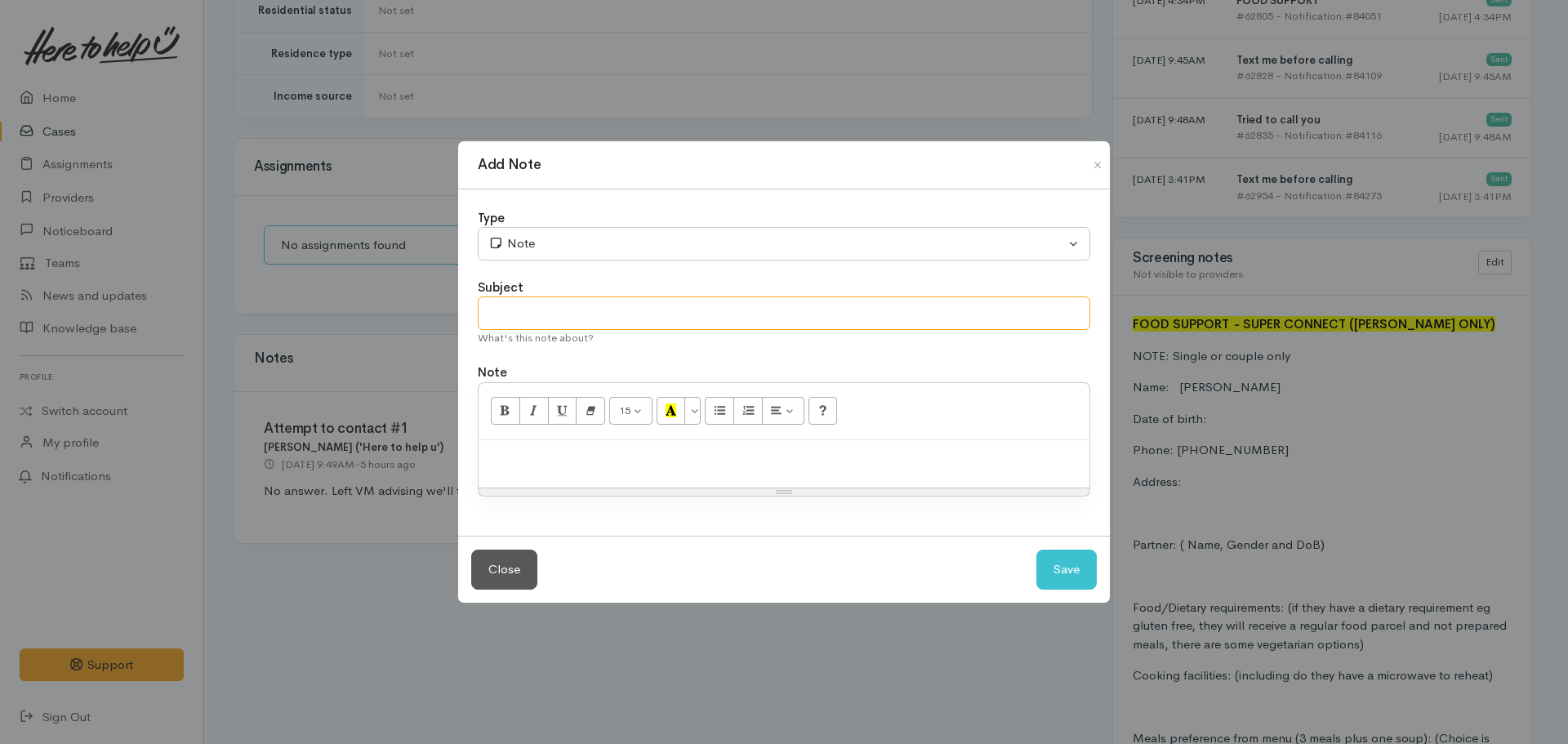
click at [557, 322] on input "text" at bounding box center [784, 313] width 613 height 34
type input "Attempt to contact #2"
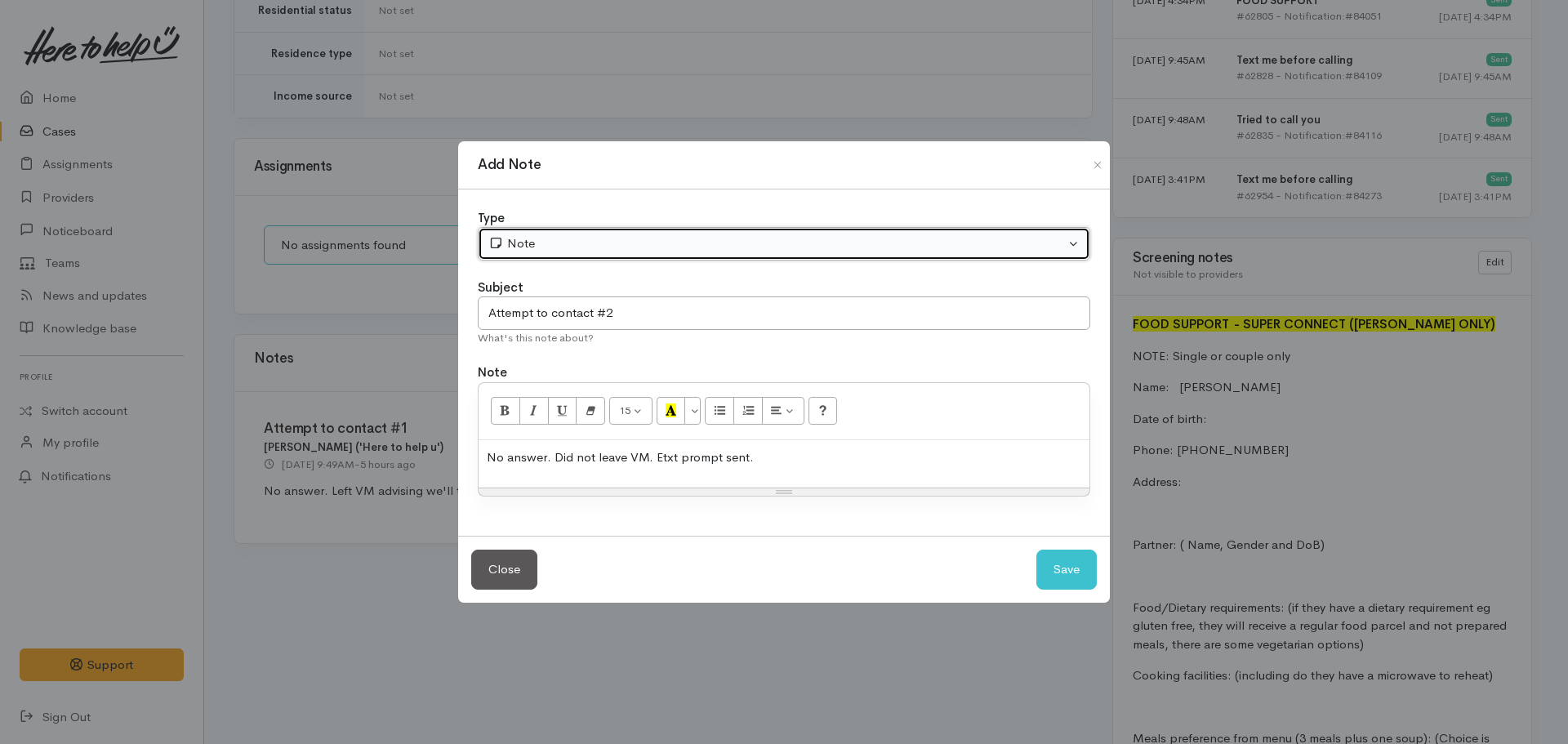
drag, startPoint x: 588, startPoint y: 239, endPoint x: 597, endPoint y: 259, distance: 21.9
click at [588, 248] on div "Note" at bounding box center [776, 243] width 577 height 19
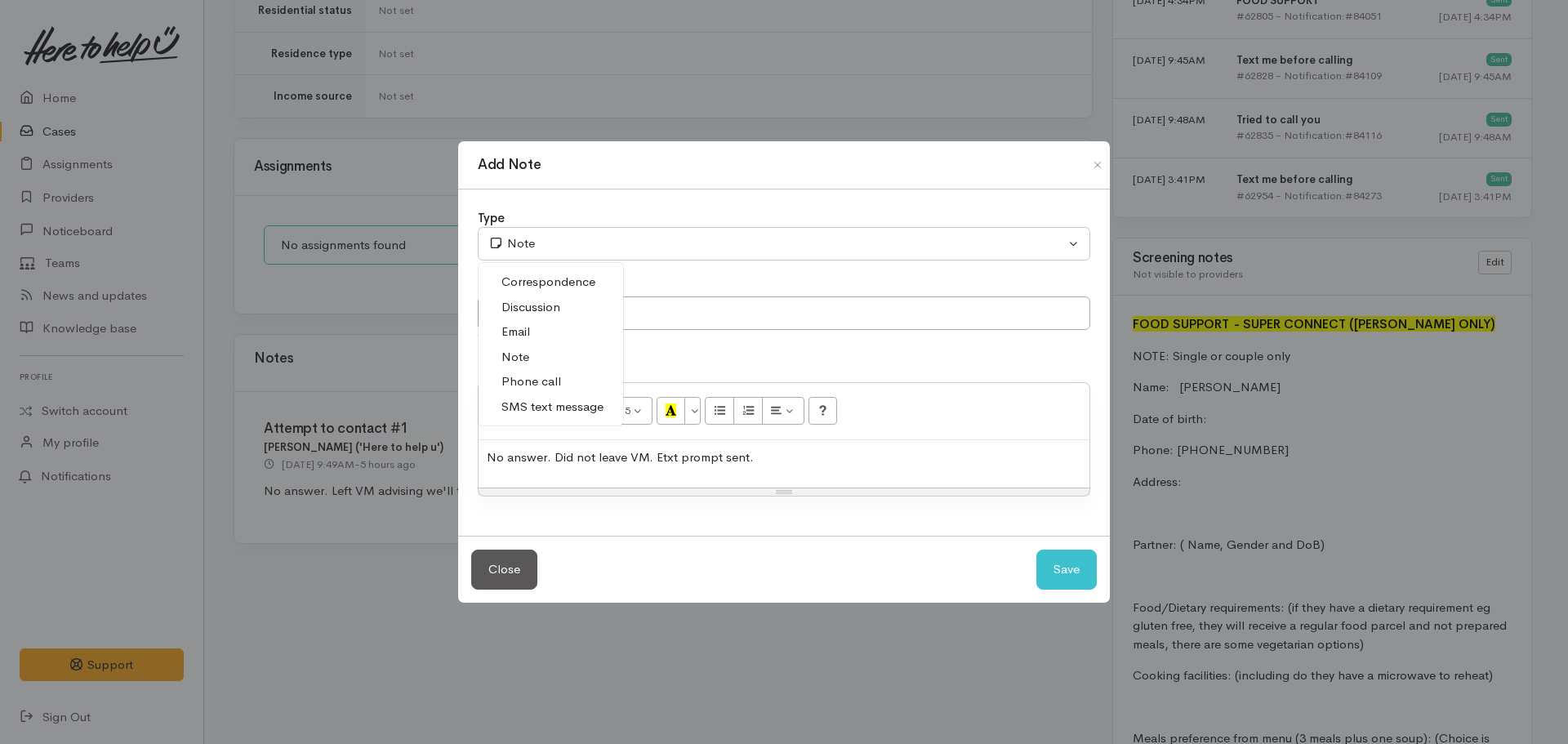
click at [564, 383] on link "Phone call" at bounding box center [550, 382] width 144 height 25
select select "3"
click at [1037, 567] on button "Save" at bounding box center [1067, 570] width 61 height 40
select select "1"
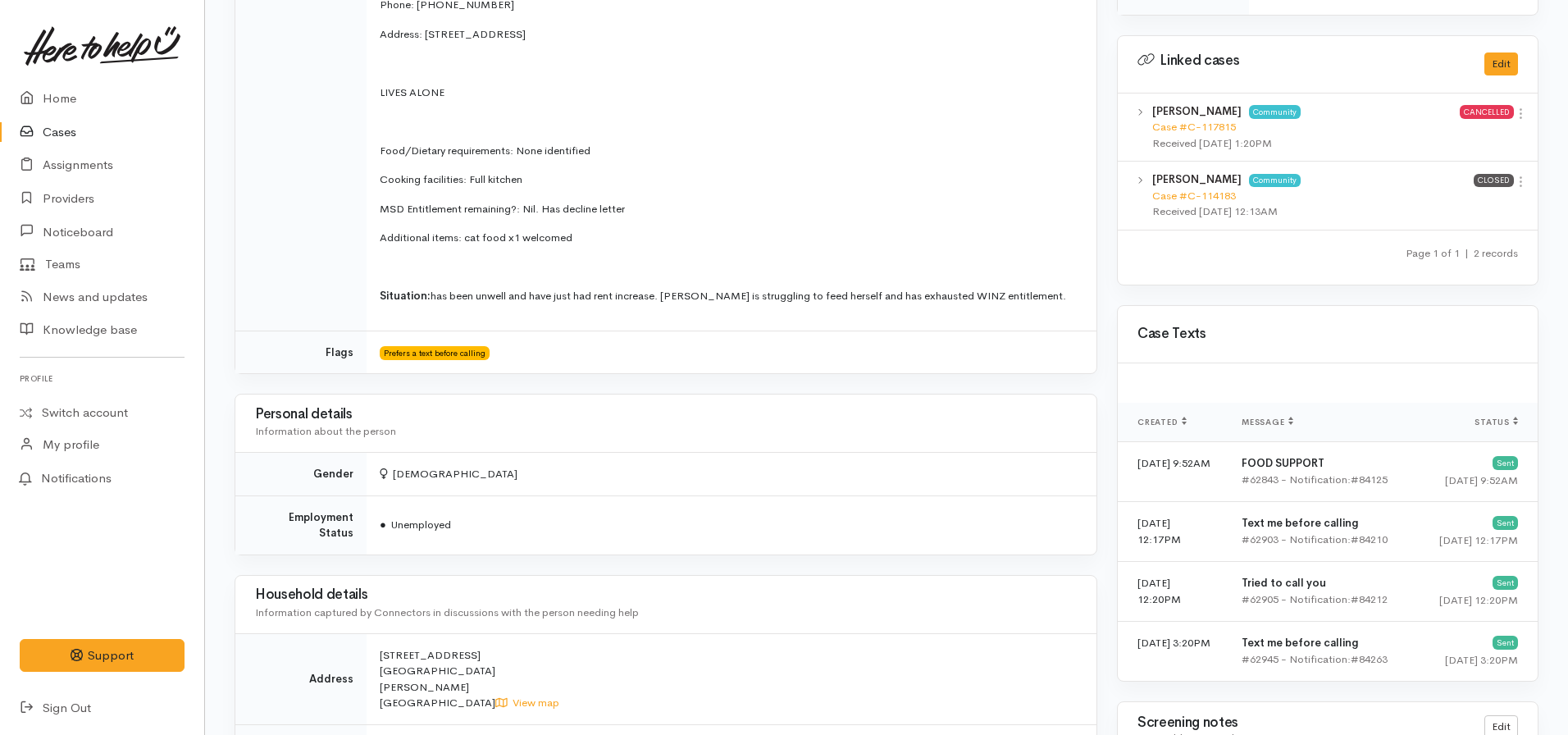
scroll to position [657, 0]
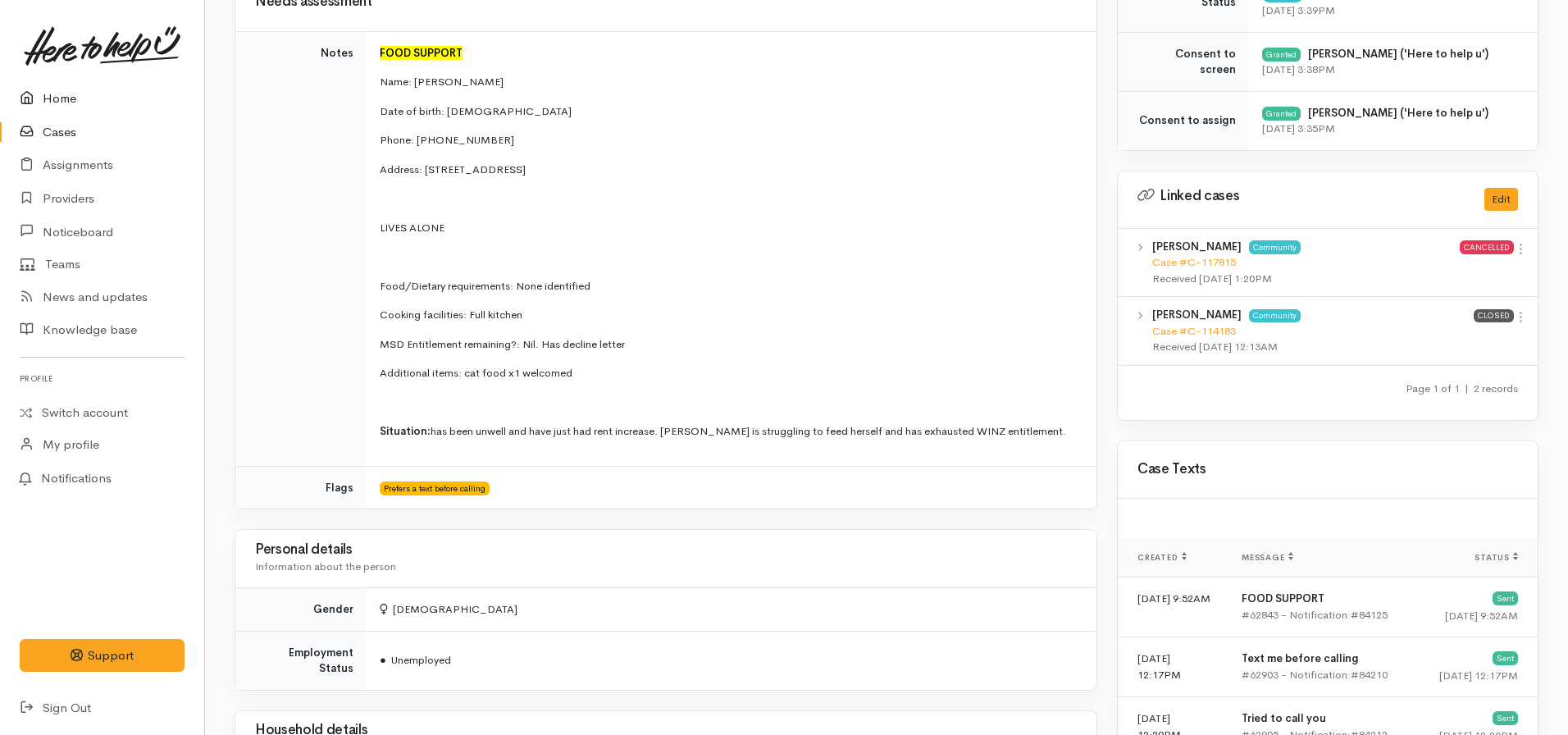
click at [62, 90] on link "Home" at bounding box center [102, 98] width 204 height 34
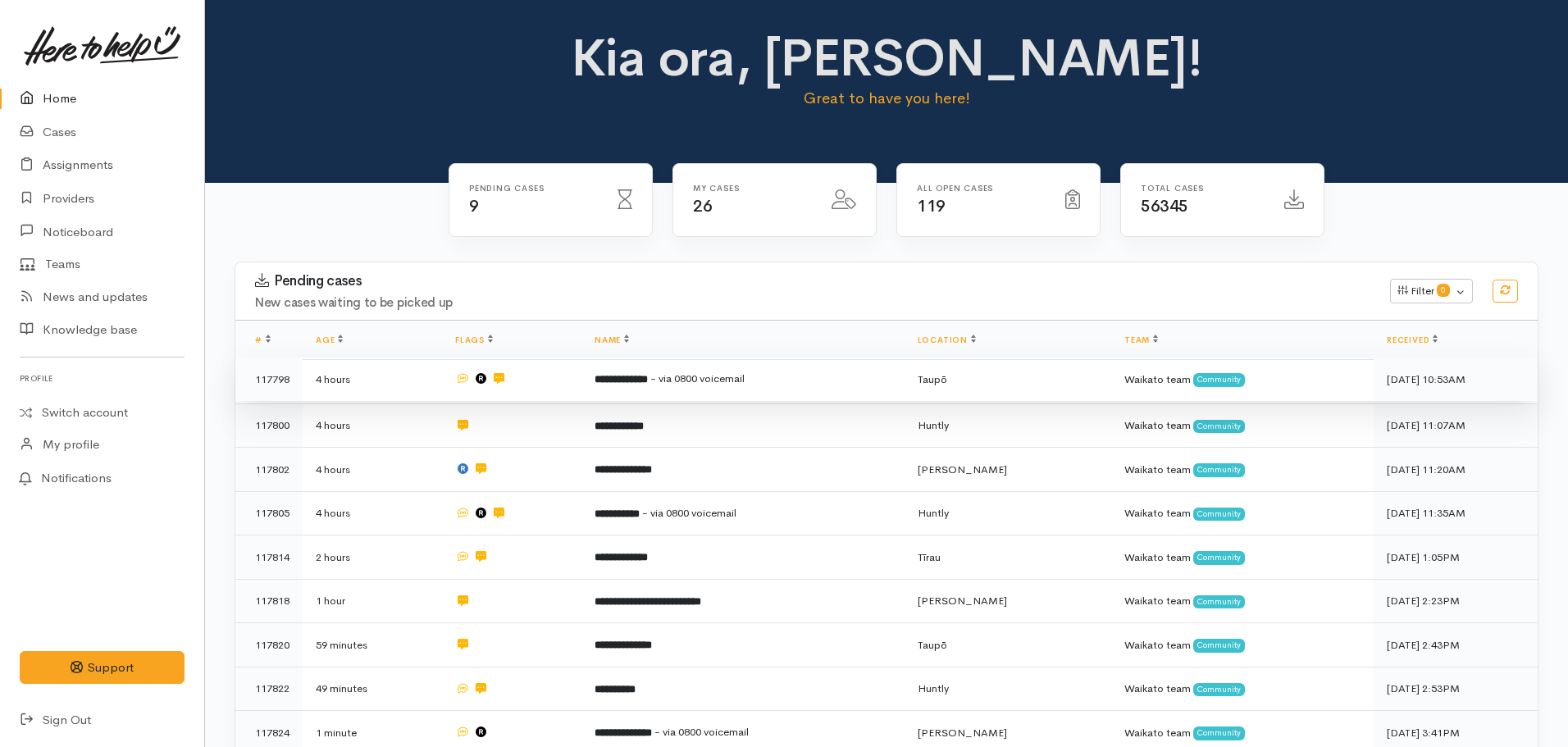
click at [745, 380] on span "- via 0800 voicemail" at bounding box center [696, 378] width 94 height 14
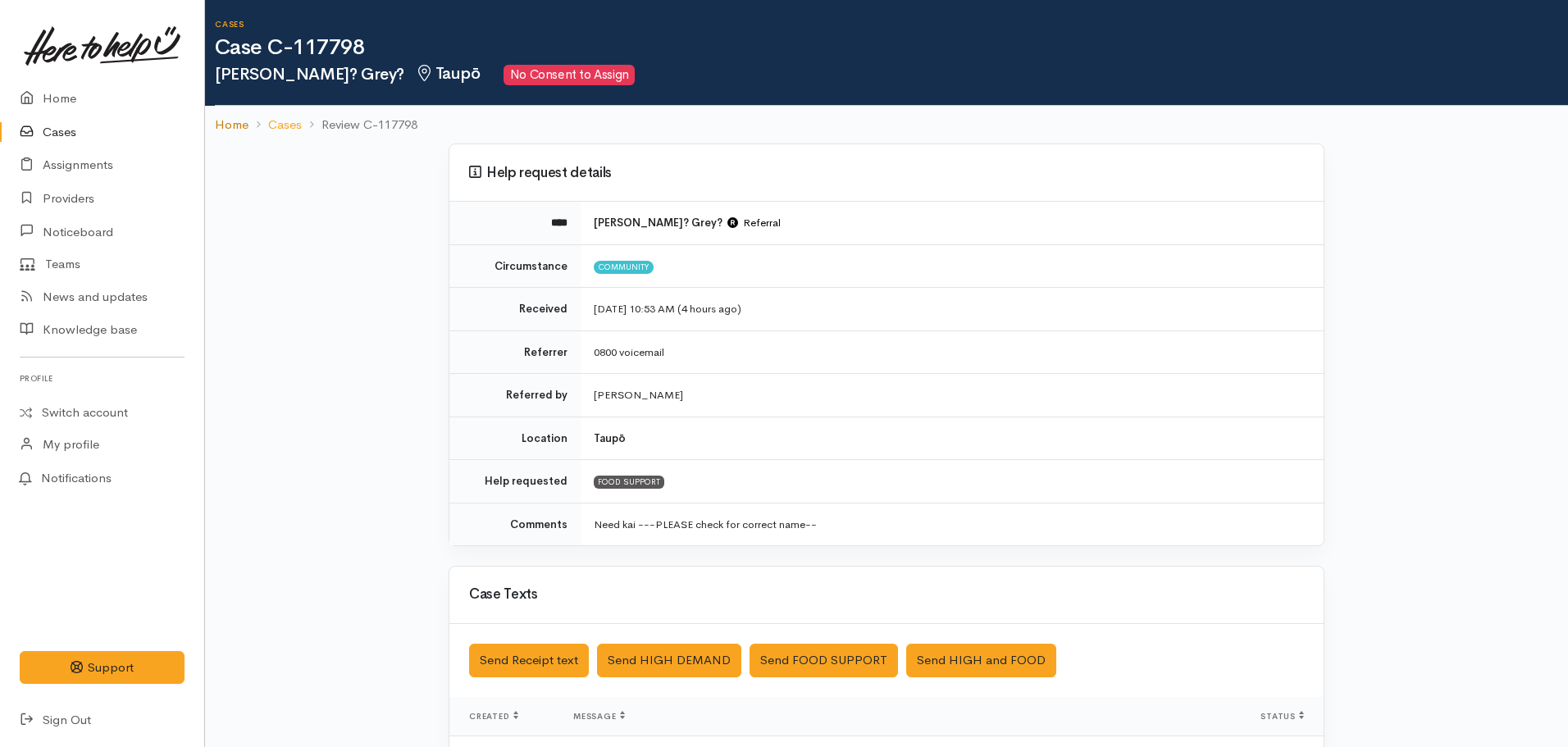
click at [222, 119] on link "Home" at bounding box center [232, 125] width 34 height 19
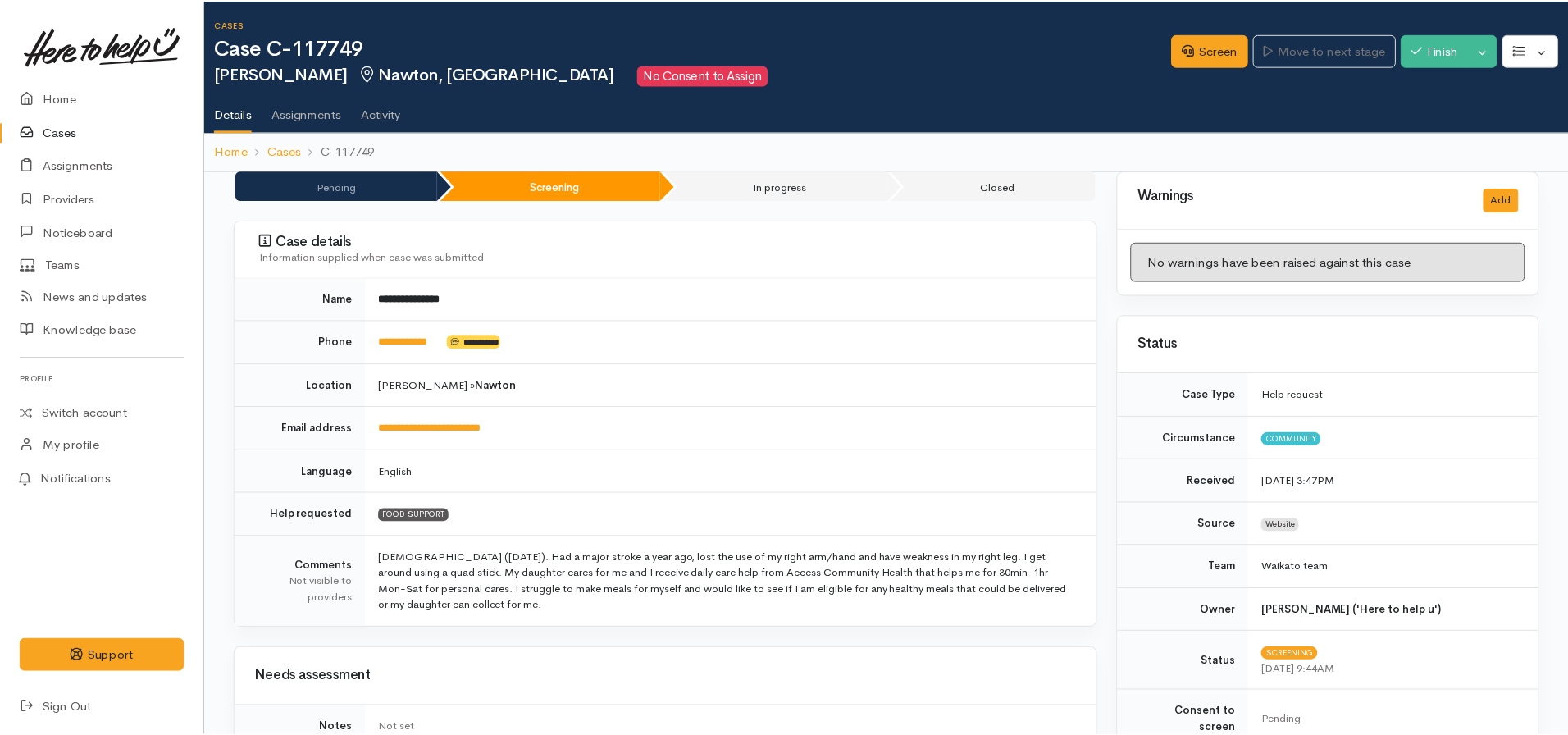
scroll to position [1134, 0]
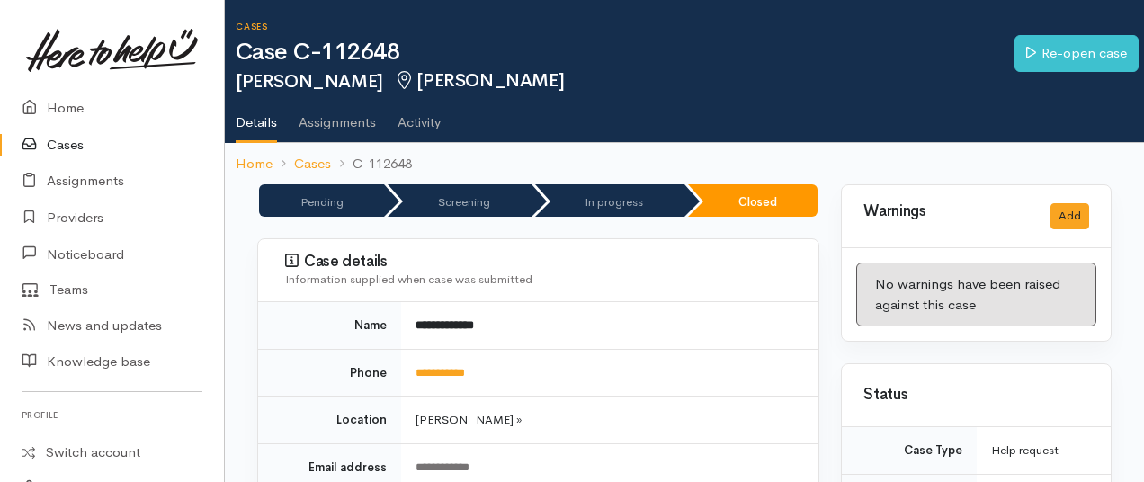
scroll to position [1259, 0]
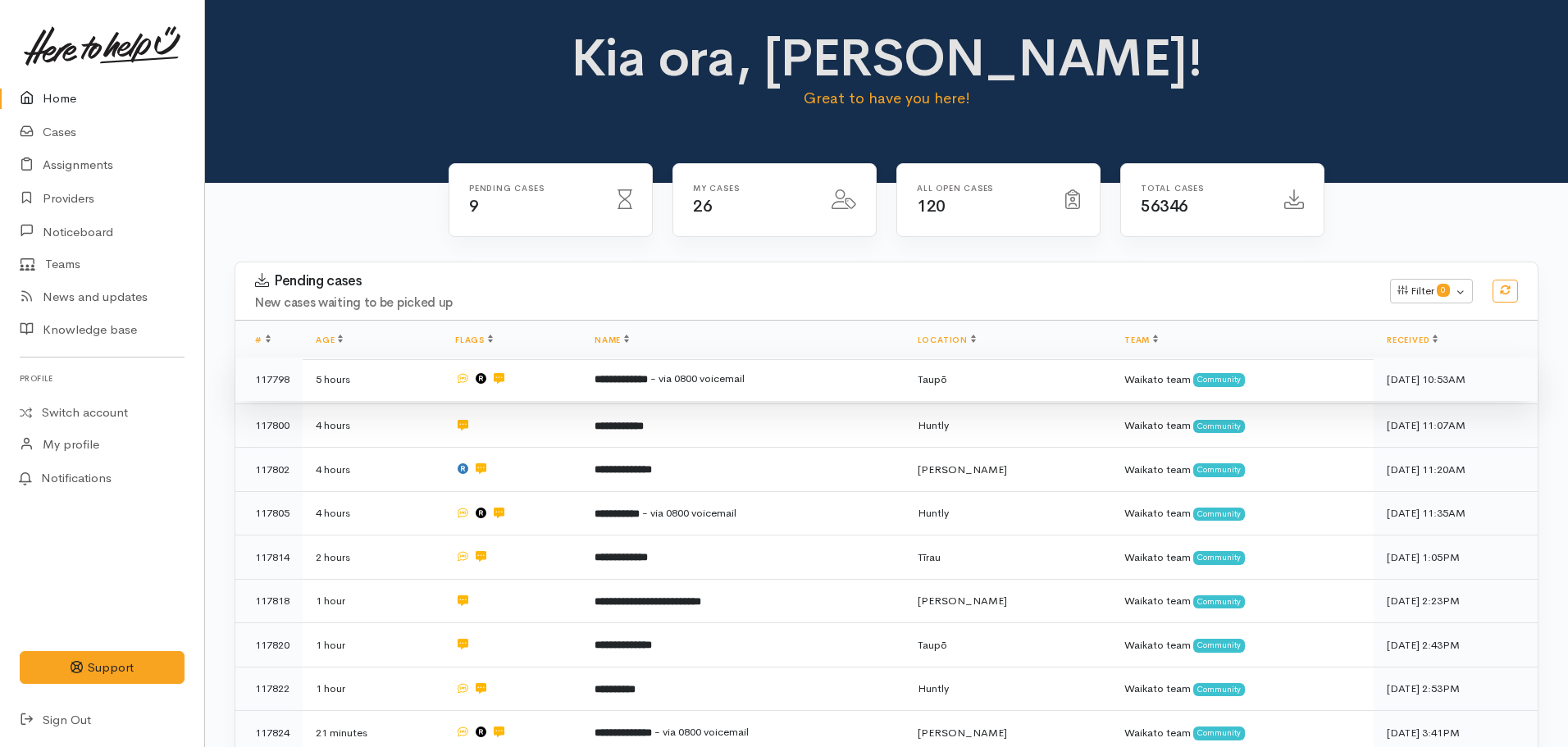
click at [642, 384] on b "**********" at bounding box center [621, 379] width 53 height 11
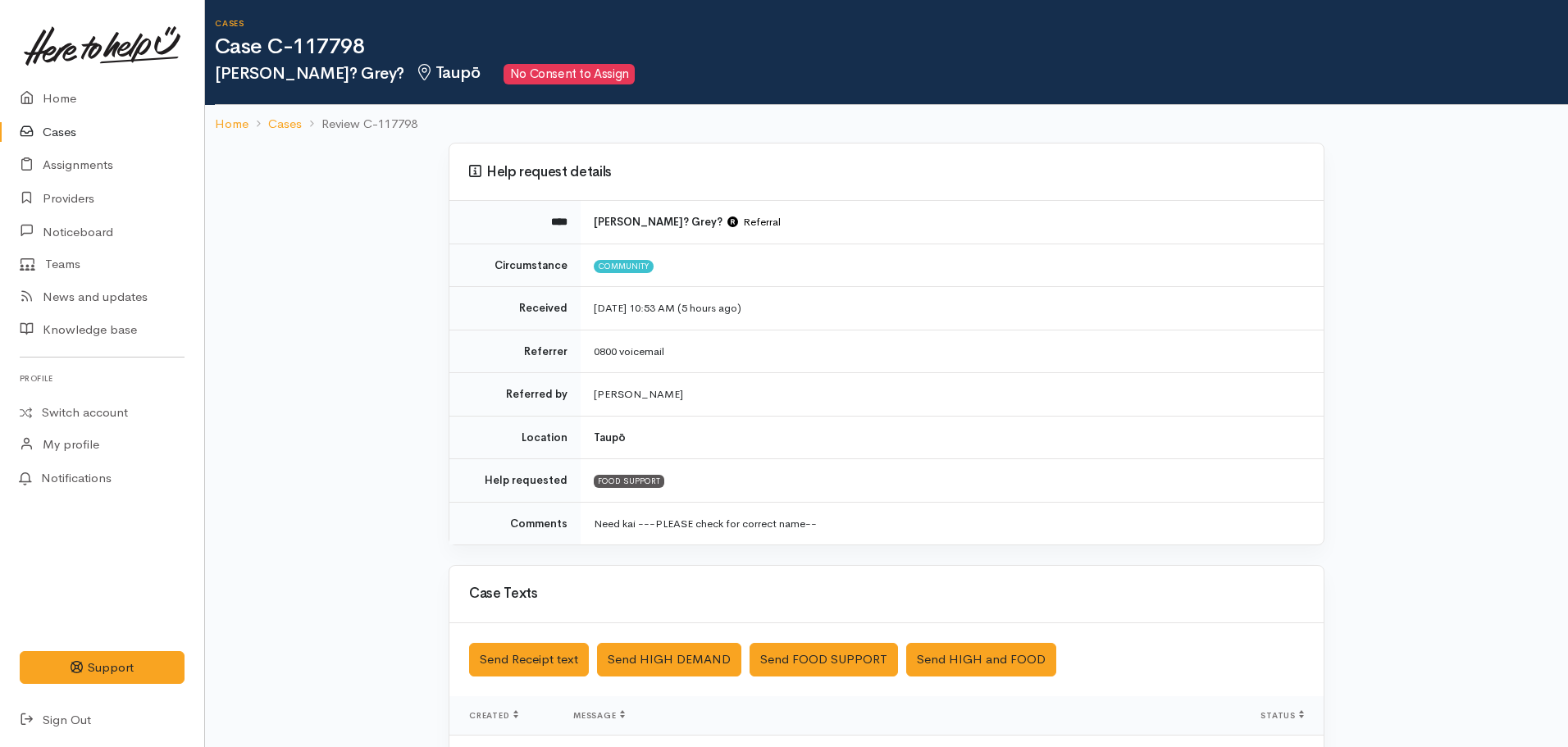
scroll to position [369, 0]
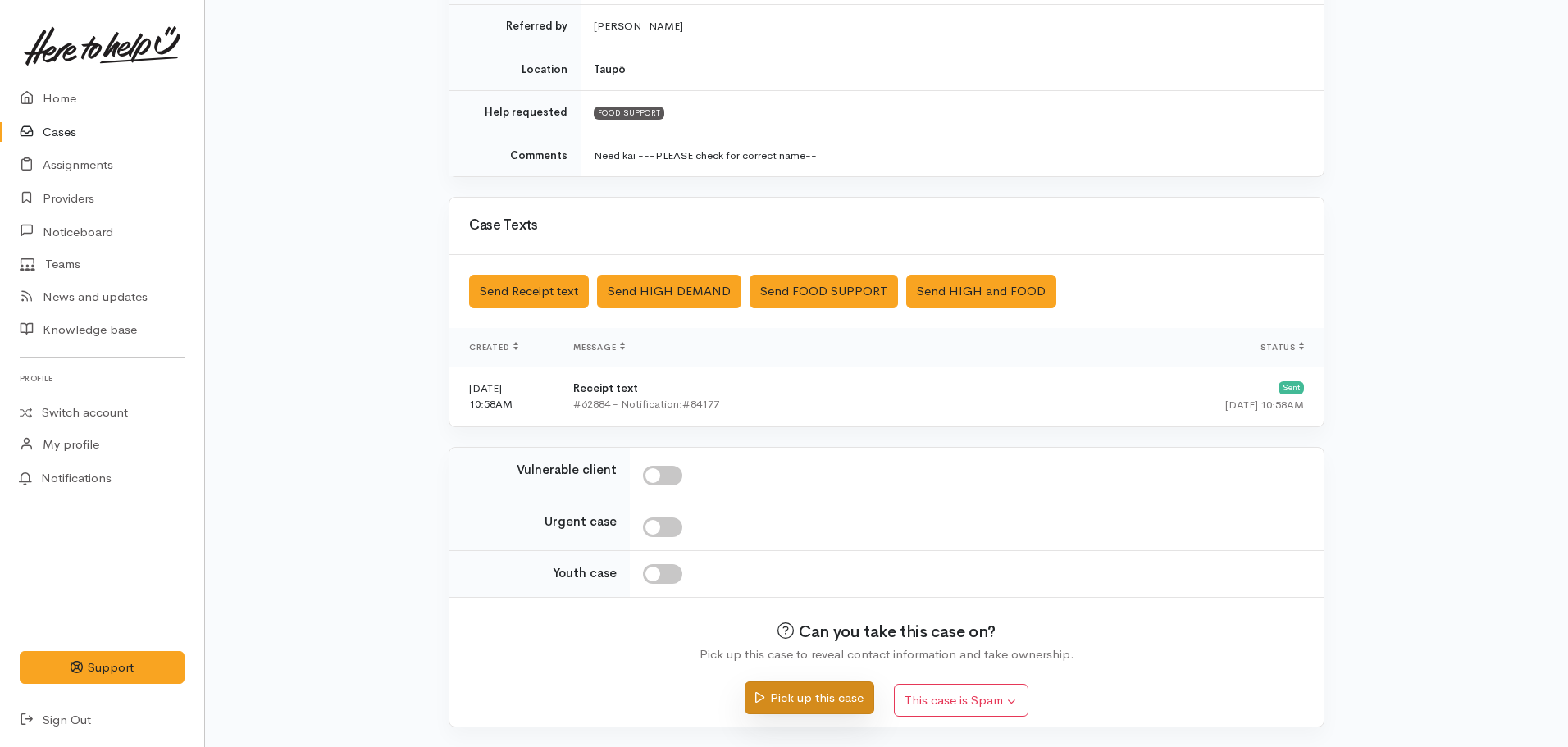
click at [784, 695] on button "Pick up this case" at bounding box center [809, 699] width 129 height 34
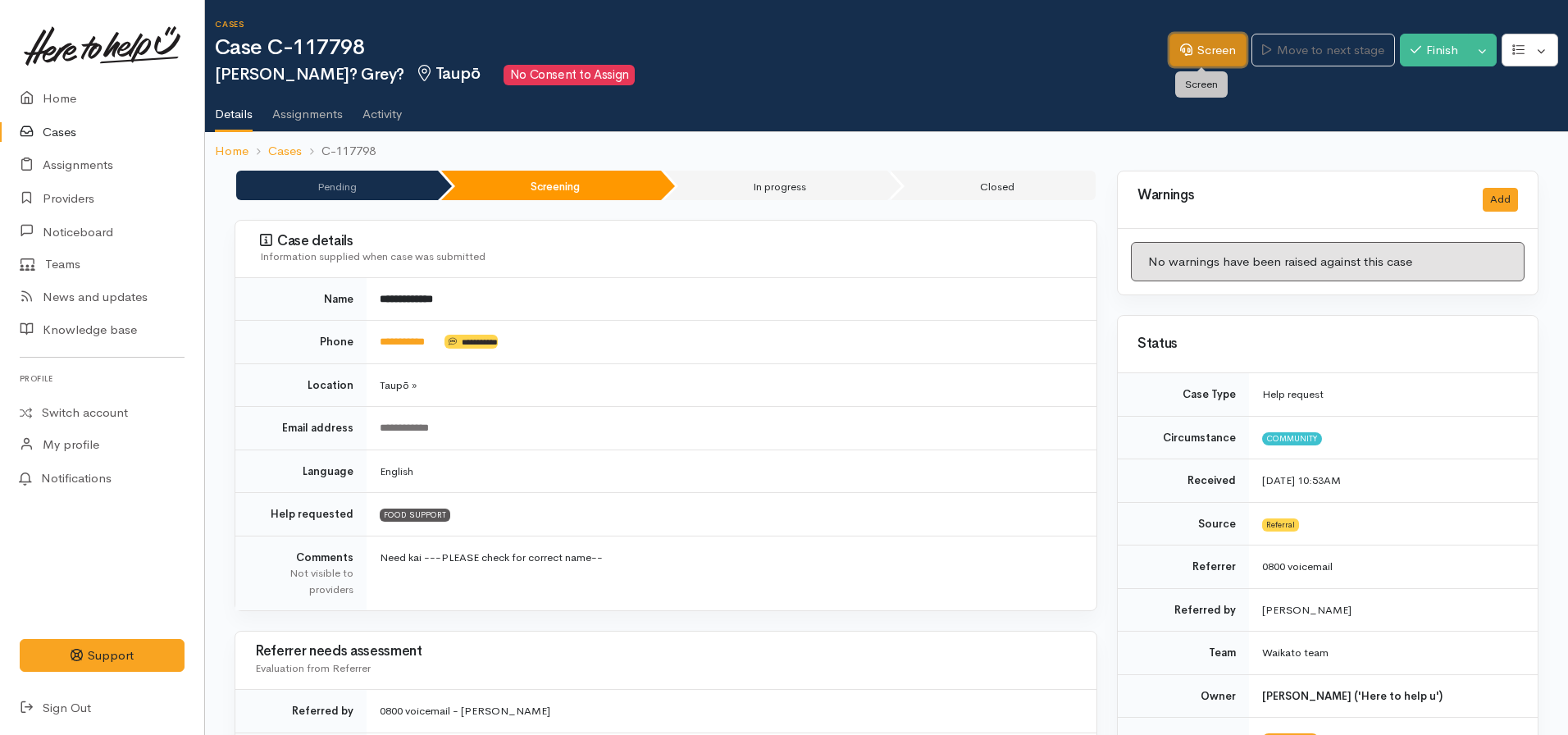
click at [1170, 41] on link "Screen" at bounding box center [1208, 50] width 77 height 34
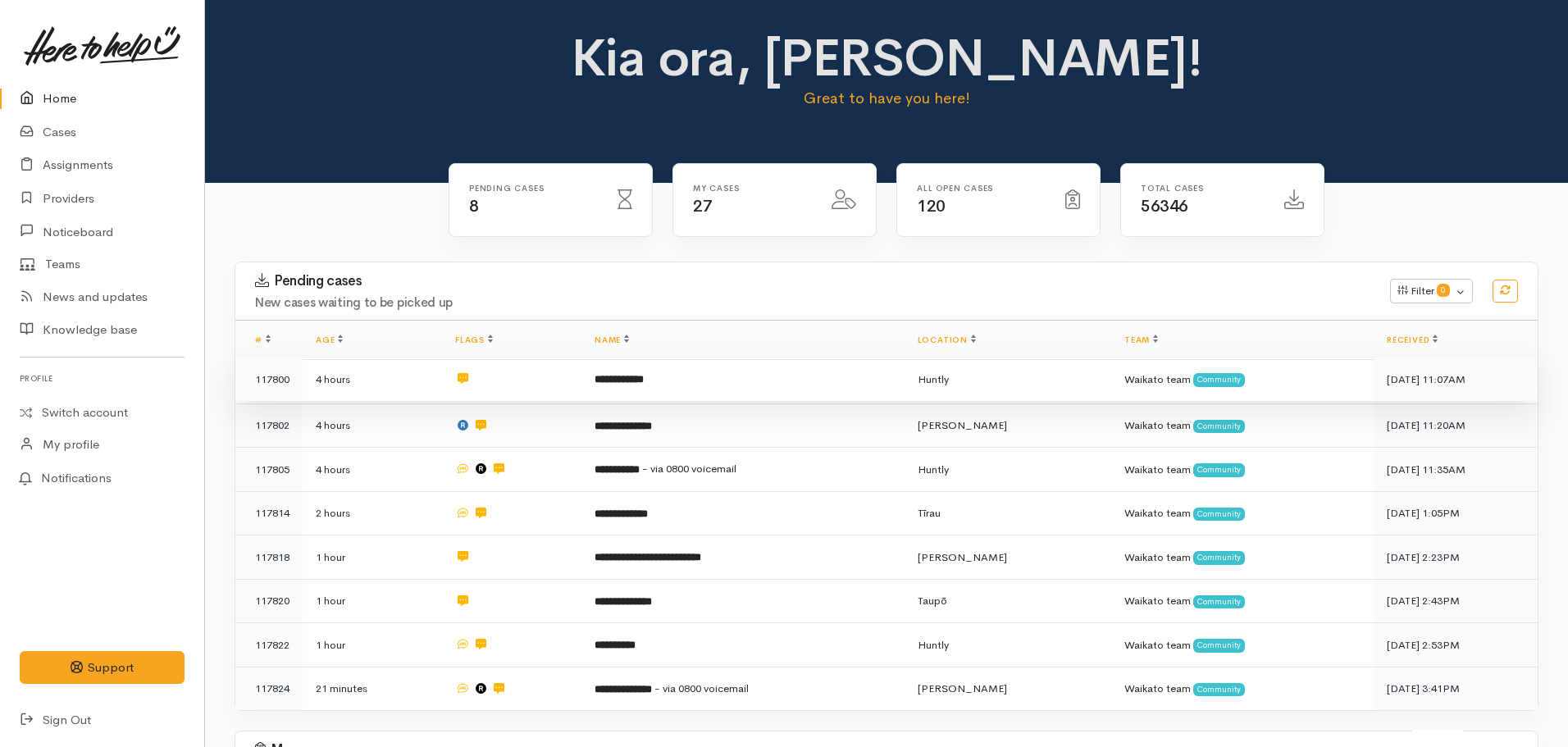
click at [631, 369] on td "**********" at bounding box center [743, 379] width 323 height 45
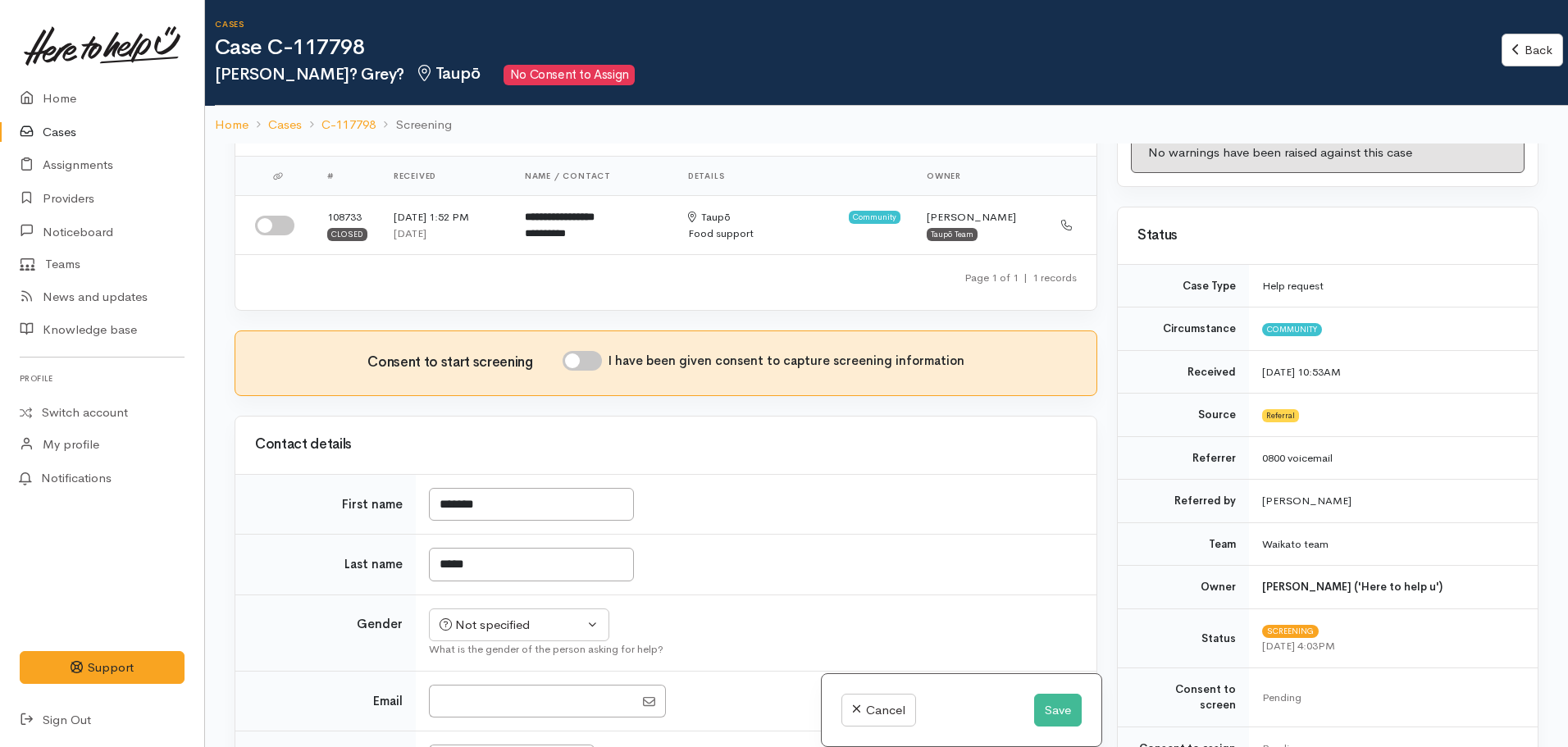
scroll to position [82, 0]
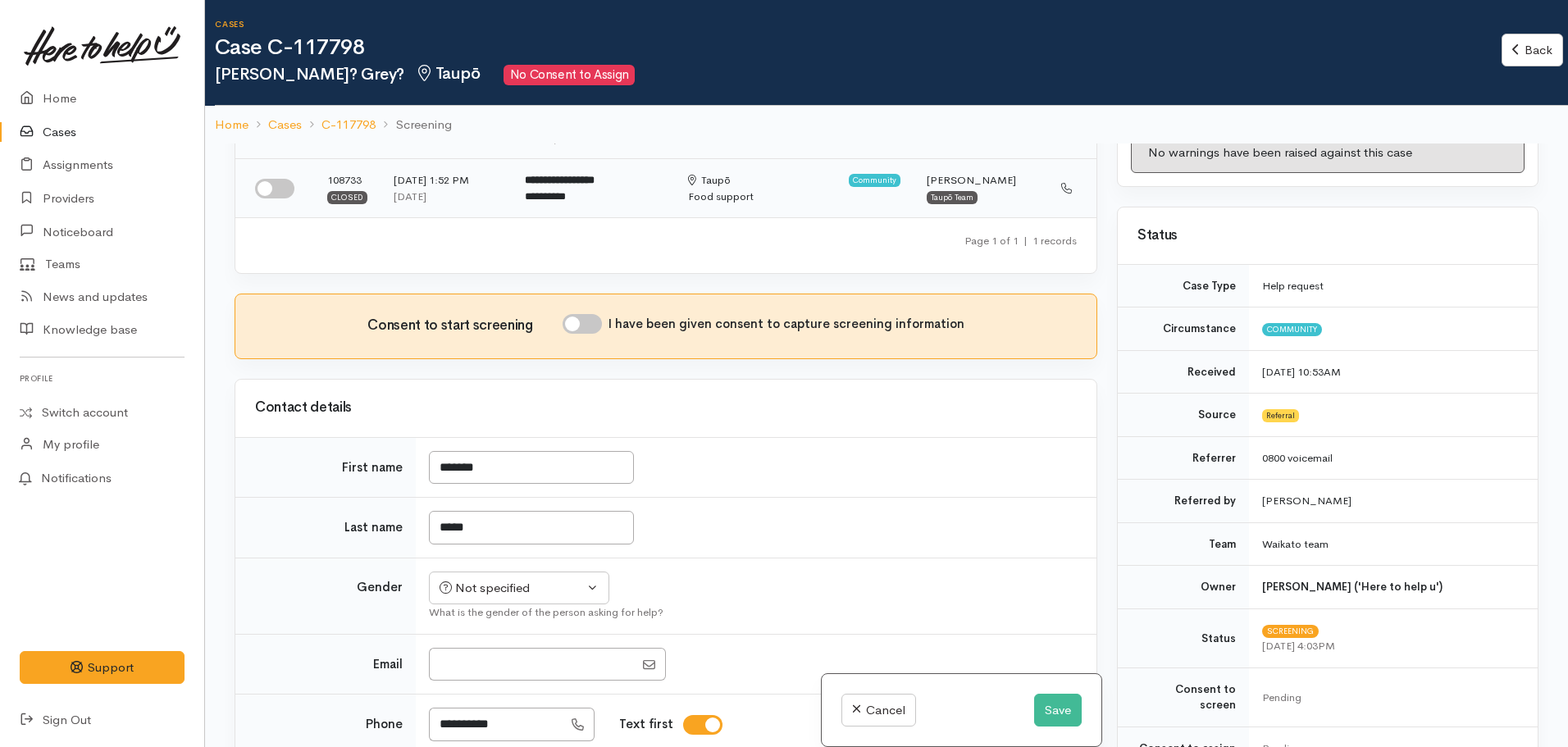
drag, startPoint x: 292, startPoint y: 185, endPoint x: 412, endPoint y: 186, distance: 120.0
click at [293, 186] on input "checkbox" at bounding box center [274, 189] width 39 height 20
checkbox input "true"
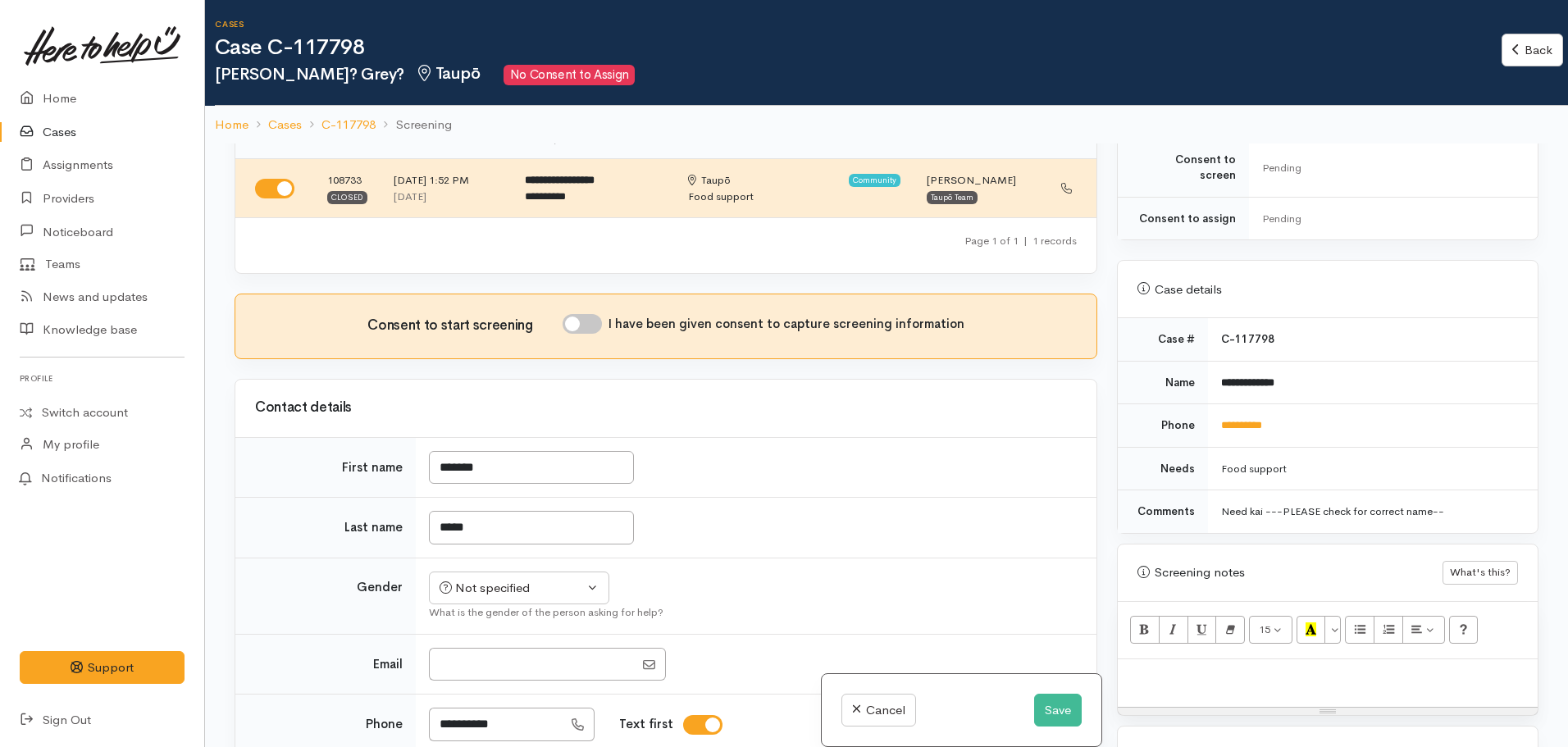
scroll to position [739, 0]
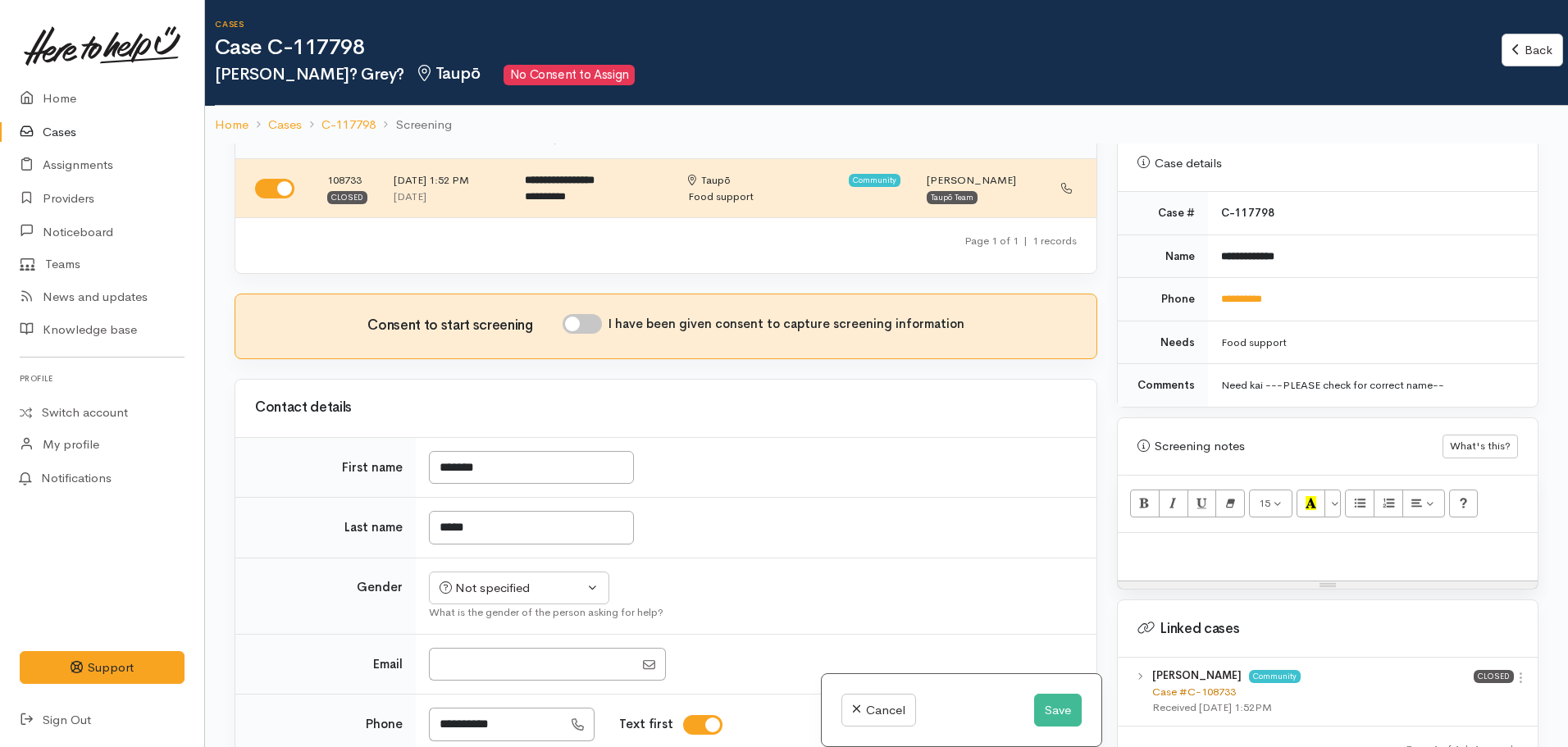
click at [1212, 685] on link "Case #C-108733" at bounding box center [1194, 691] width 84 height 14
click at [1167, 542] on p at bounding box center [1327, 551] width 404 height 19
paste div
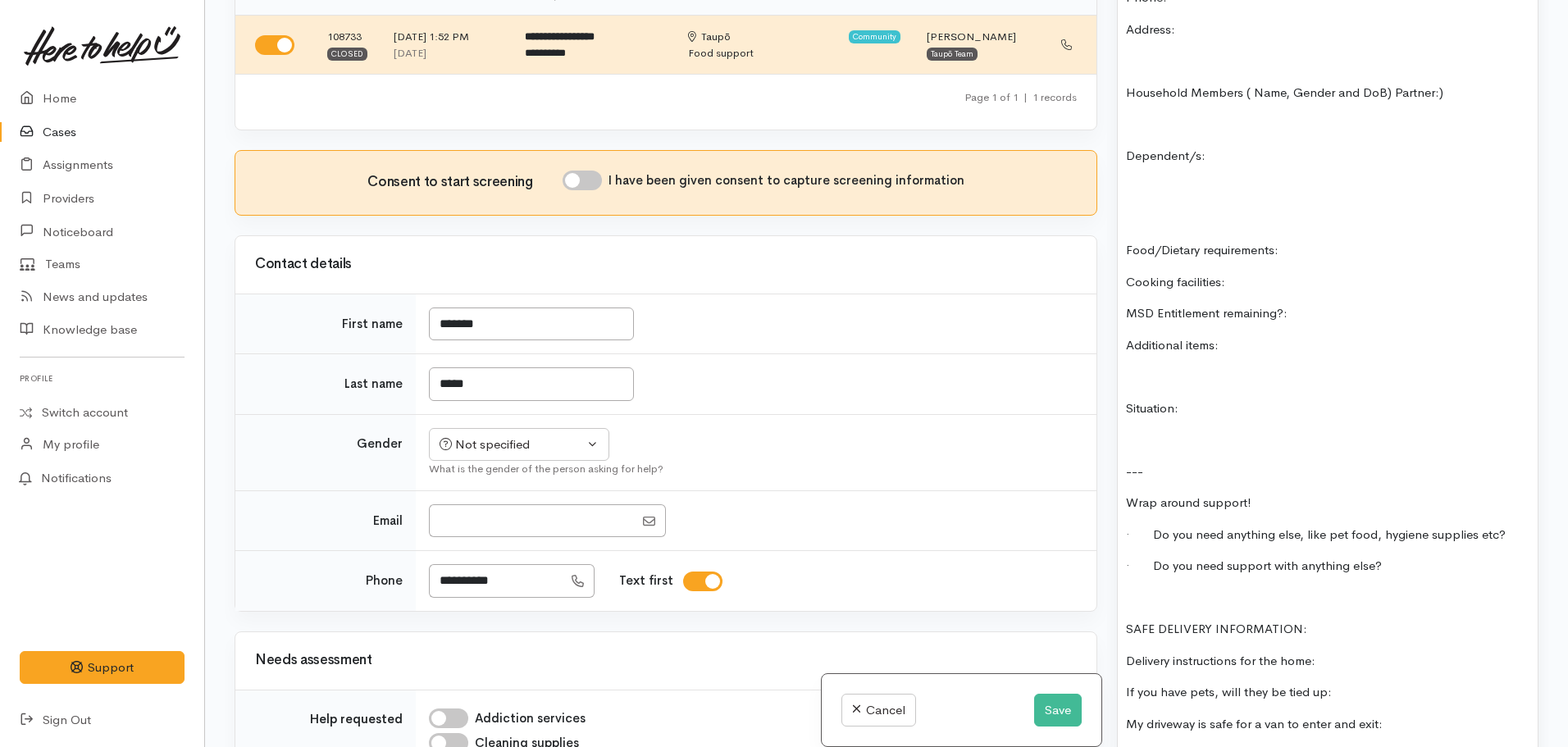
click at [1161, 589] on p at bounding box center [1327, 598] width 404 height 19
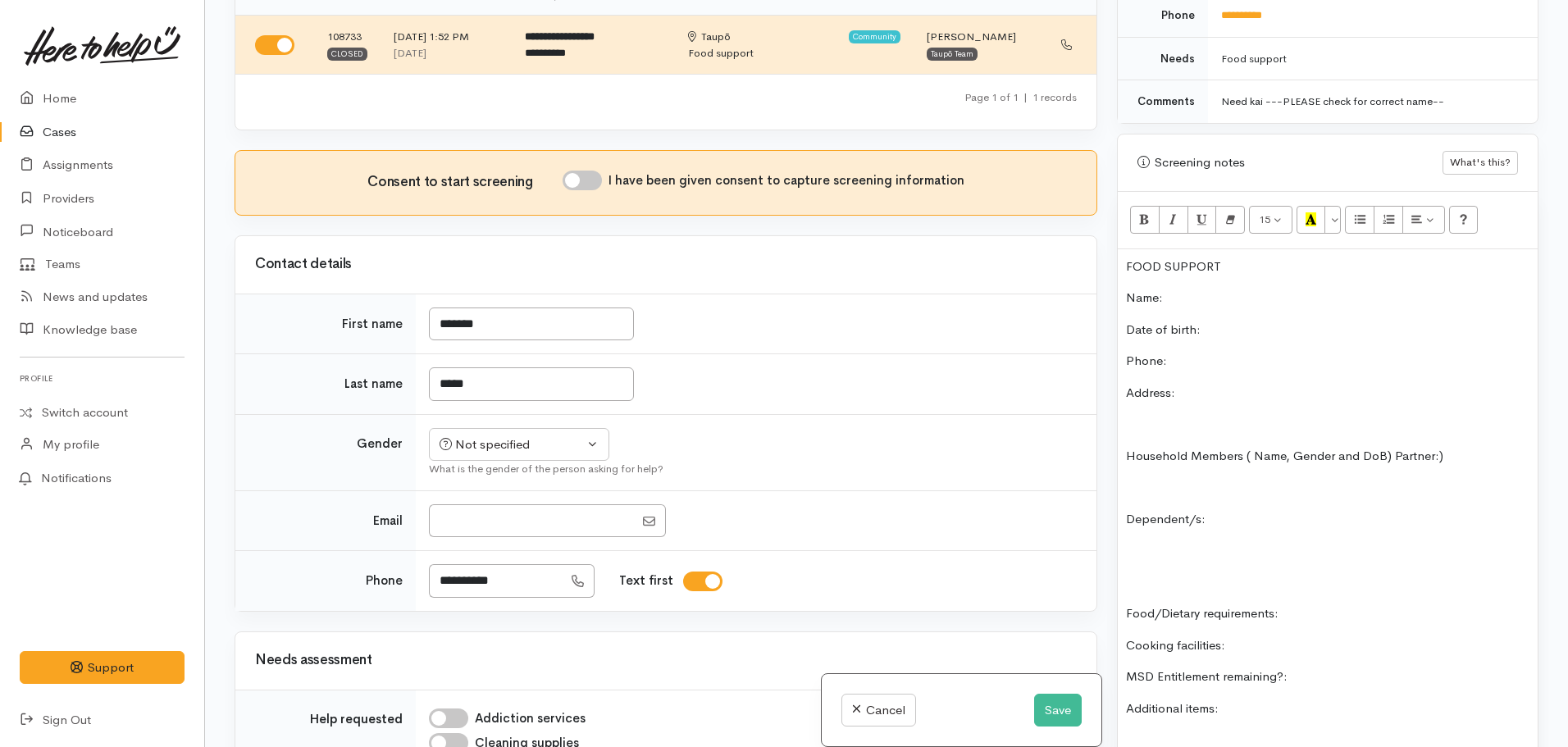
scroll to position [832, 0]
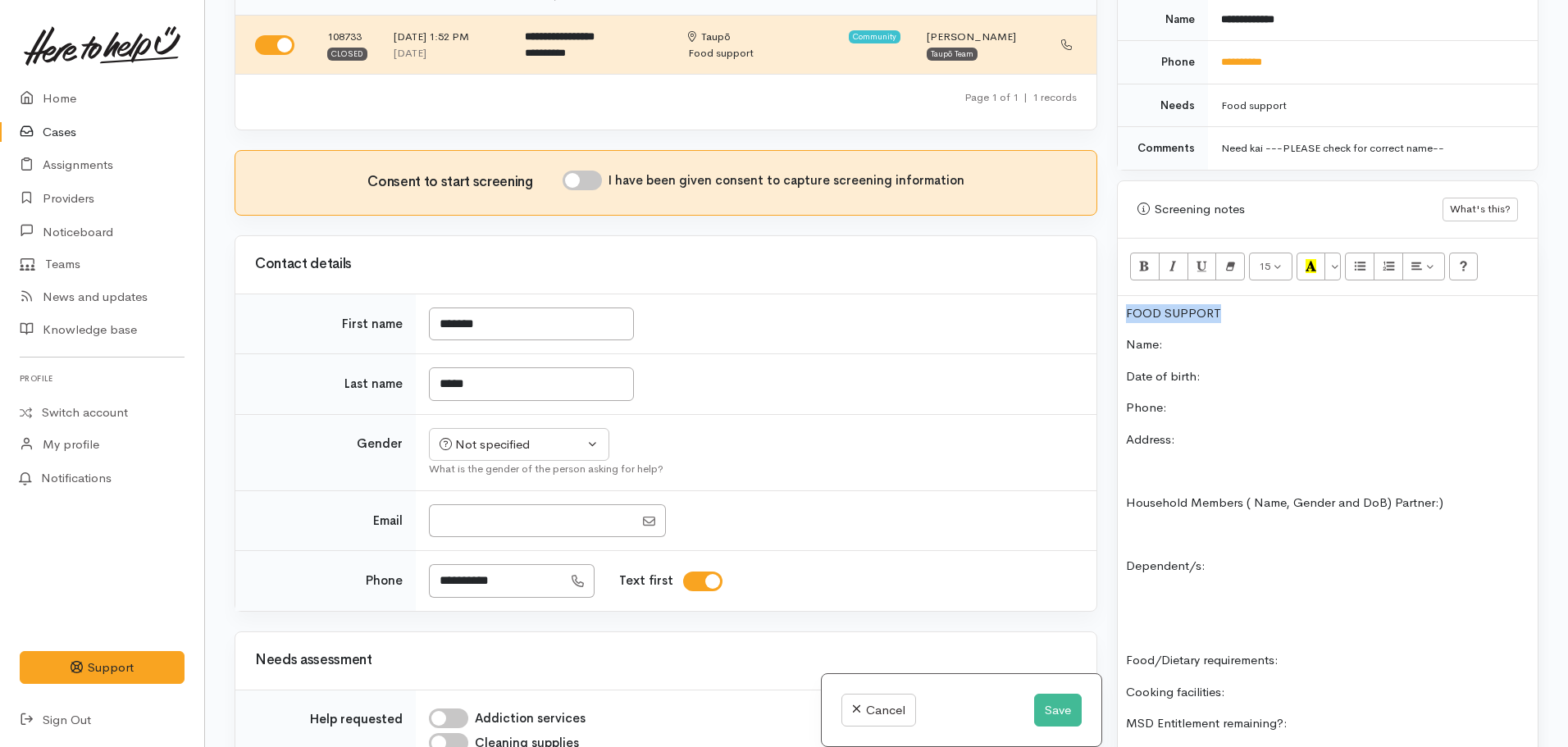
drag, startPoint x: 1232, startPoint y: 287, endPoint x: 1082, endPoint y: 295, distance: 150.2
click at [1082, 295] on div "Related cases There are other cases potentially from the same person, address o…" at bounding box center [886, 373] width 1324 height 747
click at [1318, 253] on button "Recent Color" at bounding box center [1311, 266] width 29 height 28
click at [1203, 336] on p "Name:" at bounding box center [1327, 345] width 404 height 19
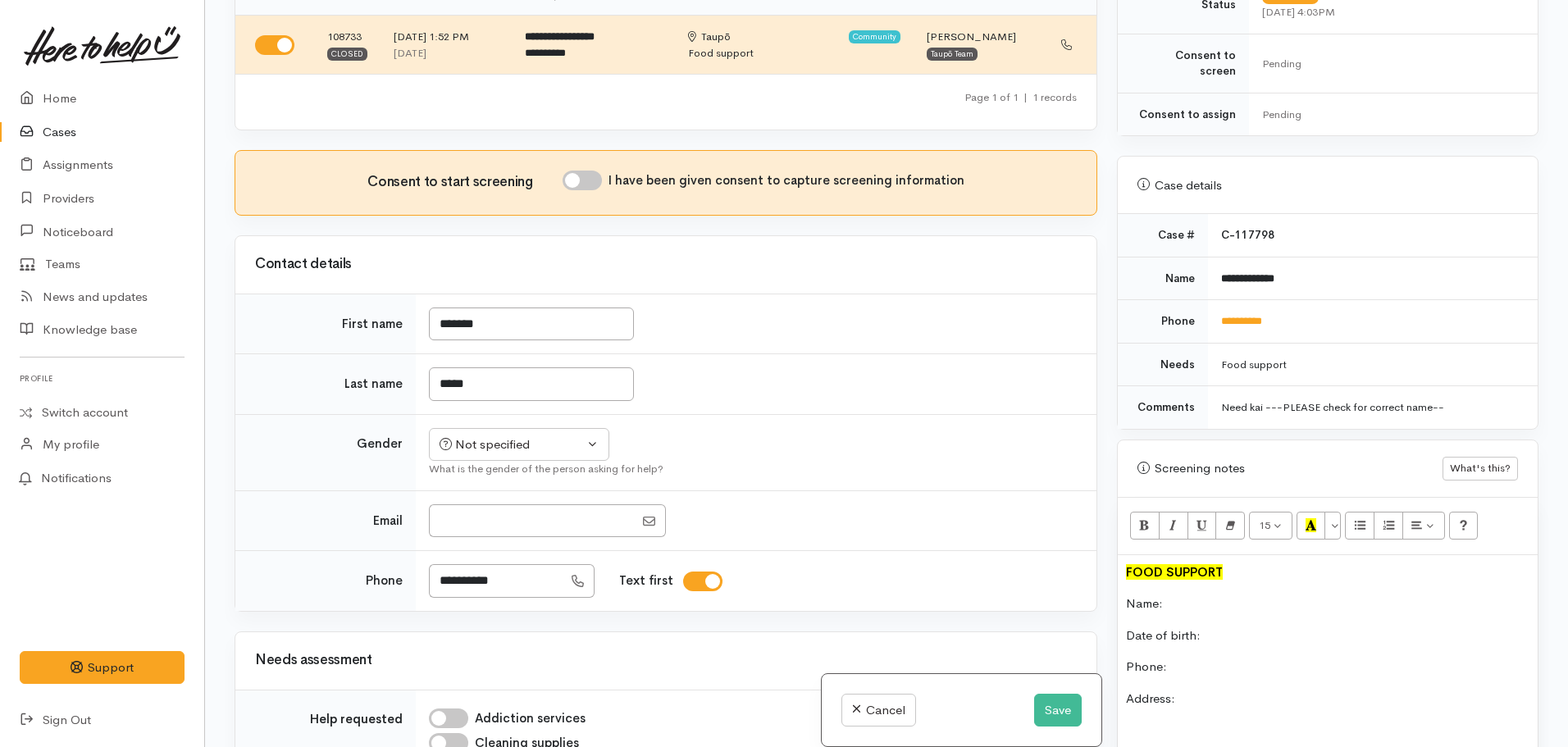
scroll to position [668, 0]
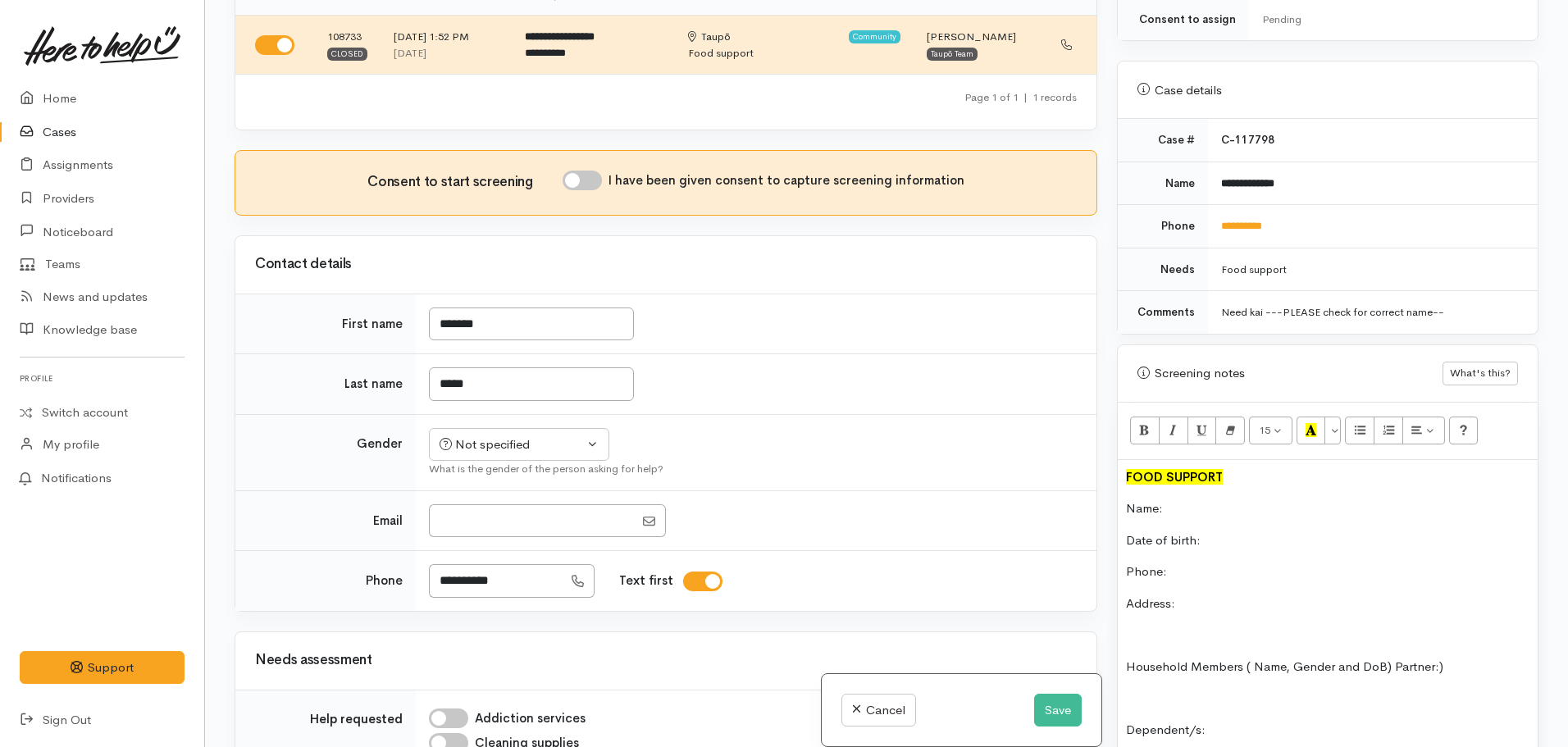
click at [1222, 563] on p "Phone:" at bounding box center [1327, 572] width 404 height 19
drag, startPoint x: 1289, startPoint y: 209, endPoint x: 1221, endPoint y: 209, distance: 68.0
click at [1221, 209] on td "**********" at bounding box center [1373, 227] width 330 height 44
copy link "**********"
click at [1191, 563] on p "Phone:" at bounding box center [1327, 572] width 404 height 19
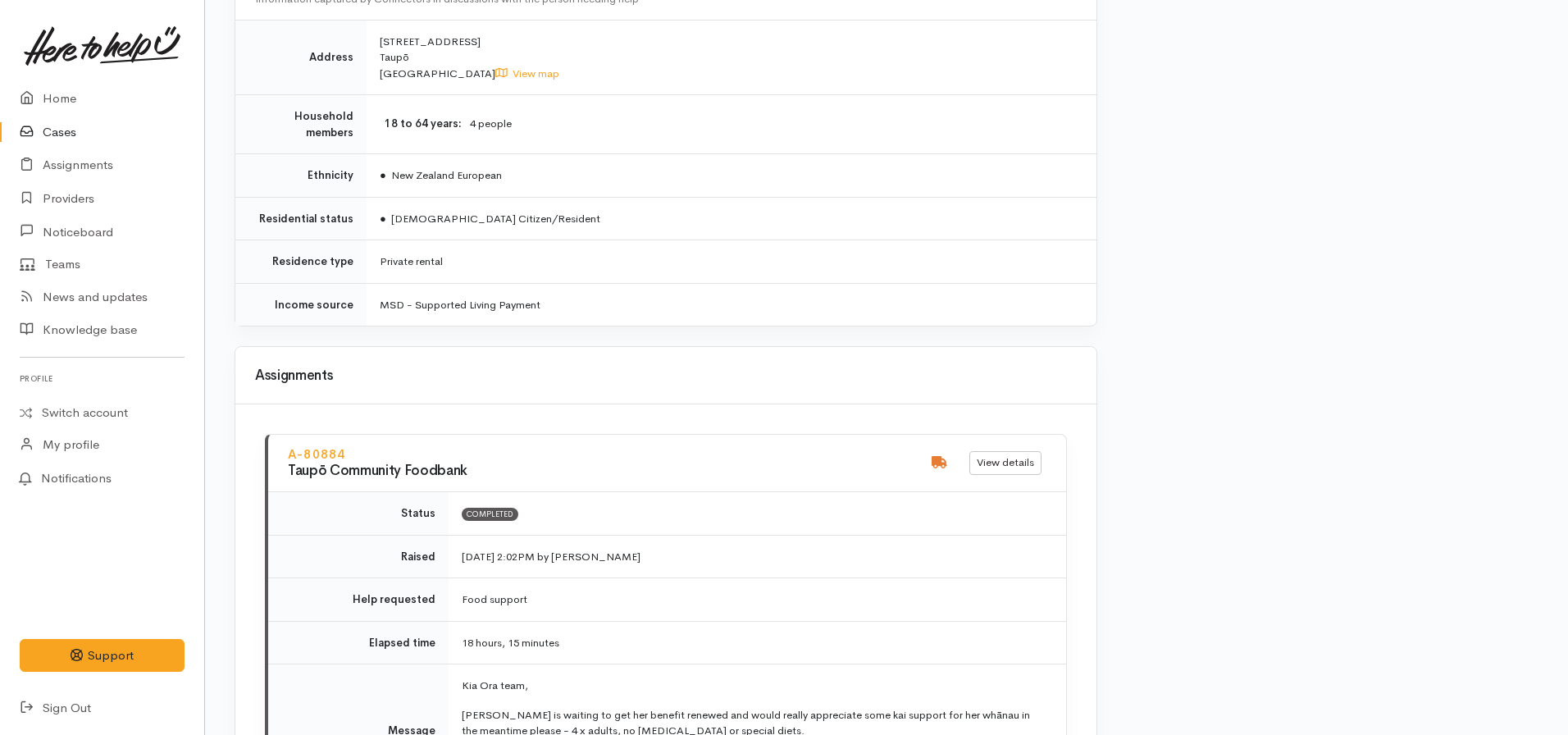
scroll to position [1312, 0]
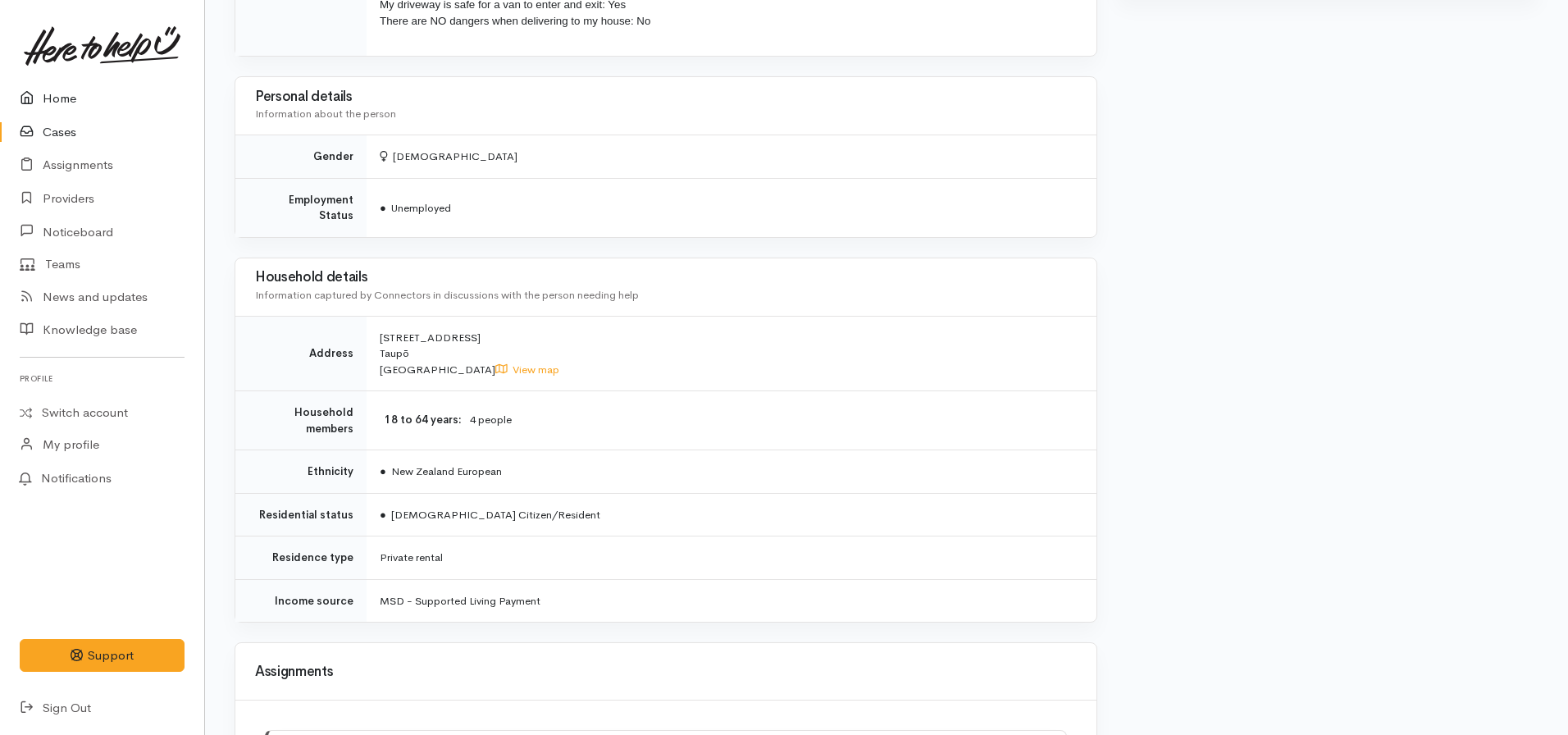
click at [77, 102] on link "Home" at bounding box center [102, 98] width 204 height 34
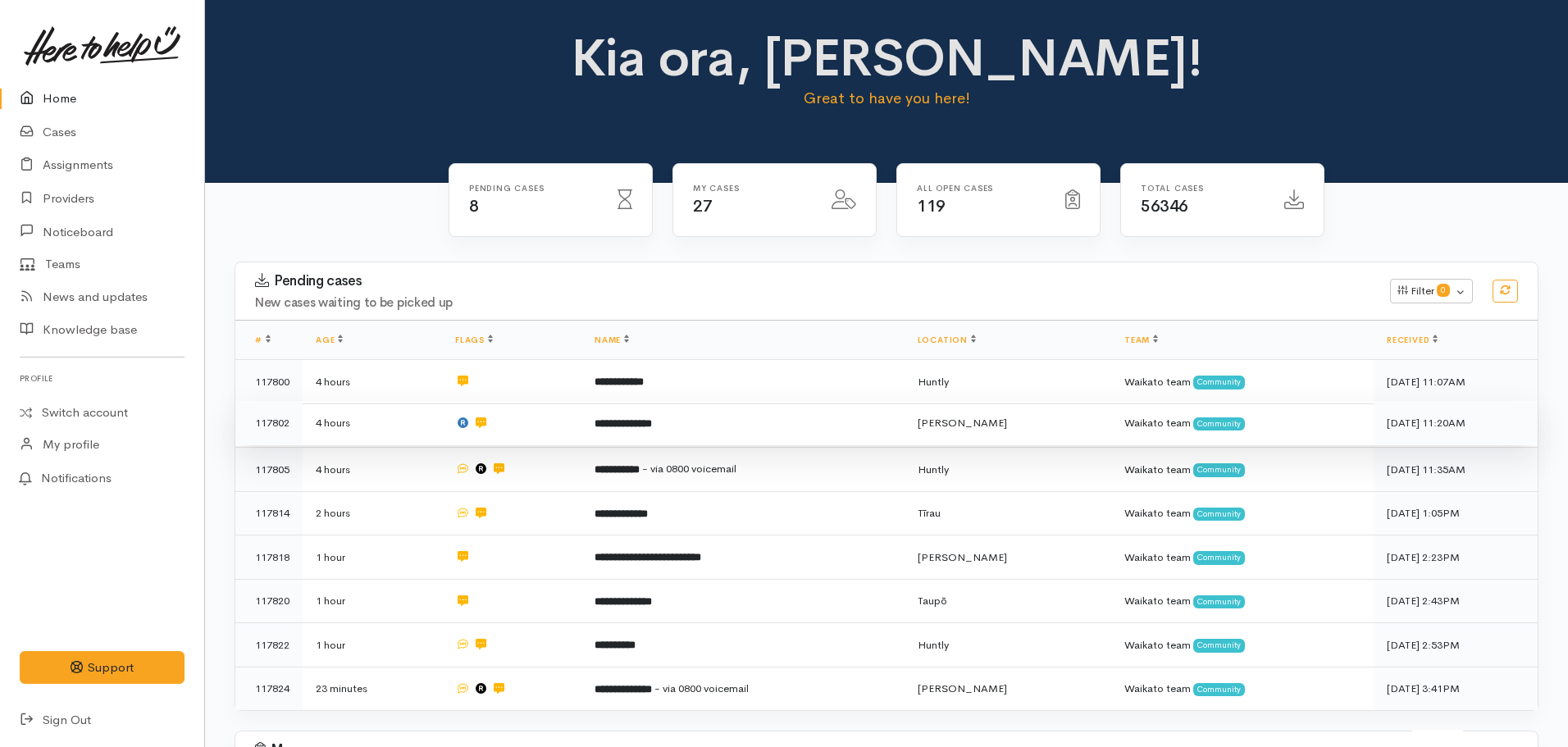
click at [575, 431] on td at bounding box center [511, 423] width 139 height 45
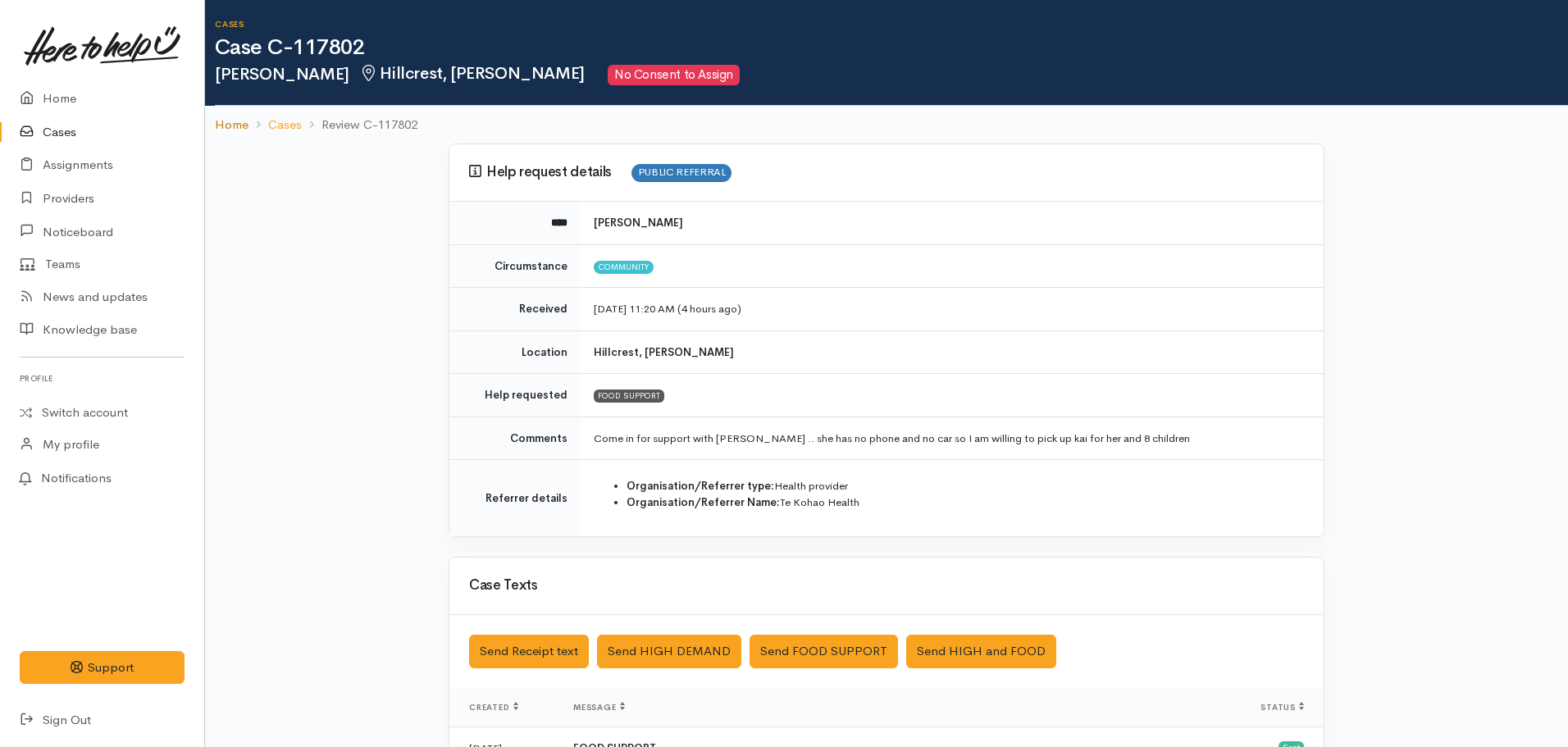
click at [239, 121] on link "Home" at bounding box center [232, 125] width 34 height 19
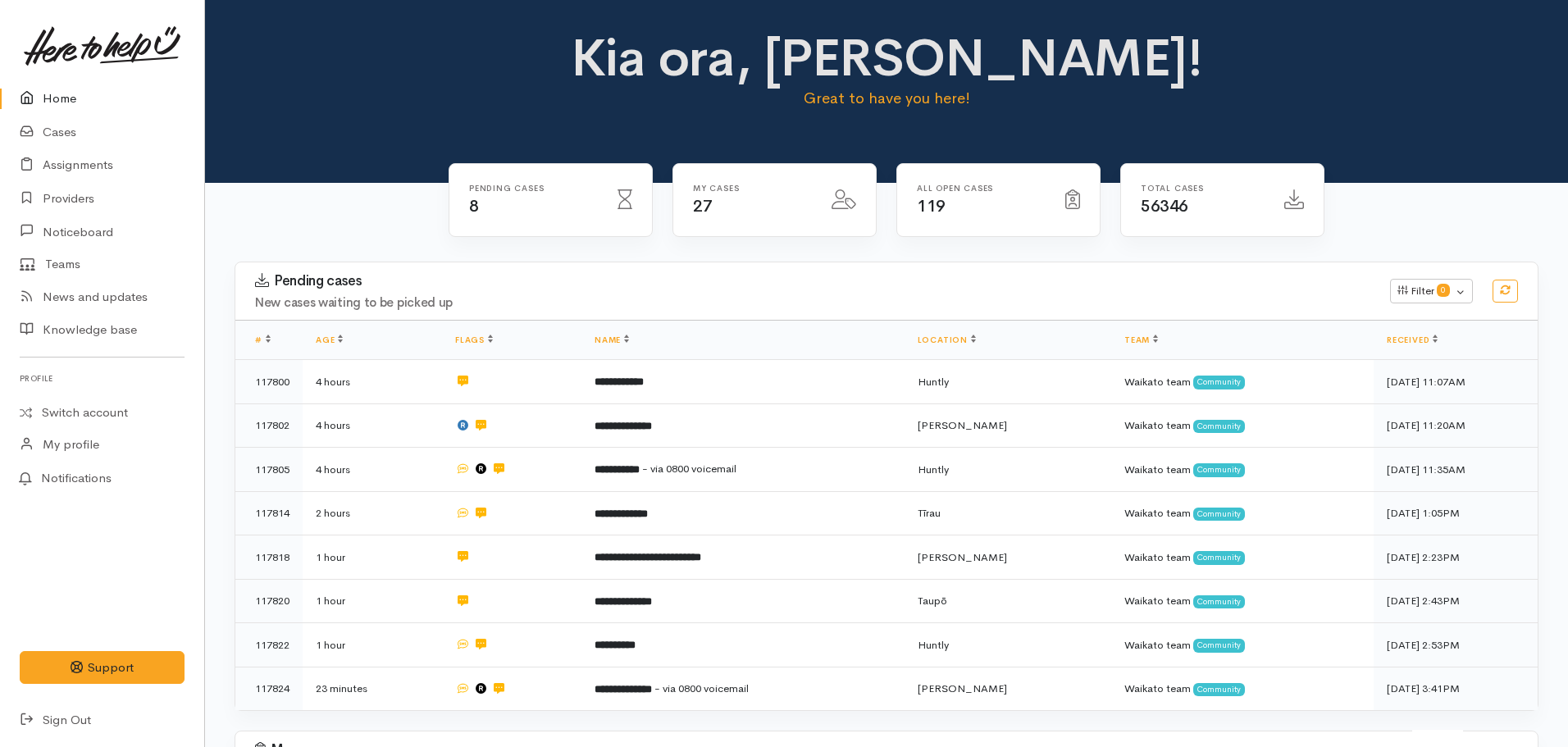
scroll to position [410, 0]
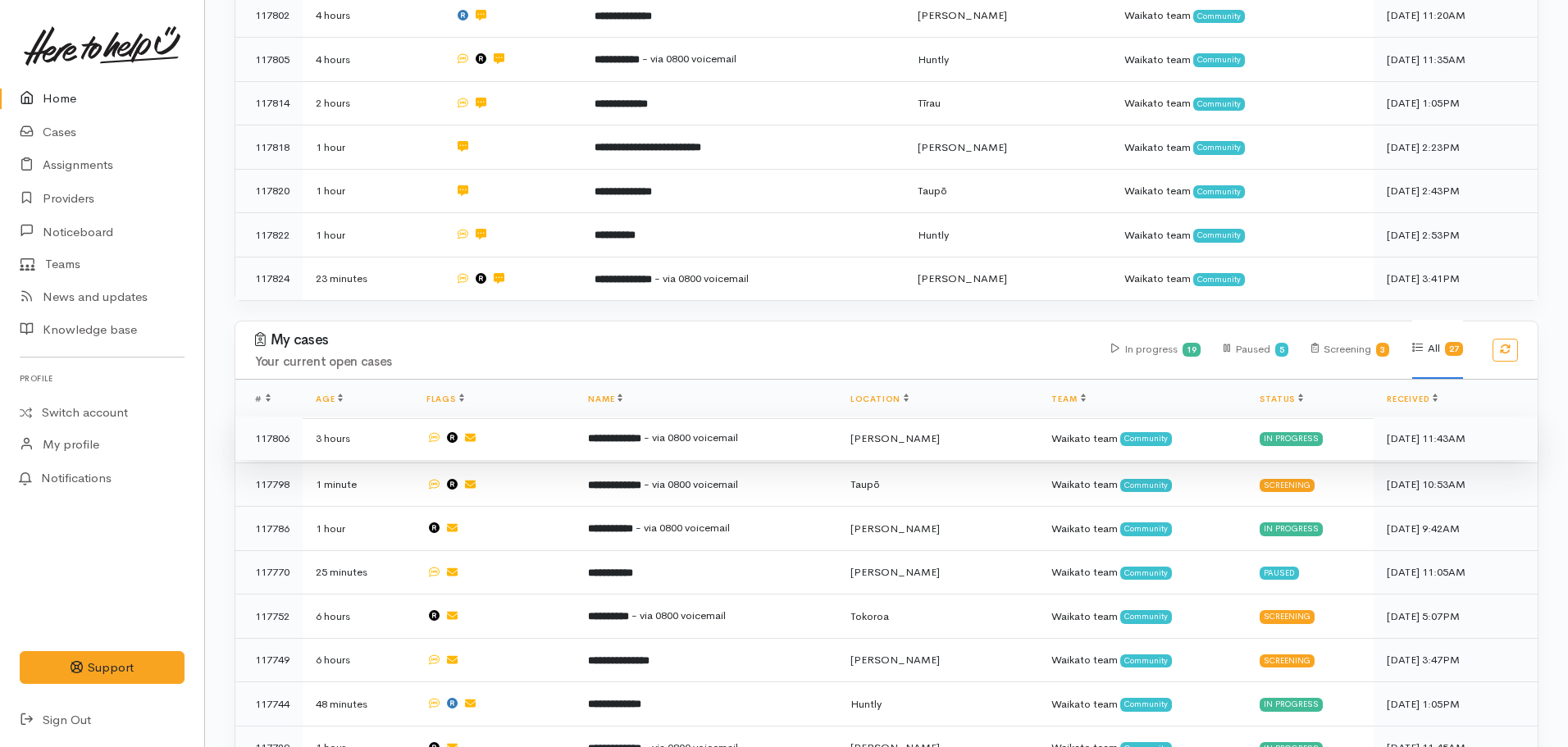
click at [652, 440] on td "**********" at bounding box center [706, 439] width 262 height 45
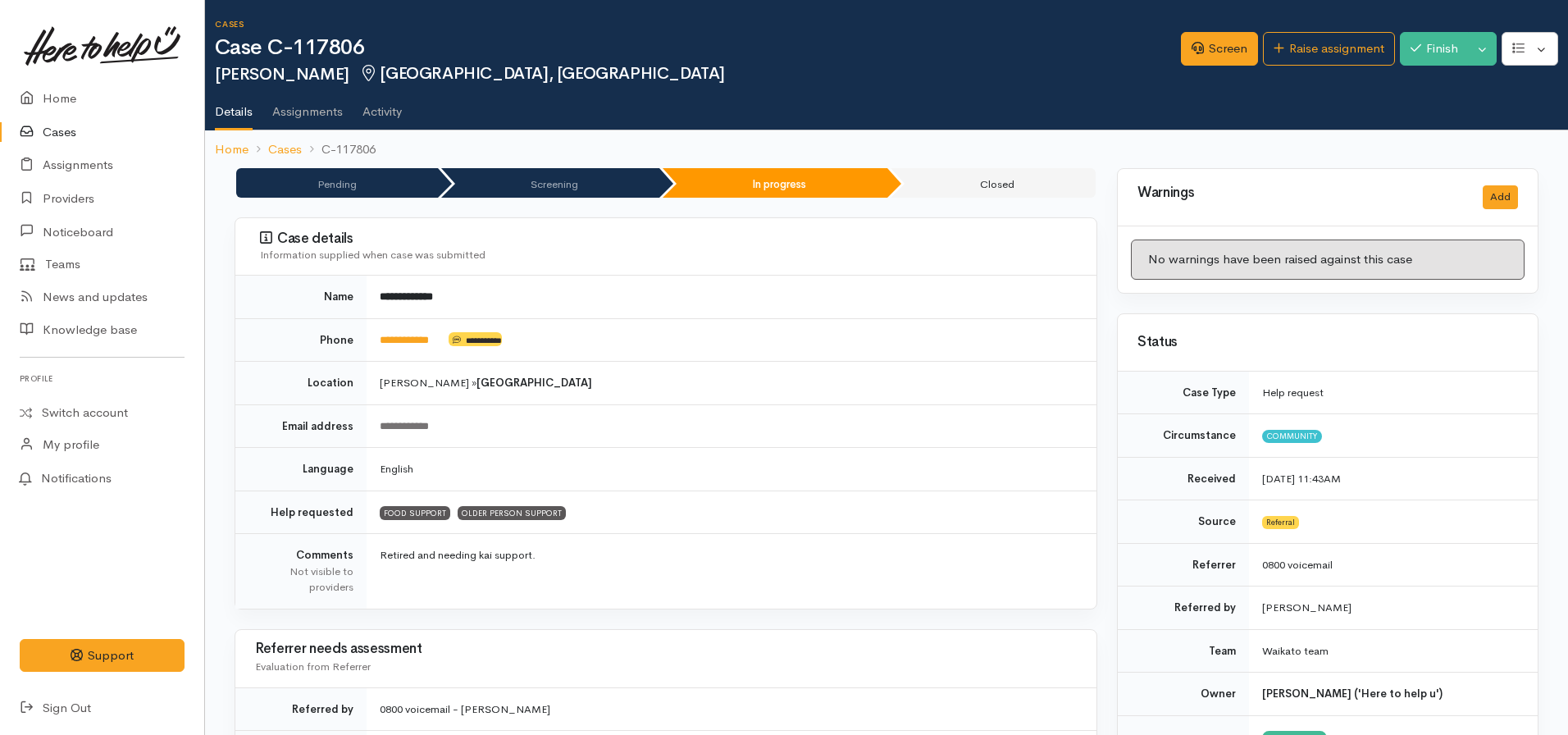
click at [238, 129] on link "Details" at bounding box center [233, 107] width 37 height 47
click at [228, 146] on link "Home" at bounding box center [232, 150] width 34 height 19
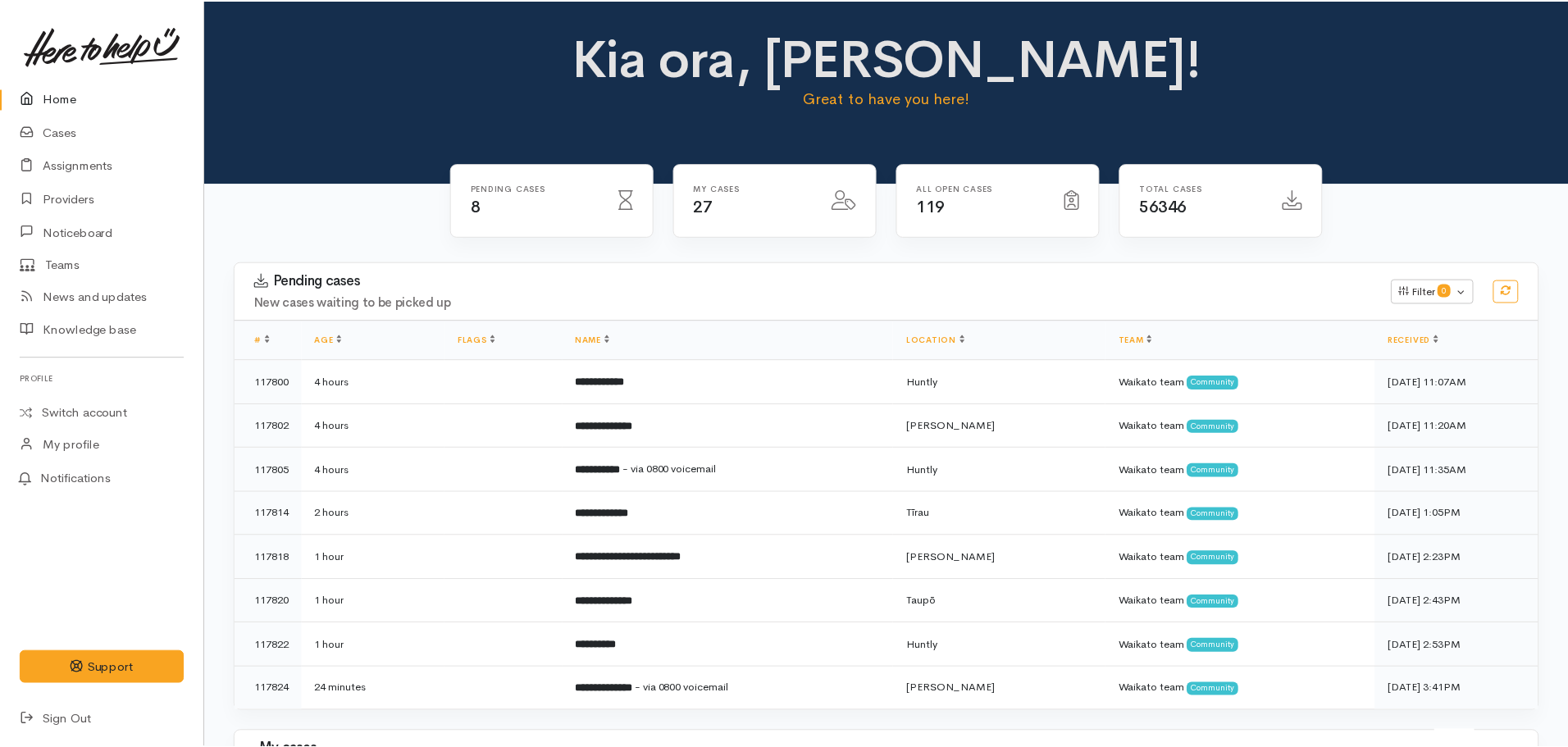
scroll to position [493, 0]
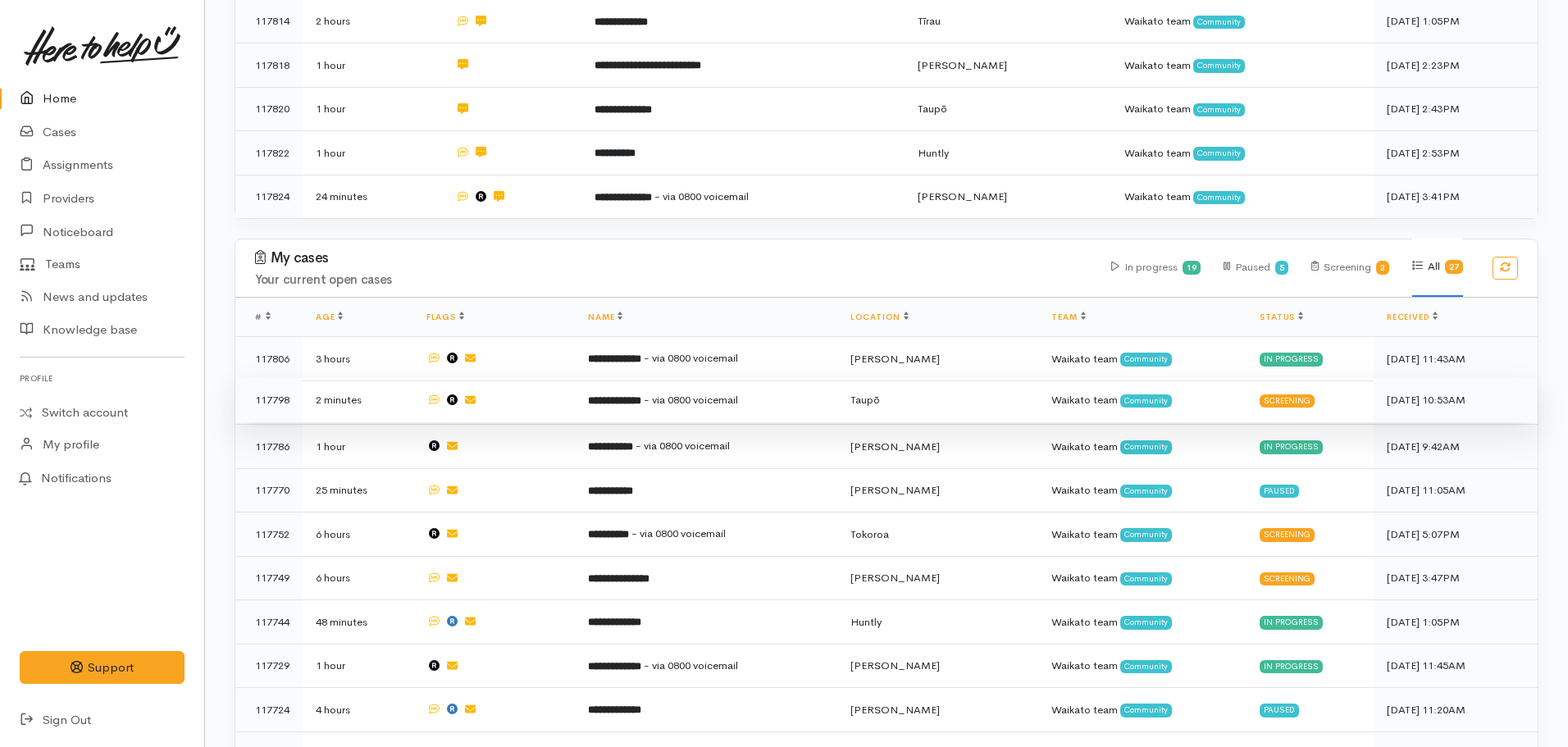
click at [734, 393] on span "- via 0800 voicemail" at bounding box center [690, 399] width 94 height 14
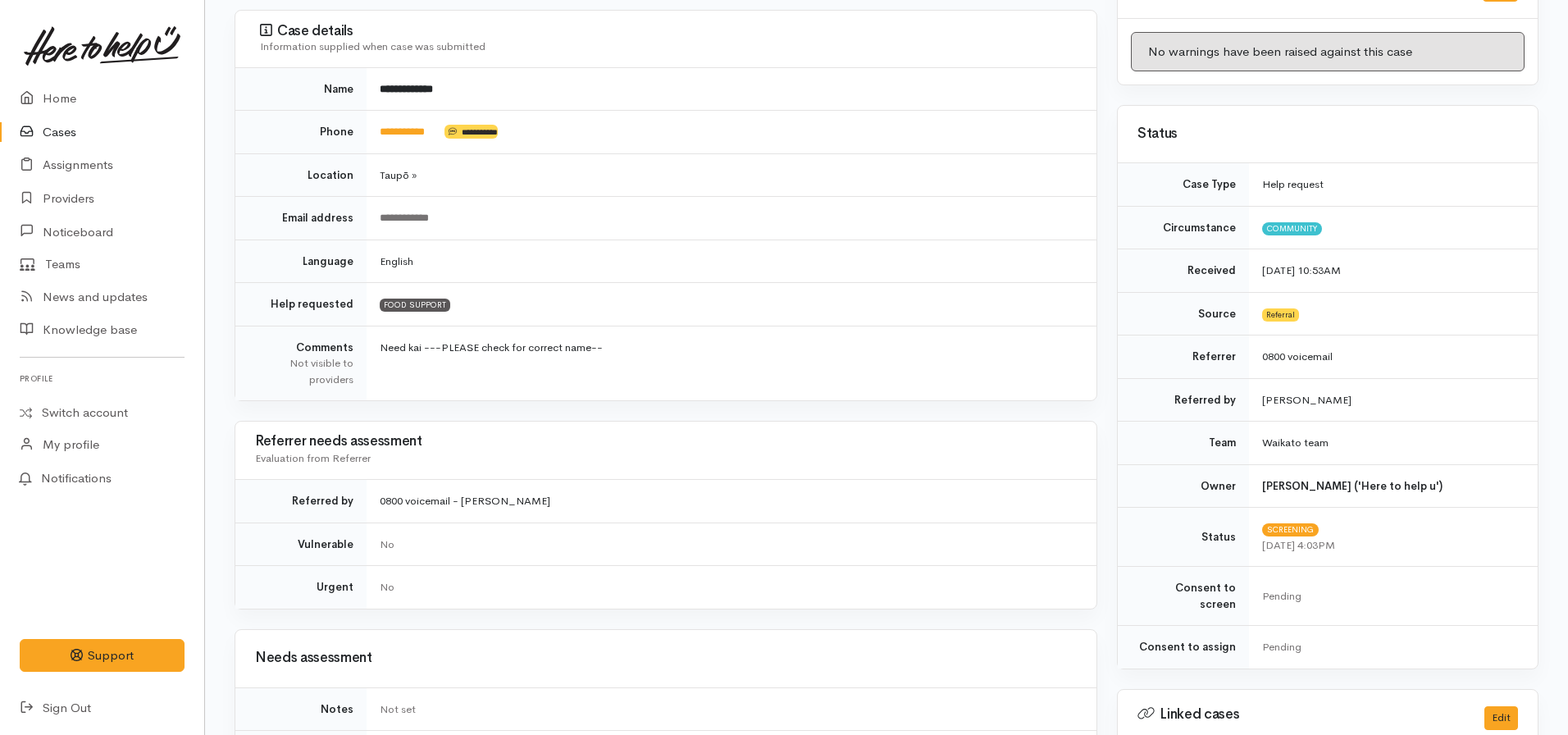
scroll to position [575, 0]
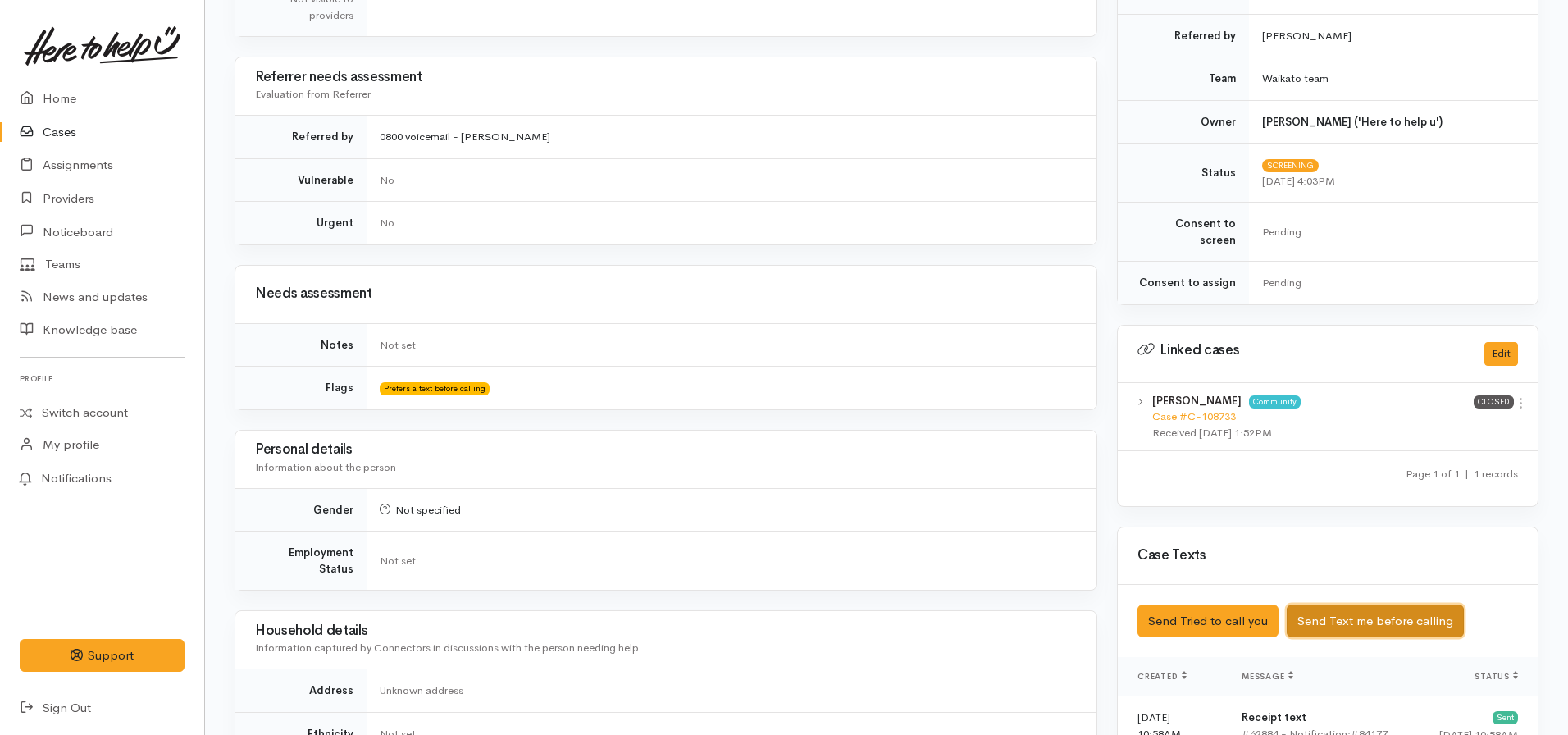
click at [1380, 618] on button "Send Text me before calling" at bounding box center [1375, 621] width 177 height 34
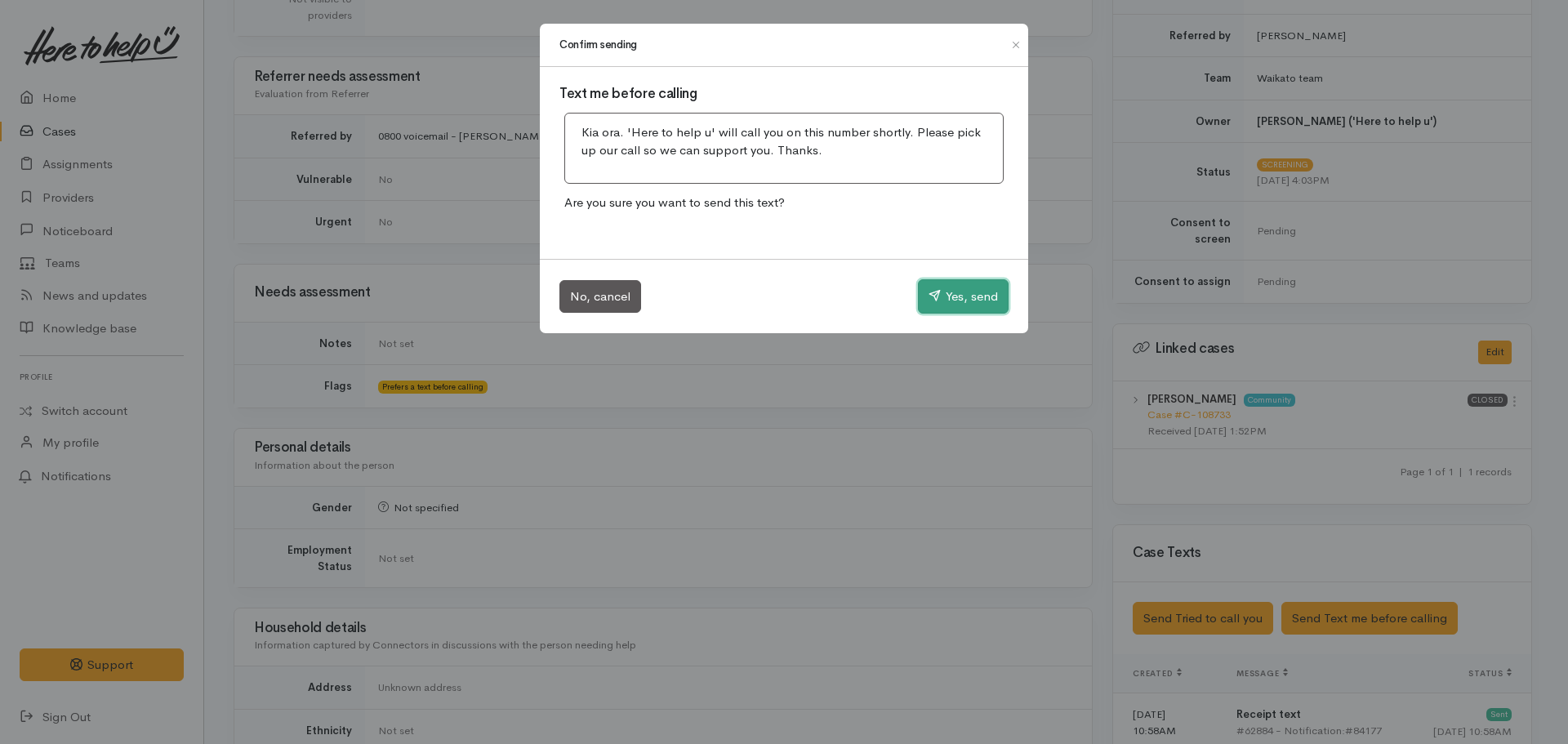
click at [974, 289] on button "Yes, send" at bounding box center [963, 297] width 91 height 35
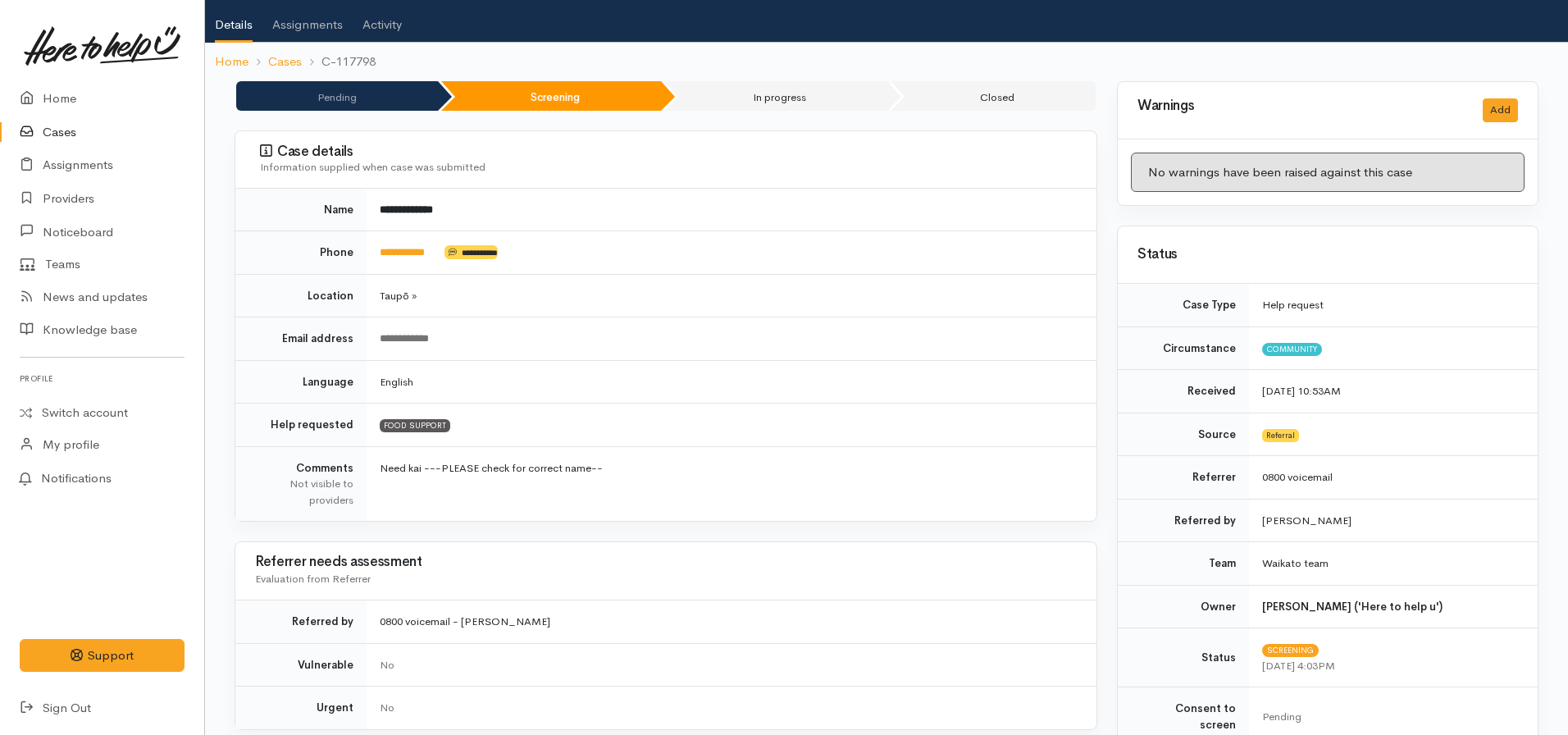
scroll to position [0, 0]
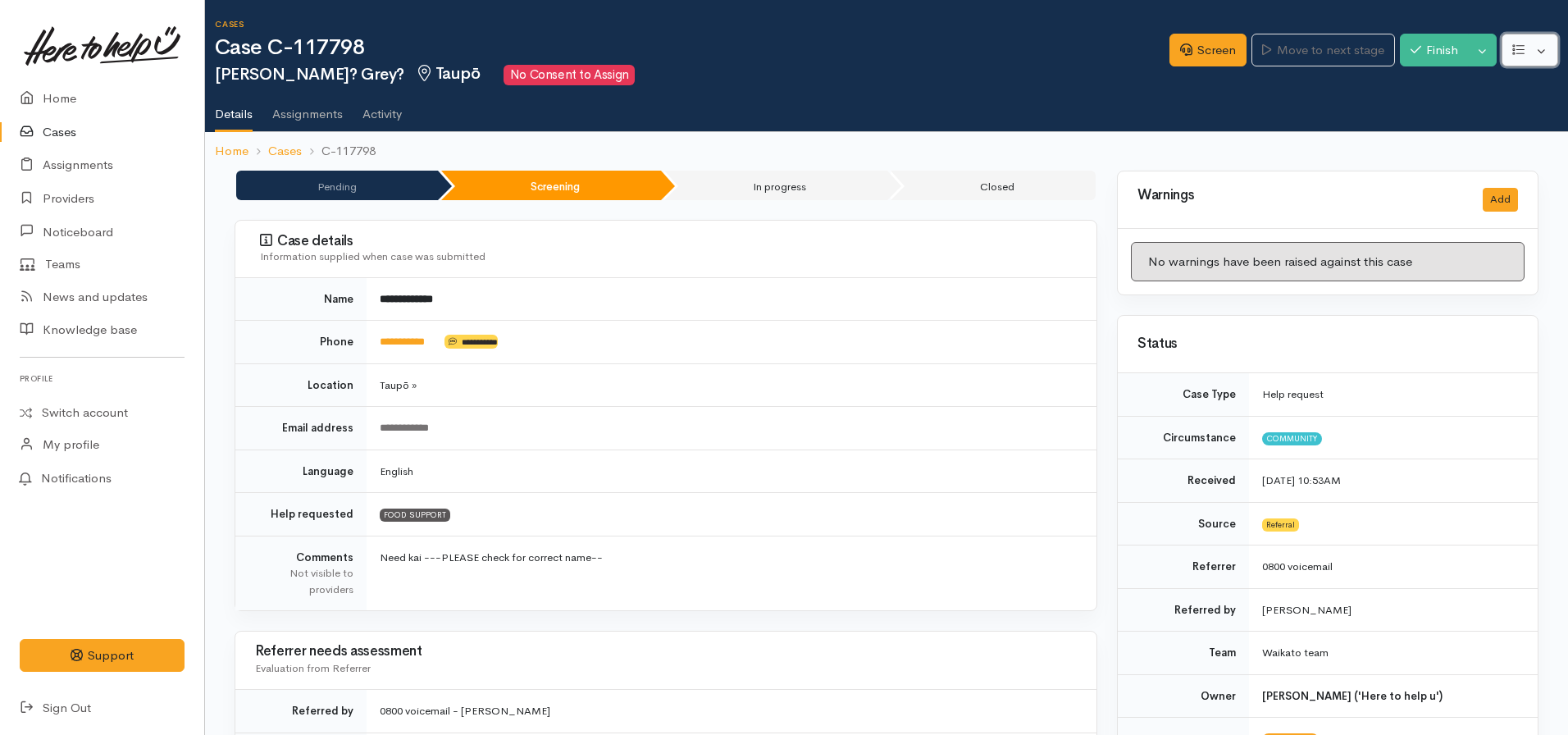
click at [1511, 48] on button "button" at bounding box center [1530, 50] width 57 height 34
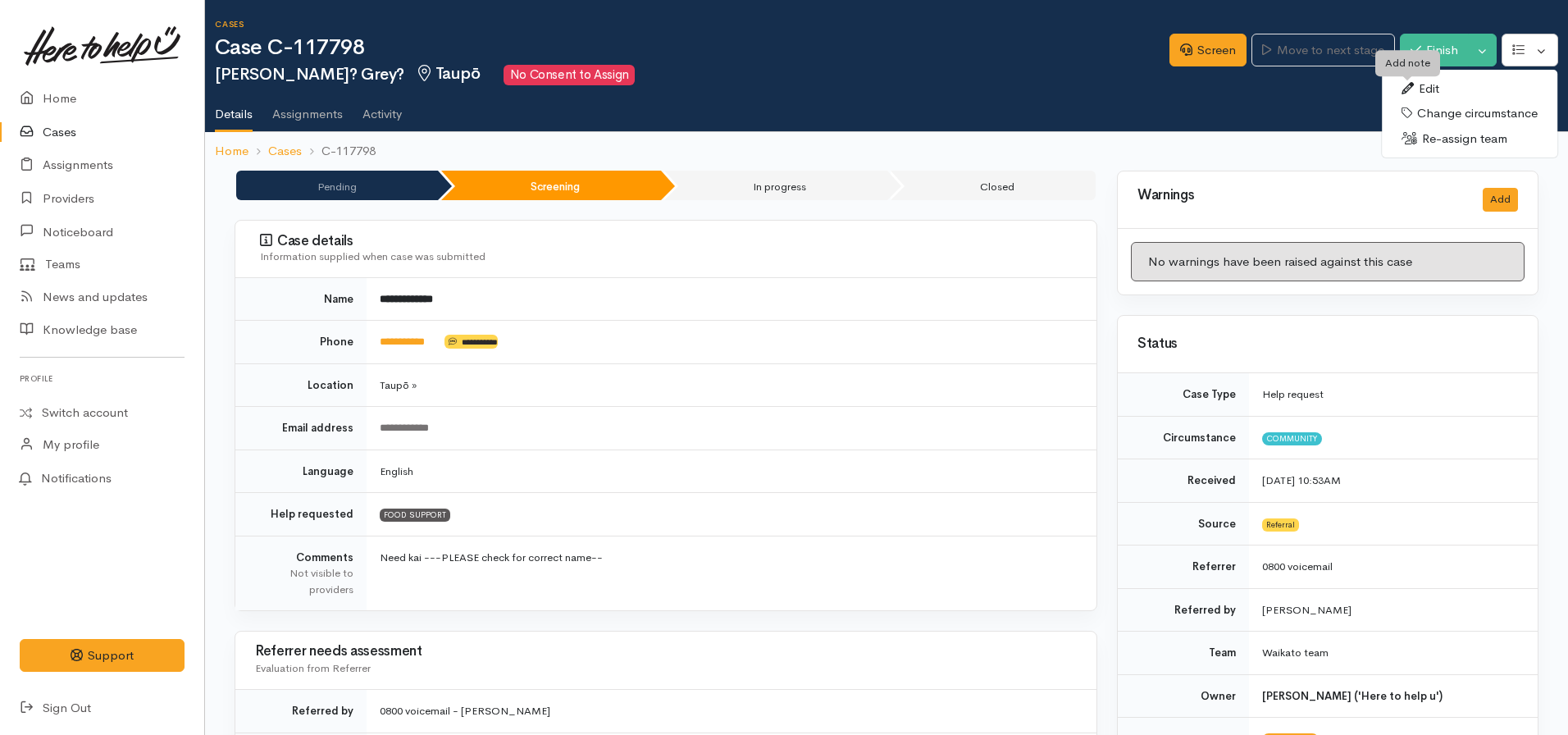
click at [1412, 88] on icon at bounding box center [1407, 88] width 12 height 12
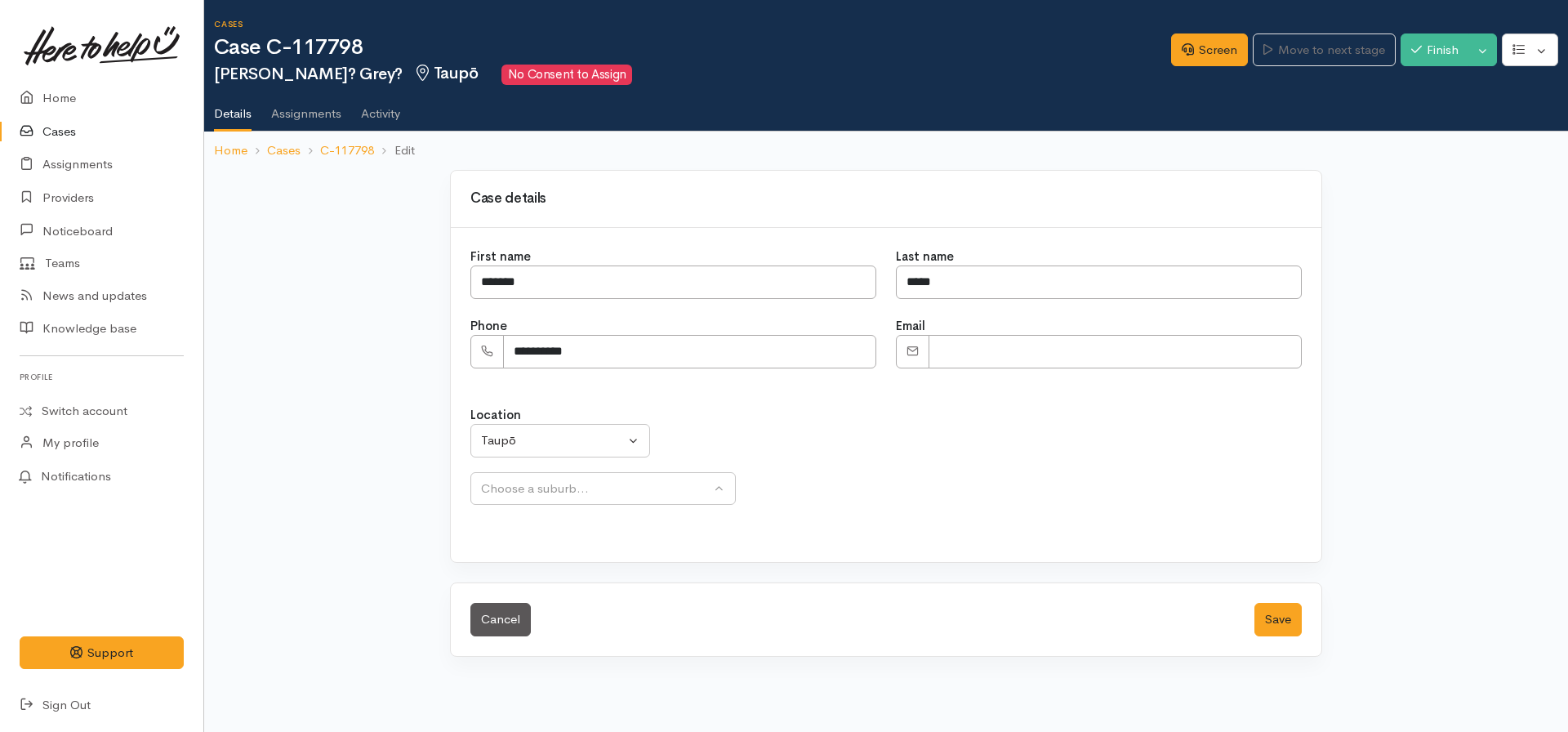
select select
drag, startPoint x: 573, startPoint y: 271, endPoint x: 224, endPoint y: 264, distance: 349.1
click at [221, 269] on div "**********" at bounding box center [886, 423] width 1364 height 507
type input "******"
click at [960, 292] on input "*****" at bounding box center [1099, 282] width 406 height 34
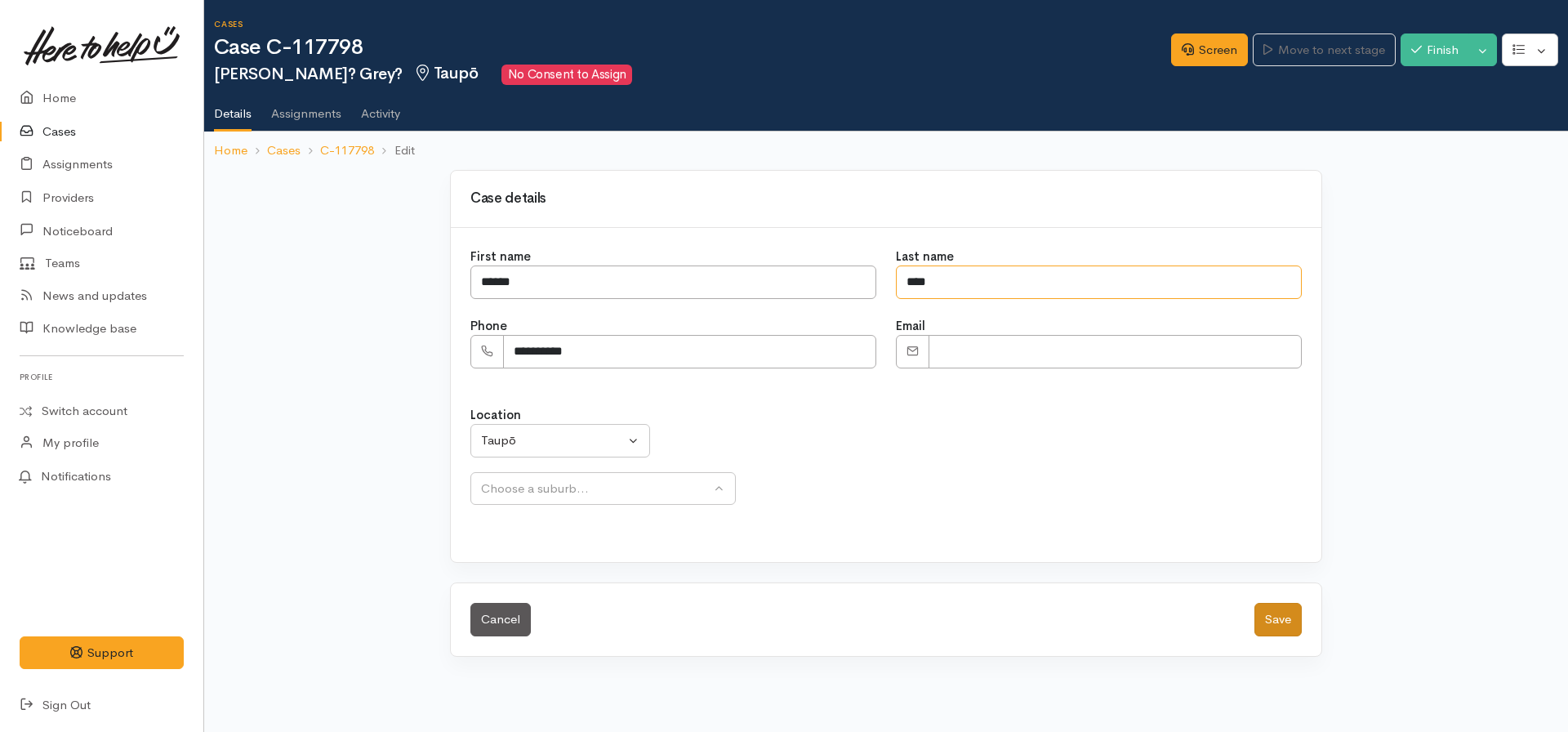
type input "****"
click at [1279, 614] on button "Save" at bounding box center [1278, 619] width 47 height 34
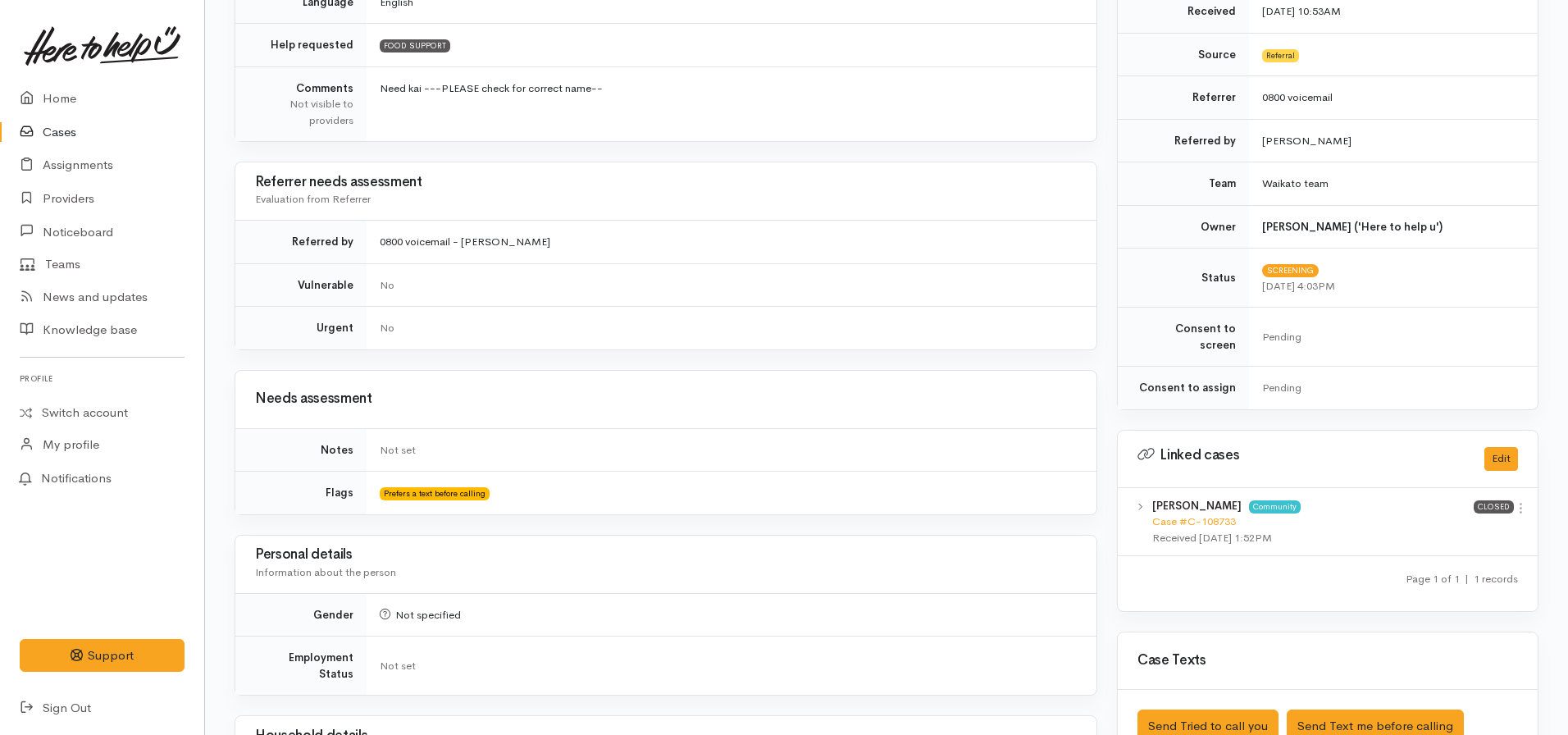
scroll to position [492, 0]
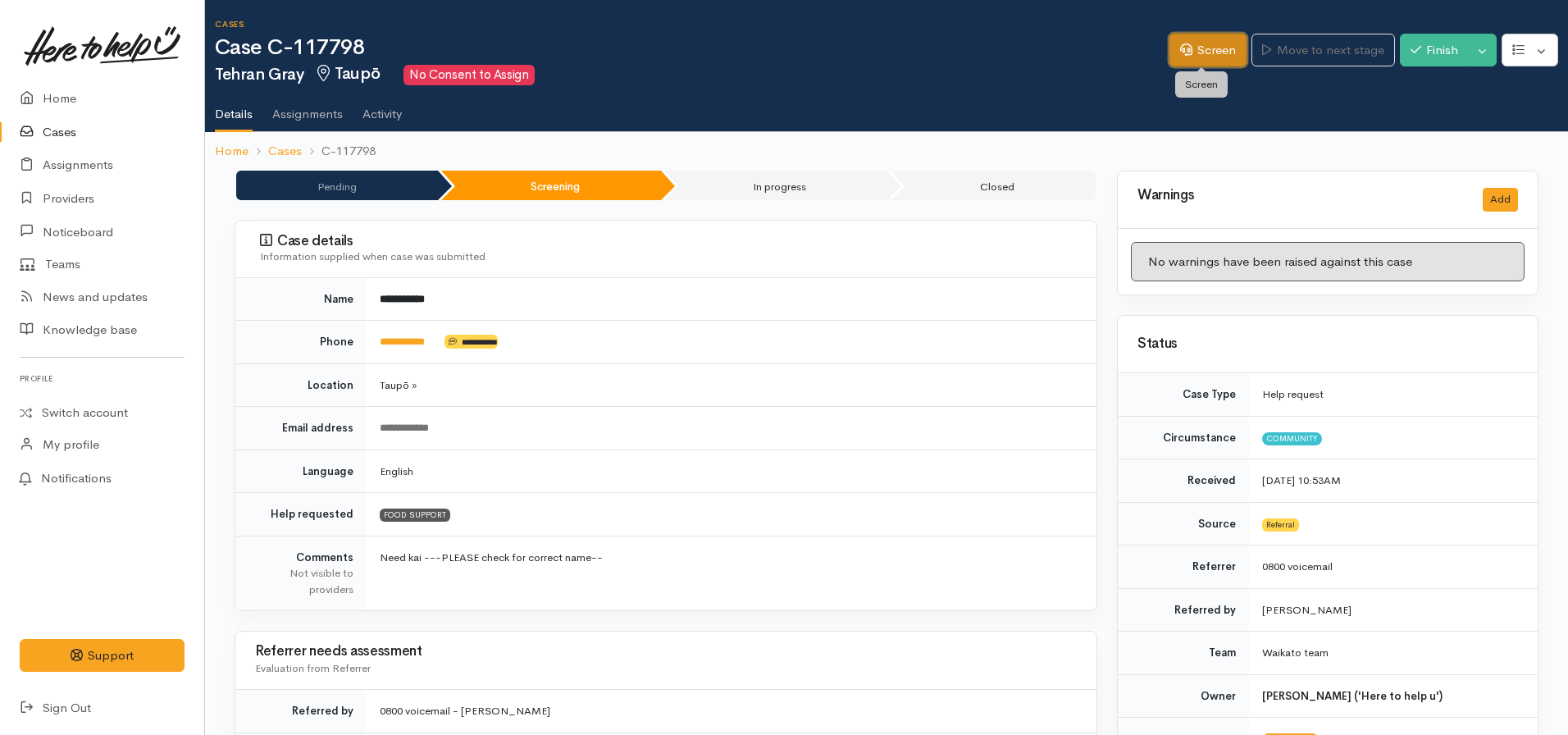
click at [1190, 53] on link "Screen" at bounding box center [1208, 50] width 77 height 34
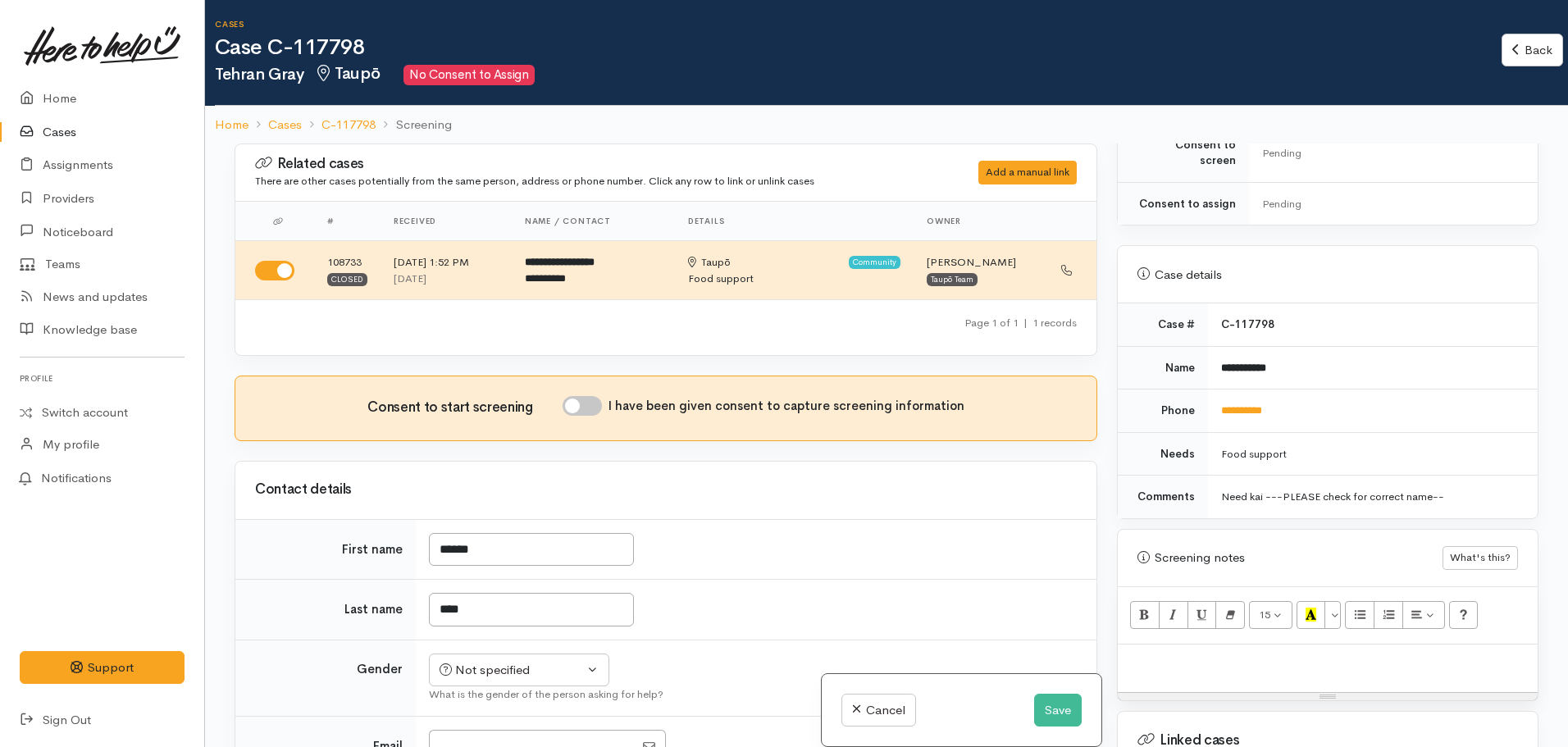
scroll to position [657, 0]
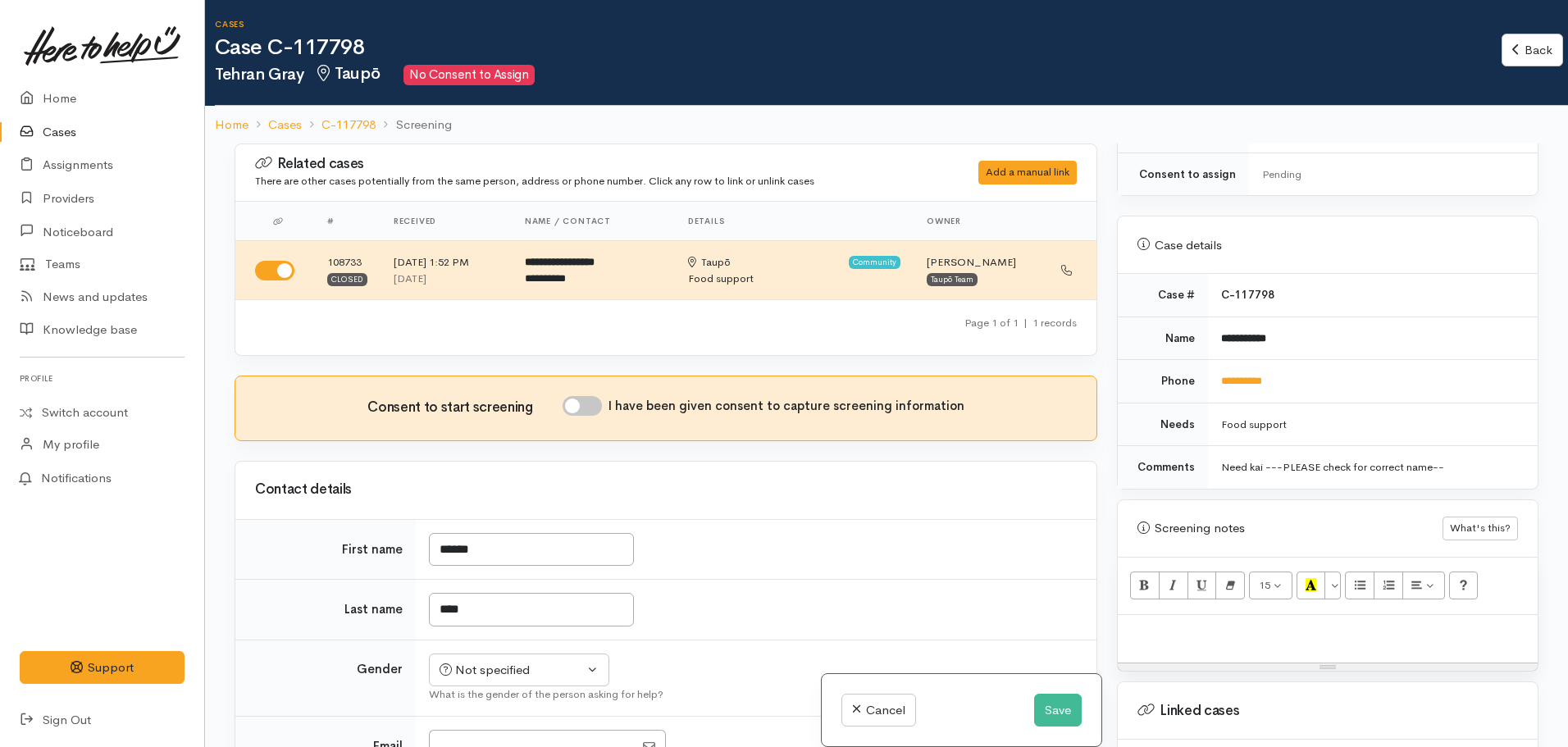
click at [1130, 624] on p at bounding box center [1327, 633] width 404 height 19
click at [1205, 626] on div at bounding box center [1327, 639] width 420 height 48
paste div
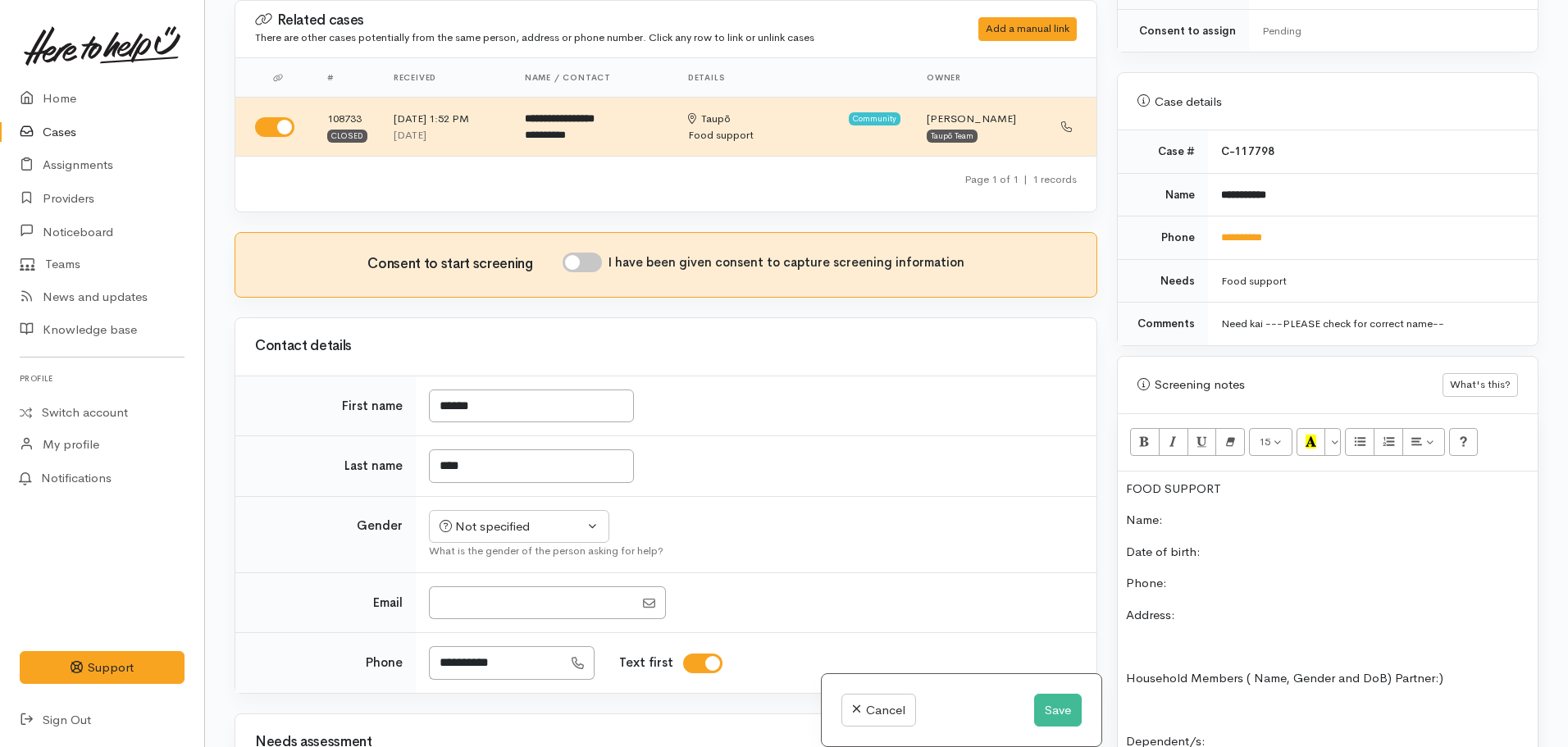
scroll to position [1242, 0]
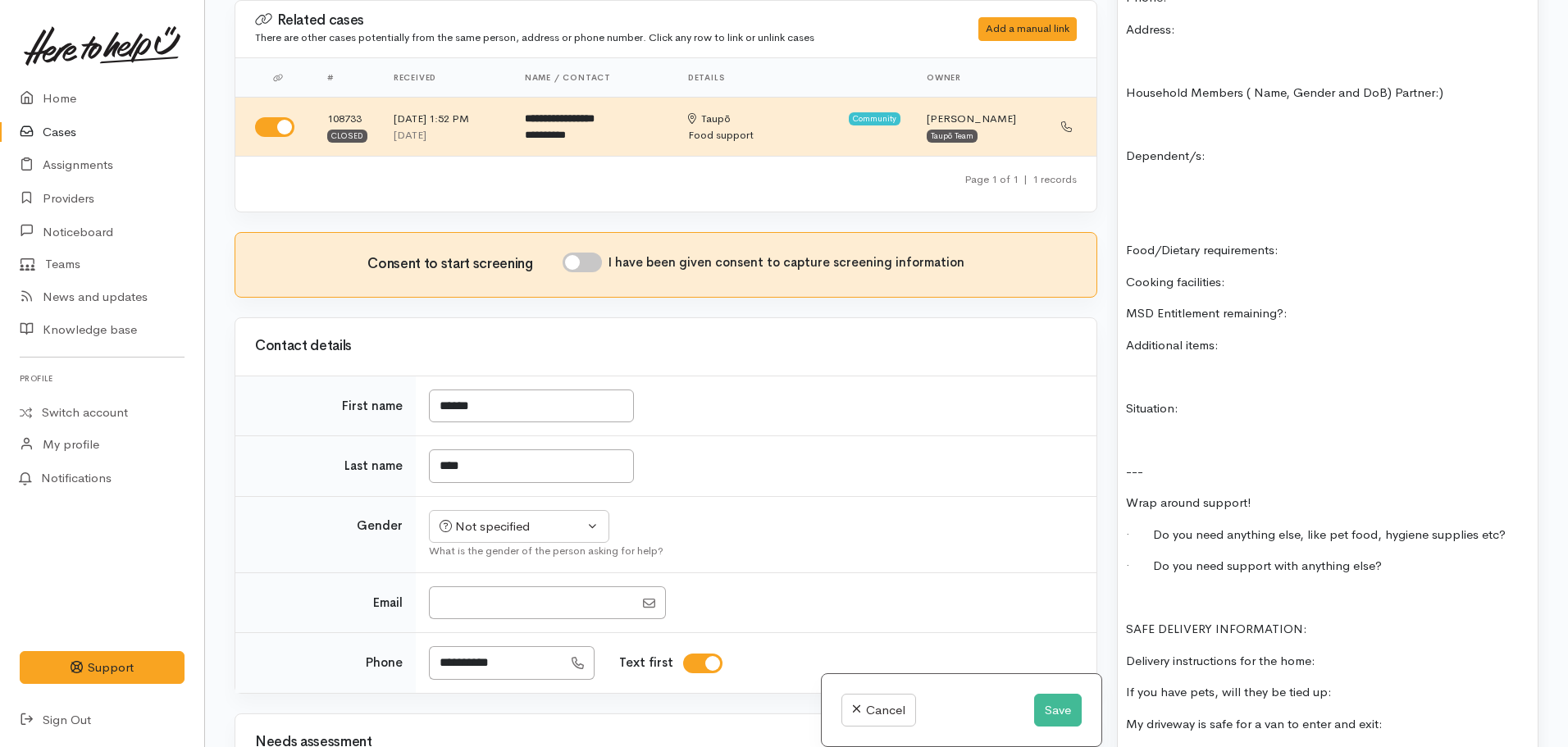
click at [1121, 575] on div "FOOD SUPPORT Name: Date of birth: Phone: Address: Household Members ( Name, Gen…" at bounding box center [1327, 337] width 420 height 901
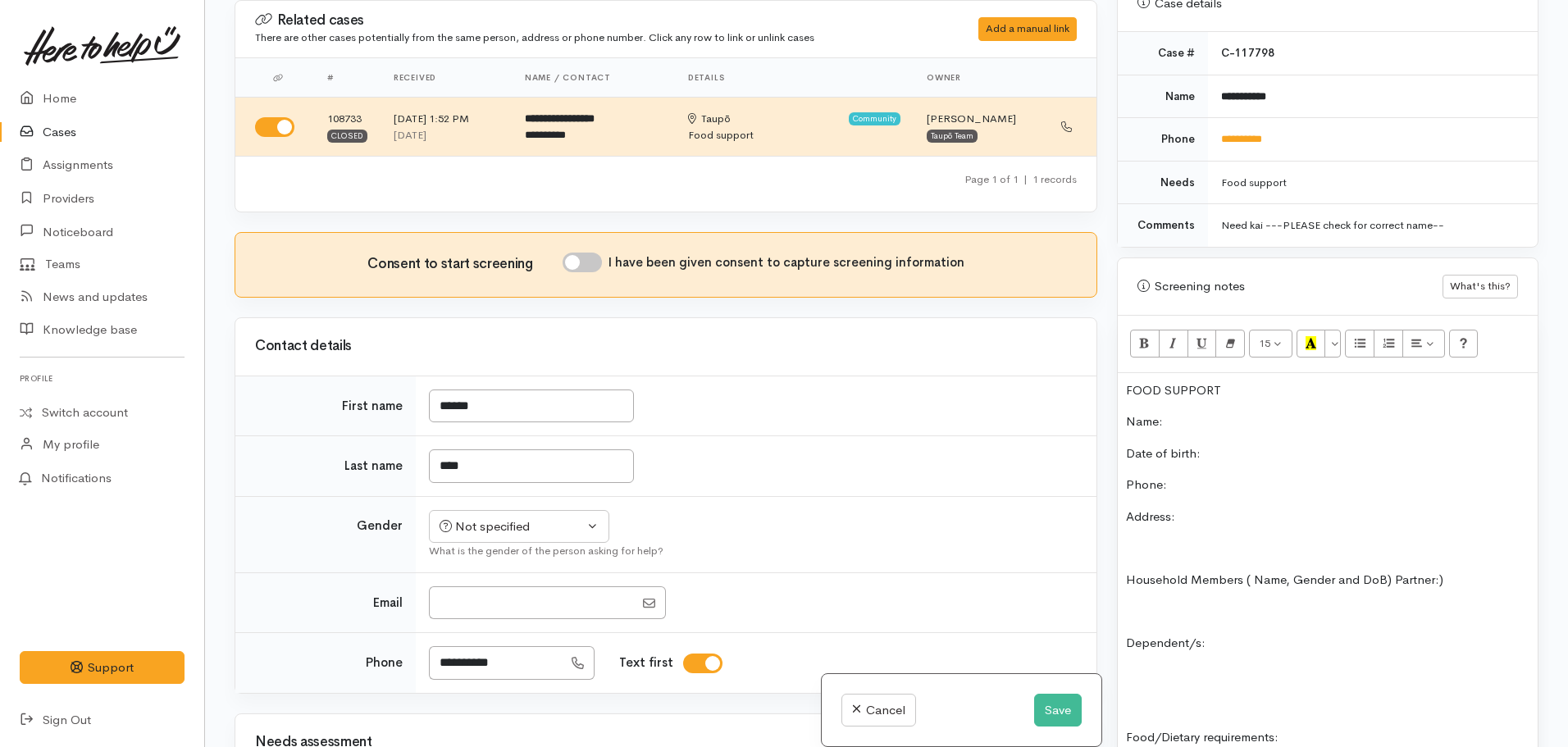
scroll to position [750, 0]
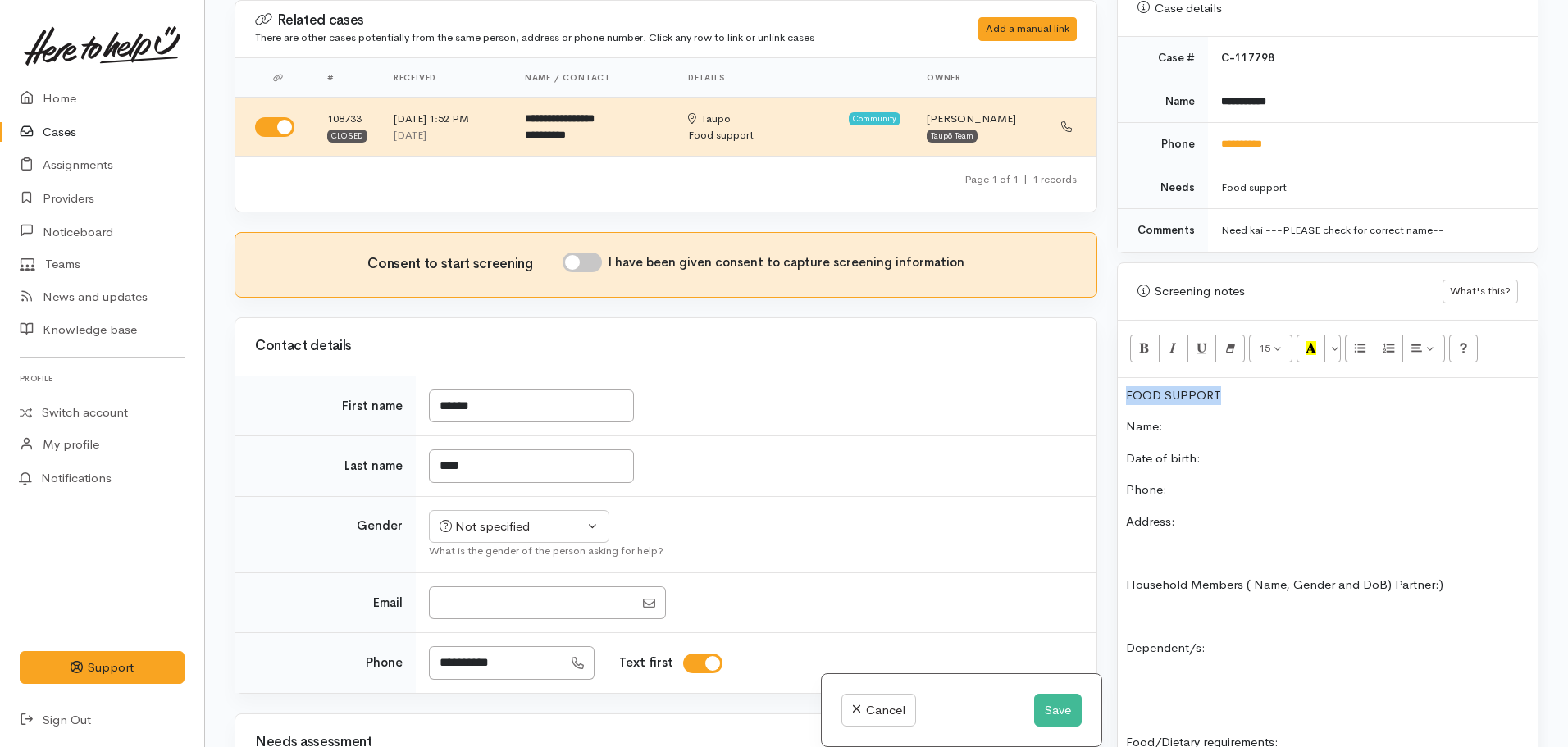
drag, startPoint x: 1253, startPoint y: 377, endPoint x: 1103, endPoint y: 377, distance: 150.0
click at [1103, 377] on div "Related cases There are other cases potentially from the same person, address o…" at bounding box center [886, 373] width 1324 height 747
click at [1147, 341] on icon "Bold (CTRL+B)" at bounding box center [1144, 348] width 11 height 14
click at [1318, 335] on button "Recent Color" at bounding box center [1311, 348] width 29 height 28
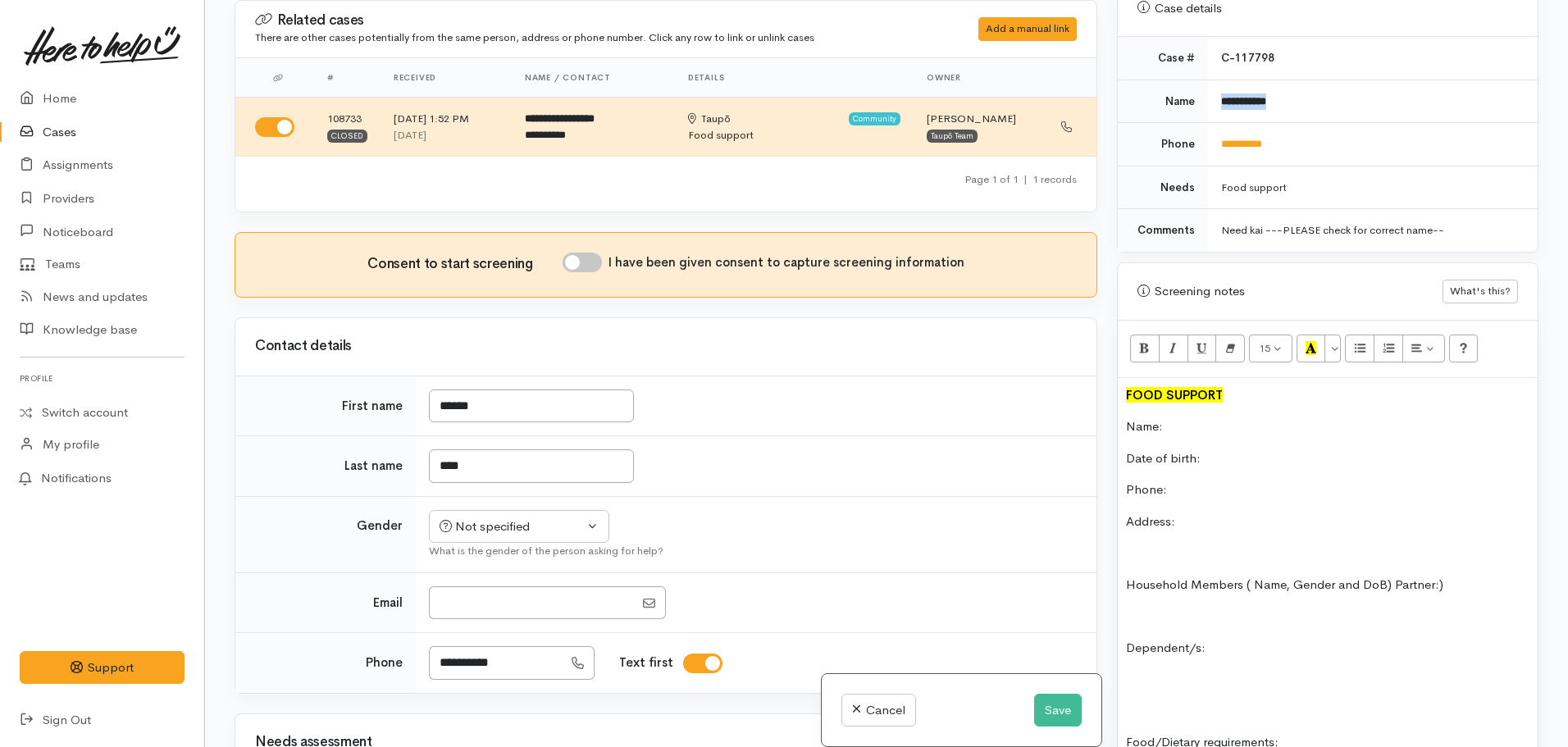
drag, startPoint x: 1278, startPoint y: 78, endPoint x: 1219, endPoint y: 78, distance: 59.0
click at [1219, 79] on td "**********" at bounding box center [1373, 101] width 330 height 44
copy b "**********"
click at [1183, 418] on p "Name:" at bounding box center [1327, 427] width 404 height 19
click at [1188, 481] on p "Phone:" at bounding box center [1327, 490] width 404 height 19
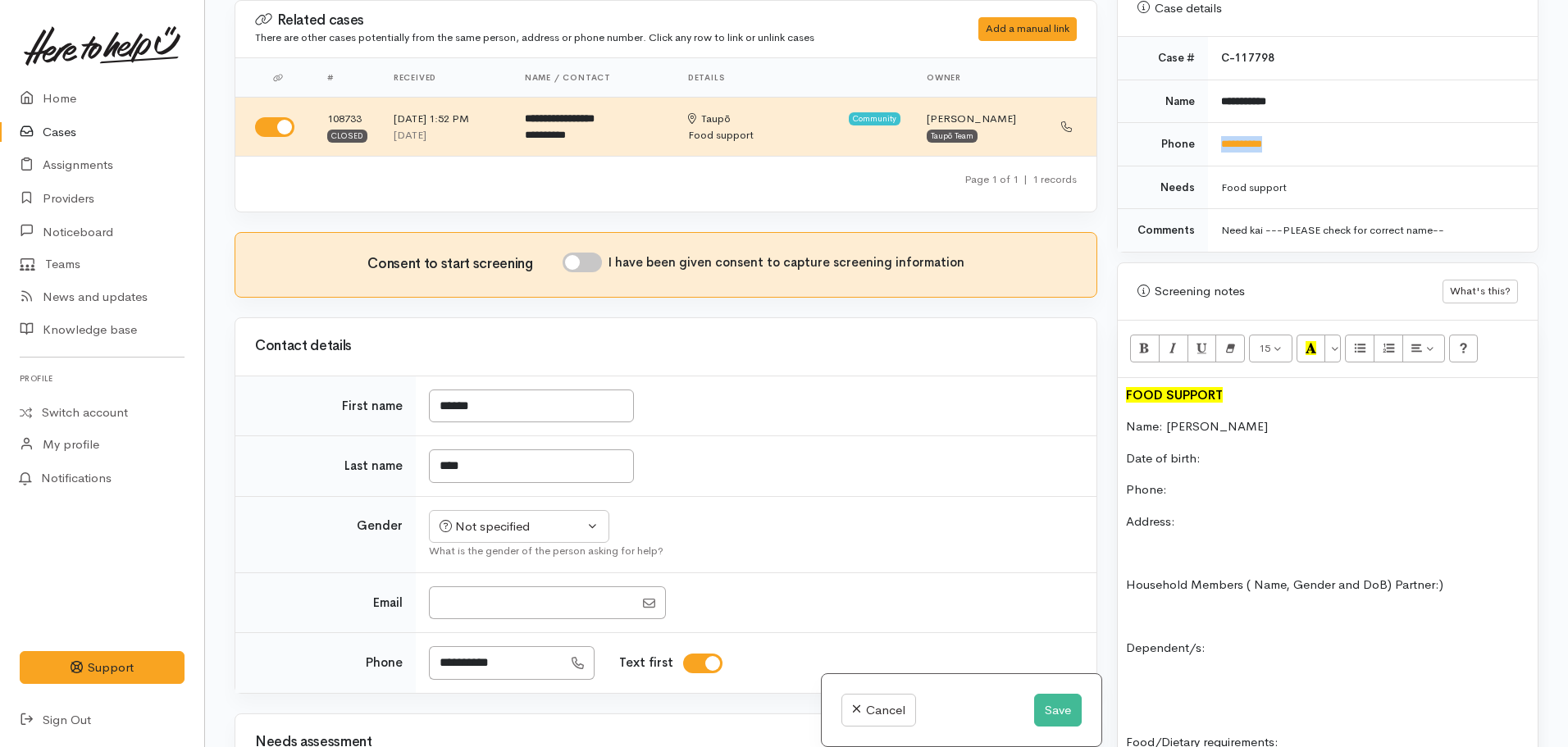
drag, startPoint x: 1309, startPoint y: 114, endPoint x: 1208, endPoint y: 119, distance: 101.1
click at [1208, 123] on td "**********" at bounding box center [1373, 145] width 330 height 44
copy link "**********"
click at [1168, 481] on p "Phone:" at bounding box center [1327, 490] width 404 height 19
click at [1044, 699] on button "Save" at bounding box center [1057, 711] width 47 height 34
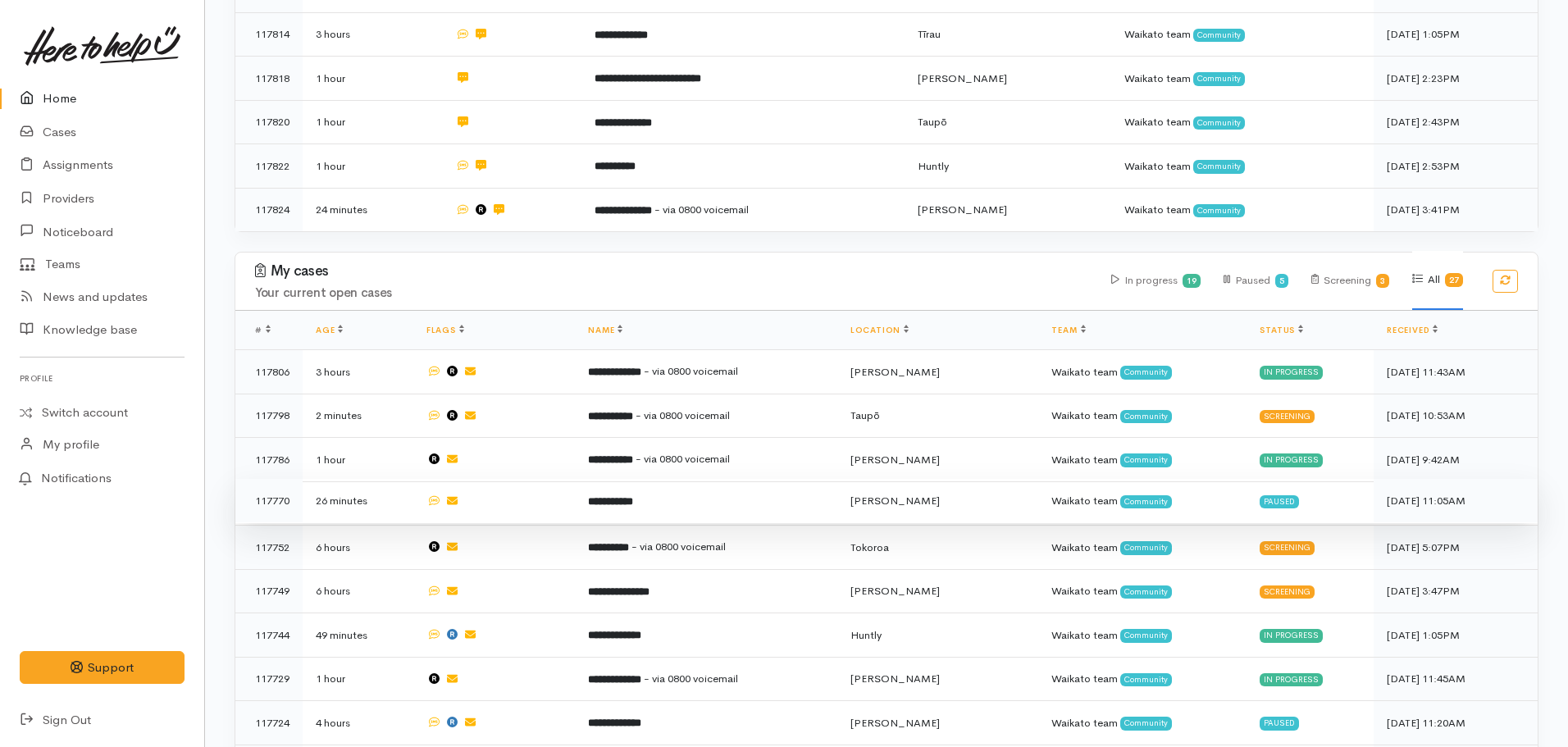
scroll to position [493, 0]
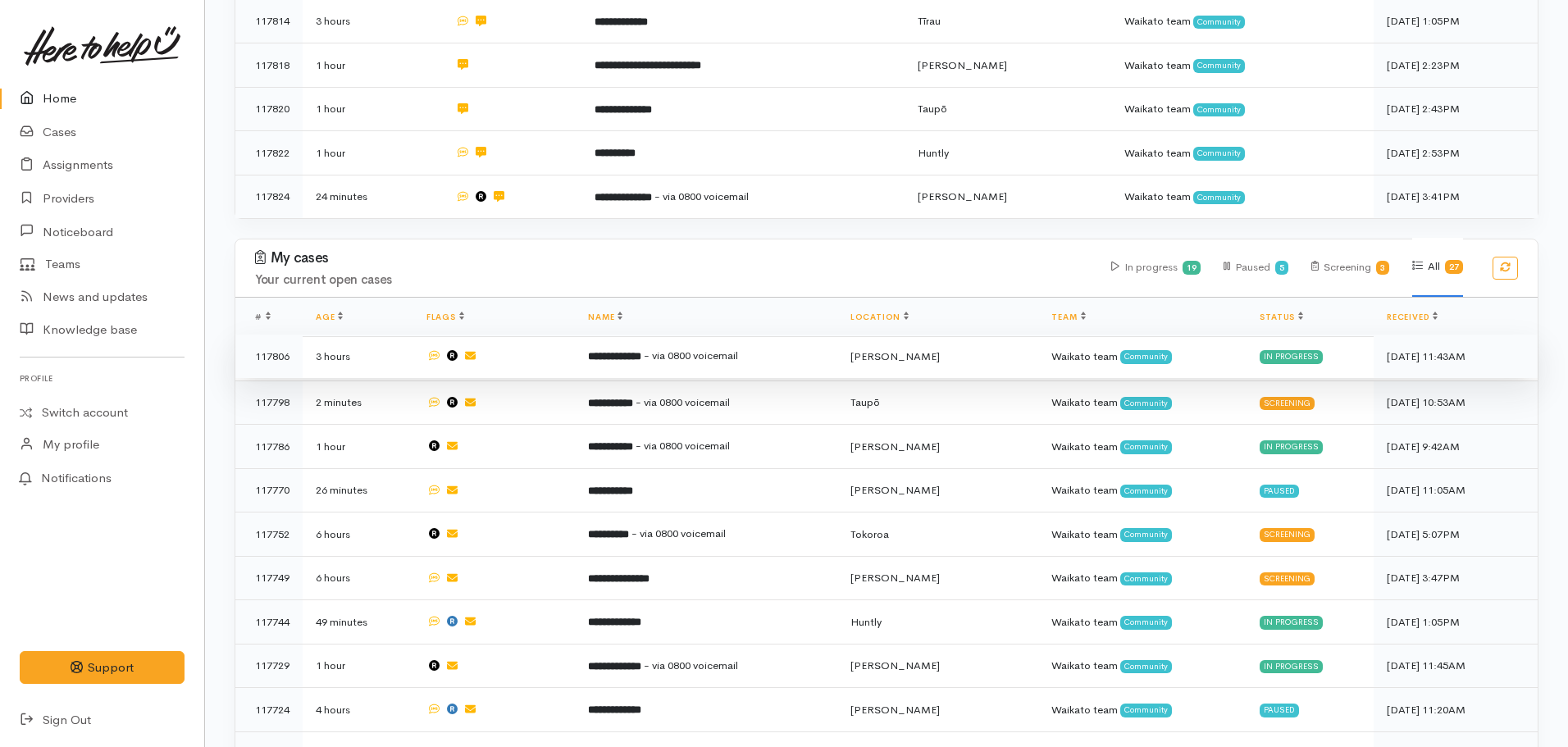
click at [674, 337] on td "**********" at bounding box center [706, 357] width 262 height 45
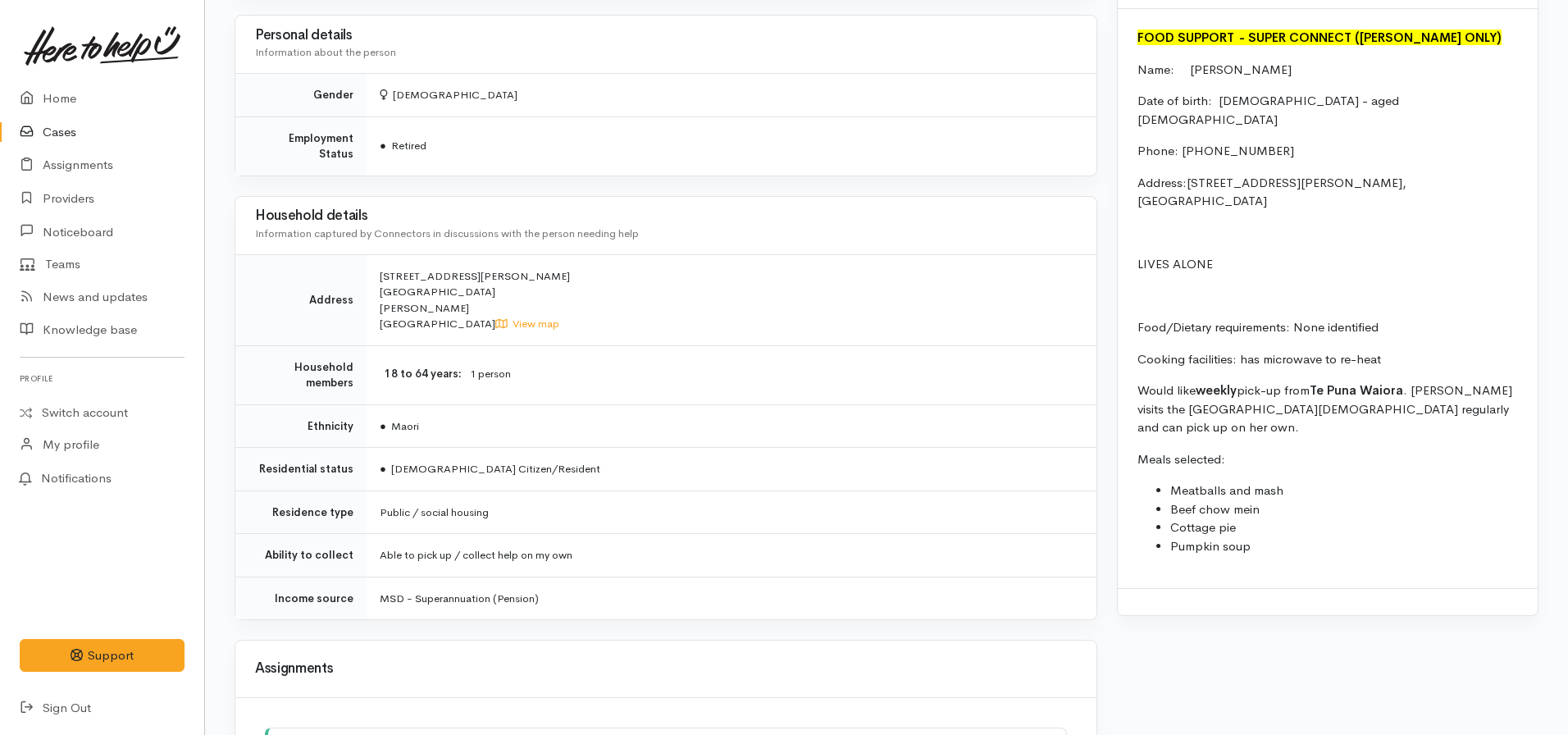
scroll to position [1148, 0]
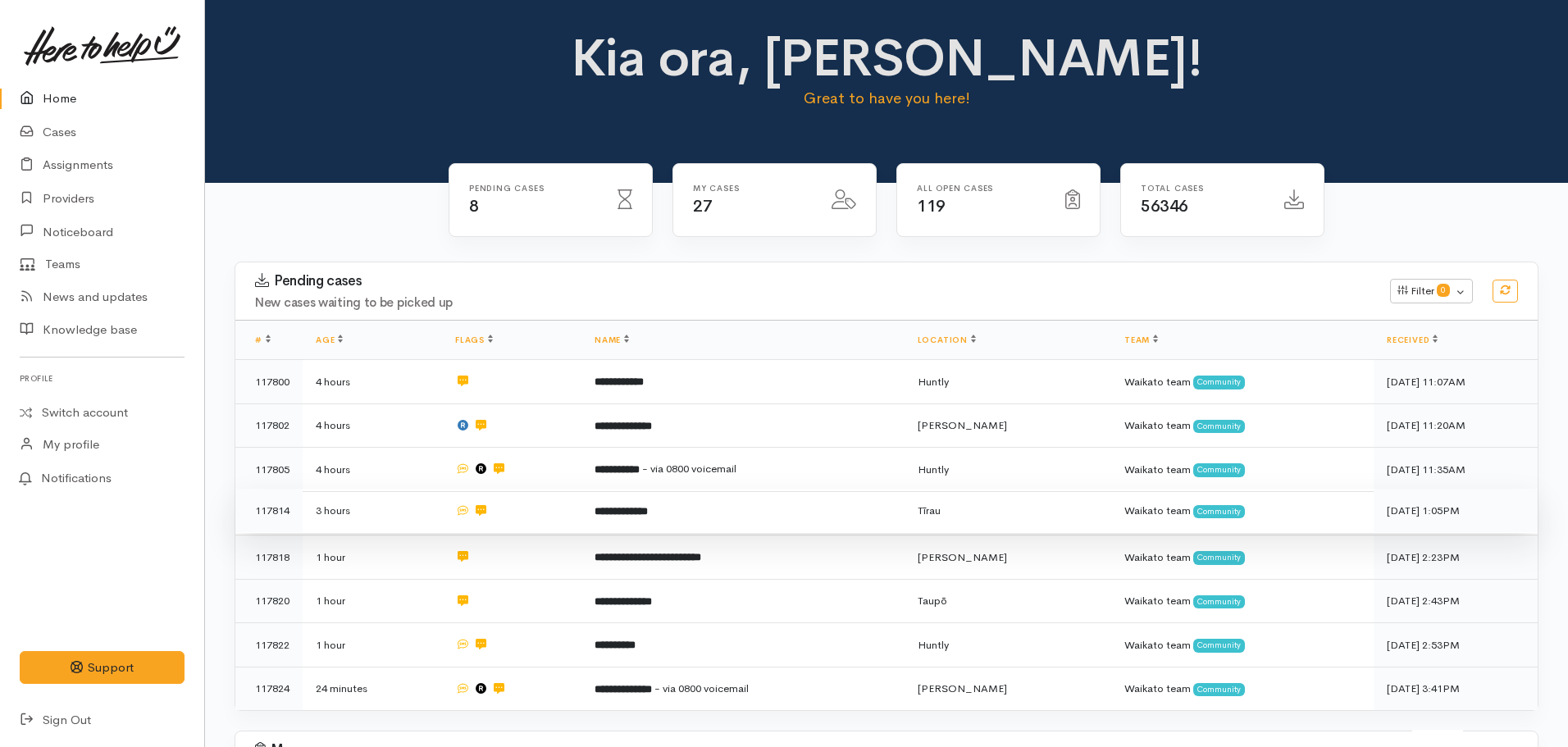
click at [672, 518] on td "**********" at bounding box center [743, 511] width 323 height 45
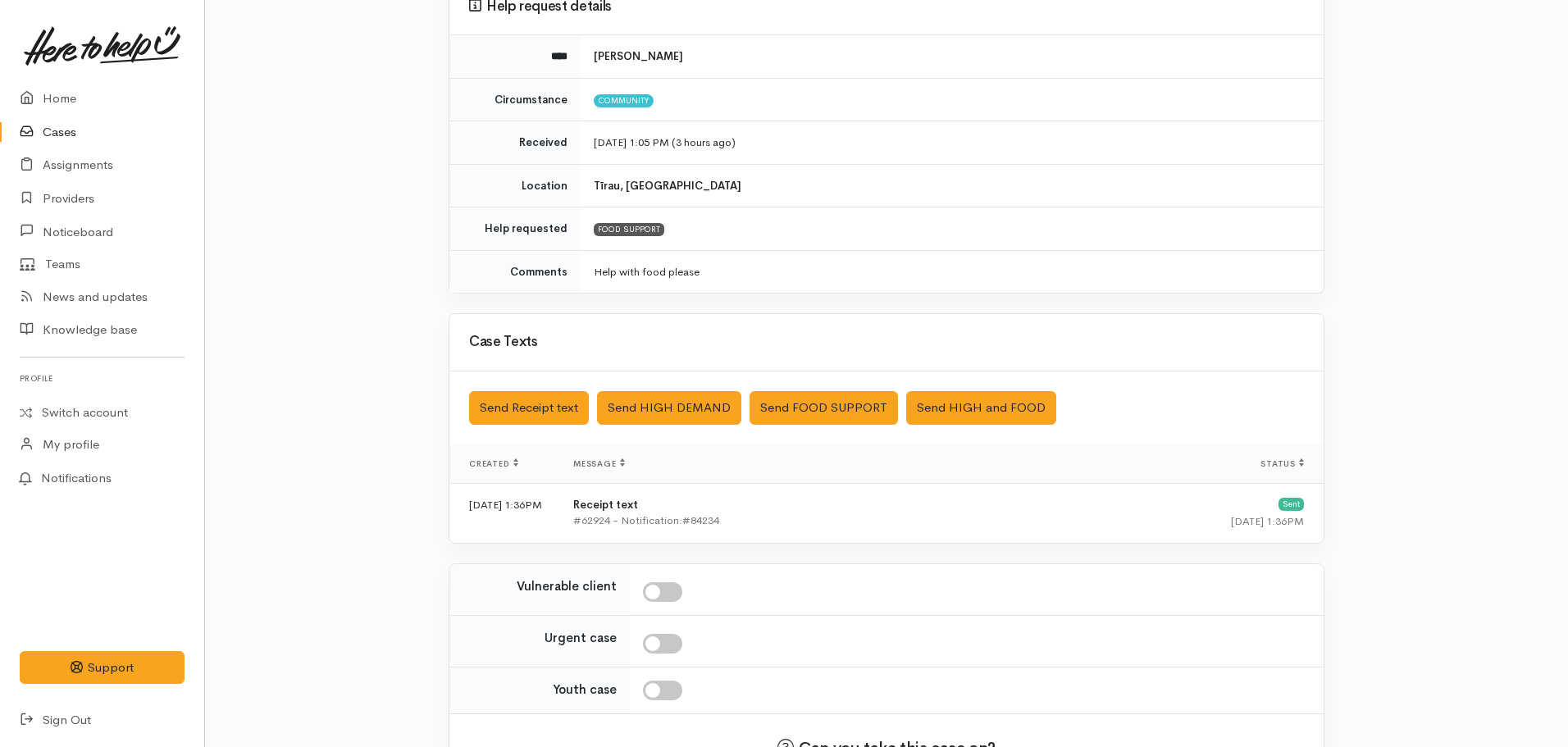
scroll to position [283, 0]
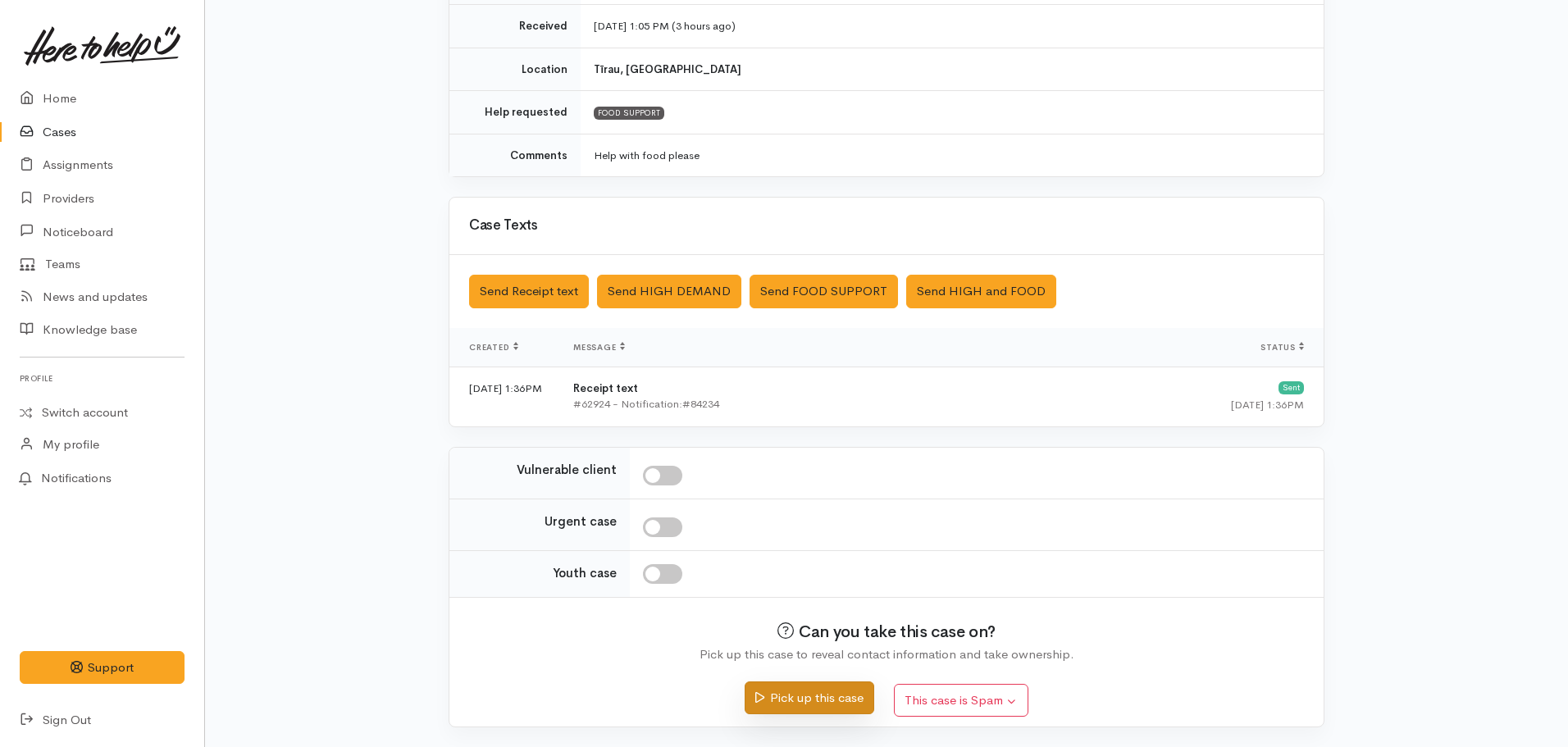
click at [803, 691] on button "Pick up this case" at bounding box center [809, 699] width 129 height 34
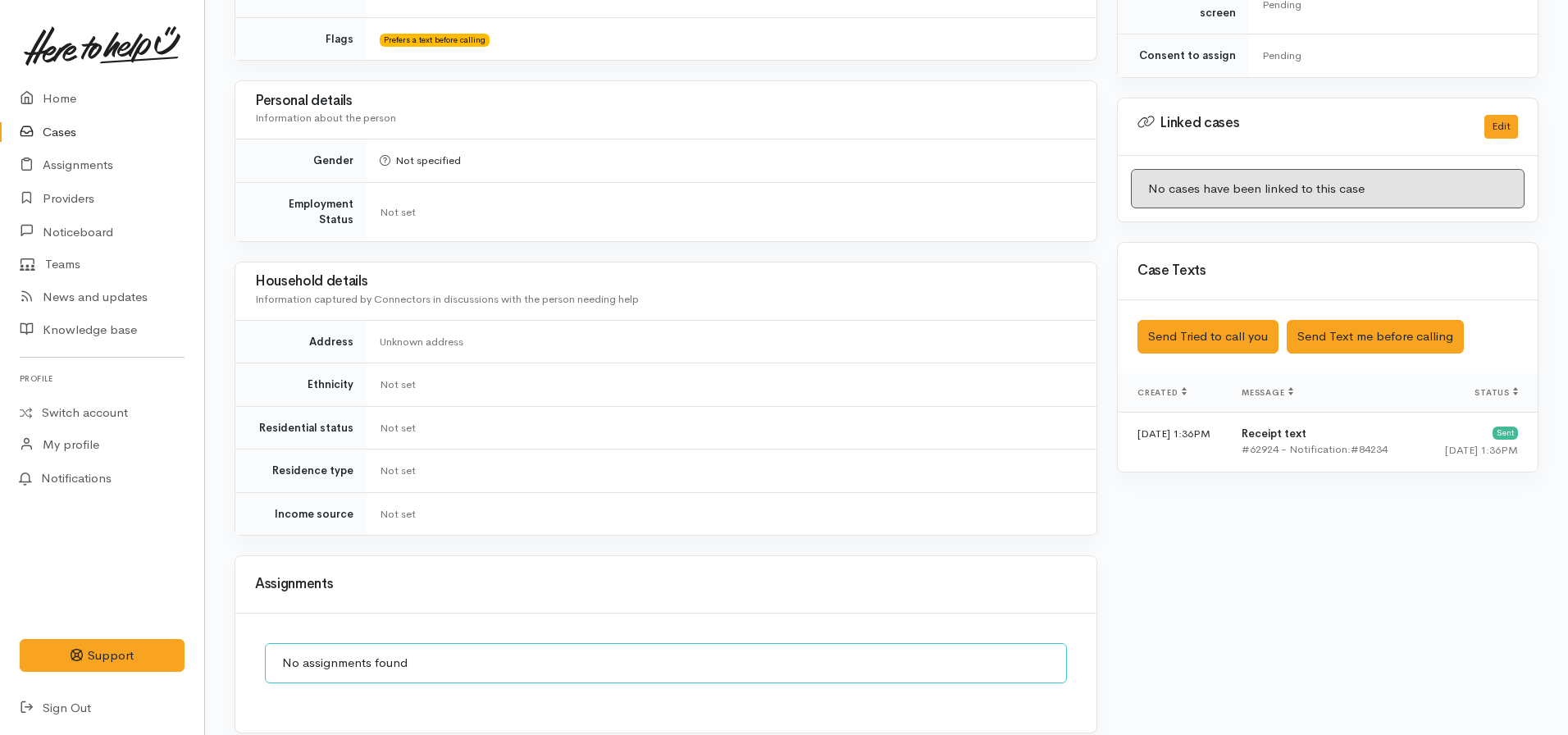
scroll to position [864, 0]
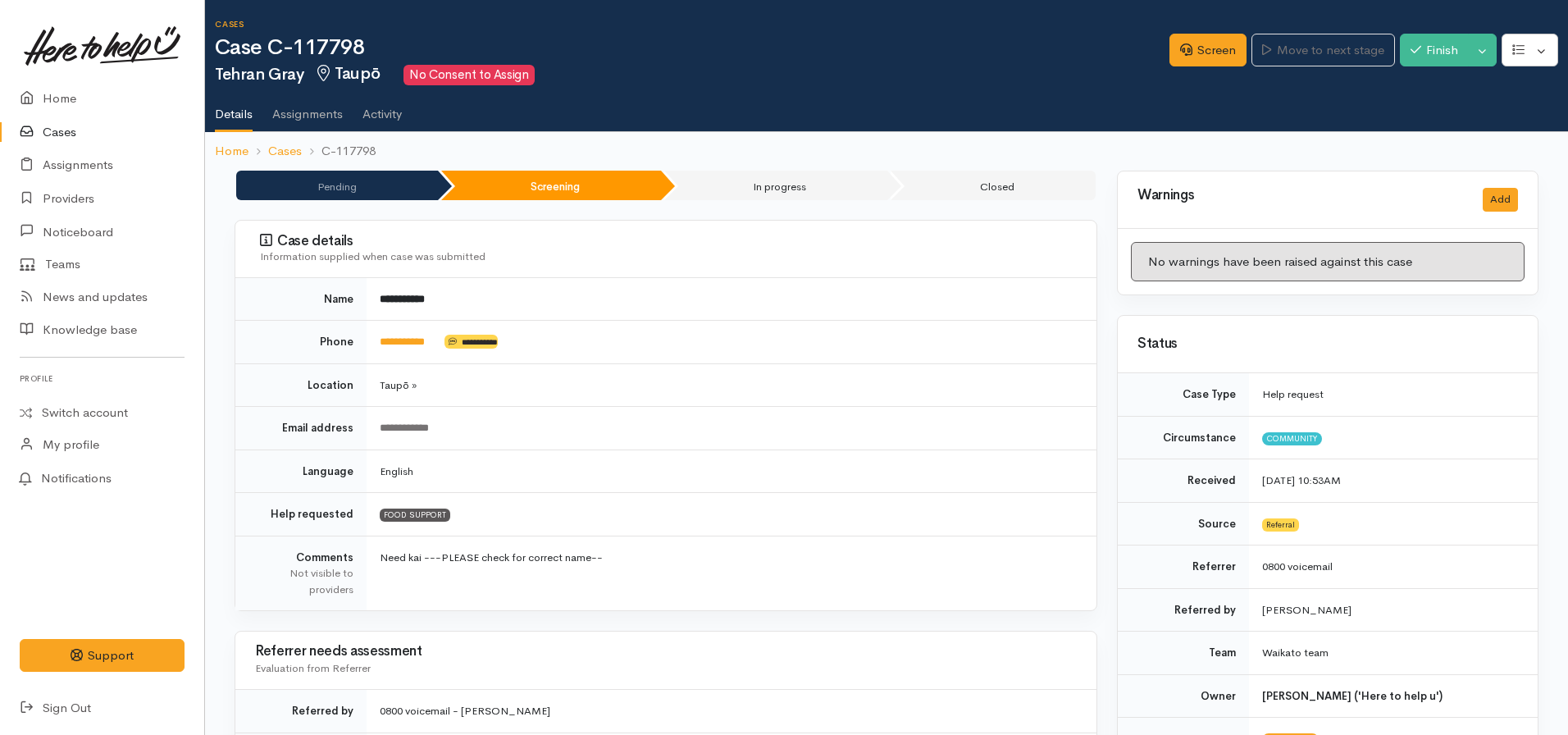
click at [414, 349] on td "**********" at bounding box center [731, 343] width 730 height 44
click at [414, 339] on link "**********" at bounding box center [401, 342] width 45 height 11
click at [1171, 43] on link "Screen" at bounding box center [1208, 50] width 77 height 34
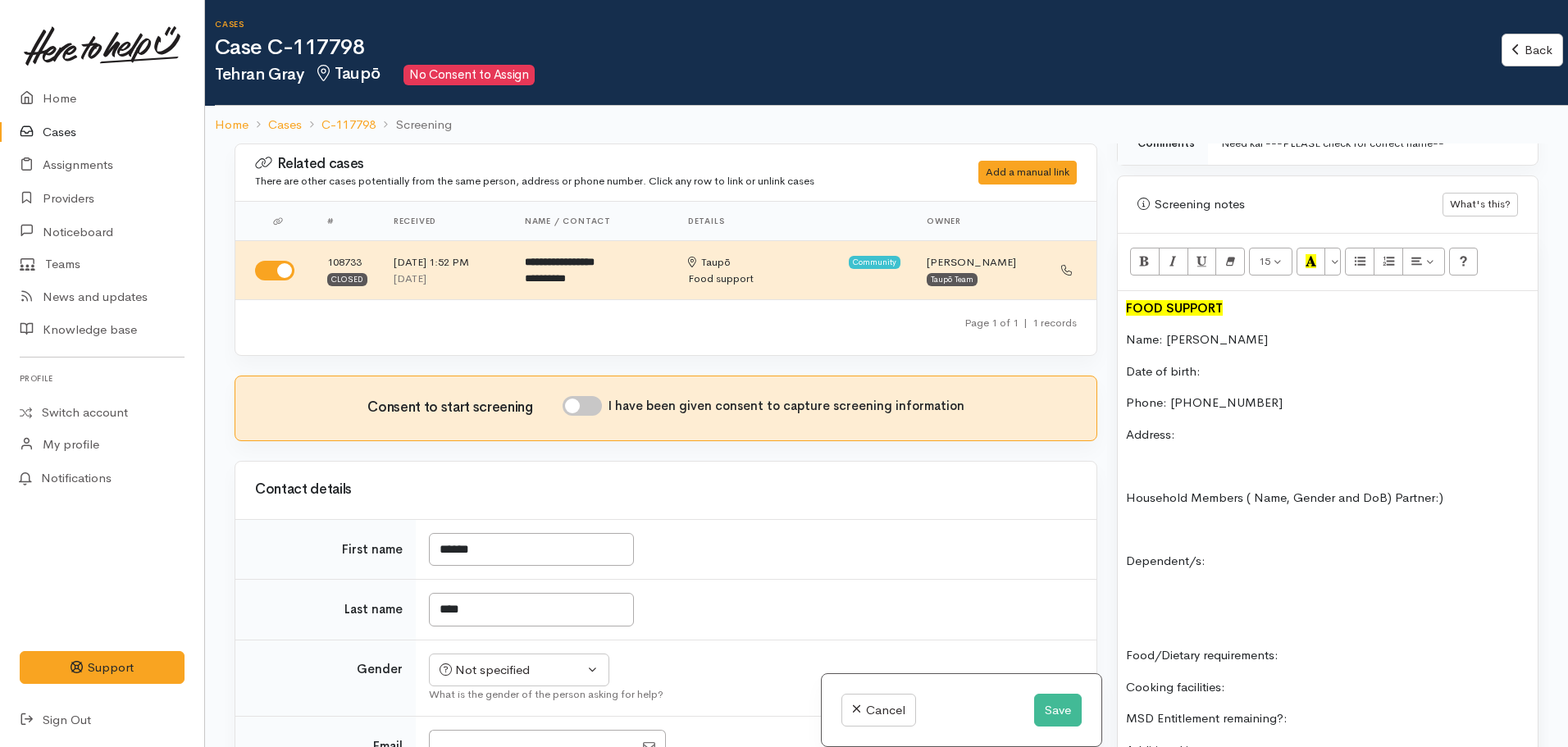
scroll to position [984, 0]
click at [575, 400] on input "I have been given consent to capture screening information" at bounding box center [582, 406] width 39 height 20
checkbox input "true"
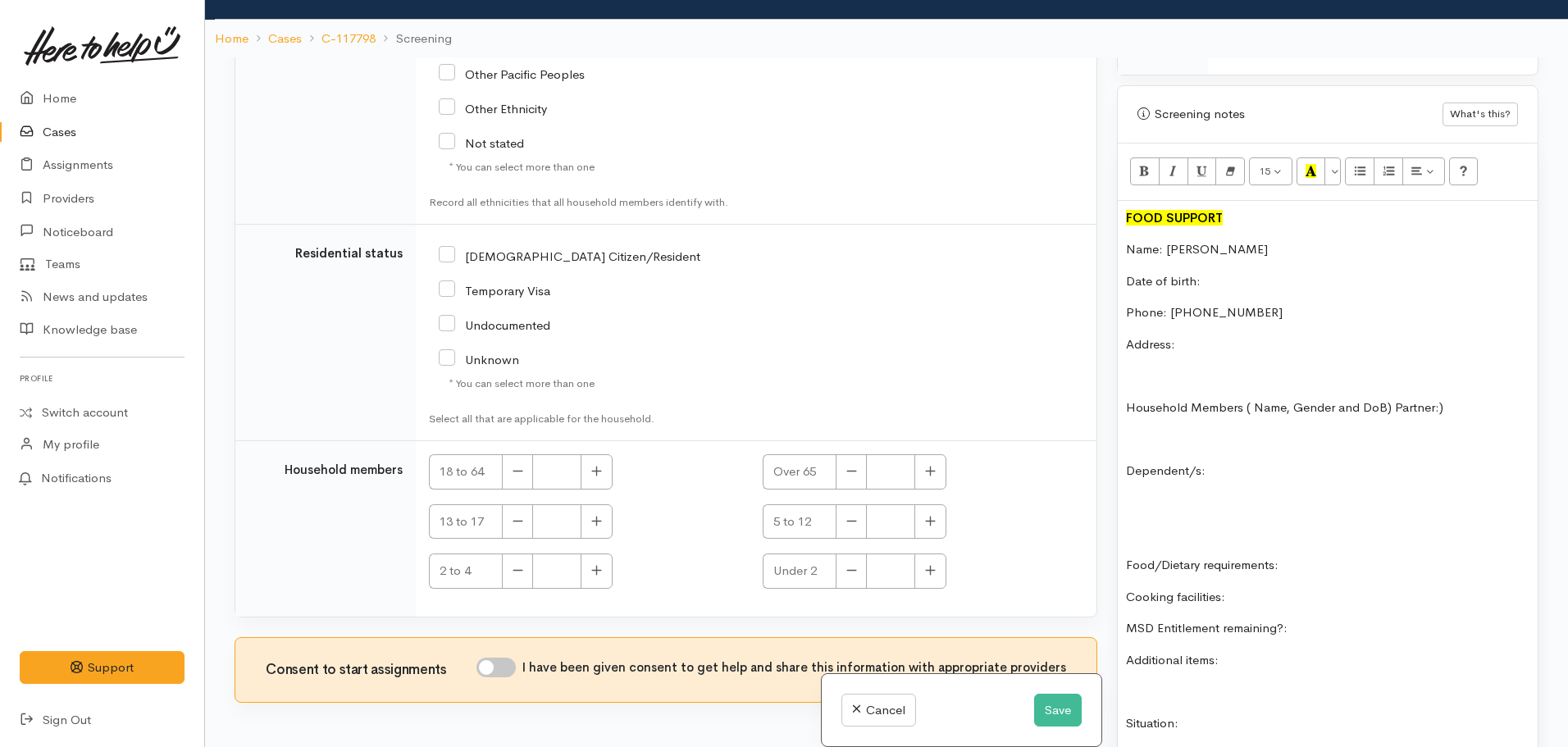
scroll to position [143, 0]
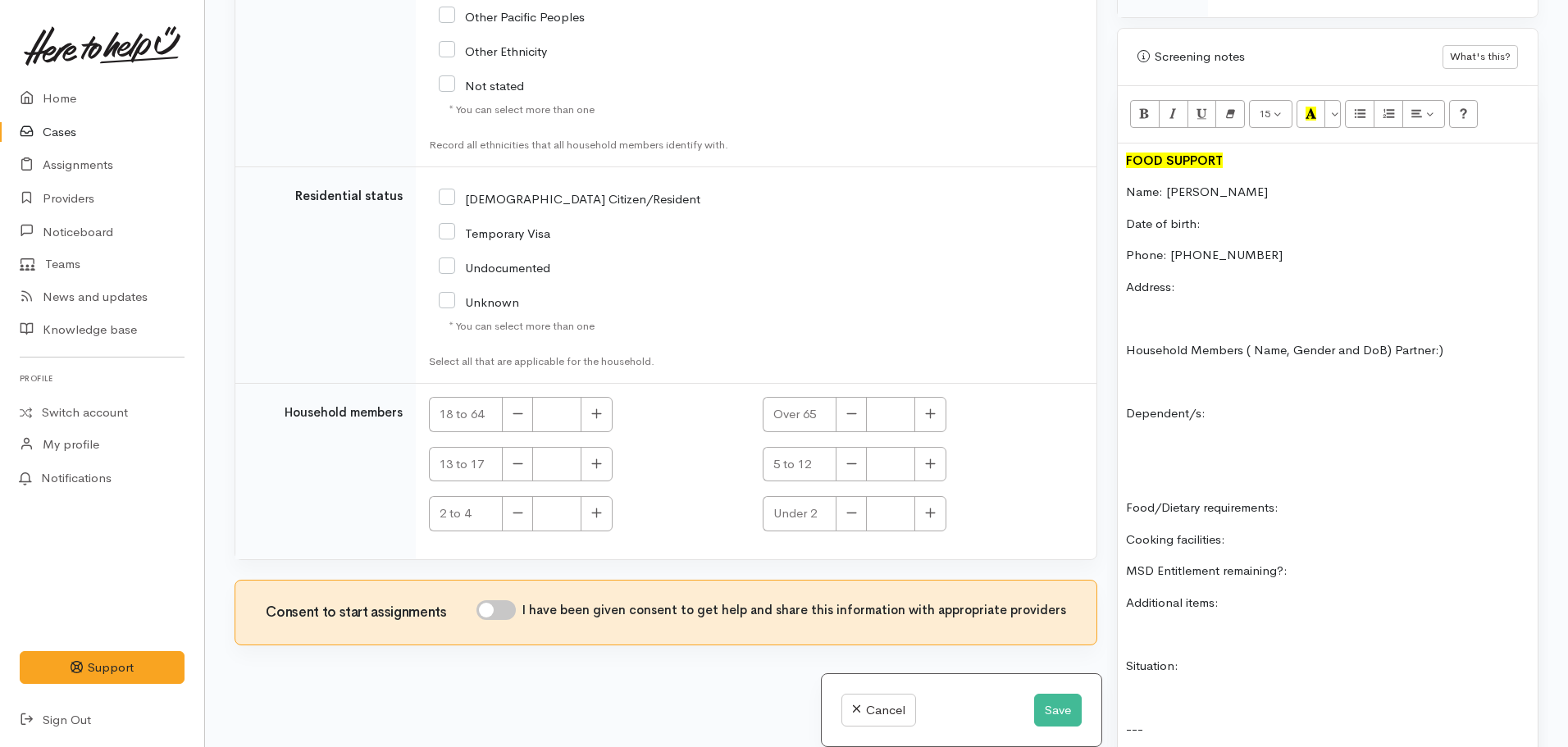
click at [496, 610] on input "I have been given consent to get help and share this information with appropria…" at bounding box center [496, 610] width 39 height 20
checkbox input "true"
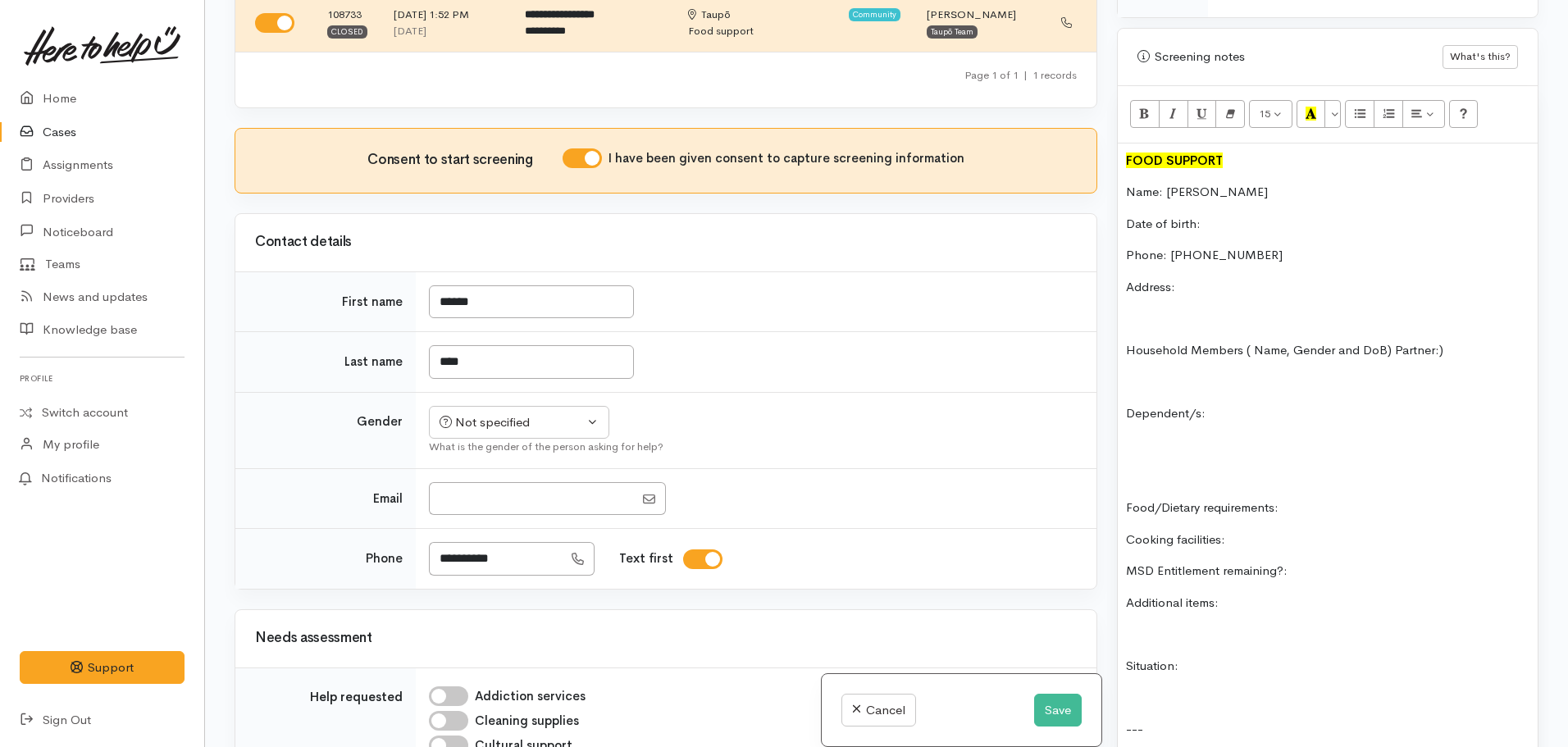
scroll to position [0, 0]
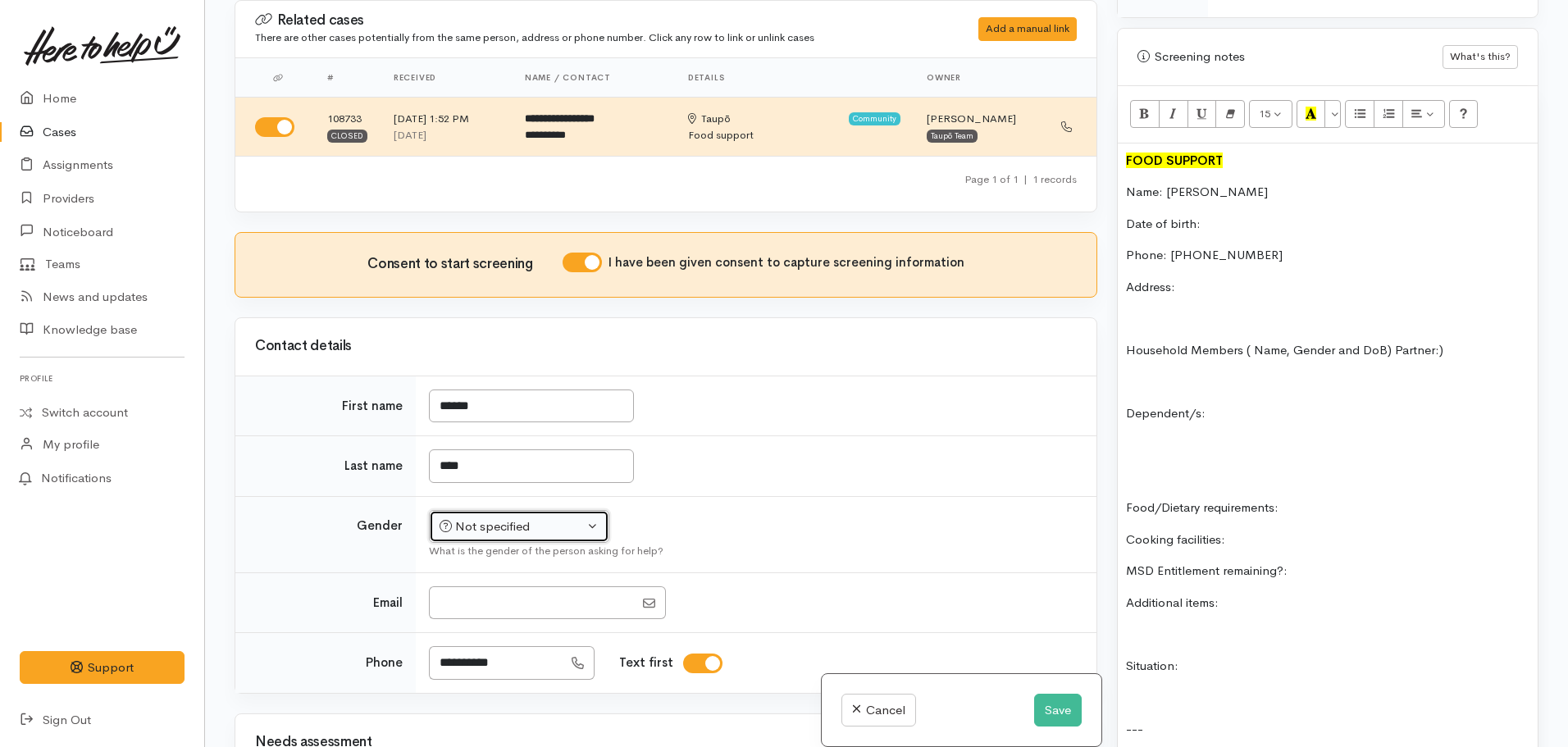
click at [536, 526] on div "Not specified" at bounding box center [511, 527] width 144 height 19
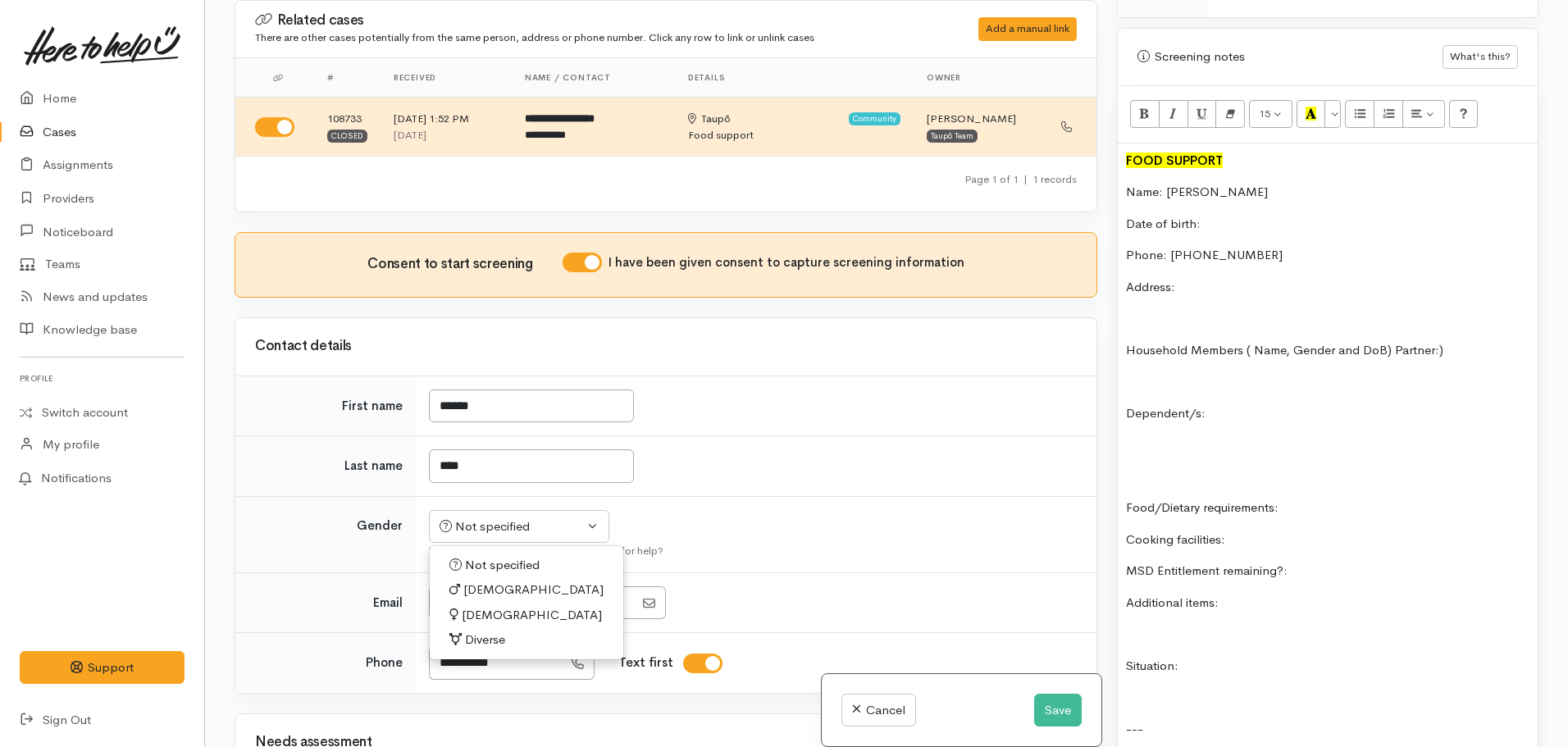
click at [472, 586] on span "[DEMOGRAPHIC_DATA]" at bounding box center [533, 590] width 140 height 19
select select "[DEMOGRAPHIC_DATA]"
click at [1226, 215] on p "Date of birth:" at bounding box center [1327, 224] width 404 height 19
click at [1223, 278] on p "Address:" at bounding box center [1327, 287] width 404 height 19
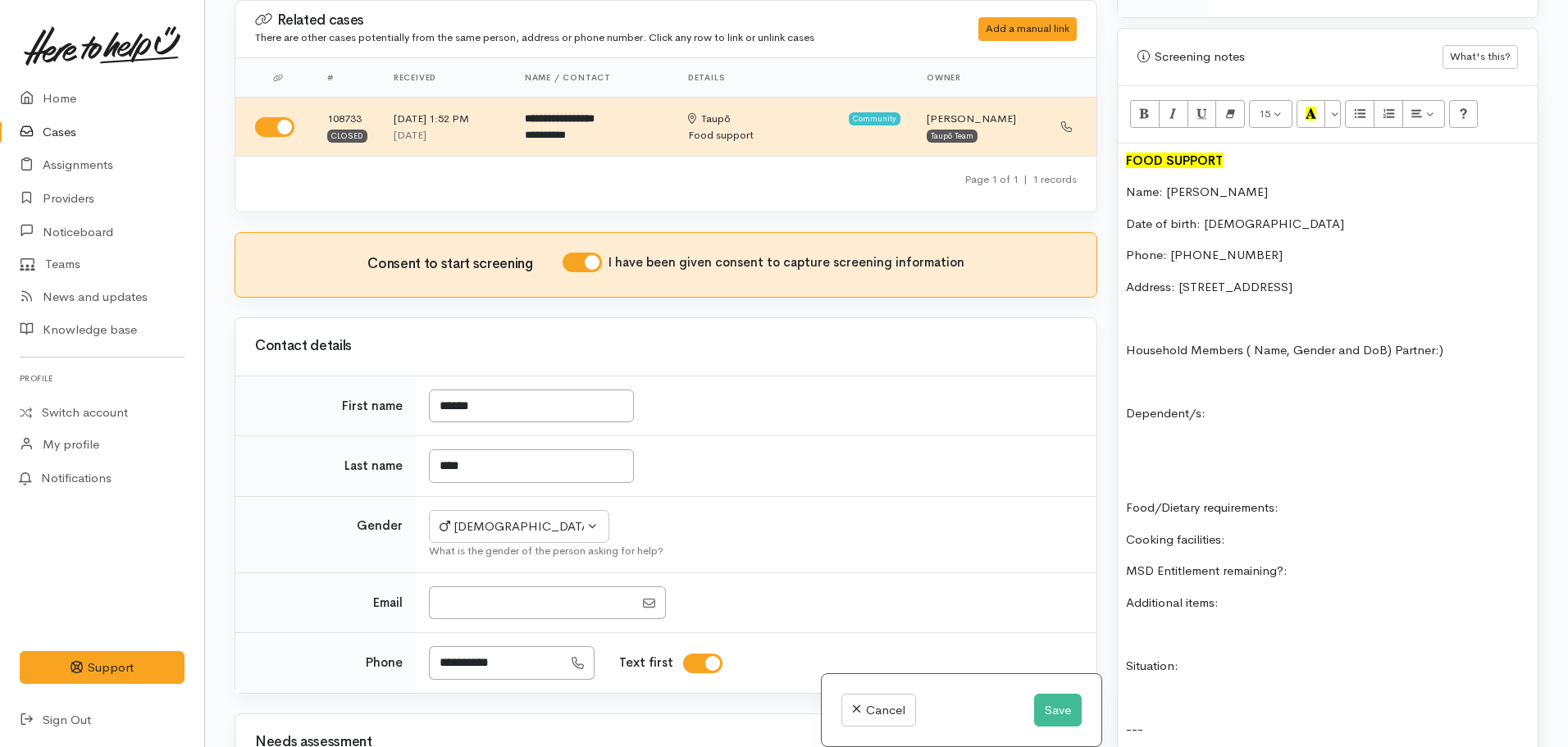
drag, startPoint x: 1289, startPoint y: 270, endPoint x: 1179, endPoint y: 261, distance: 110.4
click at [1179, 261] on div "FOOD SUPPORT Name: [GEOGRAPHIC_DATA] Gray Date of birth: [DEMOGRAPHIC_DATA] Pho…" at bounding box center [1327, 594] width 420 height 901
copy p "[STREET_ADDRESS]"
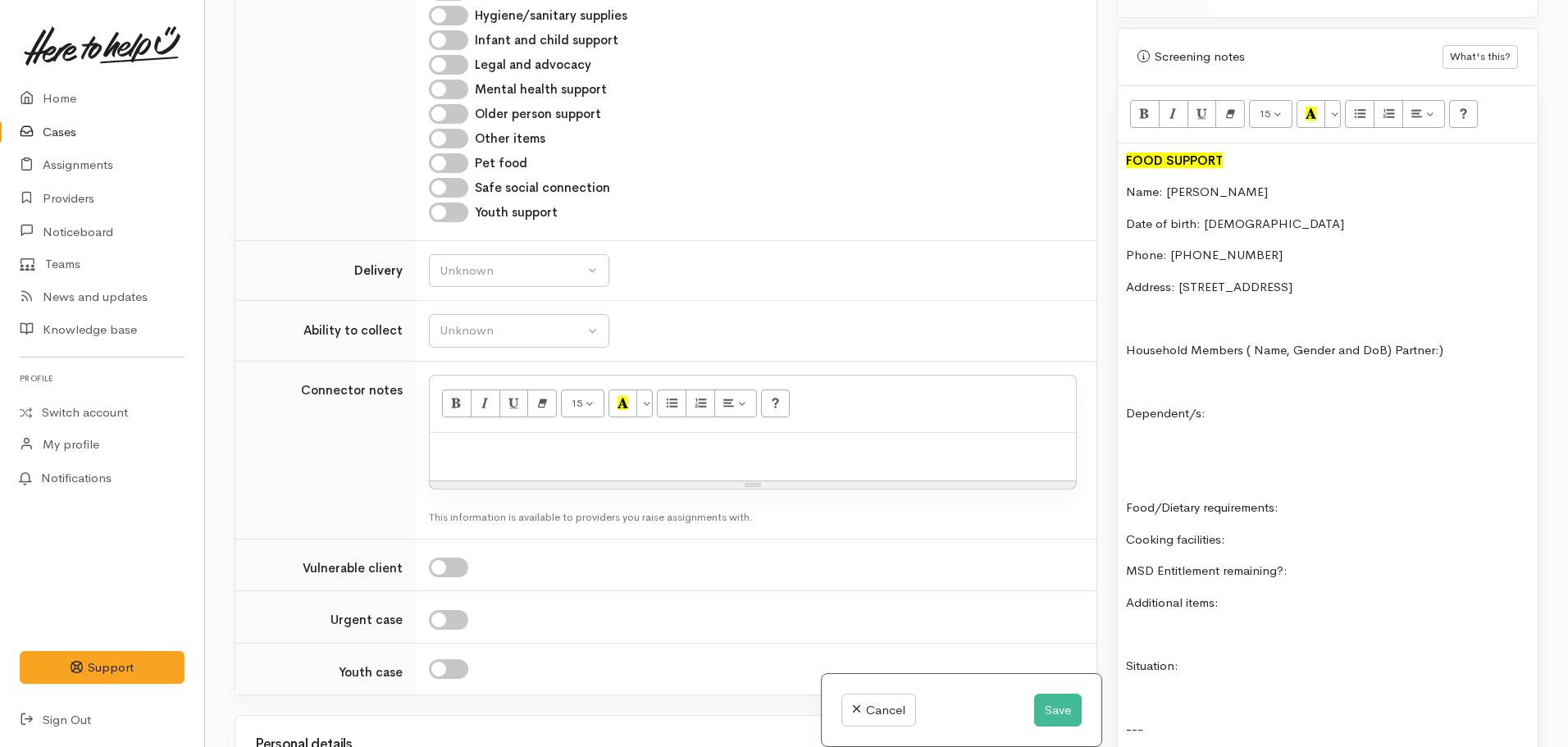
scroll to position [1312, 0]
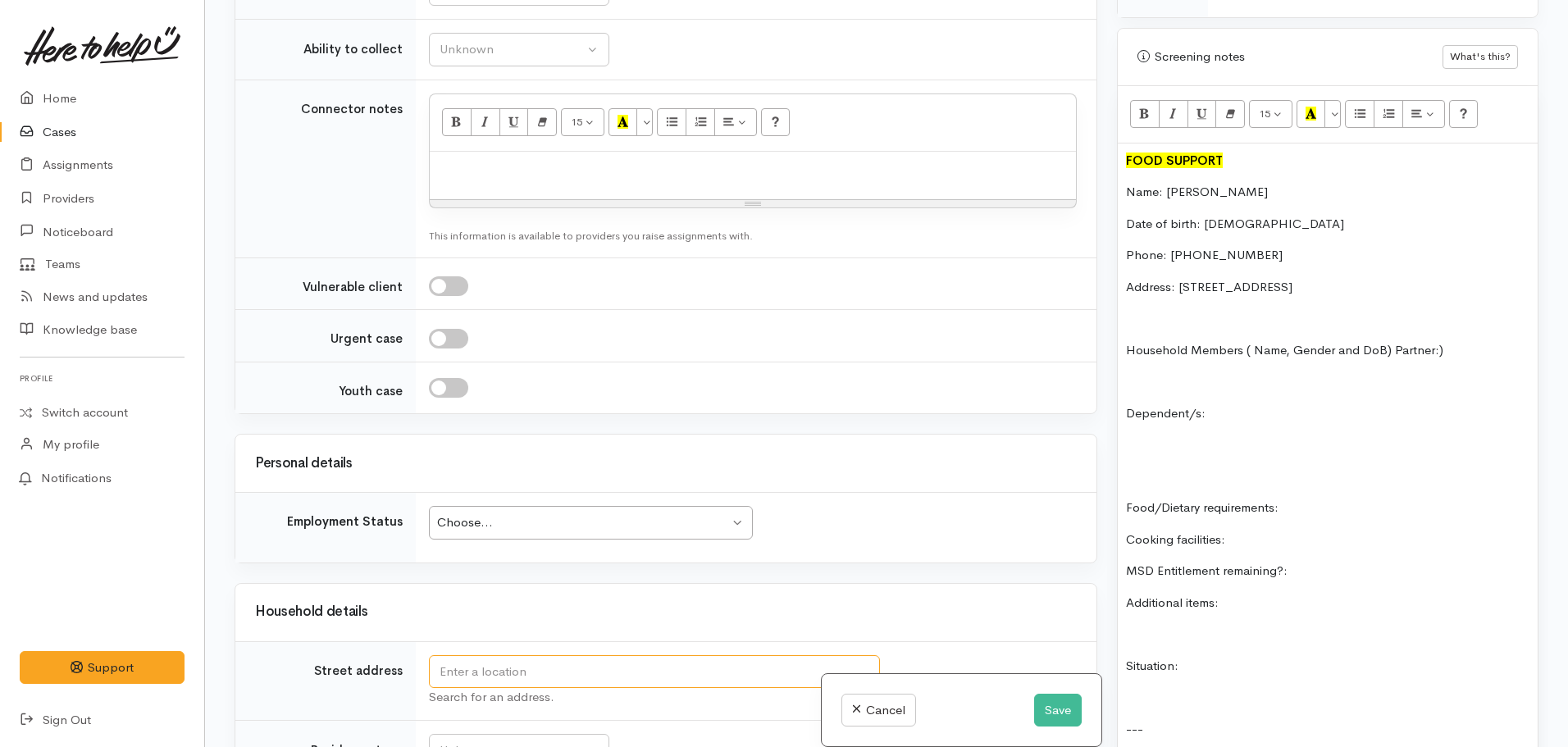
click at [513, 659] on input "text" at bounding box center [654, 672] width 451 height 34
paste input "[STREET_ADDRESS]"
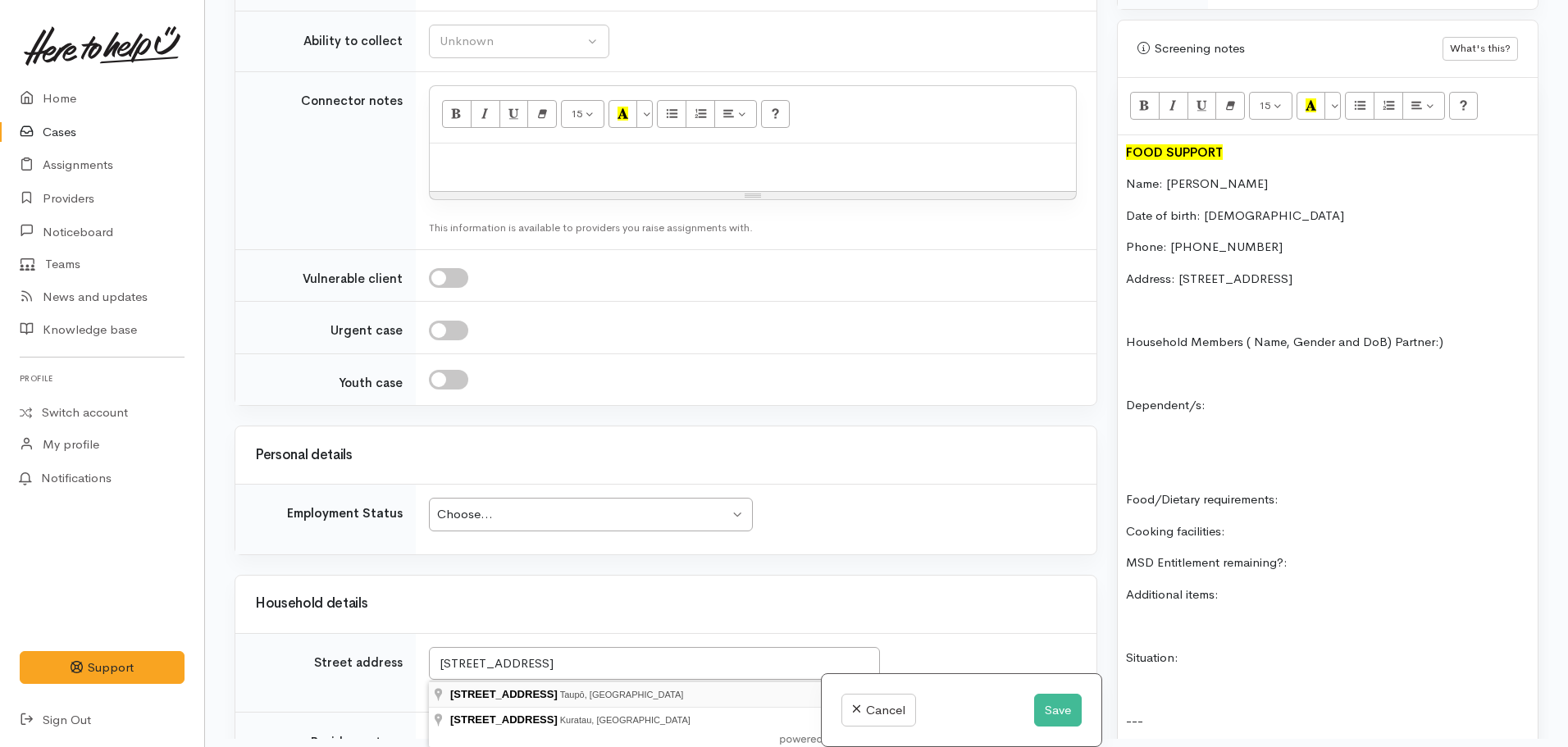
type input "[STREET_ADDRESS]"
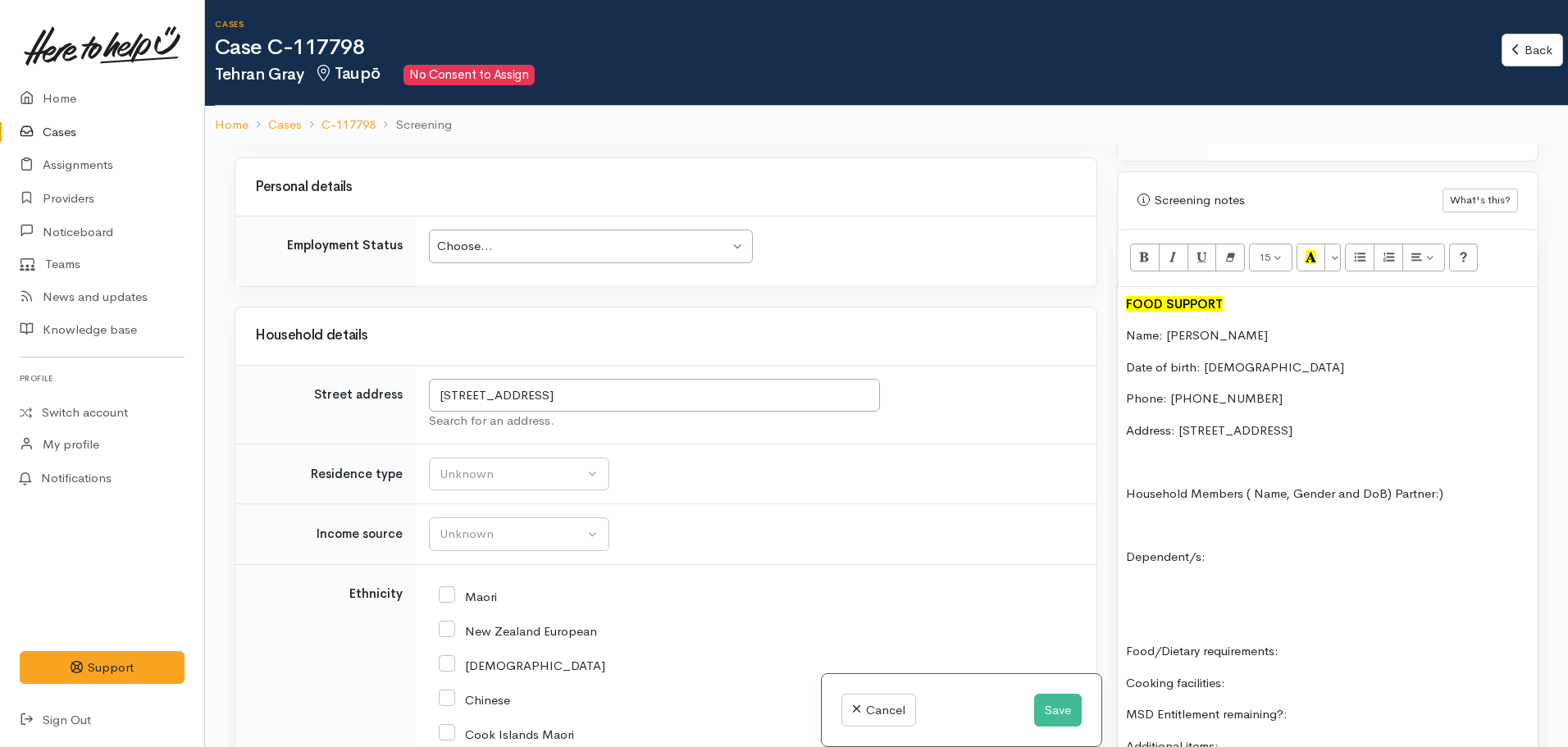
scroll to position [1723, 0]
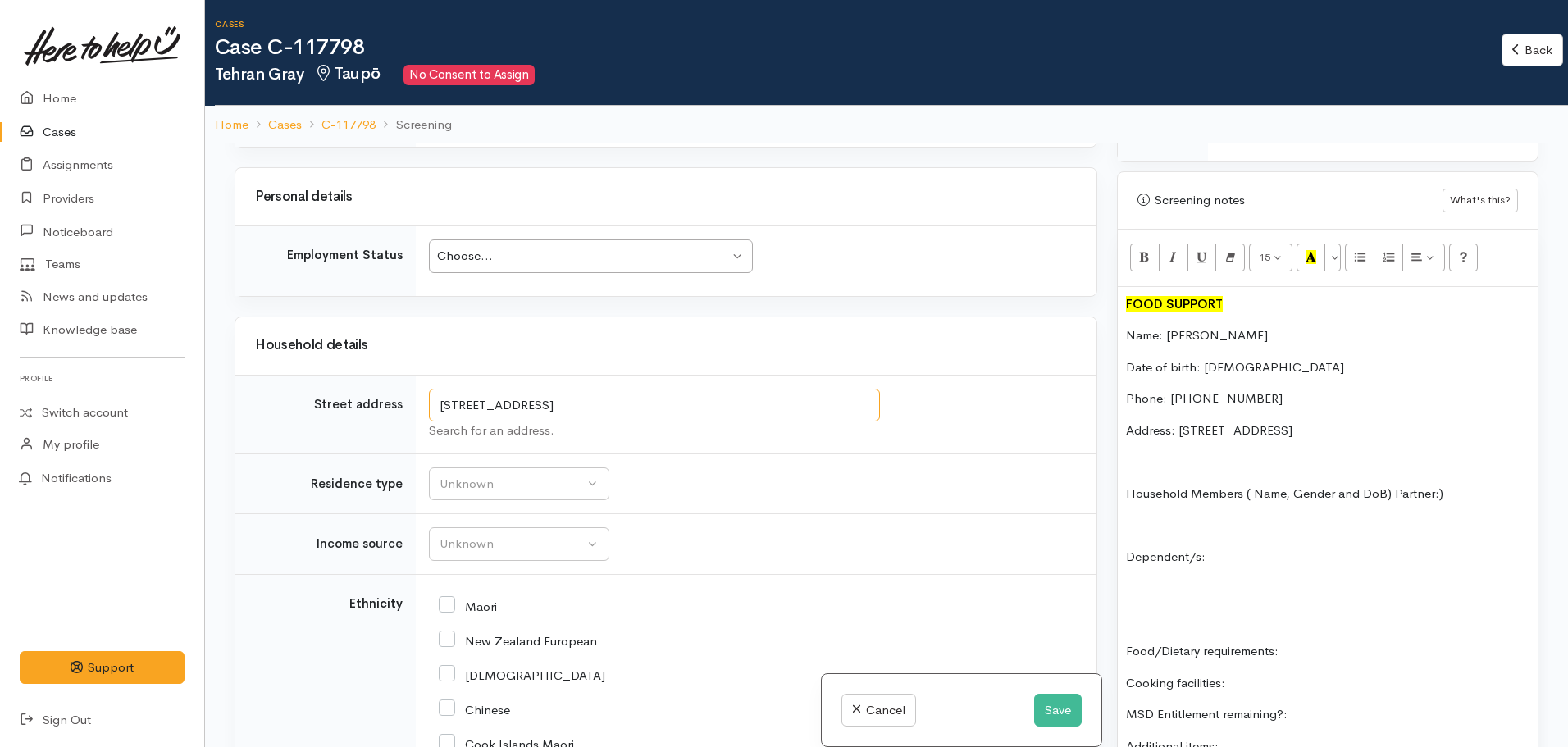
drag, startPoint x: 679, startPoint y: 398, endPoint x: 441, endPoint y: 403, distance: 238.1
click at [373, 403] on tr "Street address [STREET_ADDRESS] Search for an address." at bounding box center [665, 414] width 861 height 78
click at [1284, 421] on p "Address: [STREET_ADDRESS]" at bounding box center [1327, 431] width 404 height 19
click at [1392, 485] on p "Household Members ( Name, Gender and DoB) Partner:)" at bounding box center [1327, 494] width 404 height 19
click at [1231, 611] on p "Dependent/s:" at bounding box center [1327, 620] width 404 height 19
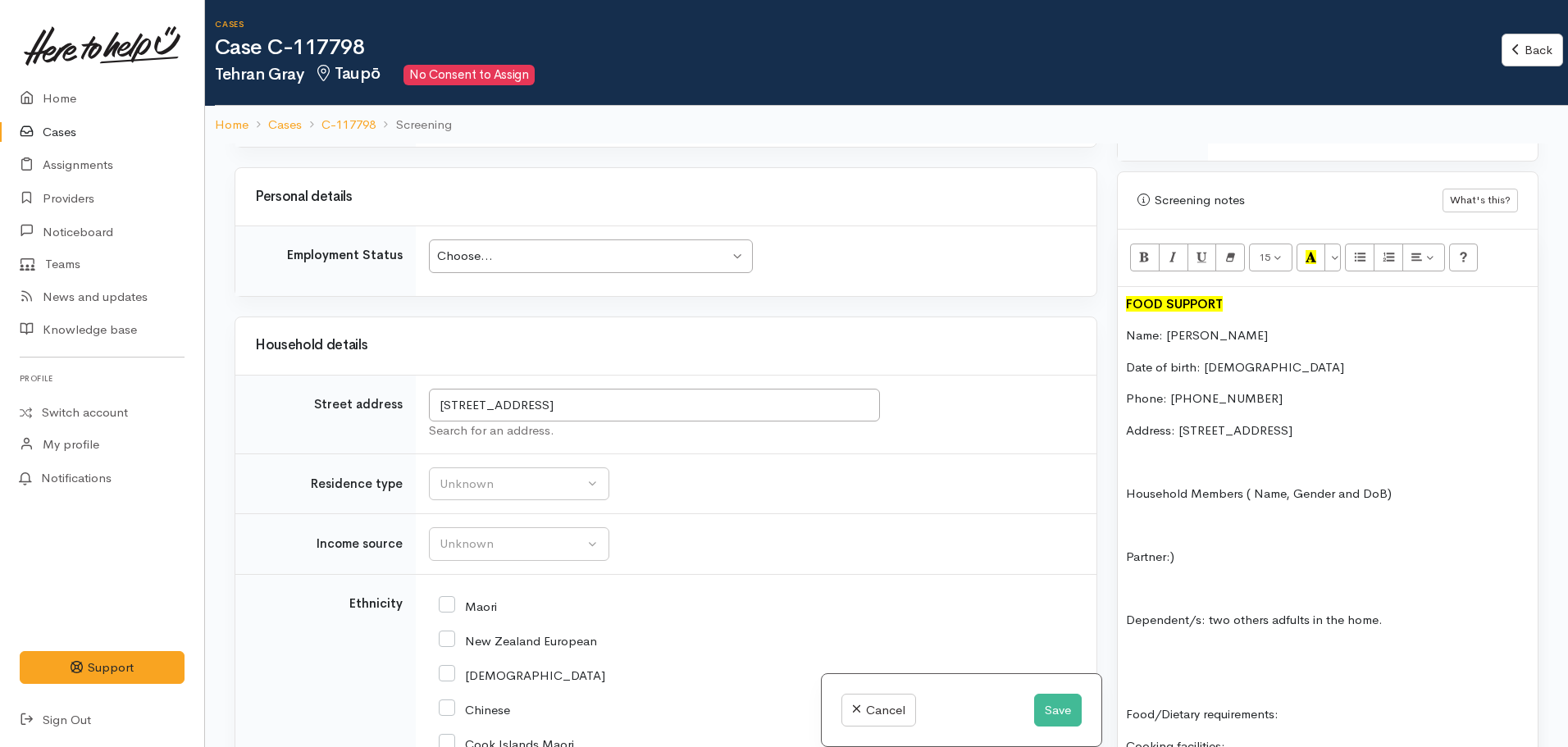
click at [1285, 611] on p "Dependent/s: two others adfults in the home." at bounding box center [1327, 620] width 404 height 19
click at [1398, 611] on p "Dependent/s: two others adults in the home." at bounding box center [1327, 620] width 404 height 19
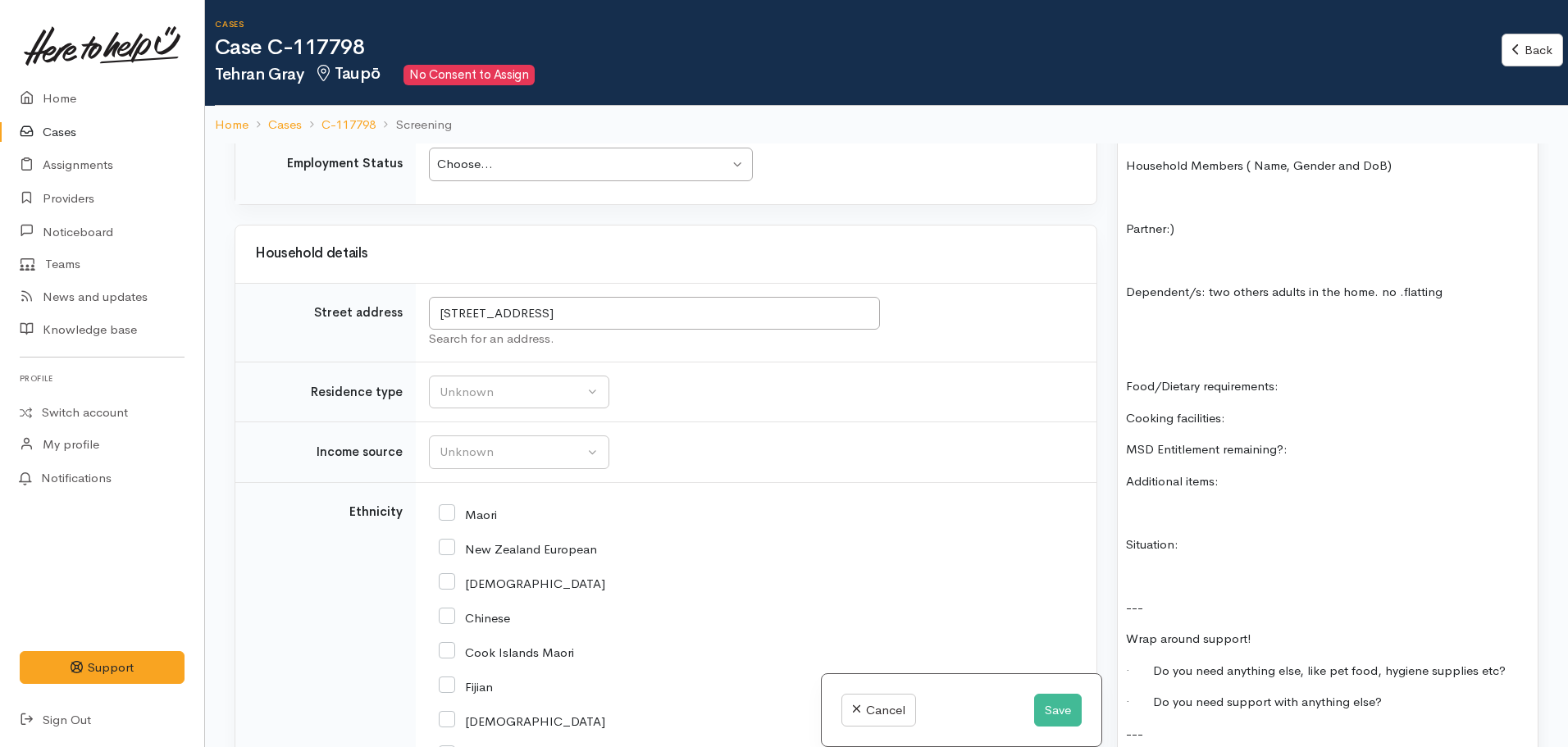
scroll to position [1818, 0]
click at [502, 451] on div "Unknown" at bounding box center [511, 449] width 144 height 19
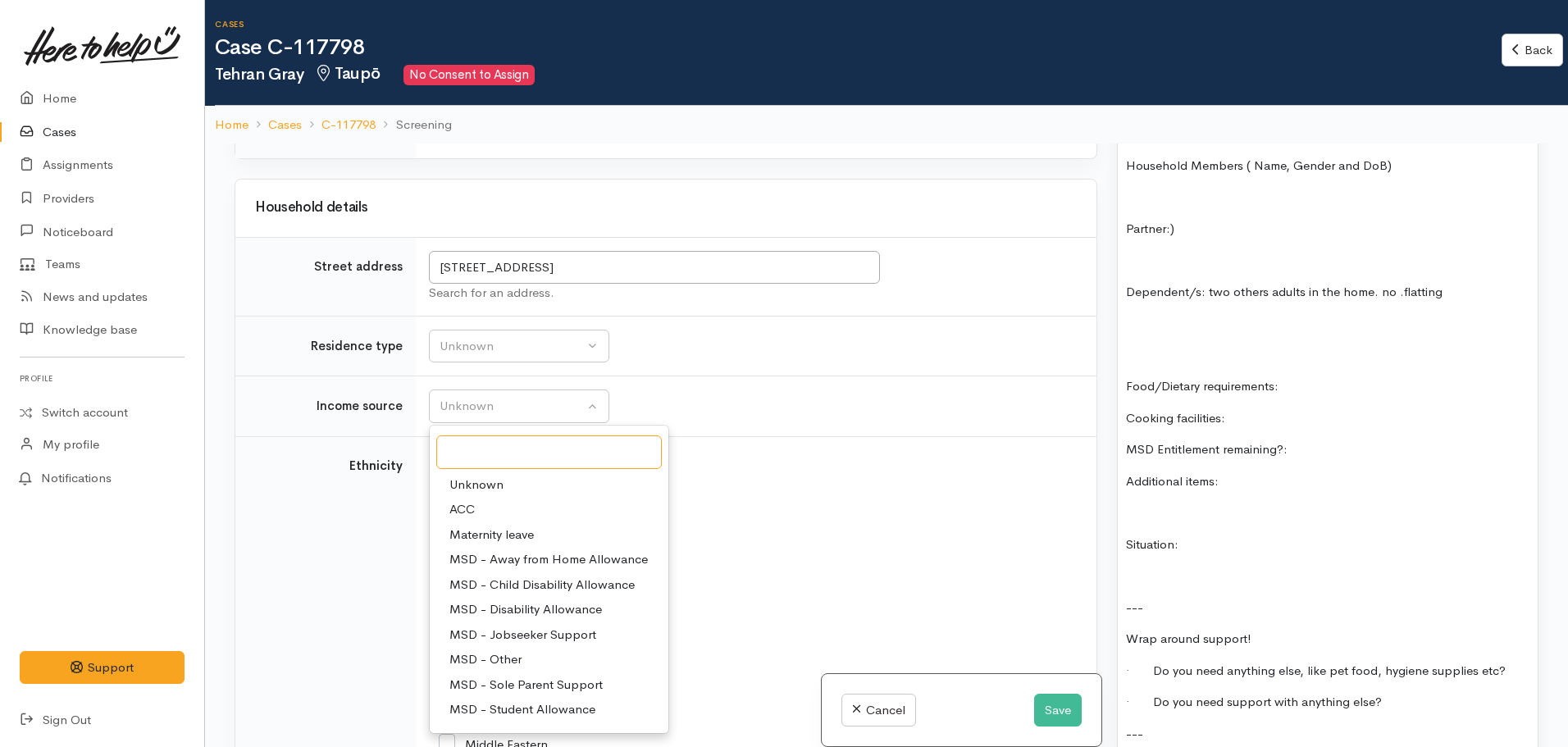
scroll to position [1900, 0]
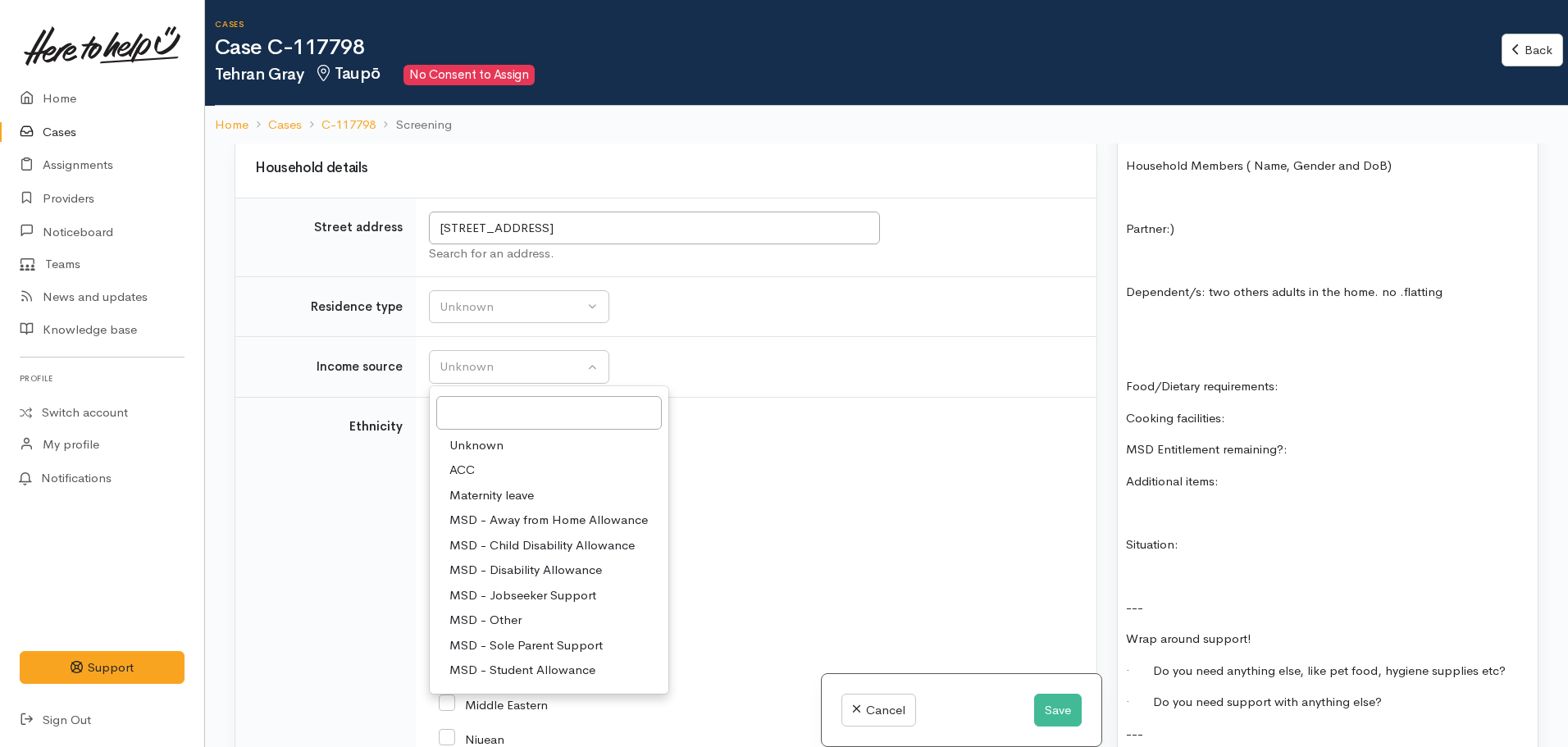
click at [562, 589] on span "MSD - Jobseeker Support" at bounding box center [522, 596] width 147 height 19
select select "4"
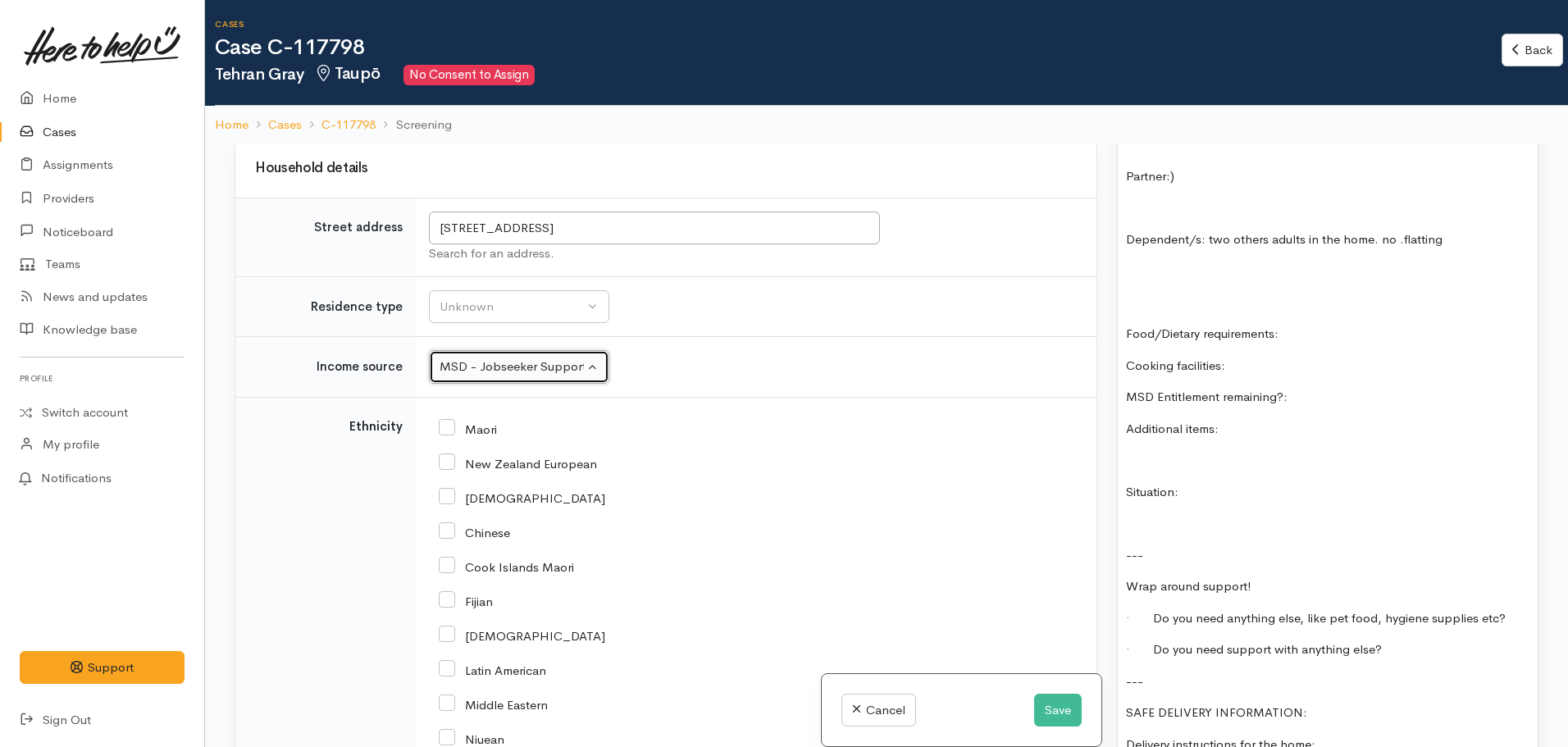
scroll to position [1395, 0]
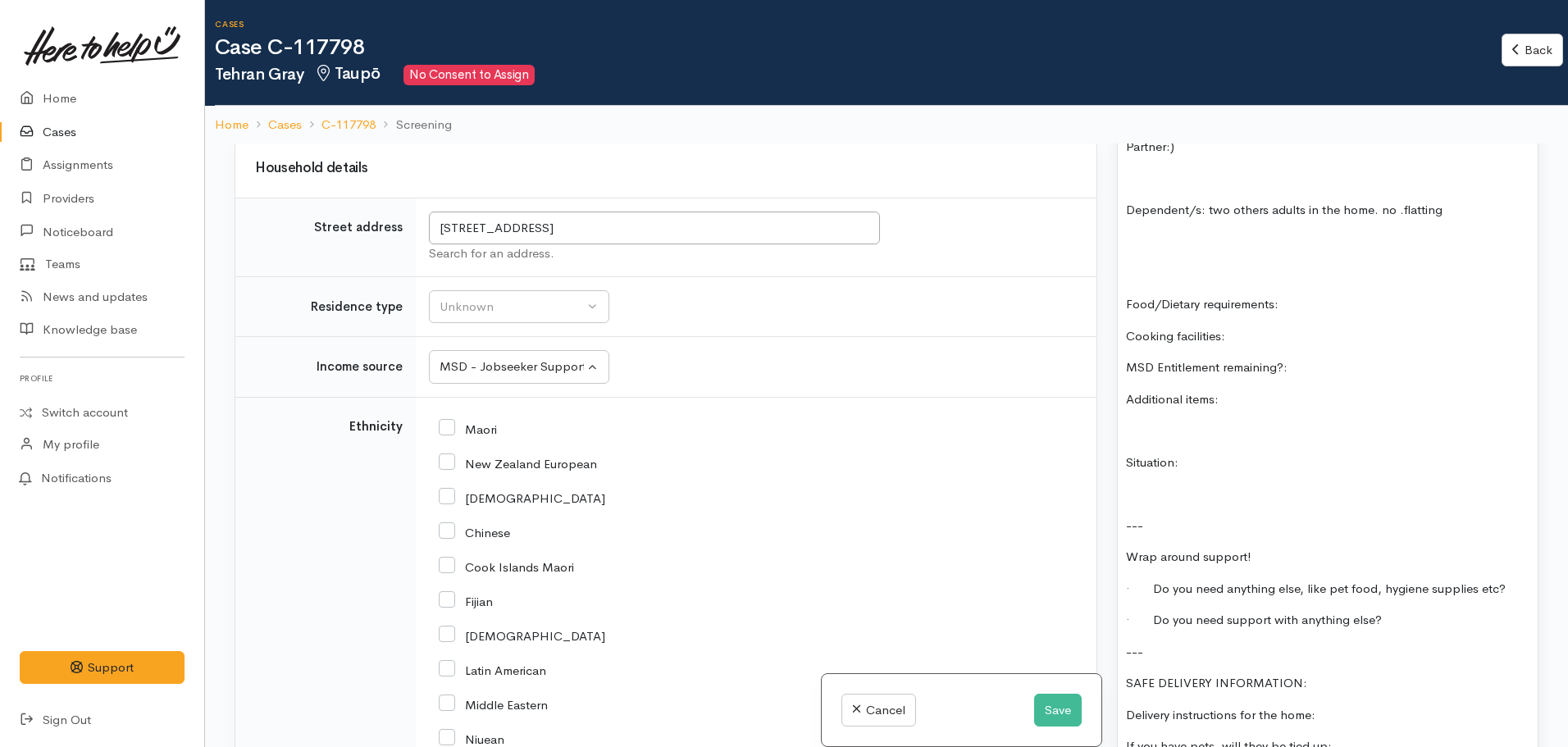
click at [1310, 338] on div "FOOD SUPPORT Name: Tehran Gray Date of birth: 20.02.1988 Phone: 0274162190 Addr…" at bounding box center [1327, 358] width 420 height 964
drag, startPoint x: 500, startPoint y: 312, endPoint x: 549, endPoint y: 323, distance: 50.2
click at [500, 312] on div "Unknown" at bounding box center [511, 307] width 144 height 19
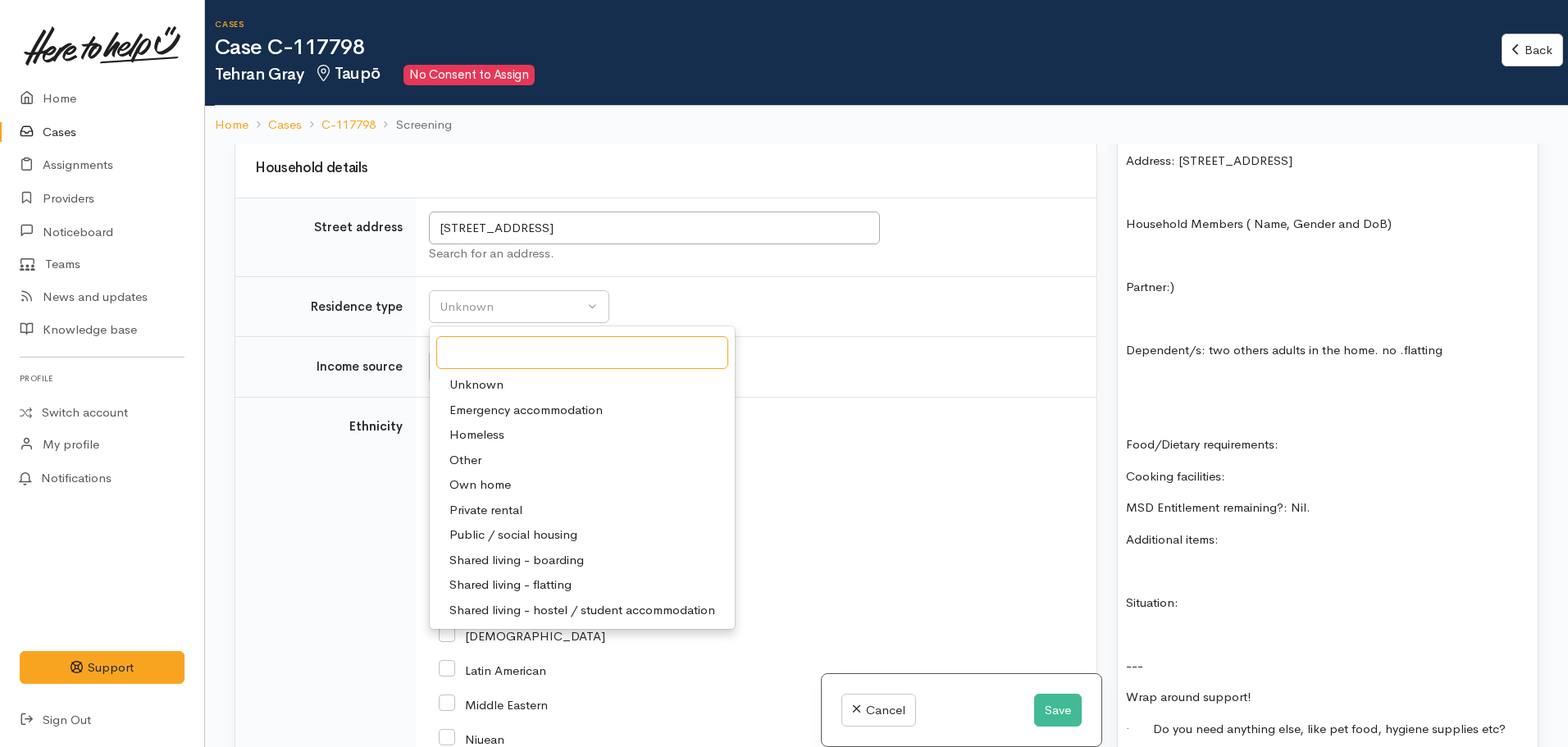
scroll to position [984, 0]
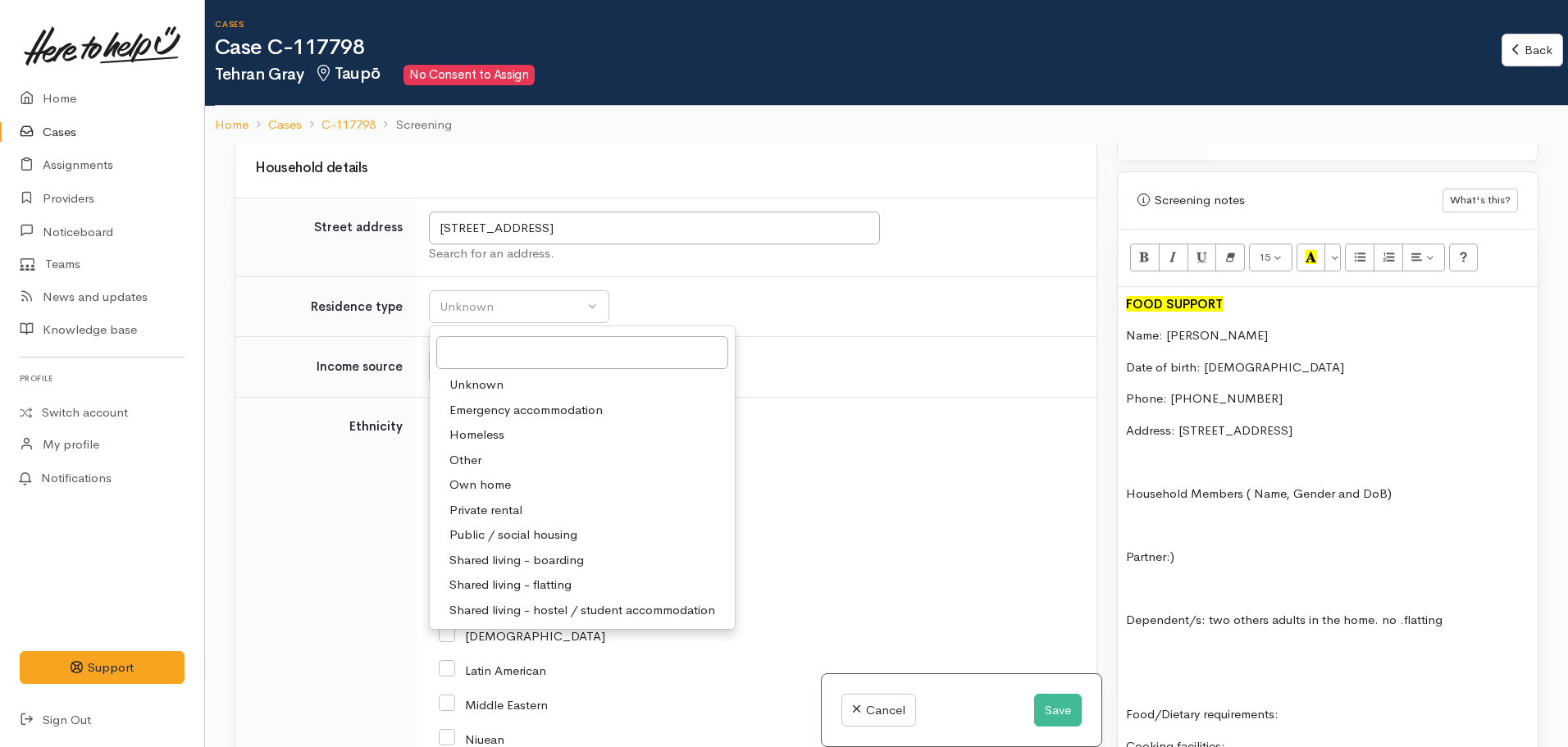
click at [491, 513] on span "Private rental" at bounding box center [486, 511] width 73 height 19
select select "2"
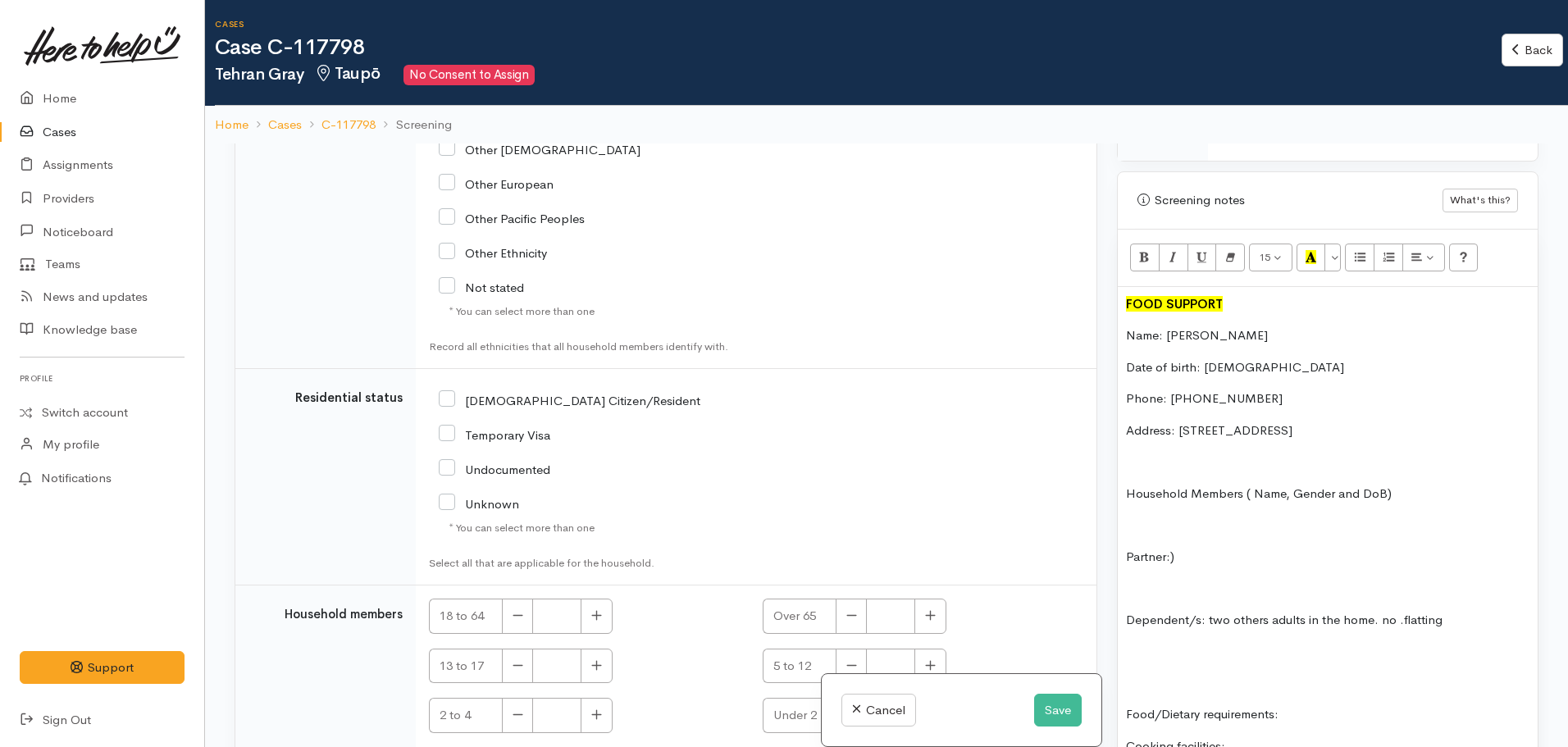
scroll to position [2721, 0]
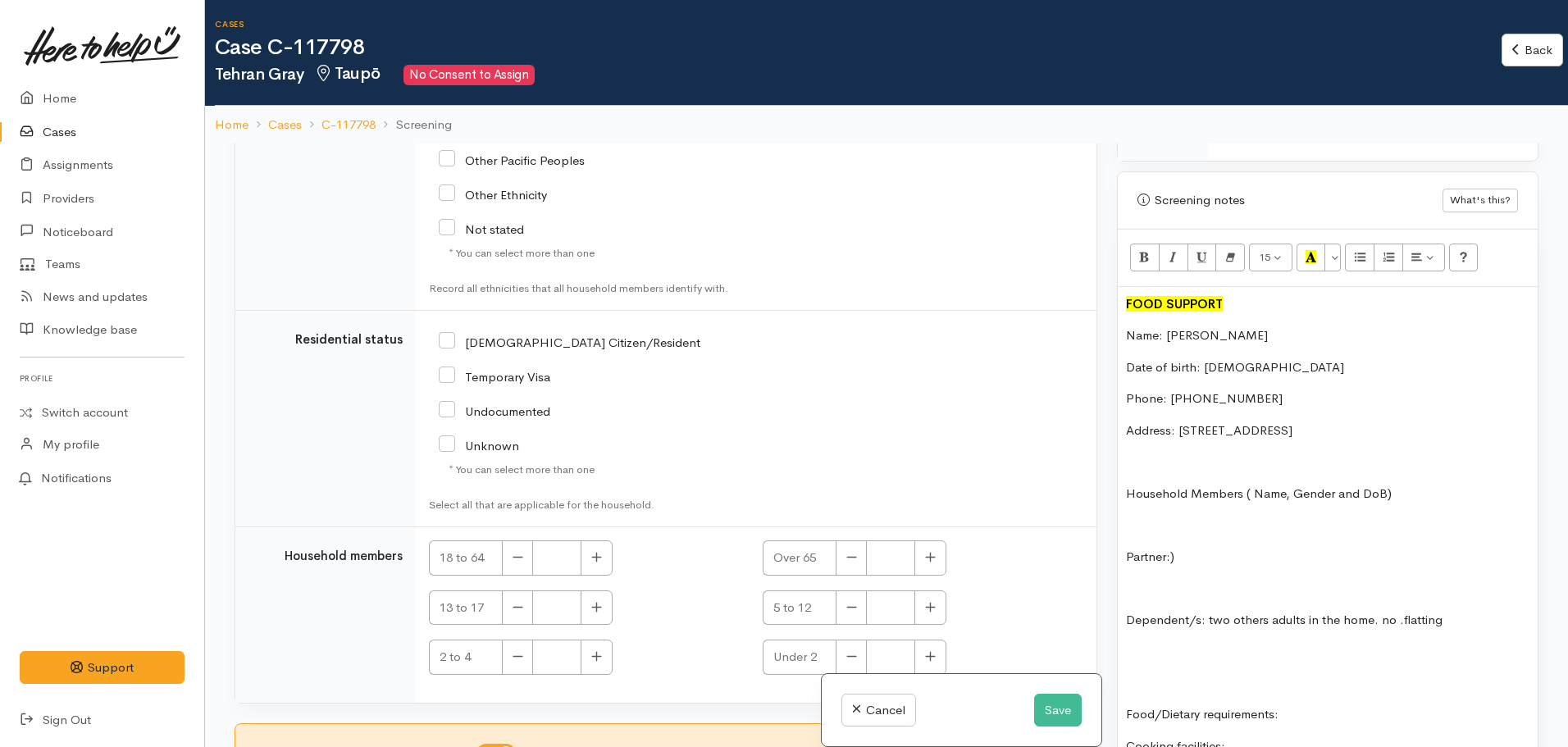
click at [448, 339] on input "[DEMOGRAPHIC_DATA] Citizen/Resident" at bounding box center [569, 341] width 262 height 15
checkbox input "true"
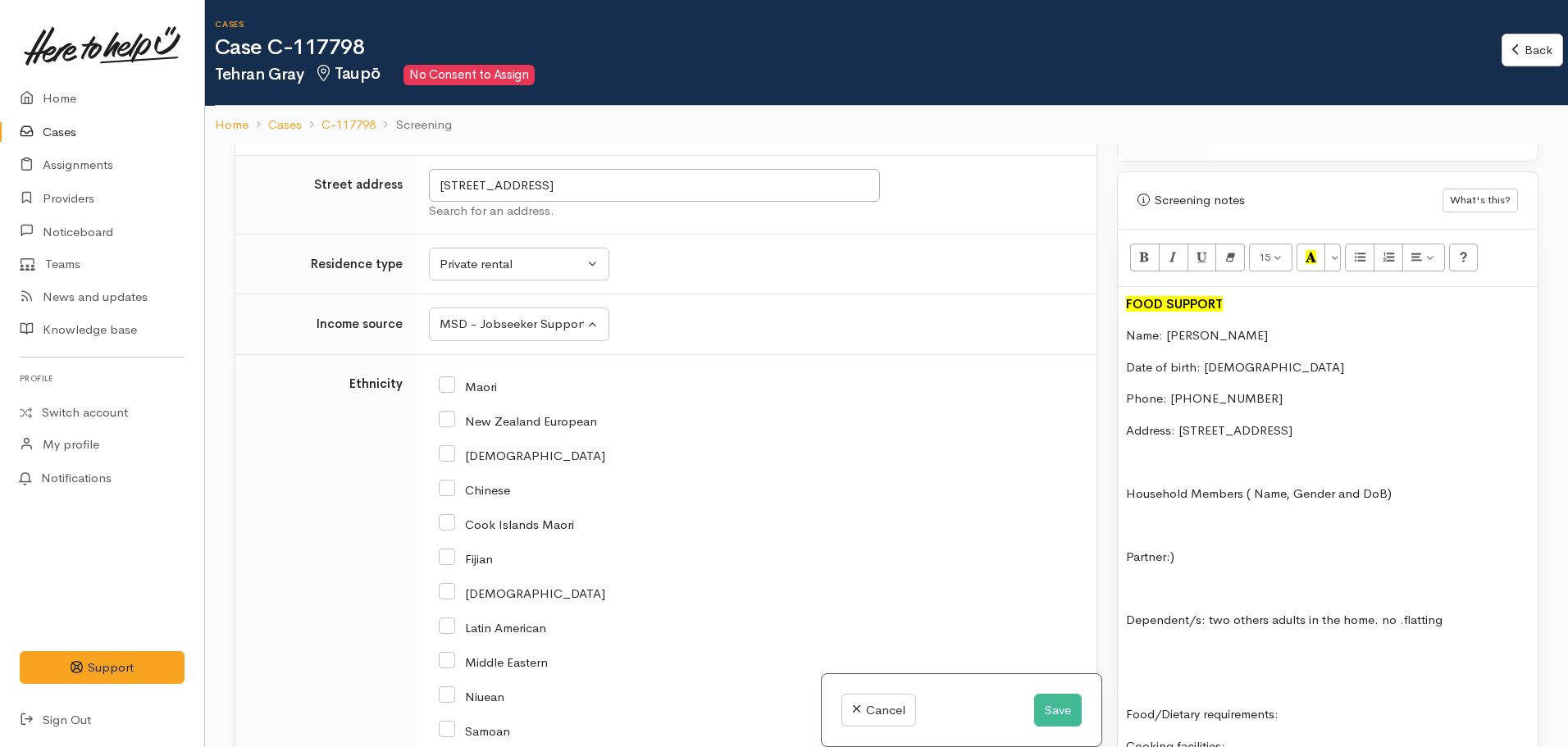
scroll to position [1900, 0]
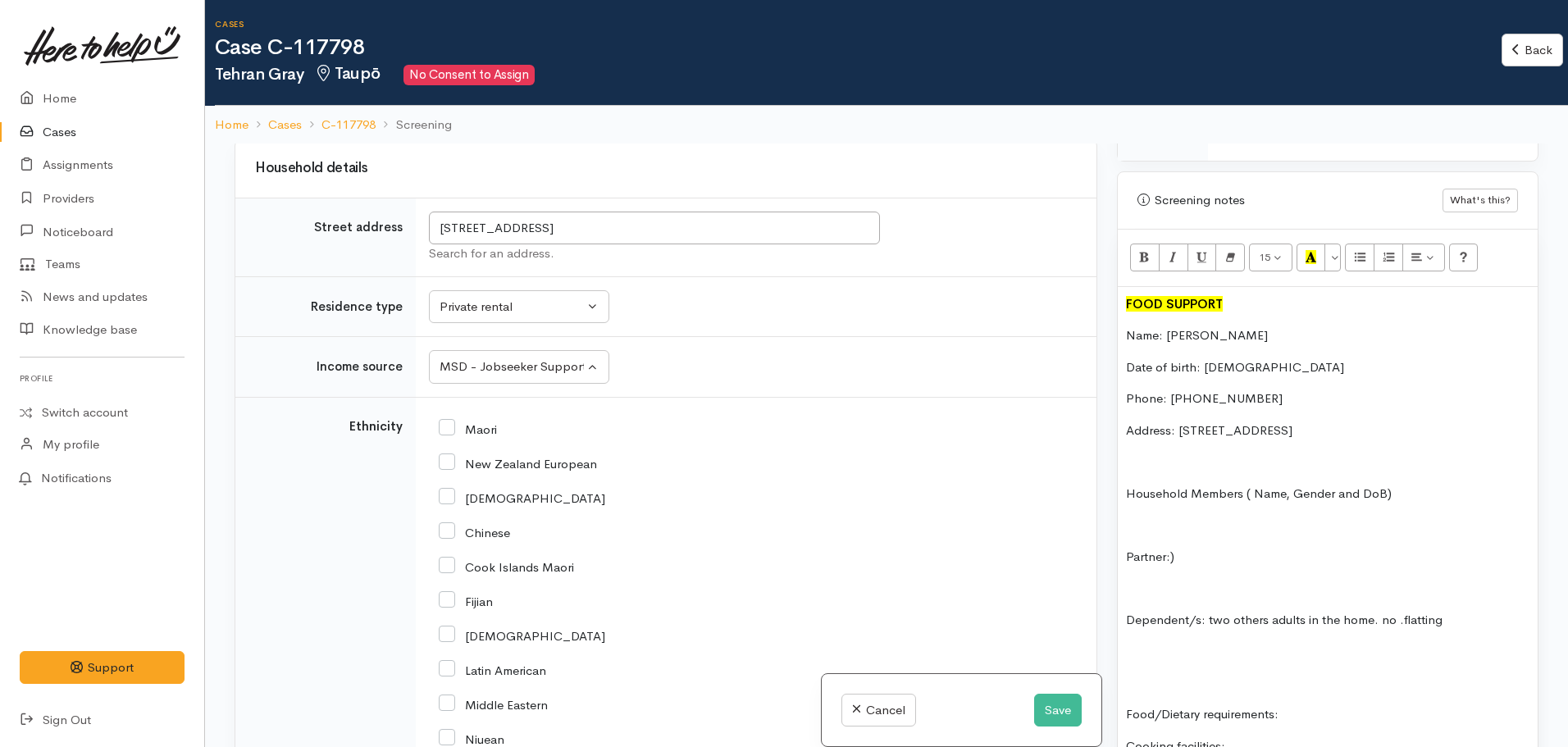
click at [447, 464] on input "New Zealand European" at bounding box center [518, 462] width 159 height 15
checkbox input "true"
click at [457, 429] on input "Maori" at bounding box center [468, 428] width 58 height 15
checkbox input "true"
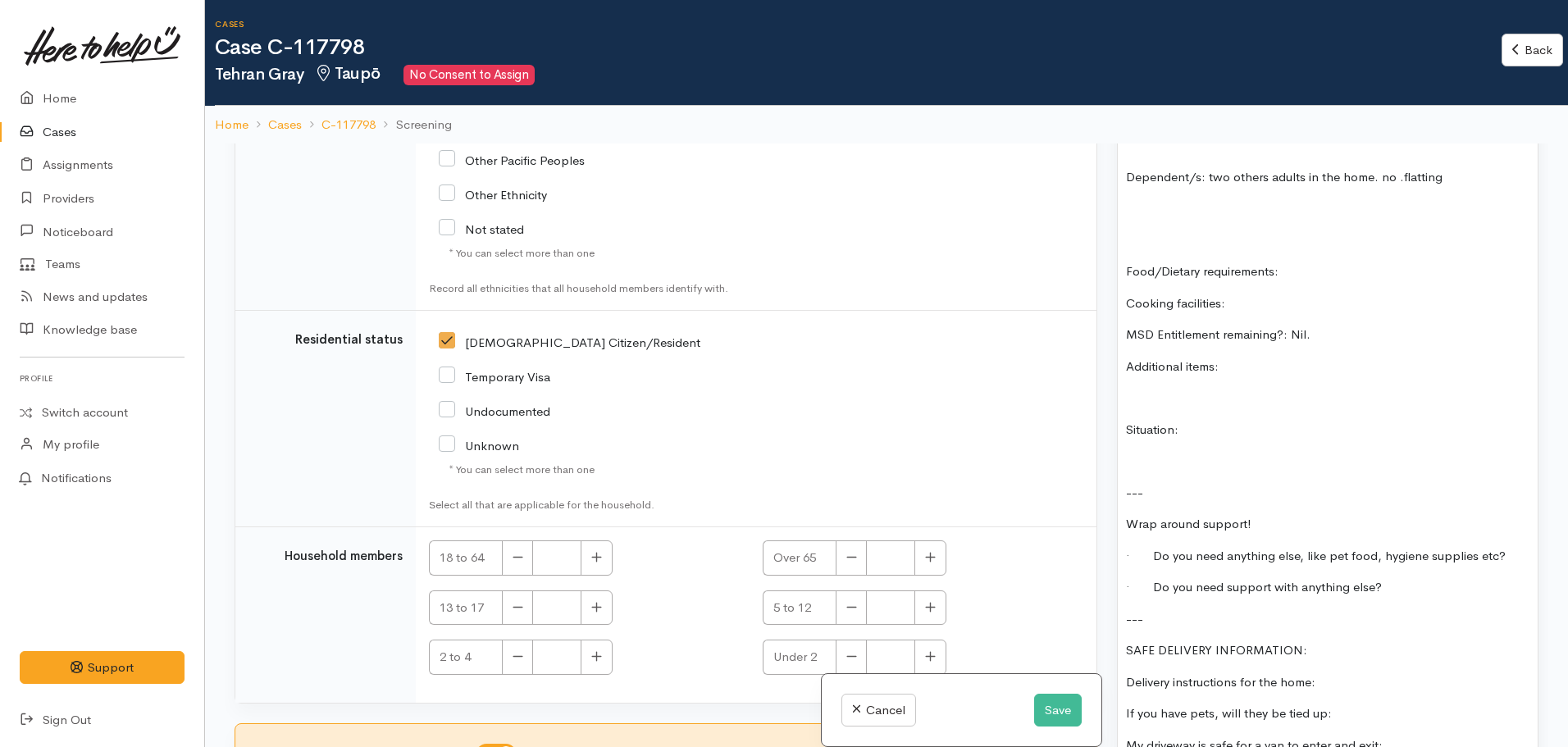
scroll to position [1312, 0]
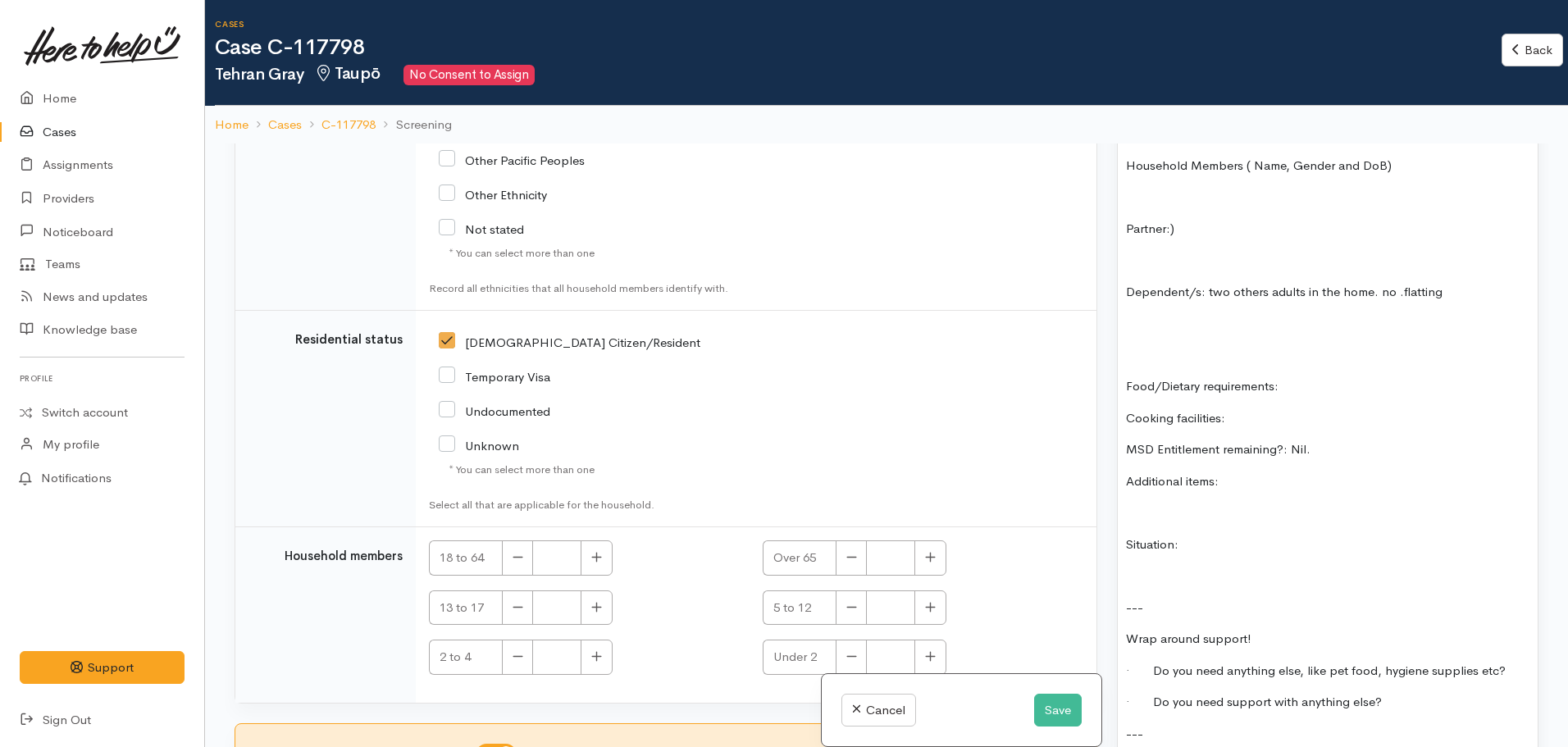
click at [1308, 378] on p "Food/Dietary requirements:" at bounding box center [1327, 387] width 404 height 19
click at [1277, 410] on p "Cooking facilities:" at bounding box center [1327, 419] width 404 height 19
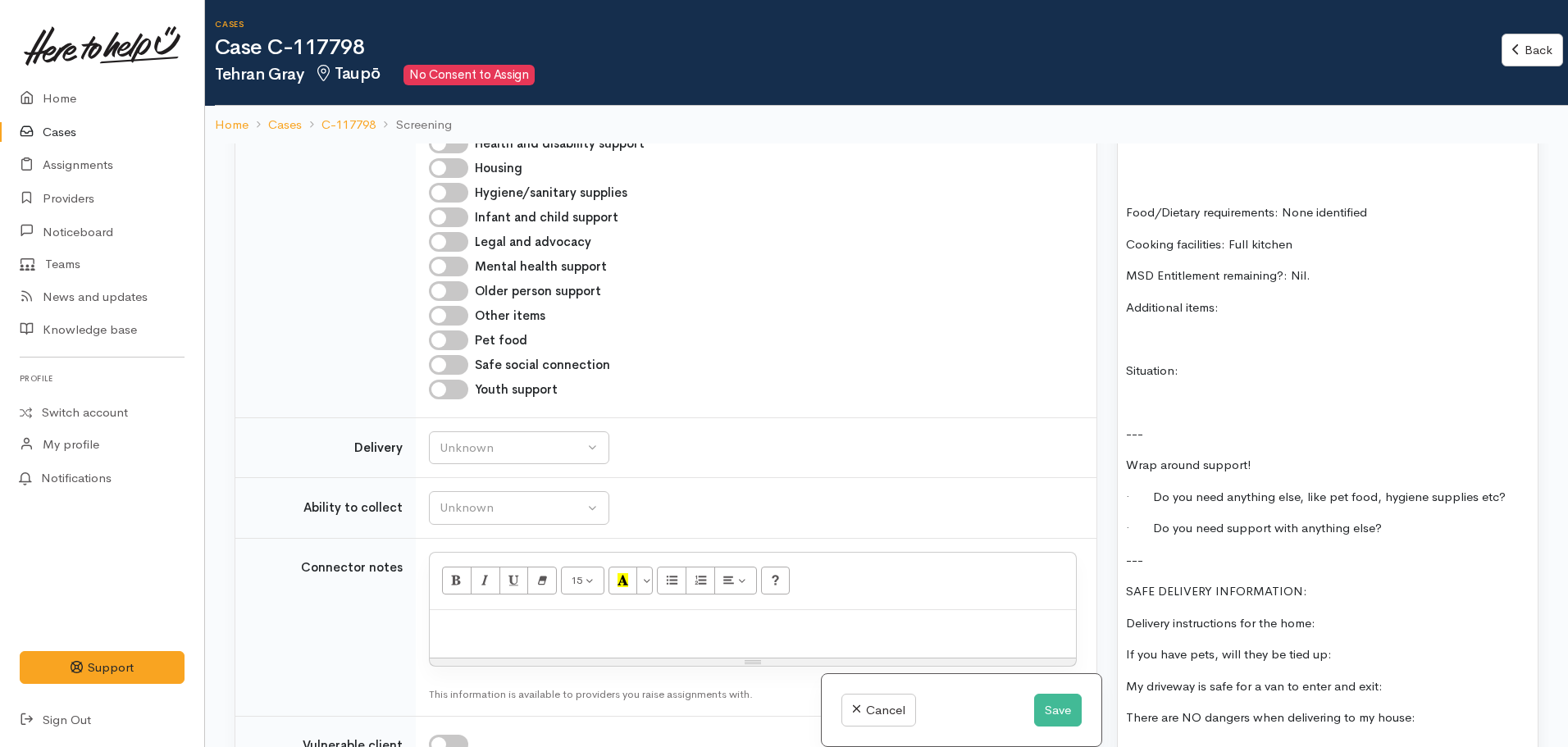
scroll to position [1477, 0]
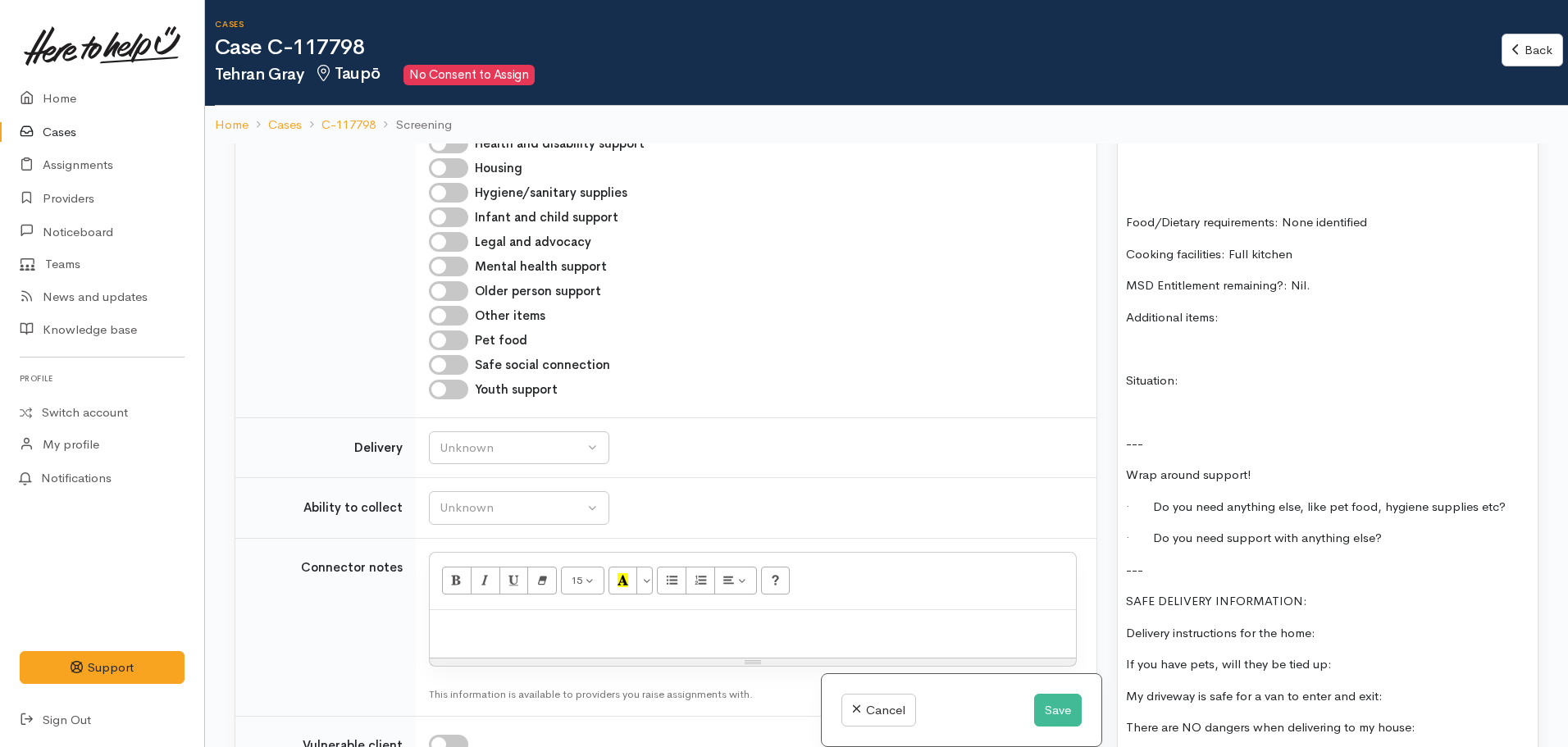
click at [1266, 284] on div "FOOD SUPPORT Name: Tehran Gray Date of birth: 20.02.1988 Phone: 0274162190 Addr…" at bounding box center [1327, 276] width 420 height 964
click at [1371, 663] on div "FOOD SUPPORT Name: Tehran Gray Date of birth: 20.02.1988 Phone: 0274162190 Addr…" at bounding box center [1327, 276] width 420 height 964
click at [1368, 656] on p "If you have pets, will they be tied up:" at bounding box center [1327, 665] width 404 height 19
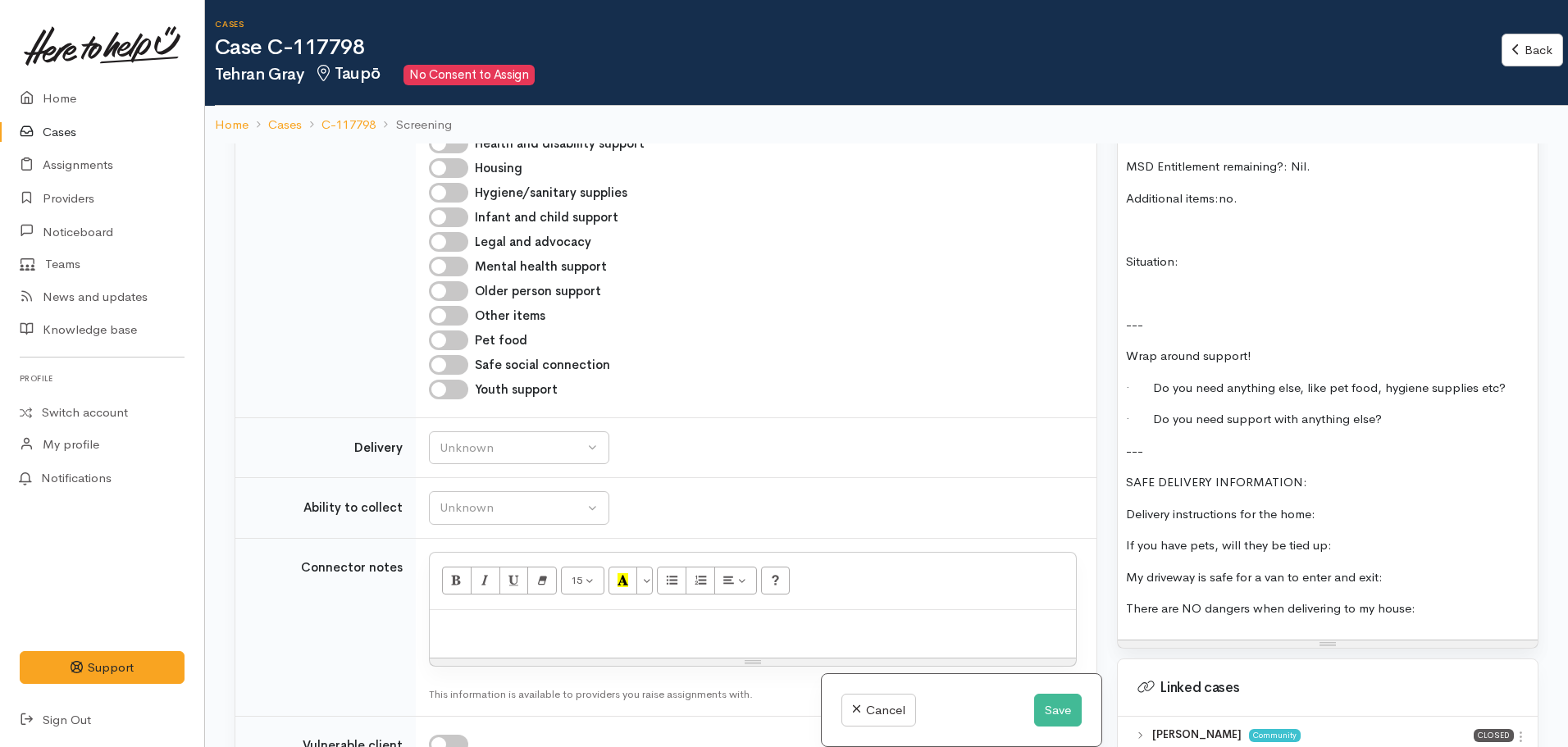
scroll to position [1641, 0]
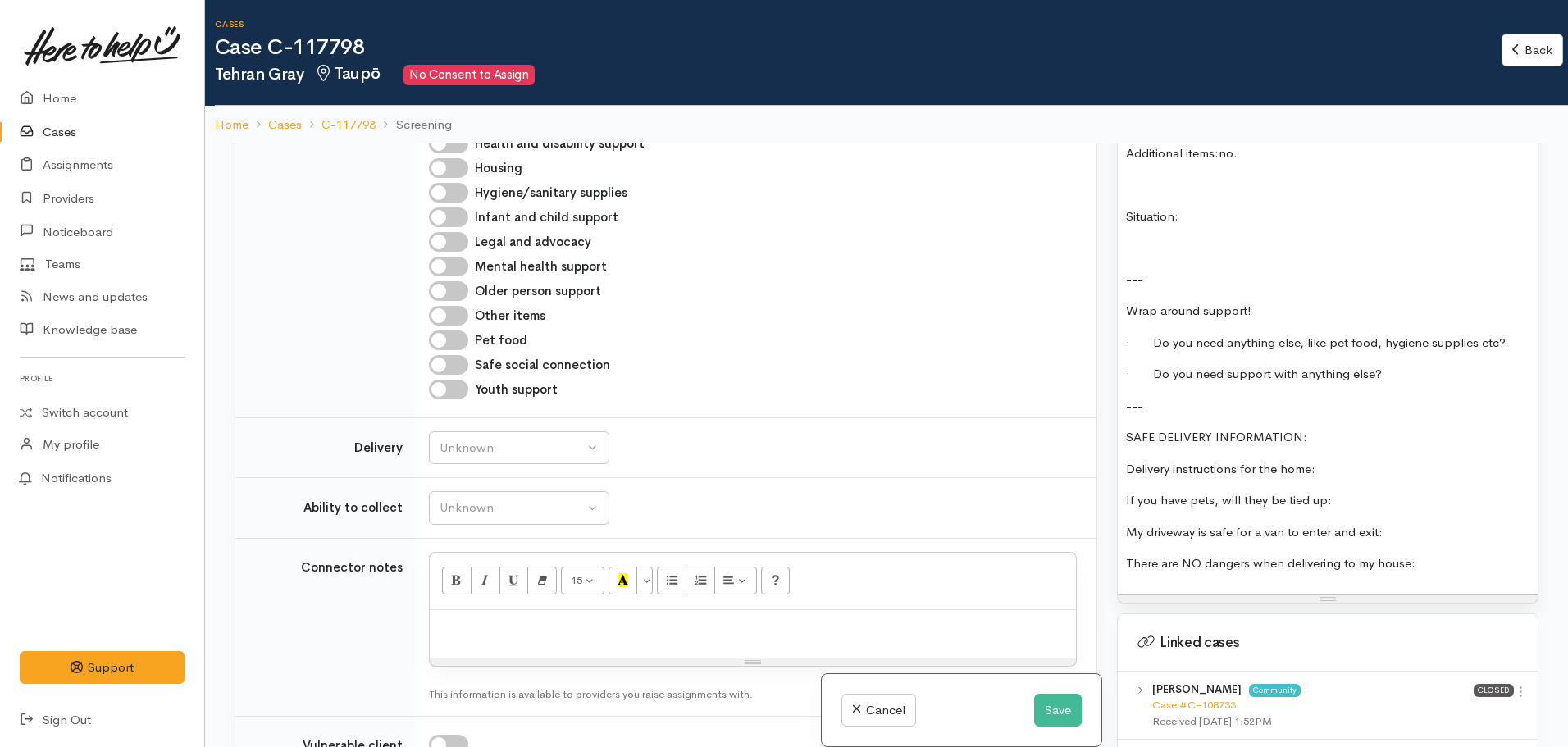
drag, startPoint x: 1325, startPoint y: 416, endPoint x: 1014, endPoint y: 412, distance: 311.0
click at [1014, 412] on div "Related cases There are other cases potentially from the same person, address o…" at bounding box center [886, 516] width 1324 height 747
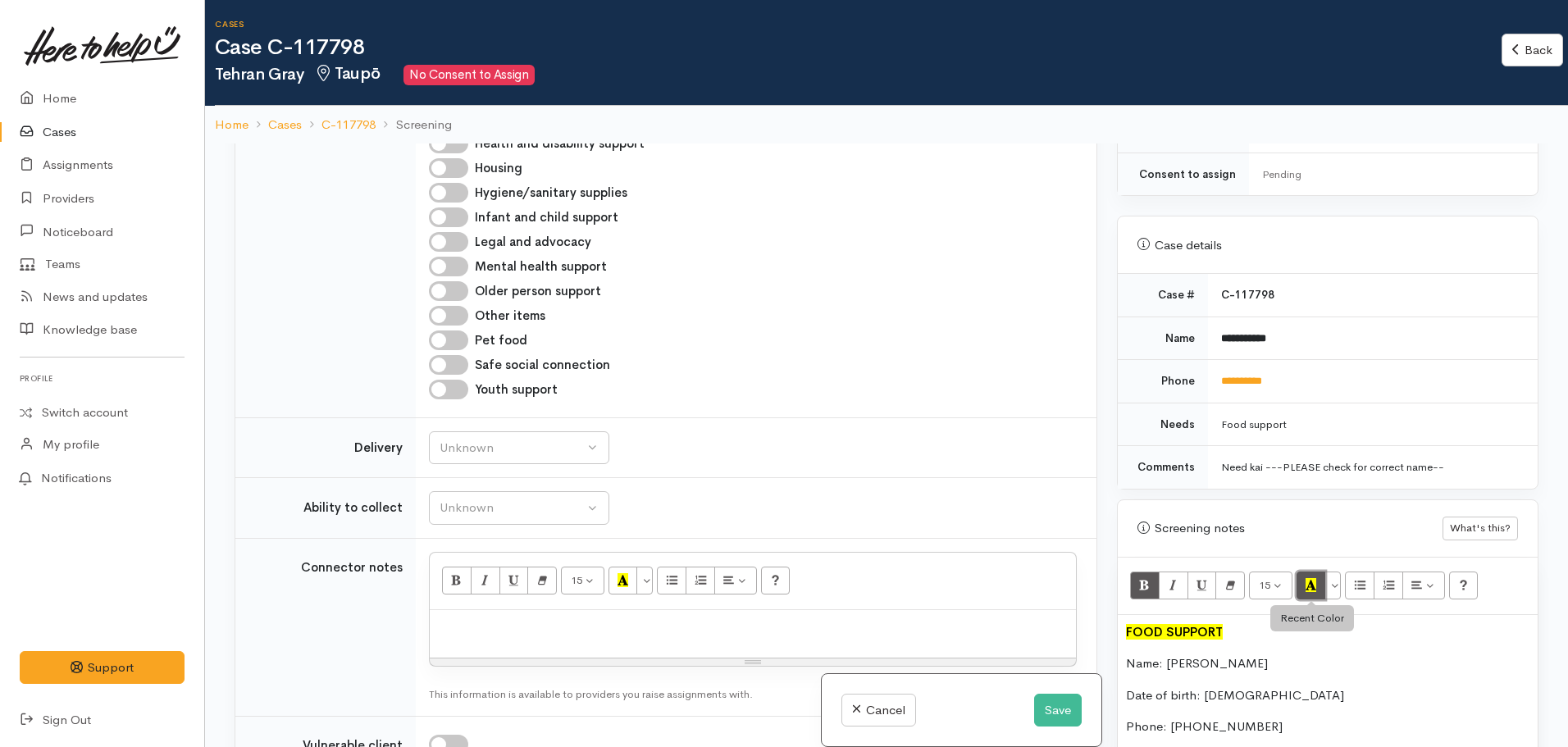
click at [1310, 581] on button "Recent Color" at bounding box center [1311, 586] width 29 height 28
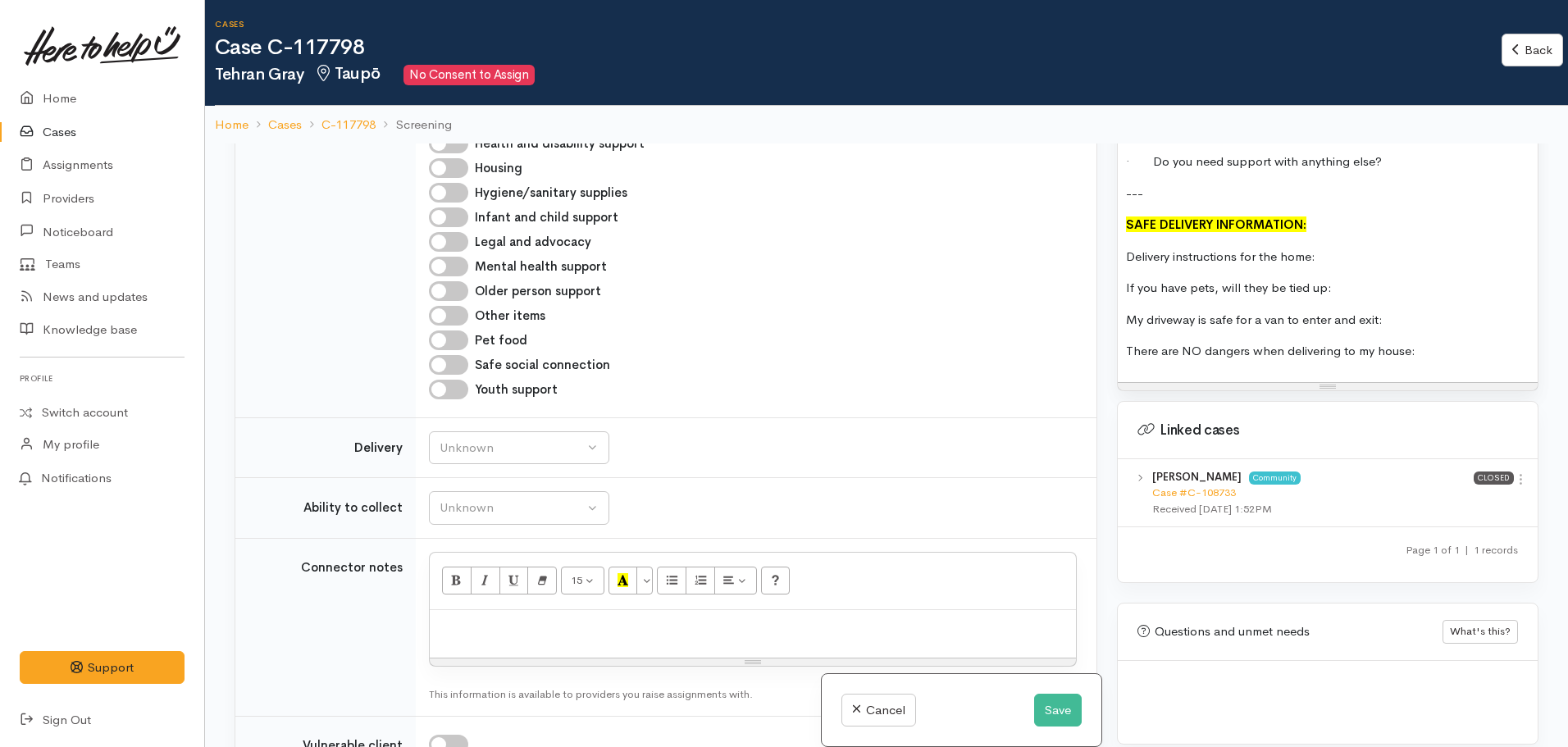
scroll to position [1607, 0]
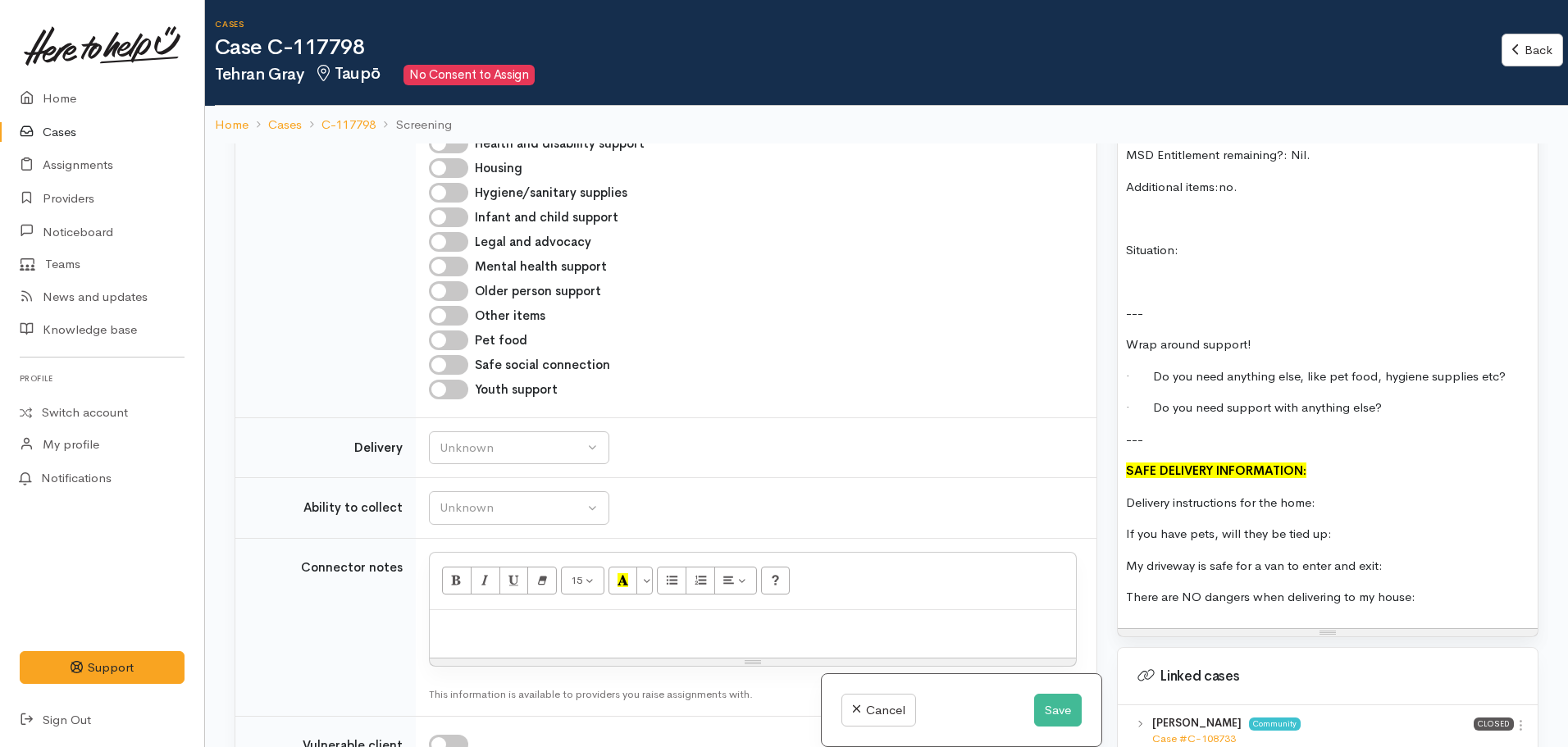
click at [1336, 498] on div "FOOD SUPPORT Name: Tehran Gray Date of birth: 20.02.1988 Phone: 0274162190 Addr…" at bounding box center [1327, 146] width 420 height 964
click at [1470, 589] on p "There are NO dangers when delivering to my house:" at bounding box center [1327, 597] width 404 height 19
click at [1391, 557] on p "My driveway is safe for a van to enter and exit:" at bounding box center [1327, 566] width 404 height 19
click at [1357, 525] on p "If you have pets, will they be tied up:" at bounding box center [1327, 534] width 404 height 19
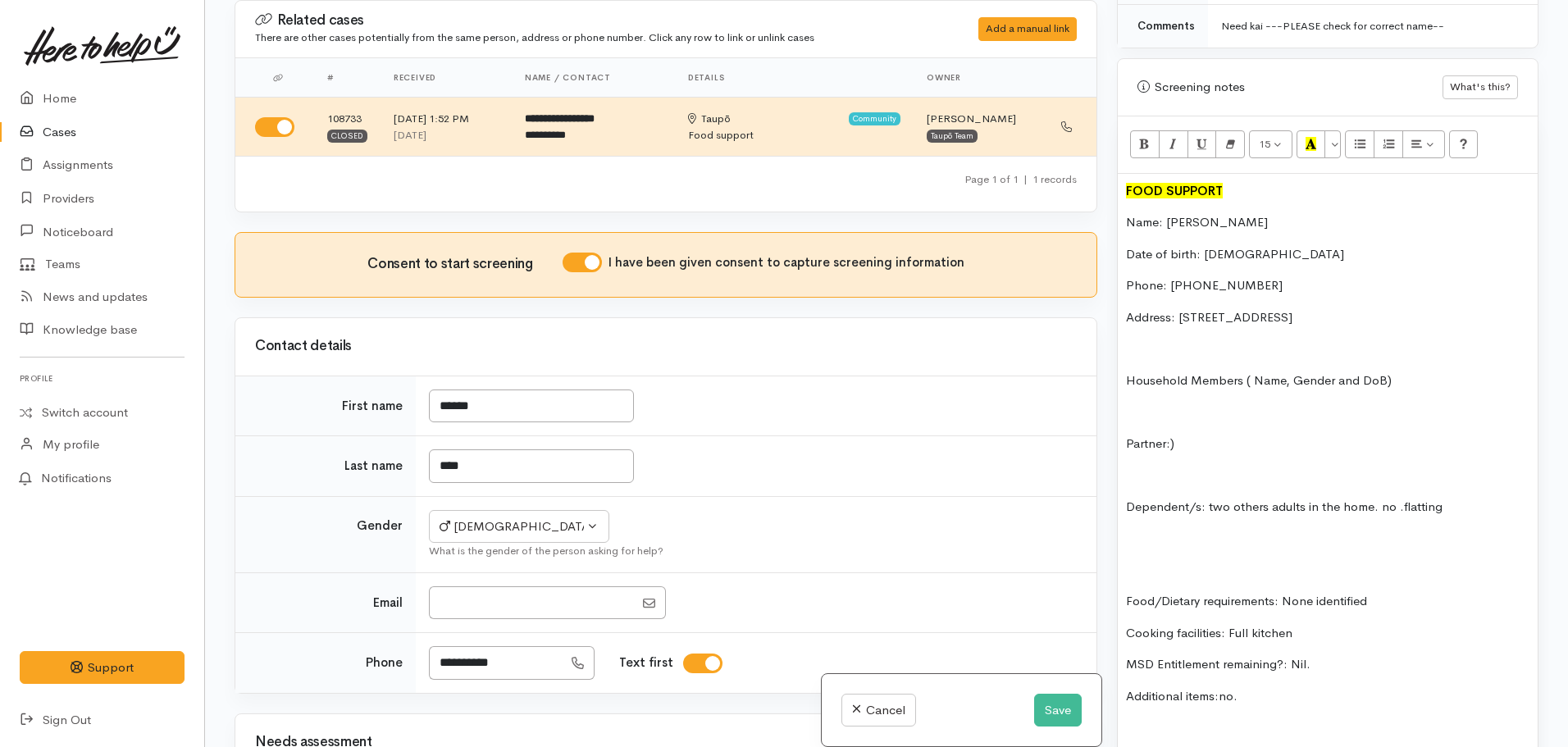
scroll to position [705, 0]
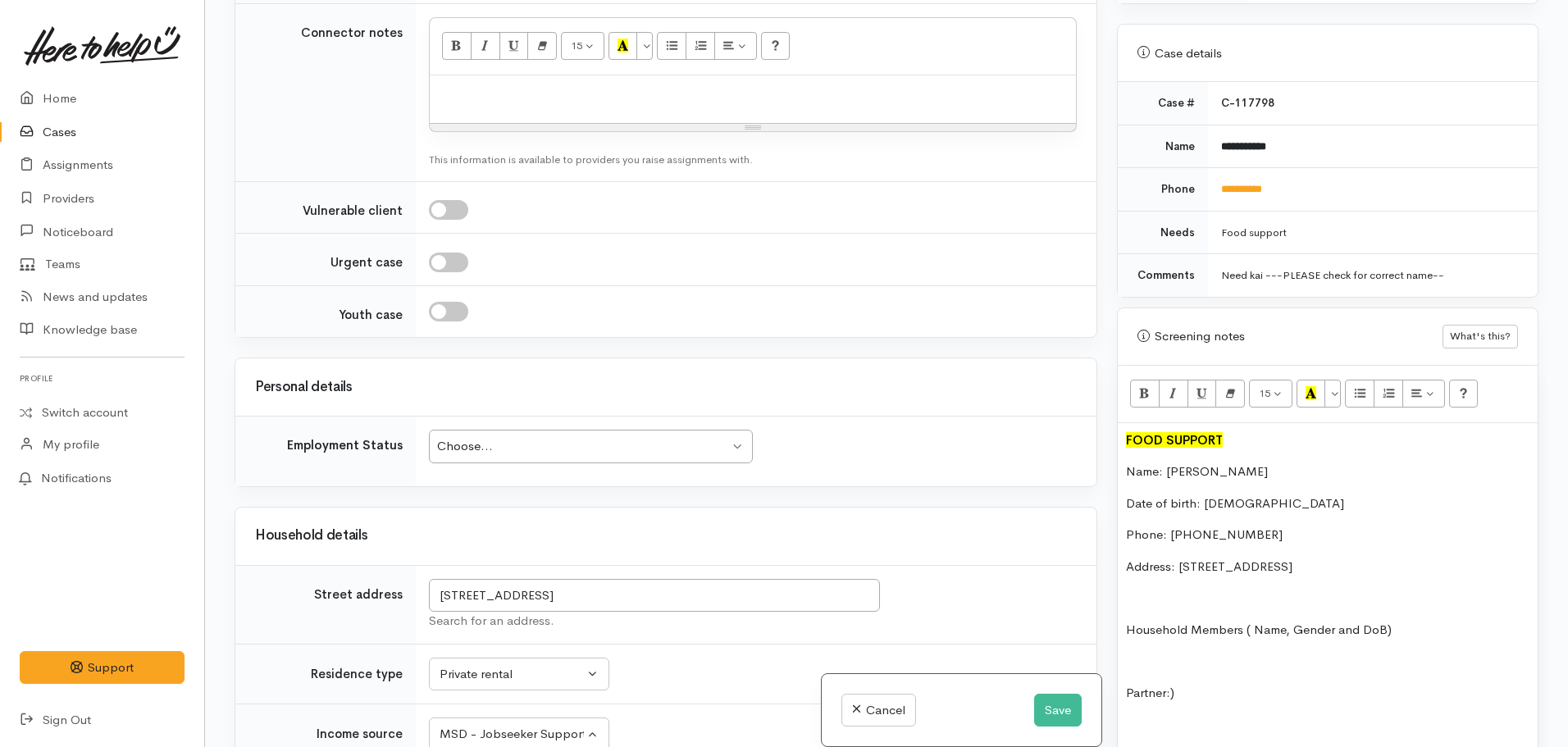
scroll to position [1641, 0]
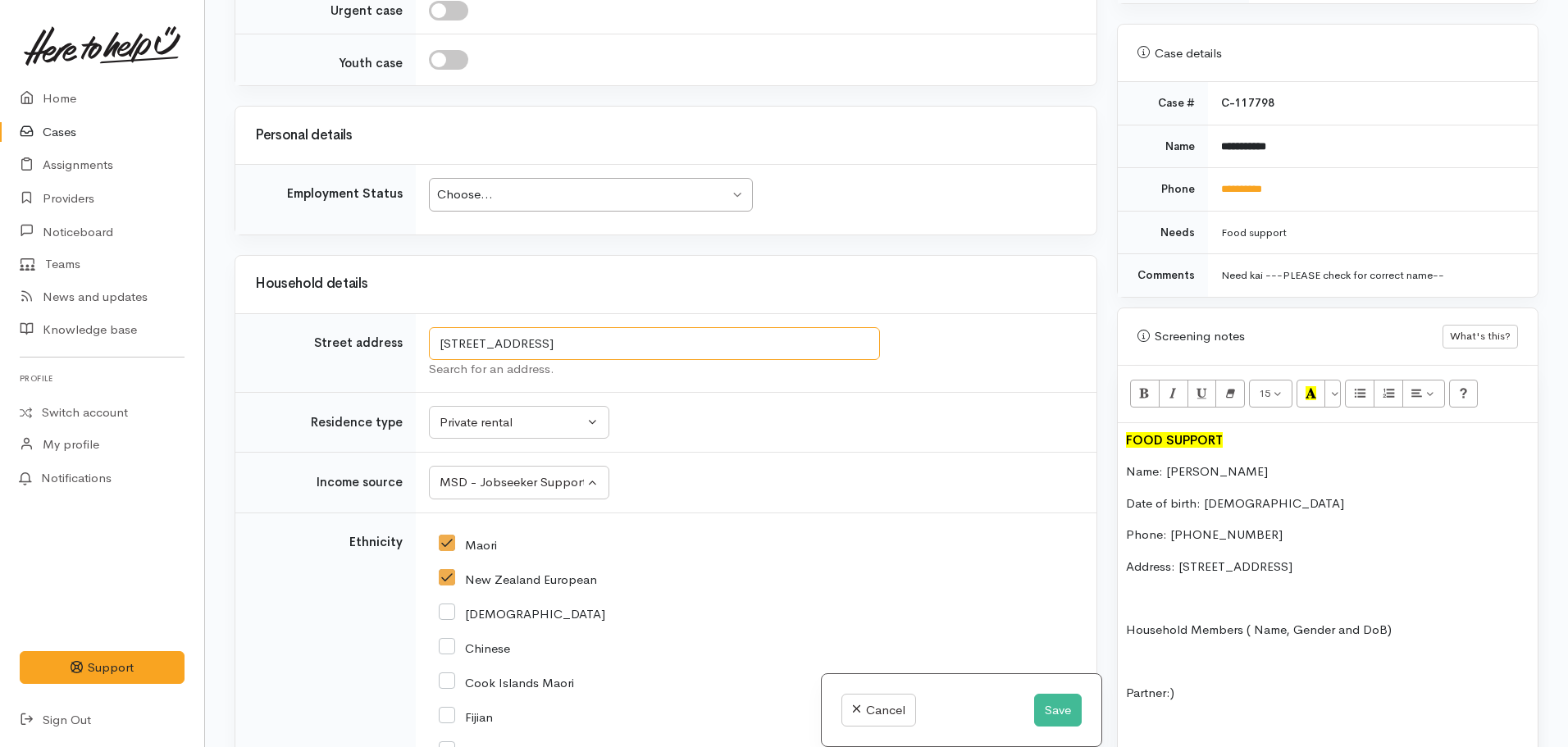
drag, startPoint x: 701, startPoint y: 334, endPoint x: 424, endPoint y: 330, distance: 277.0
click at [424, 330] on td "66 Pīhanga Street, Taupō, New Zealand Search for an address." at bounding box center [756, 353] width 681 height 78
drag, startPoint x: 1345, startPoint y: 541, endPoint x: 1186, endPoint y: 552, distance: 159.4
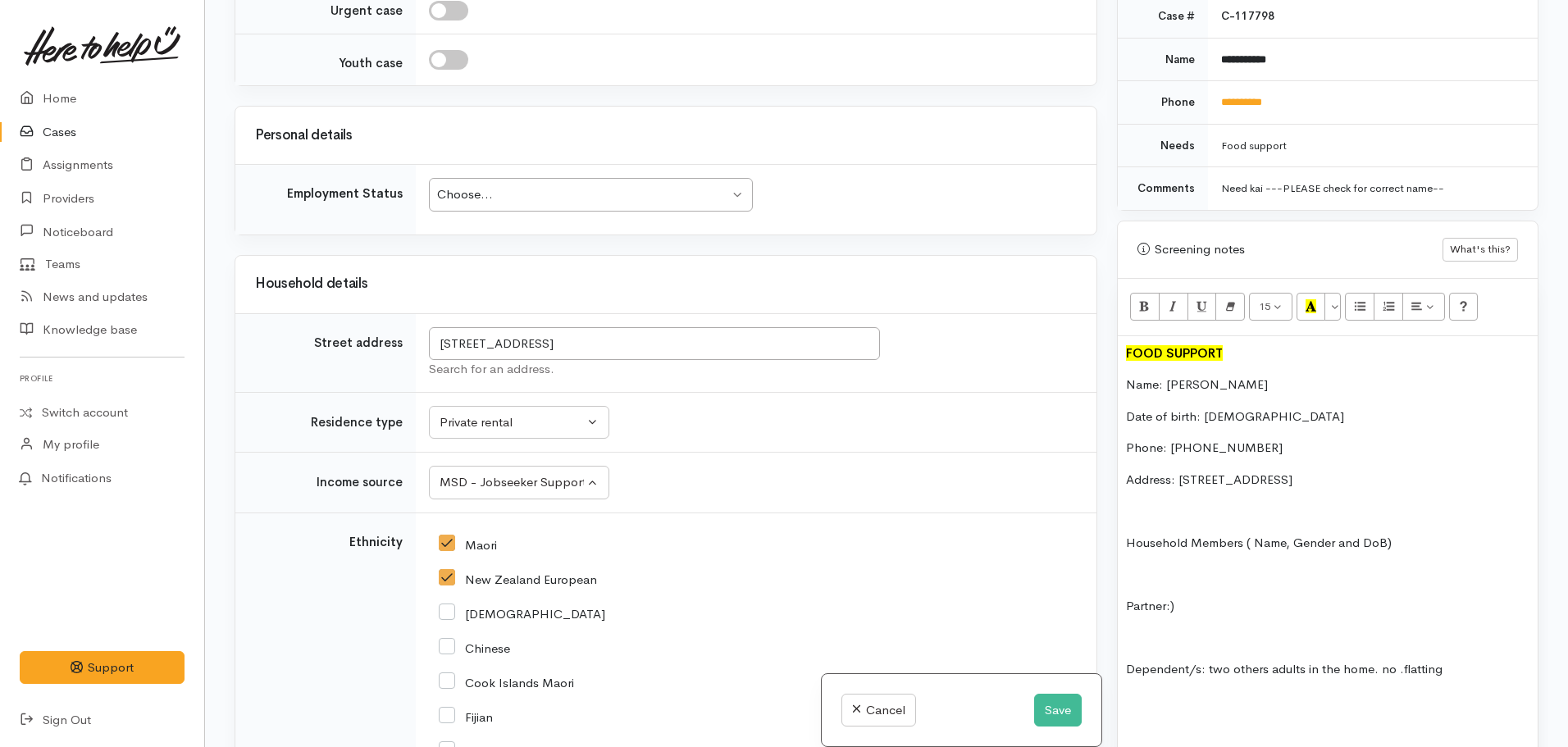
scroll to position [951, 0]
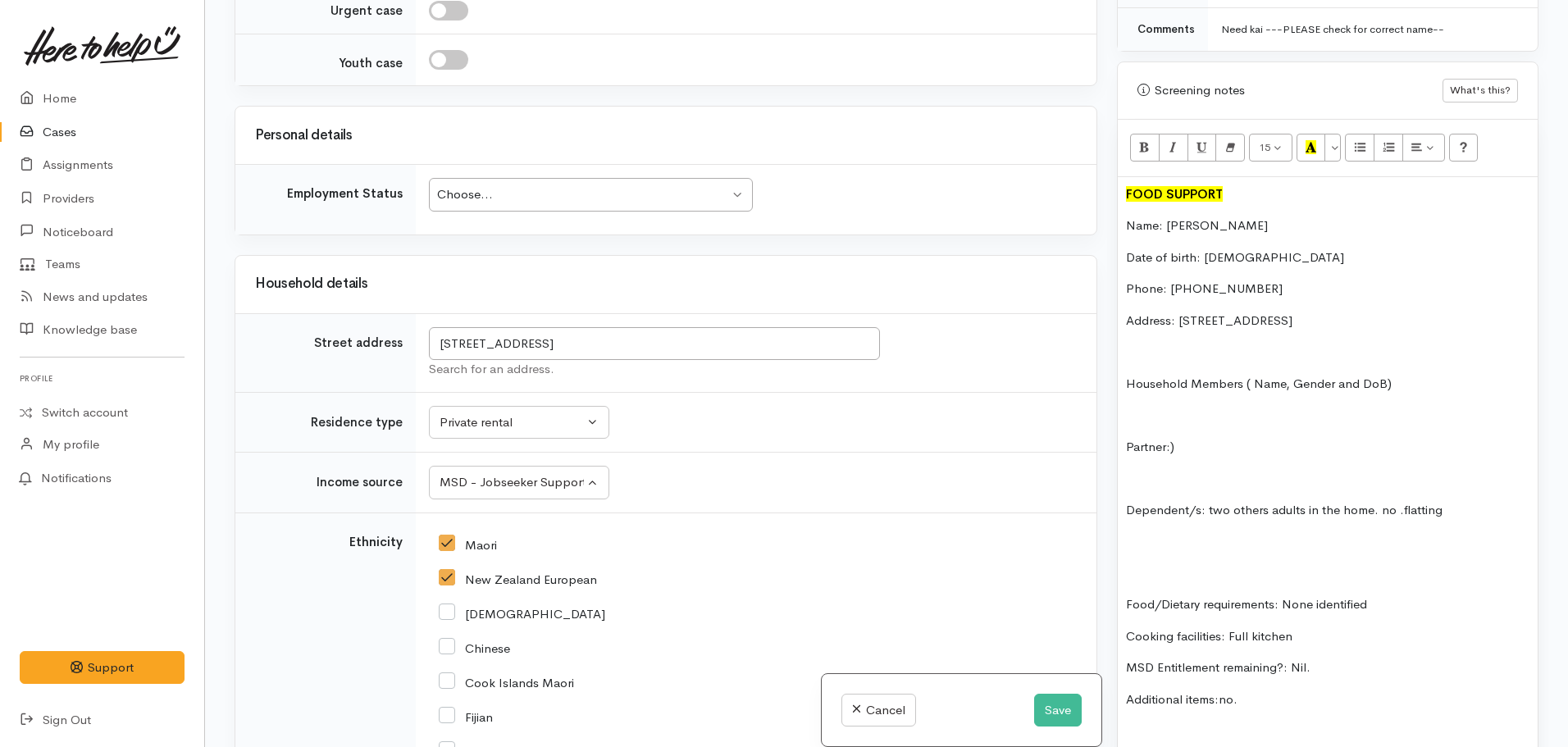
drag, startPoint x: 1457, startPoint y: 497, endPoint x: 1038, endPoint y: 347, distance: 445.0
click at [1038, 347] on div "Related cases There are other cases potentially from the same person, address o…" at bounding box center [886, 373] width 1324 height 747
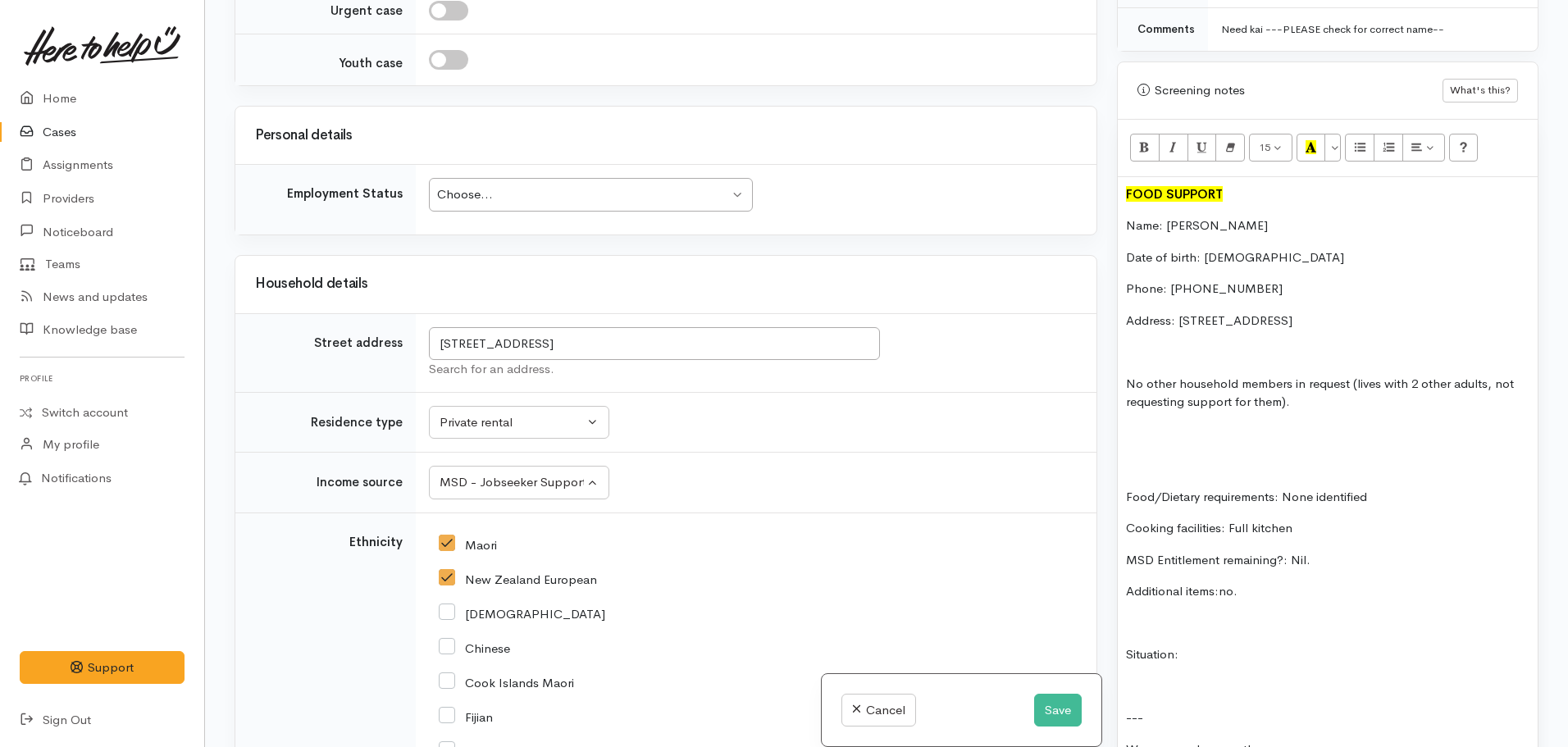
click at [1147, 433] on div "FOOD SUPPORT Name: Tehran Gray Date of birth: 20.02.1988 Phone: 0274162190 Addr…" at bounding box center [1327, 605] width 420 height 856
drag, startPoint x: 1261, startPoint y: 550, endPoint x: 1094, endPoint y: 537, distance: 167.5
click at [1094, 537] on div "Related cases There are other cases potentially from the same person, address o…" at bounding box center [886, 373] width 1324 height 747
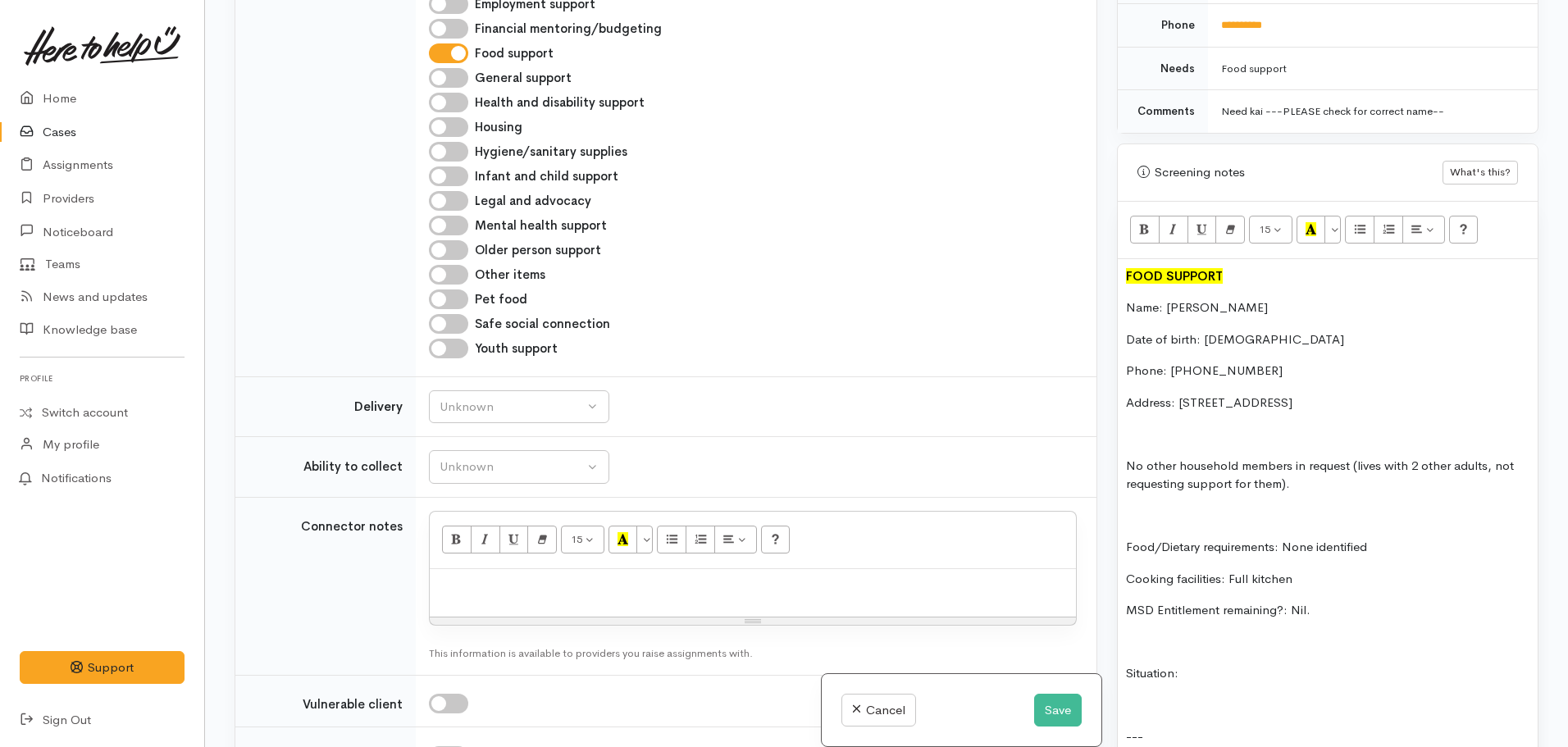
scroll to position [1148, 0]
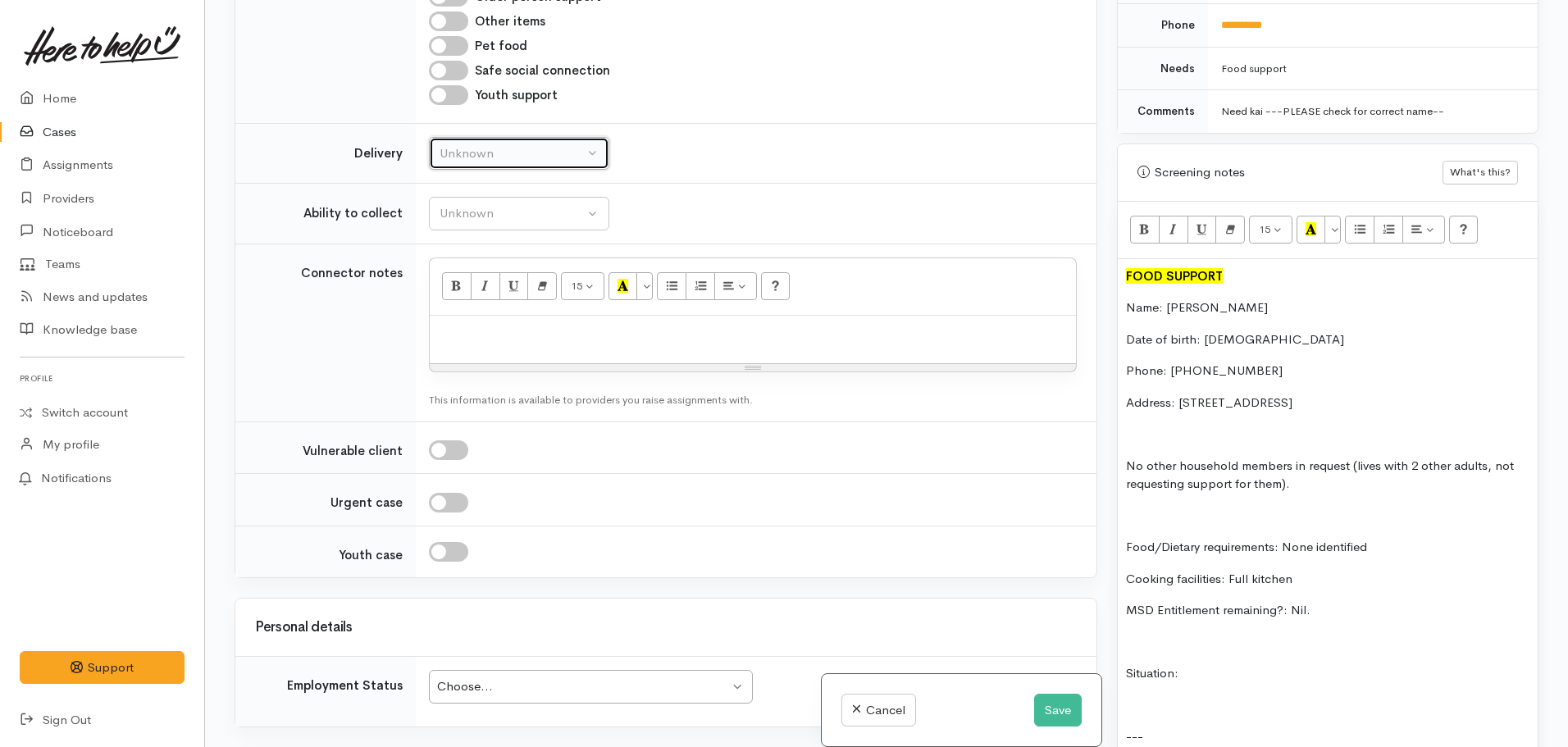
click at [501, 146] on div "Unknown" at bounding box center [511, 153] width 144 height 19
drag, startPoint x: 456, startPoint y: 309, endPoint x: 454, endPoint y: 298, distance: 11.2
click at [456, 308] on span "No" at bounding box center [458, 307] width 17 height 19
click at [456, 156] on div "No" at bounding box center [511, 153] width 144 height 19
click at [484, 246] on link "Delivery needed" at bounding box center [519, 257] width 179 height 26
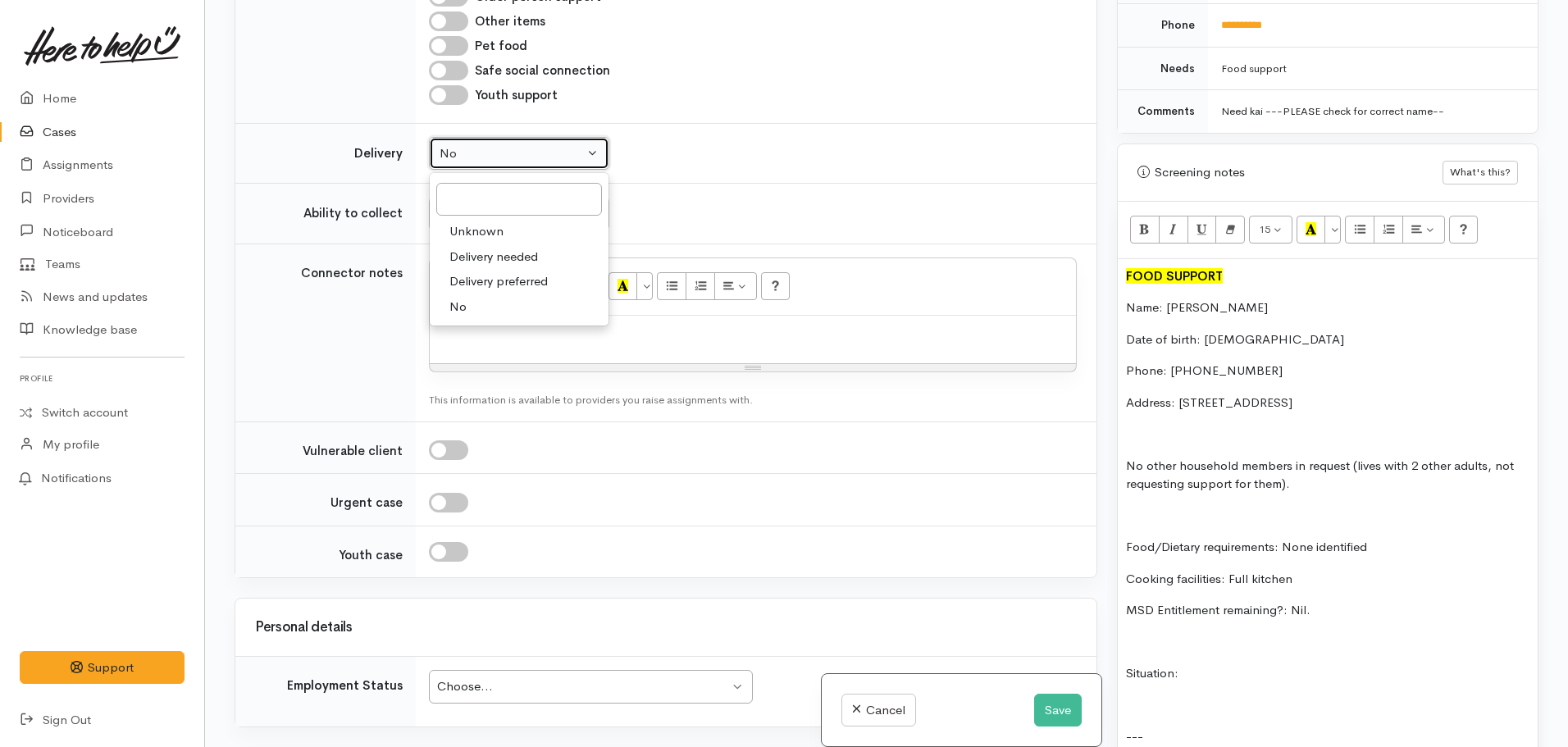
select select "3"
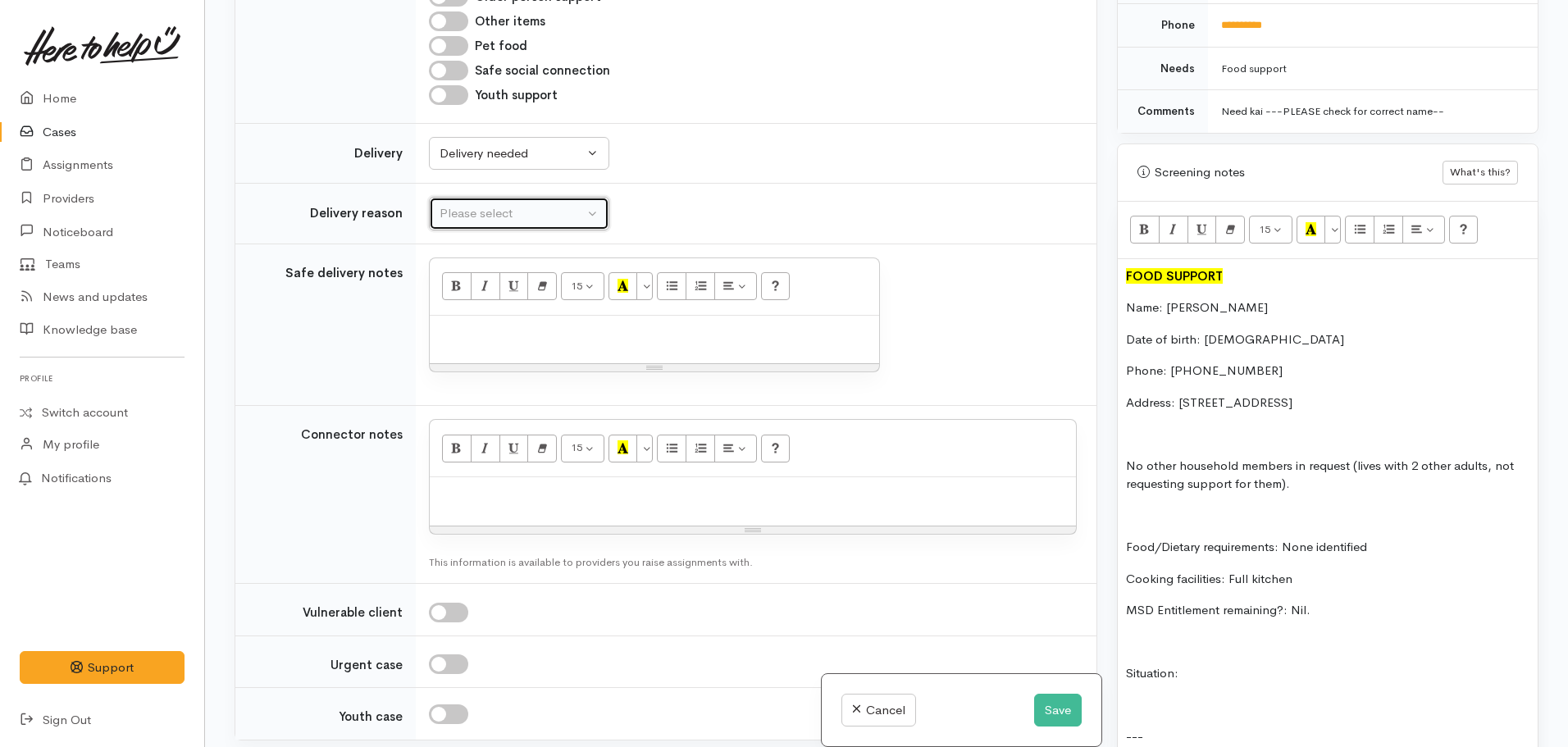
click at [473, 208] on div "Please select" at bounding box center [511, 213] width 144 height 19
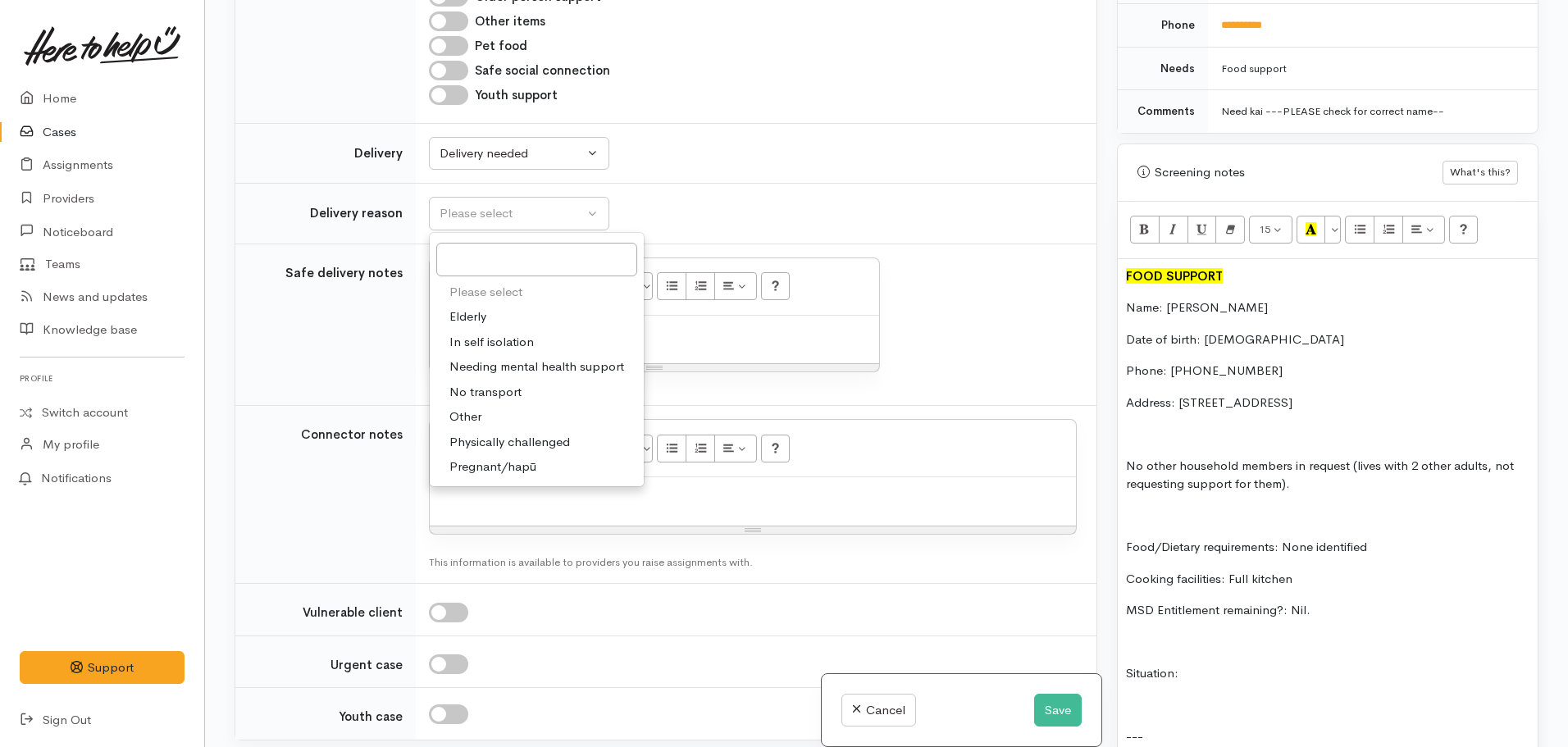
click at [490, 420] on link "Other" at bounding box center [536, 417] width 214 height 26
select select "7"
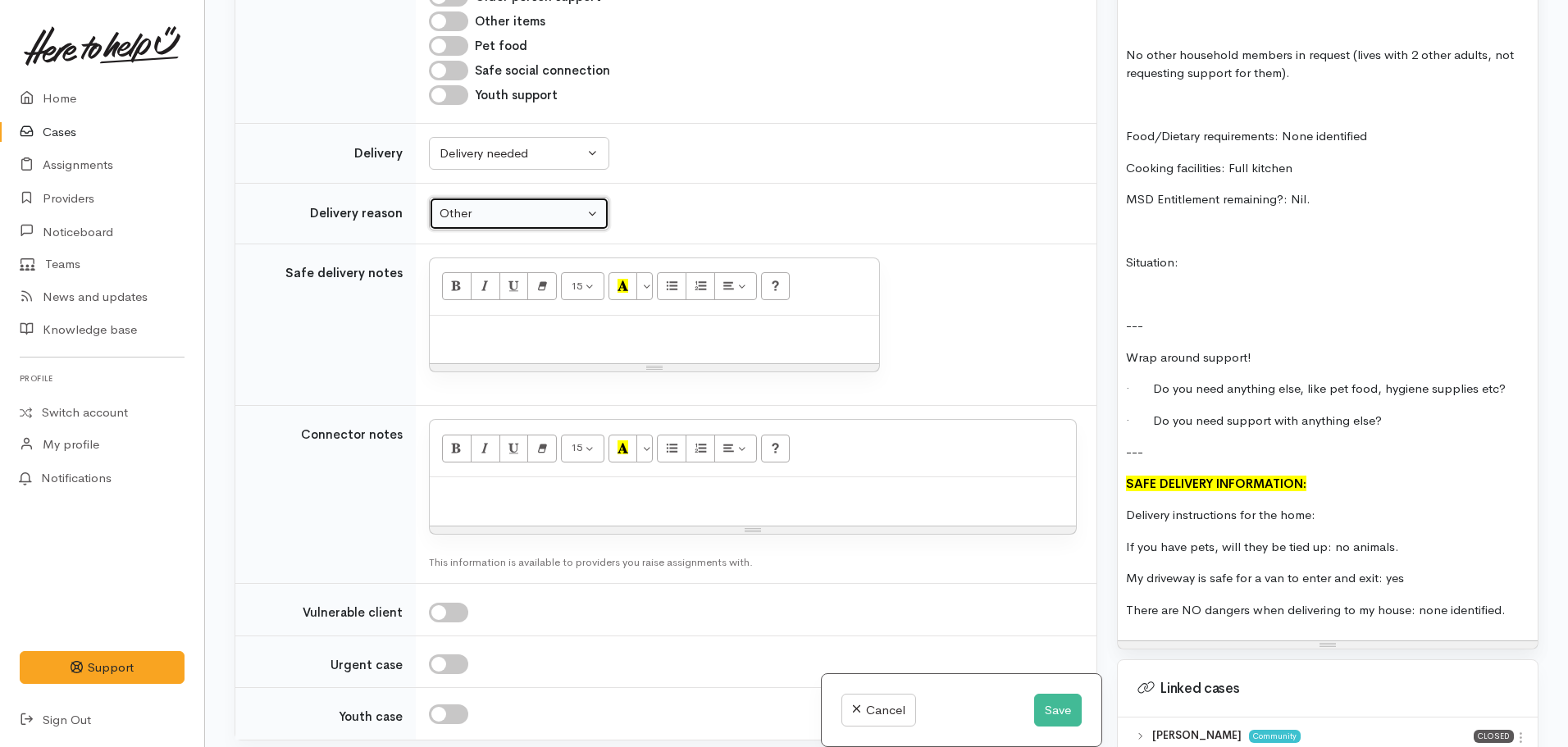
scroll to position [1361, 0]
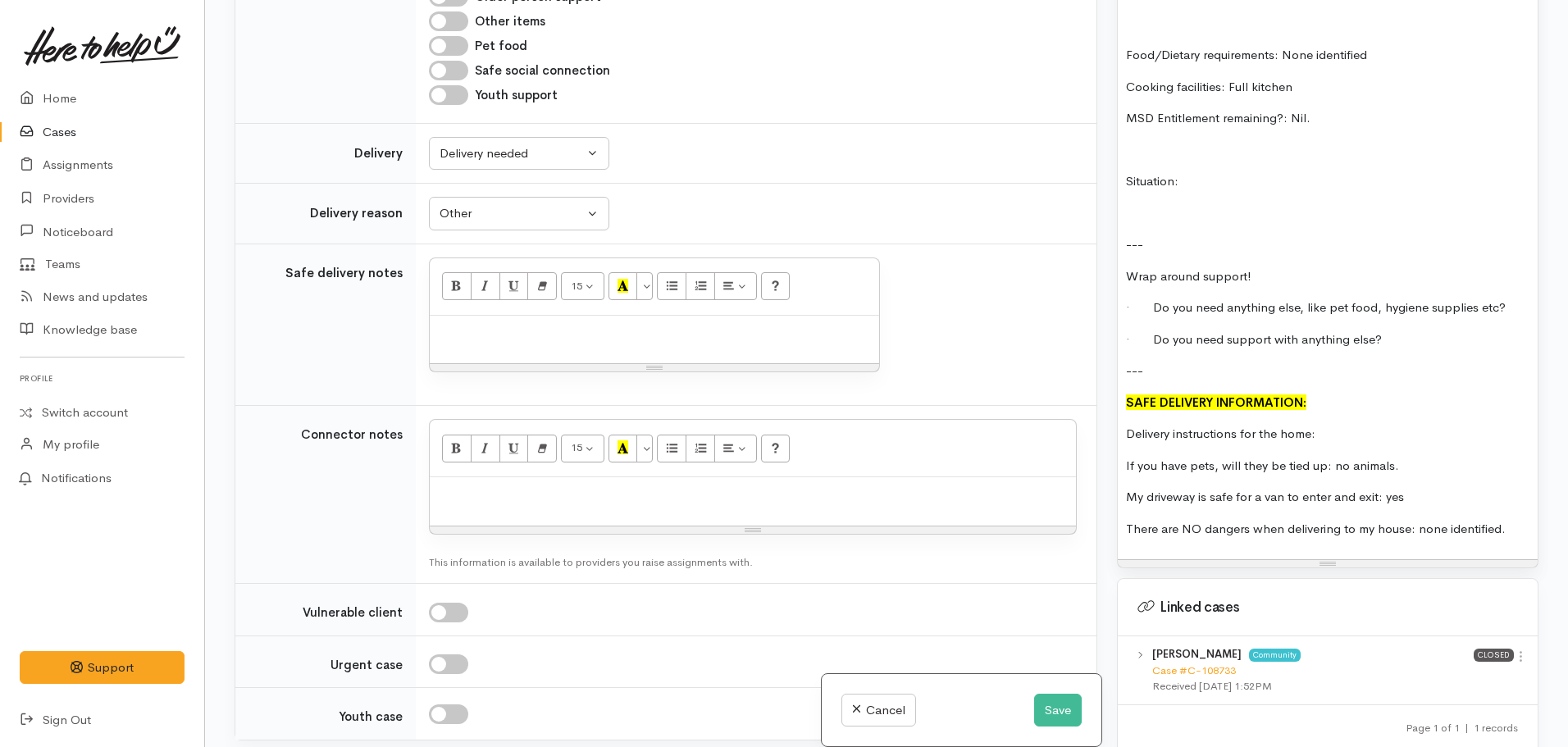
drag, startPoint x: 1356, startPoint y: 411, endPoint x: 1045, endPoint y: 413, distance: 311.0
click at [1045, 413] on div "Related cases There are other cases potentially from the same person, address o…" at bounding box center [886, 373] width 1324 height 747
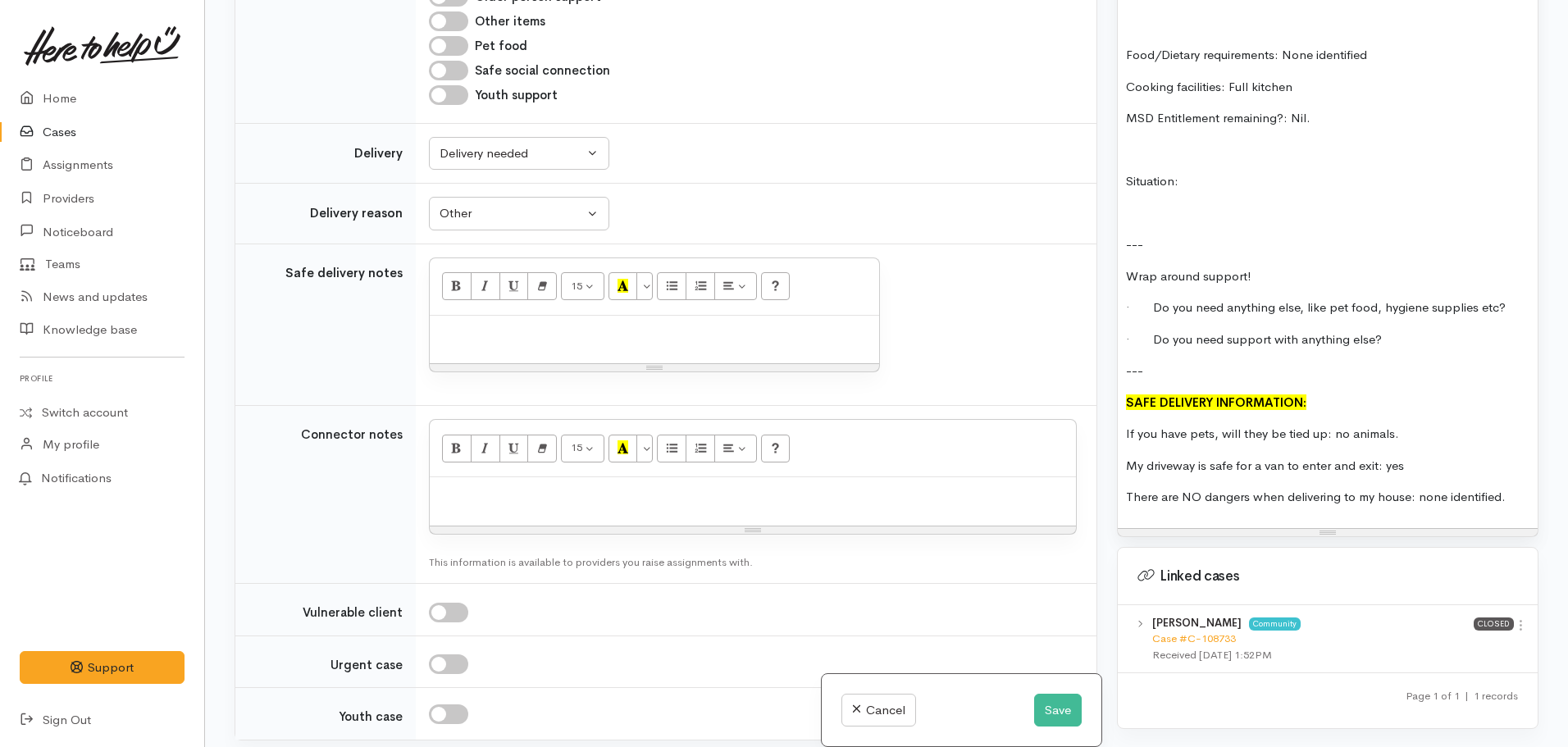
click at [1400, 425] on p "If you have pets, will they be tied up: no animals." at bounding box center [1327, 434] width 404 height 19
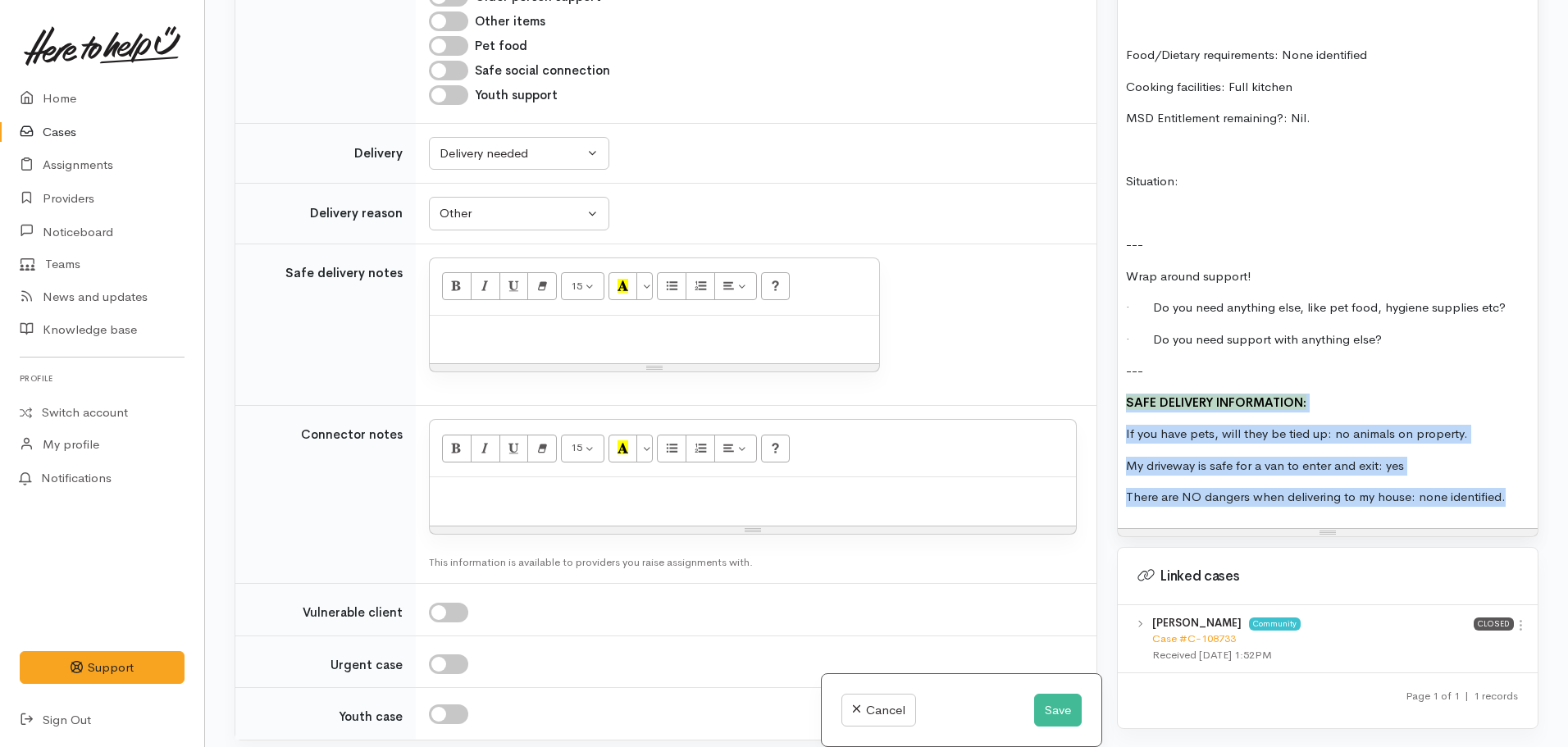
drag, startPoint x: 1519, startPoint y: 485, endPoint x: 1160, endPoint y: 379, distance: 374.3
click at [1114, 375] on div "Warnings Add No warnings have been raised against this case Add Warning Title ●…" at bounding box center [1327, 373] width 441 height 747
copy div "SAFE DELIVERY INFORMATION: If you have pets, will they be tied up: no animals o…"
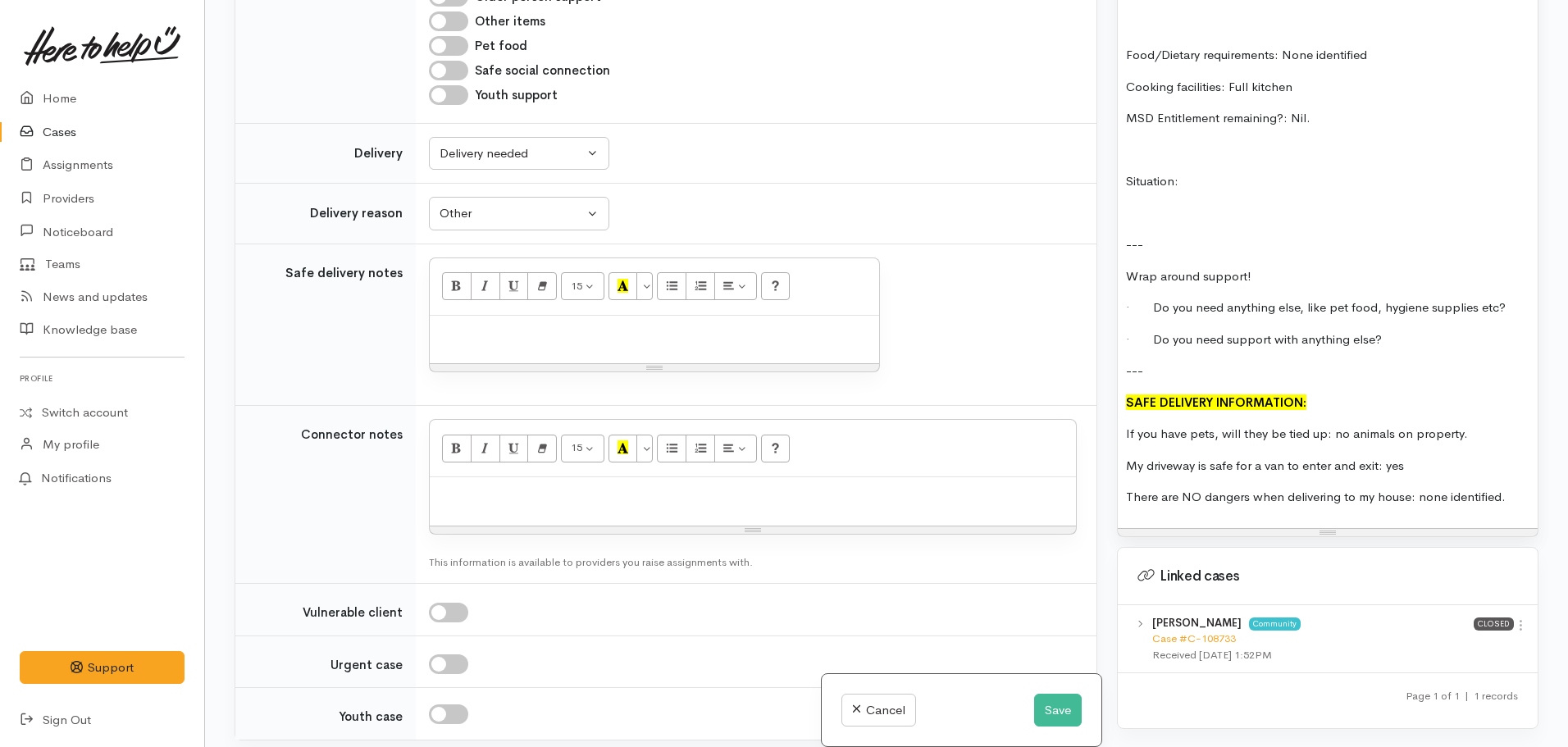
click at [459, 323] on div at bounding box center [654, 339] width 449 height 48
paste div
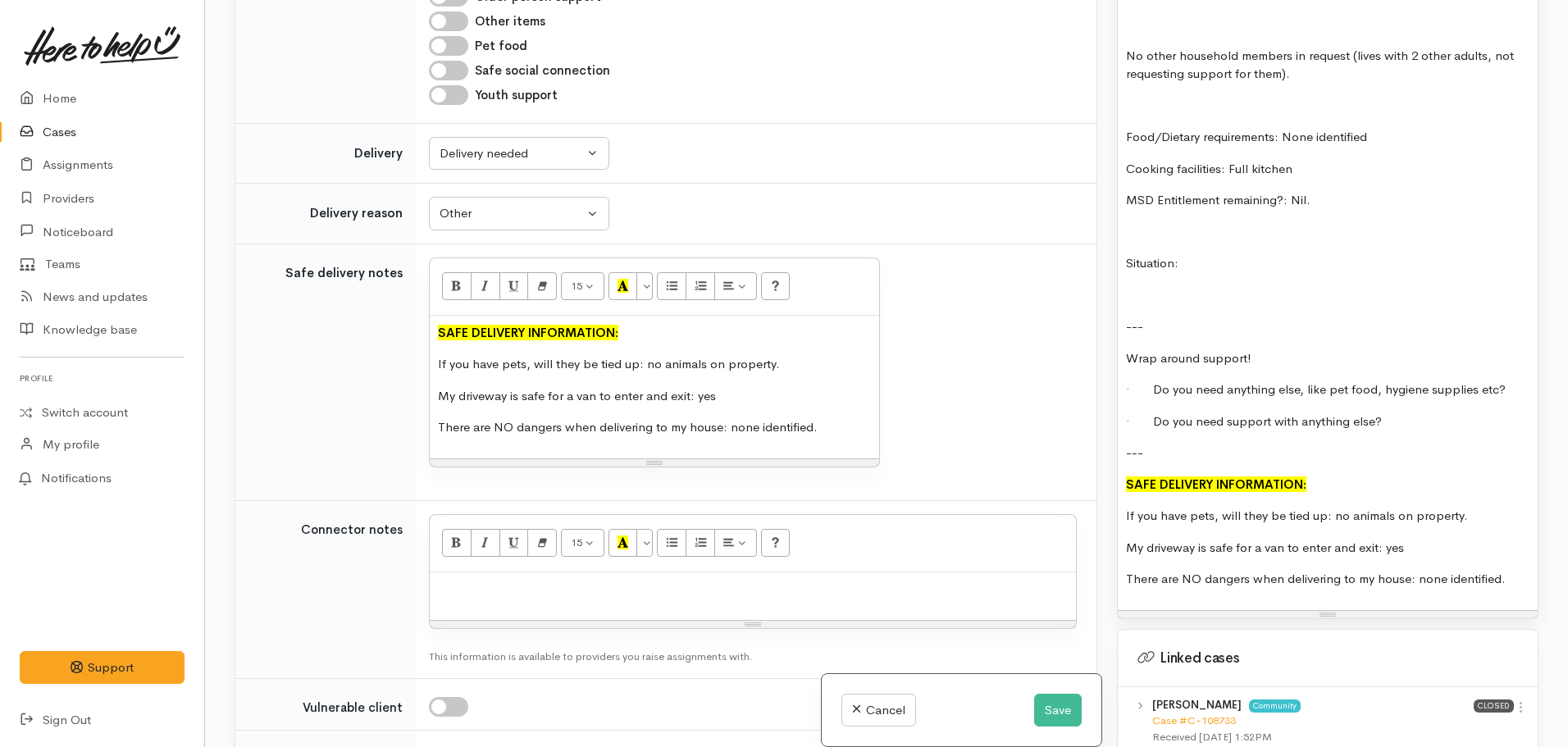
scroll to position [1197, 0]
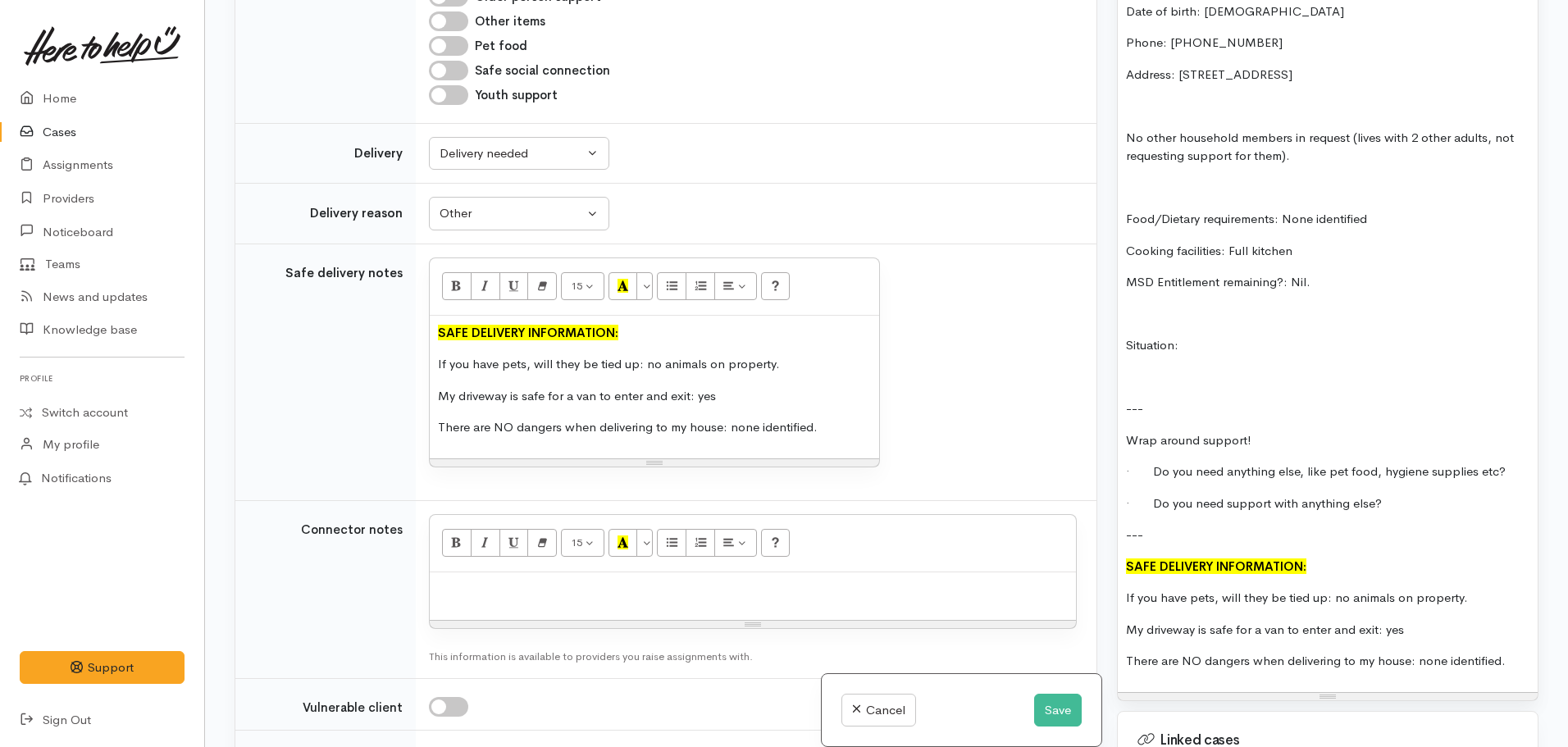
click at [1232, 337] on p "Situation:" at bounding box center [1327, 346] width 404 height 19
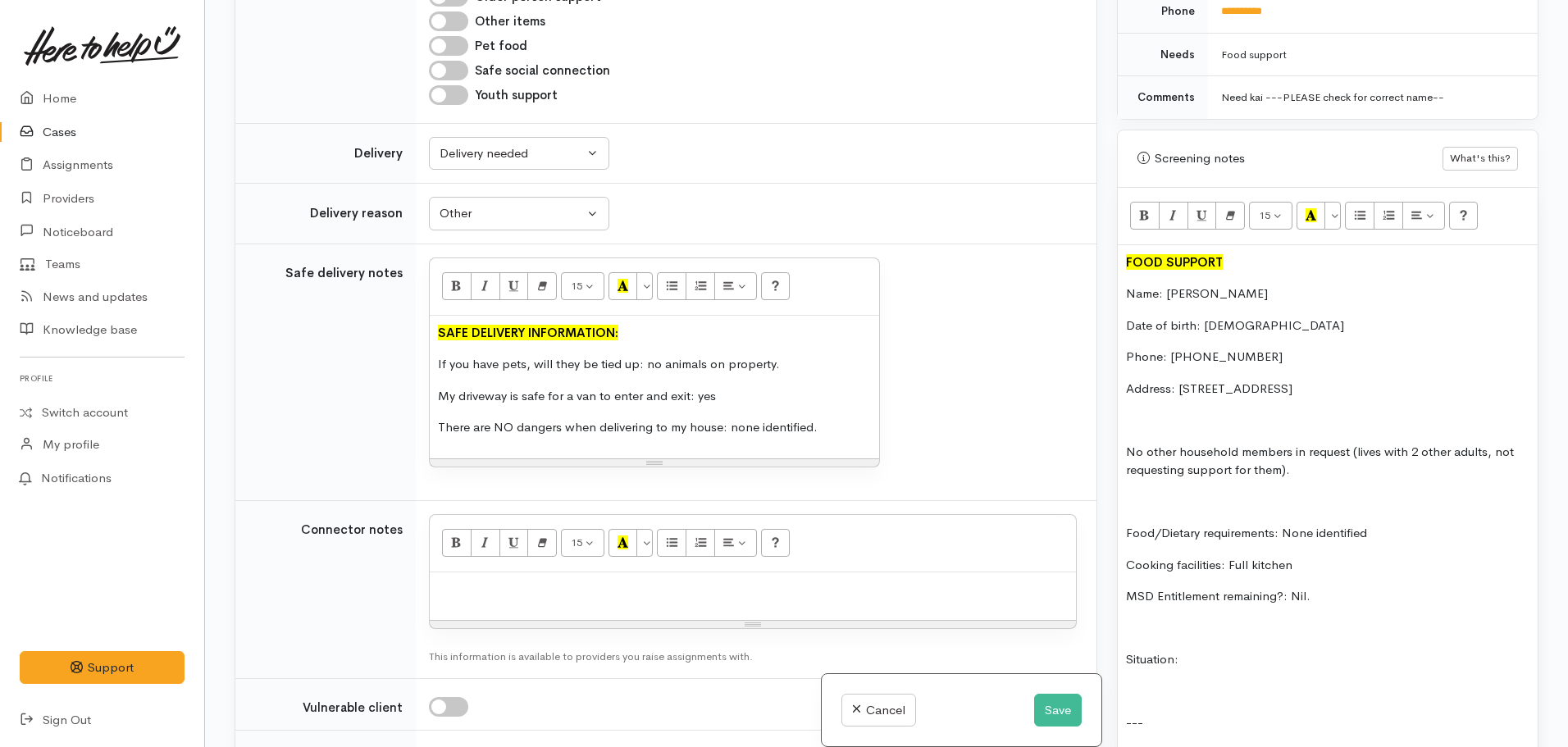
scroll to position [869, 0]
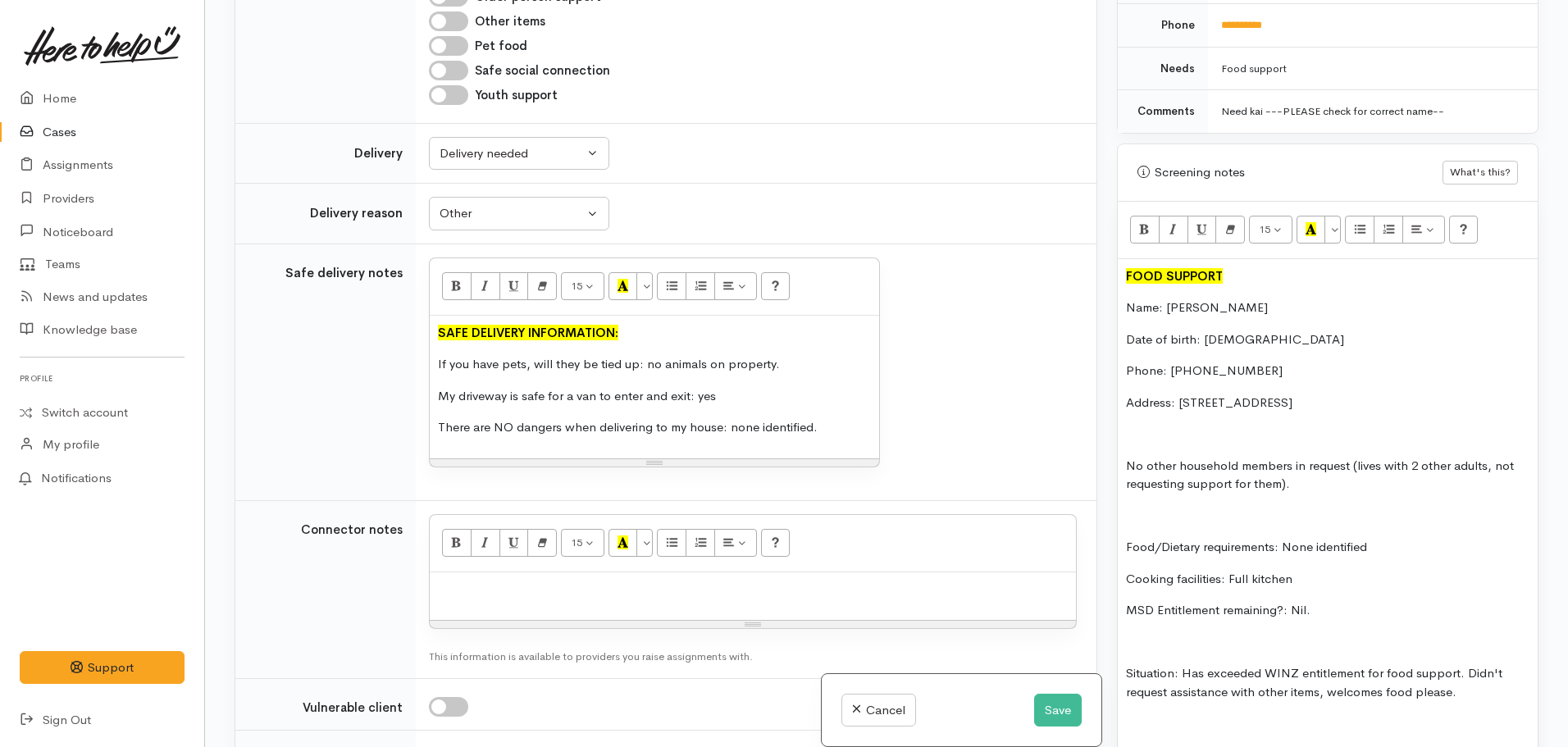
click at [1139, 715] on p at bounding box center [1327, 724] width 404 height 19
click at [1289, 675] on p "Situation: Has exceeded WINZ entitlement for food support. Didn't request assis…" at bounding box center [1327, 683] width 404 height 36
drag, startPoint x: 1382, startPoint y: 682, endPoint x: 1585, endPoint y: 685, distance: 203.0
click at [1567, 604] on html "Support Feedback I've got something to say Back" at bounding box center [784, 230] width 1568 height 747
drag, startPoint x: 1176, startPoint y: 658, endPoint x: 1095, endPoint y: 658, distance: 81.0
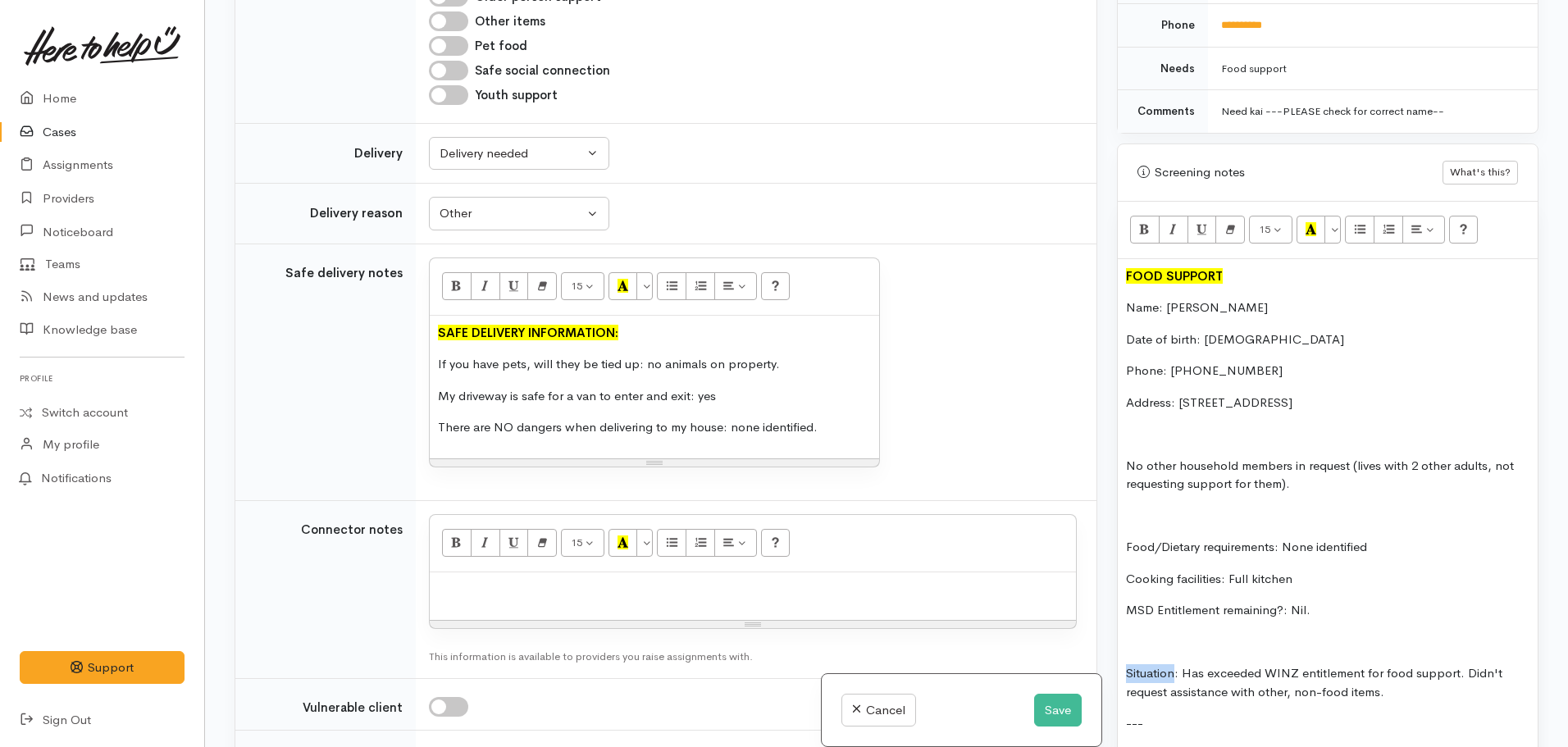
click at [1095, 658] on div "Related cases There are other cases potentially from the same person, address o…" at bounding box center [886, 373] width 1324 height 747
drag, startPoint x: 1376, startPoint y: 684, endPoint x: 1405, endPoint y: 675, distance: 30.4
click at [1376, 684] on p "Situation : Has exceeded WINZ entitlement for food support. Didn't request assi…" at bounding box center [1327, 683] width 404 height 36
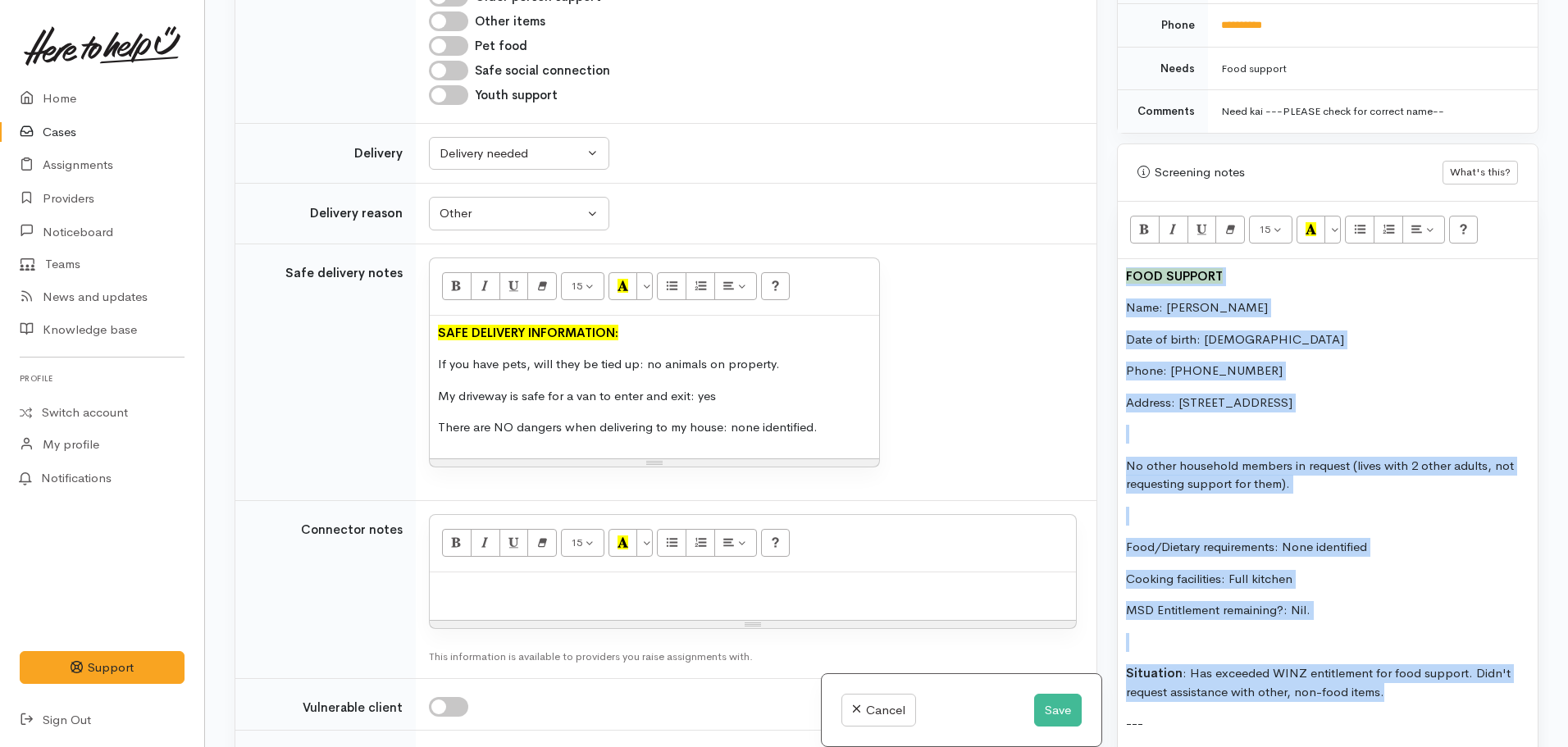
drag, startPoint x: 1406, startPoint y: 675, endPoint x: 1106, endPoint y: 235, distance: 532.5
click at [1106, 235] on div "Related cases There are other cases potentially from the same person, address o…" at bounding box center [886, 373] width 1324 height 747
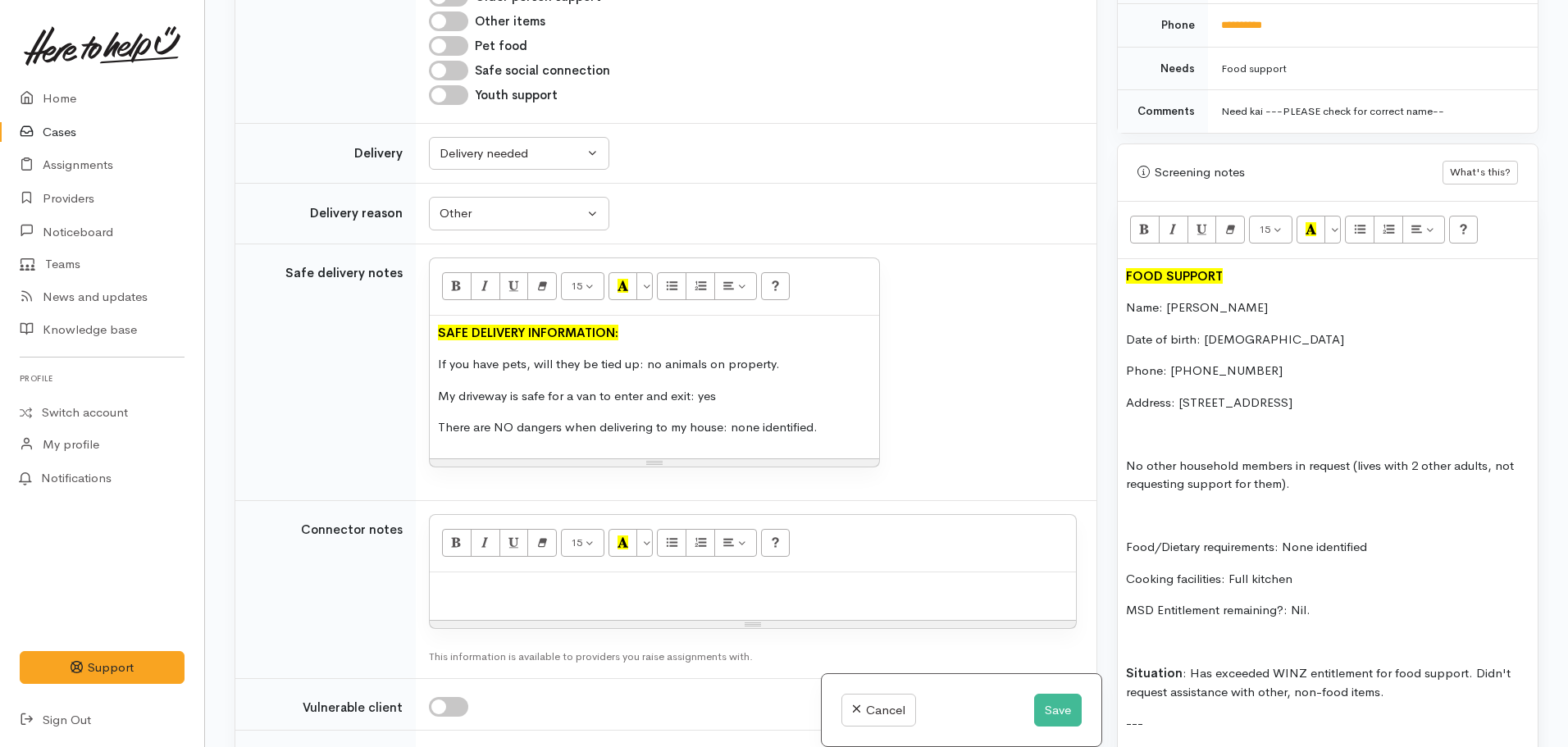
scroll to position [964, 0]
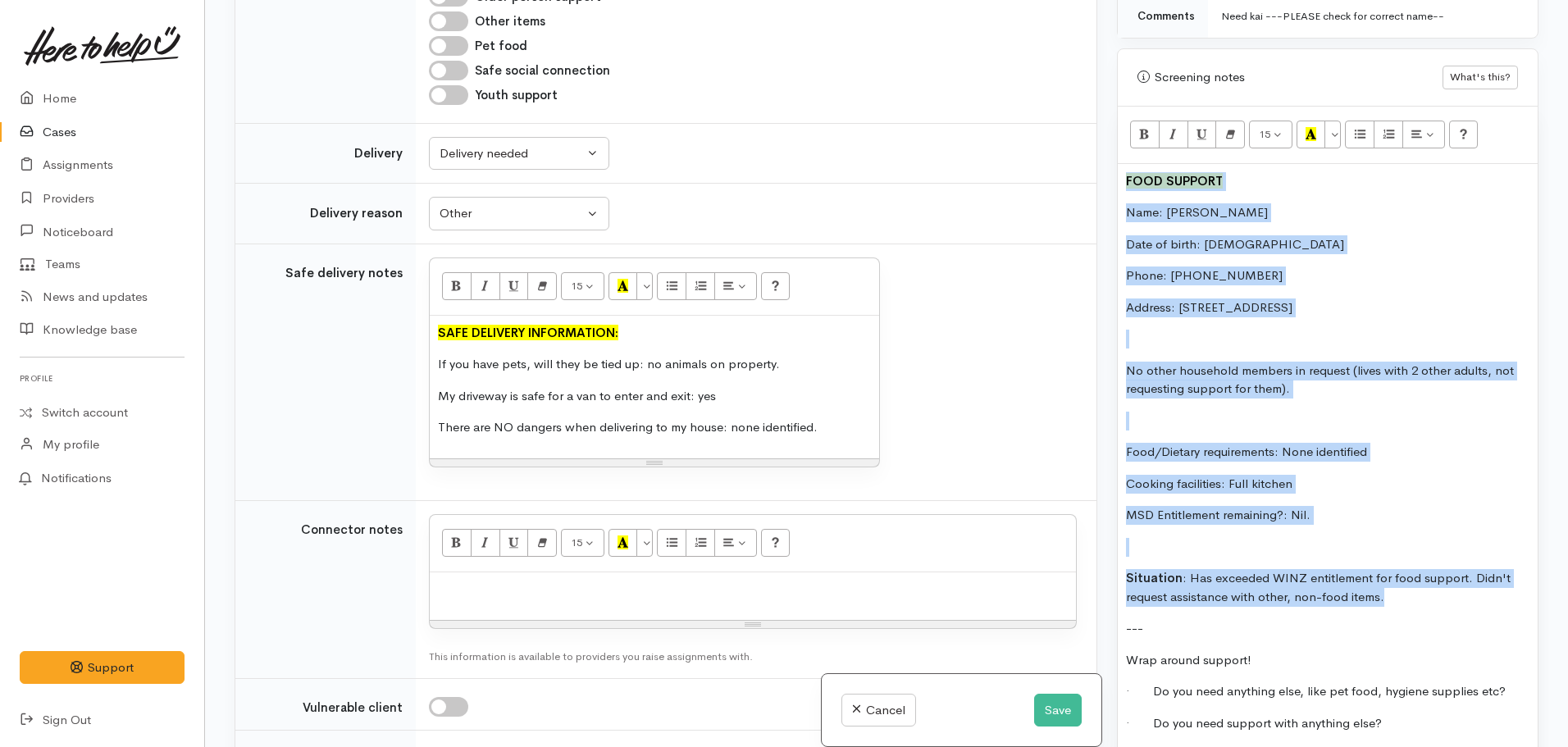
drag, startPoint x: 1342, startPoint y: 508, endPoint x: 1117, endPoint y: 161, distance: 413.6
click at [1117, 161] on div "Screening notes What's this? 15 8 9 10 11 12 14 18 24 36 Background Color Trans…" at bounding box center [1327, 484] width 421 height 873
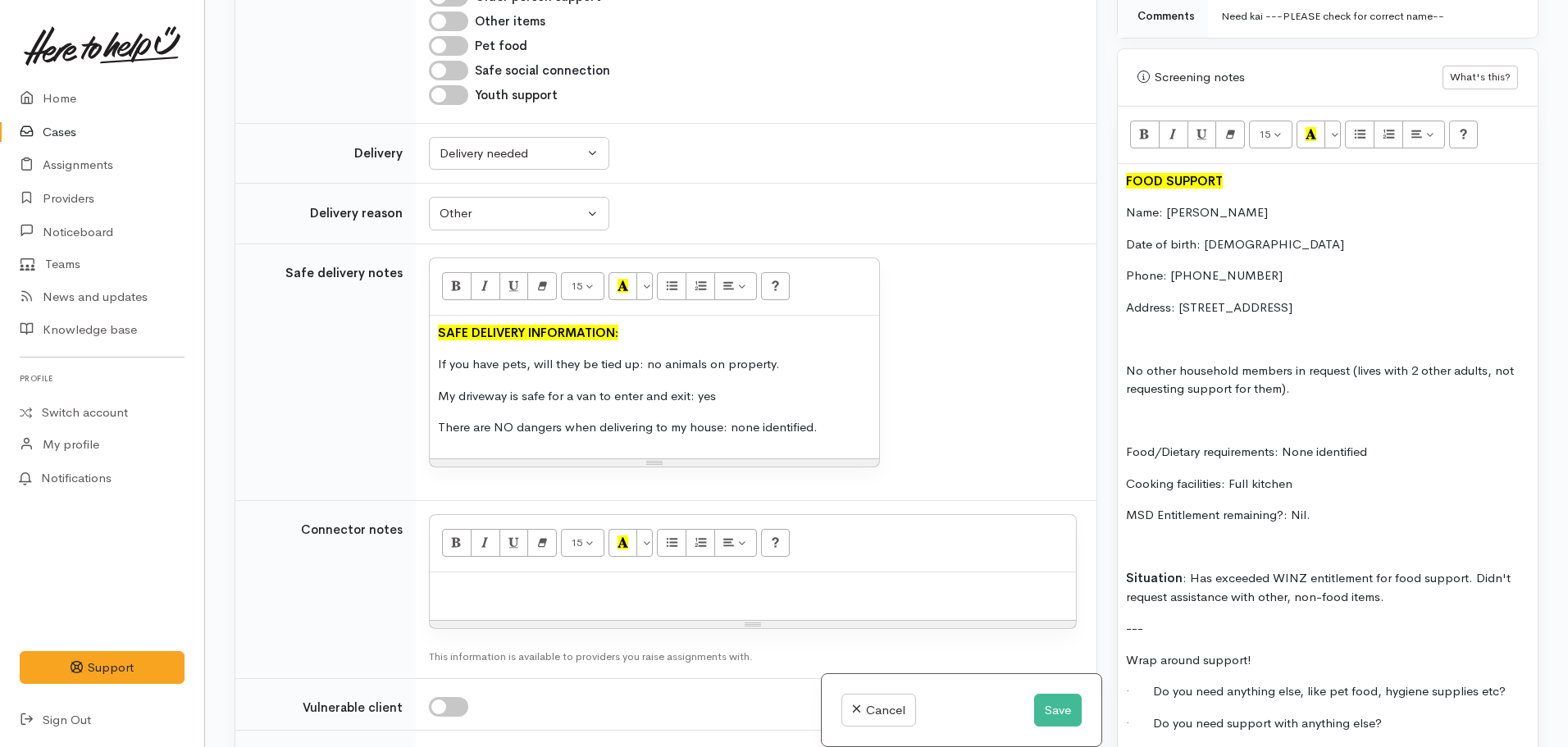
click at [454, 584] on p at bounding box center [752, 590] width 630 height 19
paste div
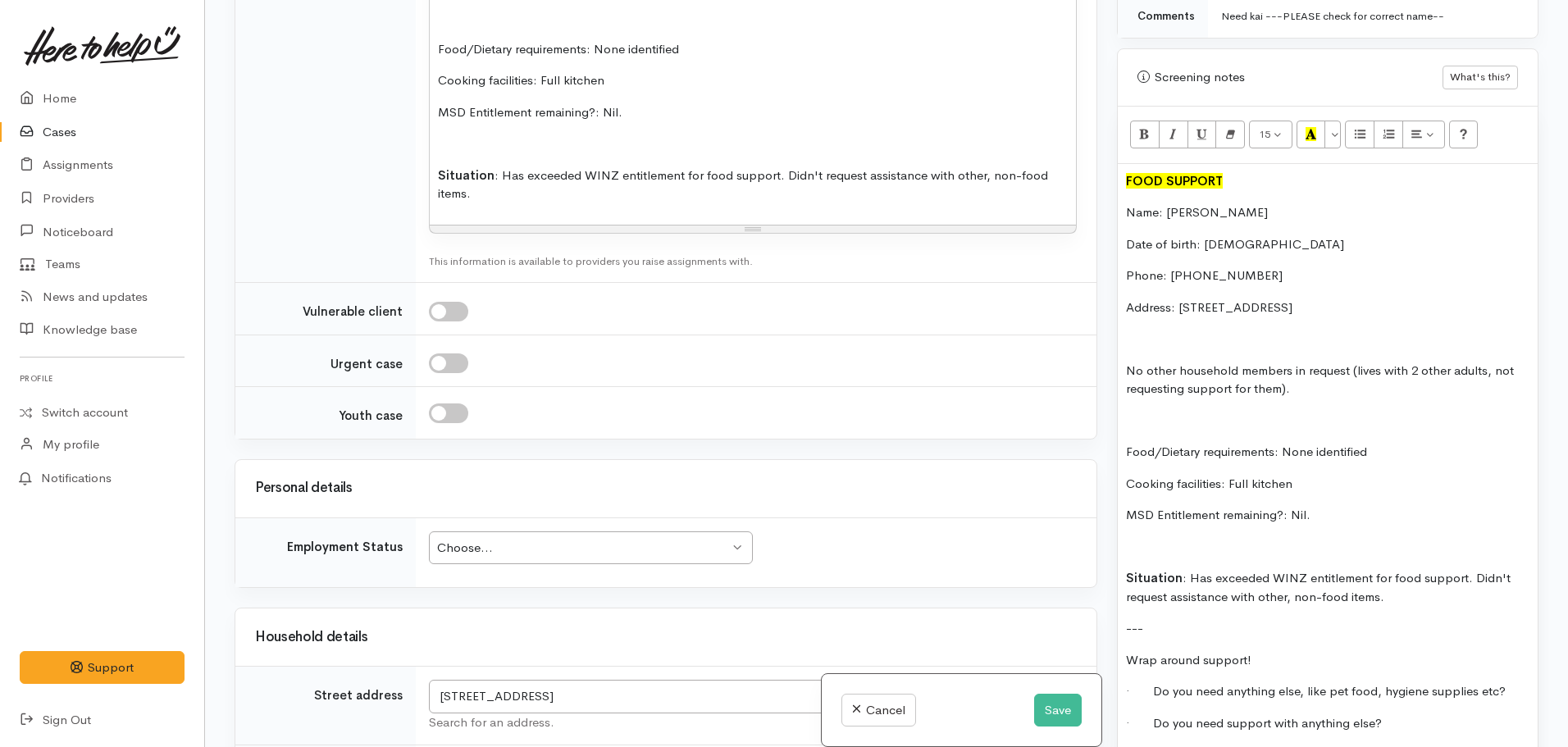
scroll to position [1971, 0]
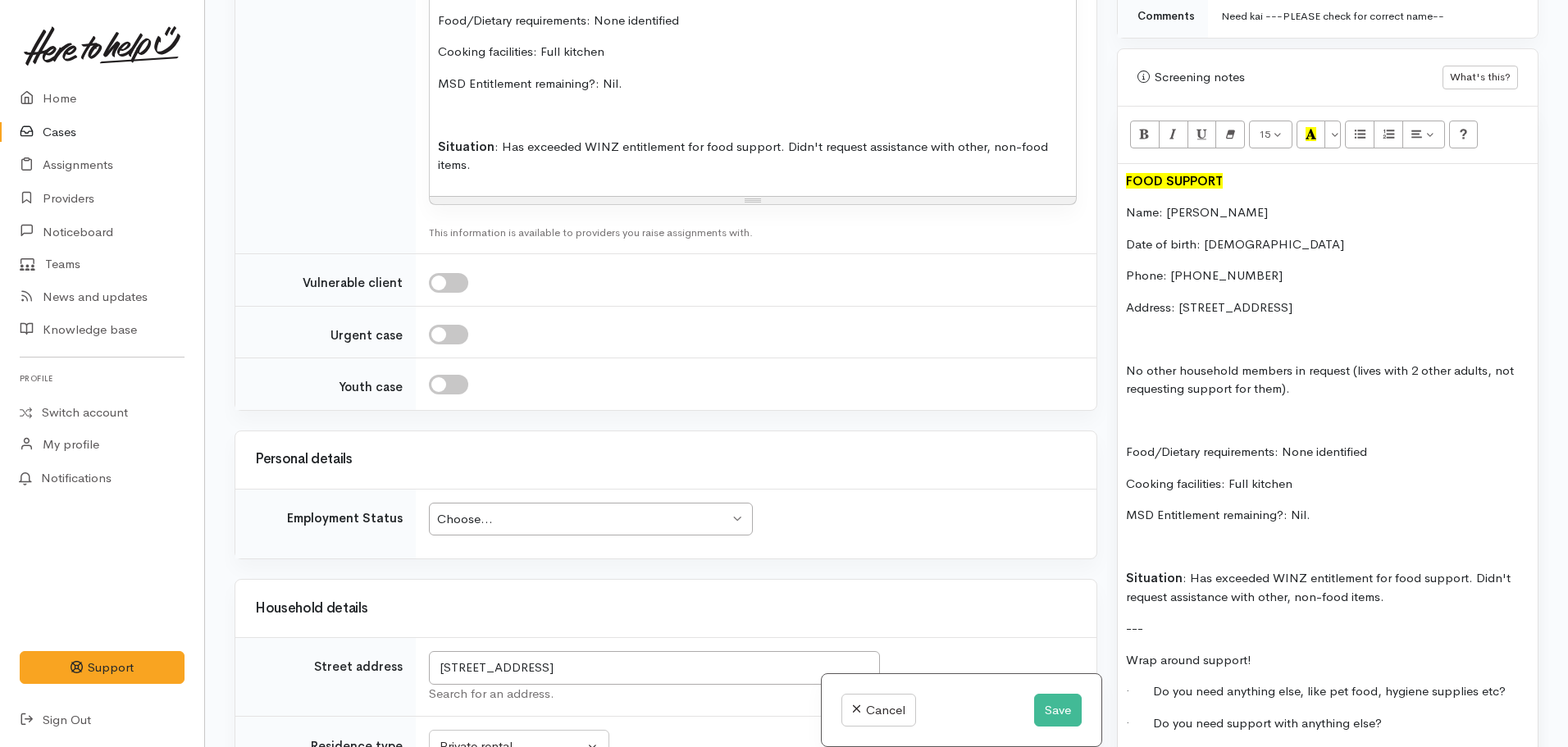
click at [482, 517] on div "Choose..." at bounding box center [583, 520] width 292 height 19
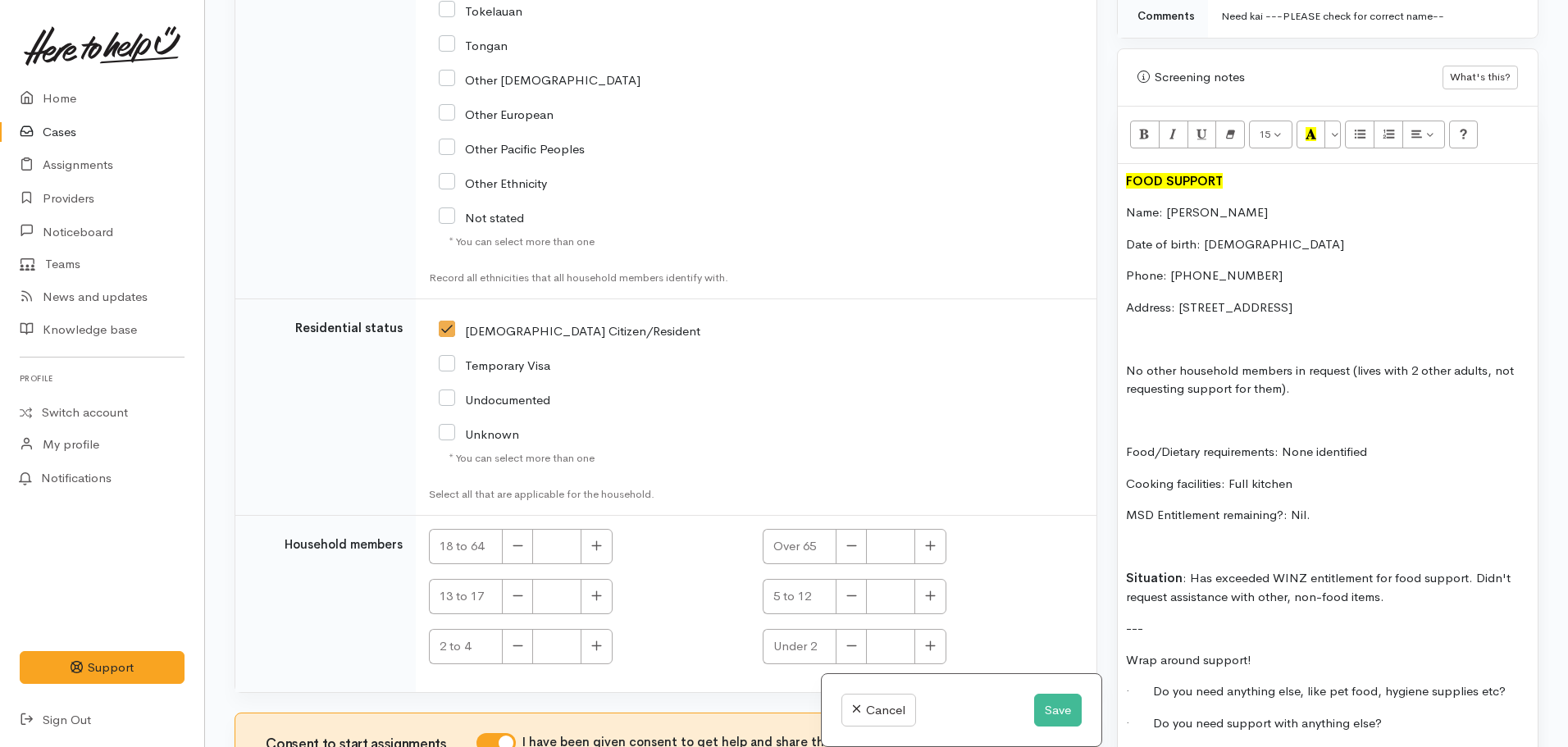
scroll to position [3375, 0]
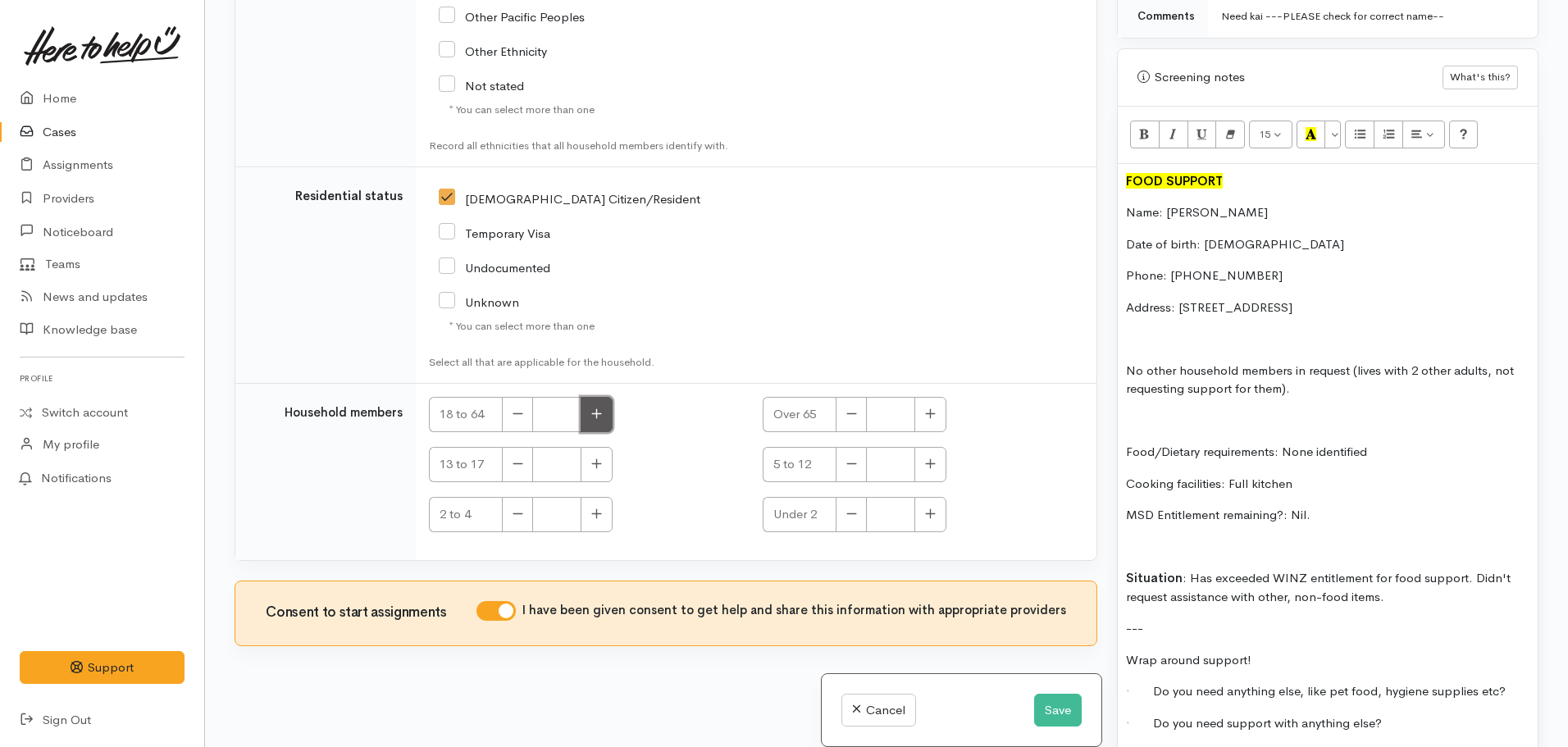
click at [609, 418] on button "button" at bounding box center [596, 414] width 32 height 36
type input "1"
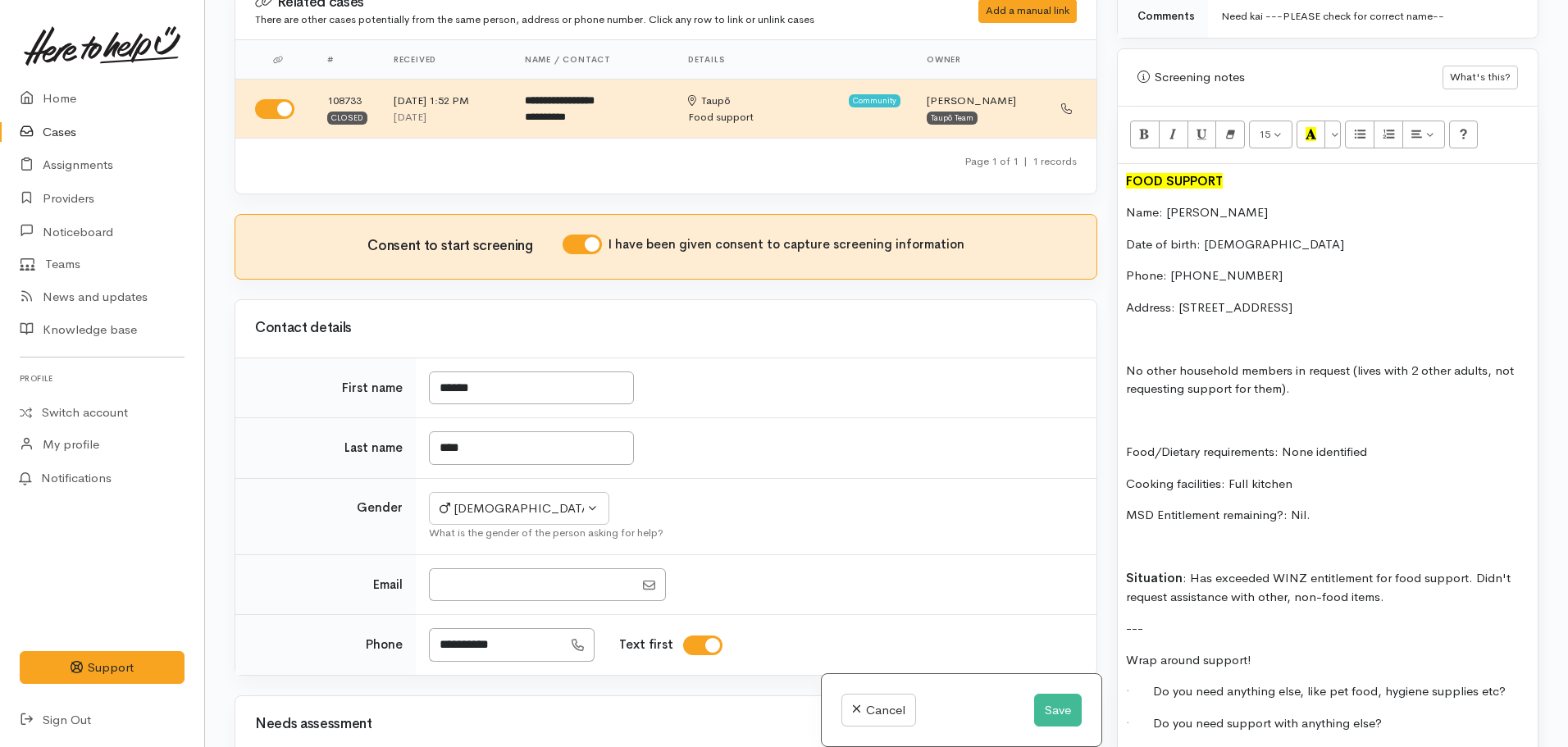
scroll to position [11, 0]
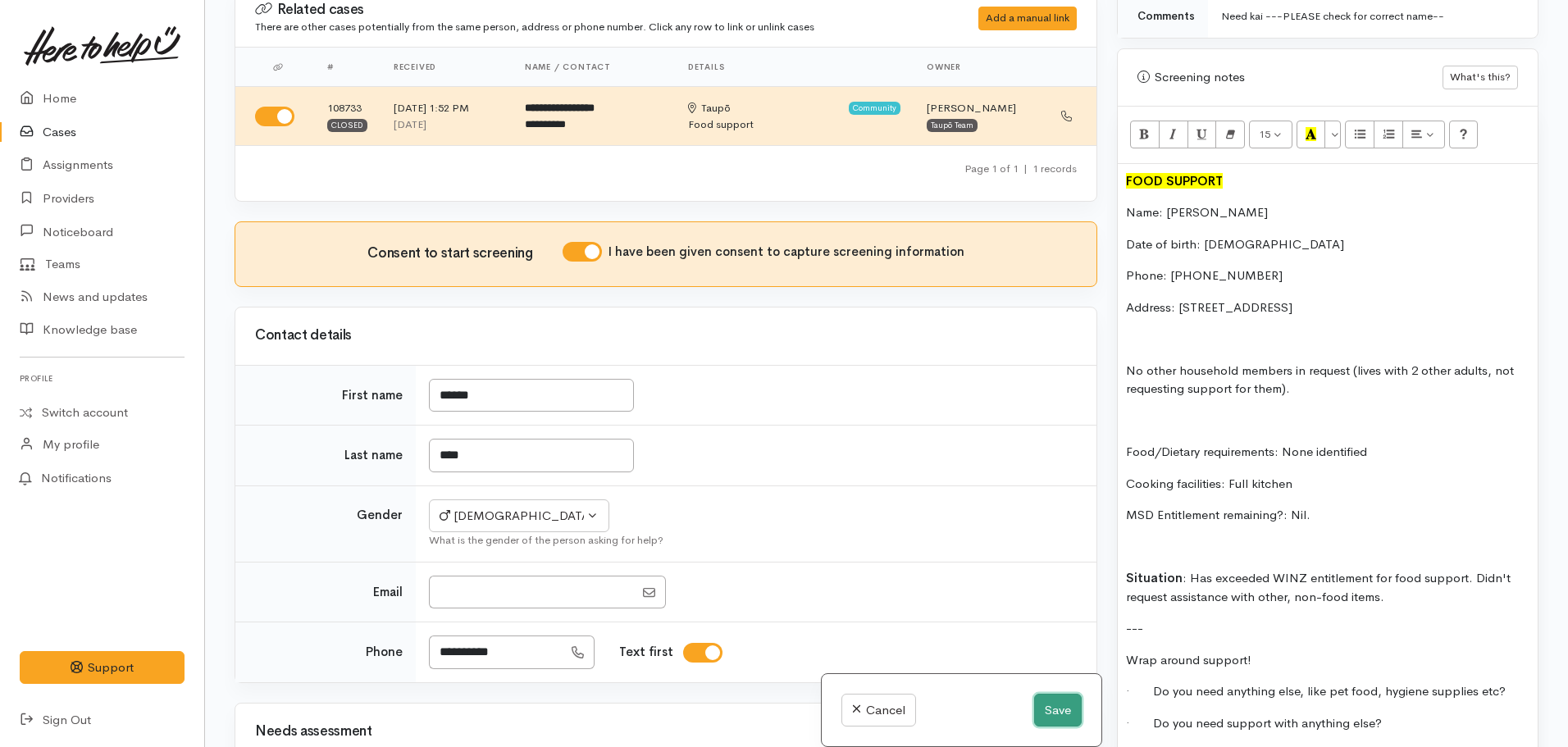
click at [1055, 710] on button "Save" at bounding box center [1057, 711] width 47 height 34
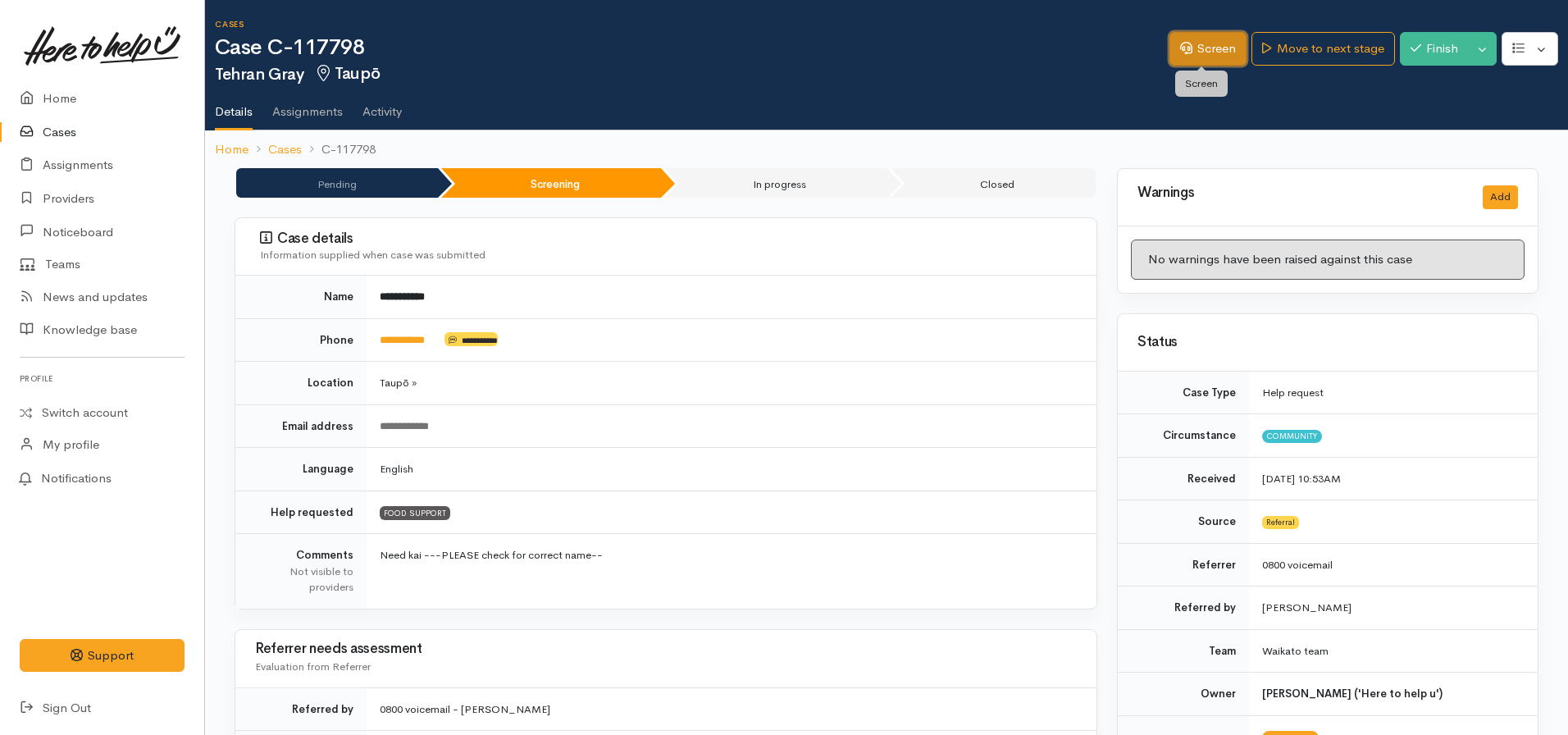
click at [1184, 43] on icon at bounding box center [1185, 47] width 12 height 12
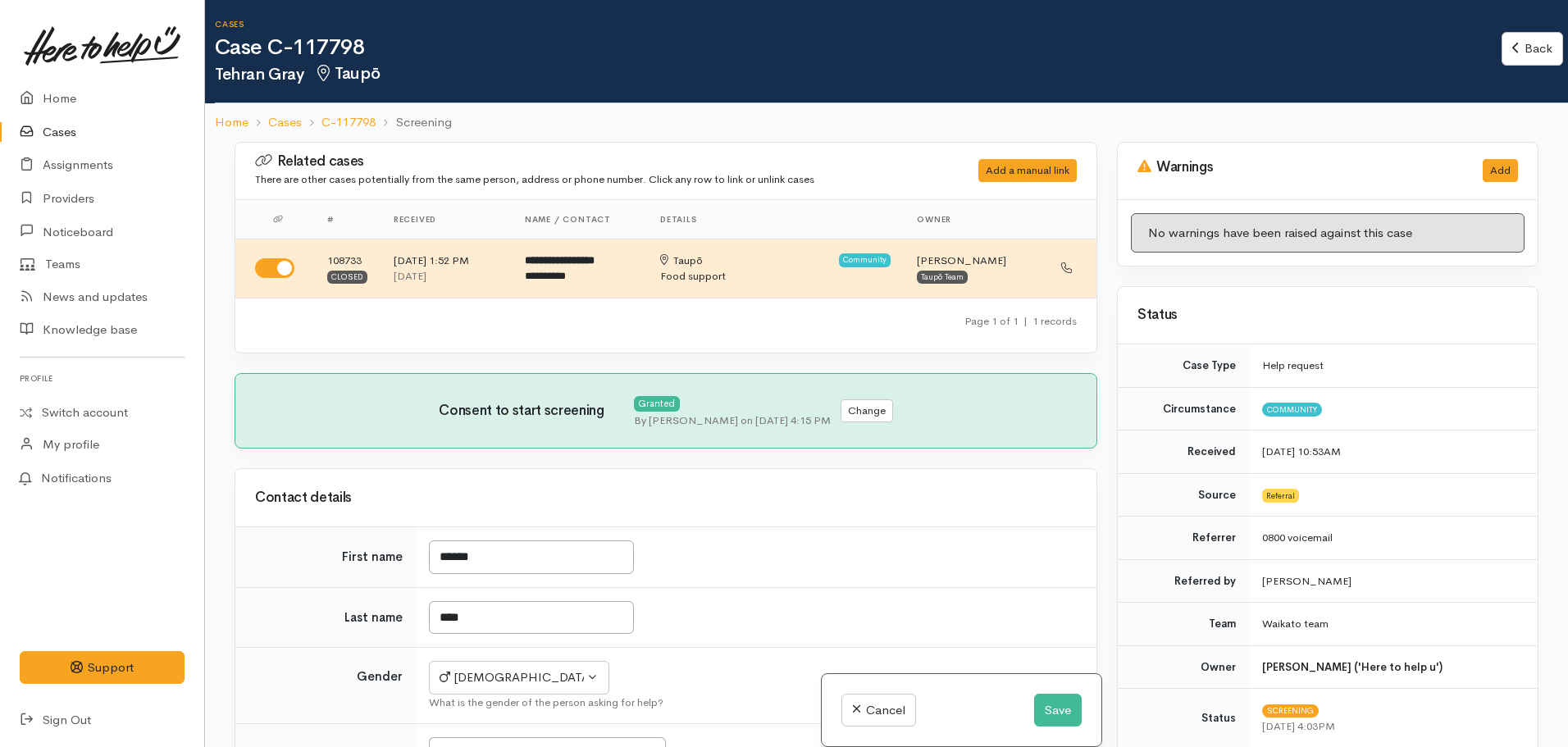
select select "7"
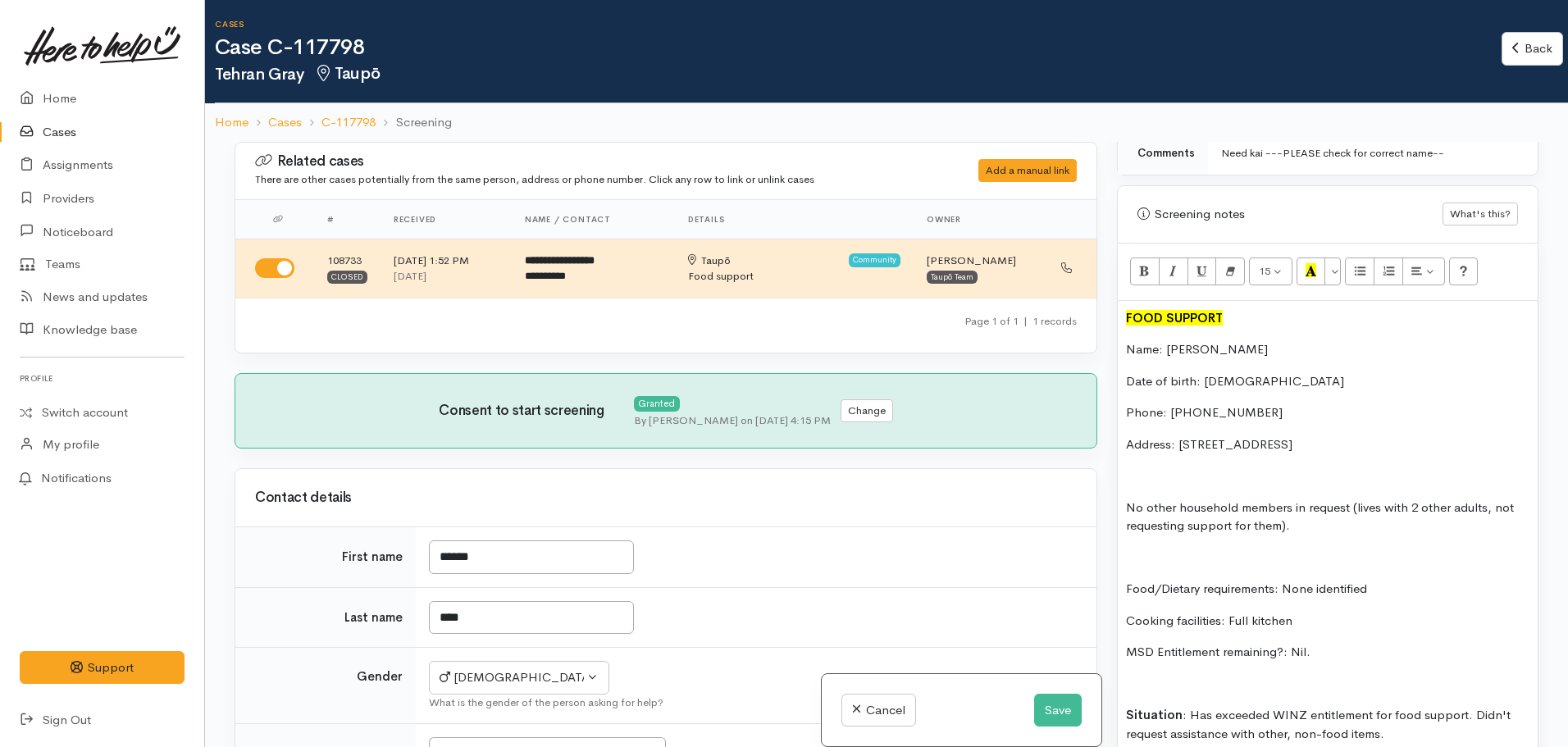
scroll to position [1477, 0]
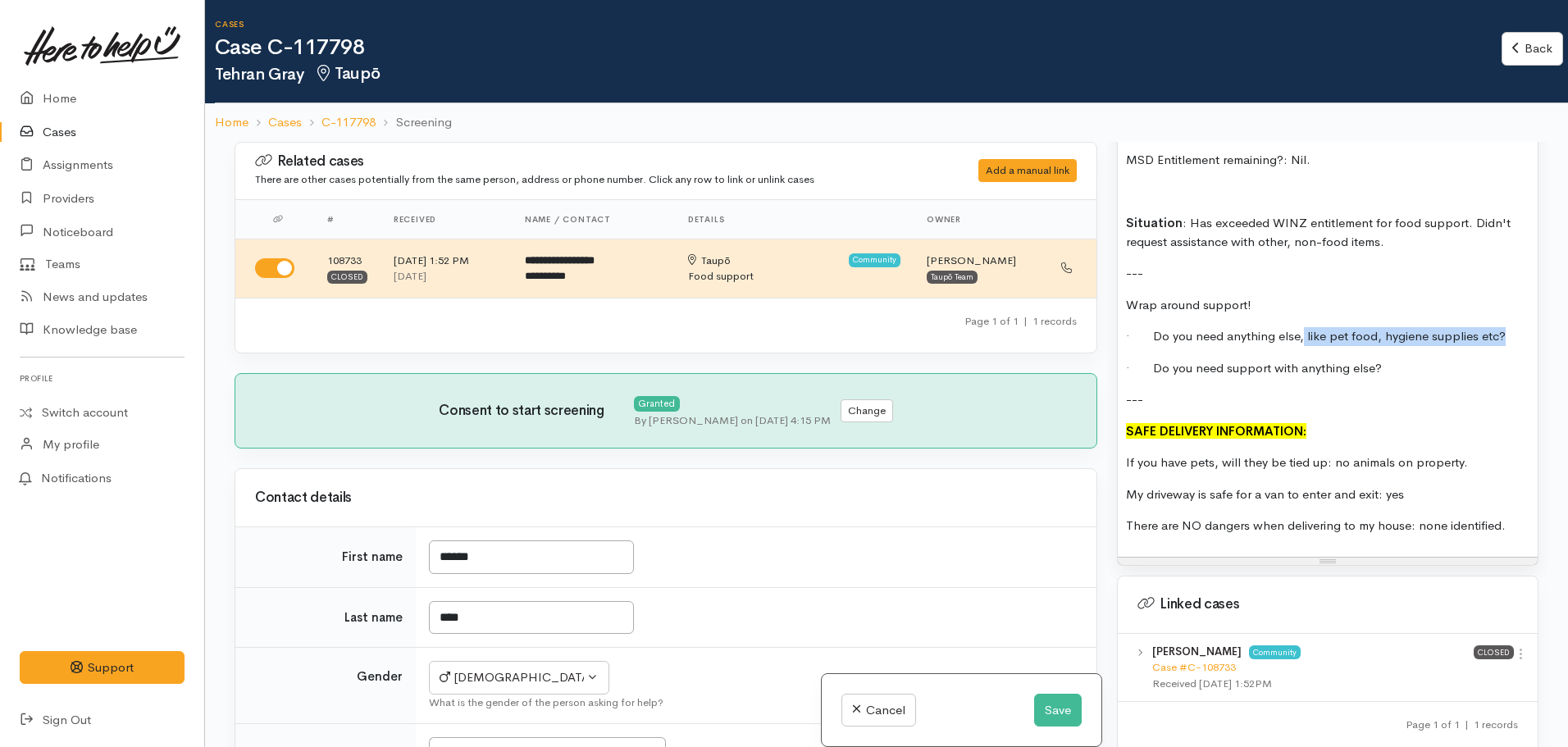
drag, startPoint x: 1300, startPoint y: 334, endPoint x: 1554, endPoint y: 338, distance: 254.0
click at [1554, 338] on div "**********" at bounding box center [886, 515] width 1363 height 747
click at [1418, 371] on p "· Do you need support with anything else?" at bounding box center [1327, 368] width 404 height 19
click at [1057, 714] on button "Save" at bounding box center [1057, 711] width 47 height 34
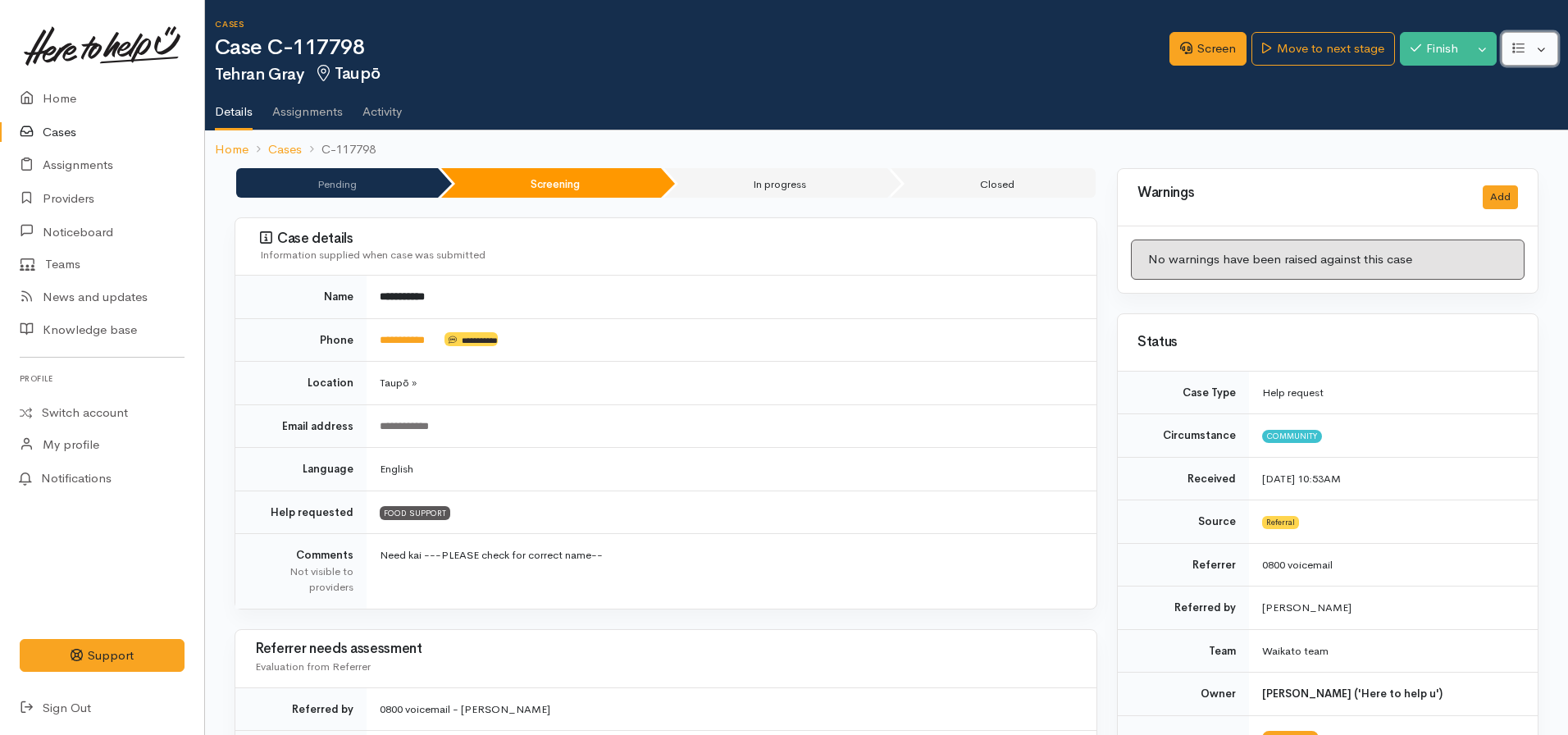
click at [1515, 36] on button "button" at bounding box center [1530, 48] width 57 height 34
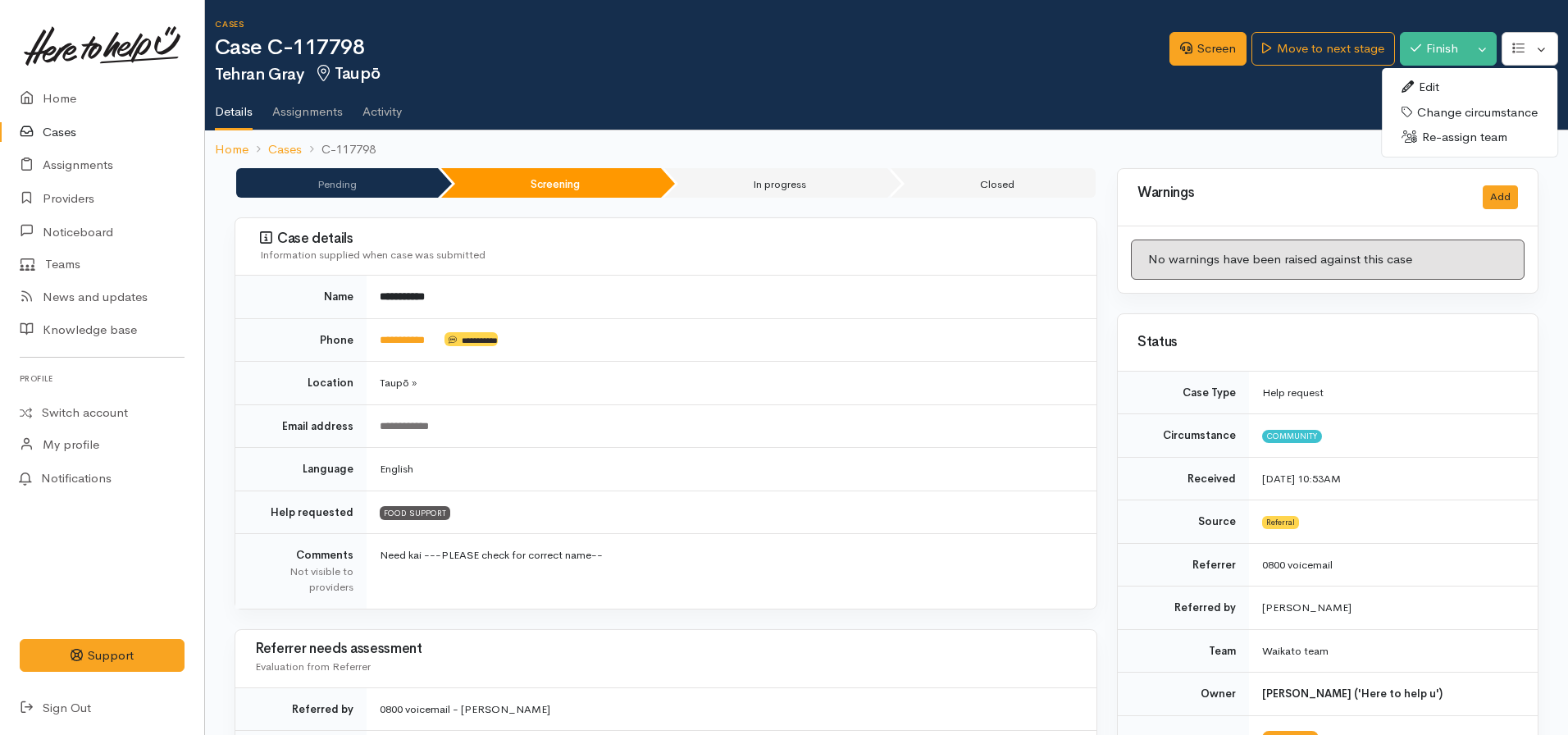
click at [1429, 86] on link "Edit" at bounding box center [1470, 88] width 176 height 26
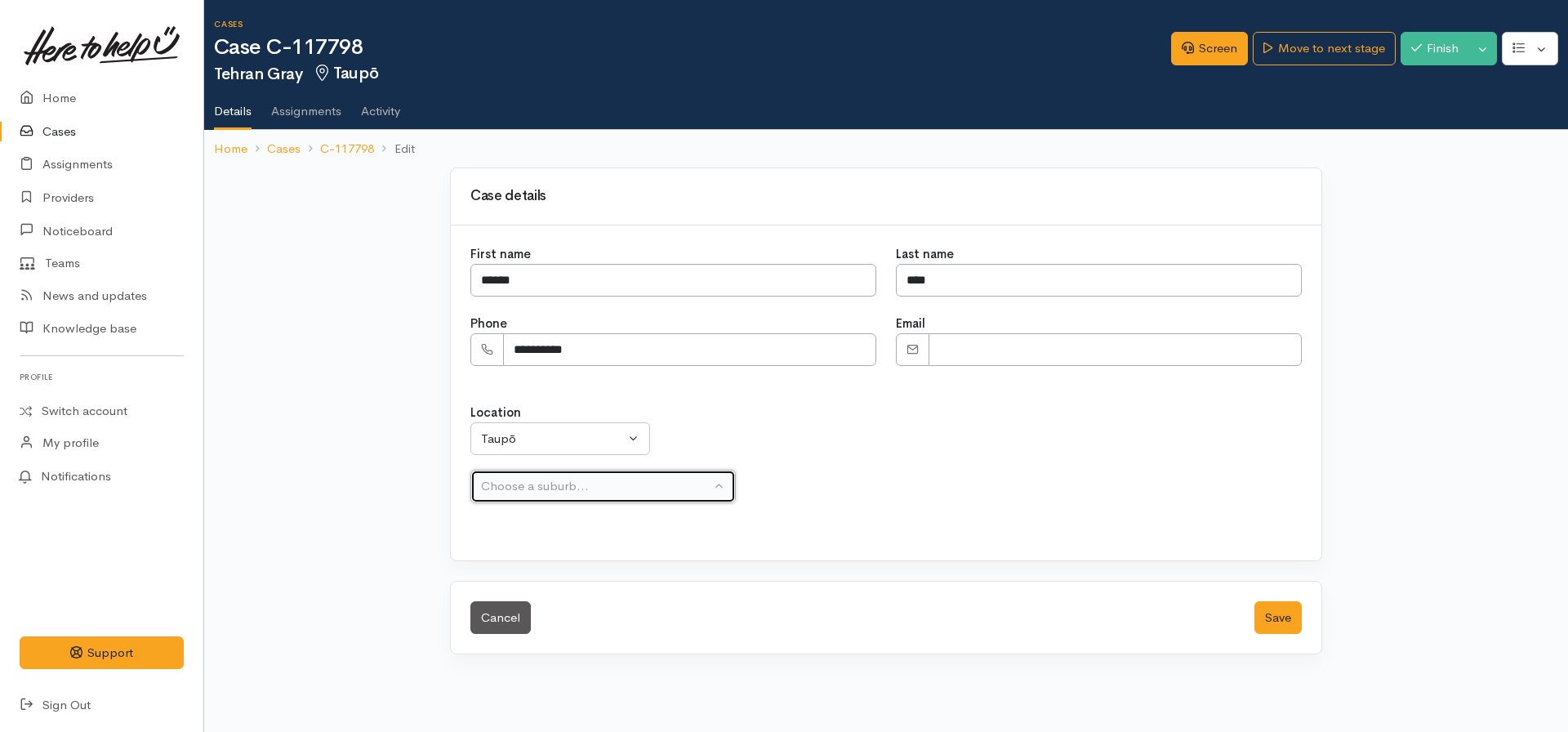
click at [545, 500] on button "Choose a suburb..." at bounding box center [603, 486] width 265 height 34
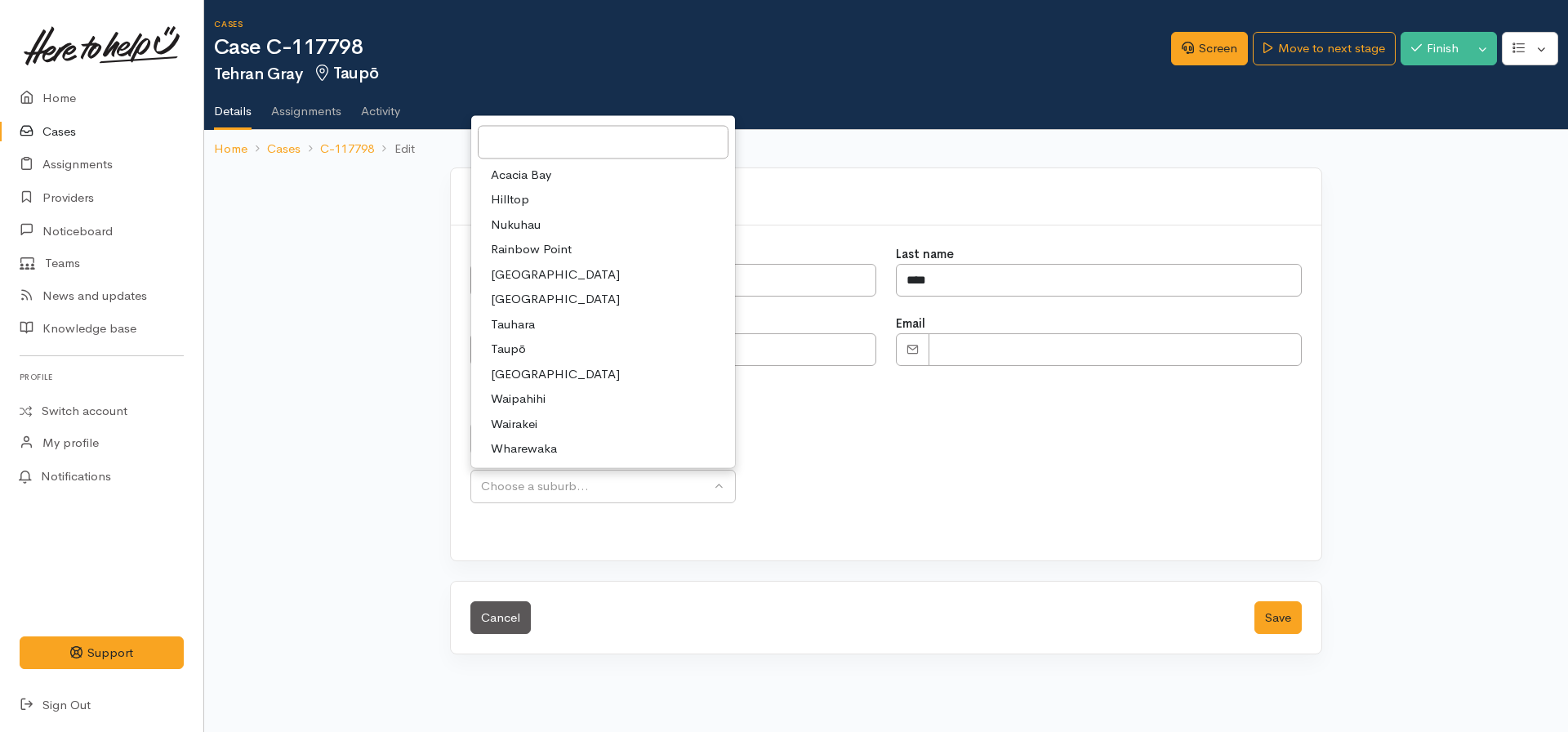
click at [522, 346] on span "Taupō" at bounding box center [508, 349] width 35 height 19
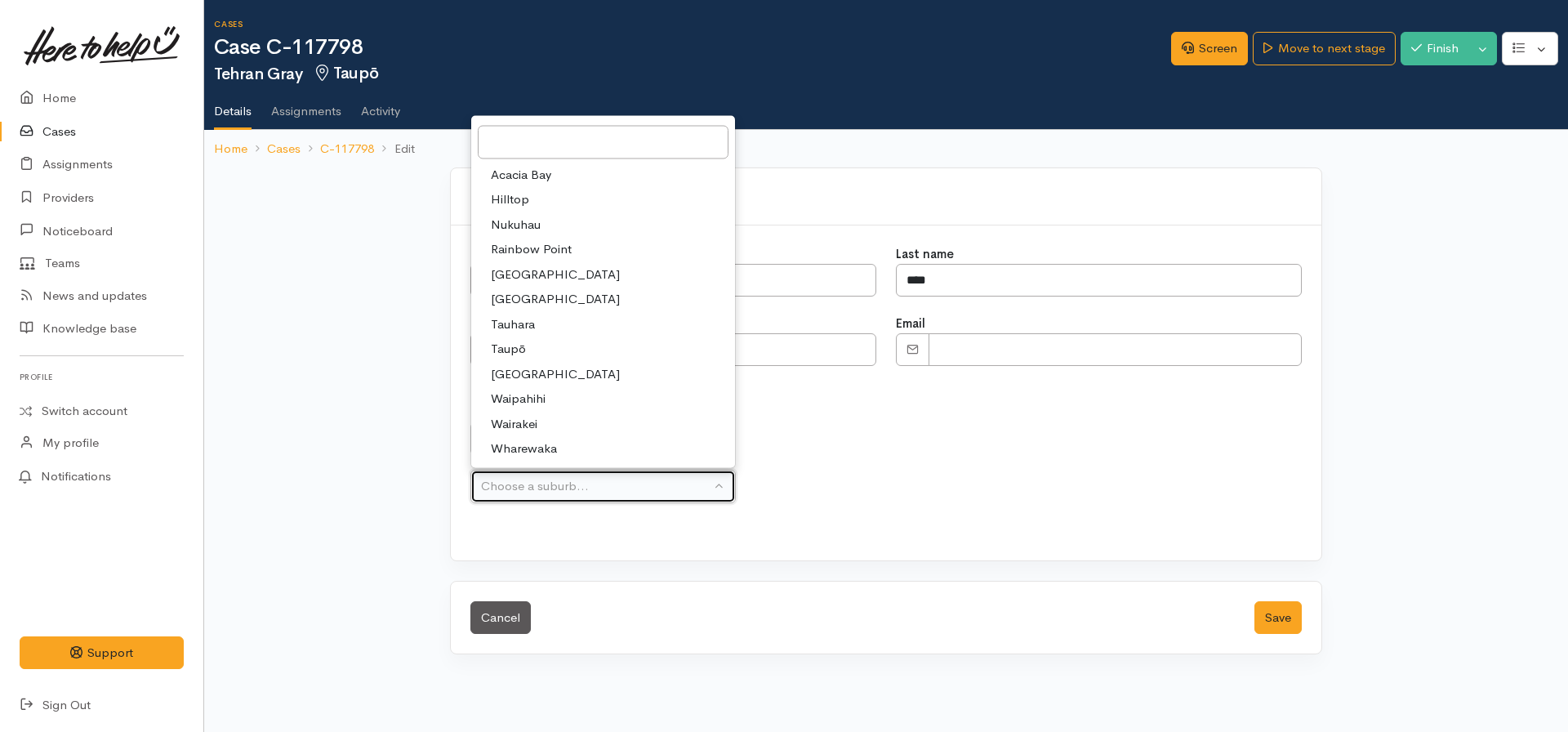
select select "320"
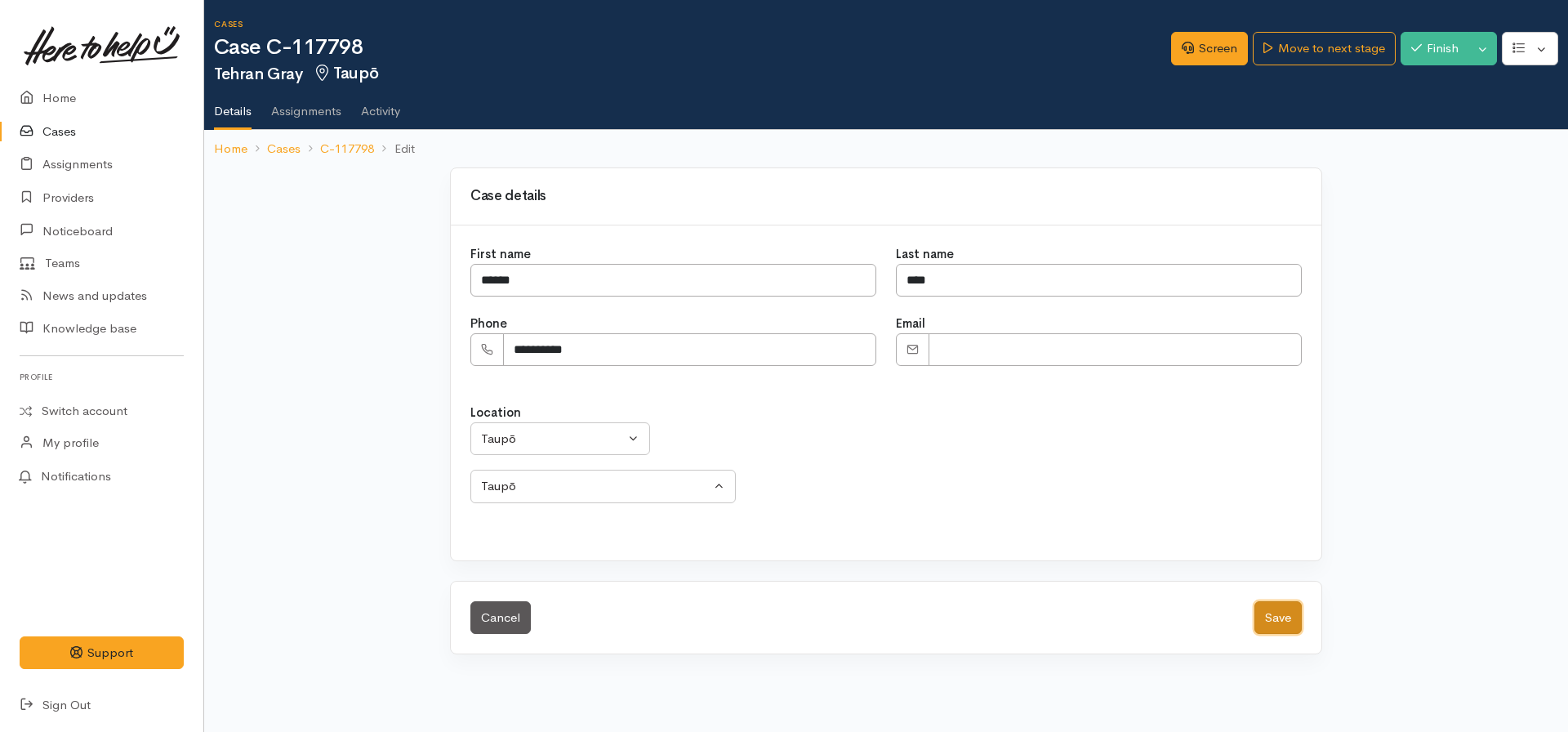
click at [1293, 630] on button "Save" at bounding box center [1278, 618] width 47 height 34
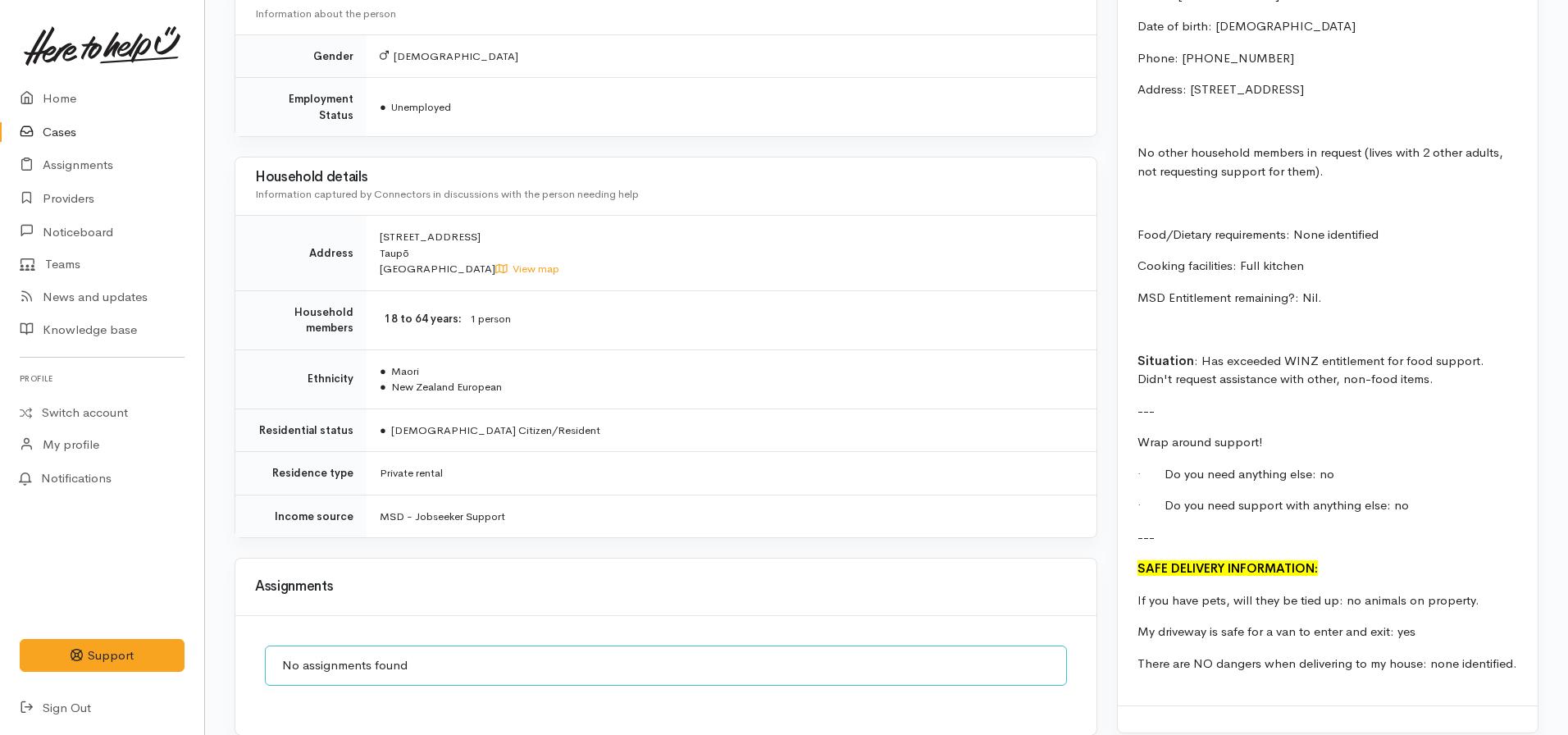
scroll to position [1699, 0]
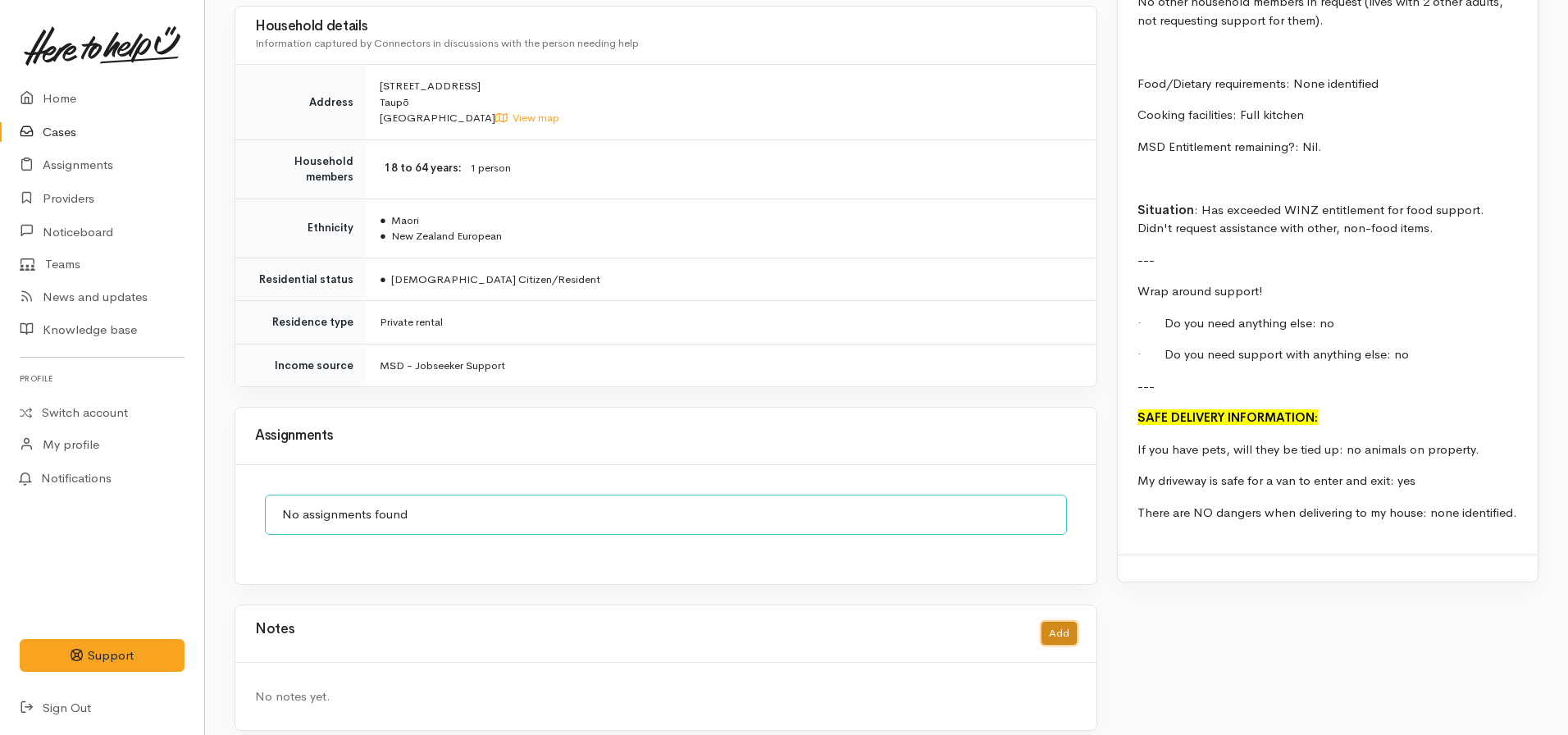
click at [1075, 622] on button "Add" at bounding box center [1058, 634] width 36 height 24
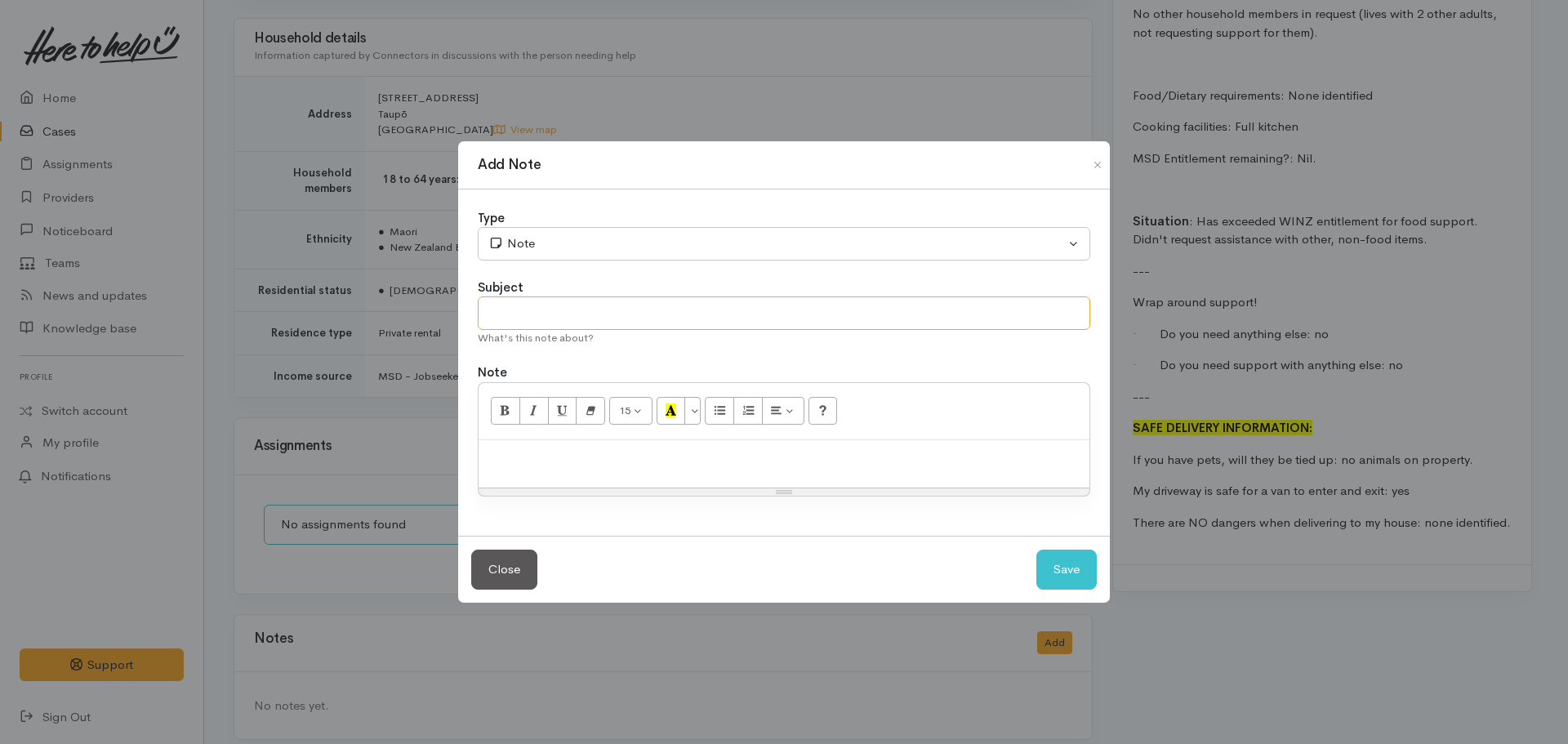
click at [548, 315] on input "text" at bounding box center [784, 313] width 613 height 34
type input "CASE PAUSED - ASSIGN TO TAUPO FOODBANK ON [DATE]"
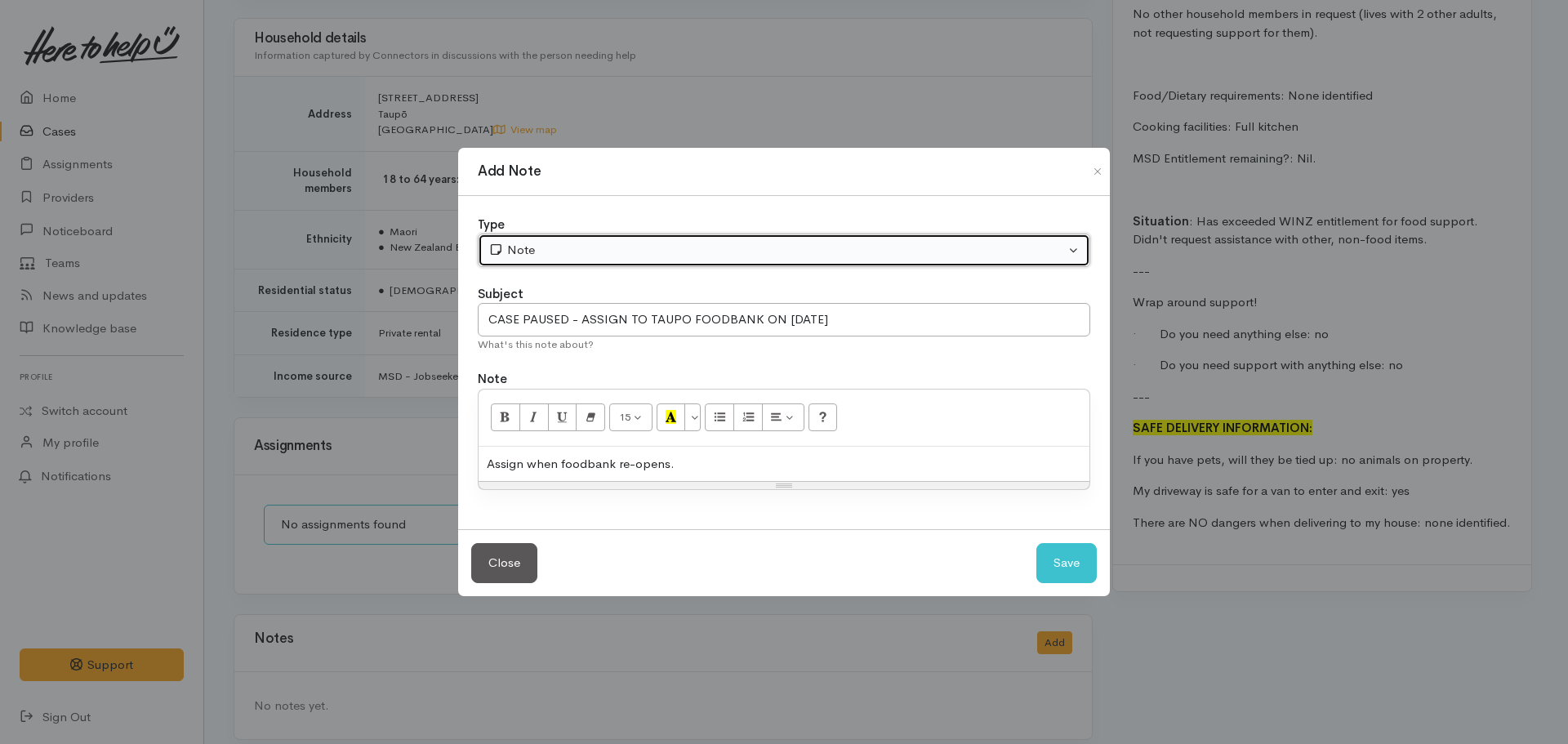
click at [583, 236] on button "Note" at bounding box center [784, 250] width 613 height 34
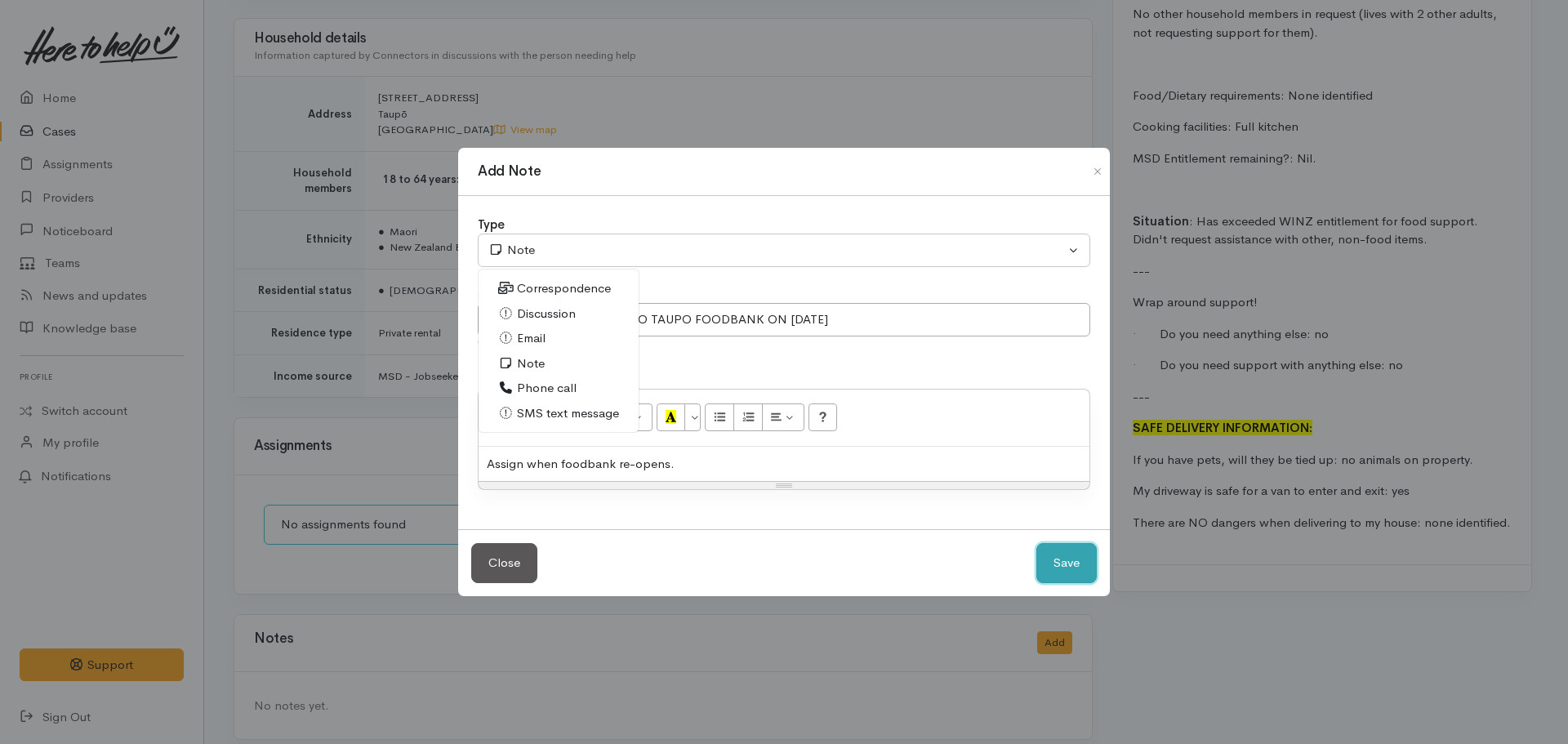
click at [1075, 557] on button "Save" at bounding box center [1067, 563] width 61 height 40
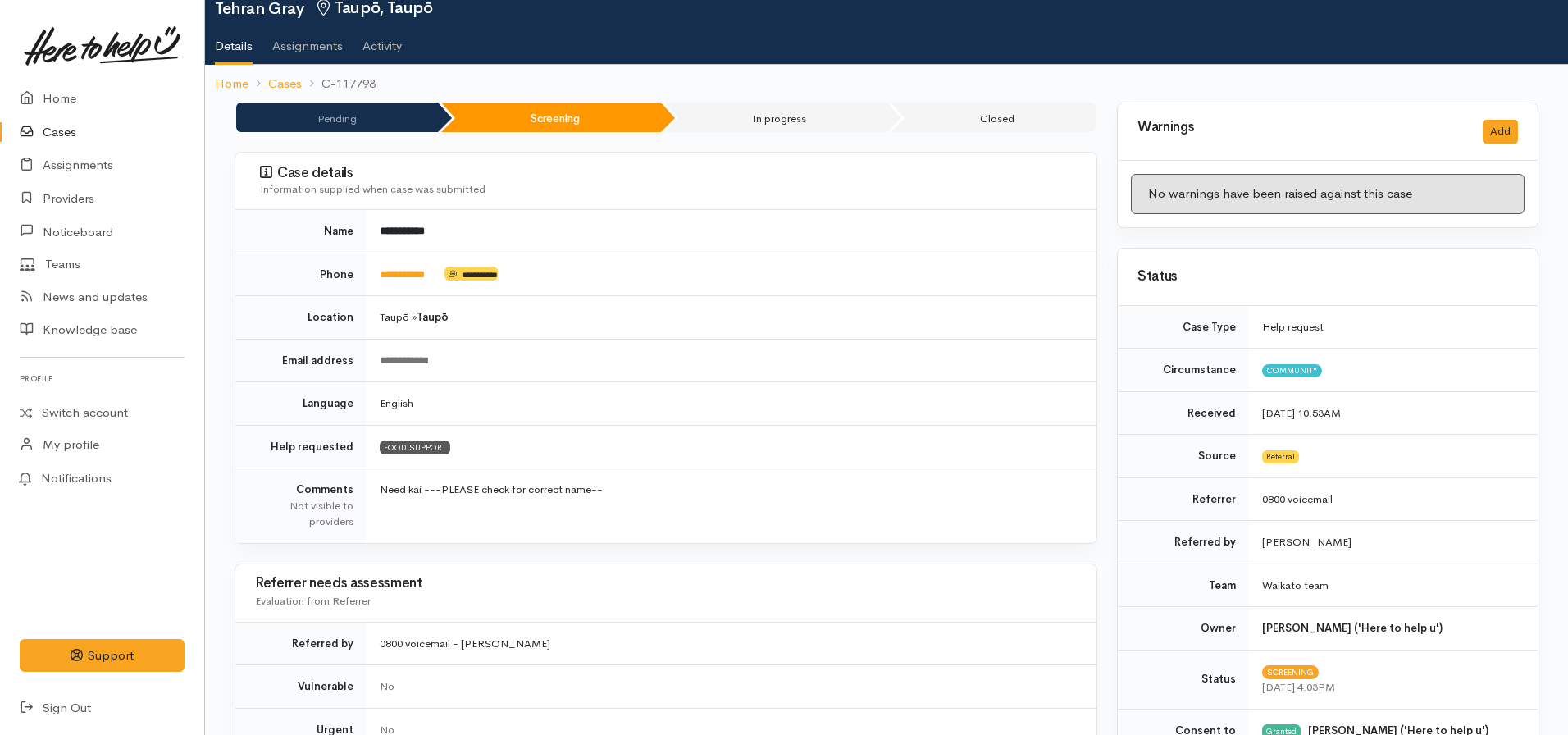
scroll to position [0, 0]
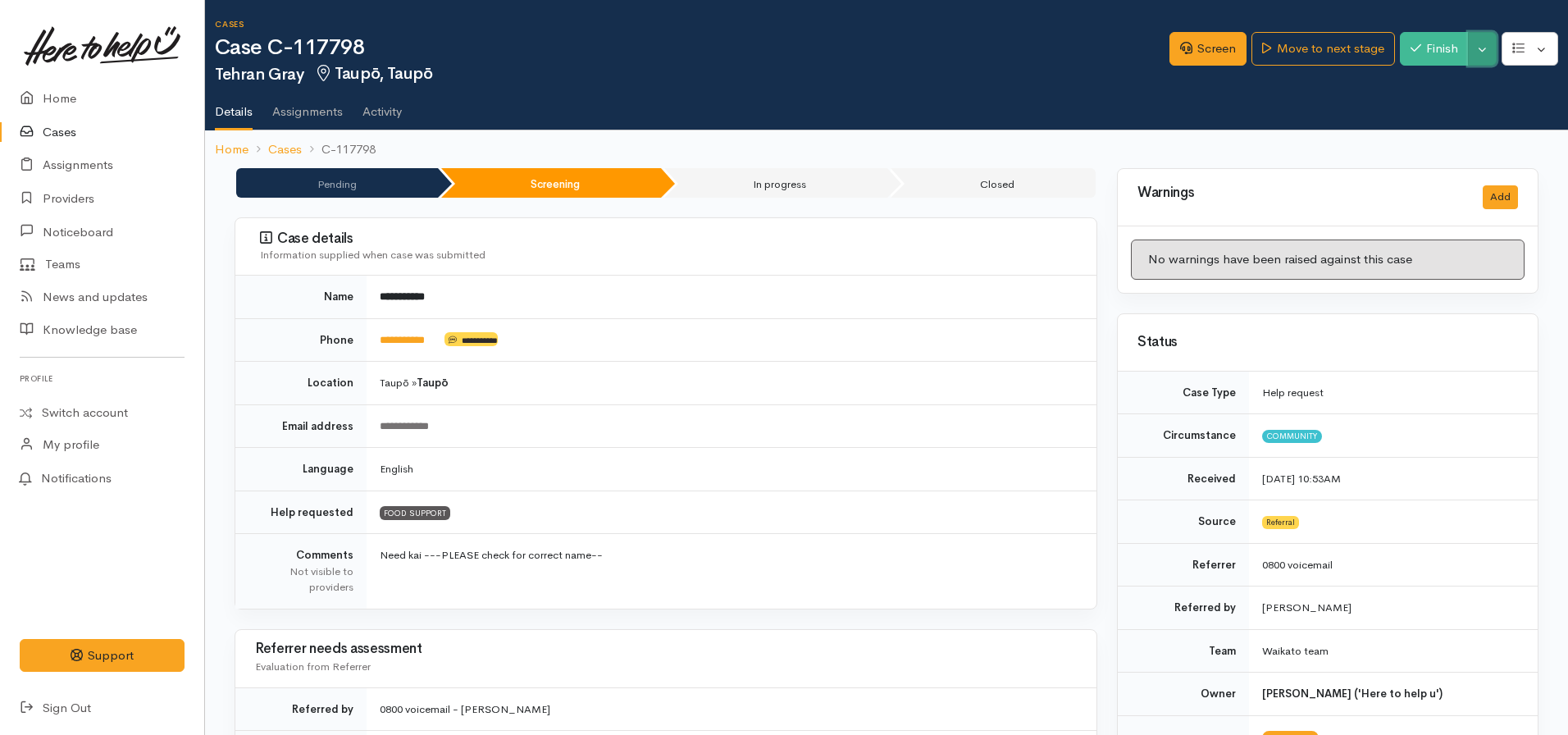
click at [1473, 45] on button "Toggle Dropdown" at bounding box center [1481, 48] width 28 height 34
click at [1418, 86] on link "Pause" at bounding box center [1431, 88] width 129 height 26
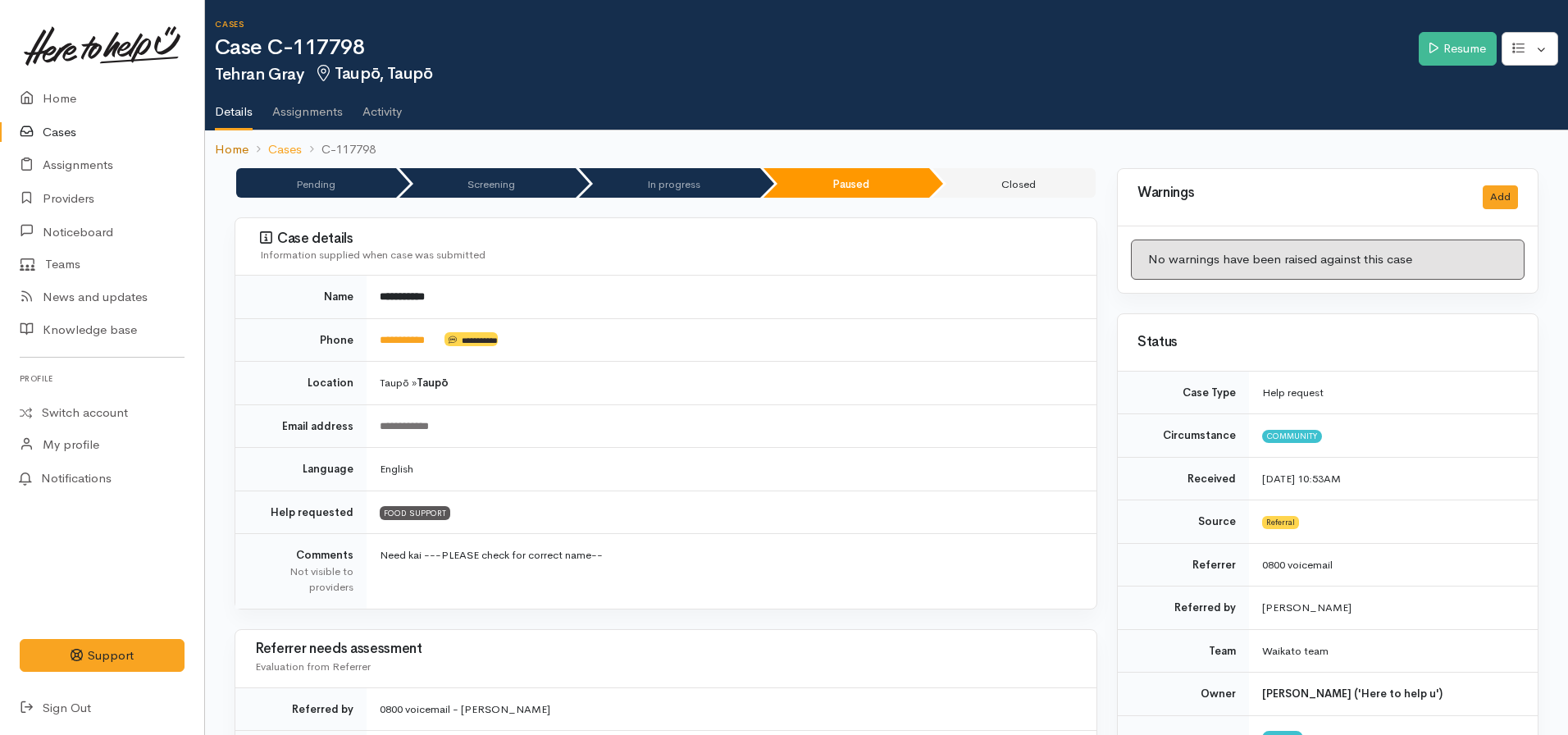
click at [230, 151] on link "Home" at bounding box center [232, 150] width 34 height 19
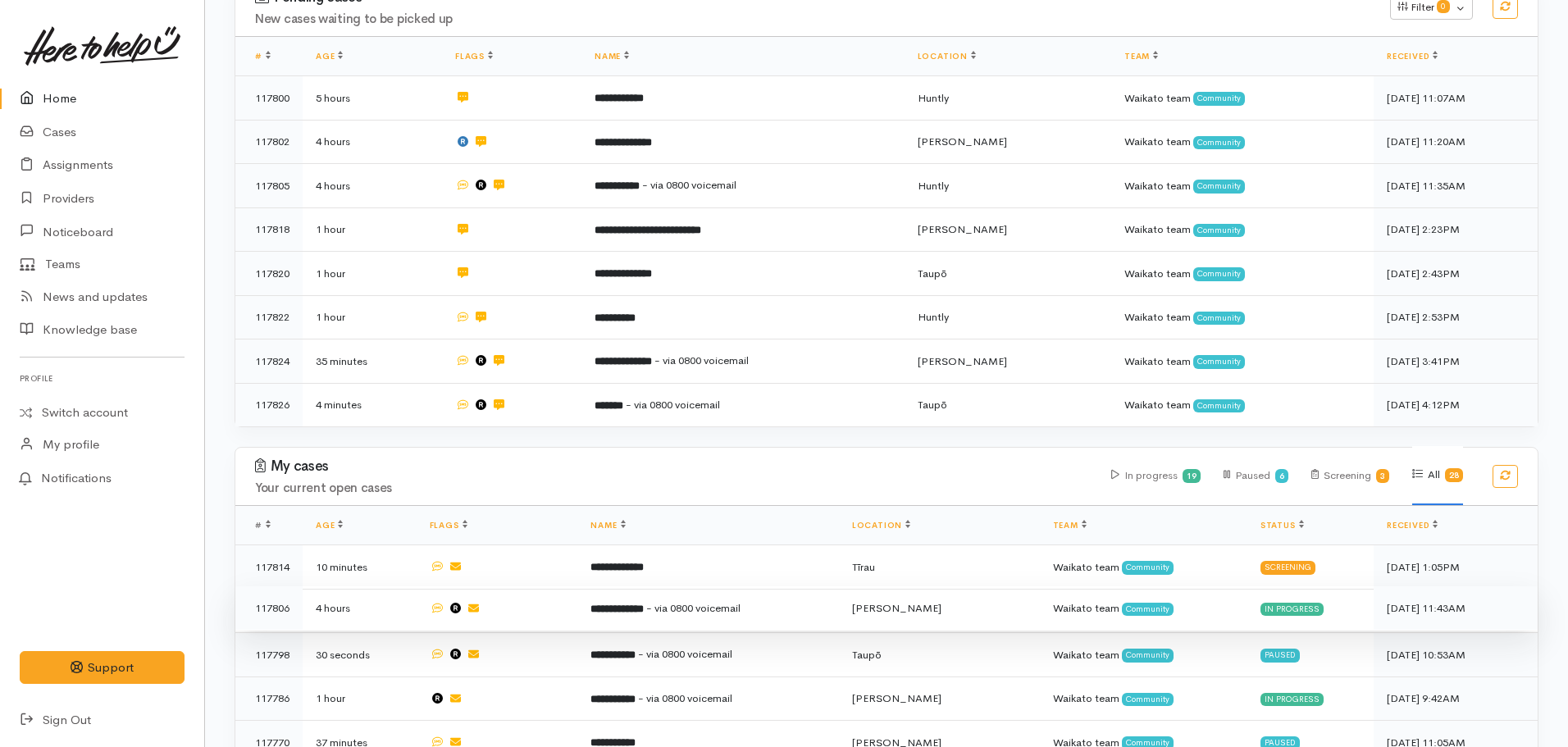
scroll to position [657, 0]
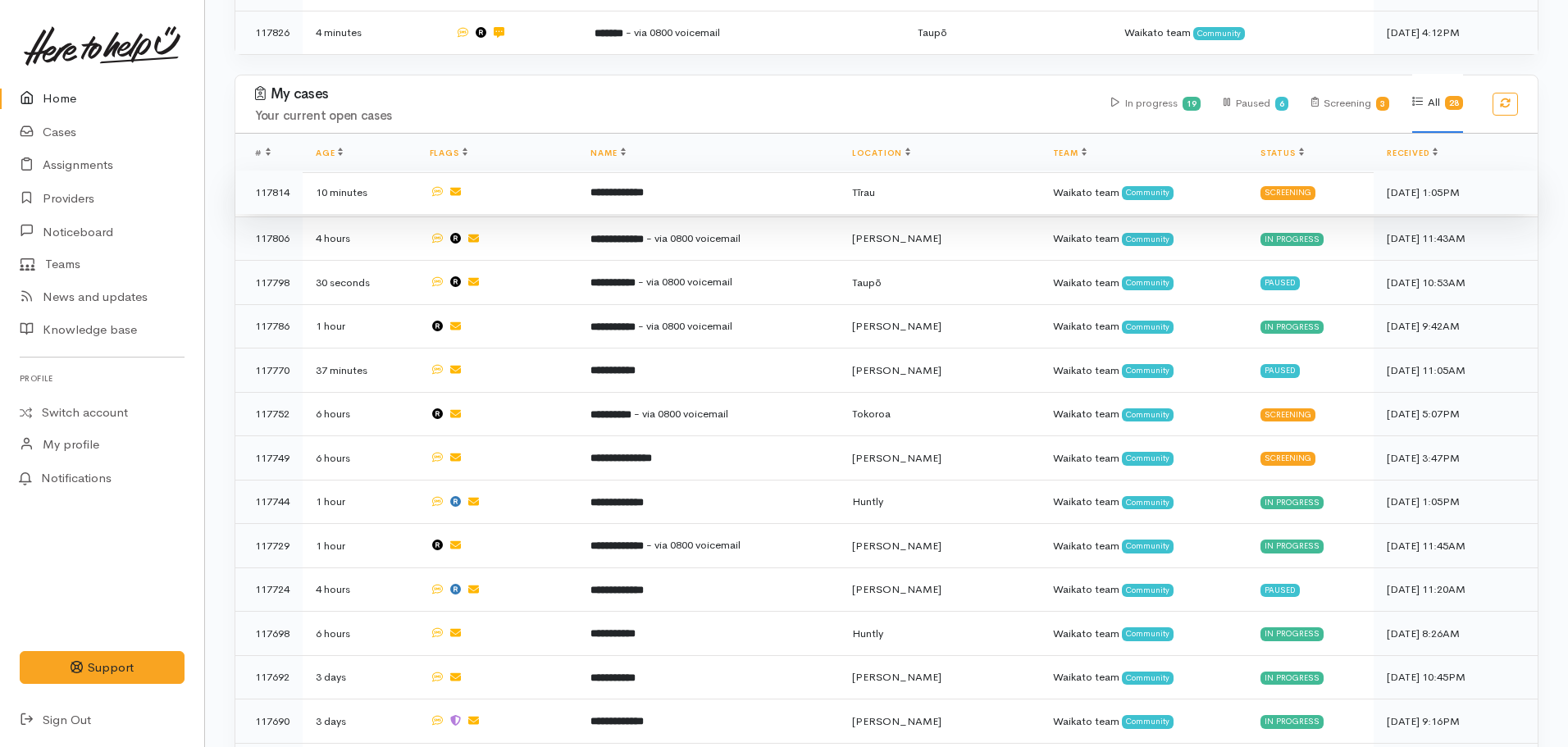
click at [644, 187] on b "**********" at bounding box center [617, 192] width 53 height 11
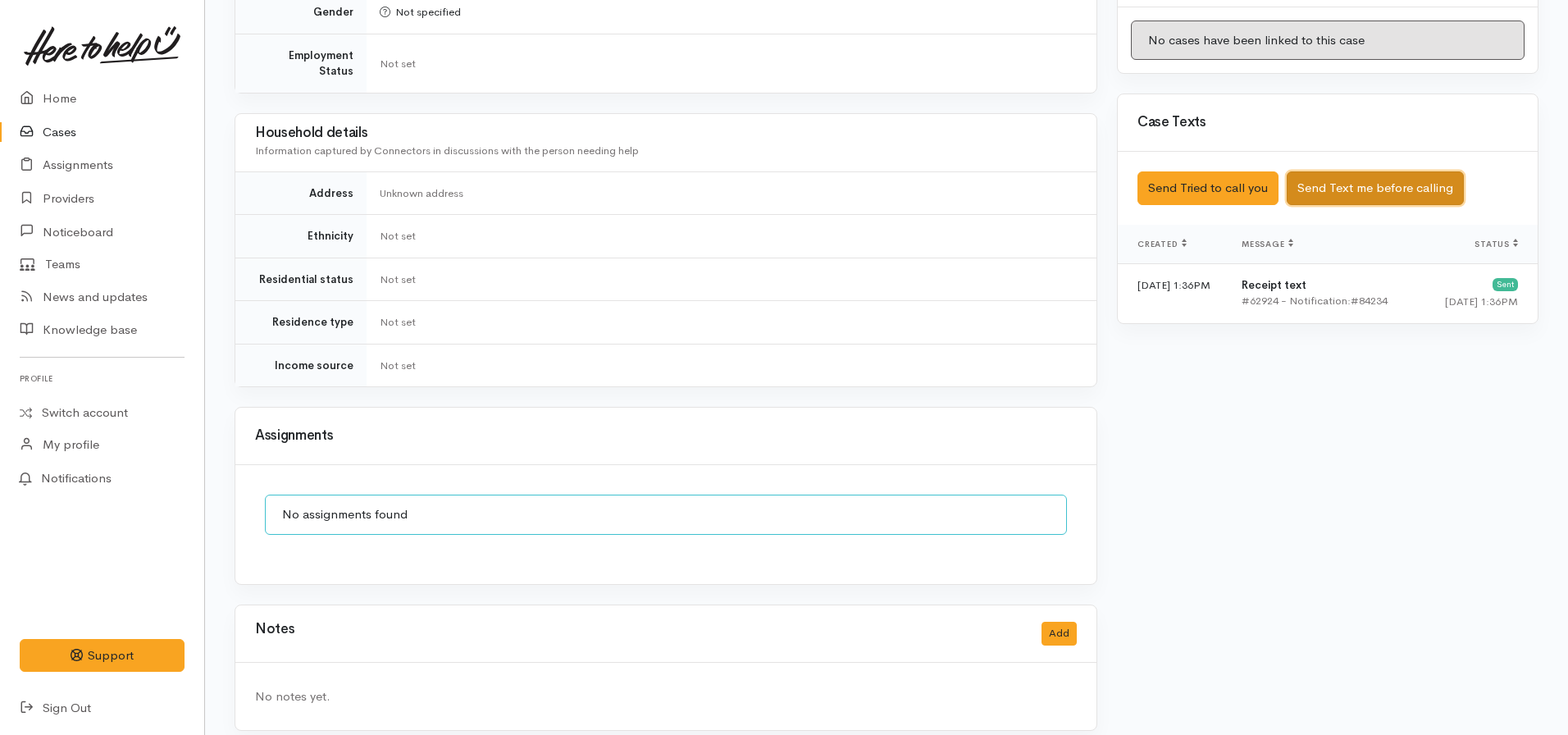
click at [1370, 176] on button "Send Text me before calling" at bounding box center [1375, 188] width 177 height 34
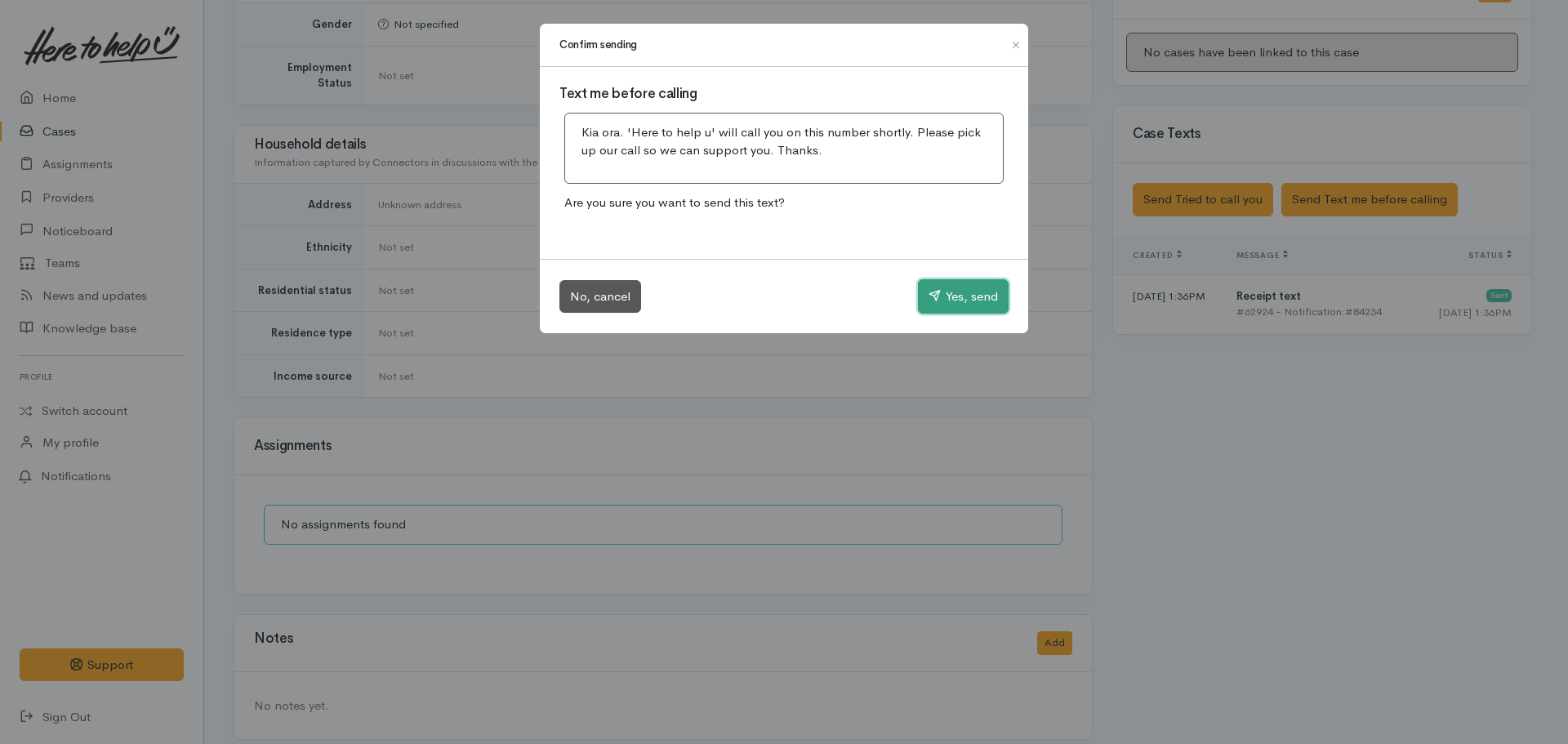
click at [939, 298] on button "Yes, send" at bounding box center [963, 297] width 91 height 35
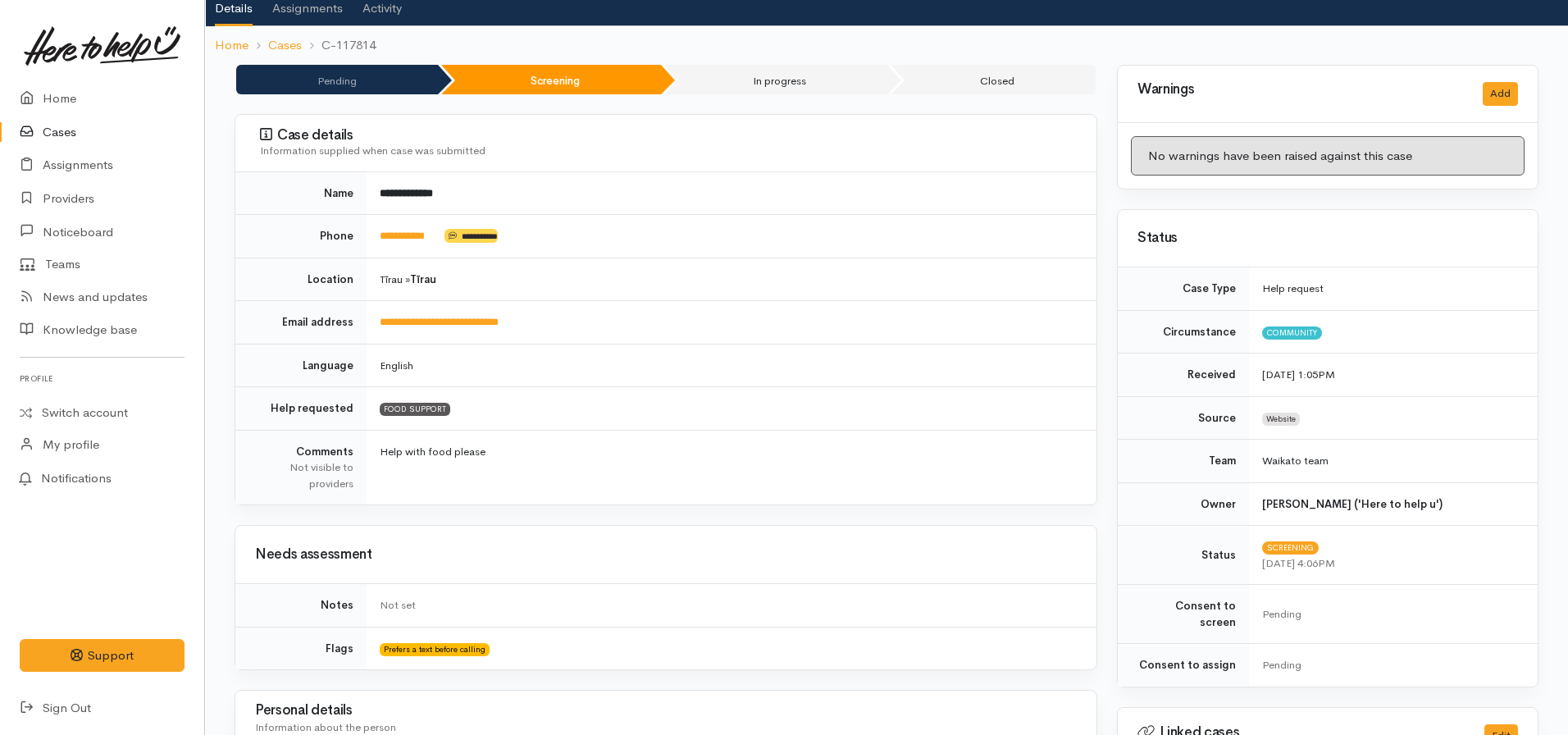
scroll to position [0, 0]
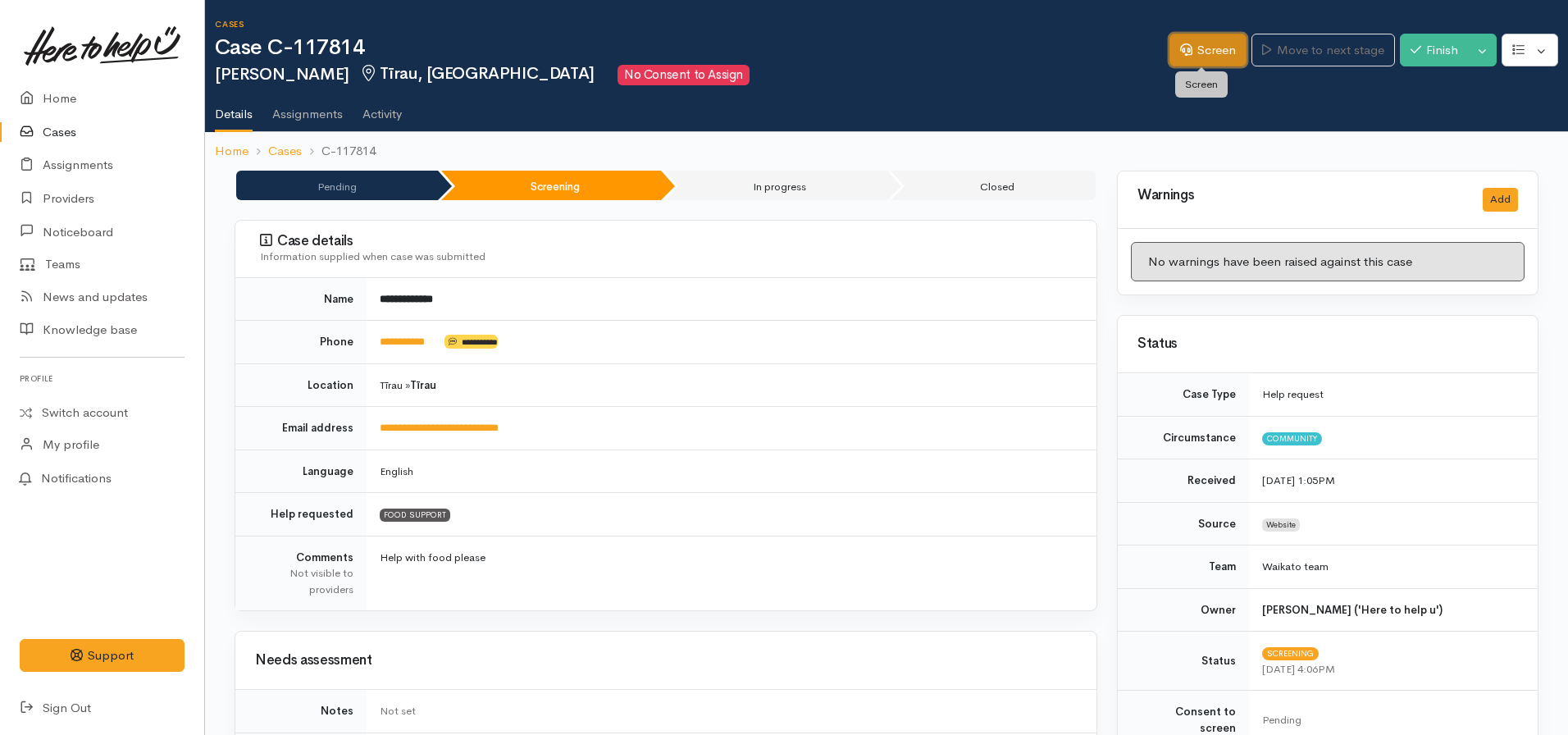
click at [1185, 55] on link "Screen" at bounding box center [1208, 50] width 77 height 34
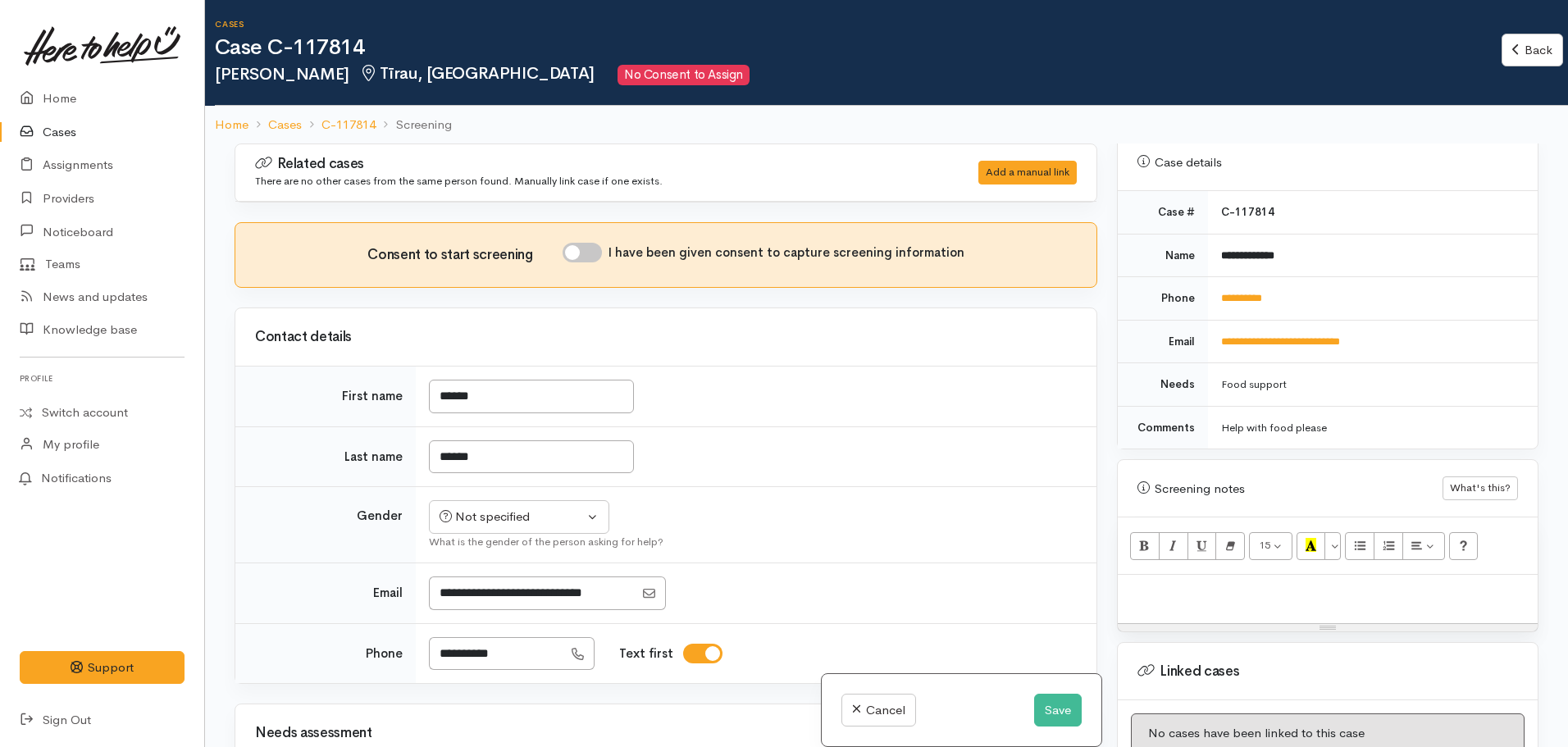
scroll to position [428, 0]
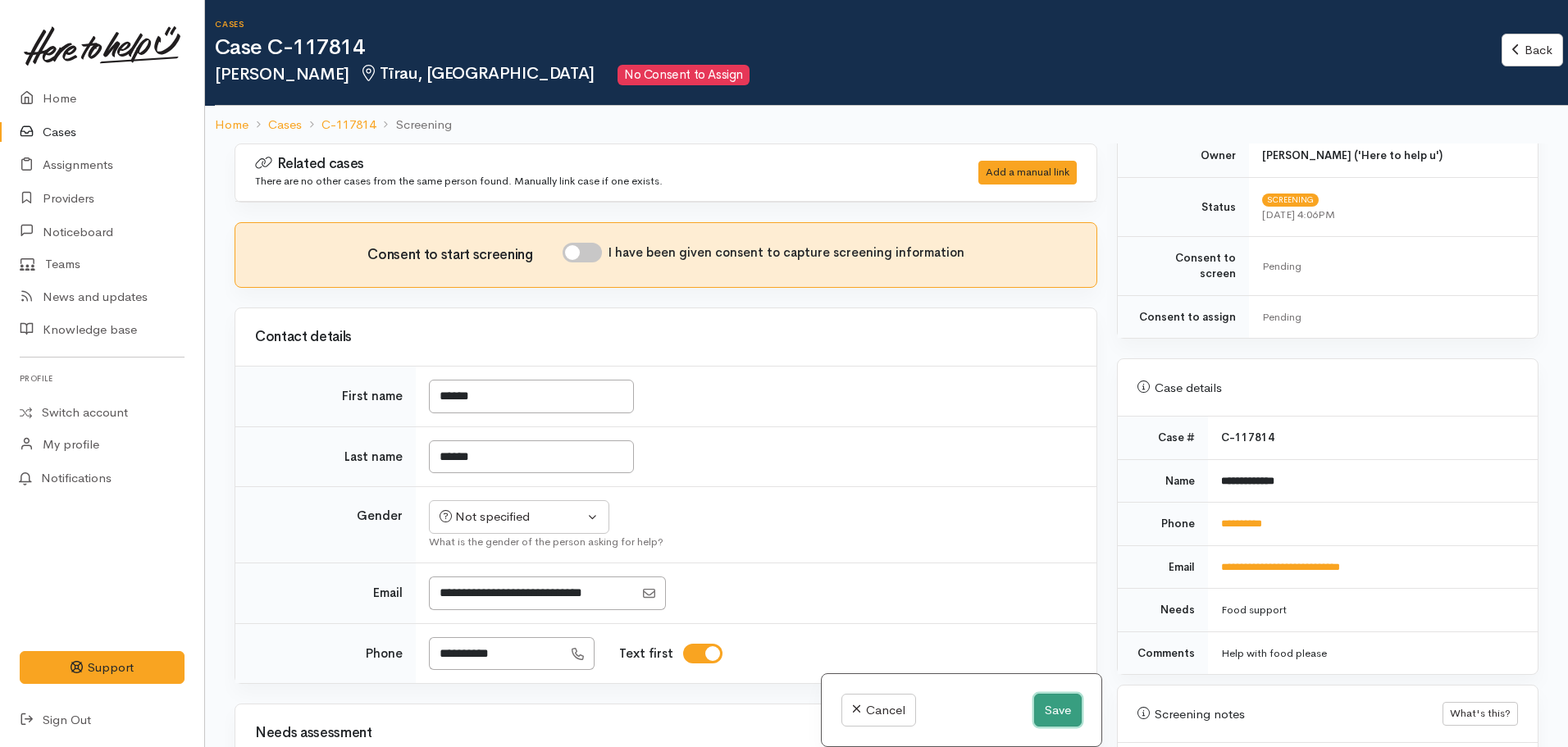
click at [1060, 708] on button "Save" at bounding box center [1057, 711] width 47 height 34
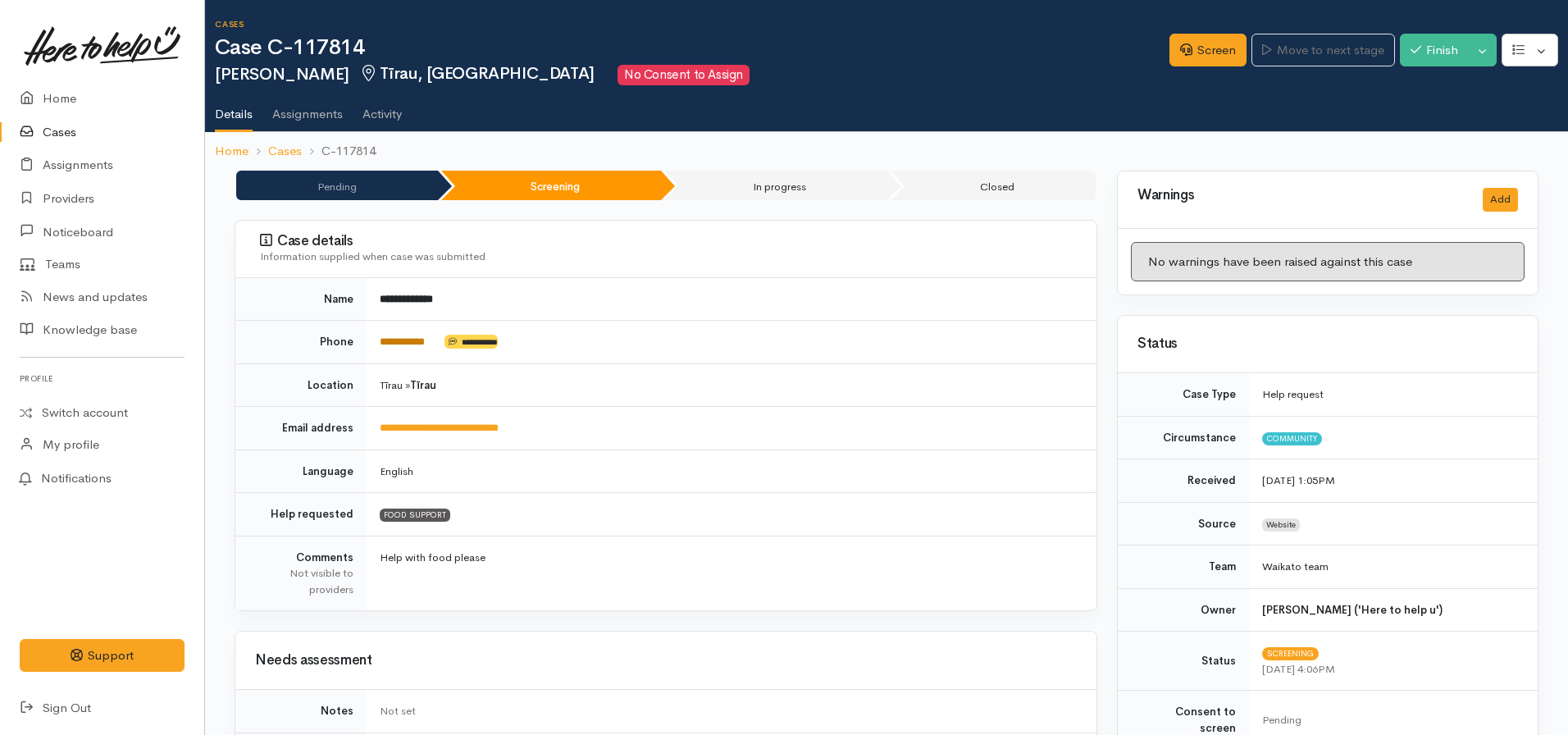
click at [390, 347] on link "**********" at bounding box center [401, 342] width 45 height 11
drag, startPoint x: 451, startPoint y: 387, endPoint x: 354, endPoint y: 387, distance: 97.0
click at [354, 387] on tr "Location Tīrau » [GEOGRAPHIC_DATA]" at bounding box center [665, 386] width 861 height 44
click at [597, 401] on td "Tīrau » Tīrau" at bounding box center [731, 386] width 730 height 44
drag, startPoint x: 441, startPoint y: 391, endPoint x: 377, endPoint y: 386, distance: 64.2
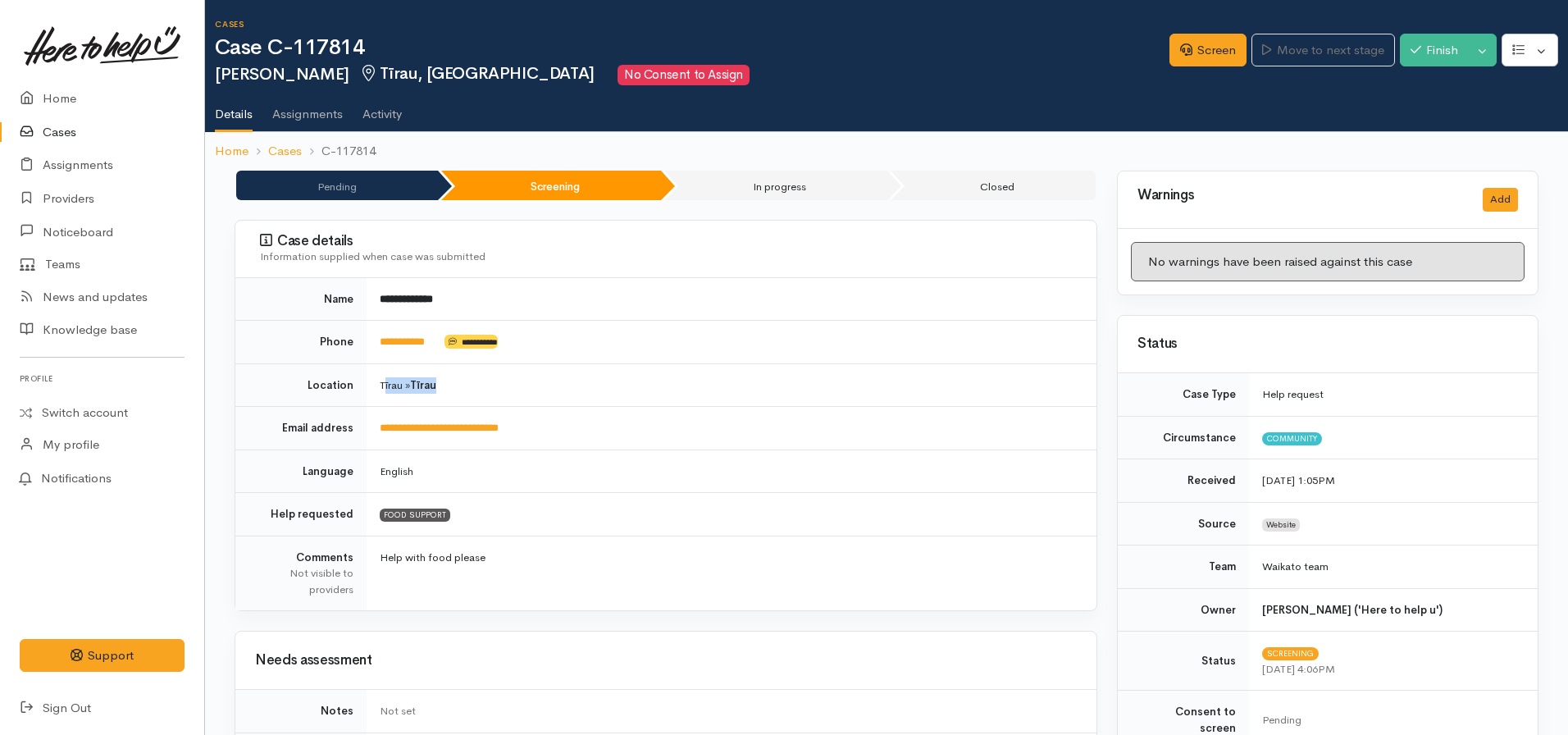
click at [377, 386] on td "Tīrau » Tīrau" at bounding box center [731, 386] width 730 height 44
click at [543, 385] on td "Tīrau » Tīrau" at bounding box center [731, 386] width 730 height 44
drag, startPoint x: 442, startPoint y: 336, endPoint x: 379, endPoint y: 339, distance: 63.1
click at [379, 339] on td "**********" at bounding box center [731, 343] width 730 height 44
copy td "**********"
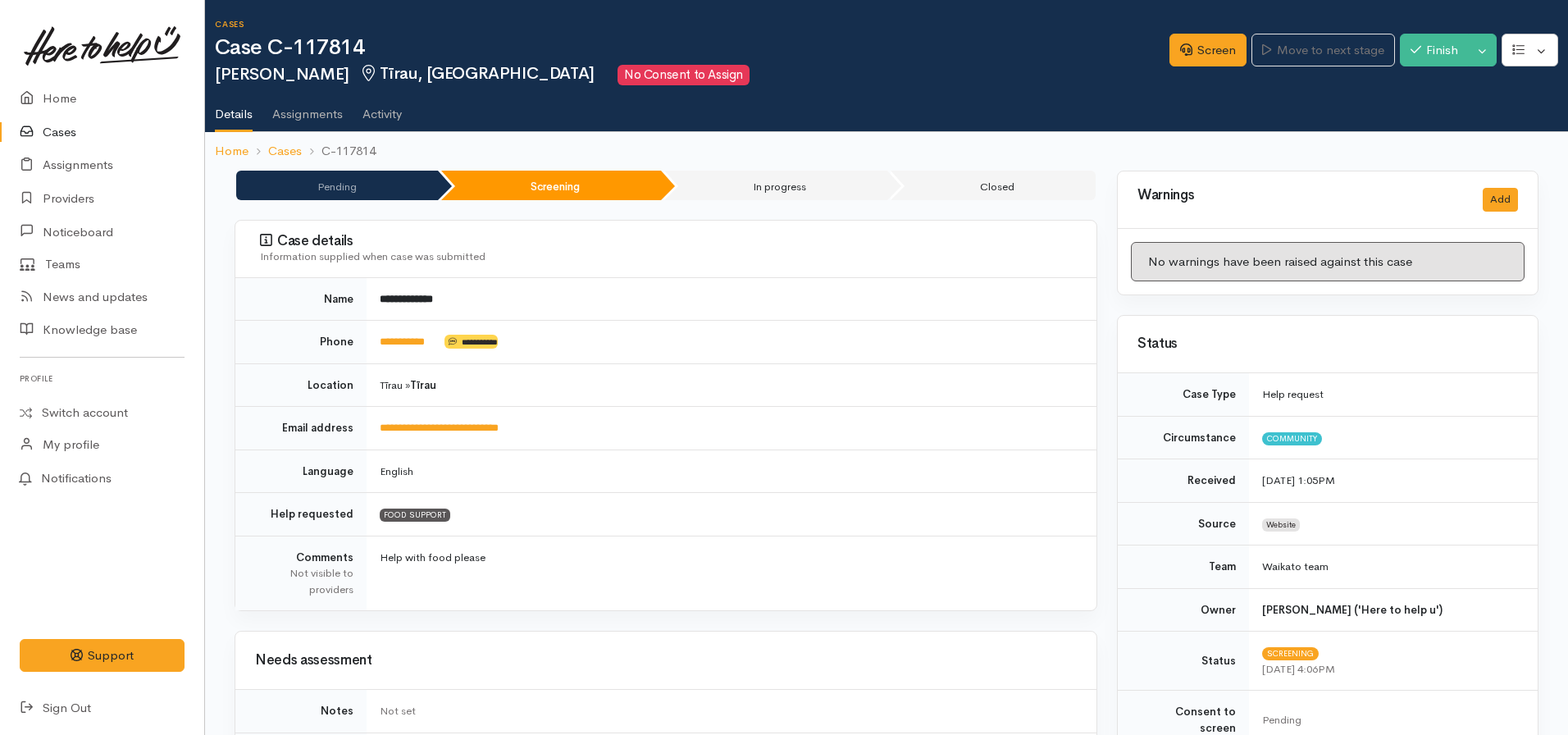
click at [791, 420] on td "**********" at bounding box center [731, 429] width 730 height 44
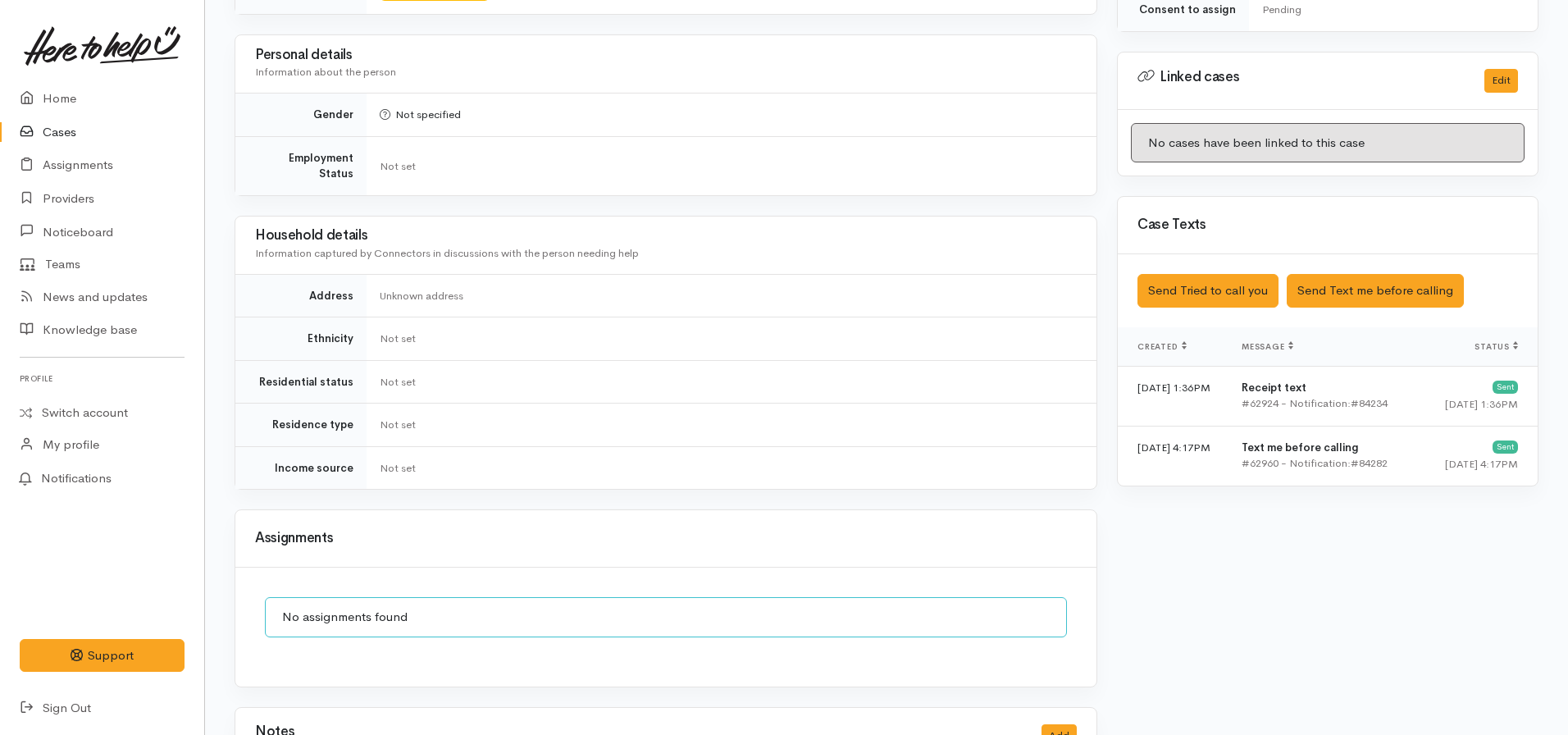
scroll to position [864, 0]
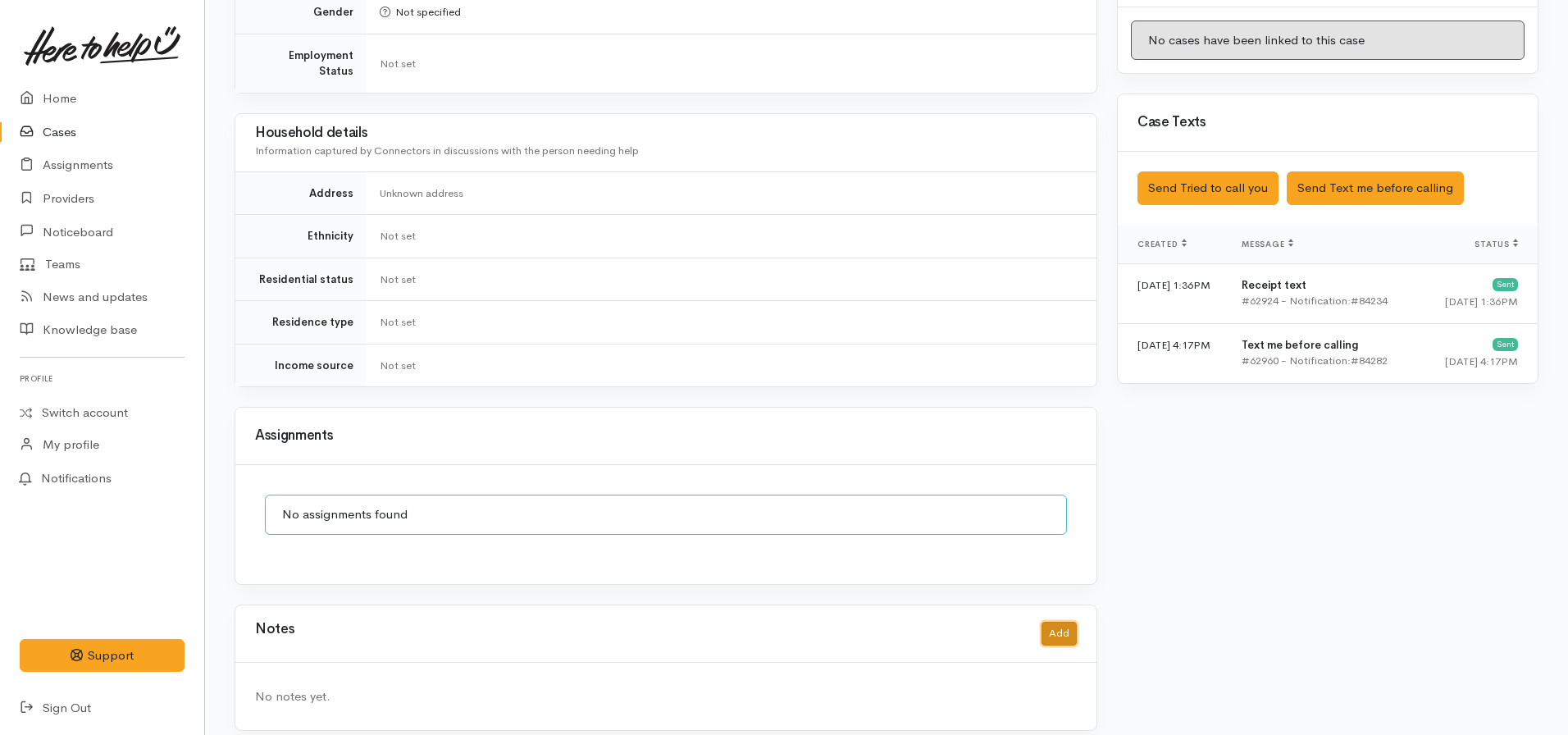
drag, startPoint x: 1066, startPoint y: 623, endPoint x: 1061, endPoint y: 608, distance: 15.8
click at [1061, 622] on button "Add" at bounding box center [1058, 634] width 36 height 24
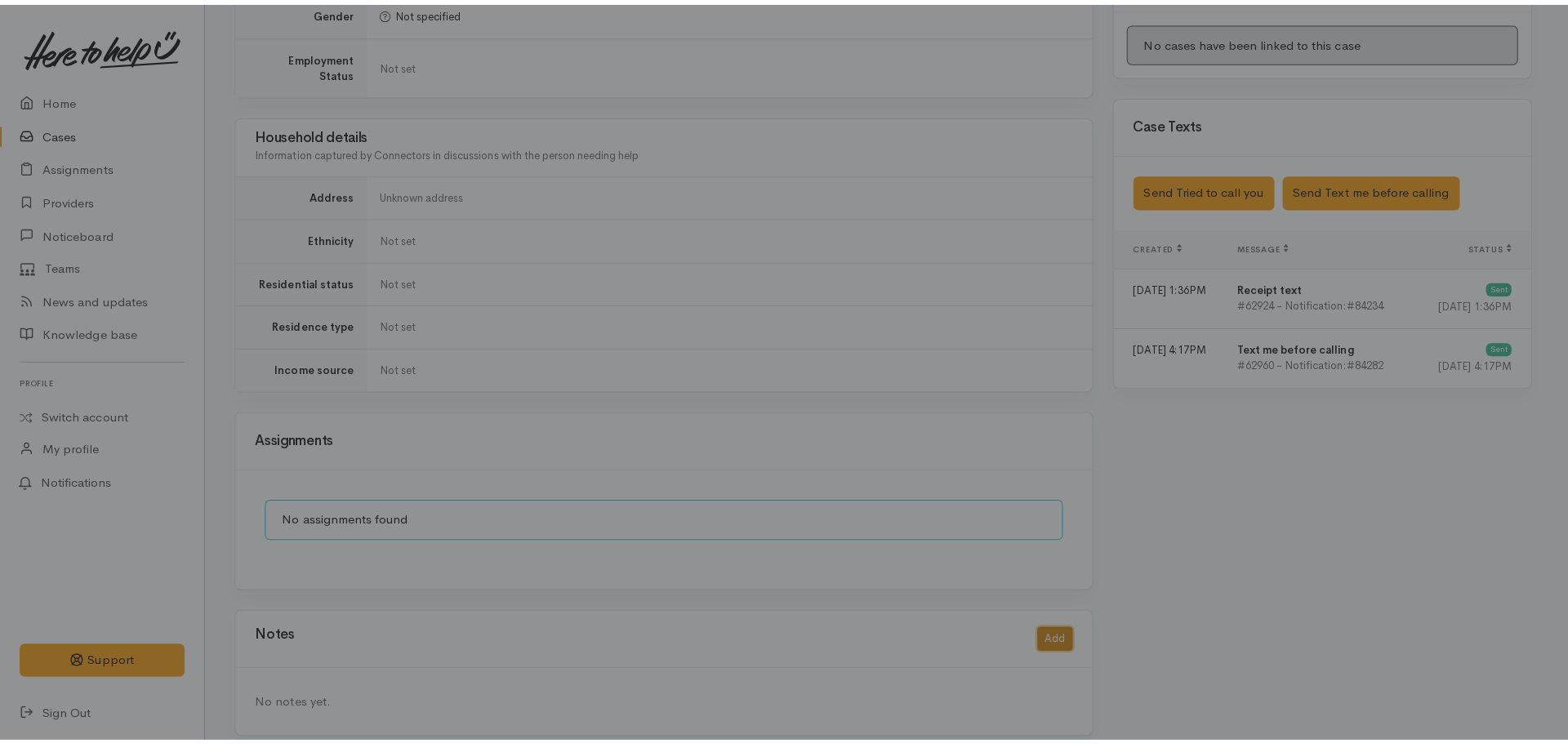
scroll to position [848, 0]
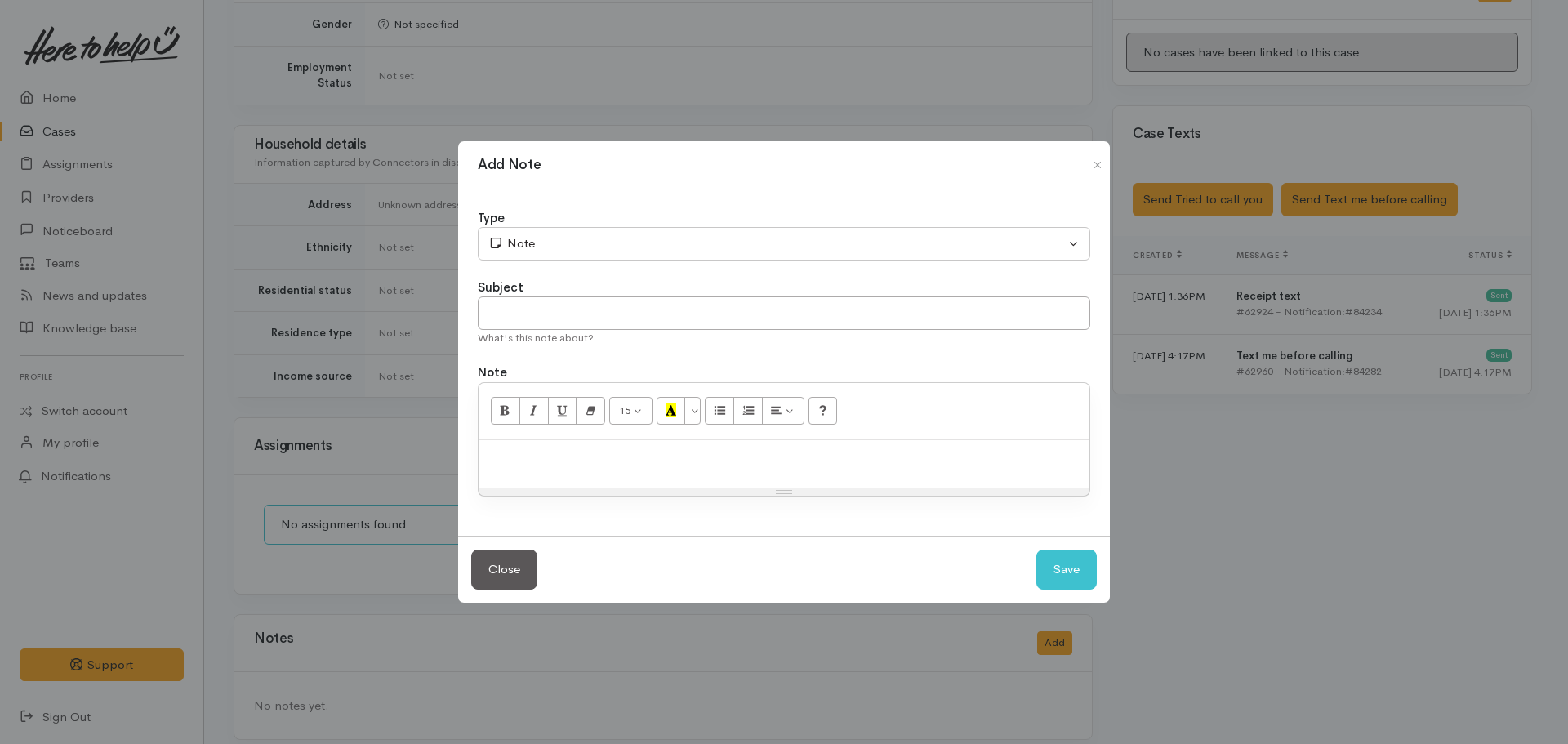
click at [695, 475] on div at bounding box center [784, 464] width 611 height 48
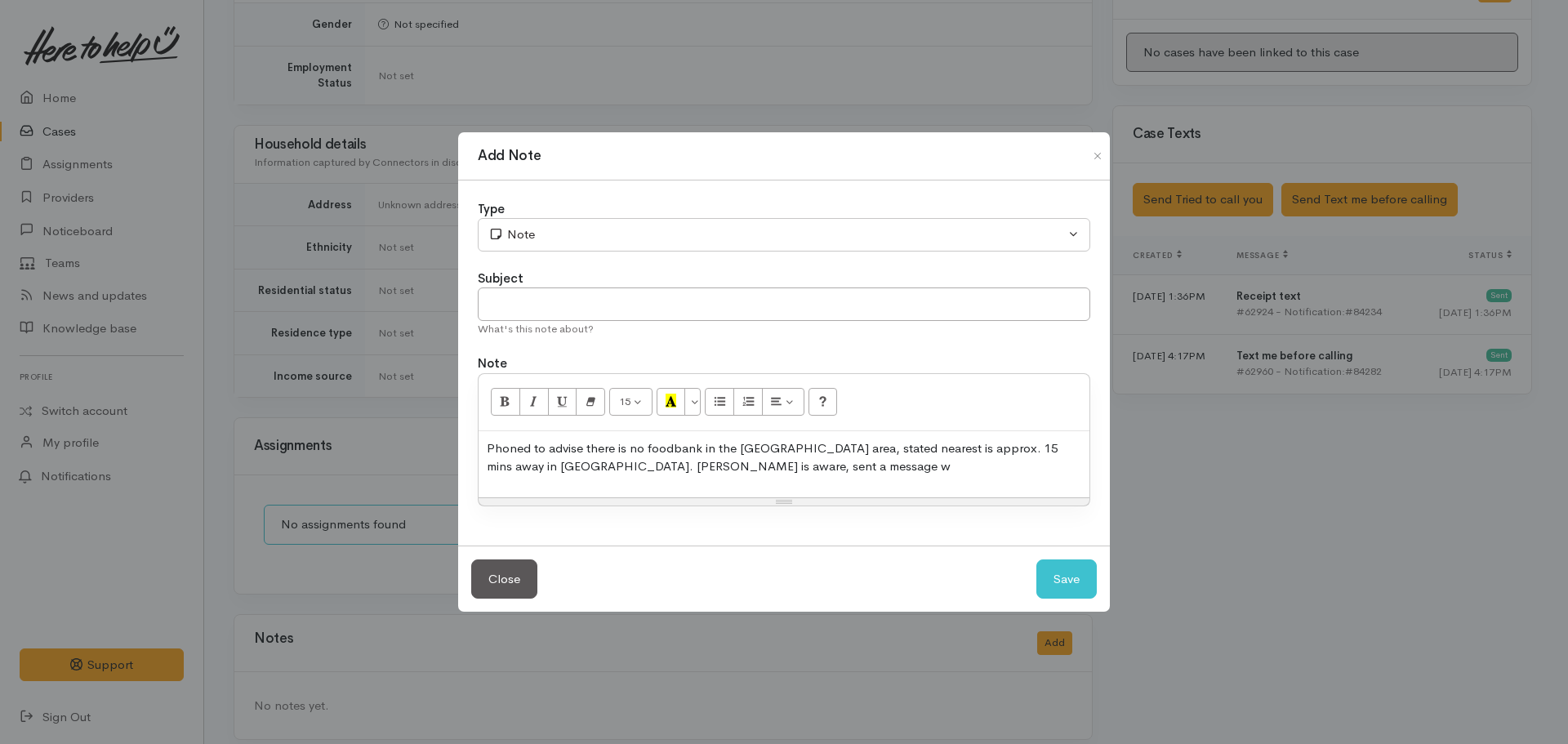
click at [878, 447] on p "Phoned to advise there is no foodbank in the [GEOGRAPHIC_DATA] area, stated nea…" at bounding box center [784, 458] width 595 height 36
click at [915, 451] on p "Phoned to advise there is no foodbank in the [GEOGRAPHIC_DATA] area, stated nea…" at bounding box center [784, 458] width 595 height 36
click at [865, 473] on p "Phoned to advise there is no foodbank in the [GEOGRAPHIC_DATA] area, stated nea…" at bounding box center [784, 458] width 595 height 36
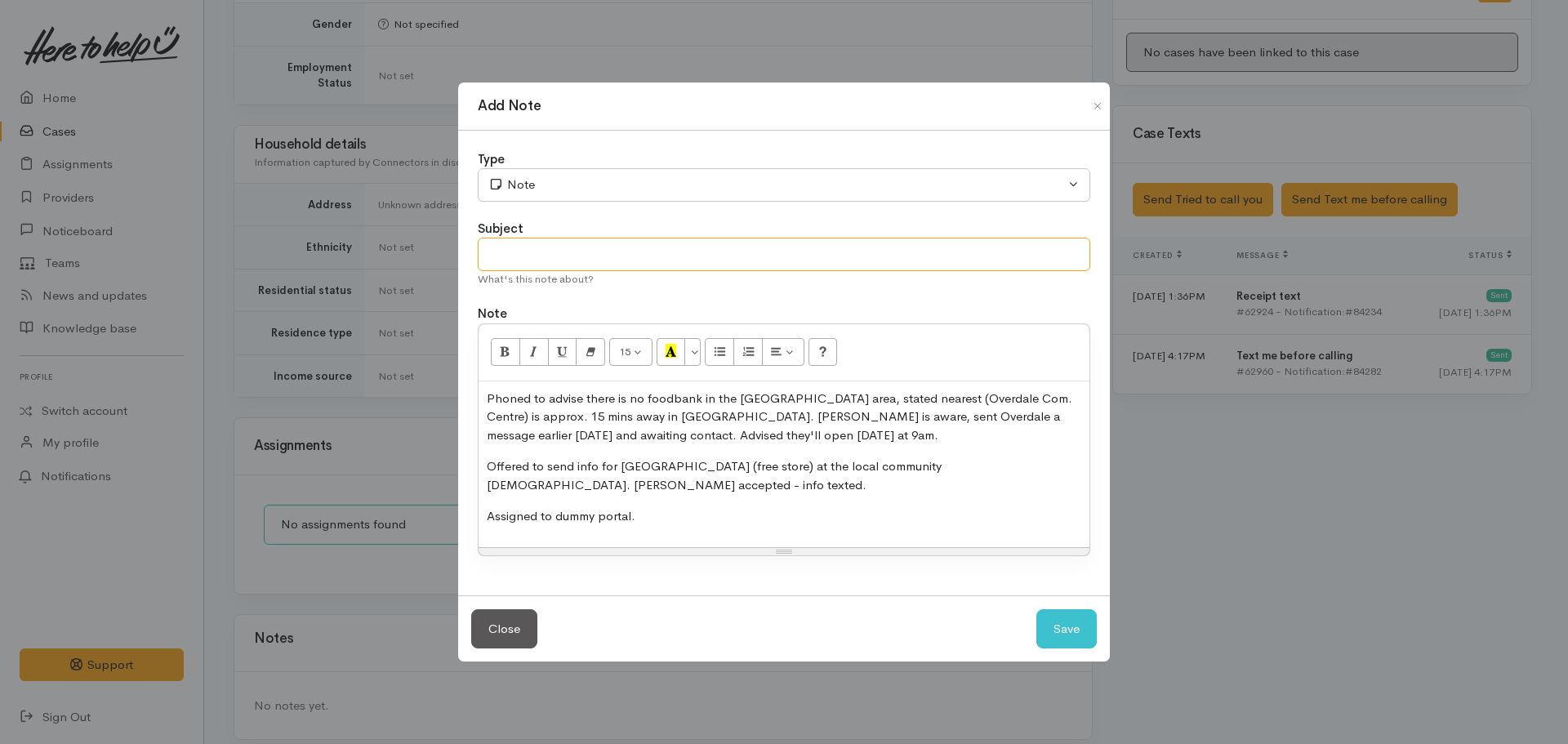
click at [541, 244] on input "text" at bounding box center [784, 254] width 613 height 34
click at [549, 251] on input "text" at bounding box center [784, 254] width 613 height 34
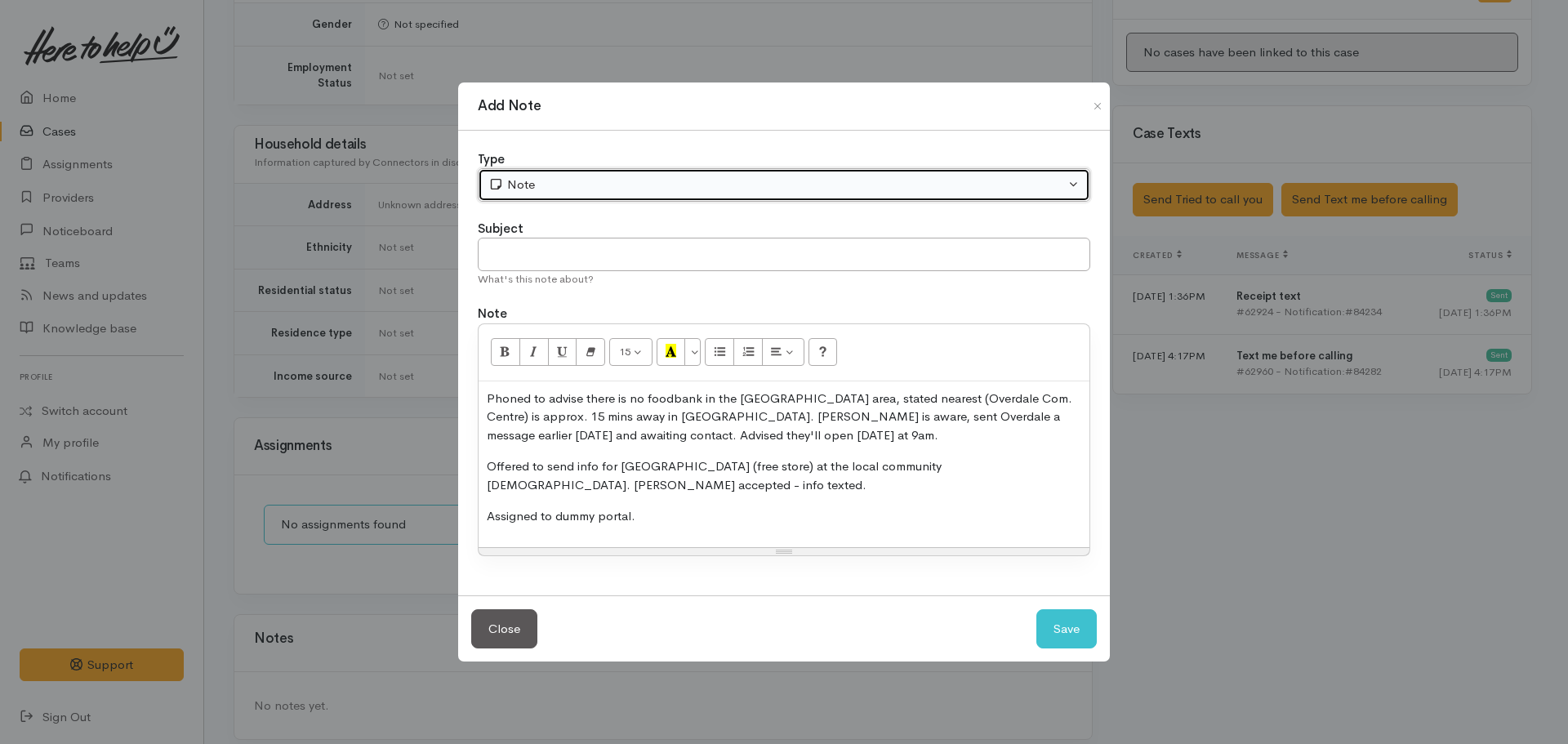
click at [560, 196] on button "Note" at bounding box center [784, 184] width 613 height 34
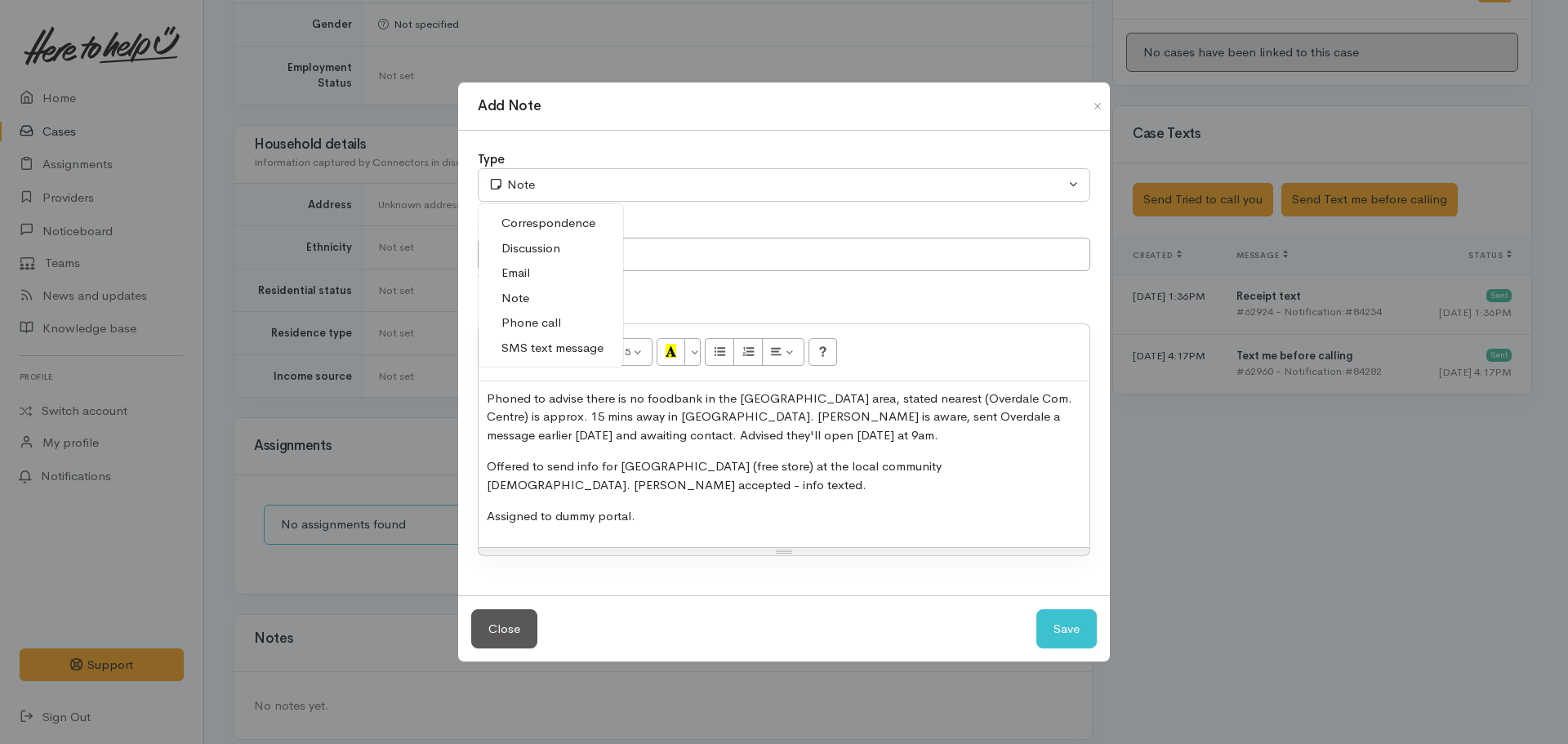
click at [565, 322] on link "Phone call" at bounding box center [550, 323] width 144 height 25
select select "3"
click at [568, 267] on input "text" at bounding box center [784, 254] width 613 height 34
type input "Assigned to dummy portal"
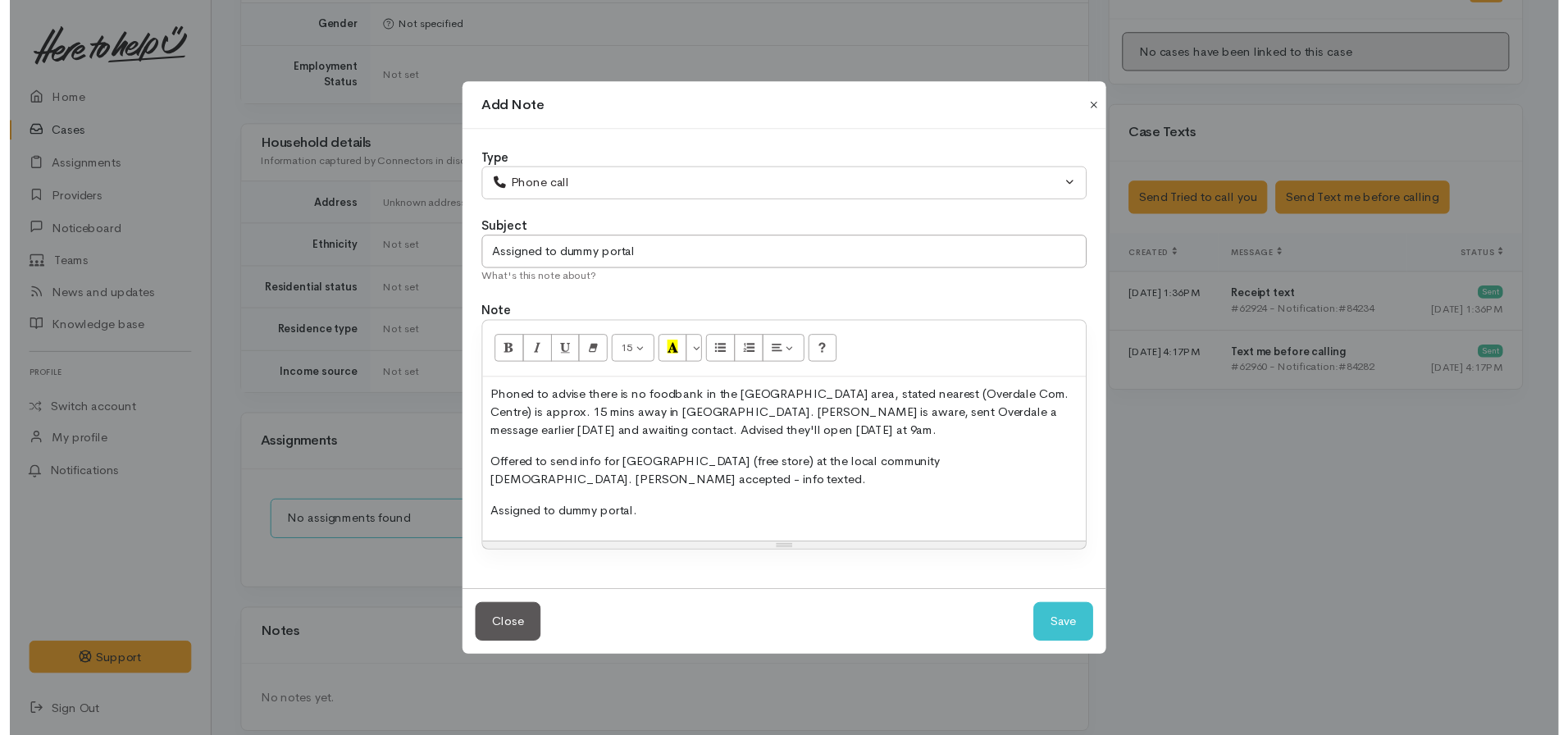
scroll to position [0, 0]
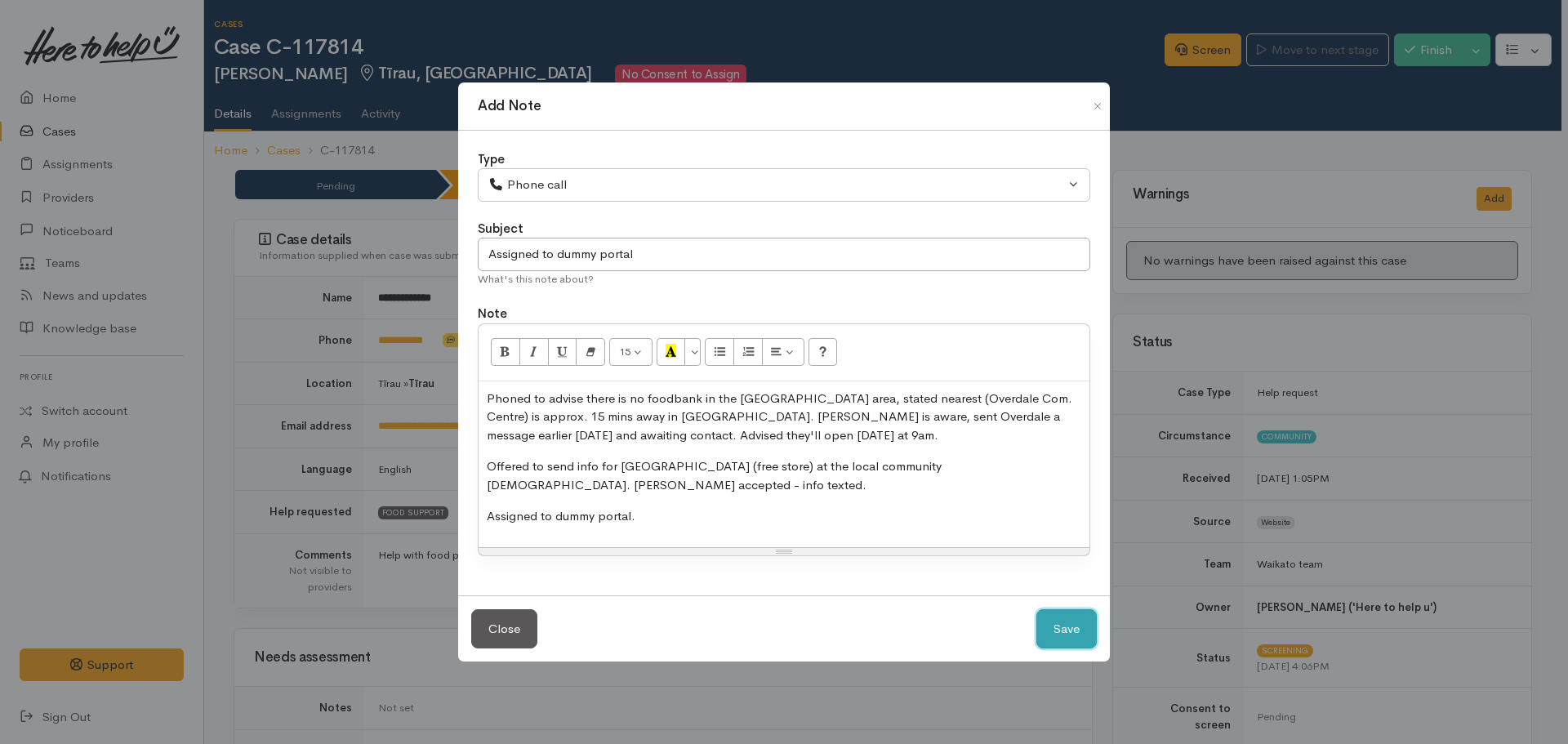
click at [1072, 615] on button "Save" at bounding box center [1067, 630] width 61 height 40
select select "1"
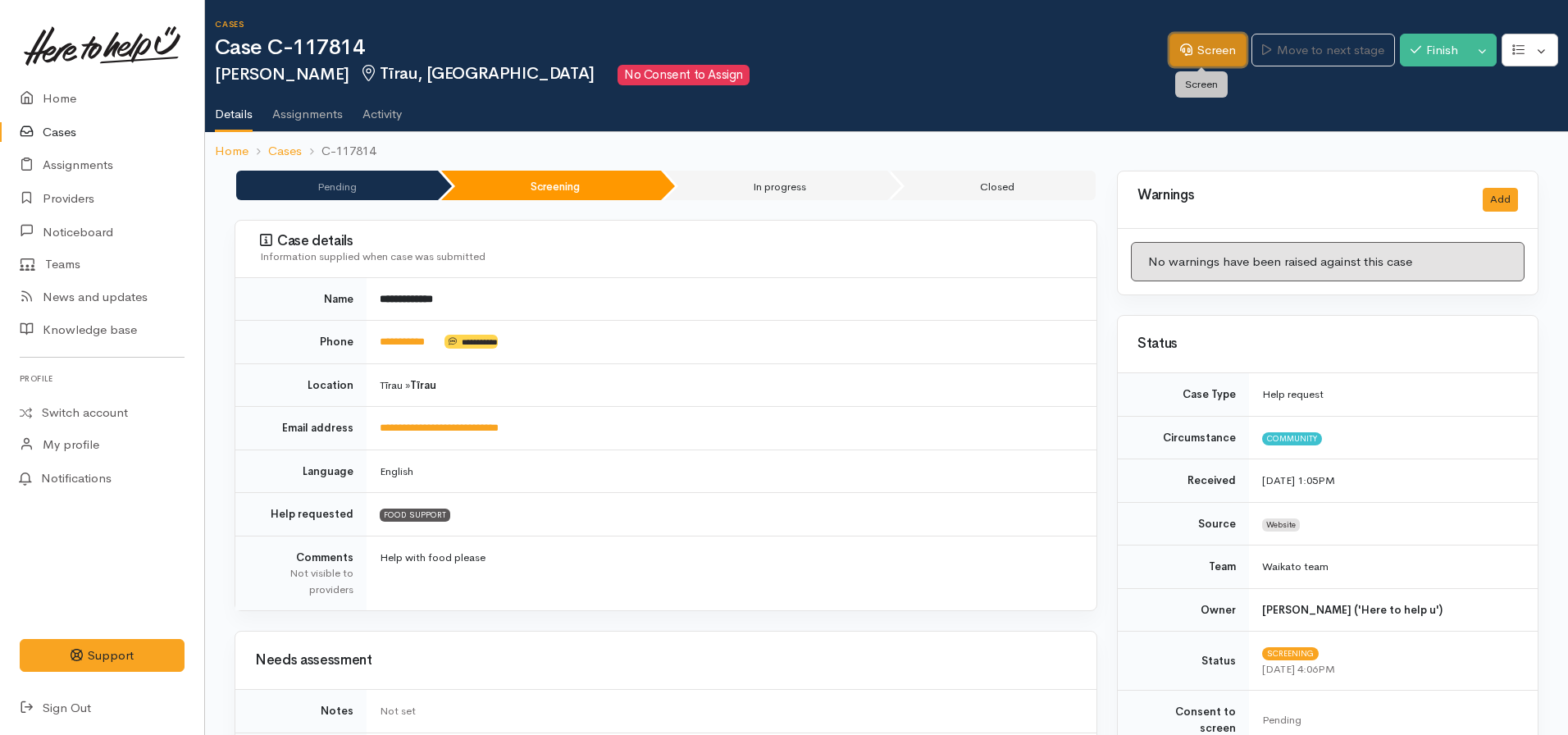
click at [1180, 47] on icon at bounding box center [1185, 49] width 12 height 12
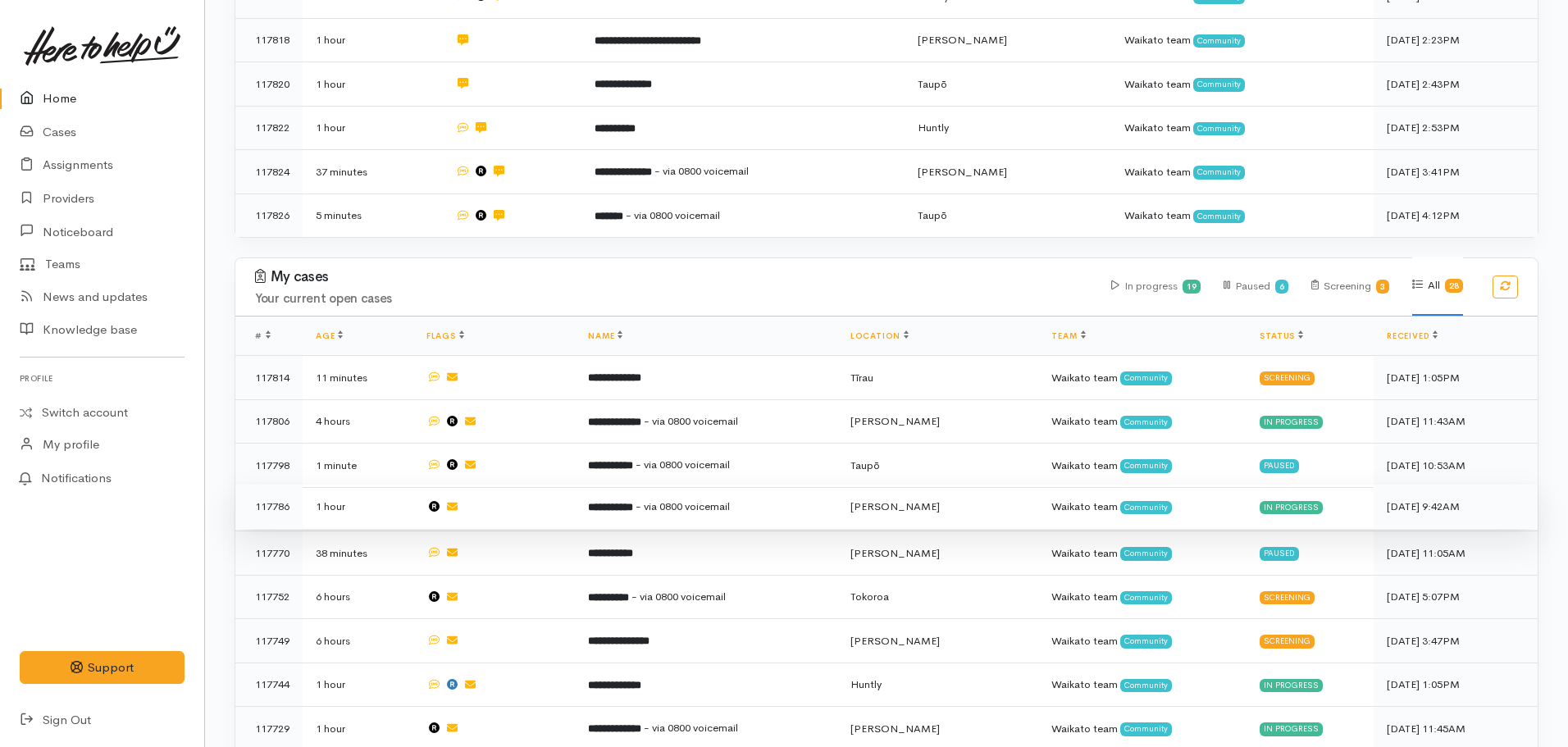
scroll to position [493, 0]
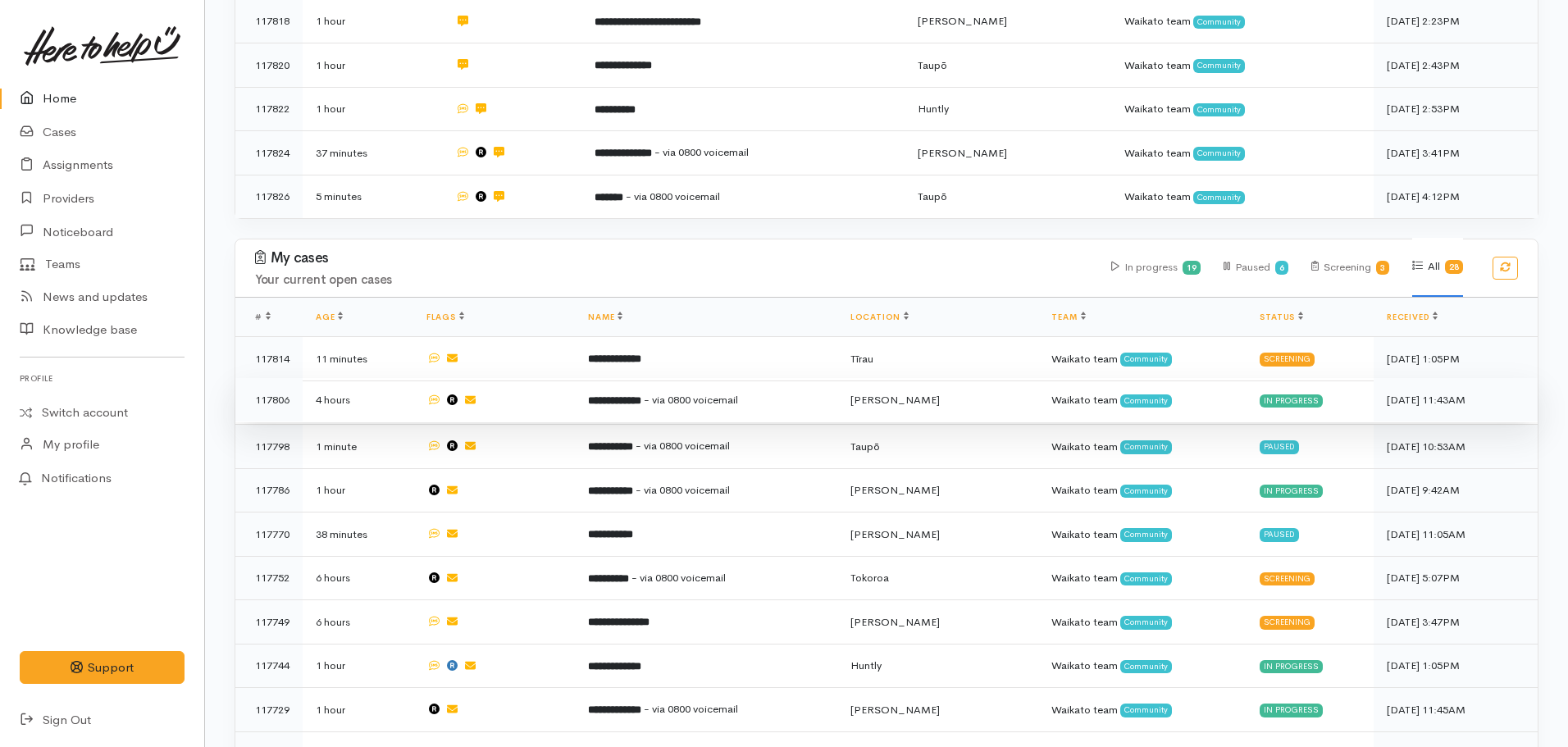
click at [688, 404] on td "**********" at bounding box center [706, 400] width 262 height 45
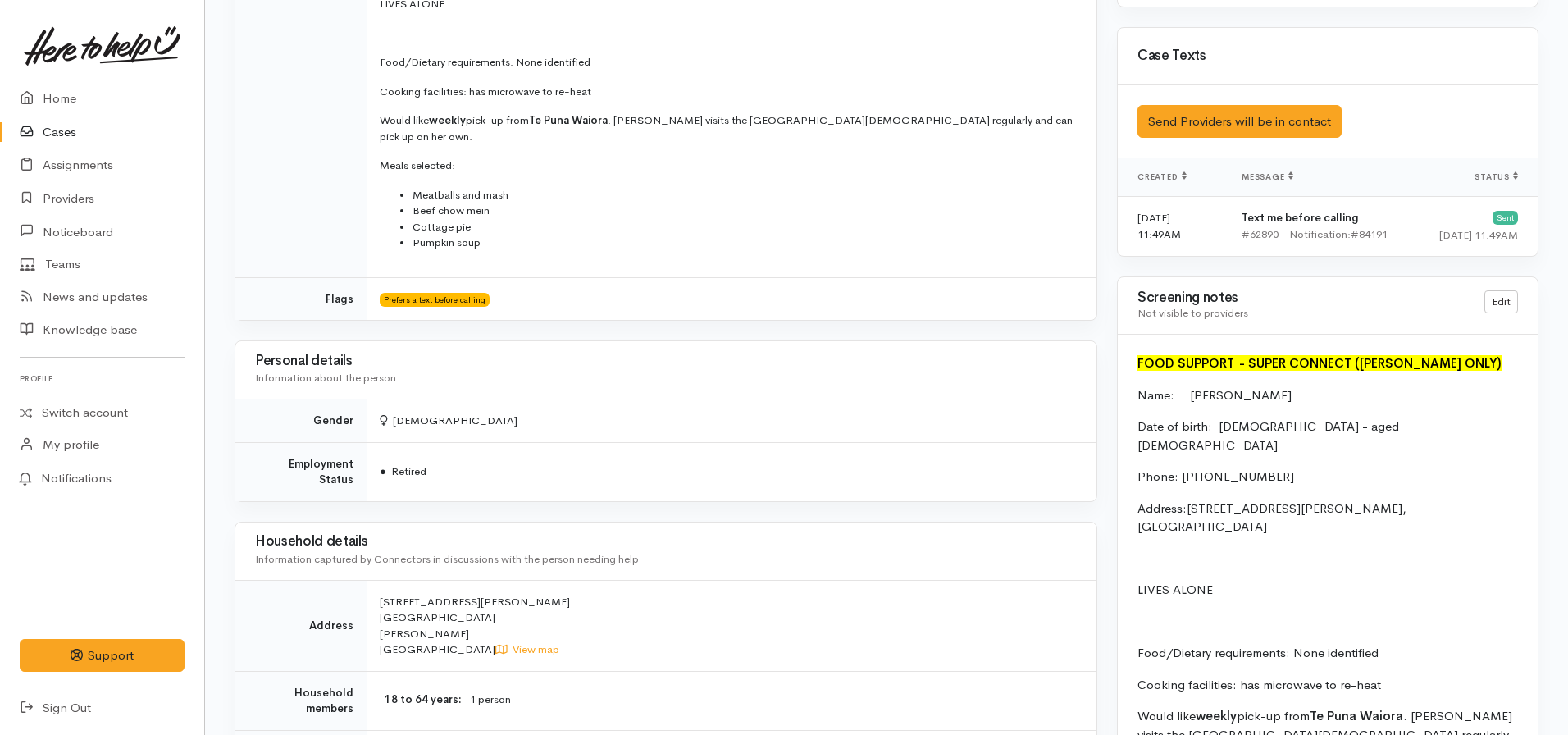
scroll to position [1230, 0]
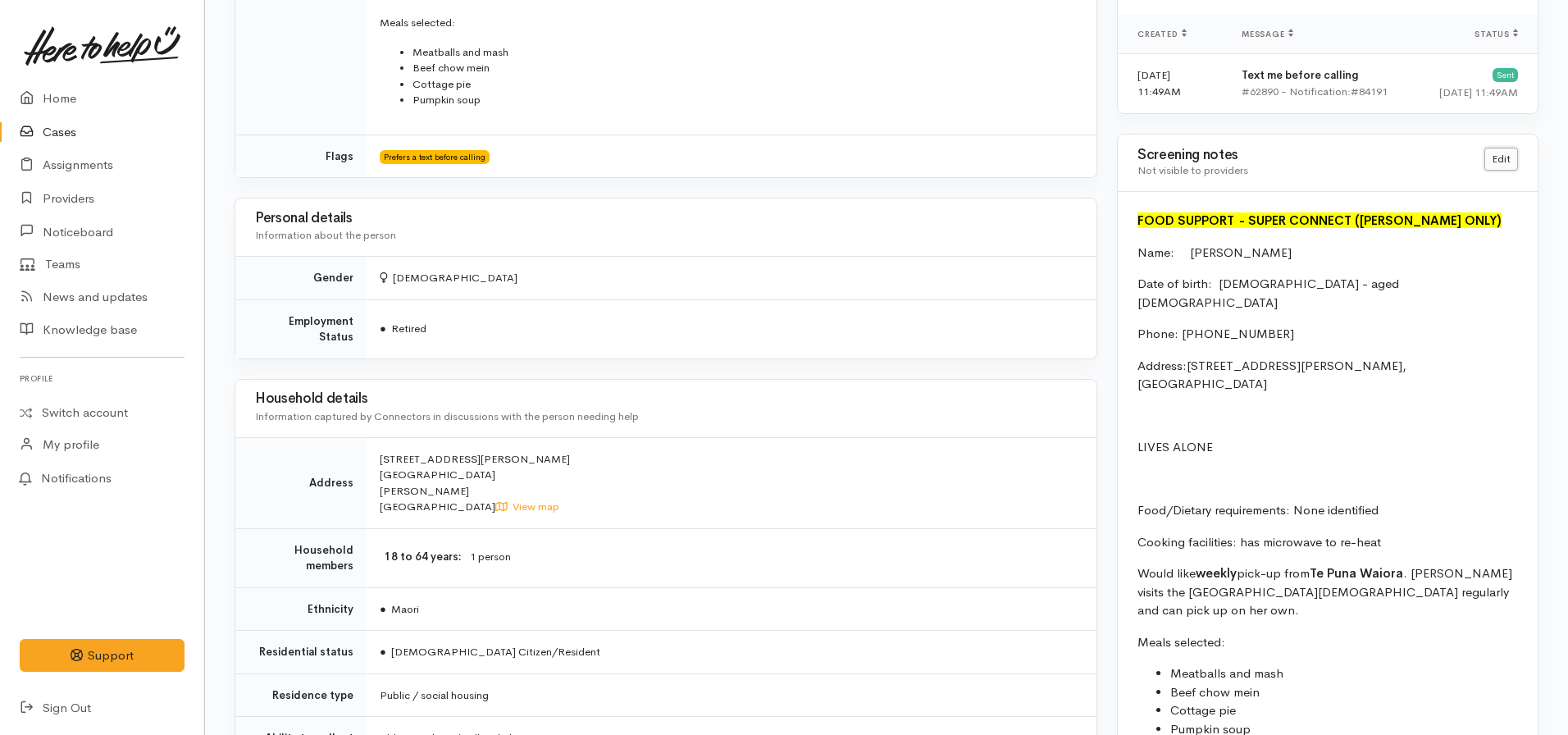
click at [1498, 159] on link "Edit" at bounding box center [1501, 160] width 34 height 24
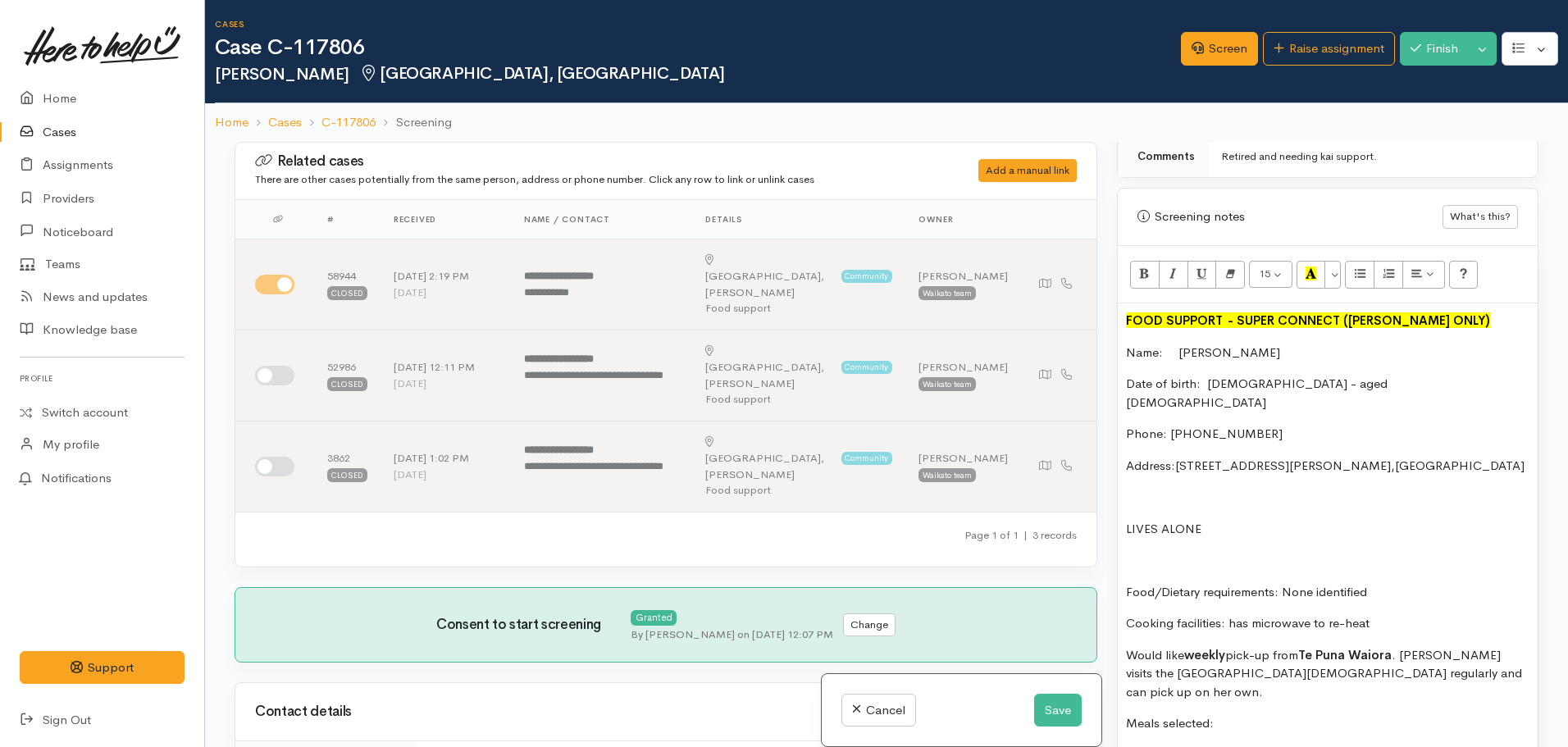
scroll to position [1230, 0]
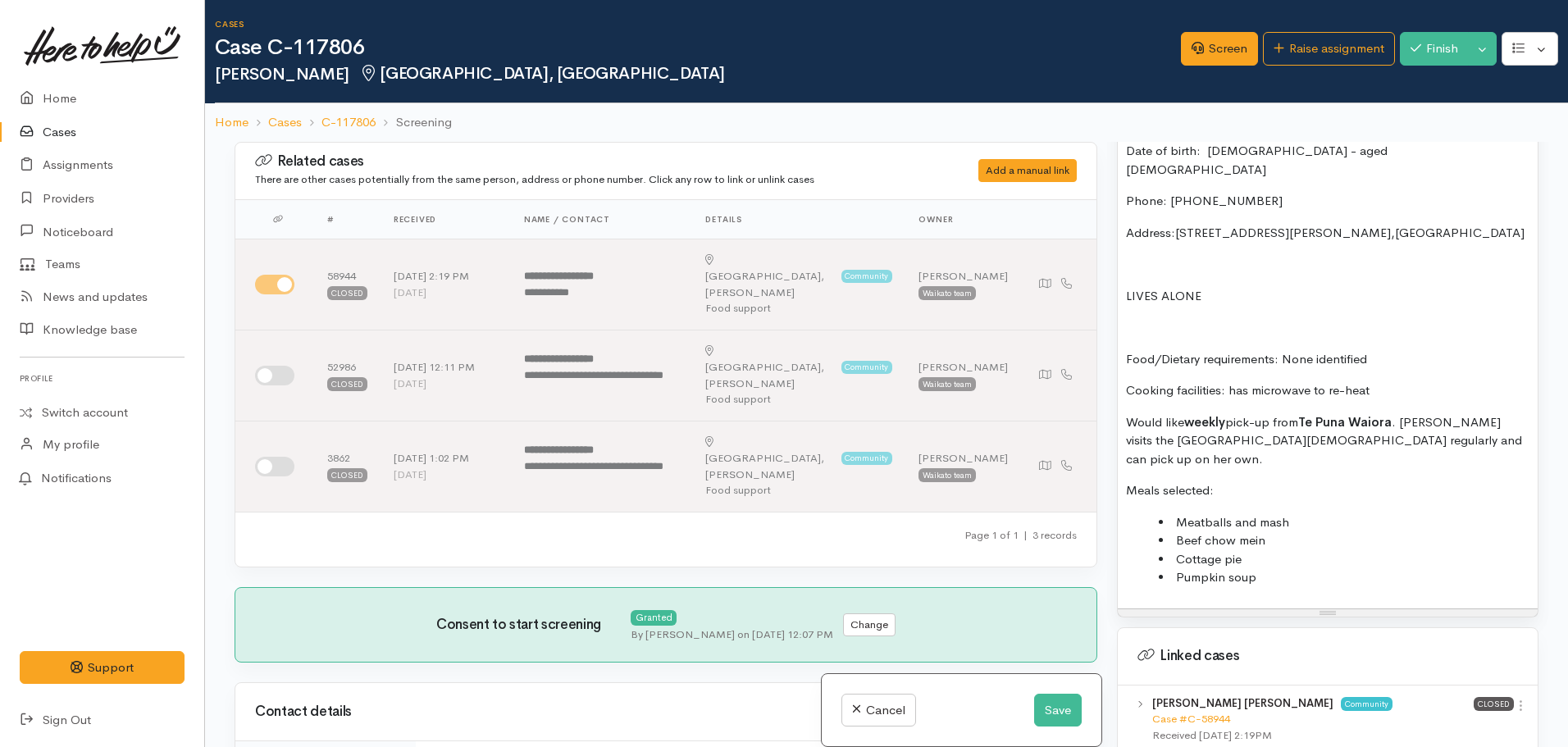
click at [1299, 556] on div "FOOD SUPPORT  - SUPER CONNECT (HAMILTON ONLY) Name: Mata Robinson Date of birth…" at bounding box center [1327, 339] width 420 height 538
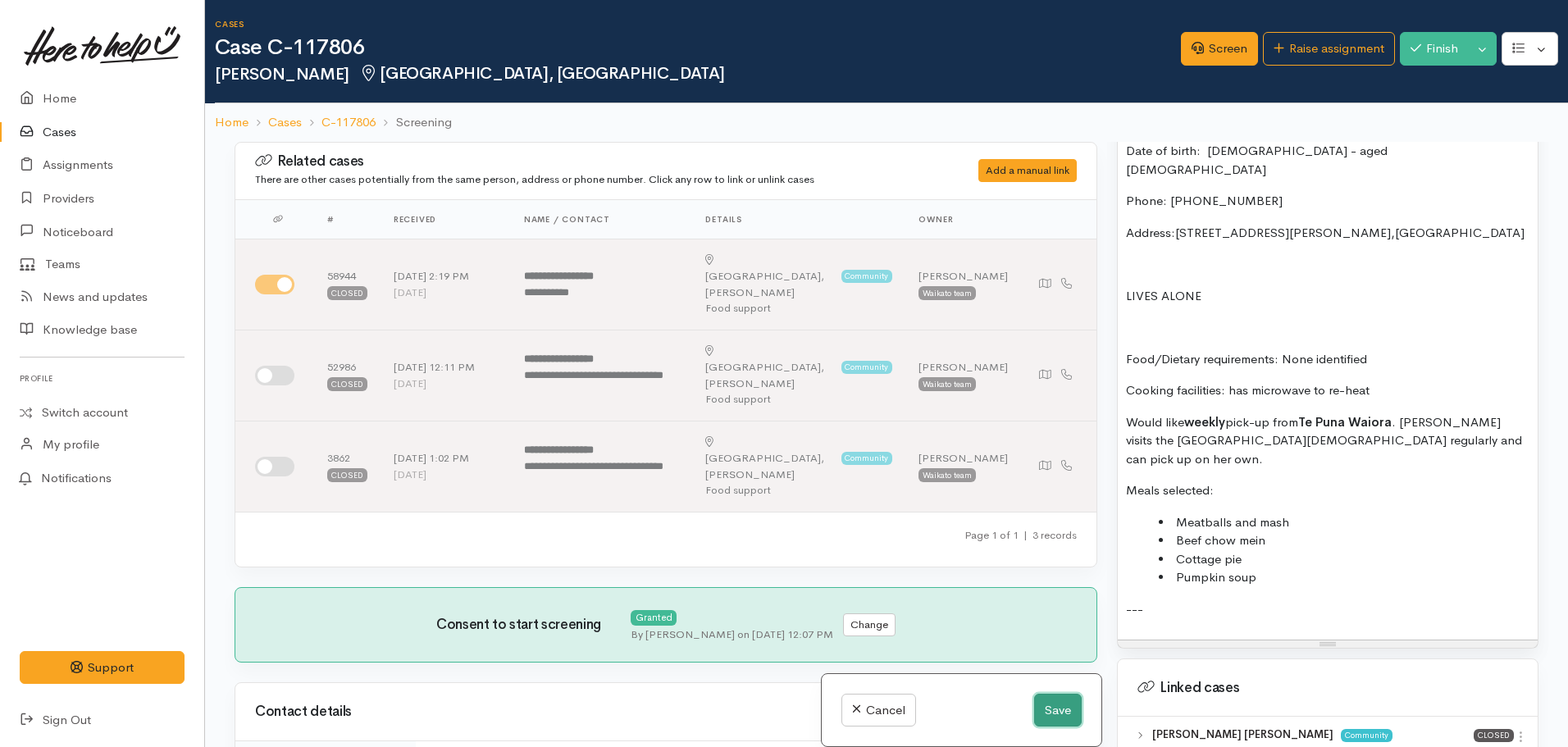
click at [1046, 711] on button "Save" at bounding box center [1057, 711] width 47 height 34
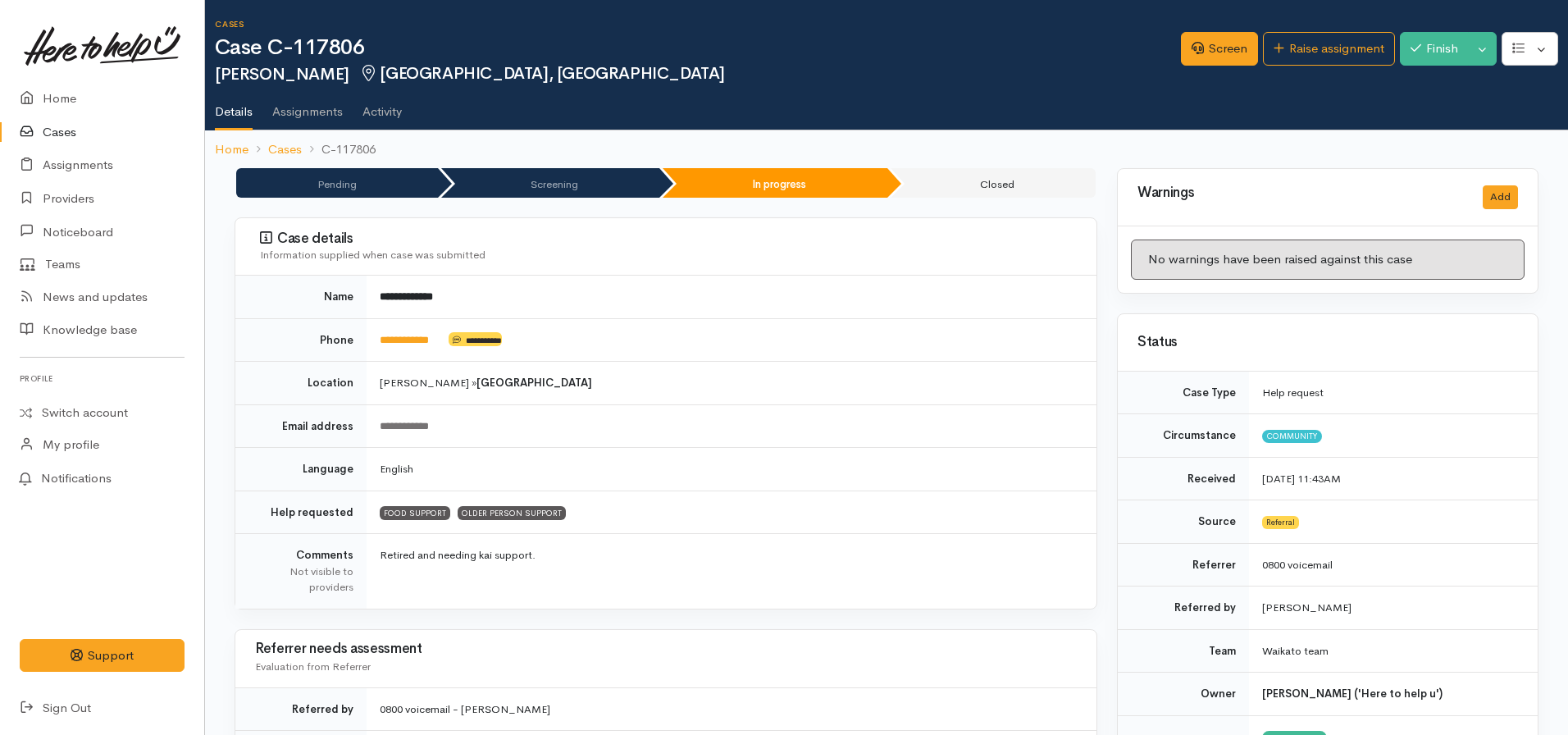
scroll to position [1723, 0]
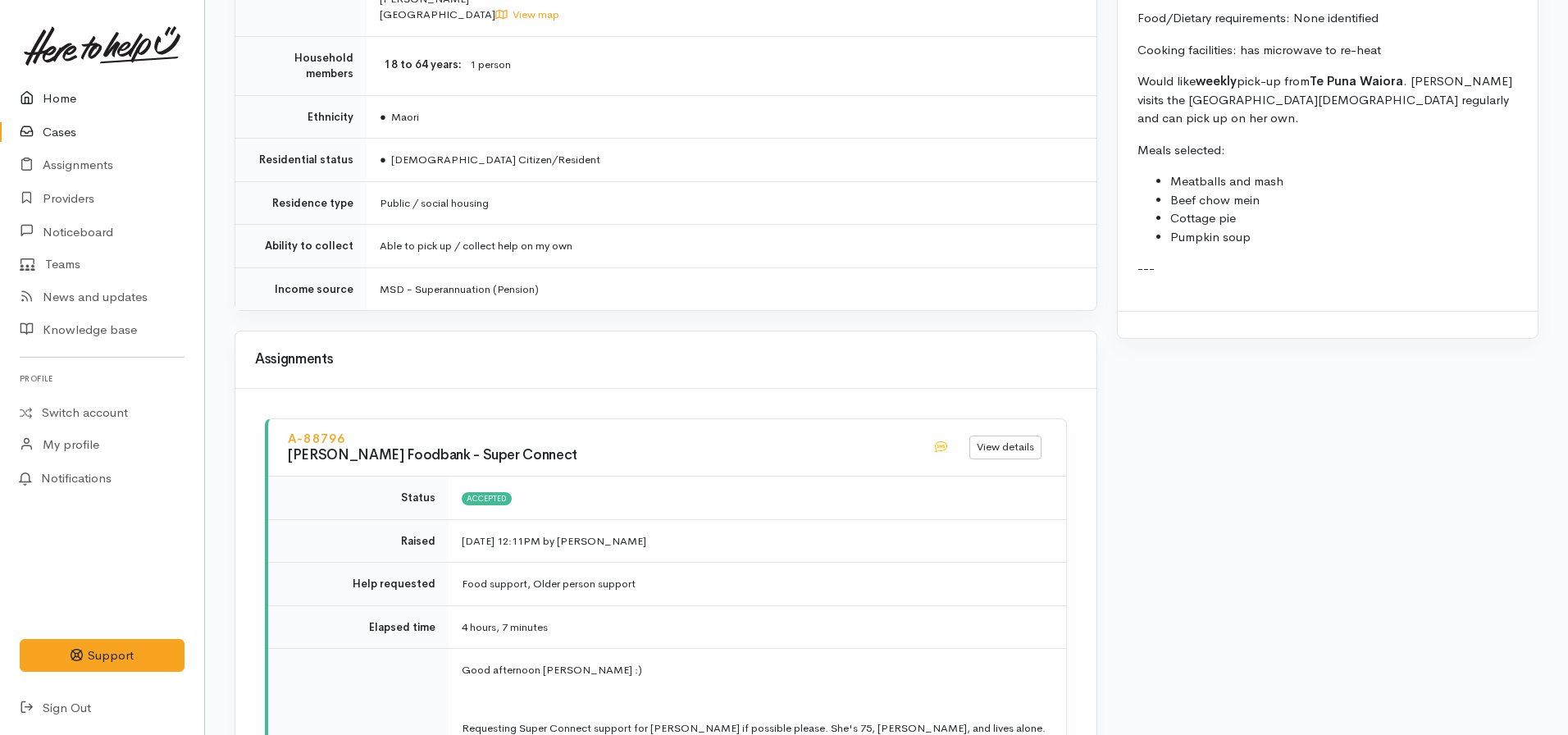
click at [72, 88] on link "Home" at bounding box center [102, 98] width 204 height 34
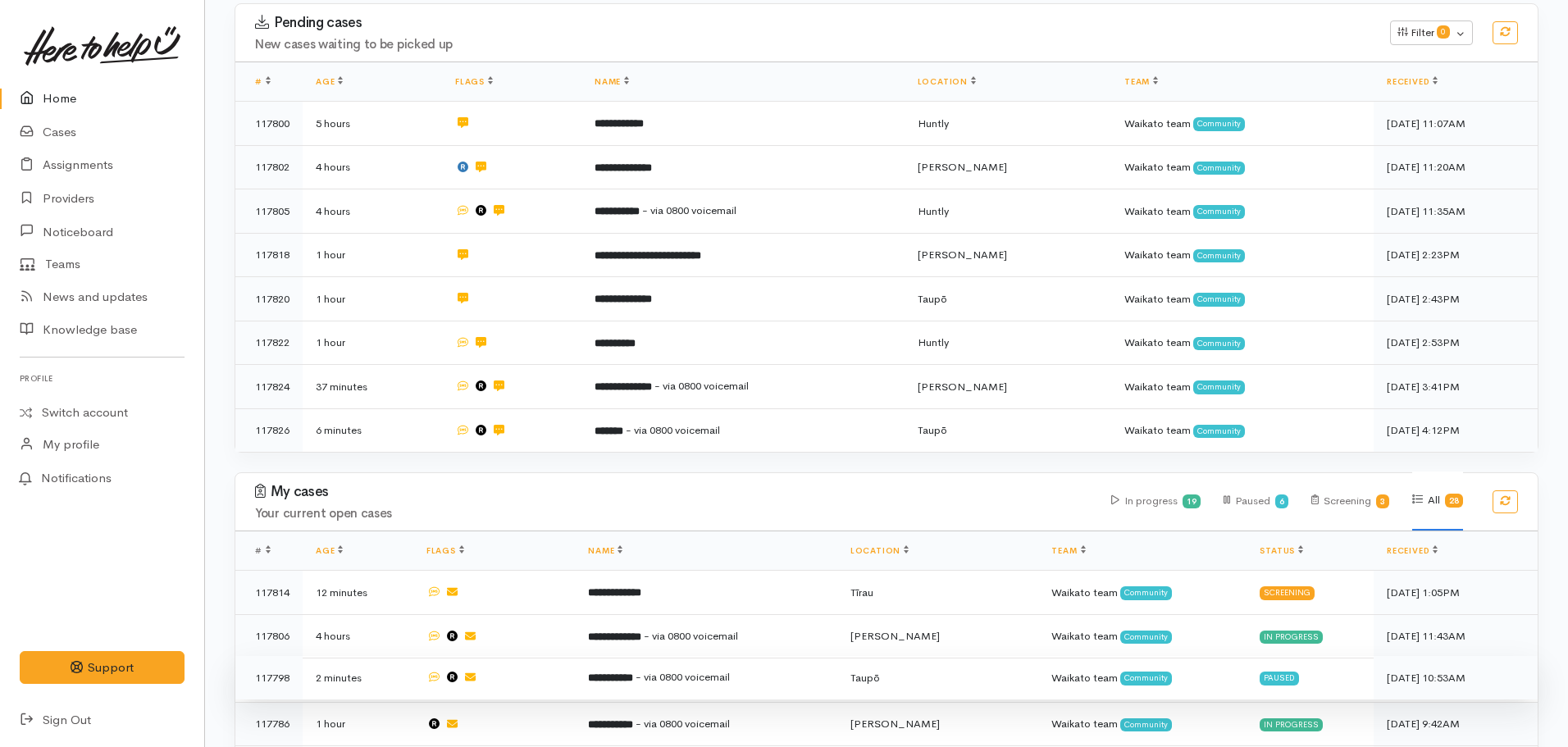
scroll to position [575, 0]
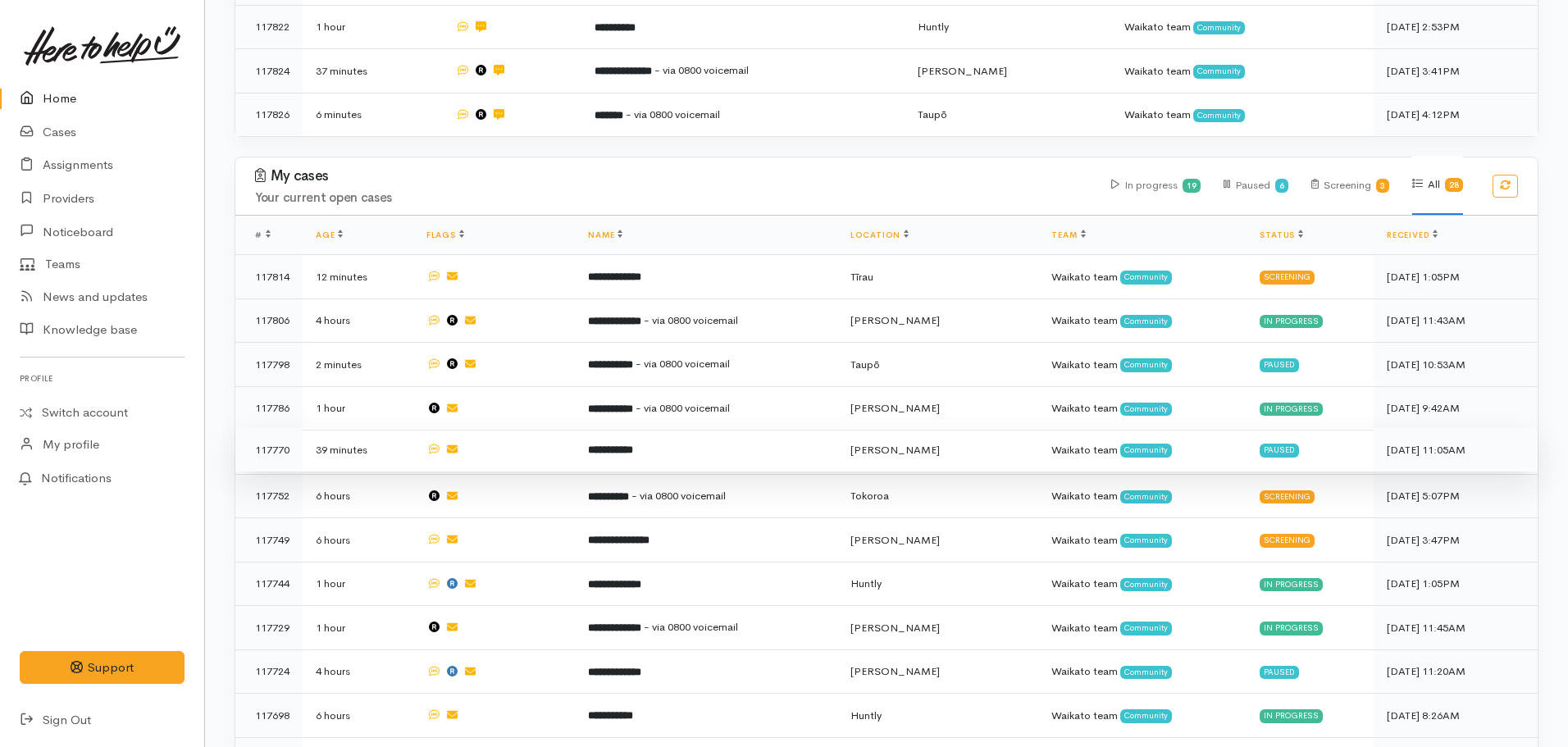
click at [682, 437] on td "**********" at bounding box center [706, 451] width 262 height 45
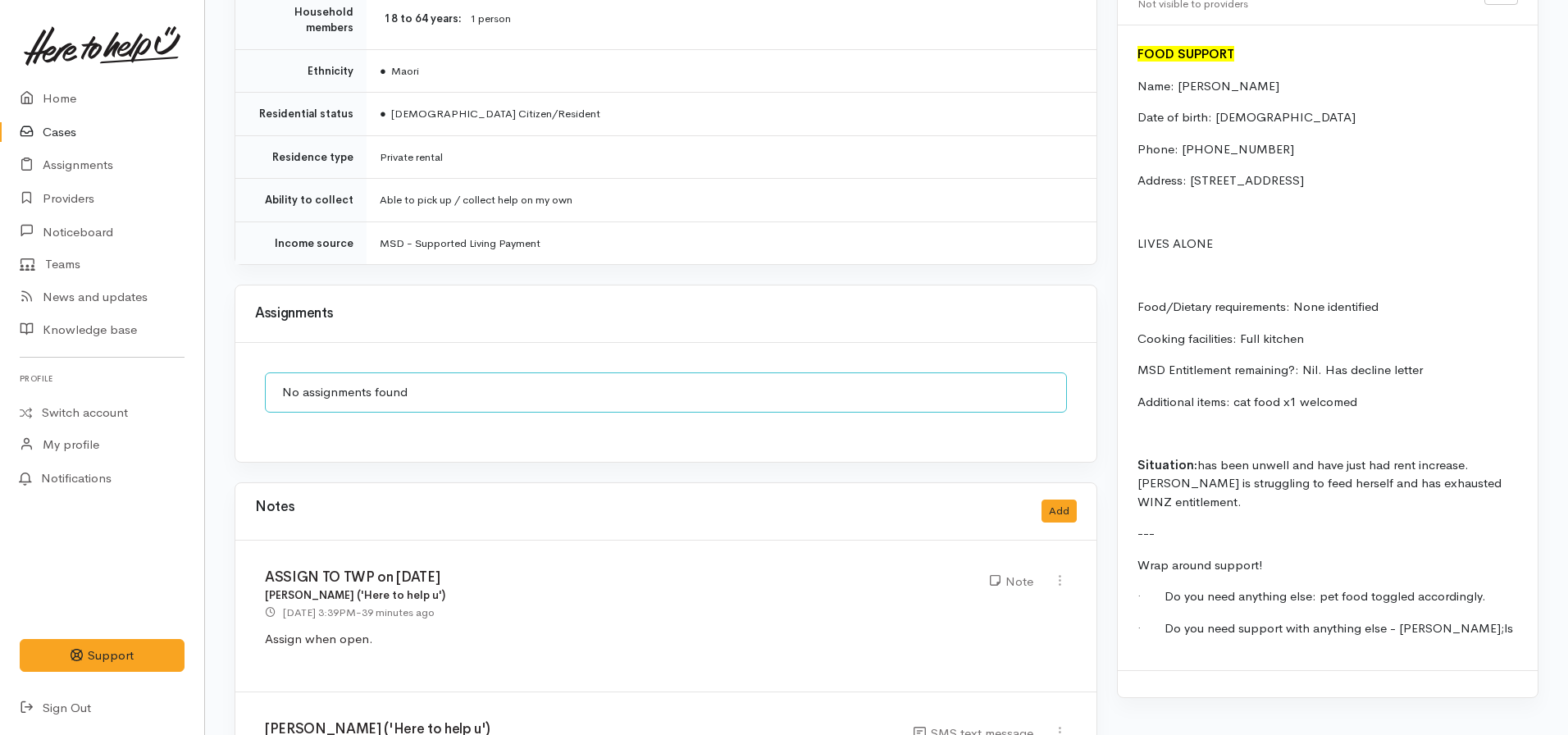
scroll to position [1148, 0]
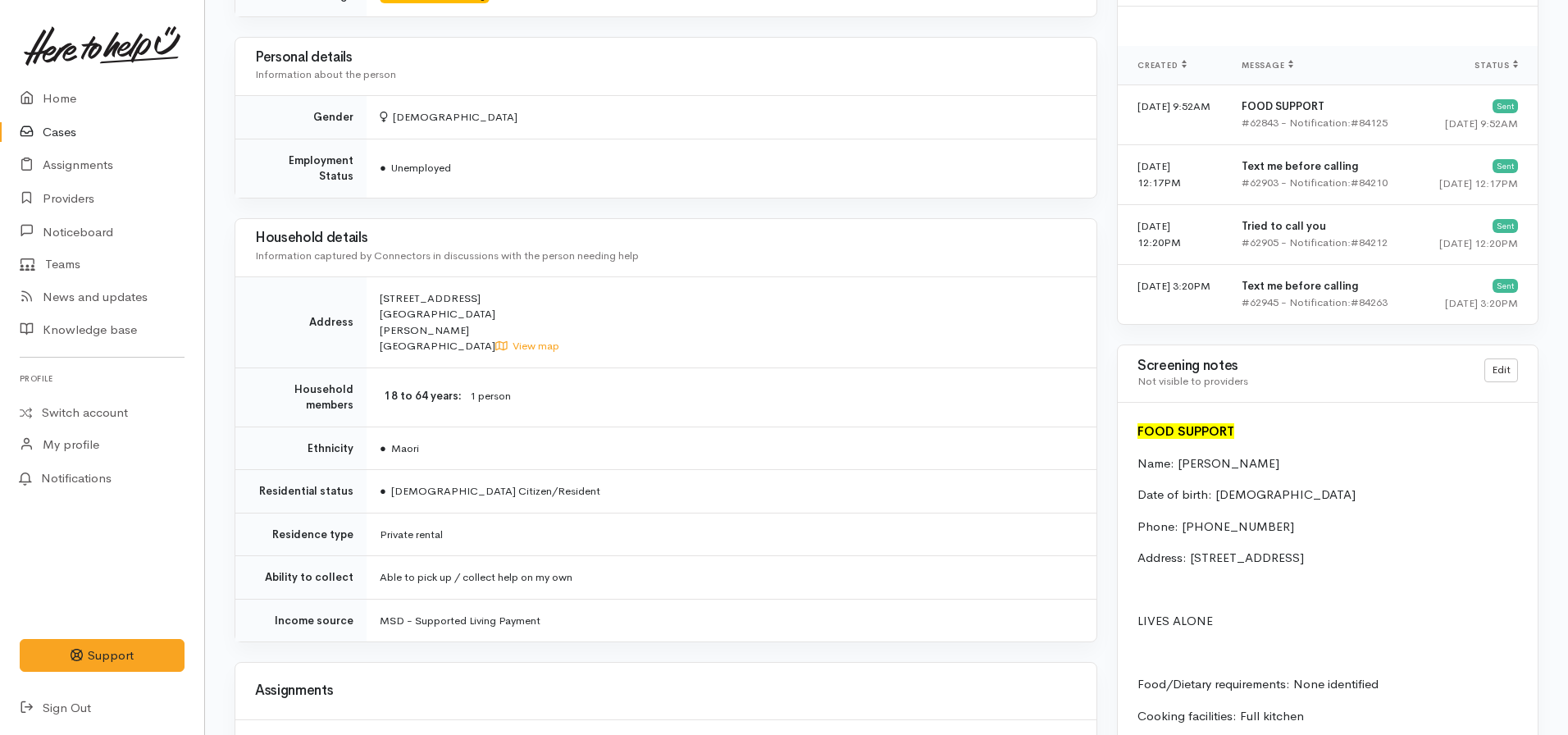
click at [1501, 382] on div "Edit" at bounding box center [1501, 374] width 53 height 31
click at [1503, 371] on link "Edit" at bounding box center [1501, 370] width 34 height 24
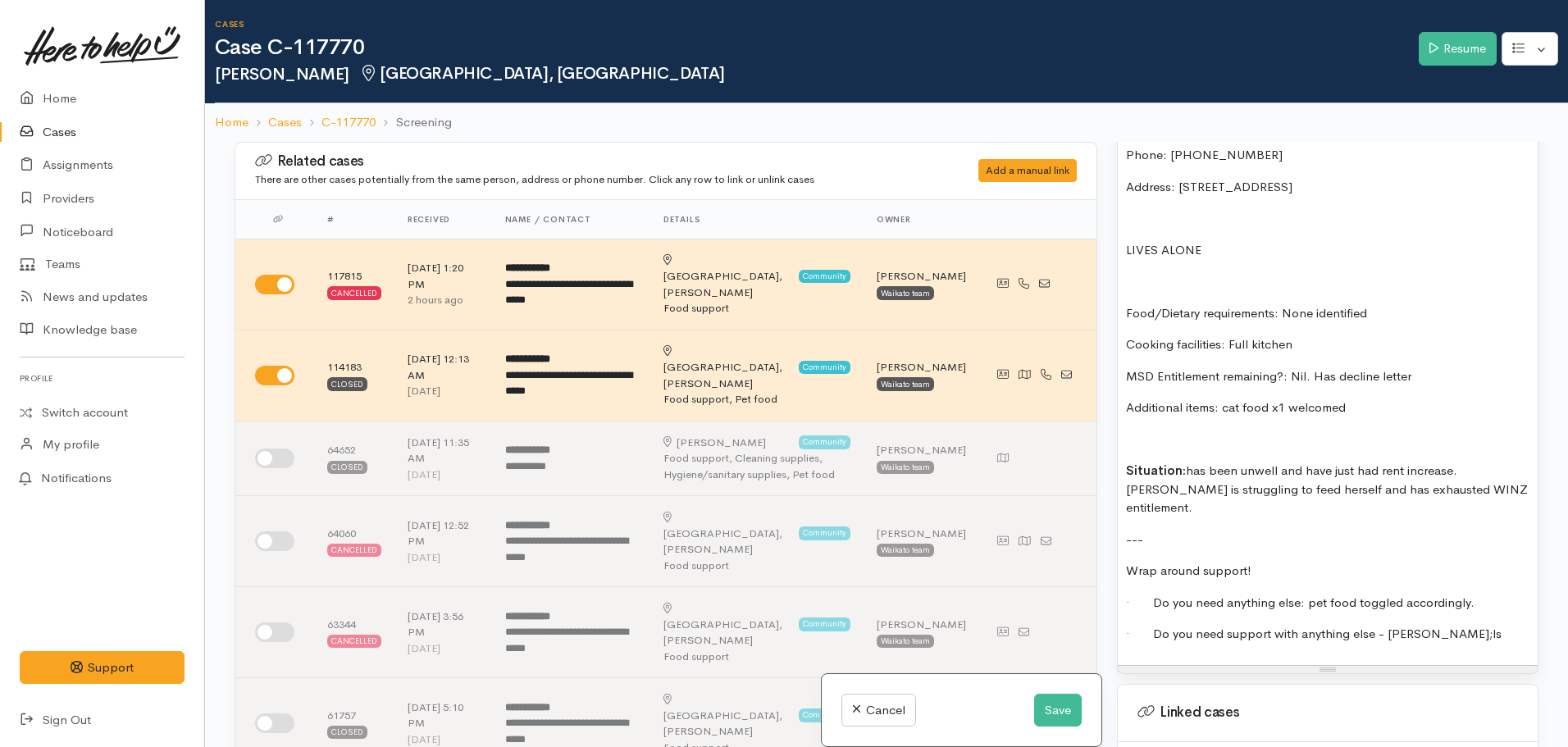
scroll to position [1312, 0]
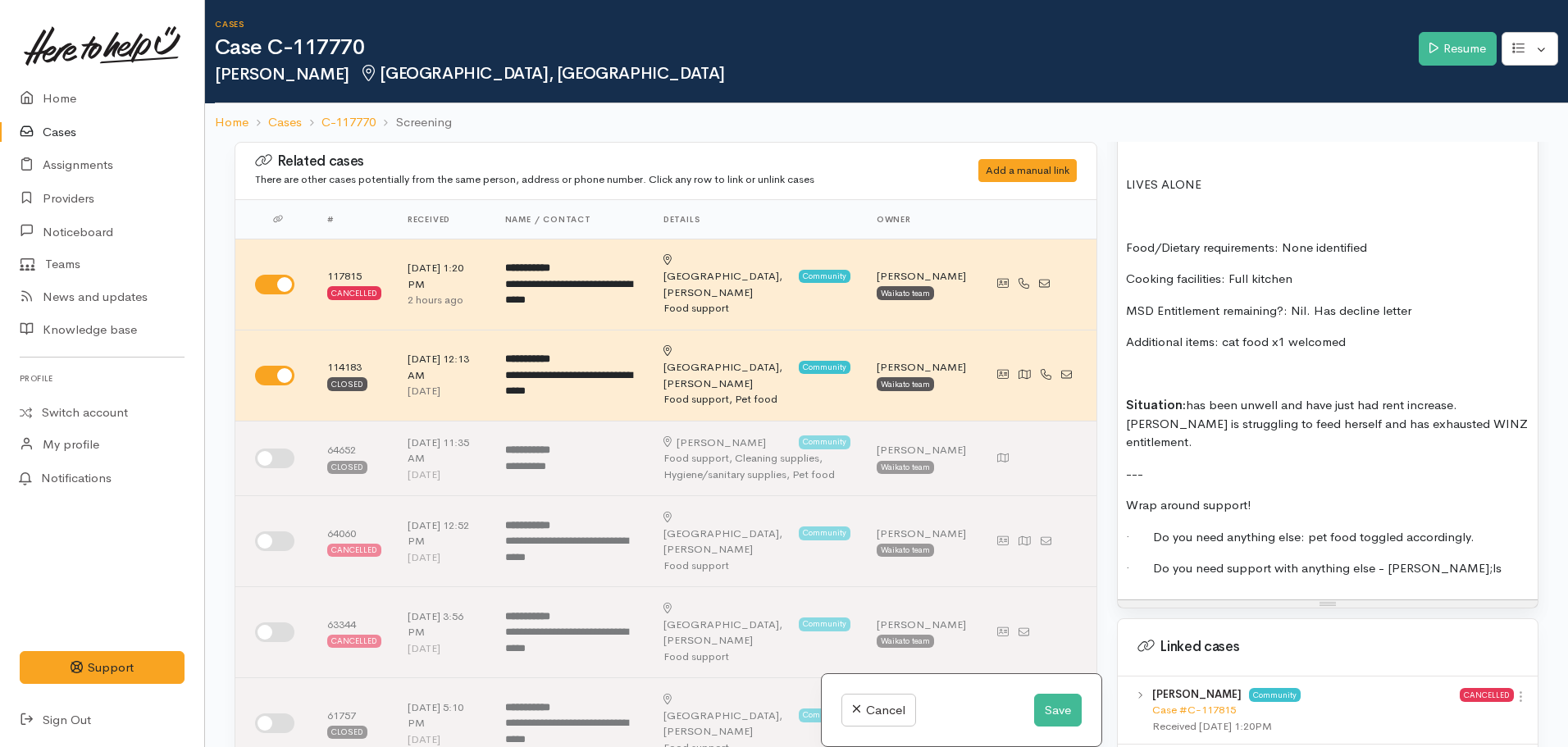
click at [1447, 559] on p "· Do you need support with anything else - craig detai;ls" at bounding box center [1327, 568] width 404 height 19
click at [1061, 707] on button "Save" at bounding box center [1057, 711] width 47 height 34
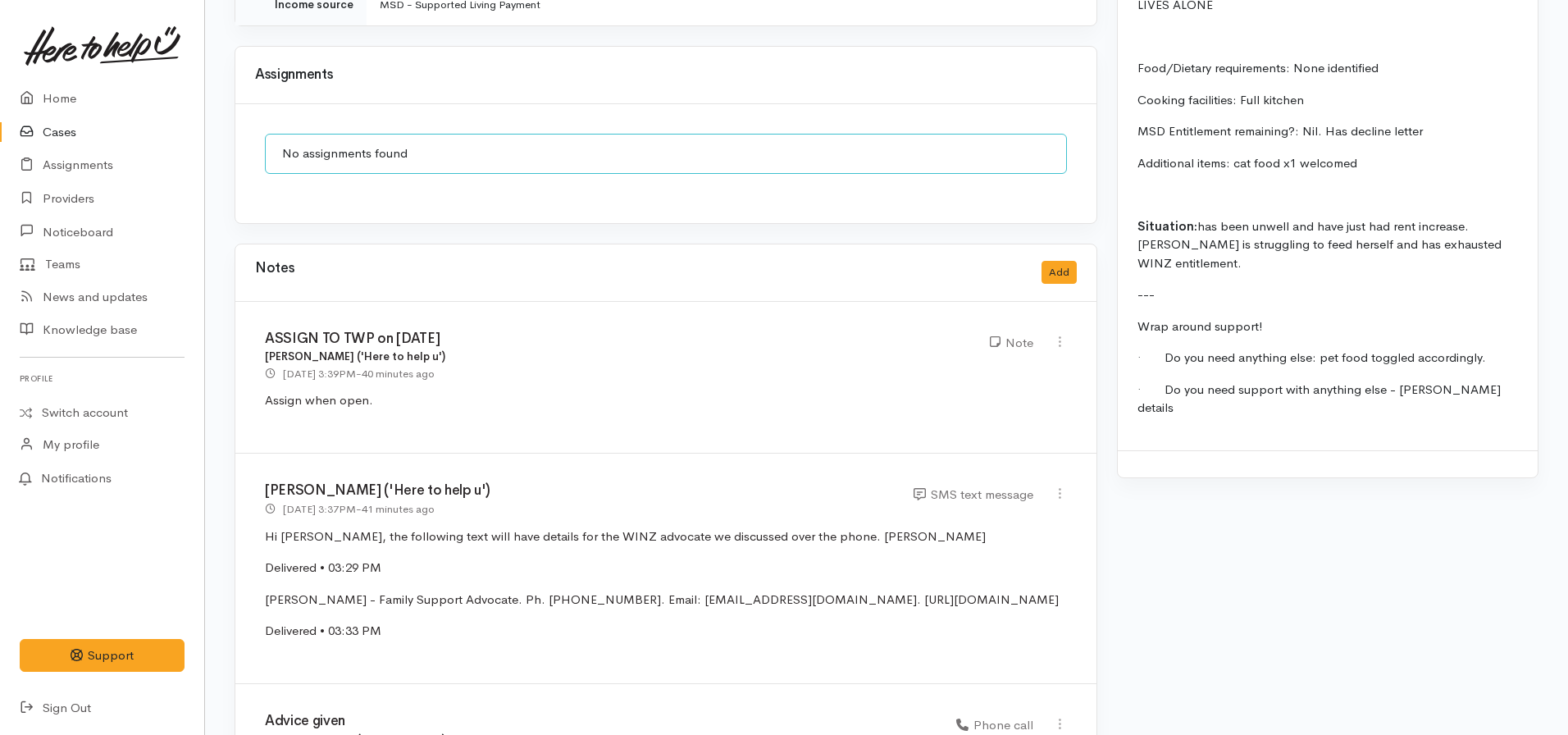
scroll to position [1887, 0]
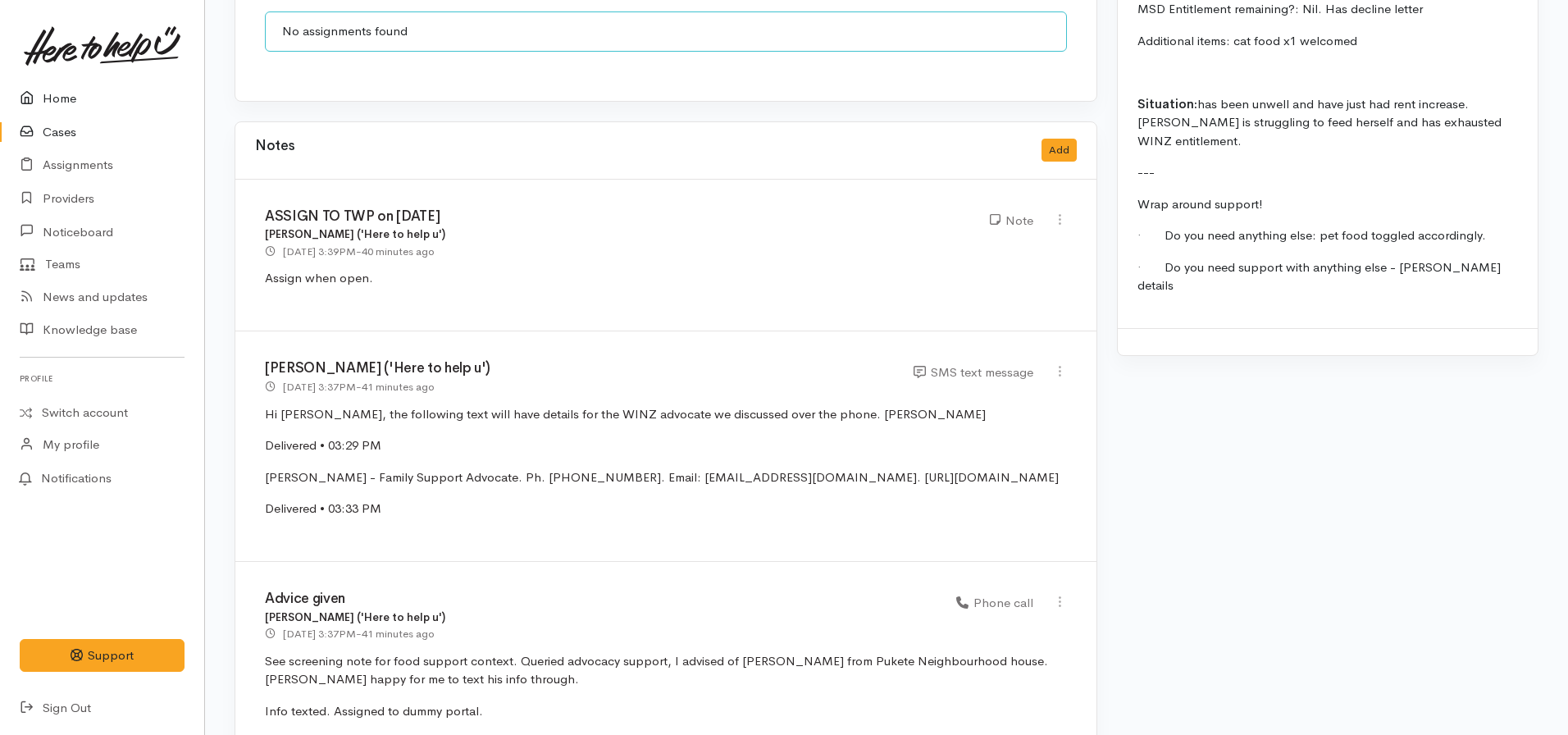
click at [63, 93] on link "Home" at bounding box center [102, 98] width 204 height 34
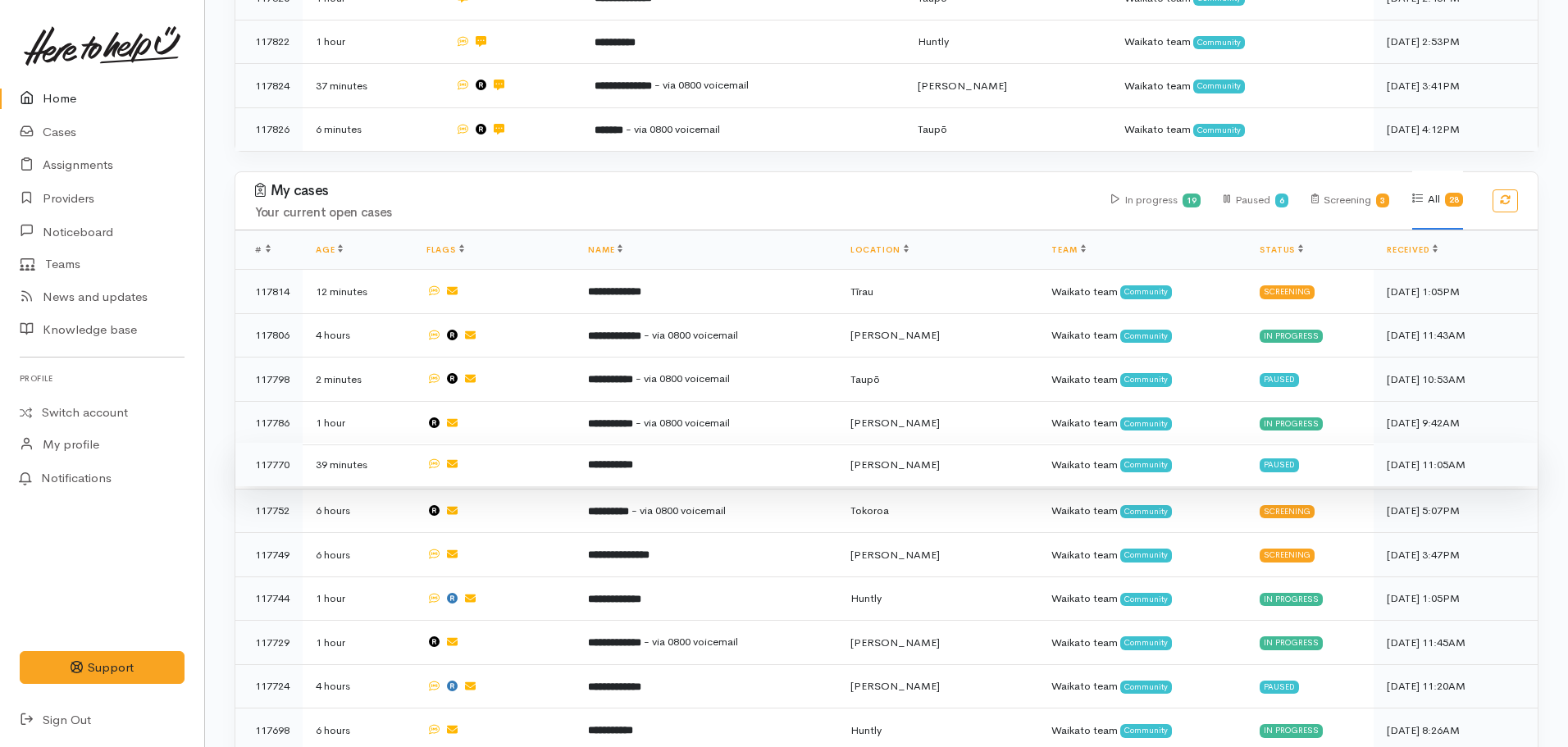
scroll to position [575, 0]
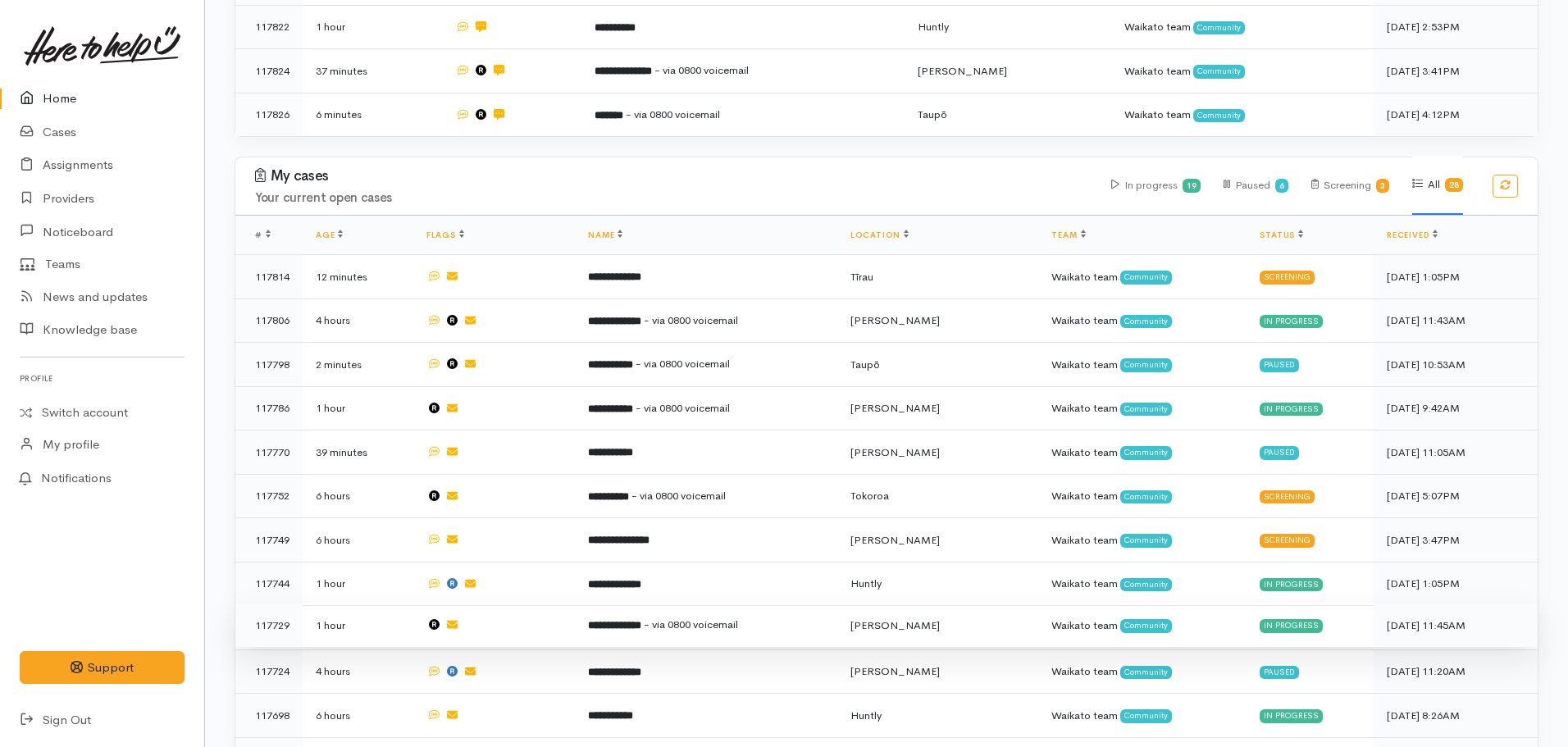
click at [674, 619] on td "**********" at bounding box center [706, 626] width 262 height 45
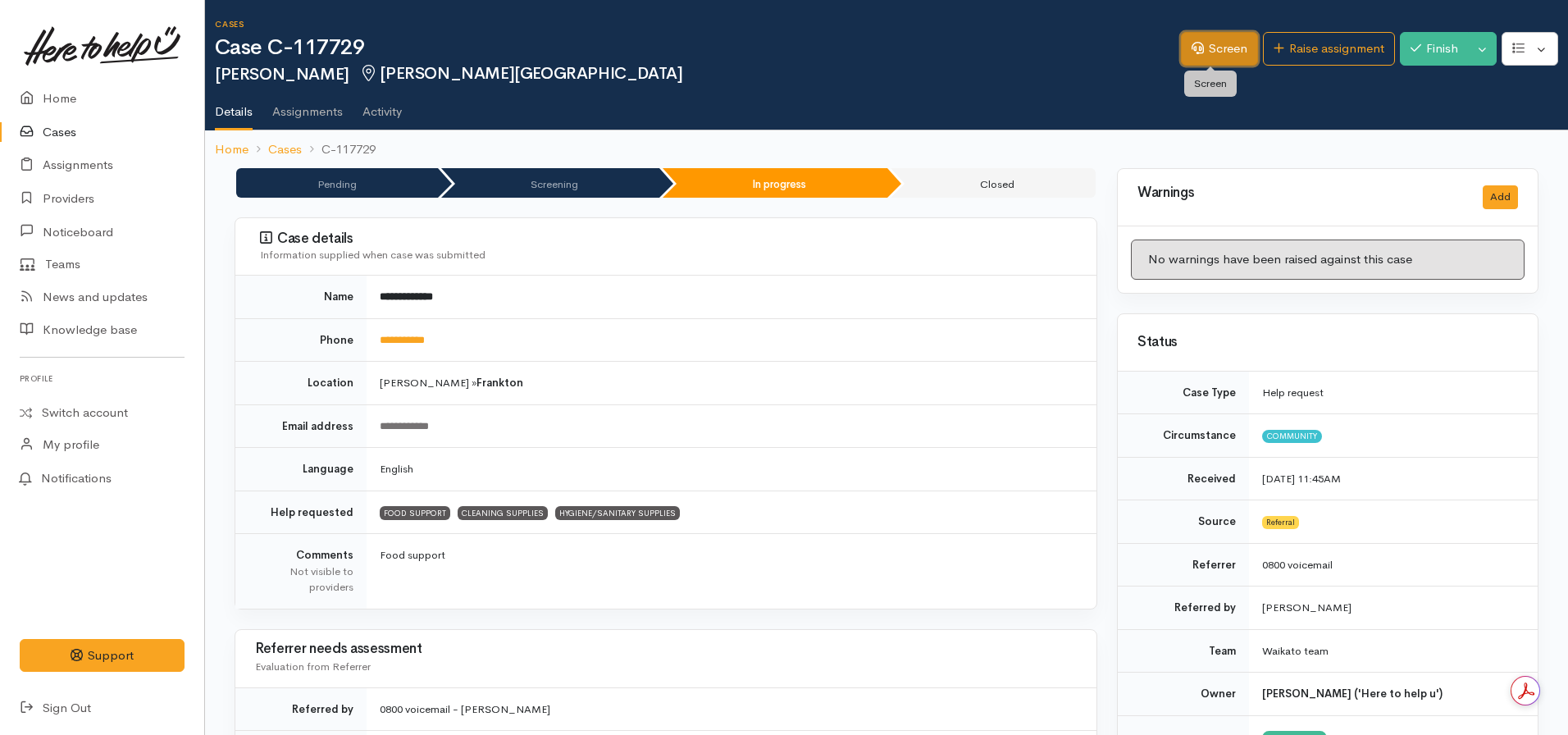
click at [1191, 53] on icon at bounding box center [1197, 47] width 12 height 12
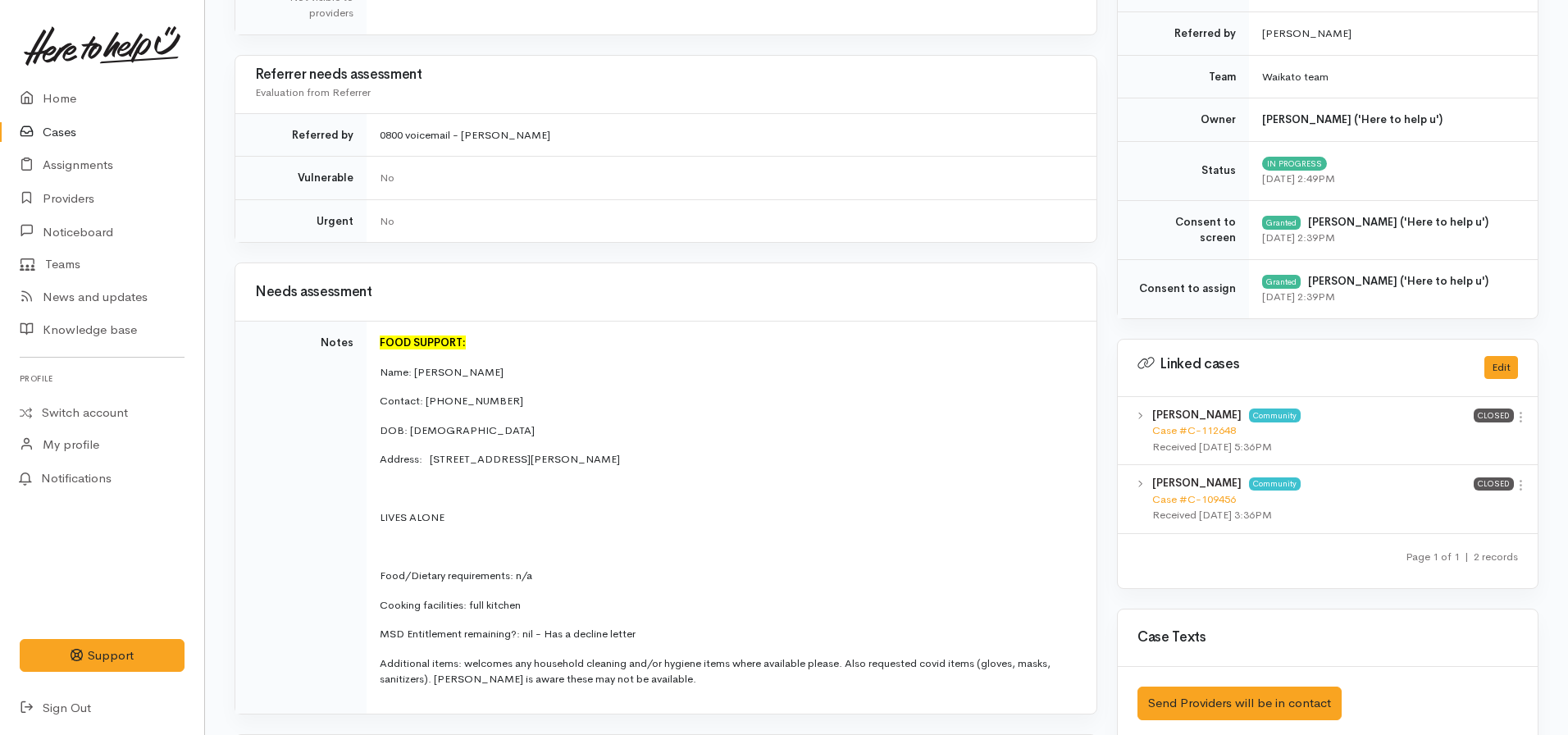
scroll to position [1230, 0]
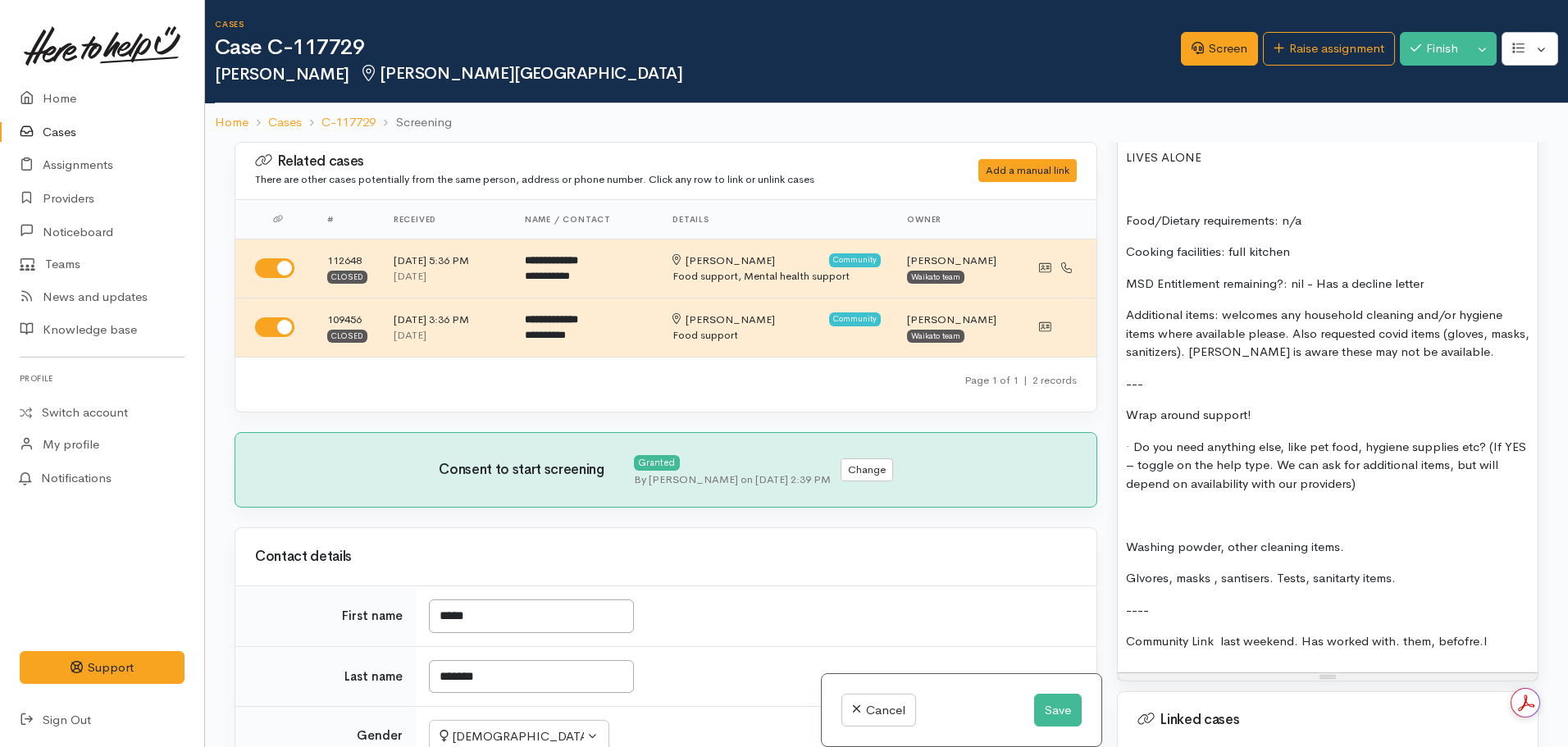
scroll to position [1251, 0]
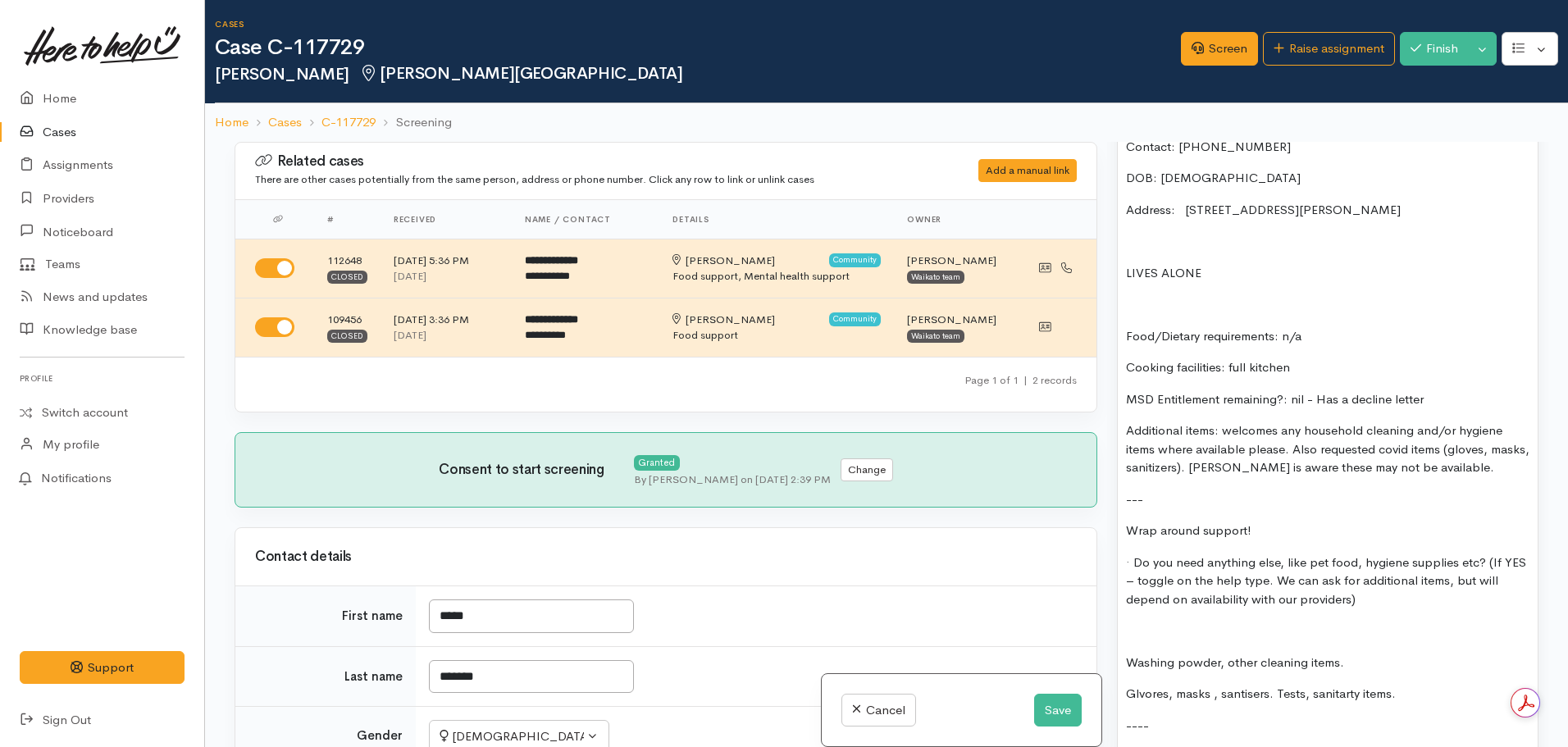
drag, startPoint x: 1281, startPoint y: 563, endPoint x: 1400, endPoint y: 608, distance: 127.2
click at [1400, 608] on p "· Do you need anything else, like pet food, hygiene supplies etc? (If YES – tog…" at bounding box center [1327, 581] width 404 height 56
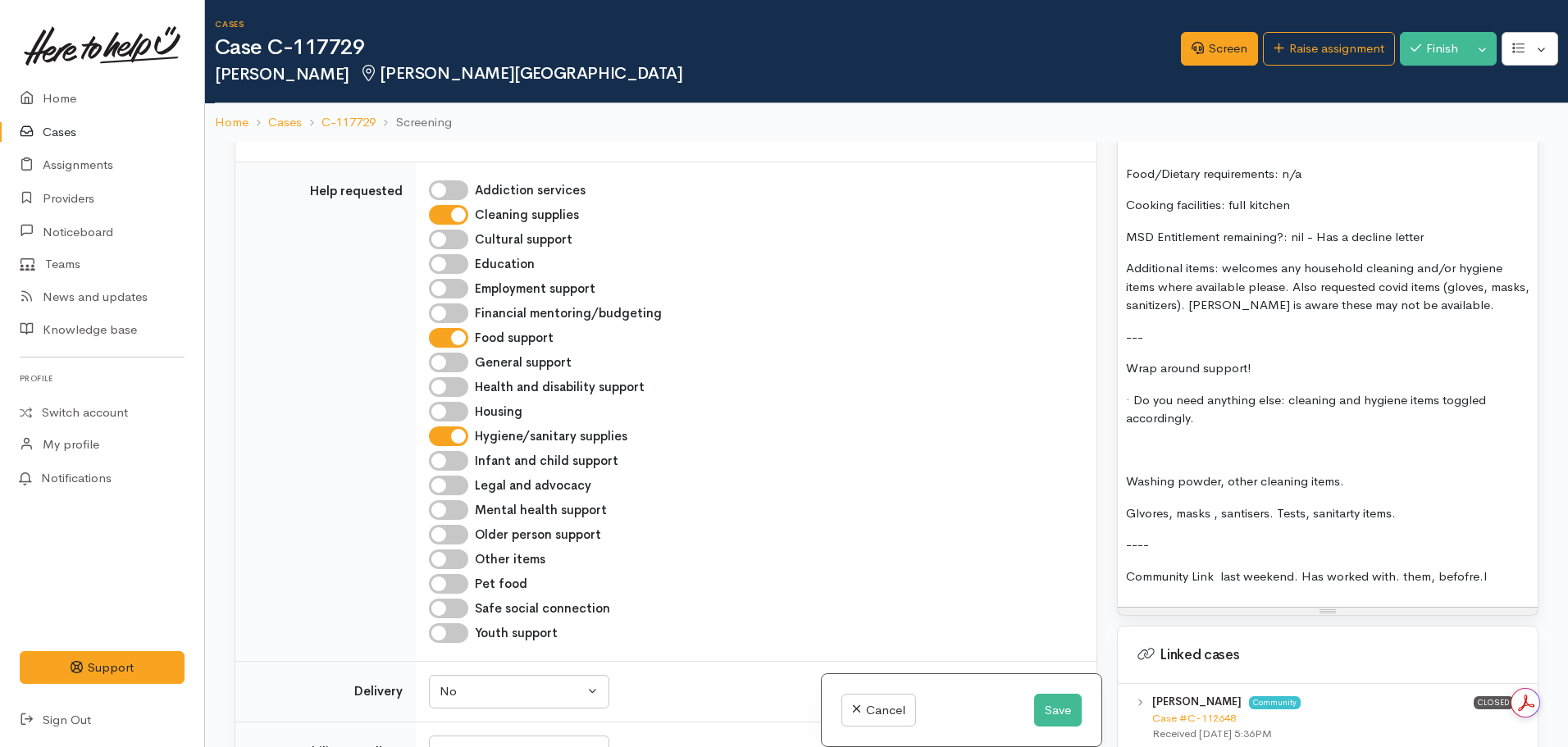
scroll to position [1416, 0]
drag, startPoint x: 1429, startPoint y: 510, endPoint x: 1124, endPoint y: 451, distance: 310.7
click at [1127, 447] on div "FOOD SUPPORT: Name: Nadia Masters Contact: 02108212165 DOB: 05.08.1998 Address:…" at bounding box center [1327, 254] width 420 height 704
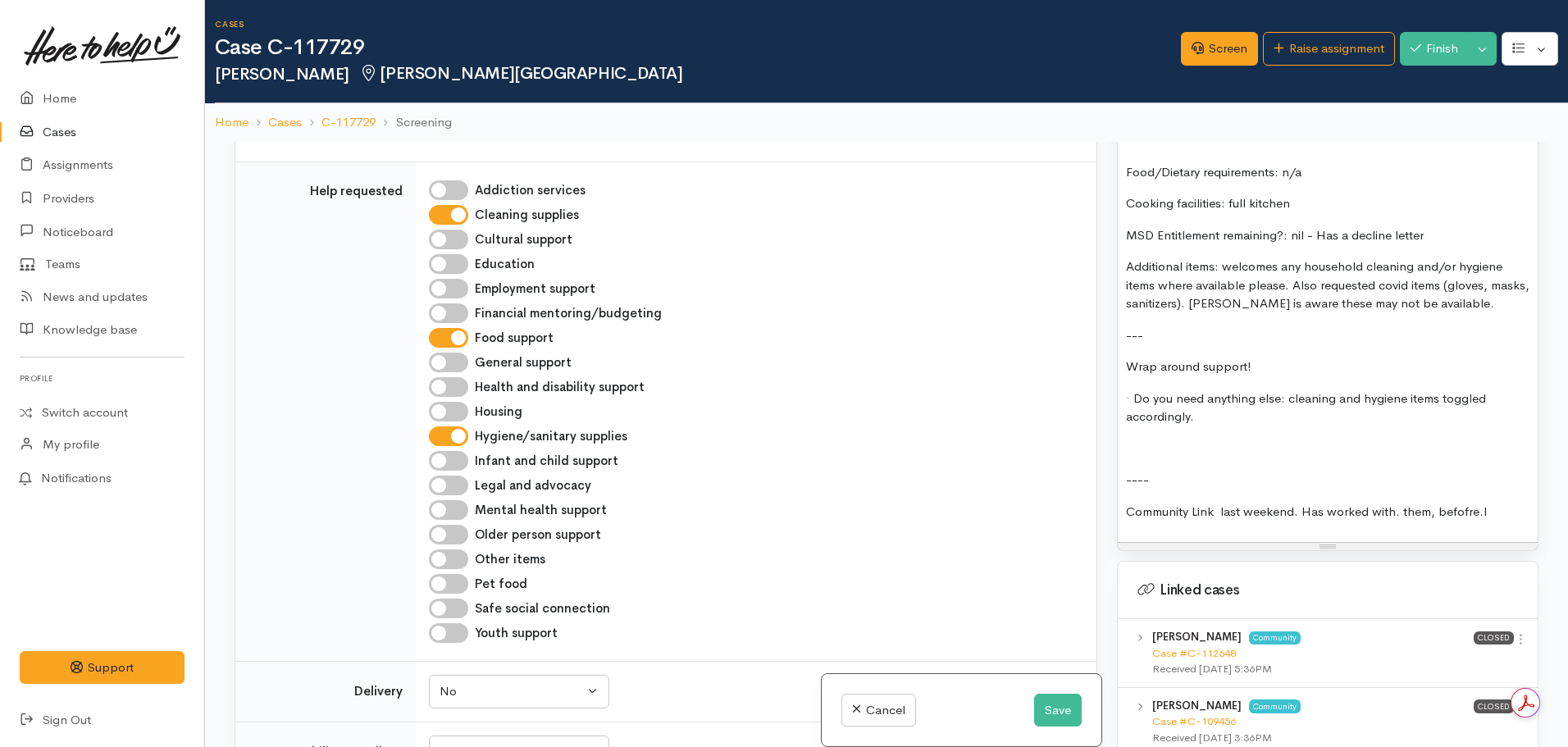
click at [1137, 398] on p "· Do you need anything else: cleaning and hygiene items toggled accordingly." at bounding box center [1327, 408] width 404 height 36
click at [1127, 444] on p at bounding box center [1327, 449] width 404 height 19
click at [1128, 397] on p "·Do you need anything else: cleaning and hygiene items toggled accordingly." at bounding box center [1327, 408] width 404 height 36
click at [1144, 446] on p at bounding box center [1327, 449] width 404 height 19
drag, startPoint x: 1487, startPoint y: 517, endPoint x: 1074, endPoint y: 534, distance: 413.3
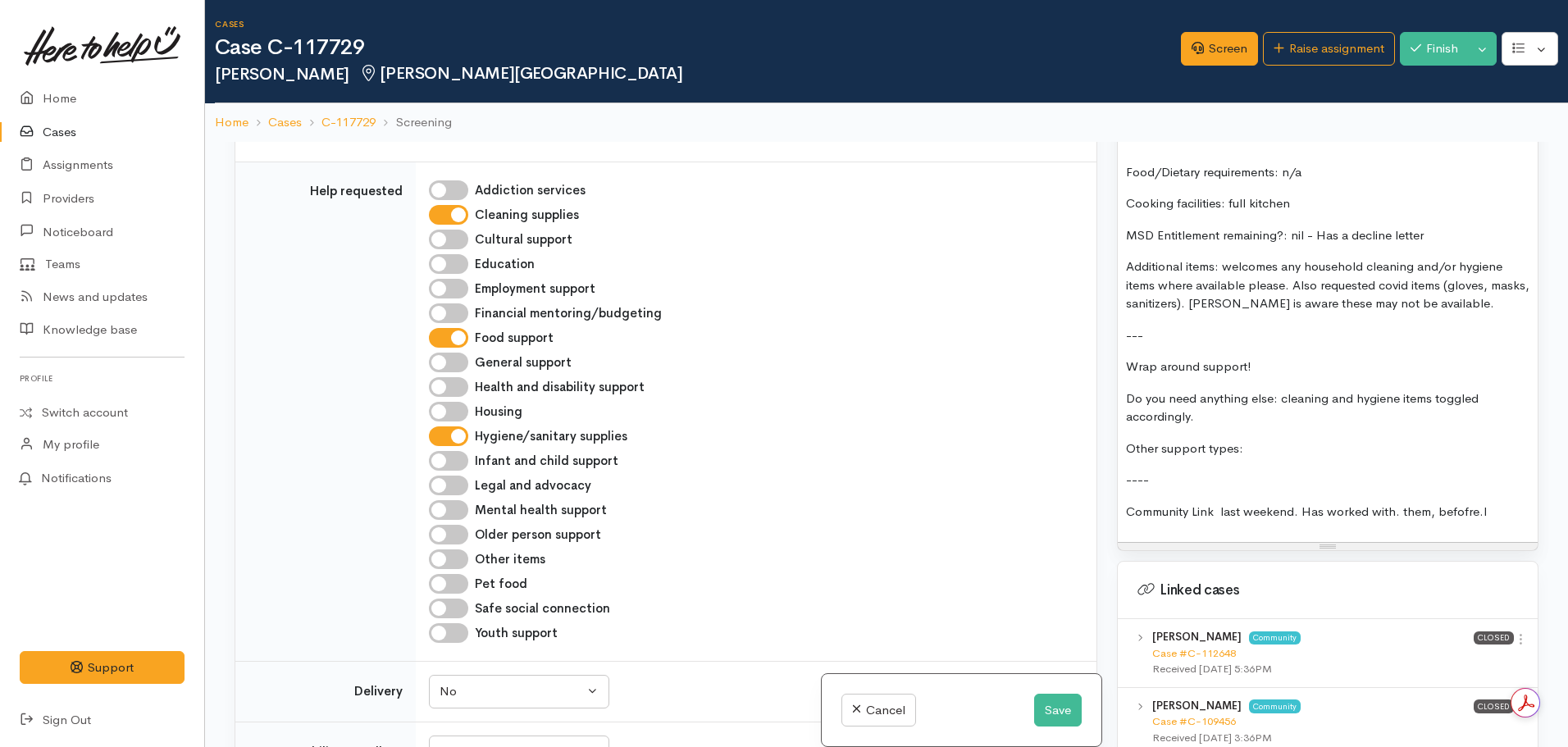
click div "Related cases There are other cases potentially from the same person, address o…"
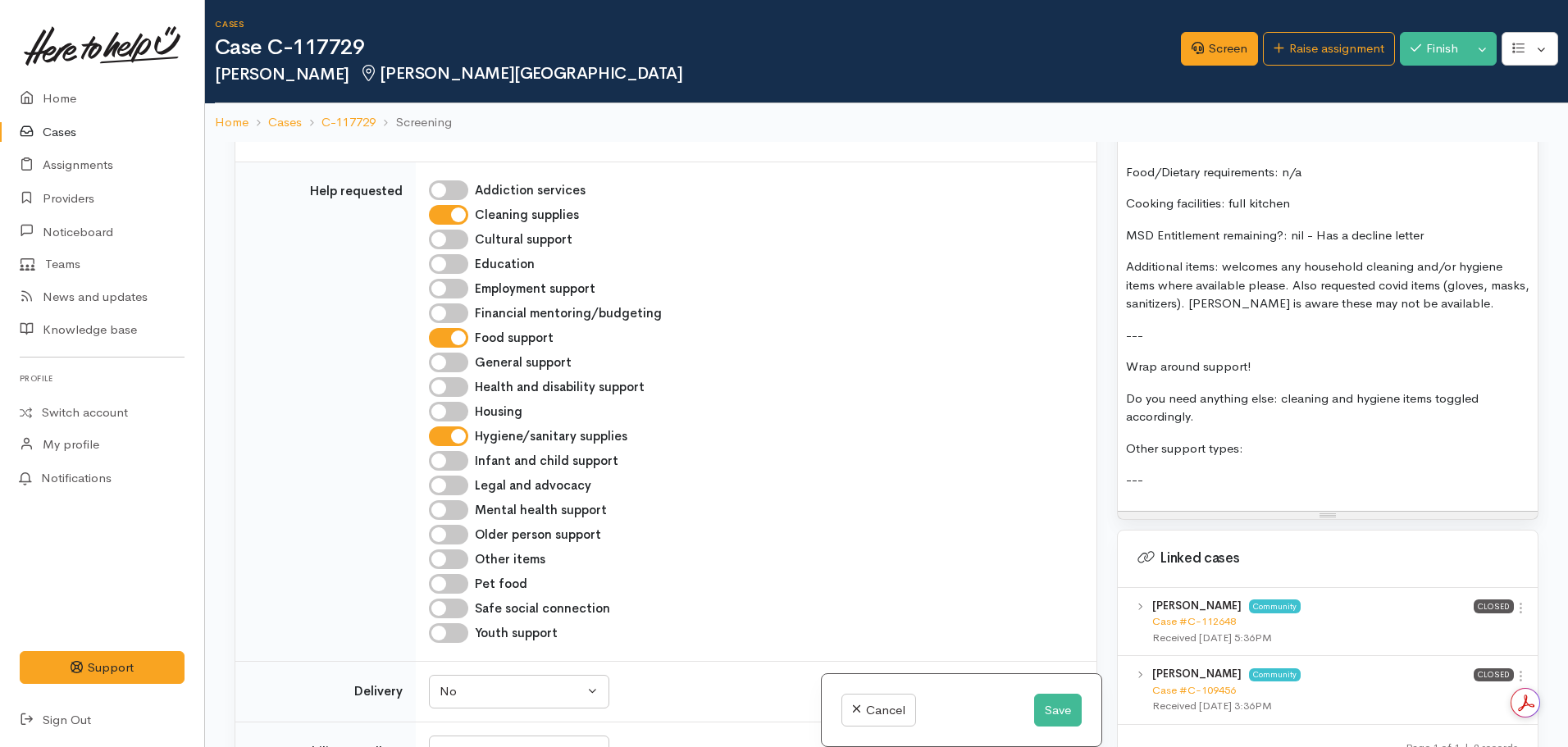
click p "Other support types:"
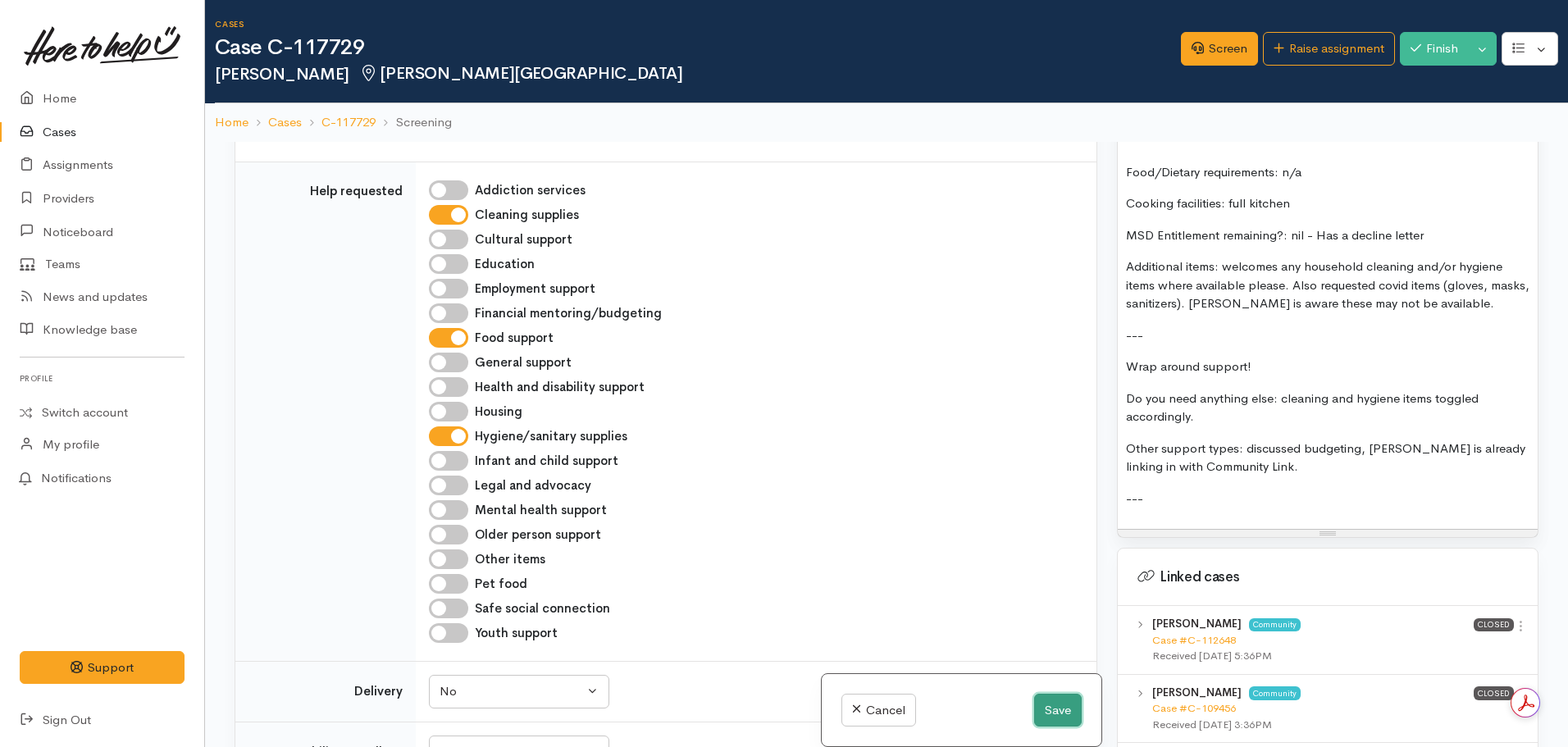
click button "Save"
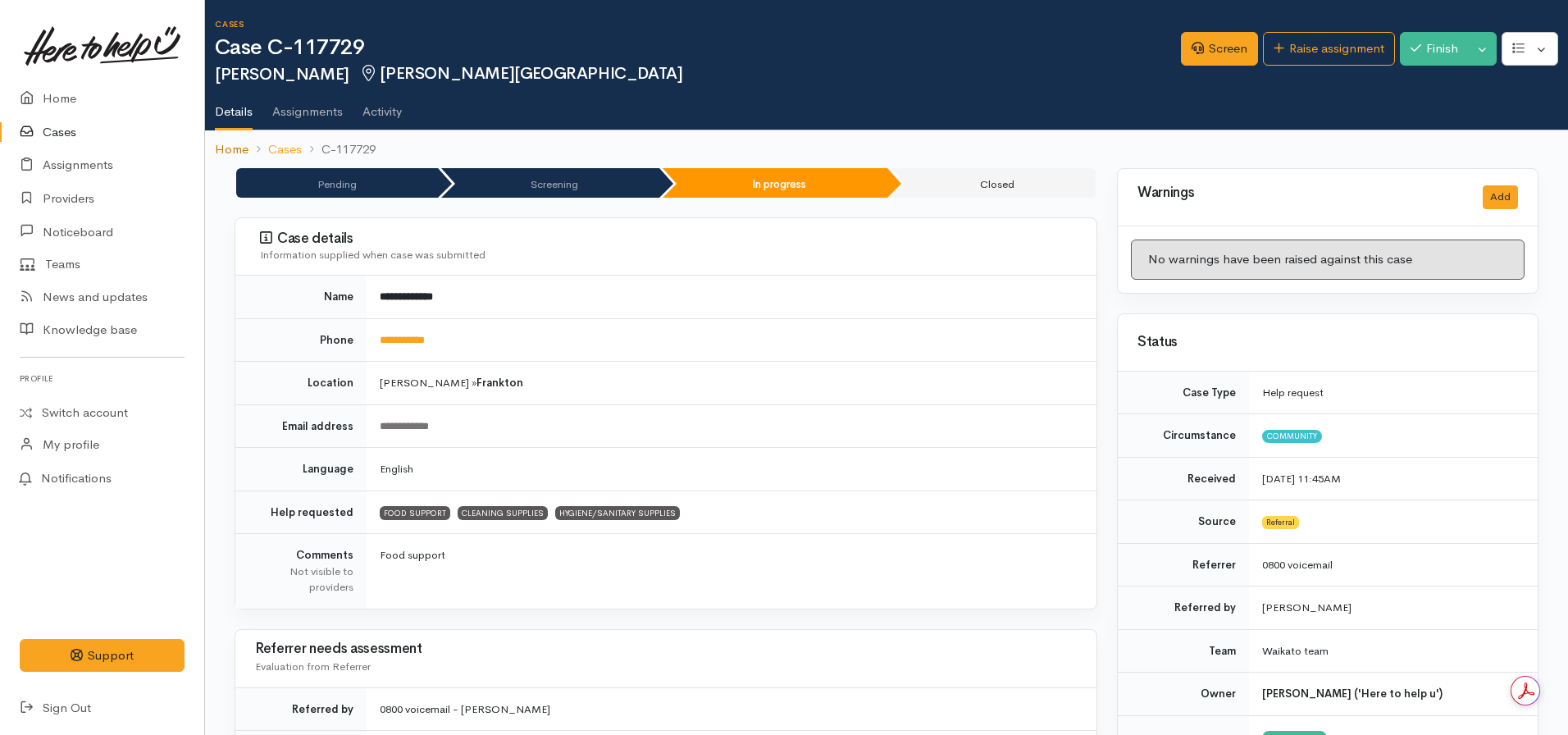
drag, startPoint x: 216, startPoint y: 151, endPoint x: 232, endPoint y: 123, distance: 32.2
click at [217, 151] on link "Home" at bounding box center [232, 150] width 34 height 19
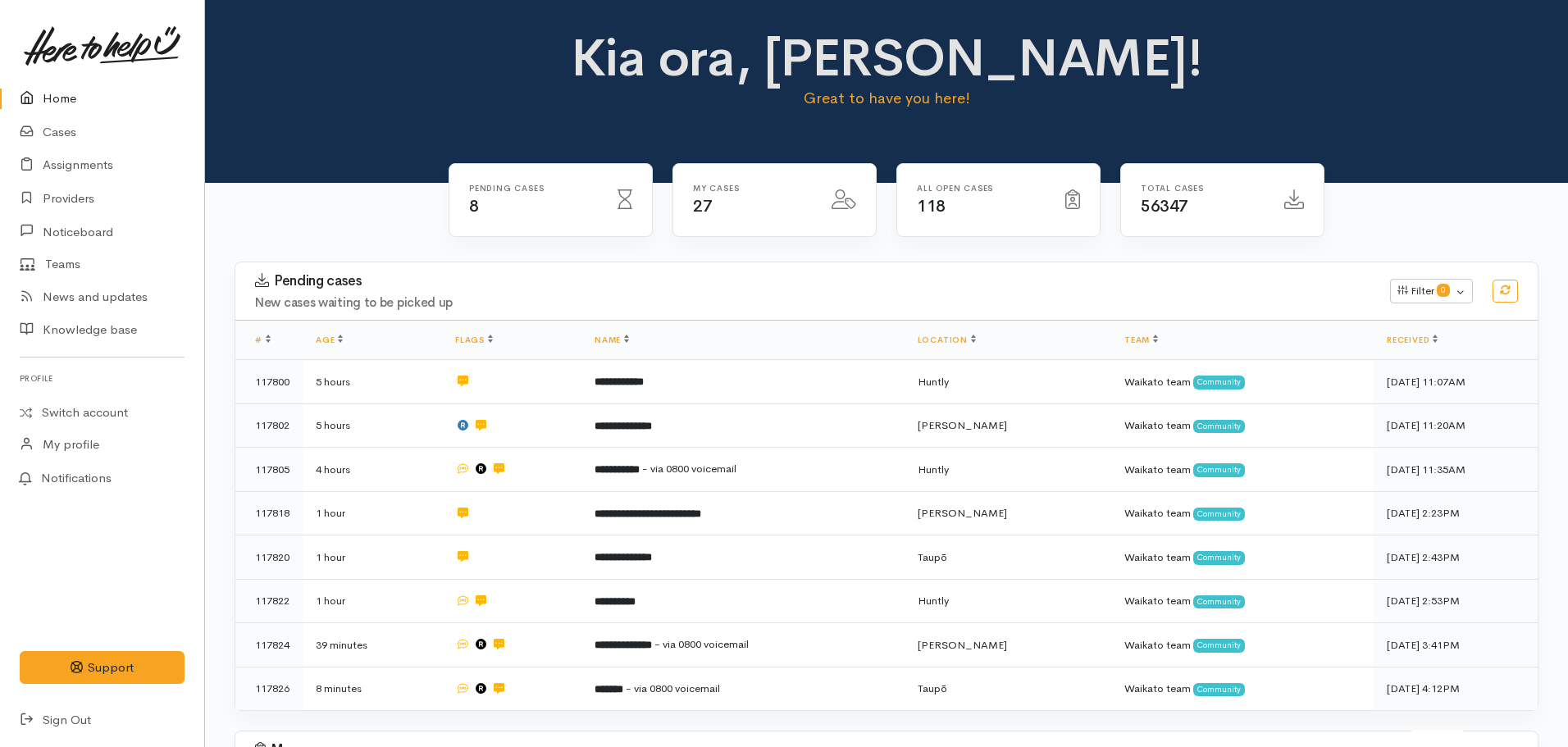
click at [85, 101] on link "Home" at bounding box center [102, 99] width 204 height 34
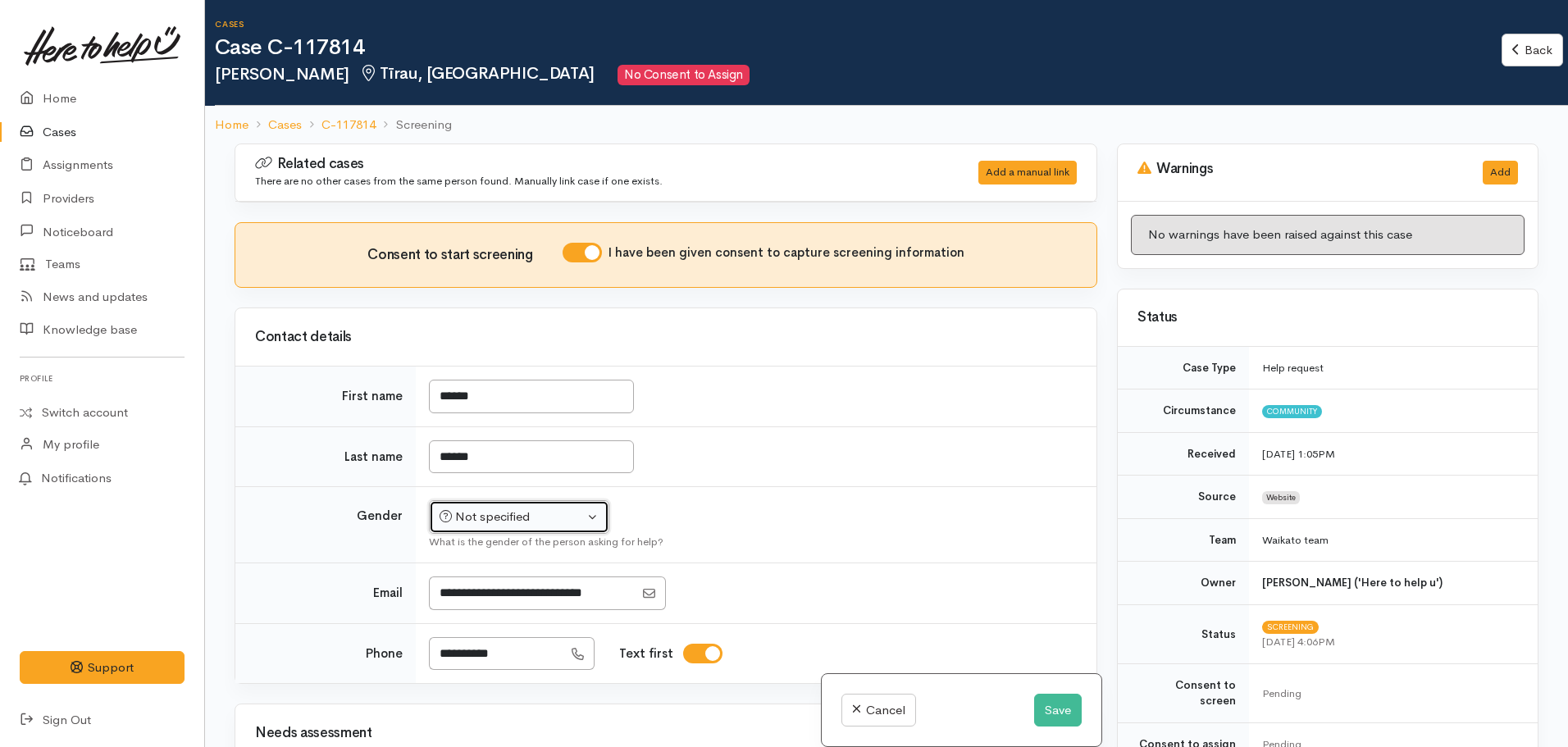
click at [526, 513] on div "Not specified" at bounding box center [511, 517] width 144 height 19
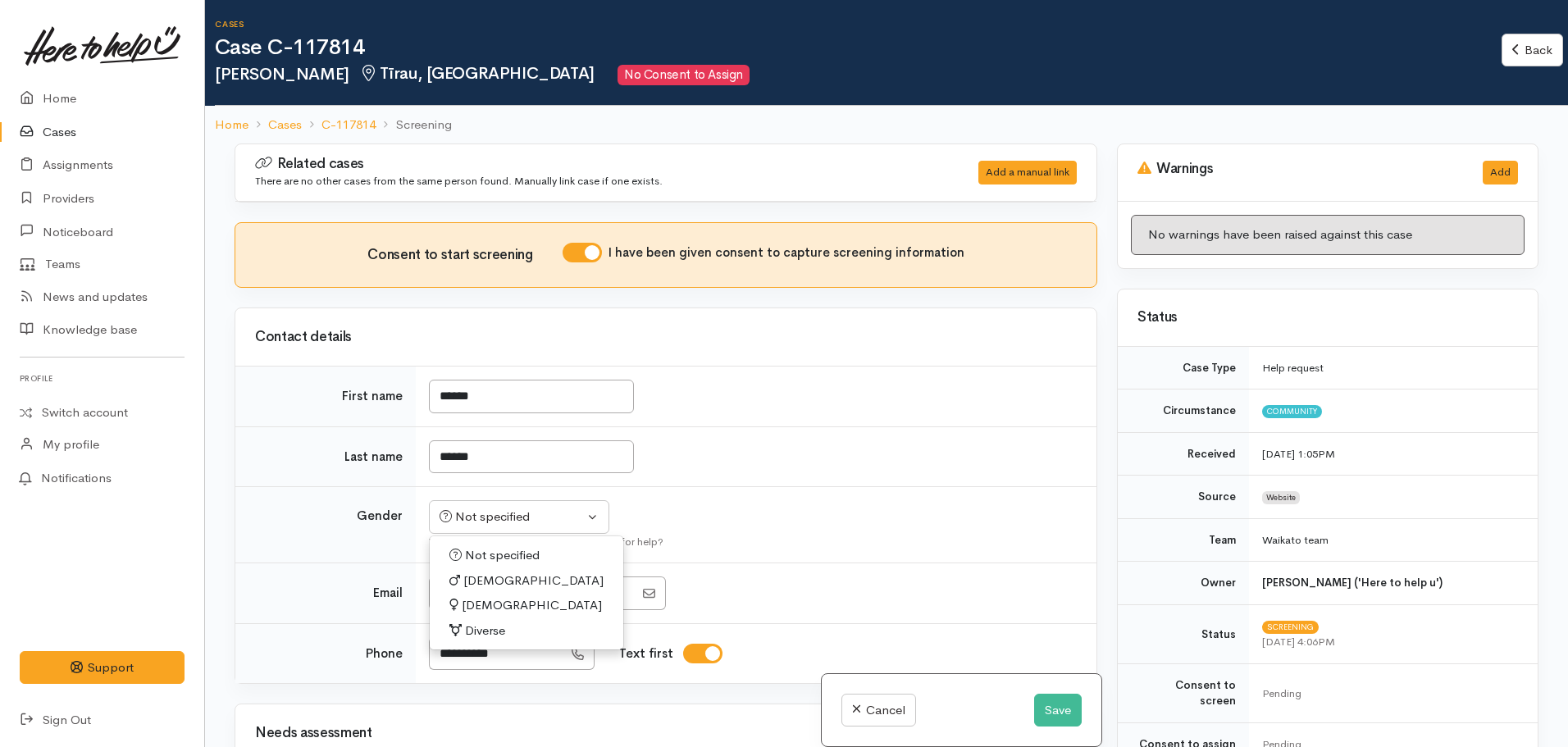
click at [489, 584] on span "[DEMOGRAPHIC_DATA]" at bounding box center [533, 581] width 140 height 19
select select "[DEMOGRAPHIC_DATA]"
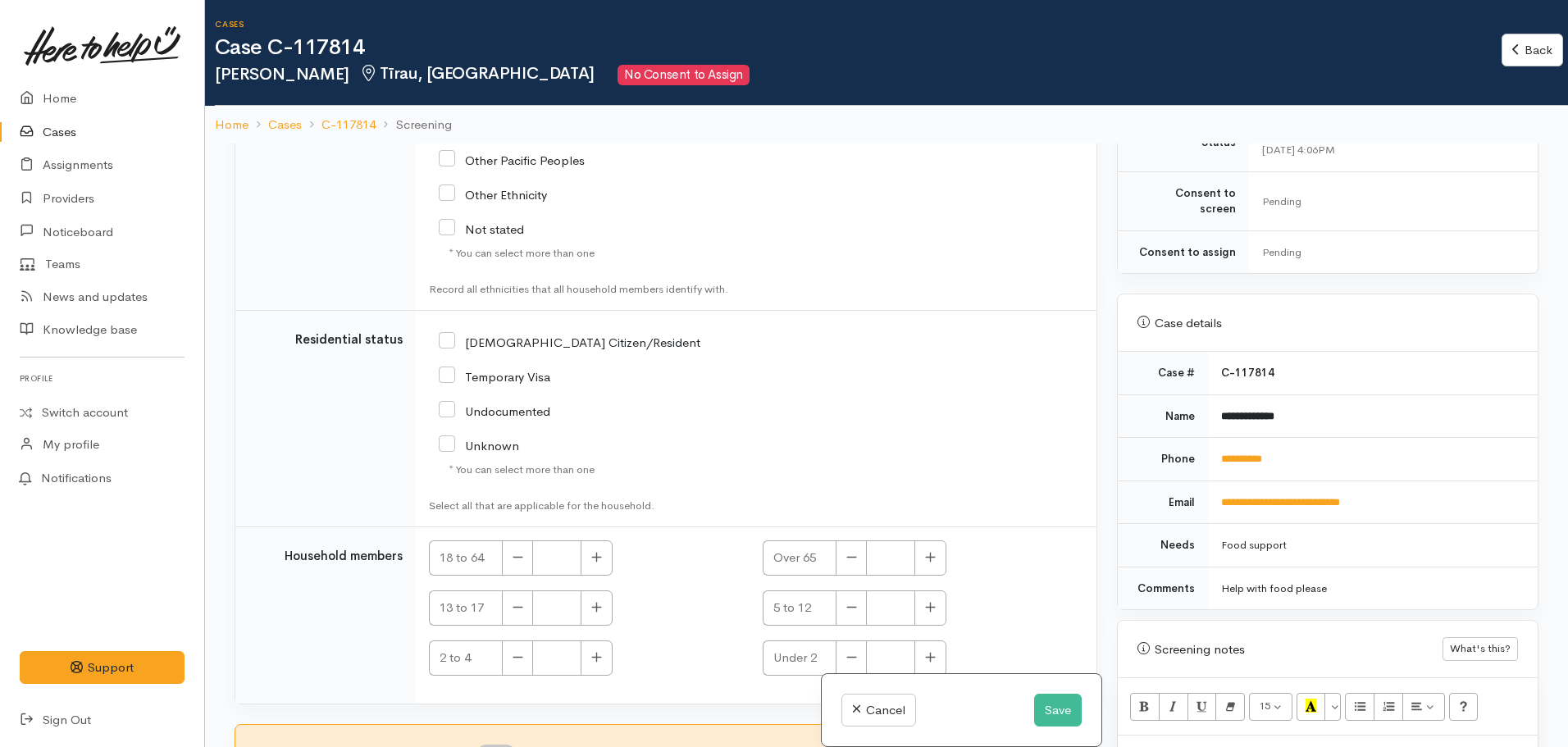
scroll to position [143, 0]
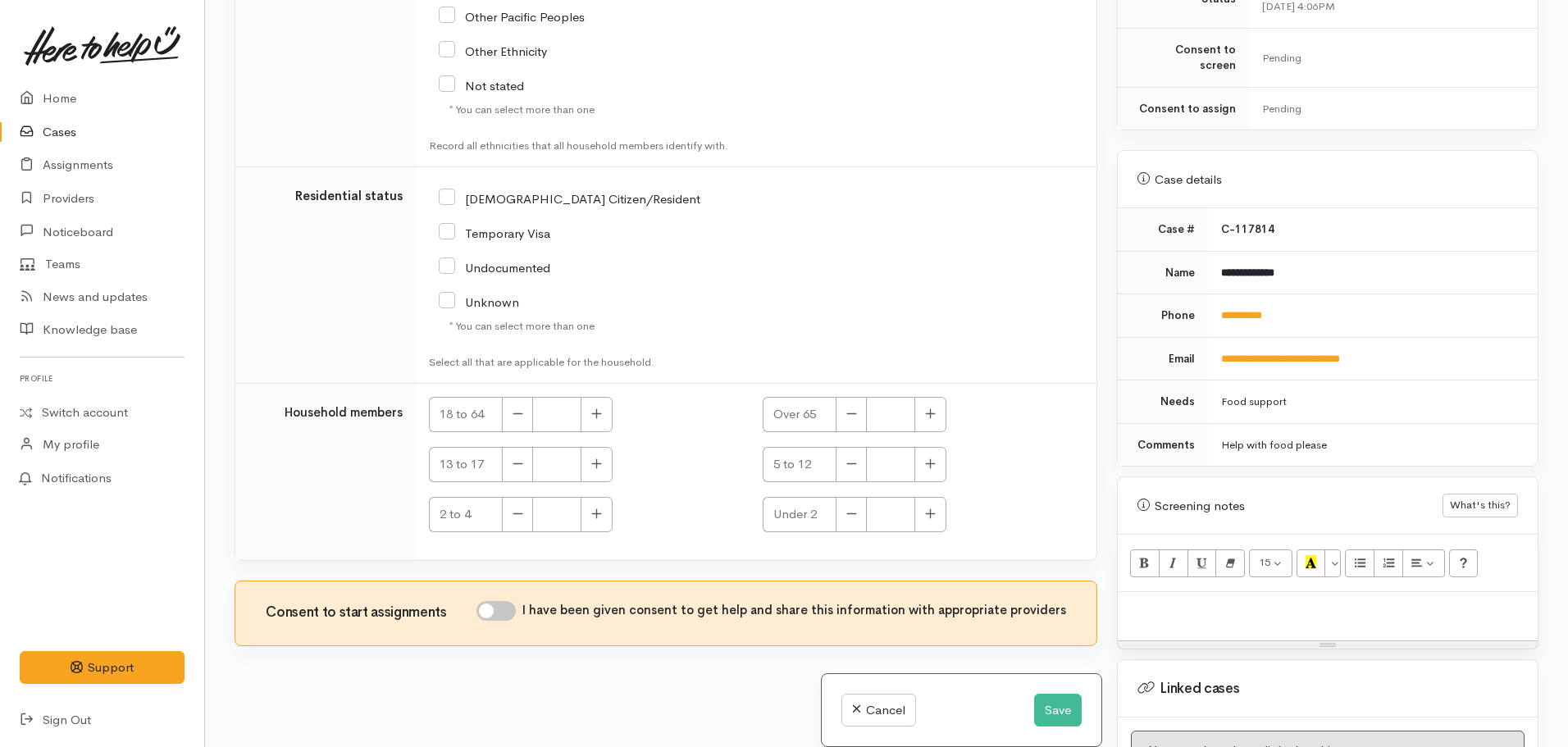
drag, startPoint x: 506, startPoint y: 606, endPoint x: 527, endPoint y: 603, distance: 21.2
click at [507, 604] on input "I have been given consent to get help and share this information with appropria…" at bounding box center [496, 611] width 39 height 20
checkbox input "true"
click at [1045, 700] on button "Save" at bounding box center [1057, 711] width 47 height 34
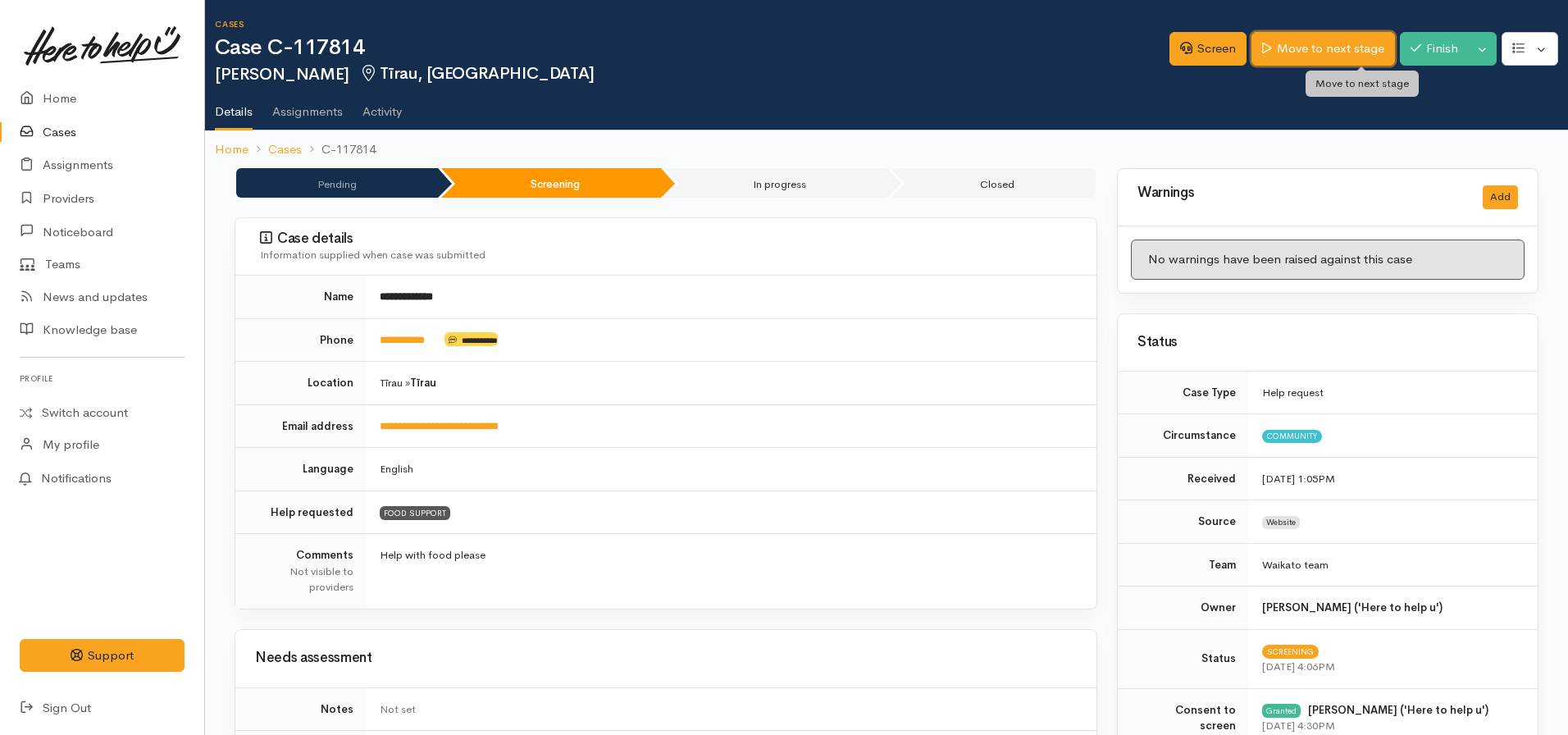
click at [1350, 52] on link "Move to next stage" at bounding box center [1323, 48] width 143 height 34
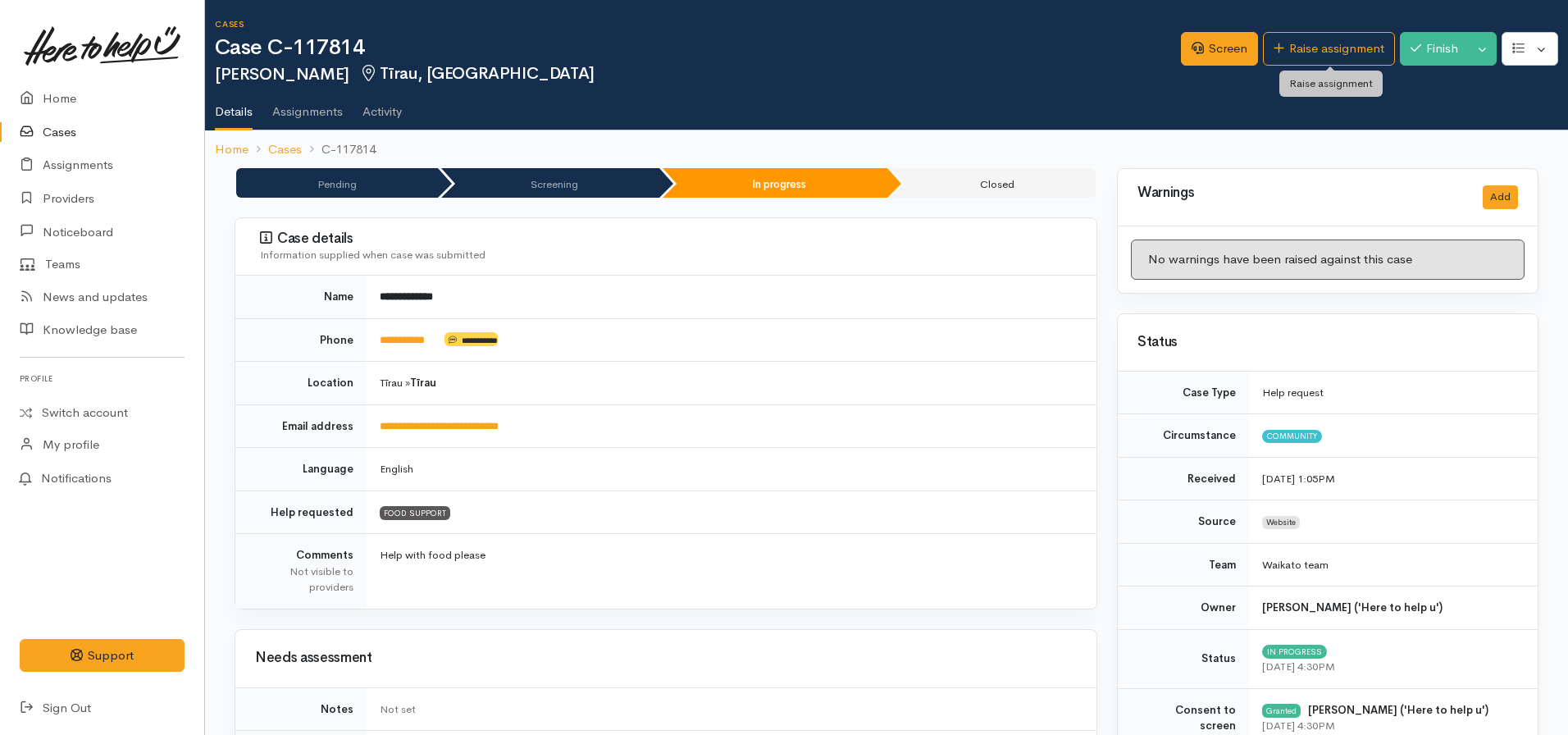
click at [1308, 42] on link "Raise assignment" at bounding box center [1328, 48] width 132 height 34
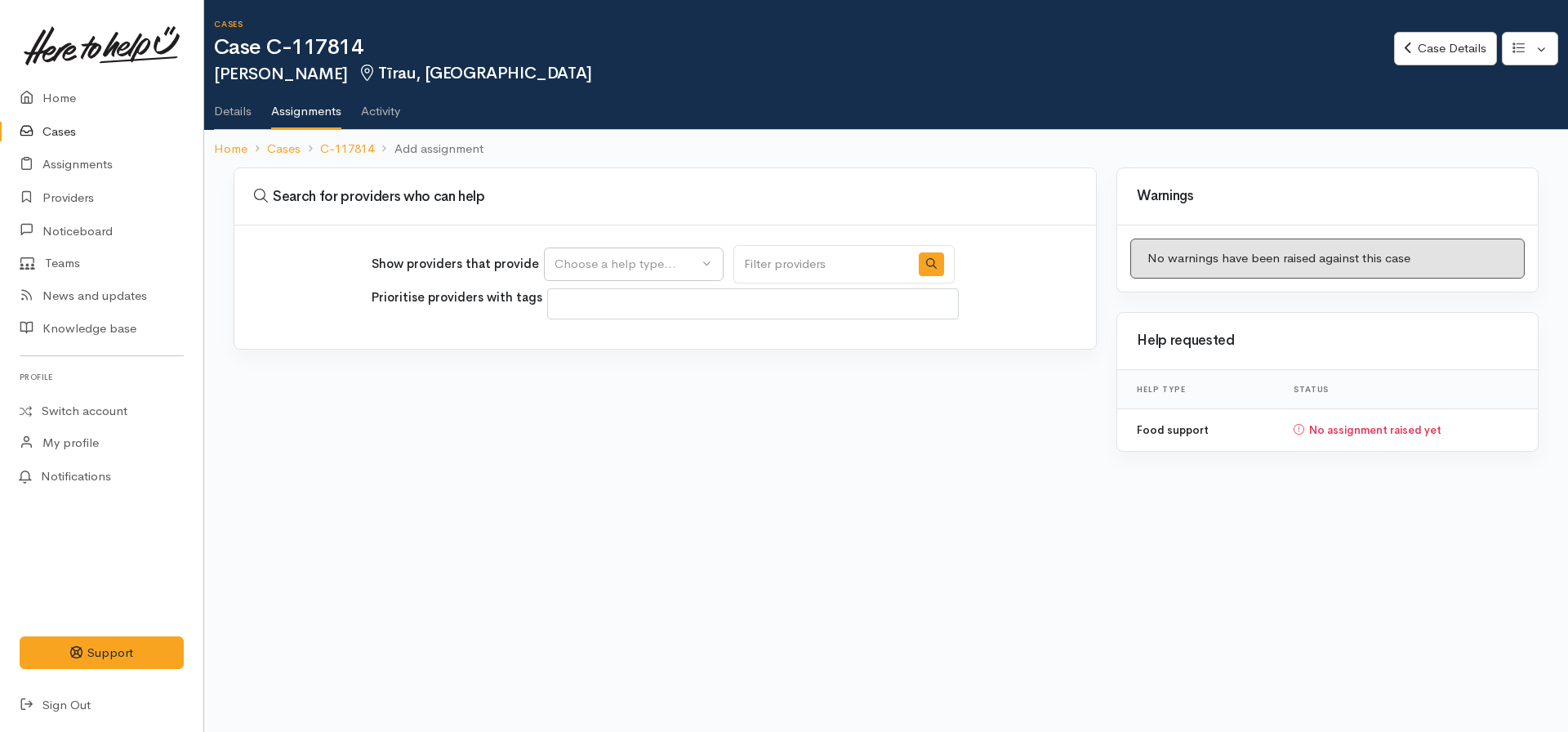
select select
click at [655, 251] on button "Choose a help type..." at bounding box center [634, 264] width 180 height 34
drag, startPoint x: 615, startPoint y: 350, endPoint x: 541, endPoint y: 347, distance: 74.1
click at [614, 350] on span "Food support" at bounding box center [603, 342] width 76 height 19
select select "3"
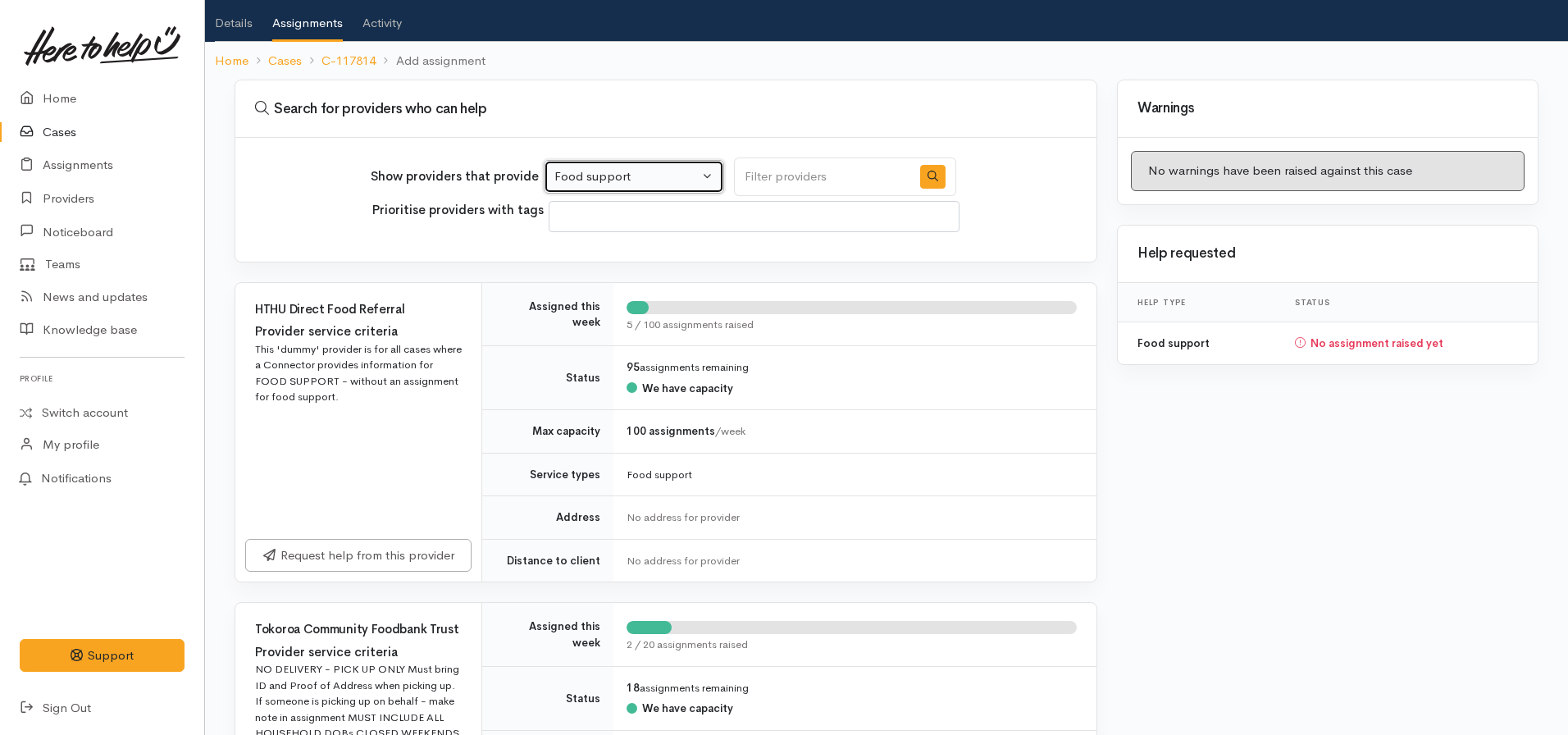
scroll to position [308, 0]
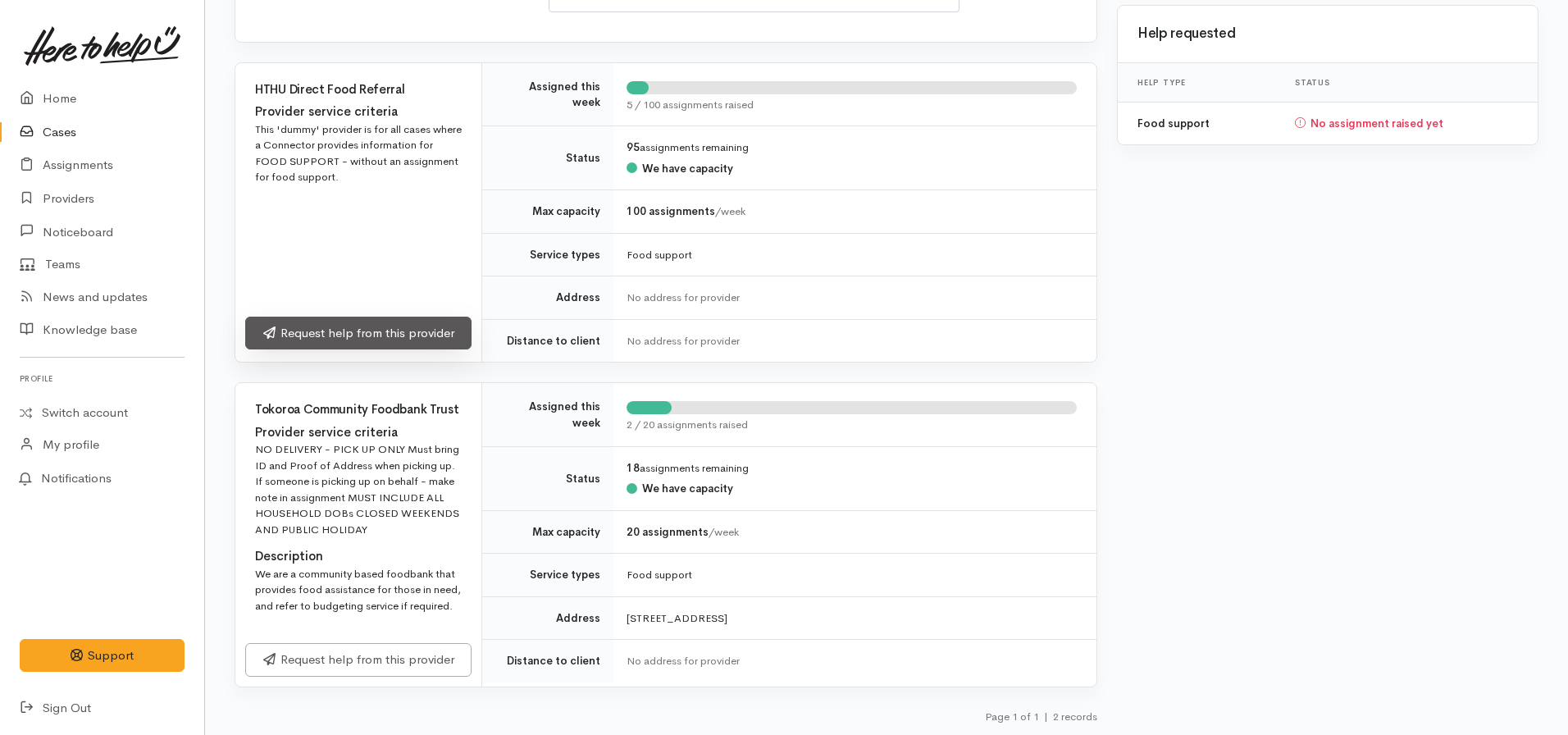
click at [381, 339] on link "Request help from this provider" at bounding box center [358, 333] width 226 height 34
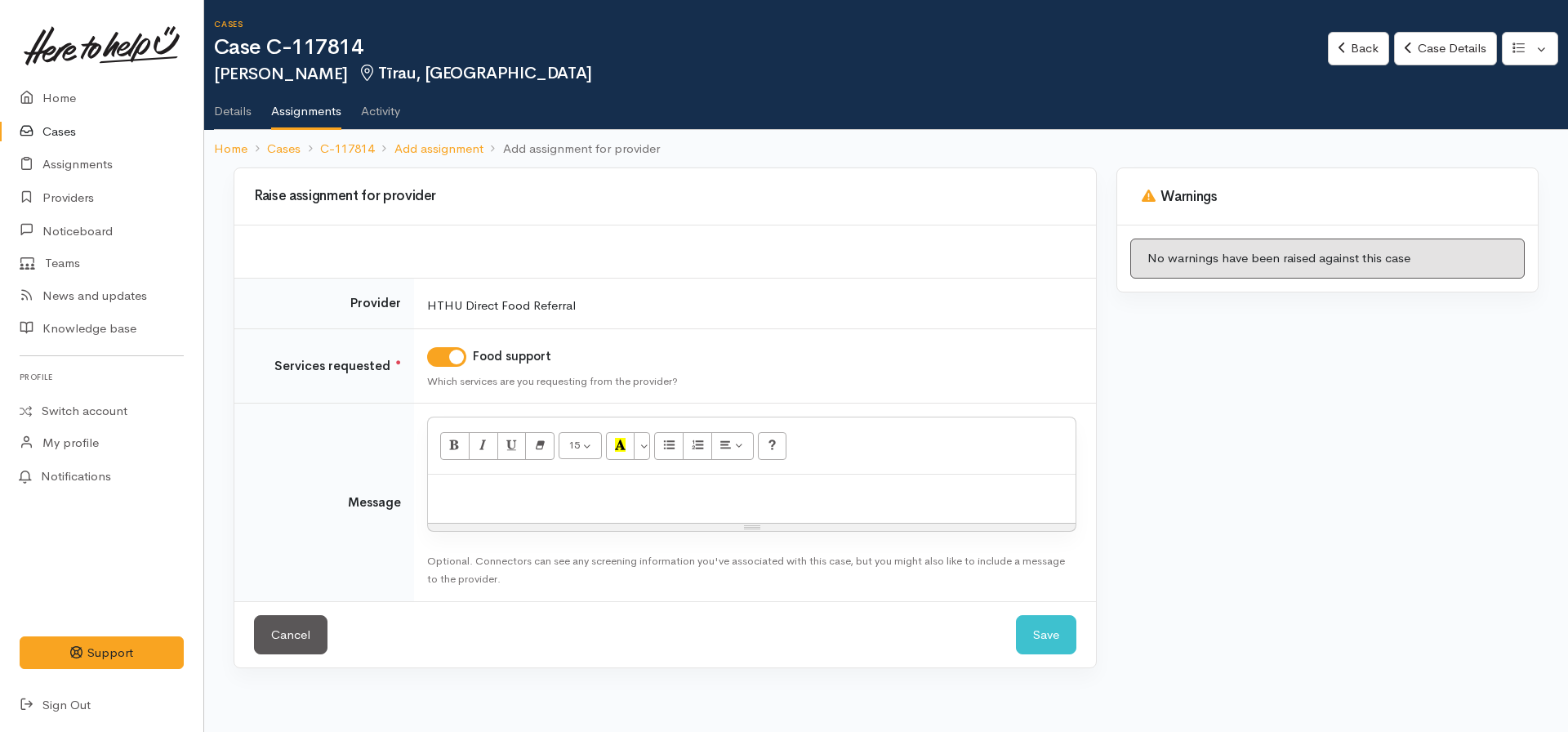
click at [485, 472] on div "15 8 9 10 11 12 14 18 24 36 Background Color Transparent Select #ffff00 Text Co…" at bounding box center [751, 446] width 647 height 57
click at [483, 491] on p at bounding box center [751, 492] width 631 height 19
click button "Save" at bounding box center [1046, 635] width 61 height 40
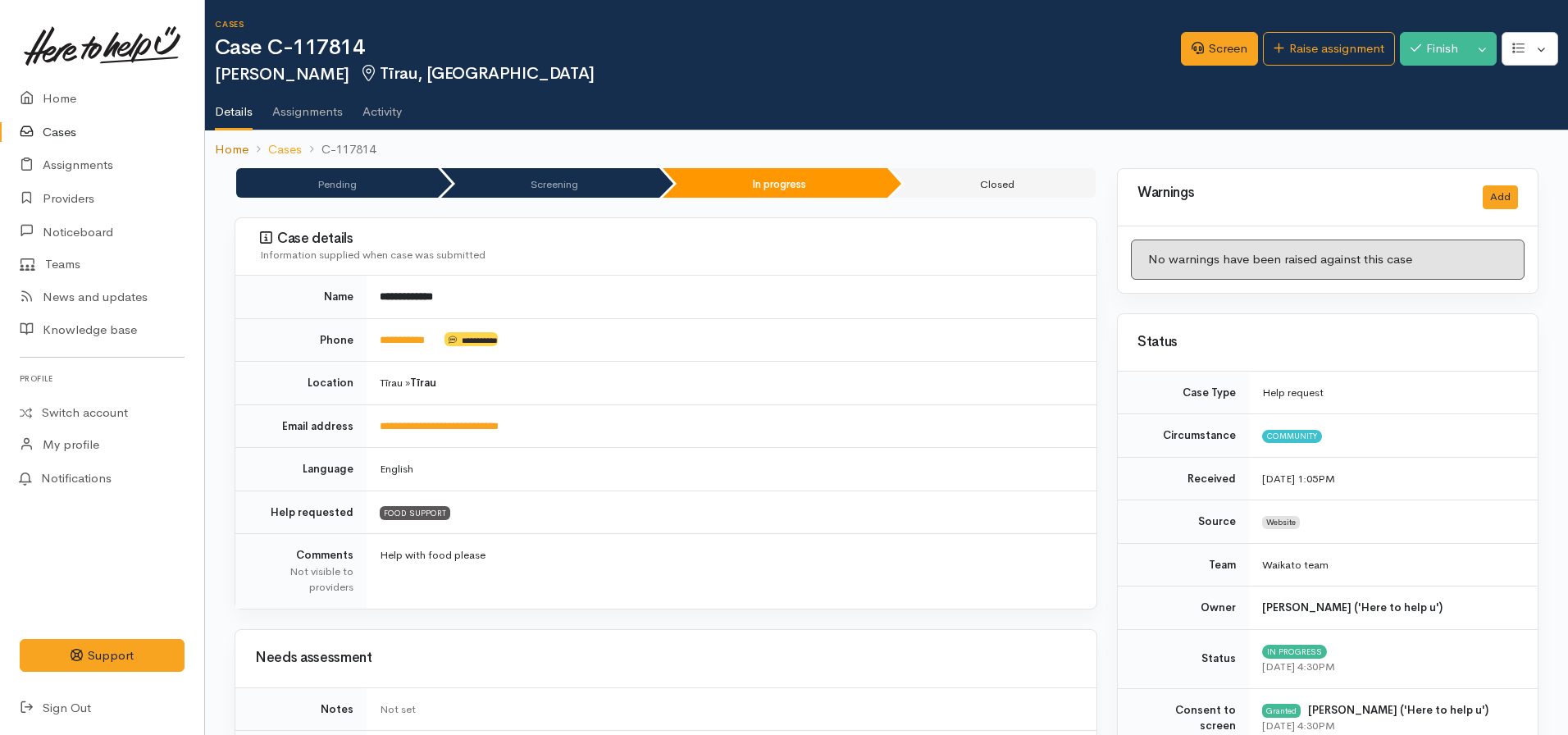
click at [219, 154] on link "Home" at bounding box center [232, 150] width 34 height 19
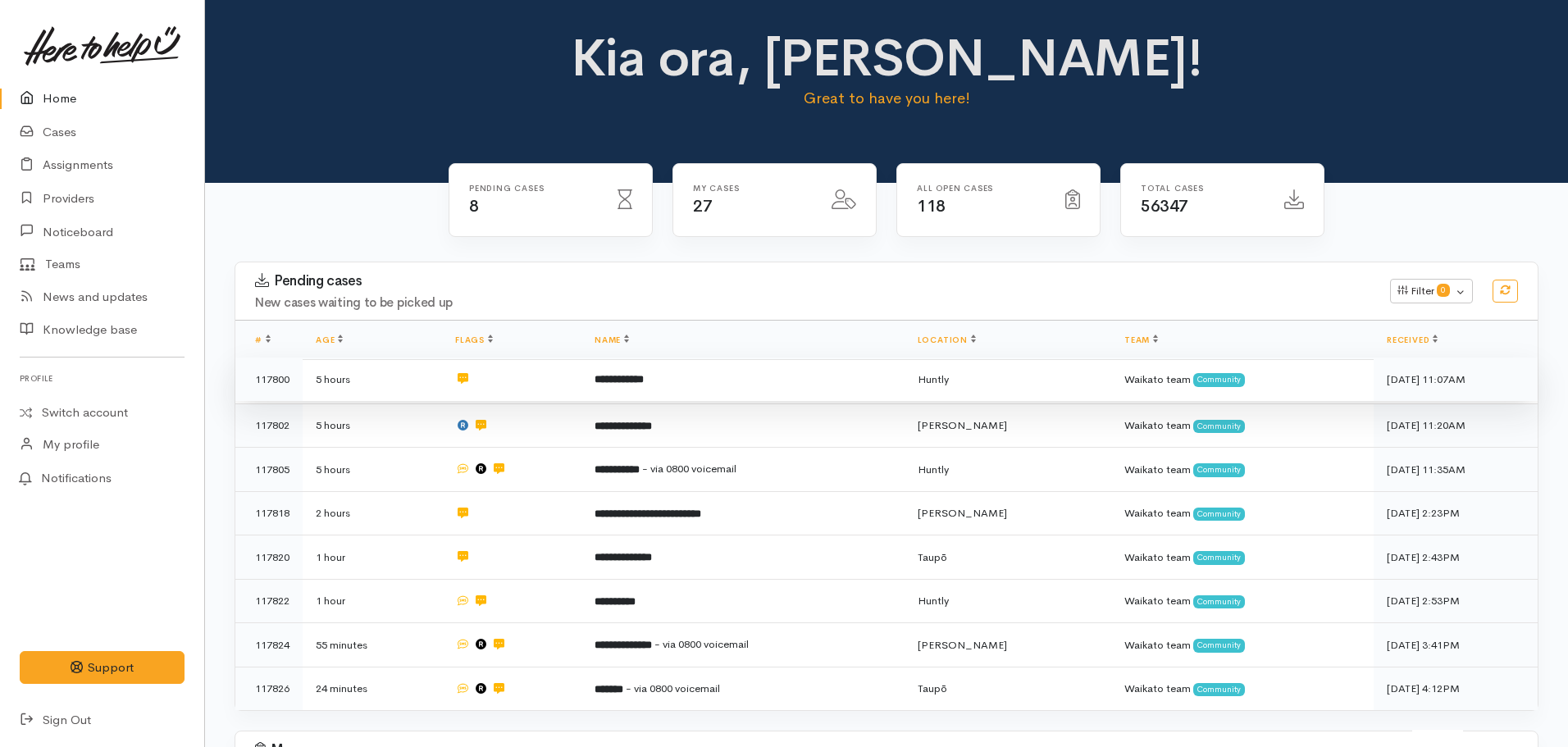
click at [634, 371] on td "**********" at bounding box center [743, 379] width 323 height 45
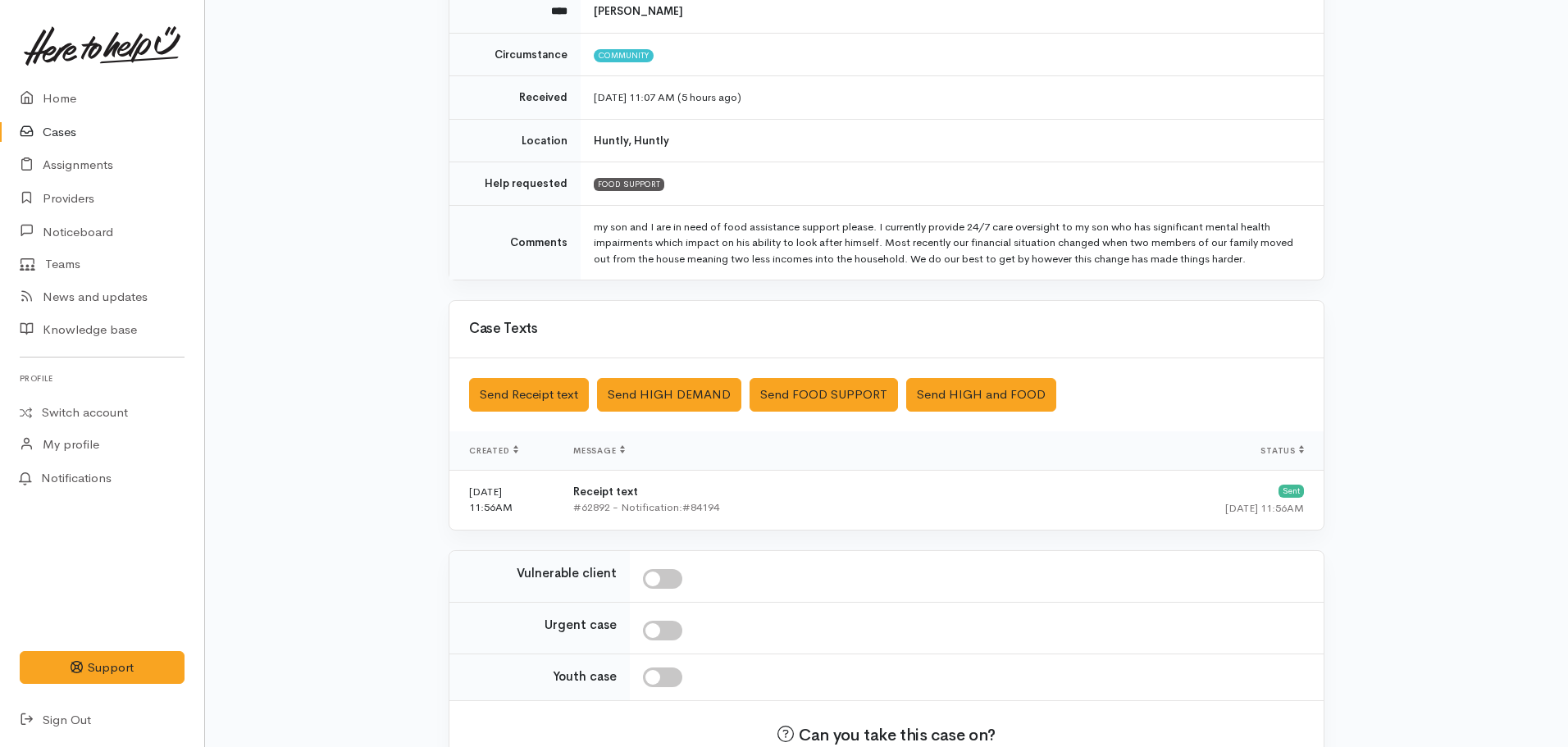
scroll to position [315, 0]
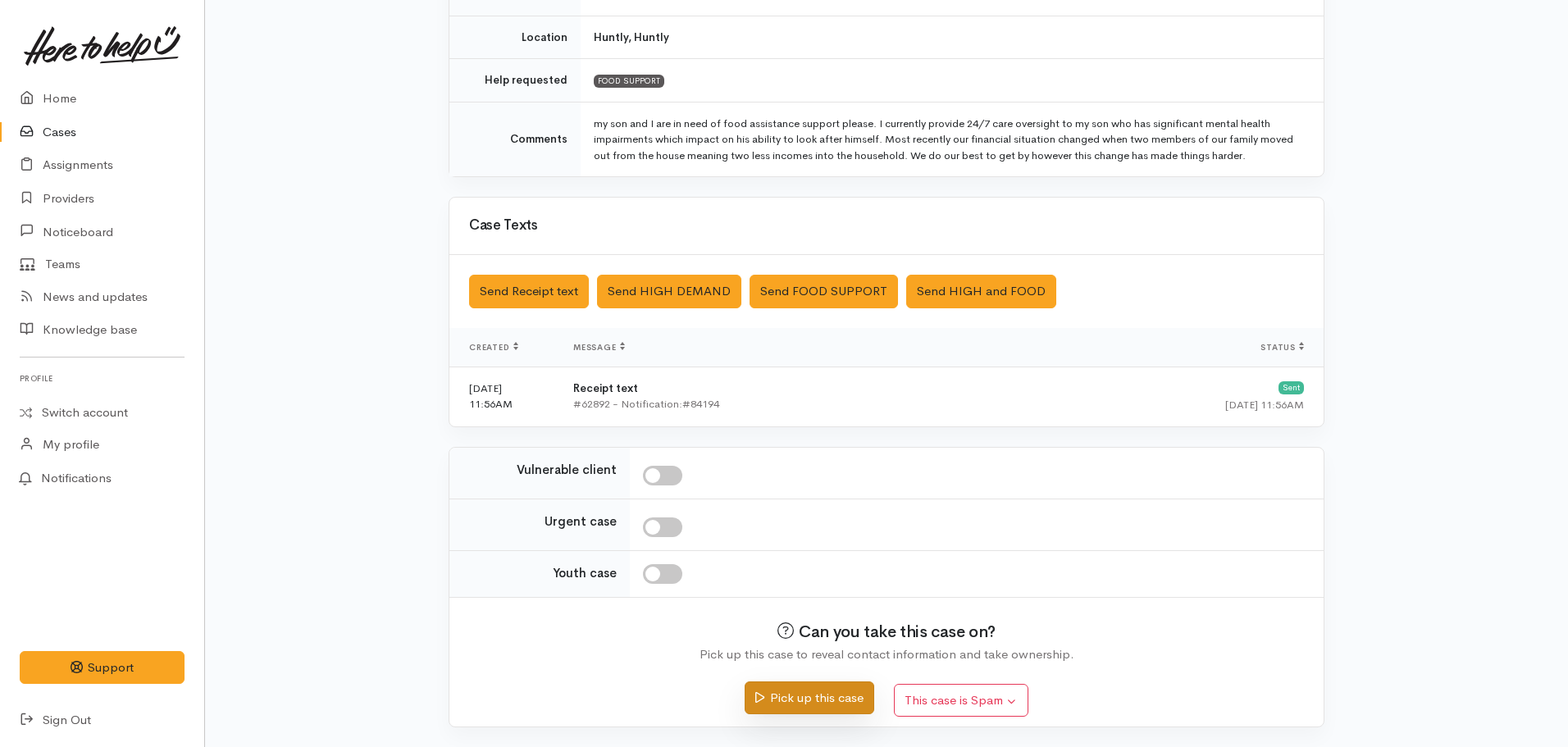
click at [800, 698] on button "Pick up this case" at bounding box center [809, 699] width 129 height 34
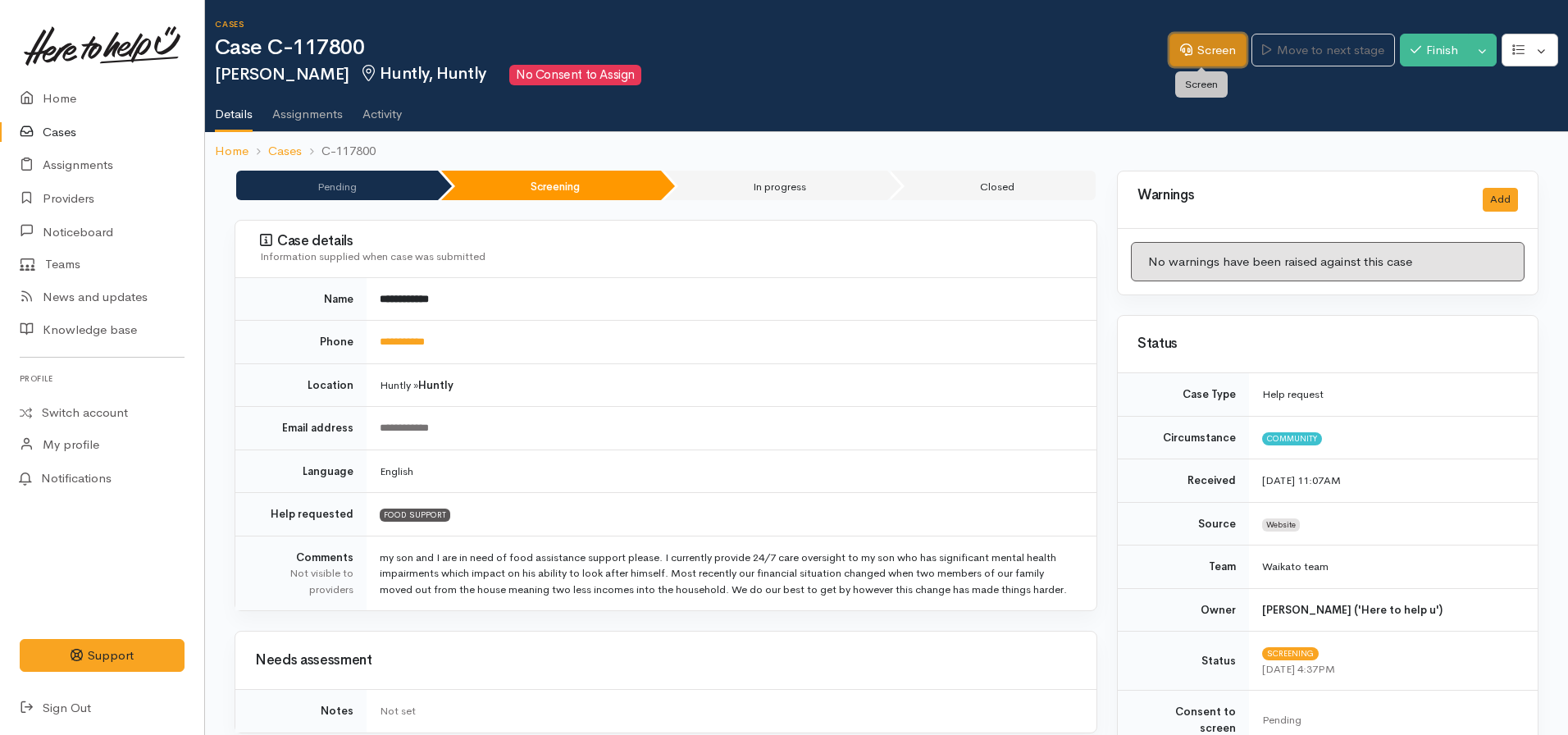
click at [1213, 48] on link "Screen" at bounding box center [1208, 50] width 77 height 34
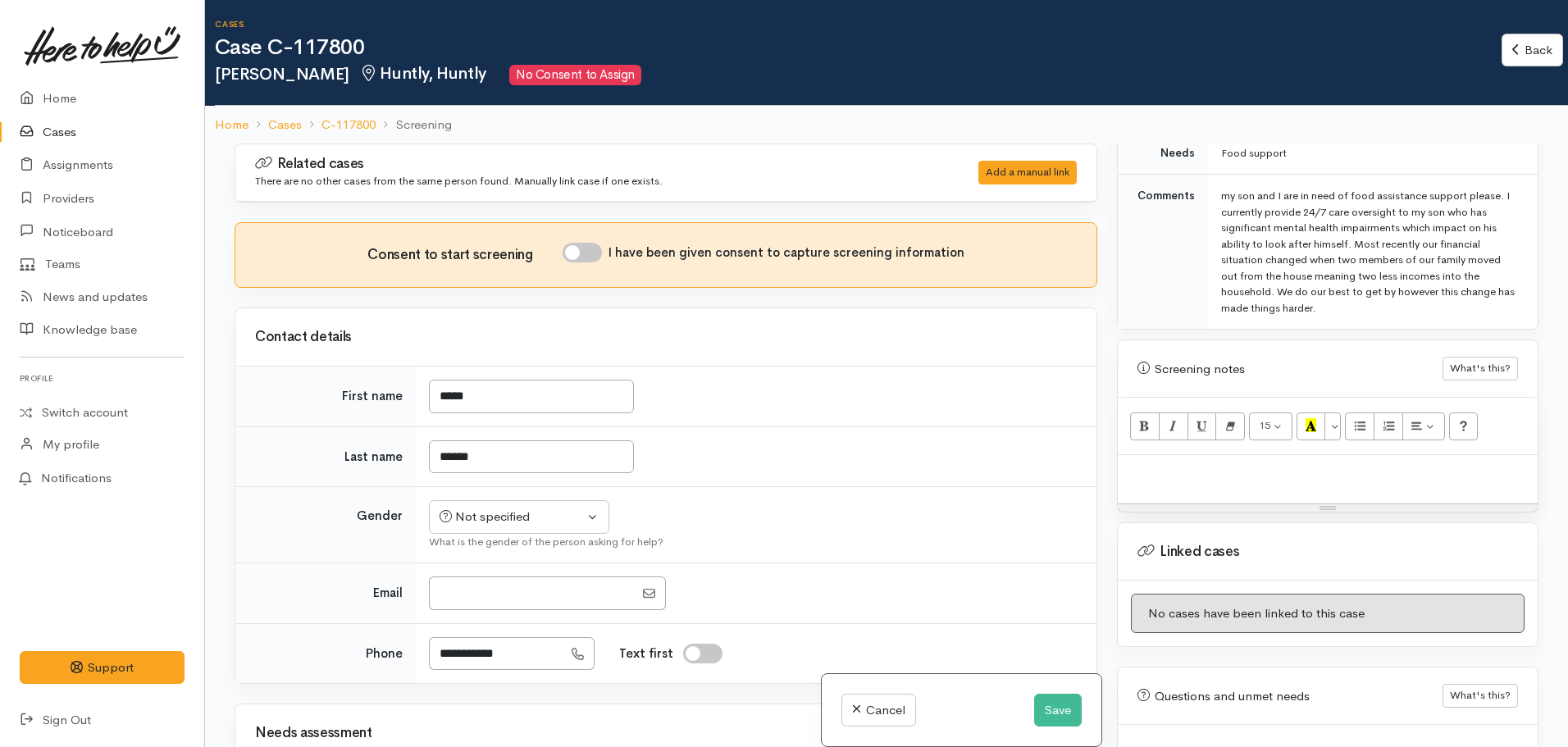
scroll to position [907, 0]
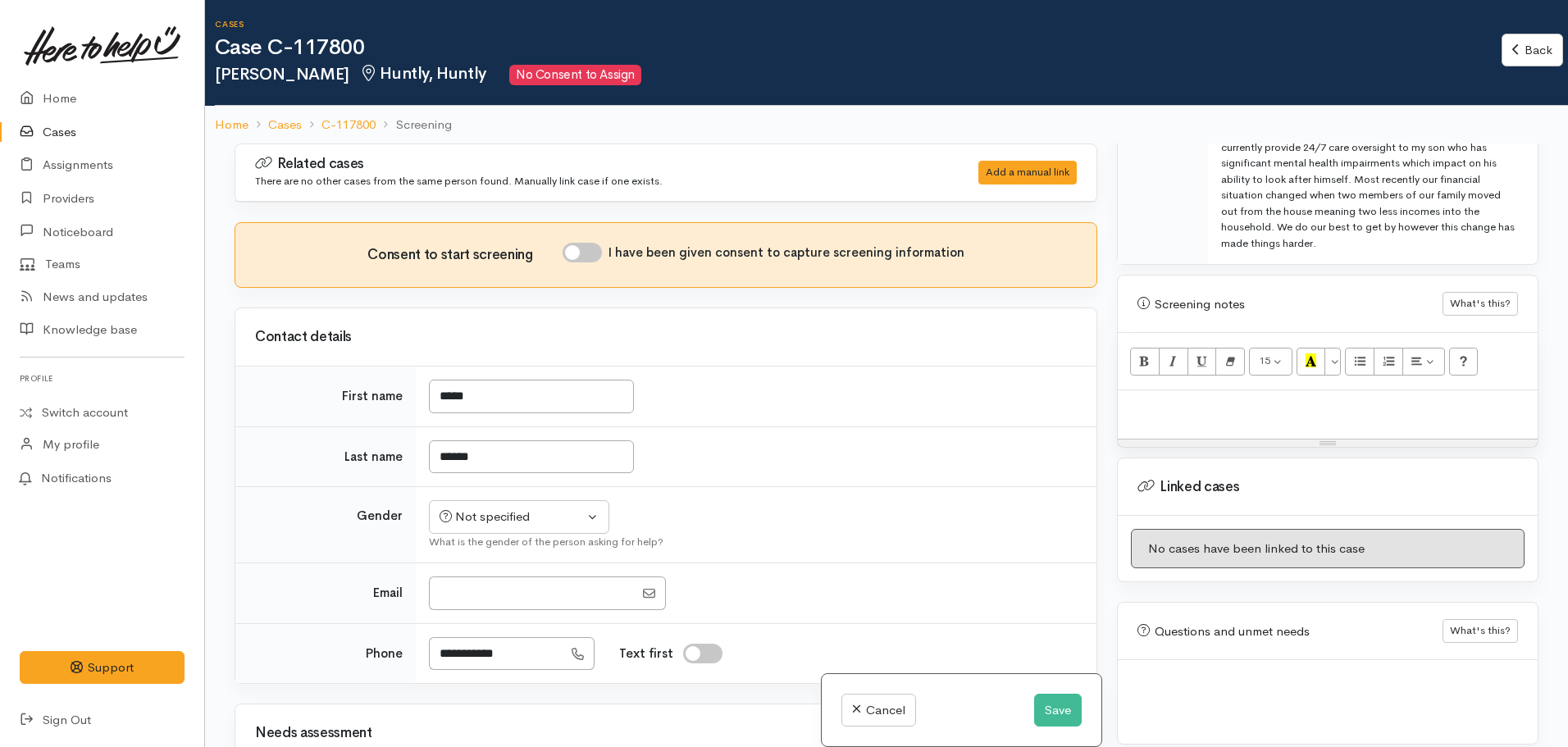
click at [1180, 399] on p at bounding box center [1327, 408] width 404 height 19
paste div
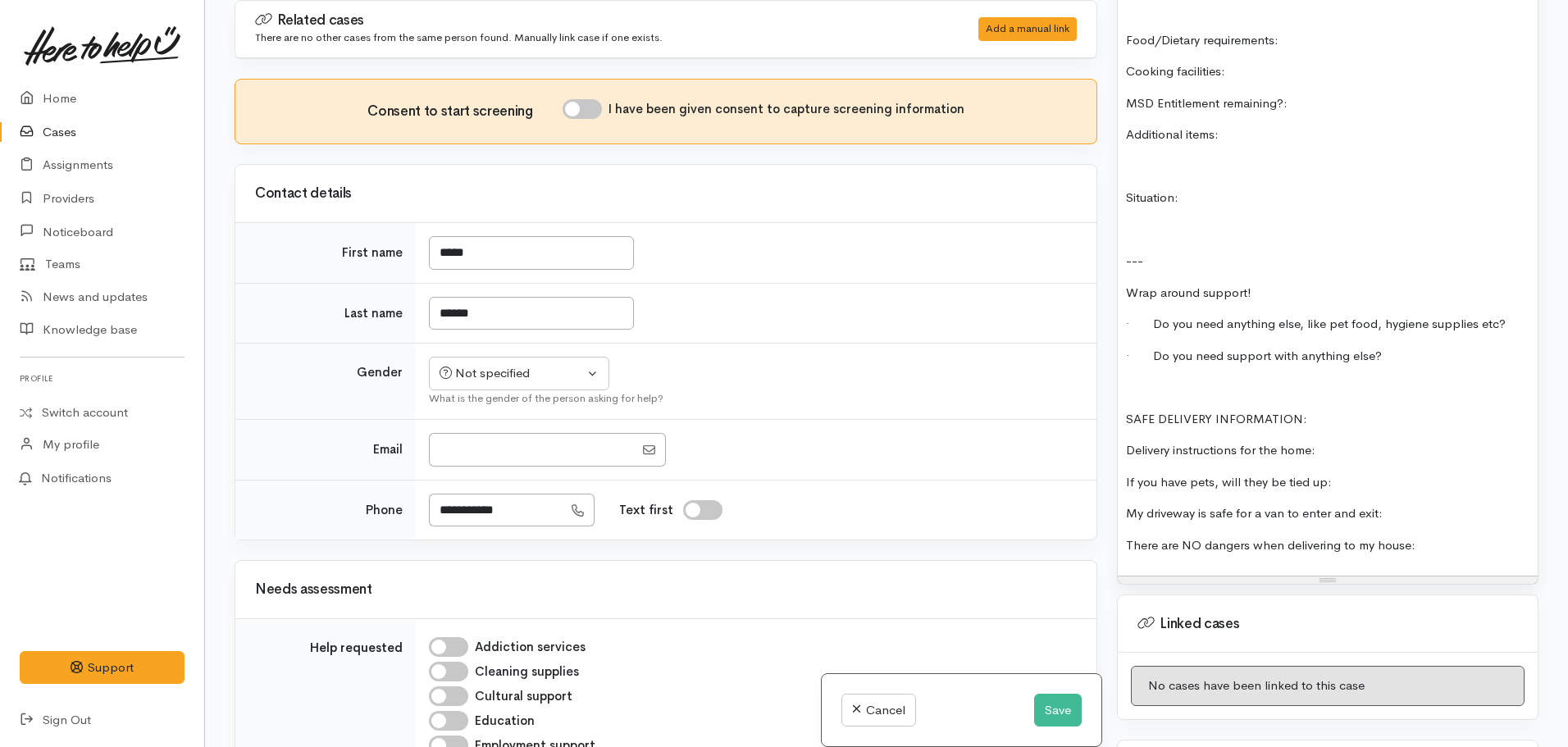
scroll to position [1515, 0]
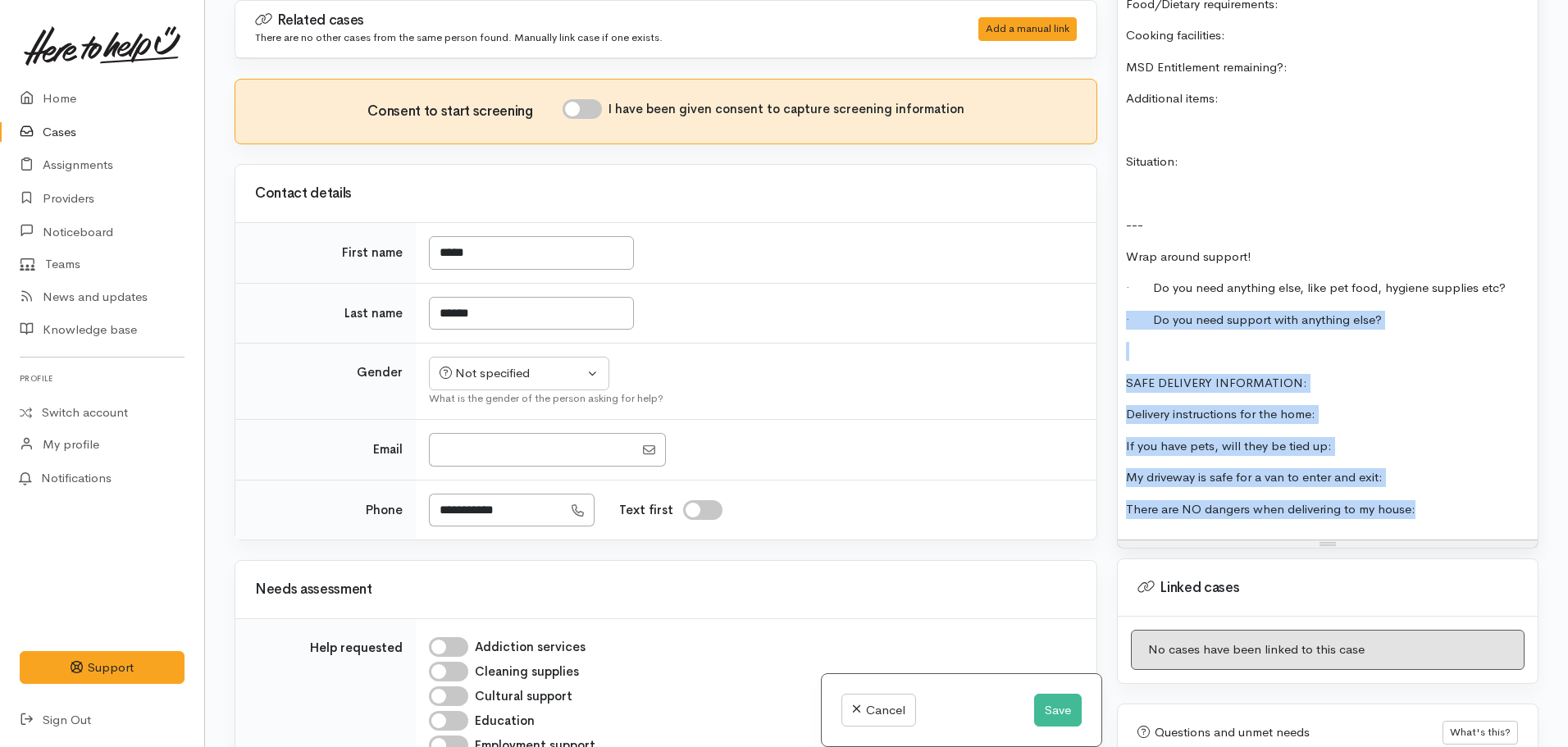
drag, startPoint x: 1346, startPoint y: 456, endPoint x: 1075, endPoint y: 282, distance: 322.1
click at [1075, 282] on div "Related cases There are no other cases from the same person found. Manually lin…" at bounding box center [886, 373] width 1324 height 747
click at [1413, 469] on p "My driveway is safe for a van to enter and exit:" at bounding box center [1327, 478] width 404 height 19
drag, startPoint x: 1358, startPoint y: 461, endPoint x: 1095, endPoint y: 332, distance: 292.9
click at [1095, 332] on div "Related cases There are no other cases from the same person found. Manually lin…" at bounding box center [886, 373] width 1324 height 747
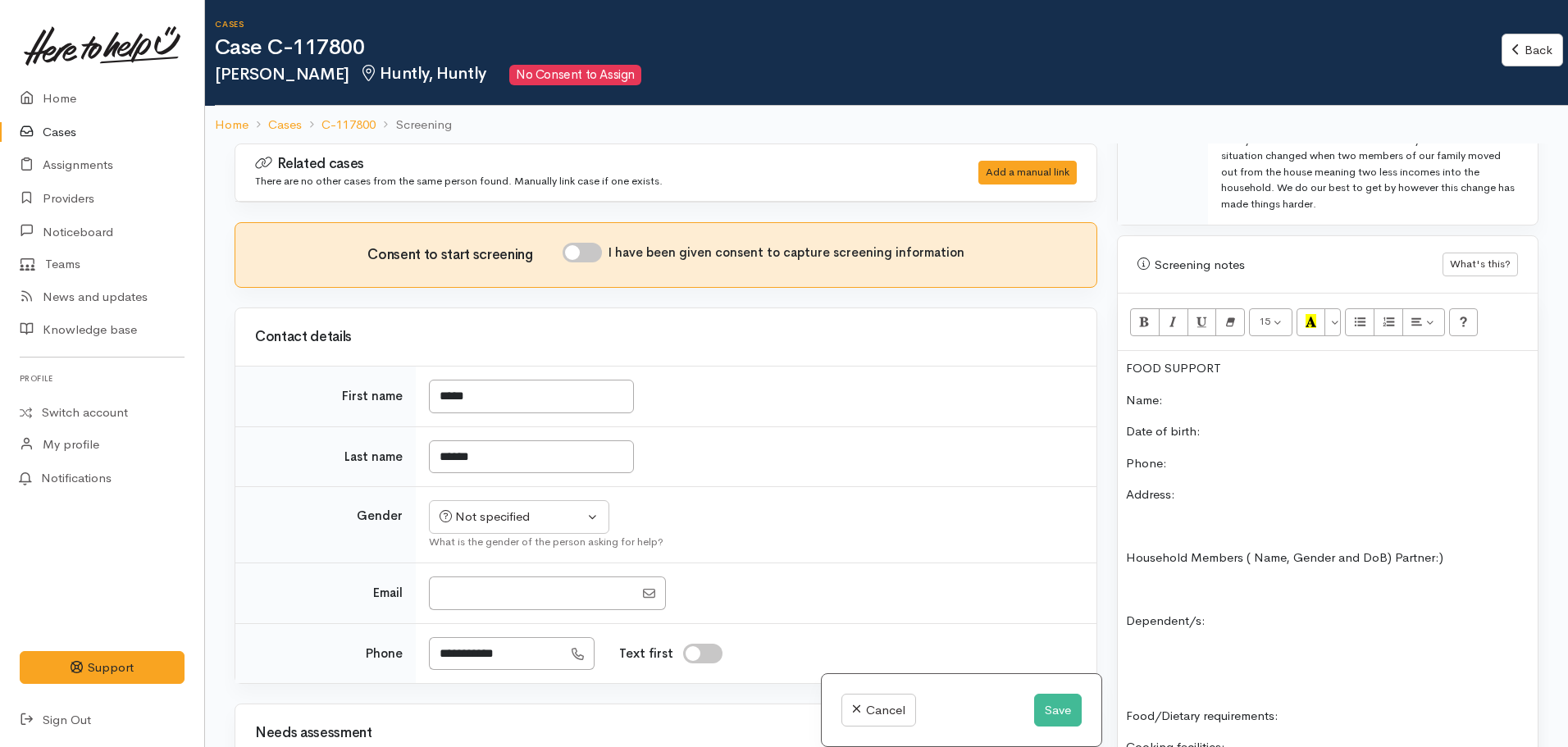
scroll to position [776, 0]
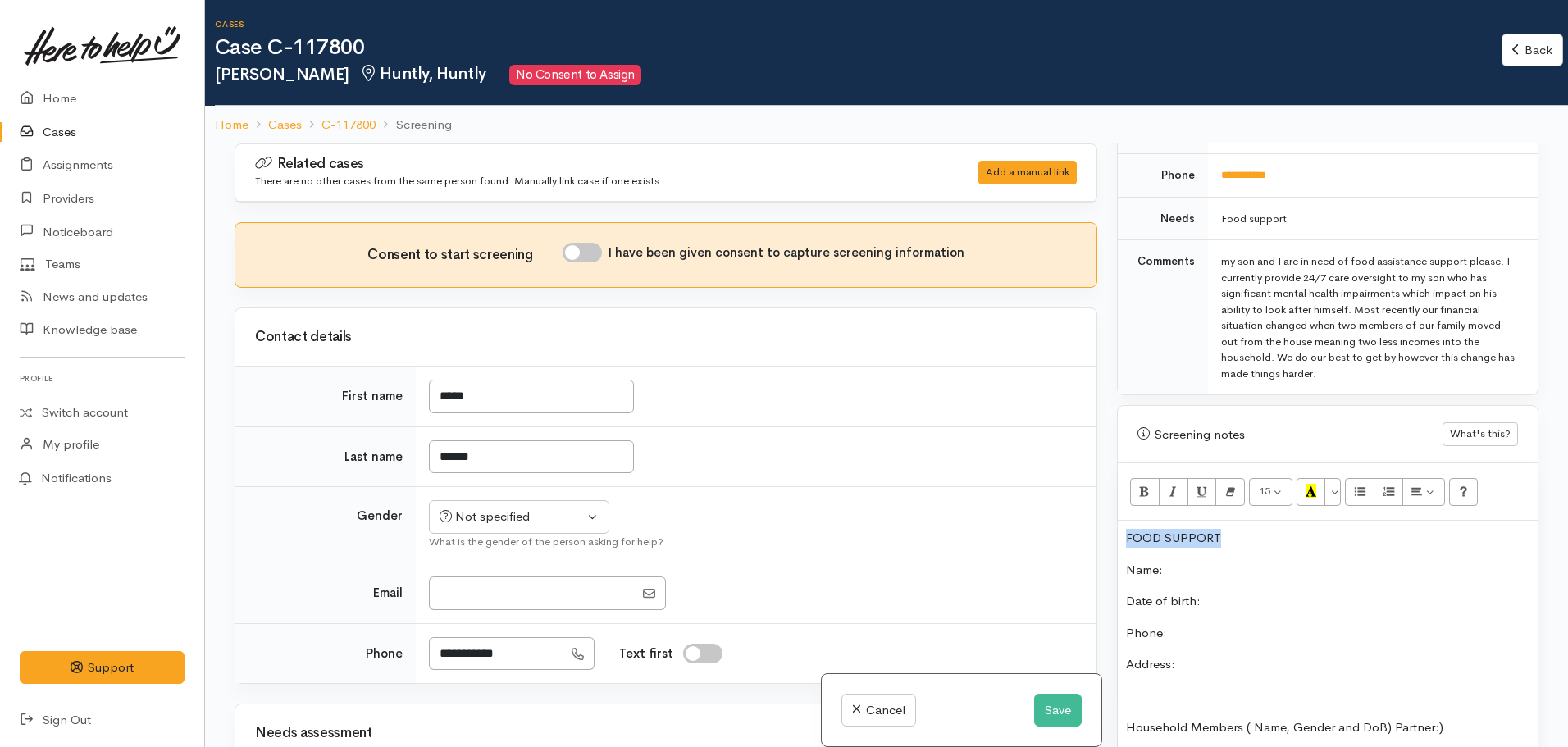
drag, startPoint x: 1247, startPoint y: 521, endPoint x: 1107, endPoint y: 493, distance: 142.8
click at [1107, 493] on div "Warnings Add No warnings have been raised against this case Add Warning Title ●…" at bounding box center [1327, 516] width 441 height 747
click at [1304, 483] on button "Recent Color" at bounding box center [1311, 492] width 29 height 28
click at [1237, 561] on p "Name:" at bounding box center [1327, 570] width 404 height 19
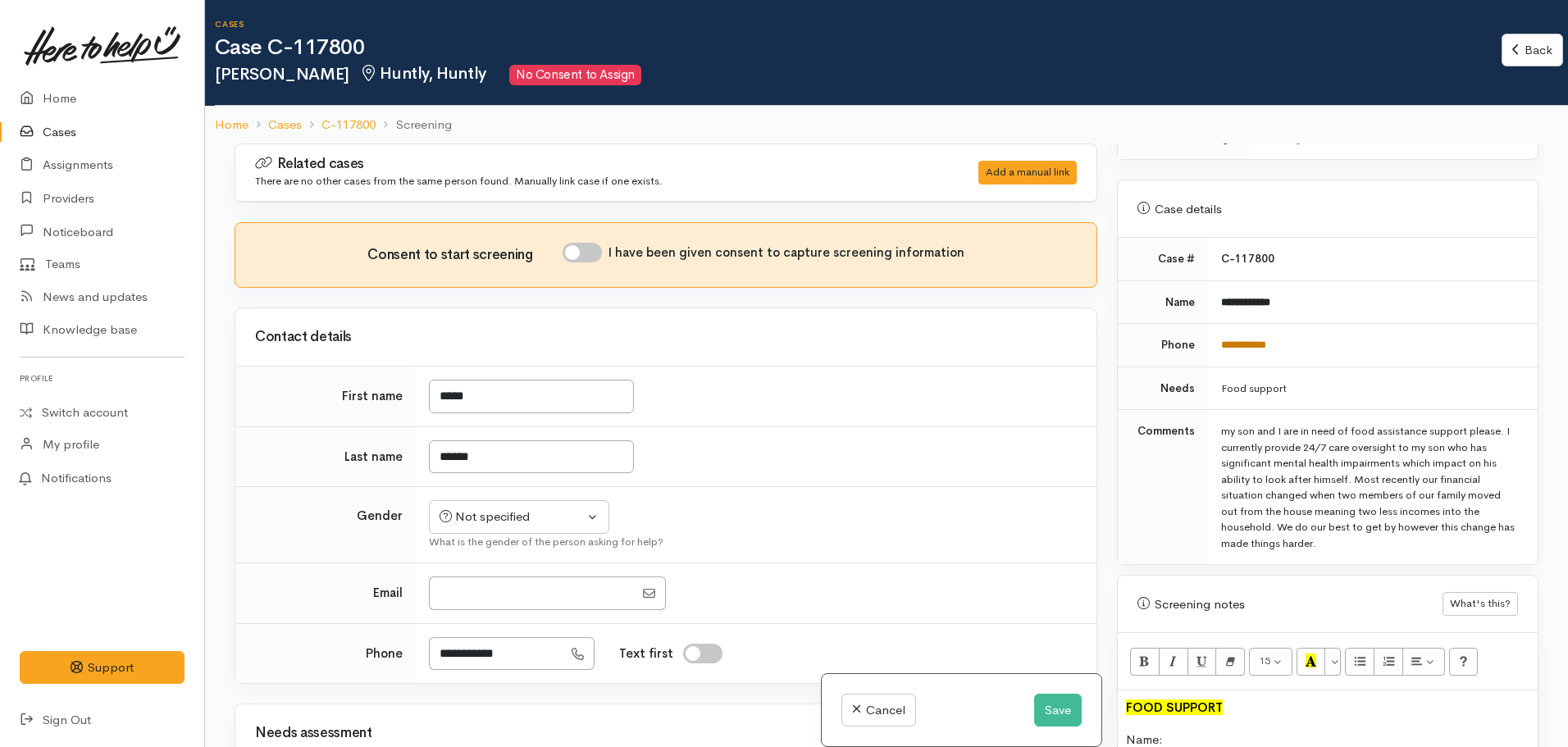
scroll to position [448, 0]
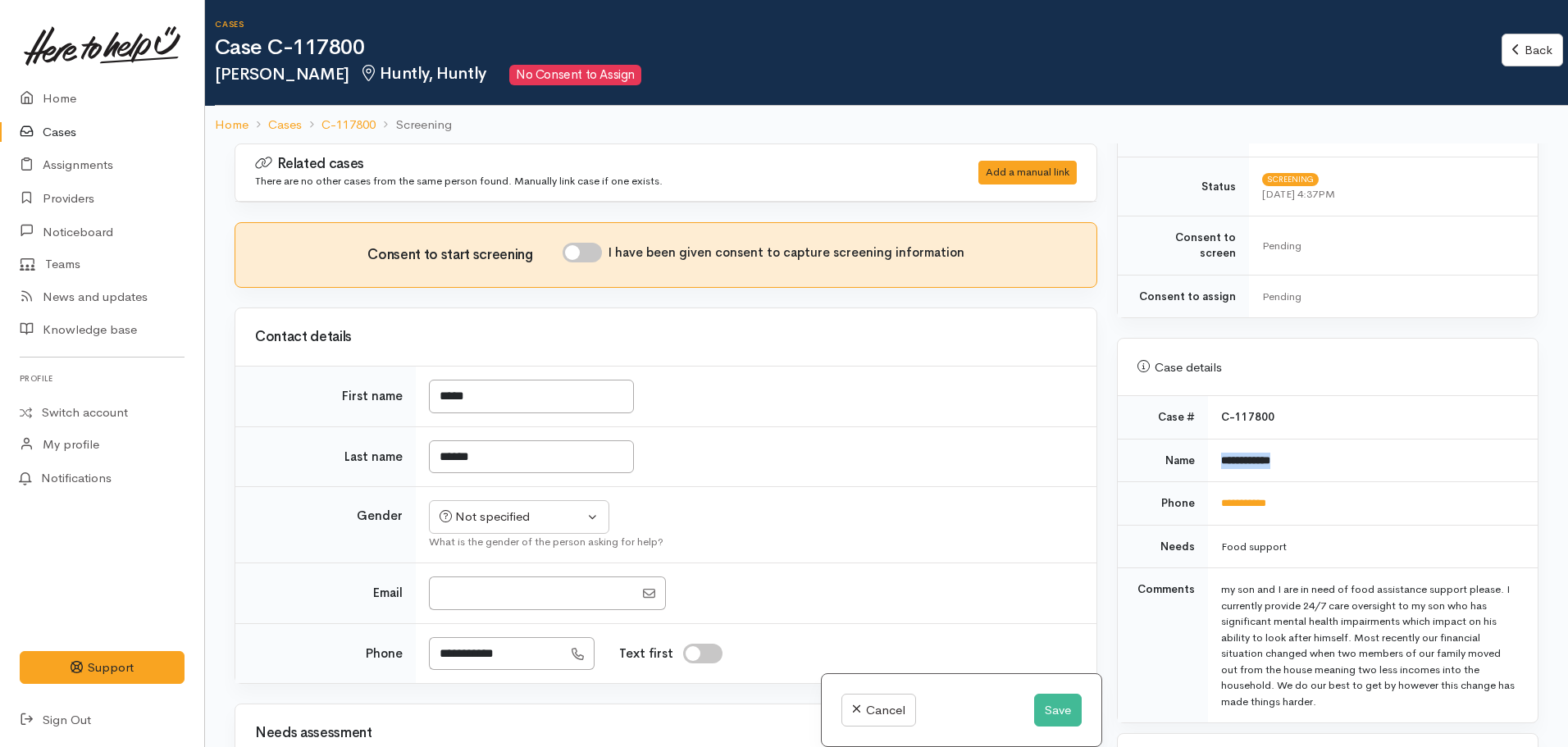
drag, startPoint x: 1306, startPoint y: 434, endPoint x: 1202, endPoint y: 446, distance: 104.7
click at [1202, 446] on tr "**********" at bounding box center [1327, 461] width 420 height 44
copy tr "**********"
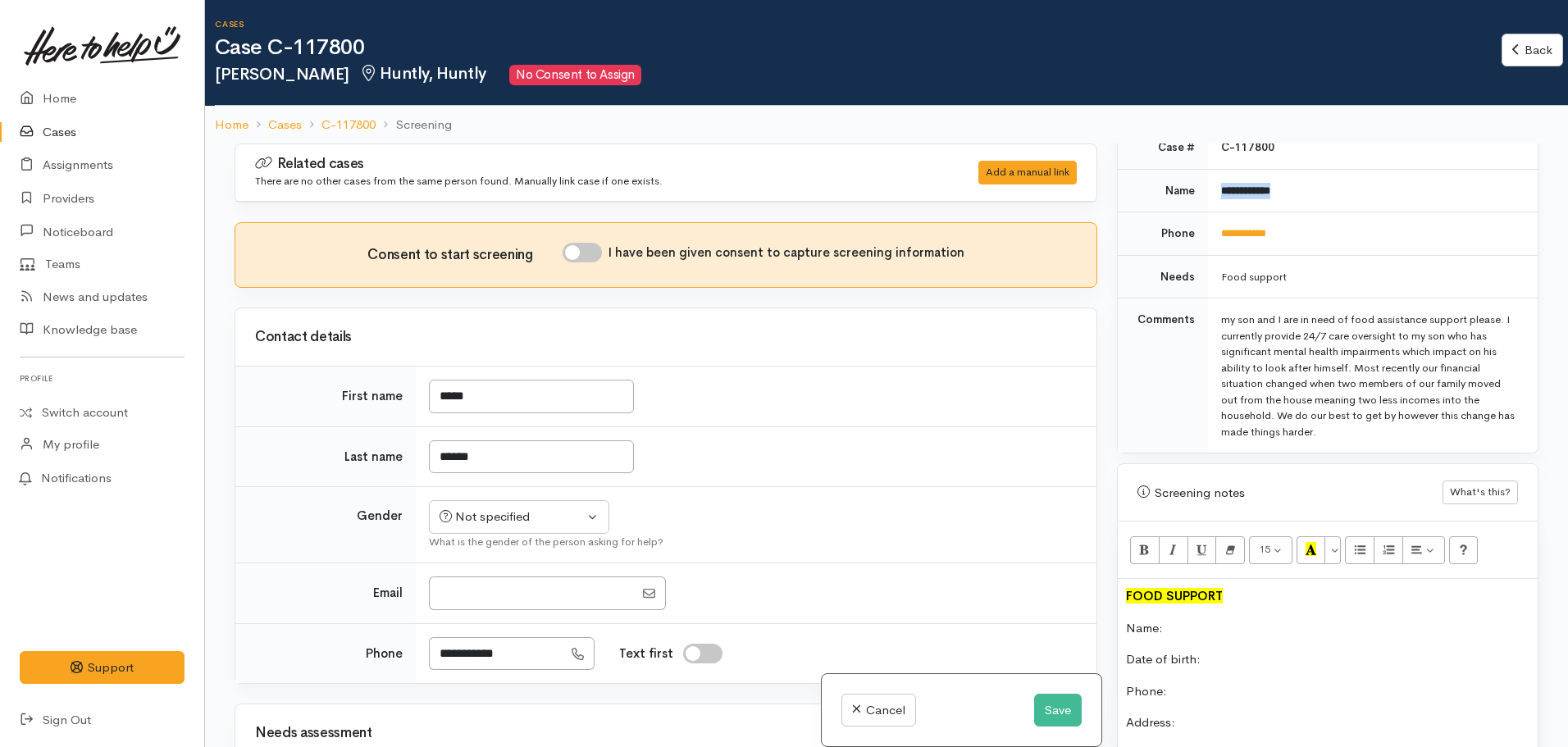
scroll to position [776, 0]
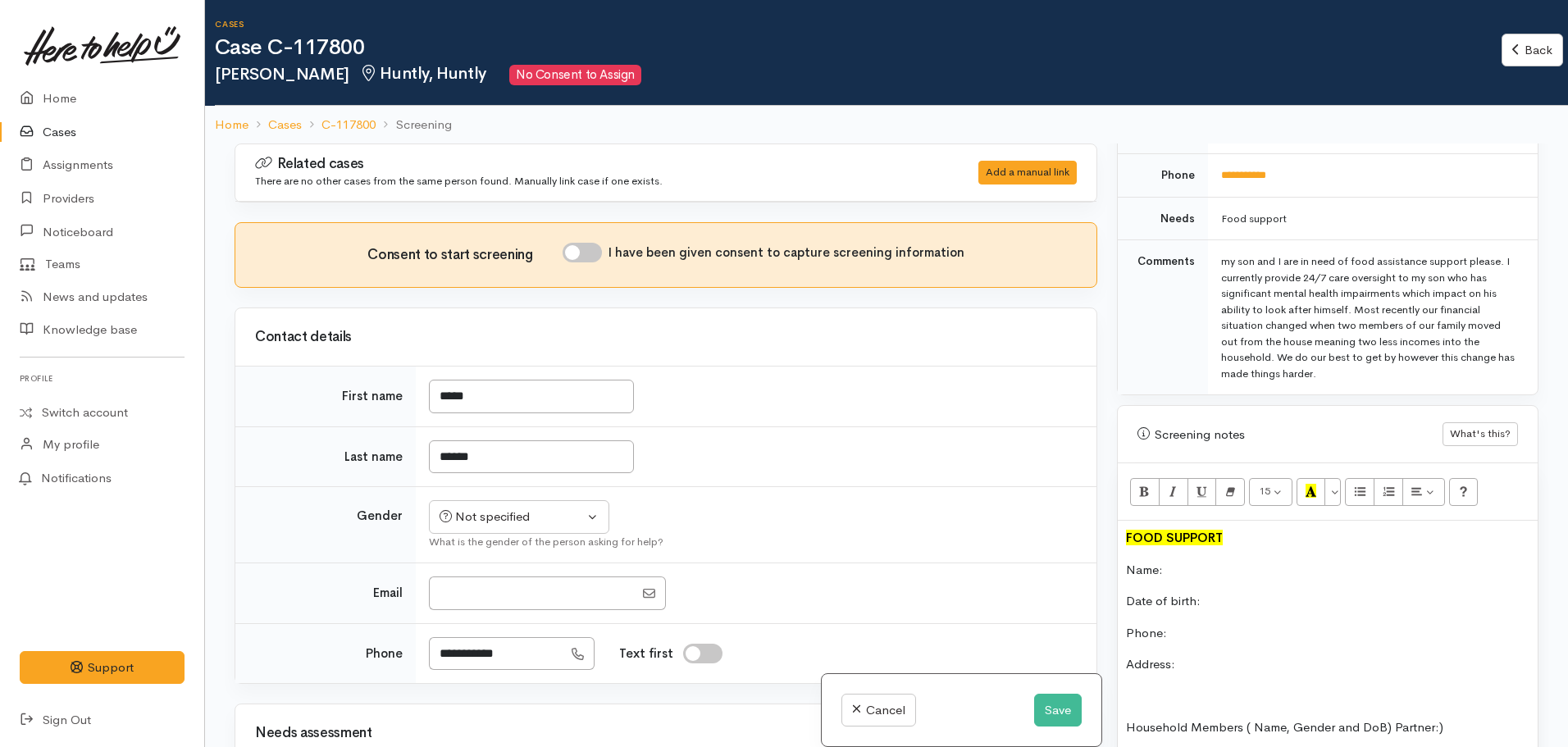
click at [1227, 561] on p "Name:" at bounding box center [1327, 570] width 404 height 19
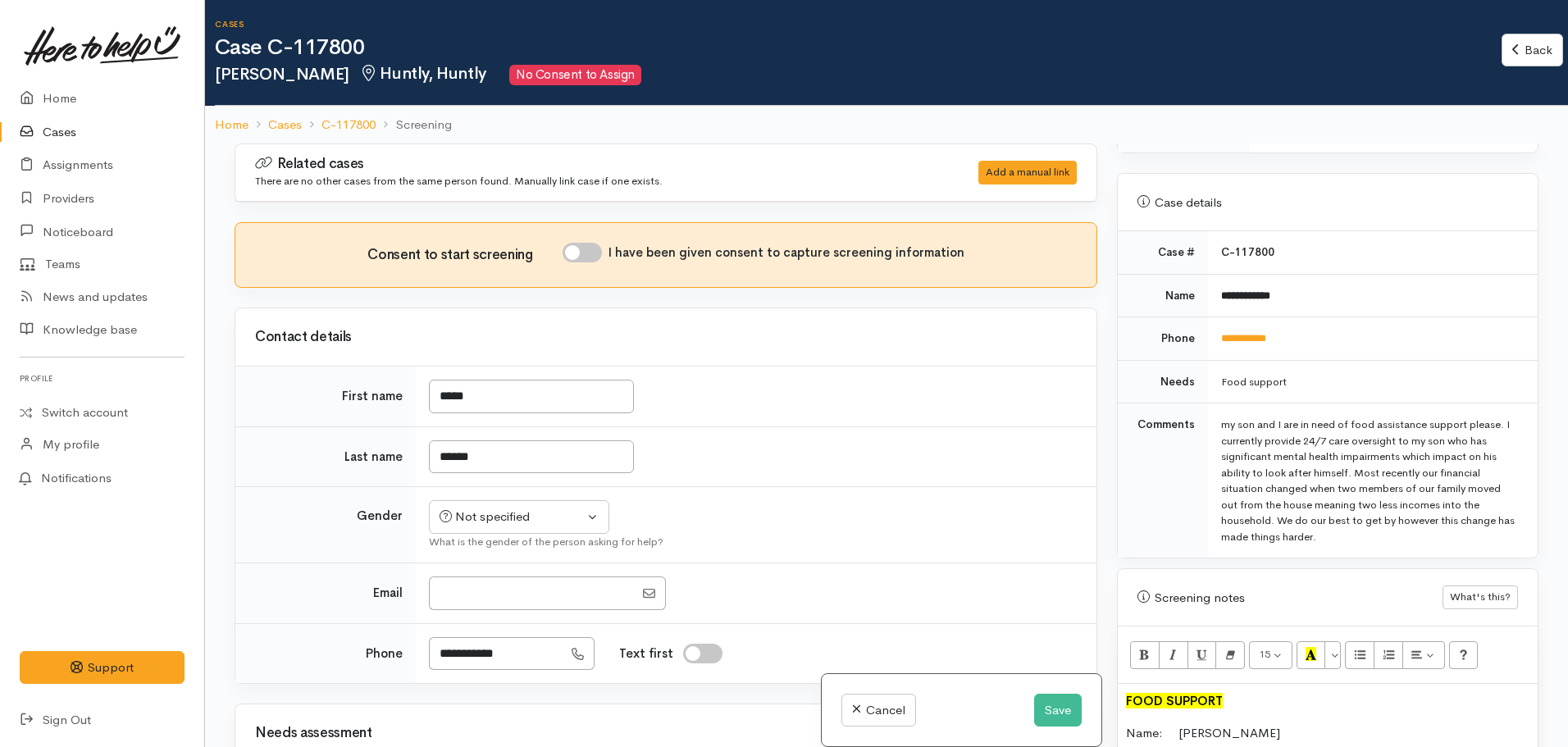
scroll to position [612, 0]
drag, startPoint x: 1321, startPoint y: 314, endPoint x: 1198, endPoint y: 328, distance: 123.8
click at [1198, 328] on tr "**********" at bounding box center [1327, 340] width 420 height 44
copy tr "**********"
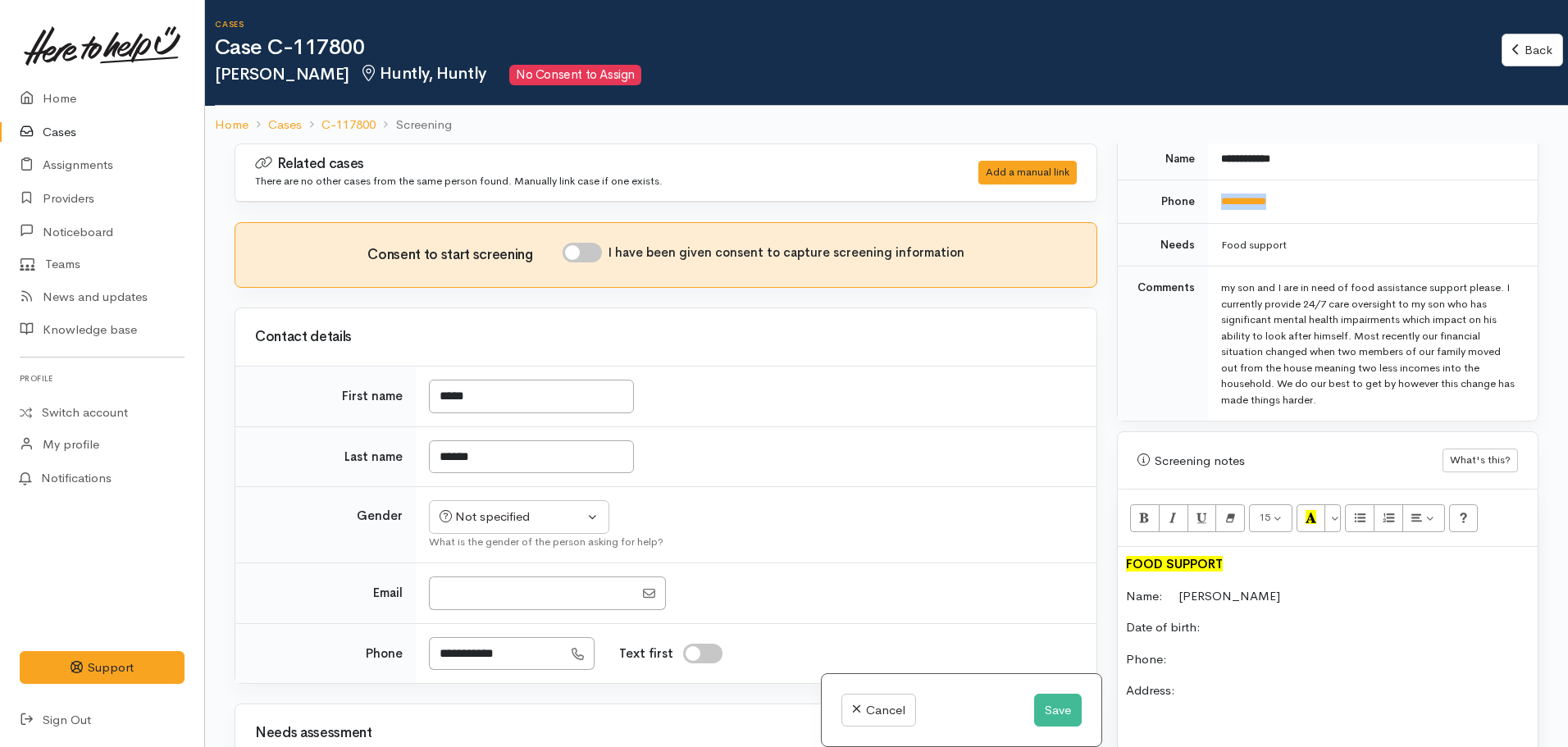
scroll to position [1022, 0]
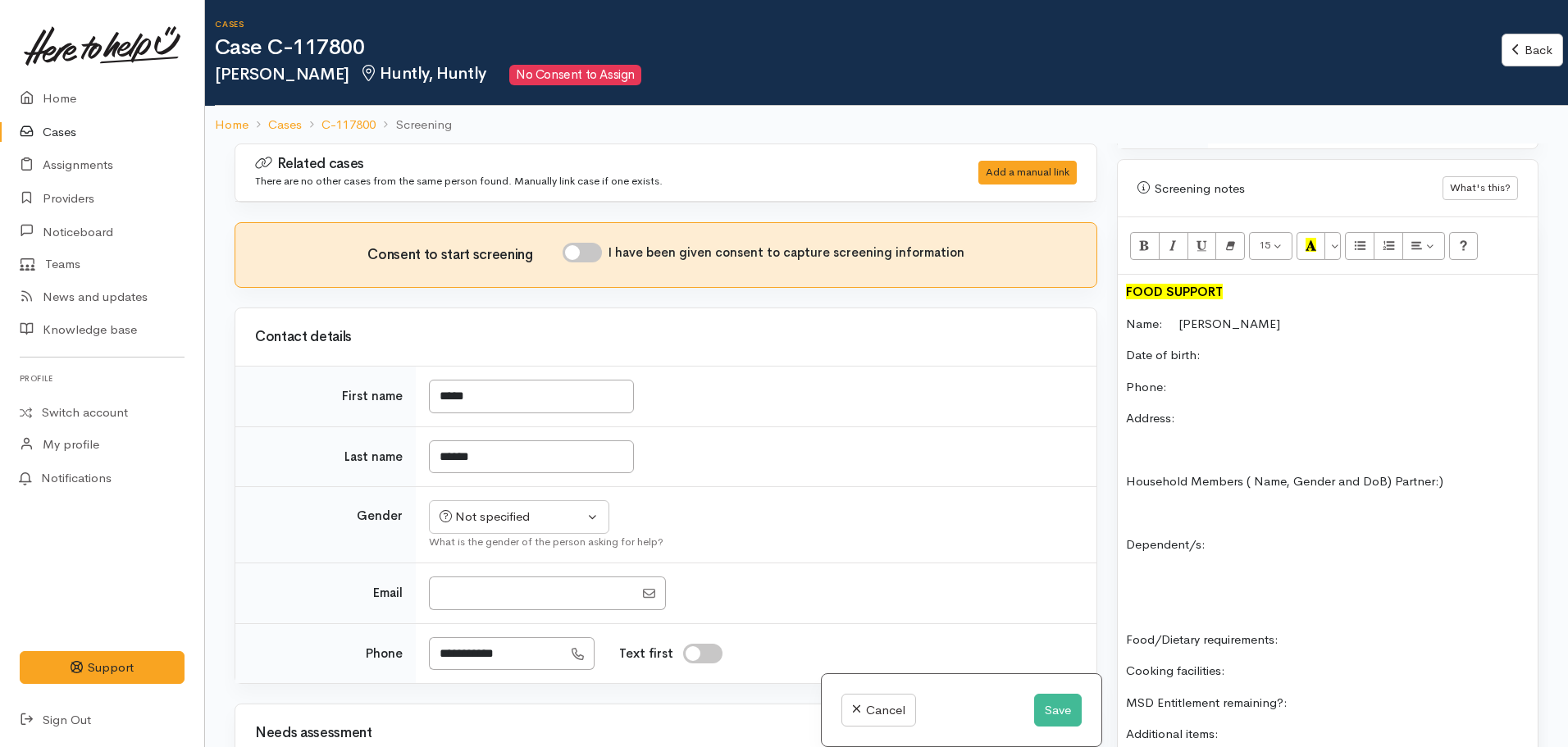
click at [1228, 379] on p "Phone:" at bounding box center [1327, 388] width 404 height 19
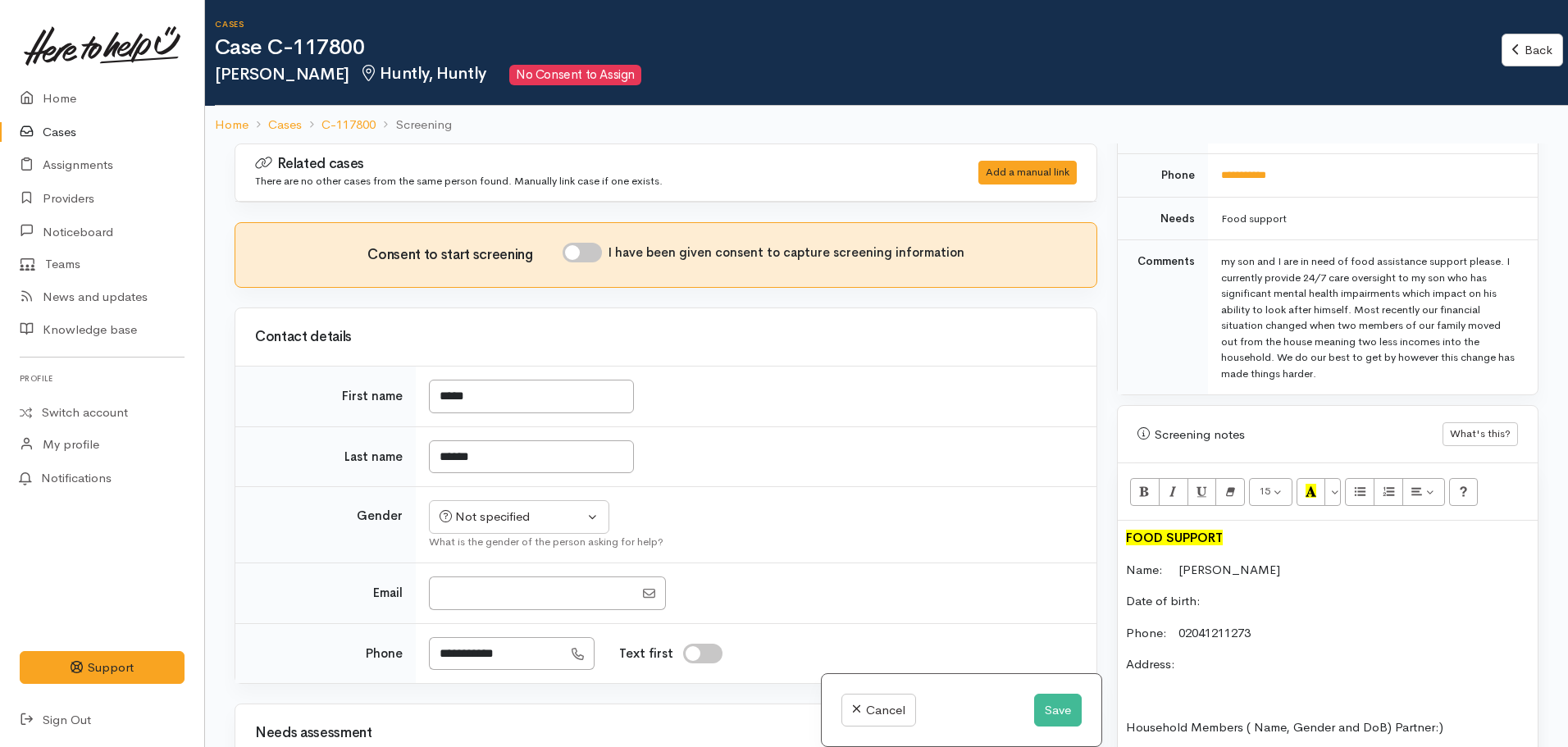
scroll to position [530, 0]
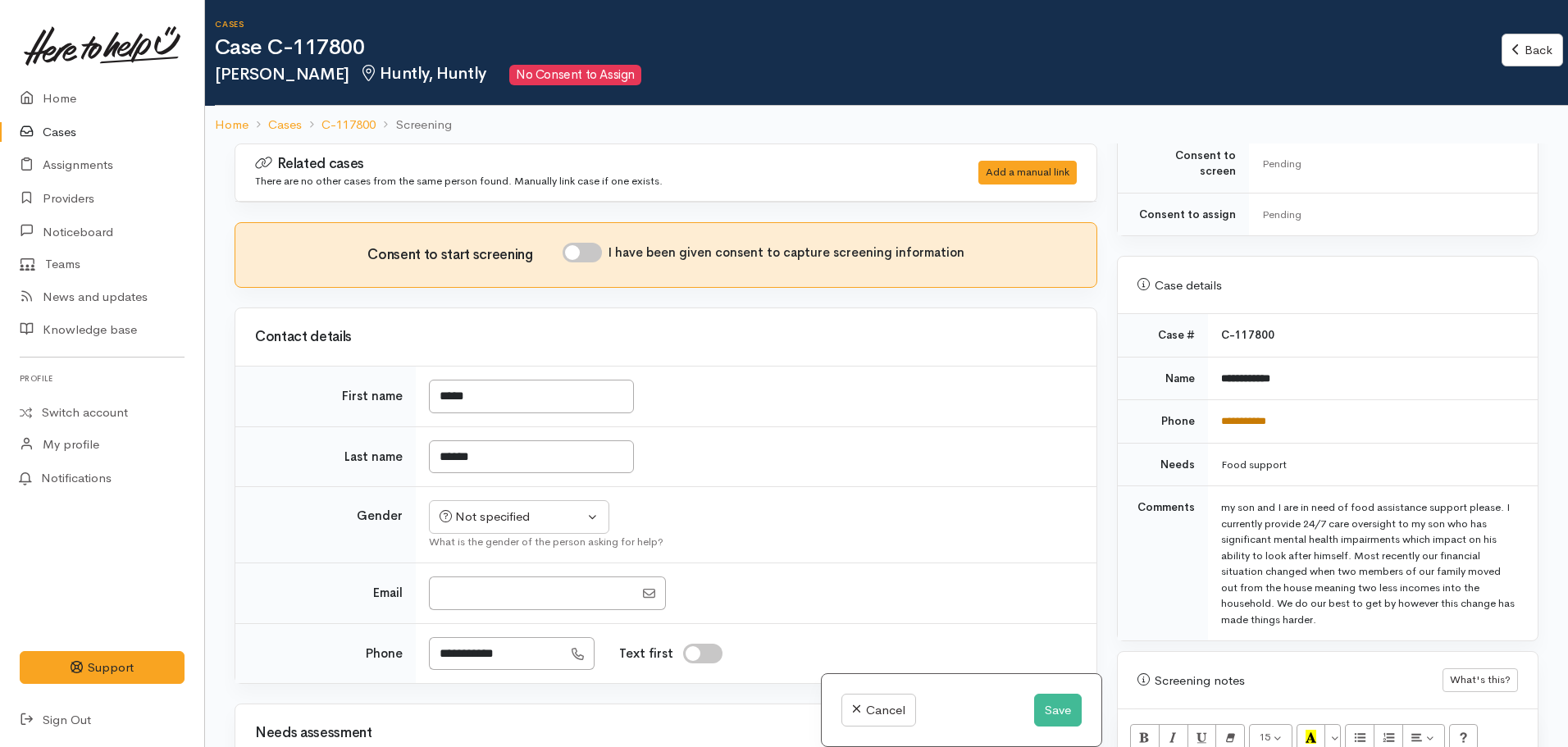
click at [1243, 416] on link "**********" at bounding box center [1243, 421] width 45 height 11
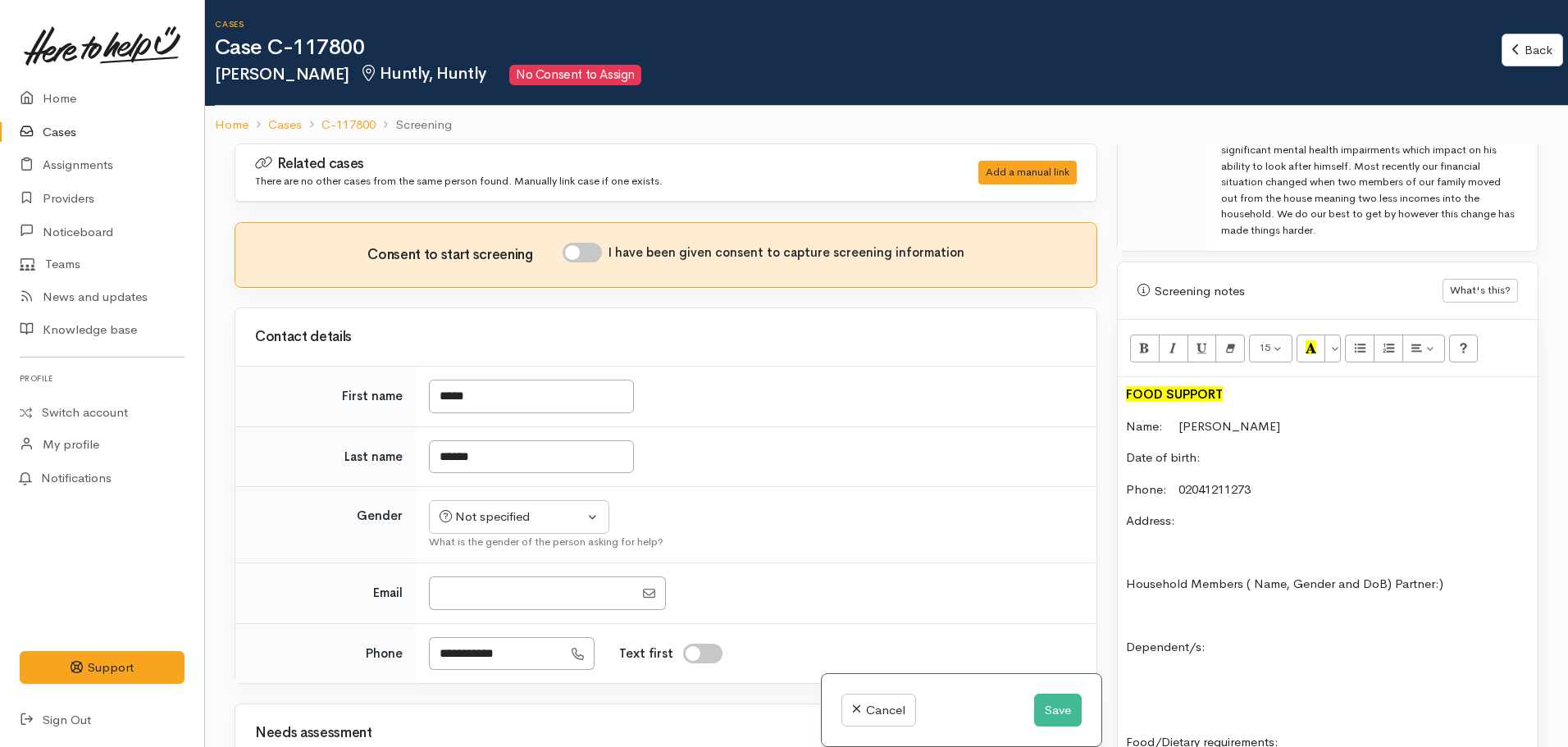
scroll to position [1022, 0]
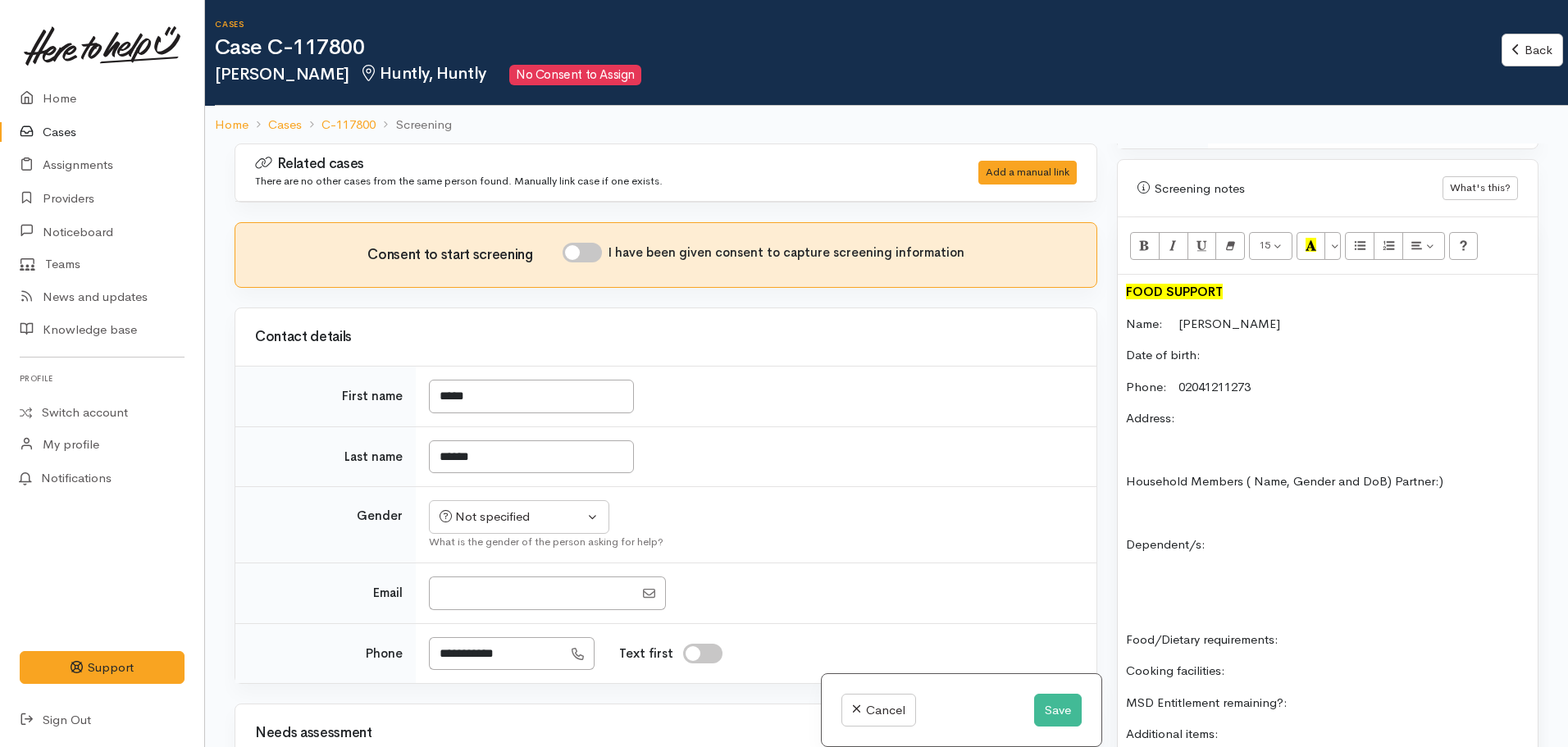
click at [1233, 347] on p "Date of birth:" at bounding box center [1327, 356] width 404 height 19
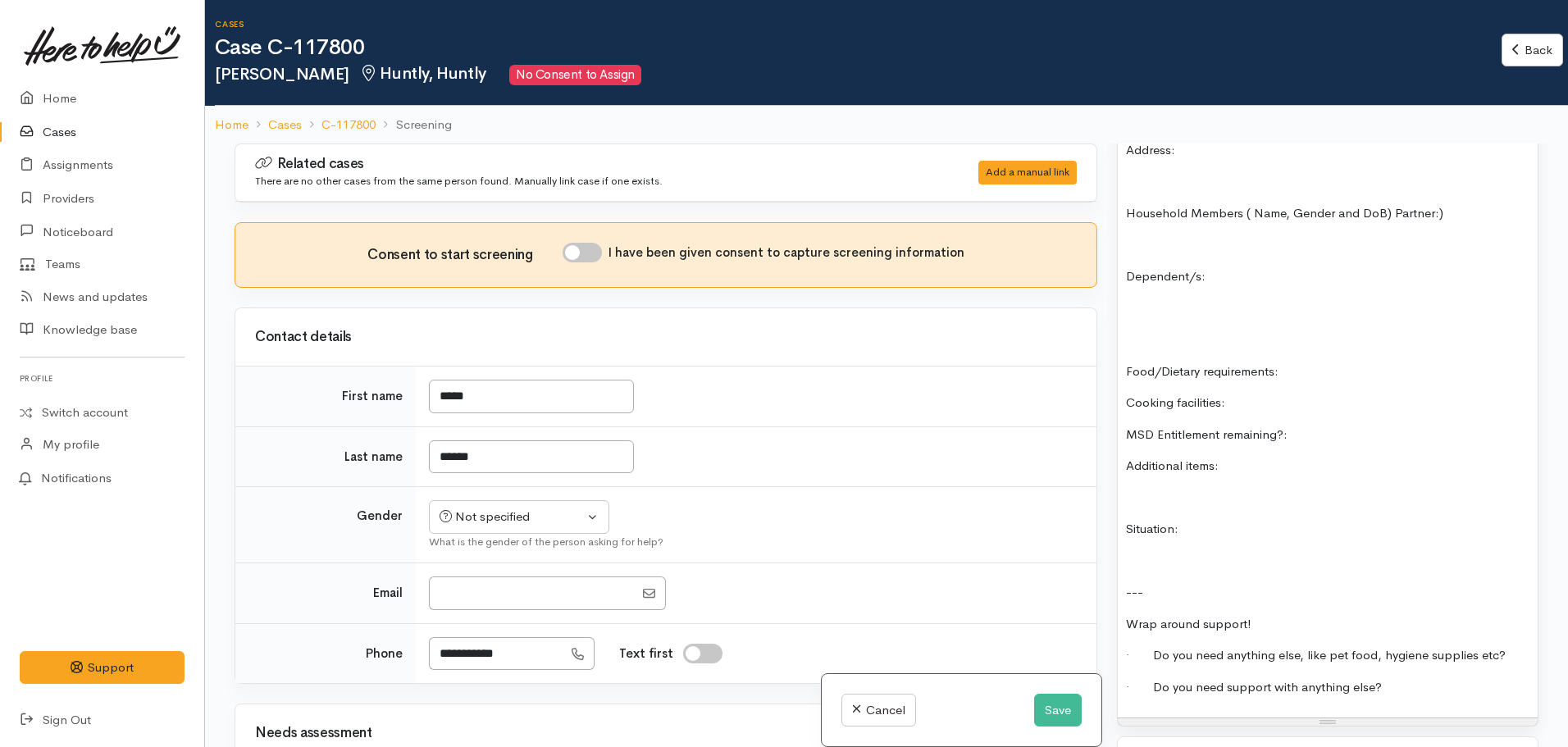
scroll to position [1351, 0]
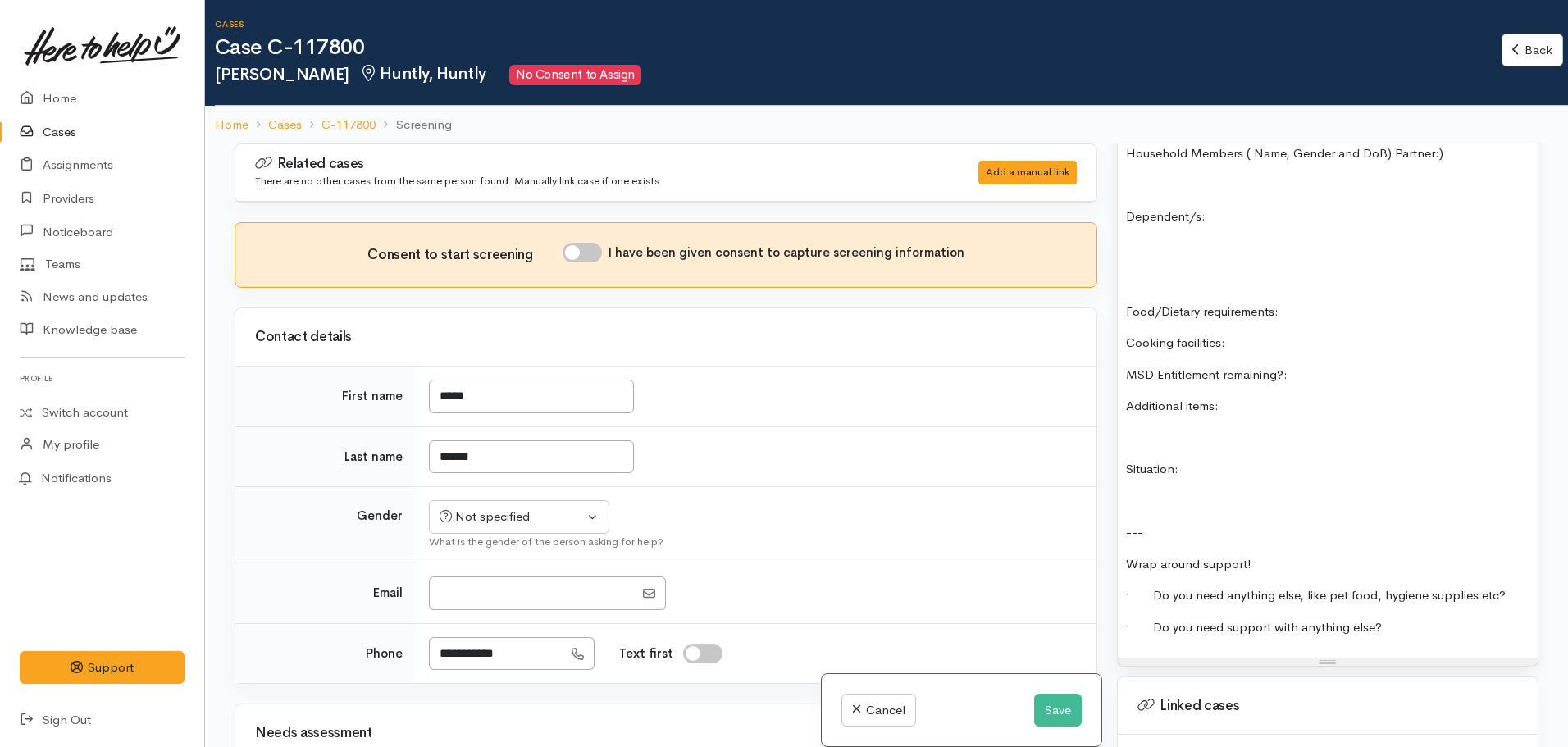
click at [1326, 303] on p "Food/Dietary requirements:" at bounding box center [1327, 312] width 404 height 19
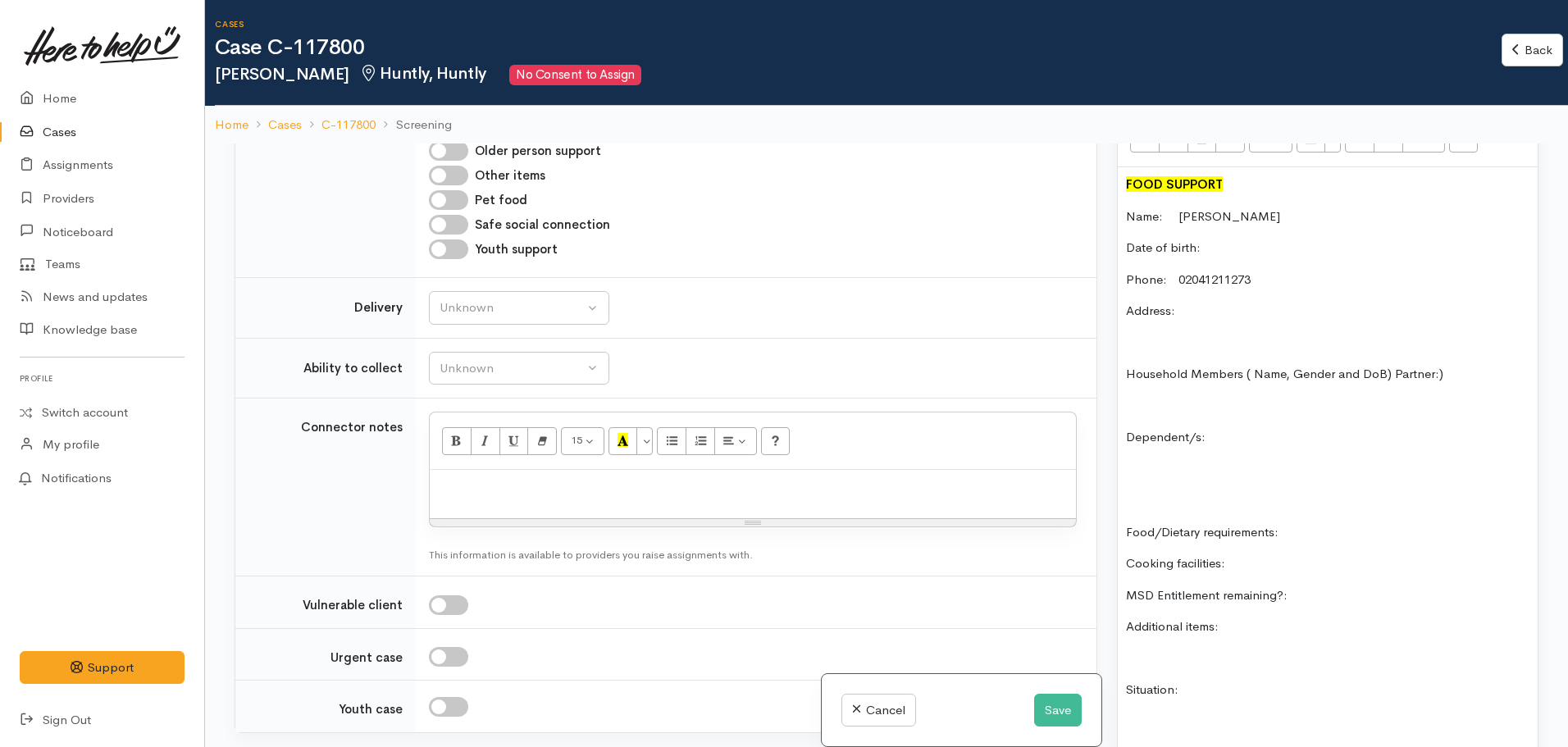
scroll to position [858, 0]
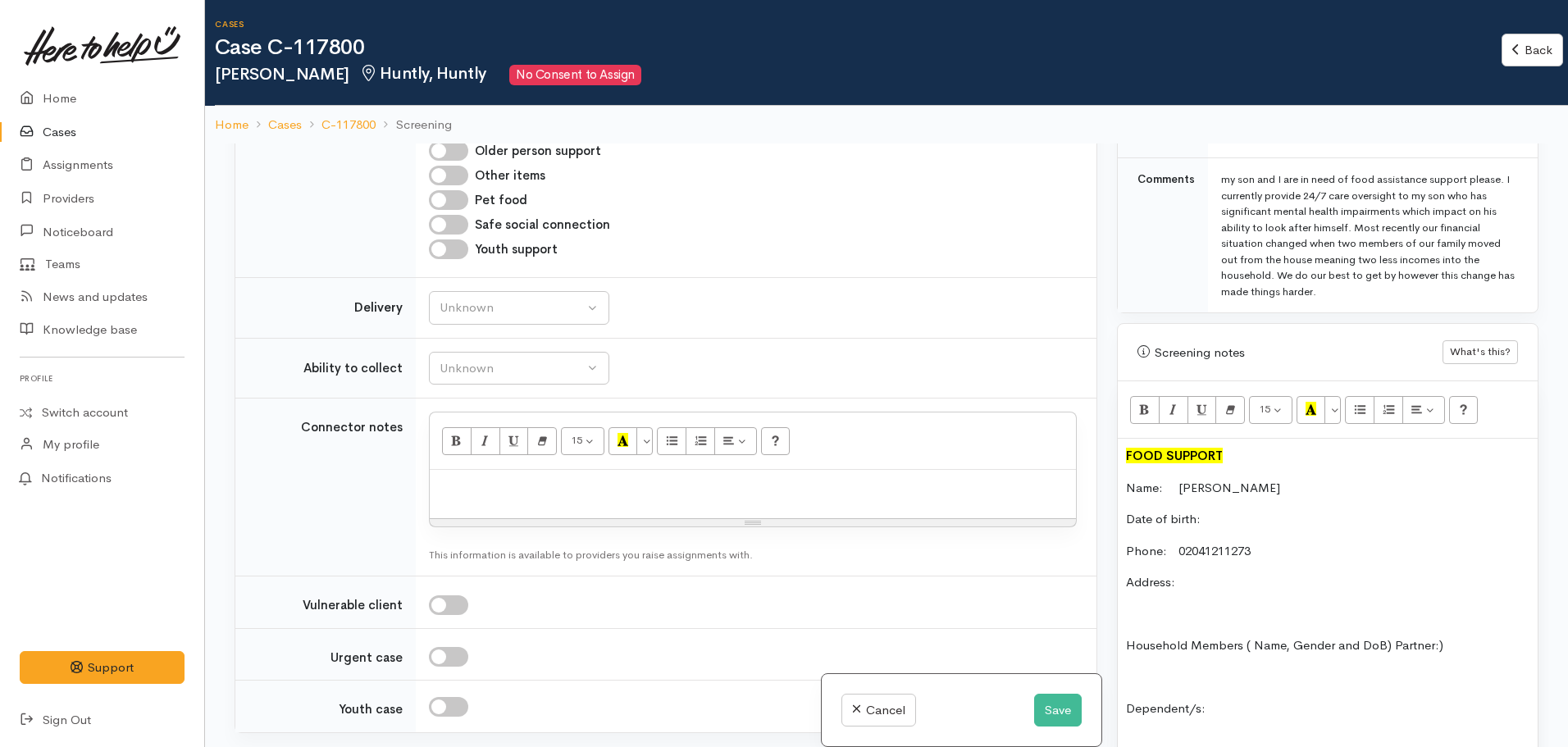
click at [1236, 511] on p "Date of birth:" at bounding box center [1327, 520] width 404 height 19
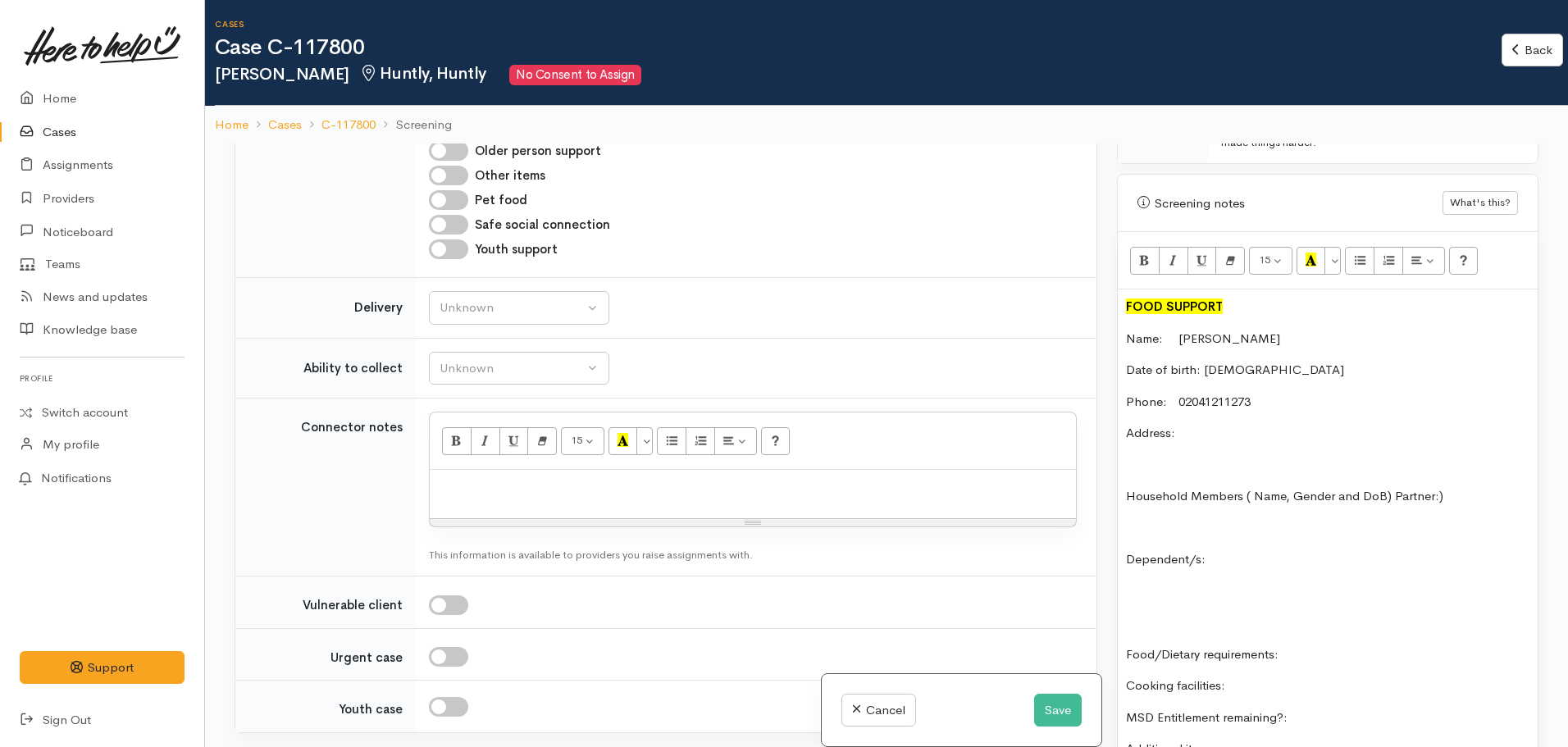
scroll to position [1022, 0]
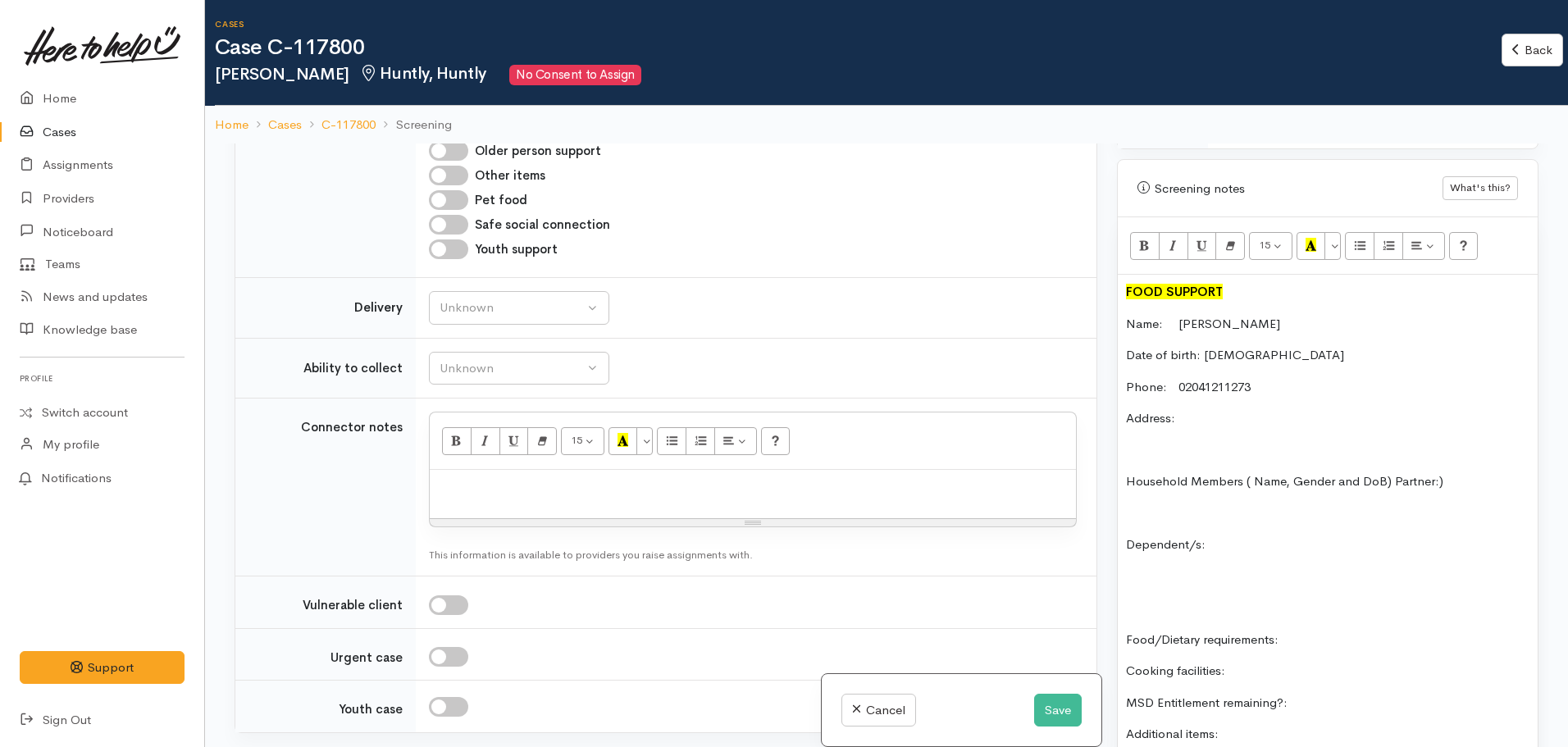
drag, startPoint x: 1329, startPoint y: 468, endPoint x: 1119, endPoint y: 468, distance: 210.0
click at [1119, 468] on div "FOOD SUPPORT Name: Siole Martin Date of birth: 23.11.1962 Phone: 02041211273 Ad…" at bounding box center [1327, 630] width 420 height 711
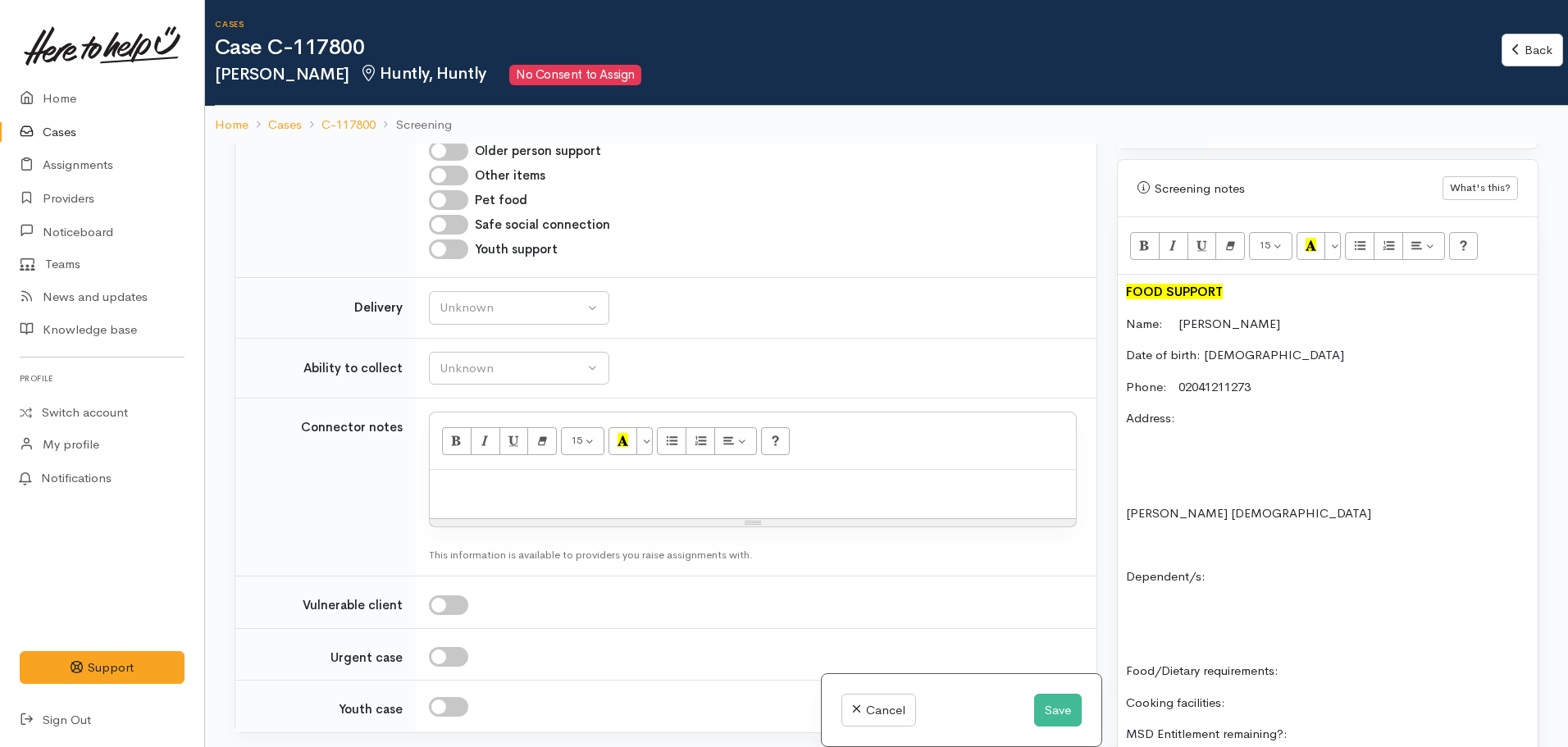
click at [1193, 410] on p "Address:" at bounding box center [1327, 419] width 404 height 19
drag, startPoint x: 1222, startPoint y: 550, endPoint x: 1234, endPoint y: 547, distance: 12.4
click at [1233, 547] on div "FOOD SUPPORT Name: Siole Martin Date of birth: 23.11.1962 Phone: 02041211273 Ad…" at bounding box center [1327, 646] width 420 height 743
click at [1140, 472] on p at bounding box center [1327, 482] width 404 height 19
click at [1318, 662] on p "Food/Dietary requirements:" at bounding box center [1327, 671] width 404 height 19
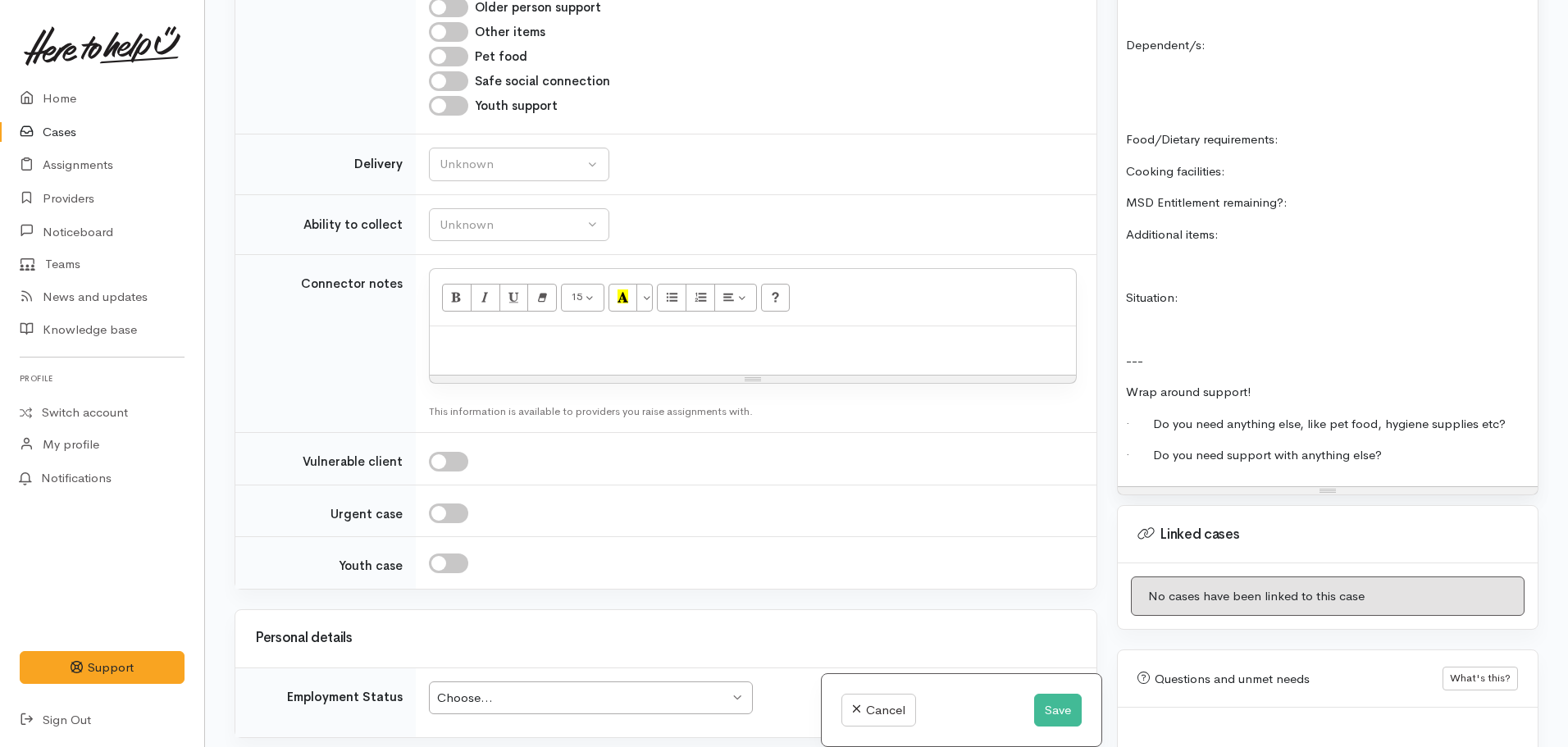
scroll to position [1515, 0]
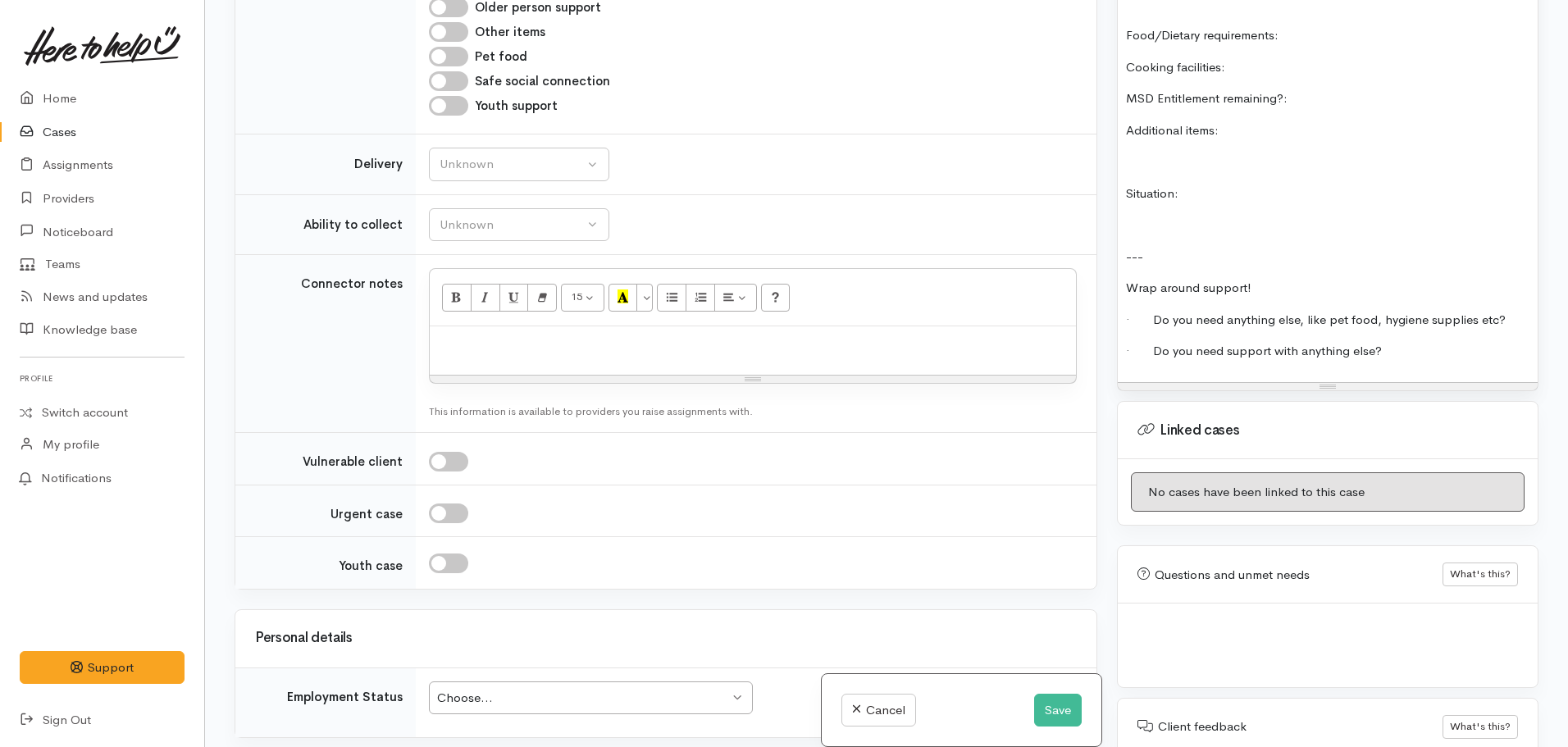
click at [1431, 342] on p "· Do you need support with anything else?" at bounding box center [1327, 351] width 404 height 19
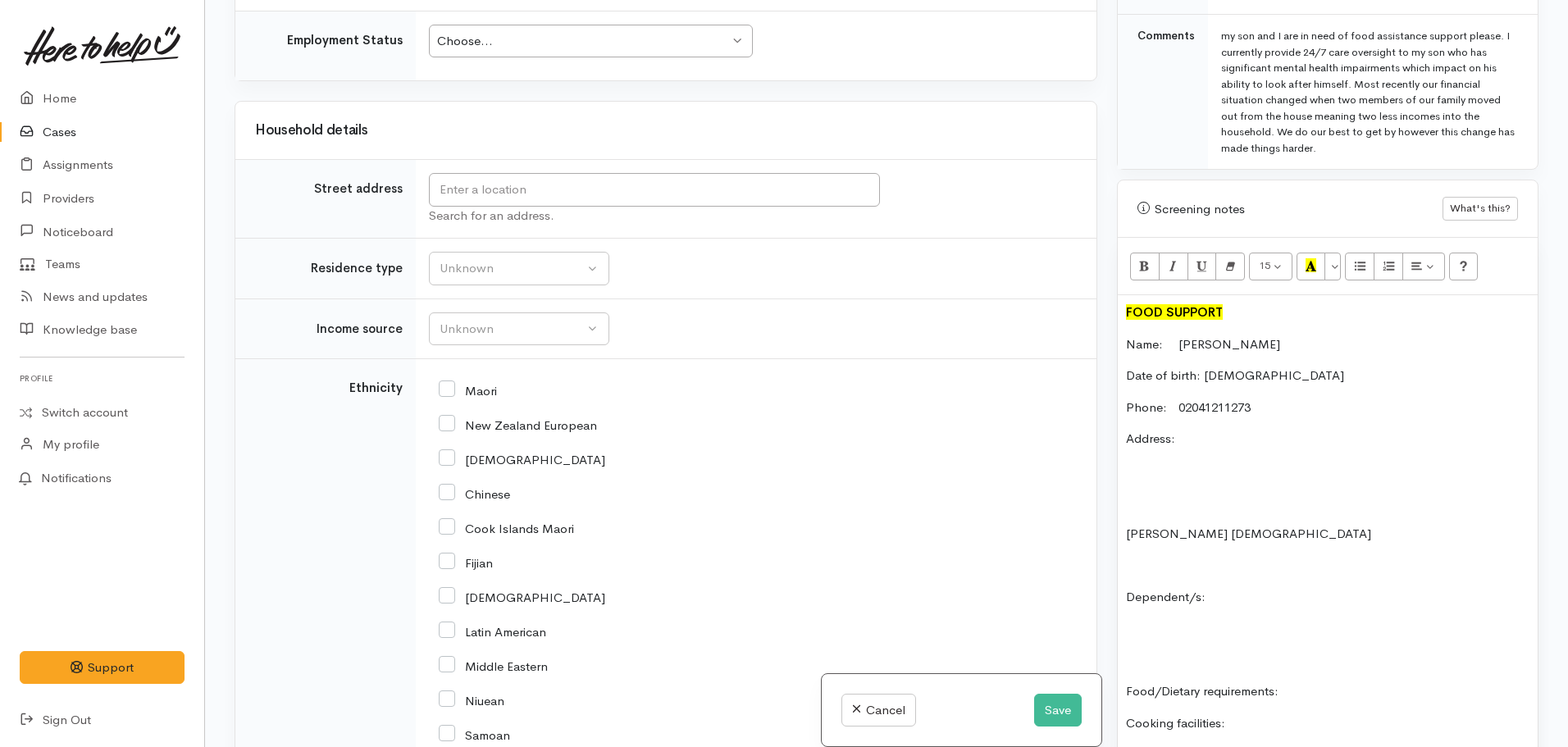
scroll to position [1641, 0]
click at [473, 334] on div "Unknown" at bounding box center [511, 330] width 144 height 19
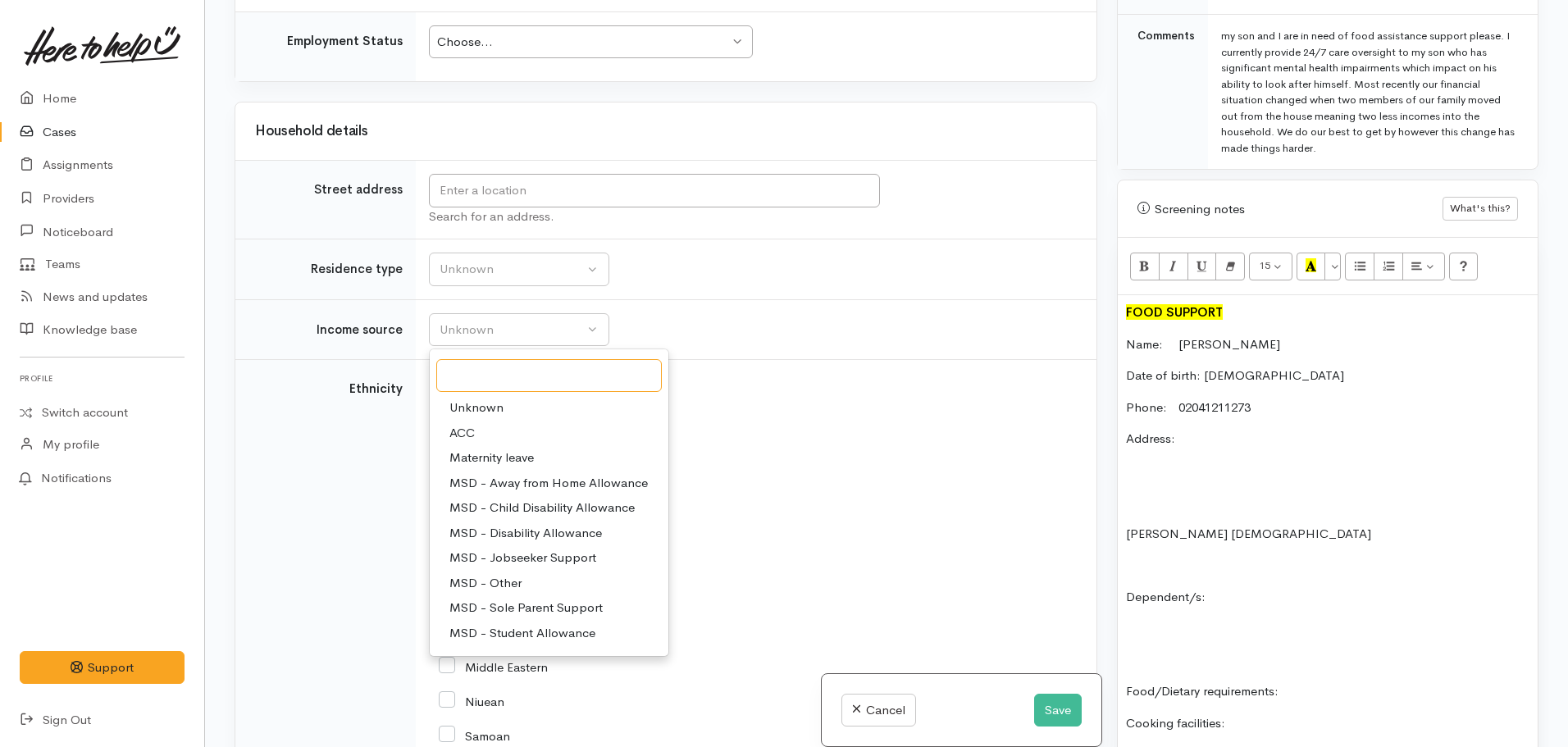
scroll to position [940, 0]
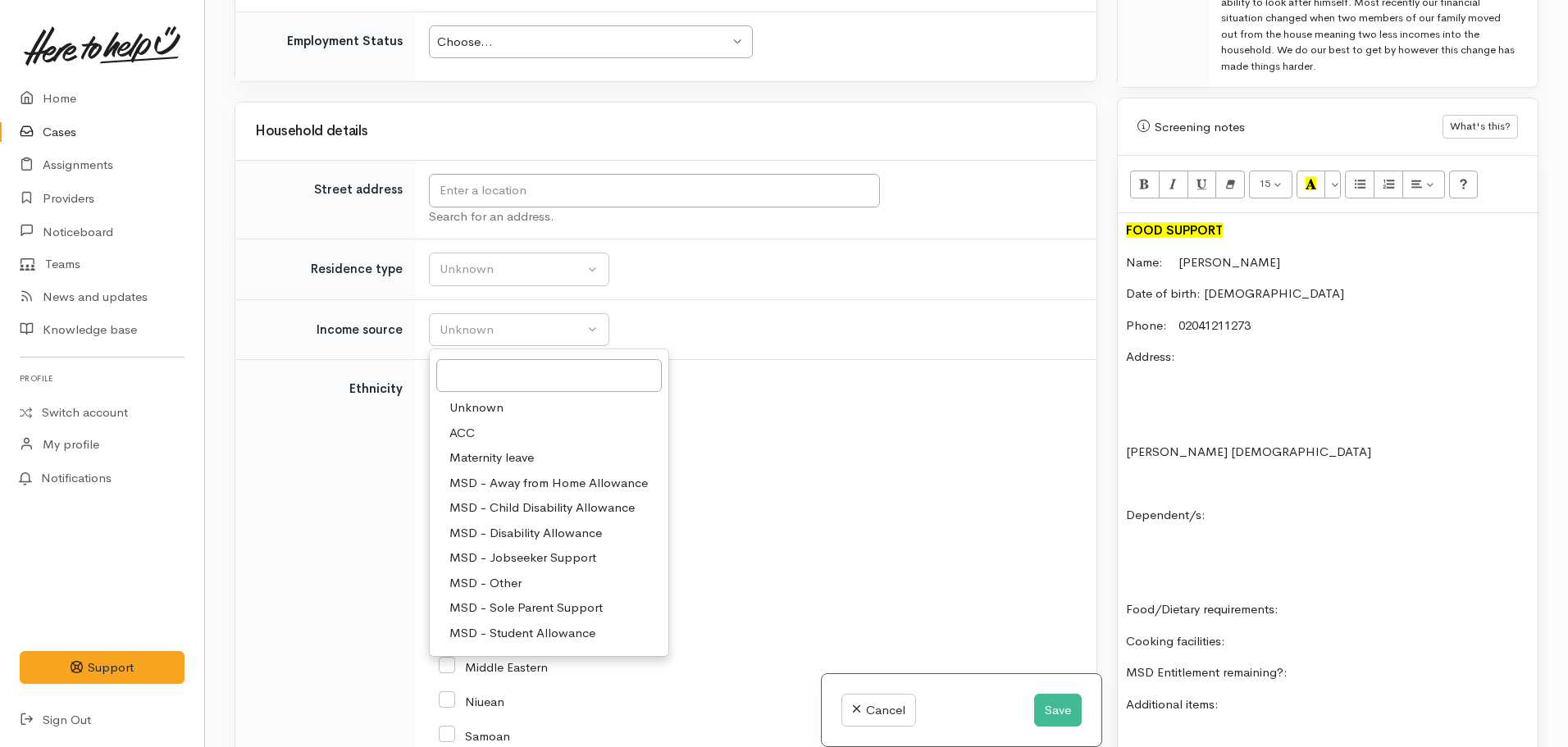
click at [1313, 600] on p "Food/Dietary requirements:" at bounding box center [1327, 609] width 404 height 19
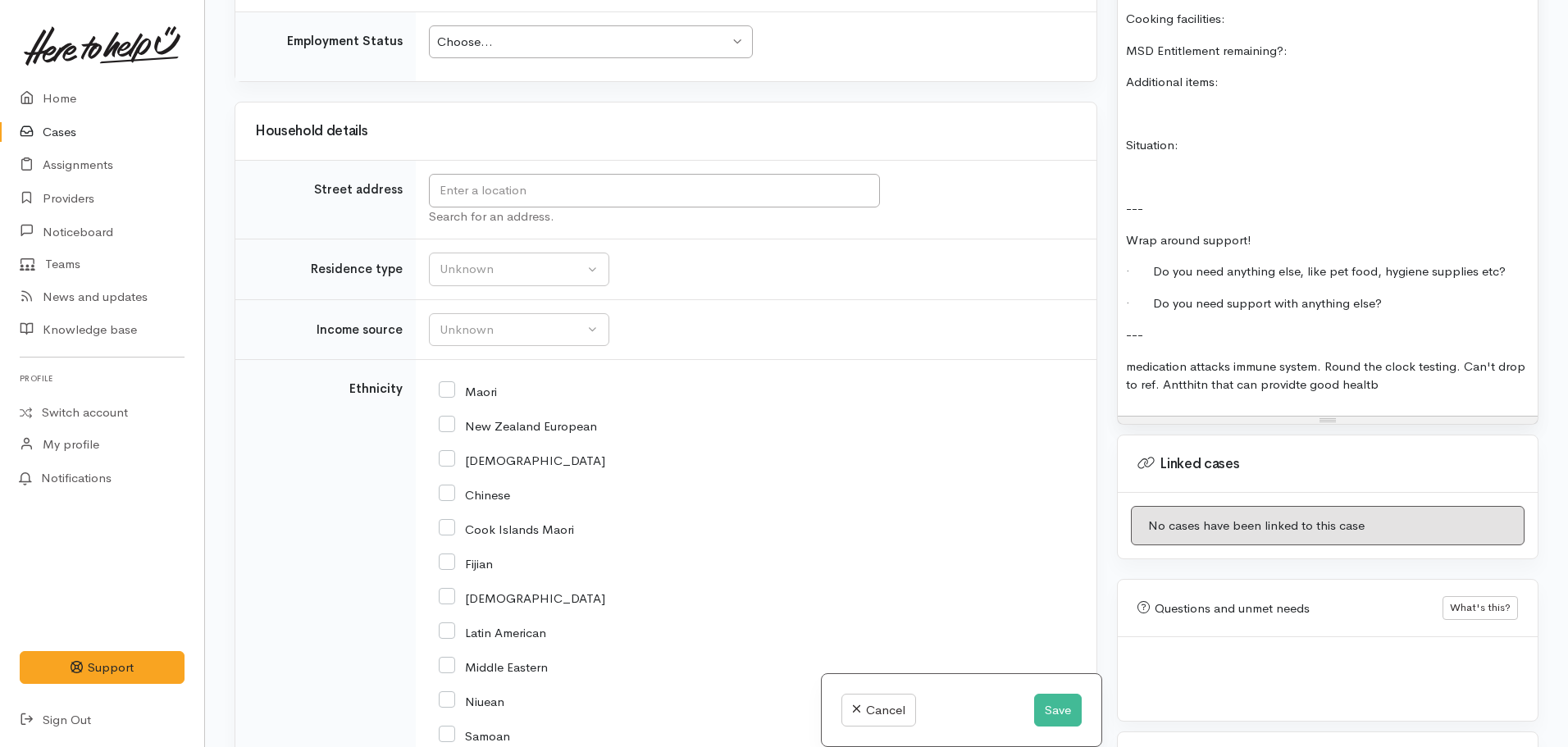
scroll to position [1597, 0]
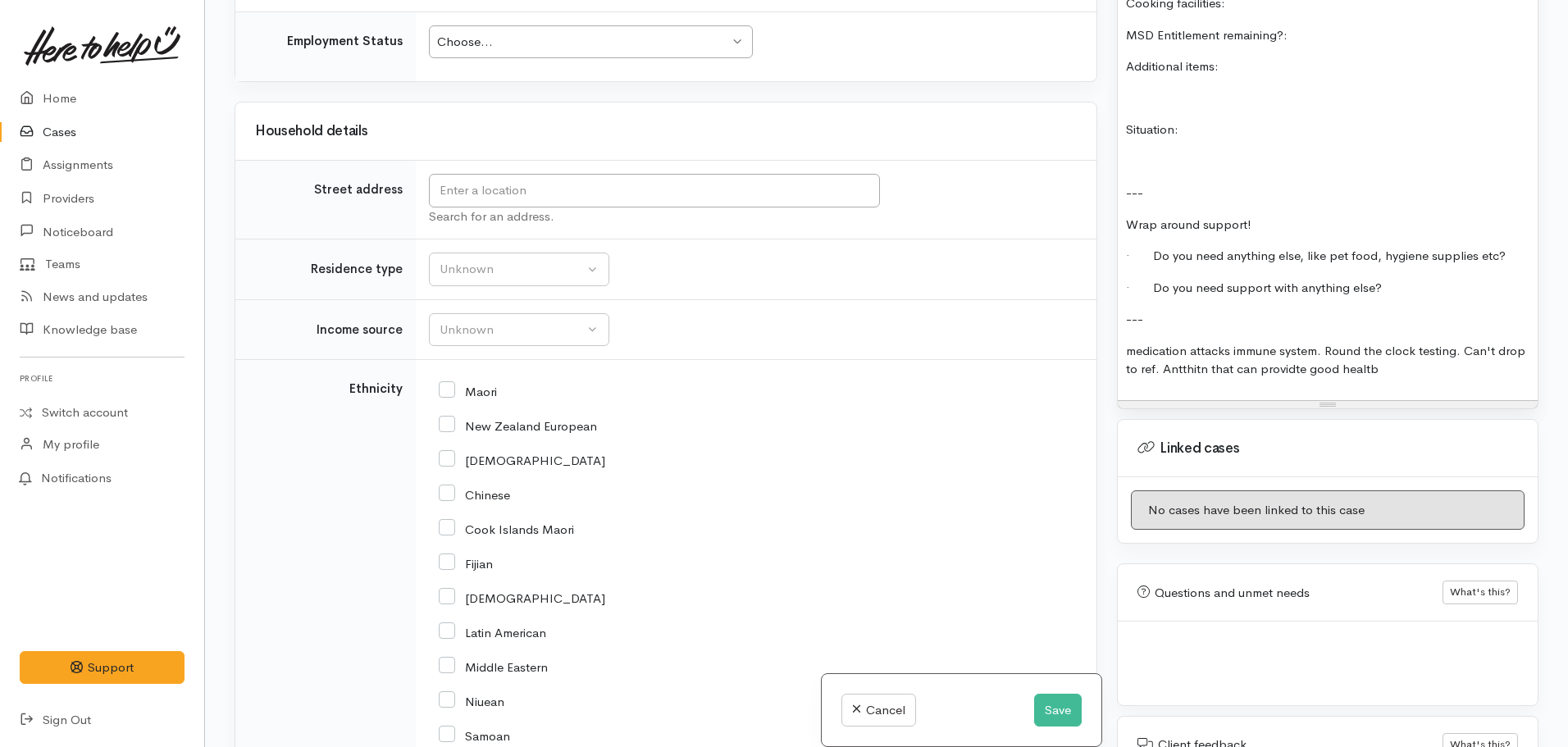
click at [1467, 354] on p "medication attacks immune system. Round the clock testing. Can't drop to ref. A…" at bounding box center [1327, 360] width 404 height 36
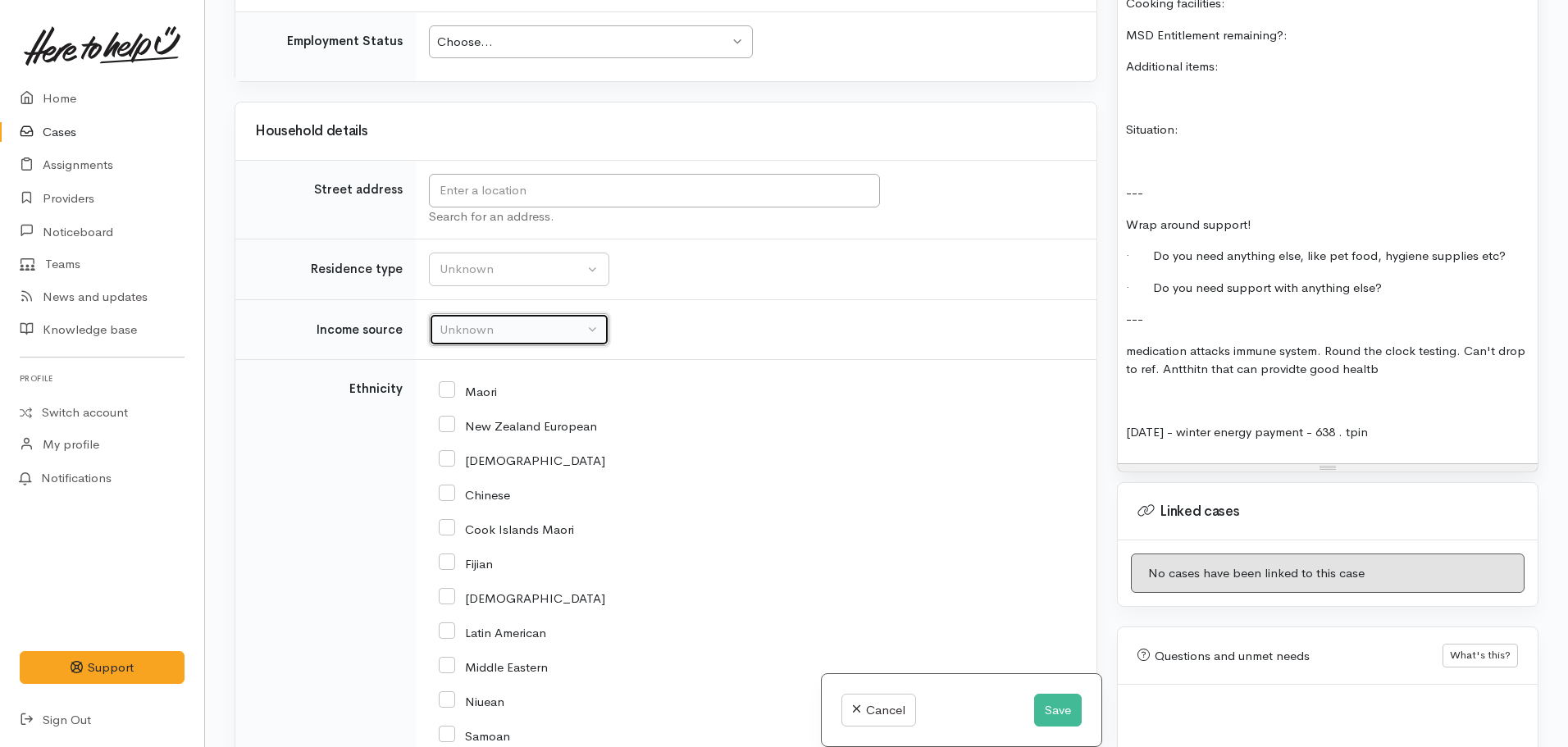
click at [523, 327] on div "Unknown" at bounding box center [511, 330] width 144 height 19
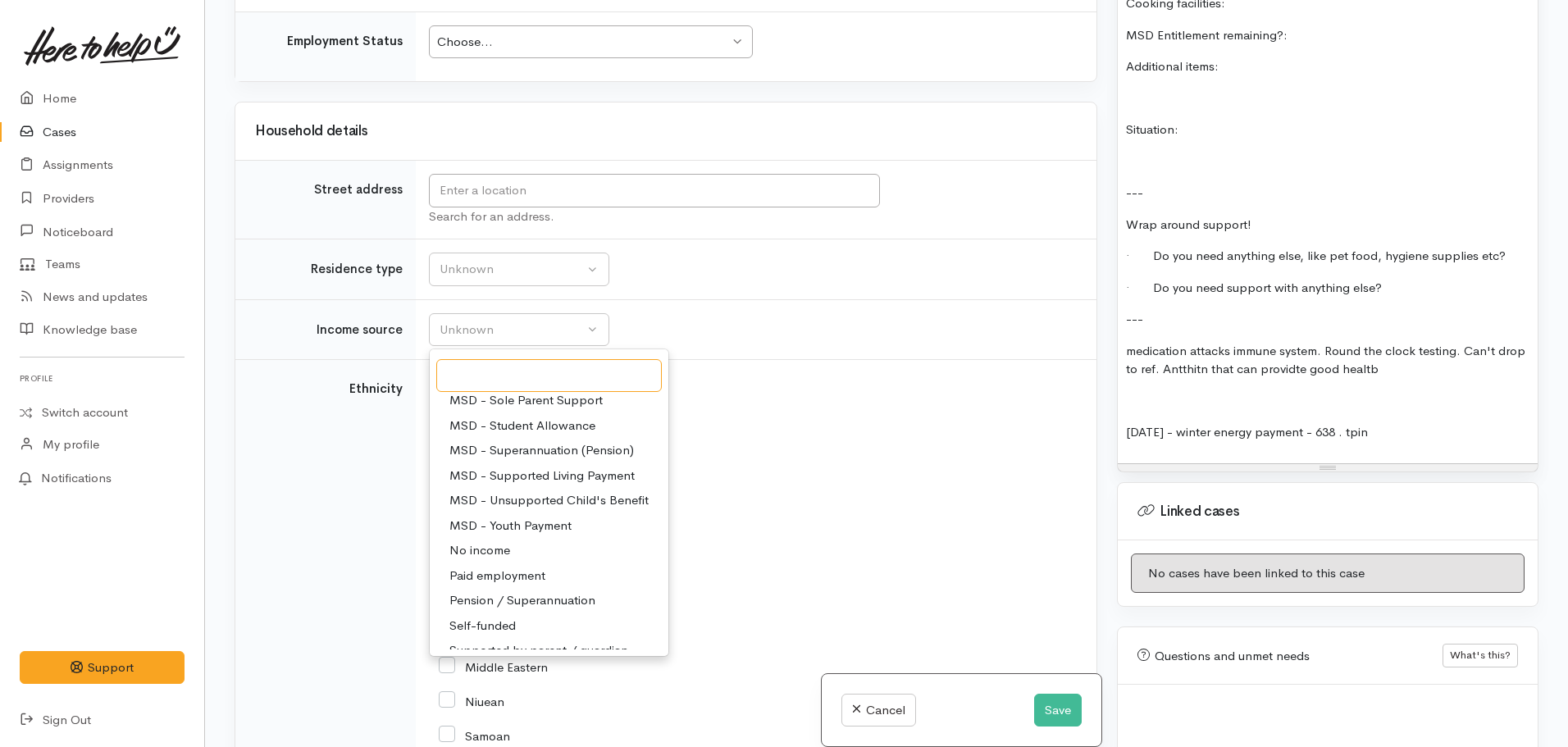
scroll to position [246, 0]
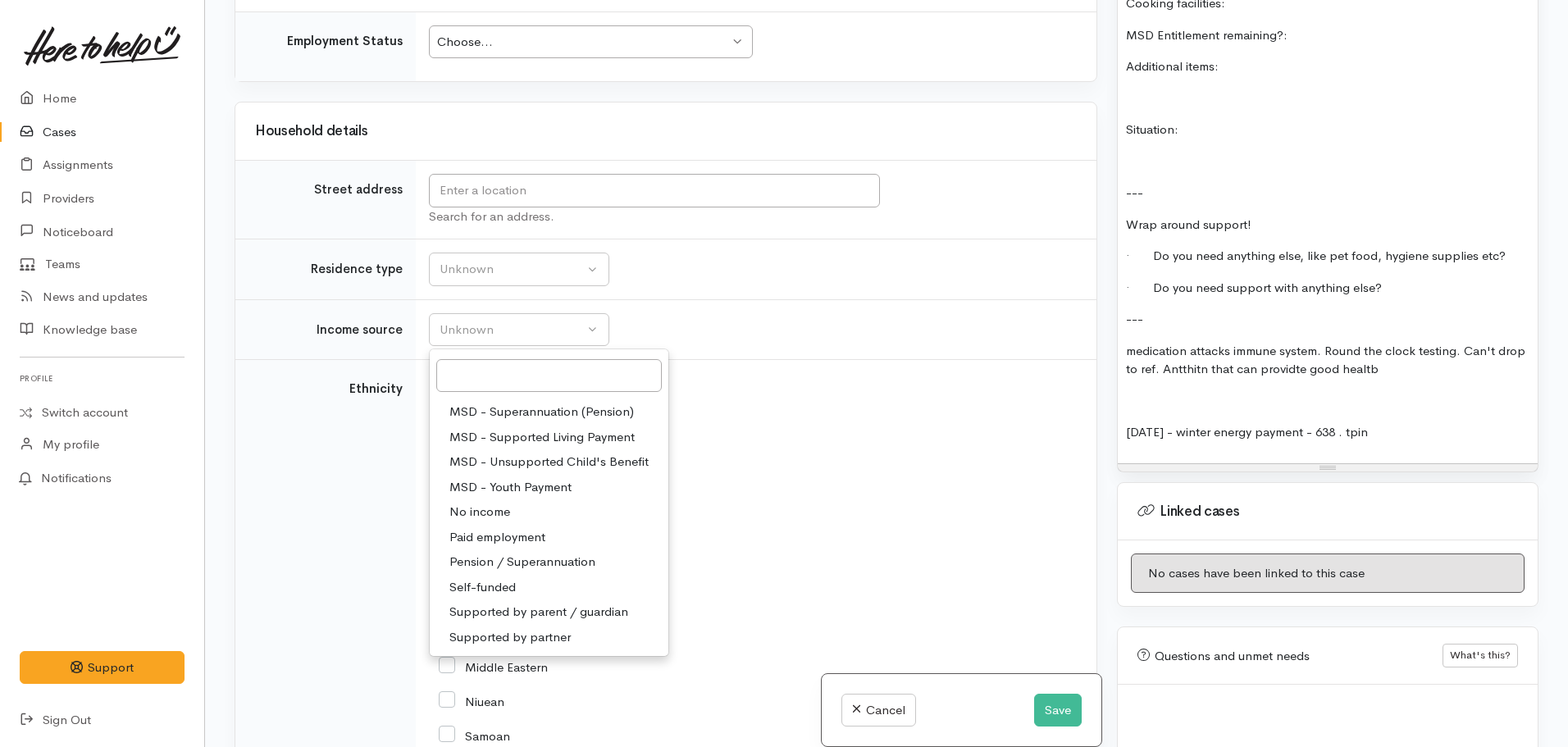
click at [531, 437] on span "MSD - Supported Living Payment" at bounding box center [542, 438] width 185 height 19
select select "3"
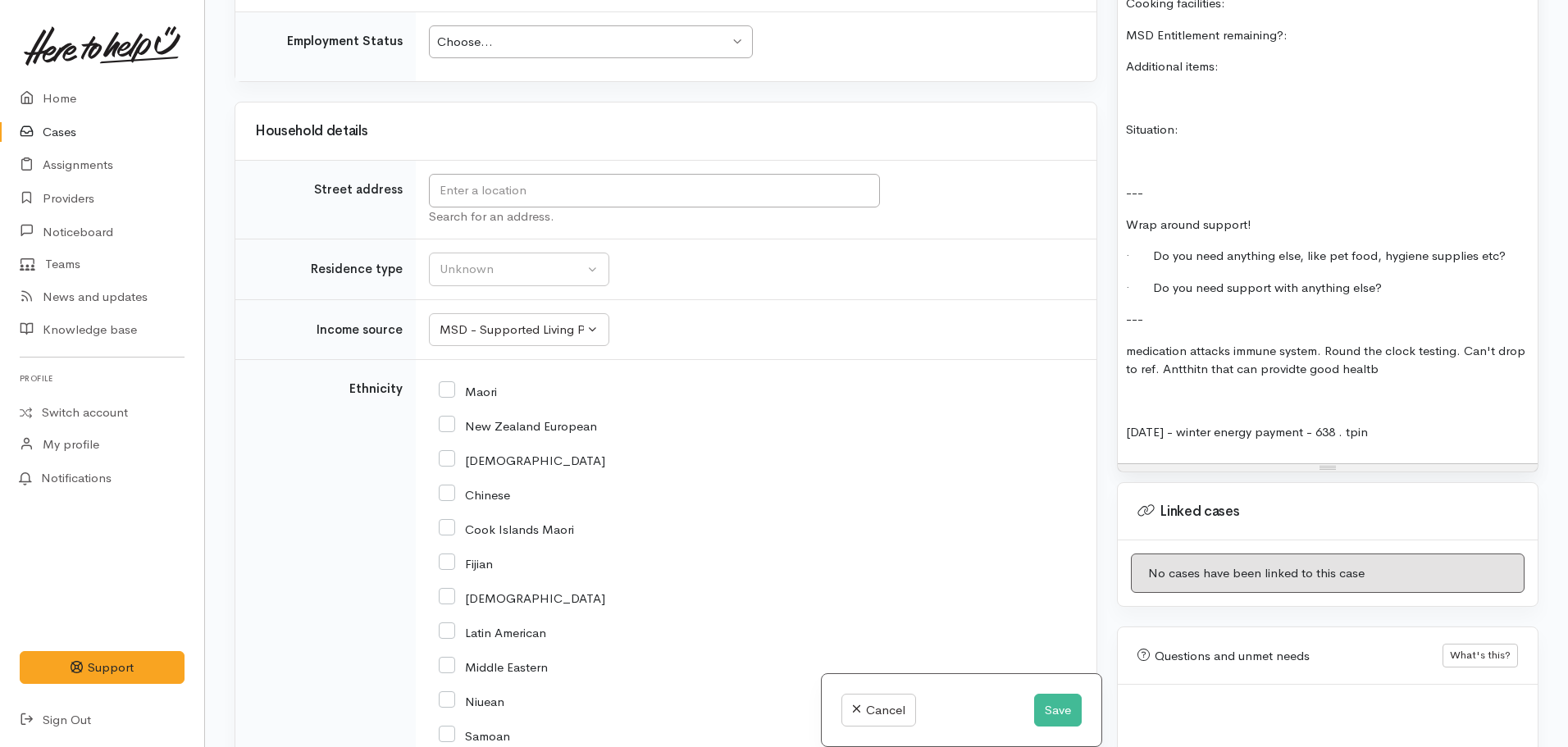
click at [1425, 423] on p "03 oct - winter energy payment - 638 . tpin" at bounding box center [1327, 432] width 404 height 19
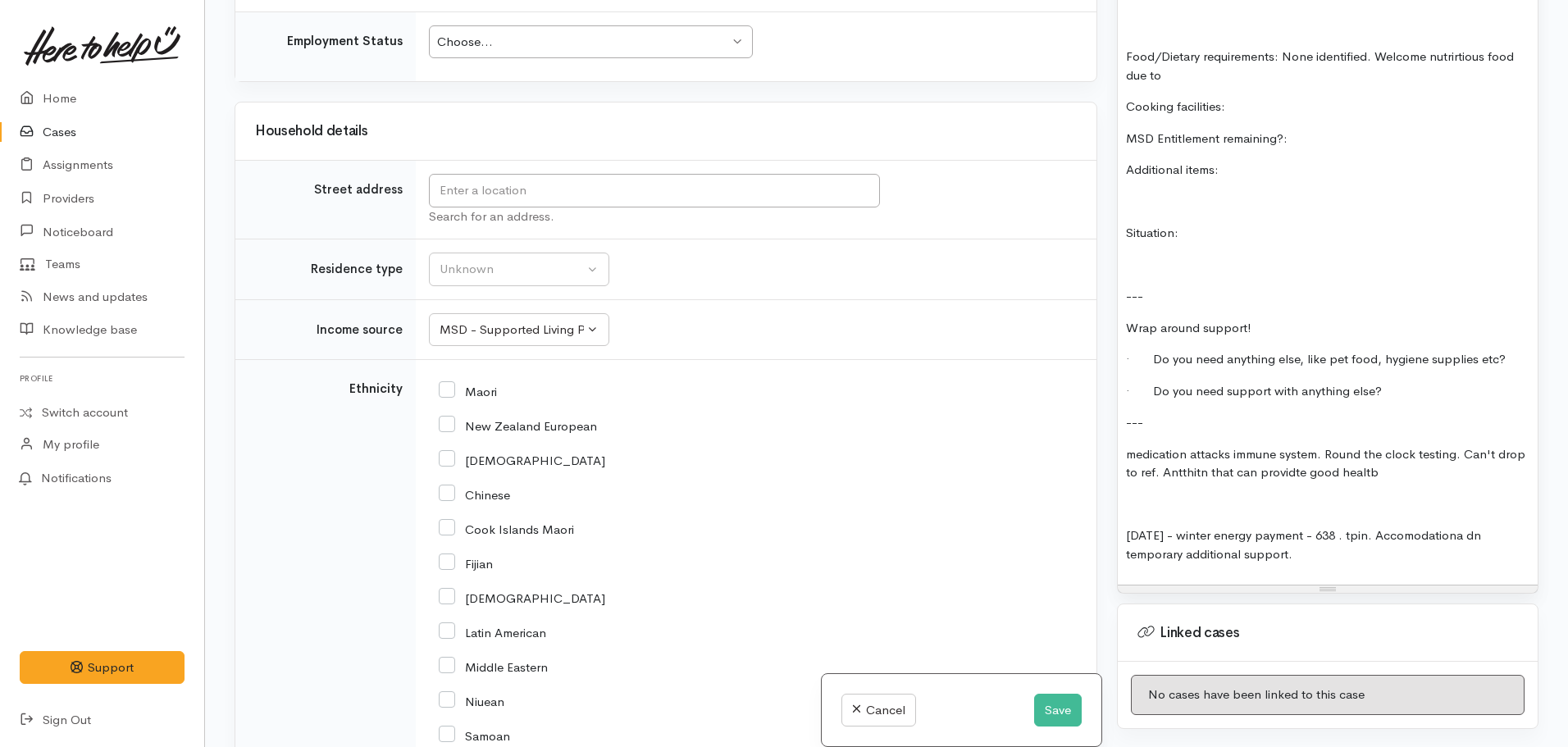
scroll to position [1269, 0]
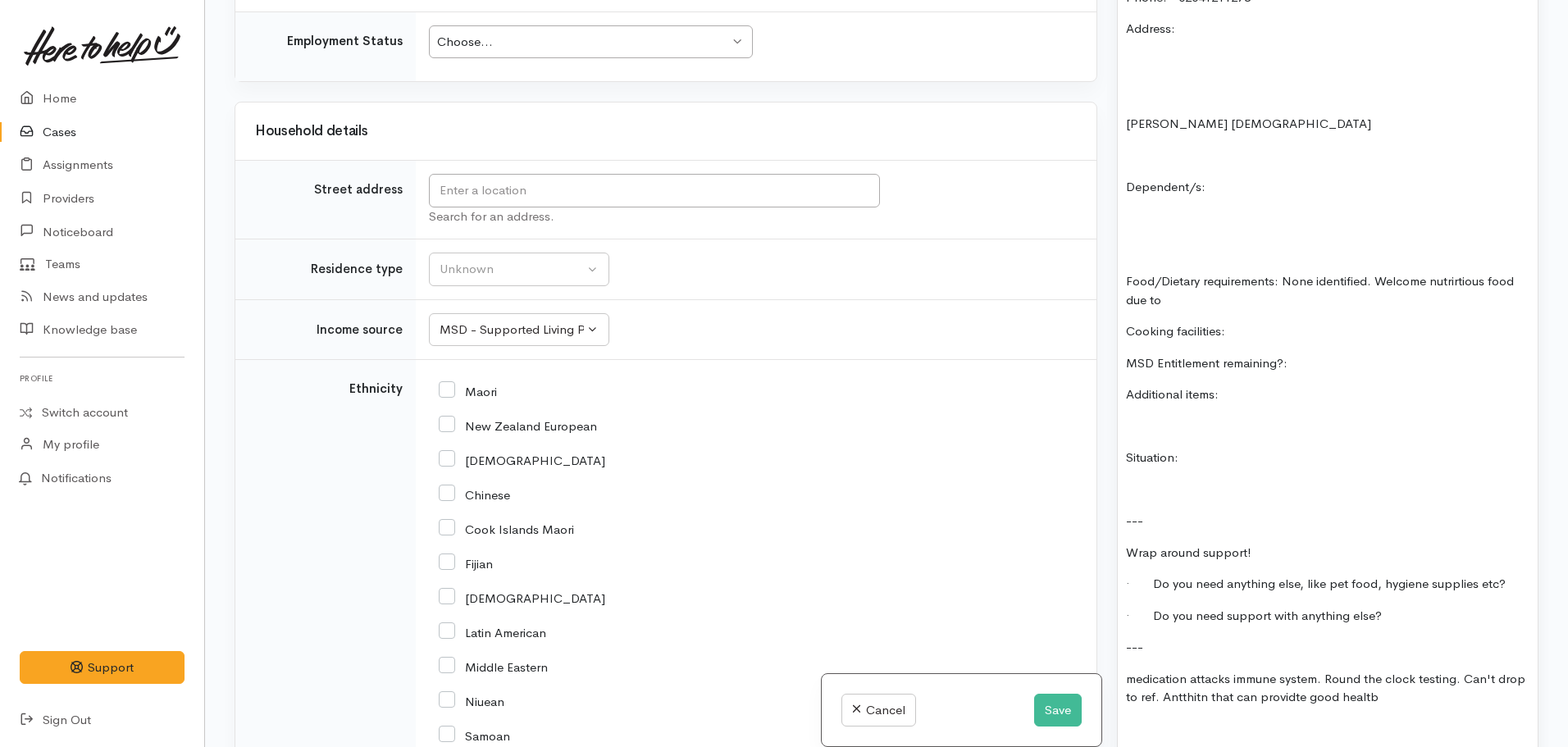
click at [1310, 332] on div "FOOD SUPPORT Name: Siole Martin Date of birth: 23.11.1962 Phone: 02041211273 Ad…" at bounding box center [1327, 348] width 420 height 925
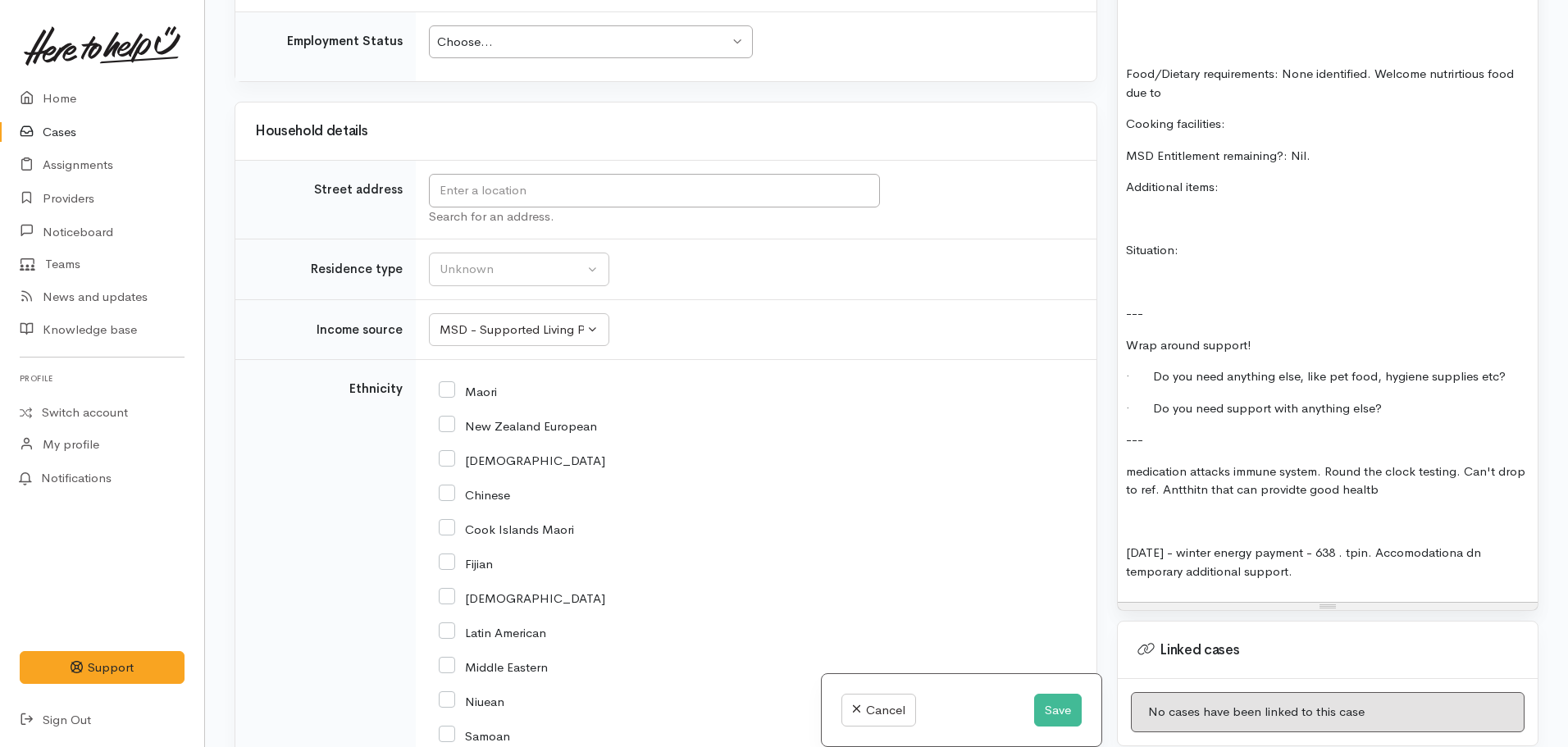
scroll to position [1515, 0]
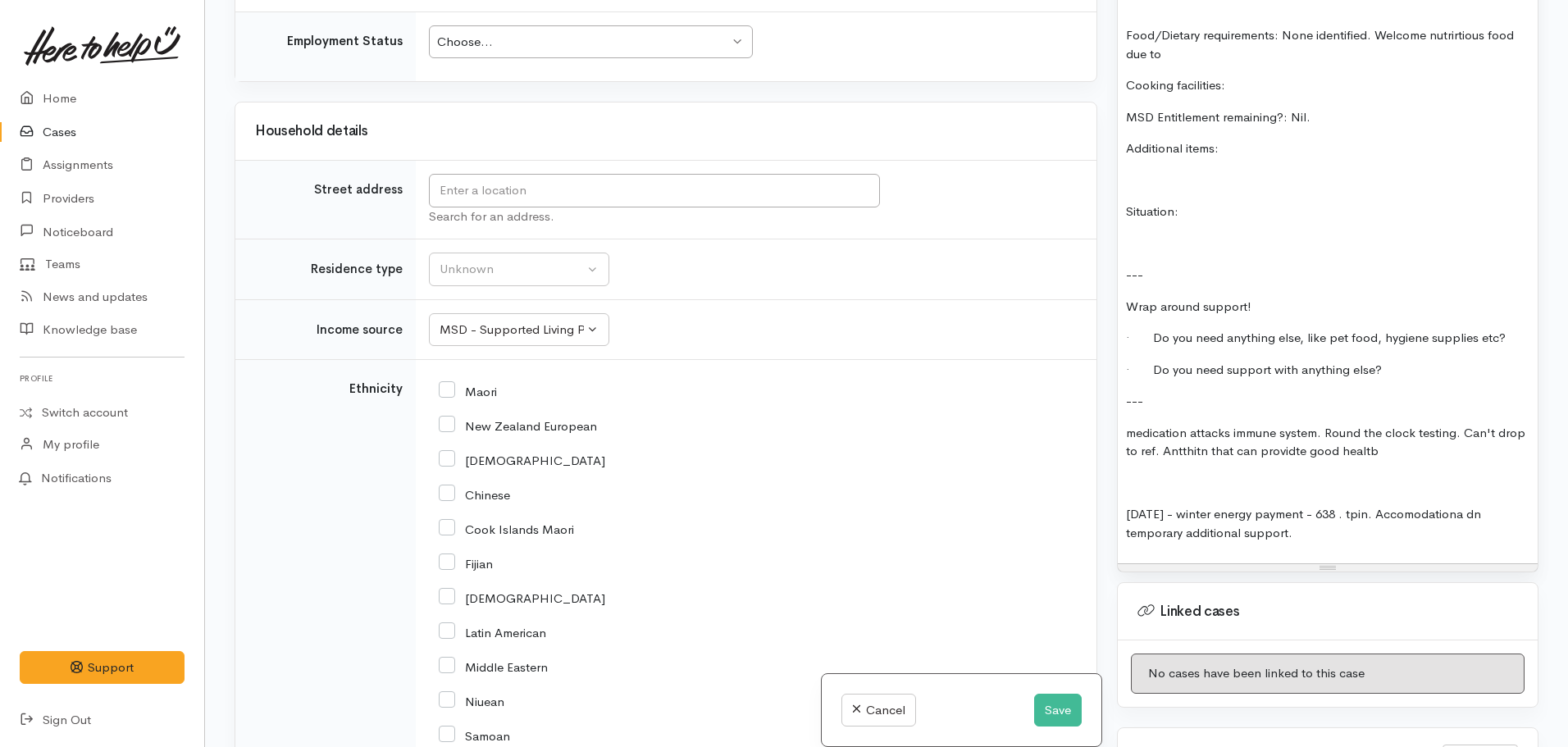
click at [1306, 516] on p "03 oct - winter energy payment - 638 . tpin. Accomodationa dn temporary additio…" at bounding box center [1327, 524] width 404 height 36
drag, startPoint x: 1223, startPoint y: 435, endPoint x: 1189, endPoint y: 462, distance: 43.4
click at [1189, 462] on div "FOOD SUPPORT Name: Siole Martin Date of birth: 23.11.1962 Phone: 02041211273 Ad…" at bounding box center [1327, 101] width 420 height 925
drag, startPoint x: 1233, startPoint y: 439, endPoint x: 1202, endPoint y: 434, distance: 31.4
click at [1202, 434] on p "medication attacks immune system. Round the clock testing. Can't drop to ref. A…" at bounding box center [1327, 442] width 404 height 36
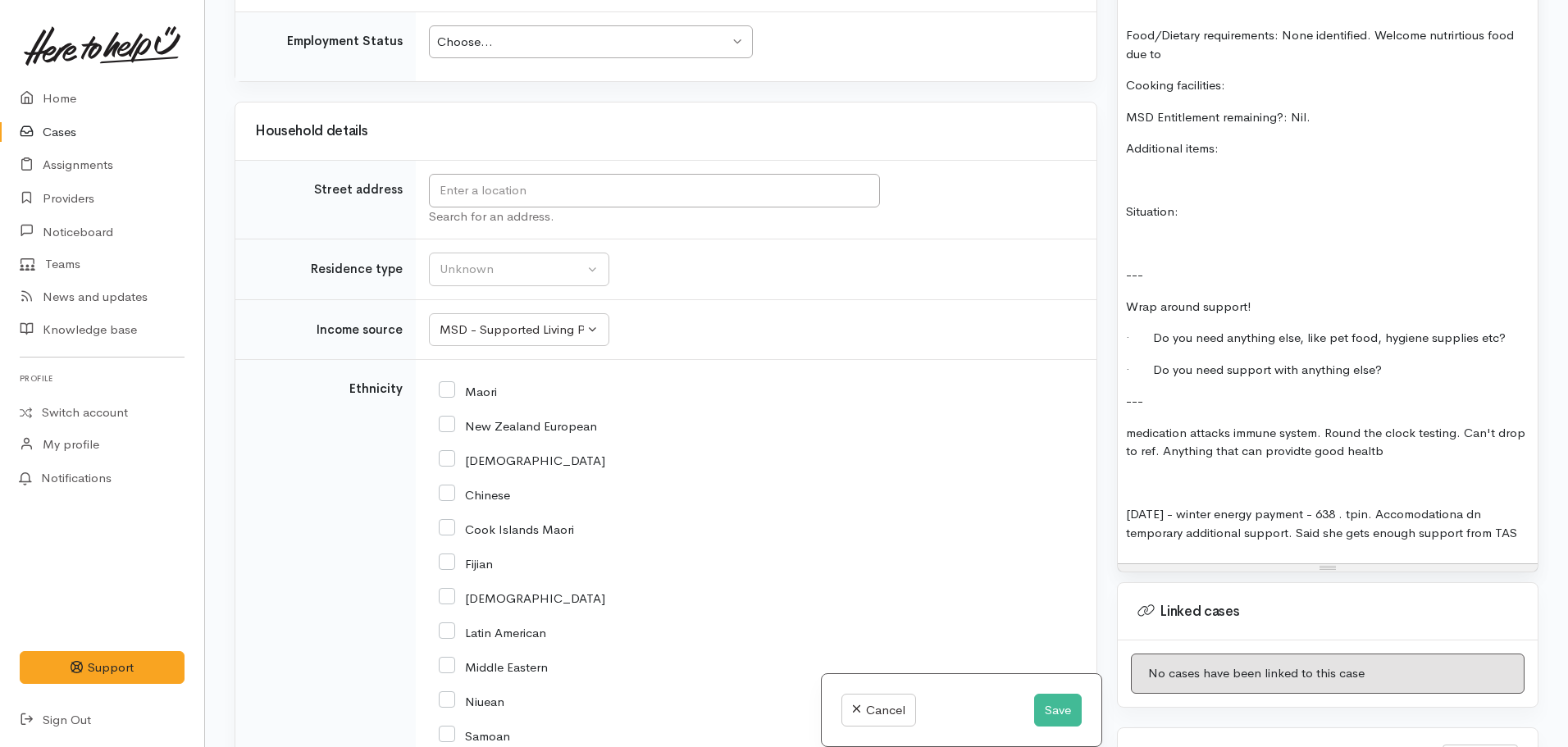
click at [1335, 432] on p "medication attacks immune system. Round the clock testing. Can't drop to ref. A…" at bounding box center [1327, 442] width 404 height 36
click at [1408, 436] on p "medication attacks immune system. Round the clock testing. Can't drop to ref. A…" at bounding box center [1327, 442] width 404 height 36
click at [1356, 505] on p "03 oct - winter energy payment - 638 . tpin. Accomodationa dn temporary additio…" at bounding box center [1327, 524] width 404 height 36
click at [1521, 506] on p "03 oct - winter energy payment - 638 . thin. Accomodationa dn temporary additio…" at bounding box center [1327, 524] width 404 height 36
click at [1520, 521] on p "03 oct - winter energy payment - 638 . thin. Accomodationa dn temporary additio…" at bounding box center [1327, 524] width 404 height 36
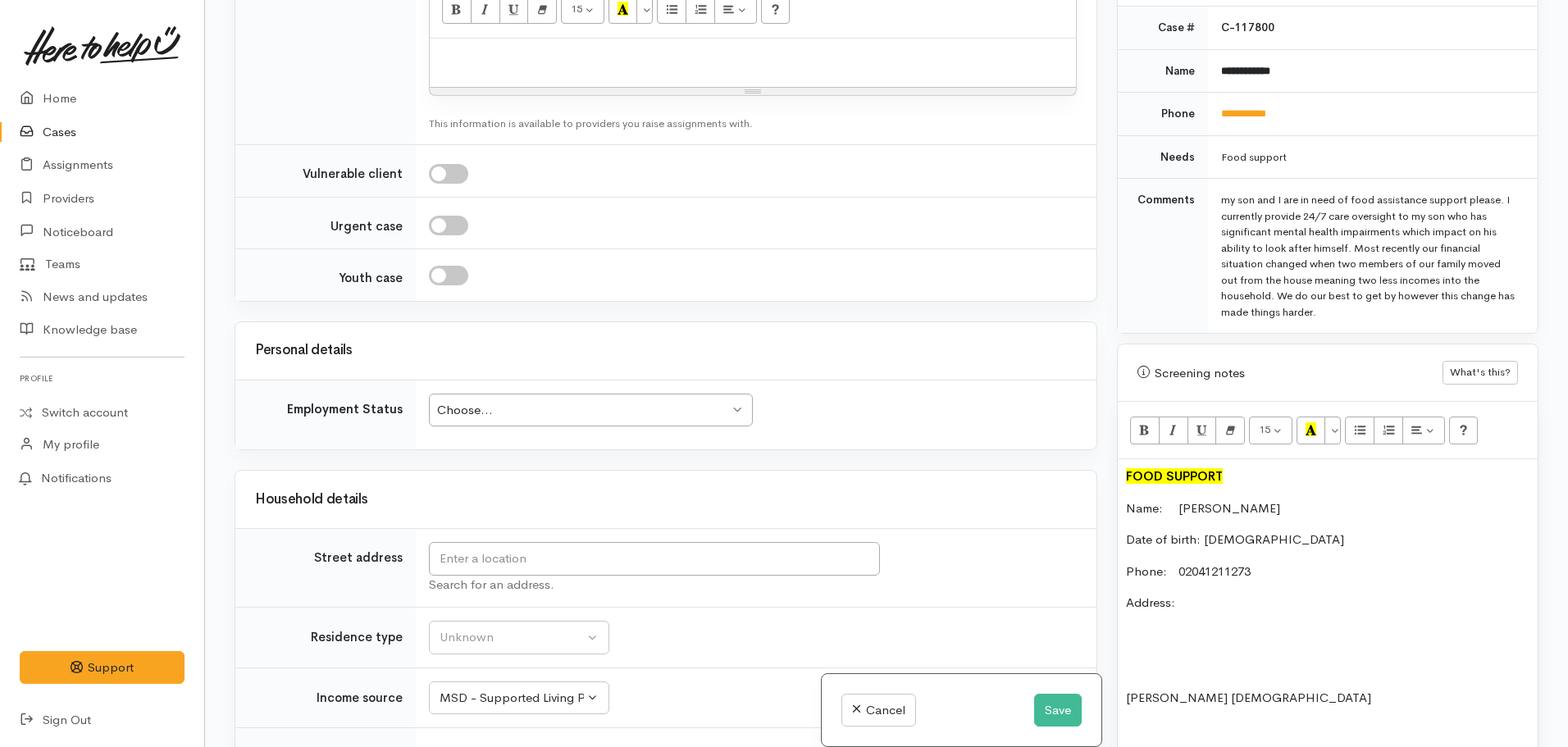
scroll to position [1230, 0]
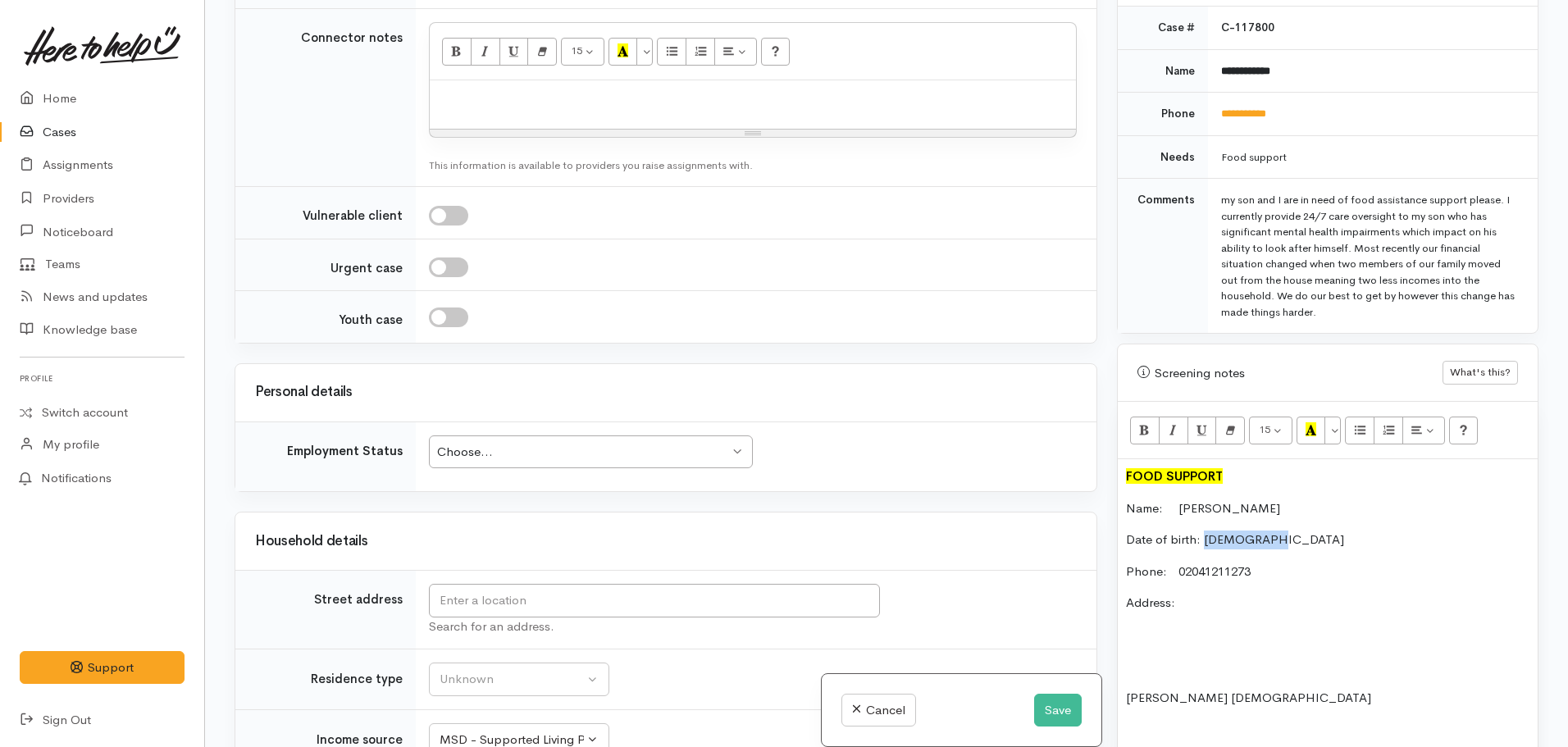
drag, startPoint x: 1273, startPoint y: 523, endPoint x: 1202, endPoint y: 527, distance: 71.1
click at [1202, 531] on p "Date of birth: 23.11.1962" at bounding box center [1327, 540] width 404 height 19
drag, startPoint x: 1210, startPoint y: 524, endPoint x: 1326, endPoint y: 636, distance: 161.2
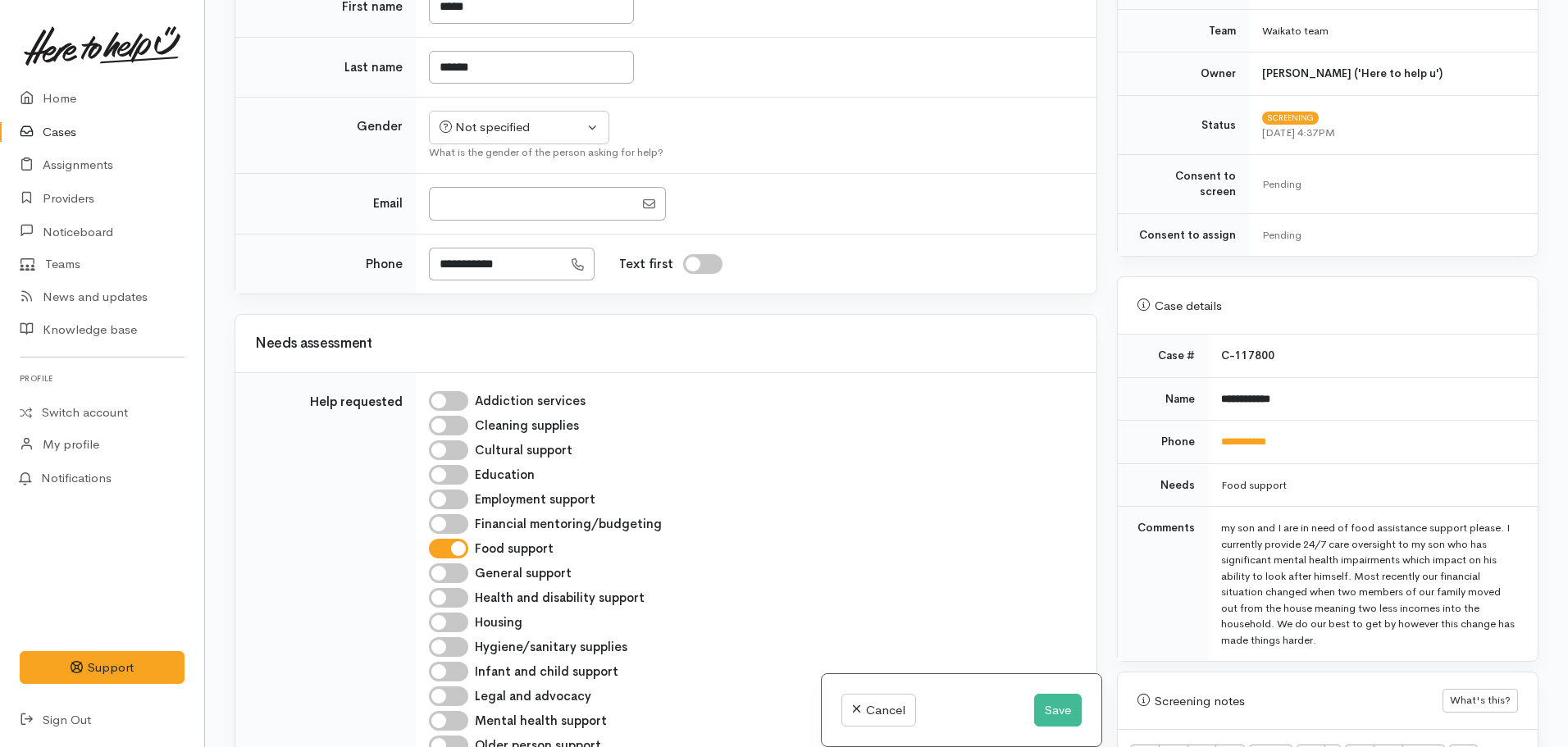
scroll to position [0, 0]
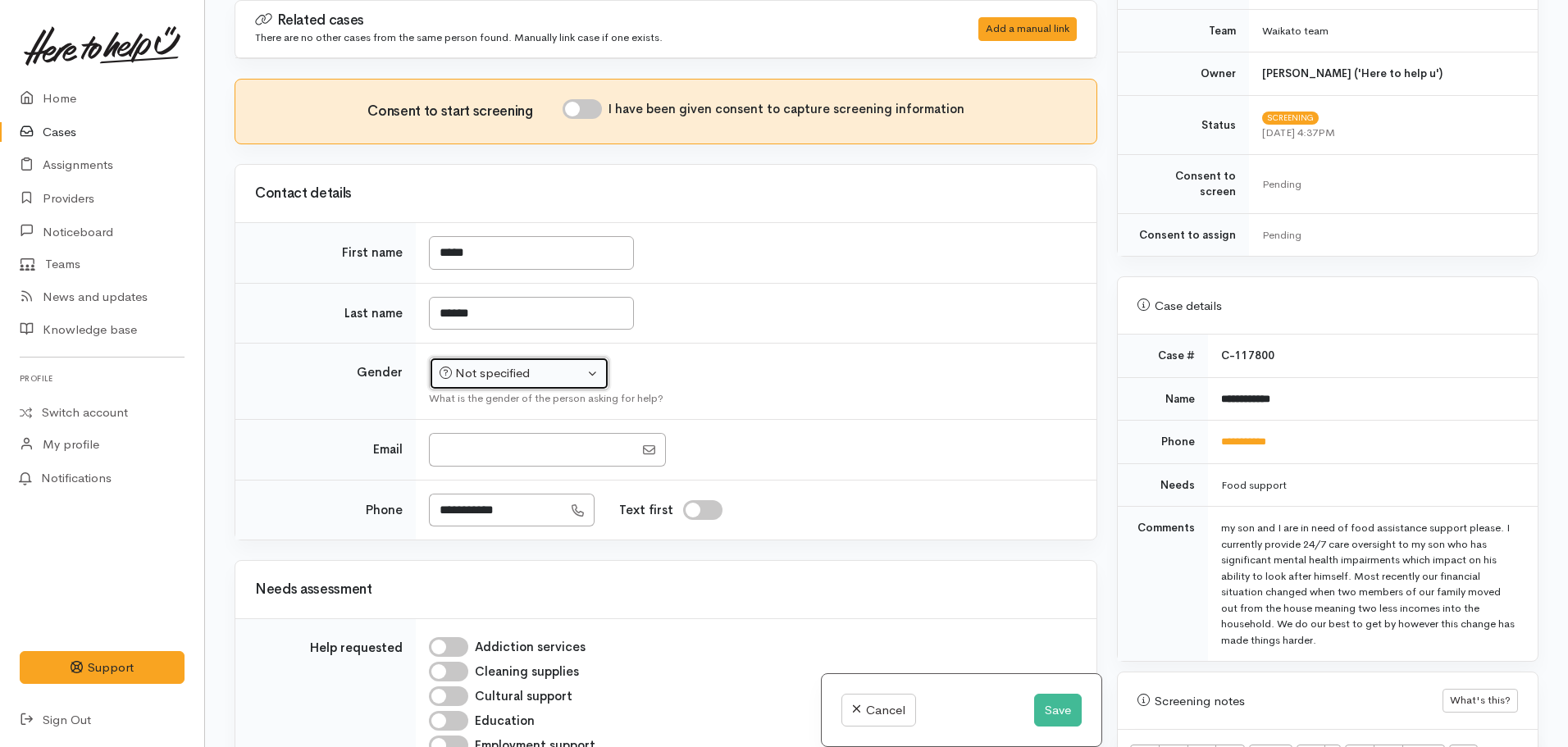
click at [560, 383] on button "Not specified" at bounding box center [519, 373] width 181 height 34
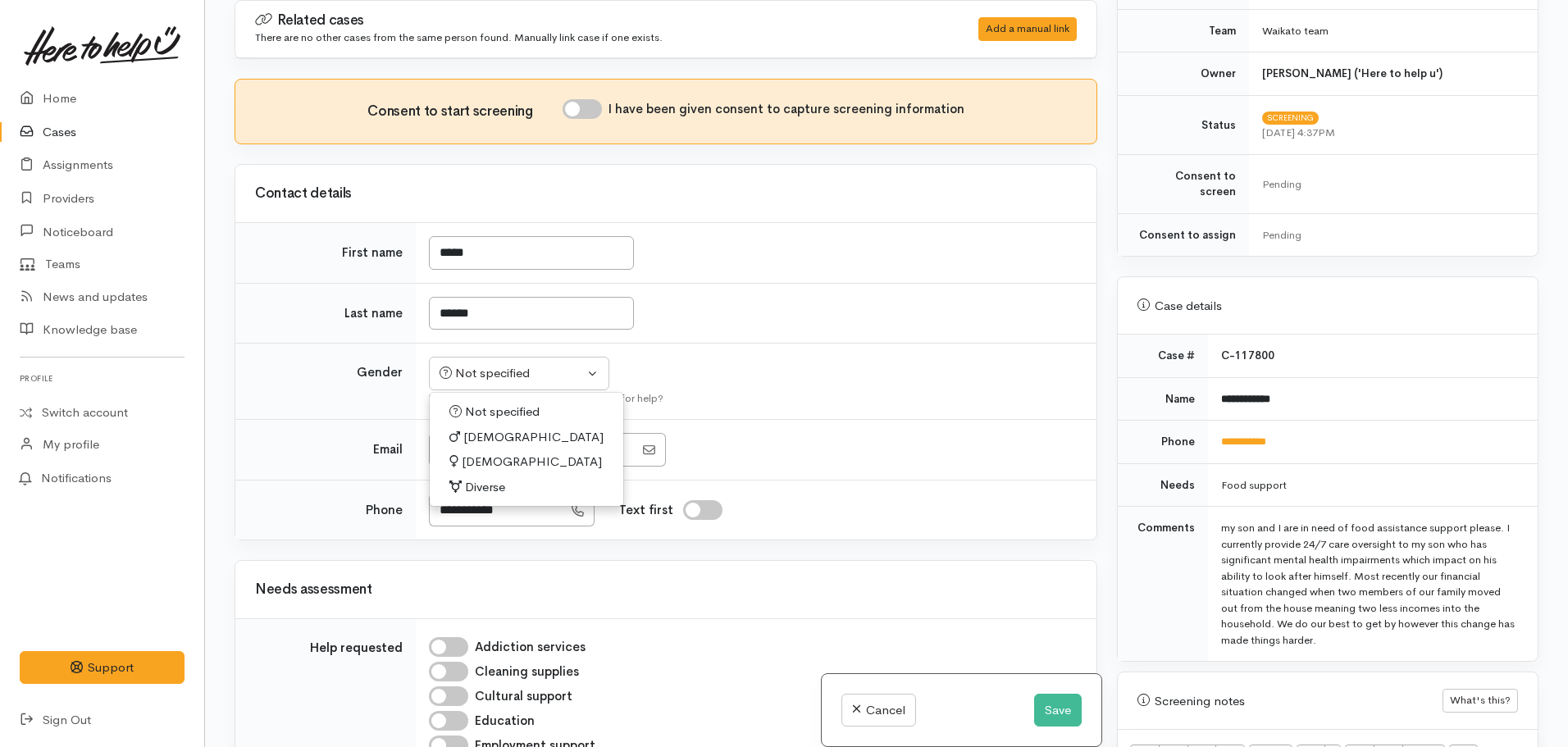
click at [499, 463] on span "Female" at bounding box center [531, 462] width 140 height 19
select select "Female"
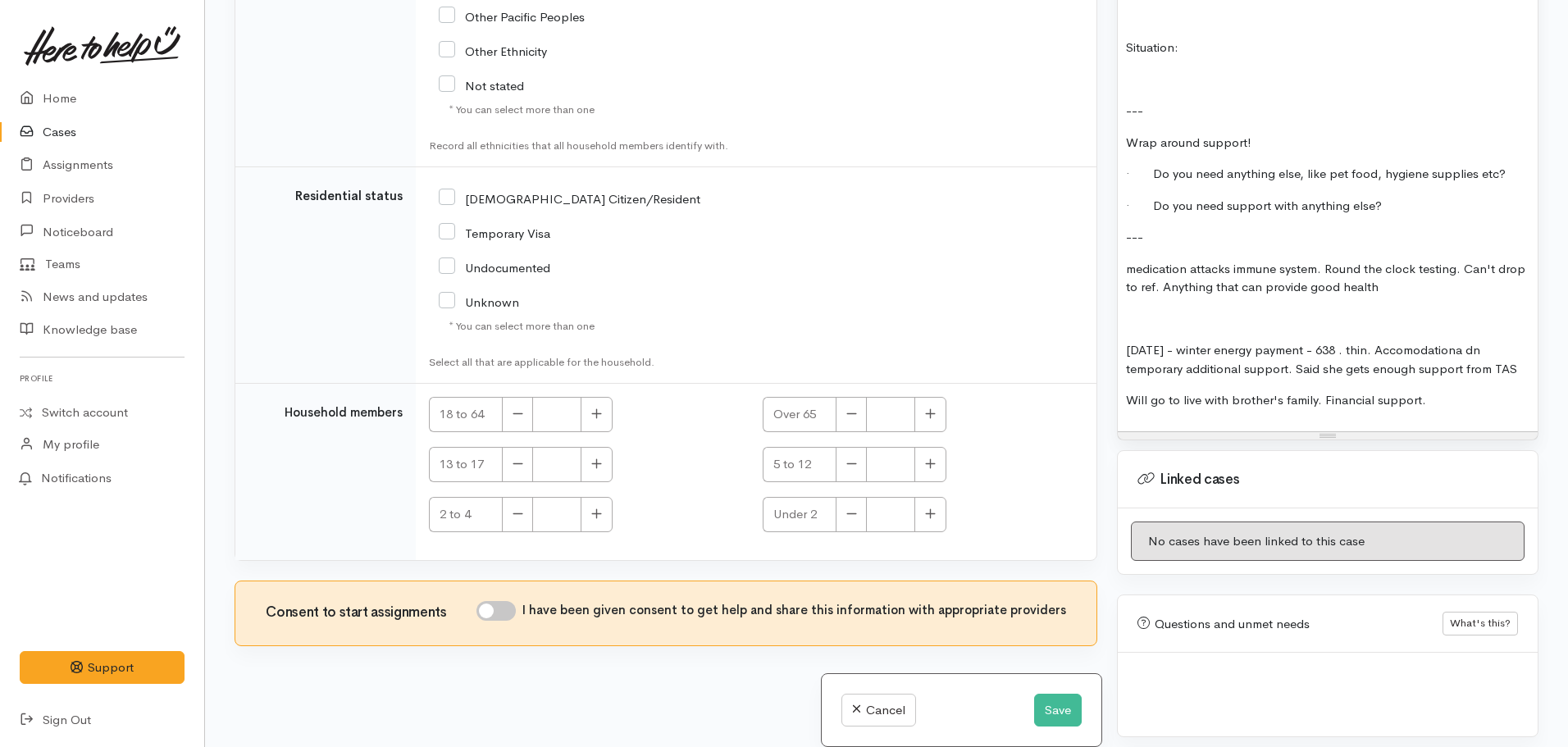
scroll to position [1351, 0]
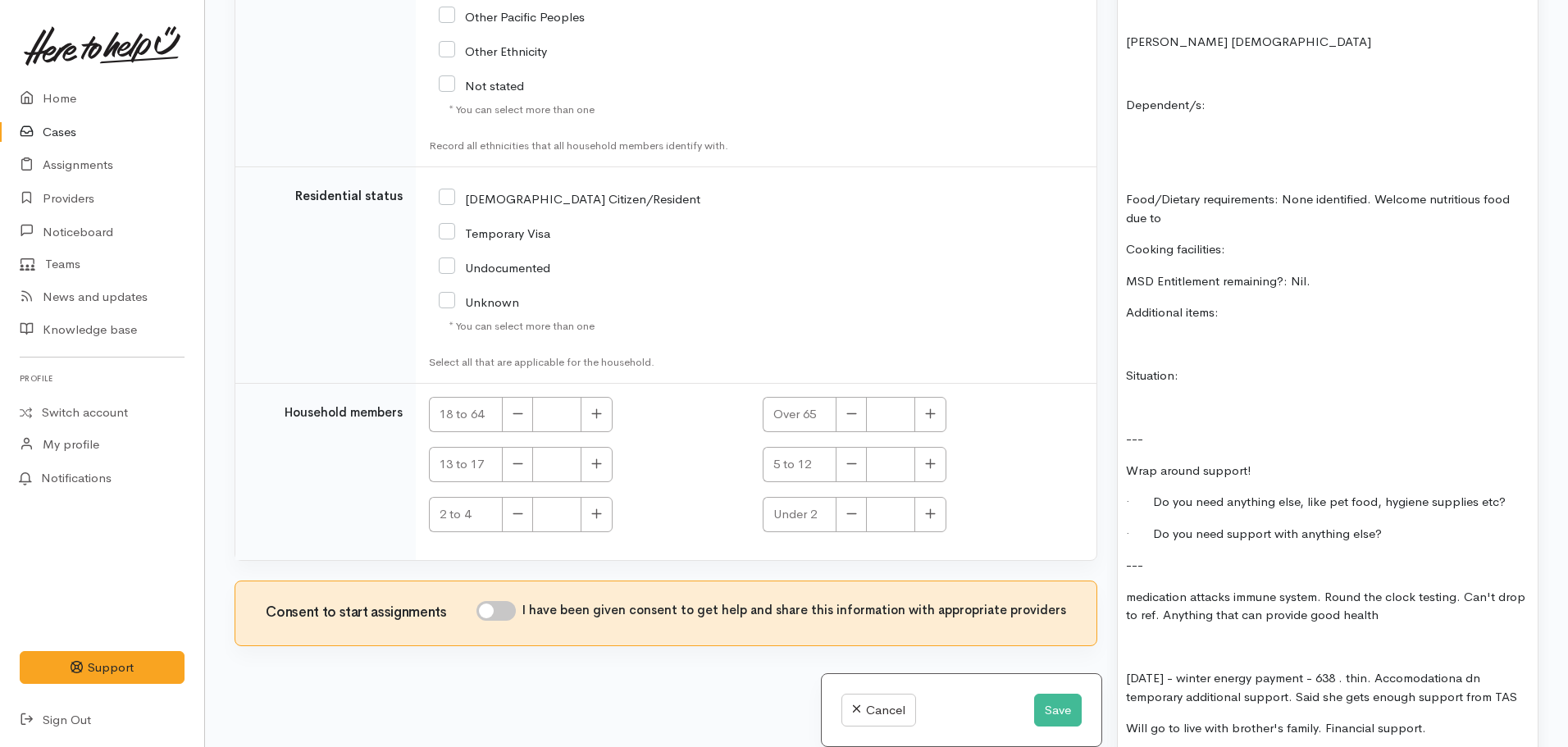
click at [1213, 216] on div "FOOD SUPPORT Name: Siole Martin Date of birth: 23.11.1962 Phone: 02041211273 Ad…" at bounding box center [1327, 281] width 420 height 957
click at [1183, 202] on p "Food/Dietary requirements: None identified. Welcome nutritious food due to" at bounding box center [1327, 209] width 404 height 36
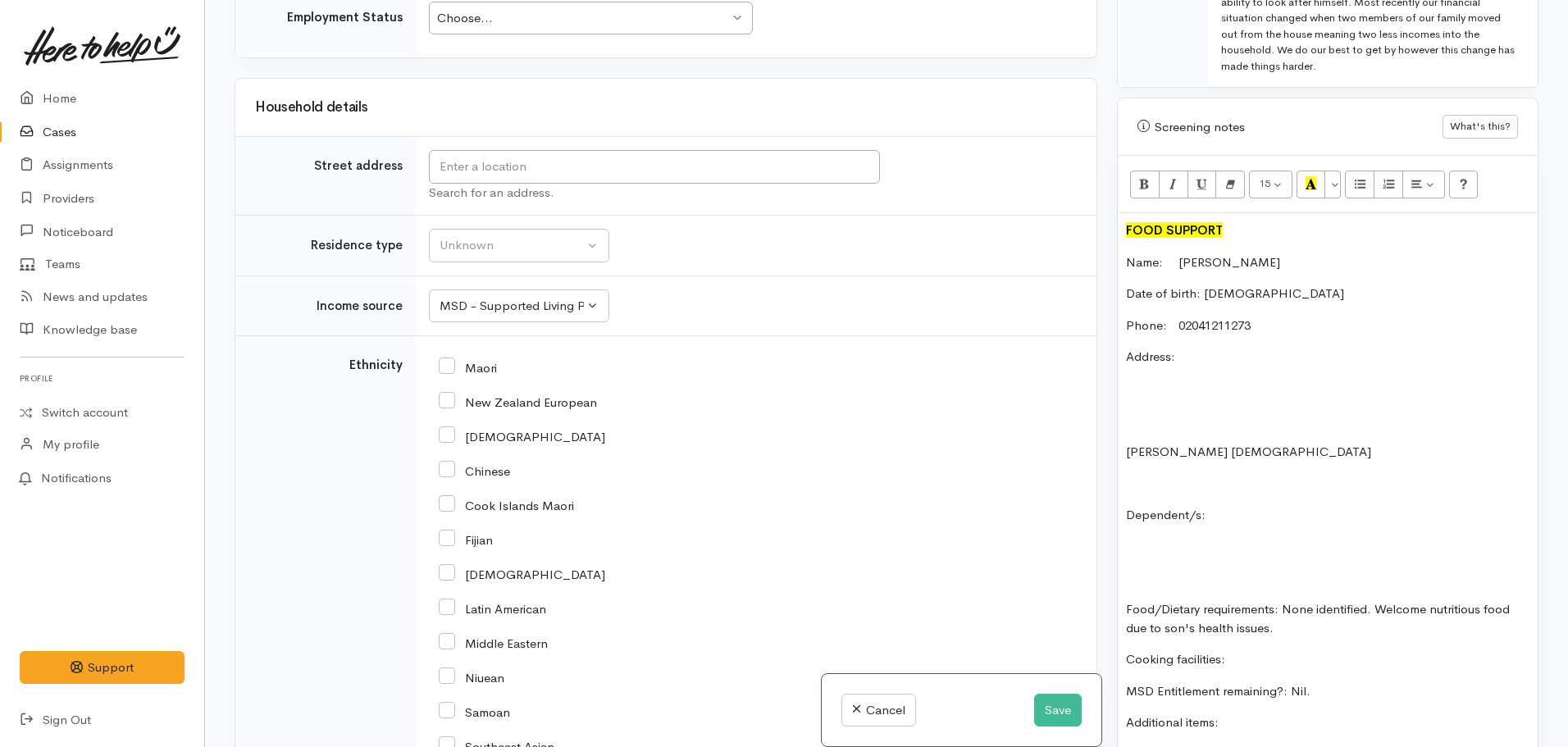
scroll to position [1254, 0]
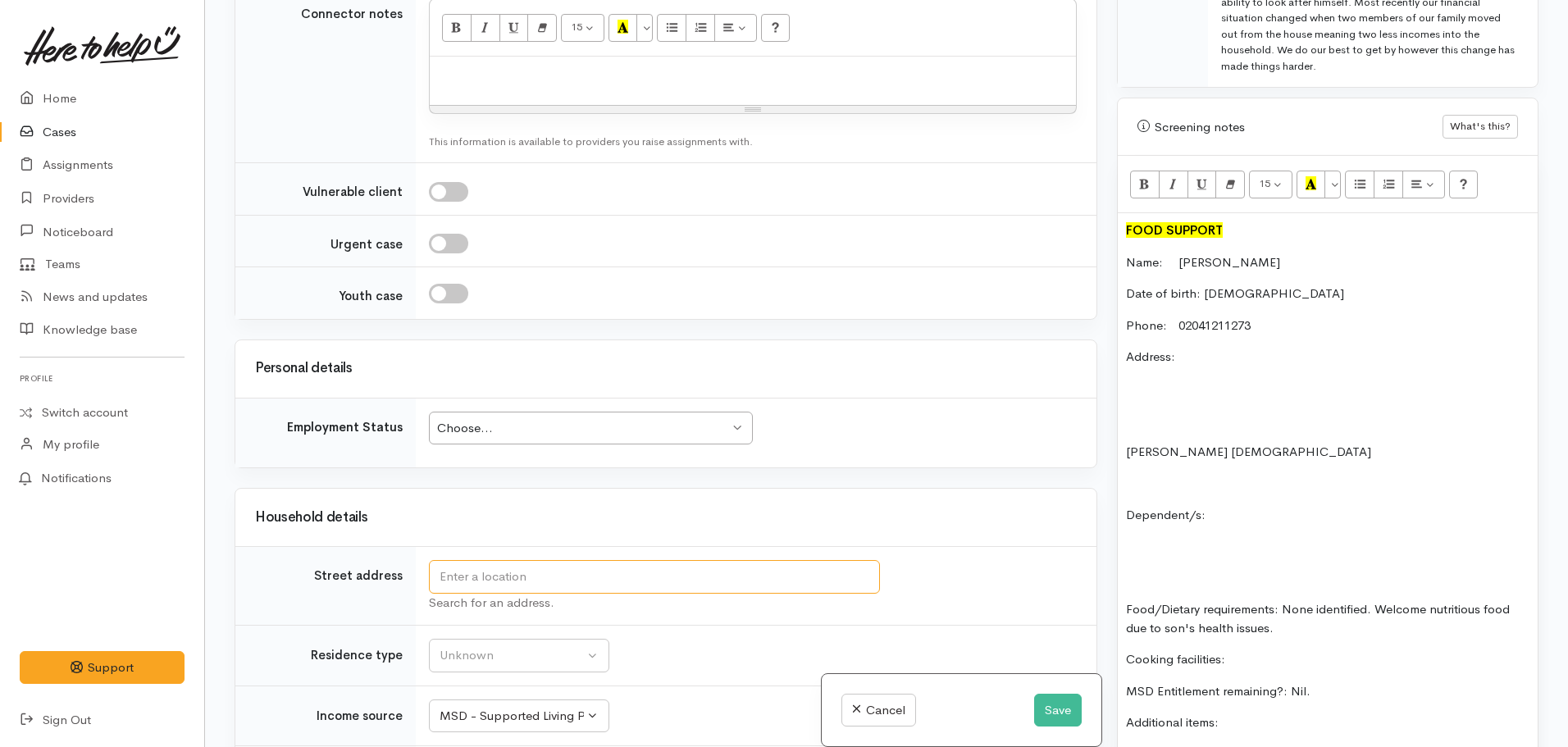
drag, startPoint x: 480, startPoint y: 582, endPoint x: 489, endPoint y: 583, distance: 9.1
click at [480, 583] on input "text" at bounding box center [654, 576] width 451 height 34
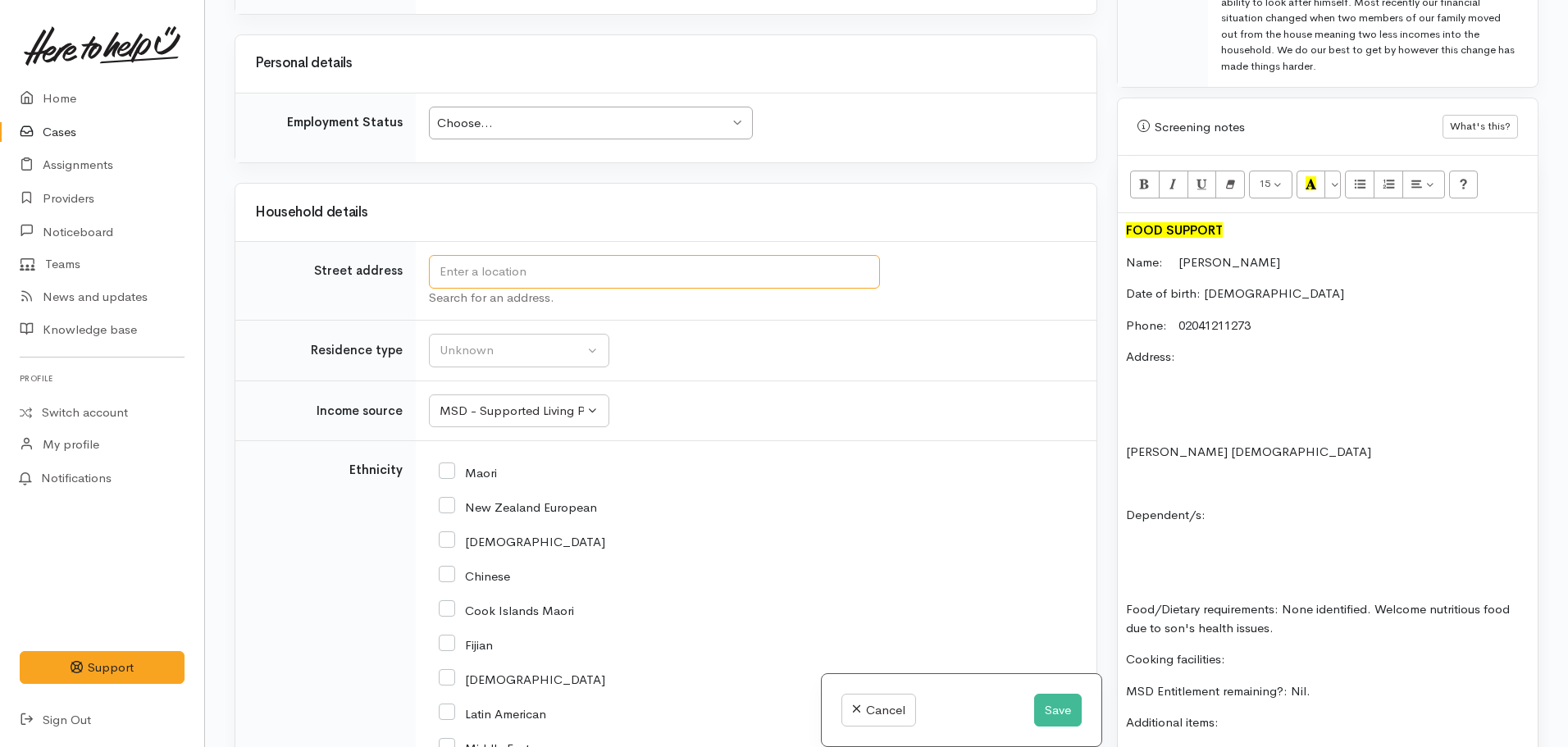
scroll to position [1665, 0]
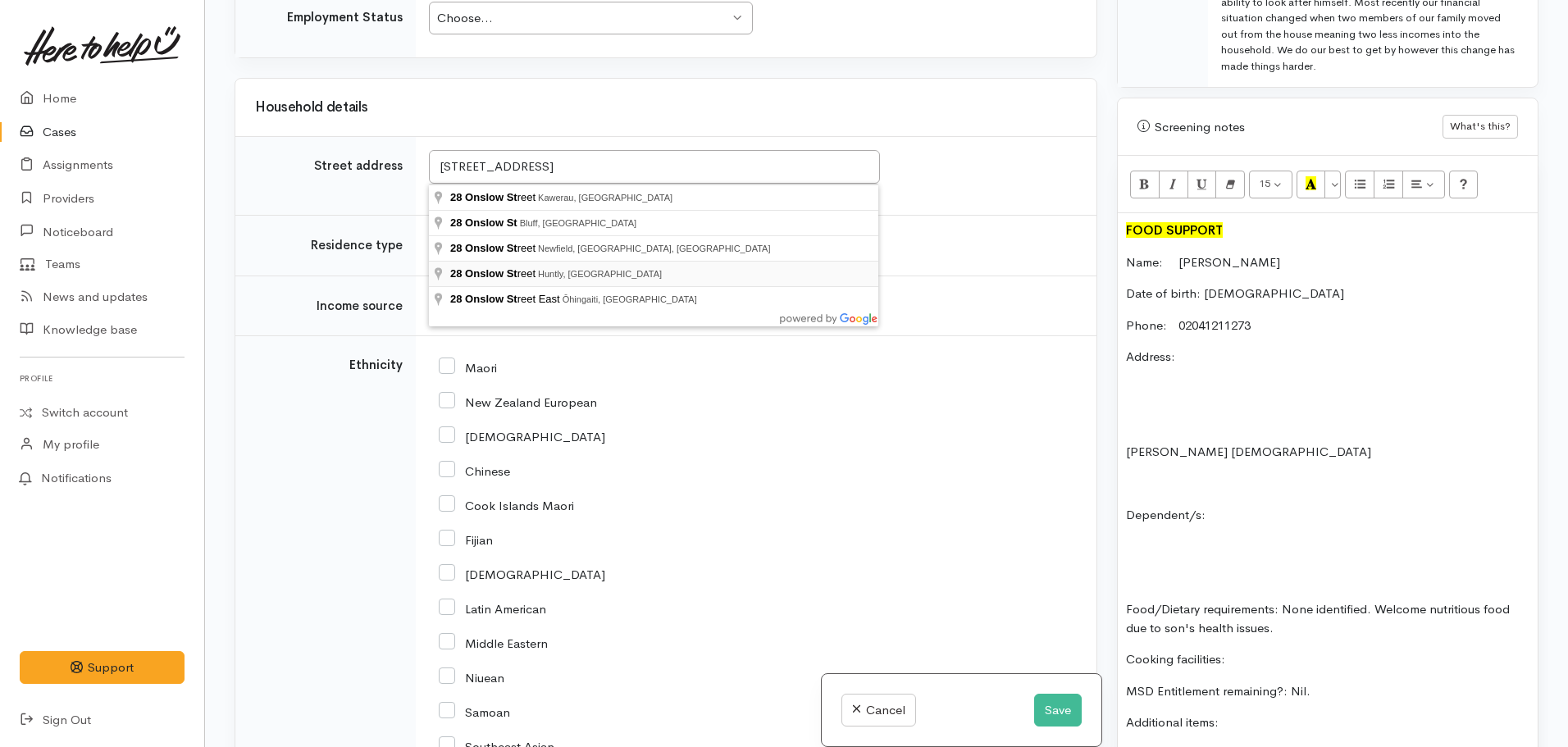
type input "28 Onslow Street, Huntly, New Zealand"
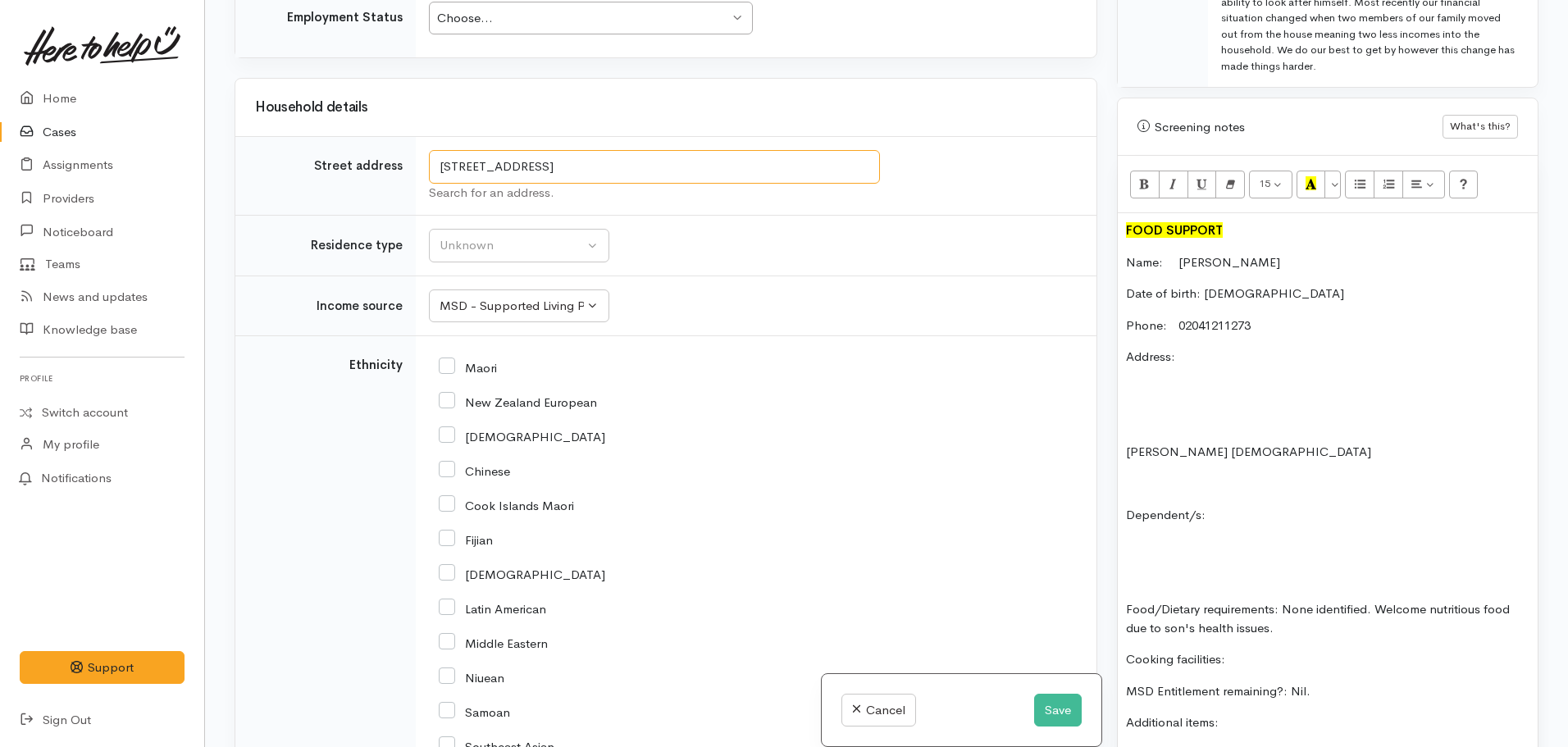
click at [644, 168] on input "28 Onslow Street, Huntly, New Zealand" at bounding box center [654, 167] width 451 height 34
click at [1207, 348] on p "Address:" at bounding box center [1327, 357] width 404 height 19
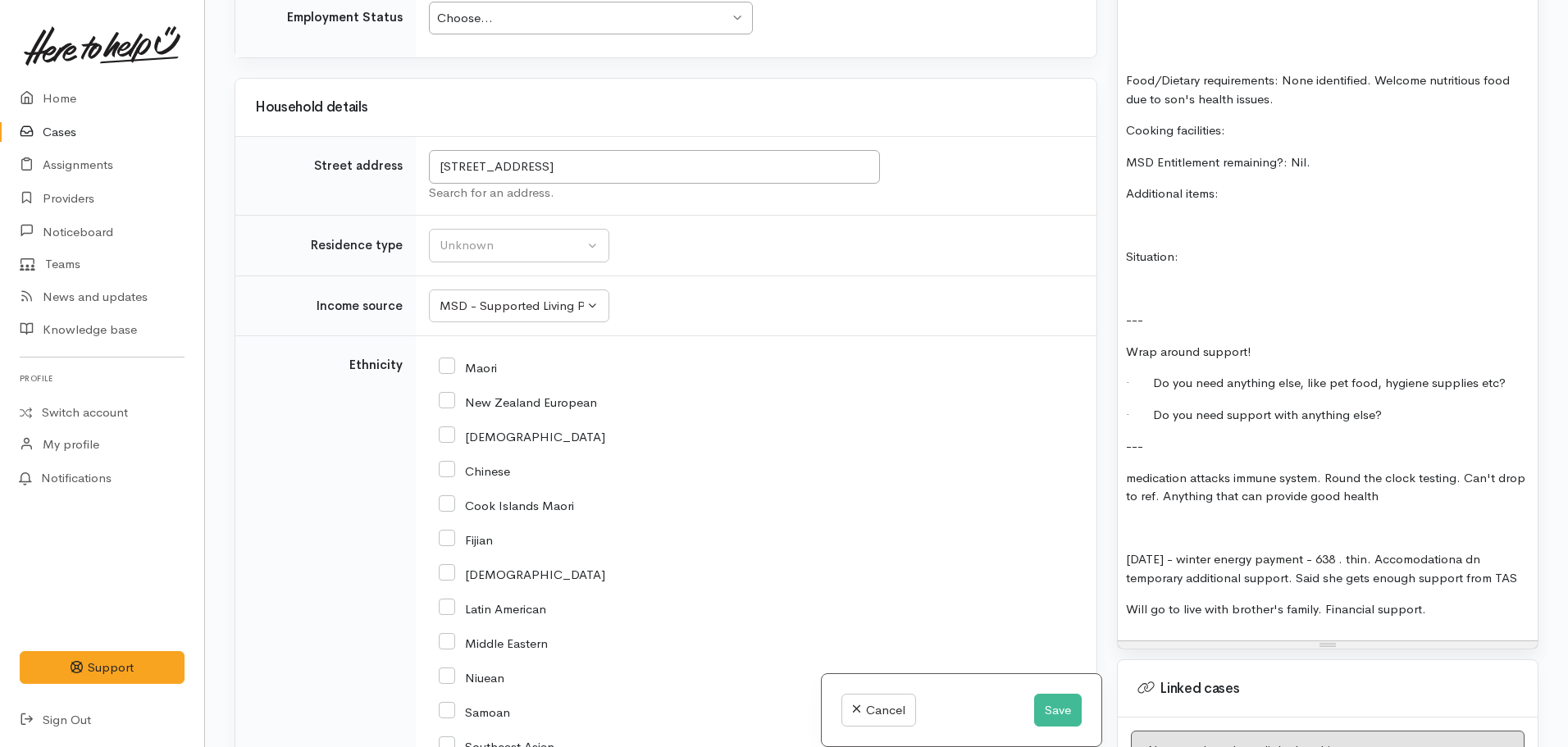
scroll to position [1678, 0]
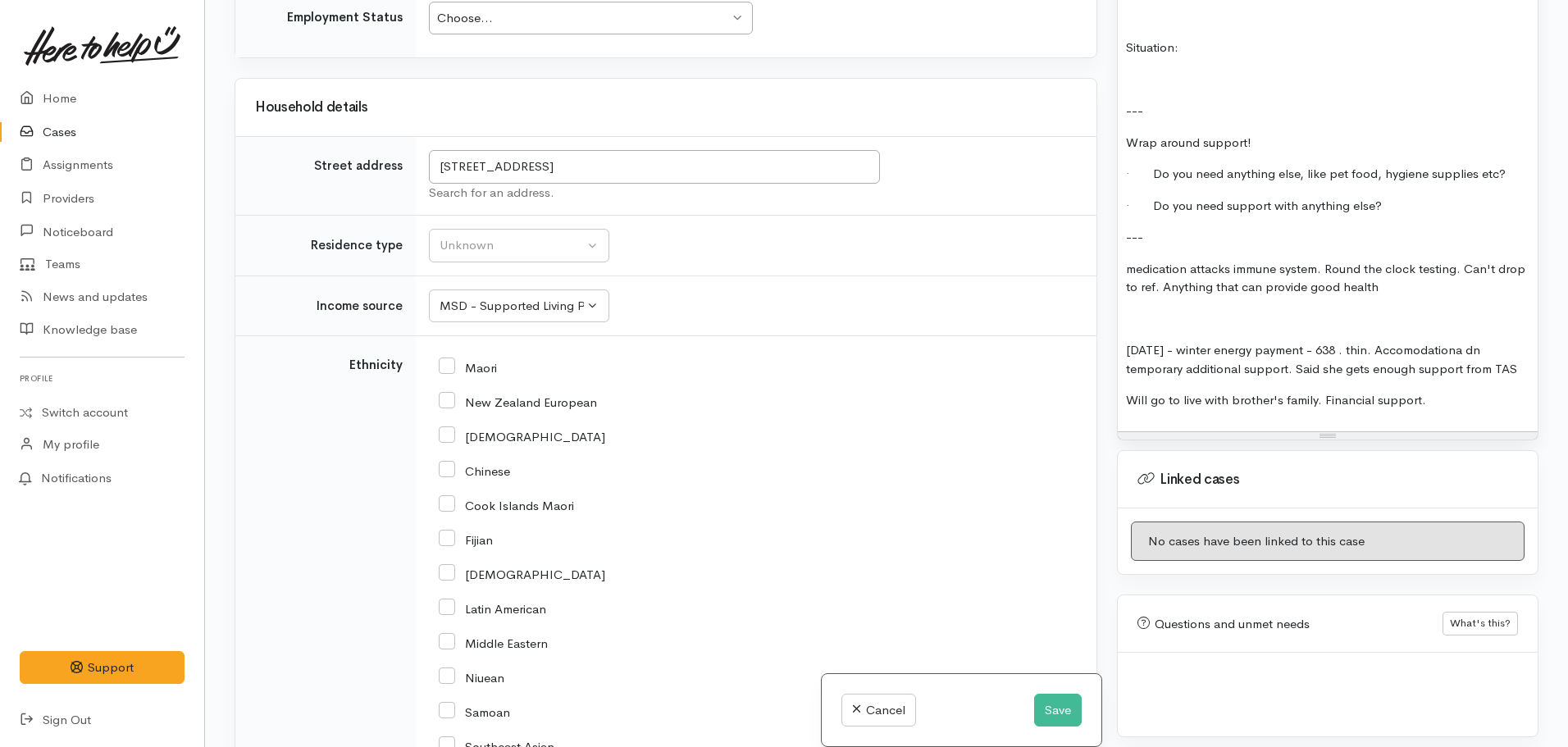
click at [1460, 391] on p "Will go to live with brother's family. Financial support." at bounding box center [1327, 400] width 404 height 19
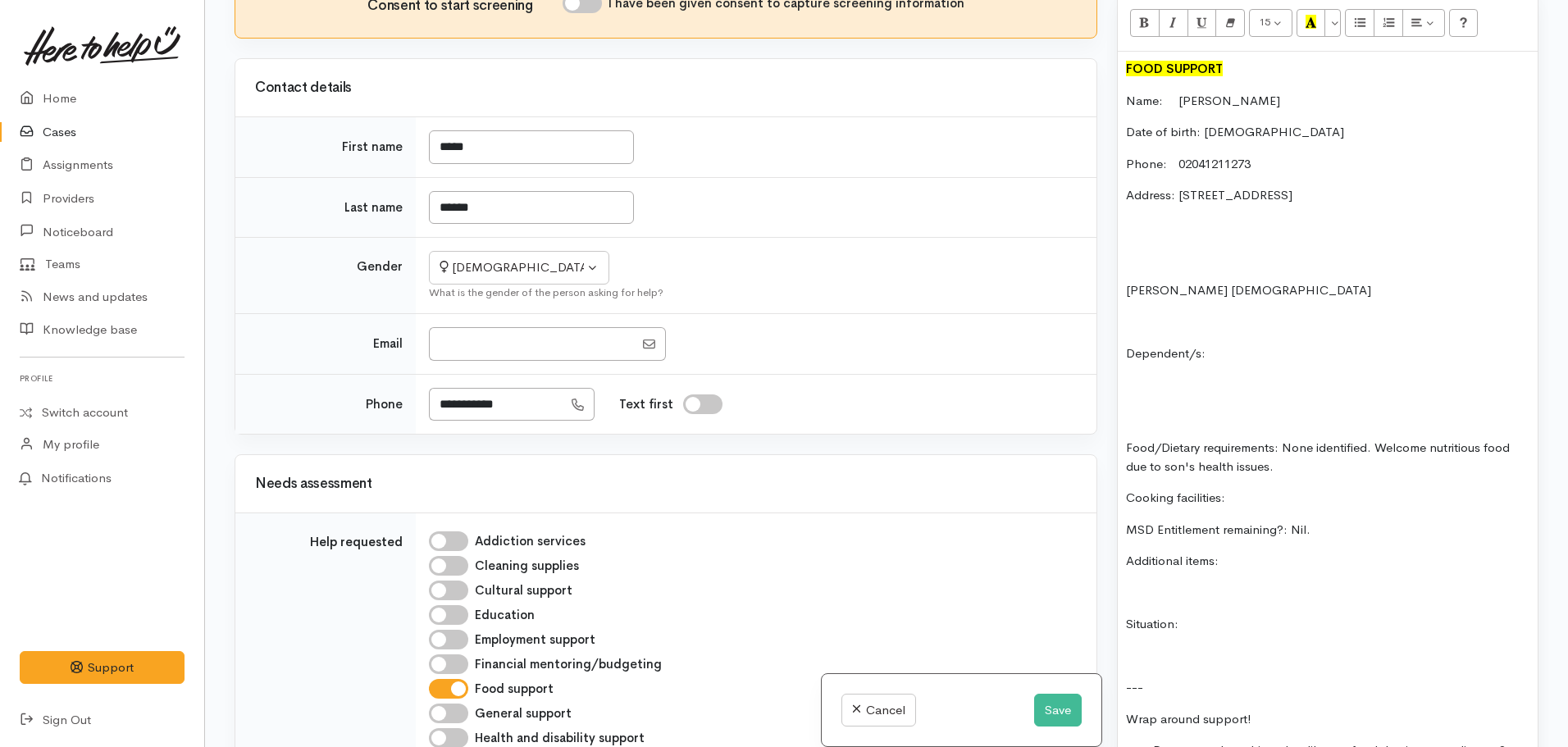
scroll to position [858, 0]
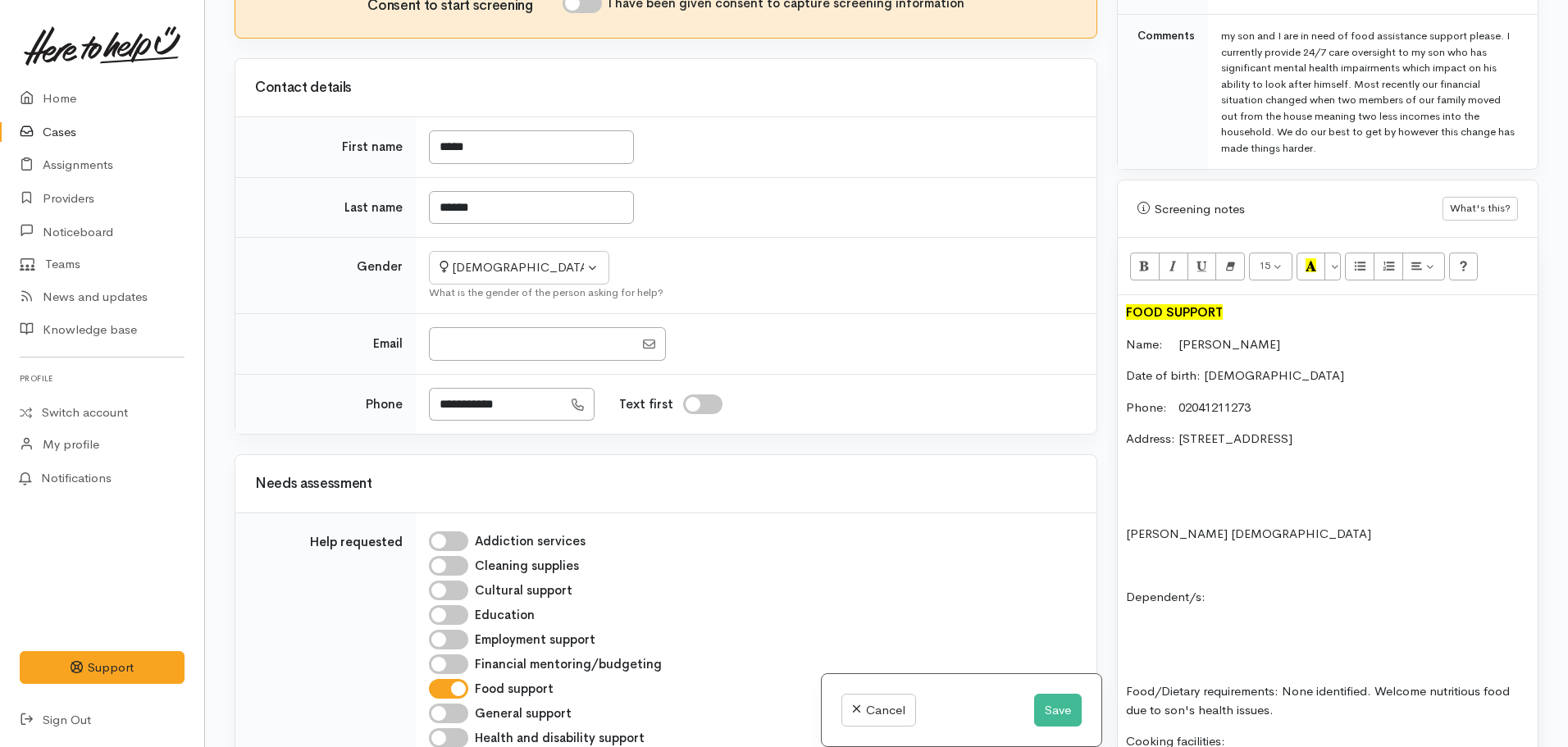
drag, startPoint x: 1405, startPoint y: 418, endPoint x: 1180, endPoint y: 413, distance: 225.1
click at [1180, 430] on p "Address: 28 Onslow Street, Huntly, New Zealand" at bounding box center [1327, 439] width 404 height 19
copy p "28 Onslow Street, Huntly, New Zealand"
click at [1434, 430] on p "Address: 28 Onslow Street, Huntly, New Zealand" at bounding box center [1327, 439] width 404 height 19
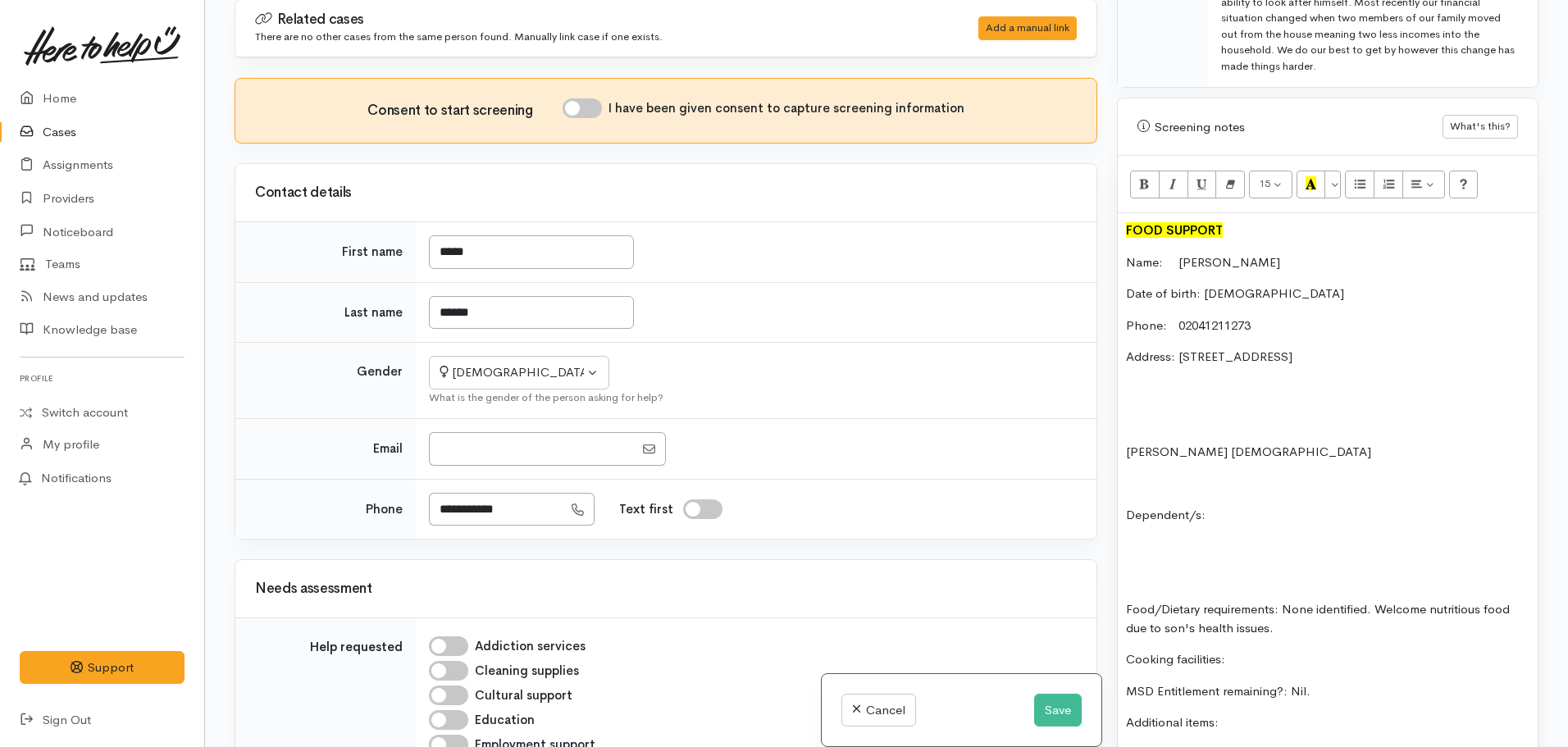
scroll to position [0, 0]
click at [582, 111] on input "I have been given consent to capture screening information" at bounding box center [582, 109] width 39 height 20
checkbox input "true"
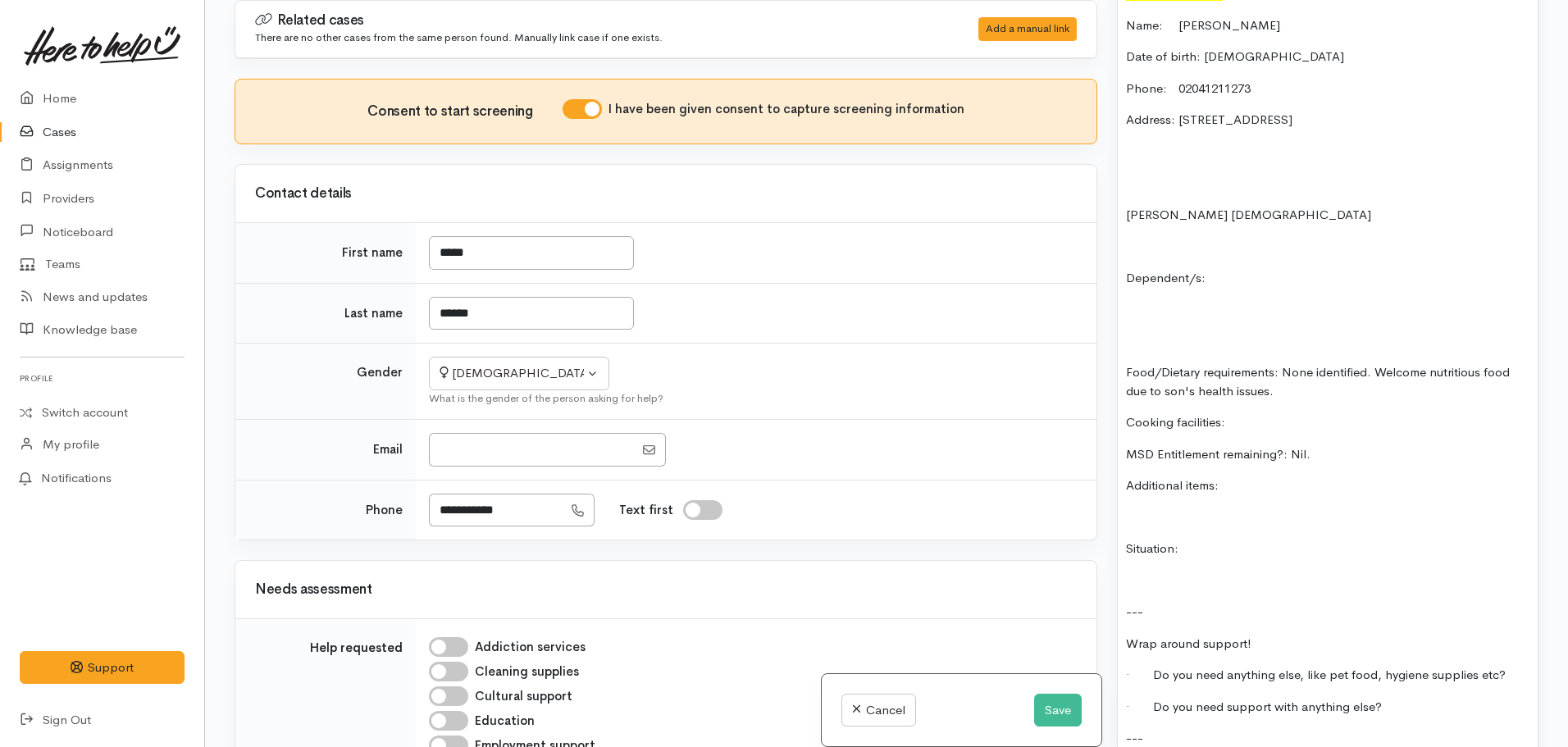
scroll to position [1187, 0]
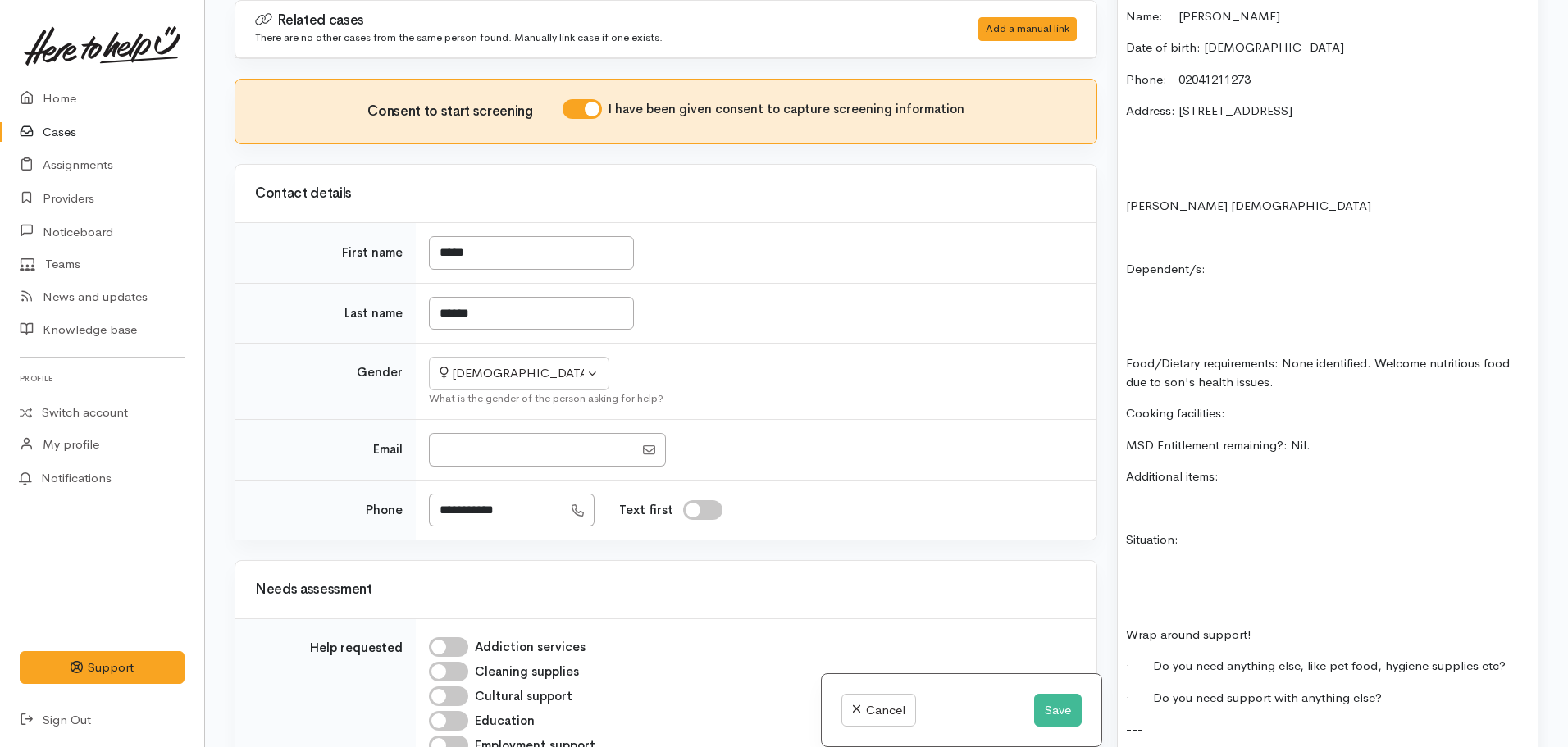
click at [1270, 387] on div "FOOD SUPPORT Name: Siole Martin Date of birth: 23.11.1962 Phone: 02041211273 Ad…" at bounding box center [1327, 461] width 420 height 988
click at [1262, 442] on div "FOOD SUPPORT Name: Siole Martin Date of birth: 23.11.1962 Phone: 02041211273 Ad…" at bounding box center [1327, 461] width 420 height 988
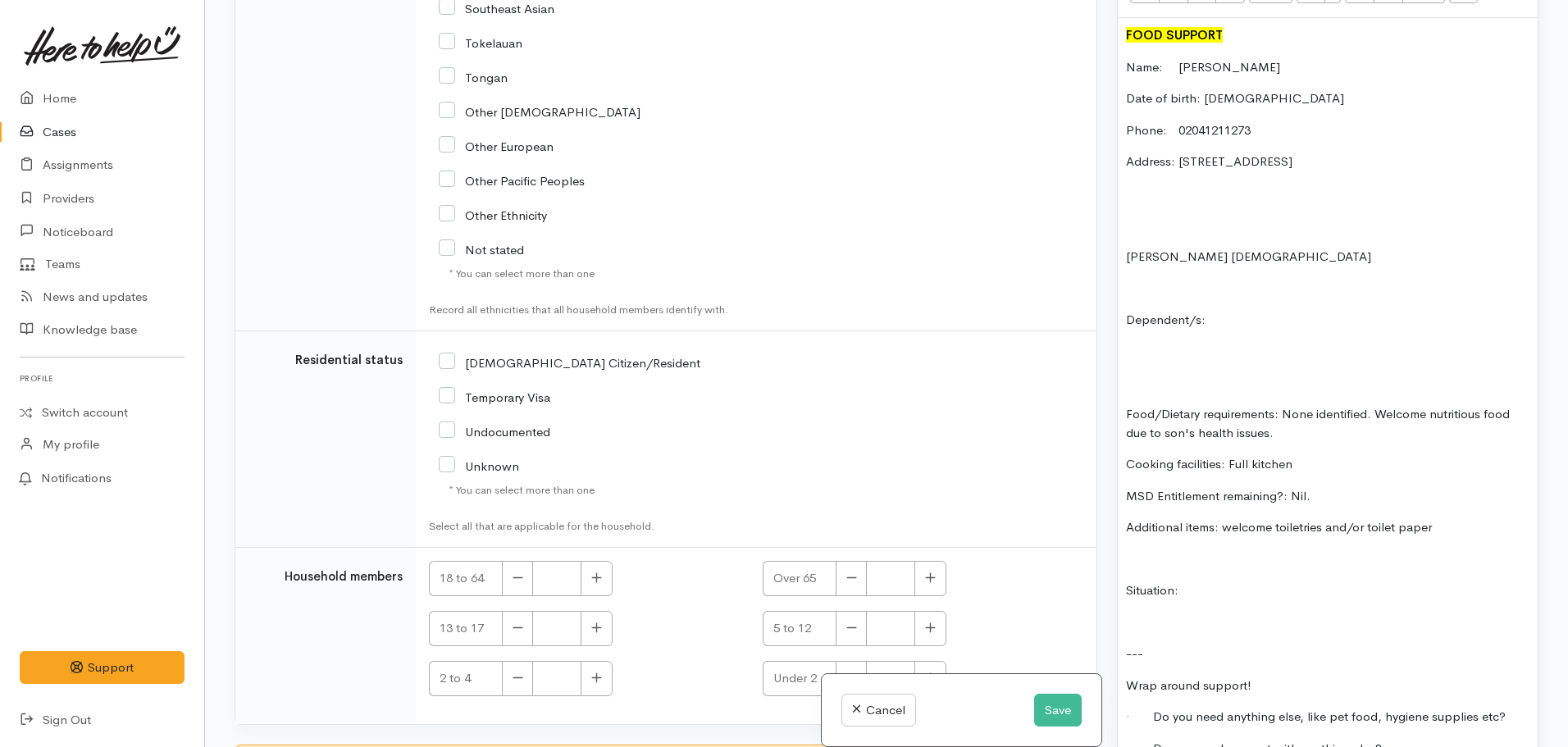
scroll to position [1022, 0]
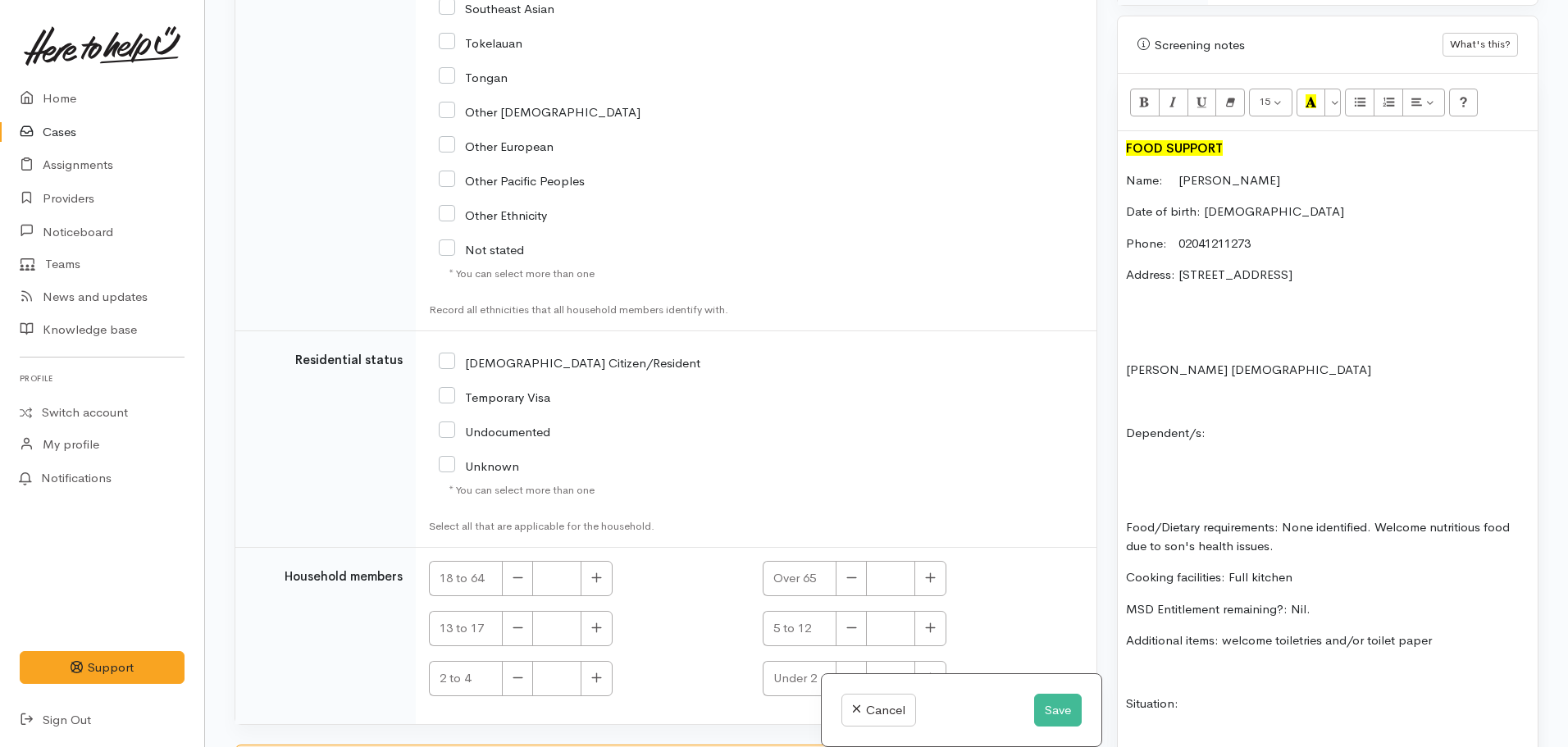
click at [444, 365] on input "NZ Citizen/Resident" at bounding box center [569, 362] width 262 height 15
checkbox input "true"
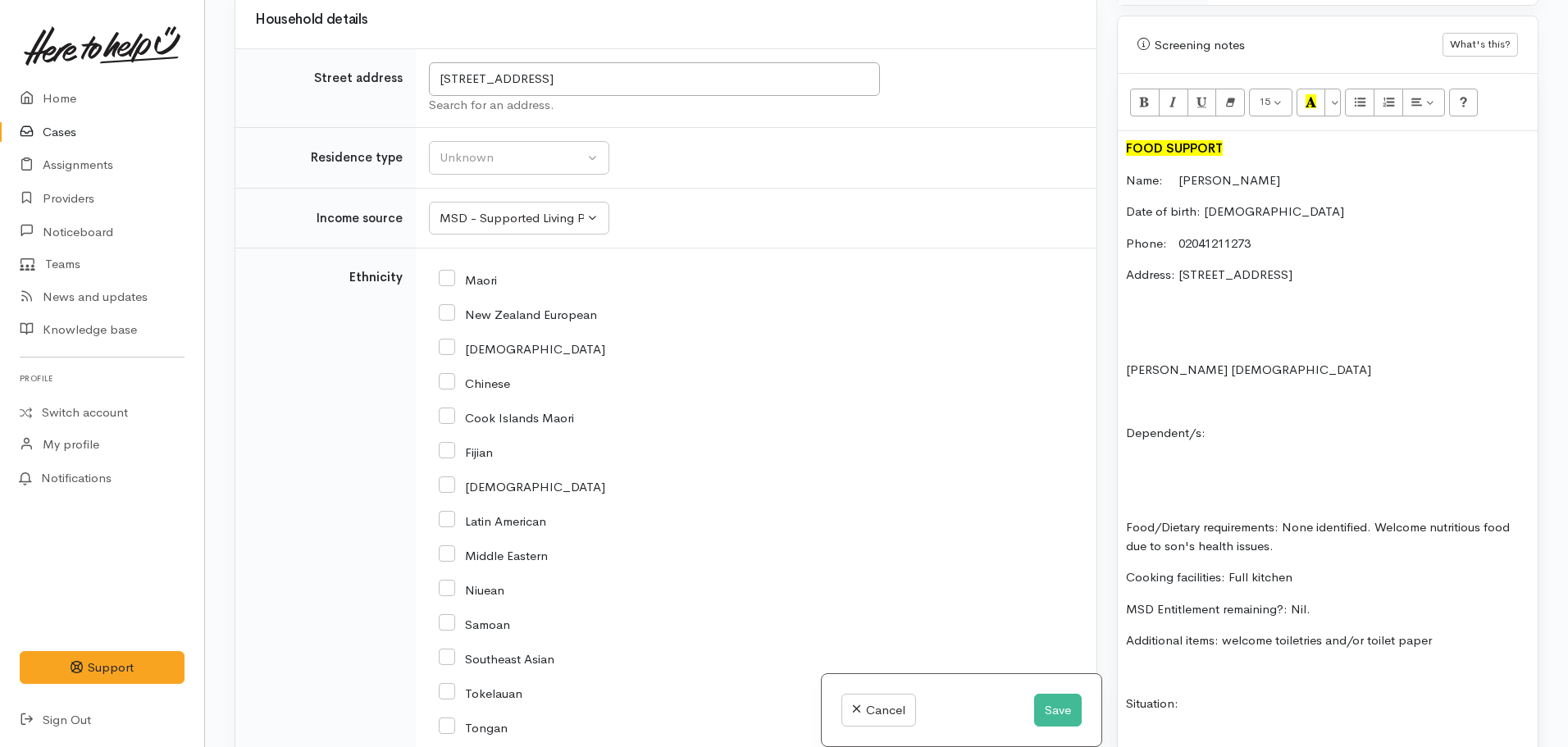
scroll to position [1665, 0]
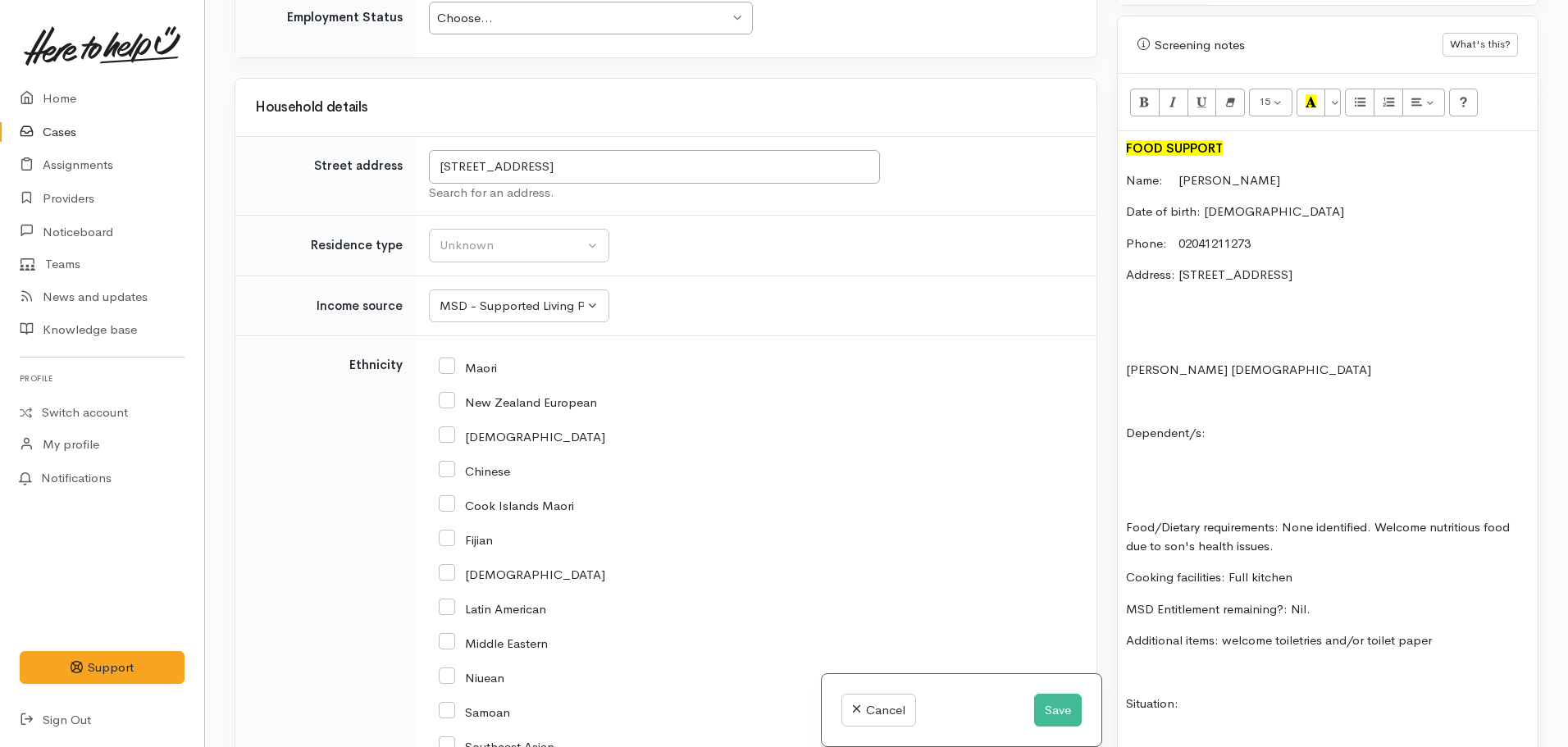
click at [446, 363] on input "Maori" at bounding box center [468, 367] width 58 height 15
checkbox input "true"
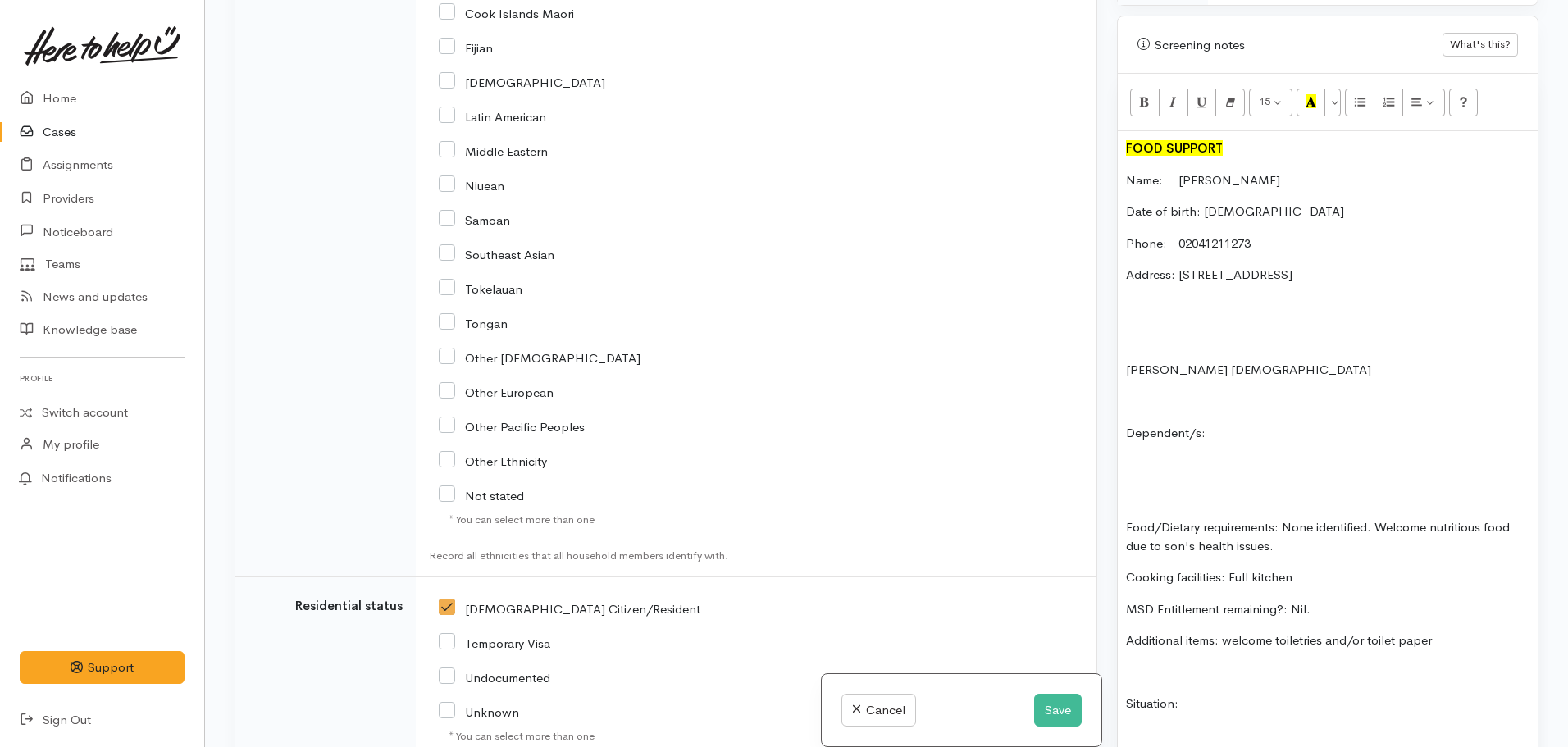
scroll to position [1993, 0]
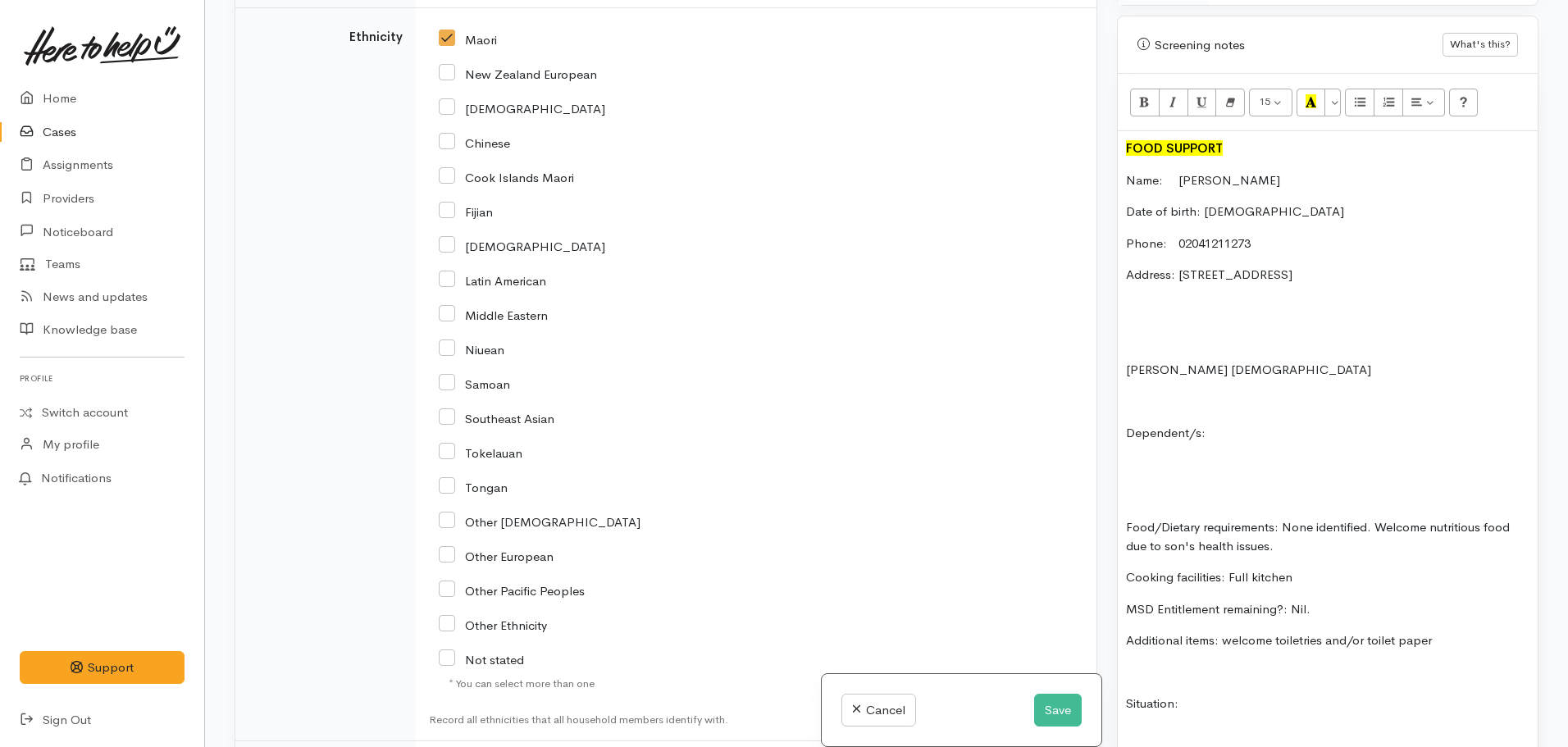
click at [445, 554] on input "Other European" at bounding box center [496, 555] width 115 height 15
checkbox input "true"
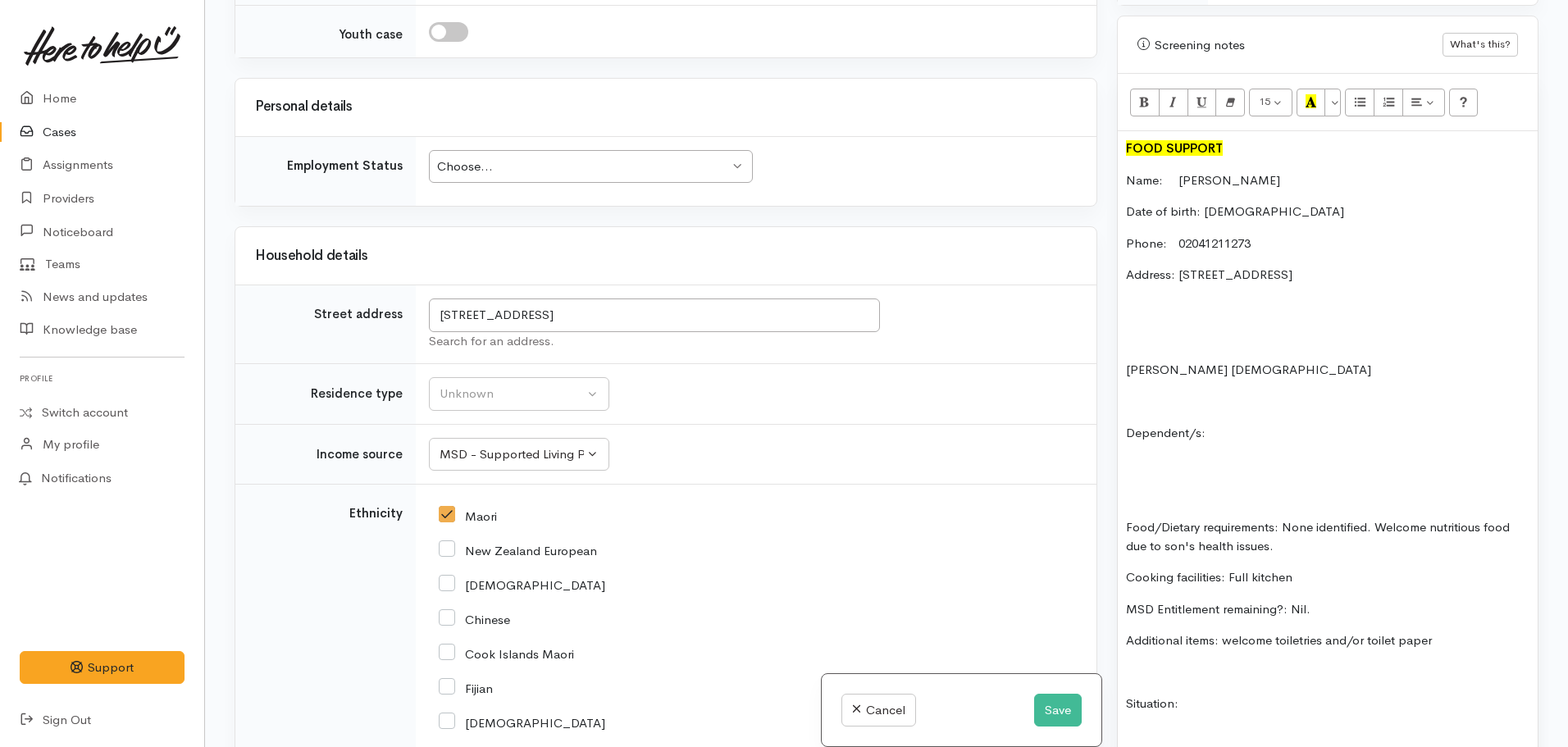
scroll to position [1500, 0]
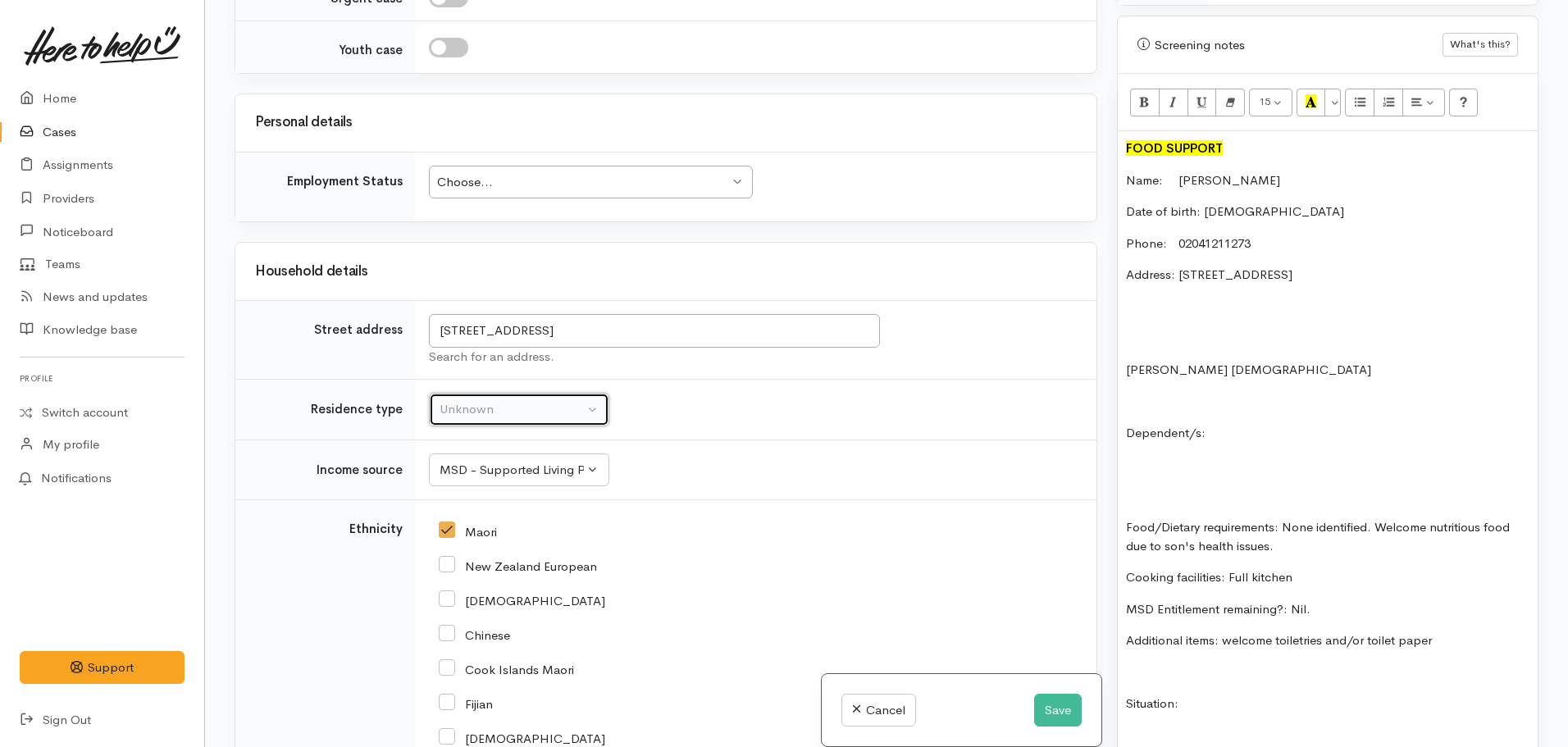
click at [443, 417] on div "Unknown" at bounding box center [511, 410] width 144 height 19
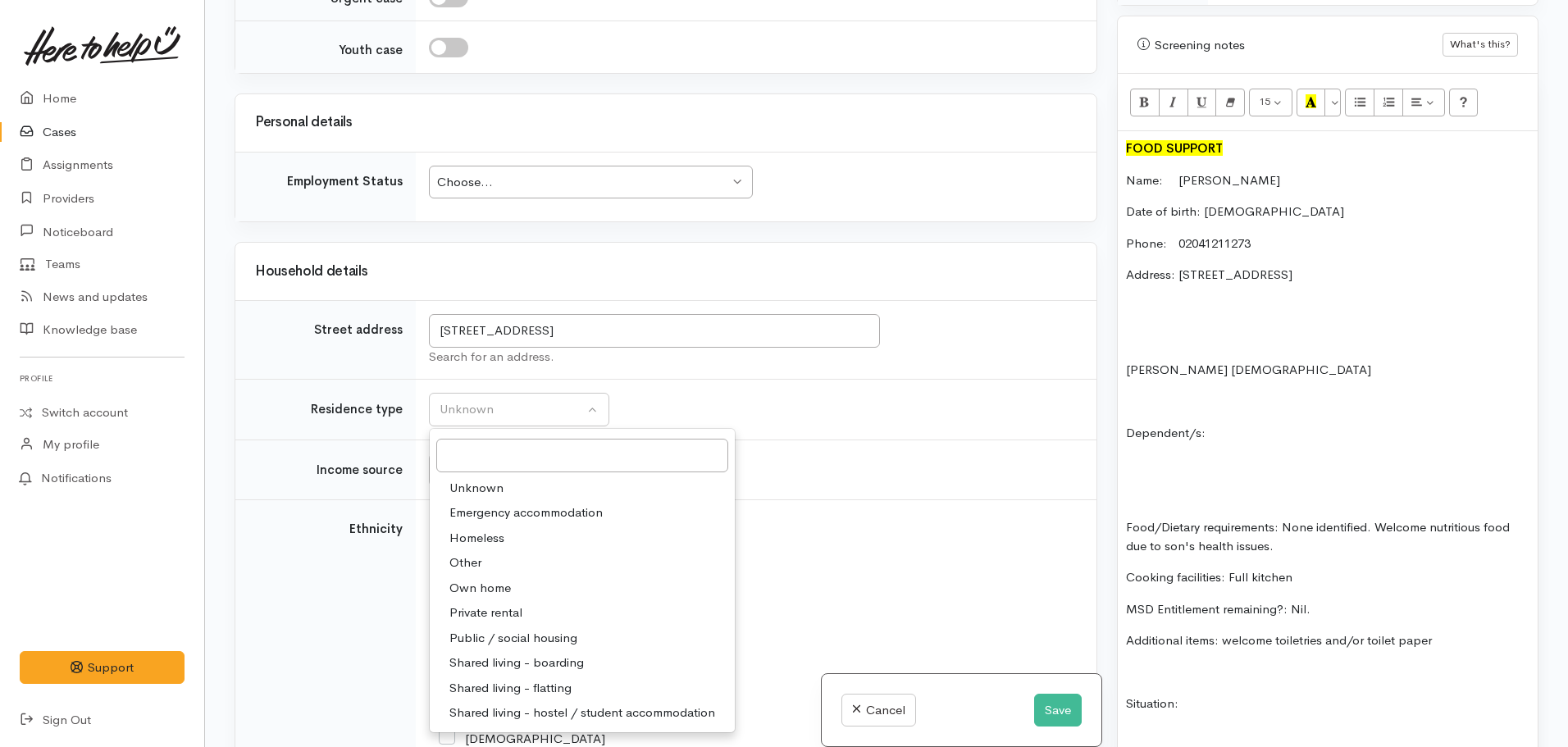
drag, startPoint x: 500, startPoint y: 591, endPoint x: 511, endPoint y: 584, distance: 13.0
click at [500, 590] on span "Own home" at bounding box center [480, 588] width 61 height 19
select select "1"
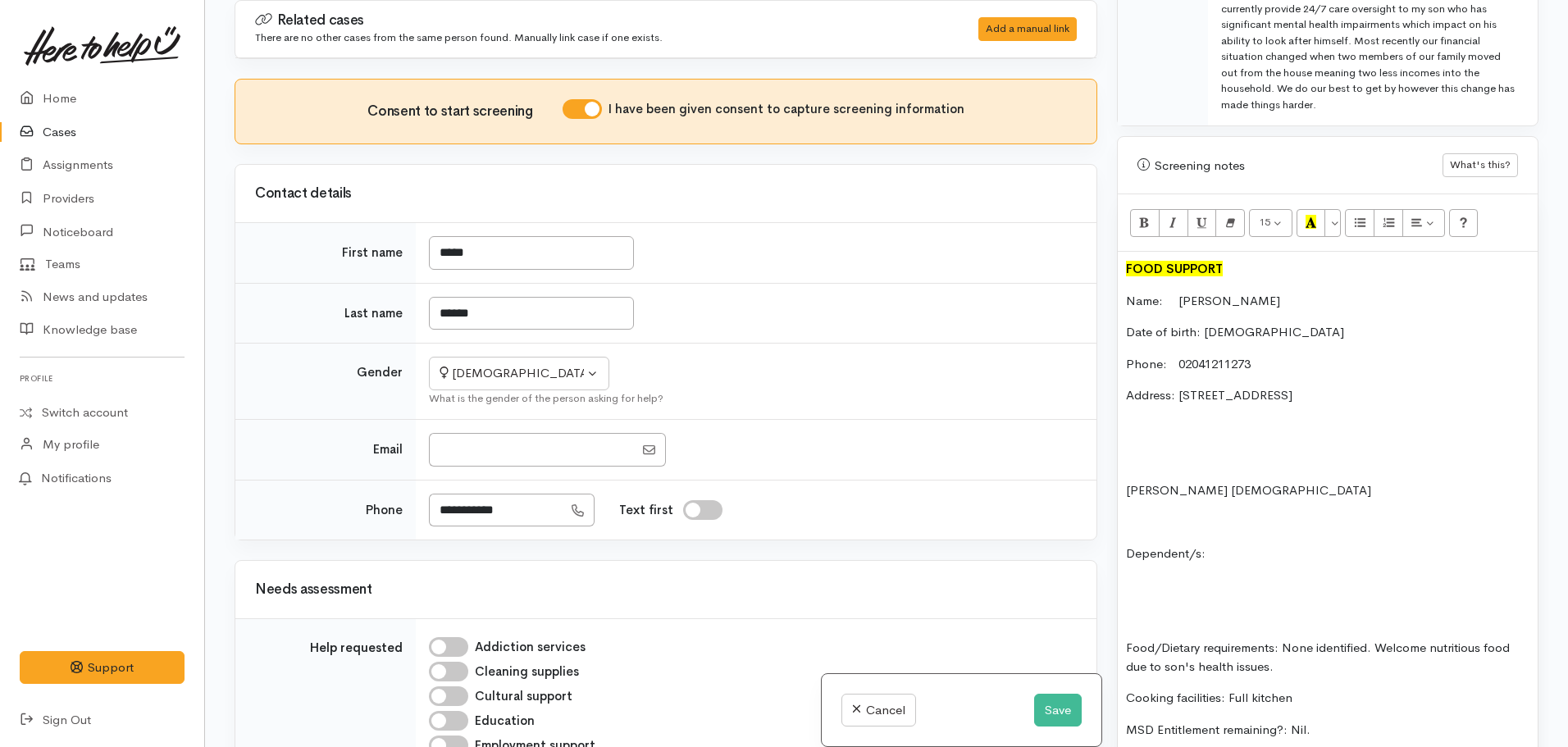
scroll to position [776, 0]
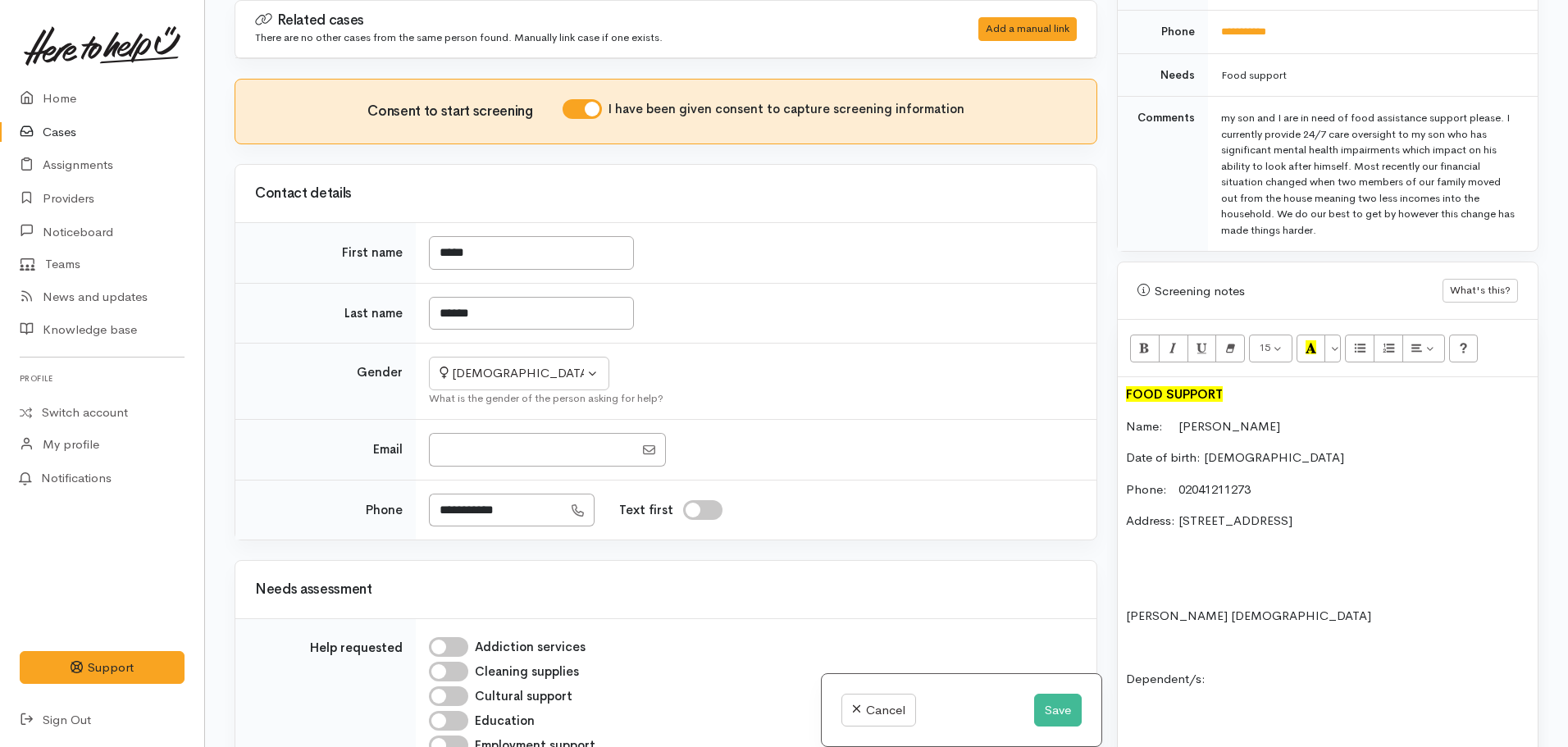
click at [1438, 512] on p "Address: 28 Onslow Street, Huntly, New Zealand" at bounding box center [1327, 521] width 404 height 19
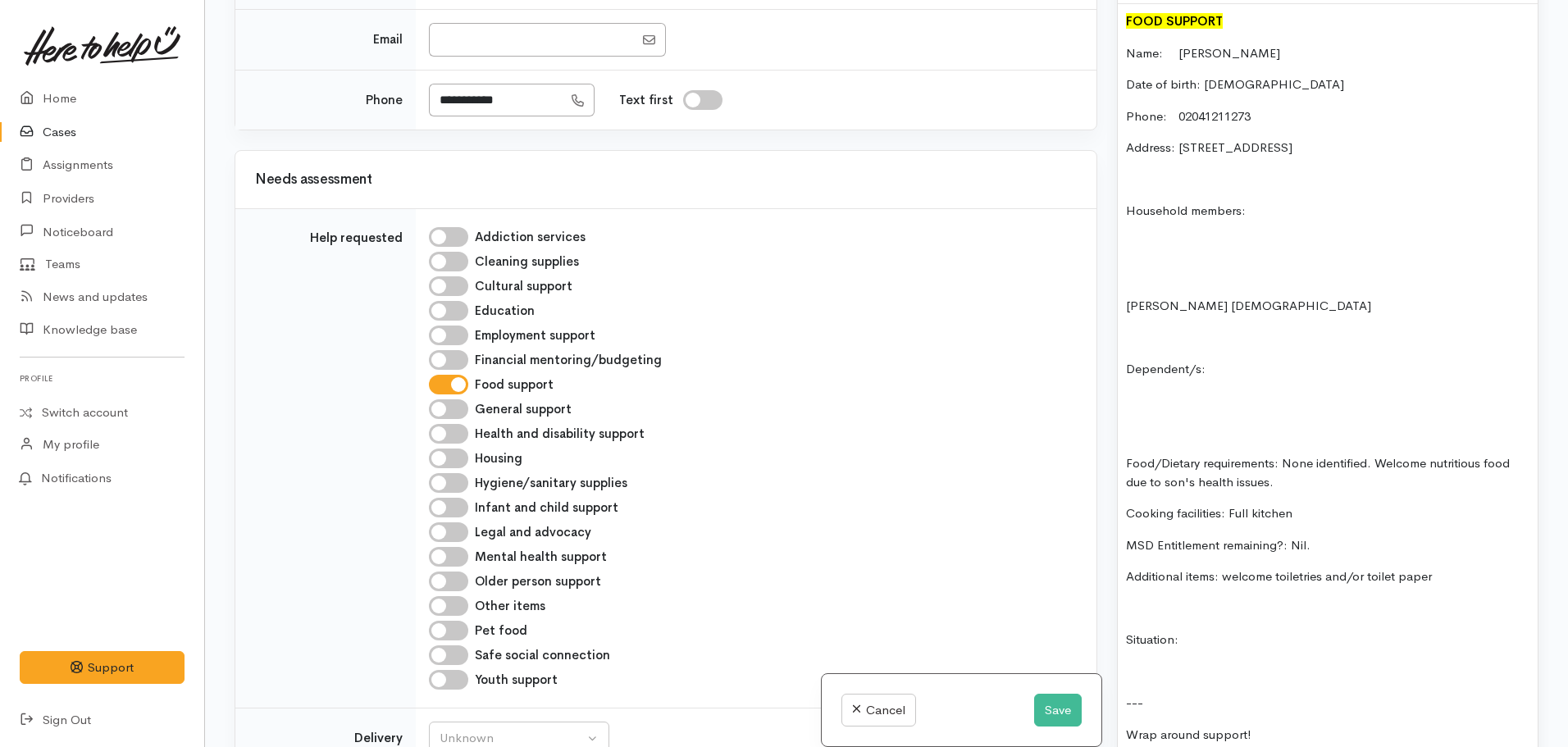
scroll to position [1187, 0]
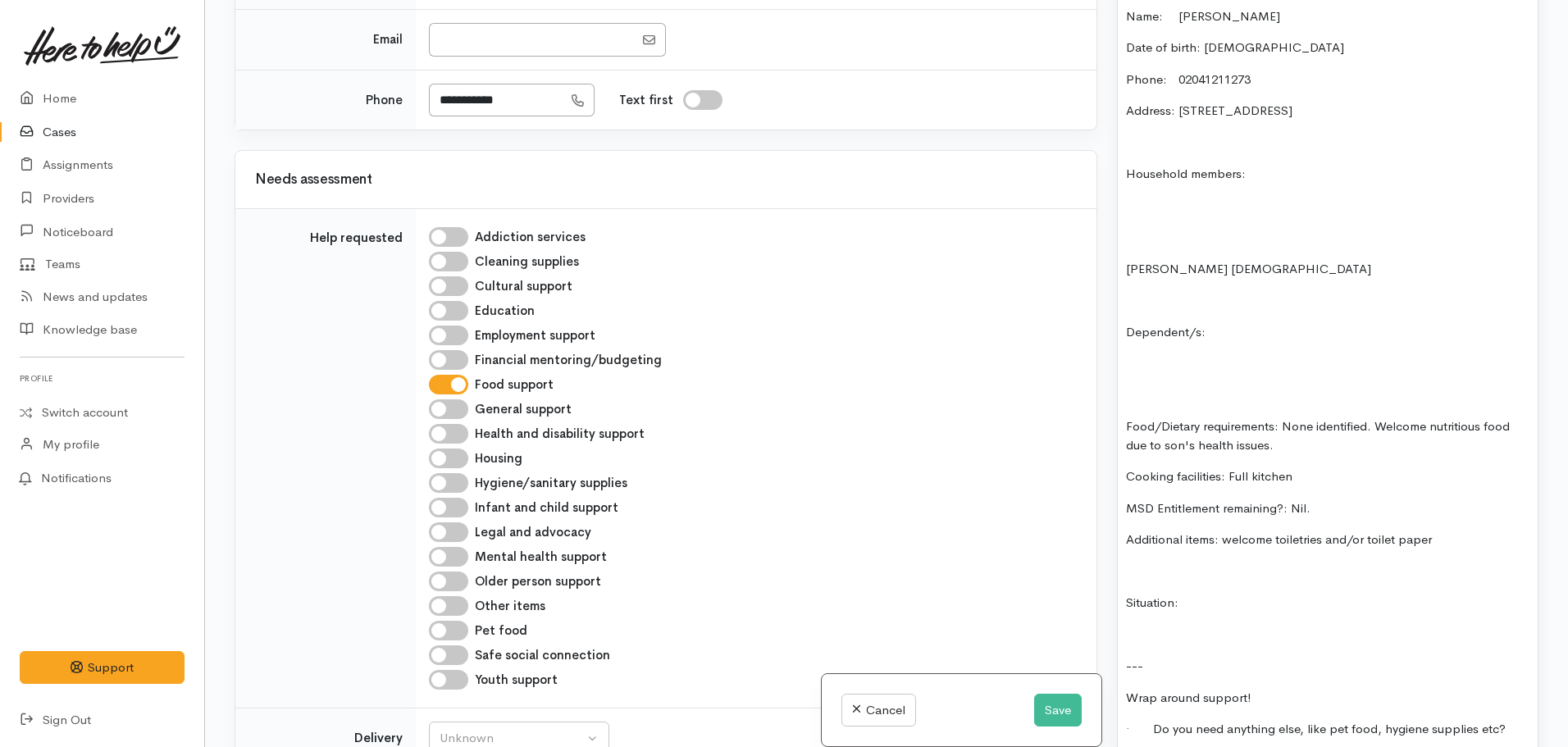
click at [452, 478] on input "Hygiene/sanitary supplies" at bounding box center [448, 483] width 39 height 20
checkbox input "true"
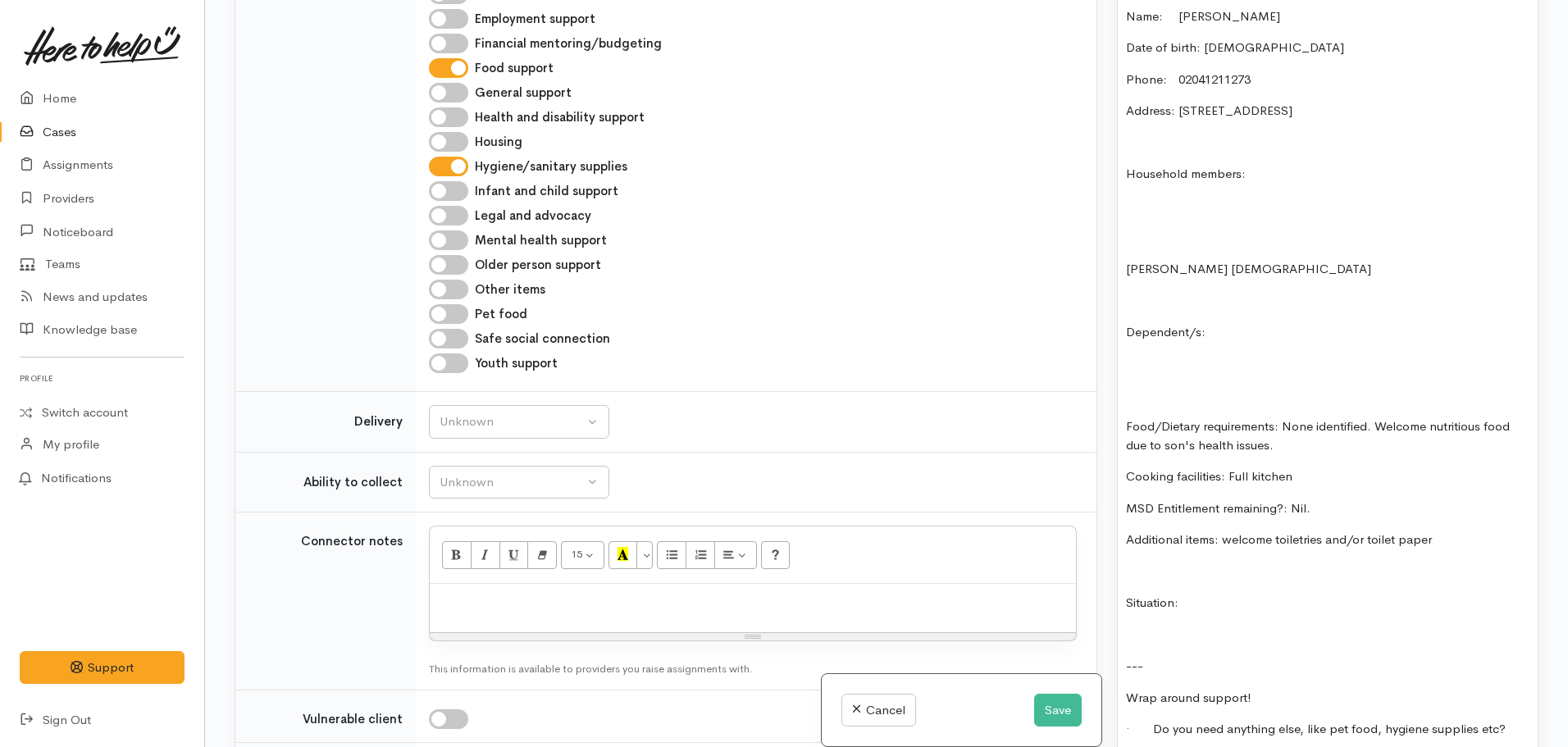
scroll to position [821, 0]
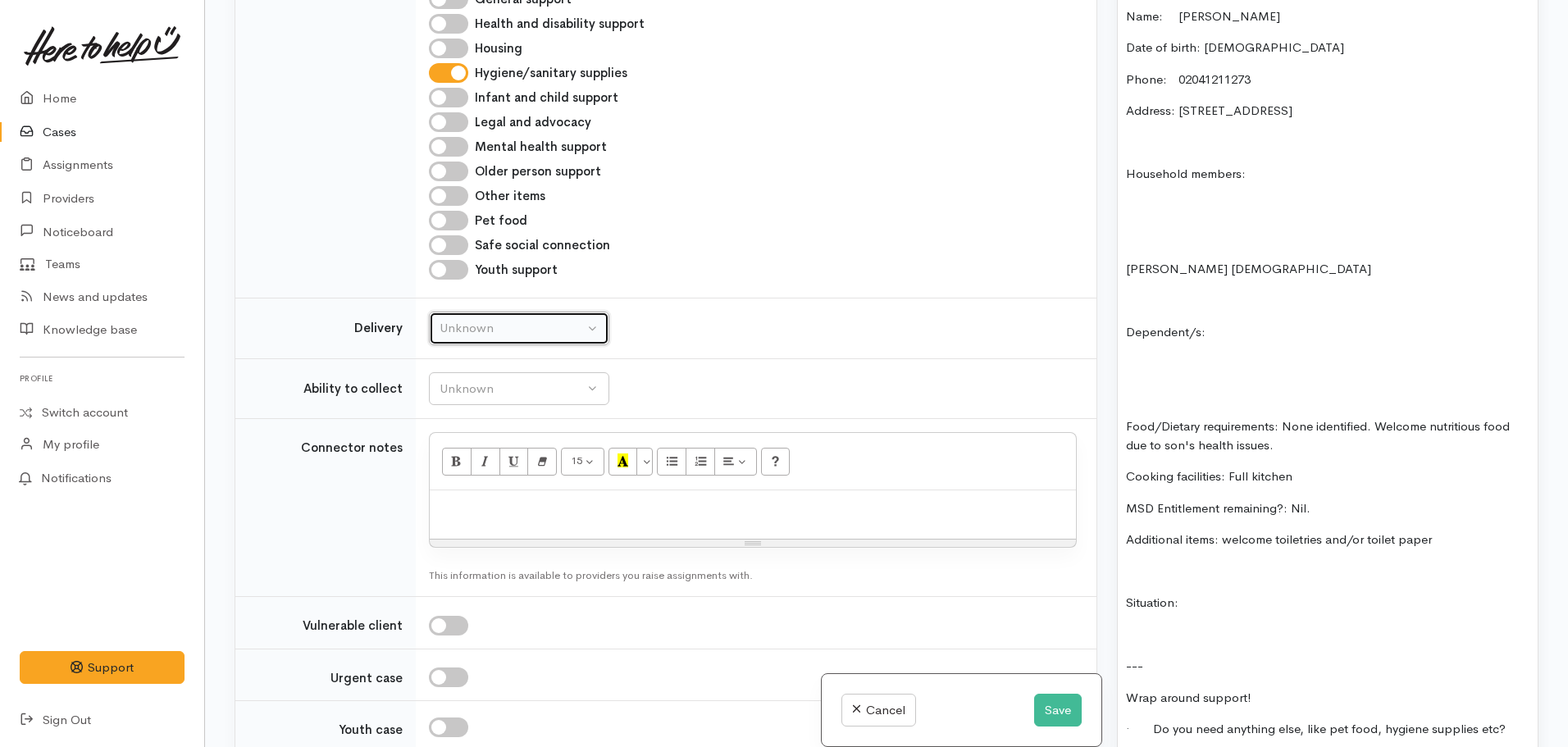
click at [496, 332] on div "Unknown" at bounding box center [511, 328] width 144 height 19
drag, startPoint x: 461, startPoint y: 484, endPoint x: 481, endPoint y: 416, distance: 70.9
click at [463, 482] on span "No" at bounding box center [458, 482] width 17 height 19
select select "1"
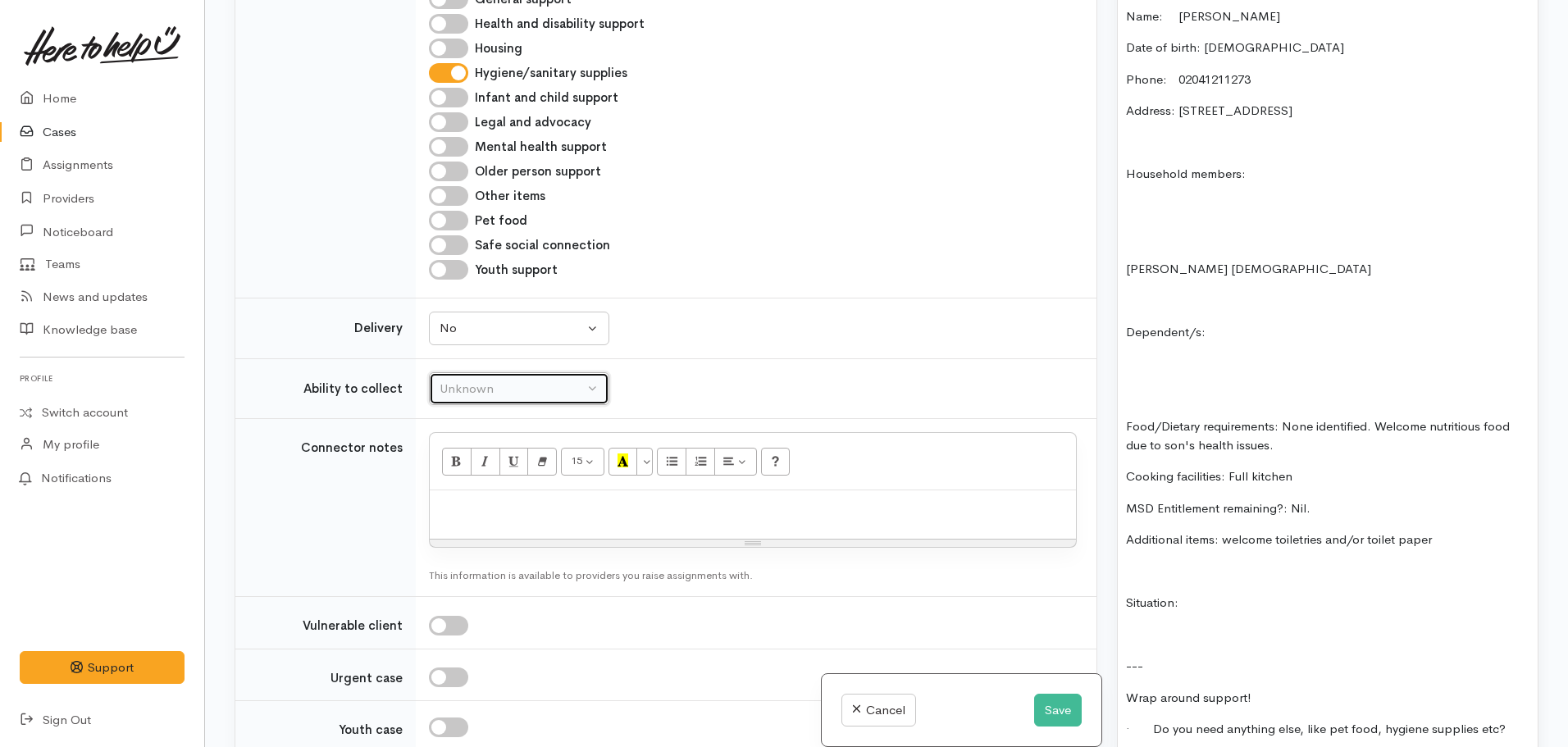
click at [485, 404] on button "Unknown" at bounding box center [519, 389] width 181 height 34
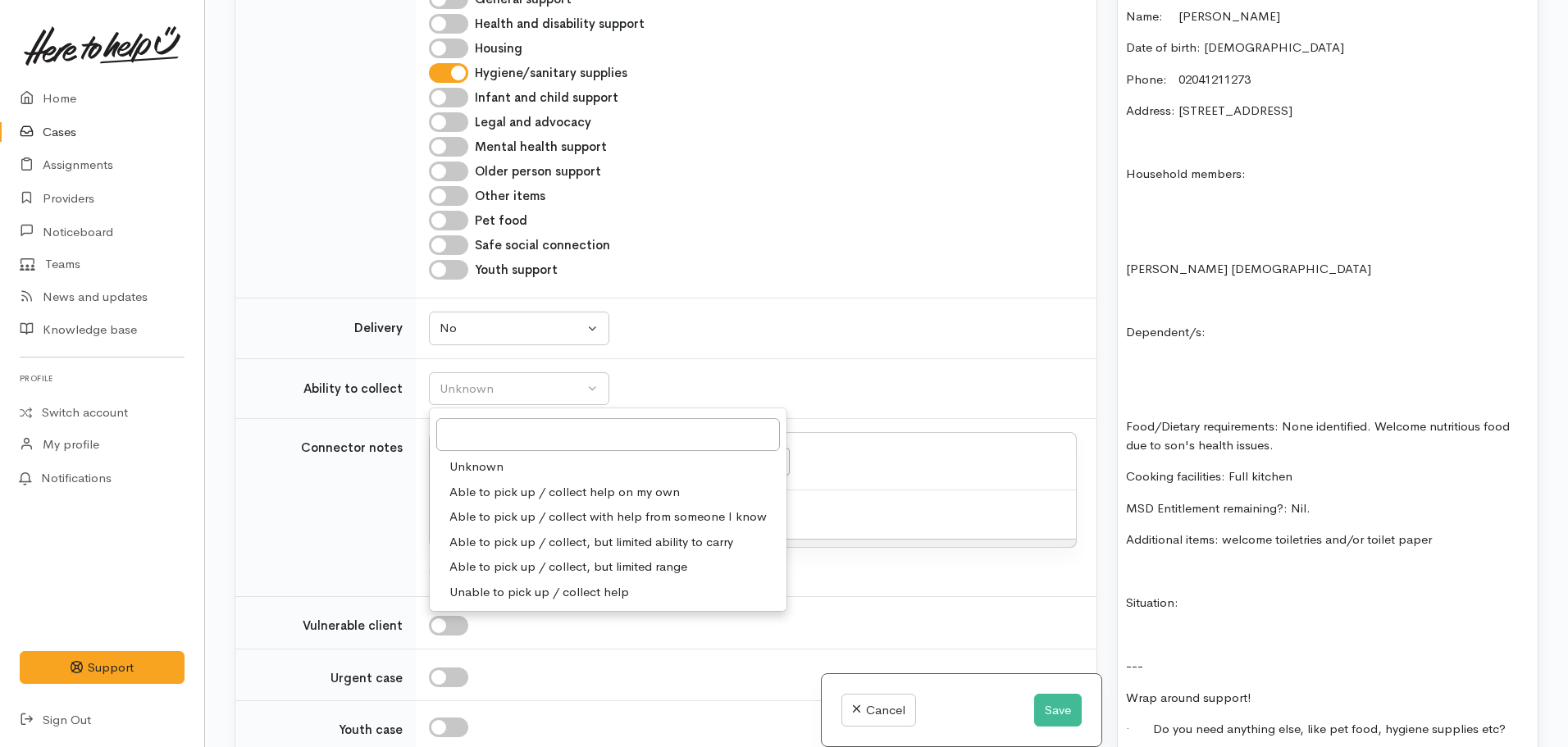
click at [524, 490] on span "Able to pick up / collect help on my own" at bounding box center [564, 493] width 231 height 19
select select "2"
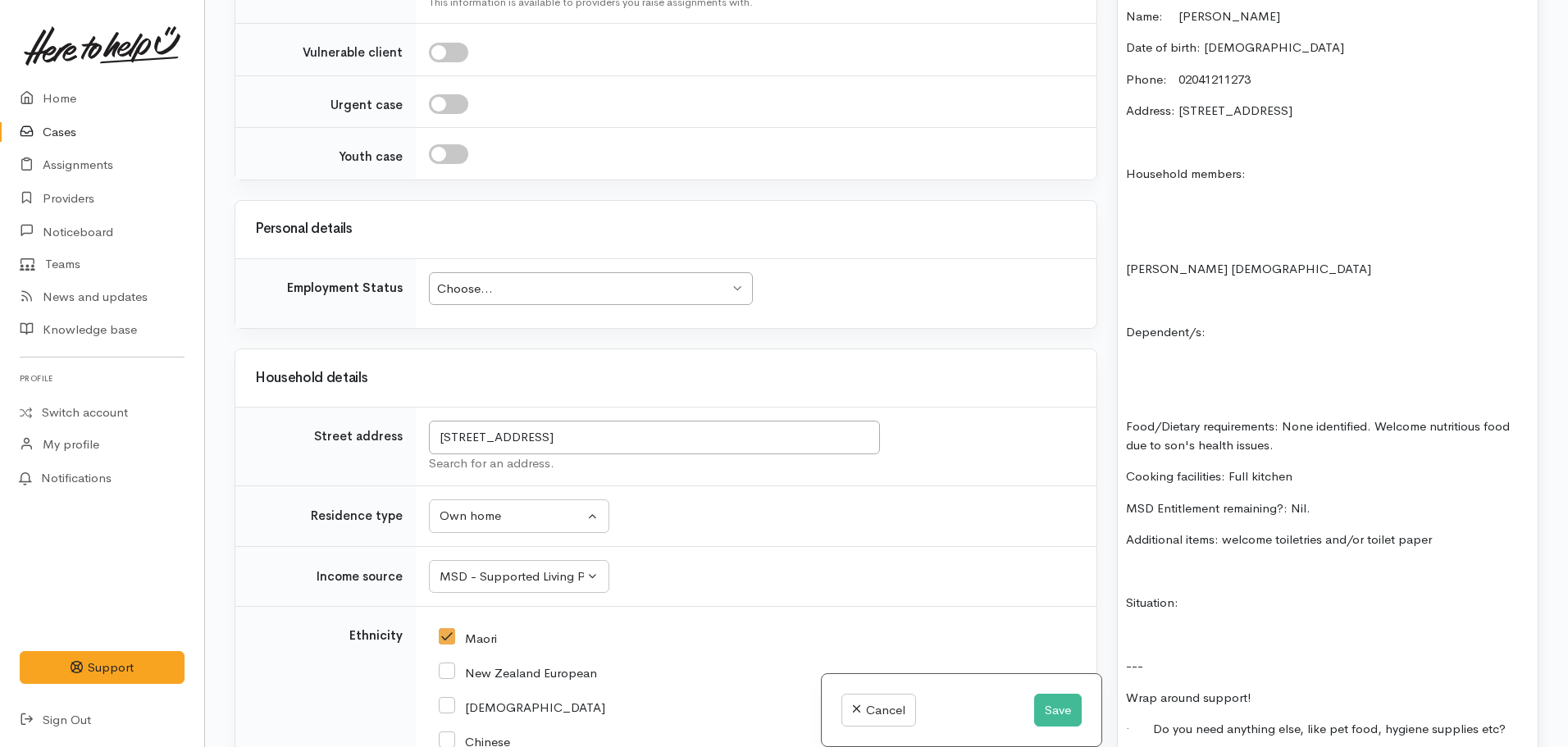
scroll to position [1395, 0]
click at [459, 282] on div "Choose..." at bounding box center [583, 288] width 292 height 19
drag, startPoint x: 478, startPoint y: 496, endPoint x: 531, endPoint y: 462, distance: 63.0
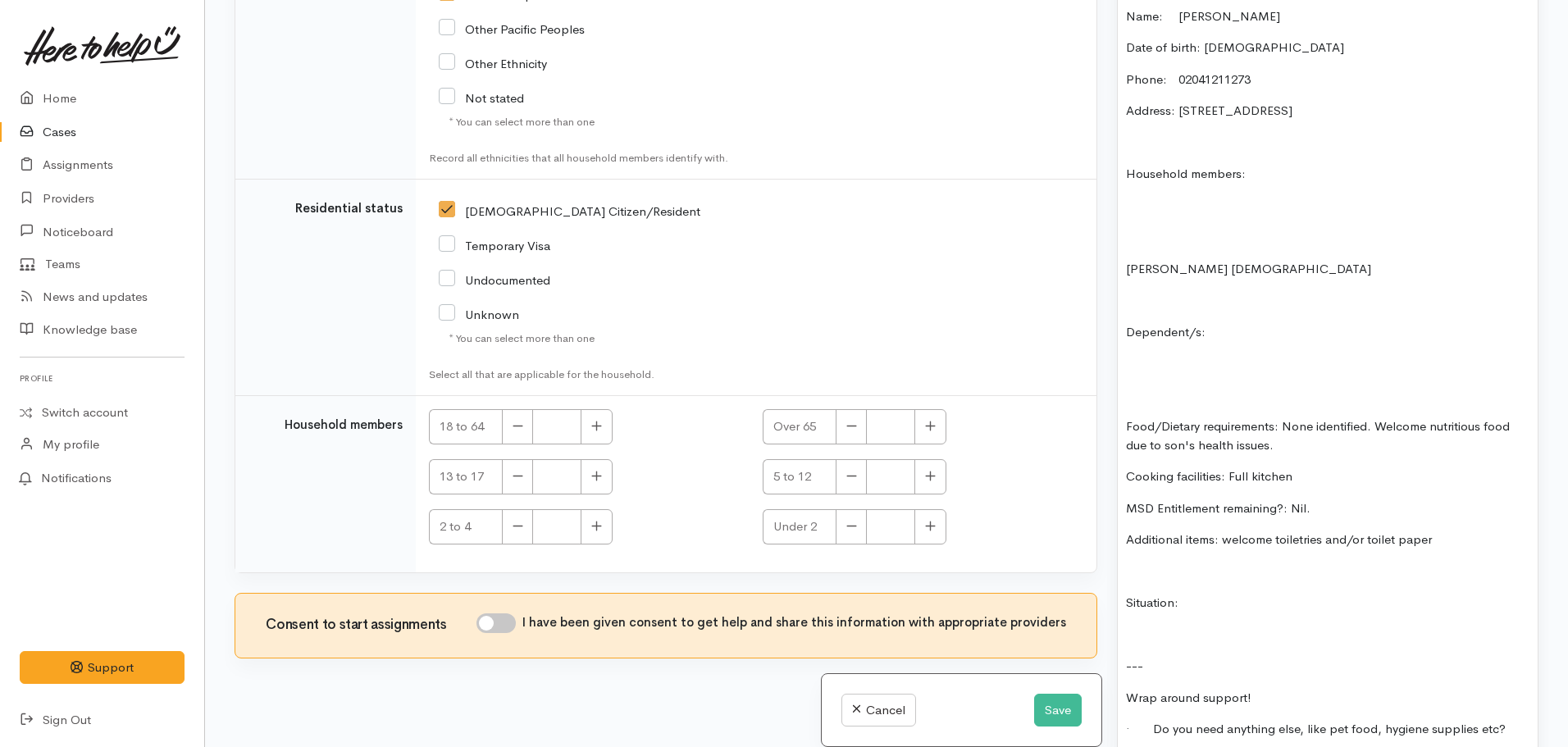
scroll to position [2568, 0]
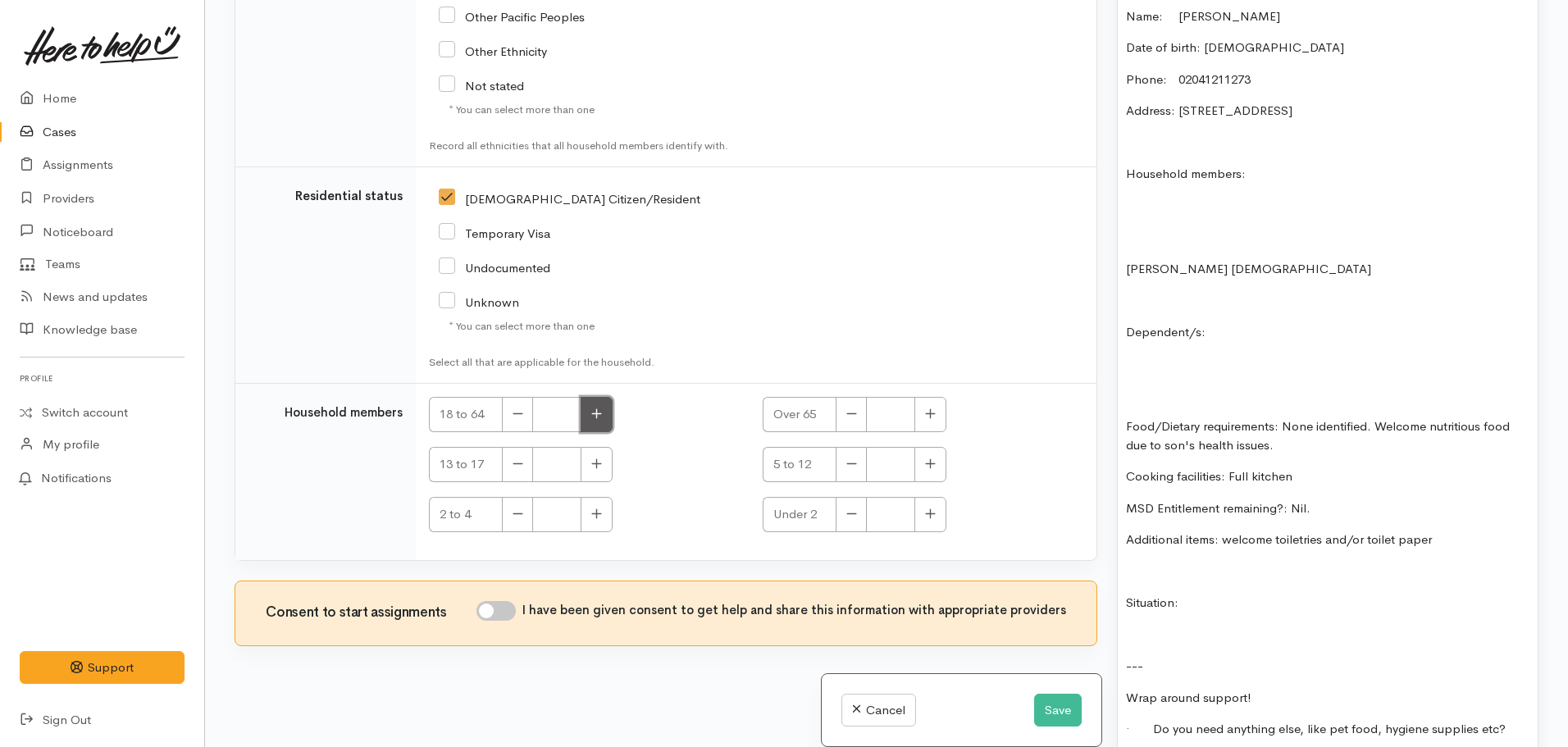
click at [601, 414] on icon "button" at bounding box center [596, 414] width 10 height 10
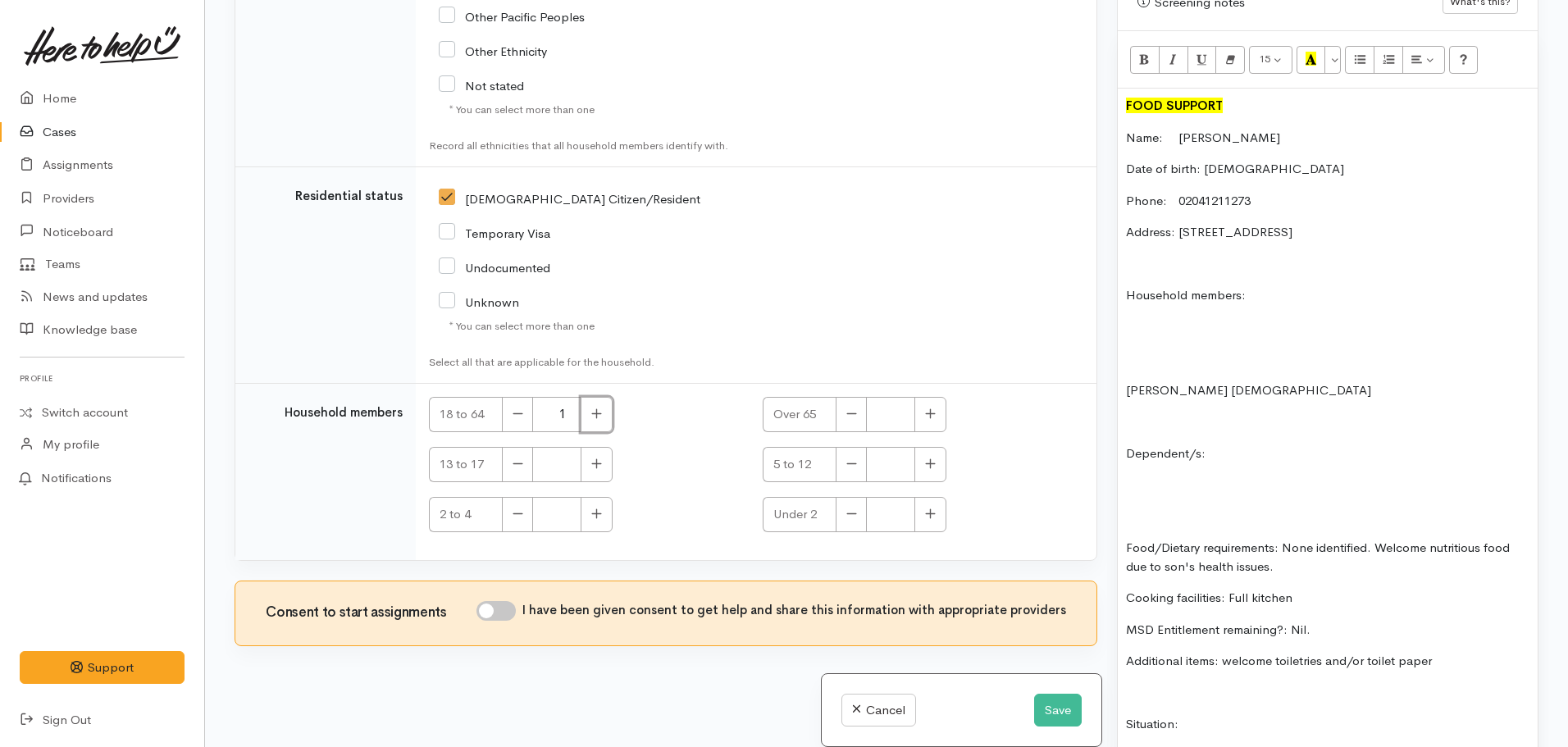
scroll to position [940, 0]
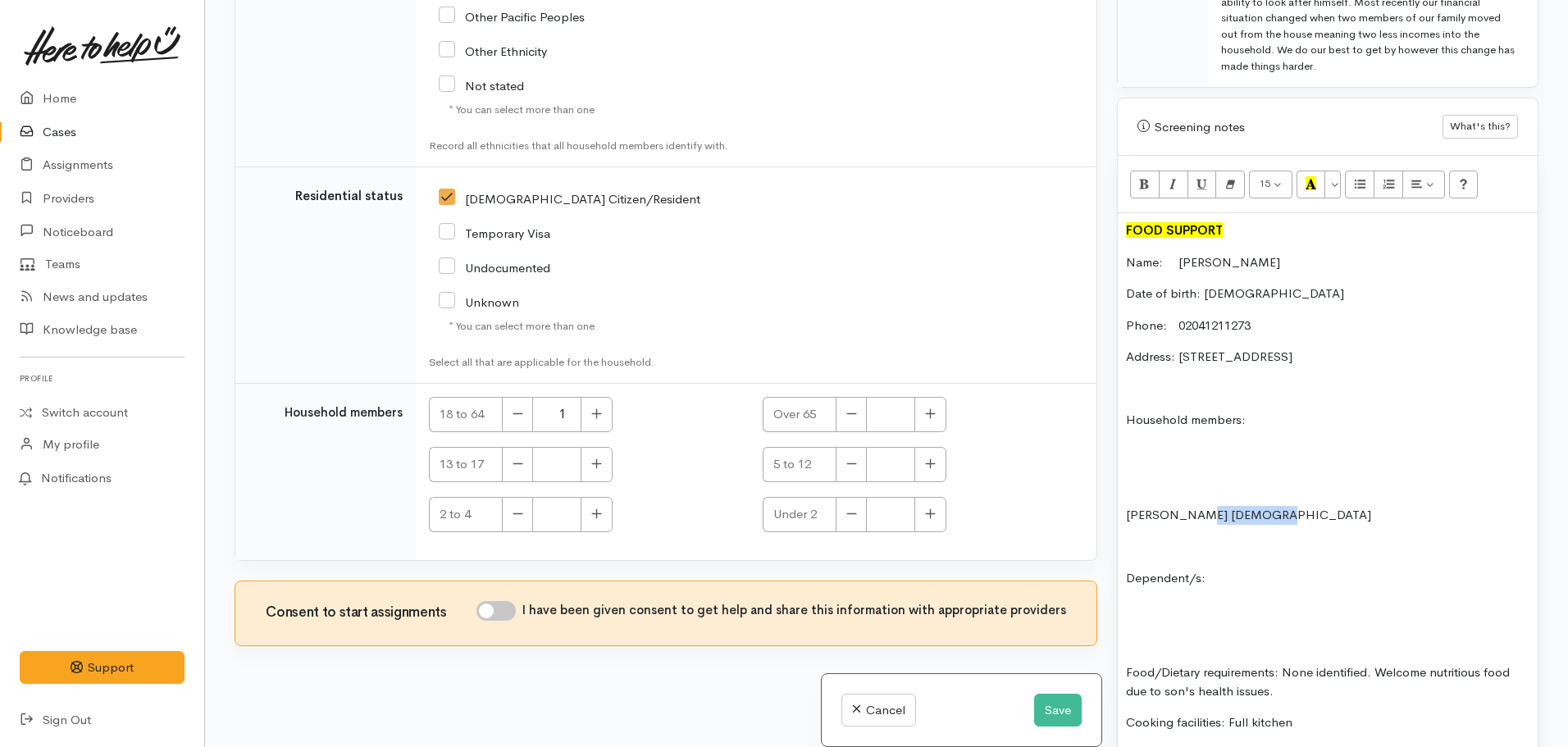
drag, startPoint x: 1262, startPoint y: 498, endPoint x: 1196, endPoint y: 503, distance: 66.2
click at [1196, 506] on p "Gianni DOB 31.08.2006" at bounding box center [1327, 515] width 404 height 19
copy p "31.08.2006"
click at [1268, 411] on p "Household members:" at bounding box center [1327, 420] width 404 height 19
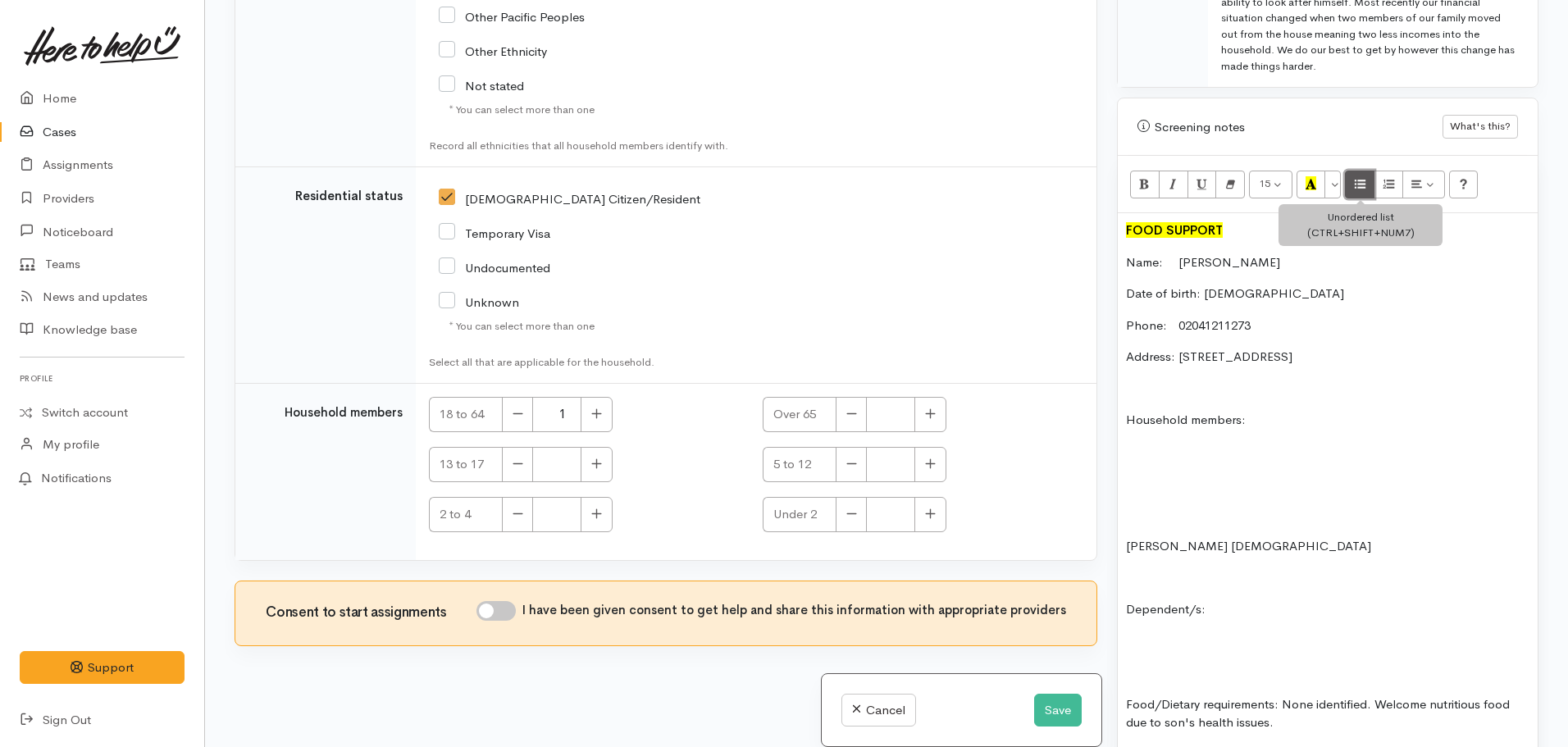
click at [1352, 171] on button "Unordered list (CTRL+SHIFT+NUM7)" at bounding box center [1359, 184] width 29 height 28
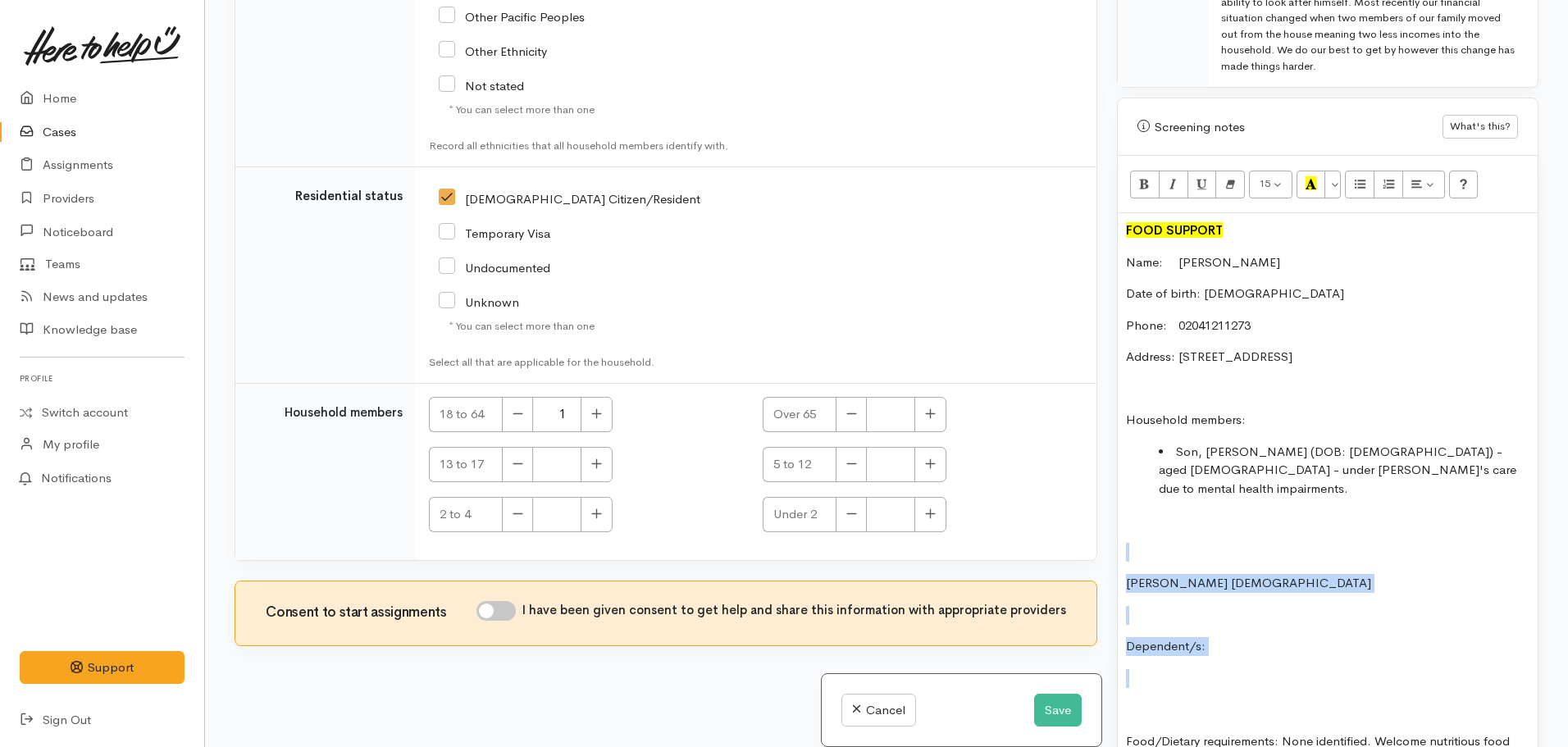
drag, startPoint x: 1221, startPoint y: 617, endPoint x: 1105, endPoint y: 517, distance: 153.2
click at [1105, 517] on div "Related cases There are no other cases from the same person found. Manually lin…" at bounding box center [886, 373] width 1324 height 747
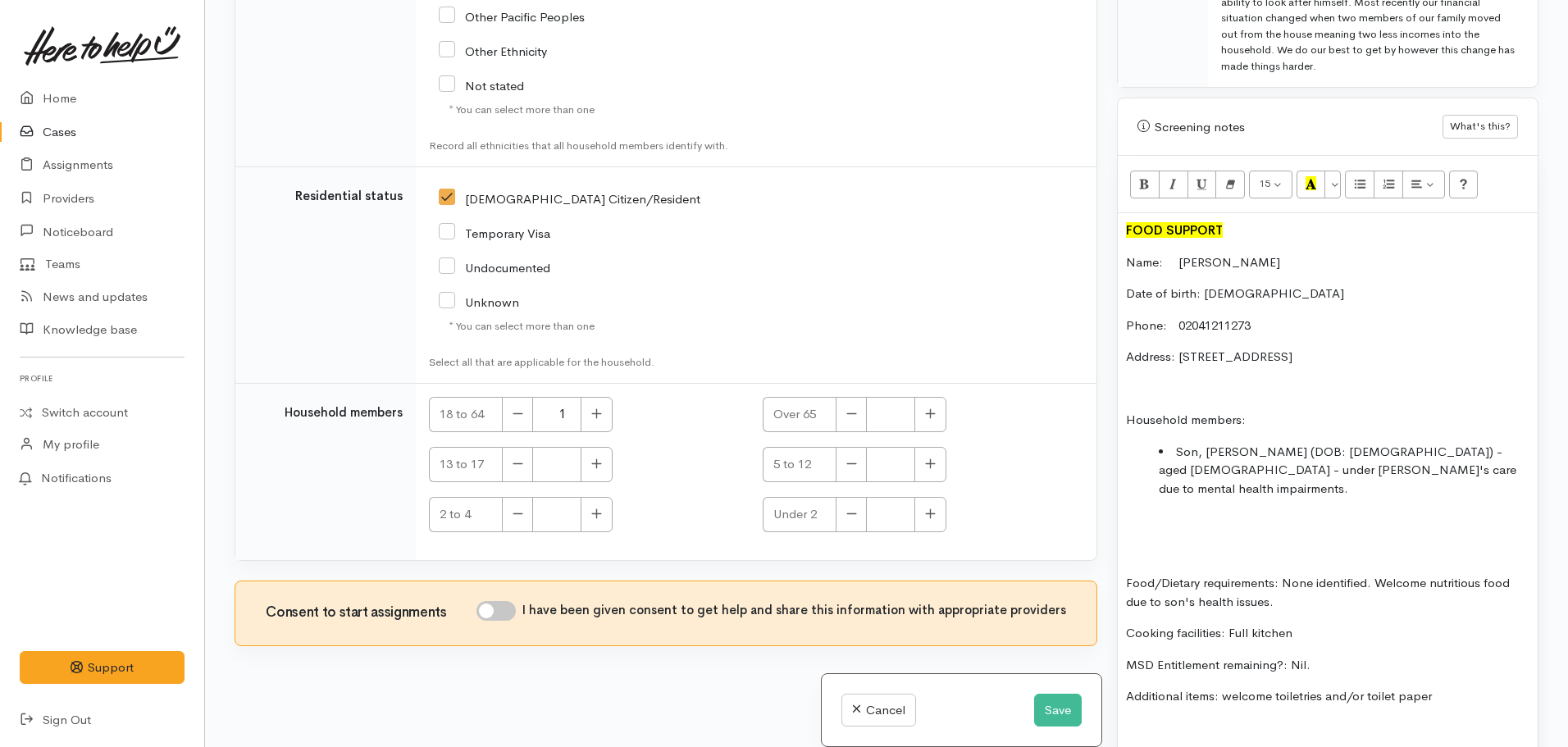
click at [1137, 544] on p at bounding box center [1327, 553] width 404 height 19
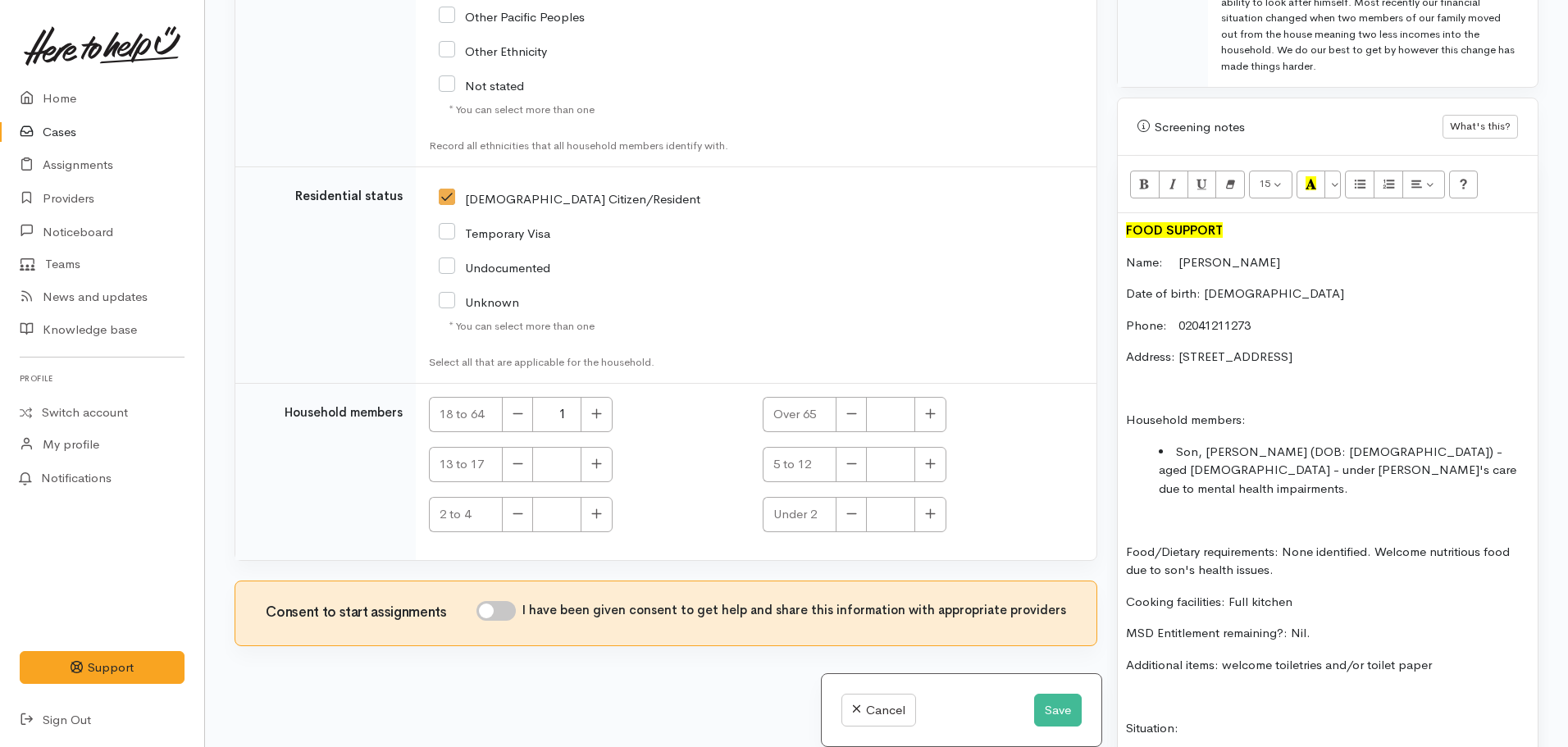
drag, startPoint x: 1294, startPoint y: 536, endPoint x: 1200, endPoint y: 533, distance: 94.0
click at [1200, 544] on p "Food/Dietary requirements: None identified. Welcome nutritious food due to son'…" at bounding box center [1327, 562] width 404 height 36
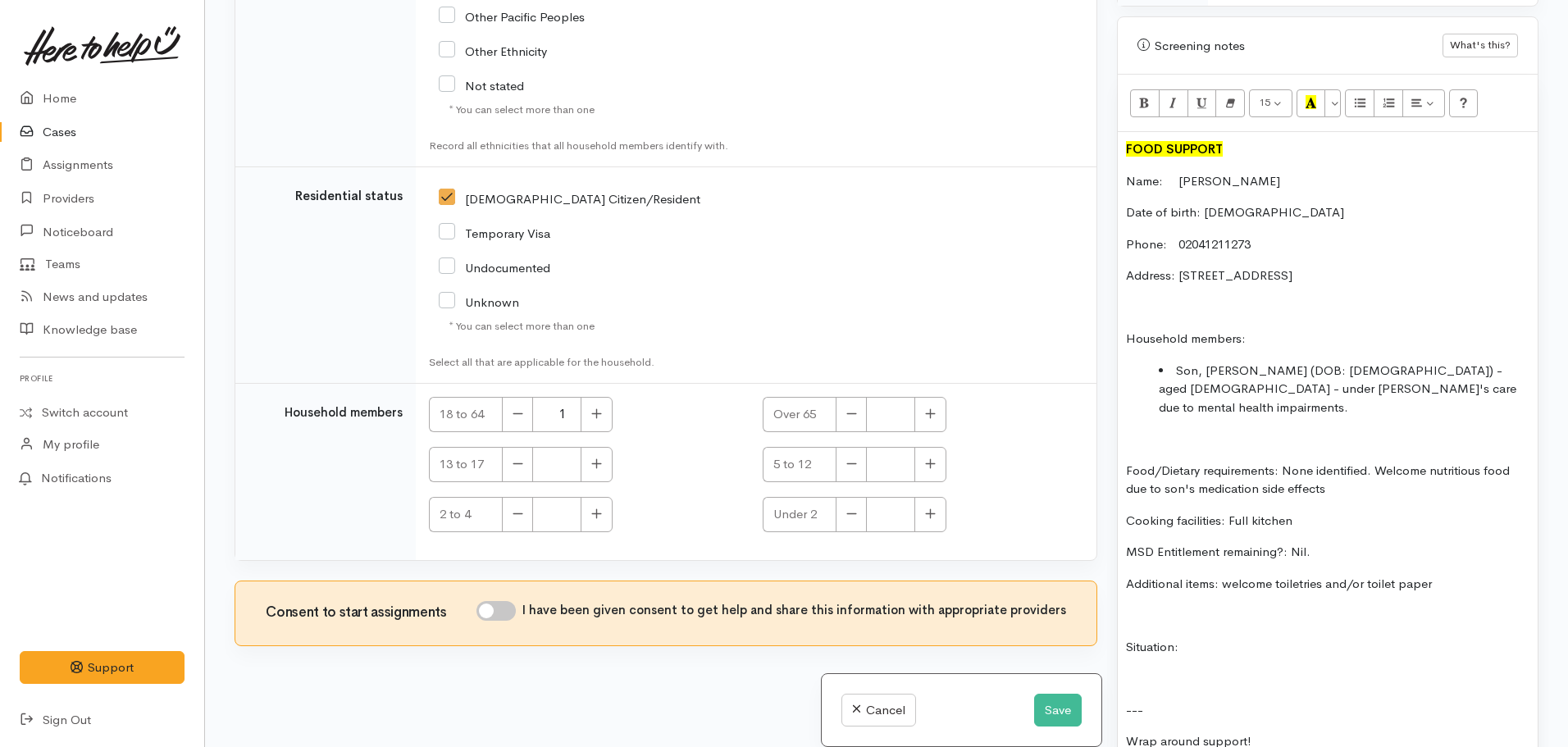
scroll to position [1022, 0]
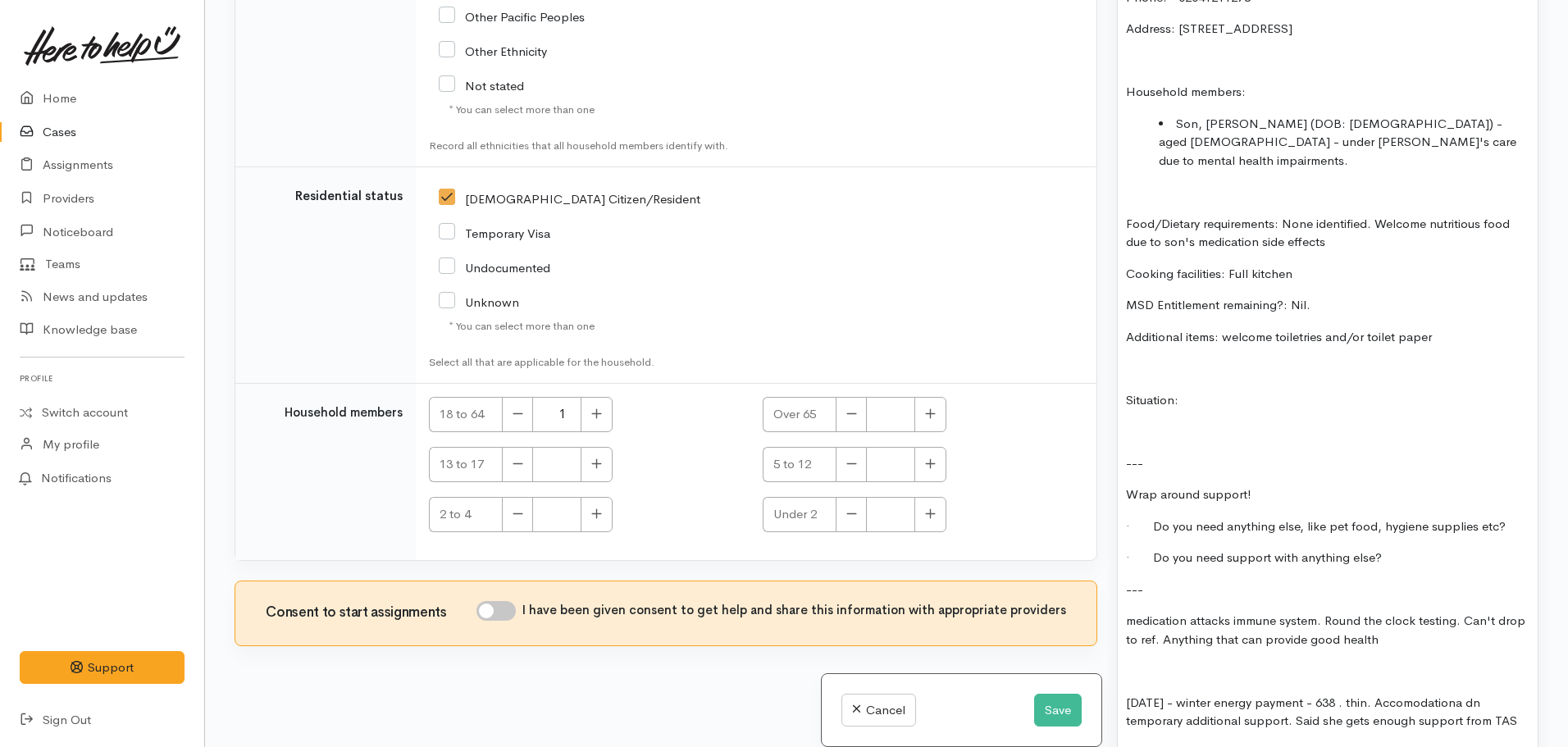
click at [1224, 378] on div "FOOD SUPPORT Name: Siole Martin Date of birth: 23.11.1962 Phone: 02041211273 Ad…" at bounding box center [1327, 350] width 420 height 930
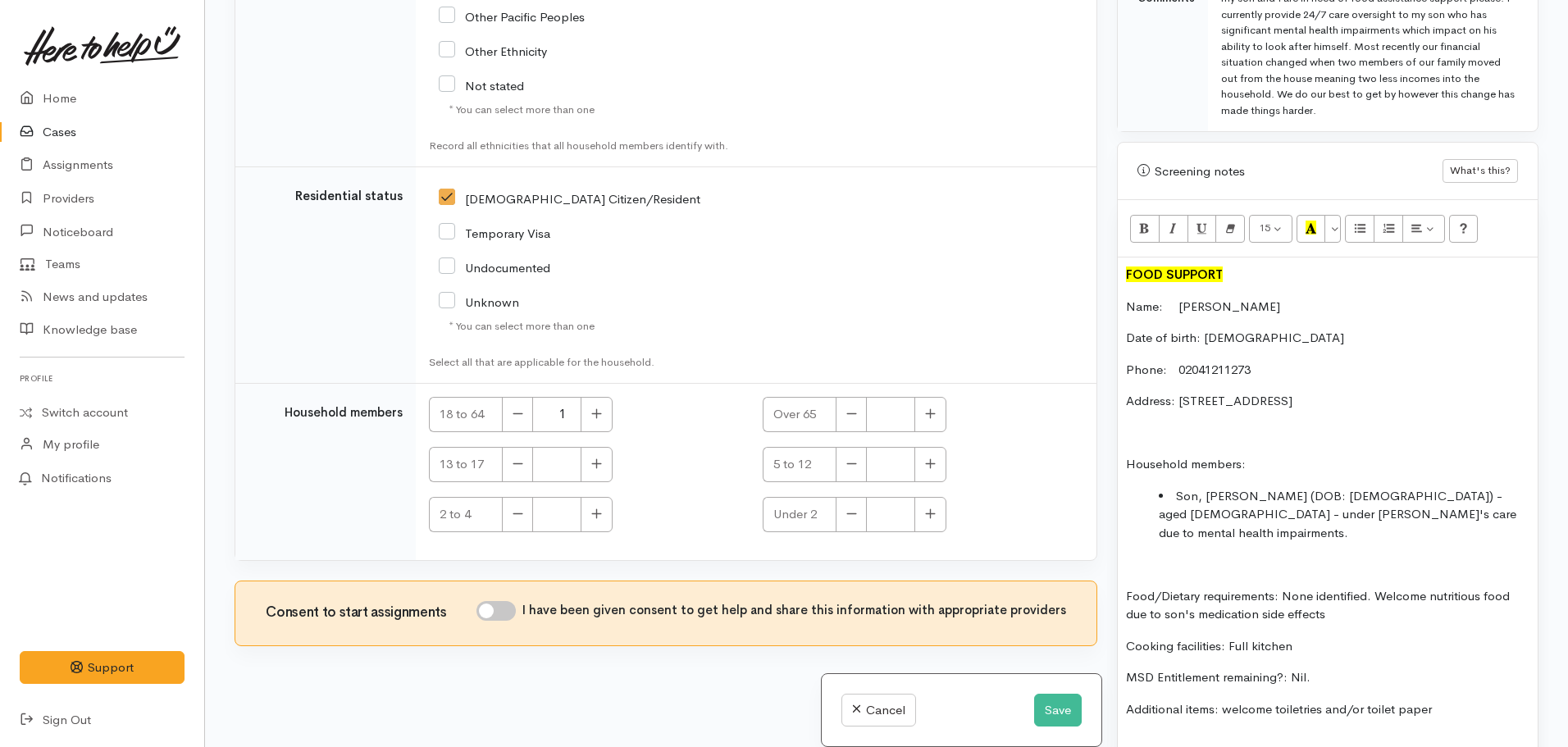
scroll to position [776, 0]
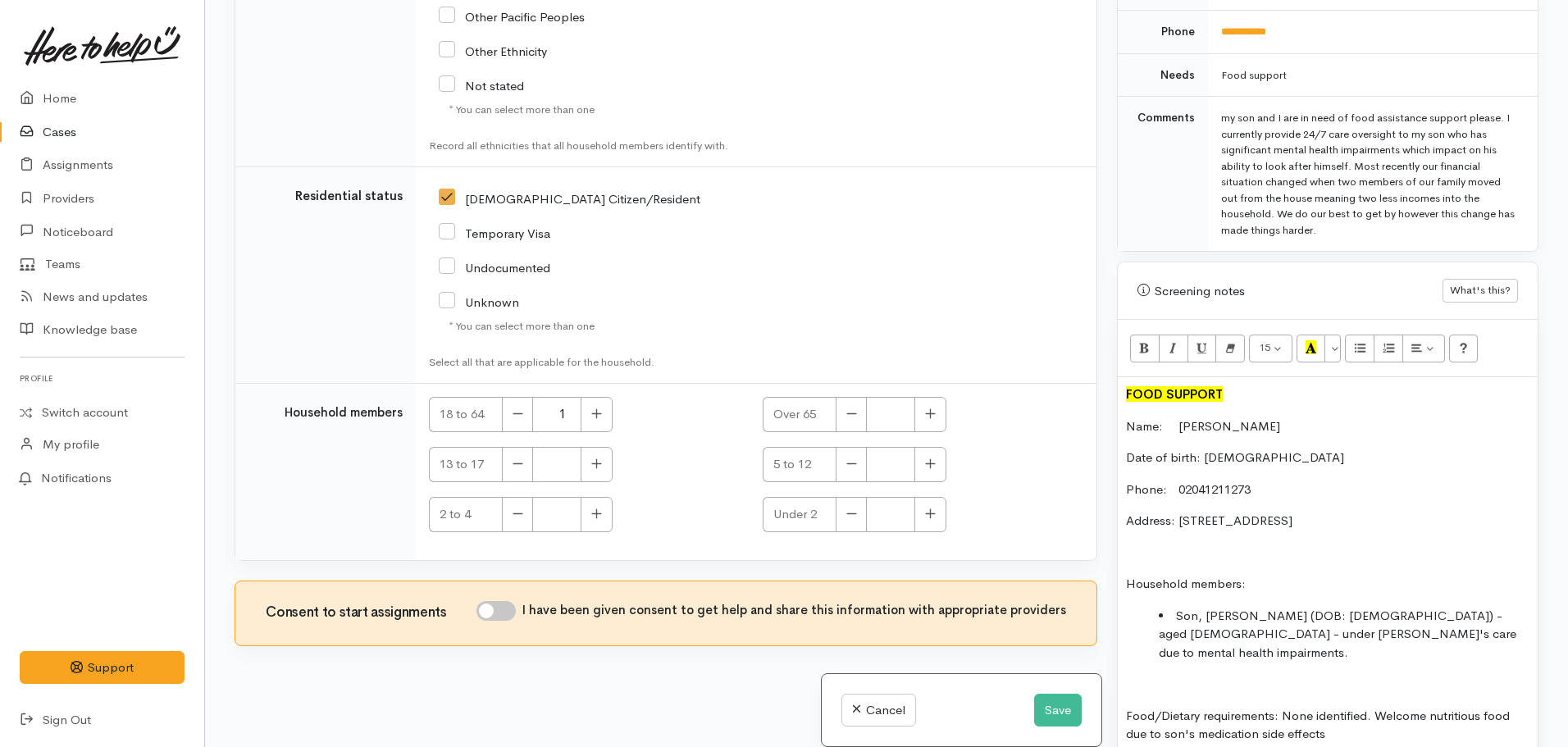
drag, startPoint x: 1305, startPoint y: 114, endPoint x: 1407, endPoint y: 213, distance: 142.1
click at [1407, 213] on div "my son and I are in need of food assistance support please. I currently provide…" at bounding box center [1369, 174] width 297 height 128
copy div "24/7 care oversight to my son who has significant mental health impairments whi…"
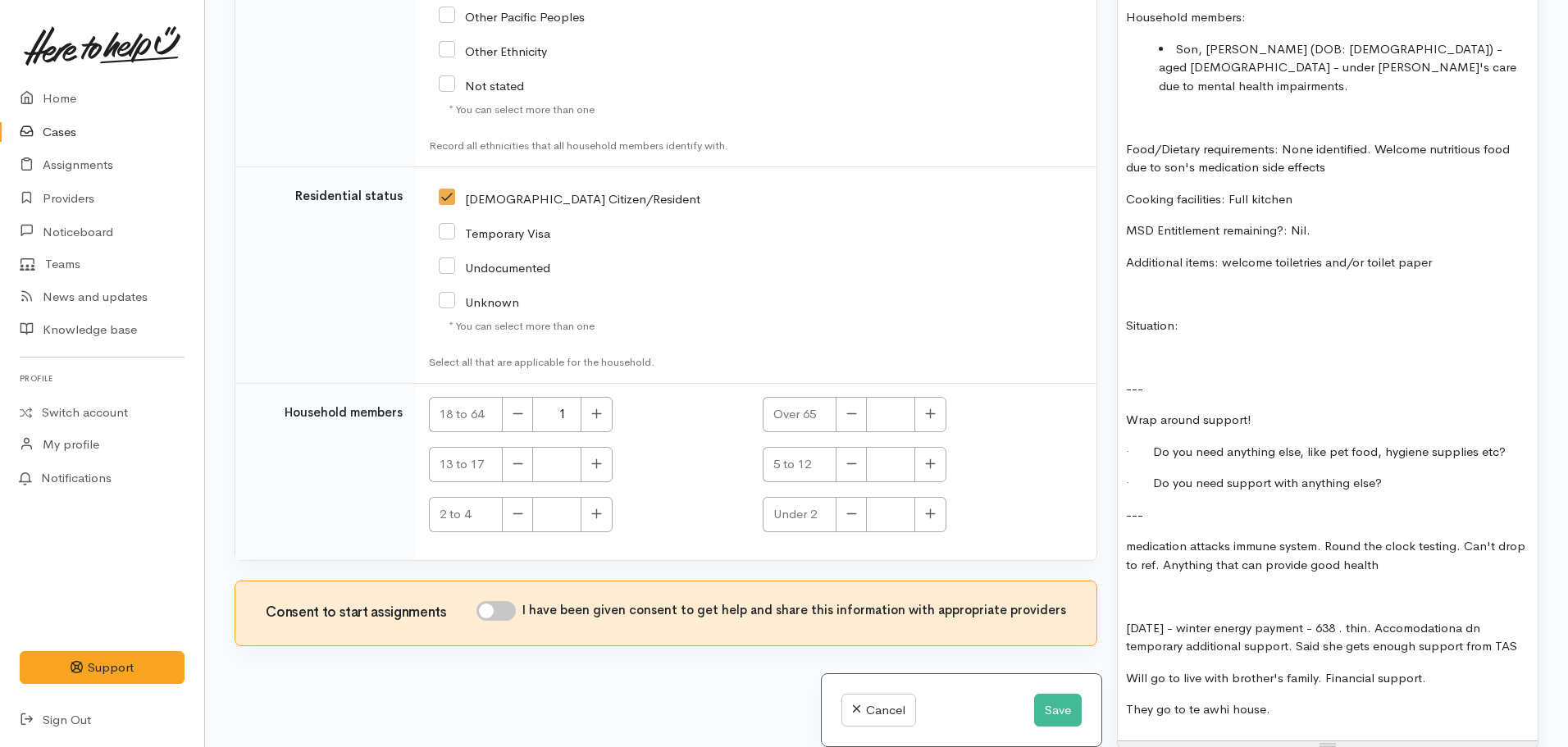
scroll to position [1351, 0]
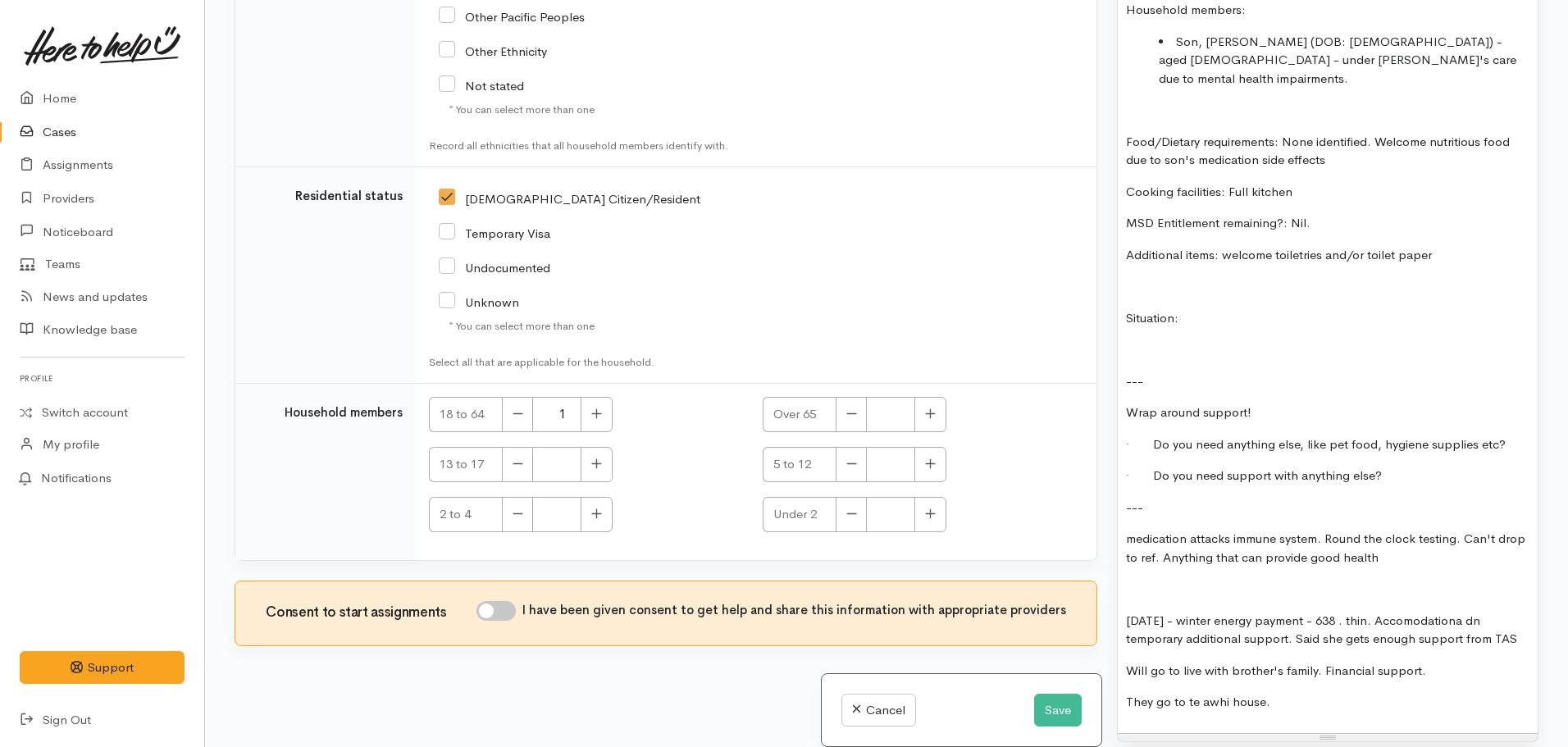
click at [1207, 309] on p "Situation:" at bounding box center [1327, 318] width 404 height 19
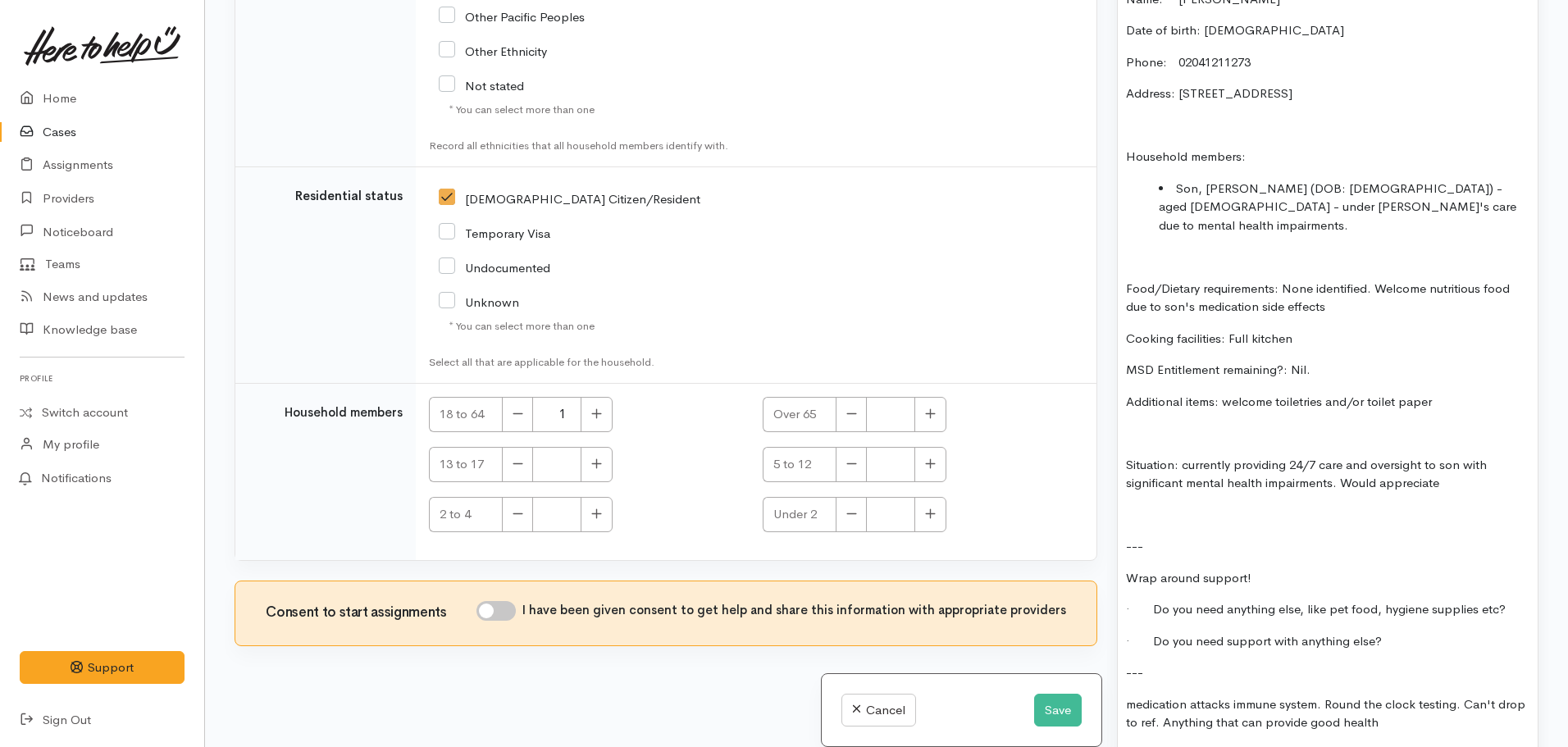
scroll to position [1105, 0]
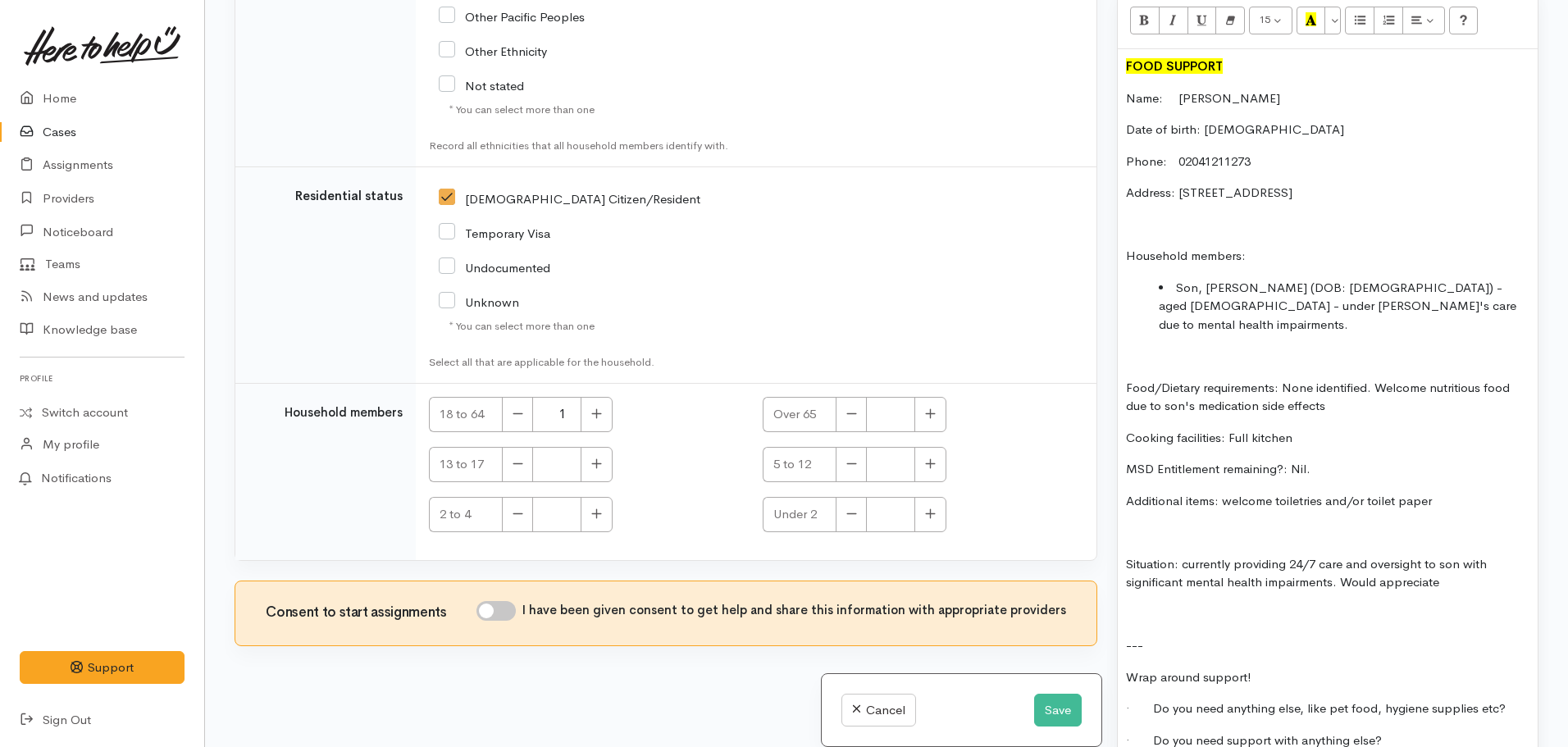
click at [1367, 294] on li "Son, Gianni (DOB: 31.08.2006) - aged 19 - under Siole's care due to mental heal…" at bounding box center [1344, 306] width 371 height 56
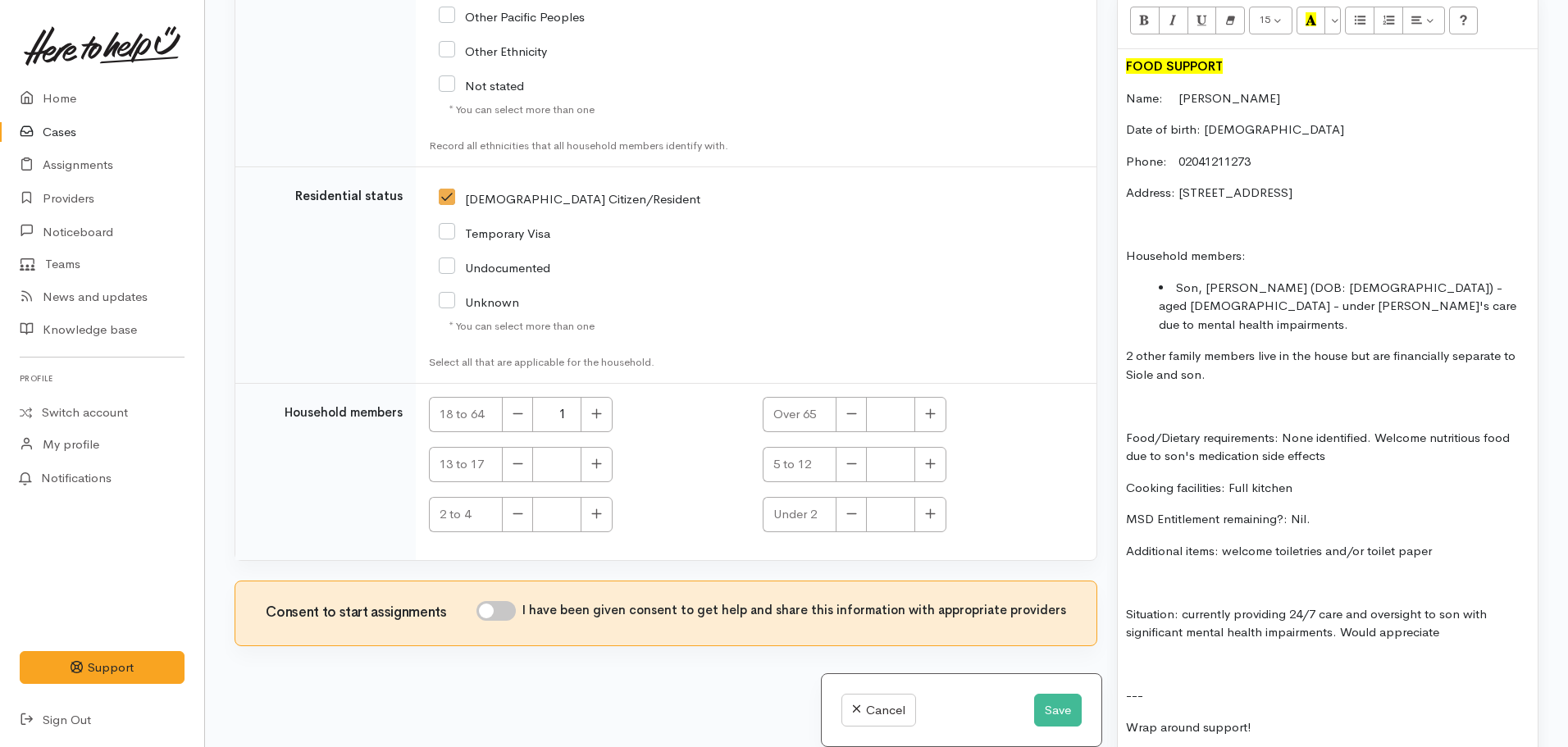
click at [1182, 348] on p "2 other family members live in the house but are financially separate to Siole …" at bounding box center [1327, 366] width 404 height 36
click at [1367, 348] on p "2 other family members live in the house but are financially separate to Siole …" at bounding box center [1327, 366] width 404 height 36
click at [1371, 348] on p "2 other family members live in the house but are financially separate to Siole …" at bounding box center [1327, 366] width 404 height 36
drag, startPoint x: 1371, startPoint y: 321, endPoint x: 1351, endPoint y: 317, distance: 20.4
click at [1351, 348] on p "2 other family members live in the house but are financially separate to Siole …" at bounding box center [1327, 366] width 404 height 36
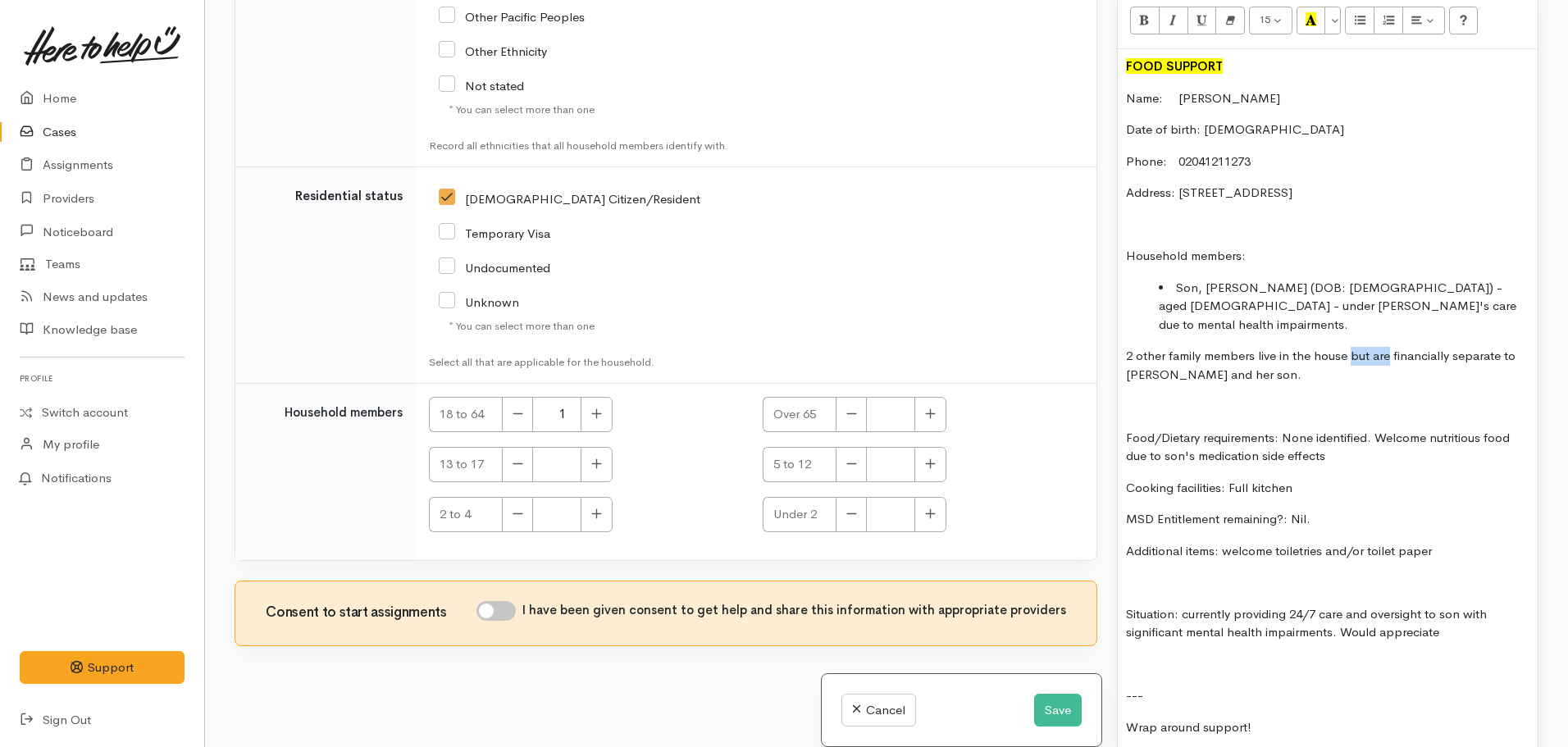
click at [1351, 348] on p "2 other family members live in the house but are financially separate to Siole …" at bounding box center [1327, 366] width 404 height 36
drag, startPoint x: 1371, startPoint y: 323, endPoint x: 1351, endPoint y: 323, distance: 20.0
click at [1351, 348] on p "2 other family members live in the house but are financially separate to Siole …" at bounding box center [1327, 366] width 404 height 36
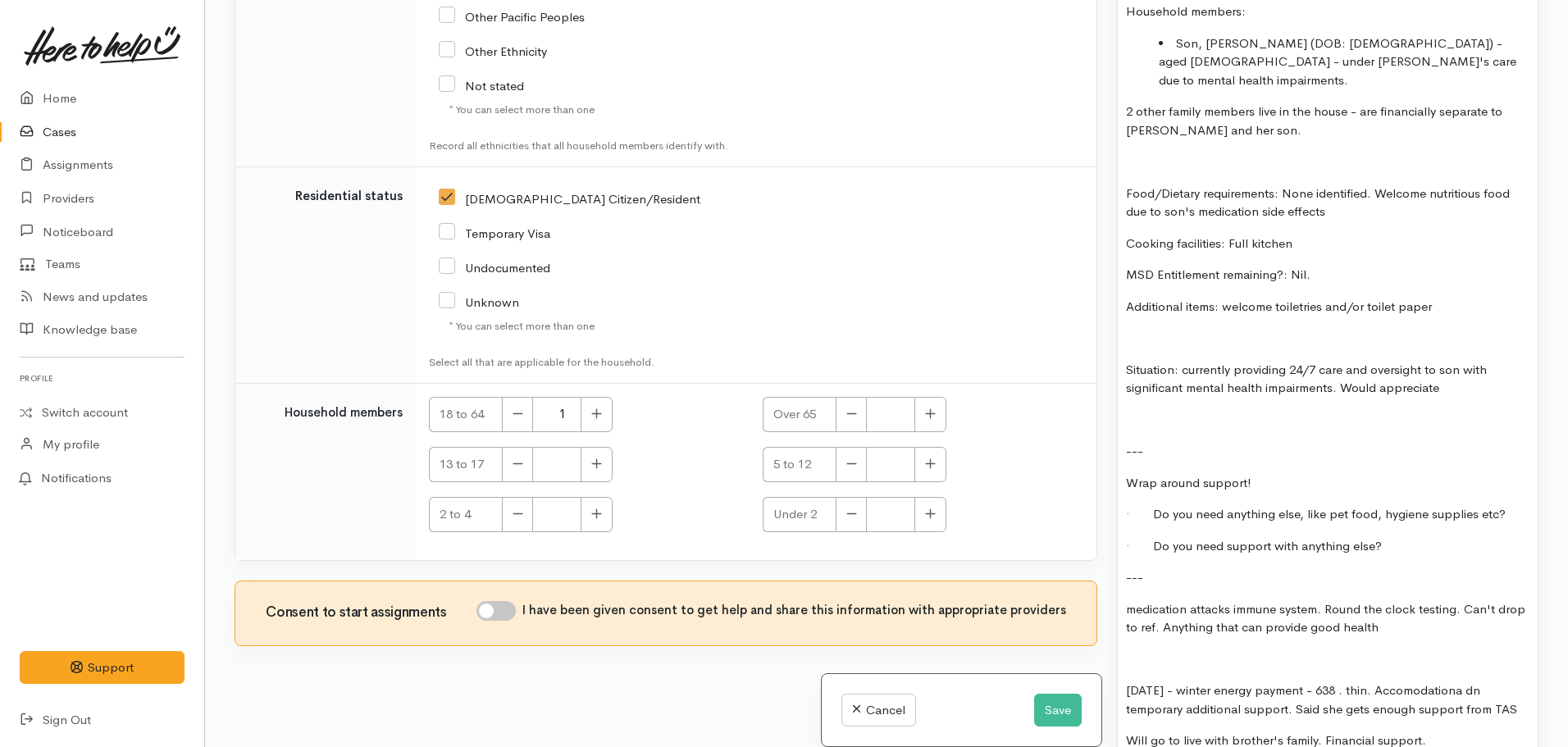
scroll to position [1351, 0]
click at [604, 415] on button "button" at bounding box center [596, 414] width 32 height 36
type input "2"
click at [510, 609] on input "I have been given consent to get help and share this information with appropria…" at bounding box center [496, 611] width 39 height 20
checkbox input "true"
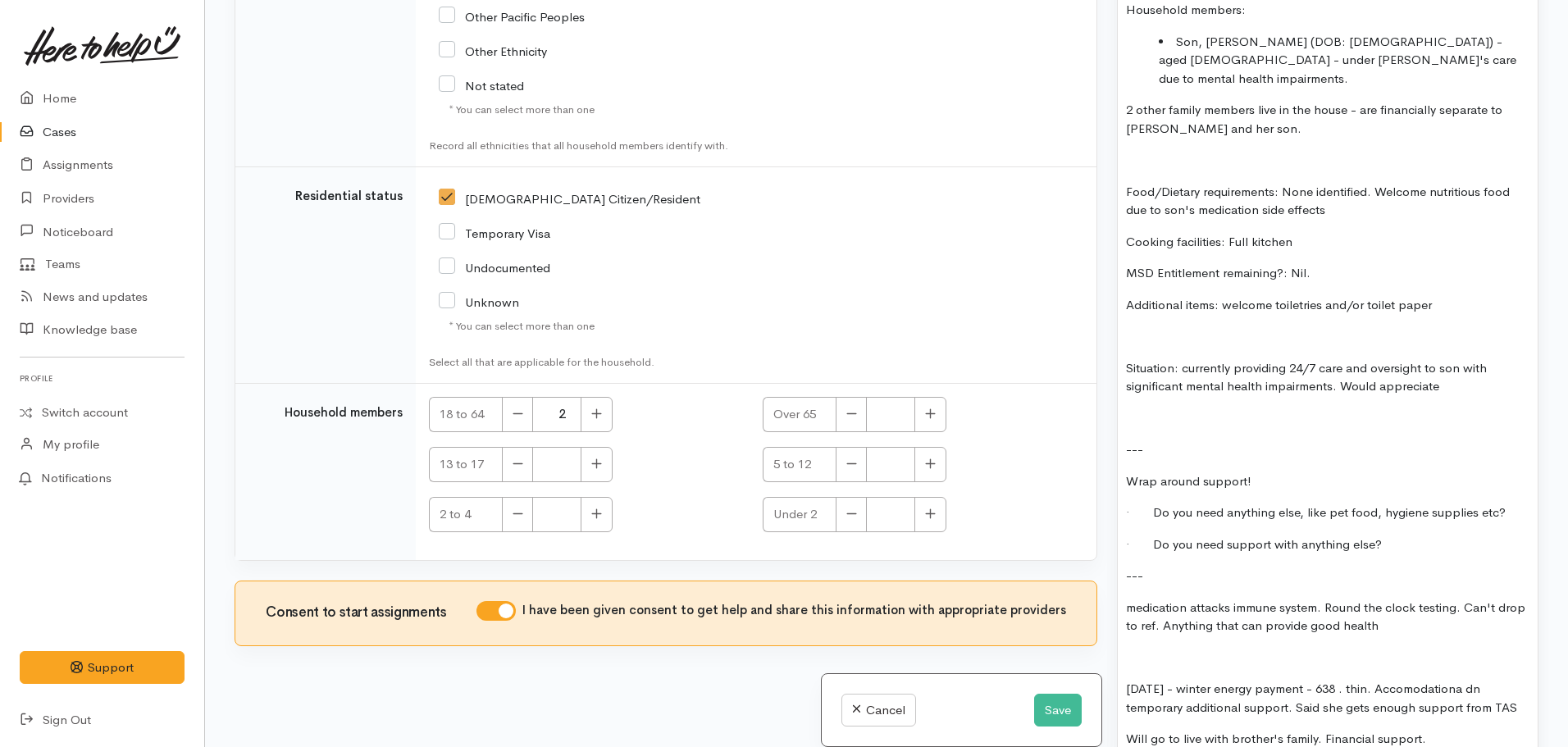
click at [1458, 359] on p "Situation: currently providing 24/7 care and oversight to son with significant …" at bounding box center [1327, 378] width 404 height 36
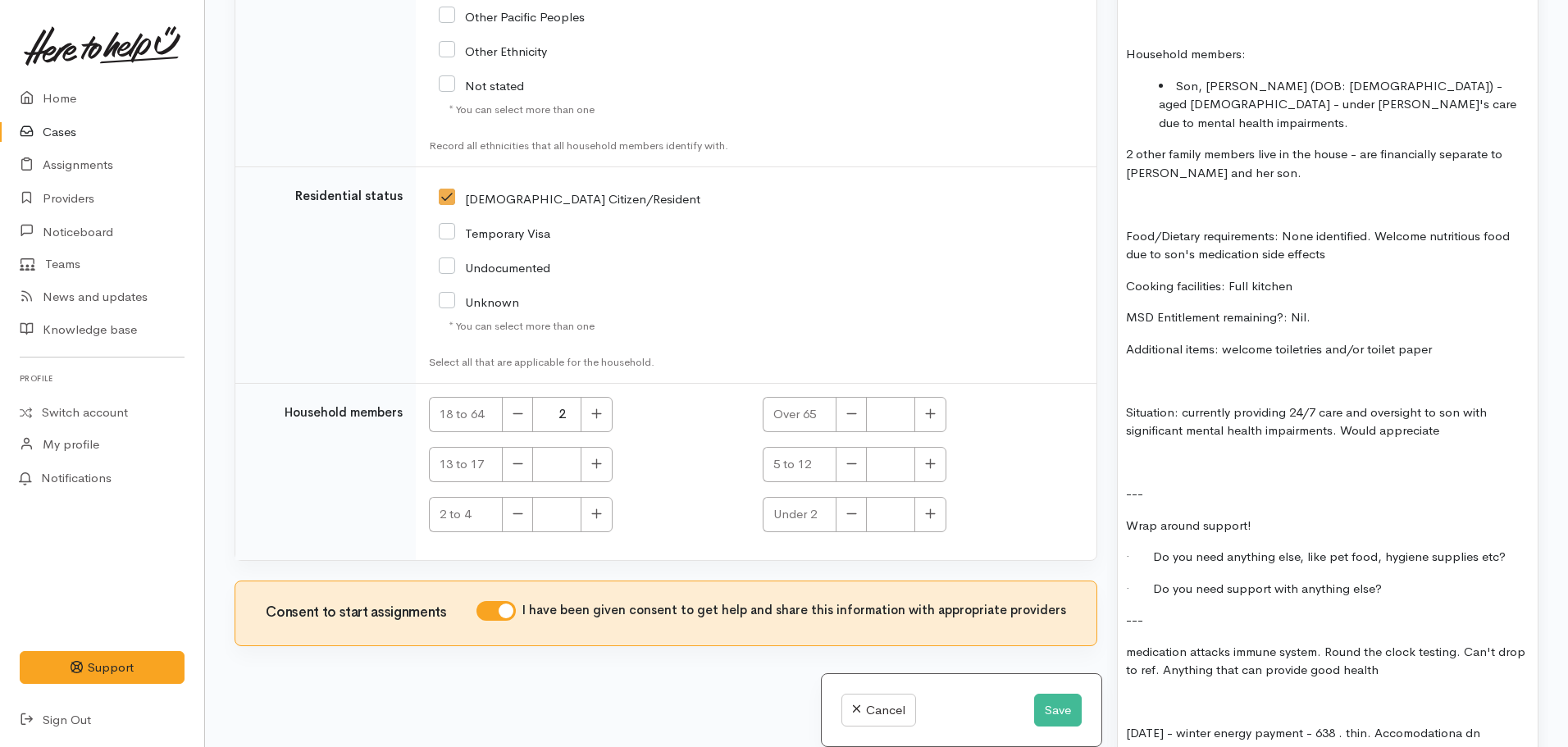
scroll to position [1269, 0]
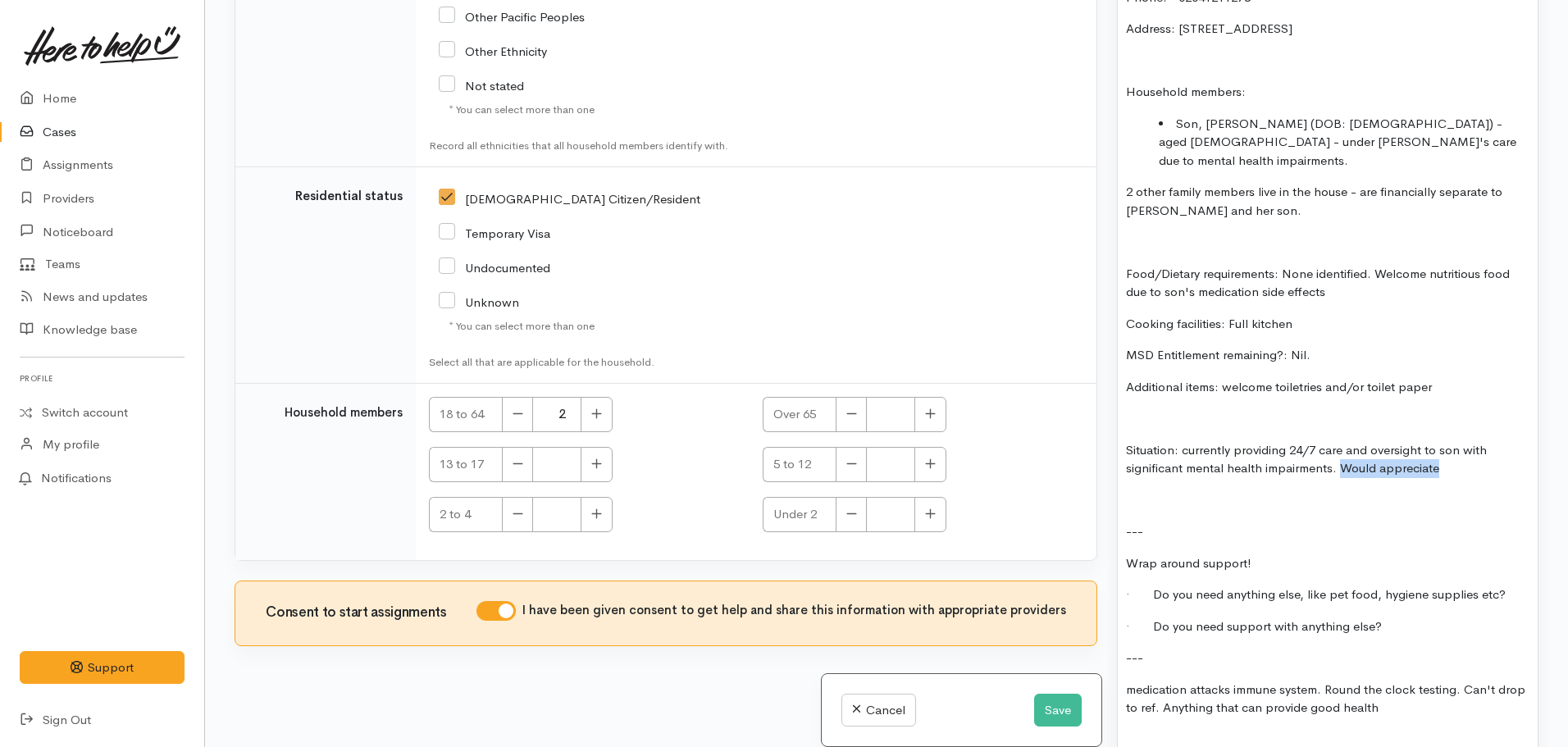
drag, startPoint x: 1462, startPoint y: 434, endPoint x: 1345, endPoint y: 436, distance: 117.0
click at [1345, 441] on p "Situation: currently providing 24/7 care and oversight to son with significant …" at bounding box center [1327, 460] width 404 height 36
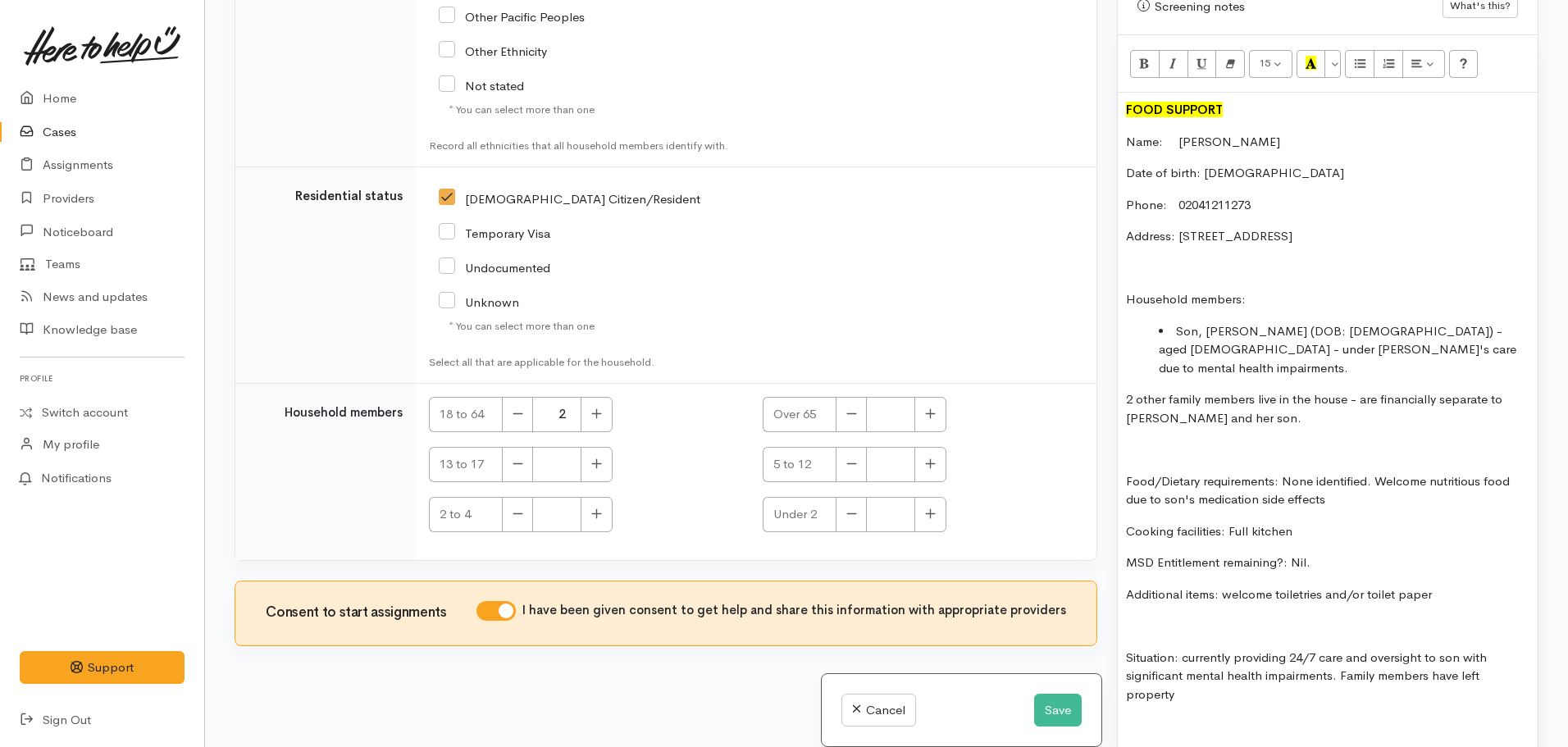
scroll to position [776, 0]
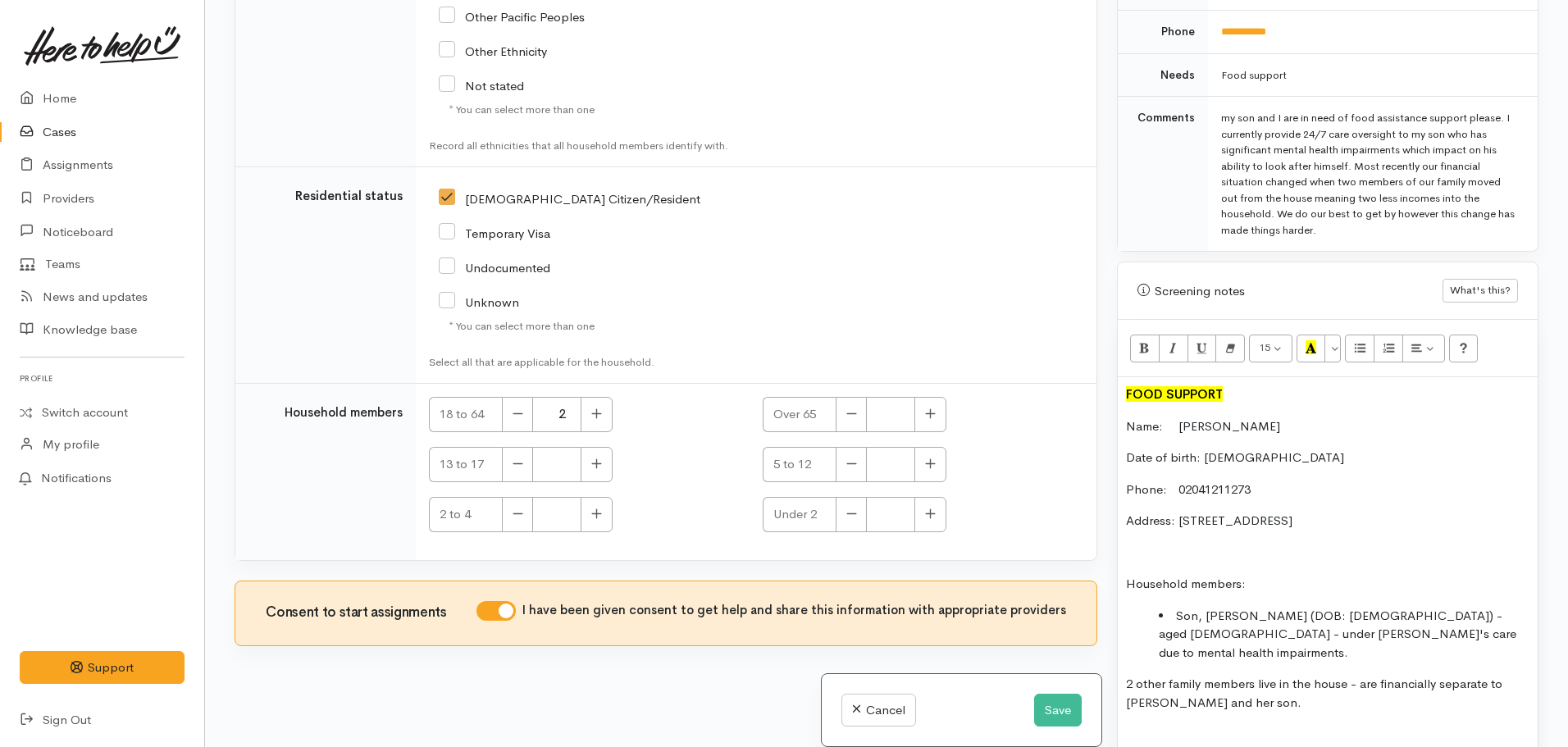
drag, startPoint x: 1335, startPoint y: 163, endPoint x: 1396, endPoint y: 213, distance: 78.9
click at [1396, 213] on div "my son and I are in need of food assistance support please. I currently provide…" at bounding box center [1369, 174] width 297 height 128
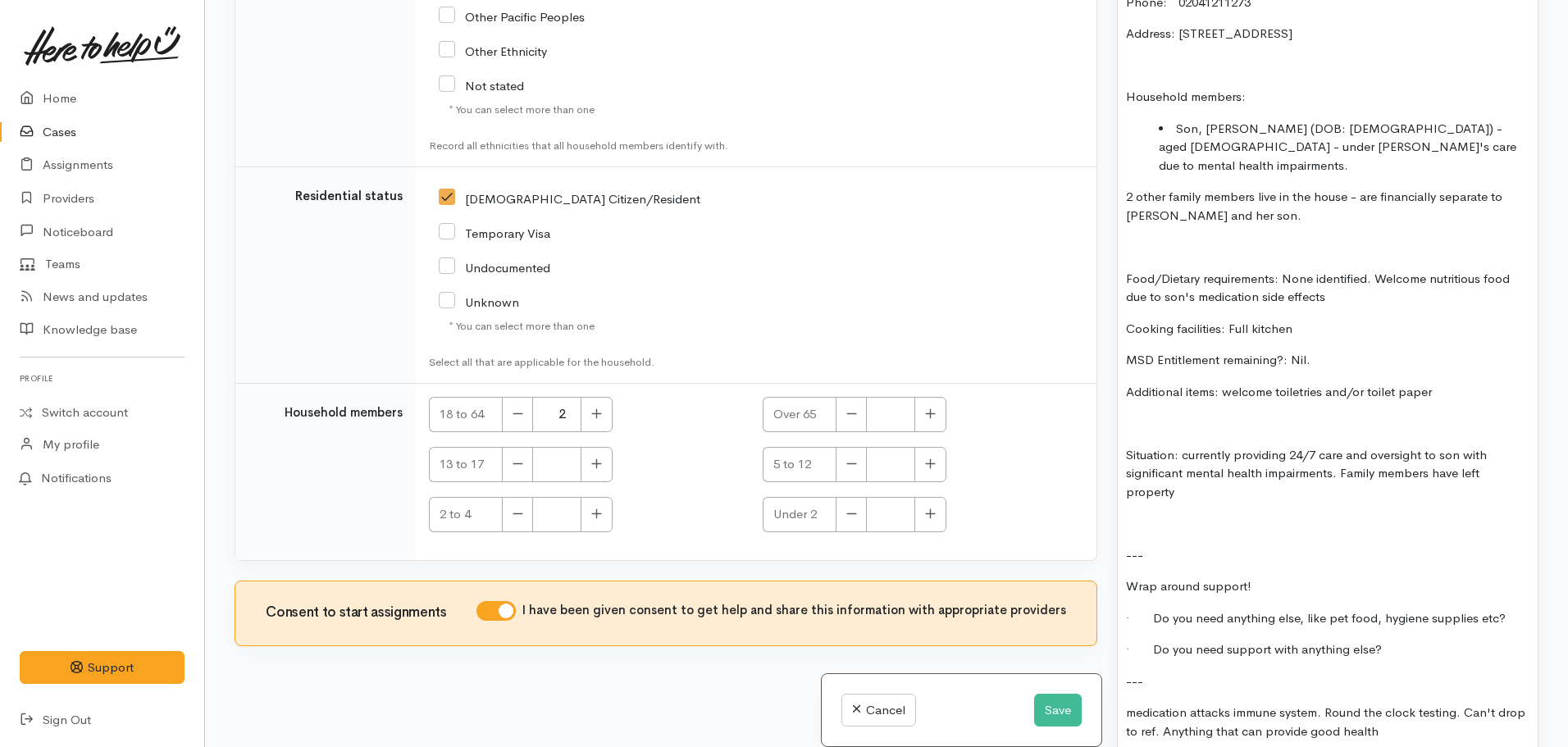
scroll to position [1351, 0]
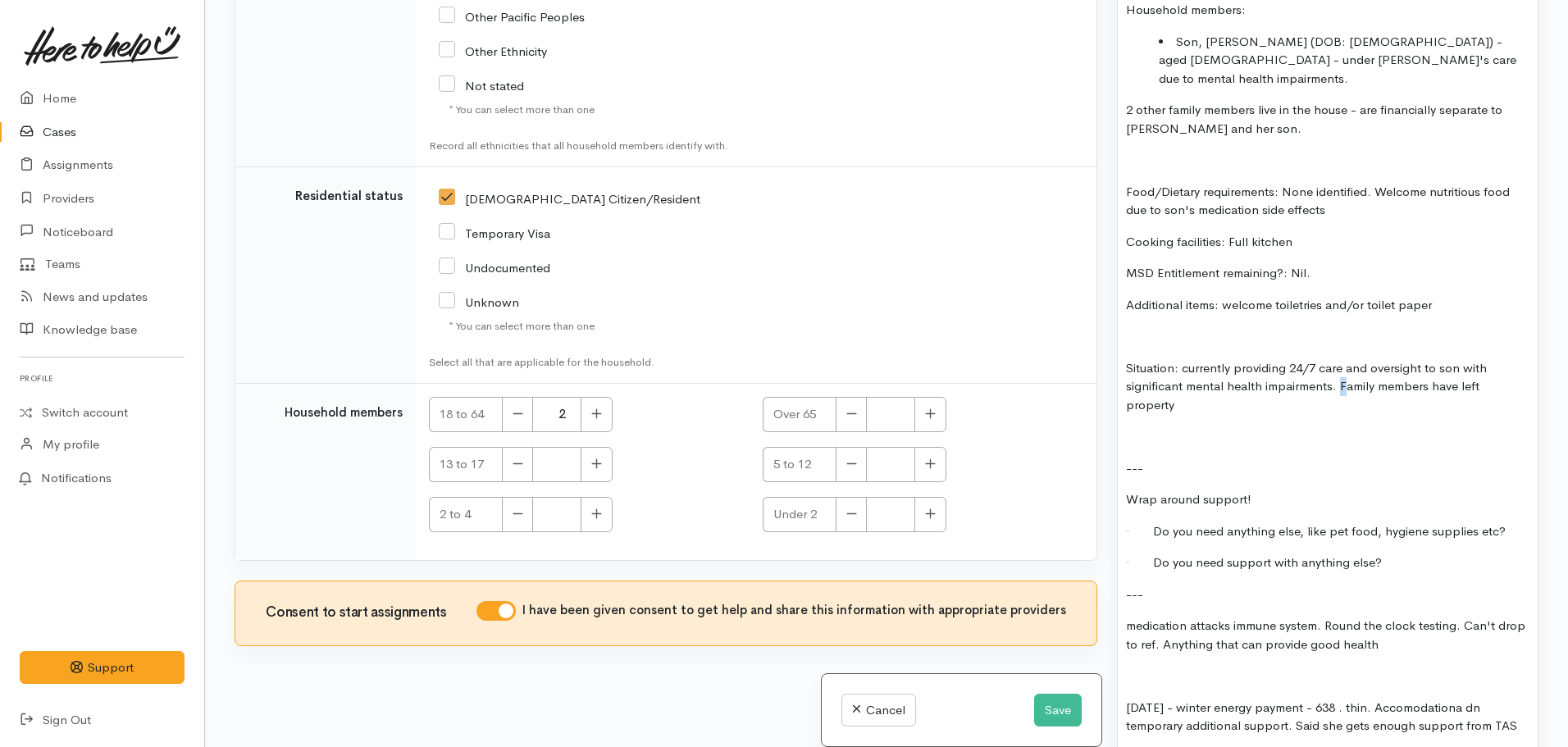
click at [1343, 359] on p "Situation: currently providing 24/7 care and oversight to son with significant …" at bounding box center [1327, 387] width 404 height 56
drag, startPoint x: 1481, startPoint y: 356, endPoint x: 1511, endPoint y: 369, distance: 32.7
click at [1511, 369] on p "Situation: currently providing 24/7 care and oversight to son with significant …" at bounding box center [1327, 387] width 404 height 56
click at [1148, 428] on p at bounding box center [1327, 437] width 404 height 19
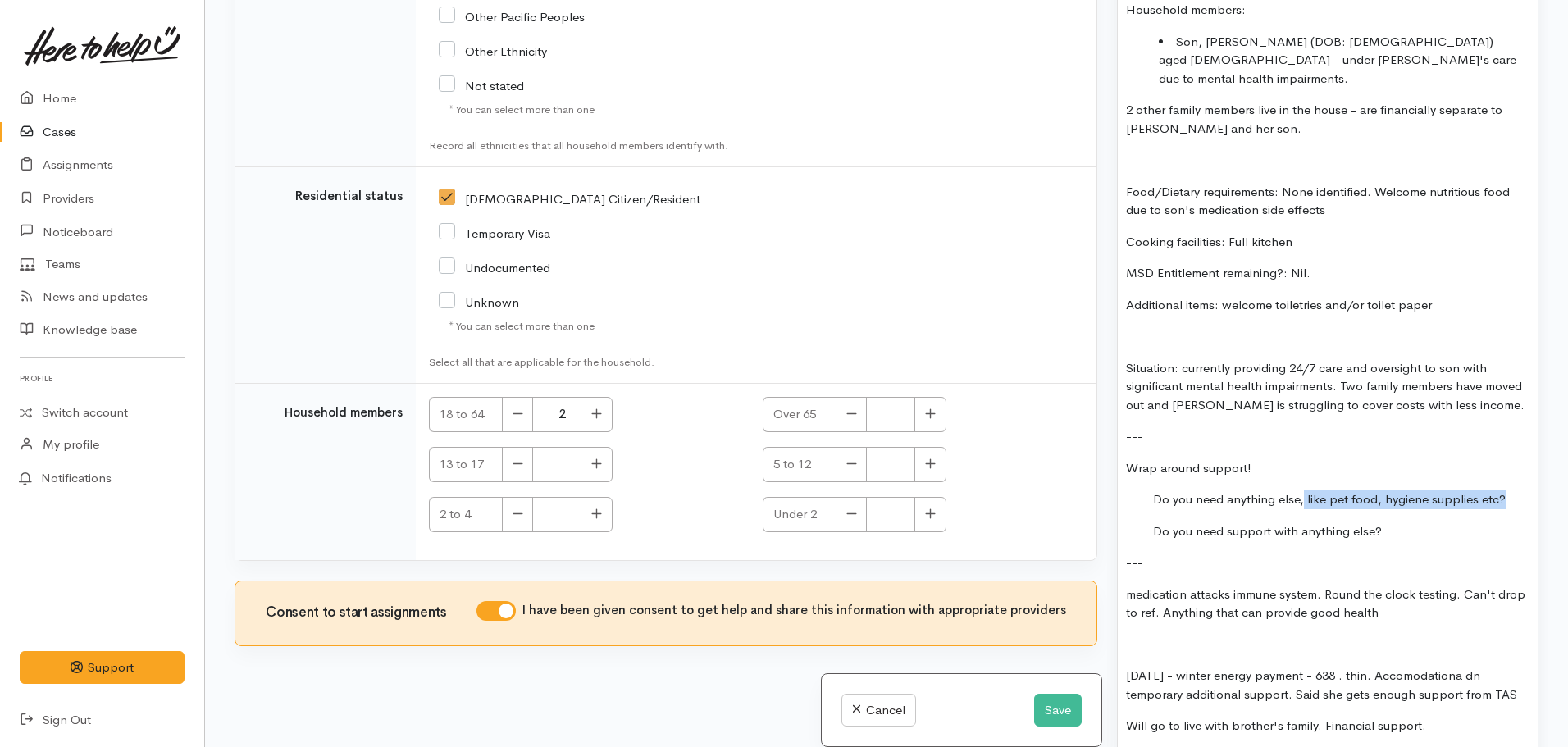
drag, startPoint x: 1300, startPoint y: 464, endPoint x: 1530, endPoint y: 470, distance: 230.1
click at [1530, 470] on div "FOOD SUPPORT Name: Siole Martin Date of birth: 23.11.1962 Phone: 02041211273 Ad…" at bounding box center [1327, 296] width 420 height 985
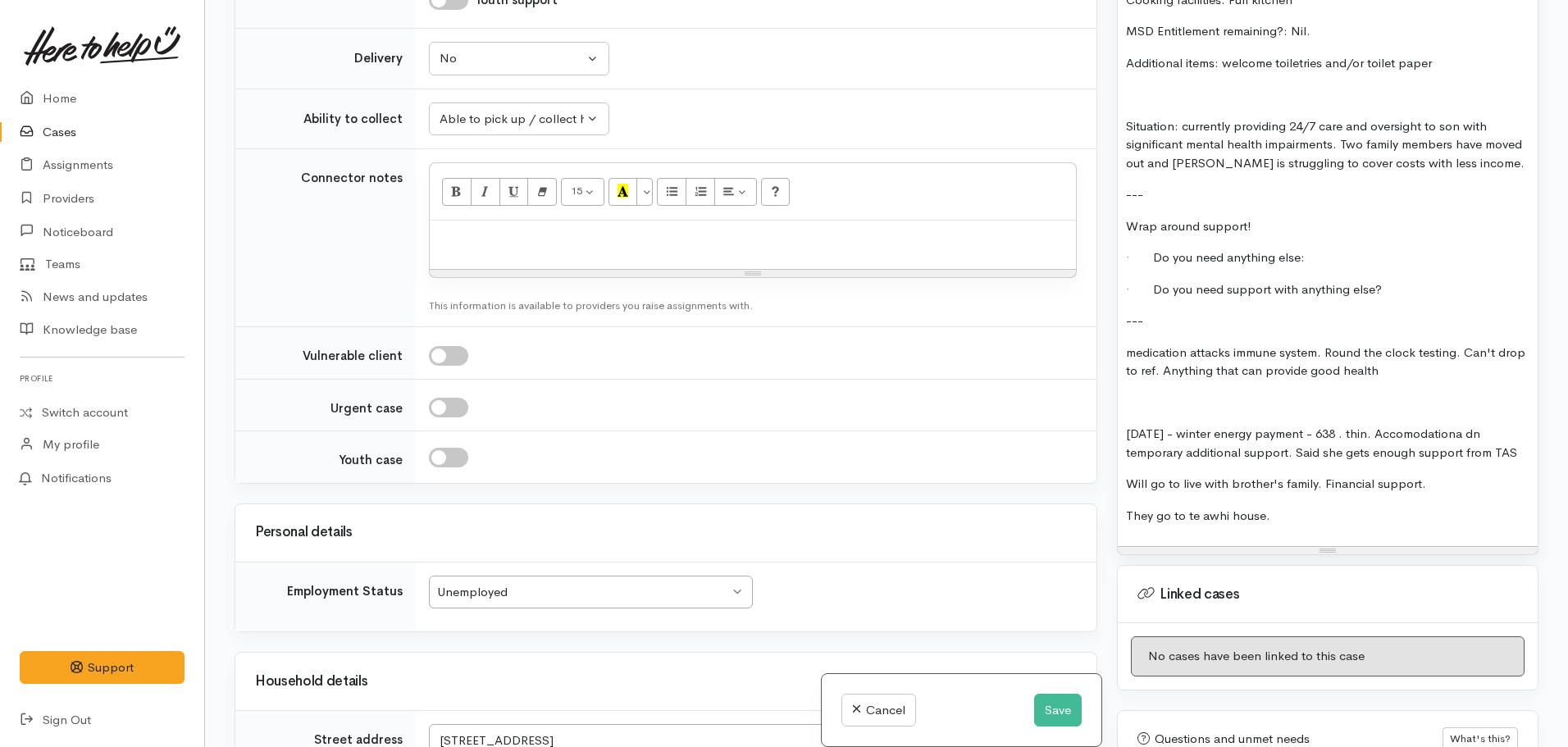
scroll to position [1597, 0]
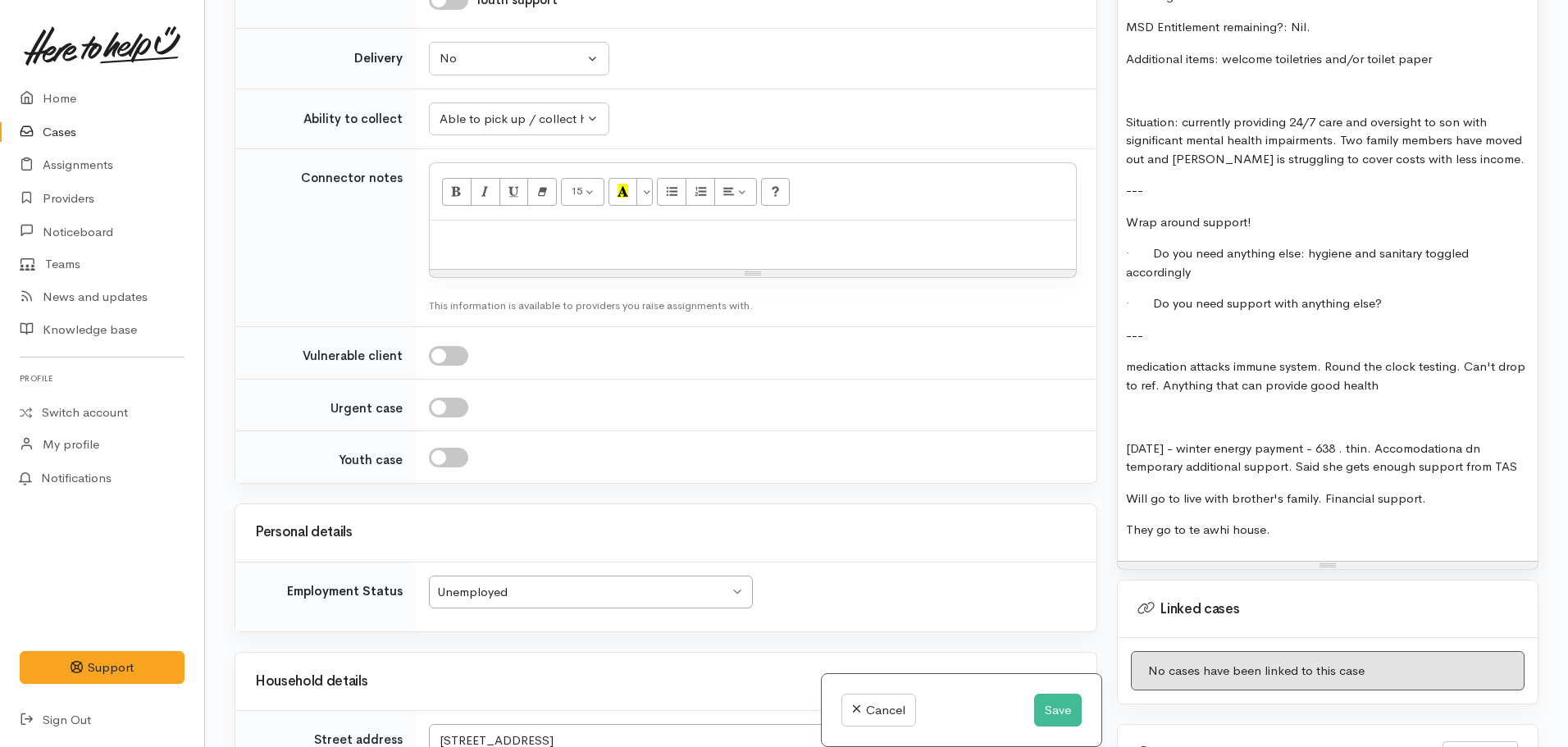
click at [1390, 284] on div "FOOD SUPPORT Name: Siole Martin Date of birth: 23.11.1962 Phone: 02041211273 Ad…" at bounding box center [1327, 58] width 420 height 1004
click at [1391, 295] on p "· Do you need support with anything else?" at bounding box center [1327, 304] width 404 height 19
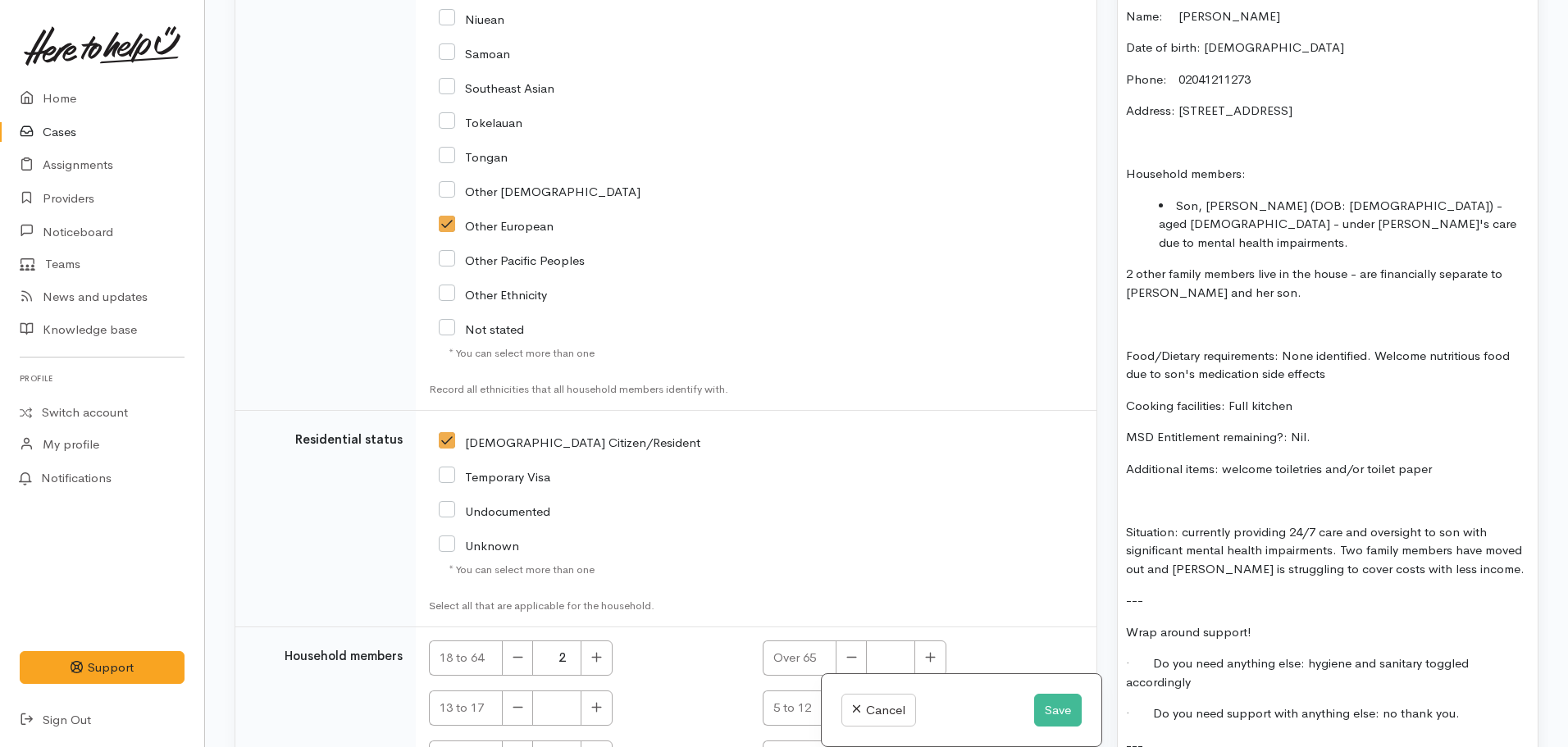
scroll to position [2568, 0]
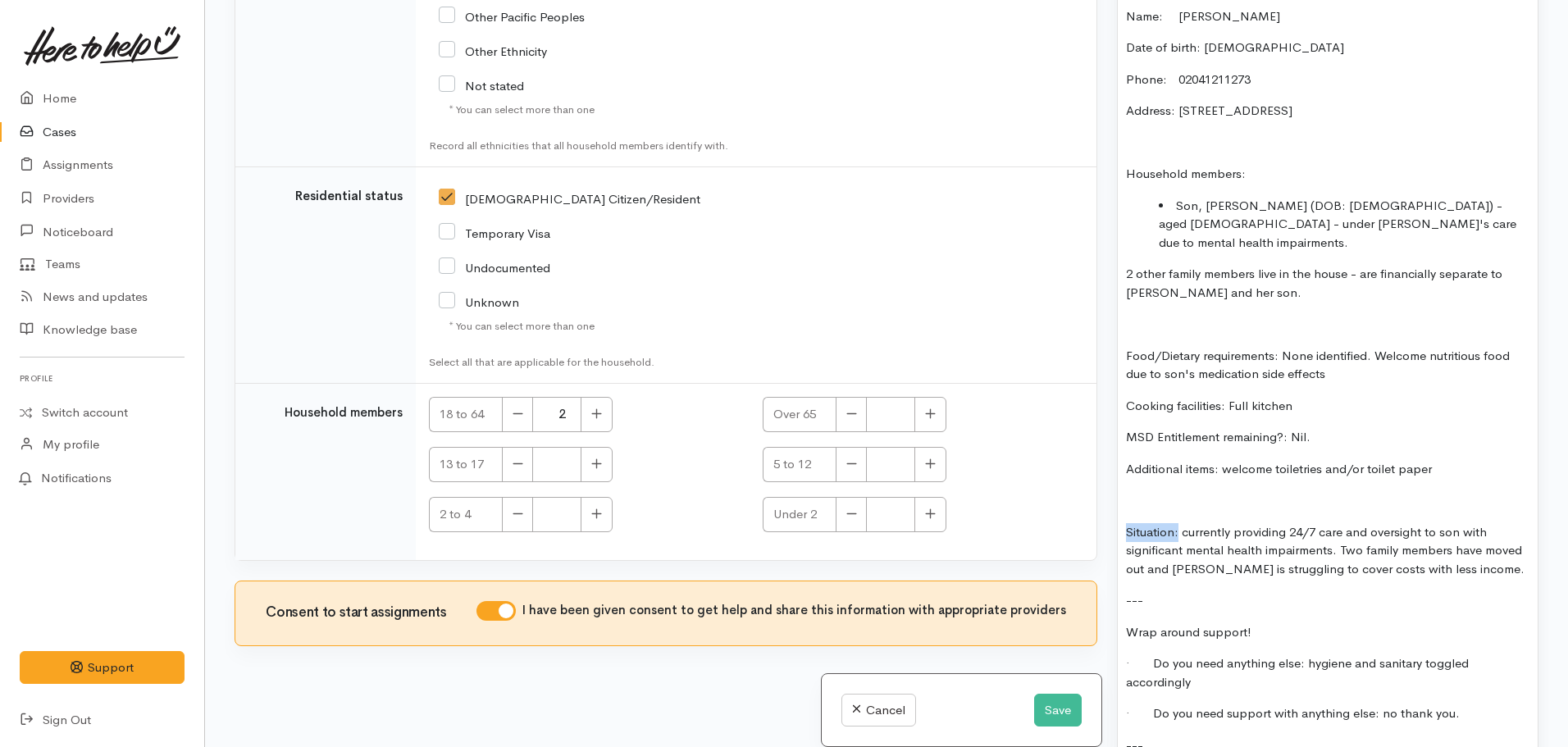
drag, startPoint x: 1178, startPoint y: 497, endPoint x: 1111, endPoint y: 489, distance: 67.5
click at [1111, 490] on div "Warnings Add No warnings have been raised against this case Add Warning Title ●…" at bounding box center [1327, 373] width 441 height 747
click at [1365, 551] on div "FOOD SUPPORT Name: Siole Martin Date of birth: 23.11.1962 Phone: 02041211273 Ad…" at bounding box center [1327, 469] width 420 height 1004
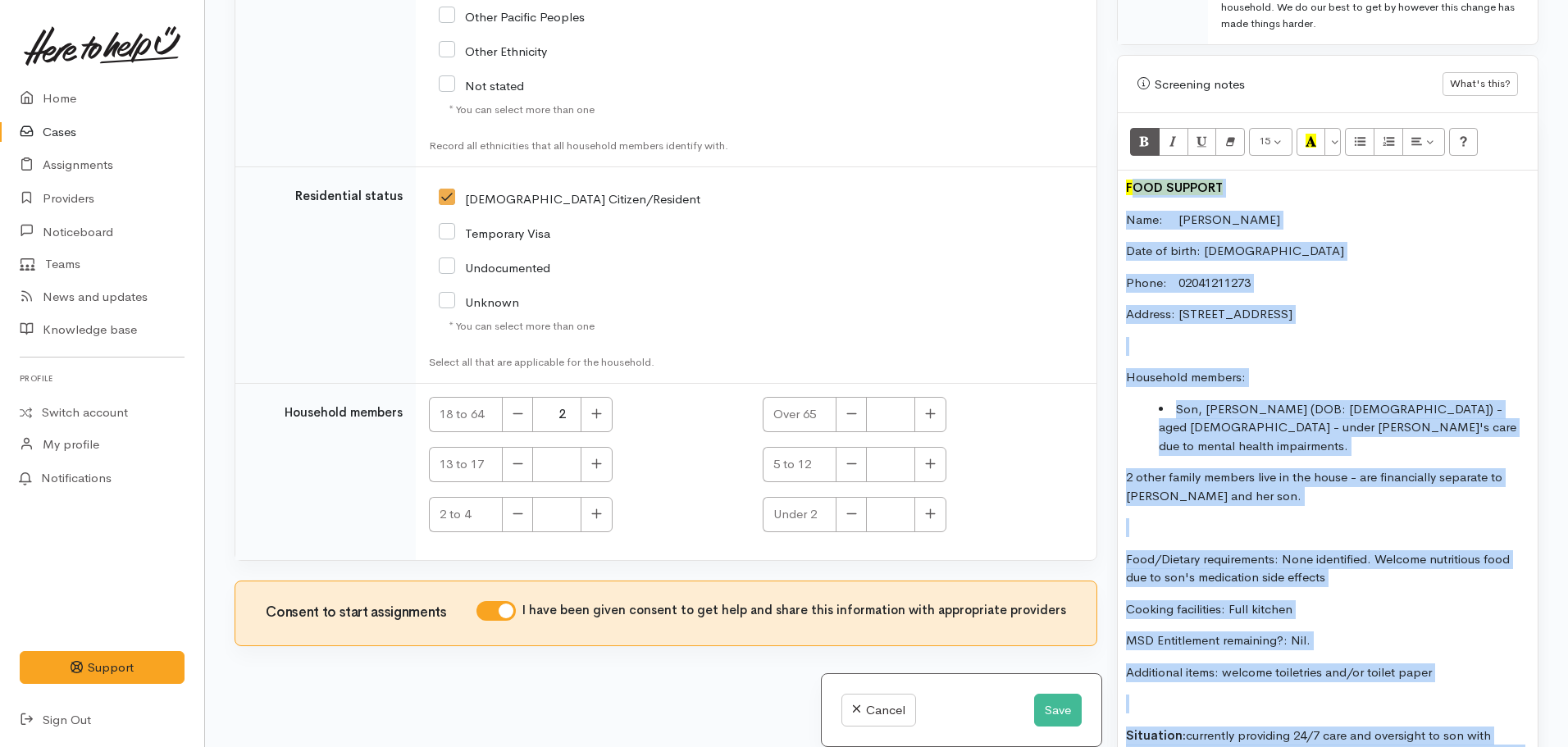
scroll to position [858, 0]
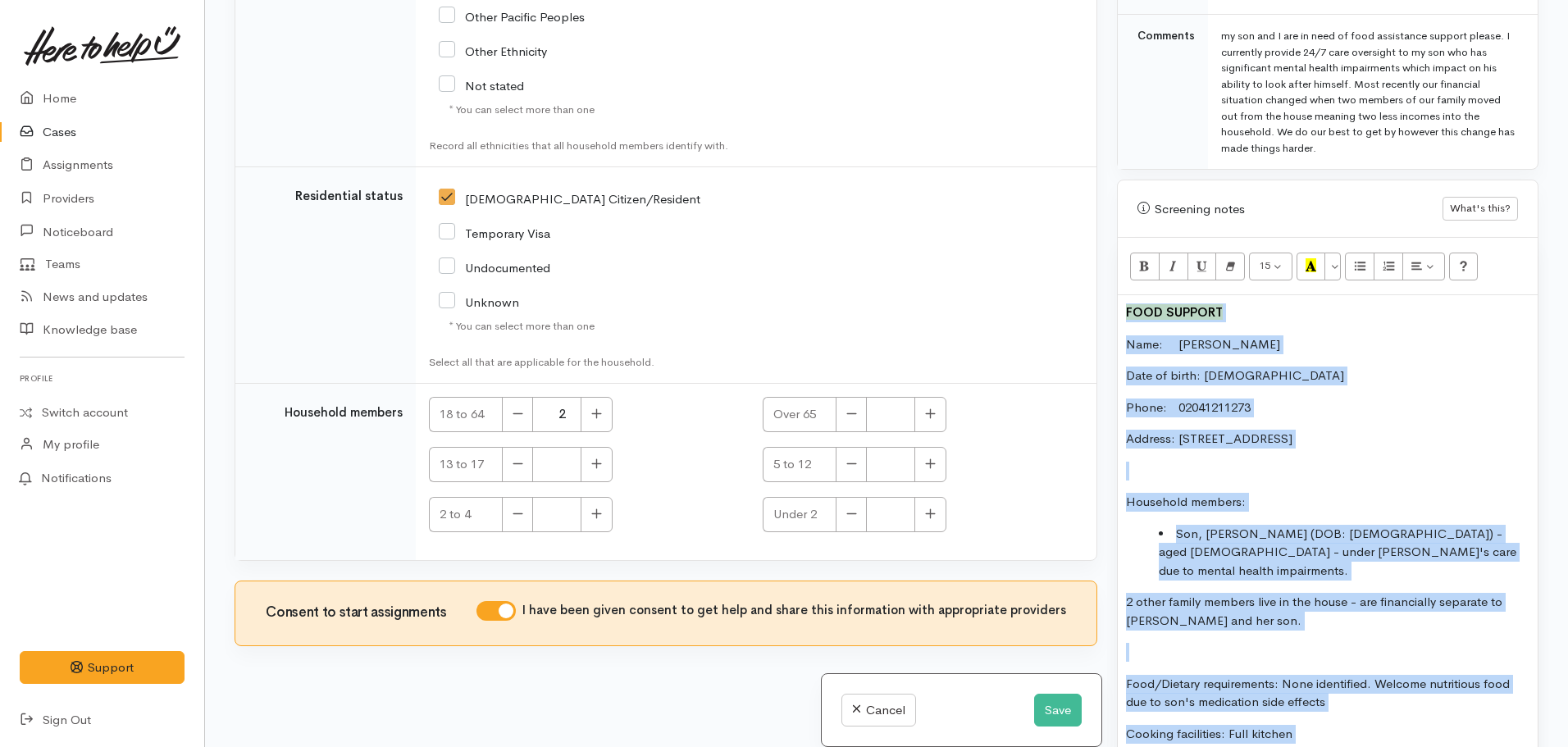
drag, startPoint x: 1473, startPoint y: 544, endPoint x: 1097, endPoint y: 288, distance: 454.9
click at [1097, 288] on div "Related cases There are no other cases from the same person found. Manually lin…" at bounding box center [886, 373] width 1324 height 747
copy div "FOOD SUPPORT Name: Siole Martin Date of birth: 23.11.1962 Phone: 02041211273 Ad…"
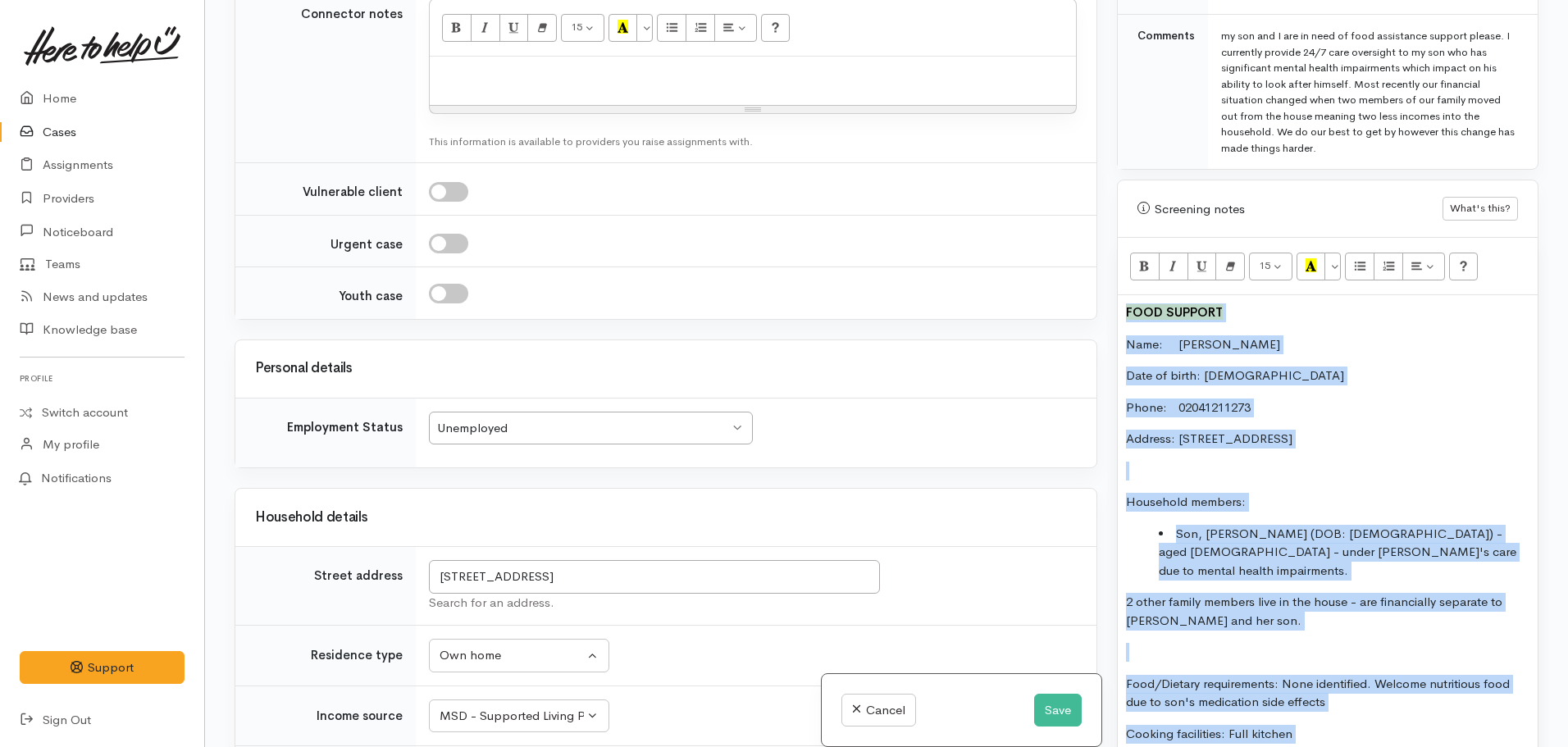
scroll to position [927, 0]
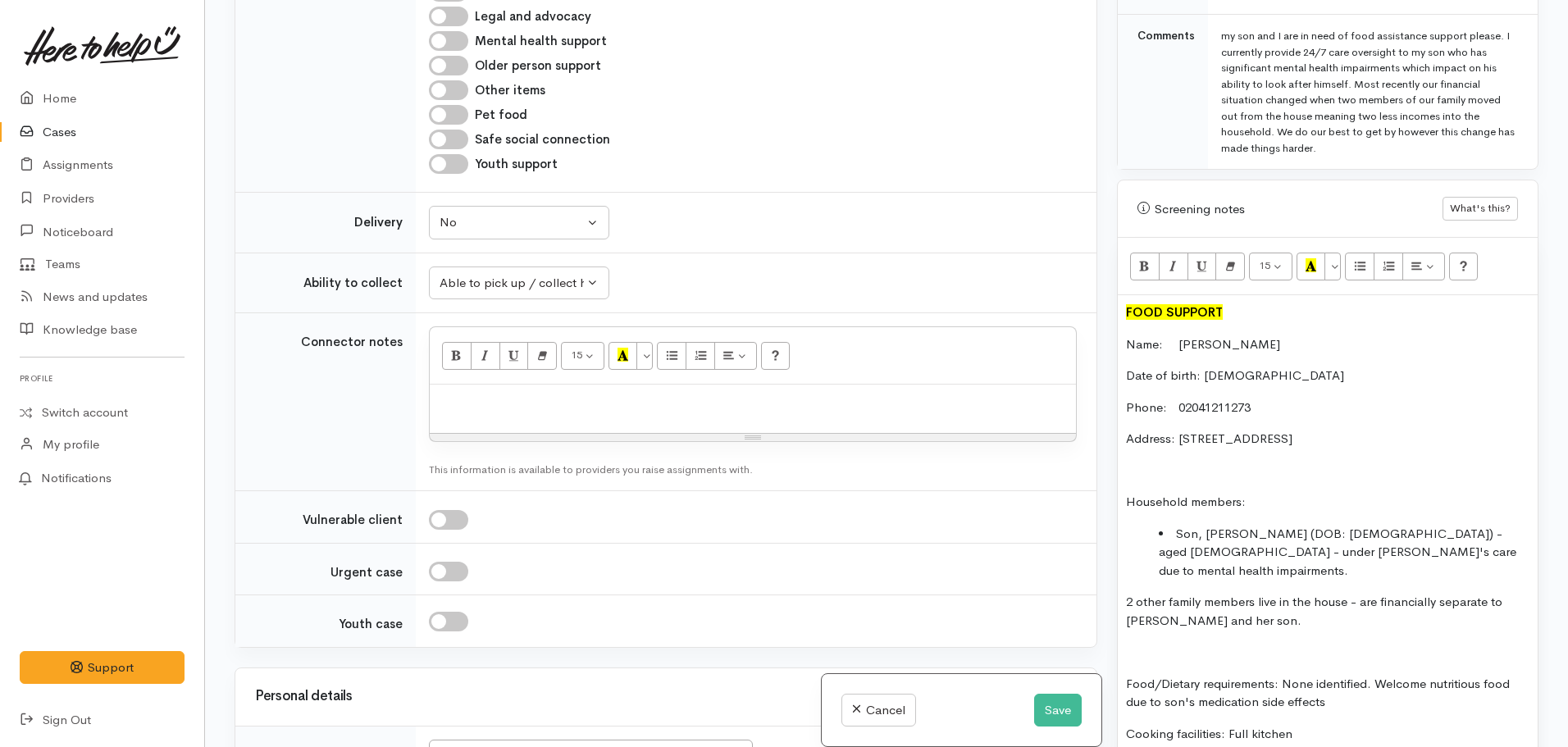
click at [489, 395] on p at bounding box center [752, 402] width 630 height 19
paste div
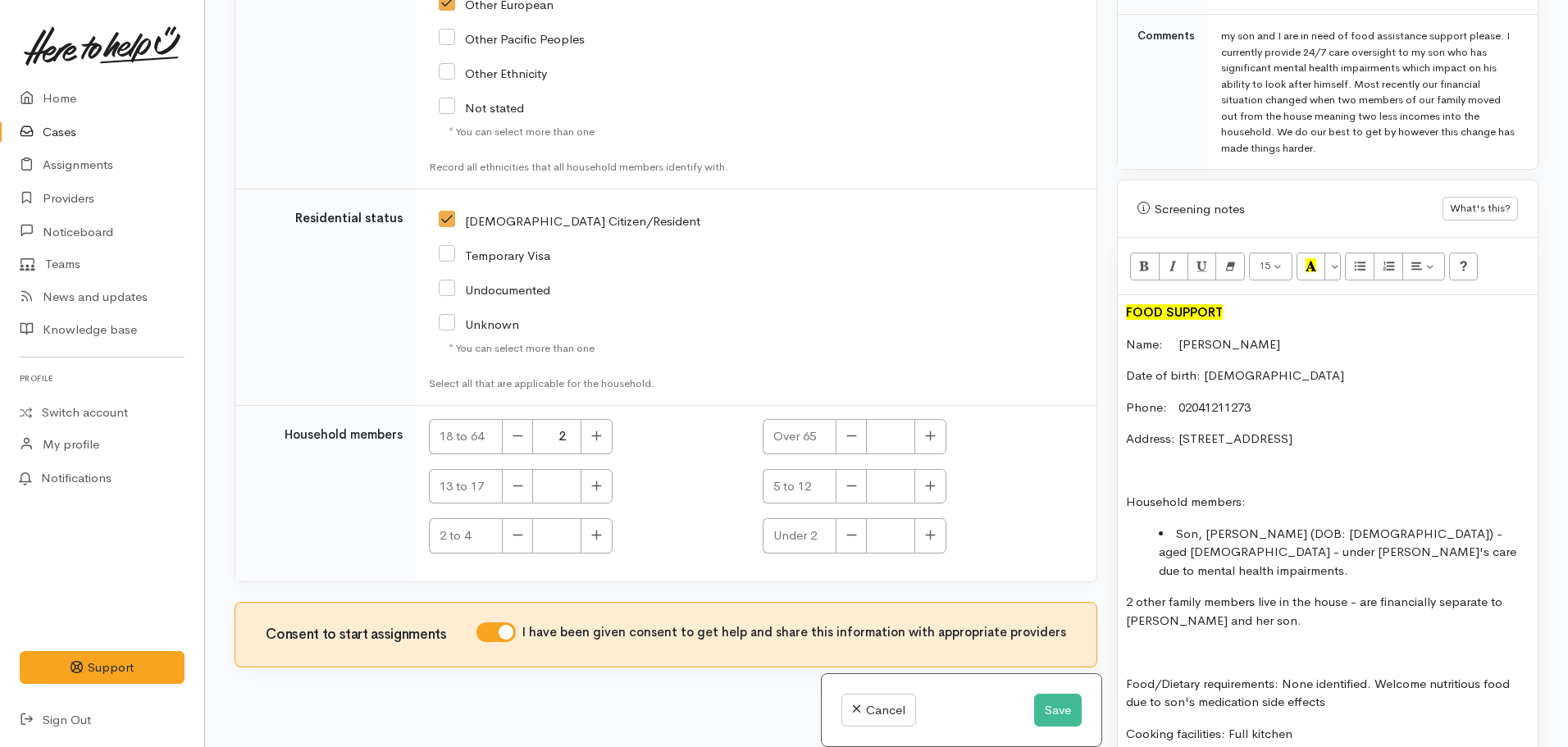
scroll to position [3059, 0]
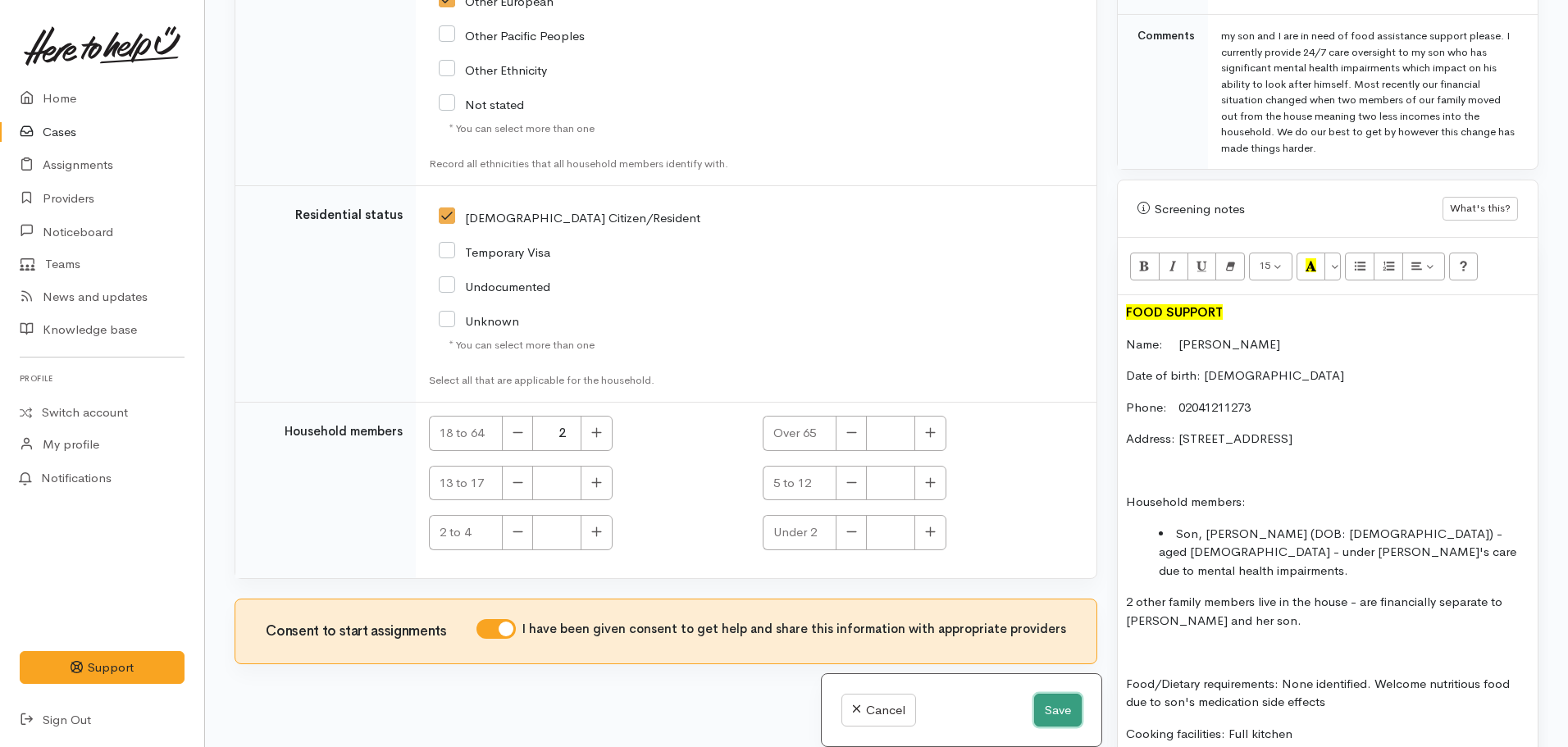
click at [1035, 704] on button "Save" at bounding box center [1057, 711] width 47 height 34
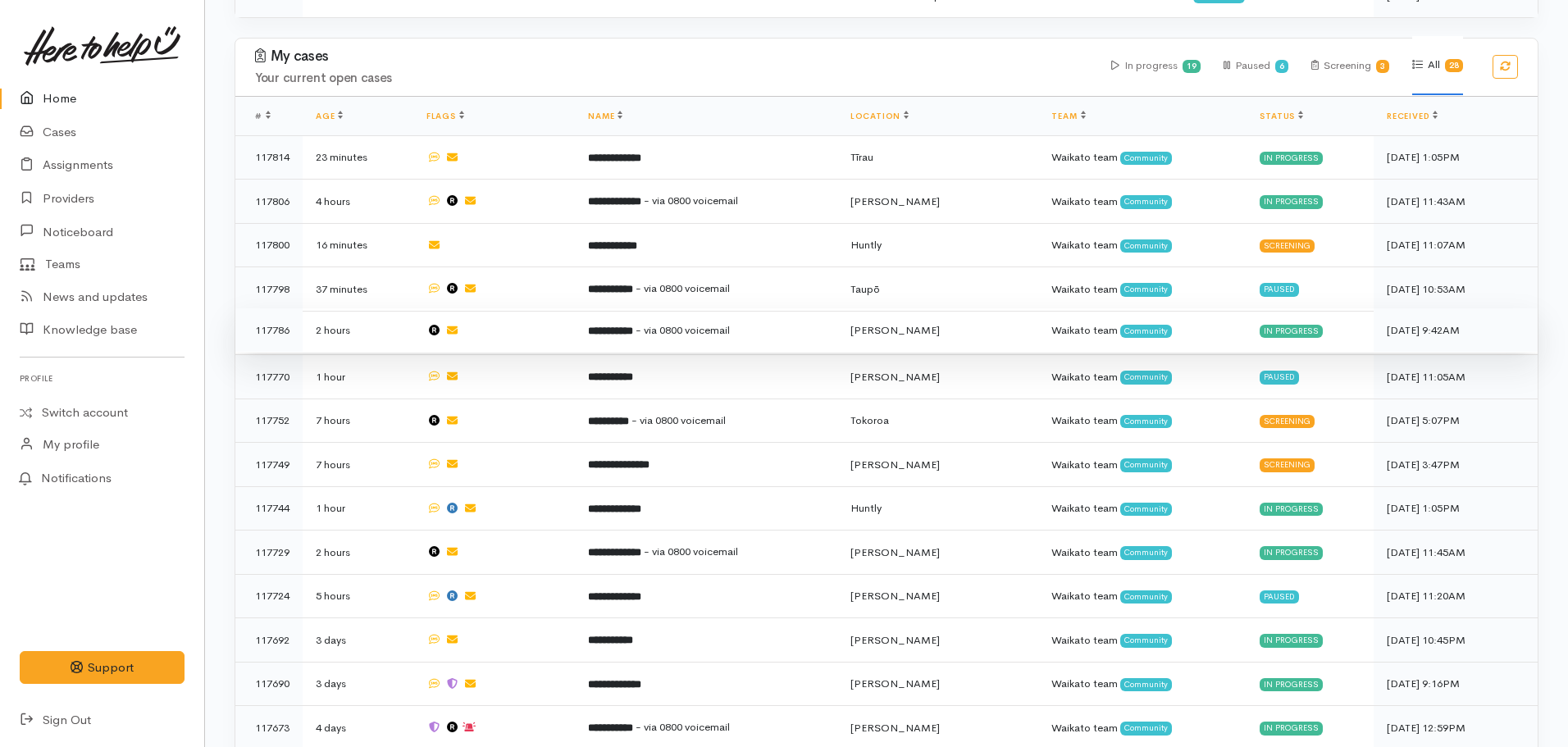
scroll to position [657, 0]
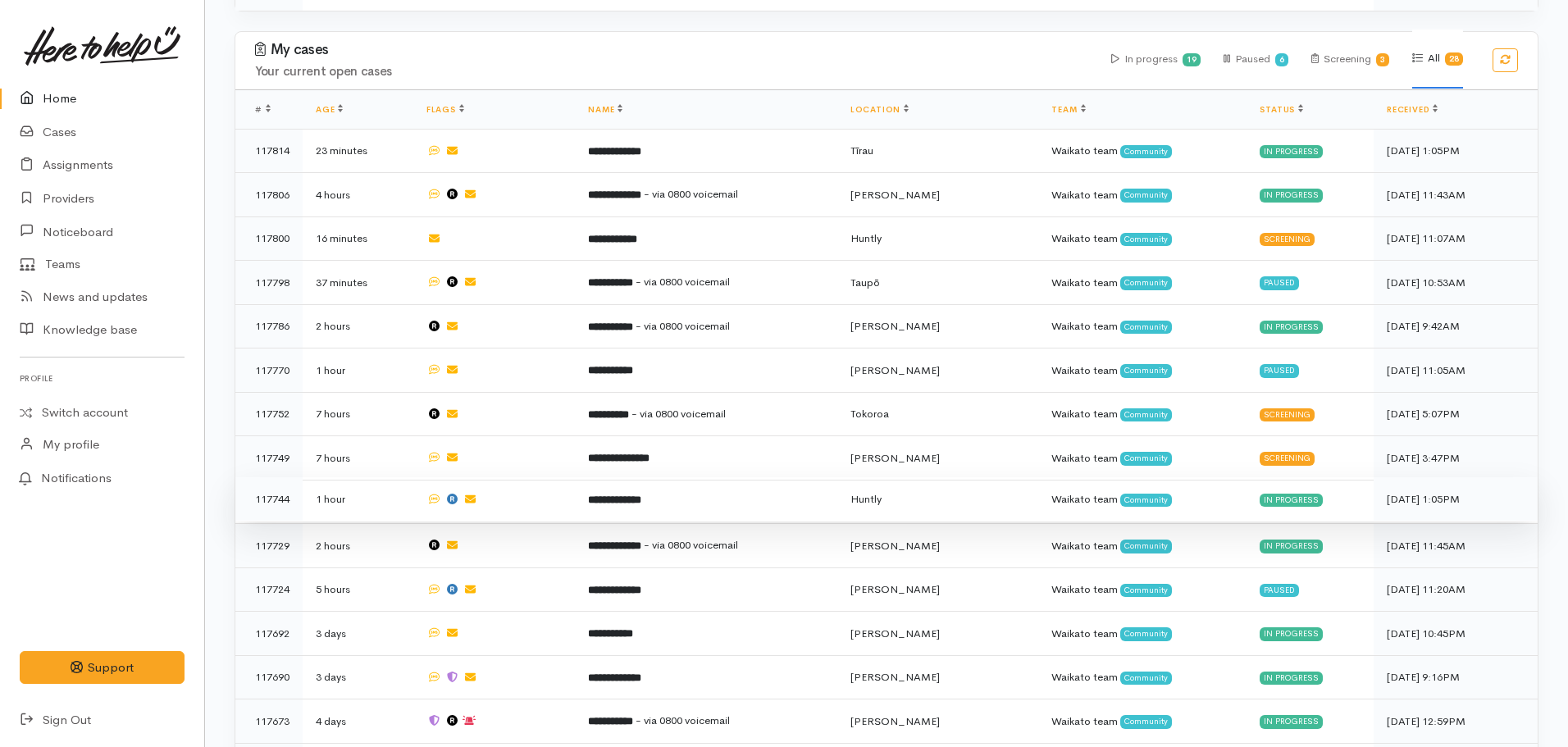
click at [649, 496] on td "**********" at bounding box center [706, 500] width 262 height 45
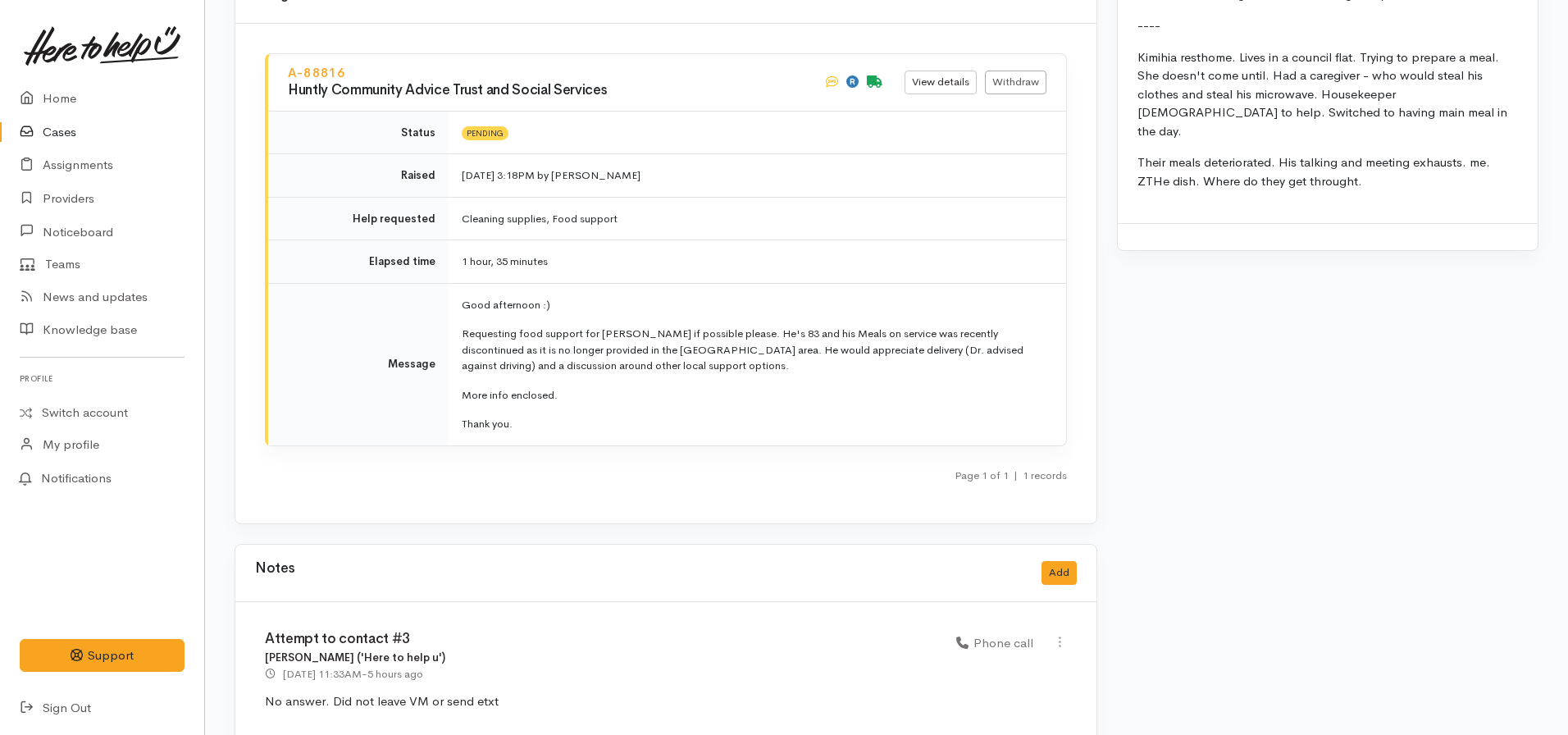
scroll to position [2379, 0]
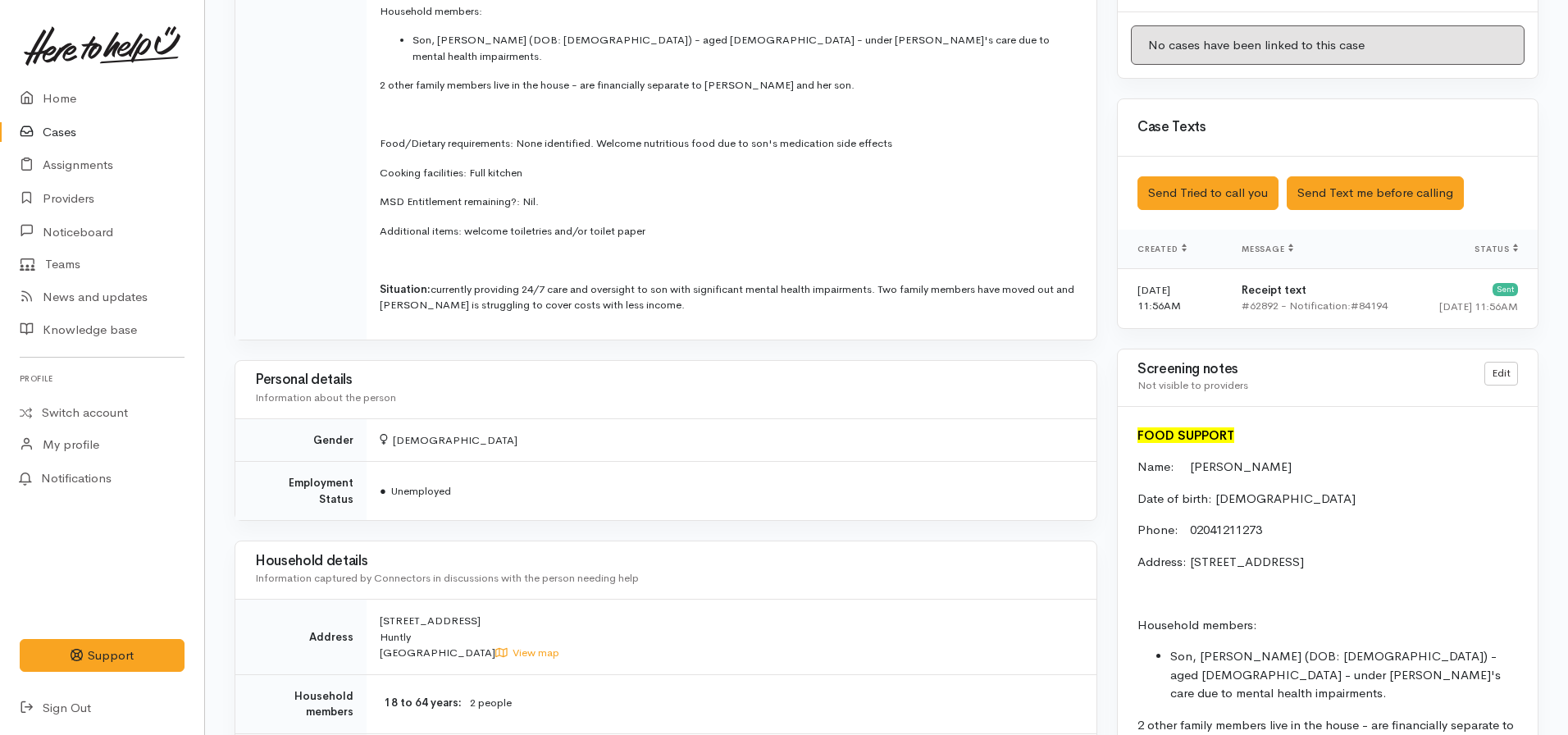
scroll to position [1230, 0]
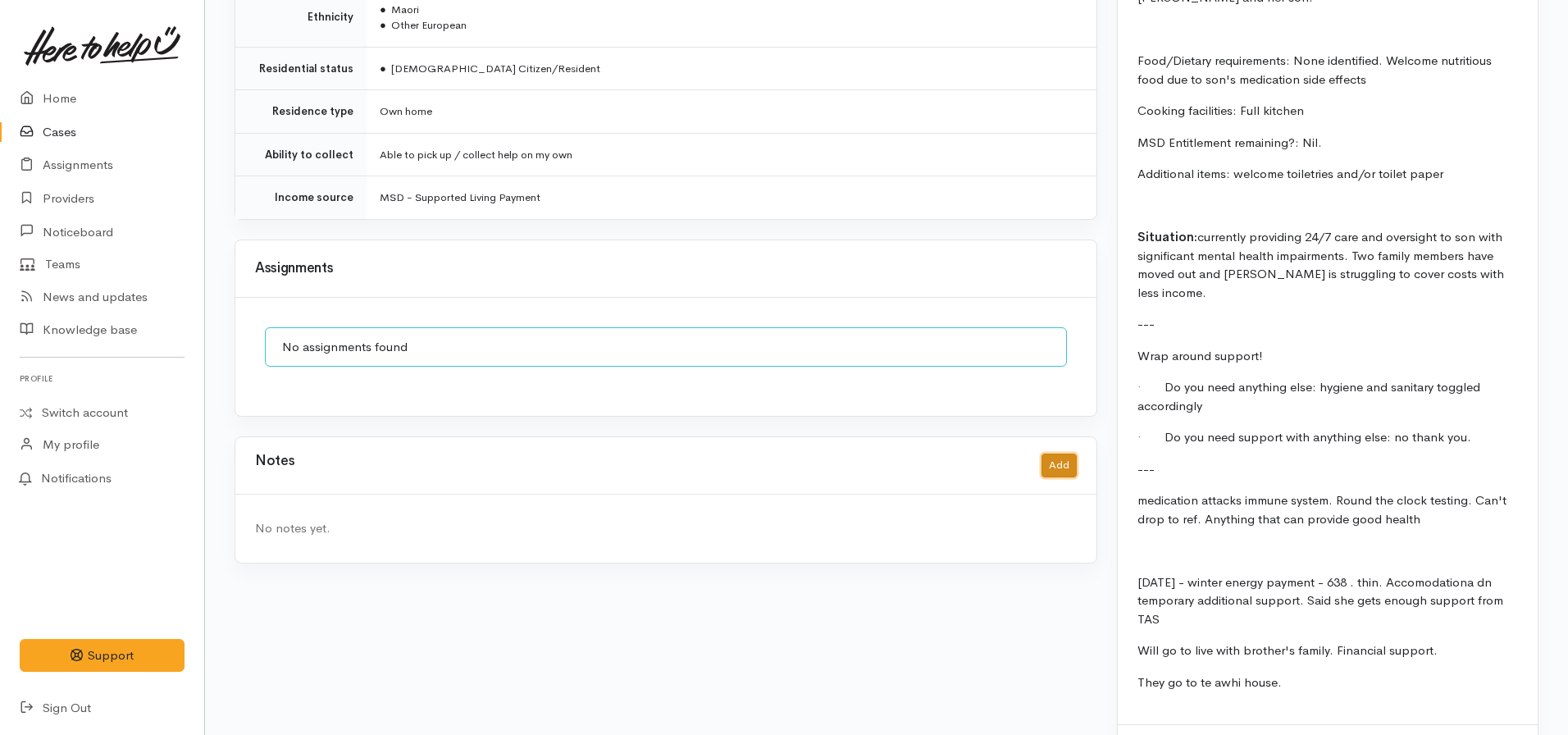
click at [1062, 453] on button "Add" at bounding box center [1058, 465] width 36 height 24
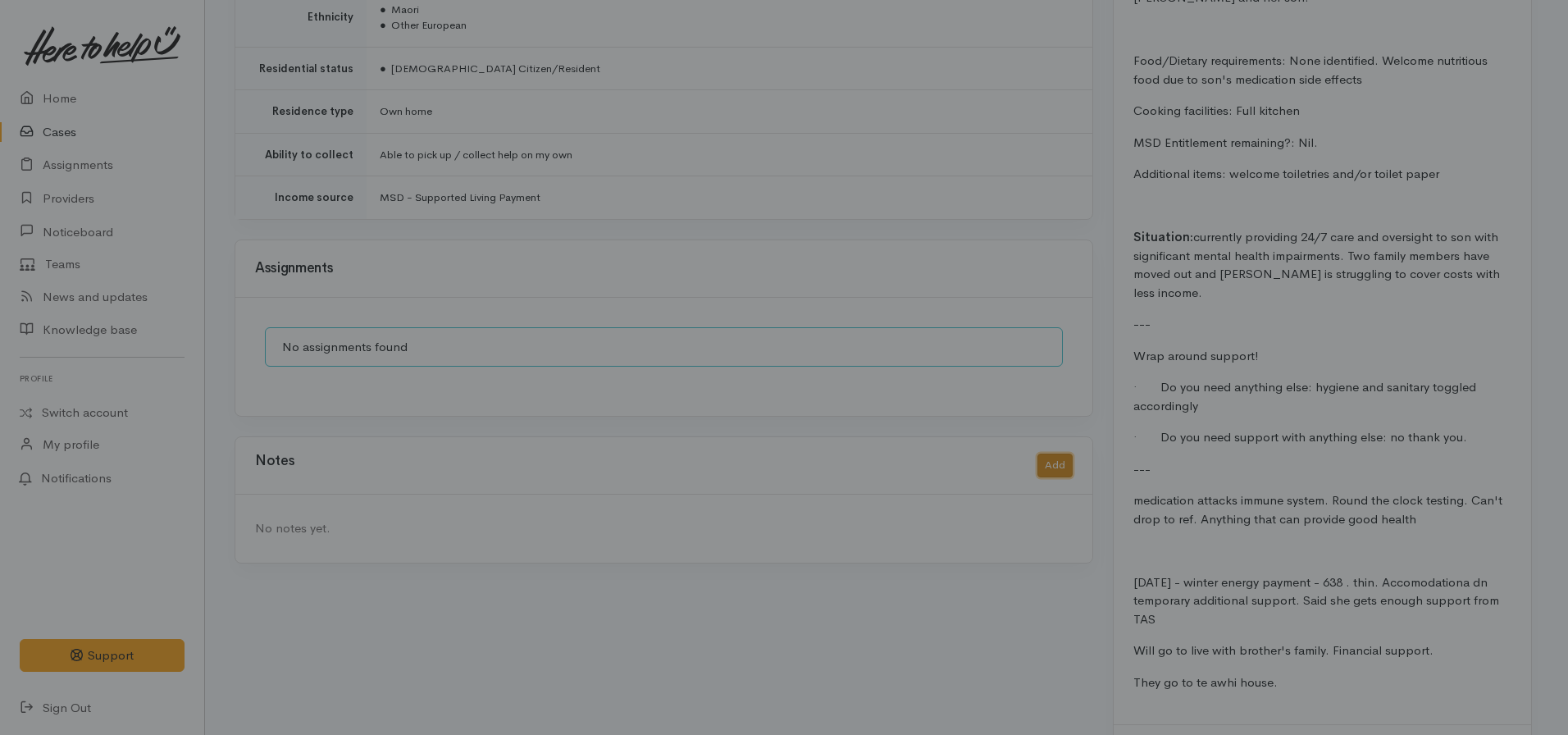
scroll to position [1606, 0]
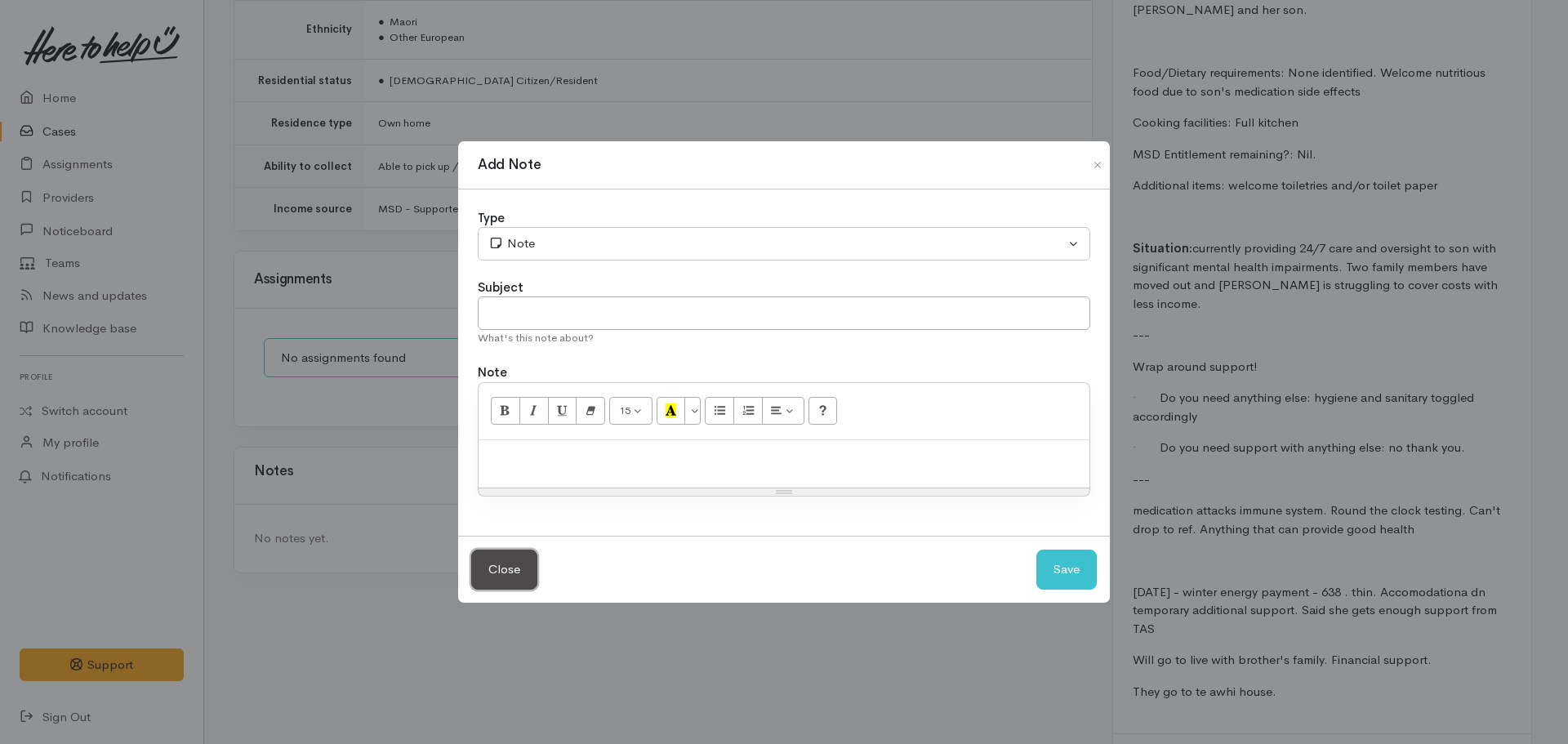
click at [475, 550] on button "Close" at bounding box center [504, 570] width 66 height 40
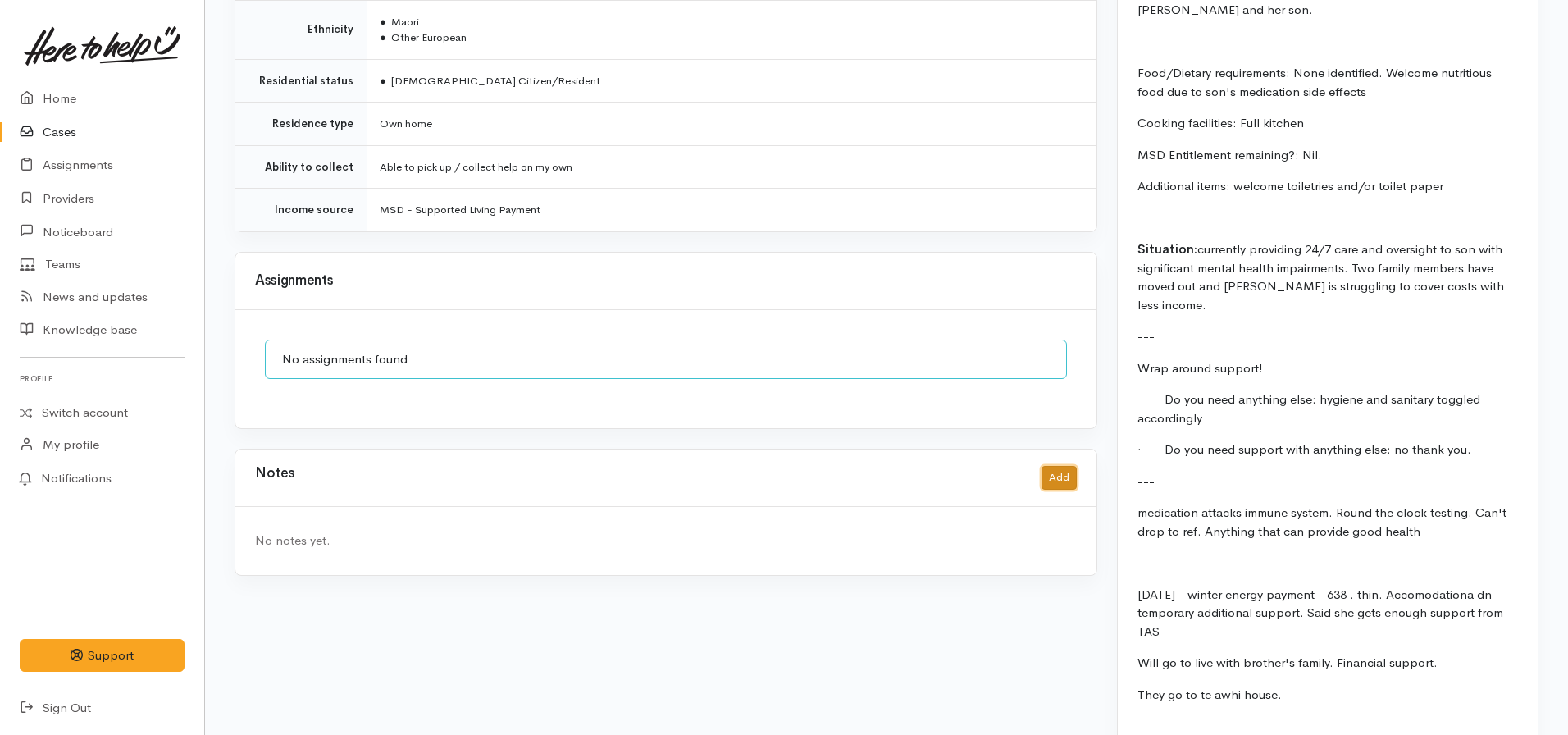
click at [1054, 466] on button "Add" at bounding box center [1058, 478] width 36 height 24
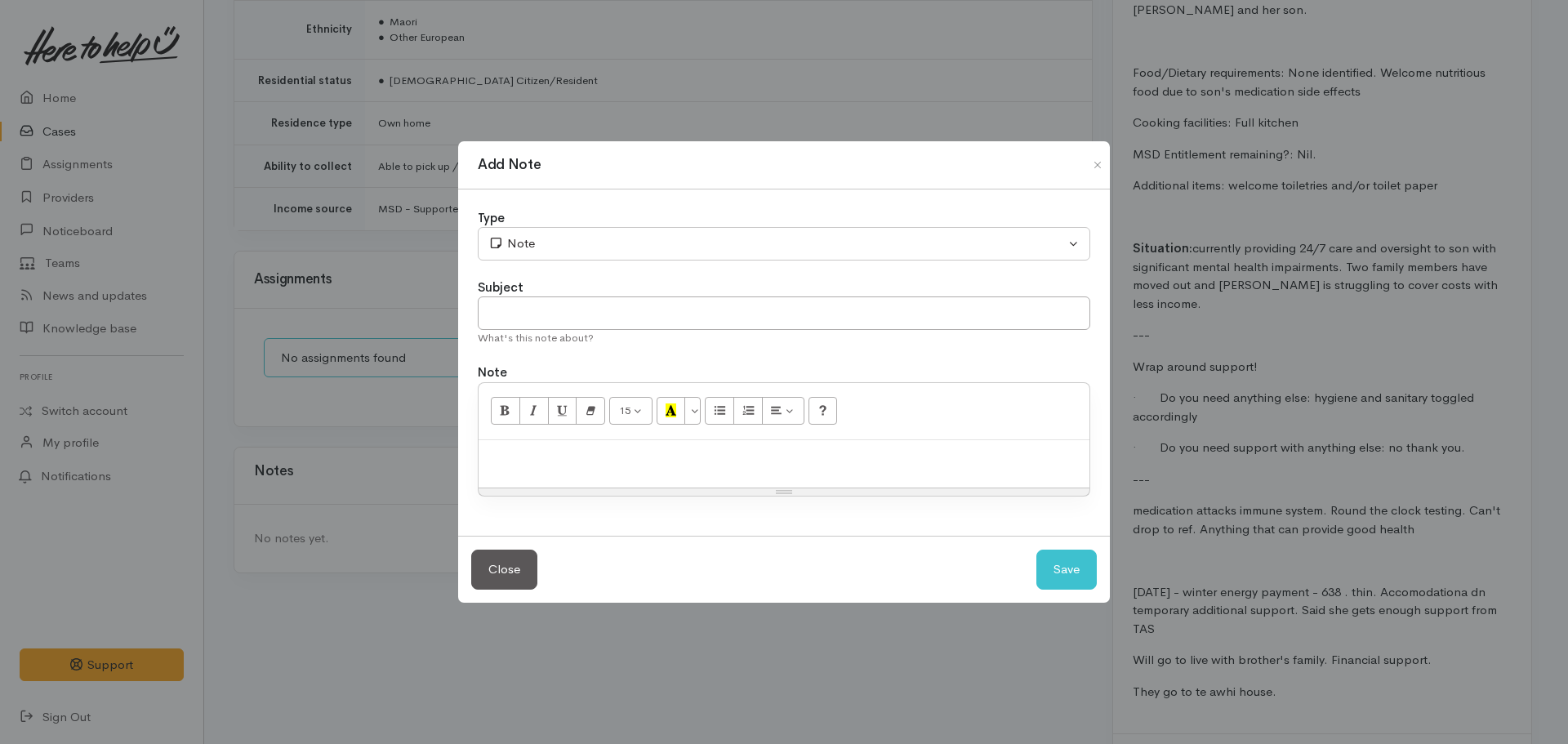
click at [548, 462] on p at bounding box center [784, 458] width 595 height 19
drag, startPoint x: 545, startPoint y: 301, endPoint x: 543, endPoint y: 312, distance: 11.2
click at [544, 307] on input "text" at bounding box center [784, 313] width 613 height 34
type input "PAUSED - ASSIGN 16.09.2025"
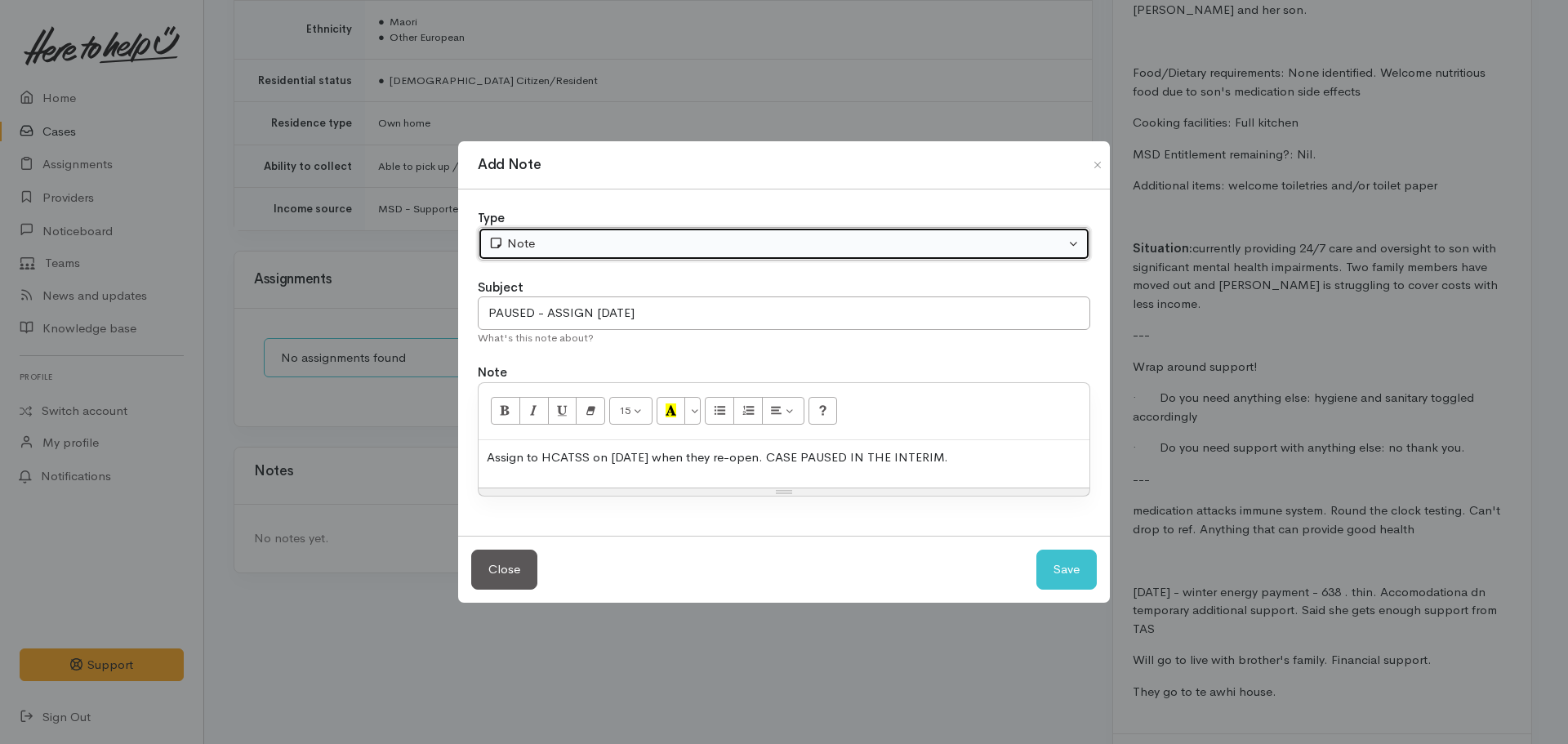
click at [636, 245] on div "Note" at bounding box center [776, 243] width 577 height 19
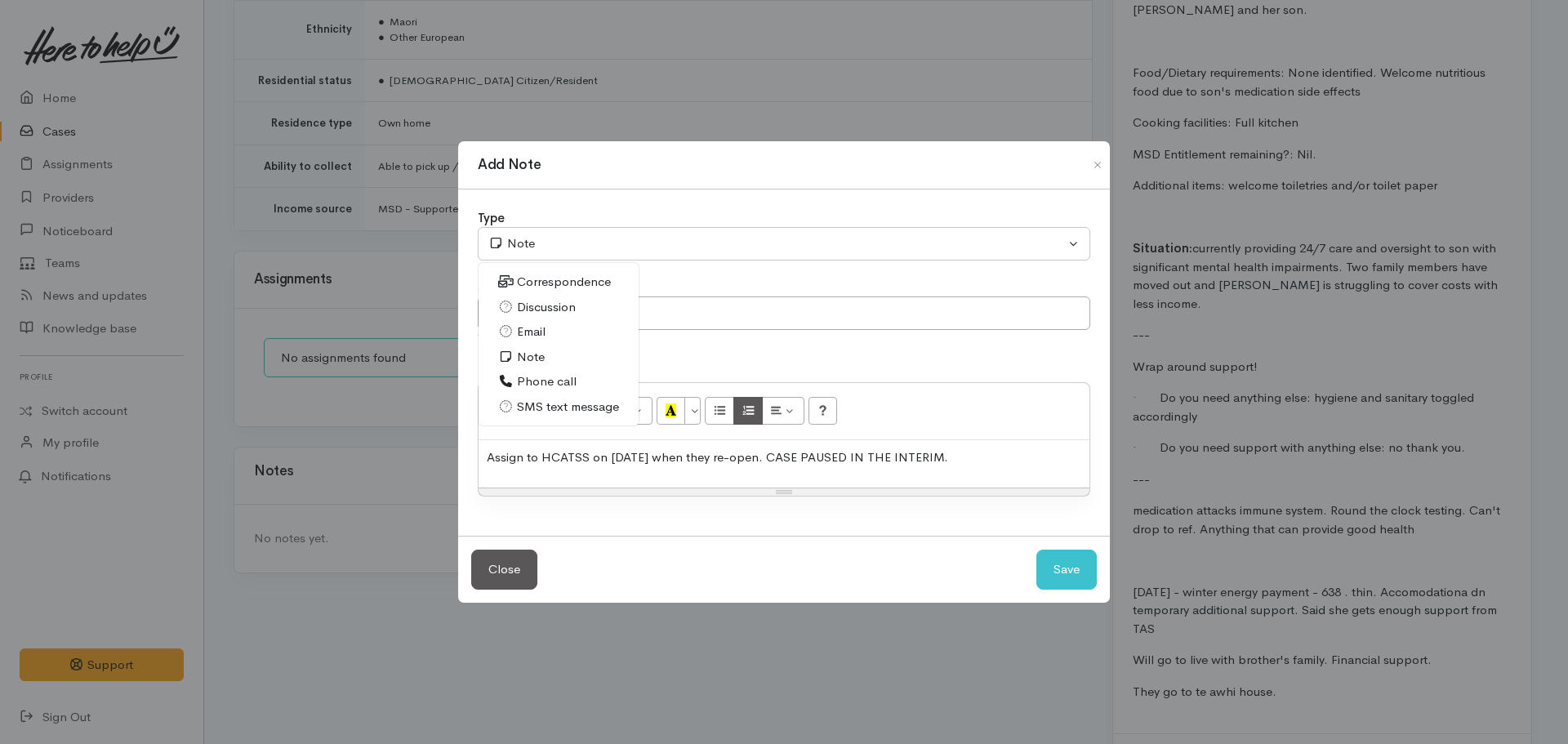
drag, startPoint x: 547, startPoint y: 380, endPoint x: 736, endPoint y: 416, distance: 192.4
click at [554, 379] on span "Phone call" at bounding box center [547, 382] width 60 height 19
select select "3"
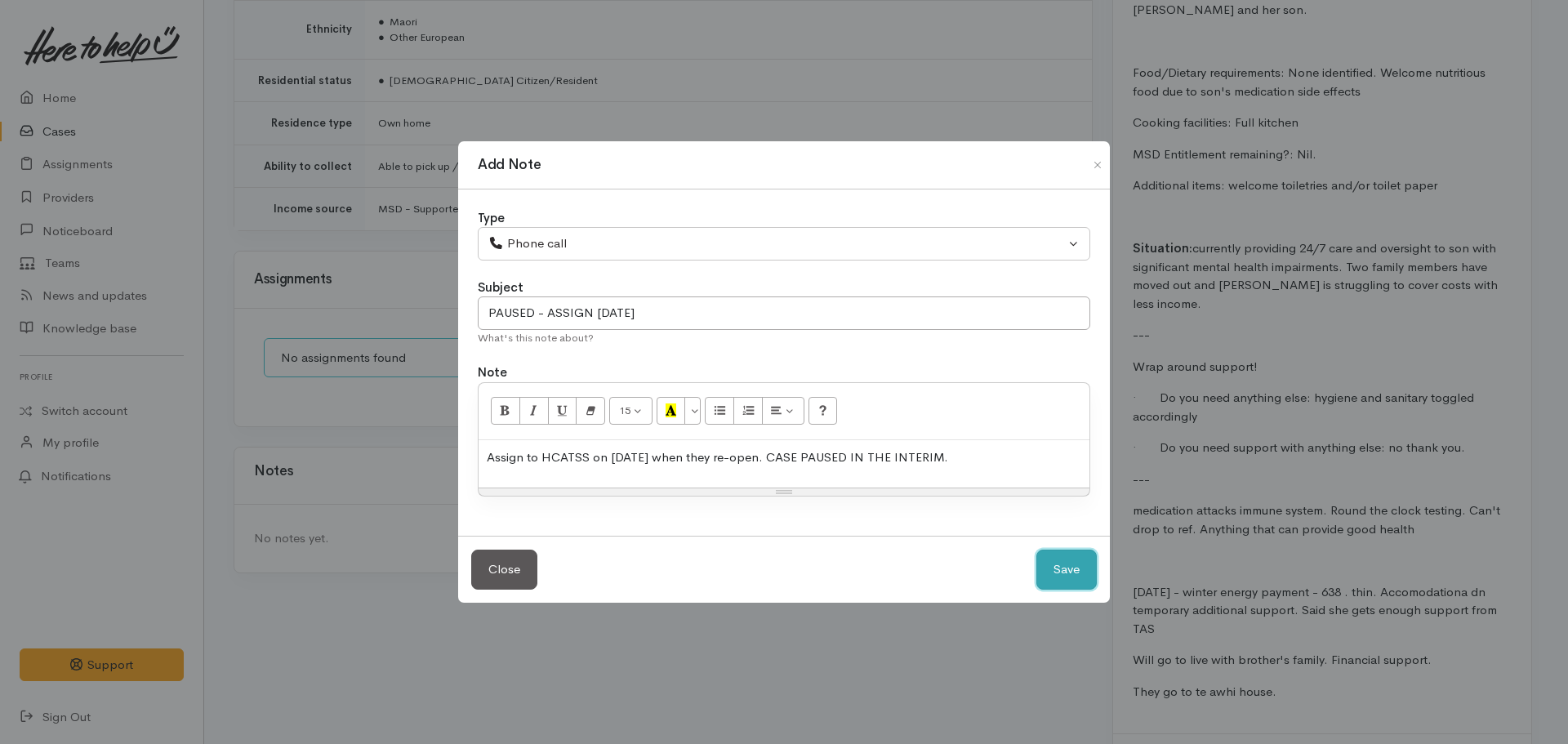
click at [1083, 570] on button "Save" at bounding box center [1067, 570] width 61 height 40
select select "1"
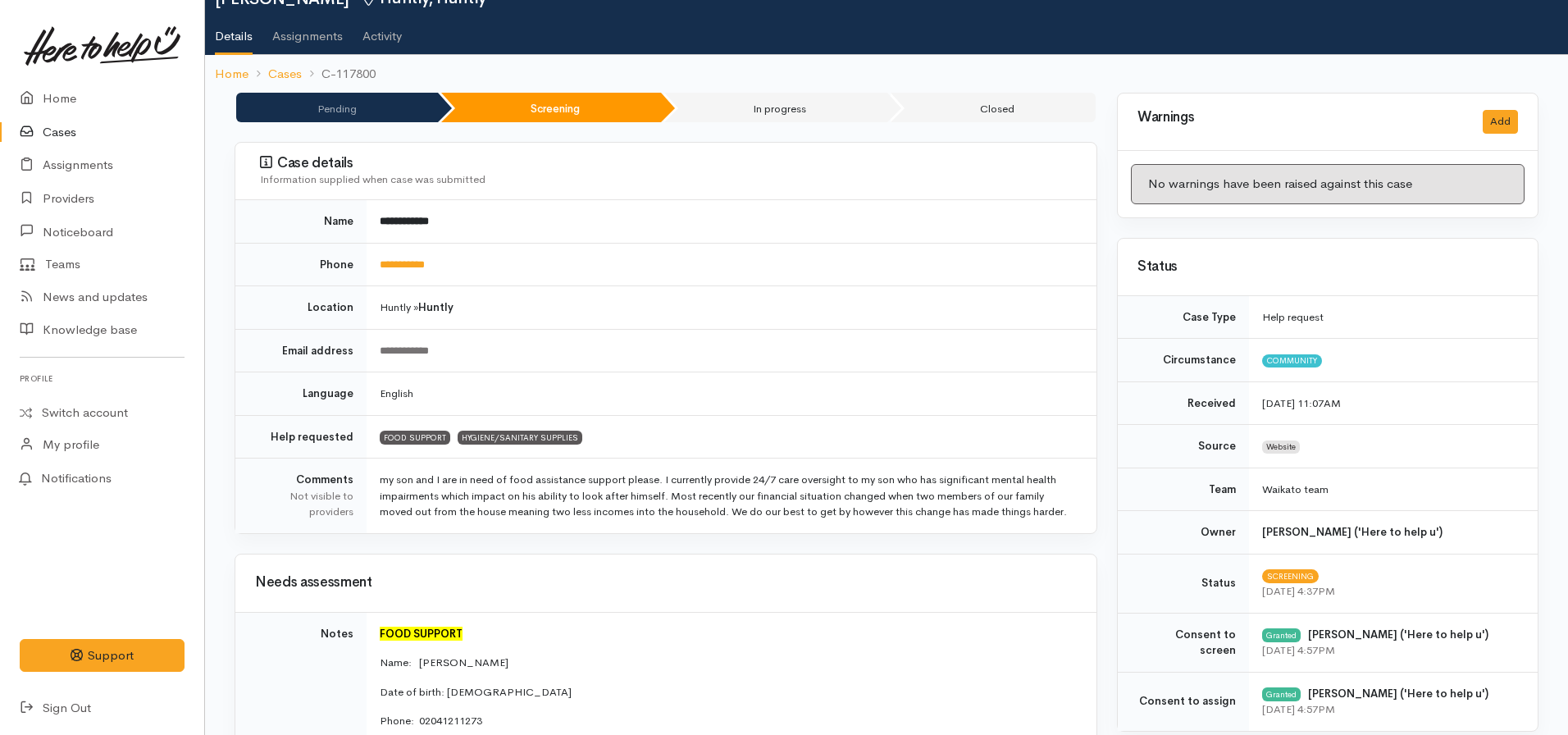
scroll to position [0, 0]
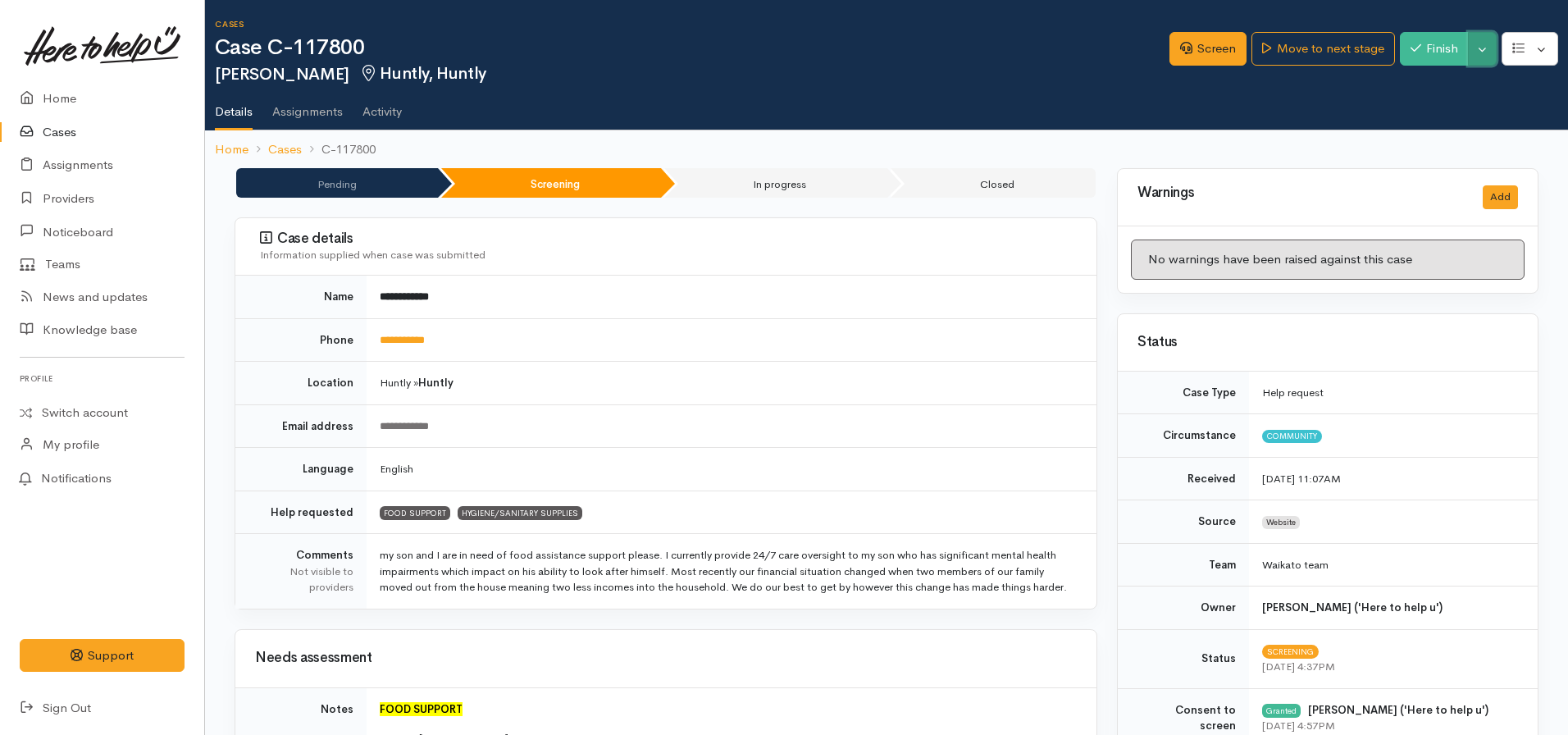
click at [1487, 52] on button "Toggle Dropdown" at bounding box center [1481, 48] width 28 height 34
click at [1428, 89] on link "Pause" at bounding box center [1431, 88] width 129 height 26
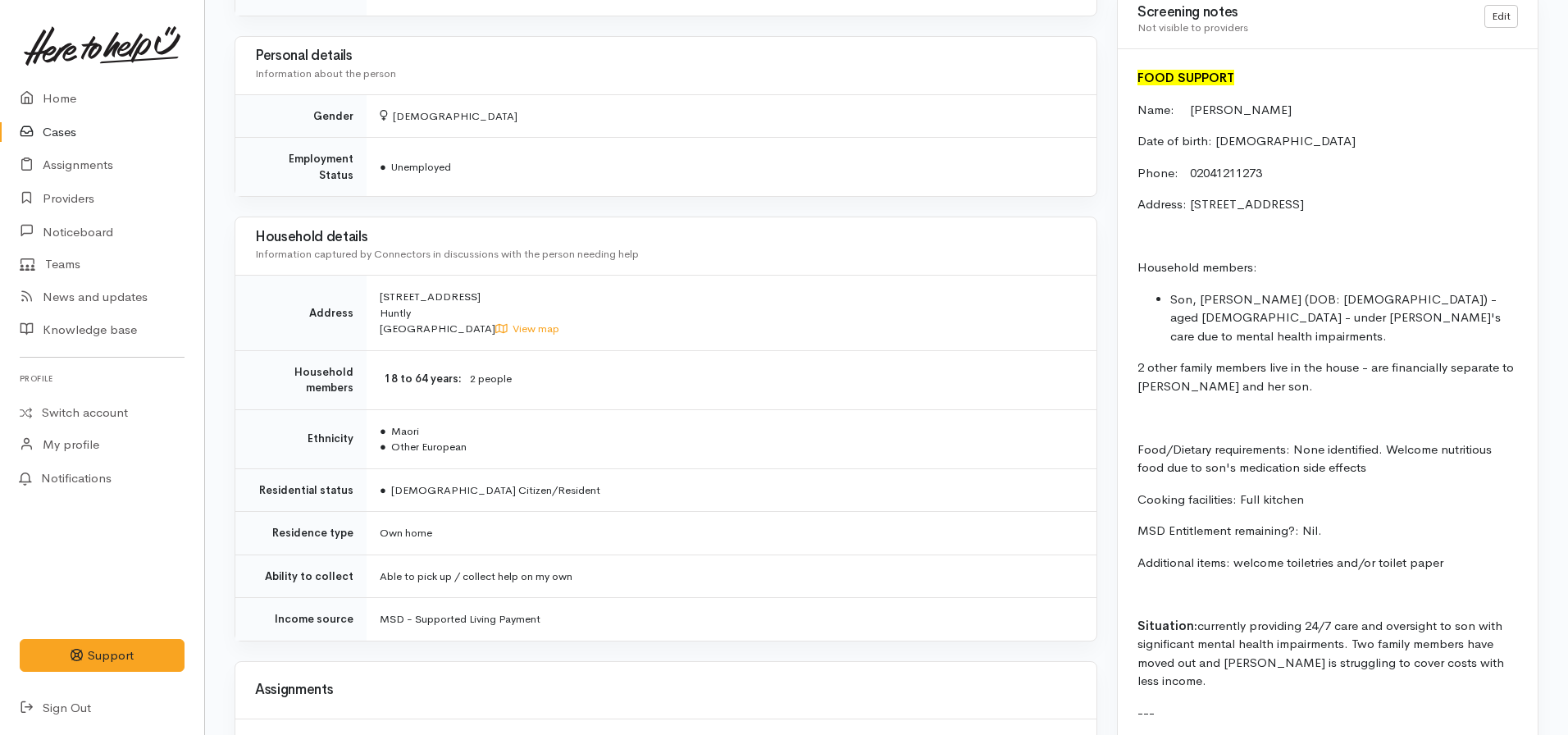
scroll to position [1175, 0]
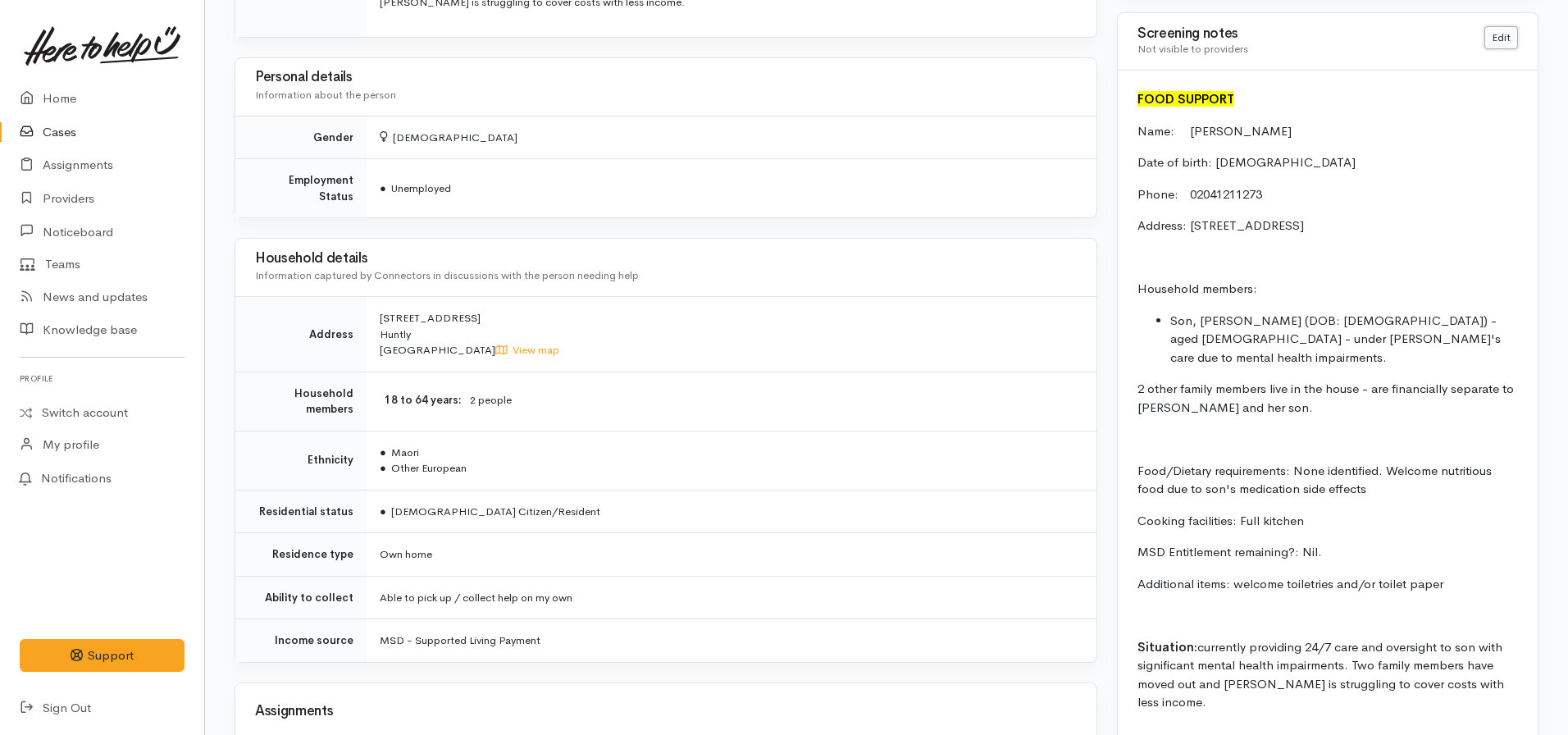
click at [1500, 41] on link "Edit" at bounding box center [1501, 38] width 34 height 24
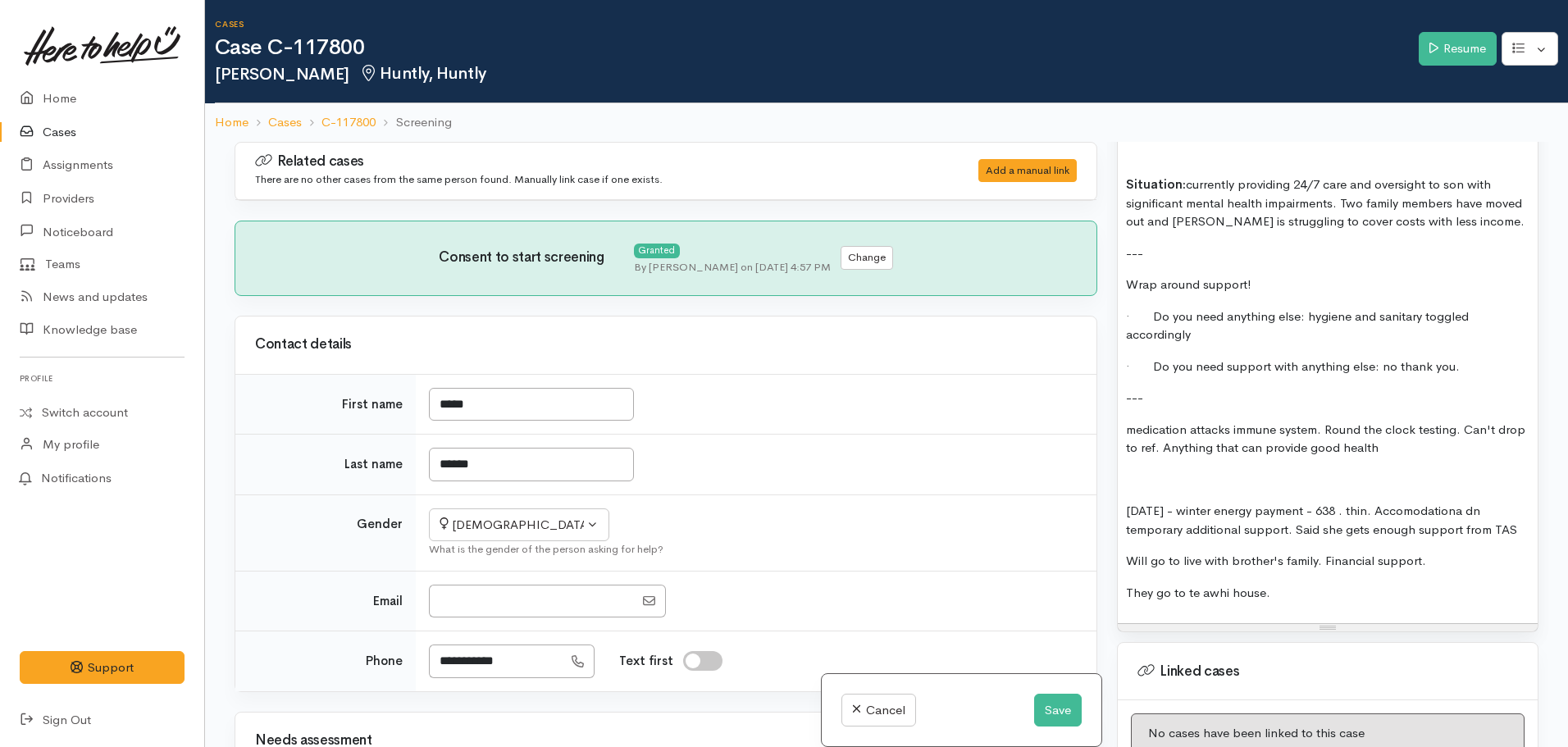
scroll to position [1805, 0]
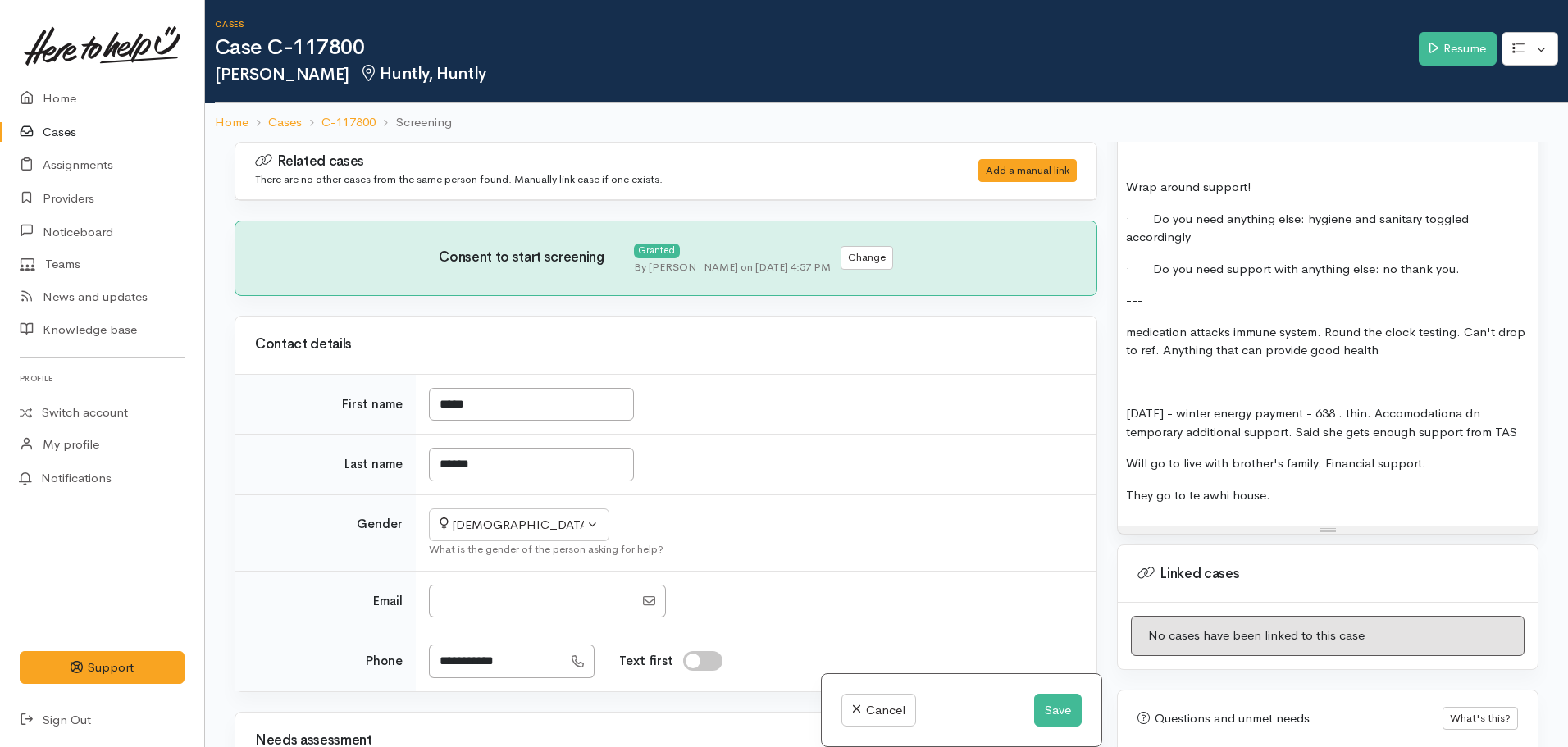
drag, startPoint x: 1287, startPoint y: 482, endPoint x: 1103, endPoint y: 319, distance: 245.8
click at [1103, 319] on div "Related cases There are no other cases from the same person found. Manually lin…" at bounding box center [886, 515] width 1324 height 747
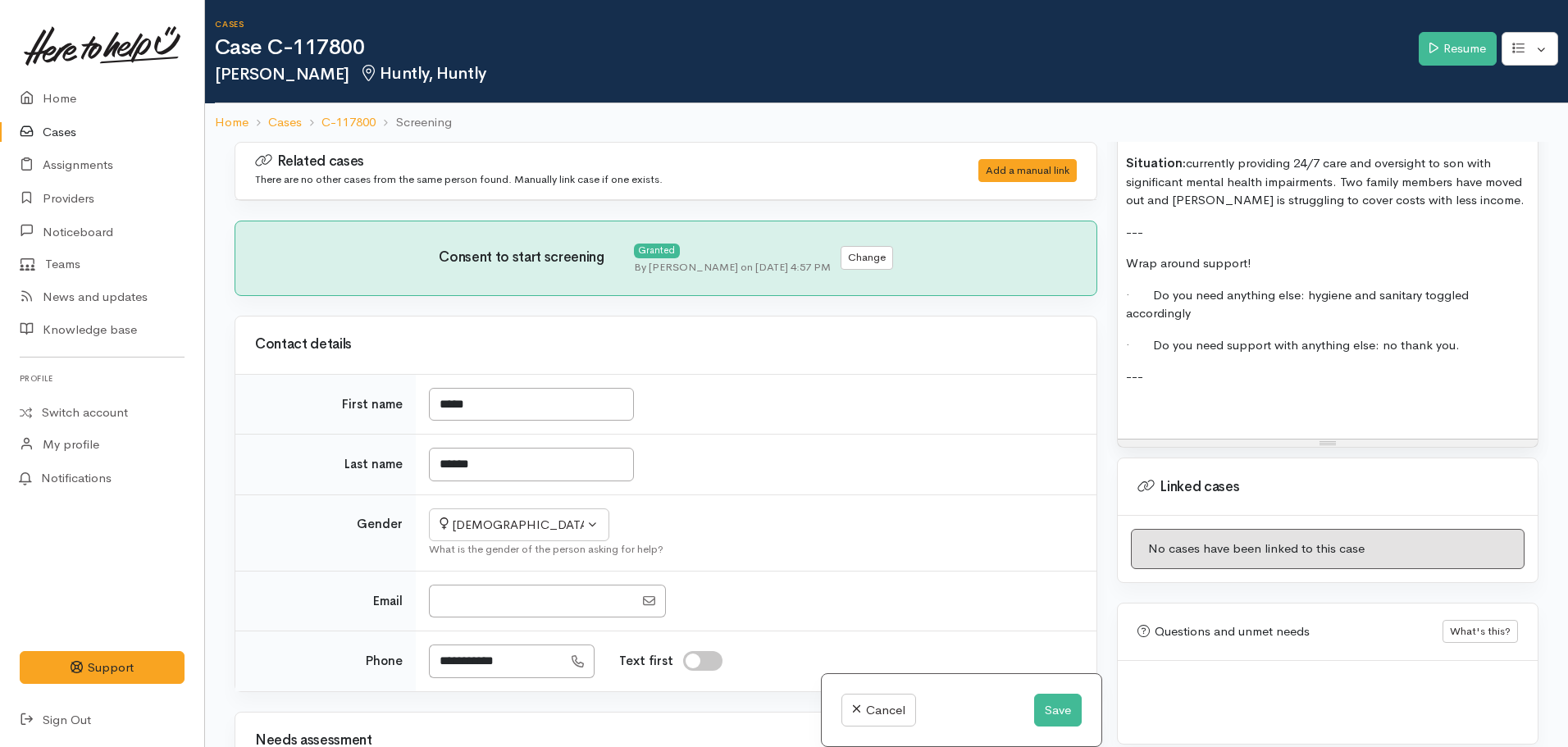
scroll to position [1696, 0]
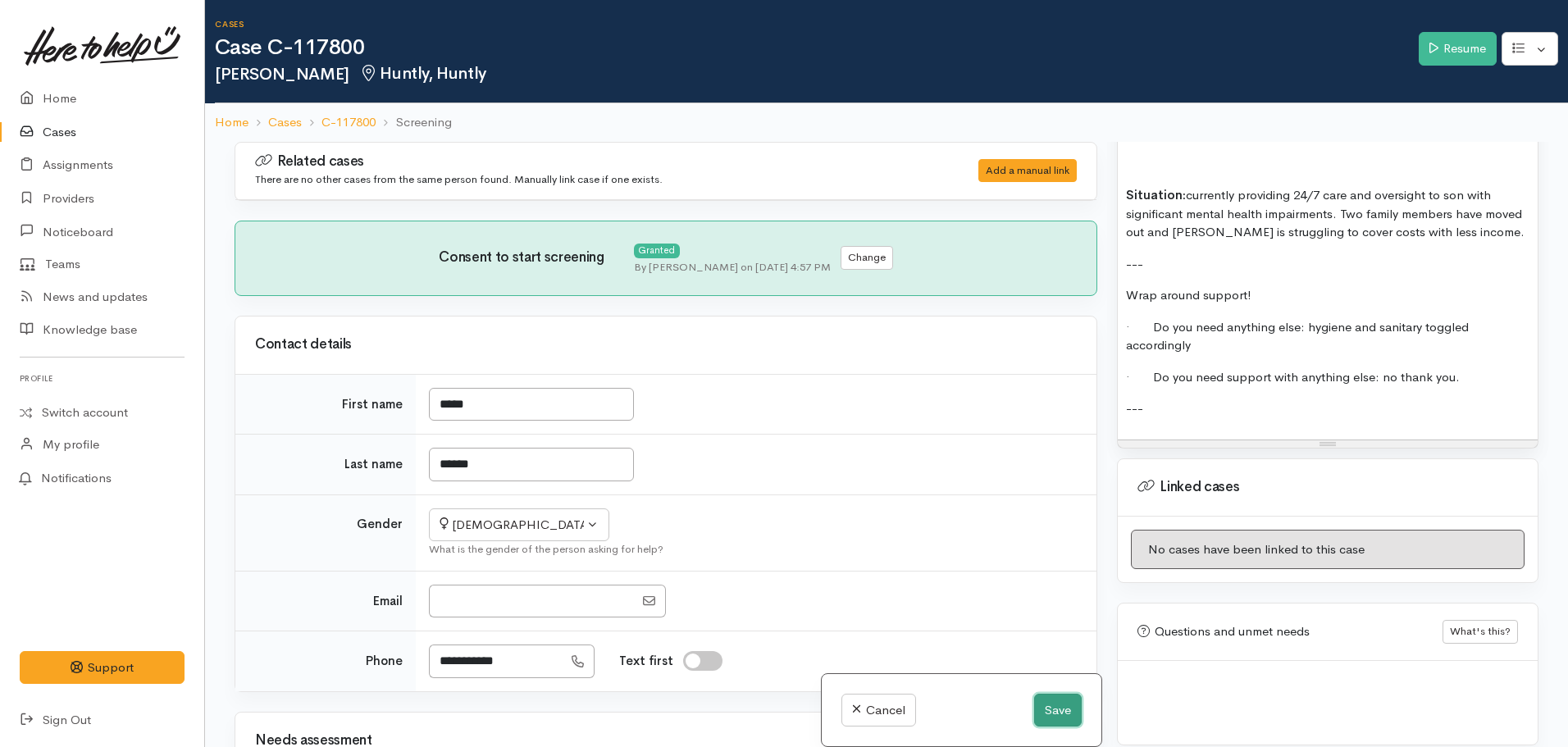
click at [1049, 704] on button "Save" at bounding box center [1057, 711] width 47 height 34
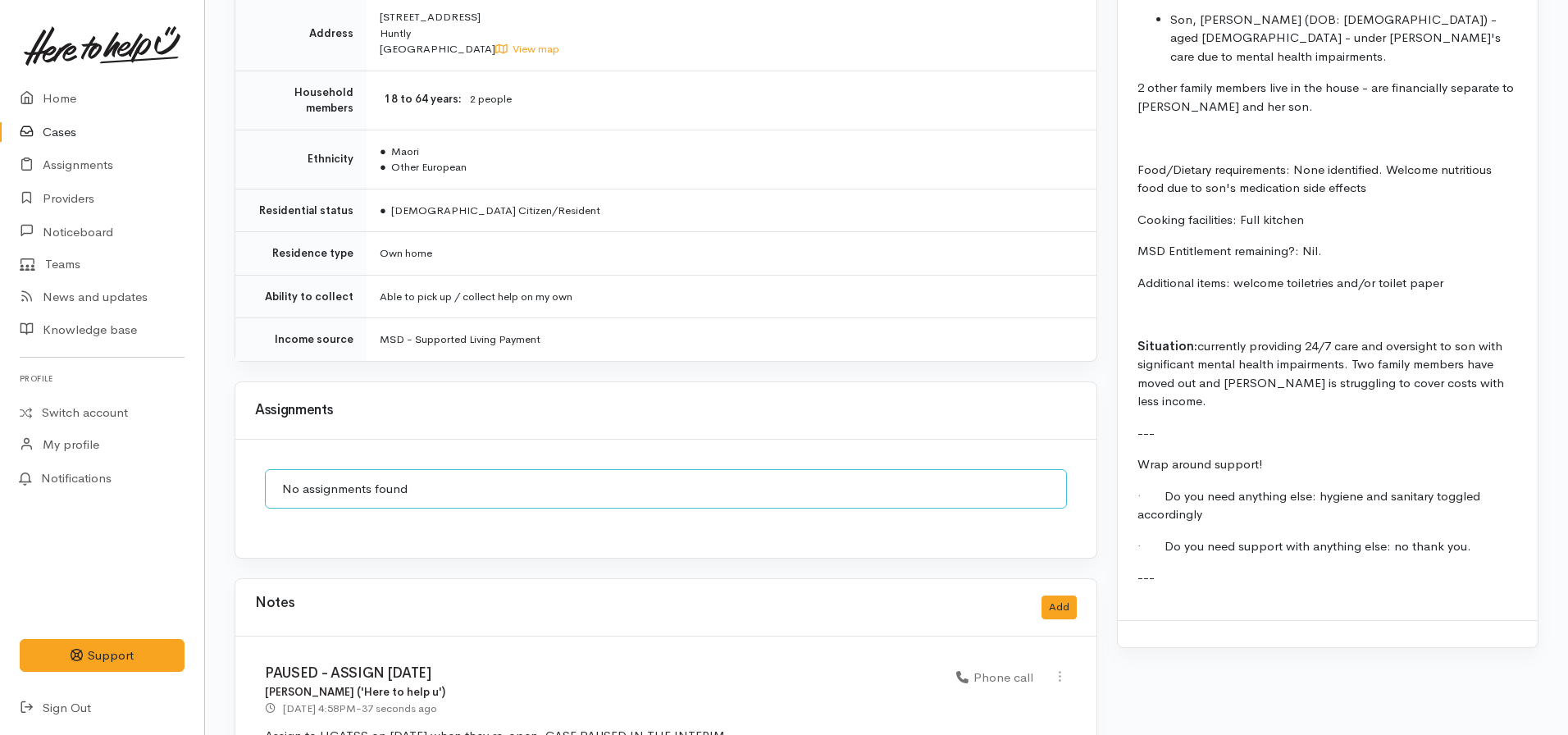
scroll to position [1517, 0]
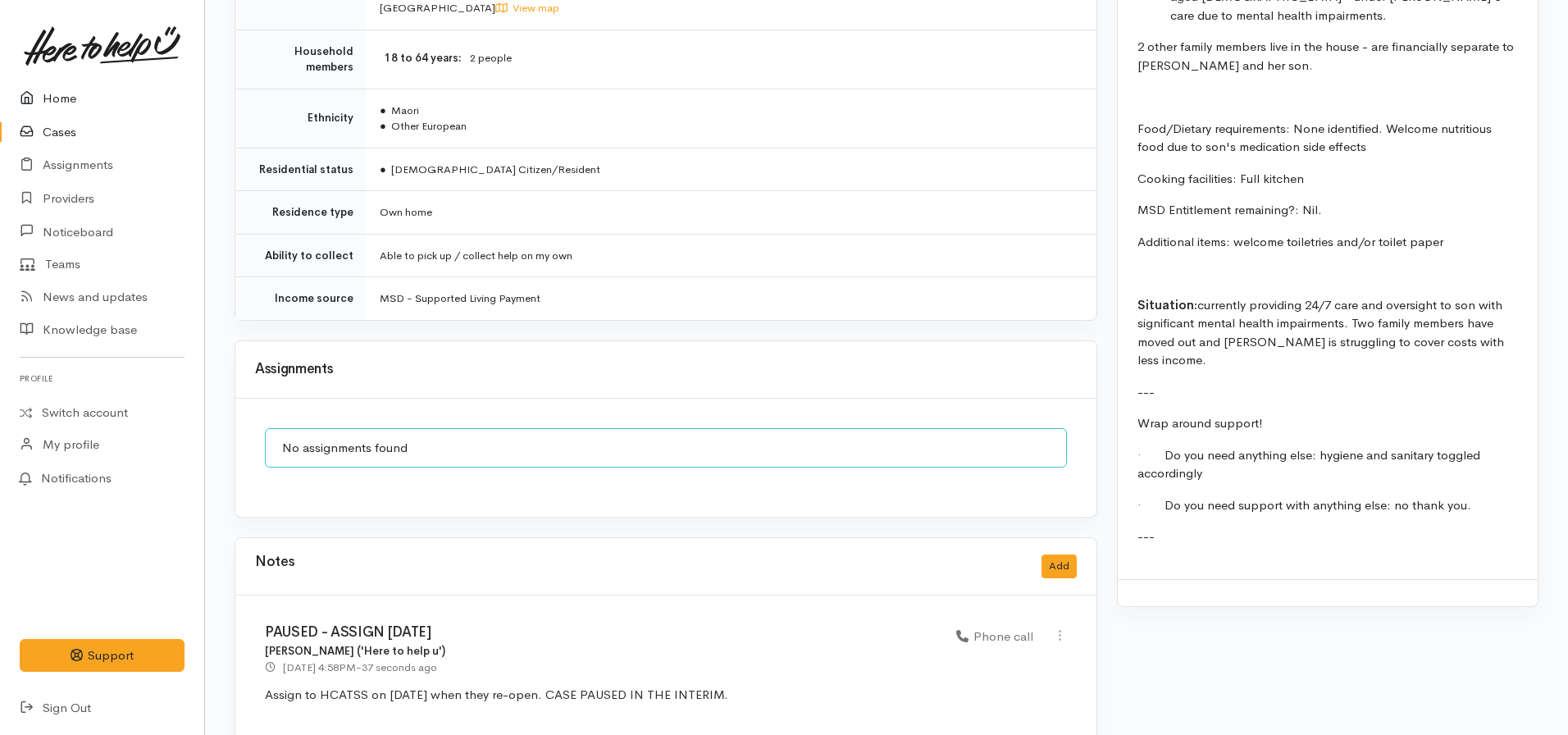
click at [52, 87] on link "Home" at bounding box center [102, 98] width 204 height 34
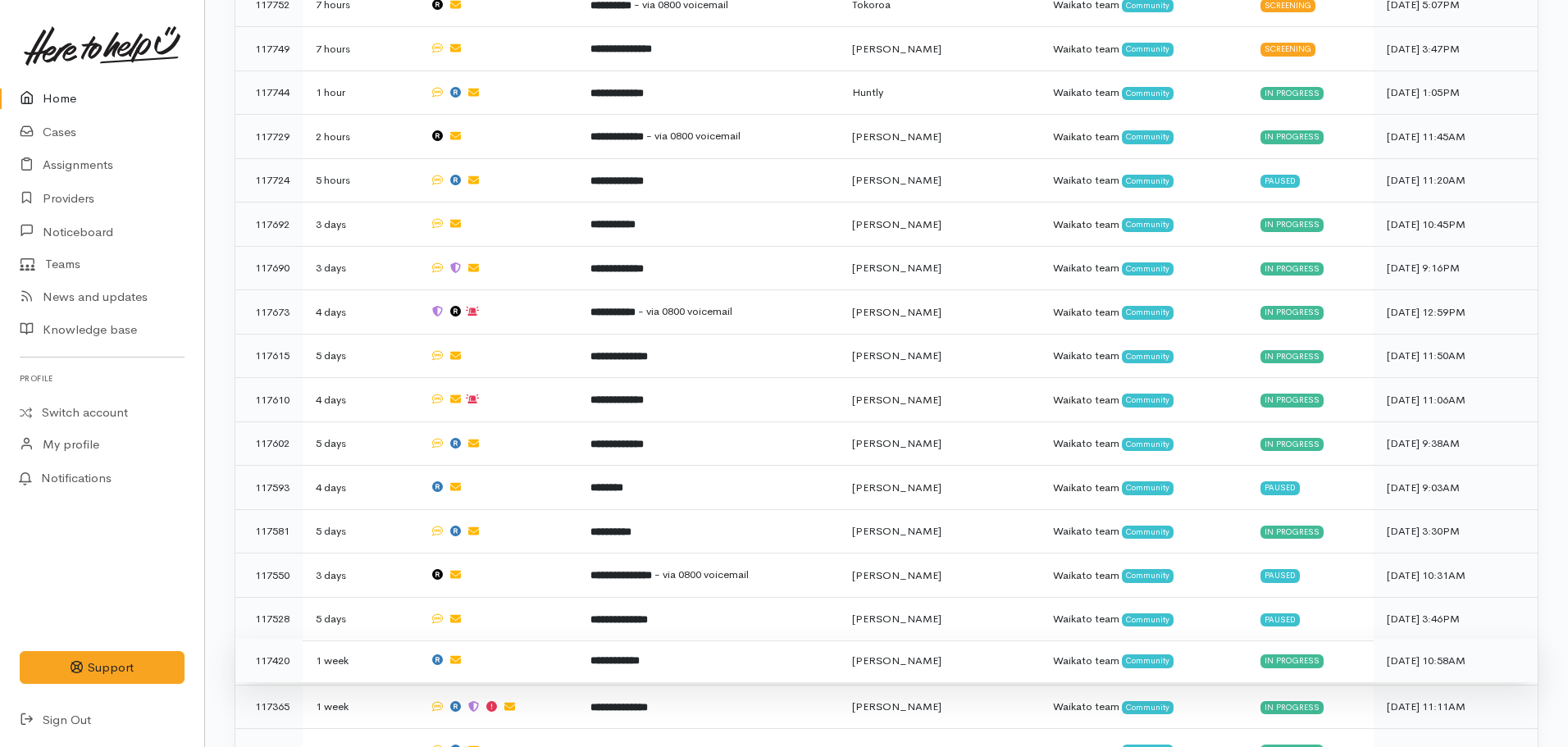
scroll to position [1066, 0]
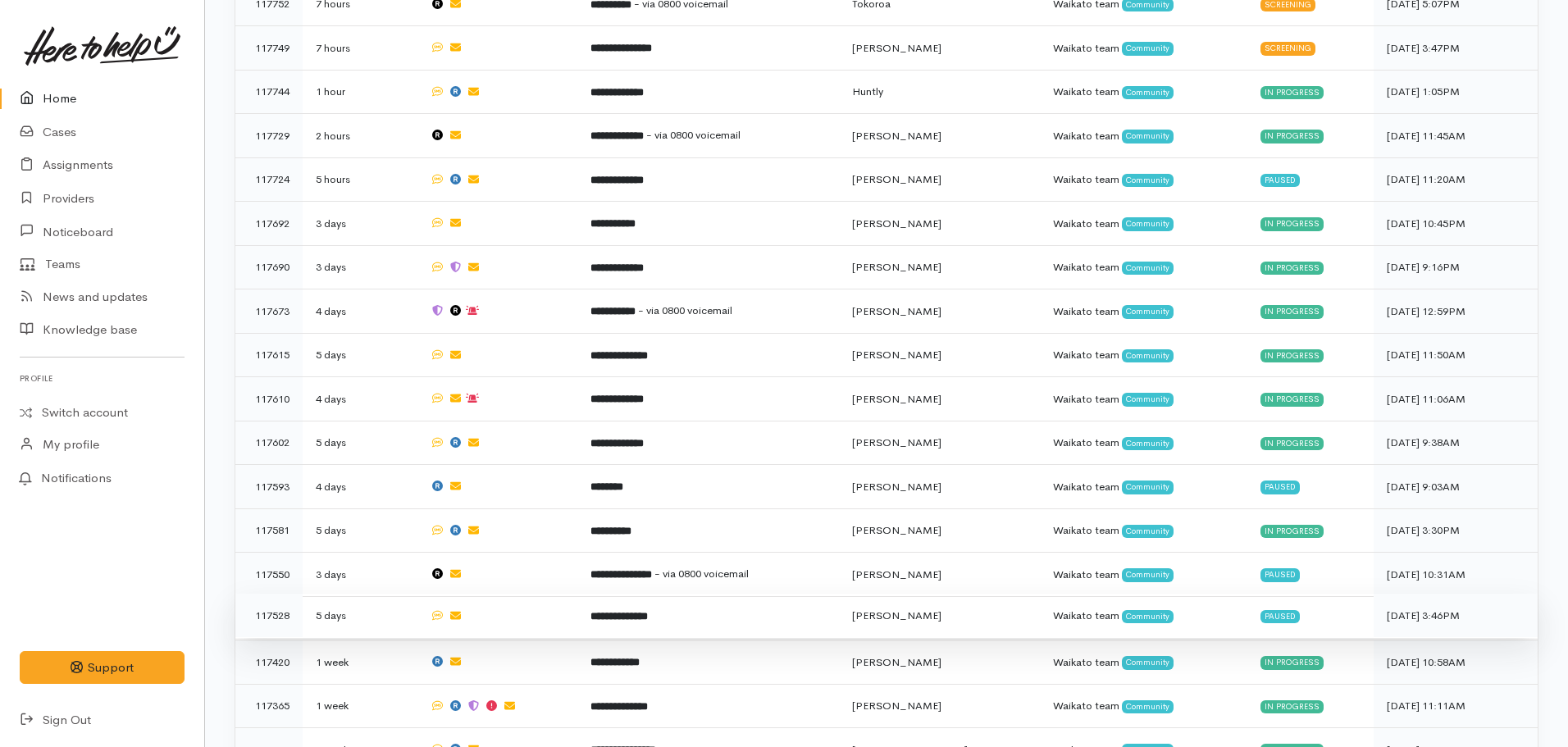
click at [648, 611] on b "**********" at bounding box center [619, 617] width 57 height 11
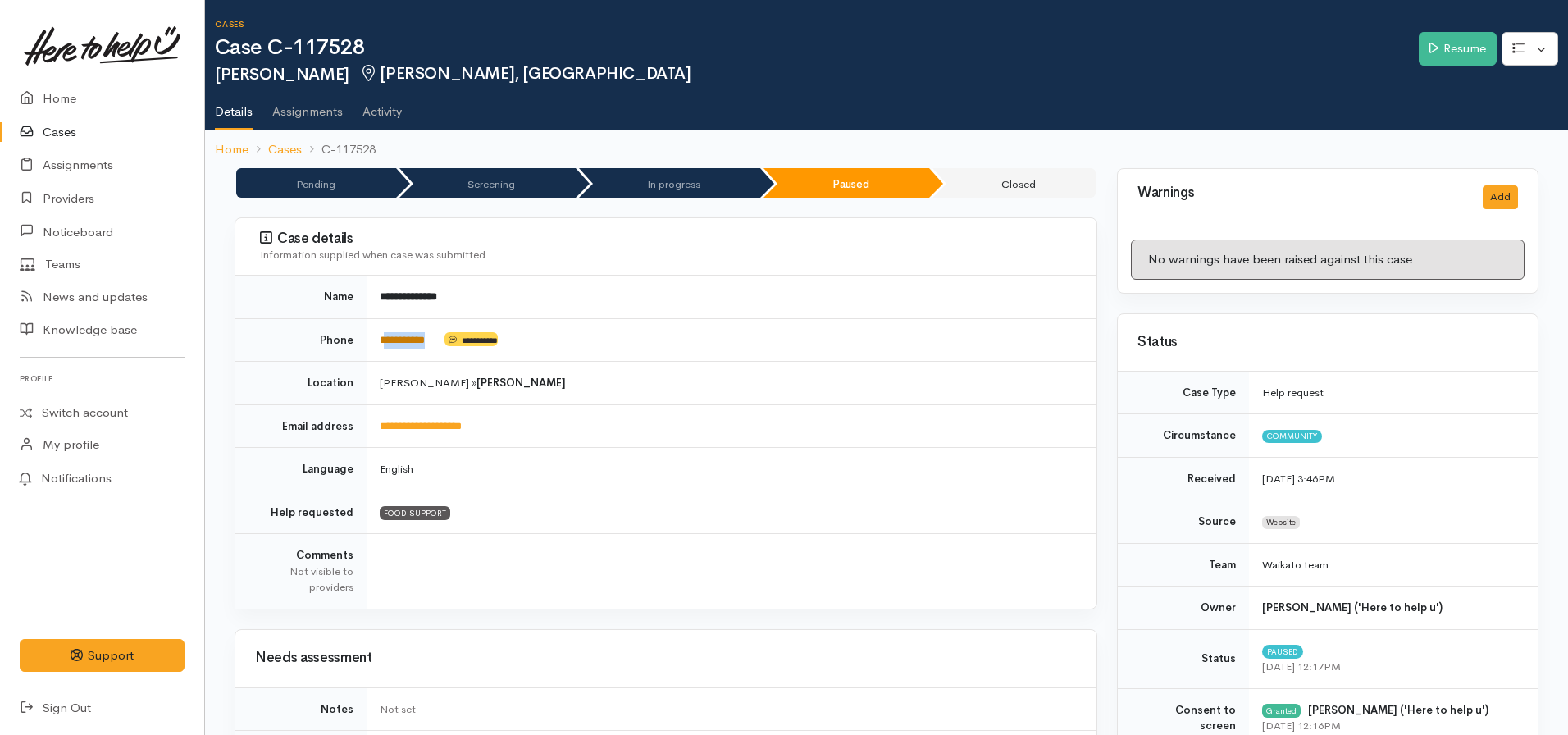
drag, startPoint x: 447, startPoint y: 340, endPoint x: 385, endPoint y: 333, distance: 62.4
click at [385, 333] on td "**********" at bounding box center [731, 340] width 730 height 44
drag, startPoint x: 513, startPoint y: 302, endPoint x: 434, endPoint y: 321, distance: 81.3
click at [513, 302] on td "**********" at bounding box center [731, 296] width 730 height 43
drag, startPoint x: 440, startPoint y: 339, endPoint x: 367, endPoint y: 342, distance: 73.1
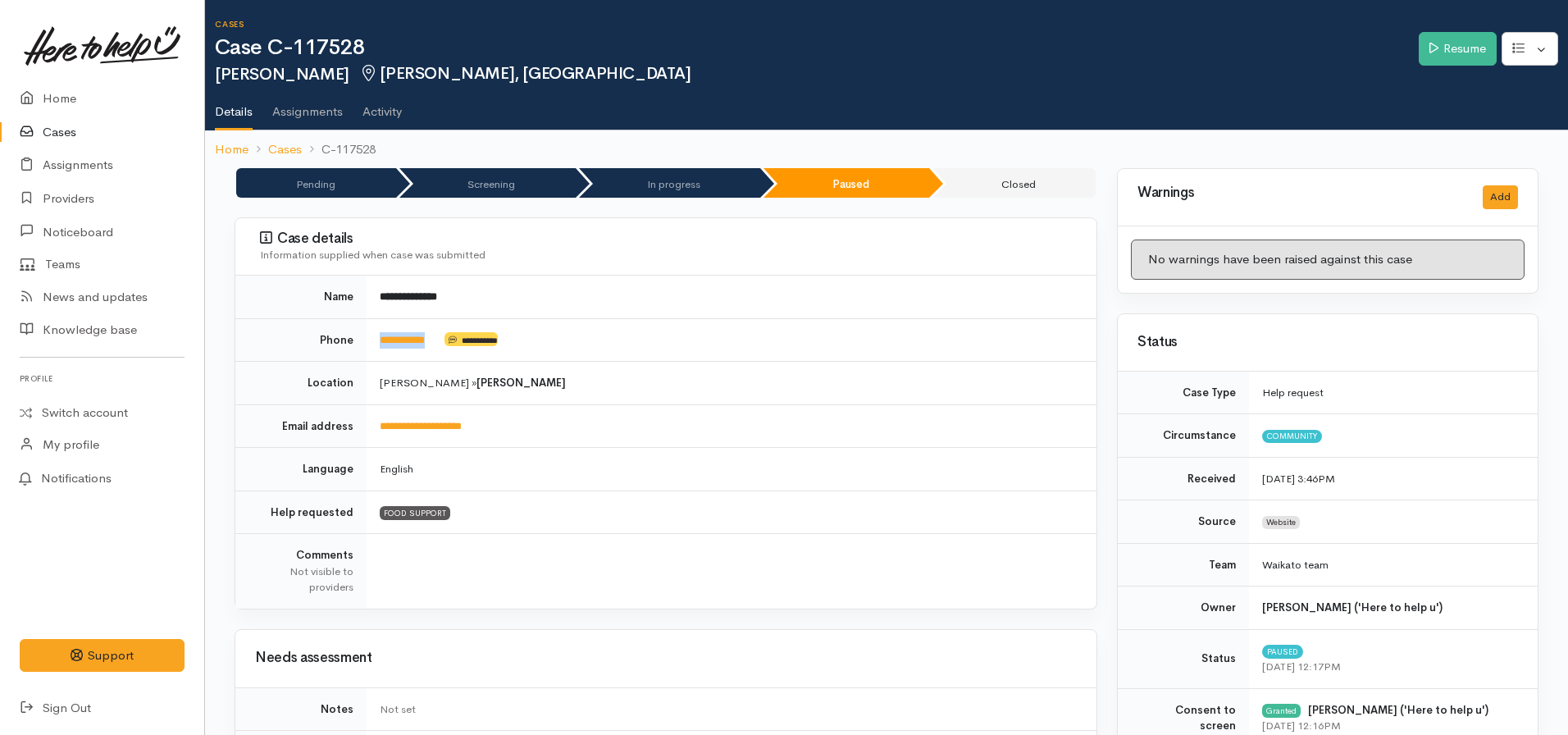
click at [367, 342] on td "**********" at bounding box center [731, 340] width 730 height 44
copy link "**********"
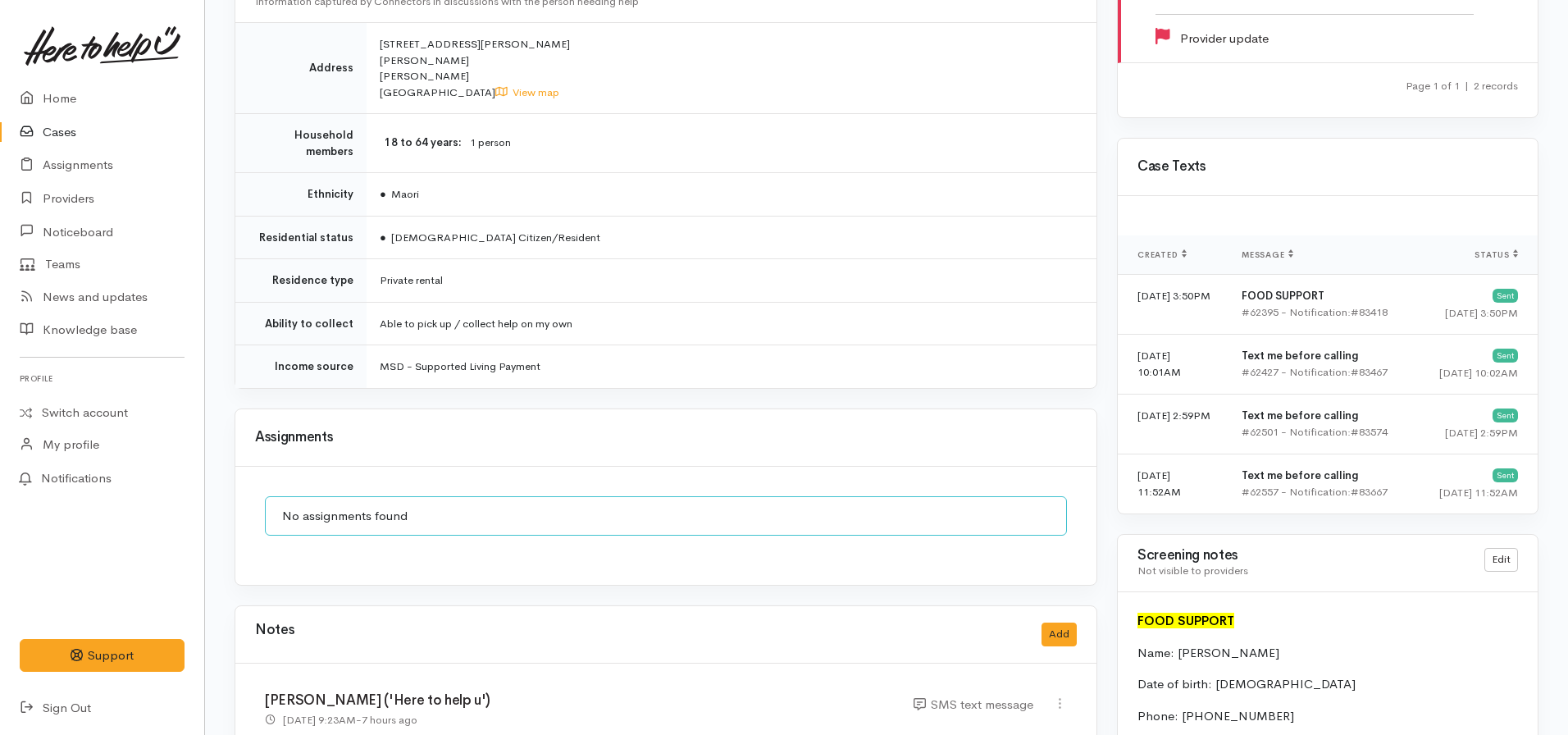
scroll to position [1312, 0]
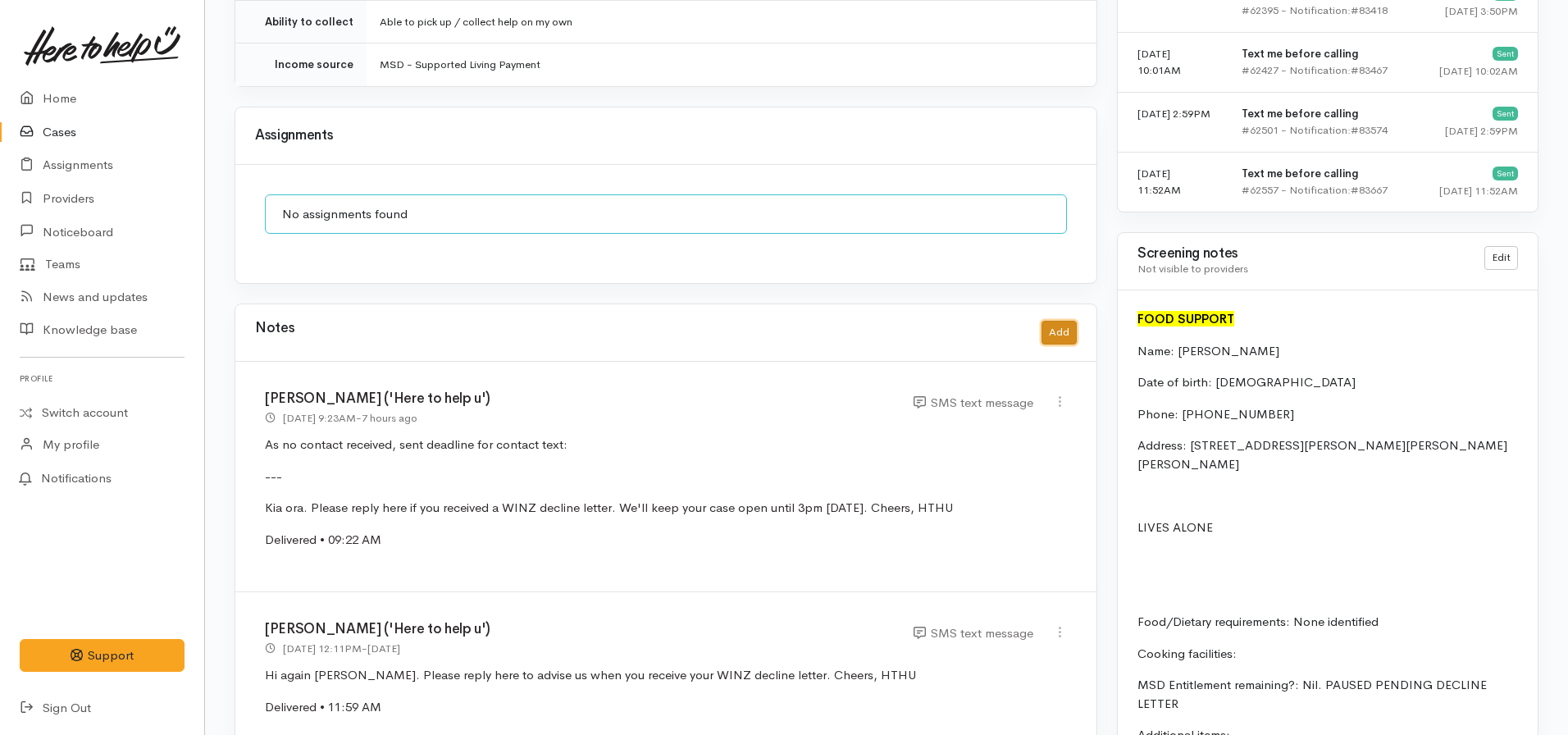
click at [1057, 321] on button "Add" at bounding box center [1058, 333] width 36 height 24
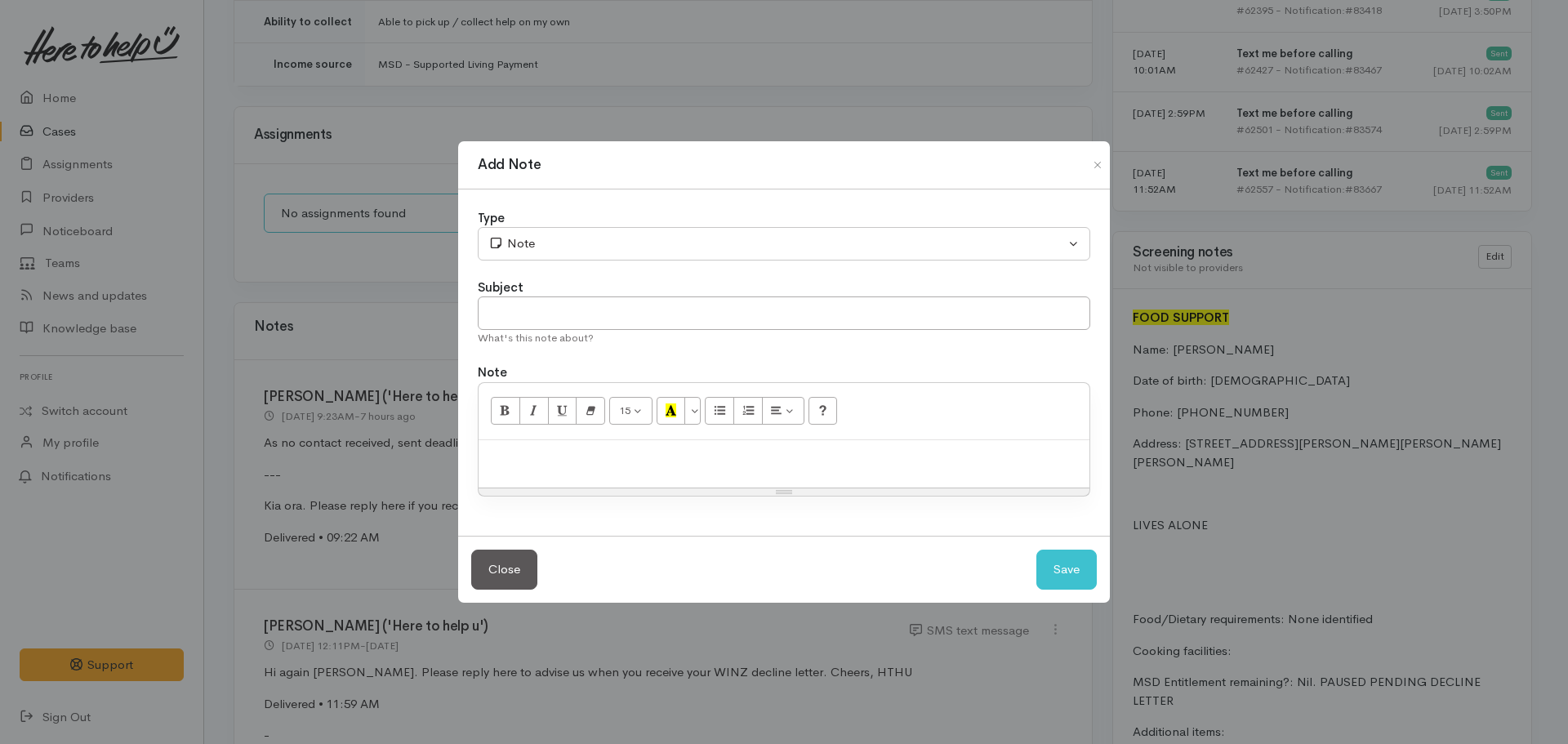
click at [597, 481] on div at bounding box center [784, 464] width 611 height 48
click at [672, 297] on input "text" at bounding box center [784, 313] width 613 height 34
type input "CASE CANCELLED."
click at [567, 223] on div "Type" at bounding box center [784, 218] width 613 height 19
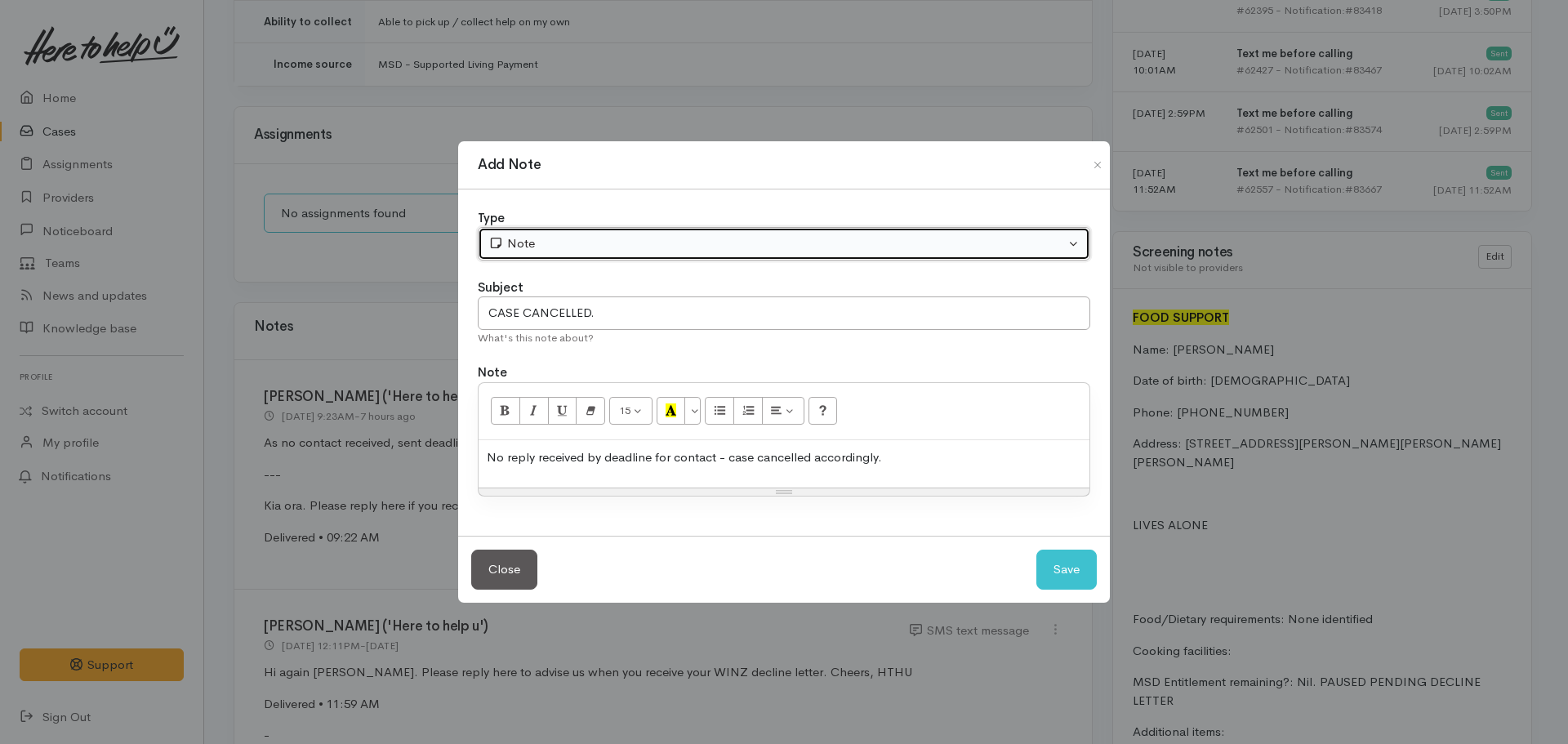
click at [565, 237] on div "Note" at bounding box center [776, 243] width 577 height 19
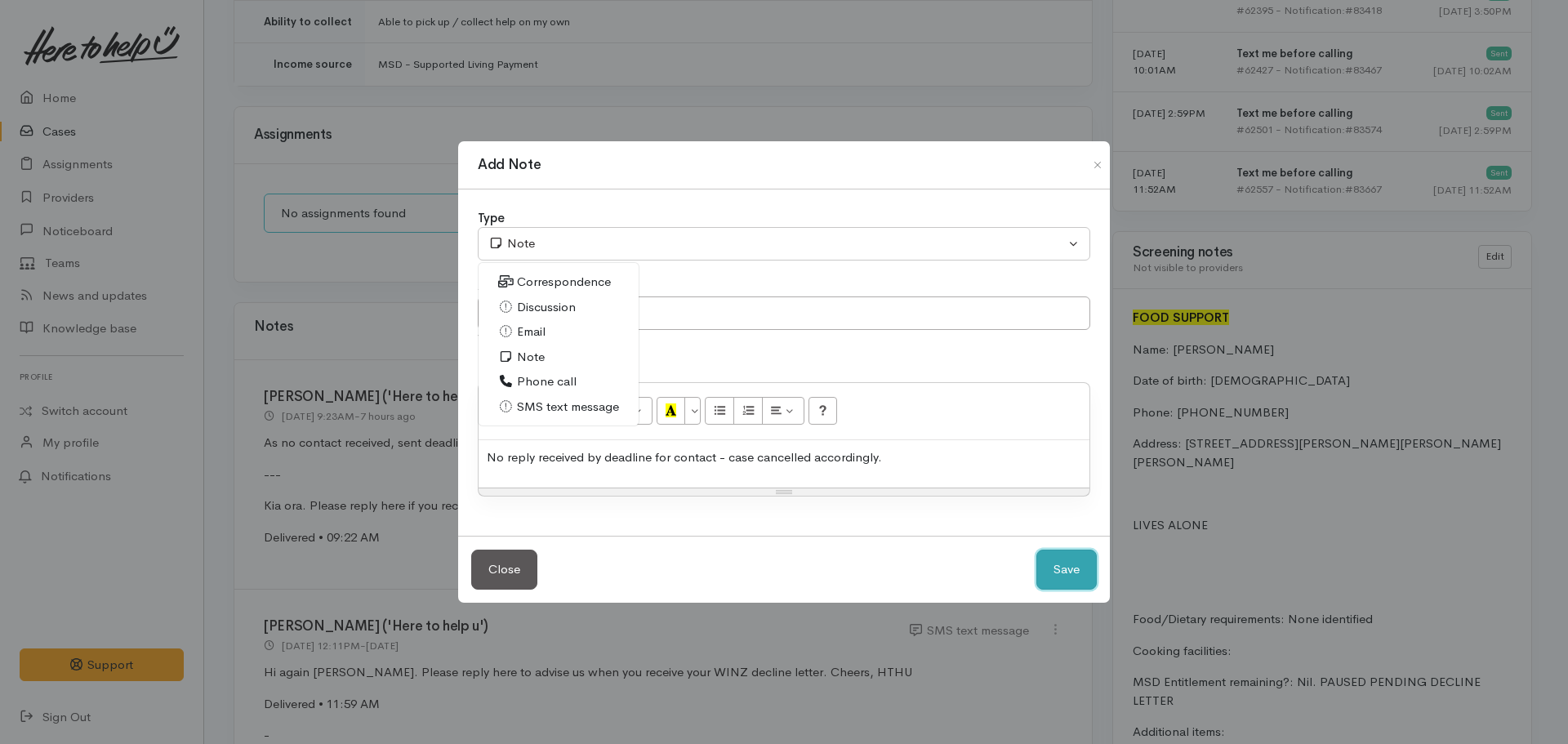
click at [1053, 572] on button "Save" at bounding box center [1067, 570] width 61 height 40
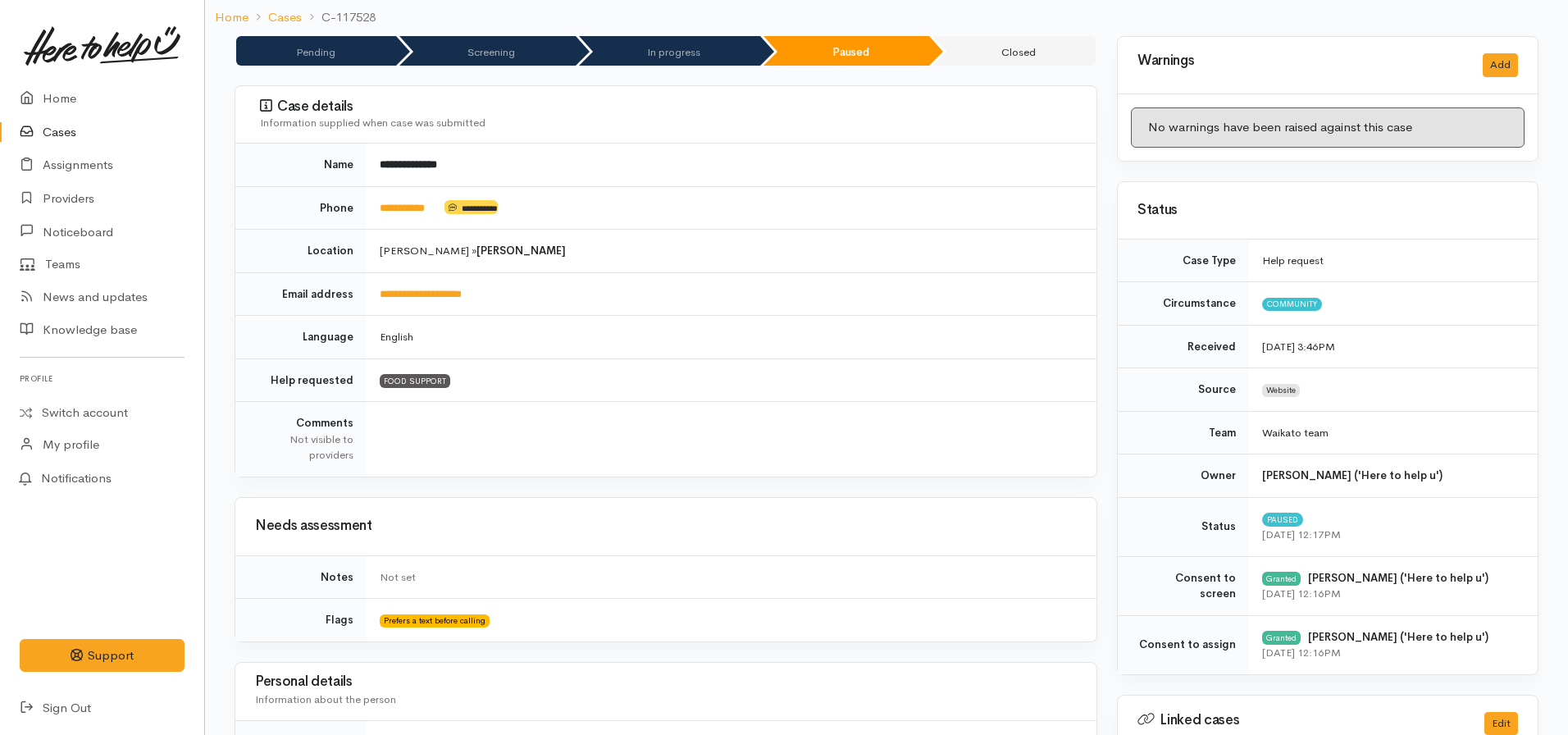
scroll to position [0, 0]
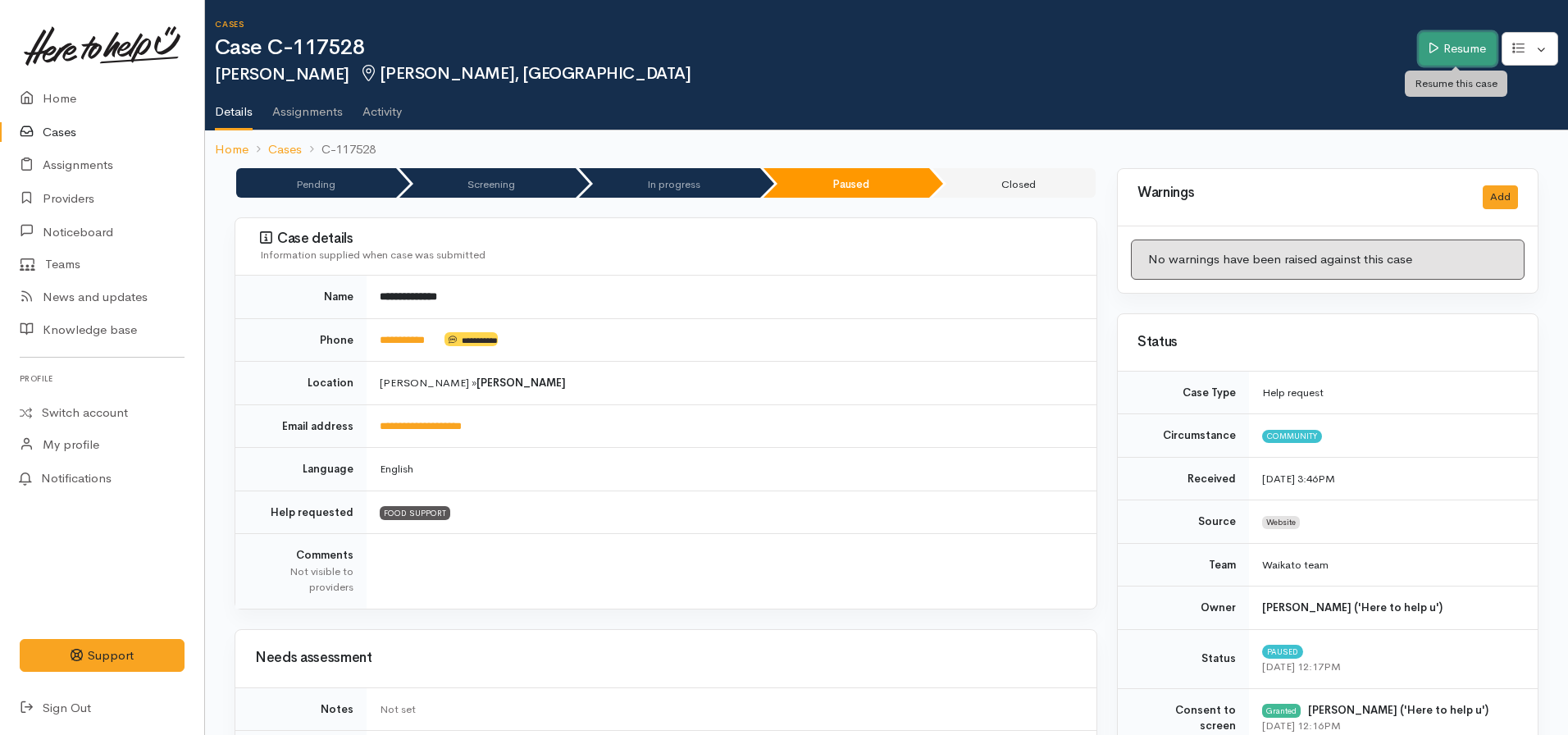
click at [1471, 47] on link "Resume" at bounding box center [1457, 48] width 77 height 34
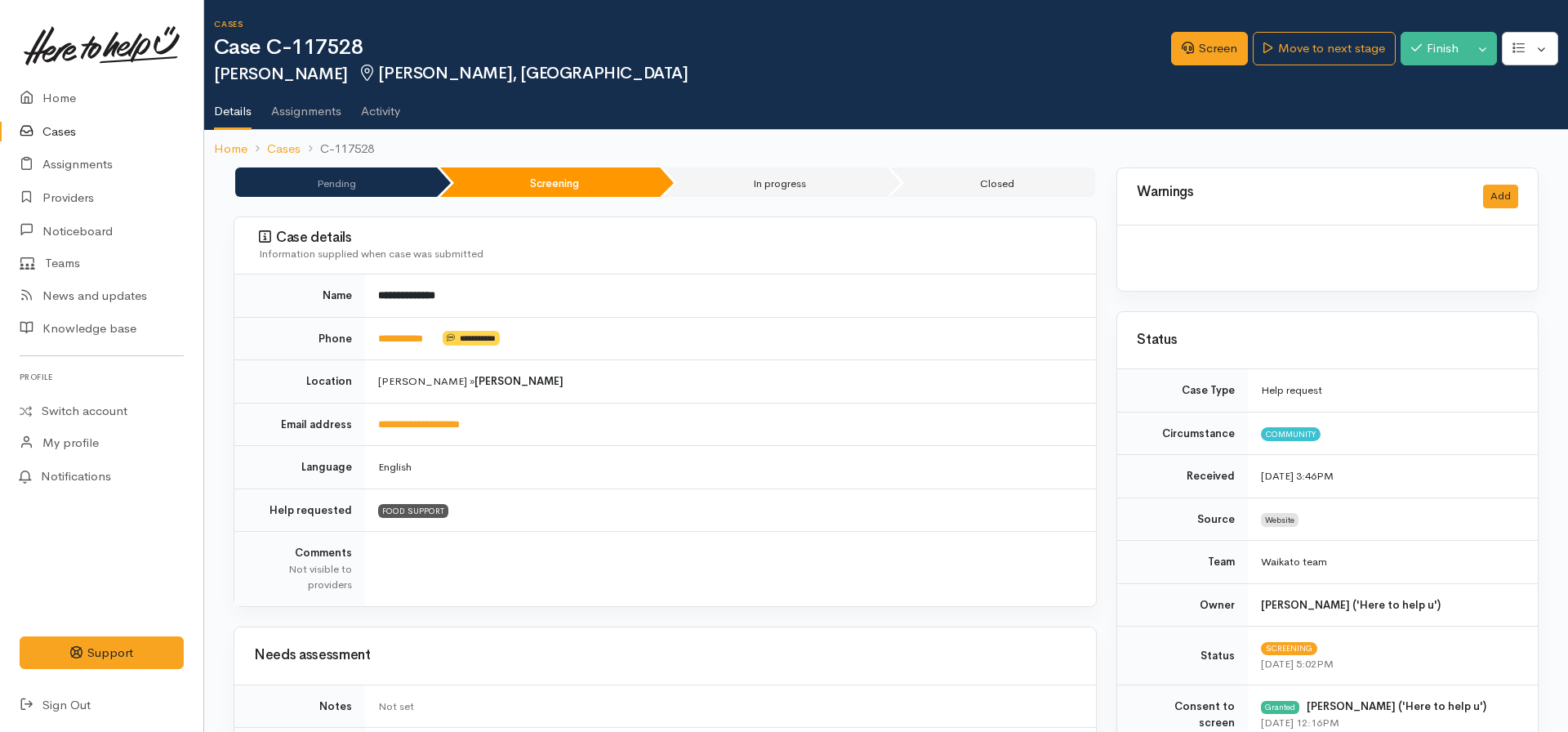
click at [1474, 51] on button "Toggle Dropdown" at bounding box center [1482, 48] width 28 height 34
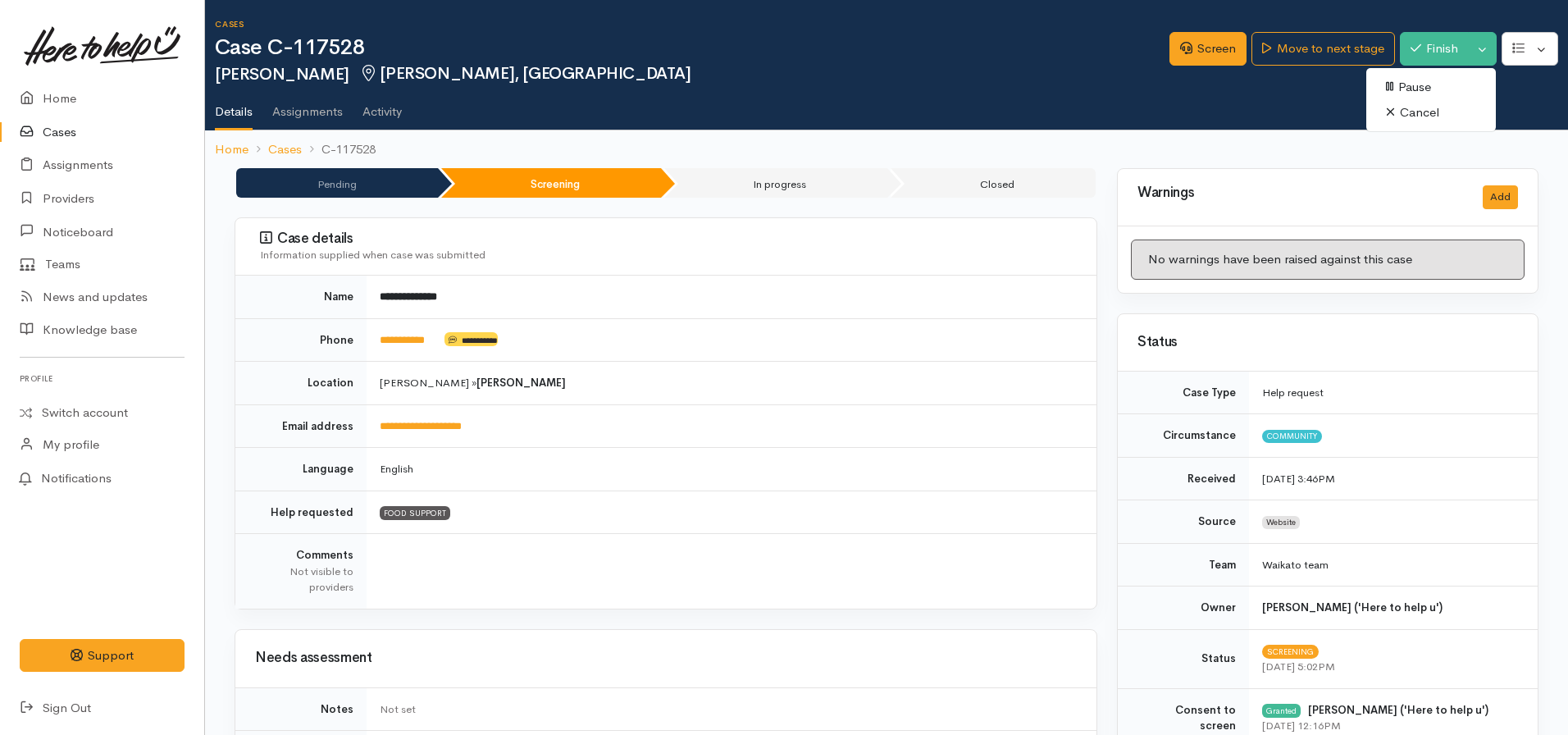
click at [1465, 110] on link "Cancel" at bounding box center [1431, 113] width 129 height 26
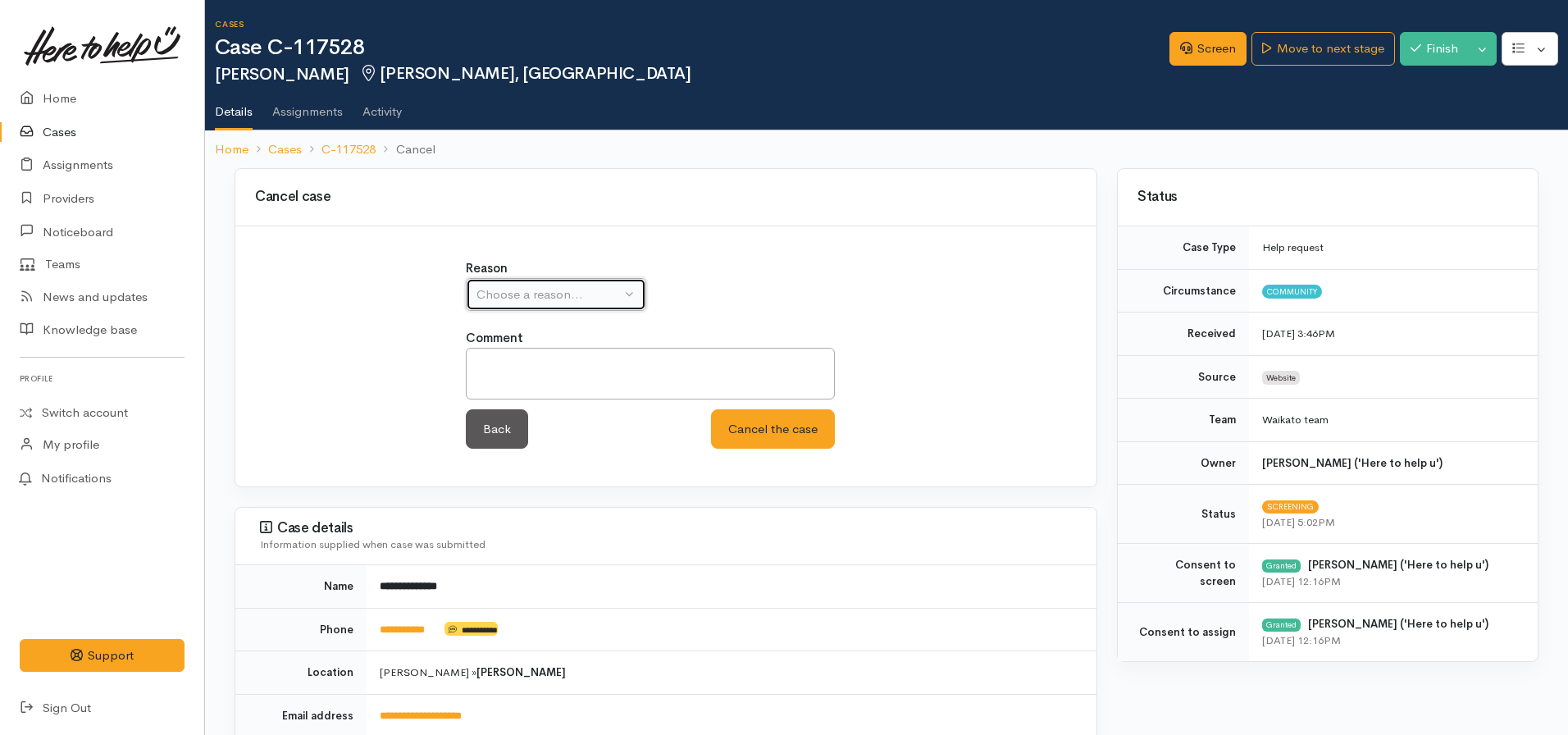
click at [593, 294] on div "Choose a reason..." at bounding box center [549, 295] width 144 height 19
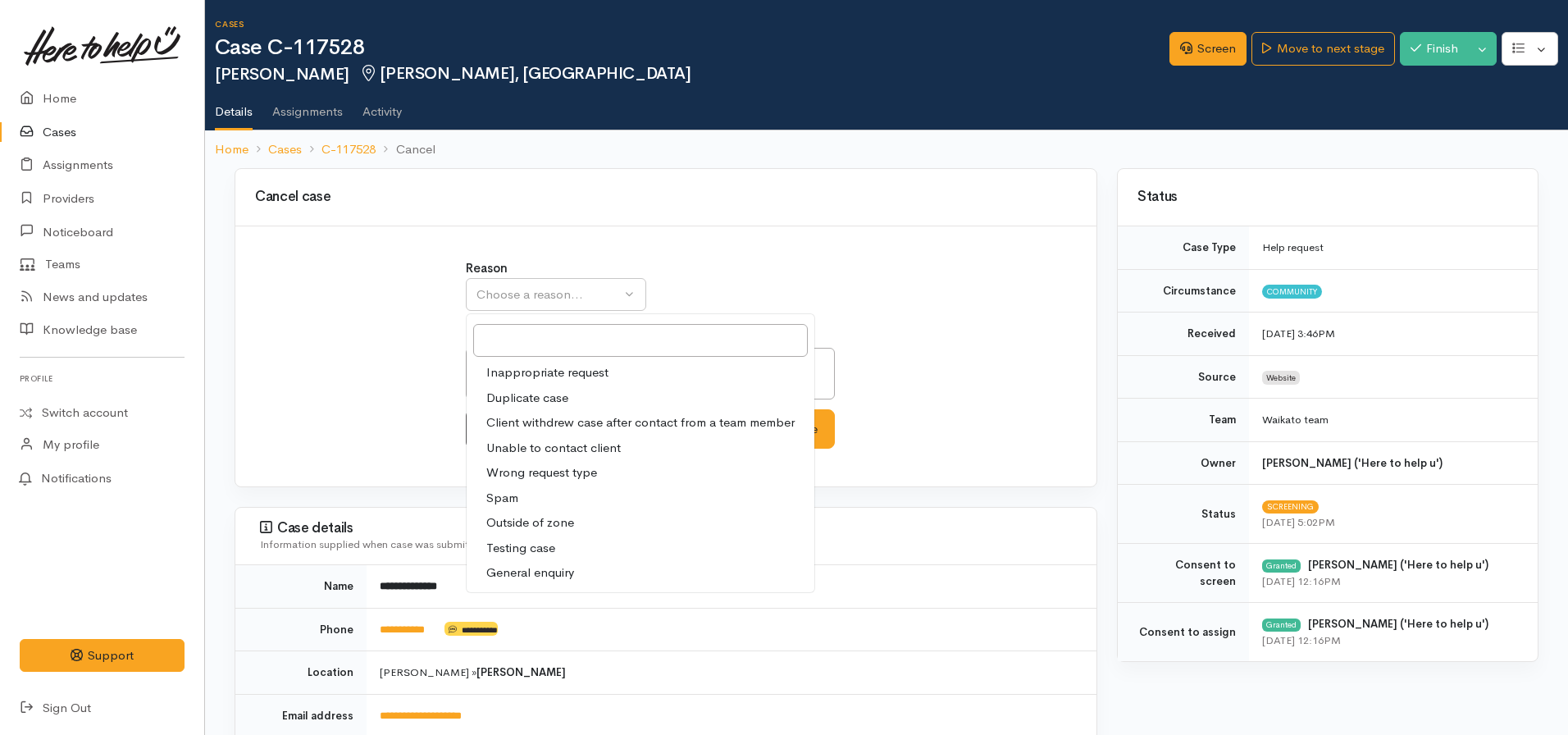
click at [525, 424] on span "Client withdrew case after contact from a team member" at bounding box center [640, 422] width 308 height 19
select select "3"
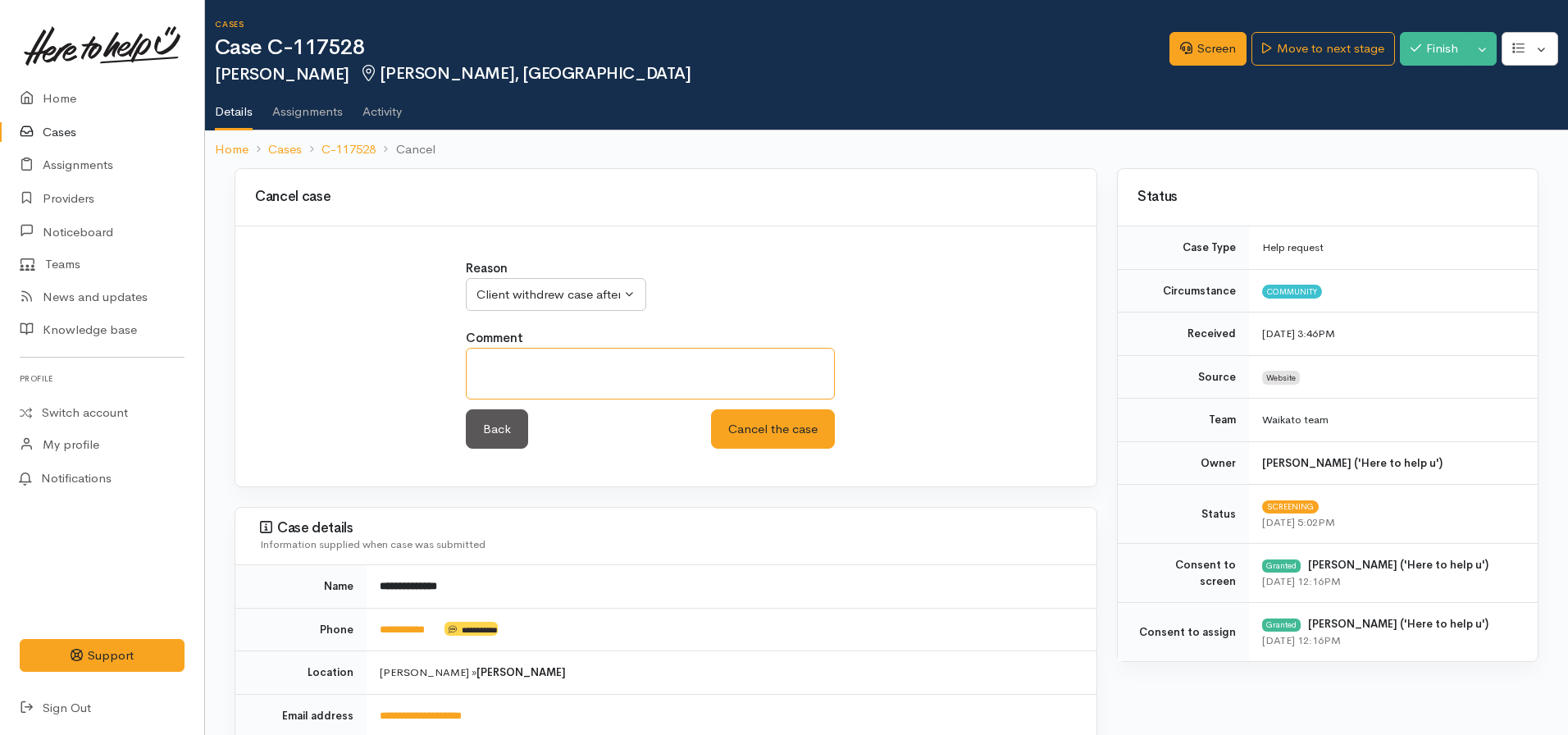
click at [534, 396] on textarea at bounding box center [650, 373] width 369 height 52
type textarea "Unable to re-establish contact (decline letter confirmation)"
click at [711, 409] on button "Cancel the case" at bounding box center [773, 430] width 124 height 40
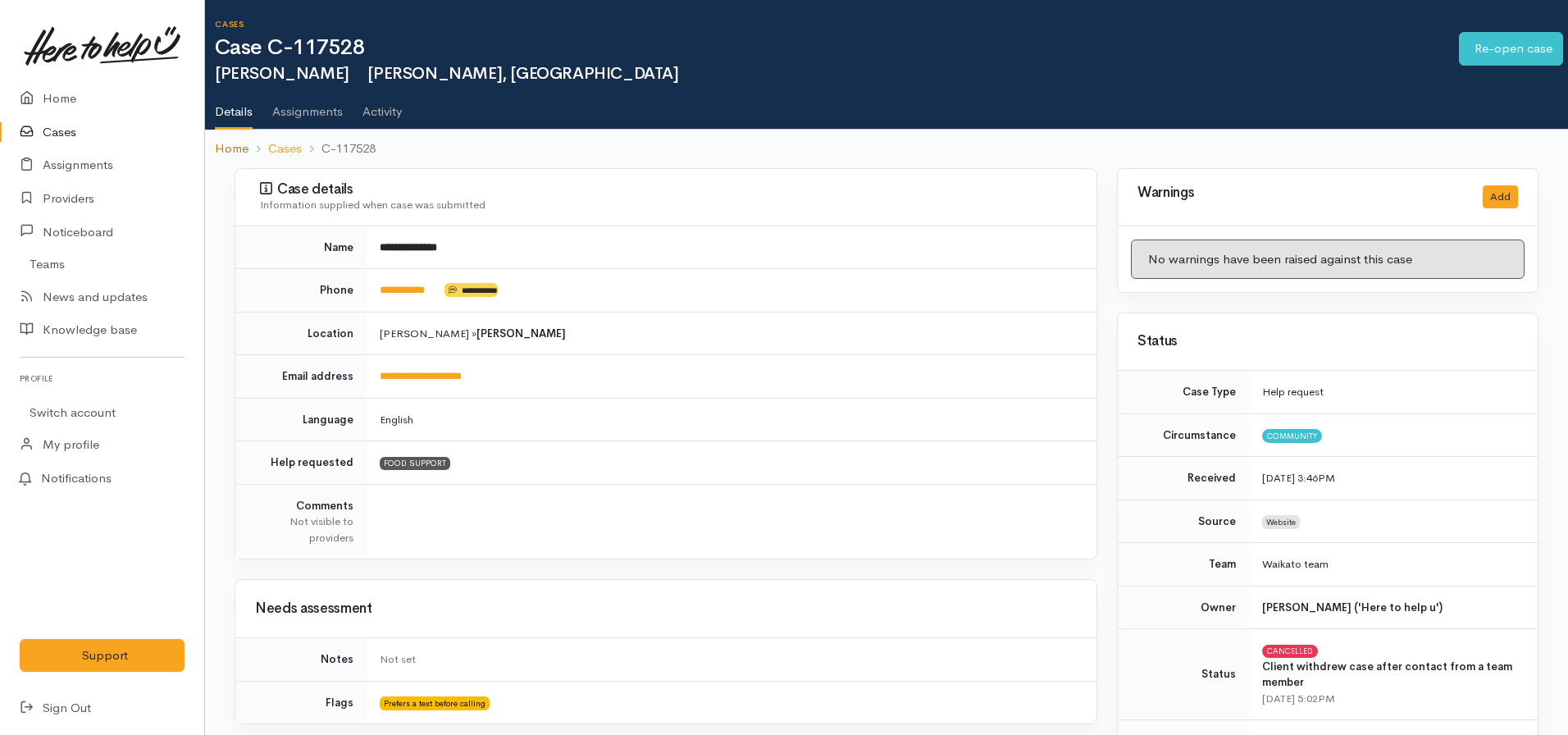
click at [242, 156] on link "Home" at bounding box center [232, 149] width 34 height 19
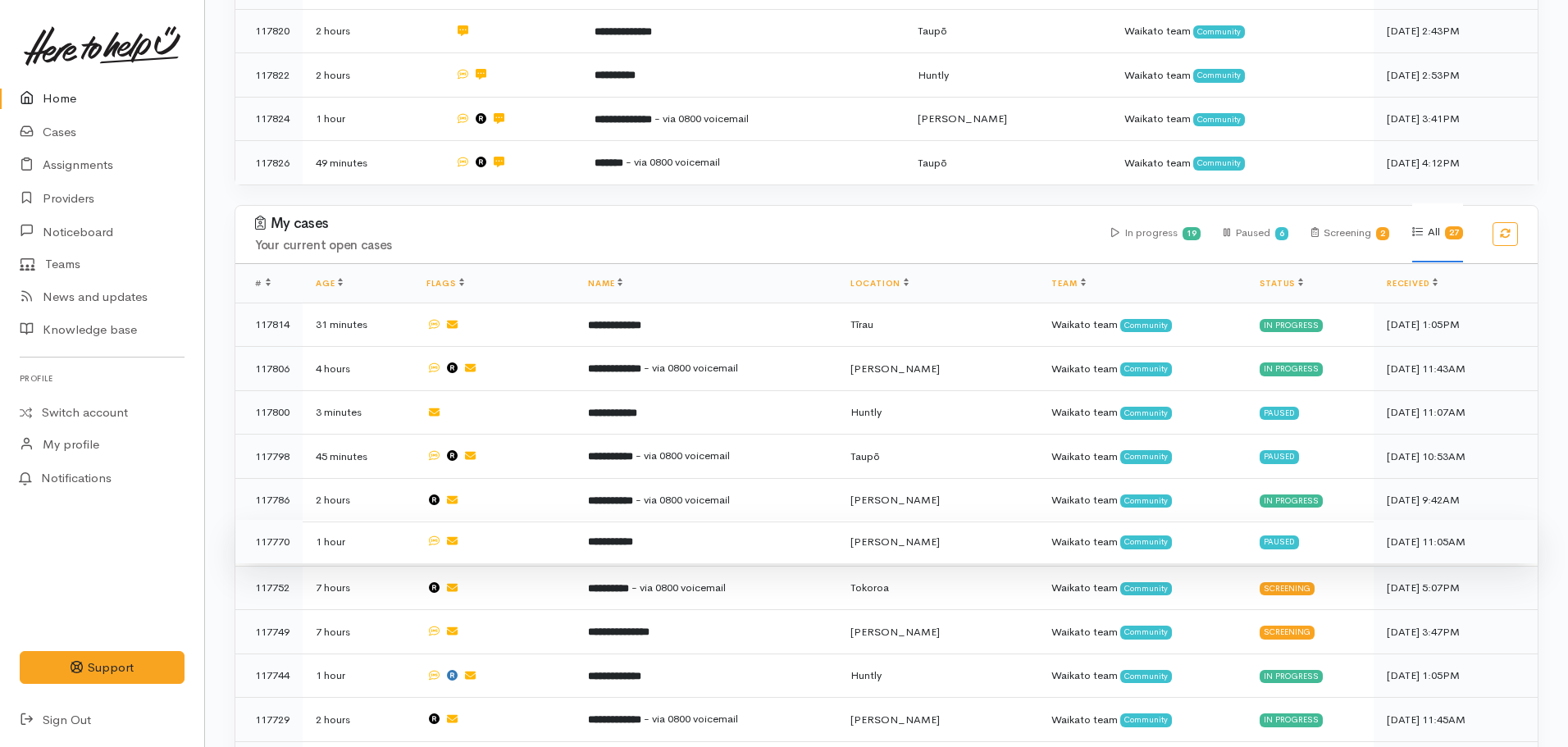
scroll to position [575, 0]
